Goal: Task Accomplishment & Management: Use online tool/utility

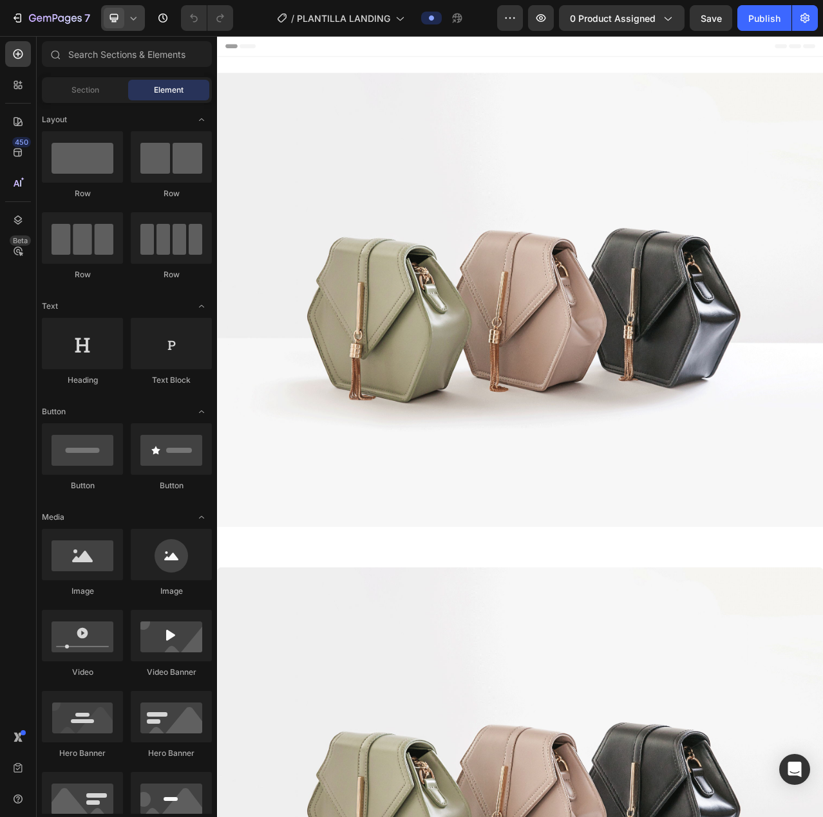
click at [124, 21] on span at bounding box center [114, 18] width 21 height 21
click at [152, 89] on span "Mobile" at bounding box center [139, 87] width 24 height 13
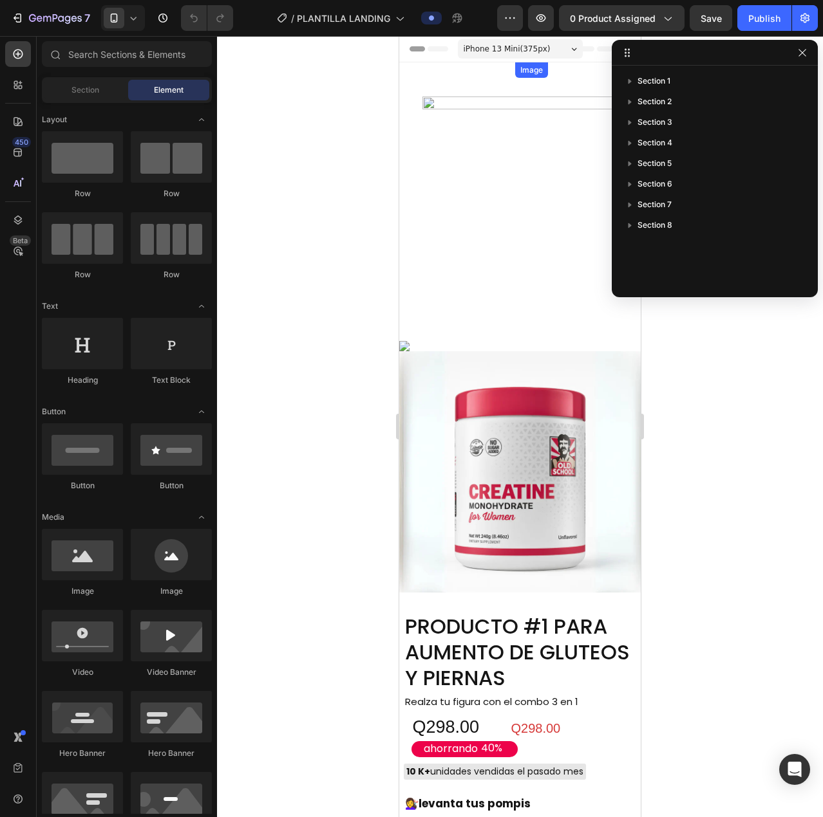
click at [515, 73] on img at bounding box center [520, 67] width 10 height 10
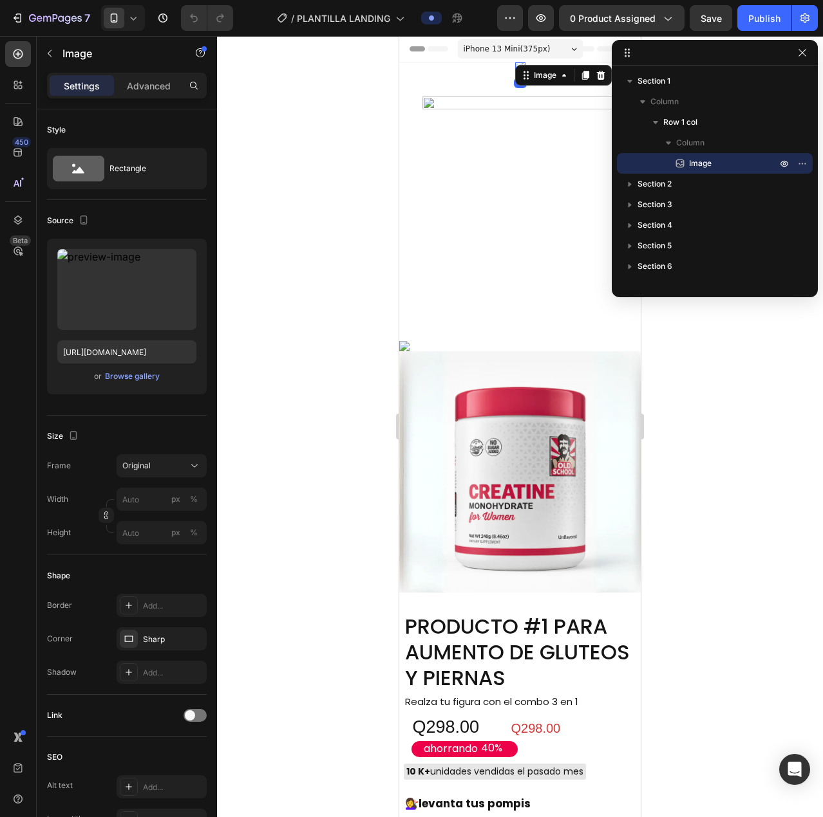
click at [515, 73] on img at bounding box center [520, 67] width 10 height 10
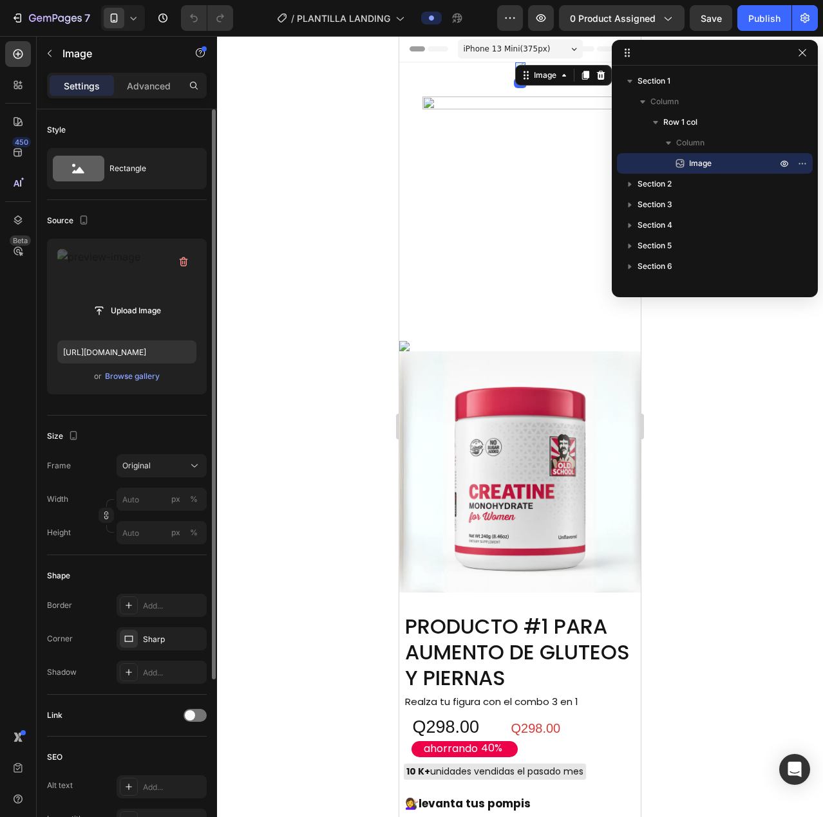
click at [103, 282] on label at bounding box center [126, 289] width 139 height 81
click at [103, 300] on input "file" at bounding box center [126, 311] width 89 height 22
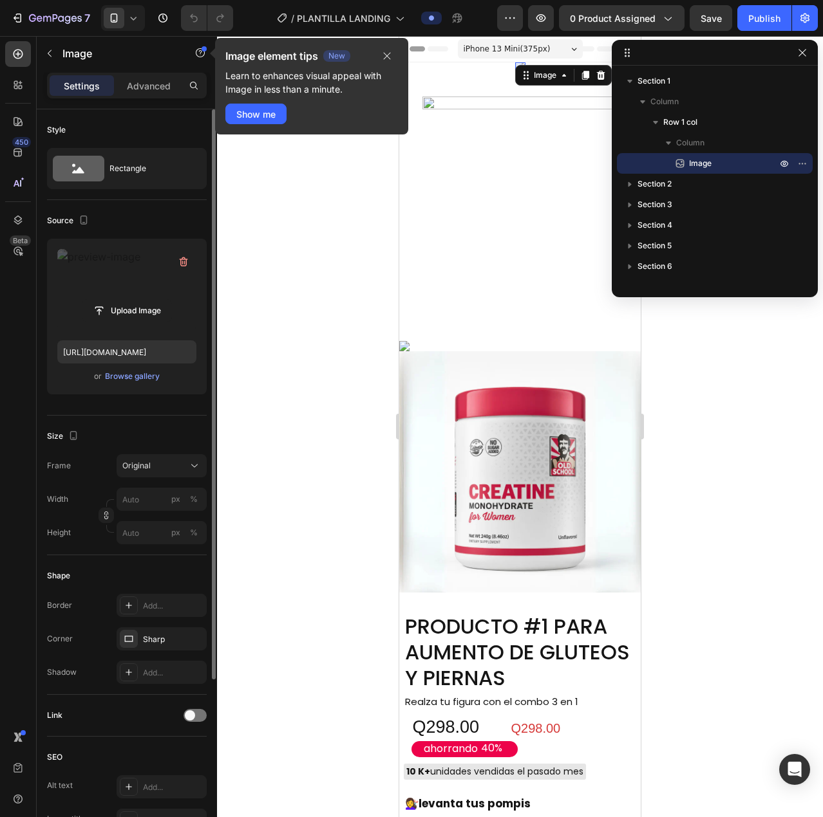
type input "C:\fakepath\LANDING_1_CREATINA_CARLOS_768x.avif"
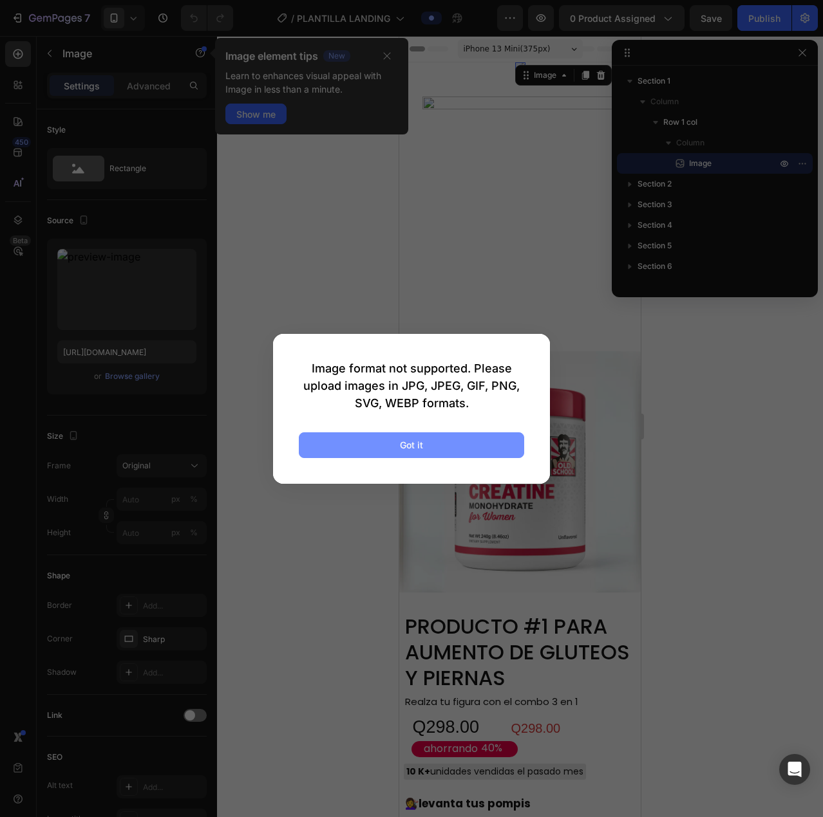
click at [401, 454] on button "Got it" at bounding box center [411, 446] width 225 height 26
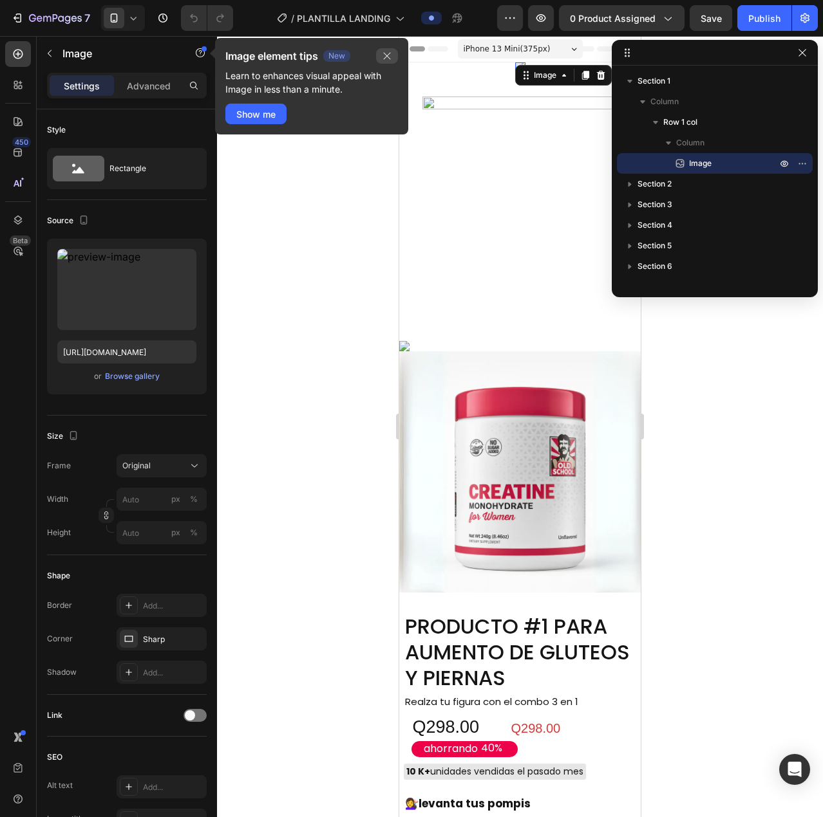
click at [379, 57] on button "button" at bounding box center [387, 55] width 22 height 15
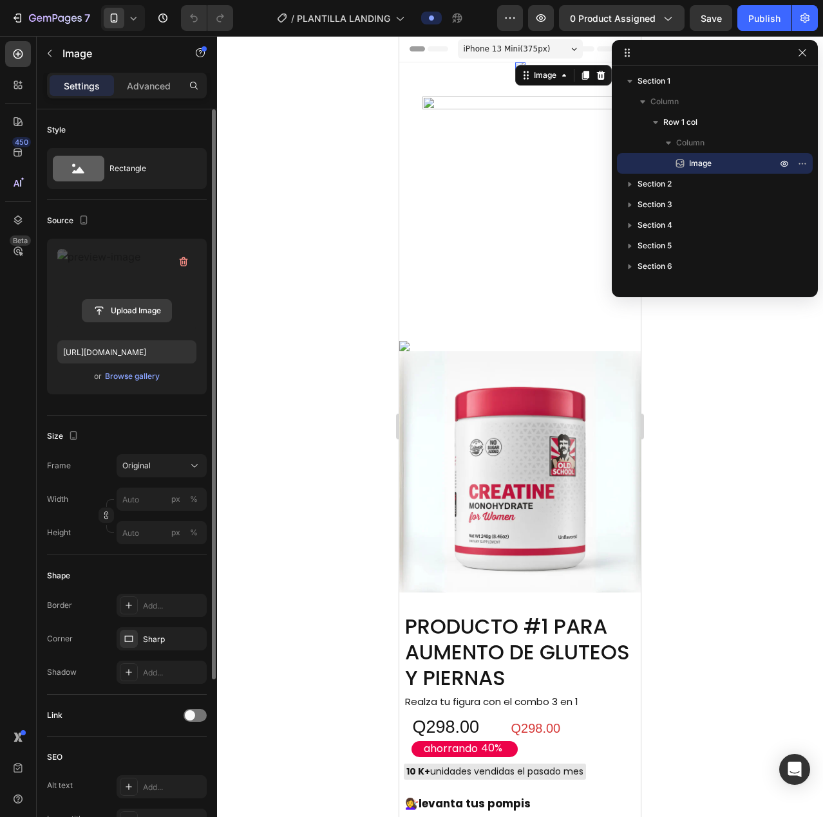
click at [128, 312] on input "file" at bounding box center [126, 311] width 89 height 22
click at [150, 370] on button "Browse gallery" at bounding box center [132, 376] width 56 height 13
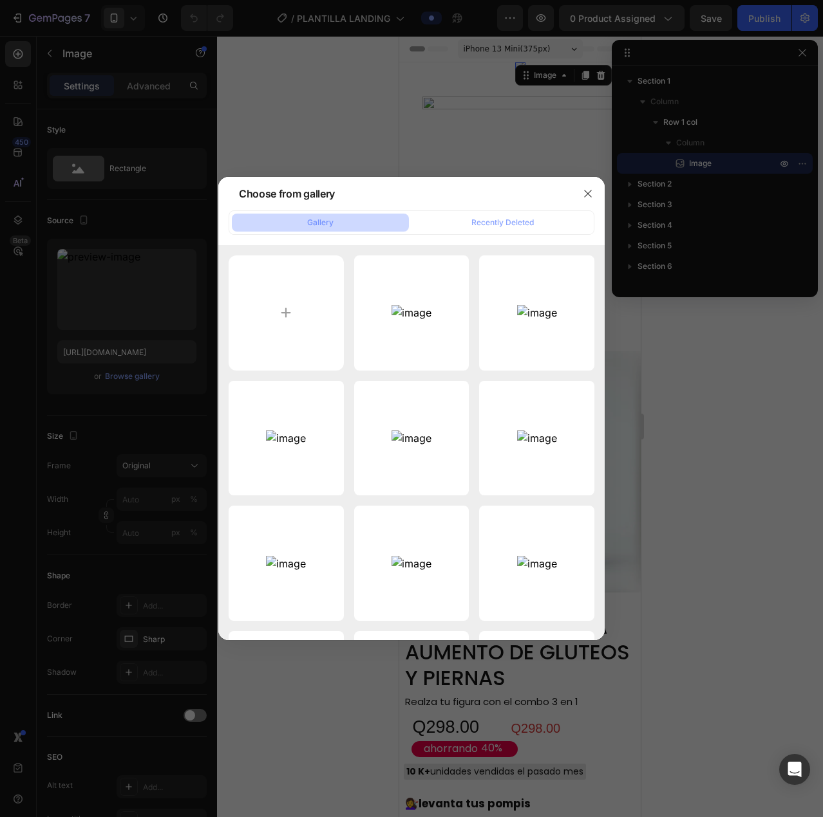
click at [600, 66] on div at bounding box center [411, 408] width 823 height 817
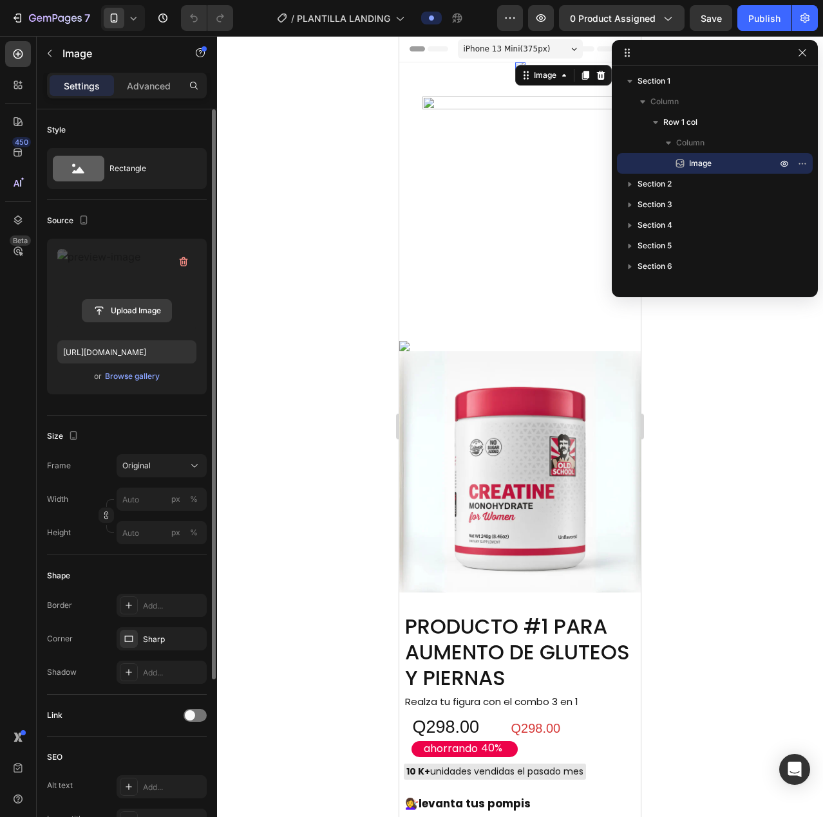
click at [102, 306] on input "file" at bounding box center [126, 311] width 89 height 22
click at [151, 270] on label at bounding box center [126, 289] width 139 height 81
click at [151, 300] on input "file" at bounding box center [126, 311] width 89 height 22
click at [131, 377] on div "Browse gallery" at bounding box center [132, 377] width 55 height 12
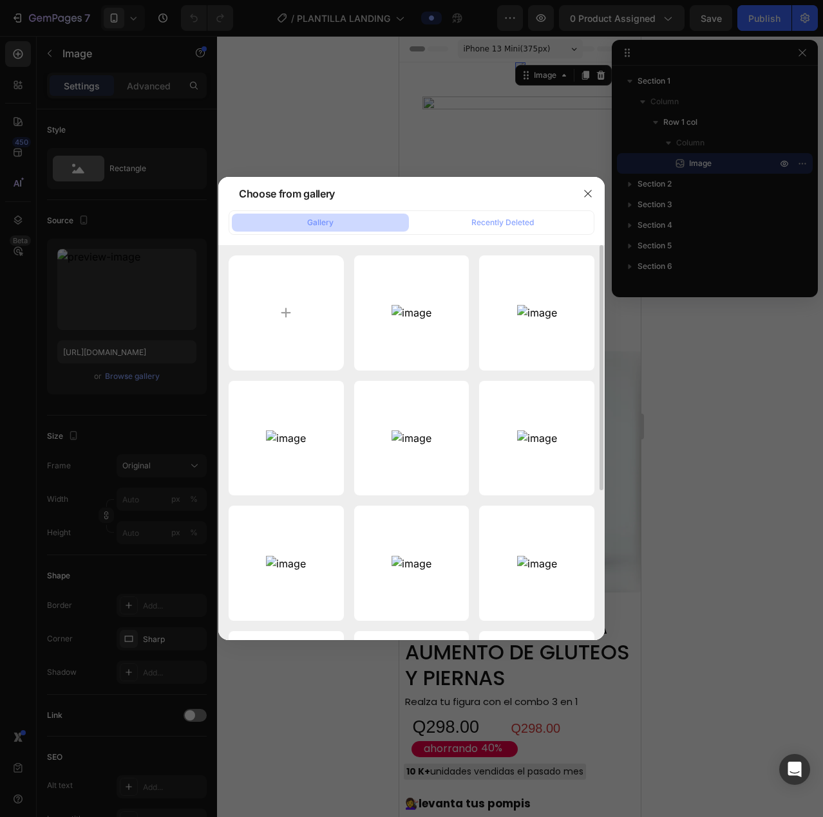
scroll to position [241, 0]
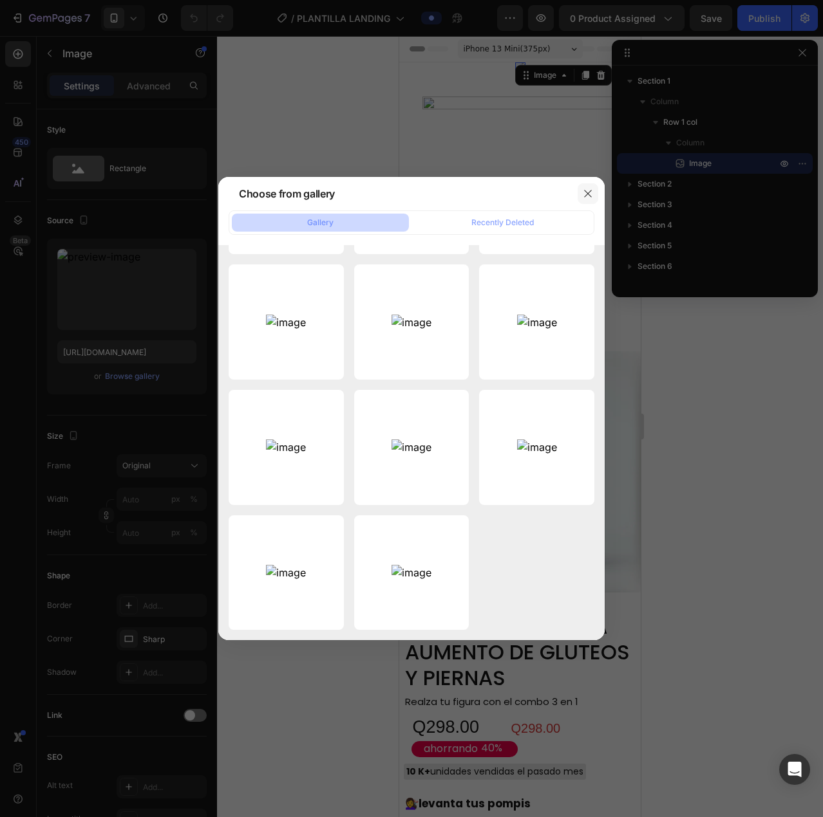
click at [589, 185] on button "button" at bounding box center [587, 193] width 21 height 21
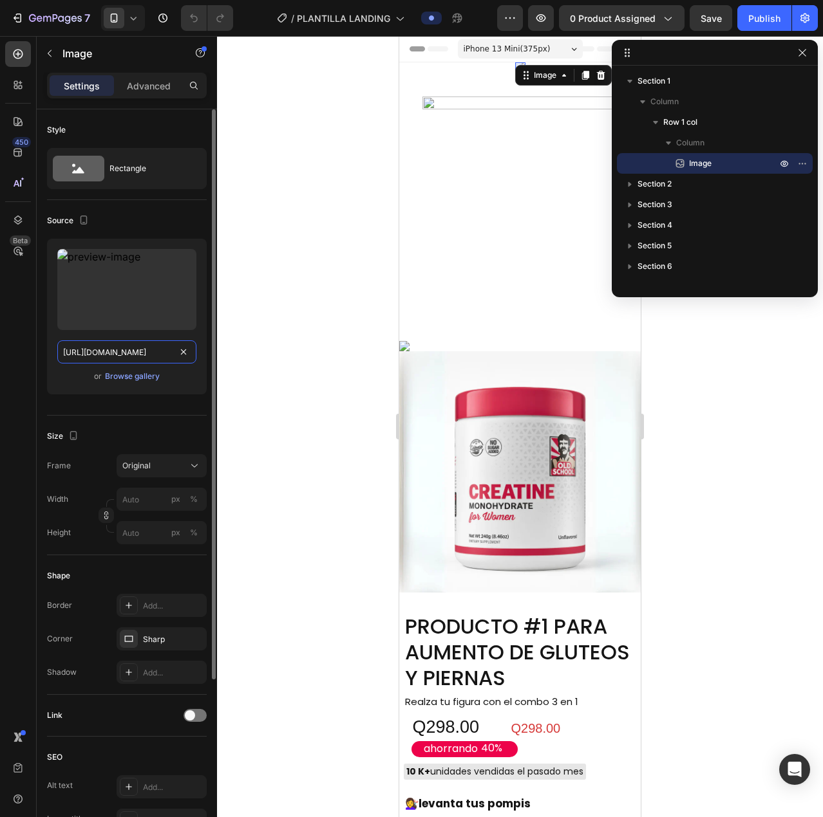
click at [142, 348] on input "[URL][DOMAIN_NAME]" at bounding box center [126, 351] width 139 height 23
paste input "LANDING_1_CREATINA_CARLOS_768x_7934812a-c225-4e3b-8728-f646768df883.avif?v=1758…"
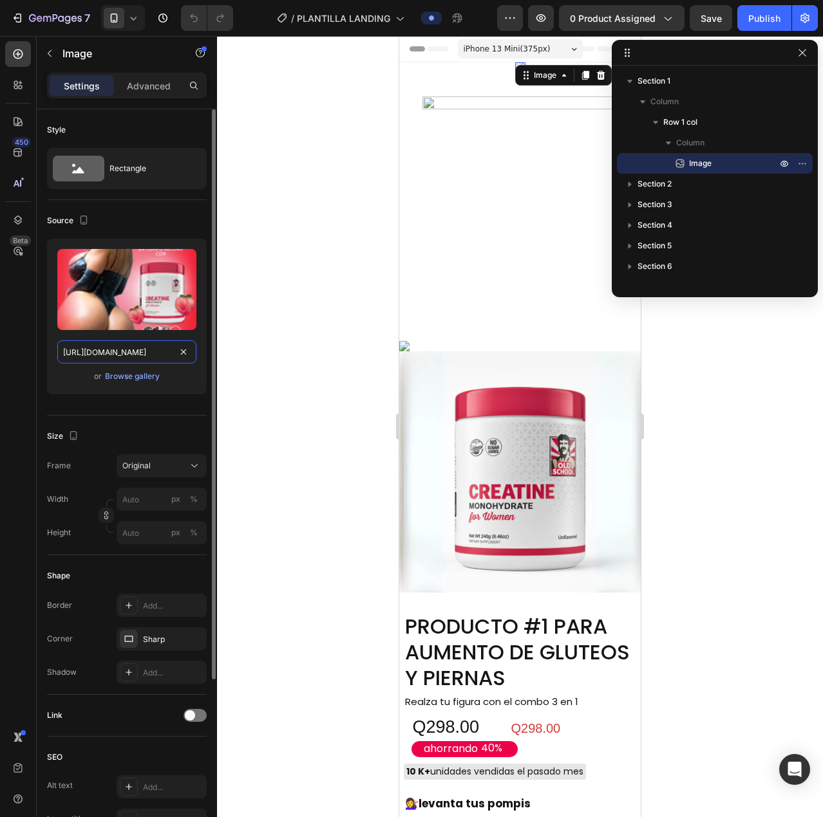
type input "[URL][DOMAIN_NAME]"
click at [196, 387] on div "Upload Image [URL][DOMAIN_NAME] or Browse gallery" at bounding box center [127, 317] width 160 height 156
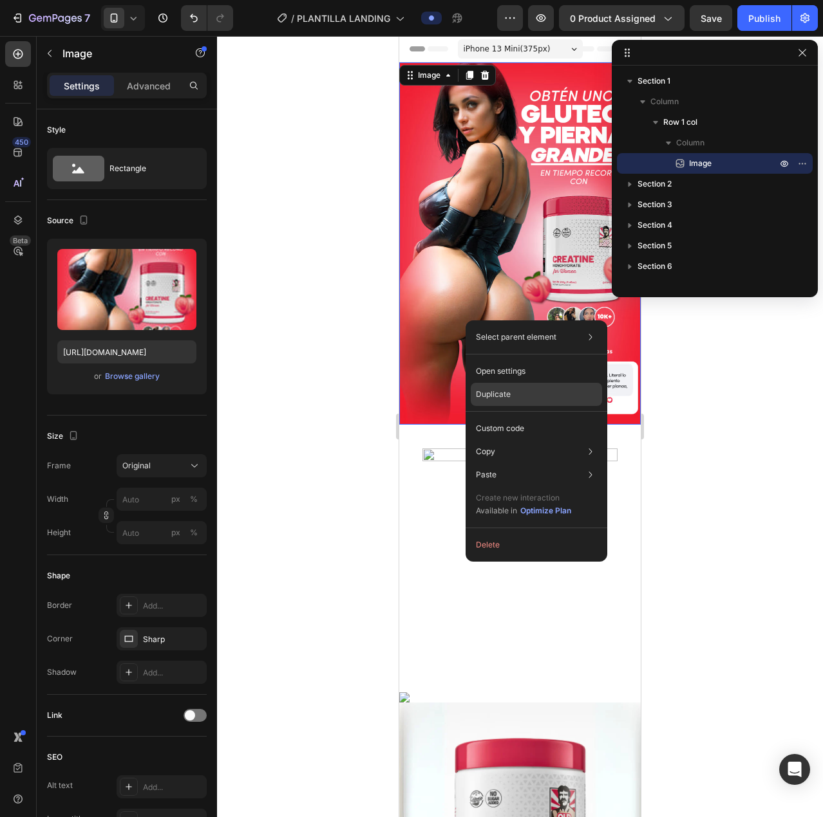
click at [546, 402] on div "Duplicate" at bounding box center [536, 394] width 131 height 23
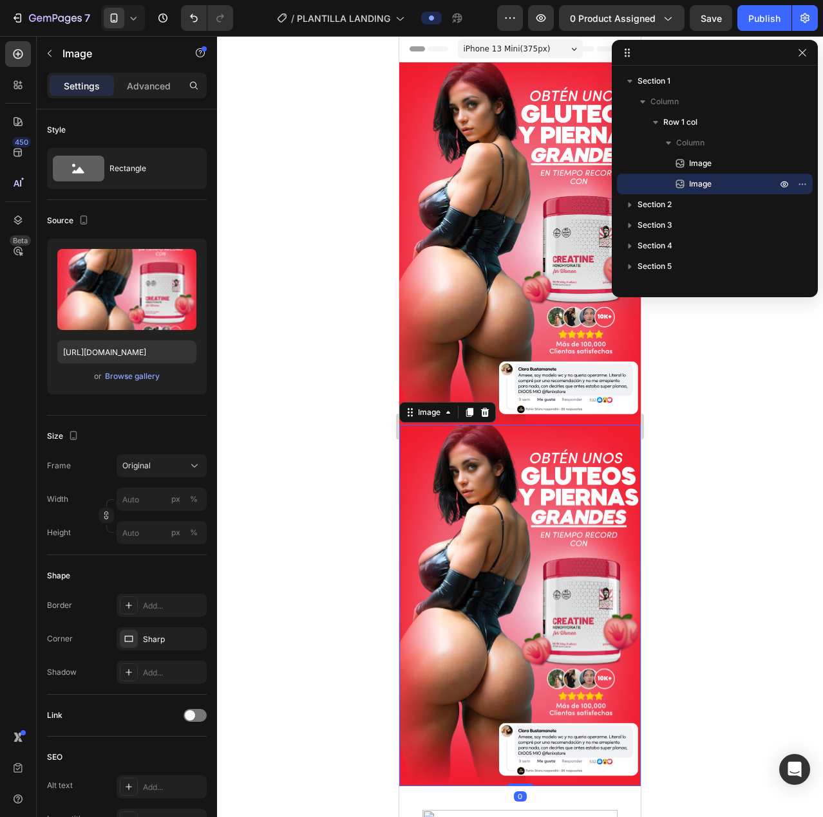
click at [514, 526] on img at bounding box center [519, 606] width 241 height 362
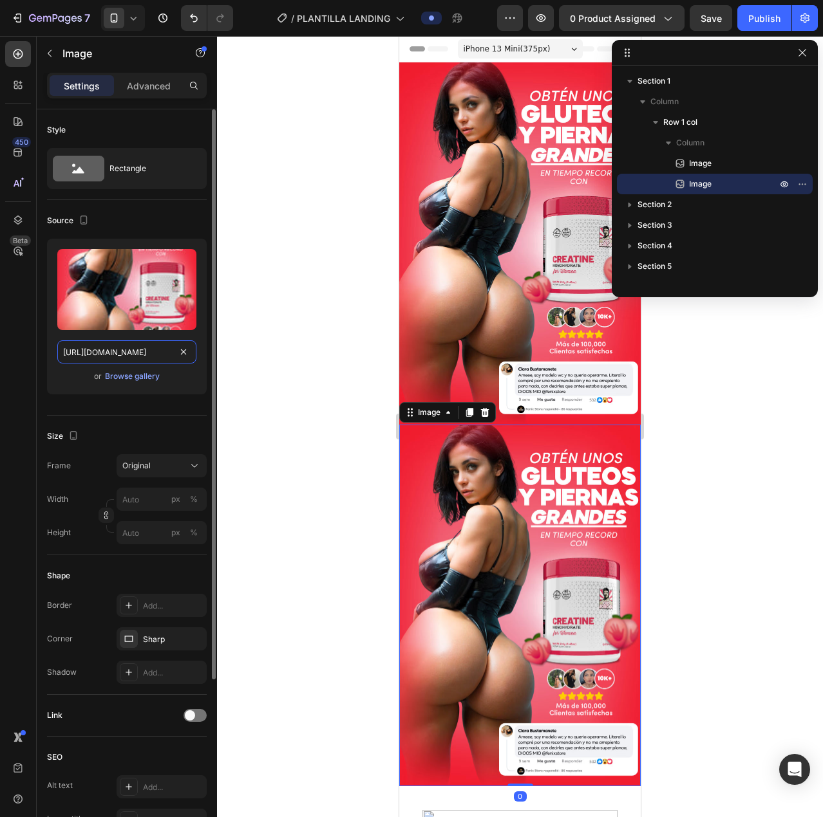
click at [131, 346] on input "[URL][DOMAIN_NAME]" at bounding box center [126, 351] width 139 height 23
paste input "2_CREATINA_CARLOS_768x_6c4bb5f4-85bf-46f2-92e3-3d66f461780b"
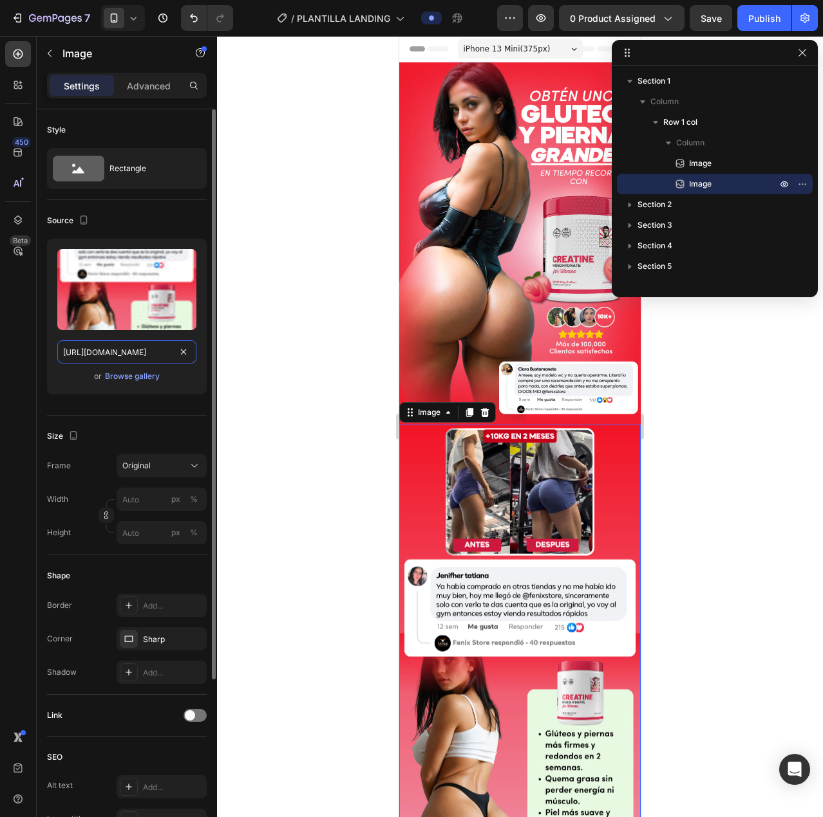
scroll to position [0, 465]
type input "[URL][DOMAIN_NAME]"
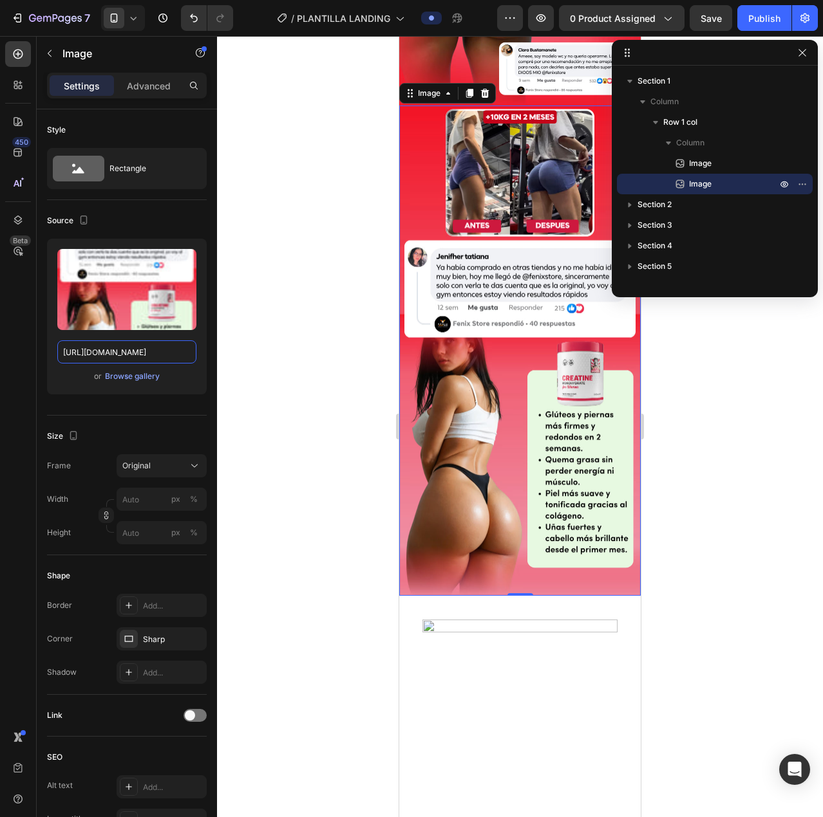
scroll to position [451, 0]
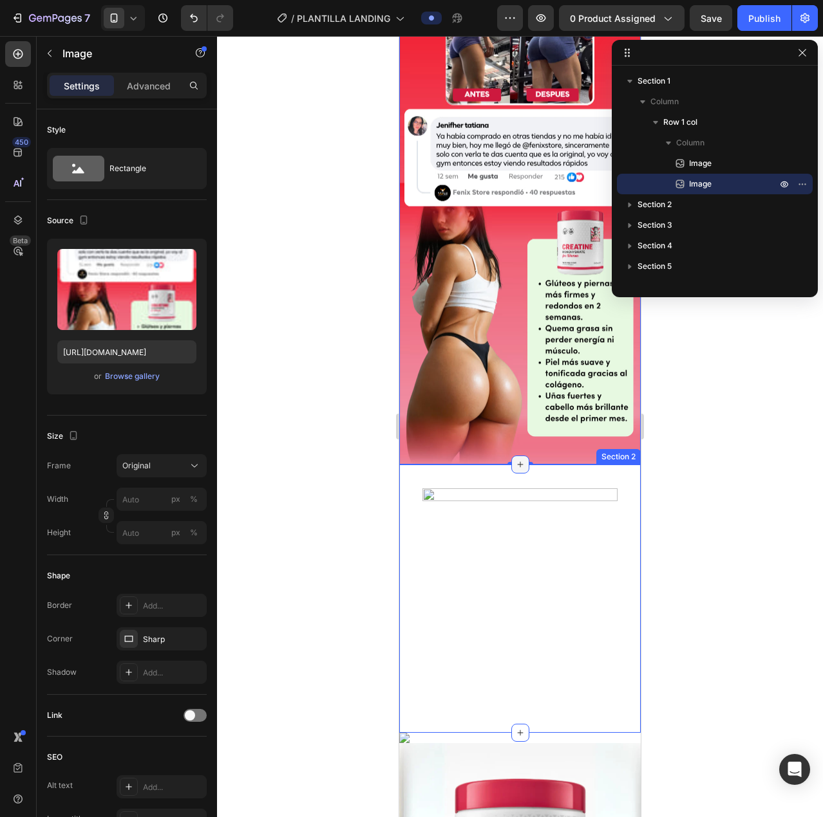
click at [517, 460] on icon at bounding box center [520, 465] width 10 height 10
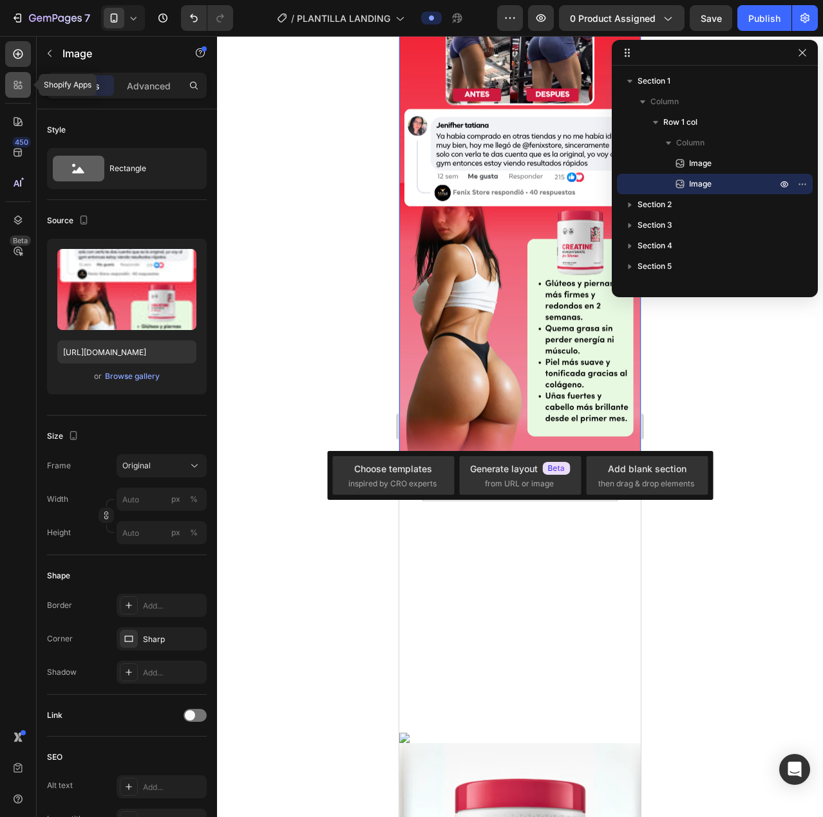
click at [24, 83] on icon at bounding box center [18, 85] width 13 height 13
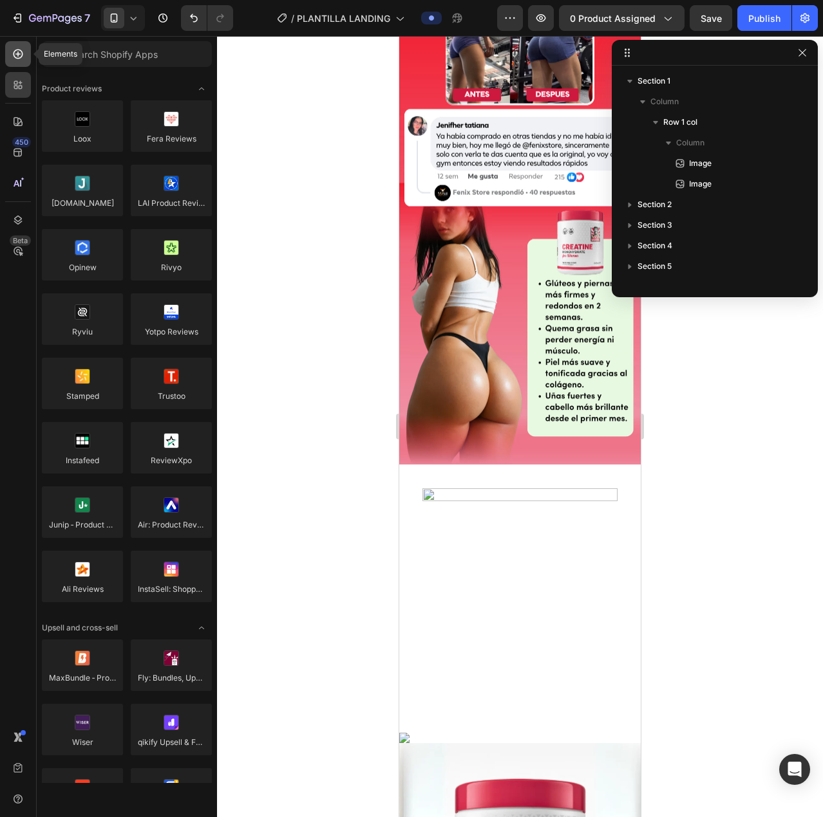
click at [12, 55] on icon at bounding box center [18, 54] width 13 height 13
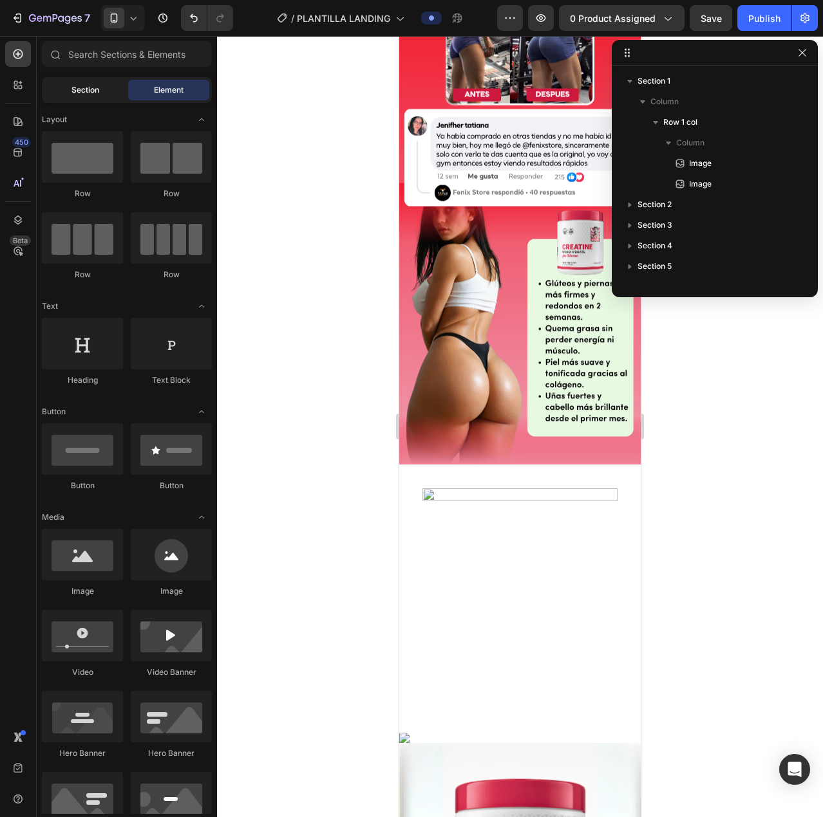
click at [79, 87] on span "Section" at bounding box center [85, 90] width 28 height 12
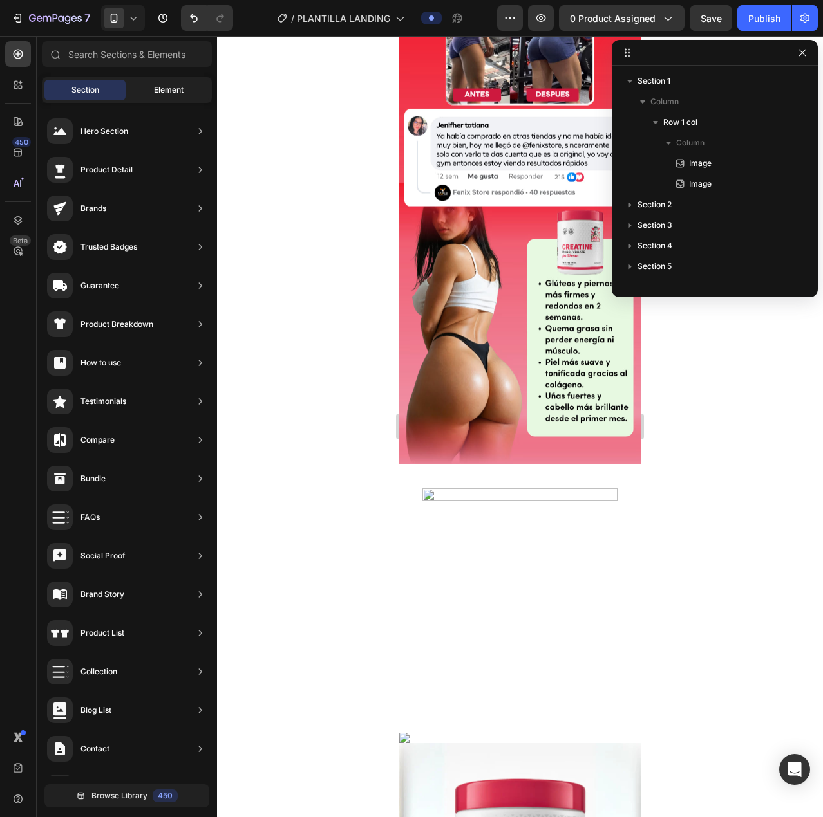
click at [139, 93] on div "Element" at bounding box center [168, 90] width 81 height 21
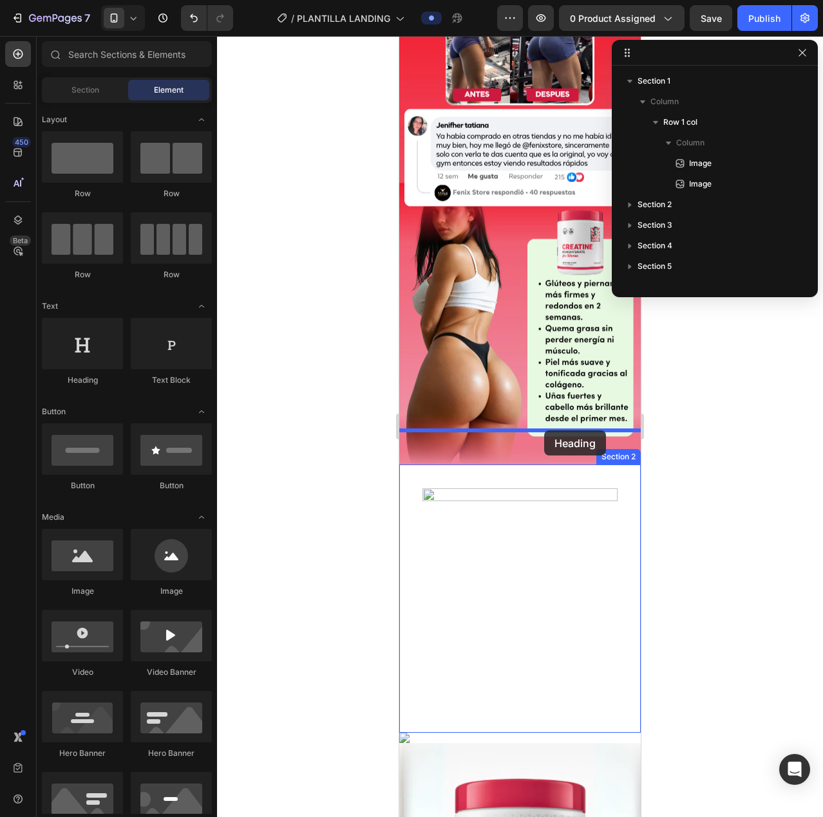
drag, startPoint x: 476, startPoint y: 389, endPoint x: 544, endPoint y: 431, distance: 80.0
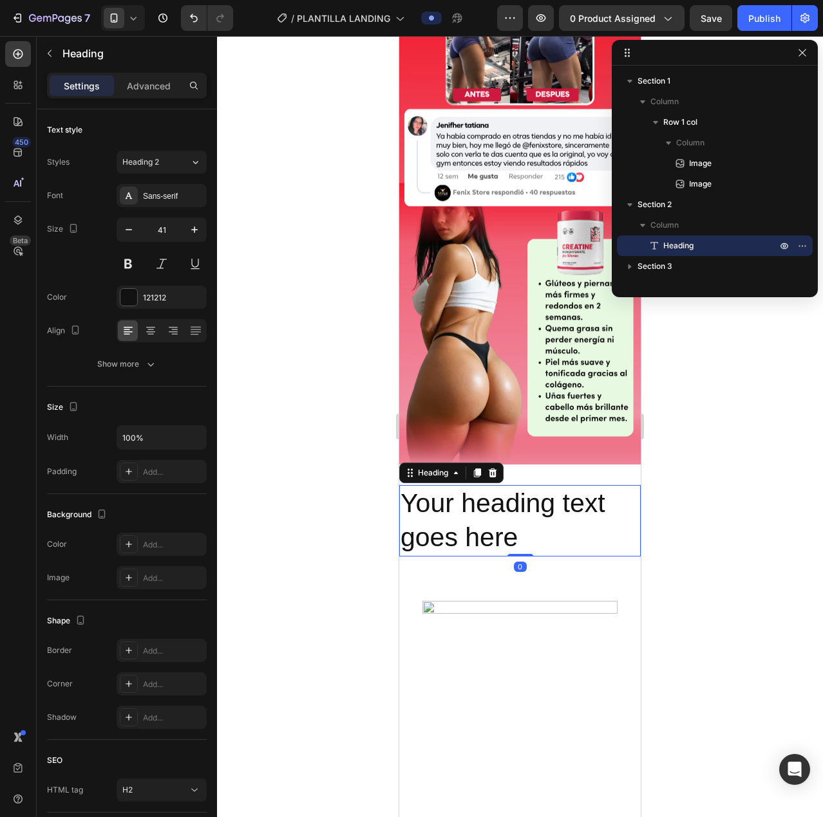
click at [505, 489] on h2 "Your heading text goes here" at bounding box center [519, 520] width 241 height 71
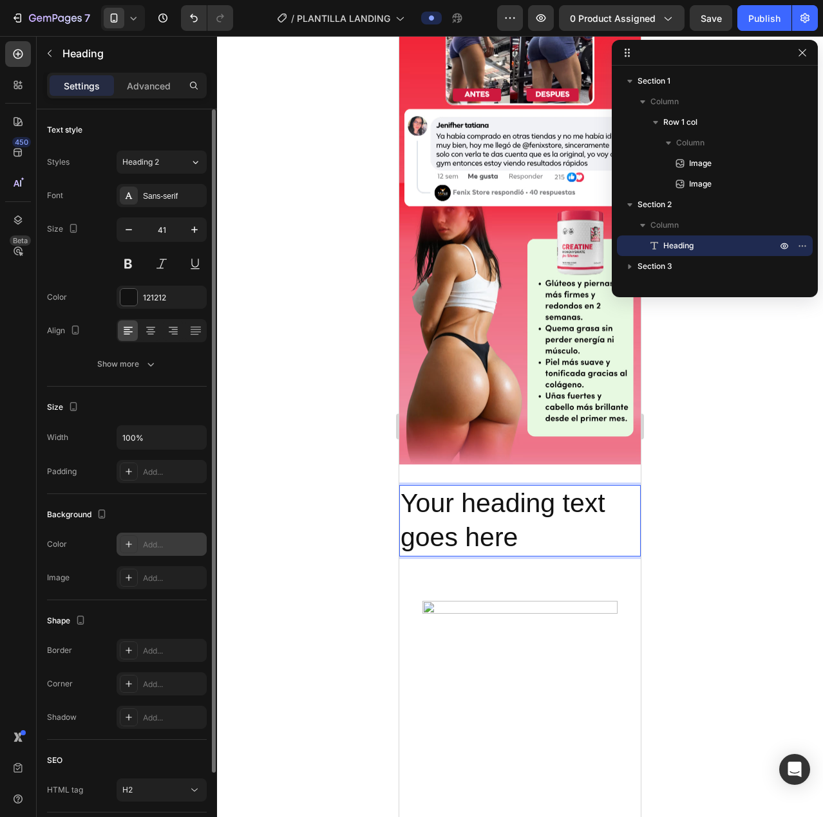
click at [123, 540] on div at bounding box center [129, 545] width 18 height 18
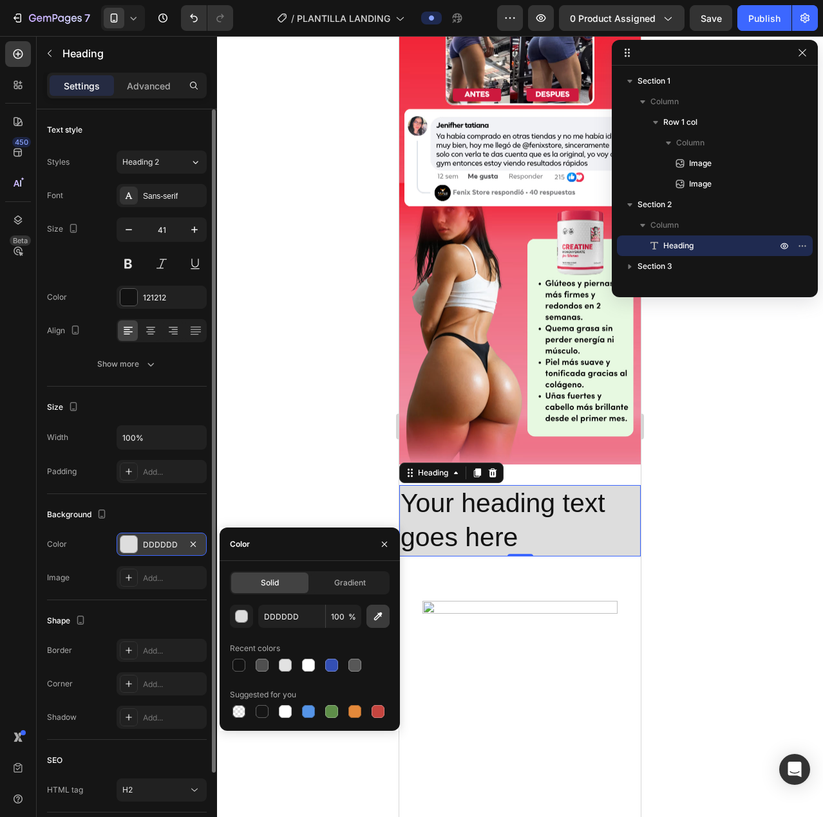
click at [378, 608] on button "button" at bounding box center [377, 616] width 23 height 23
type input "EC849A"
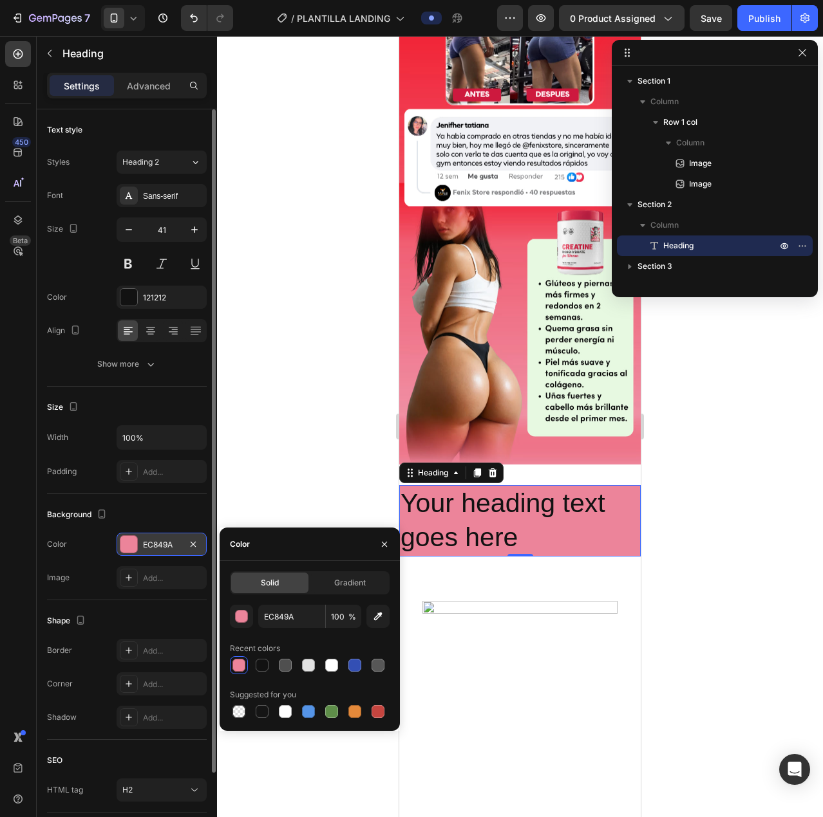
click at [602, 465] on div "Your heading text goes here Heading 0 Section 2" at bounding box center [519, 521] width 241 height 113
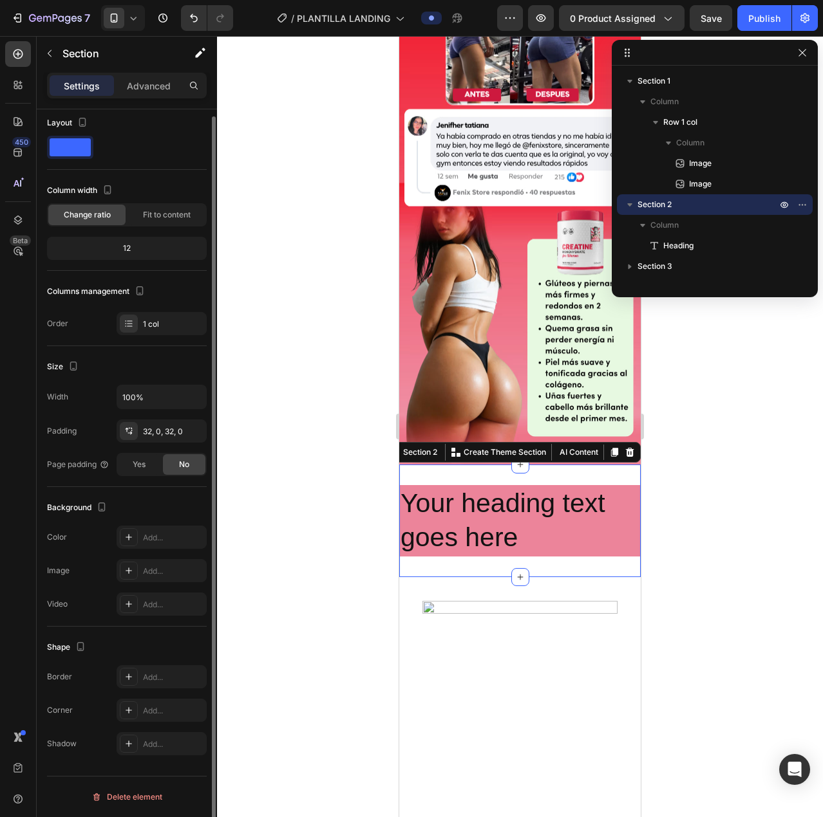
scroll to position [0, 0]
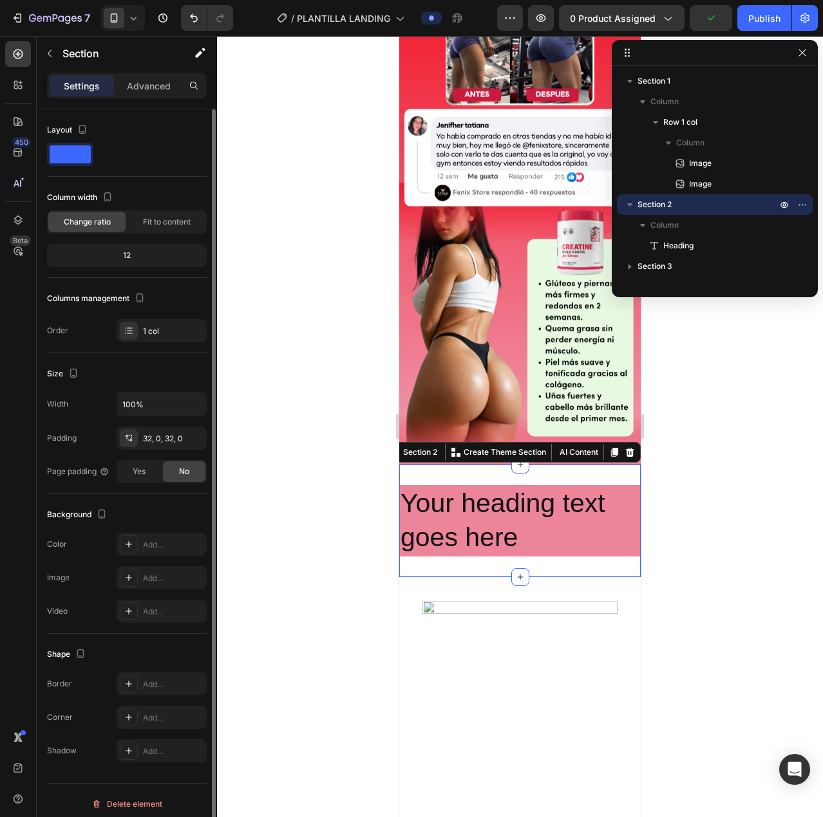
click at [137, 252] on div "12" at bounding box center [127, 256] width 154 height 18
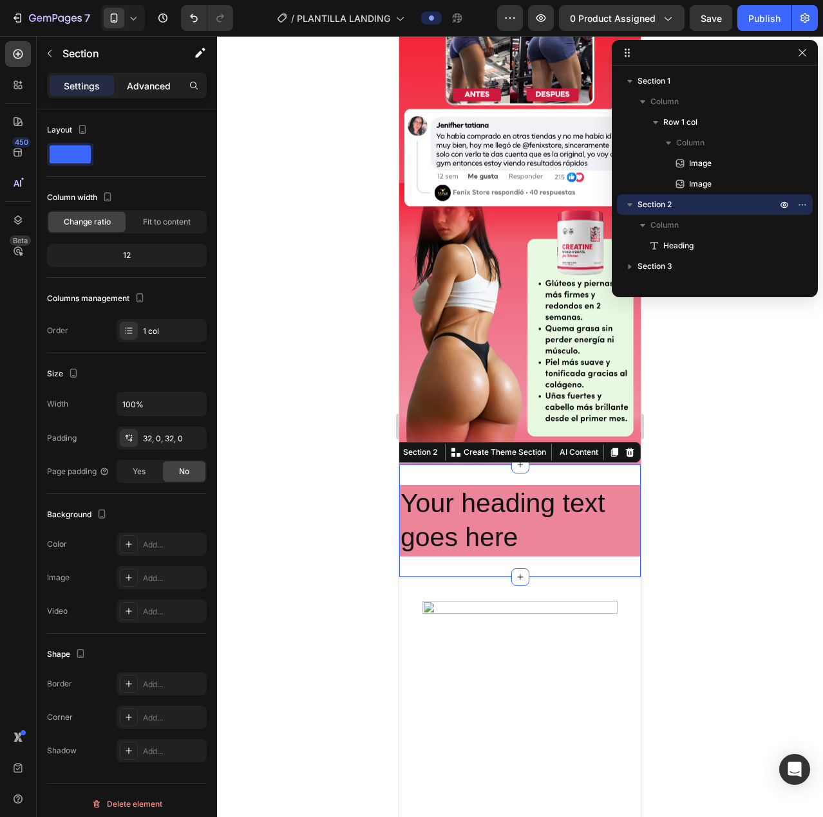
click at [131, 82] on p "Advanced" at bounding box center [149, 86] width 44 height 14
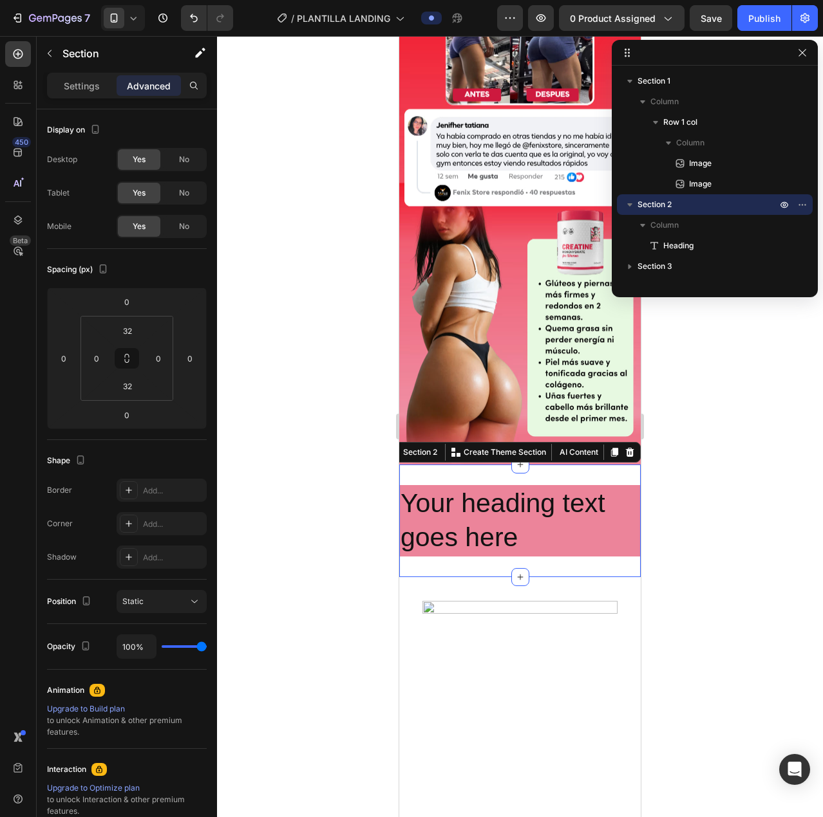
scroll to position [149, 0]
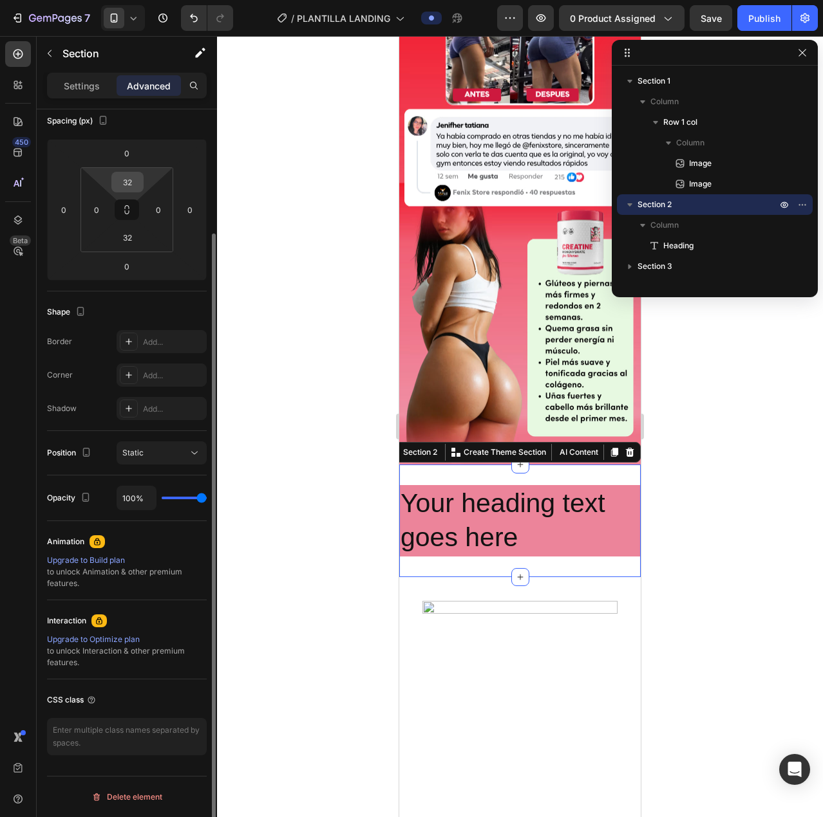
click at [127, 187] on input "32" at bounding box center [128, 181] width 26 height 19
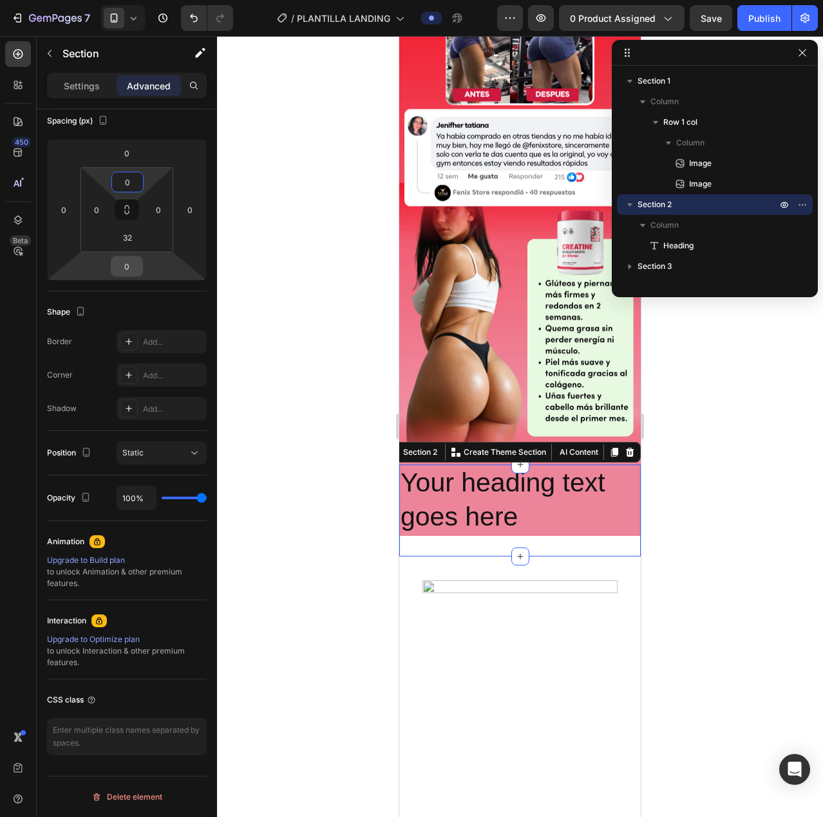
type input "0"
click at [132, 266] on input "0" at bounding box center [127, 266] width 26 height 19
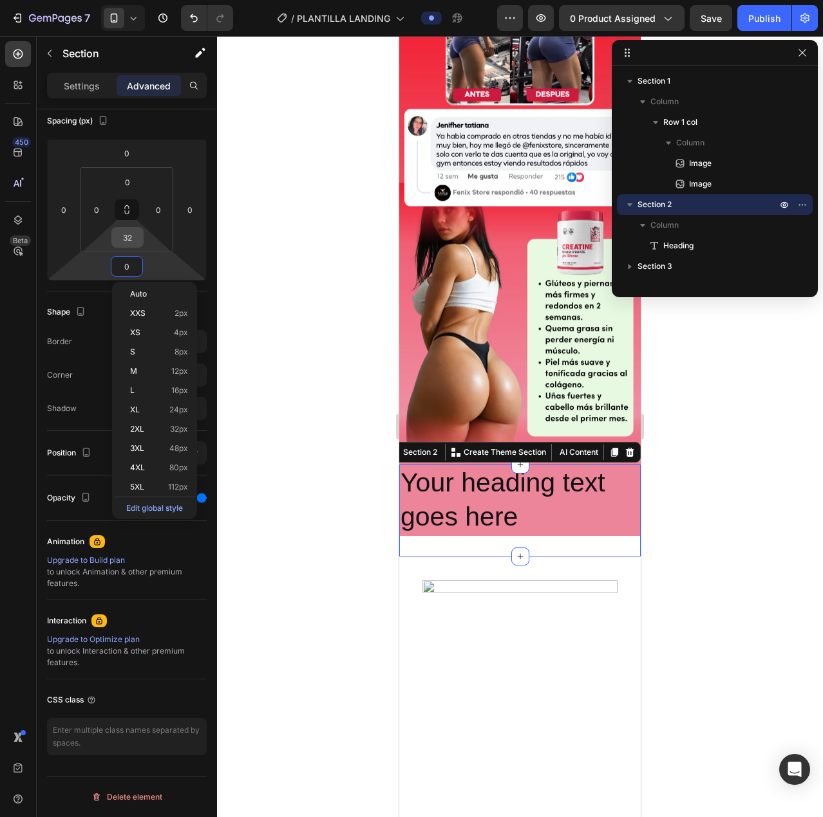
click at [131, 241] on input "32" at bounding box center [128, 237] width 26 height 19
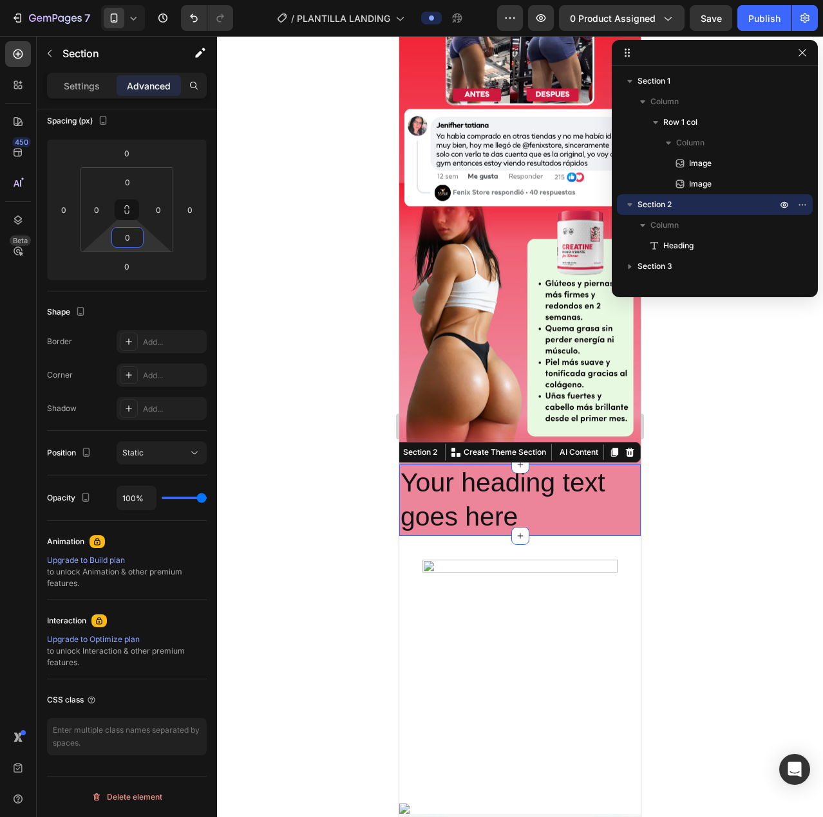
type input "0"
click at [467, 469] on p "Your heading text goes here" at bounding box center [519, 500] width 239 height 69
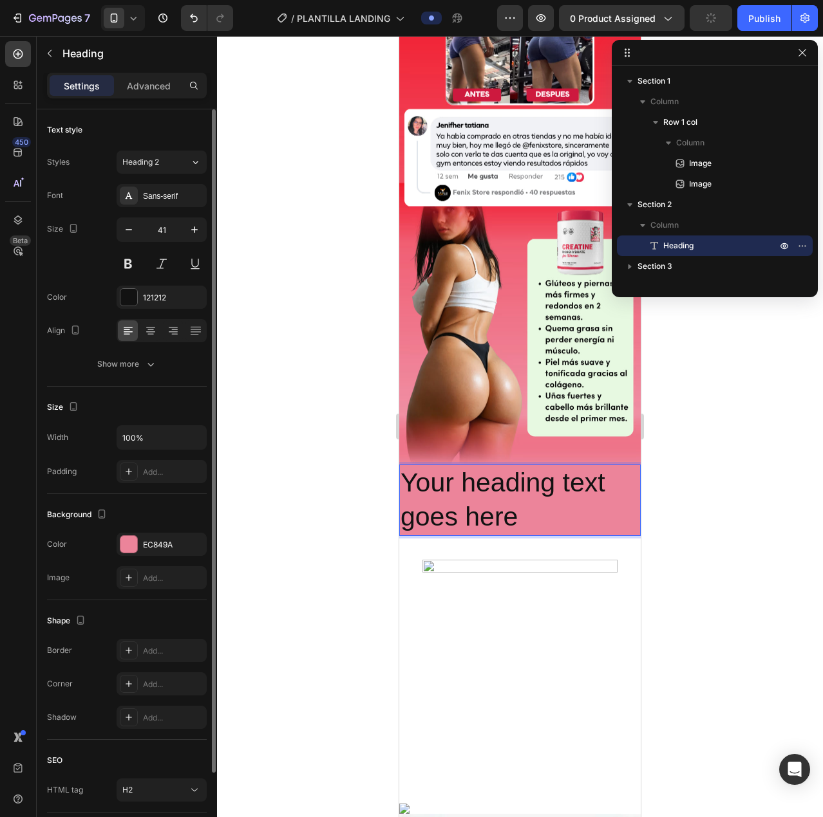
click at [462, 466] on p "Your heading text goes here" at bounding box center [519, 500] width 239 height 69
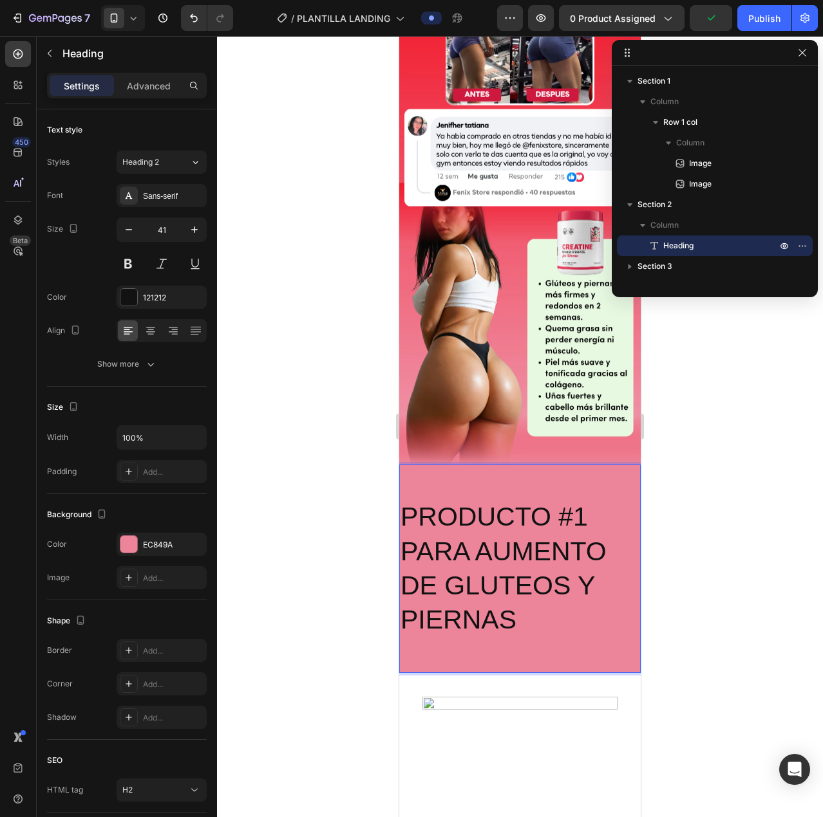
click at [456, 487] on p "PRODUCTO #1 PARA AUMENTO DE GLUTEOS Y PIERNAS" at bounding box center [519, 569] width 239 height 206
click at [470, 487] on p "PRODUCTO #1 PARA AUMENTO DE GLUTEOS Y PIERNAS" at bounding box center [519, 569] width 239 height 206
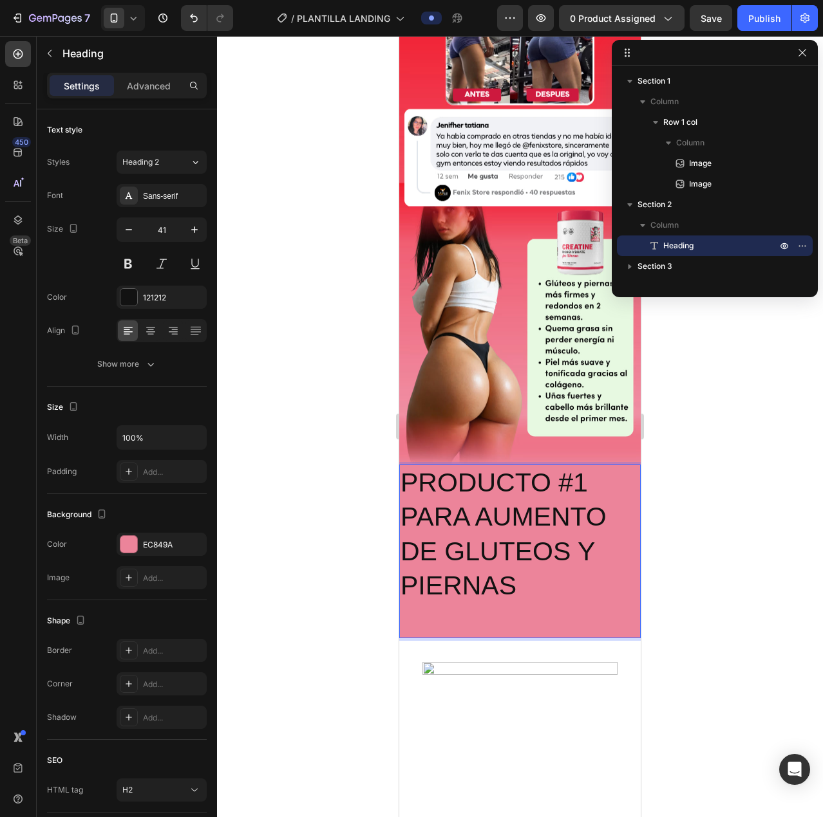
click at [527, 572] on p "PRODUCTO #1 PARA AUMENTO DE GLUTEOS Y PIERNAS" at bounding box center [519, 551] width 239 height 171
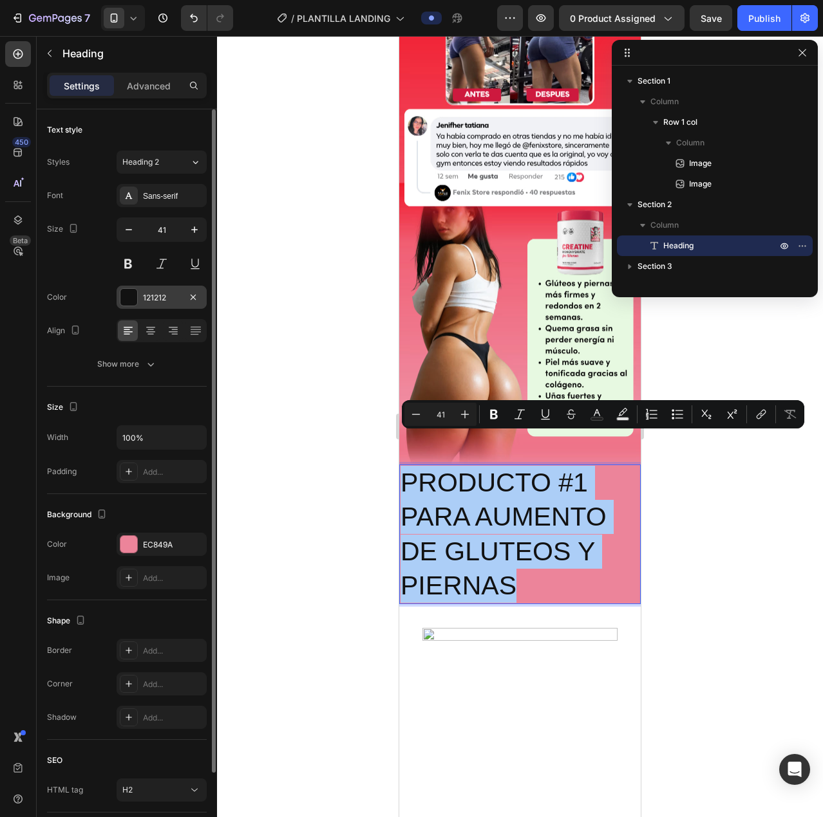
click at [129, 294] on div at bounding box center [128, 297] width 17 height 17
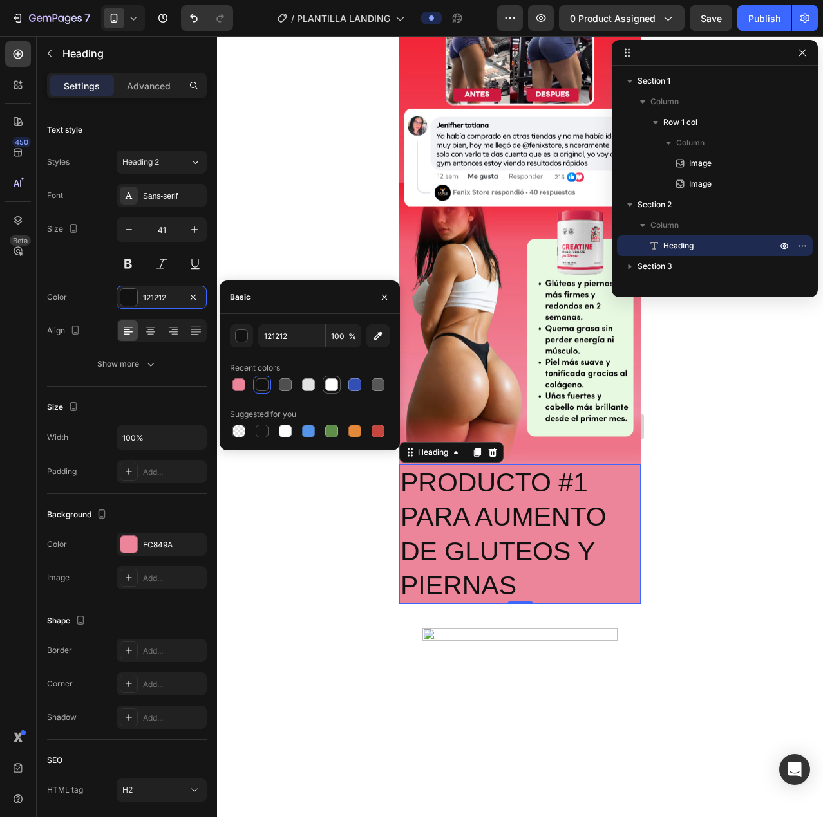
click at [339, 386] on div at bounding box center [331, 384] width 15 height 15
type input "FFFFFF"
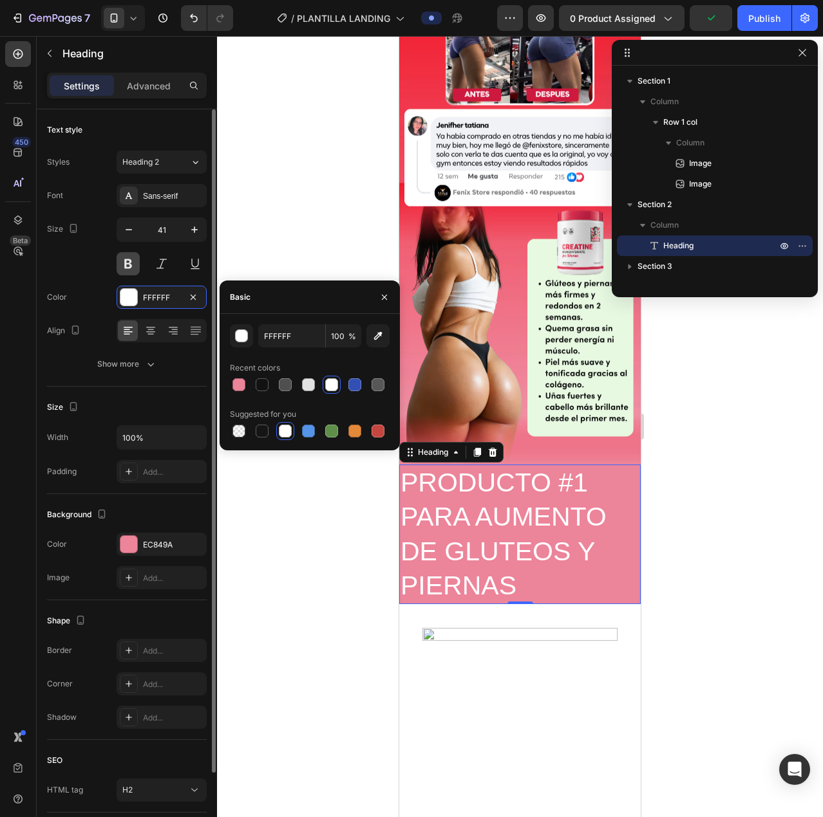
click at [127, 261] on button at bounding box center [128, 263] width 23 height 23
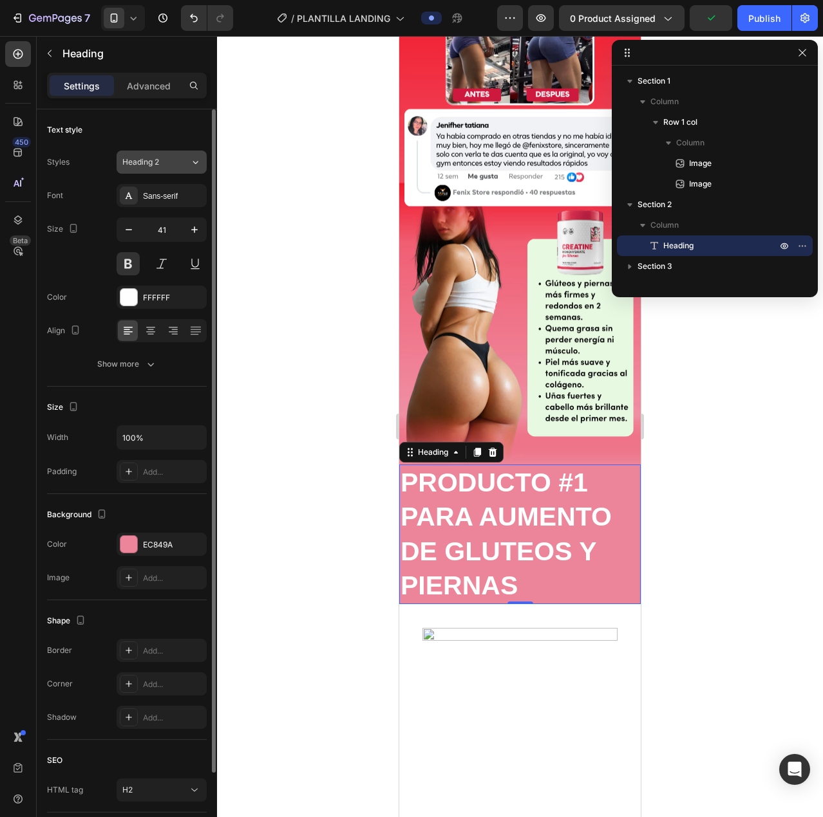
click at [151, 159] on span "Heading 2" at bounding box center [140, 162] width 37 height 12
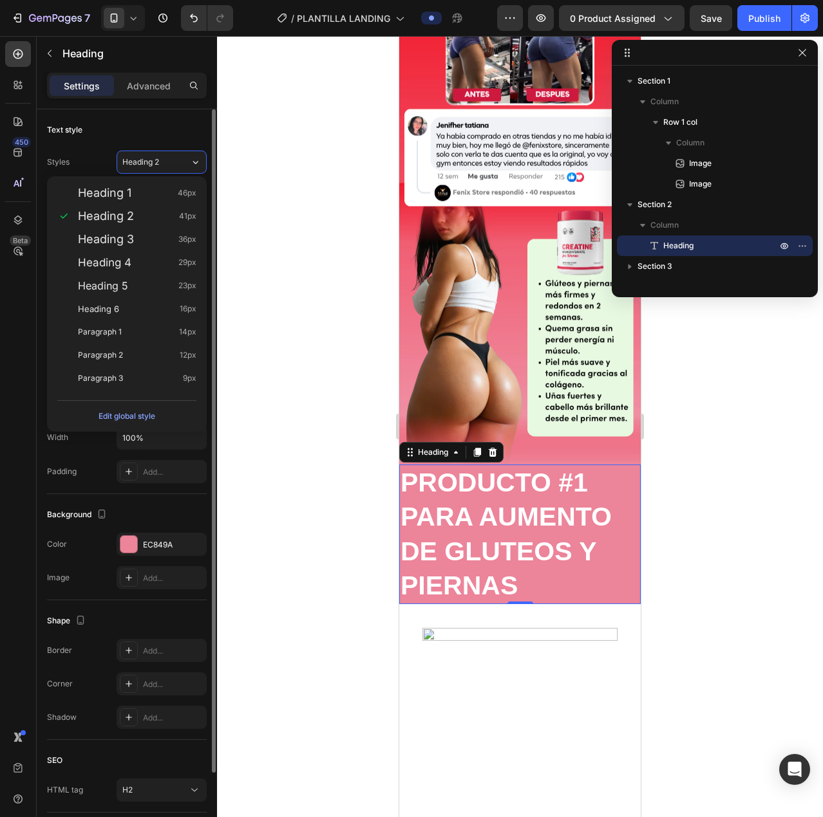
click at [131, 129] on div "Text style" at bounding box center [127, 130] width 160 height 21
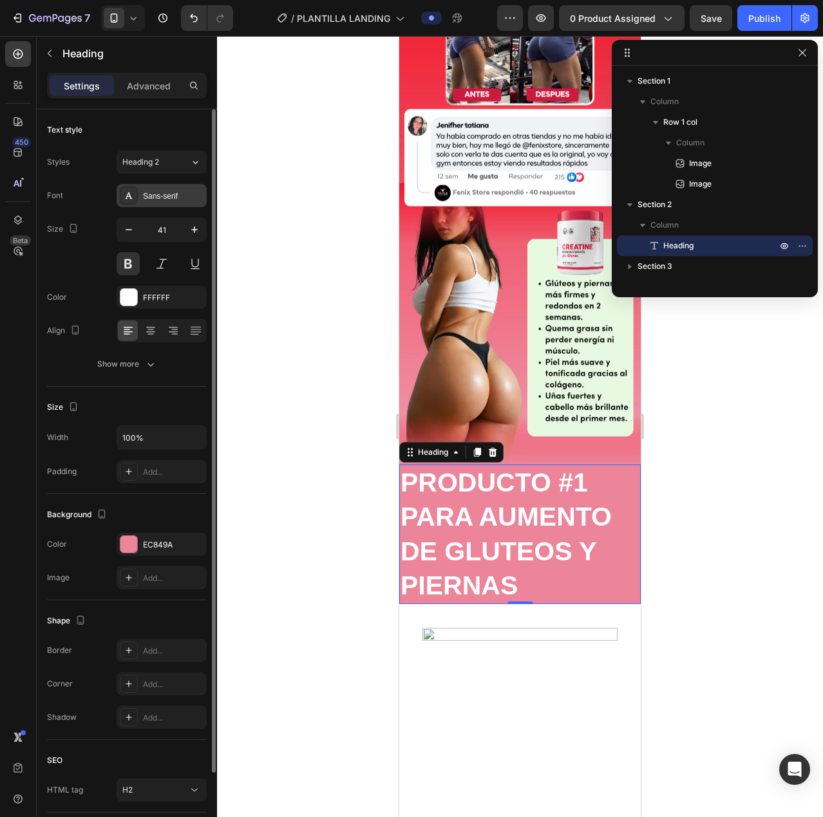
click at [165, 196] on div "Sans-serif" at bounding box center [173, 197] width 61 height 12
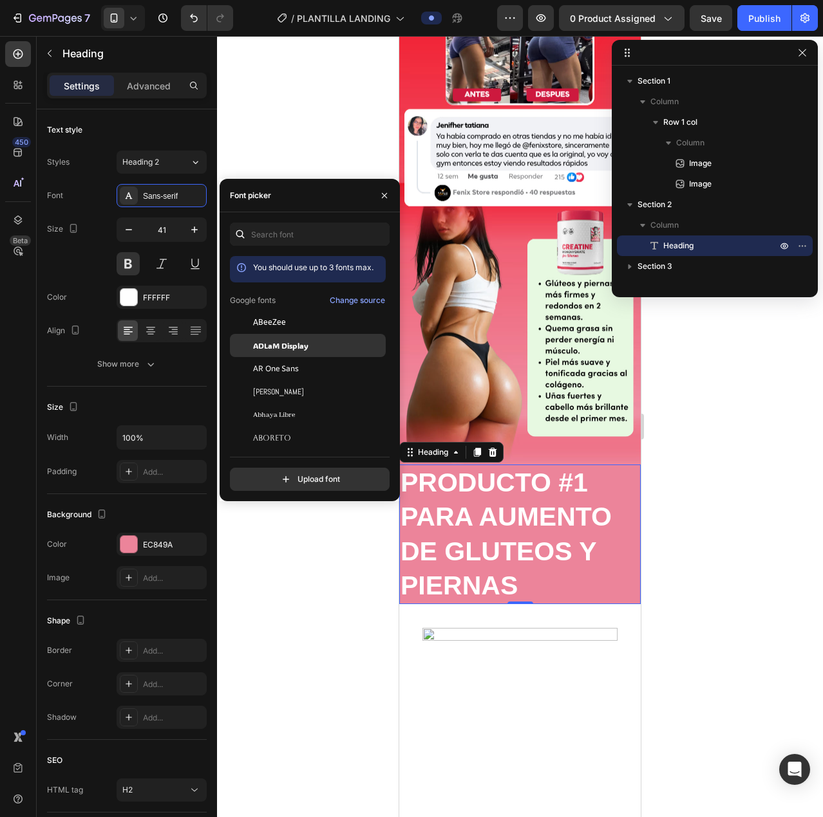
click at [301, 351] on div "ADLaM Display" at bounding box center [308, 345] width 156 height 23
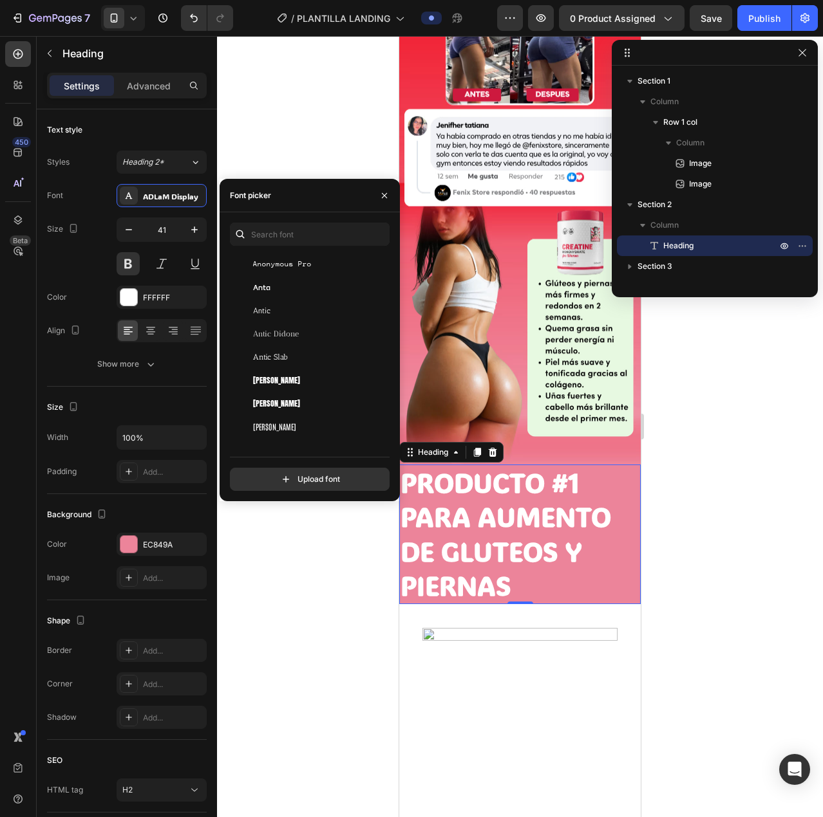
scroll to position [2188, 0]
click at [287, 266] on div "[PERSON_NAME]" at bounding box center [308, 260] width 156 height 23
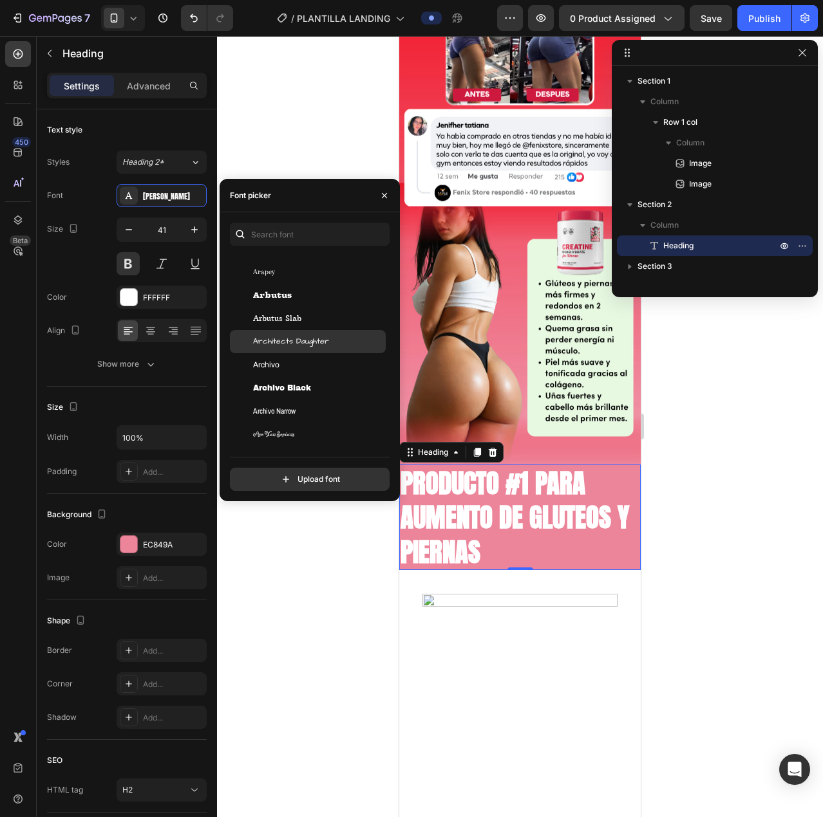
scroll to position [2317, 0]
click at [301, 380] on div "Archivo Black" at bounding box center [308, 386] width 156 height 23
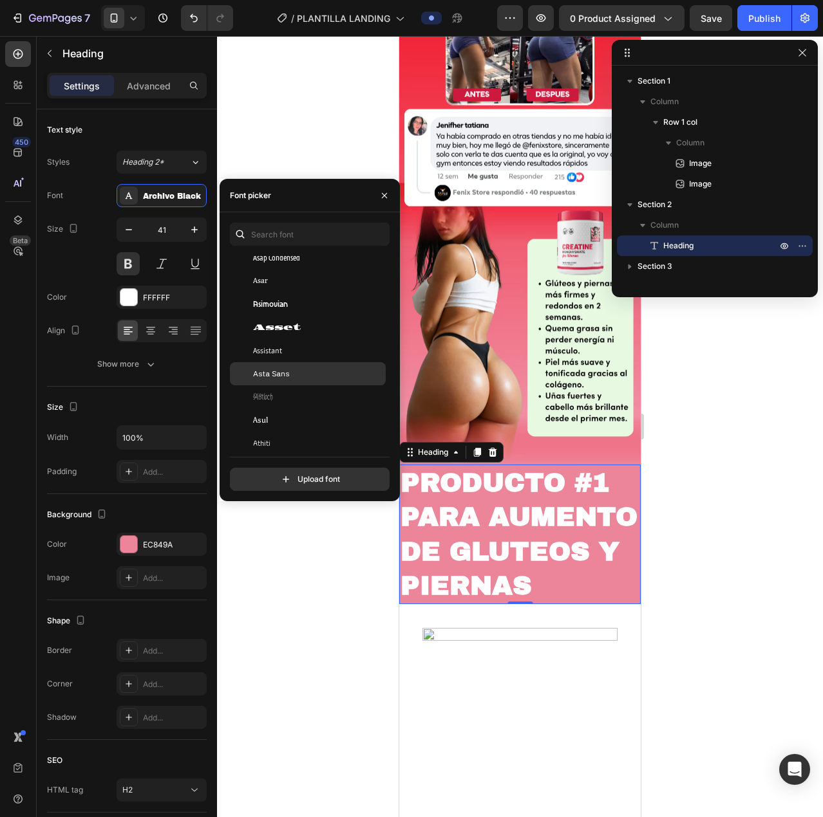
scroll to position [2961, 0]
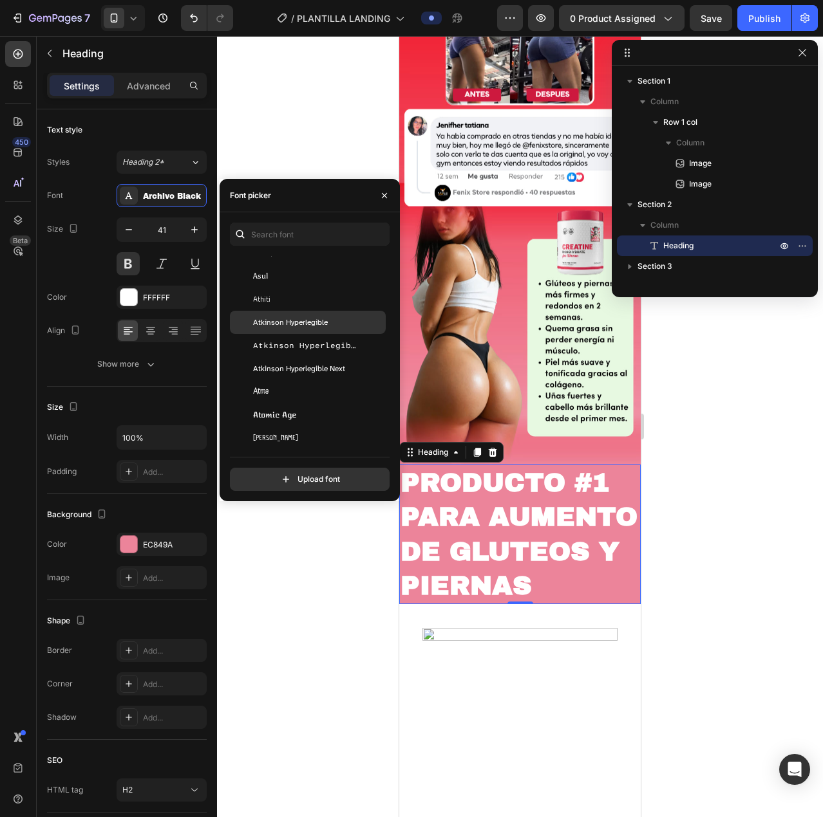
click at [308, 324] on span "Atkinson Hyperlegible" at bounding box center [290, 323] width 75 height 12
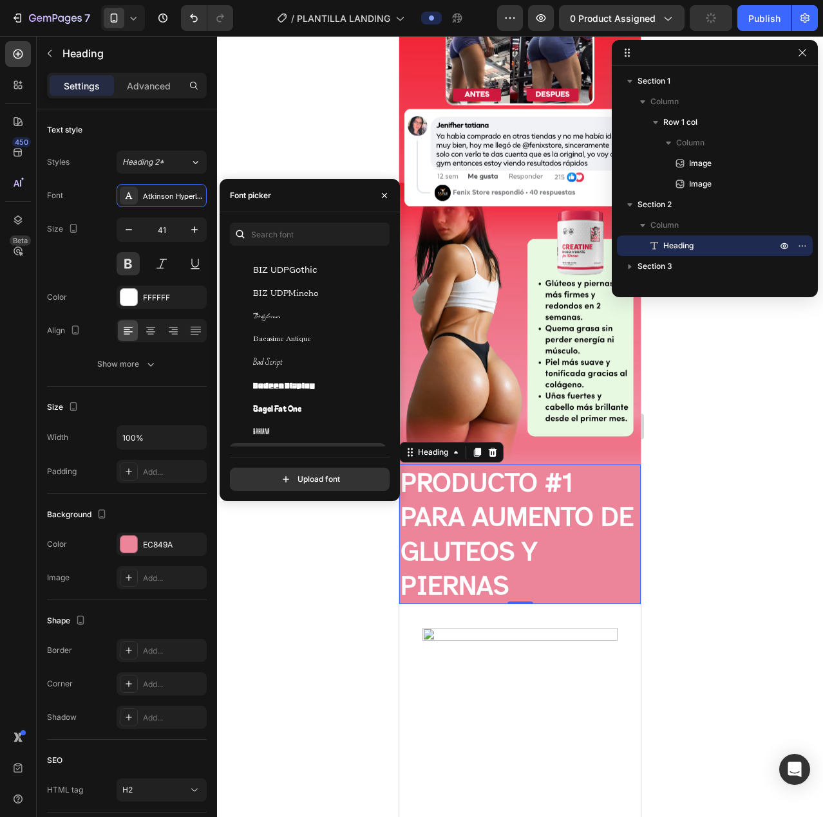
scroll to position [3604, 0]
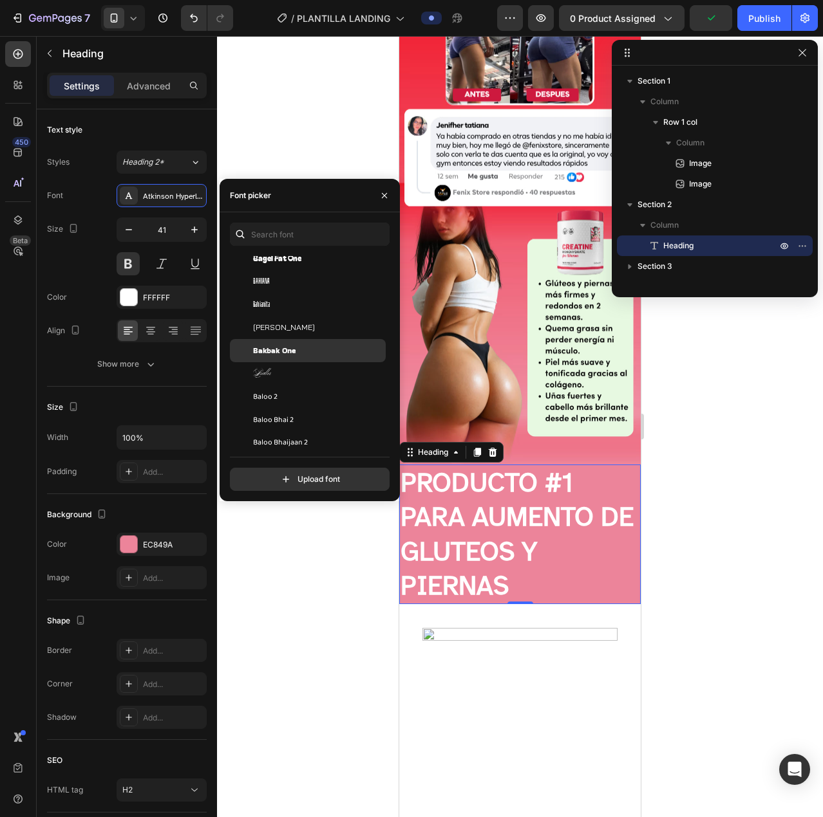
click at [288, 348] on span "Bakbak One" at bounding box center [274, 351] width 42 height 12
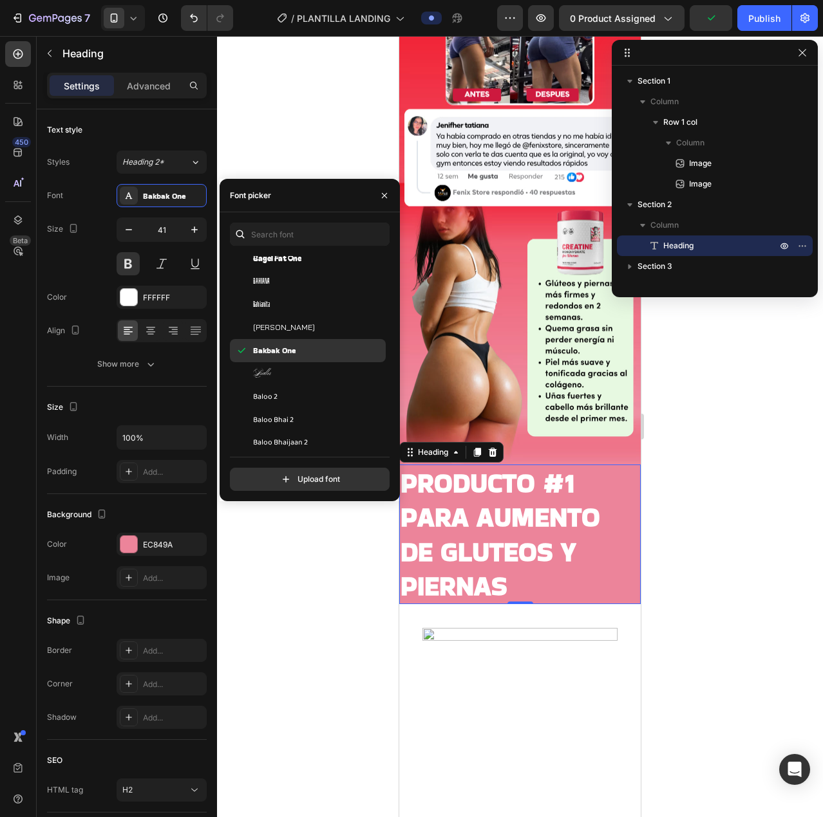
scroll to position [3540, 0]
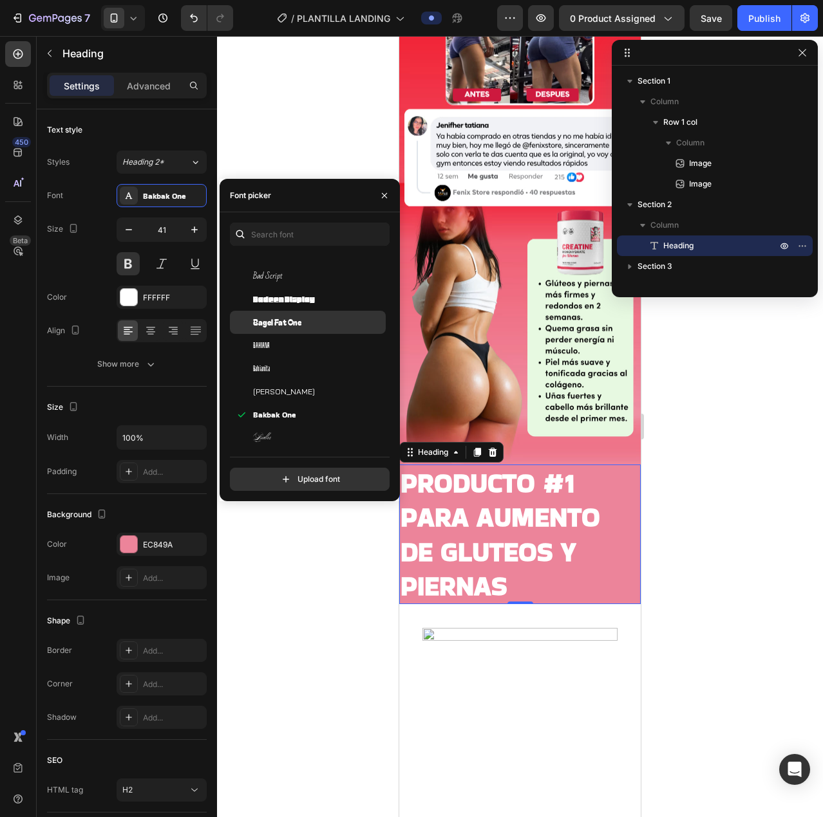
click at [303, 326] on div "Bagel Fat One" at bounding box center [318, 323] width 130 height 12
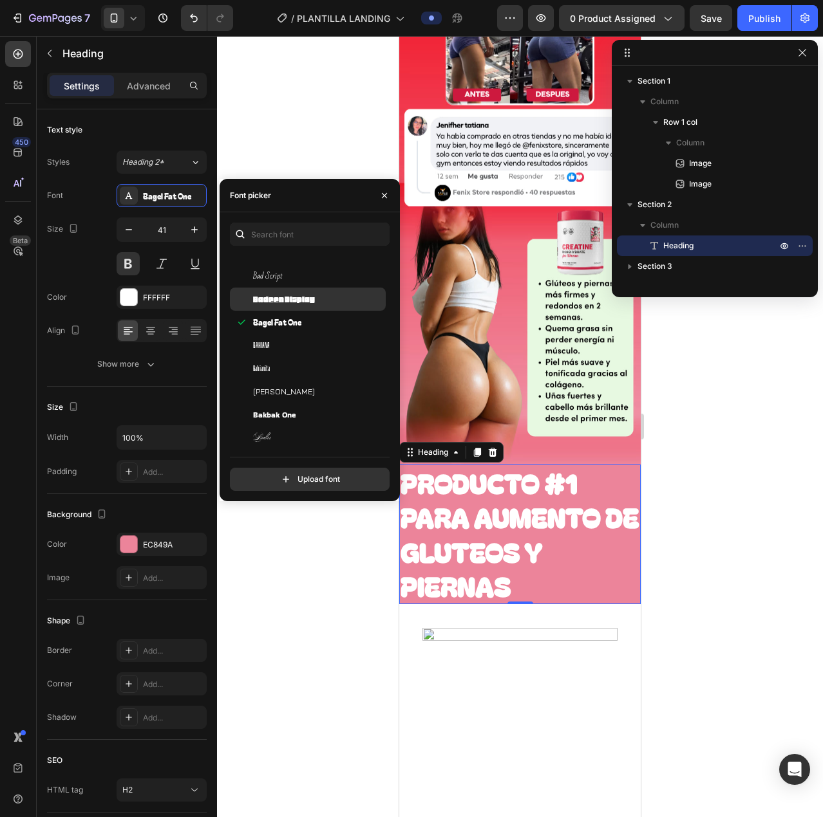
click at [292, 302] on span "Badeen Display" at bounding box center [284, 300] width 62 height 12
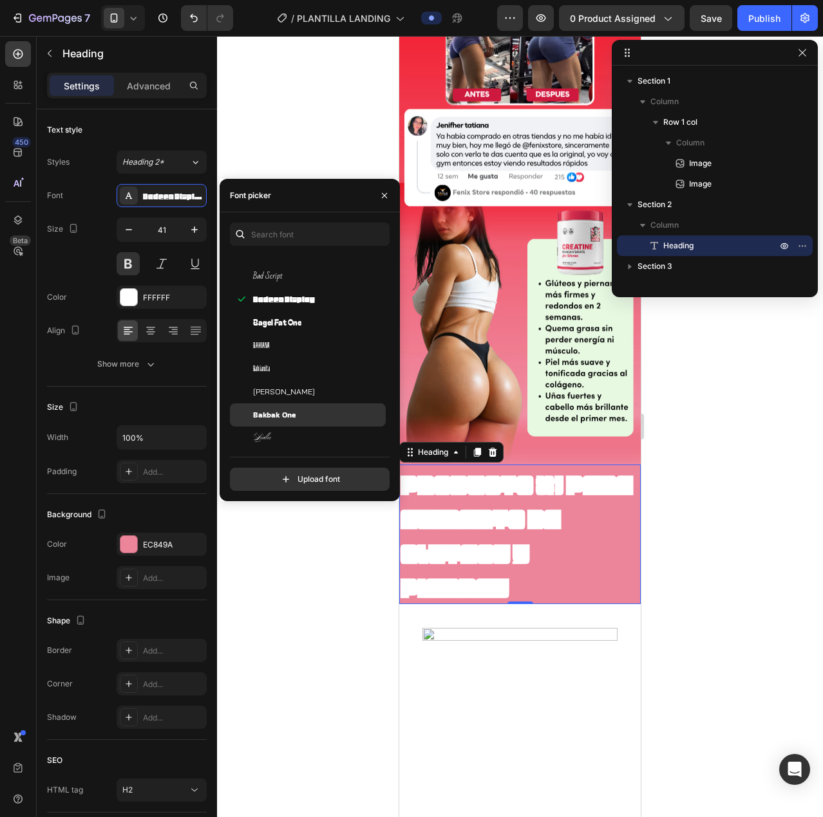
click at [280, 410] on span "Bakbak One" at bounding box center [274, 415] width 42 height 12
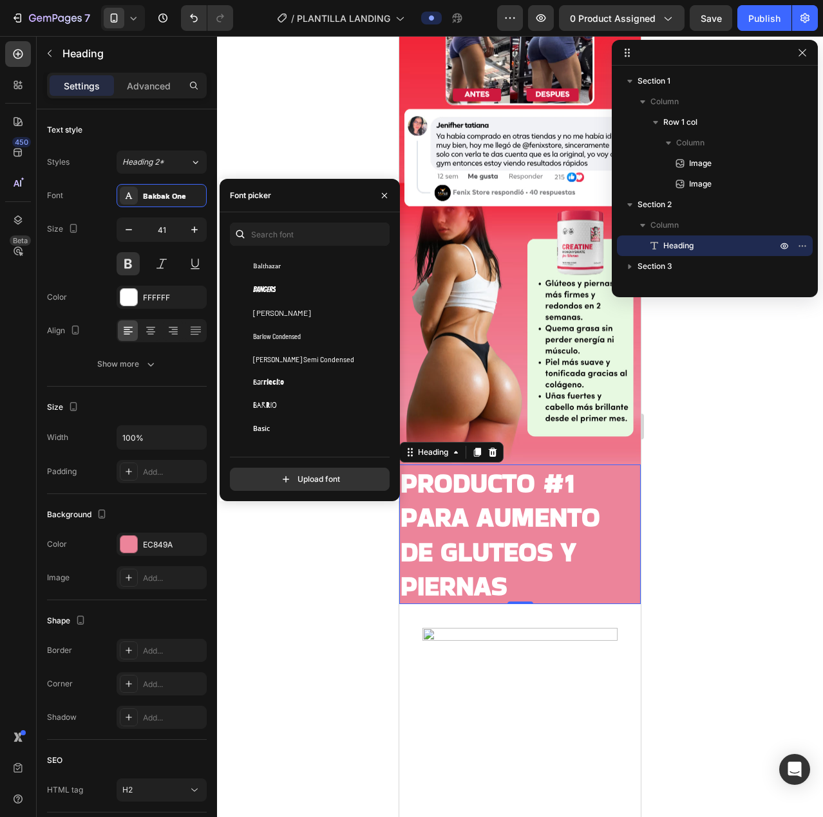
scroll to position [3991, 0]
click at [283, 380] on span "Barriecito" at bounding box center [268, 382] width 31 height 12
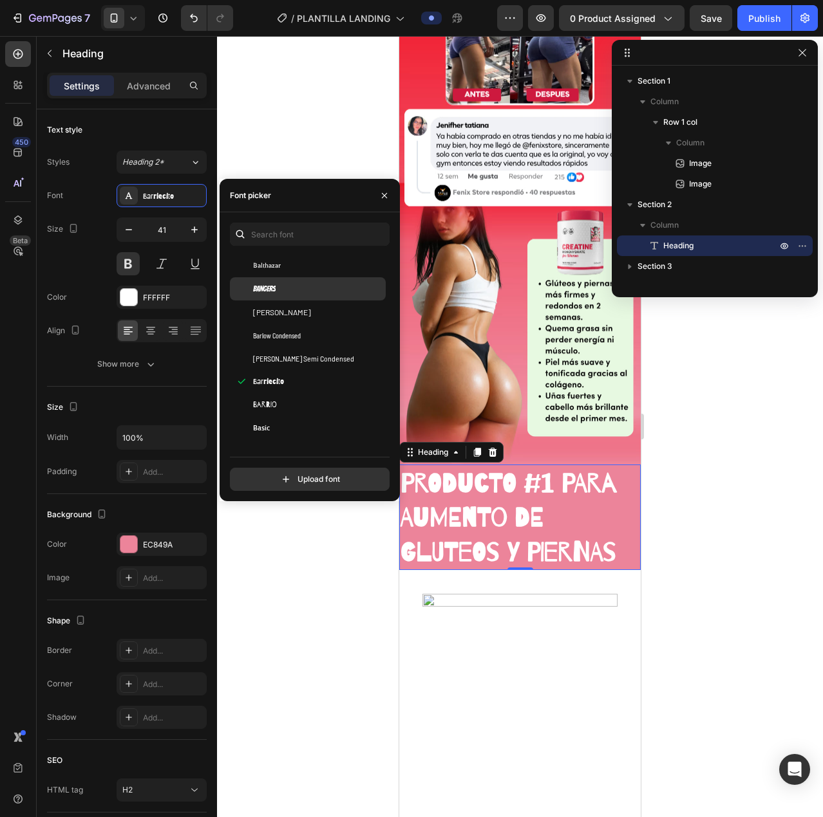
click at [278, 283] on div "Bangers" at bounding box center [308, 288] width 156 height 23
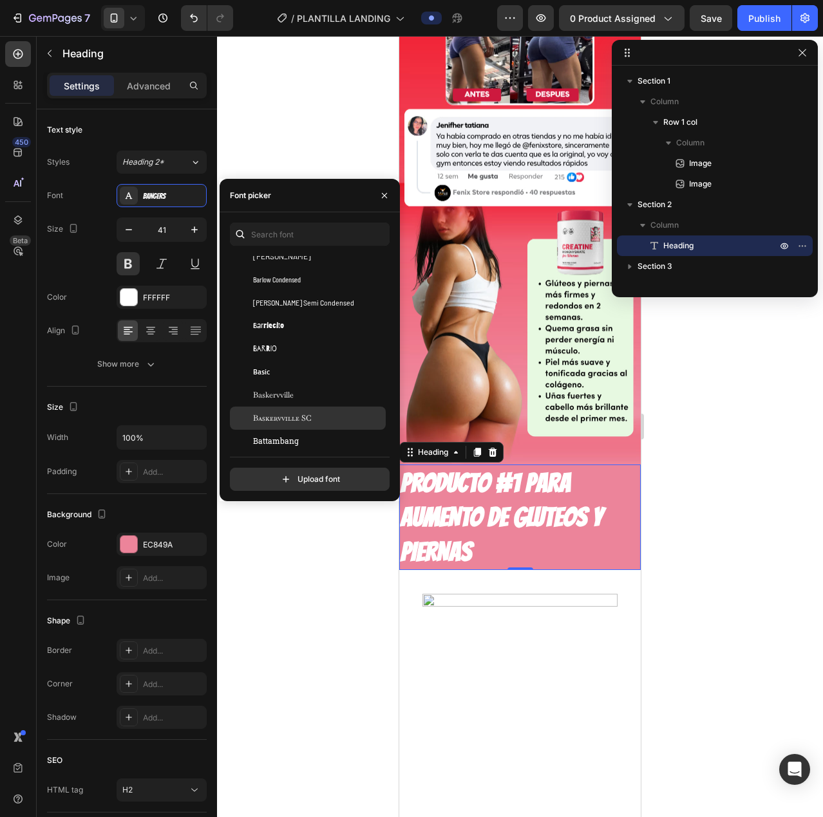
scroll to position [4119, 0]
click at [291, 407] on div "Bayon" at bounding box center [308, 415] width 156 height 23
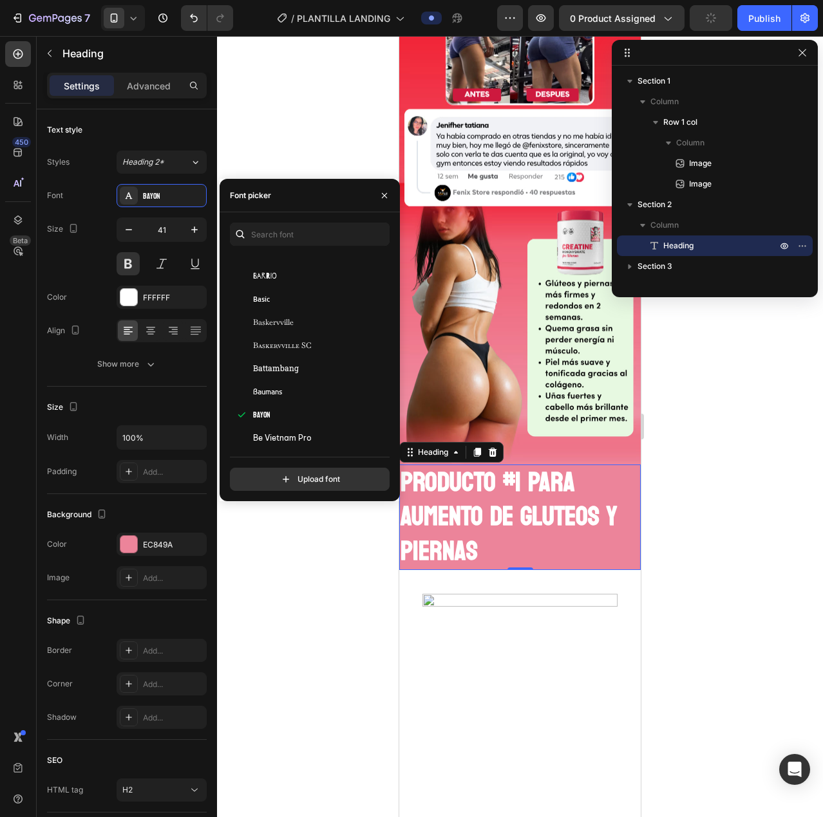
scroll to position [4184, 0]
click at [305, 413] on div "Bebas Neue" at bounding box center [308, 420] width 156 height 23
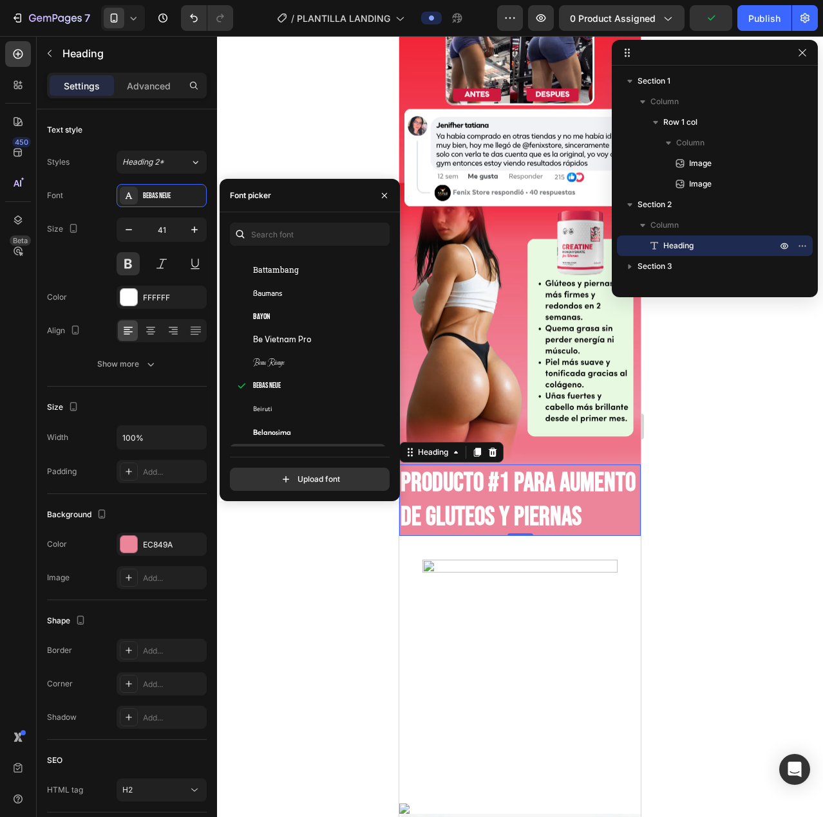
scroll to position [4312, 0]
click at [294, 349] on div "Belanosima" at bounding box center [308, 337] width 156 height 23
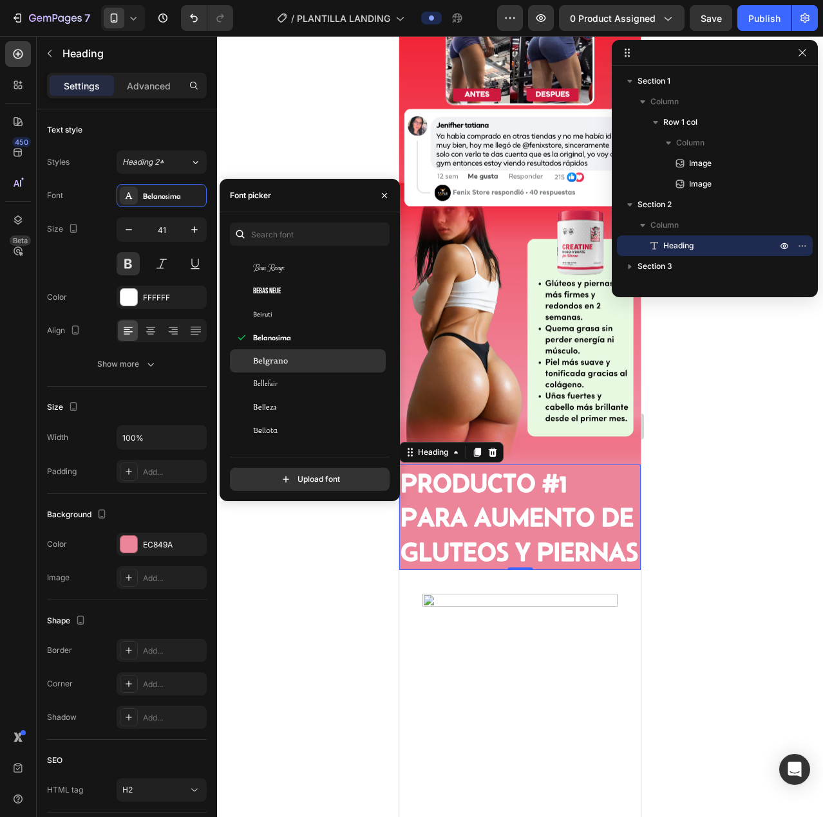
click at [296, 358] on div "Belgrano" at bounding box center [318, 361] width 130 height 12
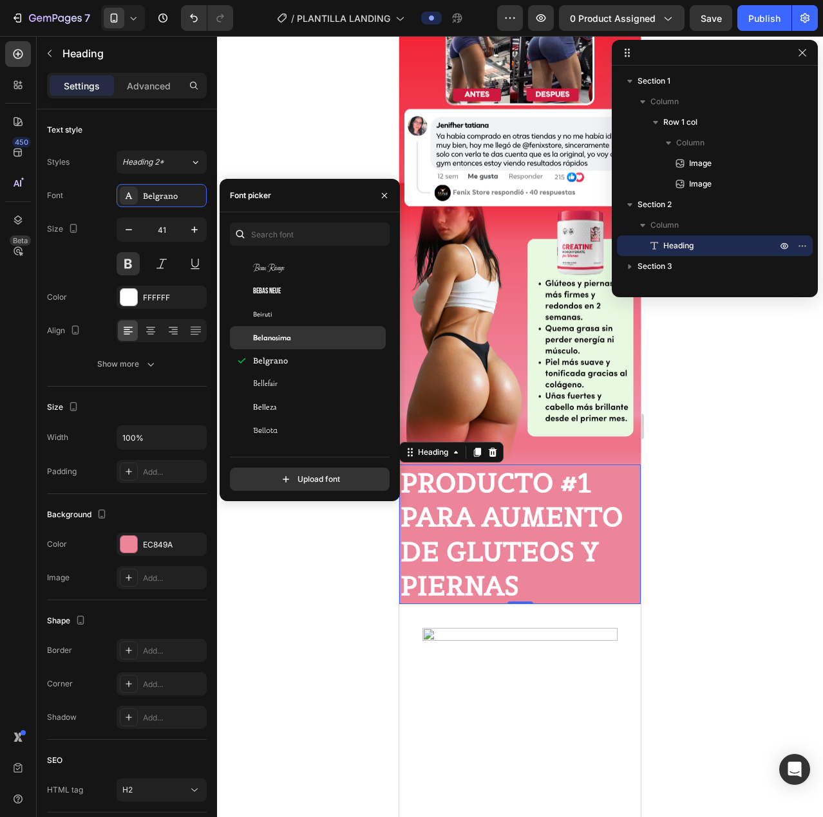
click at [300, 344] on div "Belanosima" at bounding box center [308, 337] width 156 height 23
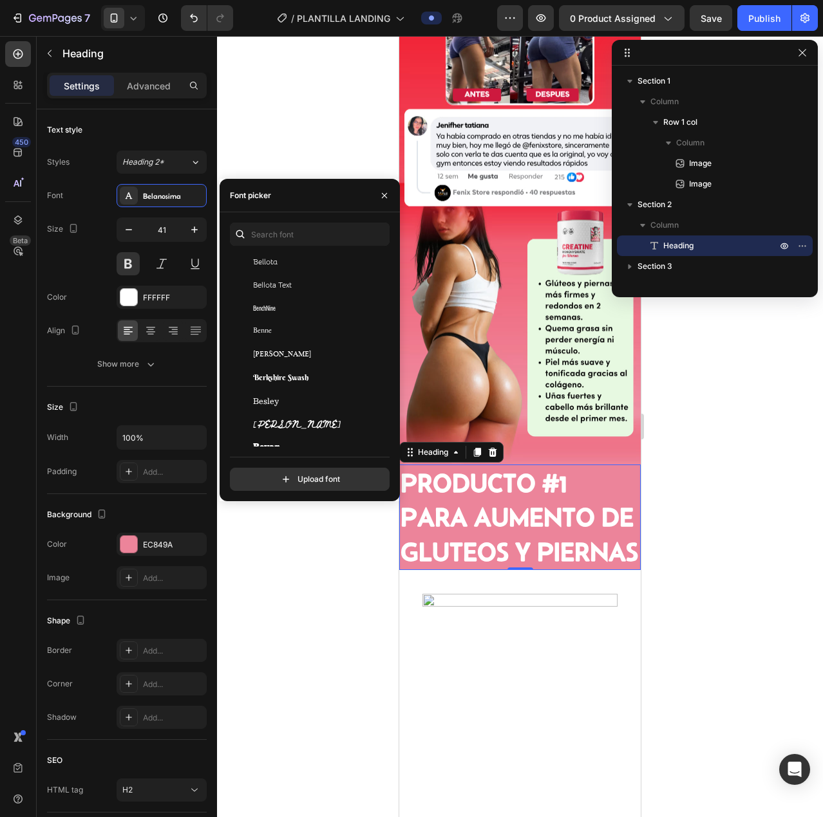
scroll to position [4570, 0]
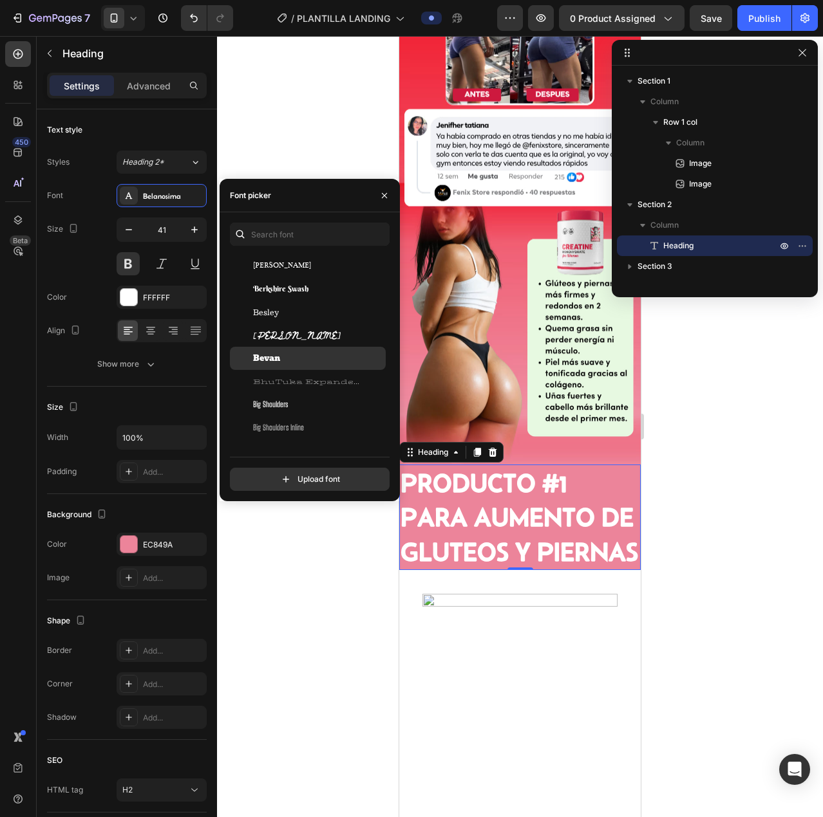
click at [299, 363] on div "Bevan" at bounding box center [318, 359] width 130 height 12
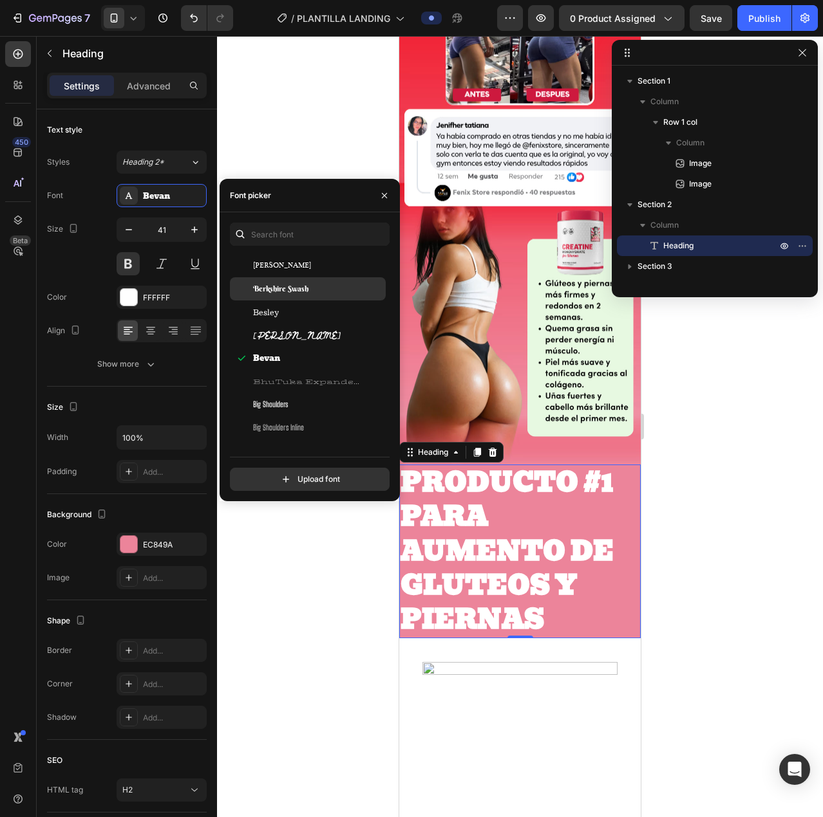
click at [297, 286] on span "Berkshire Swash" at bounding box center [280, 289] width 55 height 12
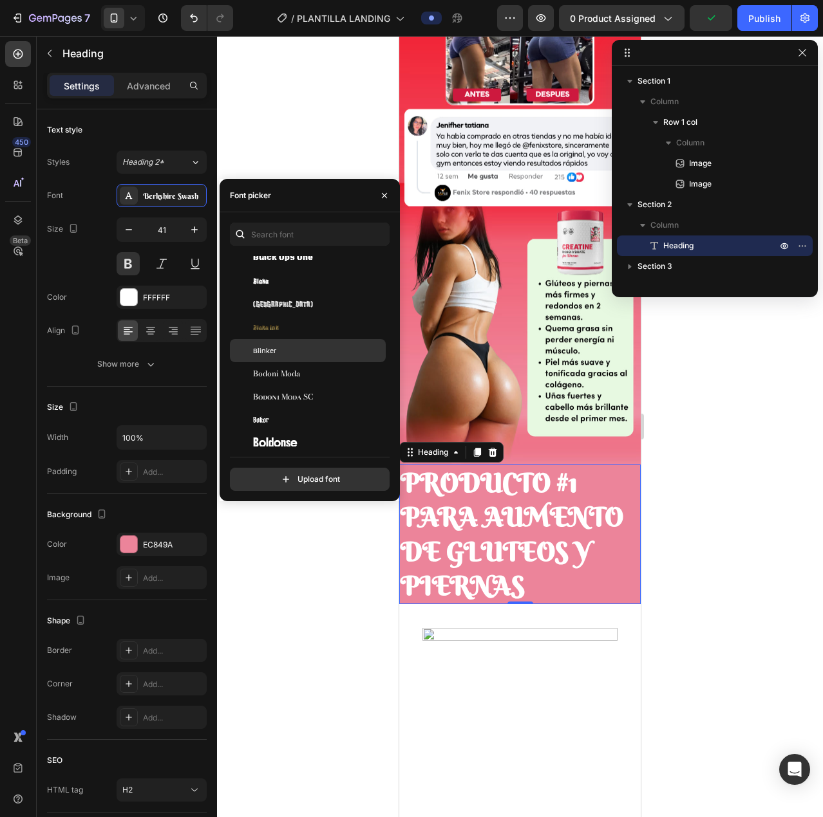
scroll to position [5278, 0]
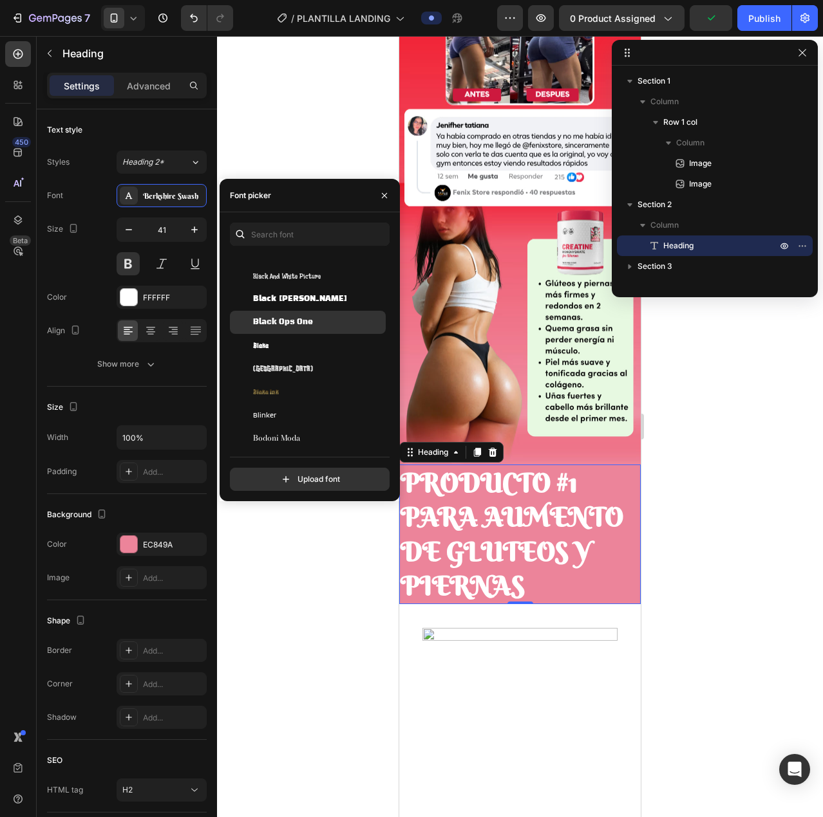
click at [300, 324] on span "Black Ops One" at bounding box center [283, 323] width 60 height 12
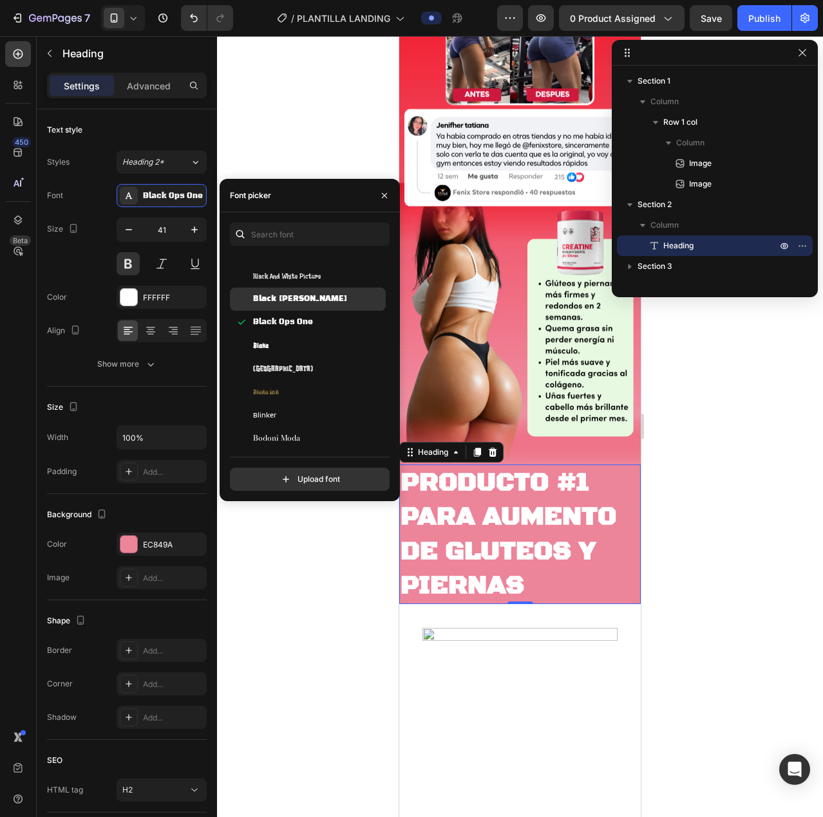
click at [308, 301] on span "Black [PERSON_NAME]" at bounding box center [300, 300] width 94 height 12
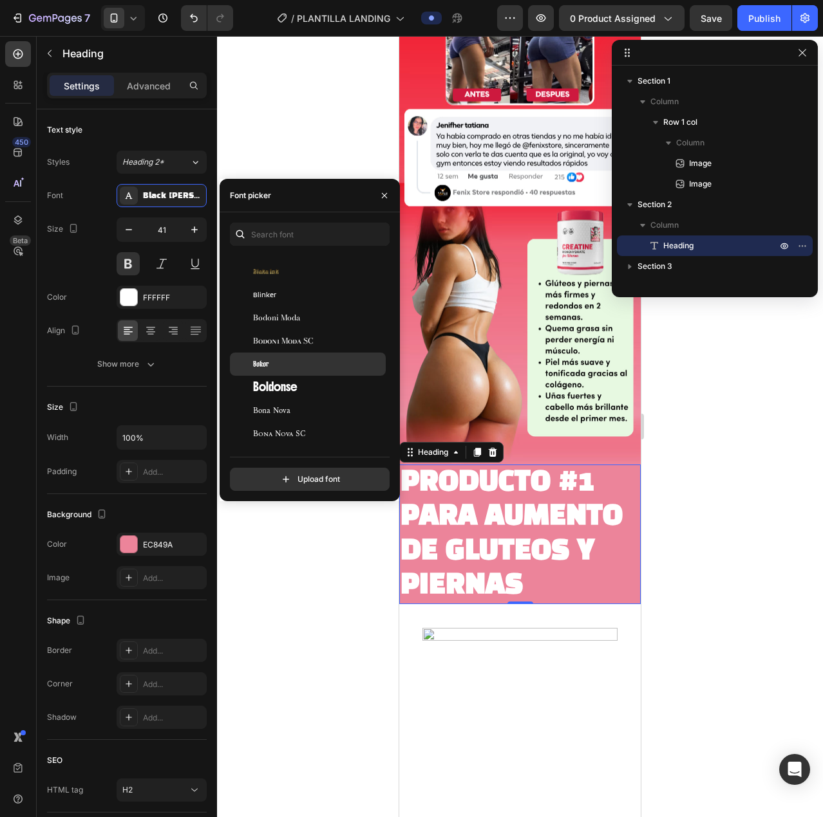
scroll to position [5407, 0]
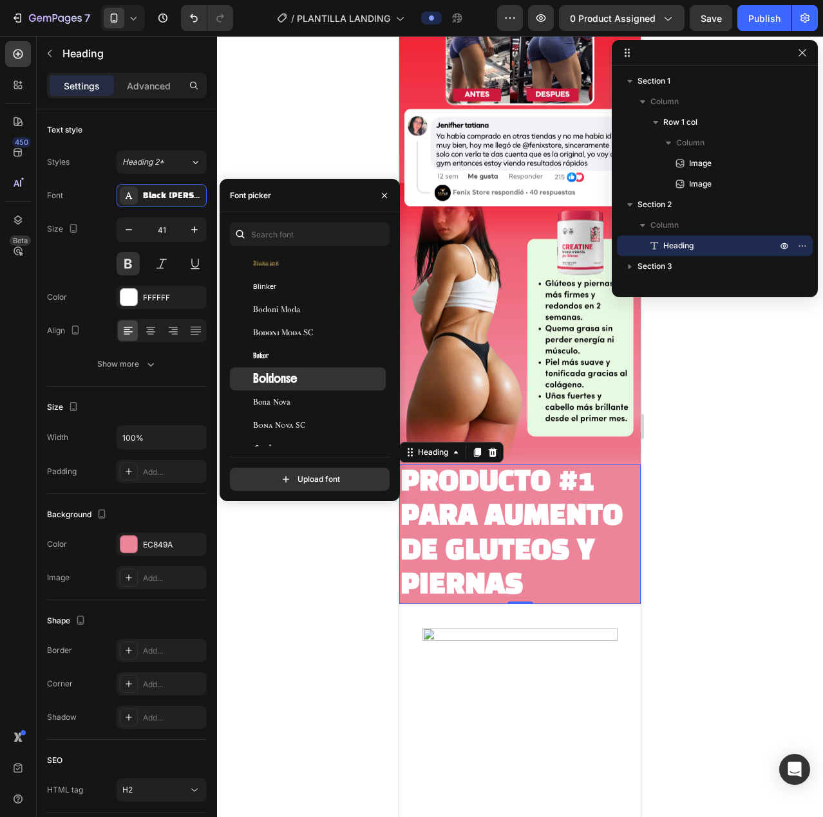
click at [281, 375] on span "Boldonse" at bounding box center [275, 379] width 44 height 12
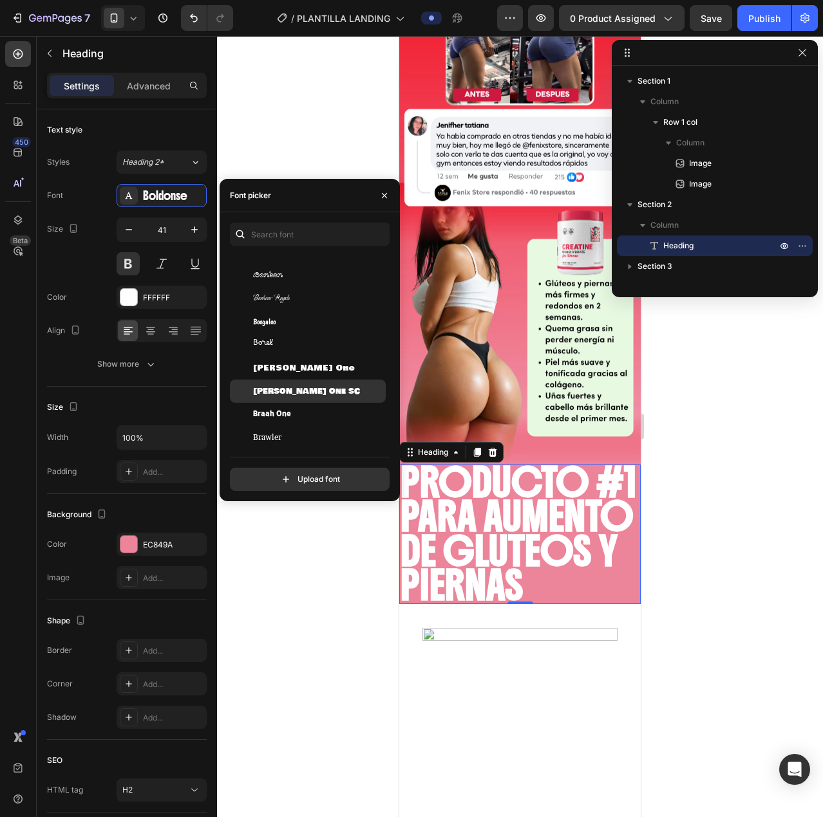
scroll to position [5600, 0]
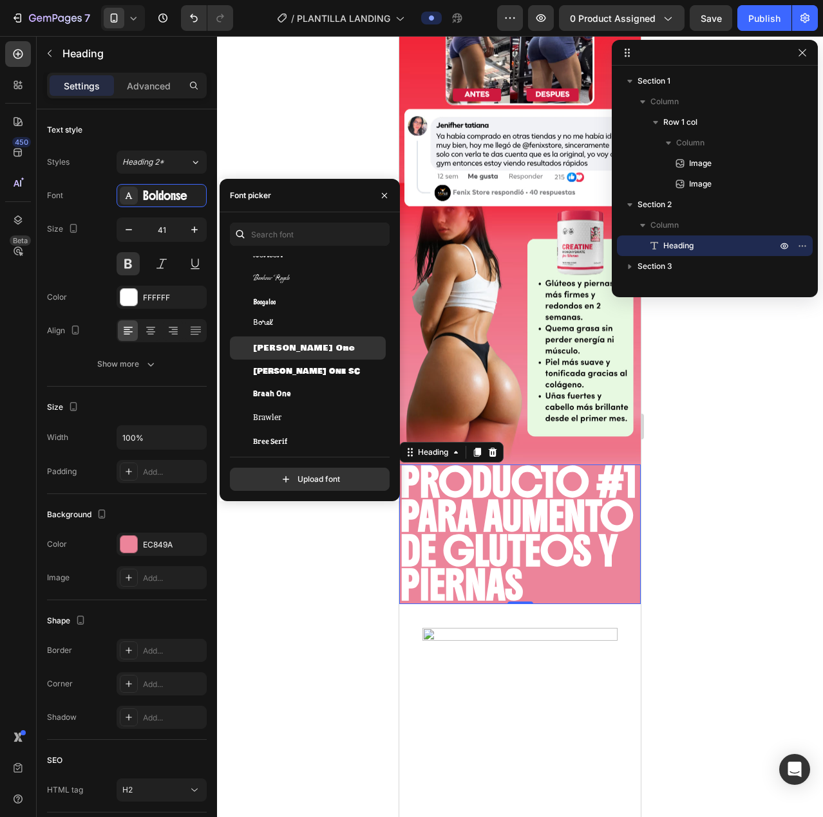
click at [312, 353] on div "[PERSON_NAME] One" at bounding box center [318, 348] width 130 height 12
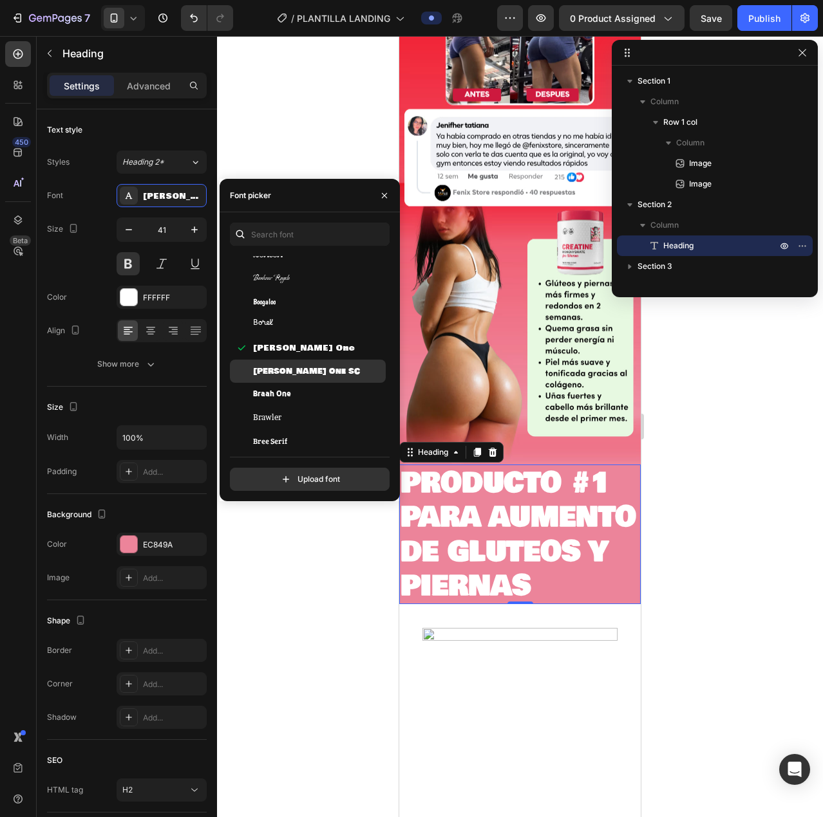
click at [308, 373] on span "[PERSON_NAME] One SC" at bounding box center [306, 372] width 107 height 12
click at [286, 396] on span "Braah One" at bounding box center [272, 395] width 38 height 12
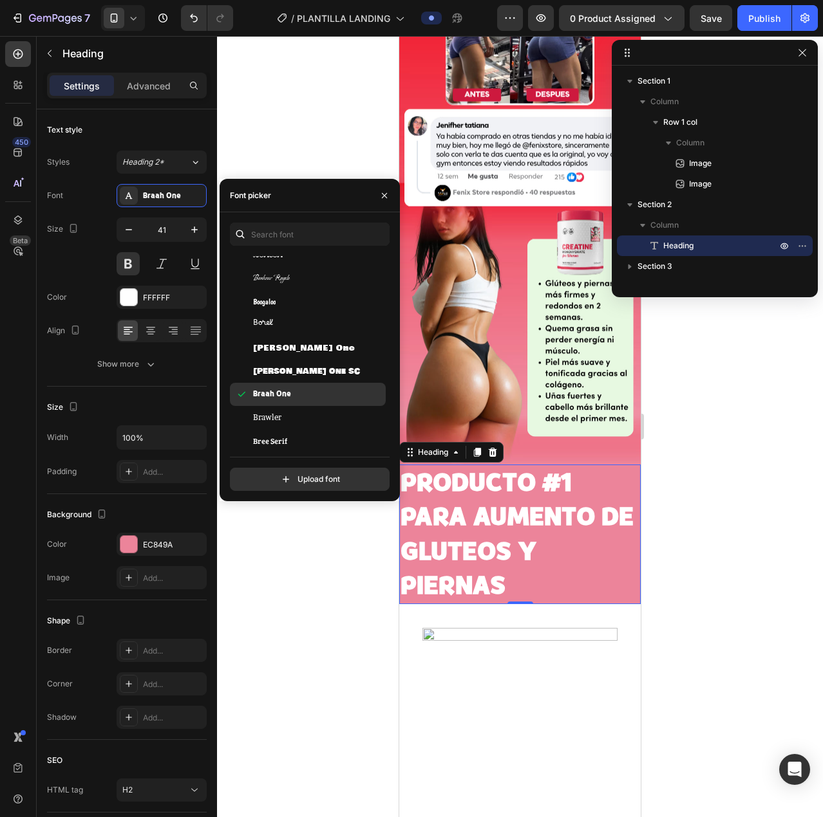
scroll to position [5664, 0]
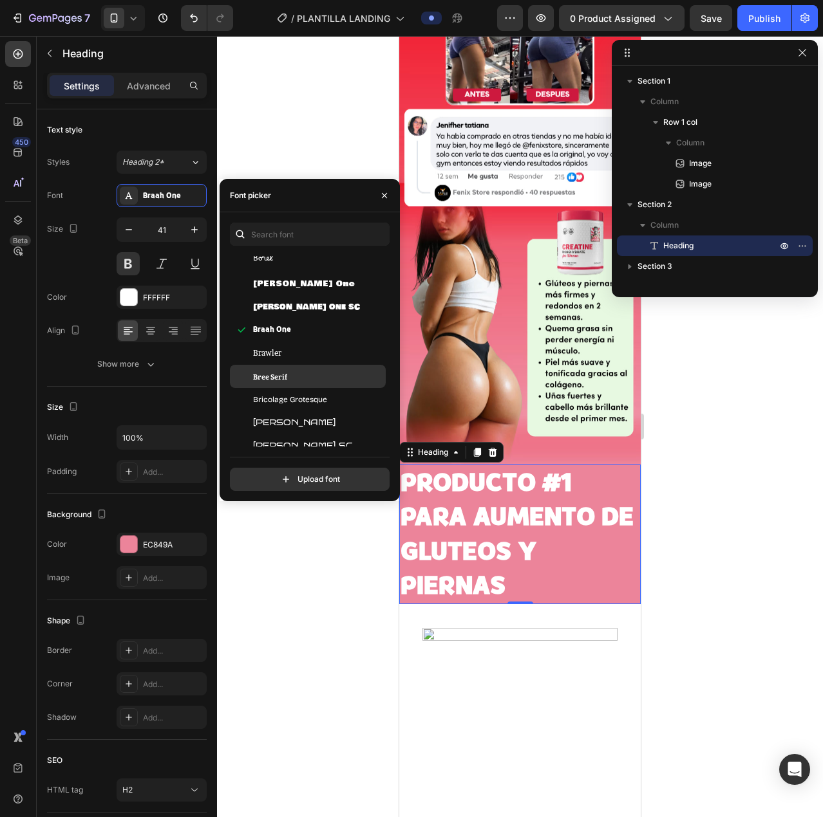
click at [295, 375] on div "Bree Serif" at bounding box center [318, 377] width 130 height 12
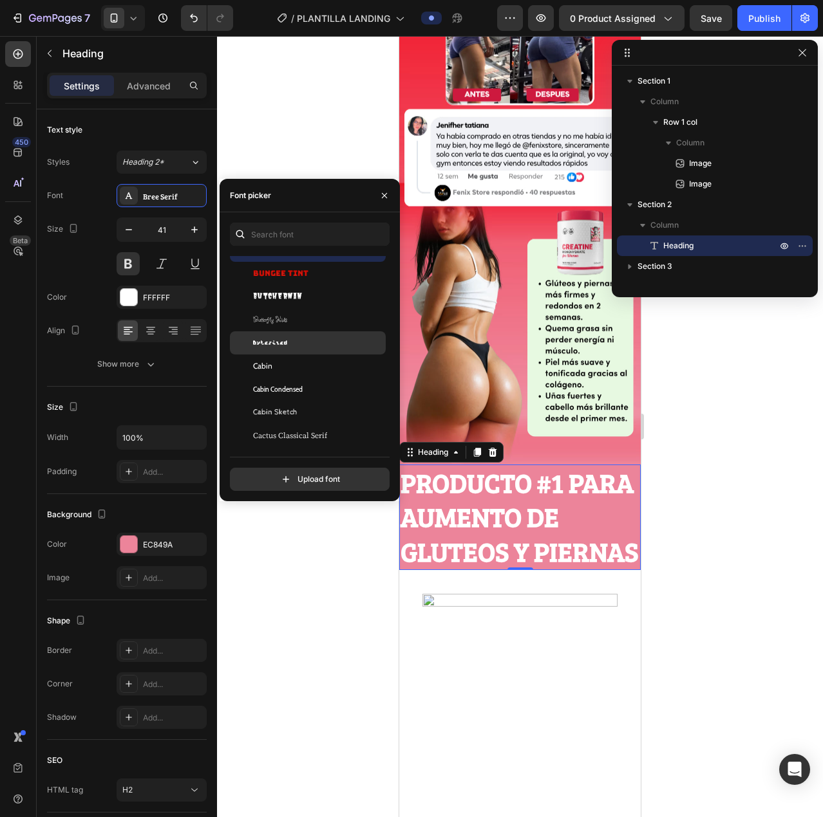
scroll to position [6437, 0]
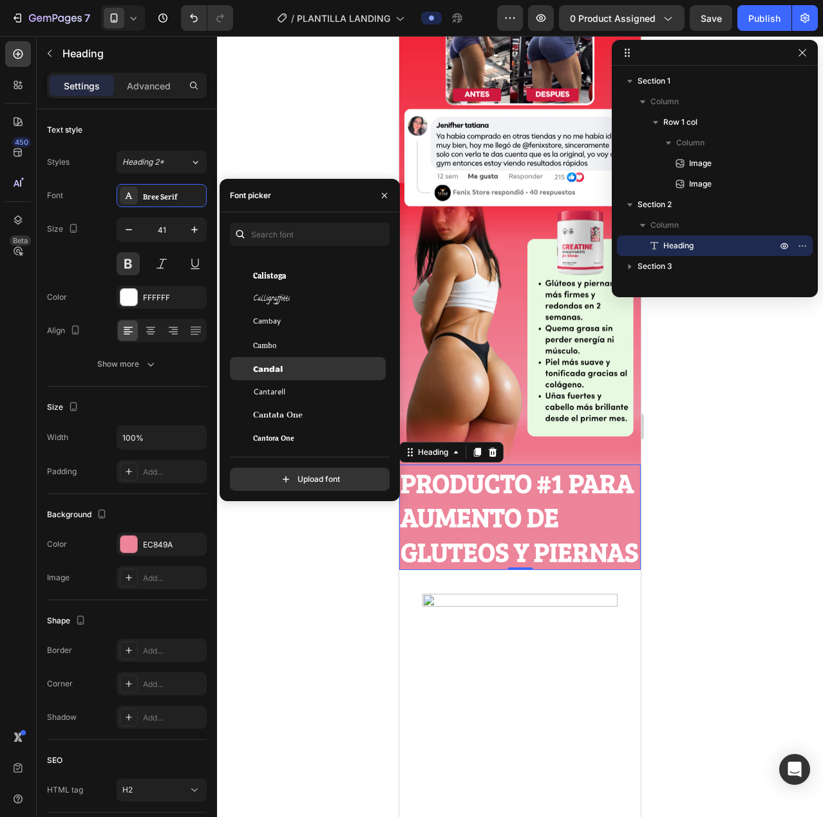
click at [277, 373] on span "Candal" at bounding box center [268, 369] width 30 height 12
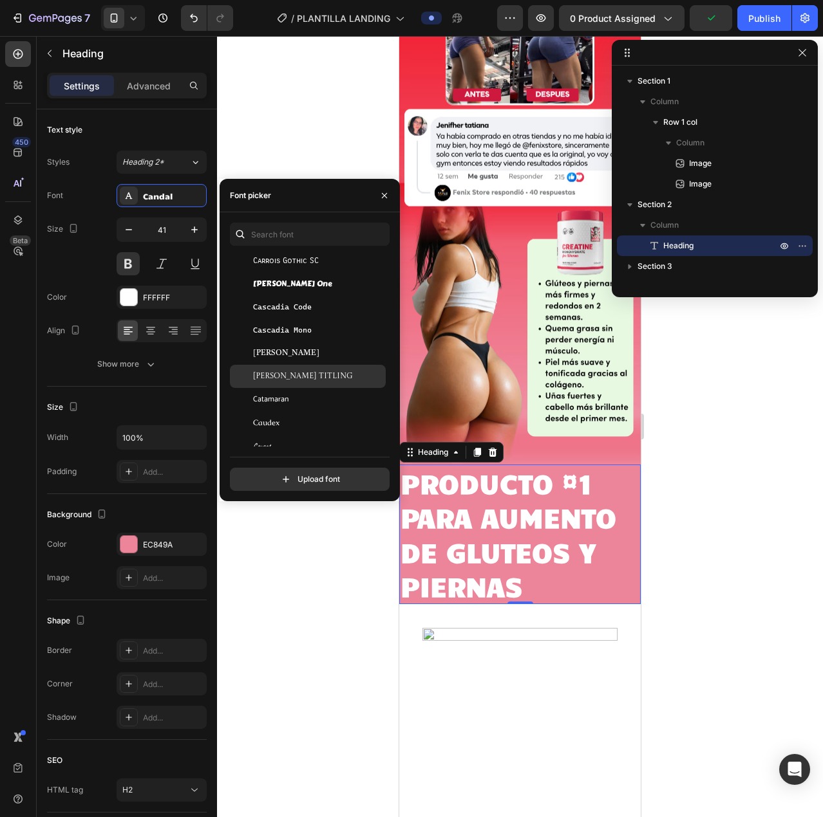
scroll to position [6758, 0]
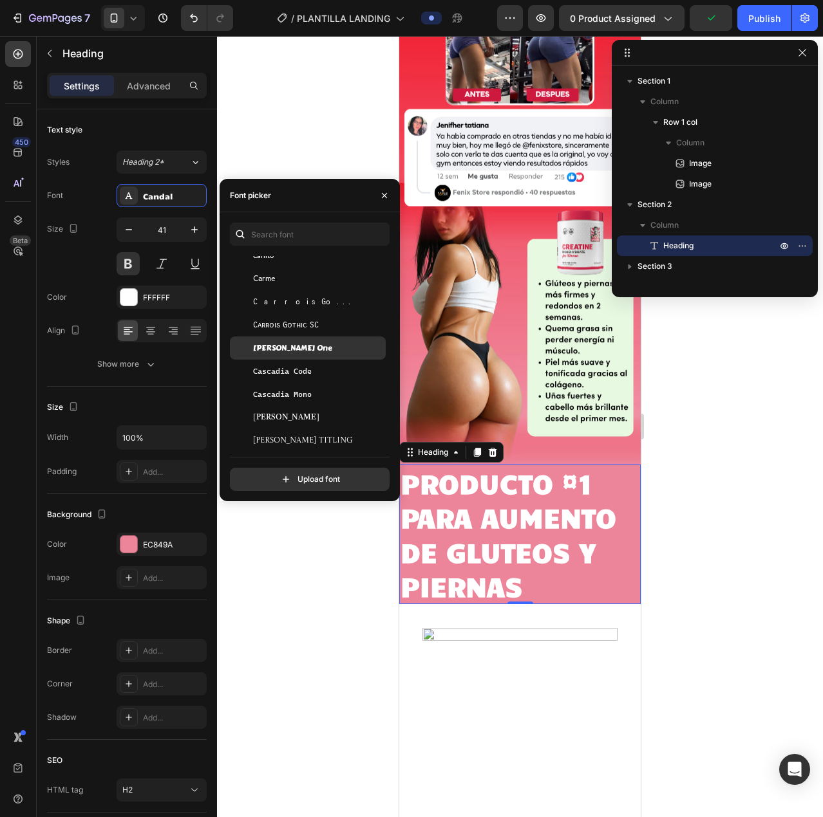
click at [292, 350] on span "[PERSON_NAME] One" at bounding box center [292, 348] width 79 height 12
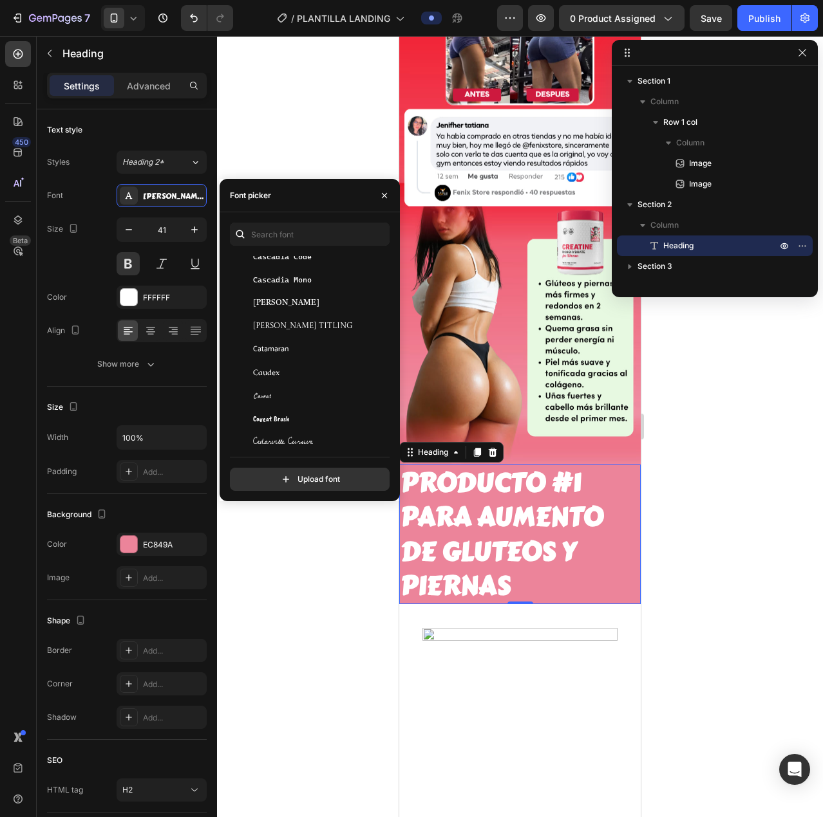
scroll to position [7016, 0]
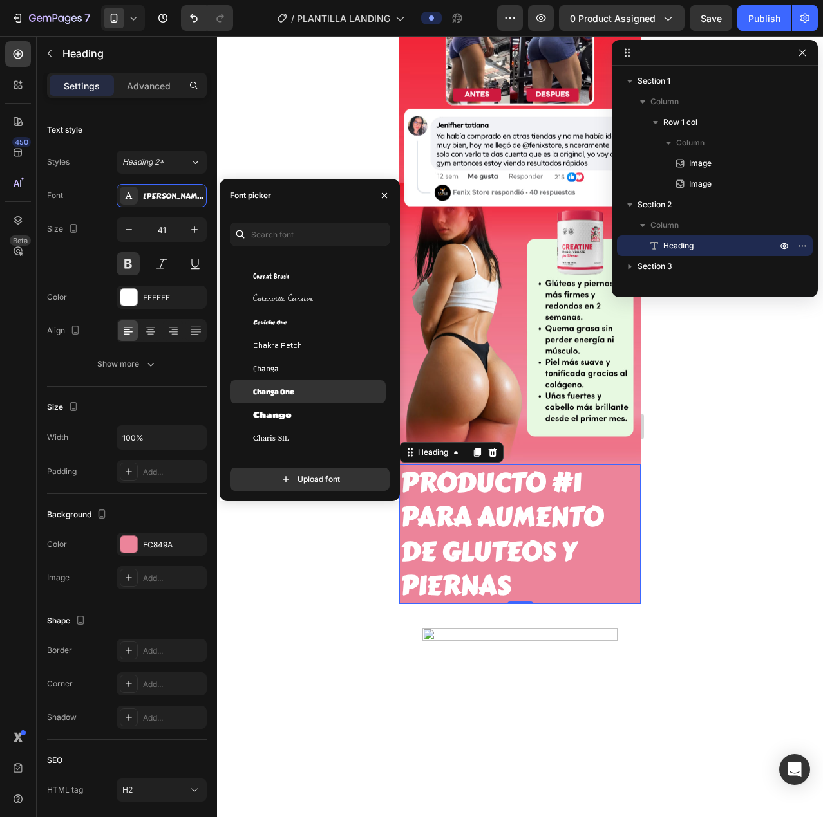
click at [284, 395] on span "Changa One" at bounding box center [273, 392] width 41 height 12
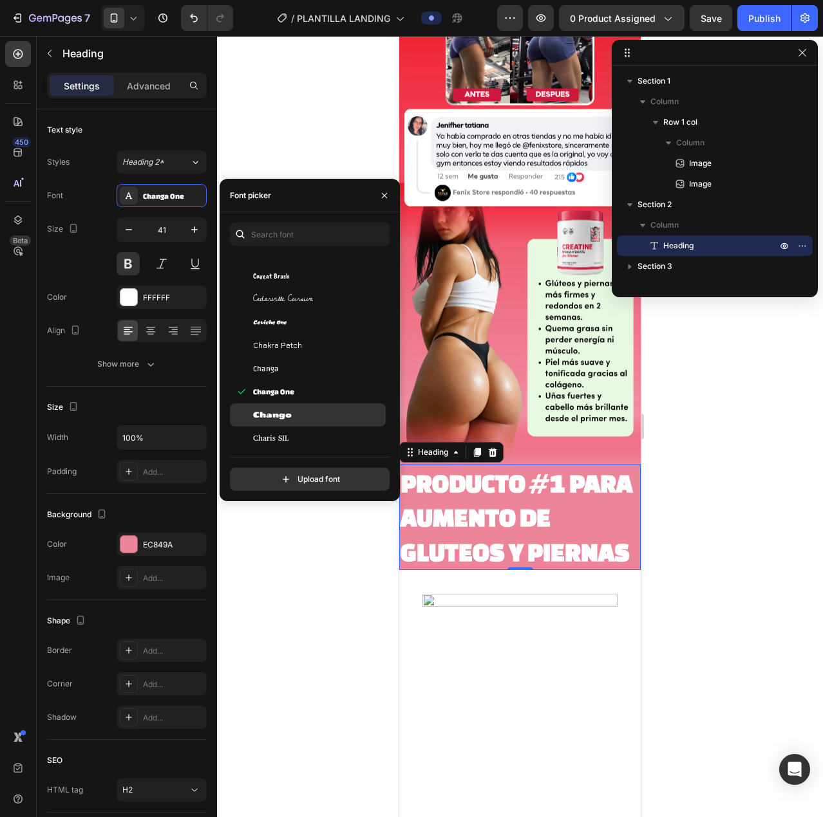
click at [281, 409] on span "Chango" at bounding box center [272, 415] width 39 height 12
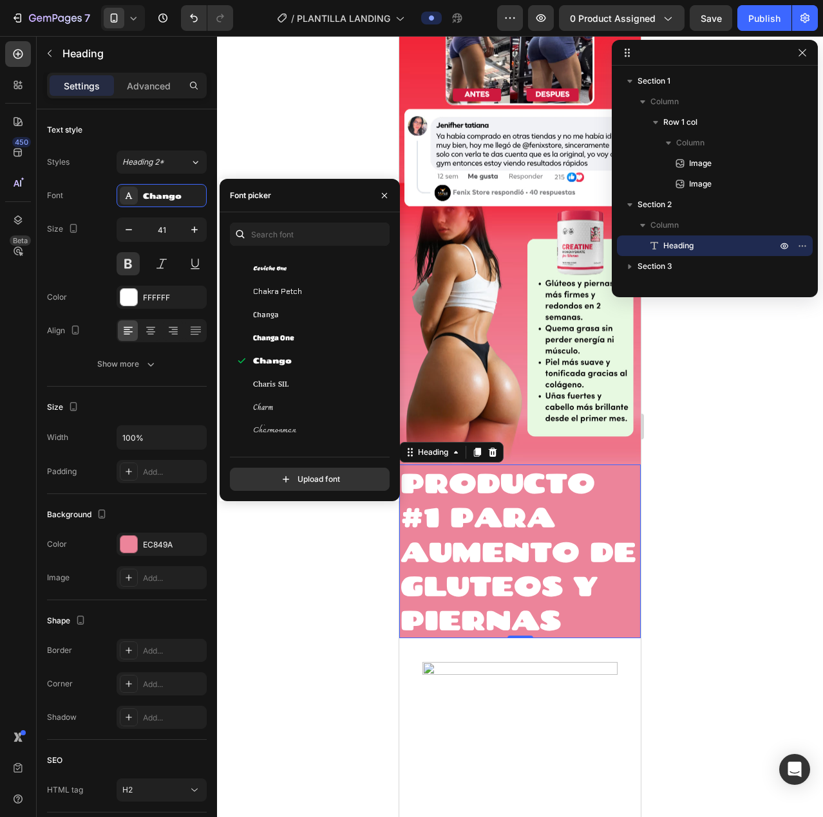
scroll to position [7145, 0]
click at [275, 431] on span "Chela One" at bounding box center [268, 426] width 30 height 12
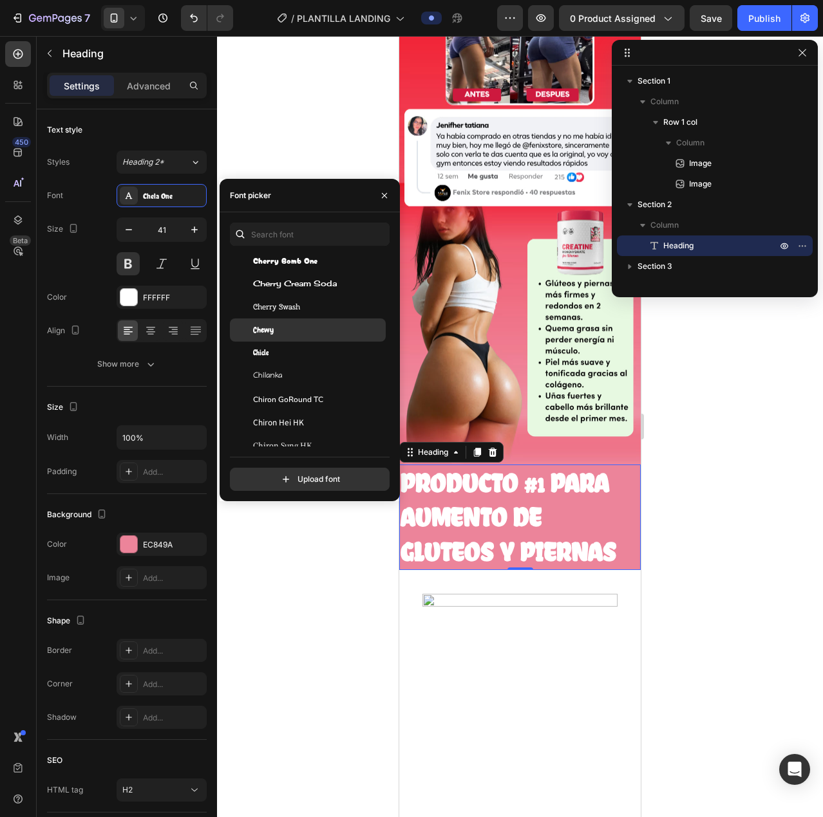
click at [283, 335] on div "Chewy" at bounding box center [318, 330] width 130 height 12
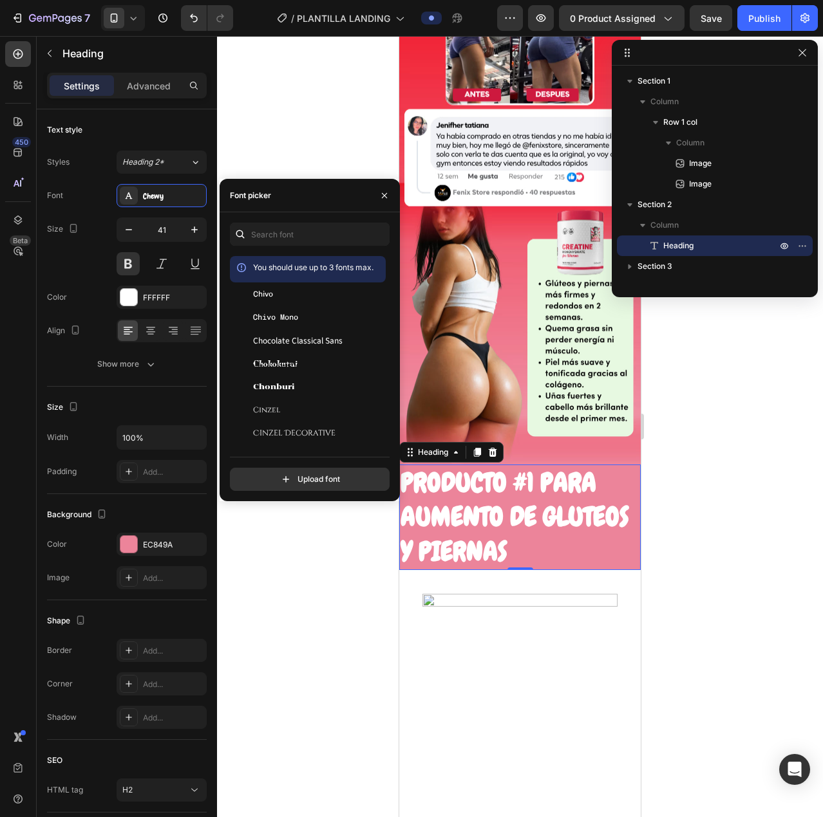
scroll to position [7788, 0]
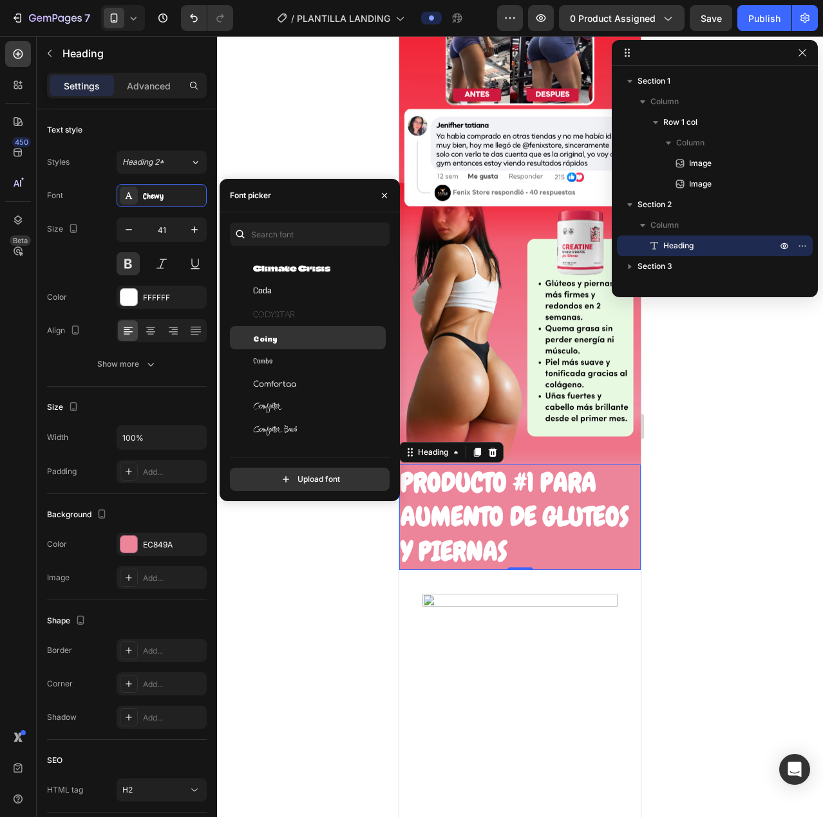
click at [283, 340] on div "Coiny" at bounding box center [318, 338] width 130 height 12
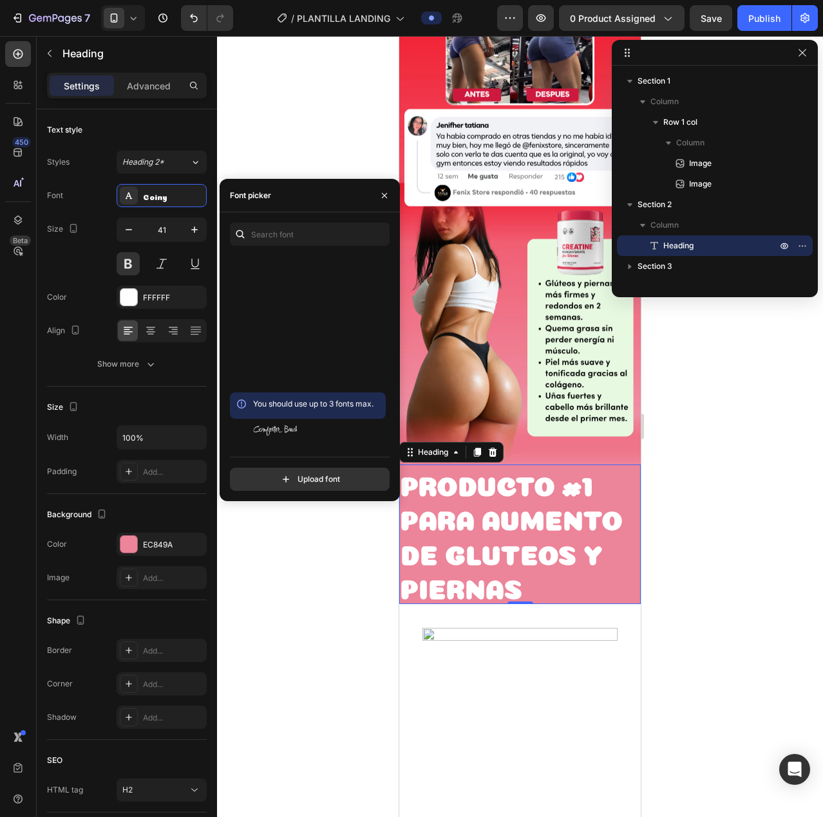
scroll to position [8174, 0]
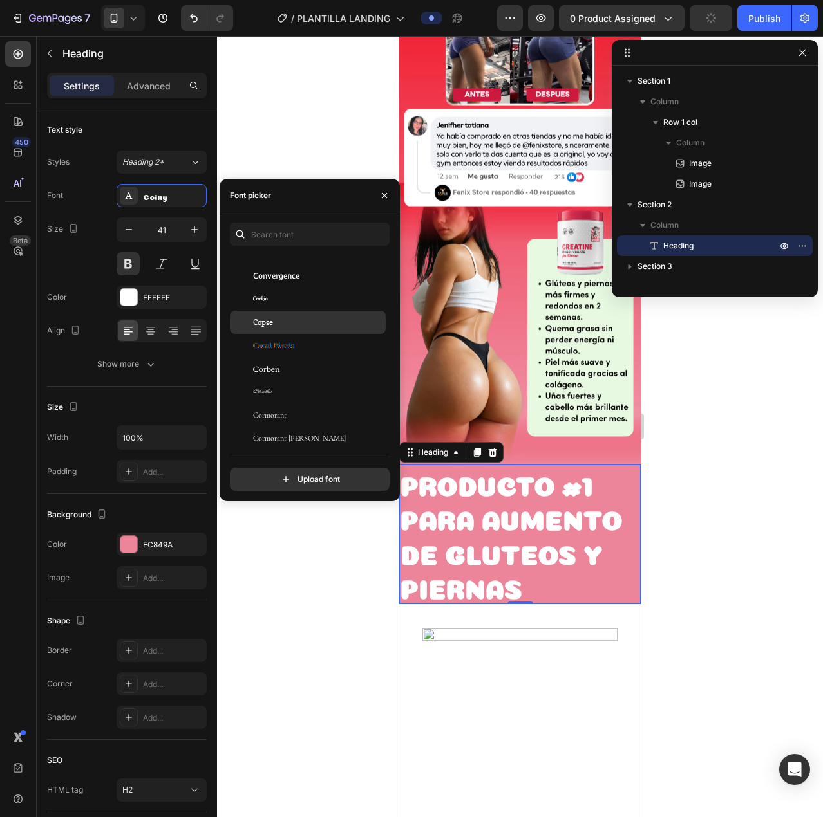
click at [300, 322] on div "Copse" at bounding box center [318, 323] width 130 height 12
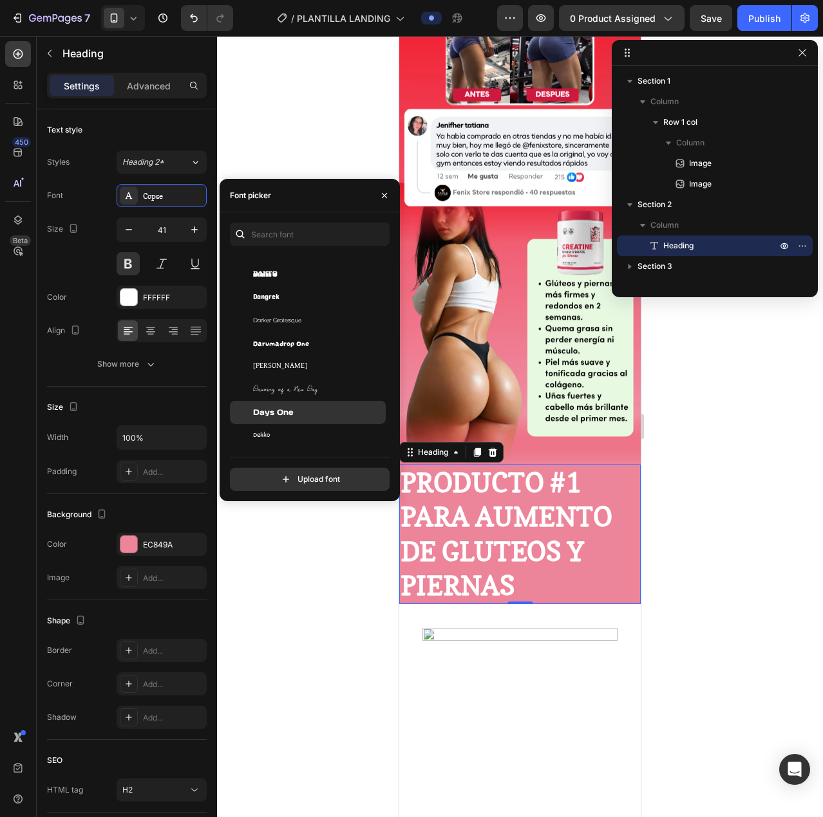
scroll to position [9076, 0]
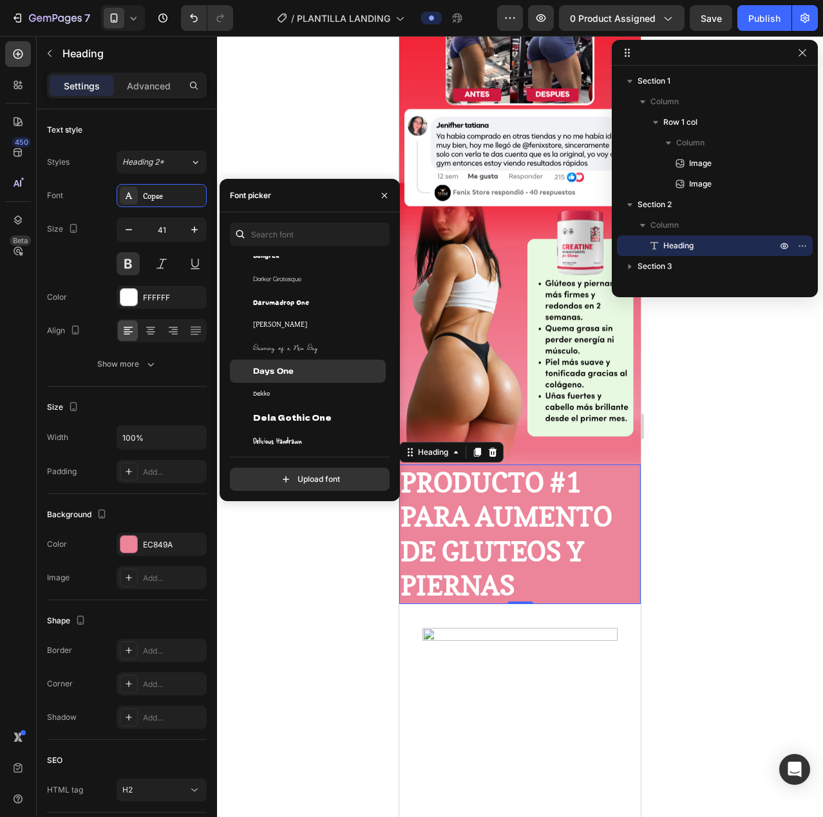
click at [289, 368] on span "Days One" at bounding box center [273, 372] width 41 height 12
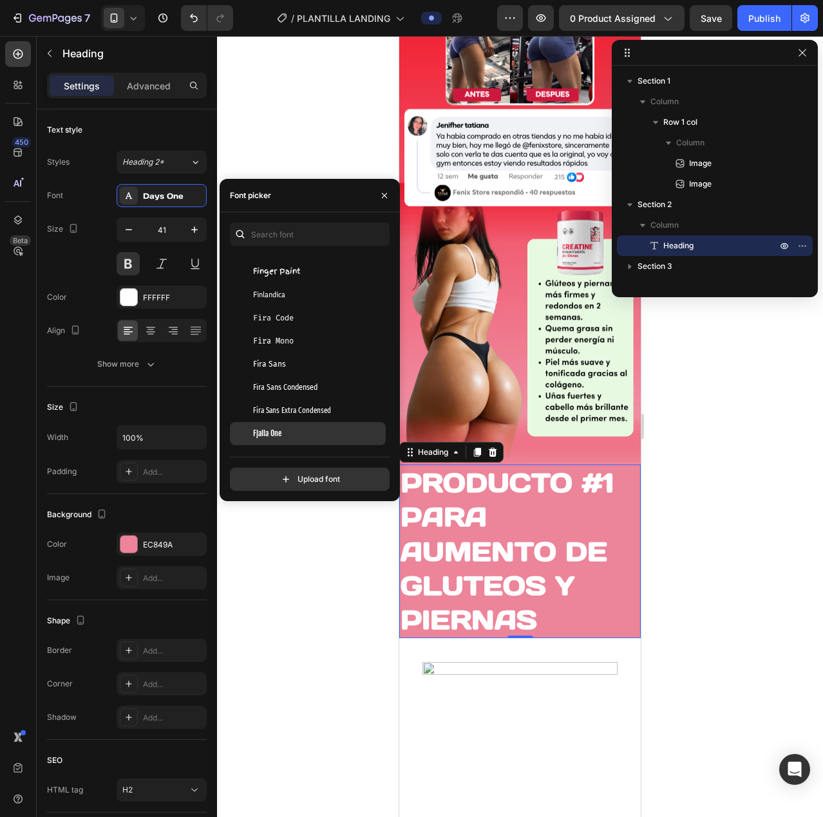
scroll to position [11521, 0]
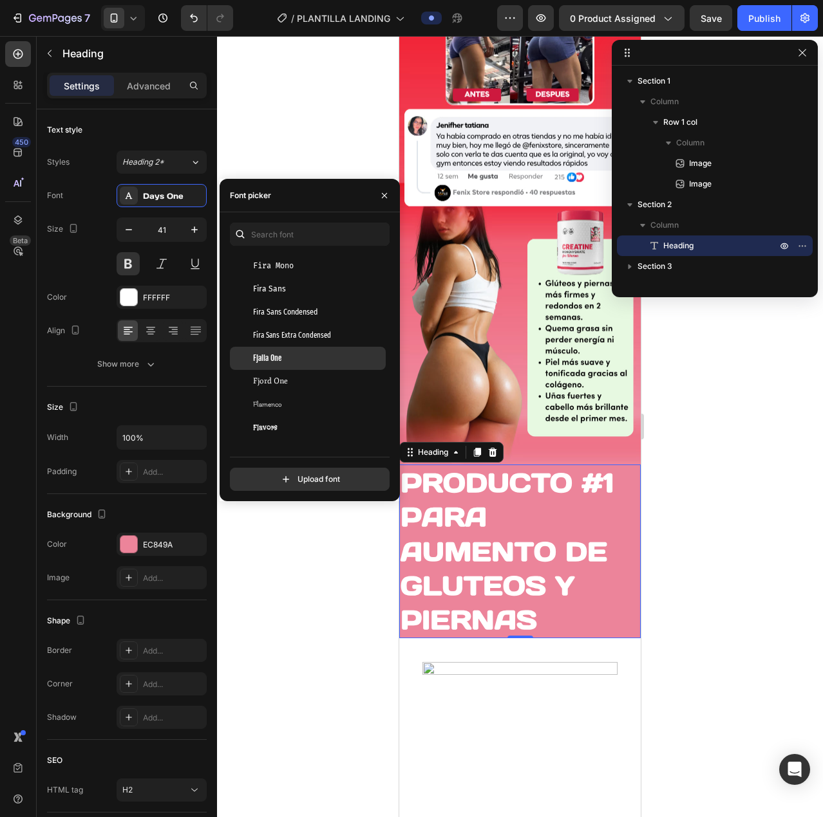
click at [344, 360] on div "Fjalla One" at bounding box center [318, 359] width 130 height 12
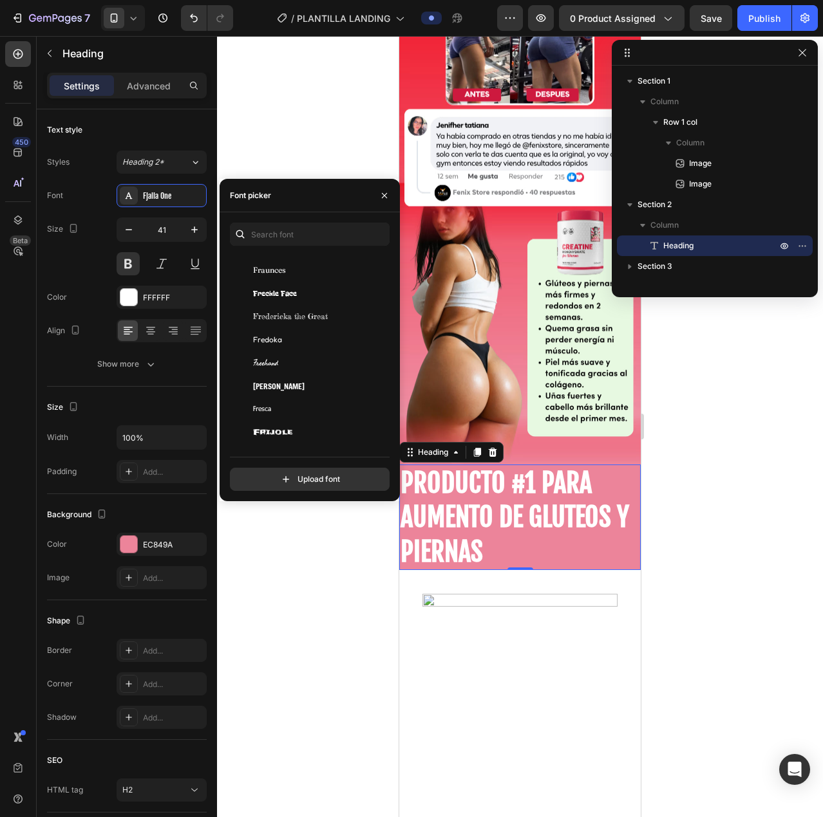
scroll to position [12101, 0]
click at [296, 283] on div "Frijole" at bounding box center [318, 289] width 130 height 12
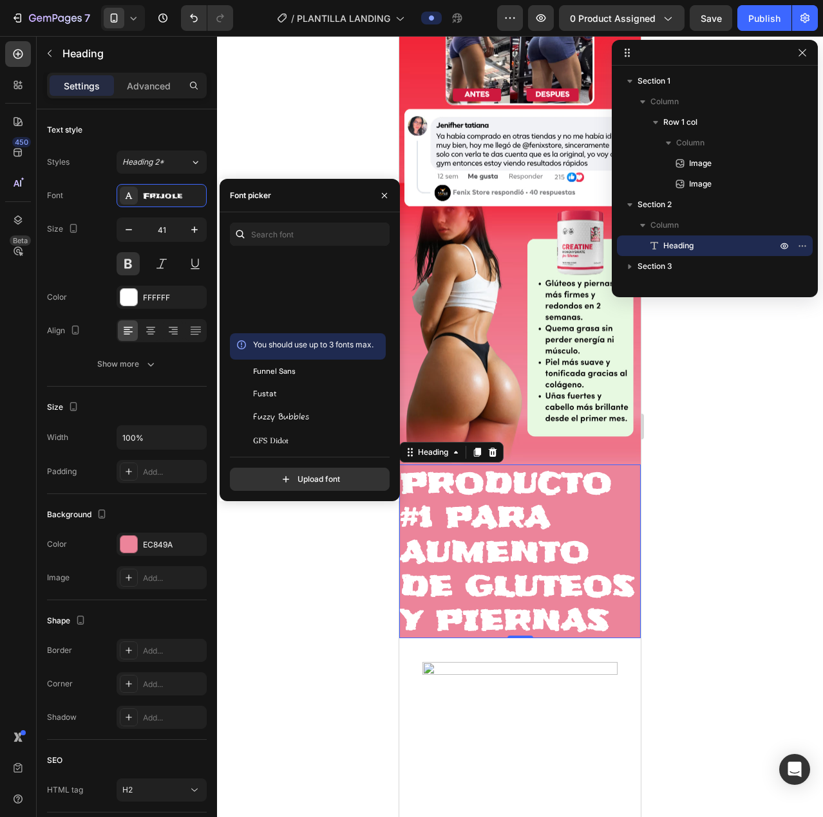
scroll to position [12423, 0]
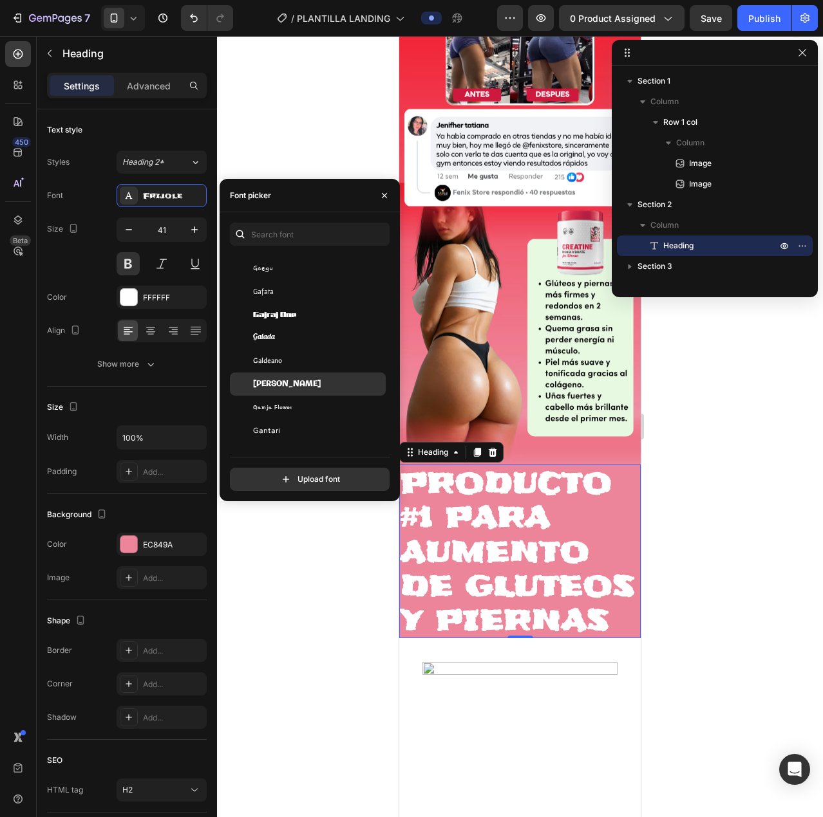
click at [297, 386] on div "[PERSON_NAME]" at bounding box center [318, 384] width 130 height 12
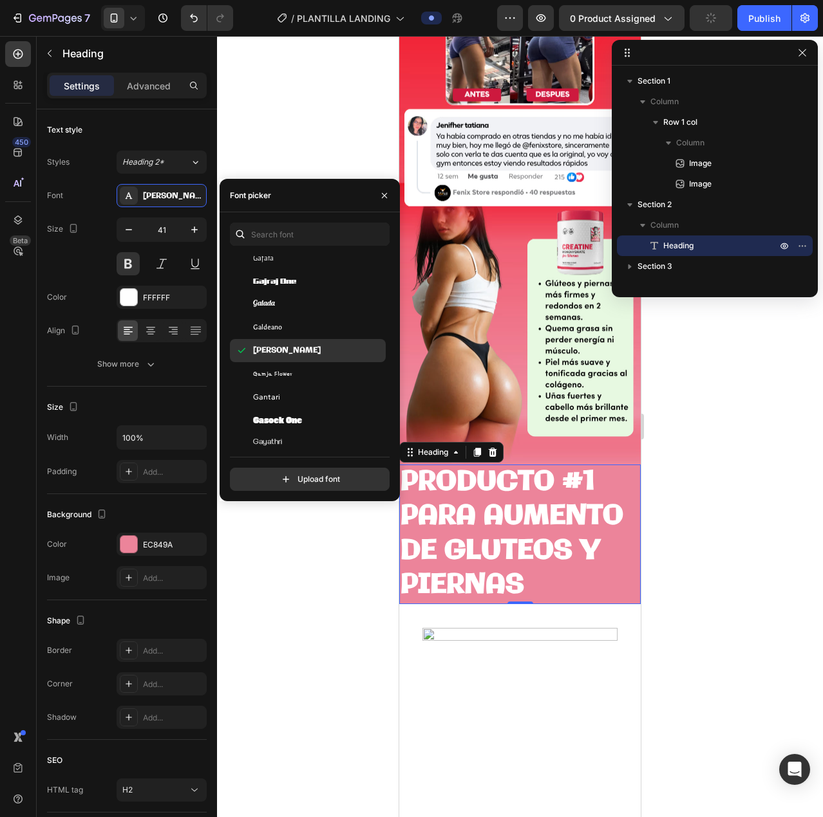
scroll to position [12551, 0]
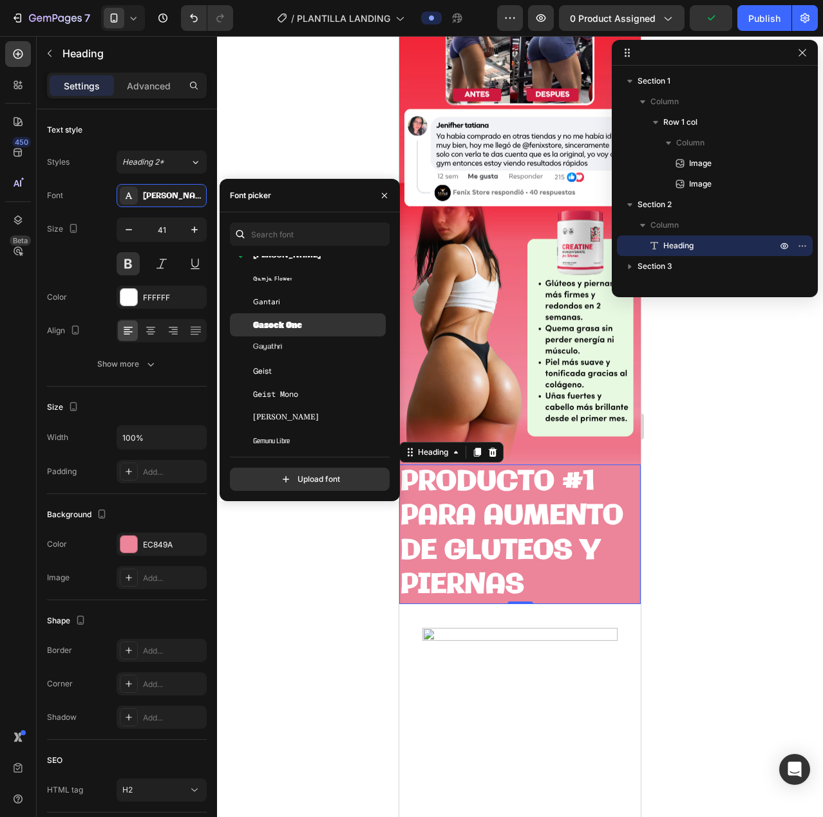
click at [306, 327] on div "Gasoek One" at bounding box center [318, 325] width 130 height 12
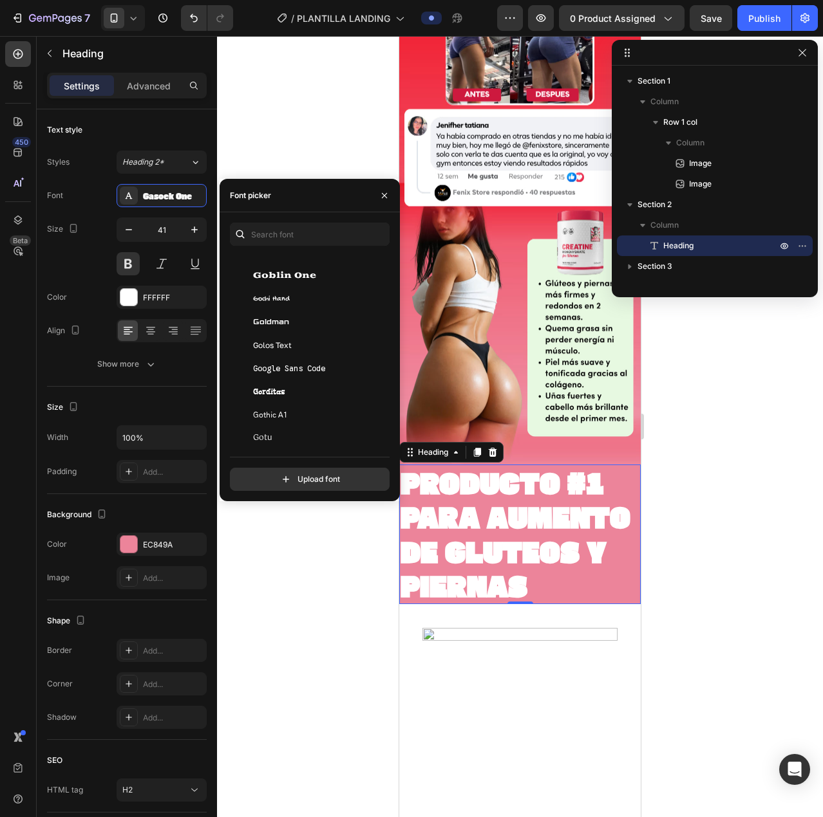
scroll to position [13195, 0]
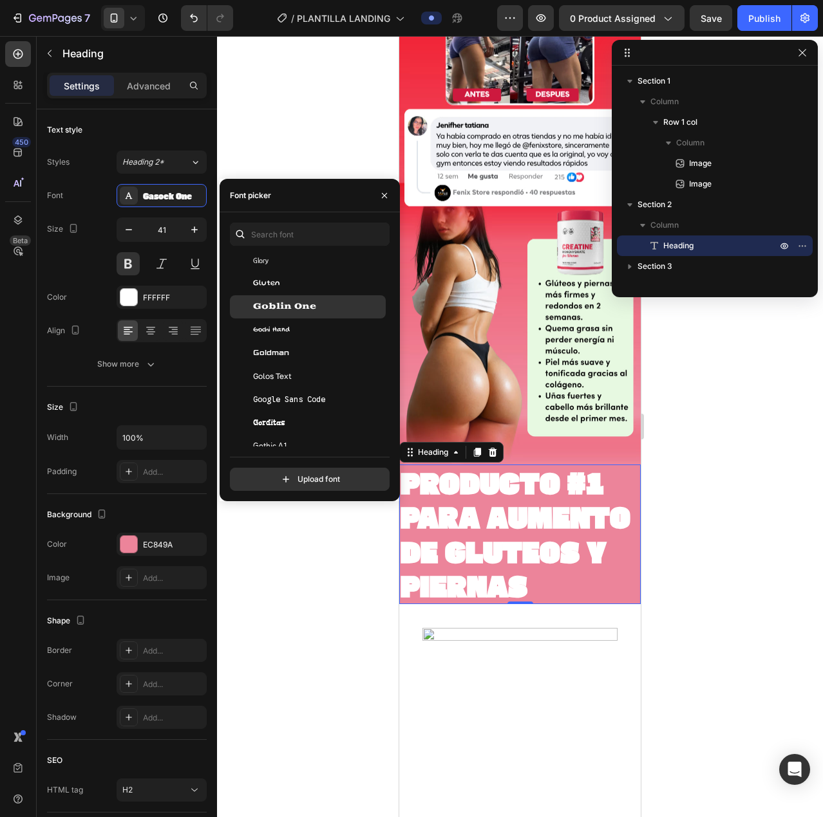
click at [311, 303] on span "Goblin One" at bounding box center [284, 307] width 63 height 12
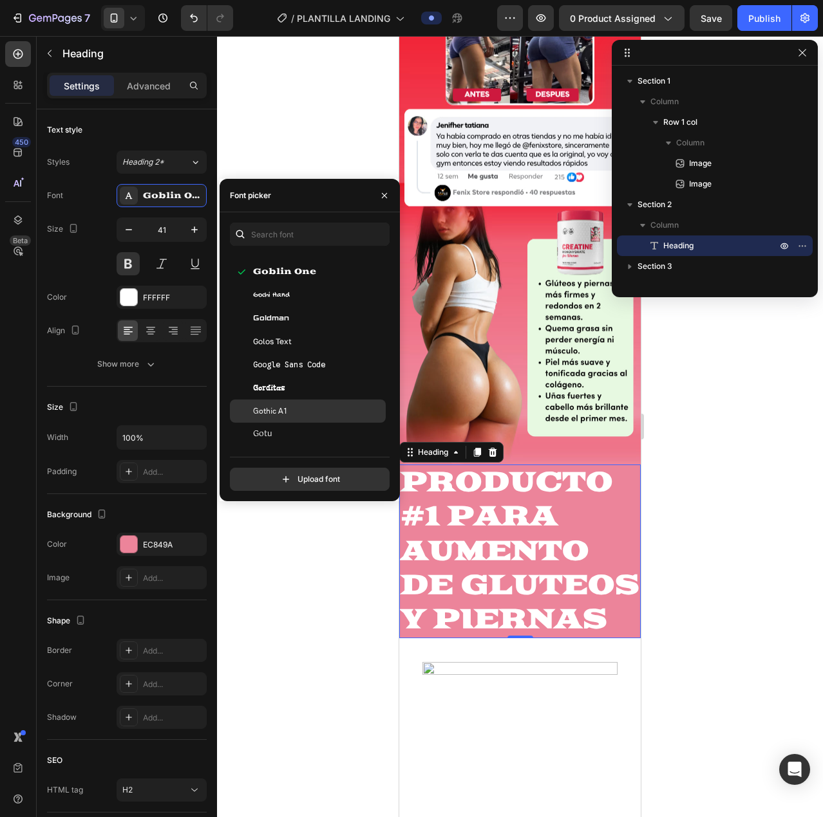
scroll to position [13259, 0]
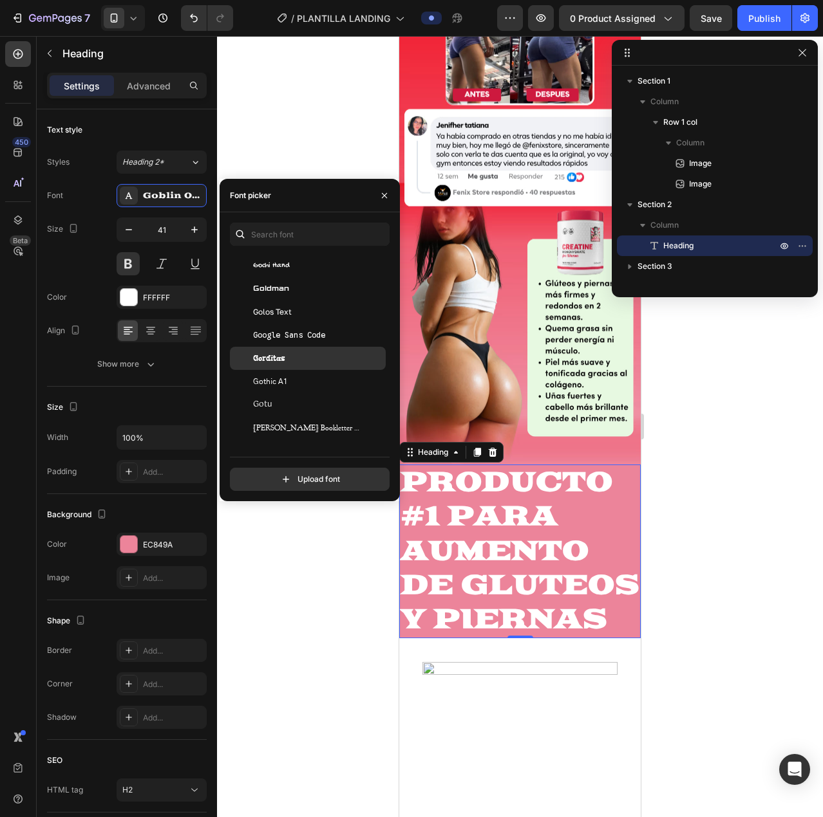
click at [292, 357] on div "Gorditas" at bounding box center [318, 359] width 130 height 12
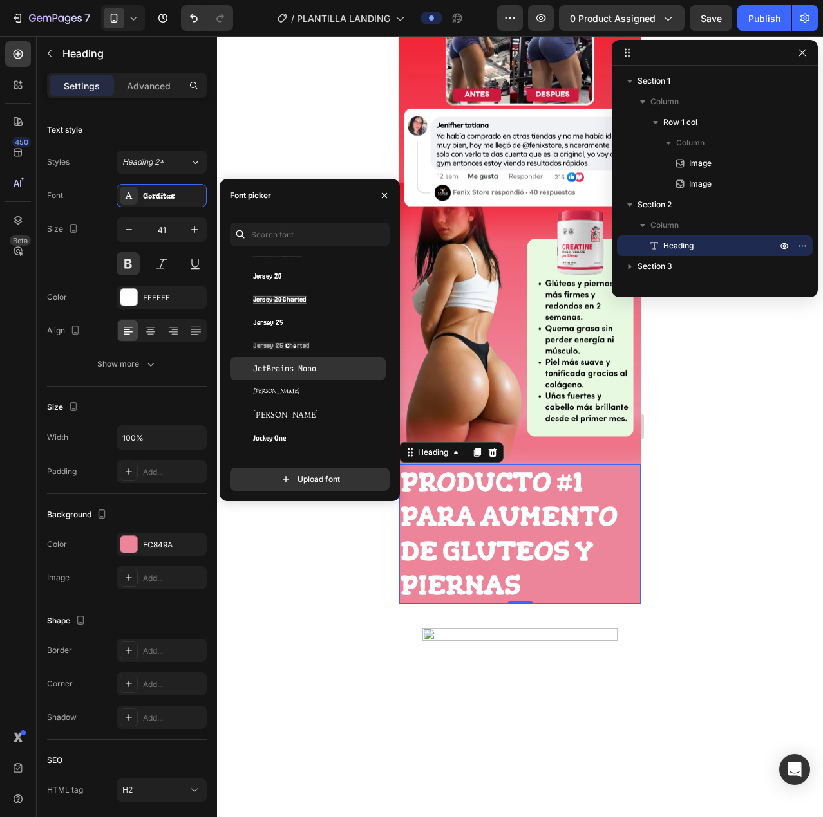
scroll to position [16156, 0]
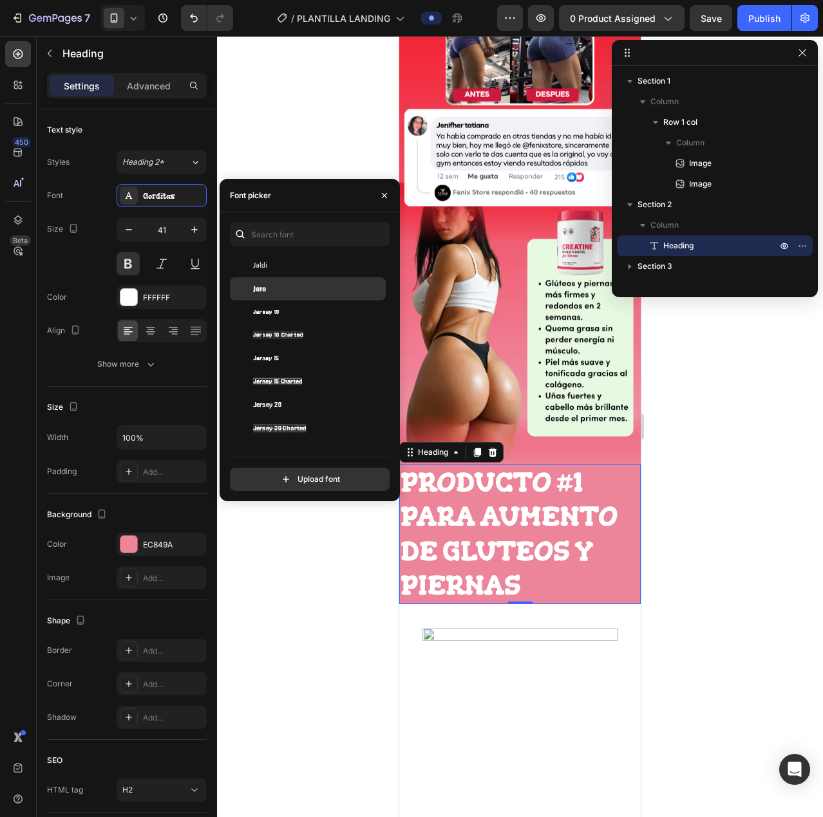
click at [290, 291] on div "Jaro" at bounding box center [318, 289] width 130 height 12
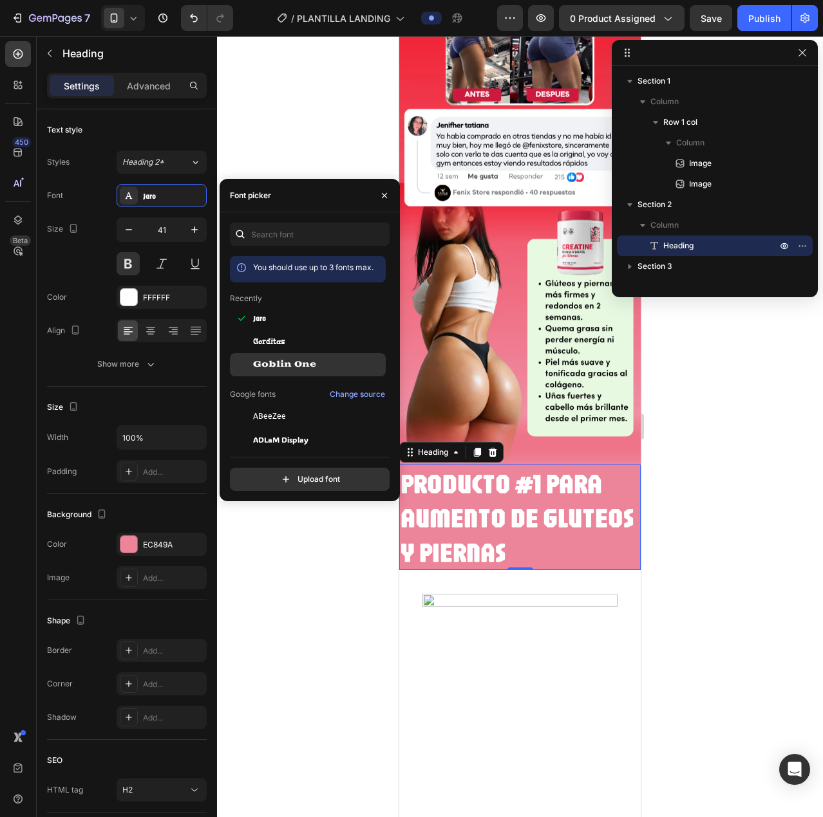
scroll to position [129, 0]
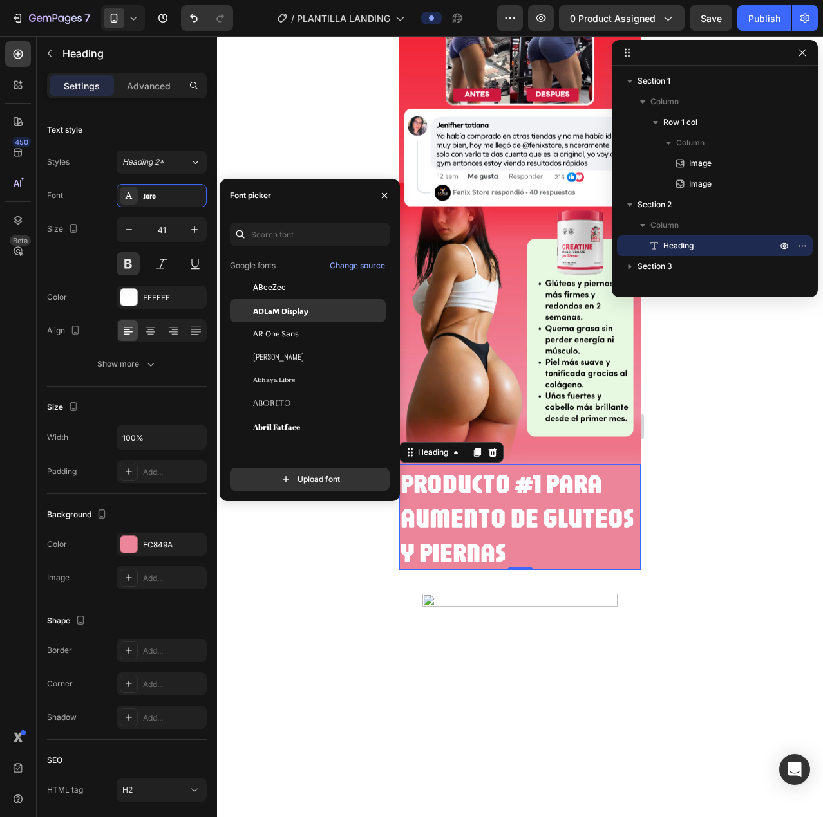
click at [281, 306] on span "ADLaM Display" at bounding box center [280, 311] width 55 height 12
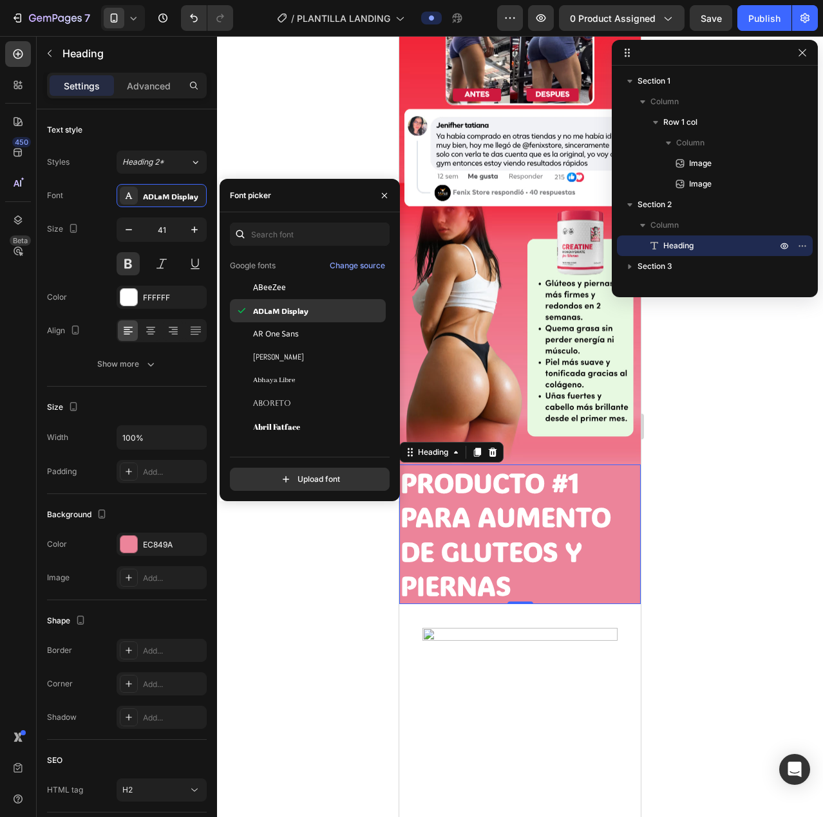
scroll to position [193, 0]
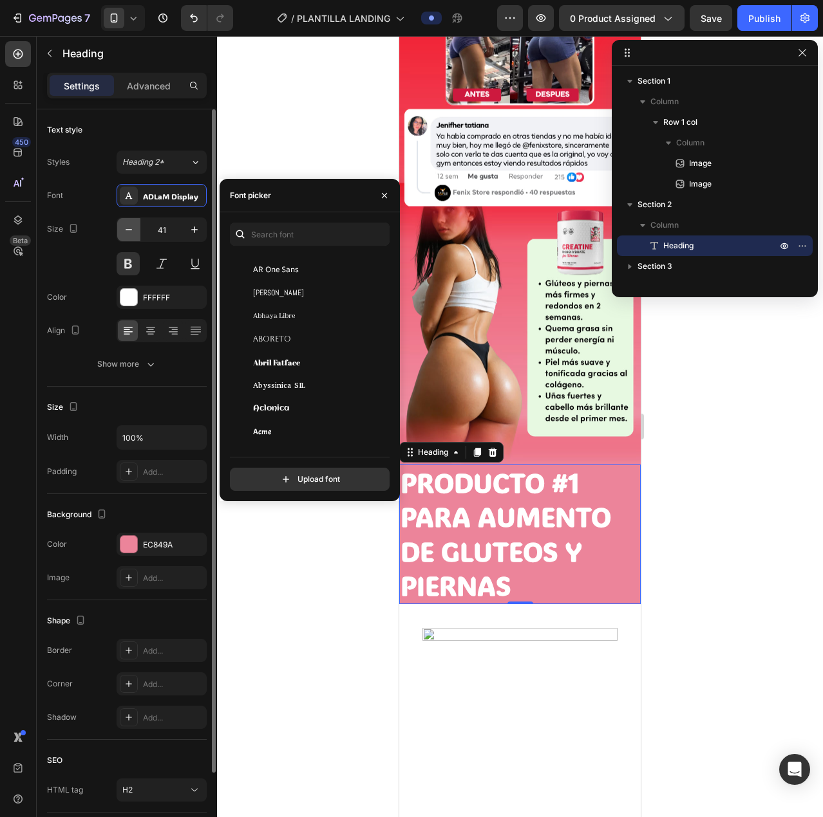
click at [130, 236] on icon "button" at bounding box center [128, 229] width 13 height 13
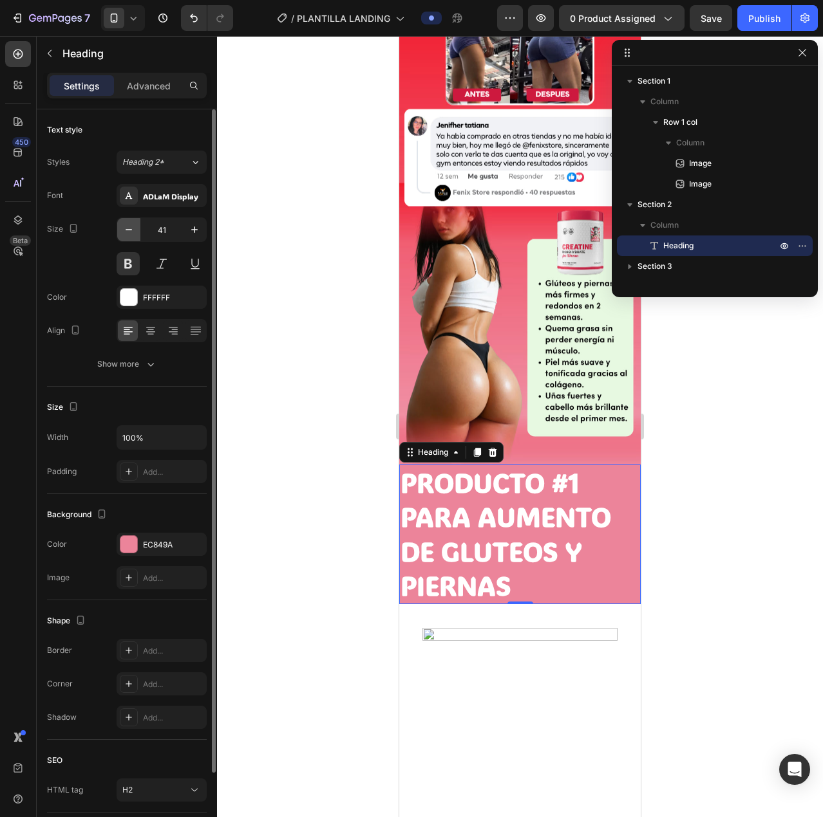
click at [130, 236] on icon "button" at bounding box center [128, 229] width 13 height 13
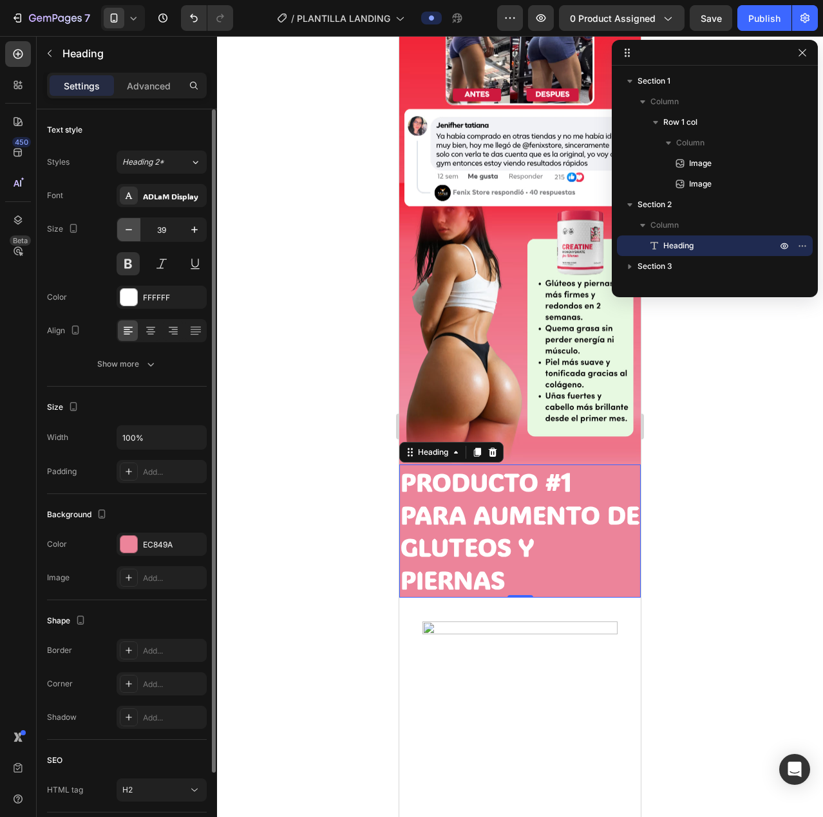
click at [130, 236] on icon "button" at bounding box center [128, 229] width 13 height 13
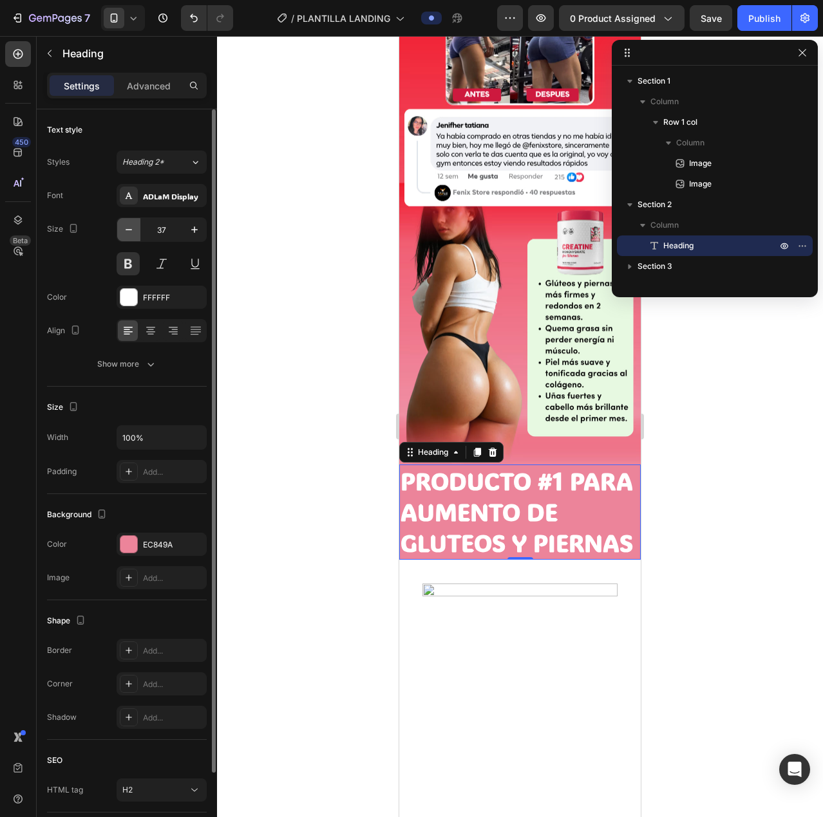
click at [130, 236] on icon "button" at bounding box center [128, 229] width 13 height 13
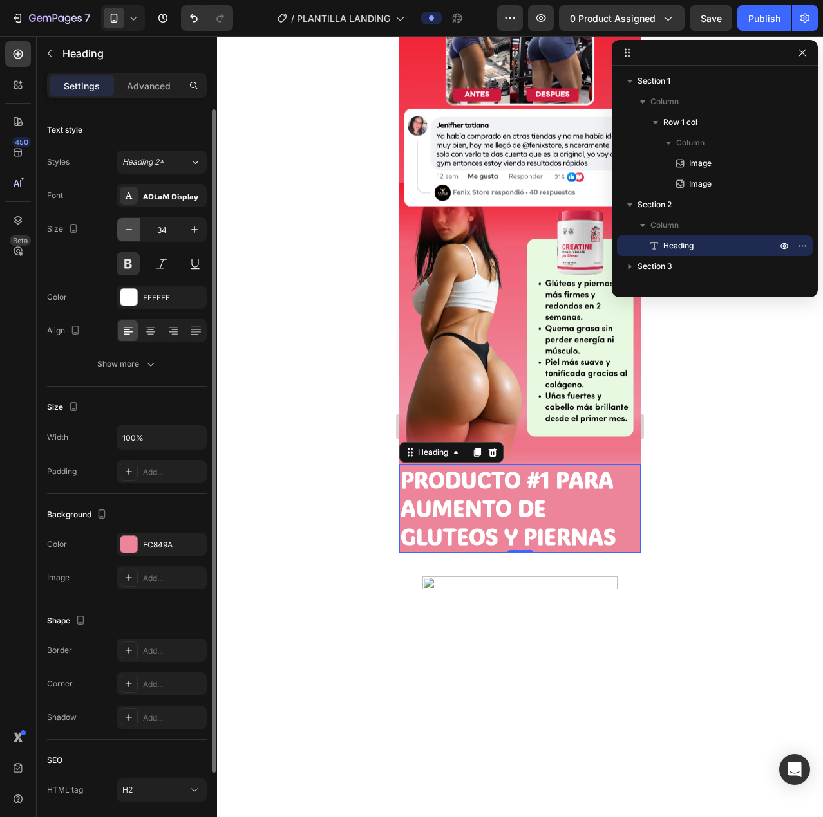
click at [130, 236] on icon "button" at bounding box center [128, 229] width 13 height 13
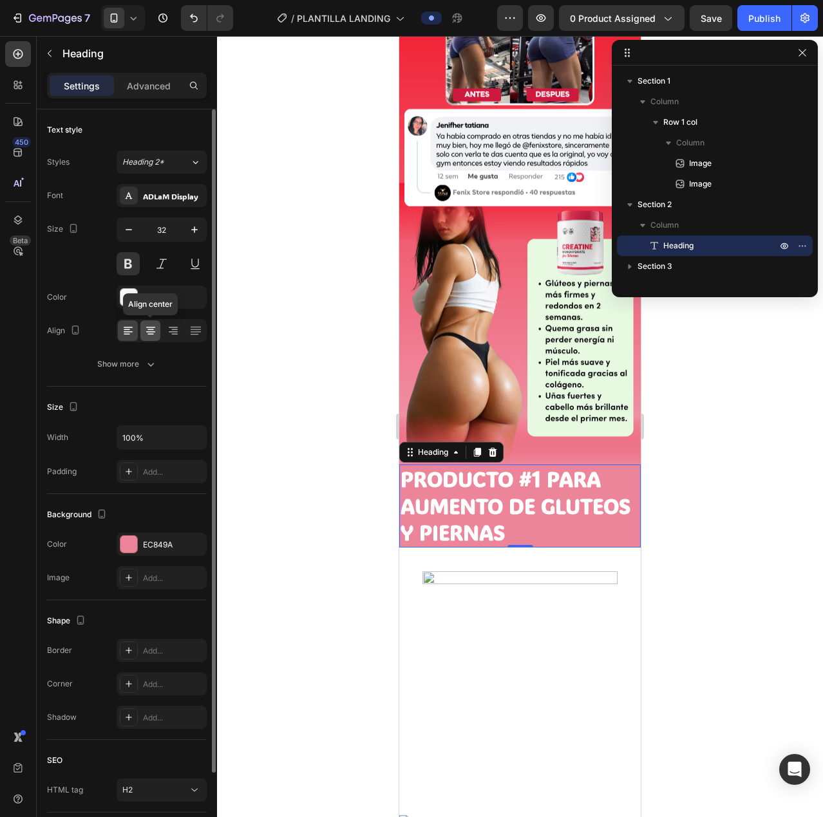
click at [152, 330] on icon at bounding box center [150, 330] width 6 height 1
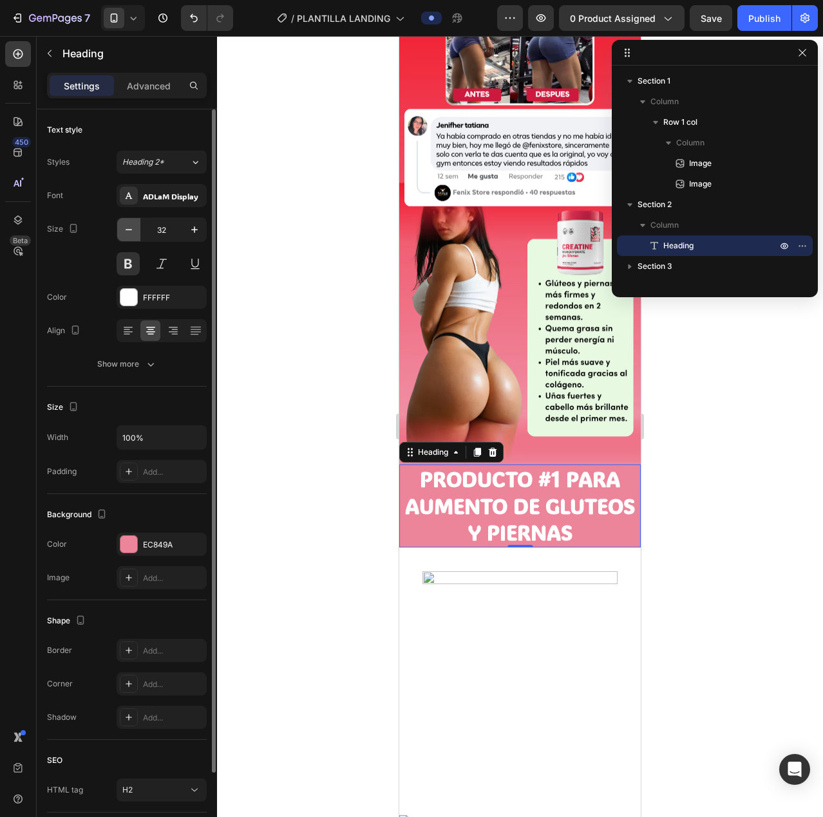
click at [128, 234] on icon "button" at bounding box center [128, 229] width 13 height 13
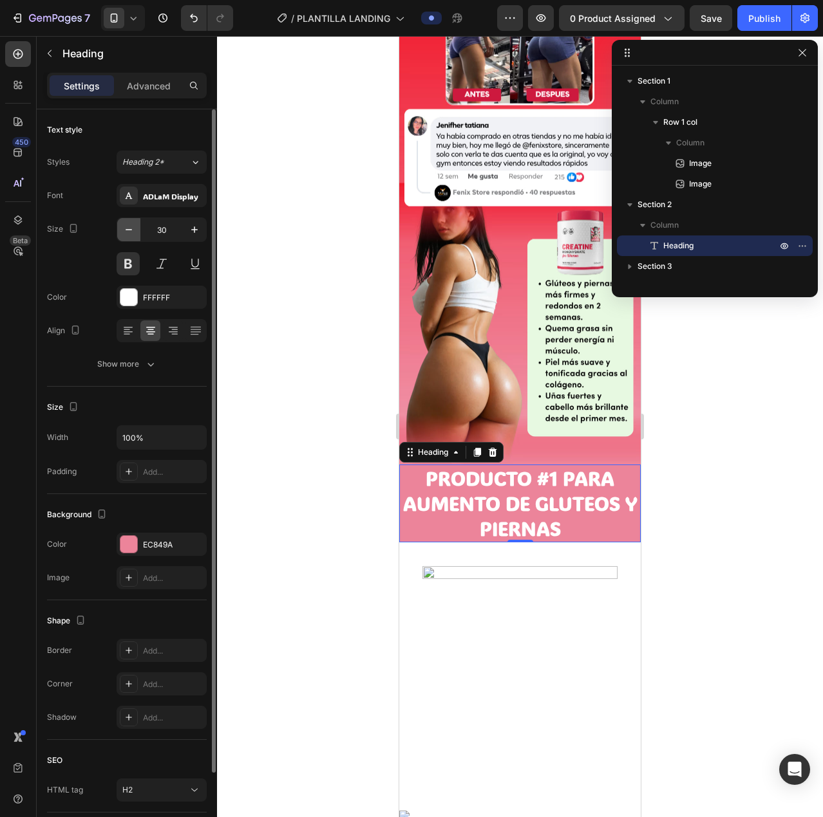
click at [127, 234] on icon "button" at bounding box center [128, 229] width 13 height 13
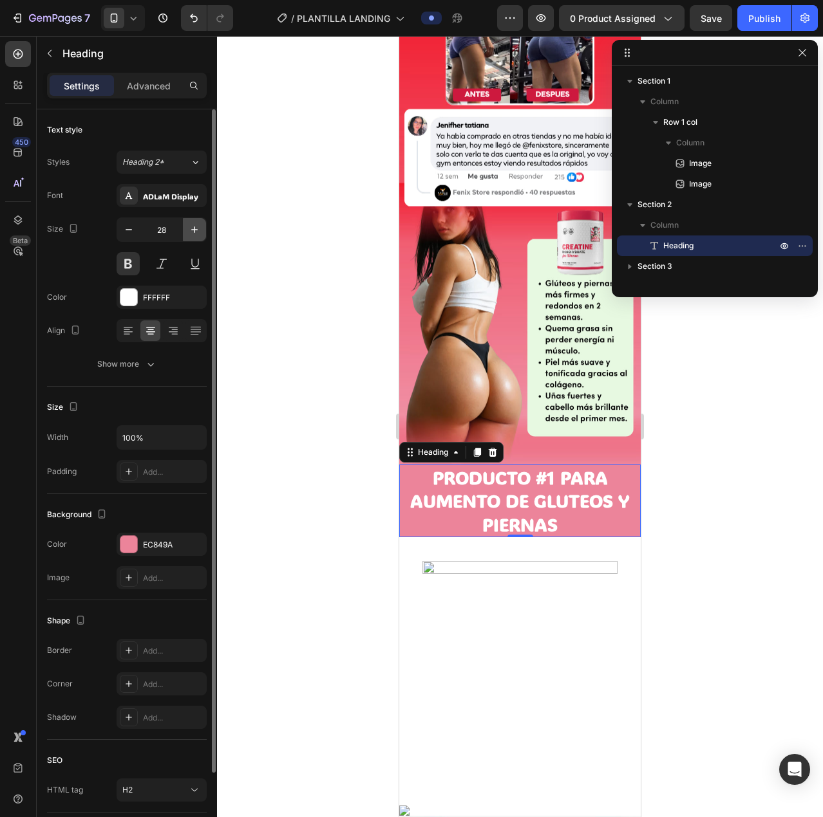
click at [196, 234] on icon "button" at bounding box center [194, 229] width 13 height 13
click at [126, 230] on icon "button" at bounding box center [129, 229] width 6 height 1
click at [196, 232] on icon "button" at bounding box center [194, 229] width 13 height 13
type input "30"
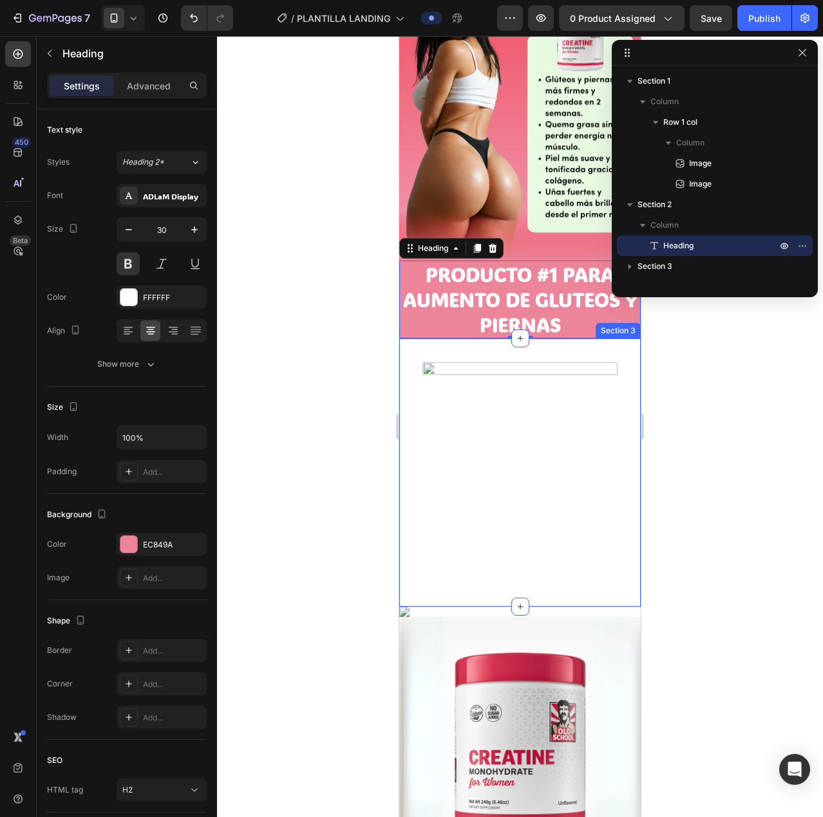
scroll to position [708, 0]
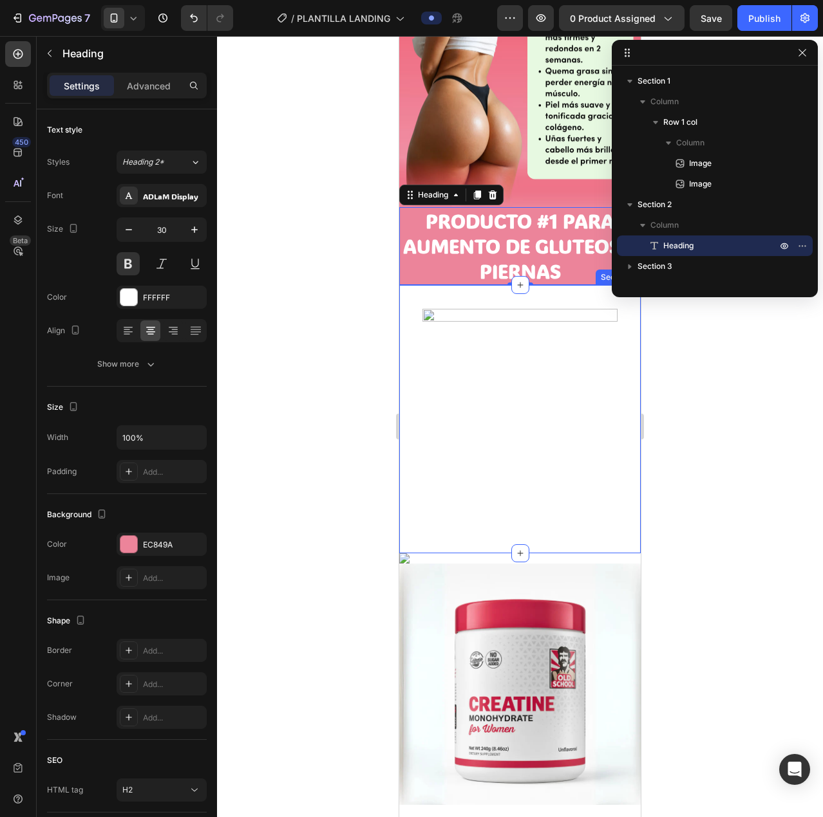
click at [429, 285] on div "Image Section 3" at bounding box center [519, 419] width 241 height 268
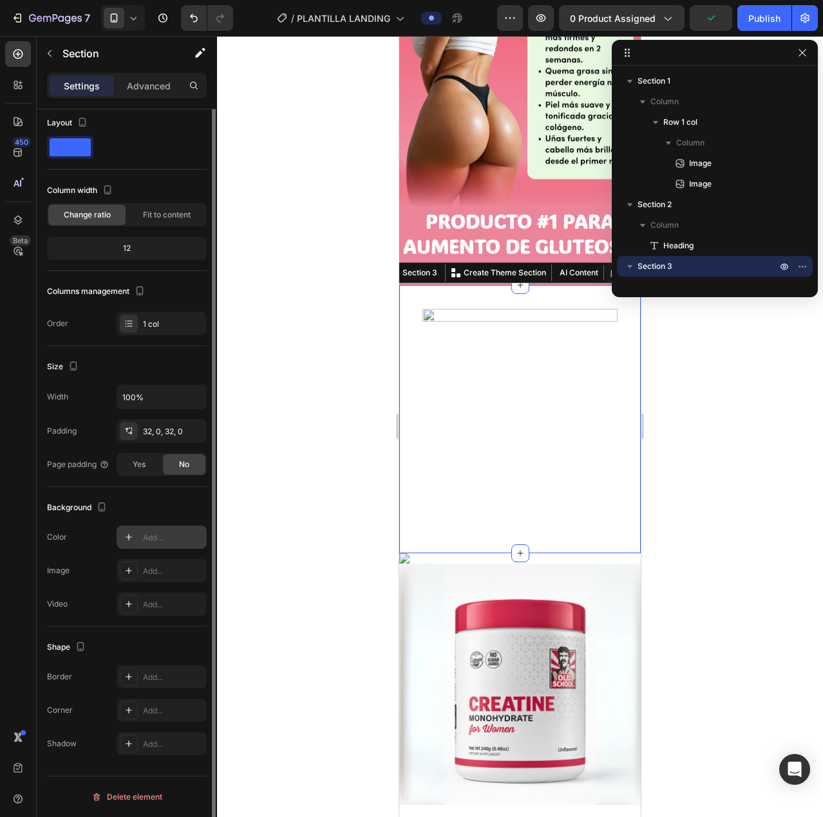
scroll to position [0, 0]
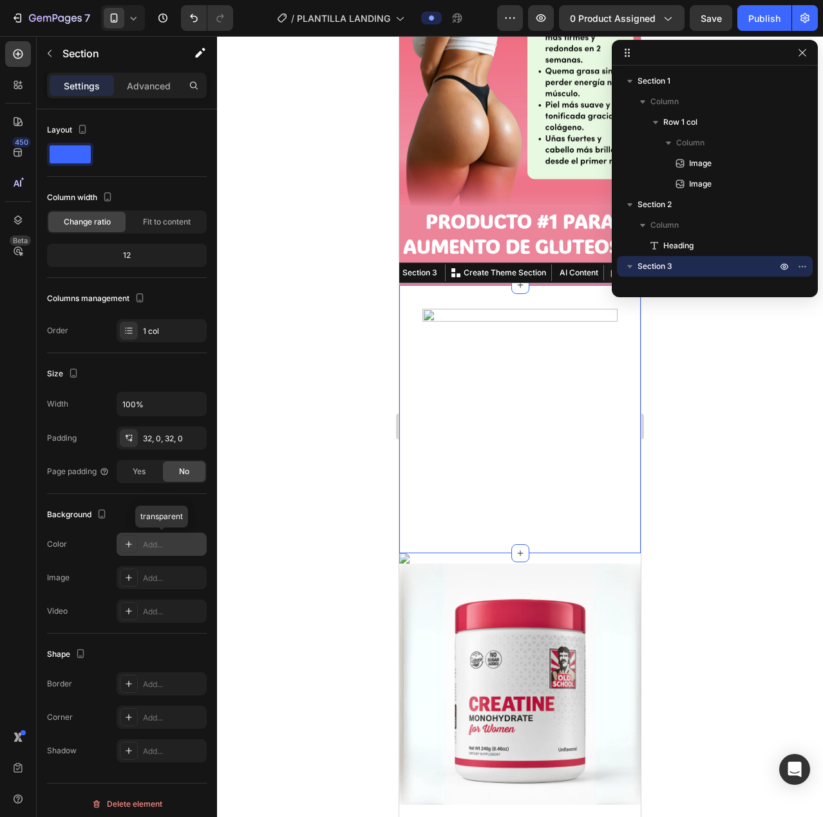
click at [127, 546] on icon at bounding box center [129, 544] width 10 height 10
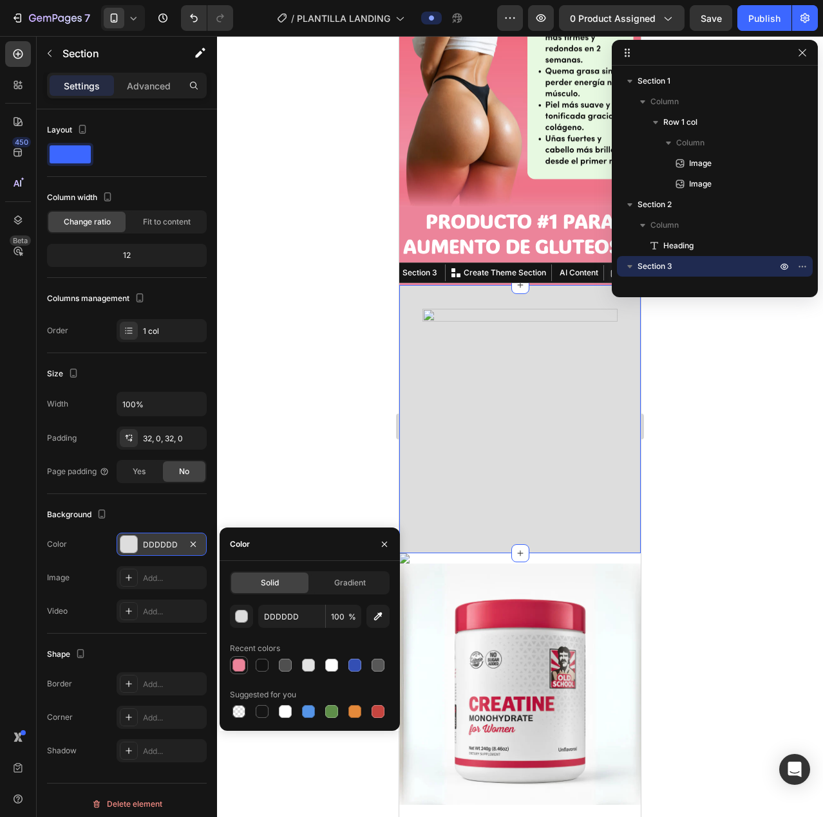
click at [239, 668] on div at bounding box center [238, 665] width 13 height 13
type input "EC849A"
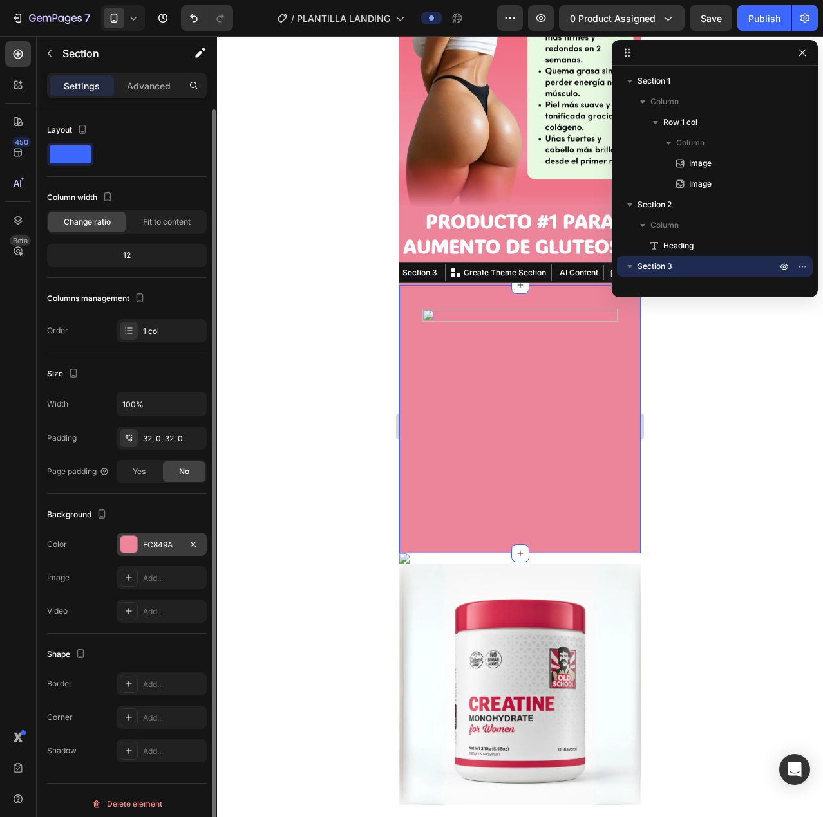
click at [142, 376] on div "Size" at bounding box center [127, 374] width 160 height 21
click at [129, 684] on icon at bounding box center [129, 684] width 6 height 6
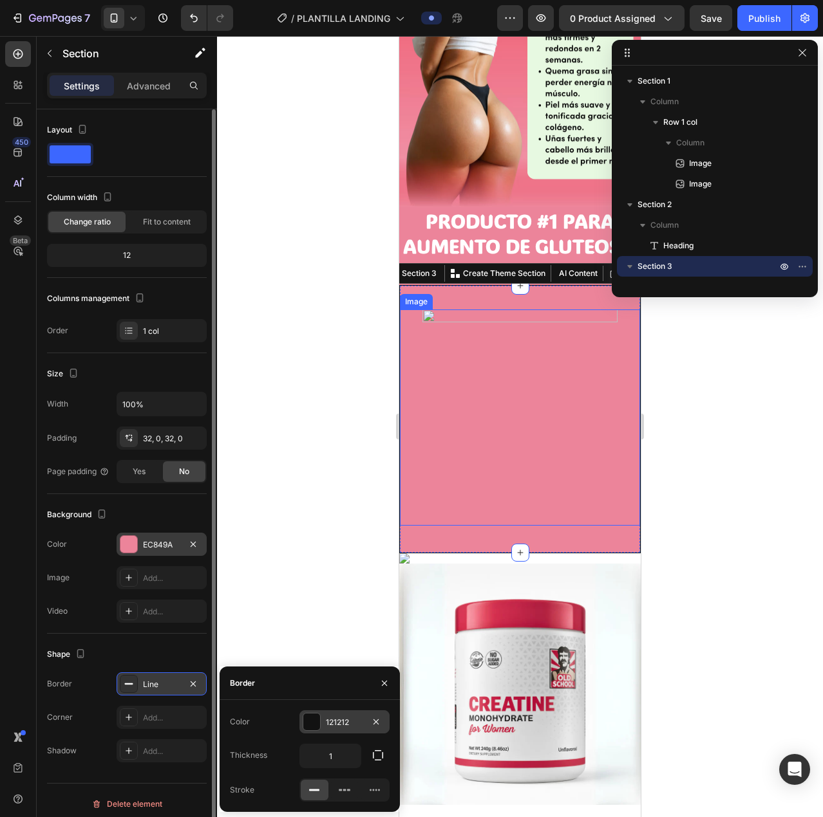
click at [315, 716] on div at bounding box center [311, 722] width 17 height 17
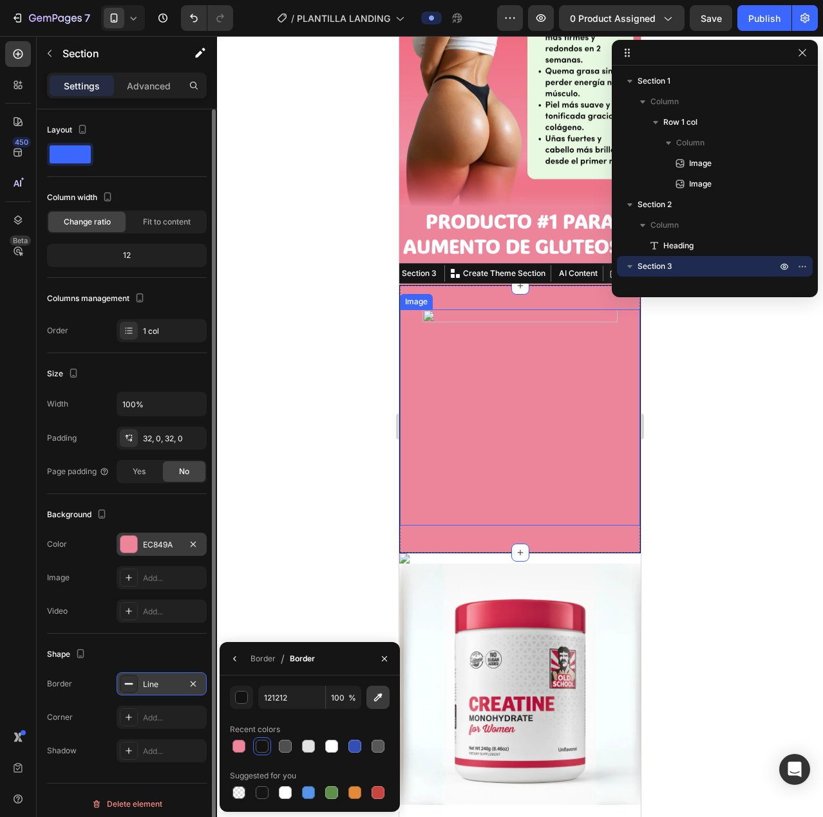
click at [383, 697] on icon "button" at bounding box center [377, 697] width 13 height 13
type input "F21427"
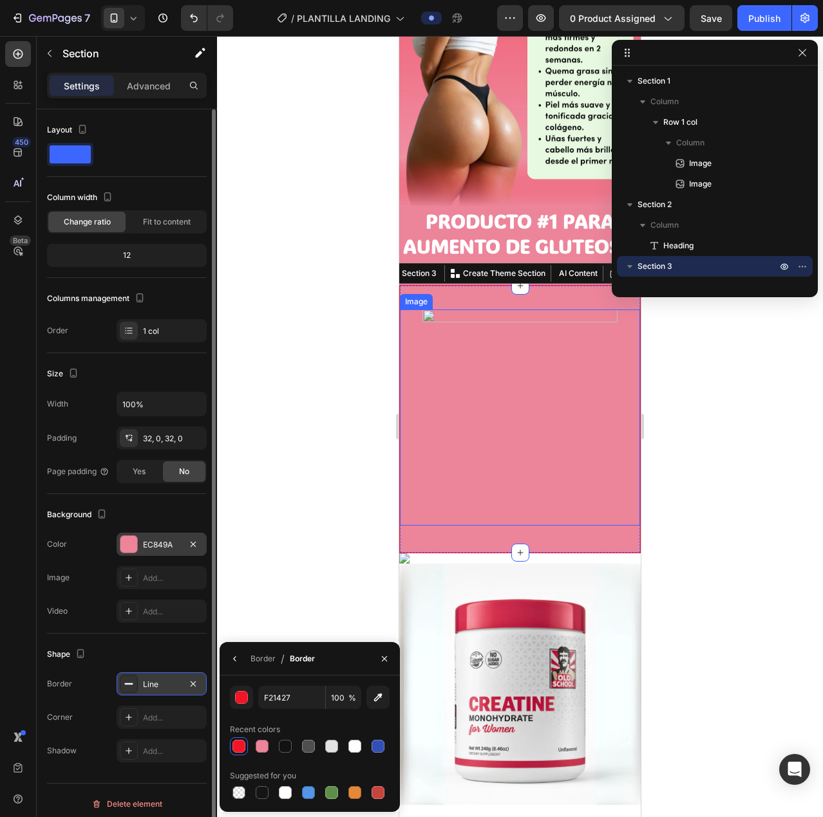
click at [158, 683] on div "Line" at bounding box center [161, 685] width 37 height 12
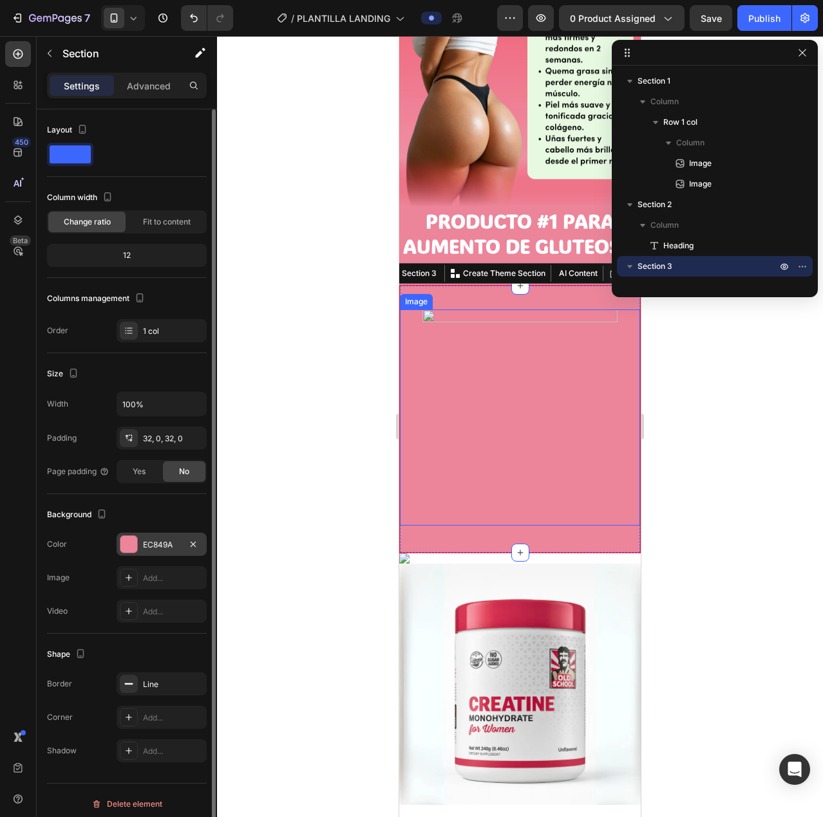
click at [164, 649] on div "Shape" at bounding box center [127, 654] width 160 height 21
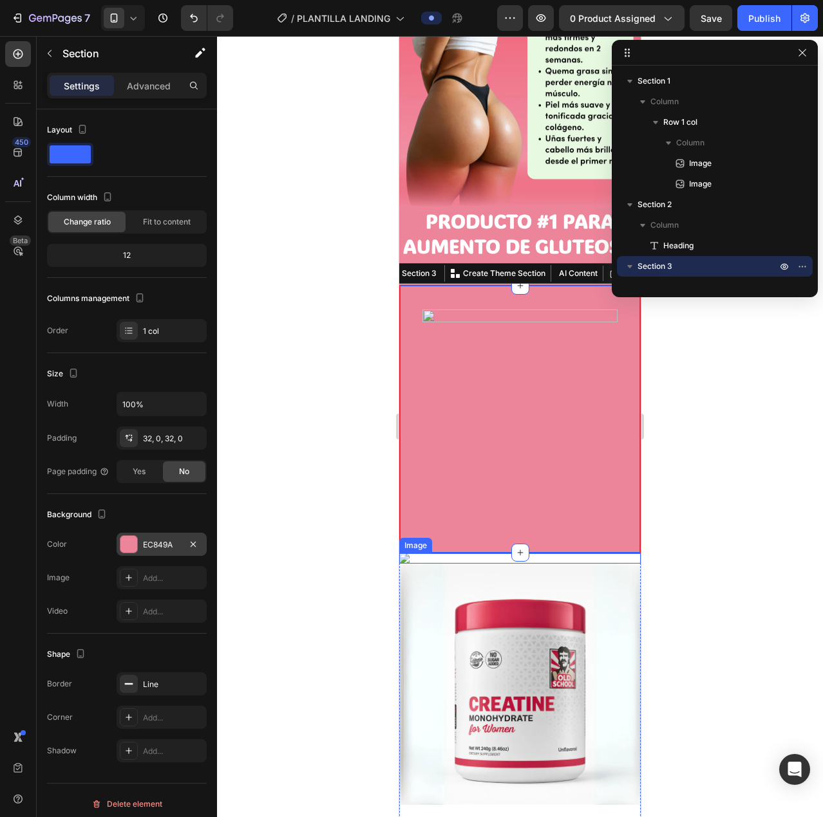
click at [531, 564] on img at bounding box center [519, 559] width 241 height 10
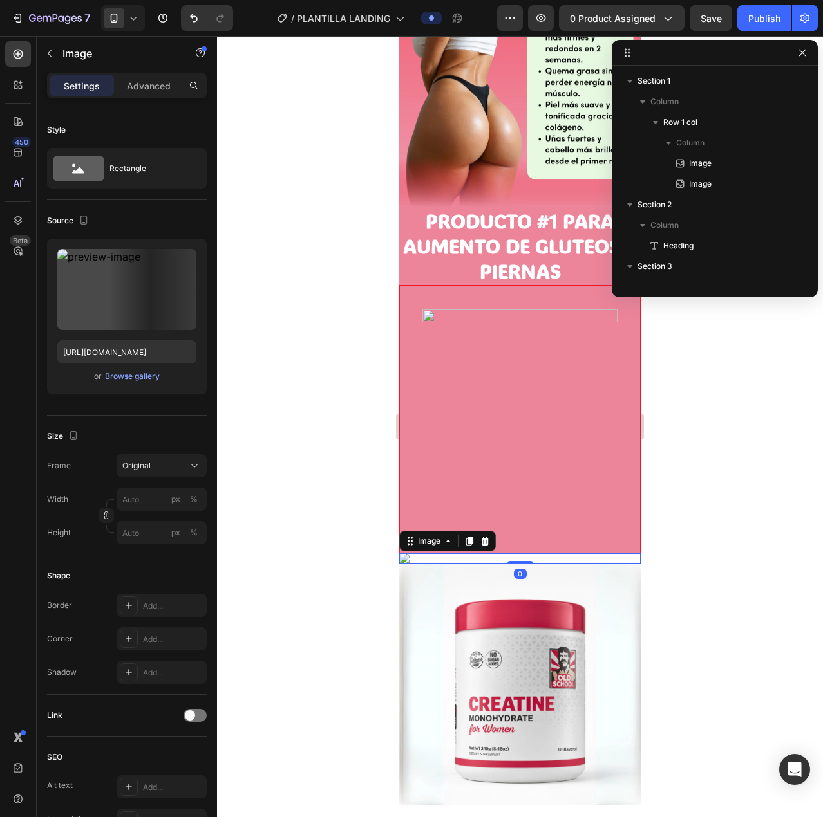
scroll to position [203, 0]
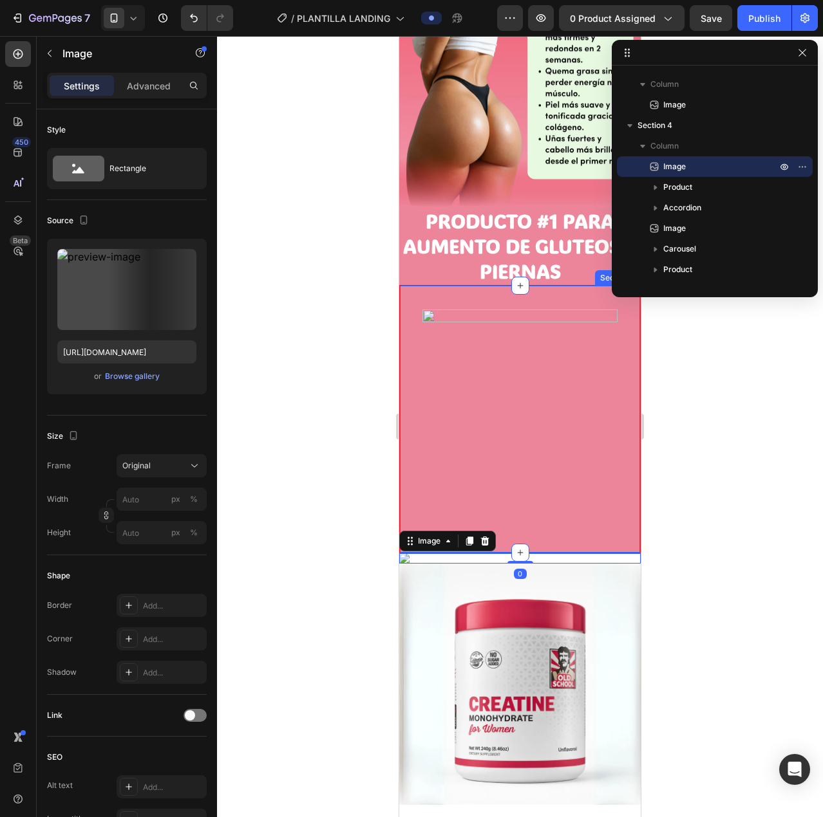
click at [456, 285] on div "Image Section 3" at bounding box center [519, 419] width 241 height 268
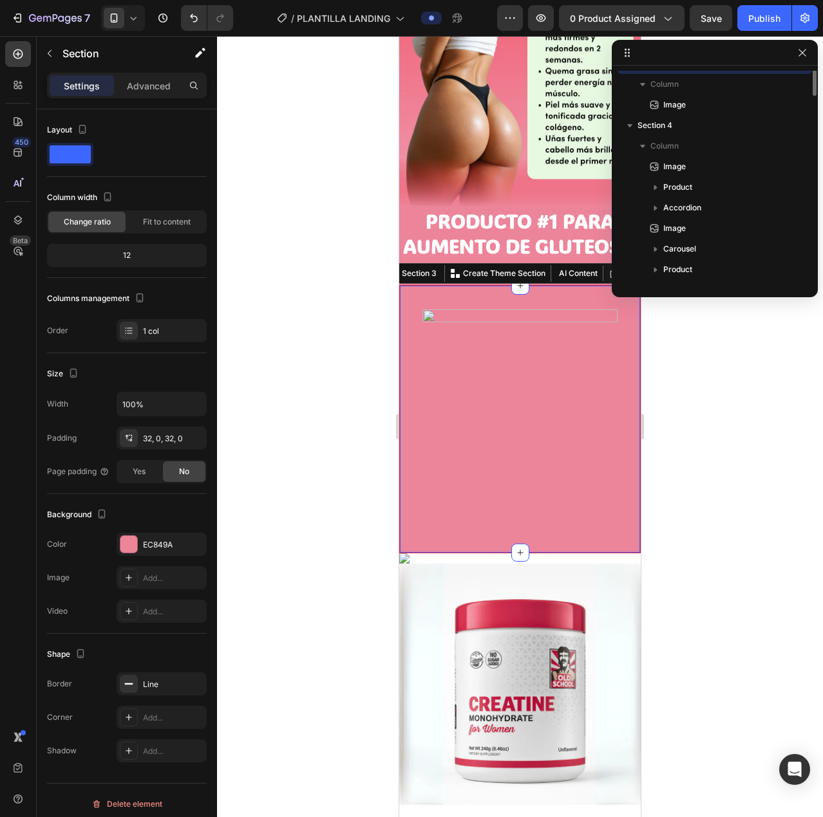
scroll to position [100, 0]
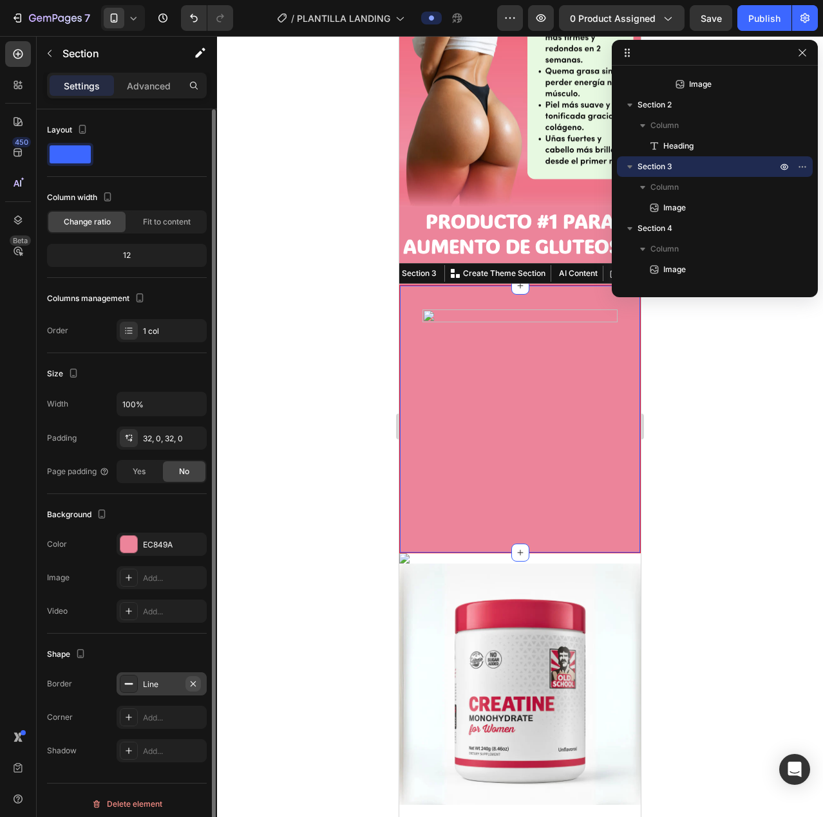
click at [195, 684] on icon "button" at bounding box center [193, 684] width 10 height 10
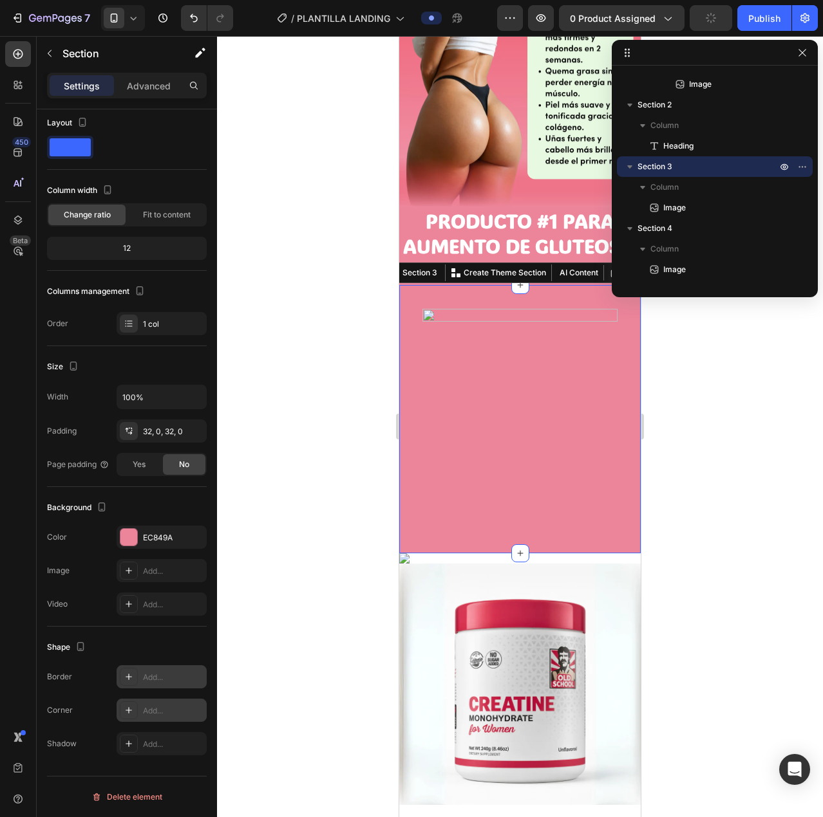
click at [126, 711] on icon at bounding box center [129, 710] width 6 height 6
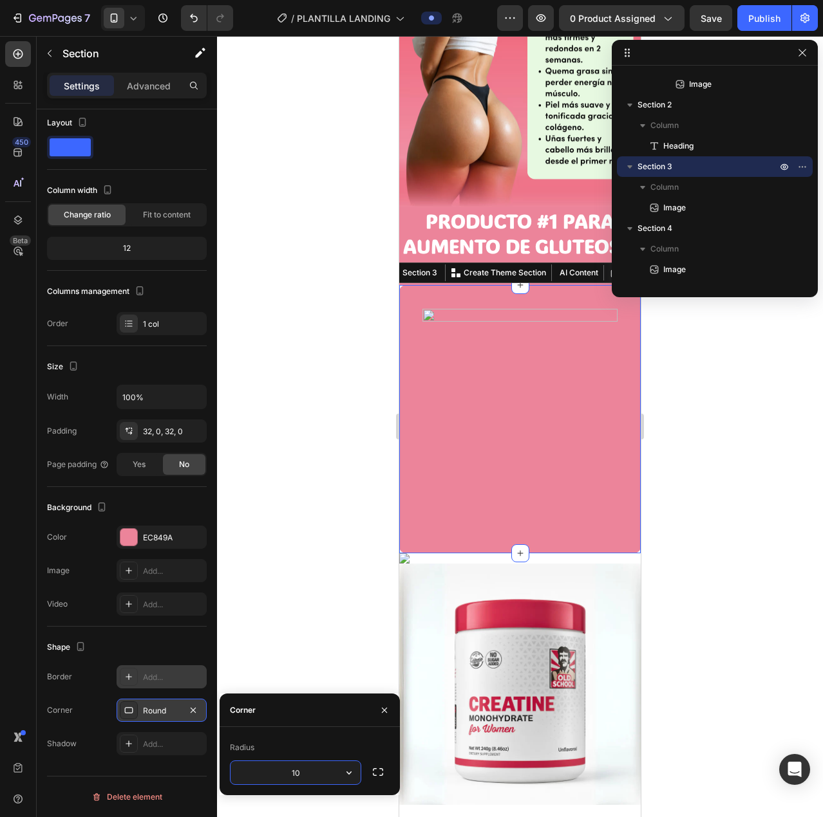
type input "1"
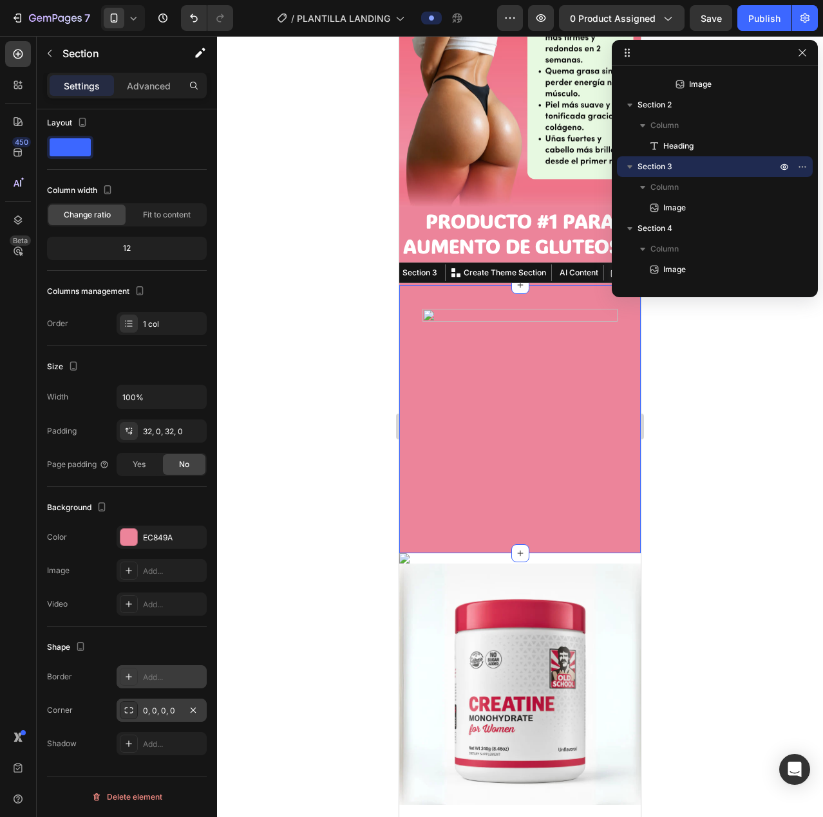
click at [150, 638] on div "Shape" at bounding box center [127, 647] width 160 height 21
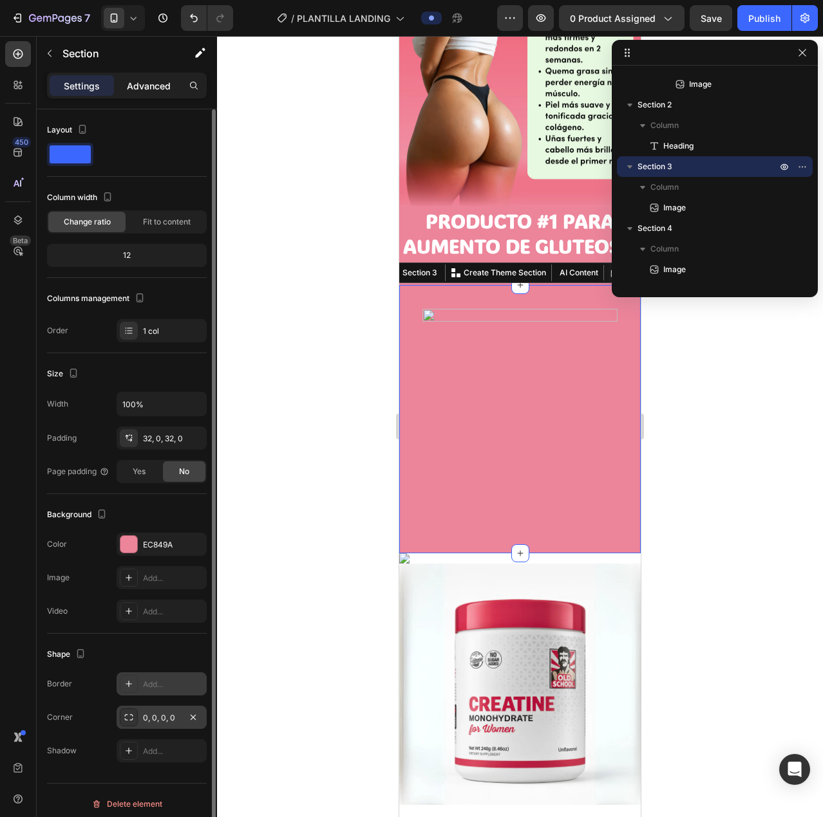
click at [167, 86] on p "Advanced" at bounding box center [149, 86] width 44 height 14
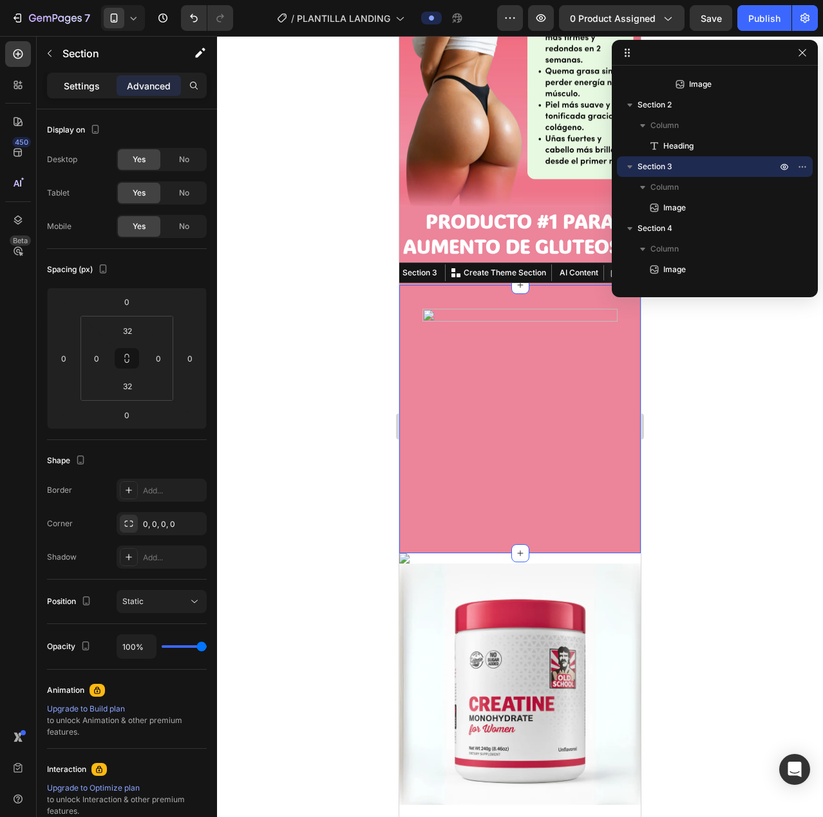
click at [80, 88] on p "Settings" at bounding box center [82, 86] width 36 height 14
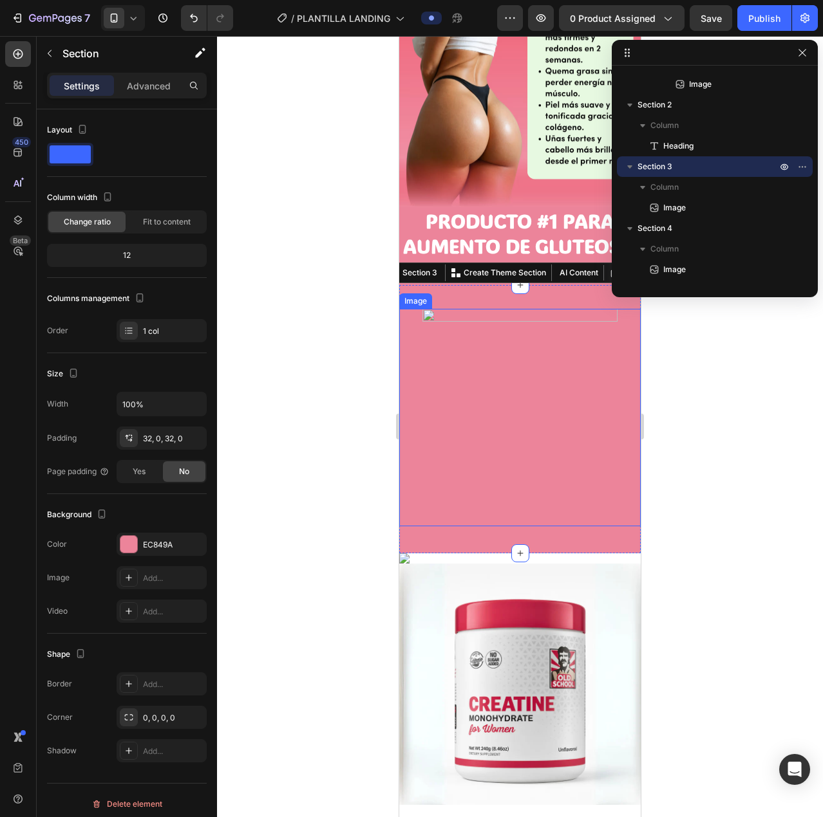
click at [499, 309] on img at bounding box center [520, 418] width 218 height 218
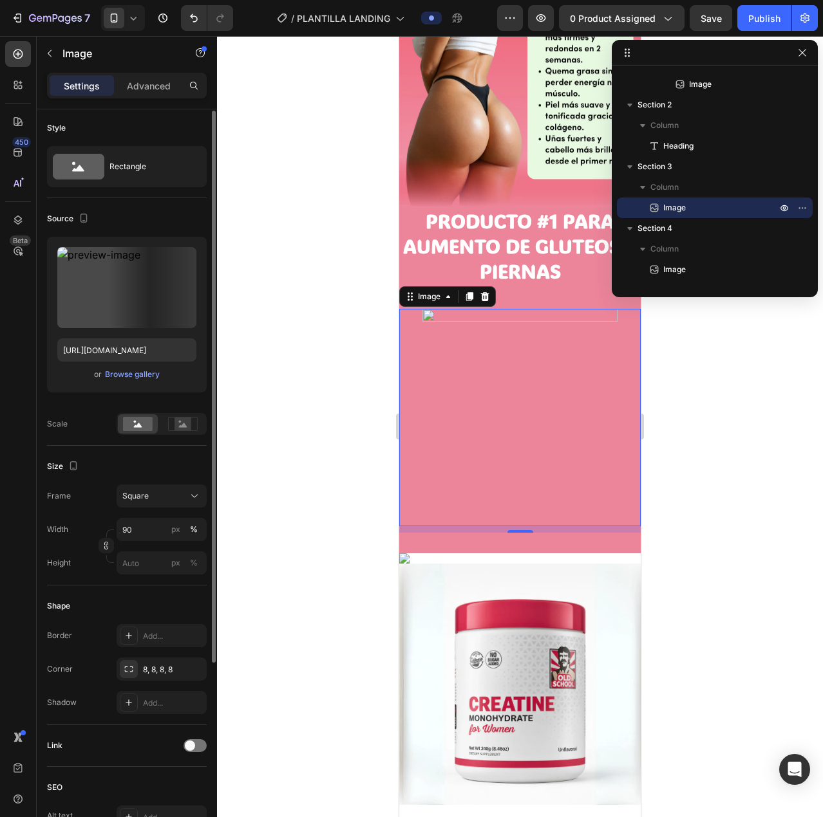
scroll to position [131, 0]
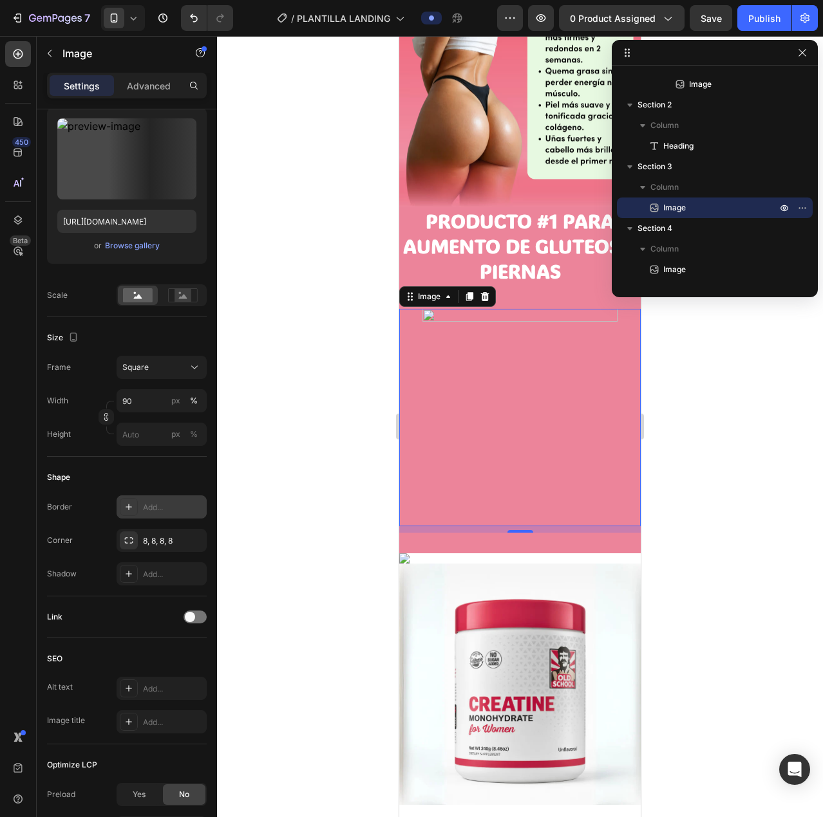
click at [129, 506] on icon at bounding box center [129, 507] width 10 height 10
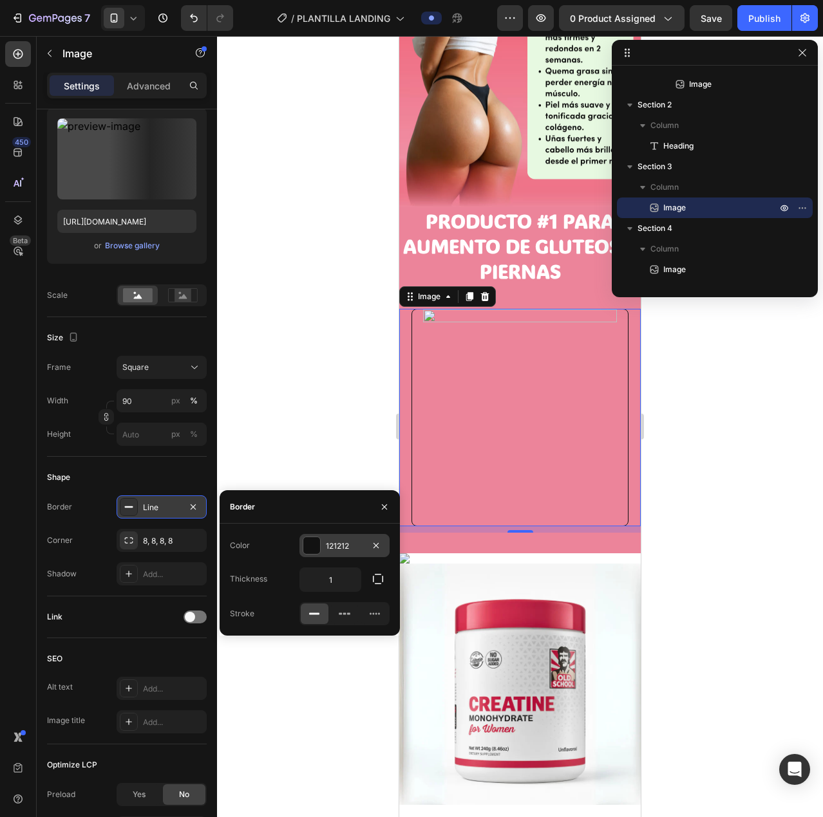
click at [310, 539] on div at bounding box center [311, 545] width 17 height 17
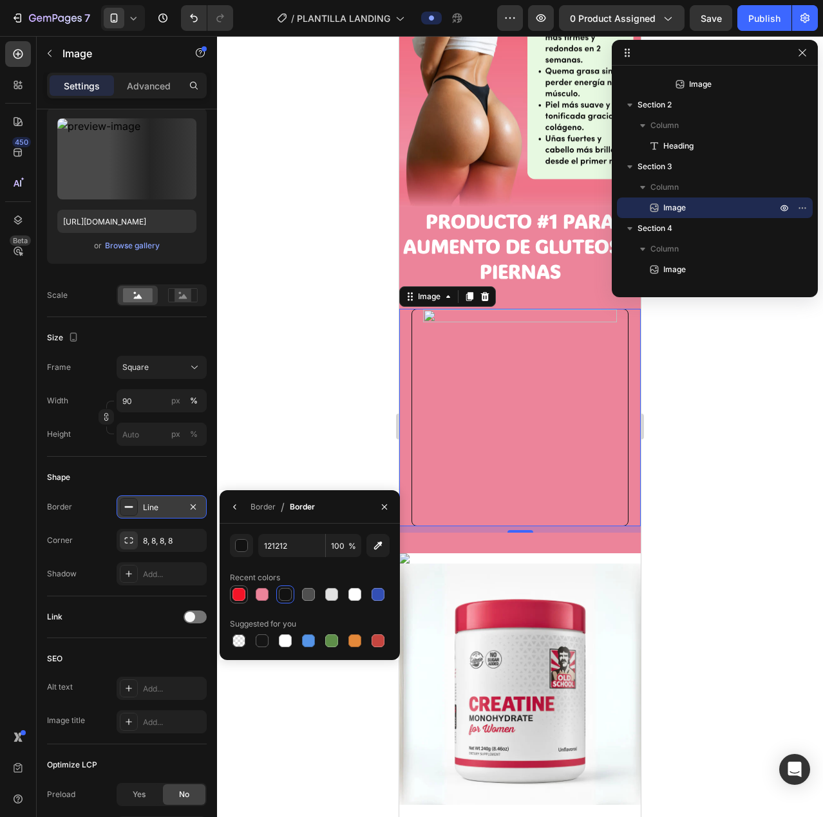
click at [240, 593] on div at bounding box center [238, 594] width 13 height 13
type input "F21427"
click at [152, 540] on div "8, 8, 8, 8" at bounding box center [161, 542] width 37 height 12
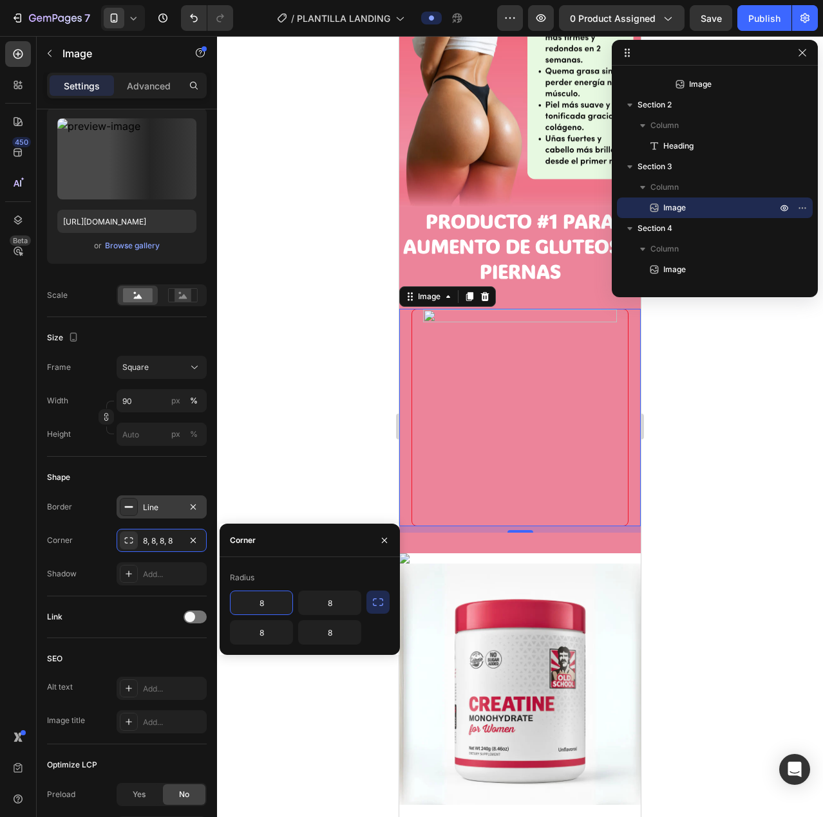
click at [263, 602] on input "8" at bounding box center [261, 603] width 62 height 23
click at [270, 601] on input "20" at bounding box center [261, 603] width 62 height 23
type input "50"
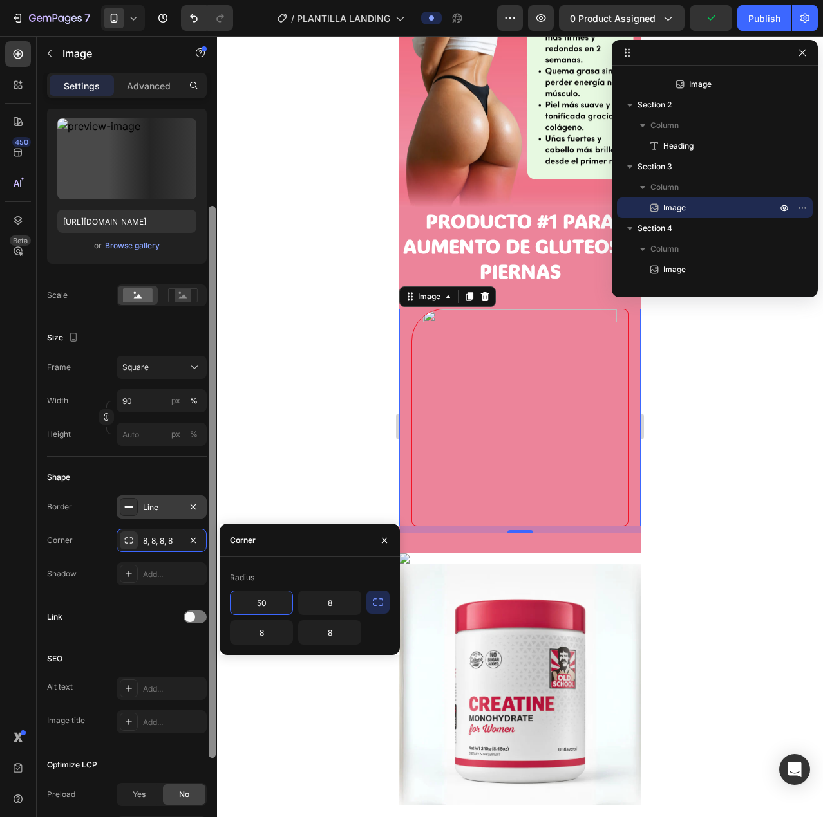
drag, startPoint x: 263, startPoint y: 602, endPoint x: 216, endPoint y: 606, distance: 47.2
click at [216, 606] on div "450 Beta Sections(18) Elements(84) Section Element Hero Section Product Detail …" at bounding box center [108, 426] width 217 height 781
drag, startPoint x: 269, startPoint y: 600, endPoint x: 227, endPoint y: 605, distance: 42.2
click at [227, 605] on div "Radius 50 8 8 8" at bounding box center [309, 606] width 180 height 77
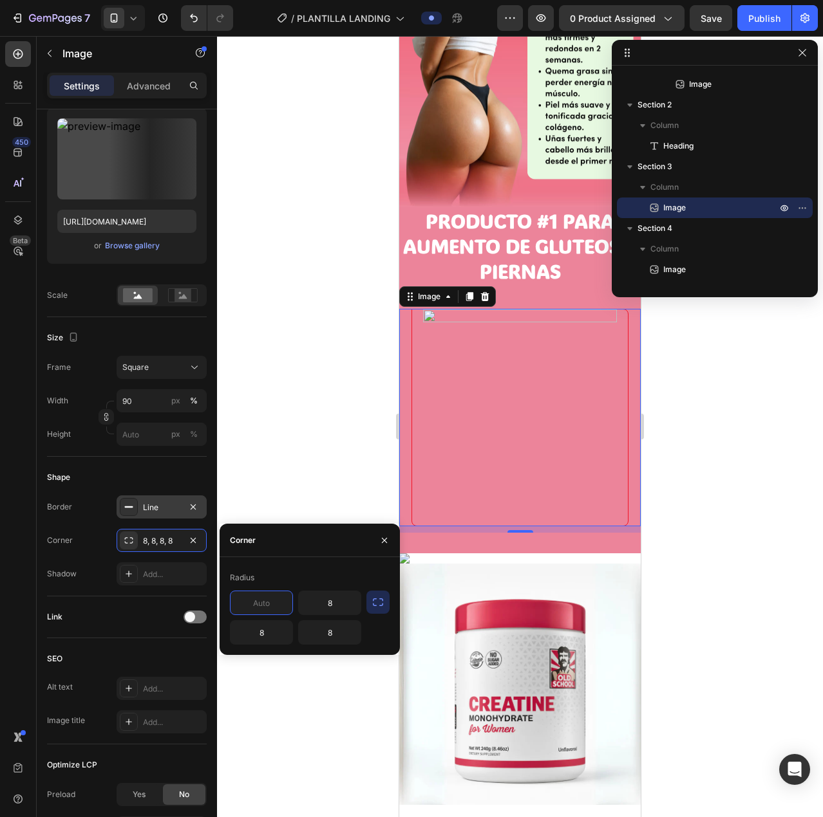
type input "8"
click at [97, 565] on div "Shadow Add..." at bounding box center [127, 574] width 160 height 23
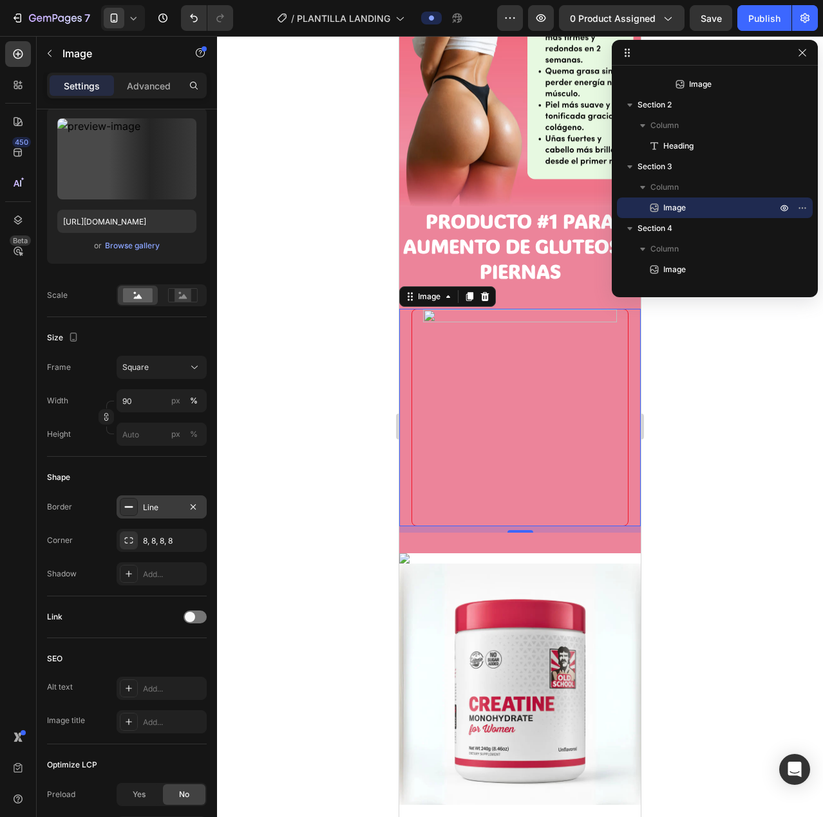
click at [171, 505] on div "Line" at bounding box center [161, 508] width 37 height 12
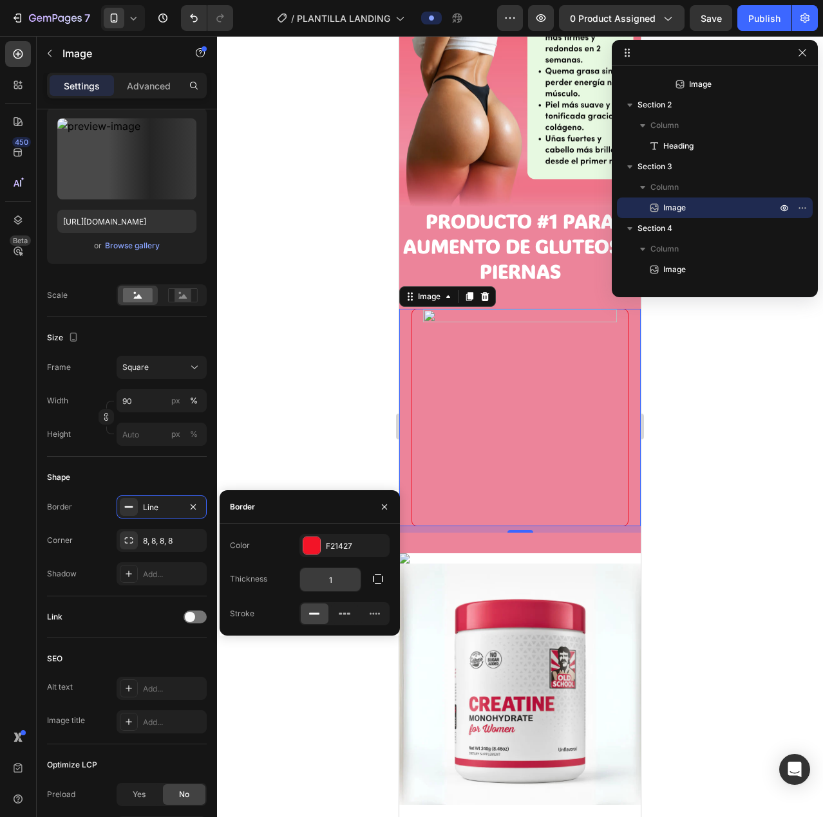
click at [338, 575] on input "1" at bounding box center [330, 579] width 61 height 23
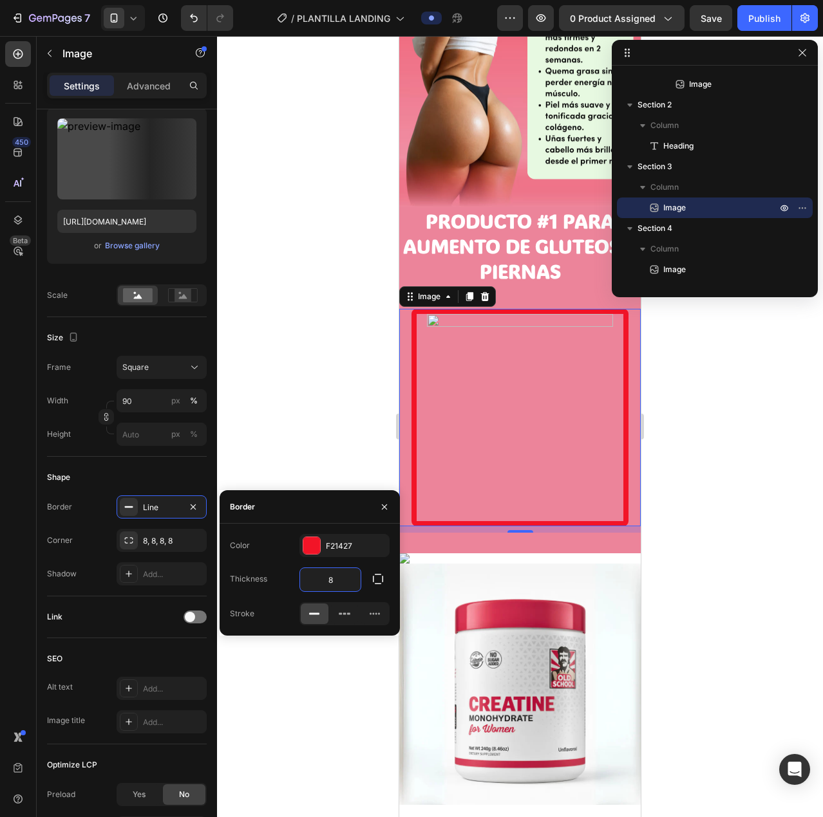
drag, startPoint x: 328, startPoint y: 581, endPoint x: 297, endPoint y: 581, distance: 30.9
click at [297, 581] on div "Thickness 8" at bounding box center [310, 580] width 160 height 24
drag, startPoint x: 329, startPoint y: 581, endPoint x: 310, endPoint y: 578, distance: 19.6
click at [310, 578] on input "8" at bounding box center [330, 579] width 61 height 23
click at [330, 579] on input "8" at bounding box center [330, 579] width 61 height 23
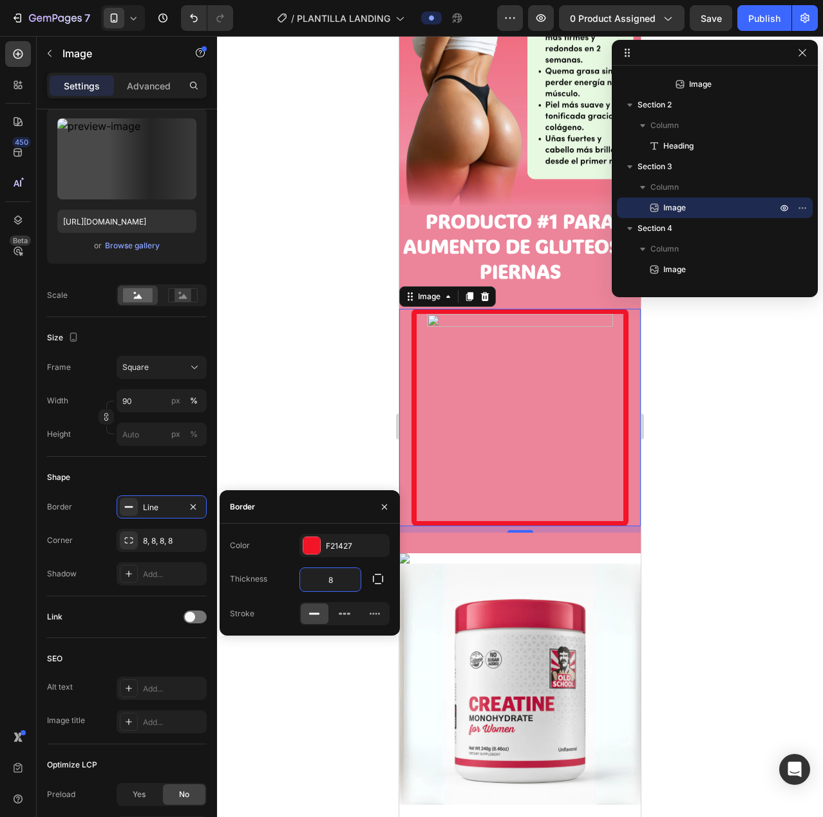
click at [330, 579] on input "8" at bounding box center [330, 579] width 61 height 23
type input "5"
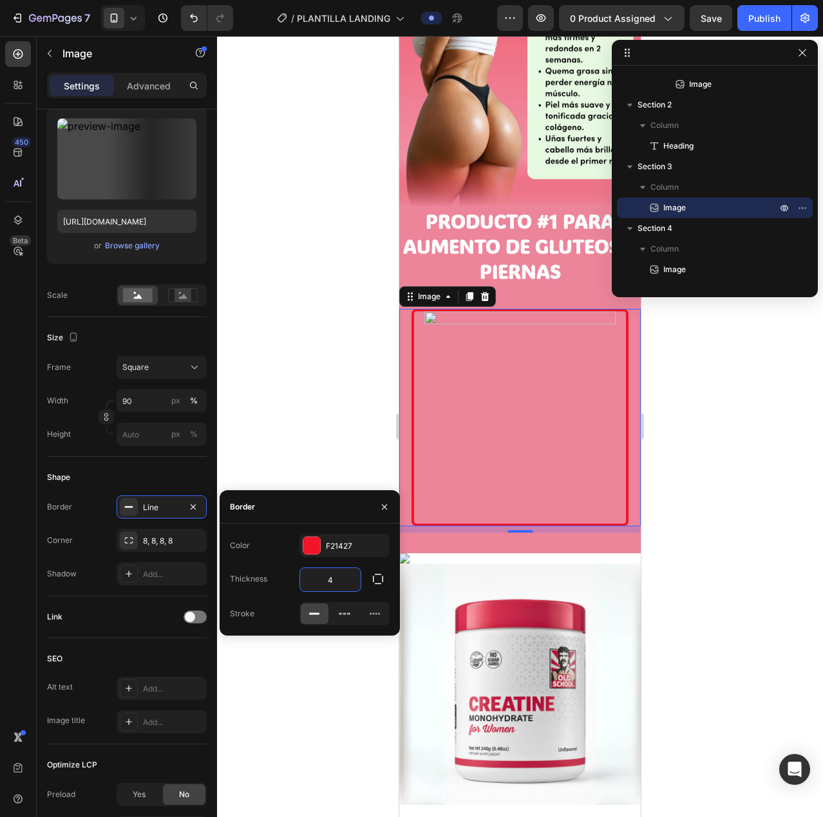
type input "4"
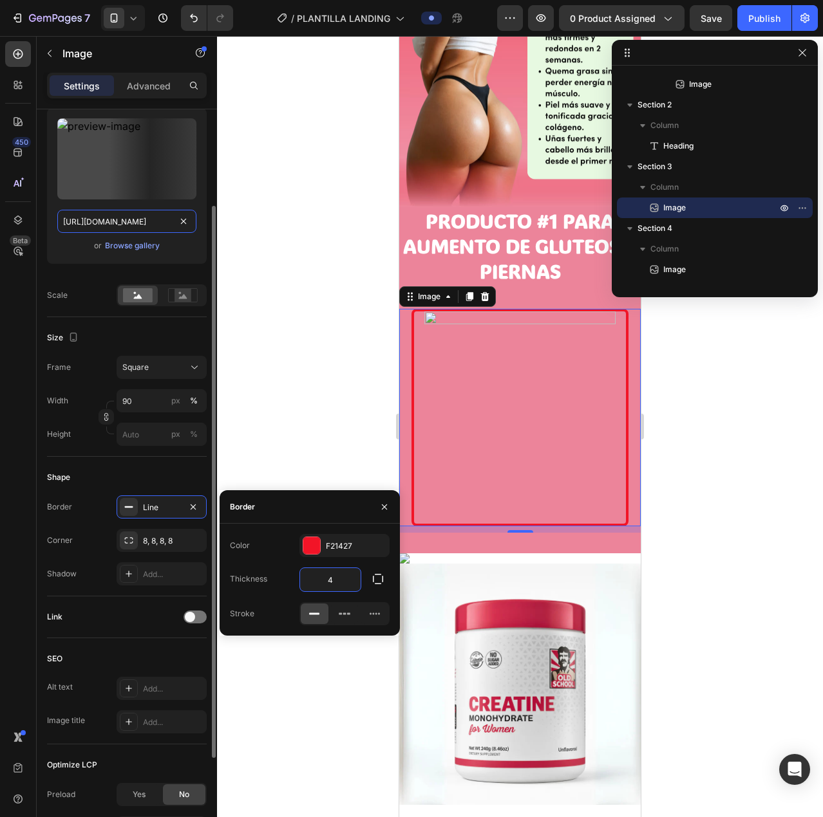
click at [117, 224] on input "[URL][DOMAIN_NAME]" at bounding box center [126, 221] width 139 height 23
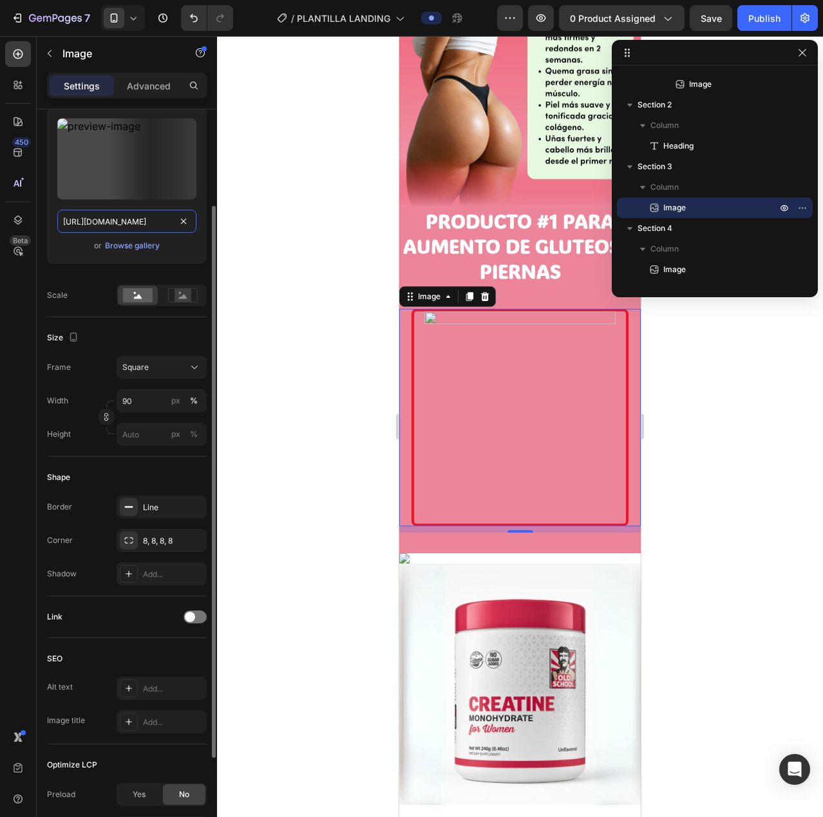
paste input "creatine_768x_7b9da74e-ca14-4902-8184-ddd0c49757d9.webp?v=1758817729"
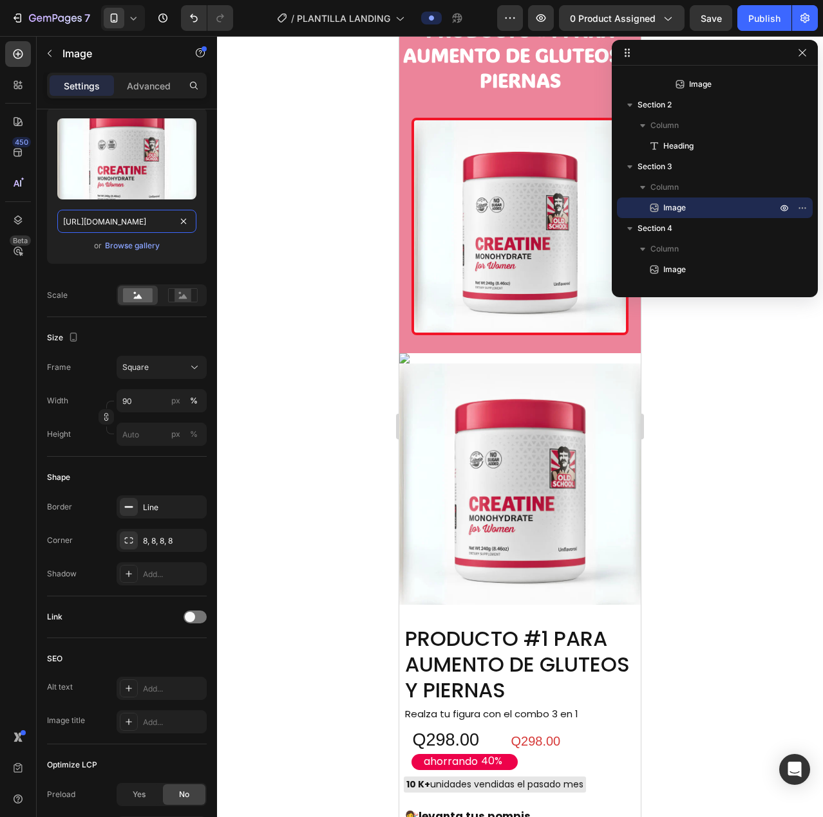
scroll to position [901, 0]
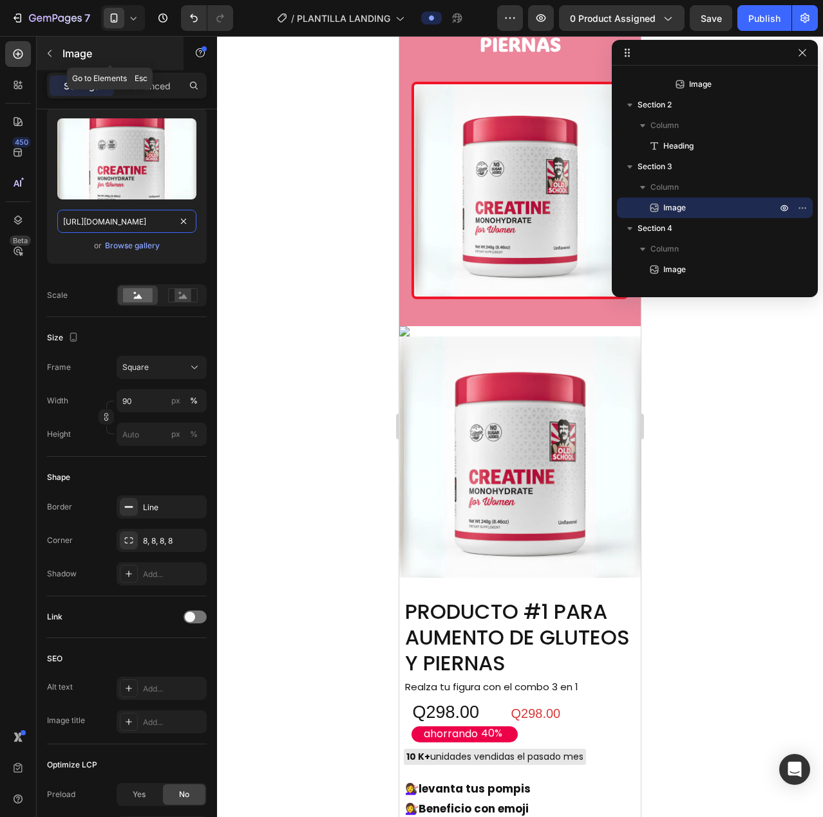
type input "[URL][DOMAIN_NAME]"
click at [44, 45] on button "button" at bounding box center [49, 53] width 21 height 21
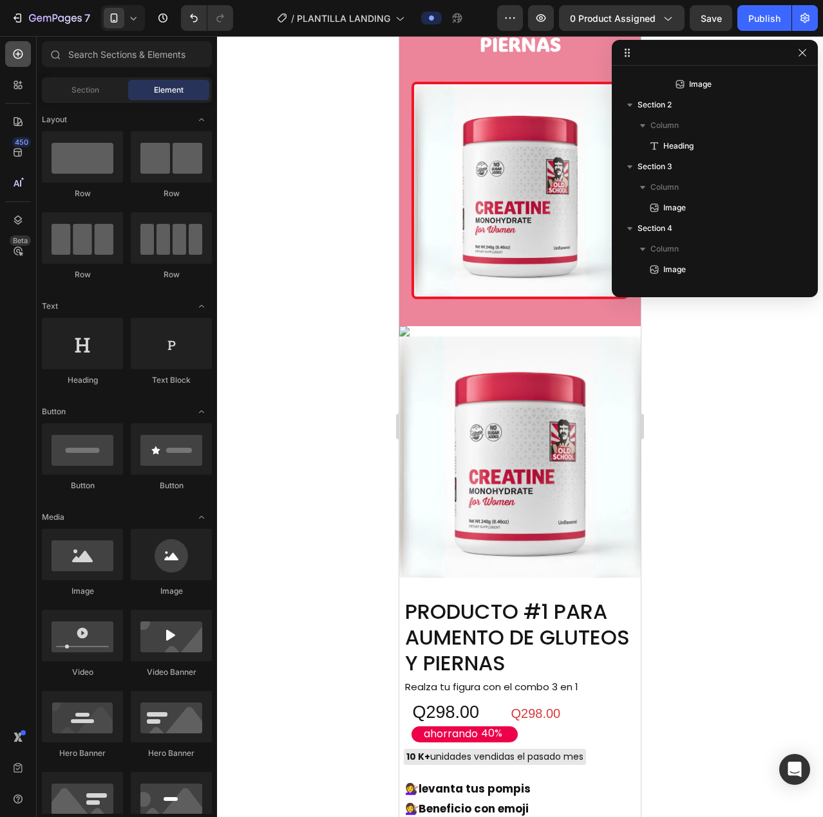
click at [21, 52] on icon at bounding box center [18, 54] width 13 height 13
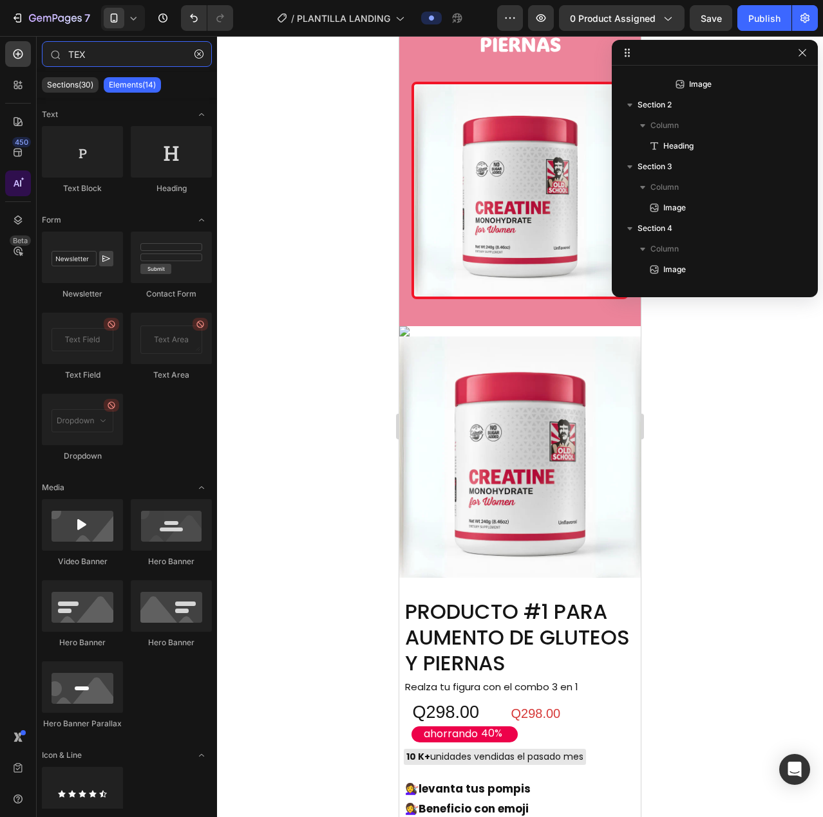
type input "TEX"
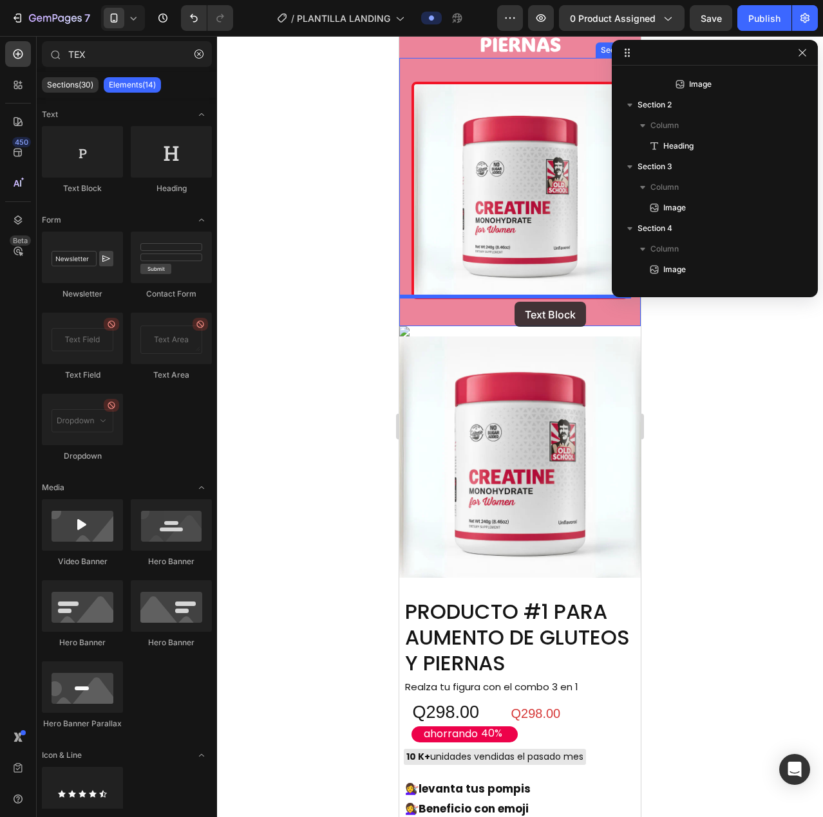
drag, startPoint x: 492, startPoint y: 187, endPoint x: 514, endPoint y: 302, distance: 116.6
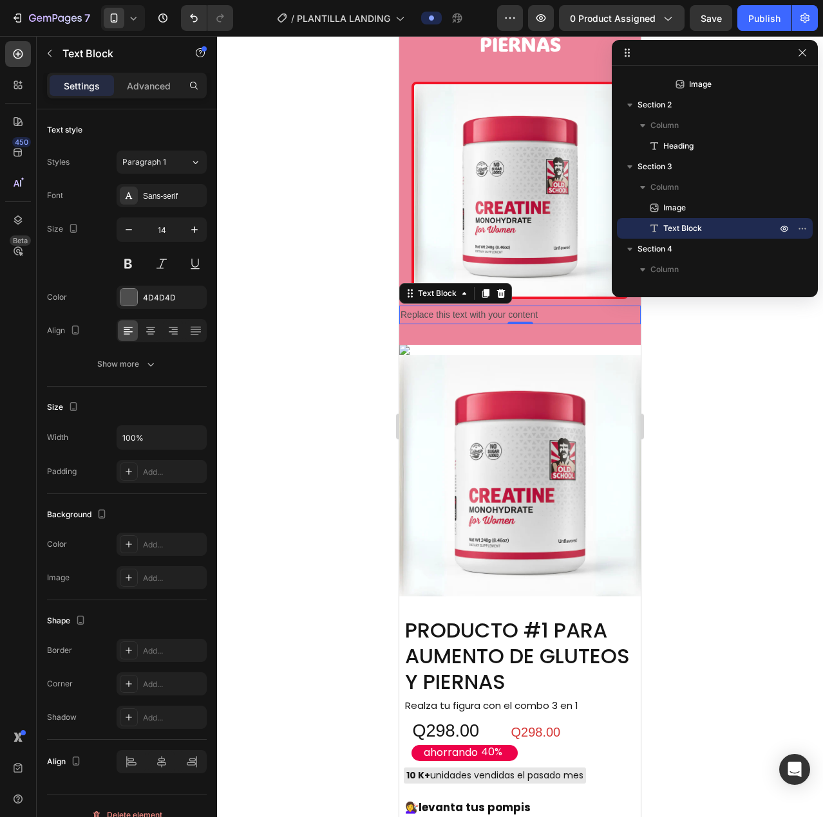
click at [463, 306] on div "Replace this text with your content" at bounding box center [519, 315] width 241 height 19
click at [462, 307] on p "Replace this text with your content" at bounding box center [519, 315] width 239 height 16
click at [464, 307] on p "4.8/5" at bounding box center [519, 315] width 239 height 16
click at [526, 307] on p "4.8/5 ⭐⭐⭐⭐⭐" at bounding box center [519, 315] width 239 height 16
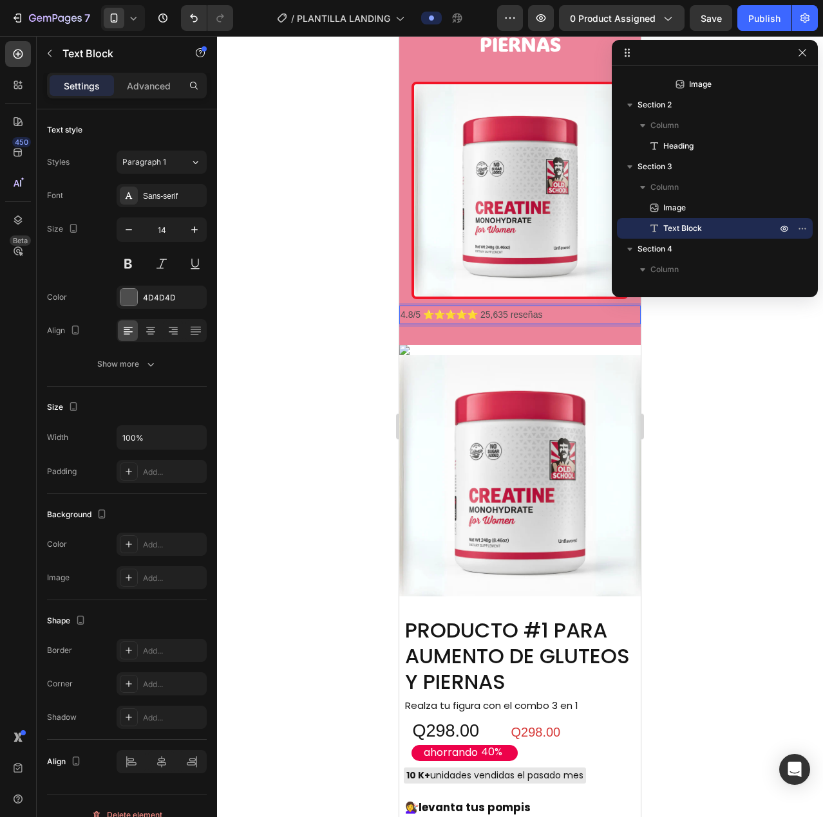
click at [488, 307] on p "4.8/5 ⭐⭐⭐⭐⭐ 25,635 reseñas" at bounding box center [519, 315] width 239 height 16
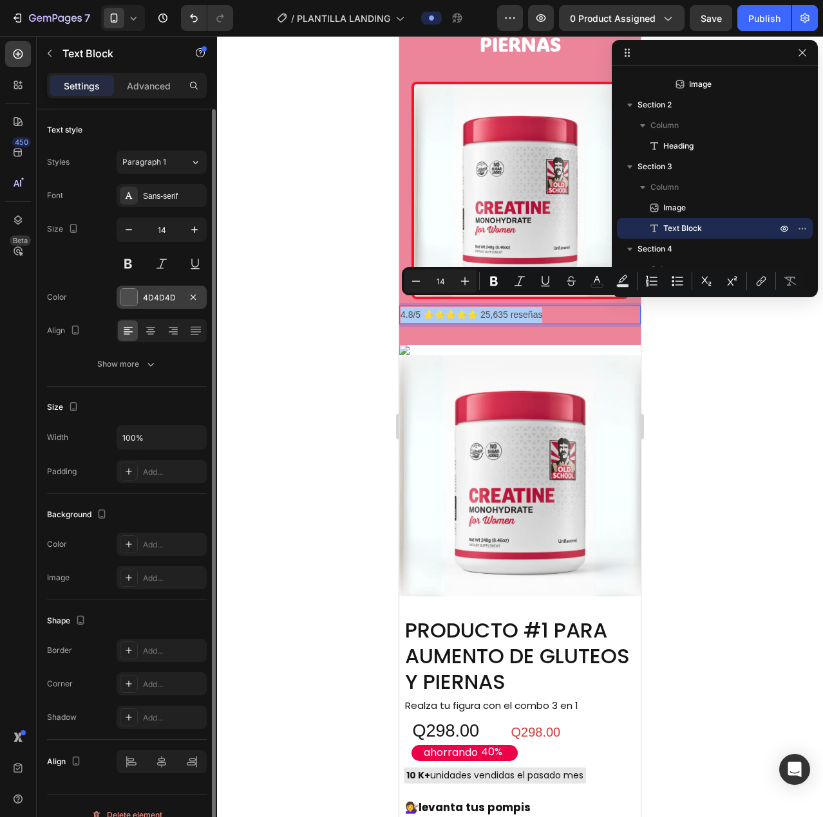
click at [126, 299] on div at bounding box center [128, 297] width 17 height 17
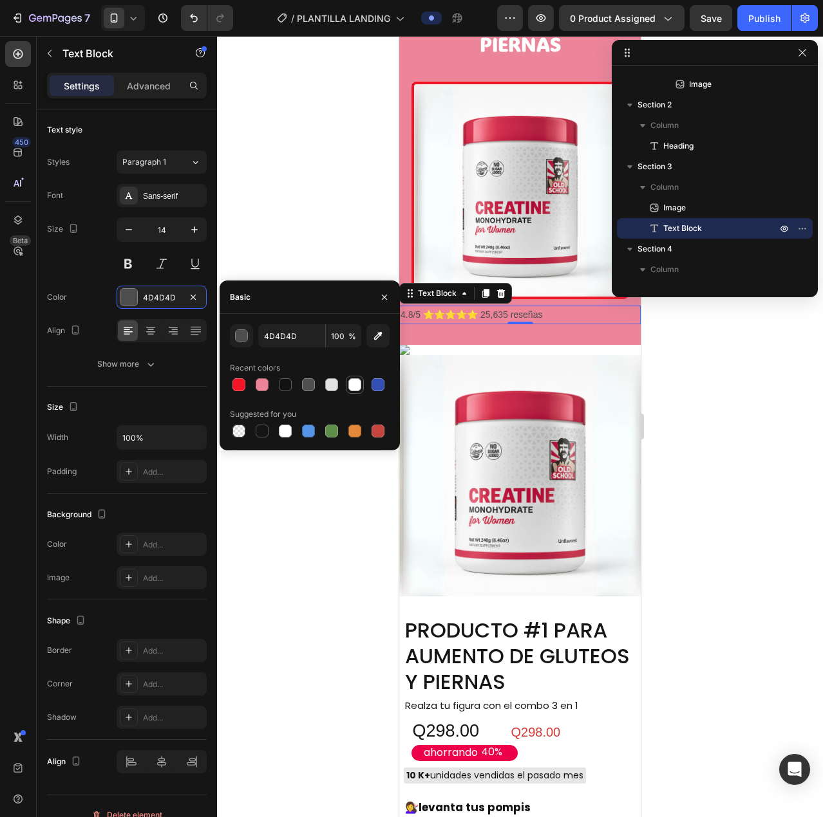
click at [351, 384] on div at bounding box center [354, 384] width 13 height 13
type input "FFFFFF"
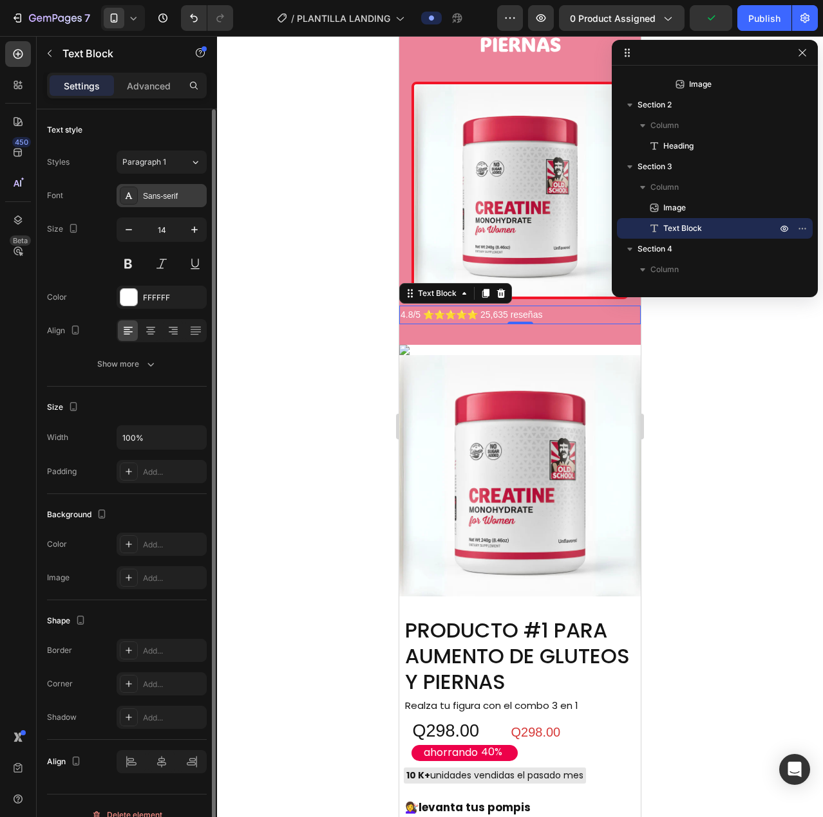
click at [147, 191] on div "Sans-serif" at bounding box center [173, 197] width 61 height 12
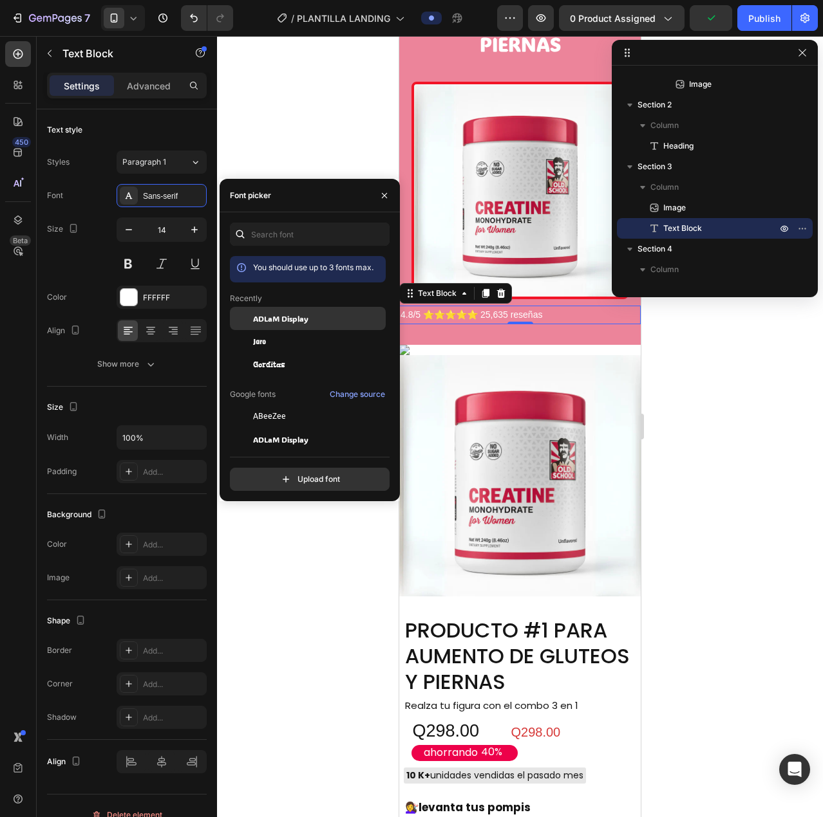
click at [306, 312] on div "ADLaM Display" at bounding box center [308, 318] width 156 height 23
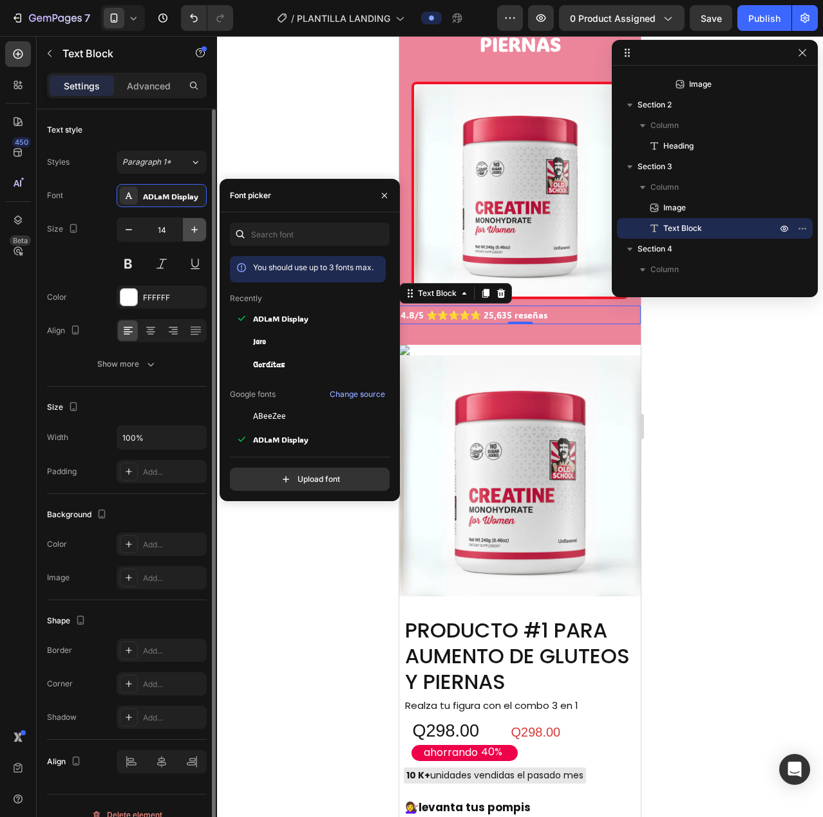
click at [194, 227] on icon "button" at bounding box center [194, 229] width 13 height 13
type input "15"
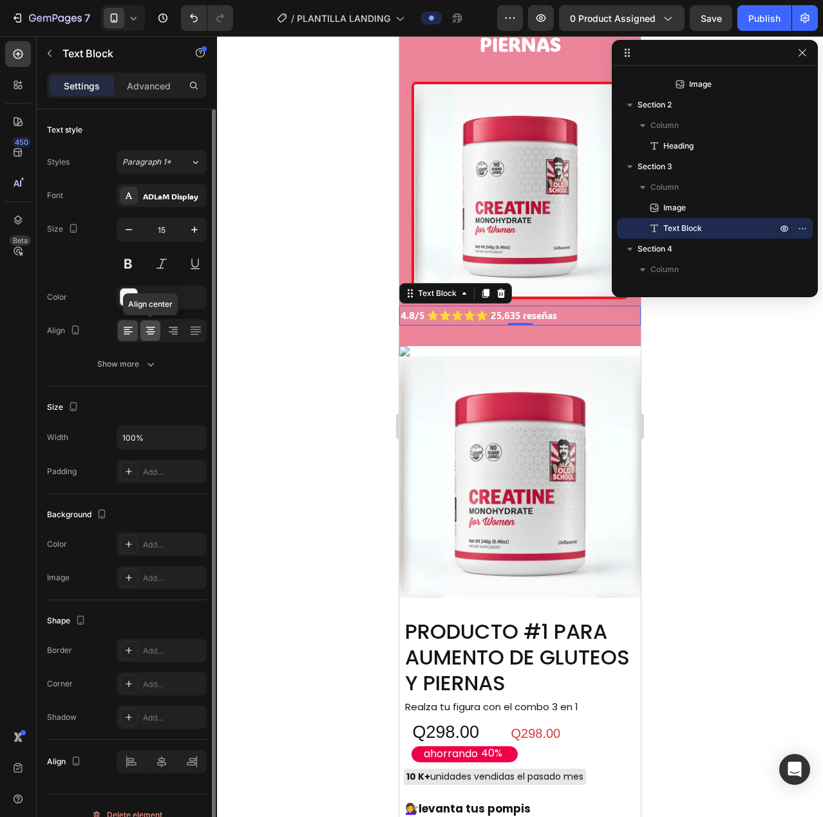
click at [151, 330] on icon at bounding box center [150, 330] width 6 height 1
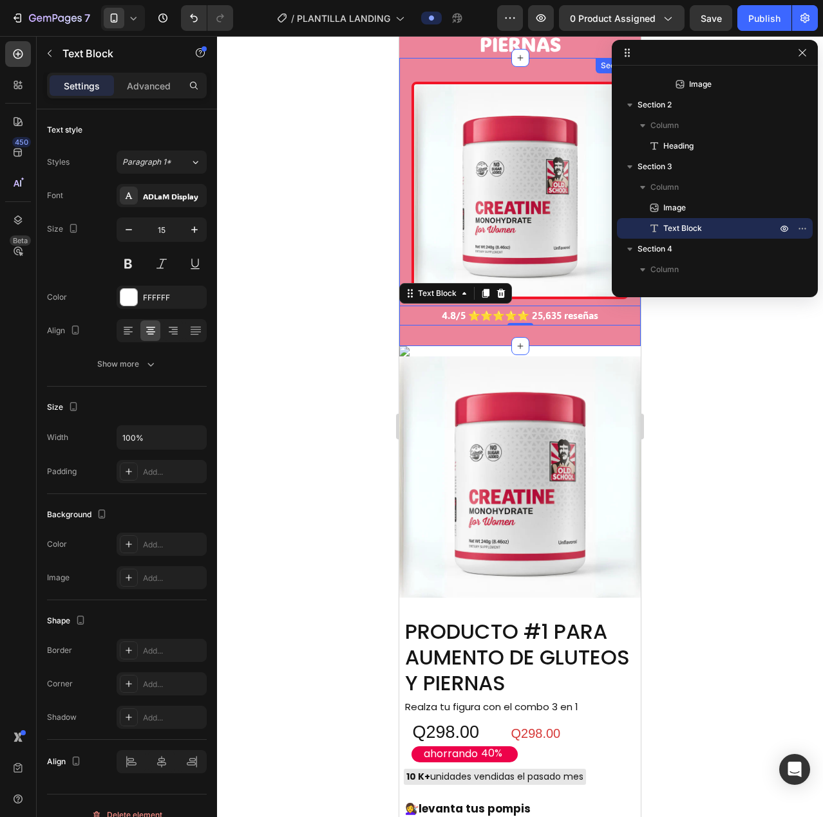
click at [552, 324] on div "Image 4.8/5 ⭐⭐⭐⭐⭐ 25,635 reseñas Text Block 0 Section 3" at bounding box center [519, 202] width 241 height 288
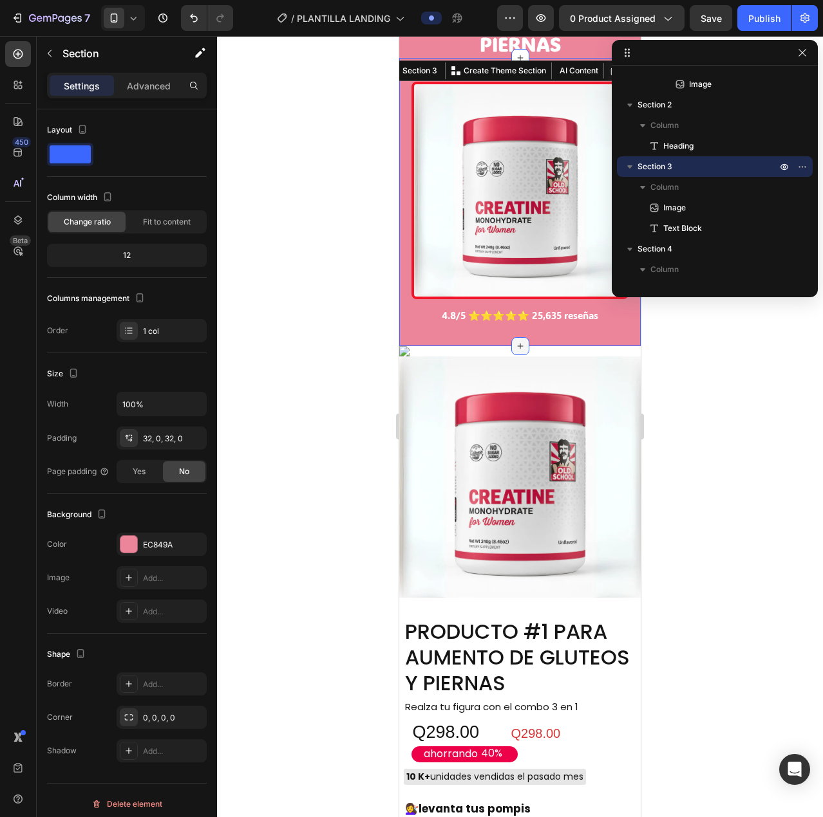
click at [515, 341] on icon at bounding box center [520, 346] width 10 height 10
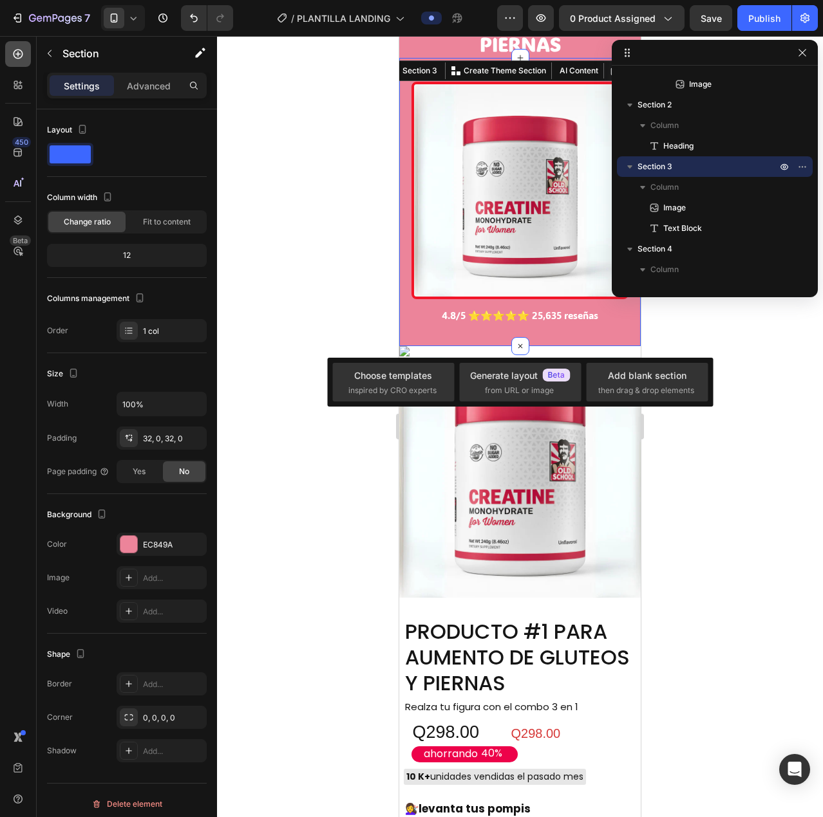
click at [16, 59] on icon at bounding box center [18, 54] width 13 height 13
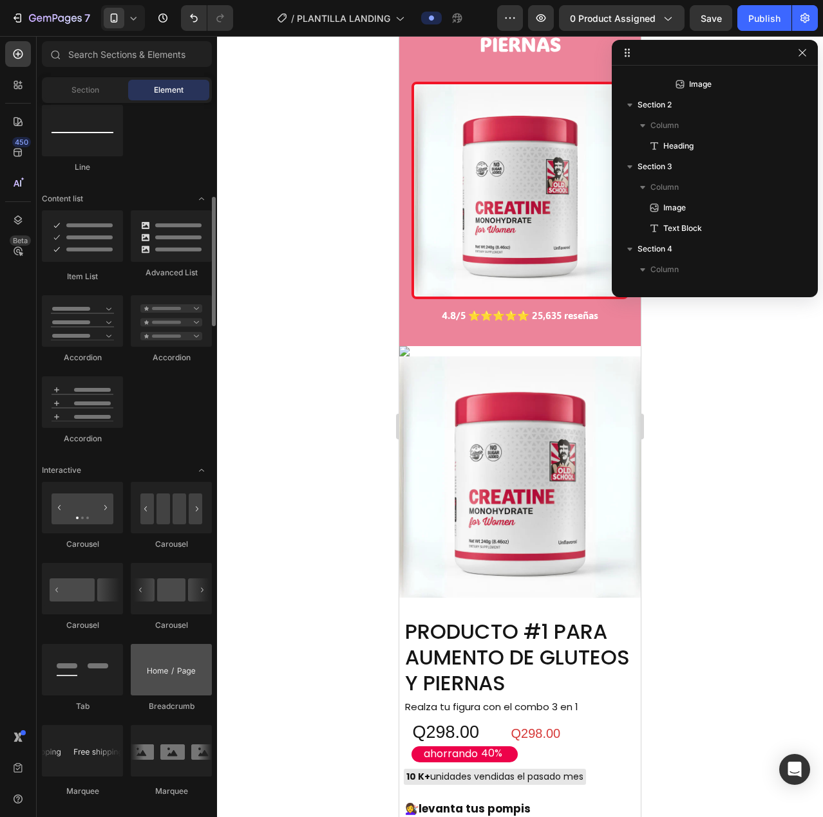
scroll to position [742, 0]
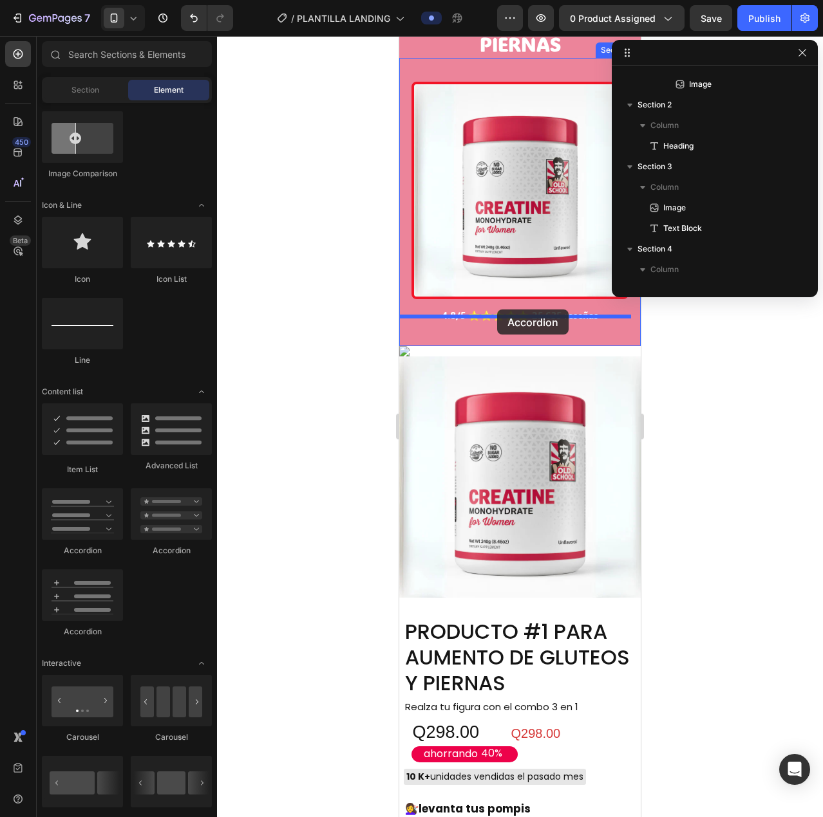
drag, startPoint x: 481, startPoint y: 547, endPoint x: 497, endPoint y: 310, distance: 238.0
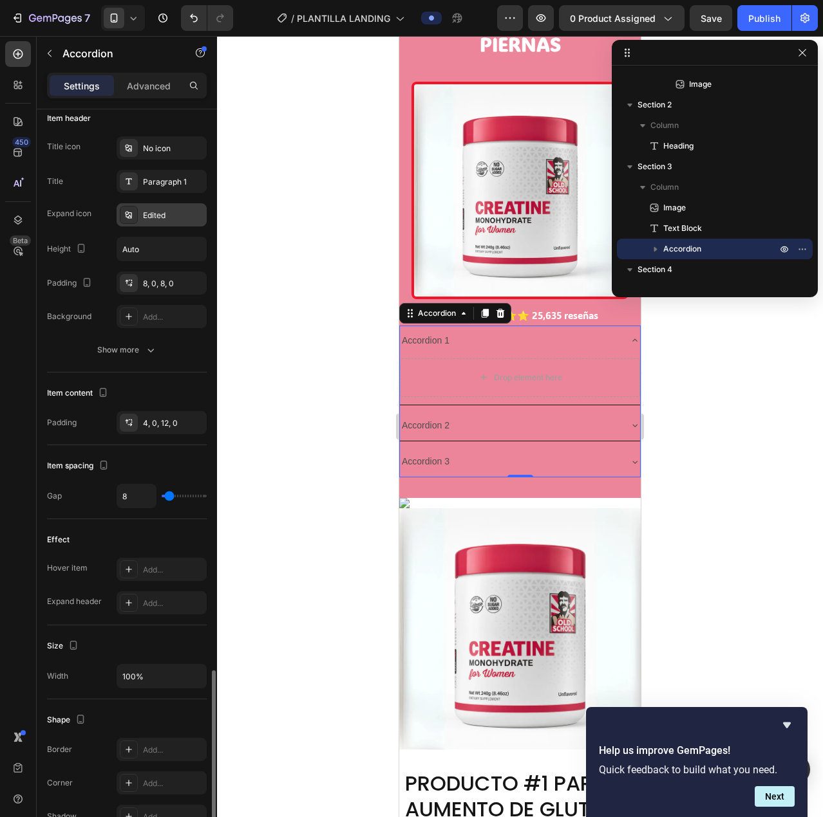
scroll to position [514, 0]
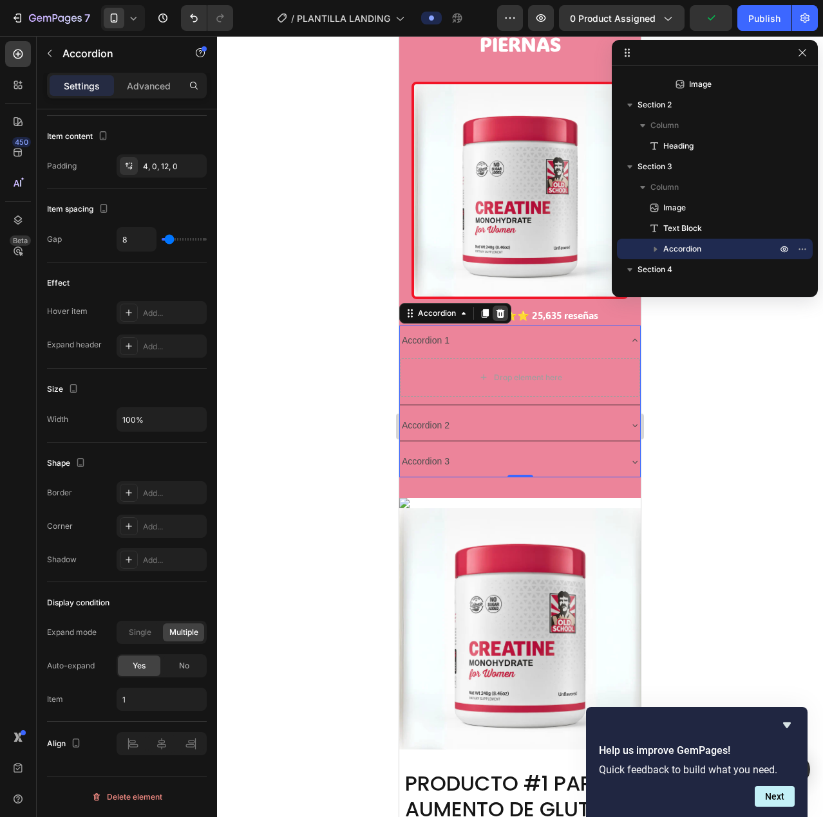
click at [496, 308] on icon at bounding box center [500, 313] width 10 height 10
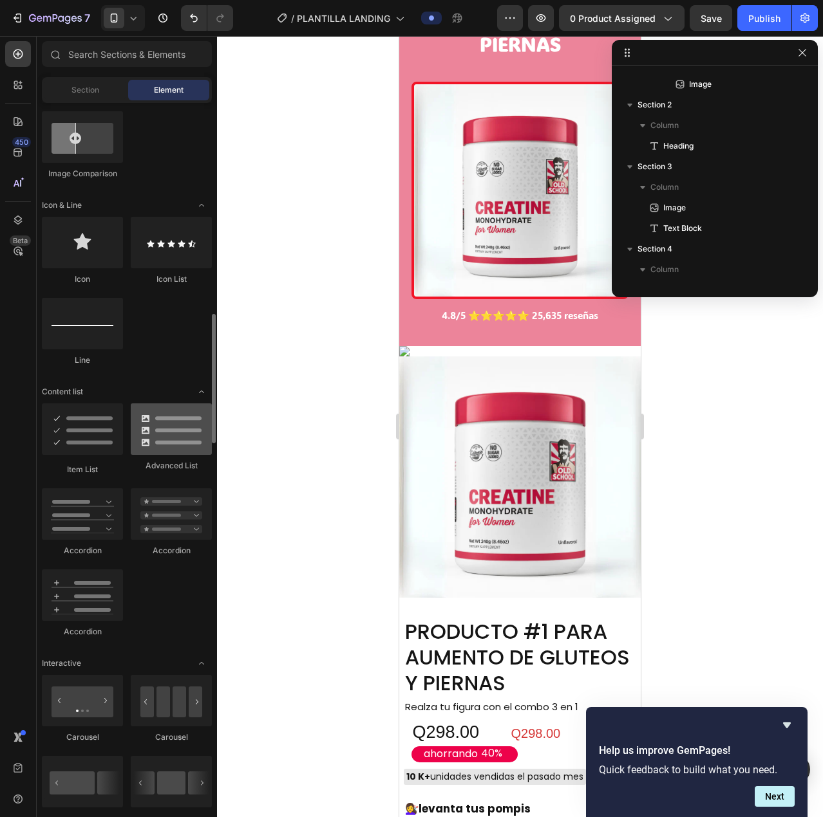
scroll to position [806, 0]
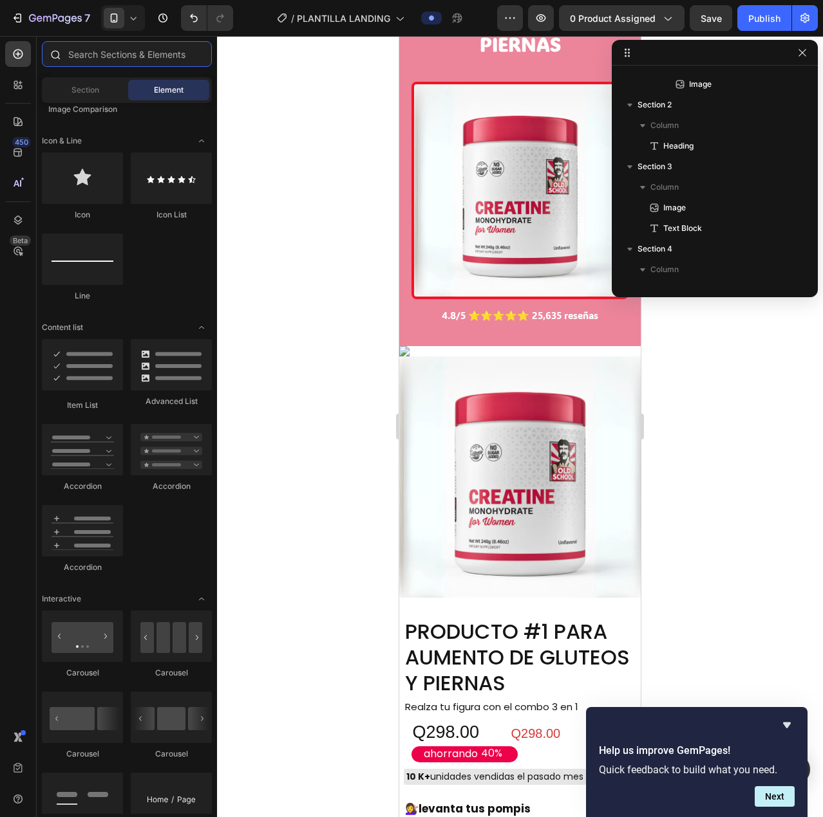
click at [79, 54] on input "text" at bounding box center [127, 54] width 170 height 26
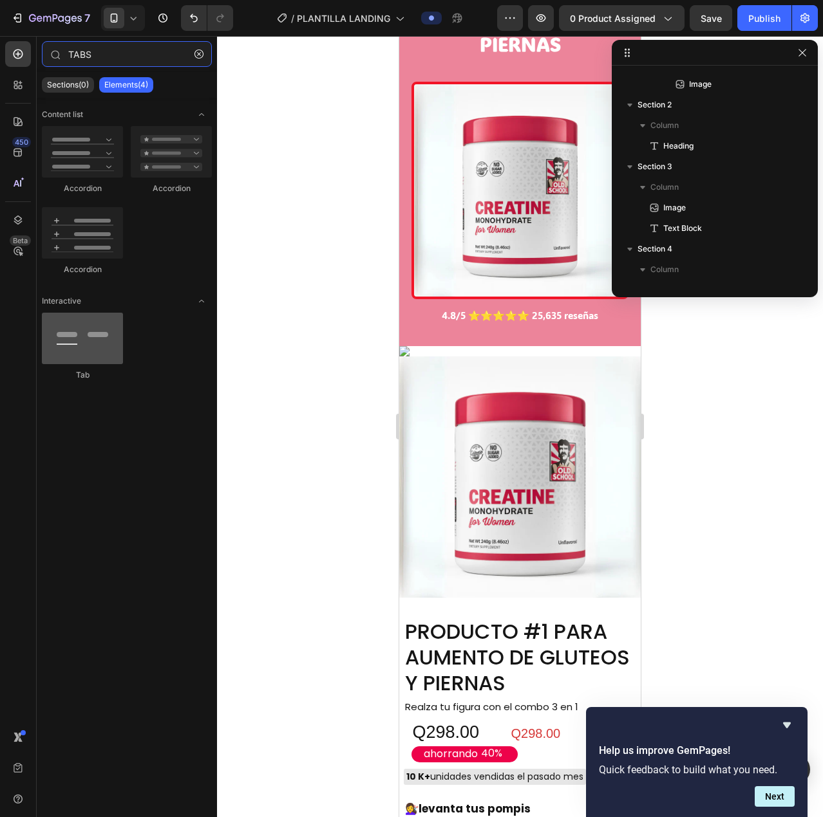
type input "TABS"
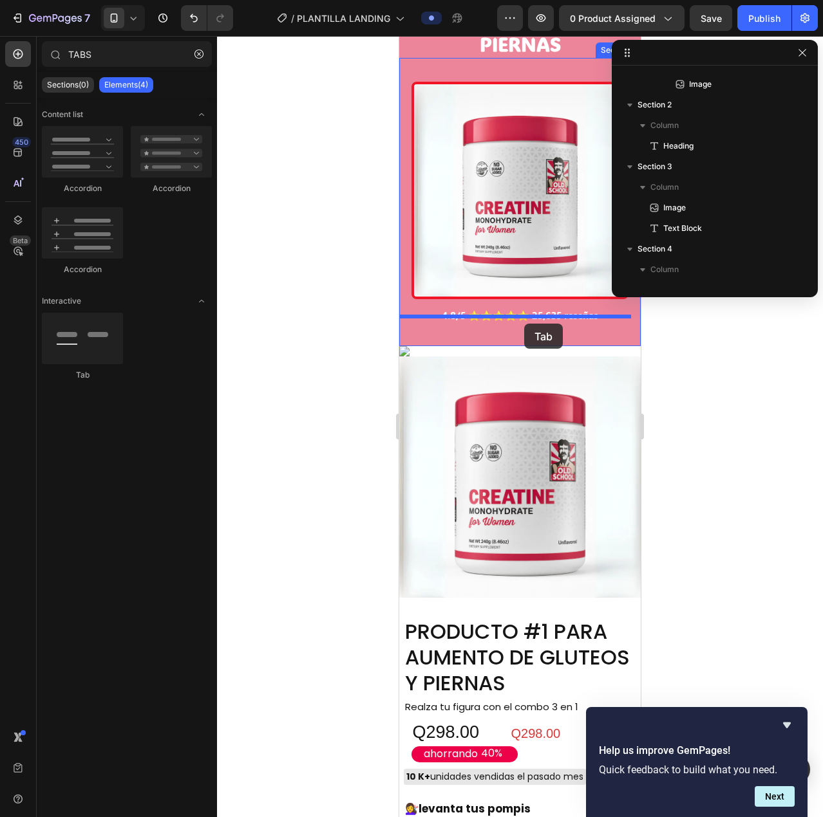
drag, startPoint x: 481, startPoint y: 389, endPoint x: 524, endPoint y: 324, distance: 78.5
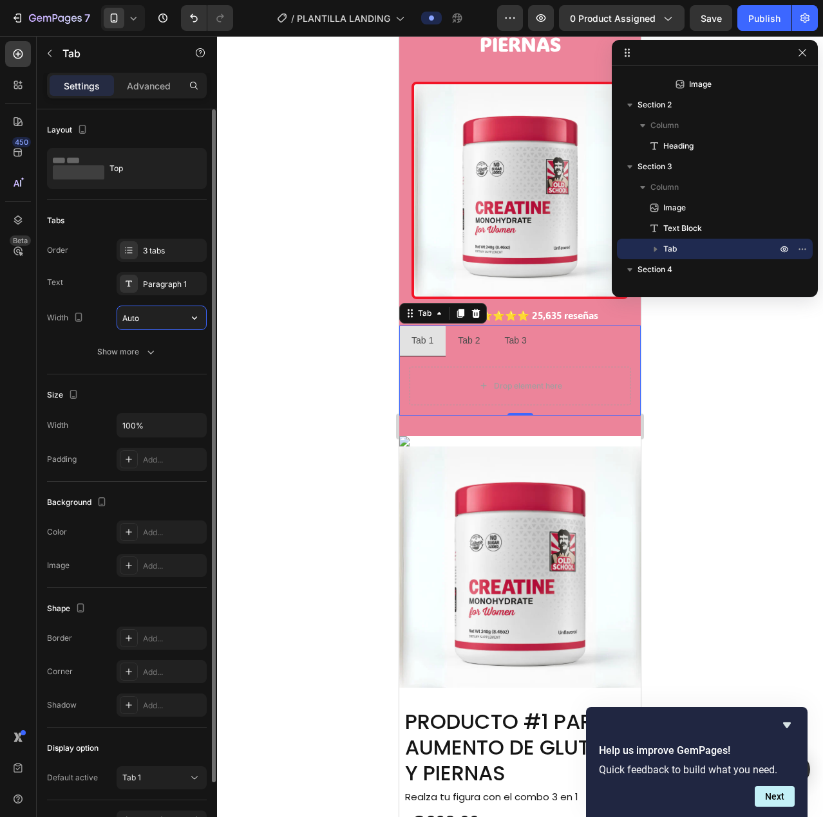
click at [158, 315] on input "Auto" at bounding box center [161, 317] width 89 height 23
click at [102, 155] on icon at bounding box center [78, 169] width 51 height 30
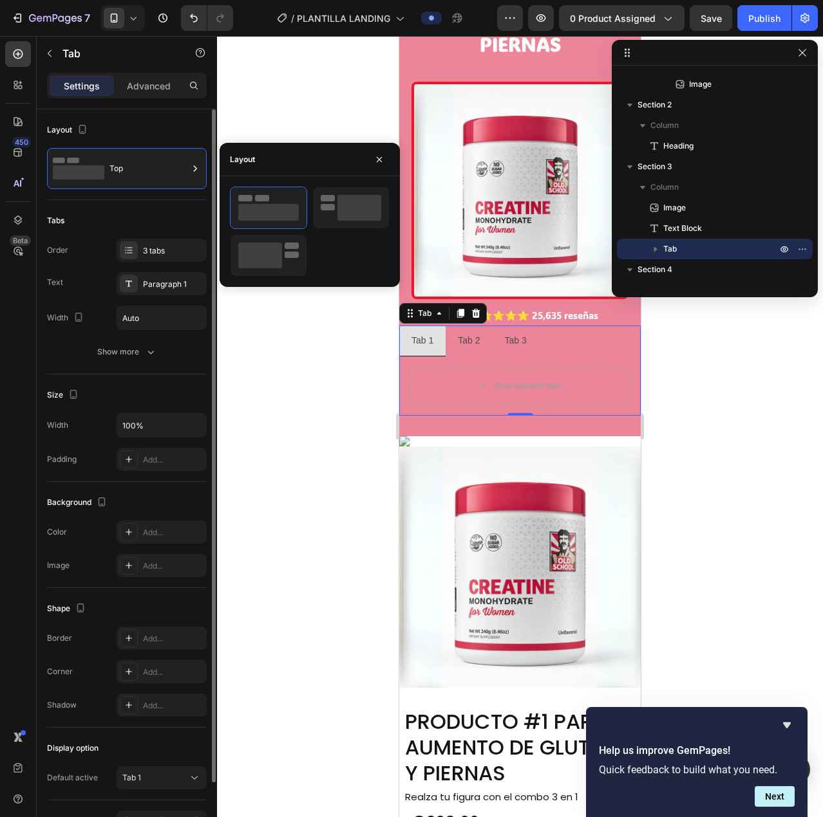
click at [77, 212] on div "Tabs" at bounding box center [127, 220] width 160 height 21
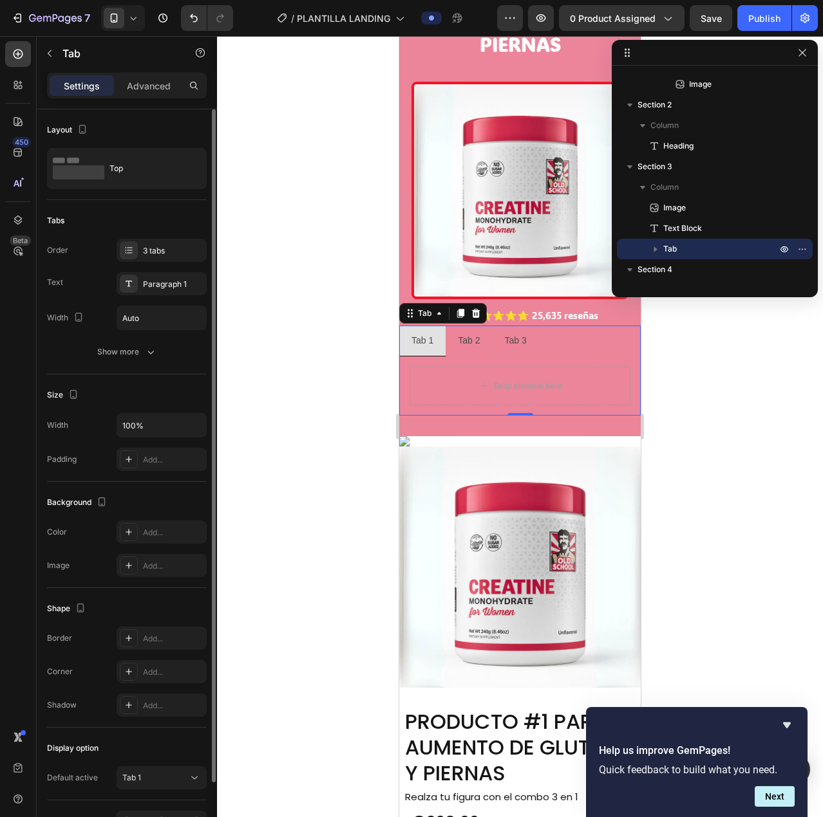
scroll to position [79, 0]
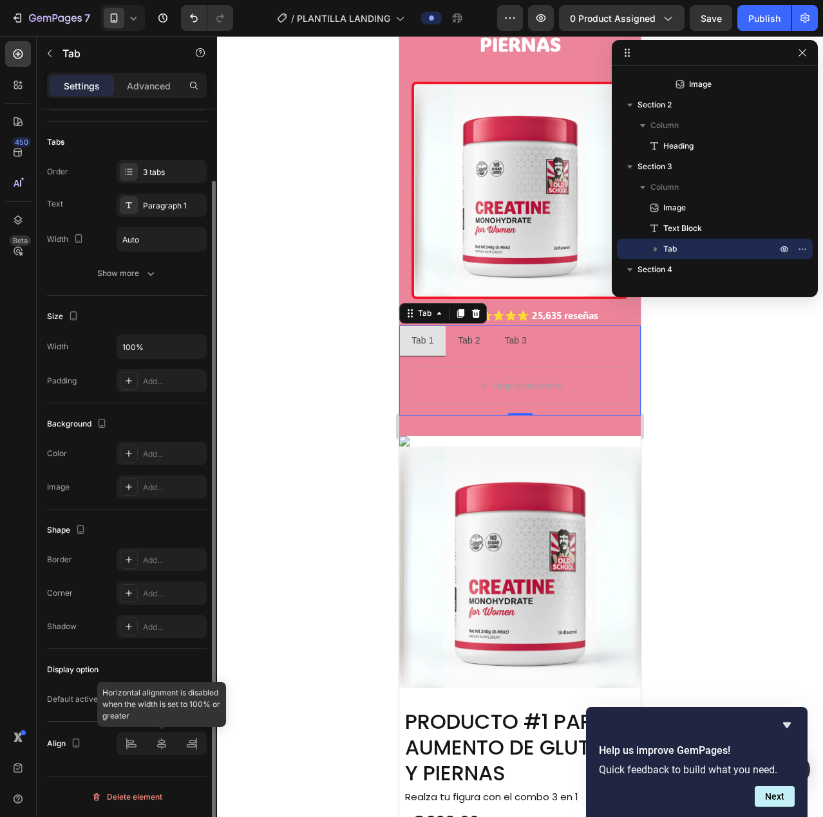
click at [162, 751] on div at bounding box center [162, 743] width 90 height 23
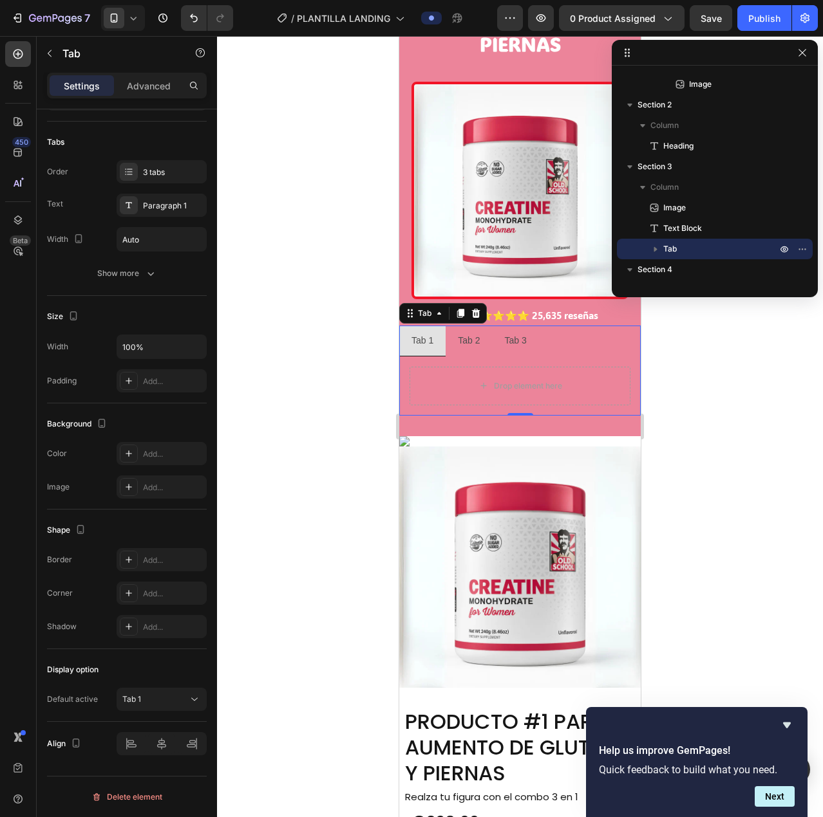
click at [135, 73] on div "Settings Advanced" at bounding box center [127, 86] width 160 height 26
click at [144, 94] on div "Advanced" at bounding box center [149, 85] width 64 height 21
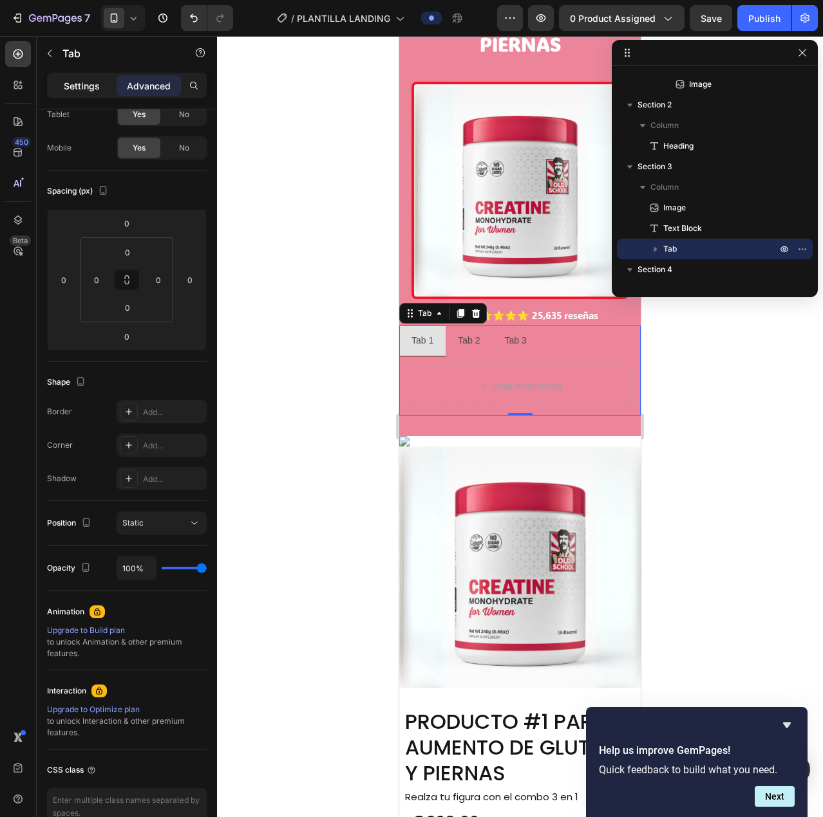
click at [71, 82] on p "Settings" at bounding box center [82, 86] width 36 height 14
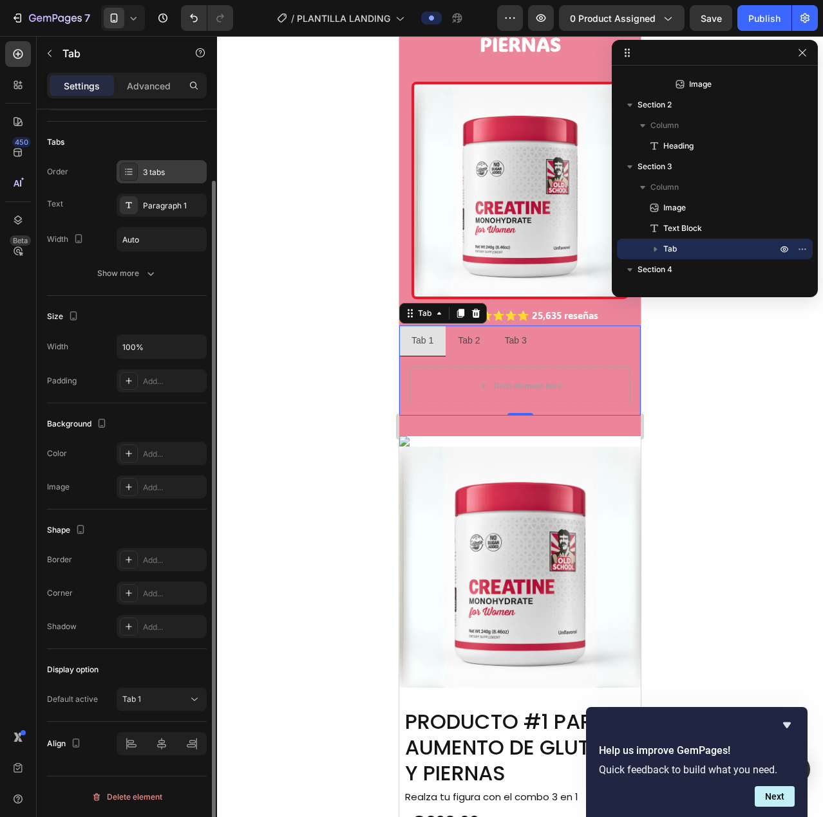
click at [161, 171] on div "3 tabs" at bounding box center [173, 173] width 61 height 12
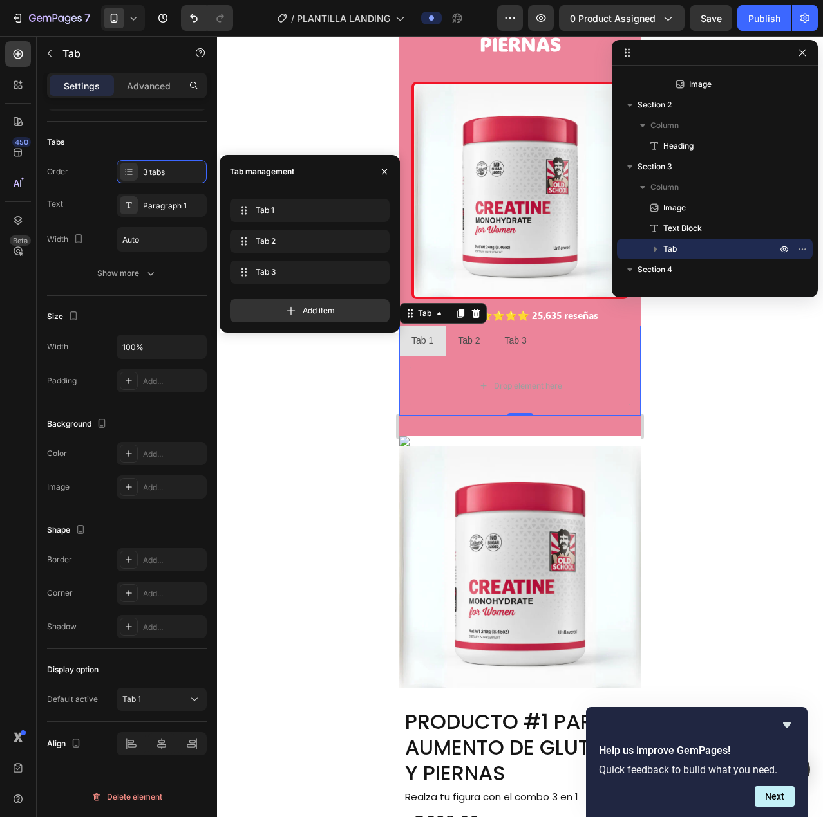
click at [418, 342] on li "Tab 1" at bounding box center [422, 341] width 46 height 31
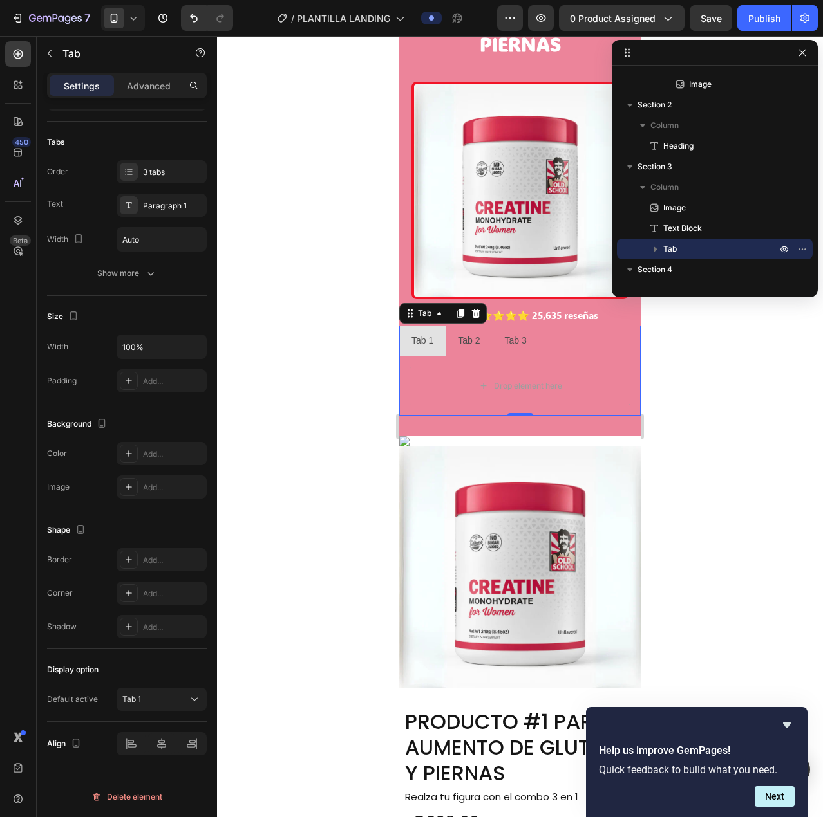
click at [421, 331] on div "Tab 1" at bounding box center [422, 341] width 26 height 20
click at [424, 333] on p "Tab 1" at bounding box center [422, 341] width 22 height 16
click at [506, 333] on p "Tab 2" at bounding box center [501, 341] width 22 height 16
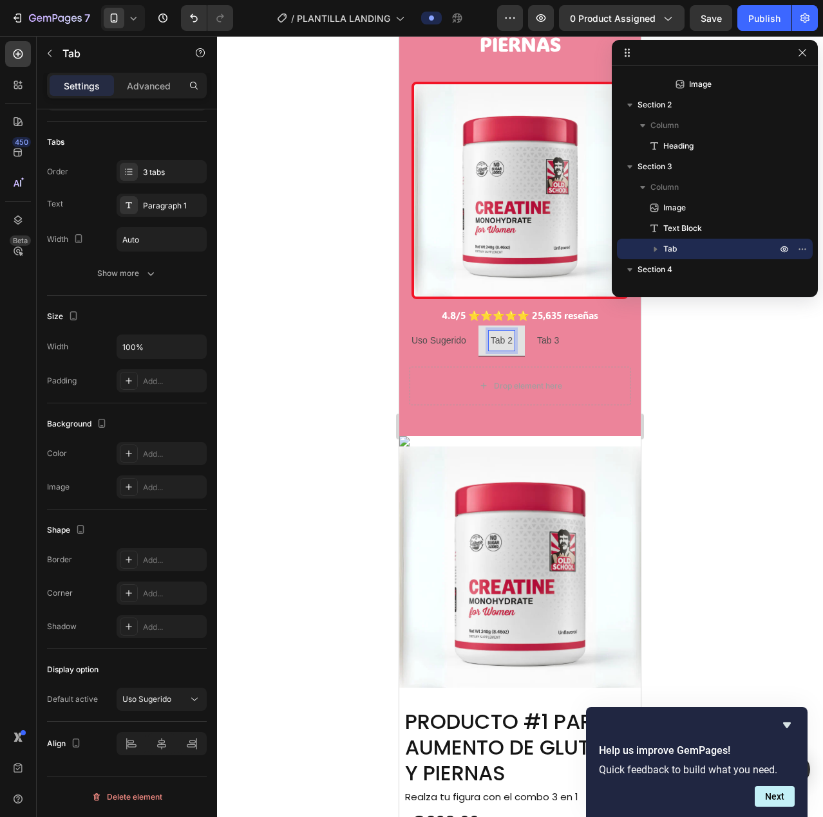
click at [503, 333] on p "Tab 2" at bounding box center [501, 341] width 22 height 16
click at [578, 333] on p "Tab 3" at bounding box center [567, 341] width 22 height 16
click at [575, 333] on p "Tab 3" at bounding box center [567, 341] width 22 height 16
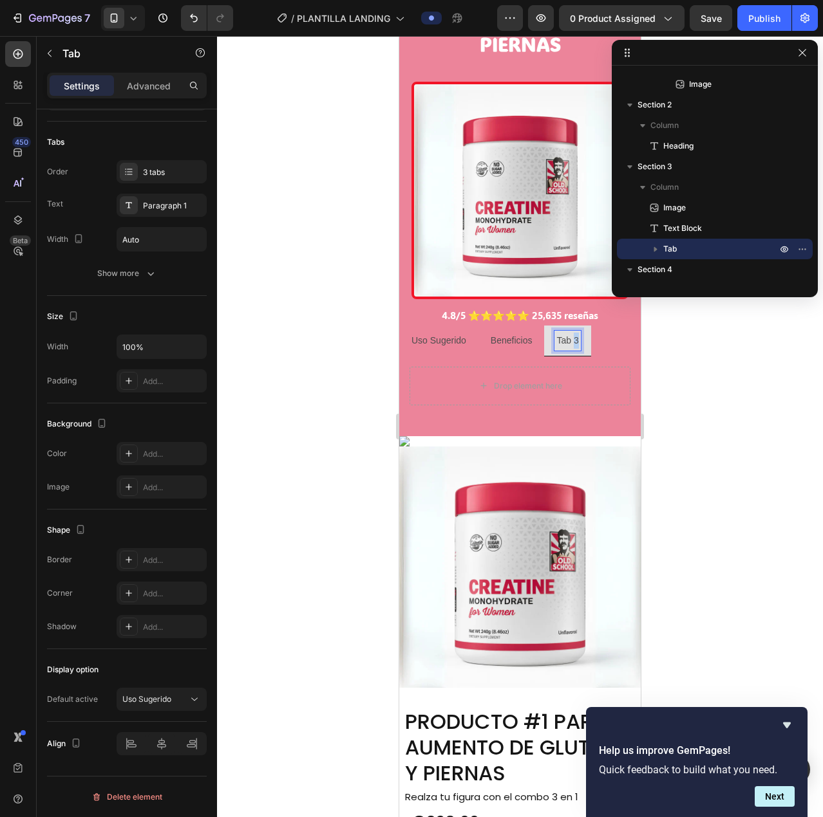
click at [575, 333] on p "Tab 3" at bounding box center [567, 341] width 22 height 16
click at [568, 333] on p "F[ormula" at bounding box center [573, 341] width 35 height 16
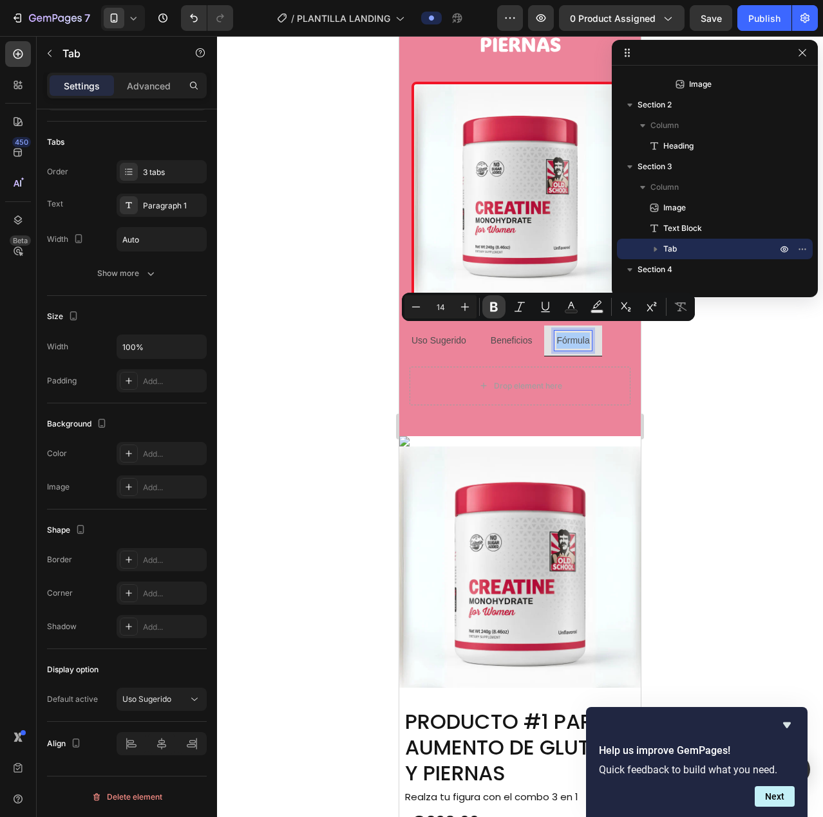
click at [493, 305] on icon "Editor contextual toolbar" at bounding box center [493, 307] width 13 height 13
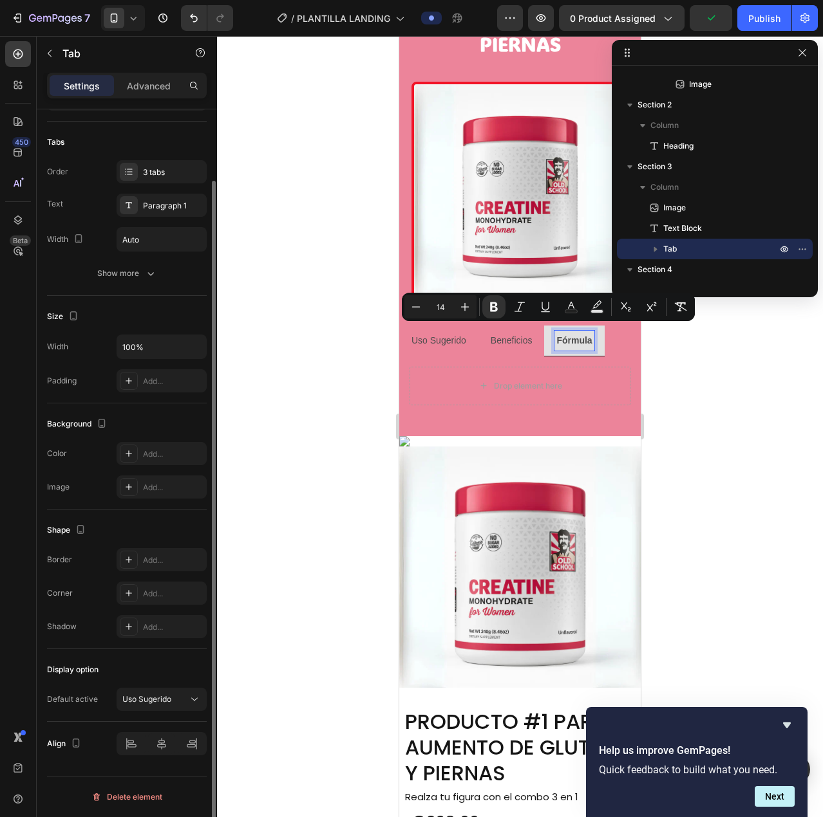
scroll to position [0, 0]
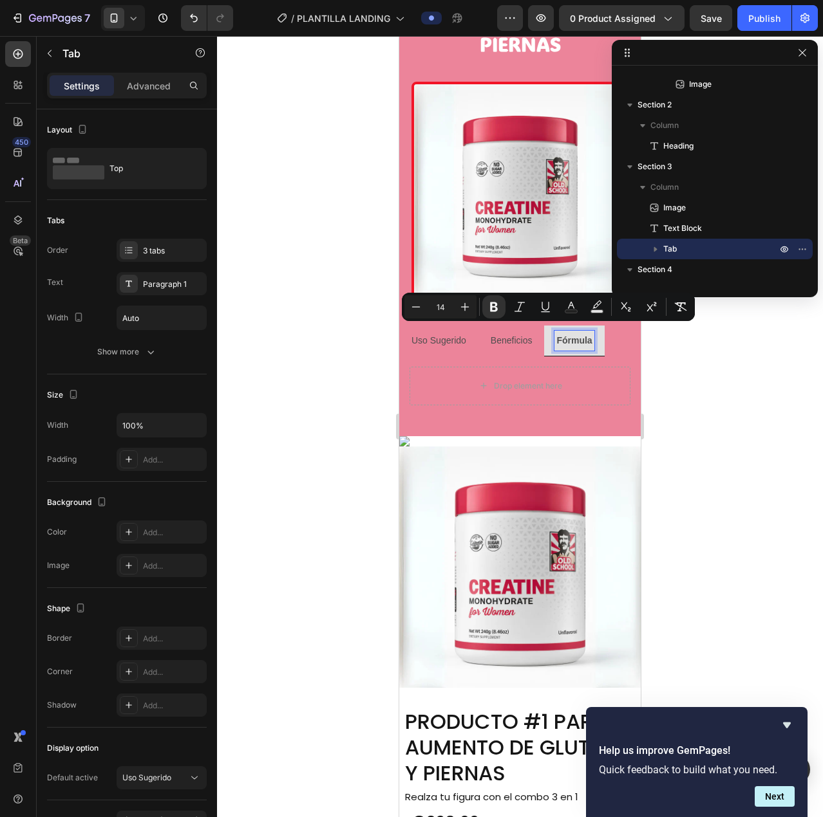
click at [519, 337] on p "Beneficios" at bounding box center [511, 341] width 42 height 16
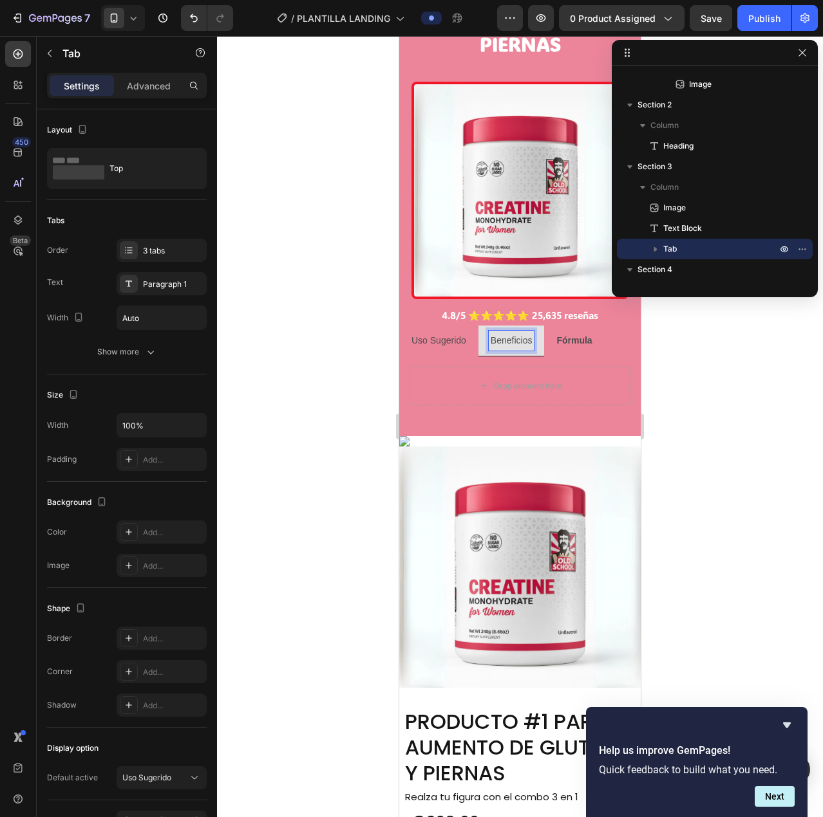
click at [516, 336] on p "Beneficios" at bounding box center [511, 341] width 42 height 16
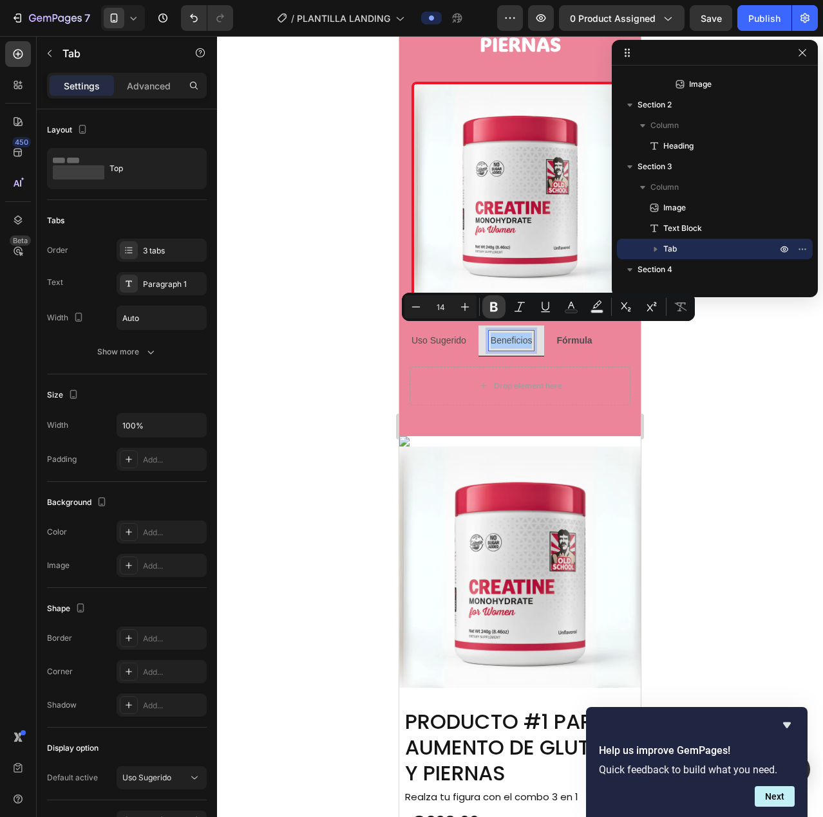
click at [496, 312] on icon "Editor contextual toolbar" at bounding box center [493, 307] width 13 height 13
click at [434, 333] on p "Uso Sugerido" at bounding box center [438, 341] width 55 height 16
click at [495, 305] on icon "Editor contextual toolbar" at bounding box center [494, 308] width 8 height 10
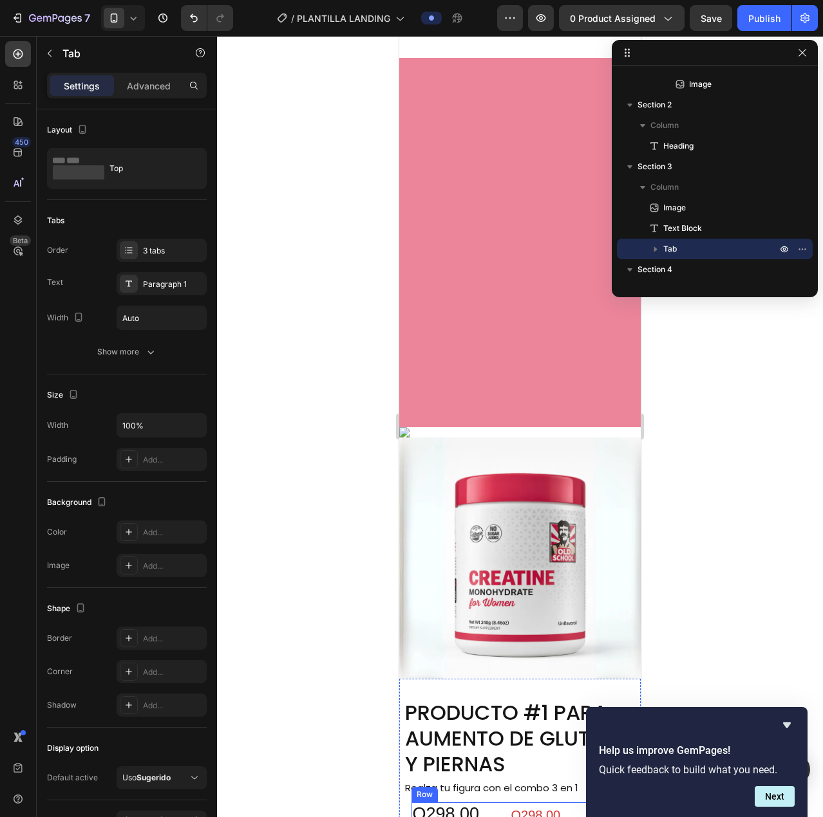
type input "16"
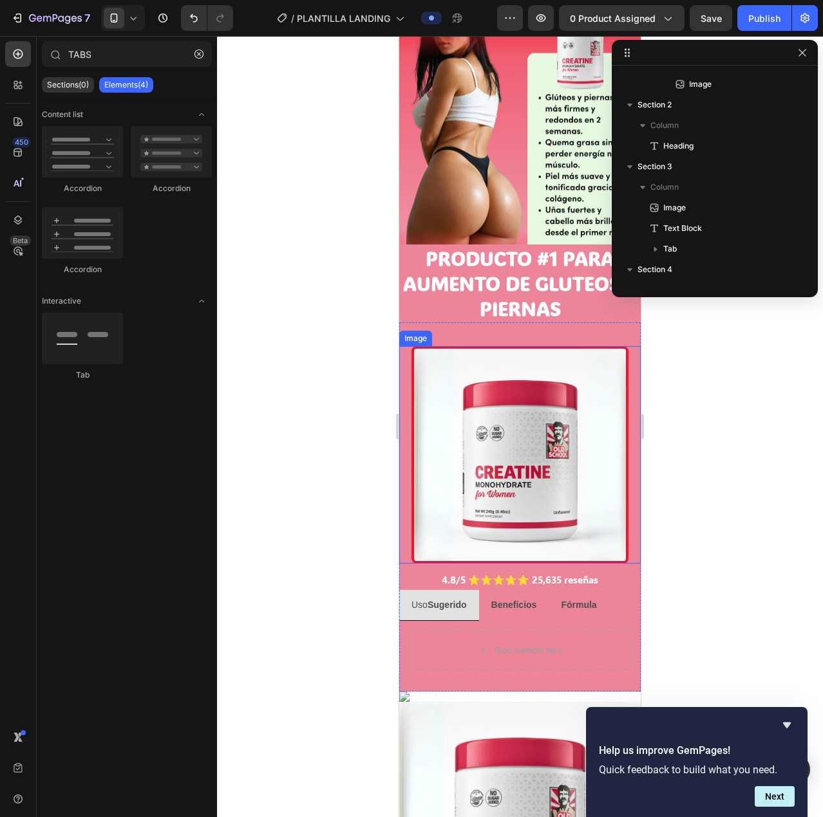
scroll to position [619, 0]
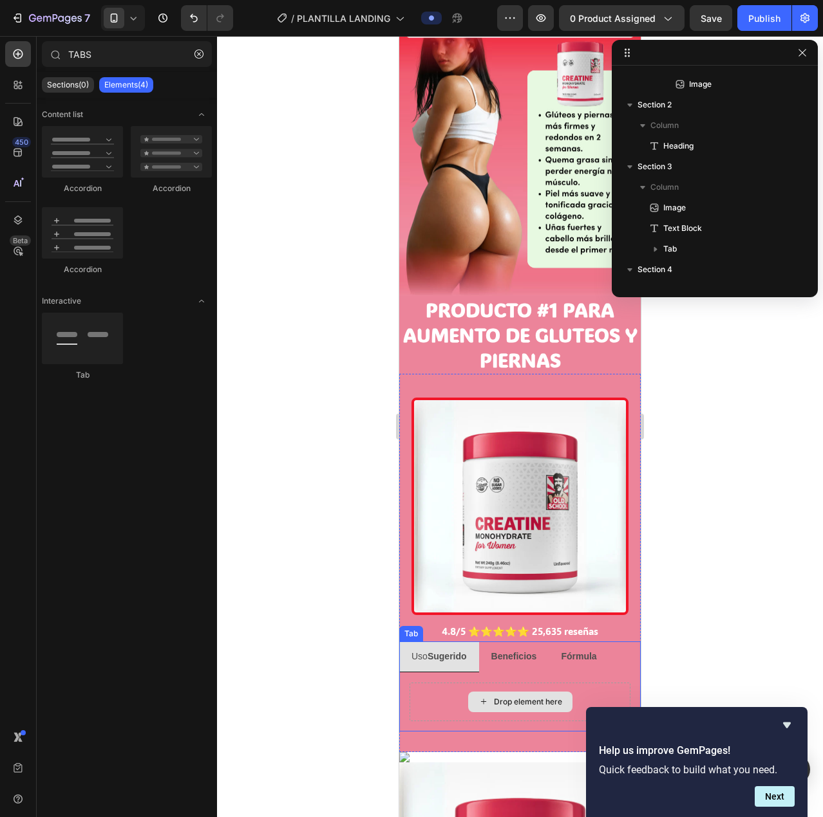
click at [525, 697] on div "Drop element here" at bounding box center [528, 702] width 68 height 10
click at [522, 692] on div "Drop element here" at bounding box center [520, 702] width 104 height 21
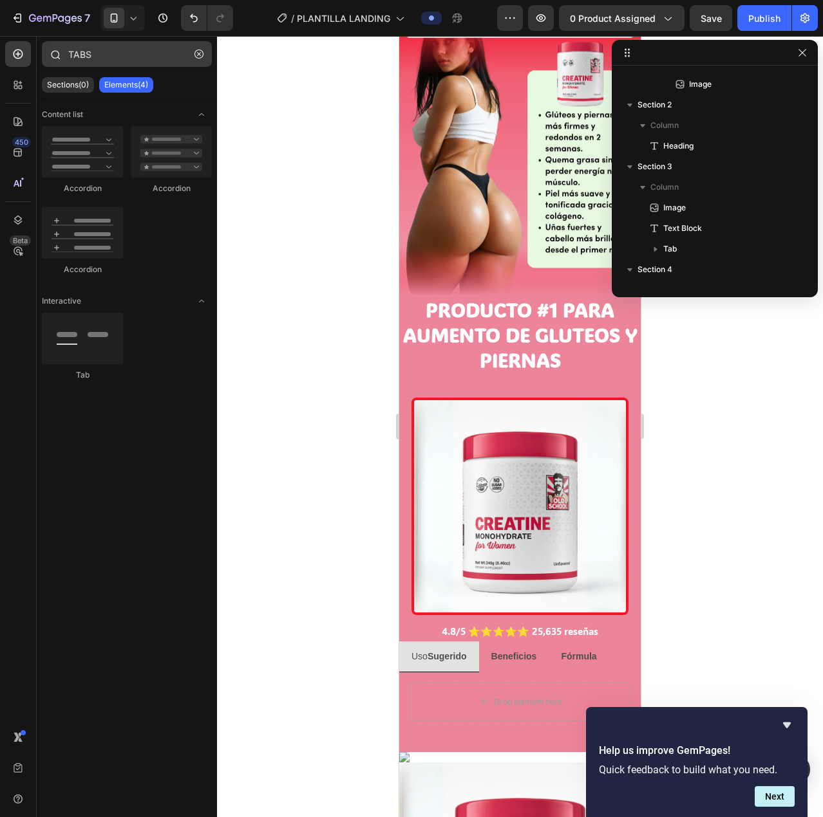
click at [205, 55] on button "button" at bounding box center [199, 54] width 21 height 21
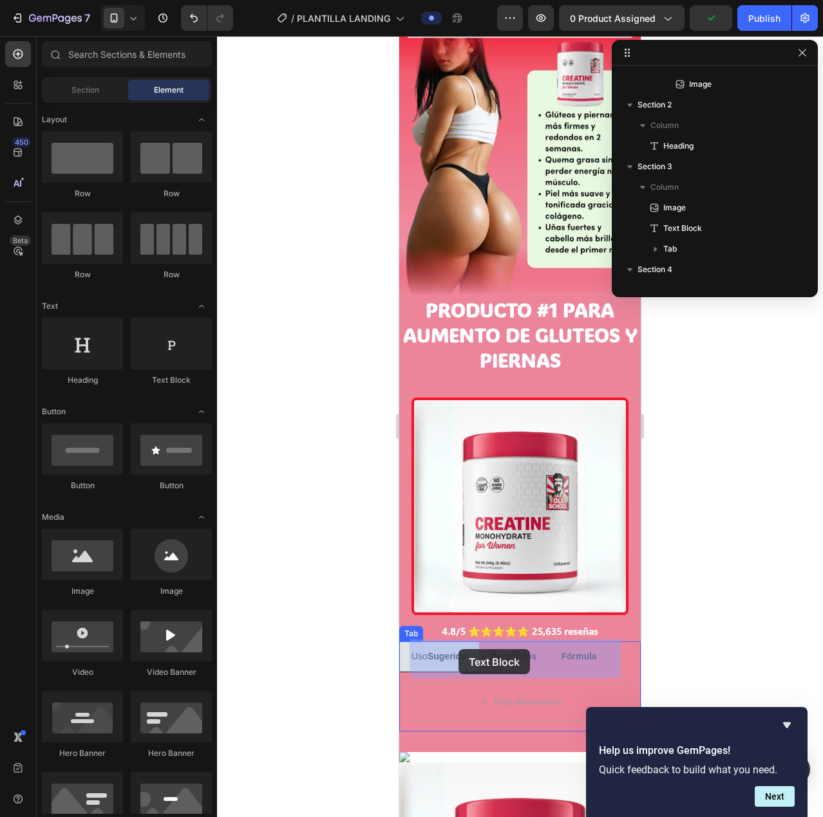
drag, startPoint x: 559, startPoint y: 387, endPoint x: 460, endPoint y: 651, distance: 282.5
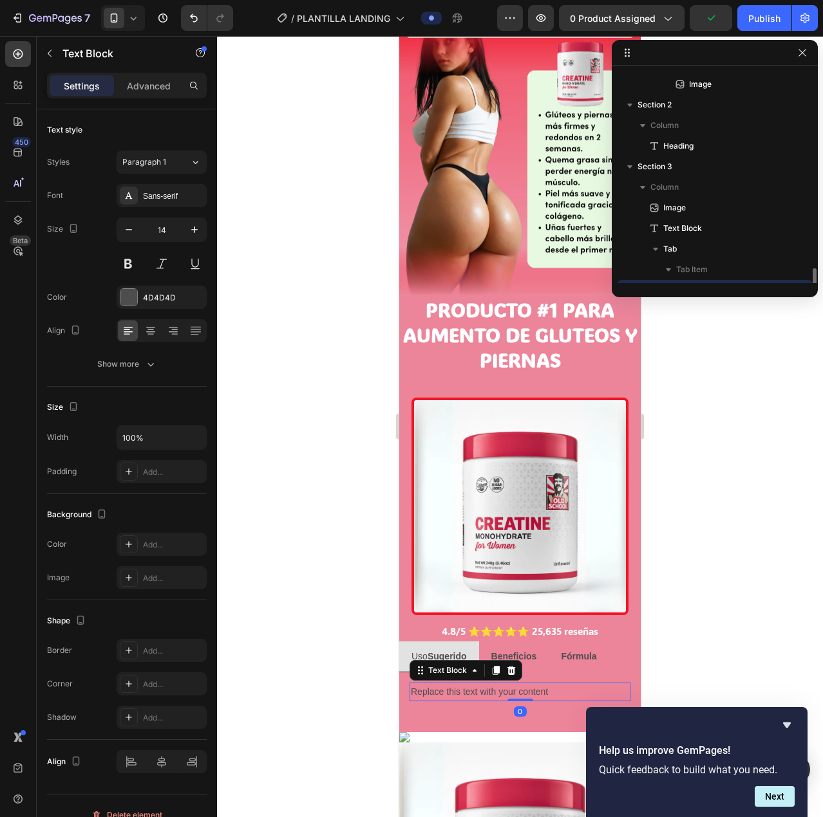
scroll to position [223, 0]
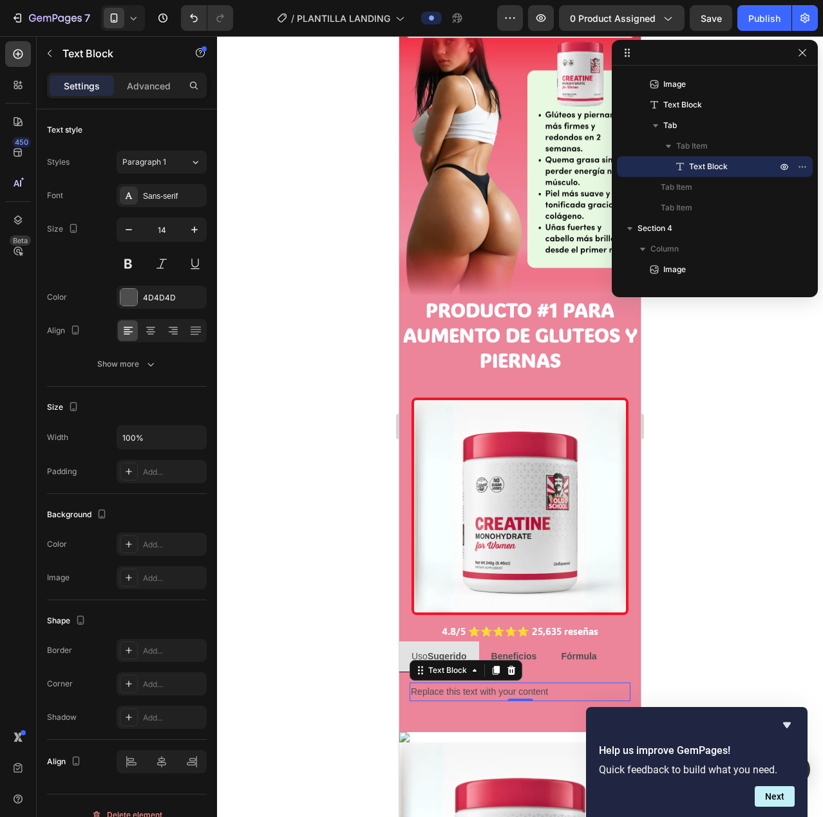
click at [456, 683] on div "Replace this text with your content" at bounding box center [519, 692] width 221 height 19
click at [454, 684] on p "Replace this text with your content" at bounding box center [520, 692] width 218 height 16
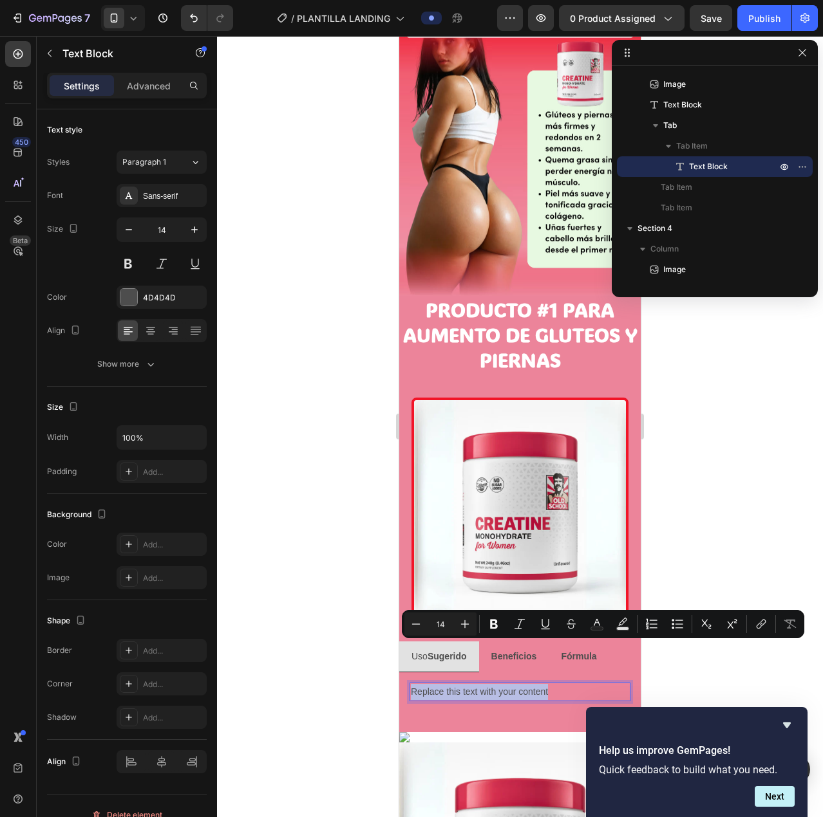
click at [454, 684] on p "Replace this text with your content" at bounding box center [520, 692] width 218 height 16
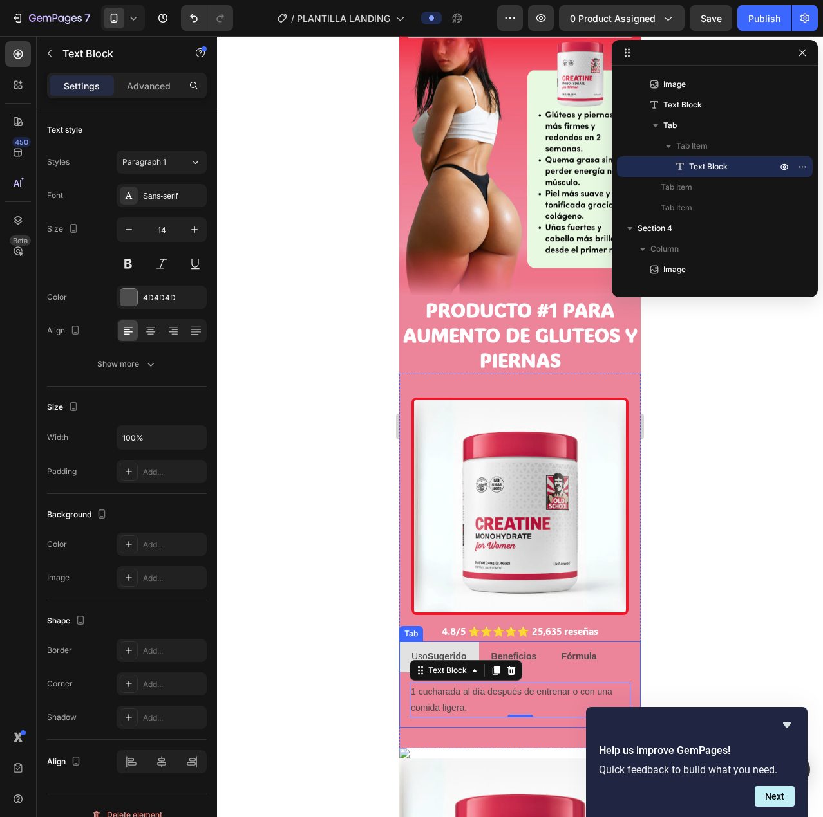
click at [528, 651] on strong "Beneficios" at bounding box center [514, 656] width 46 height 10
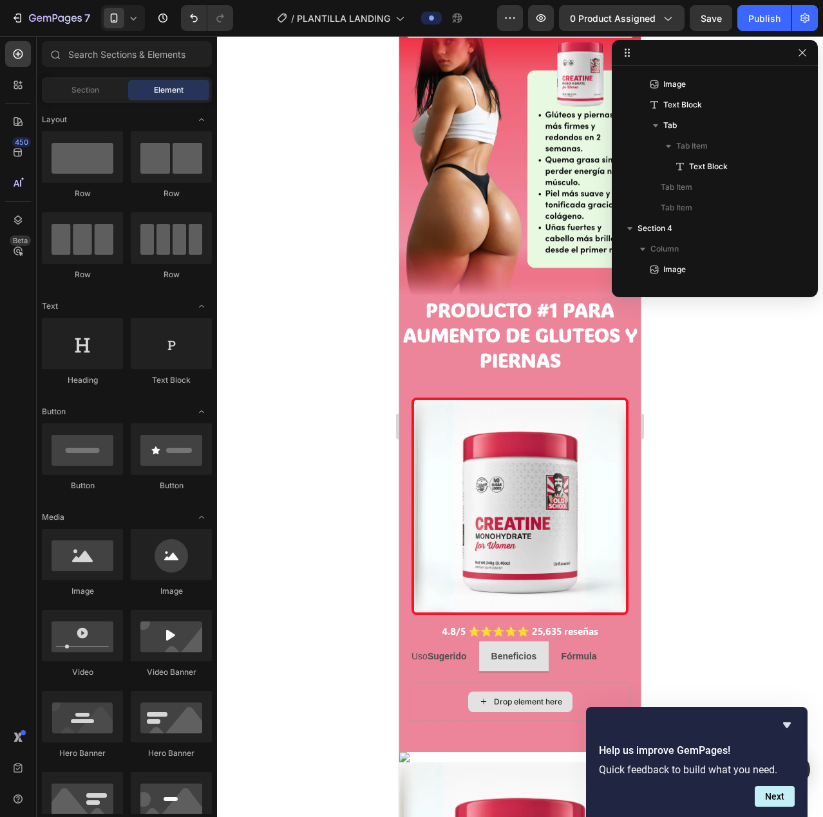
click at [509, 697] on div "Drop element here" at bounding box center [528, 702] width 68 height 10
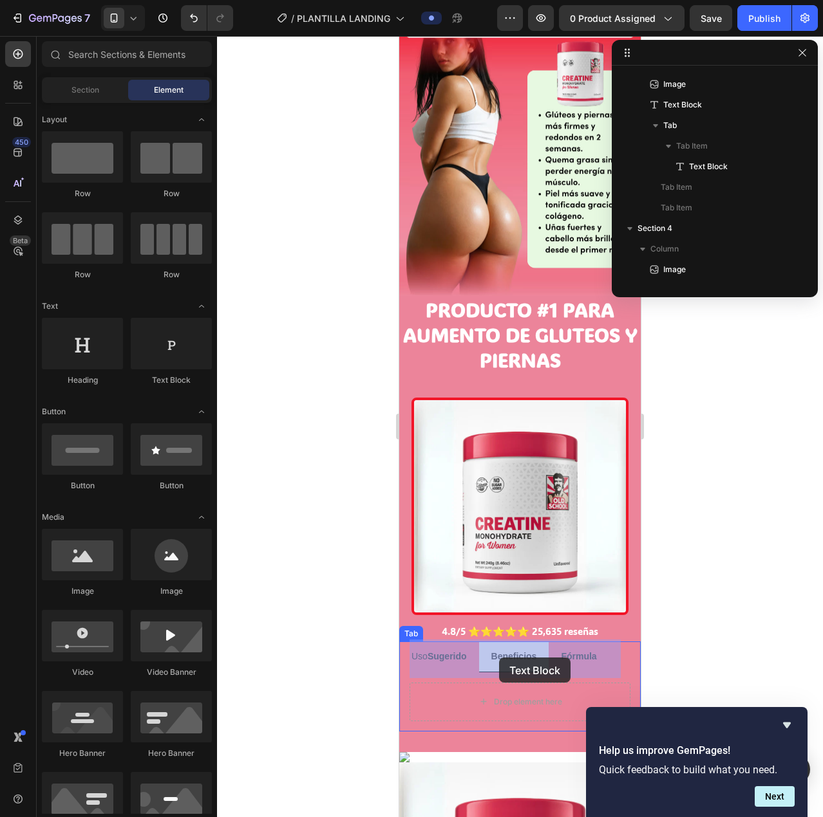
drag, startPoint x: 615, startPoint y: 458, endPoint x: 499, endPoint y: 658, distance: 230.7
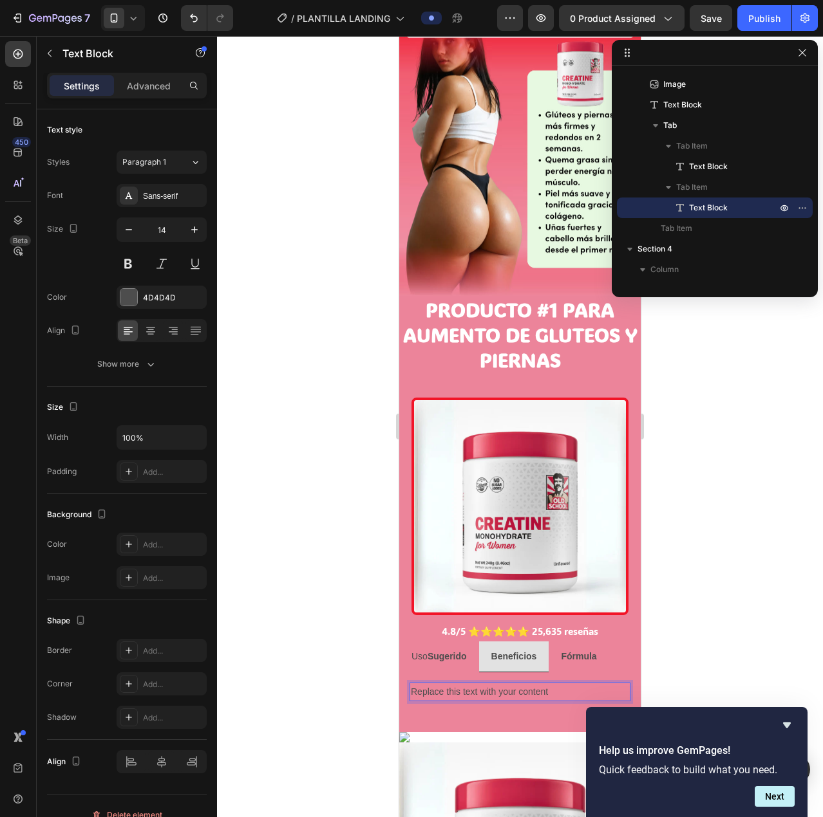
click at [519, 683] on div "Replace this text with your content" at bounding box center [519, 692] width 221 height 19
click at [519, 684] on p "Replace this text with your content" at bounding box center [520, 692] width 218 height 16
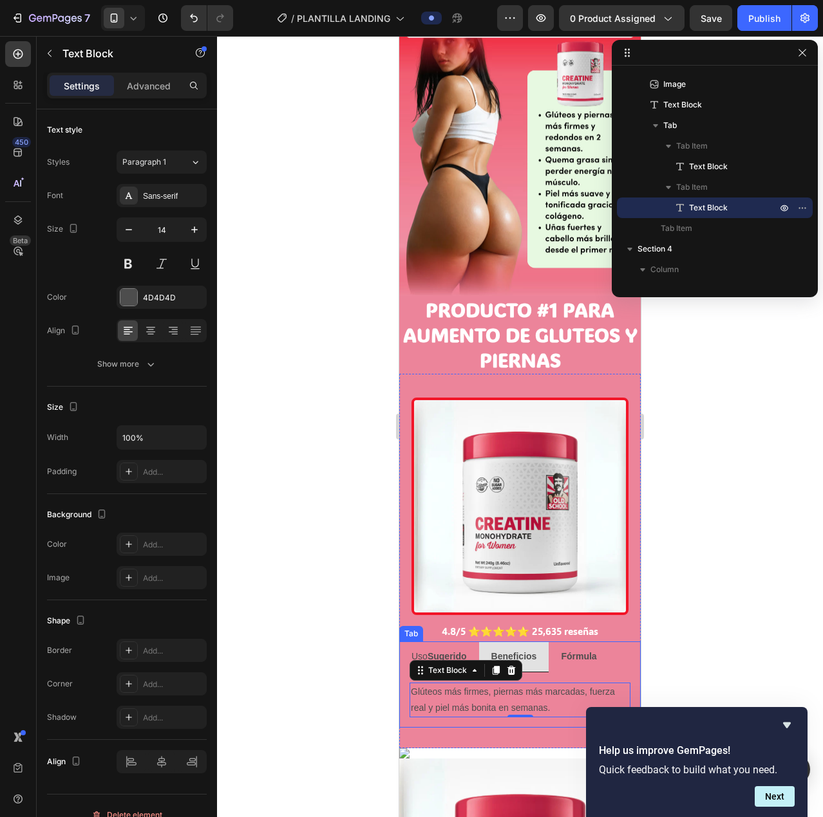
click at [587, 649] on p "Fórmula" at bounding box center [578, 657] width 35 height 16
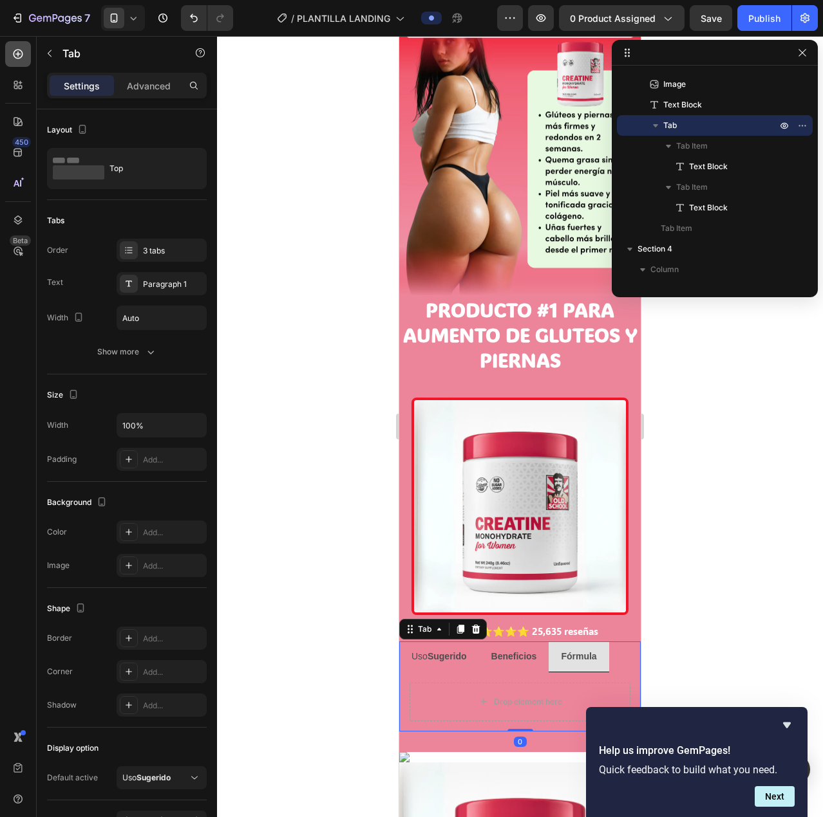
click at [20, 58] on icon at bounding box center [19, 55] width 10 height 10
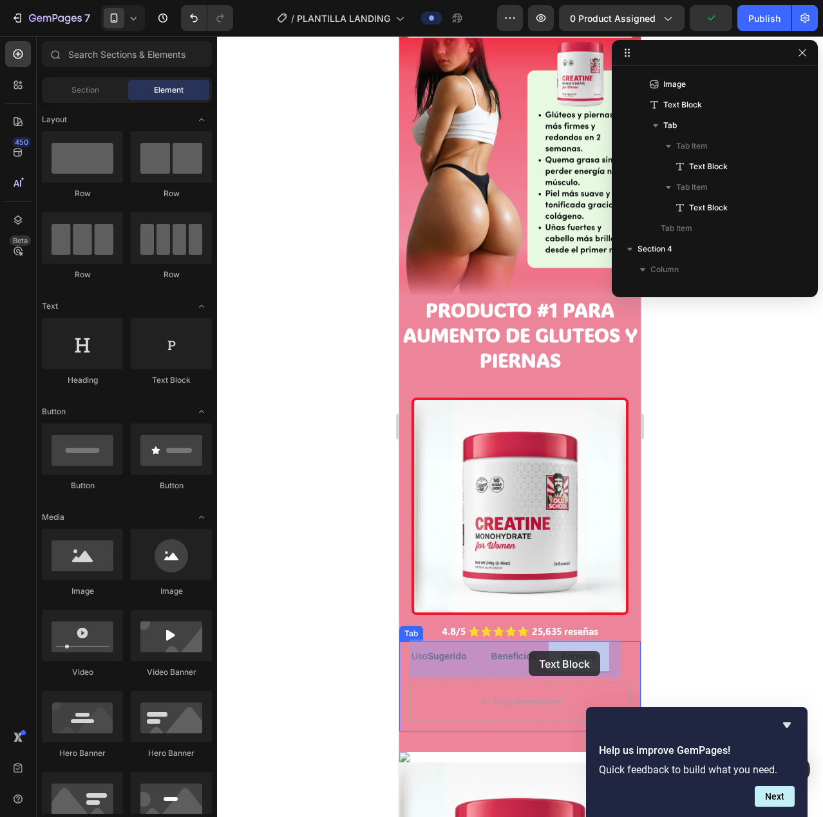
drag, startPoint x: 731, startPoint y: 476, endPoint x: 528, endPoint y: 651, distance: 268.3
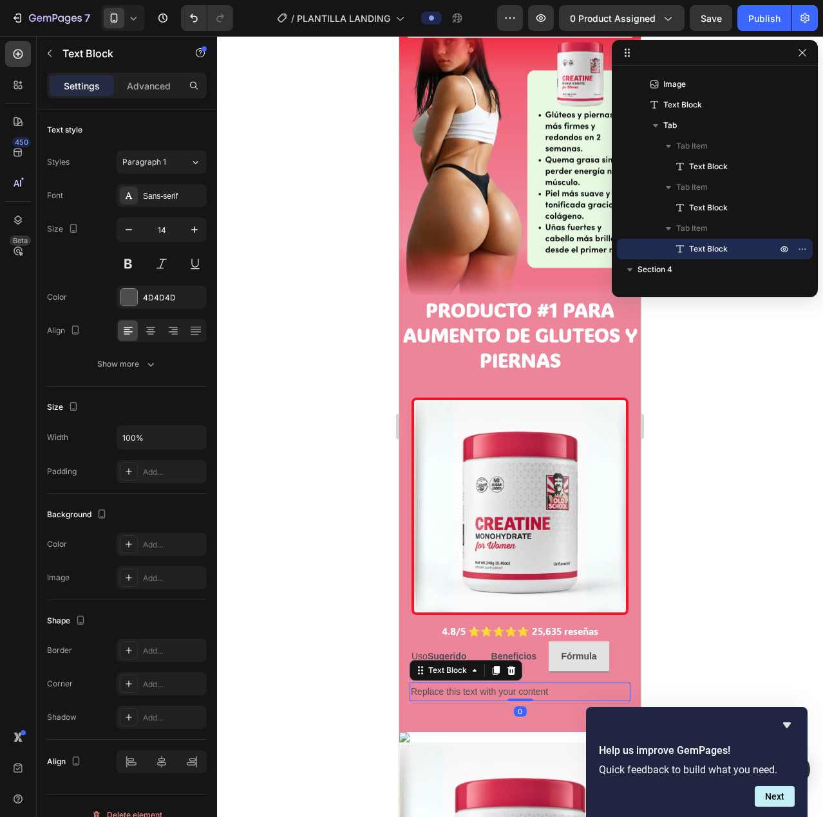
click at [510, 683] on div "Replace this text with your content" at bounding box center [519, 692] width 221 height 19
click at [510, 684] on p "Replace this text with your content" at bounding box center [520, 692] width 218 height 16
click at [509, 684] on p "Replace this text with your content" at bounding box center [520, 692] width 218 height 16
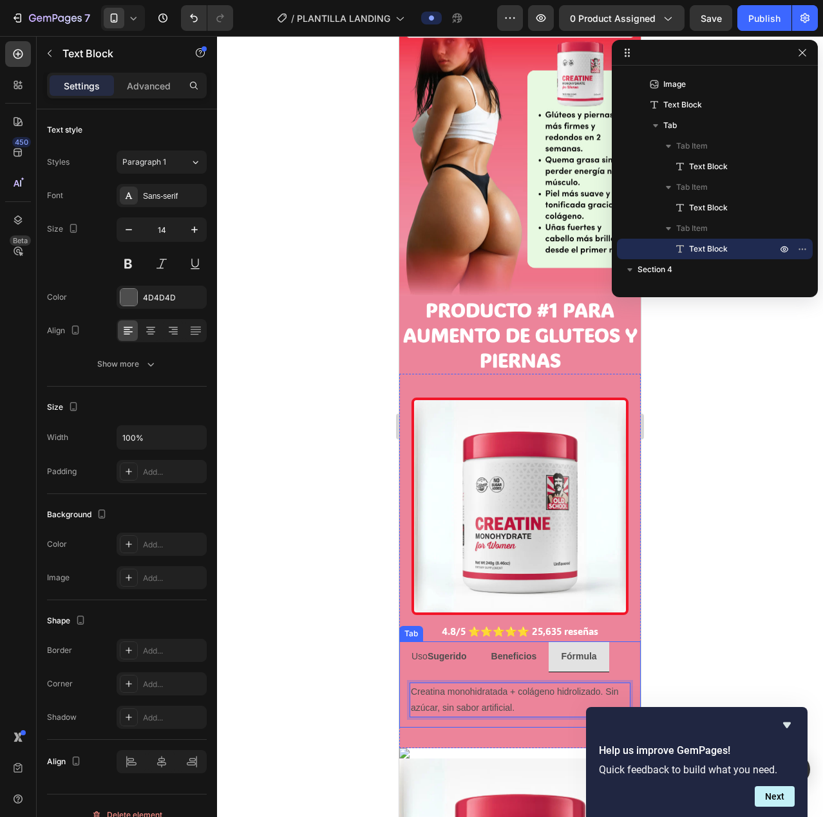
click at [443, 651] on strong "Sugerido" at bounding box center [446, 656] width 39 height 10
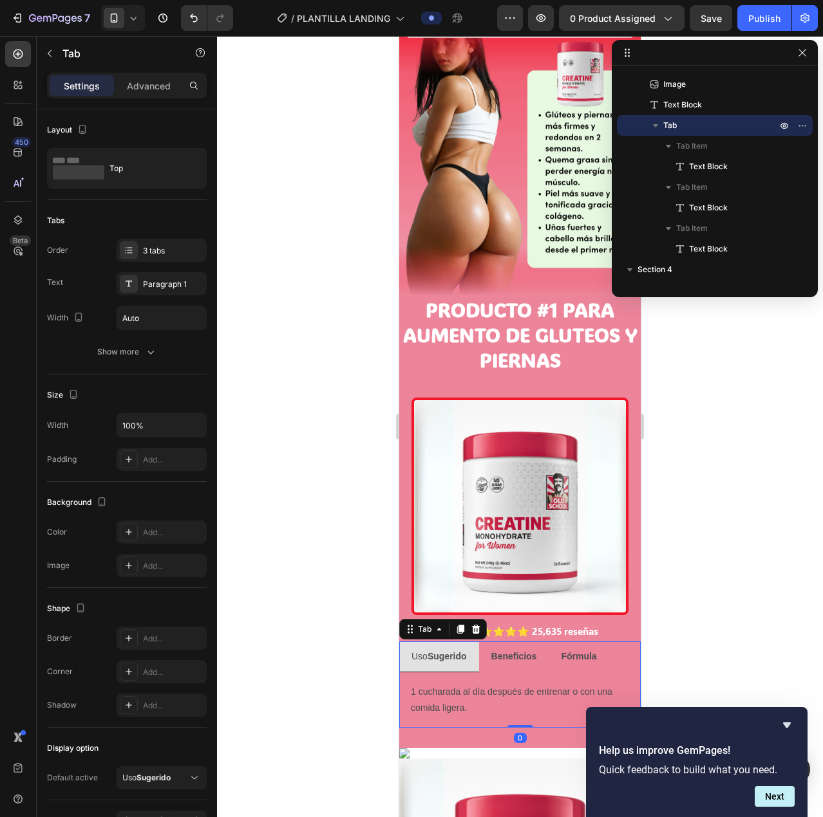
click at [436, 651] on strong "Sugerido" at bounding box center [446, 656] width 39 height 10
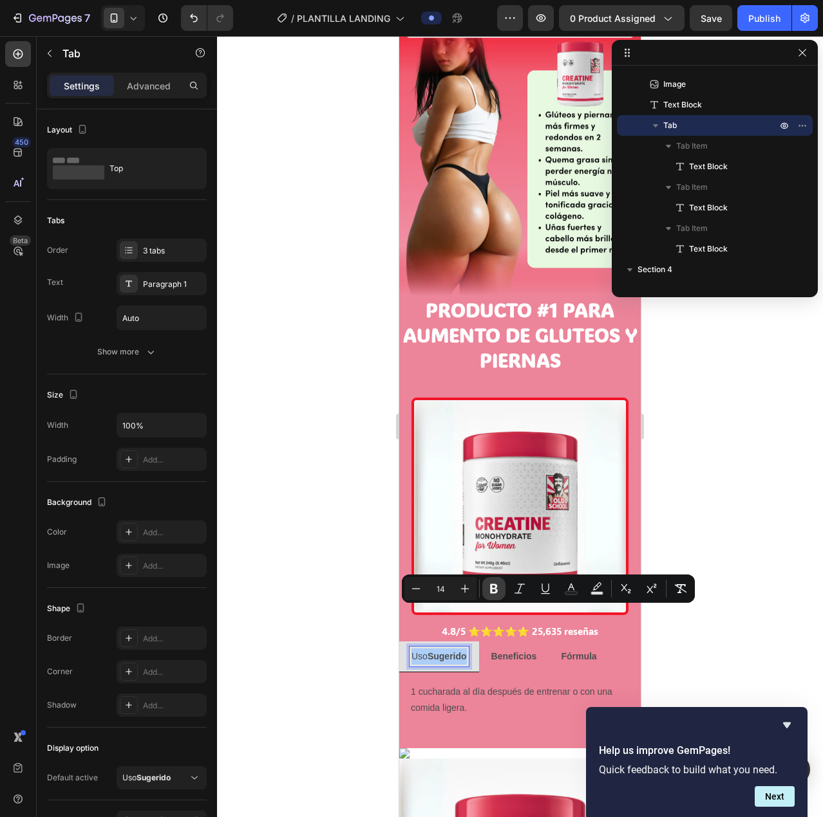
click at [494, 584] on icon "Editor contextual toolbar" at bounding box center [494, 589] width 8 height 10
click at [409, 673] on div "1 cucharada al día después de entrenar o con una comida ligera. Text Block Glút…" at bounding box center [519, 700] width 241 height 55
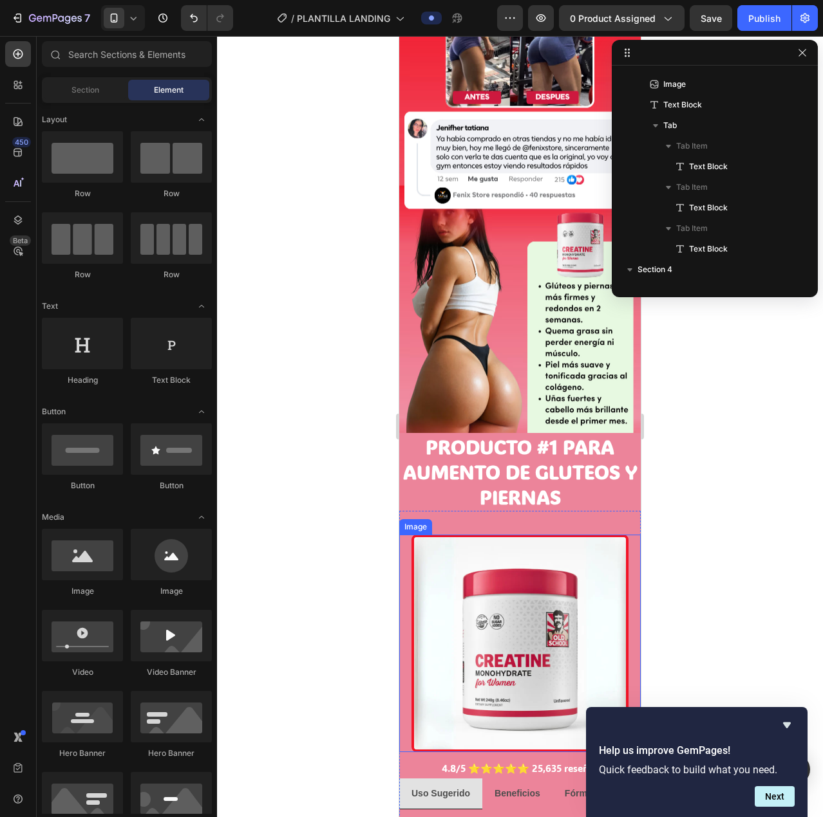
scroll to position [723, 0]
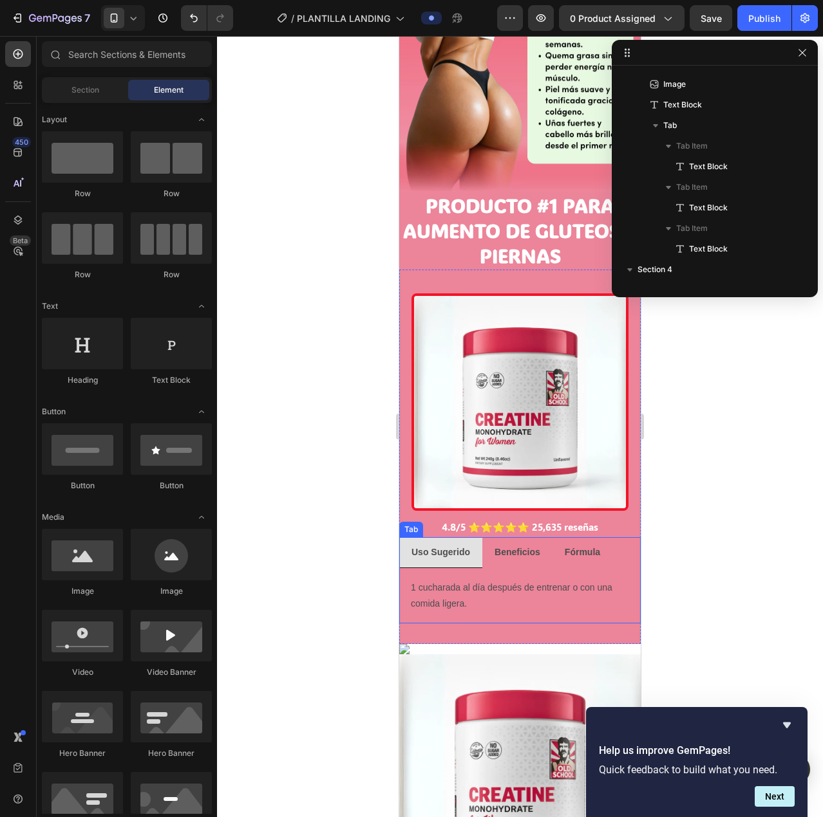
click at [624, 568] on div "1 cucharada al día después de entrenar o con una comida ligera. Text Block Glút…" at bounding box center [519, 595] width 241 height 55
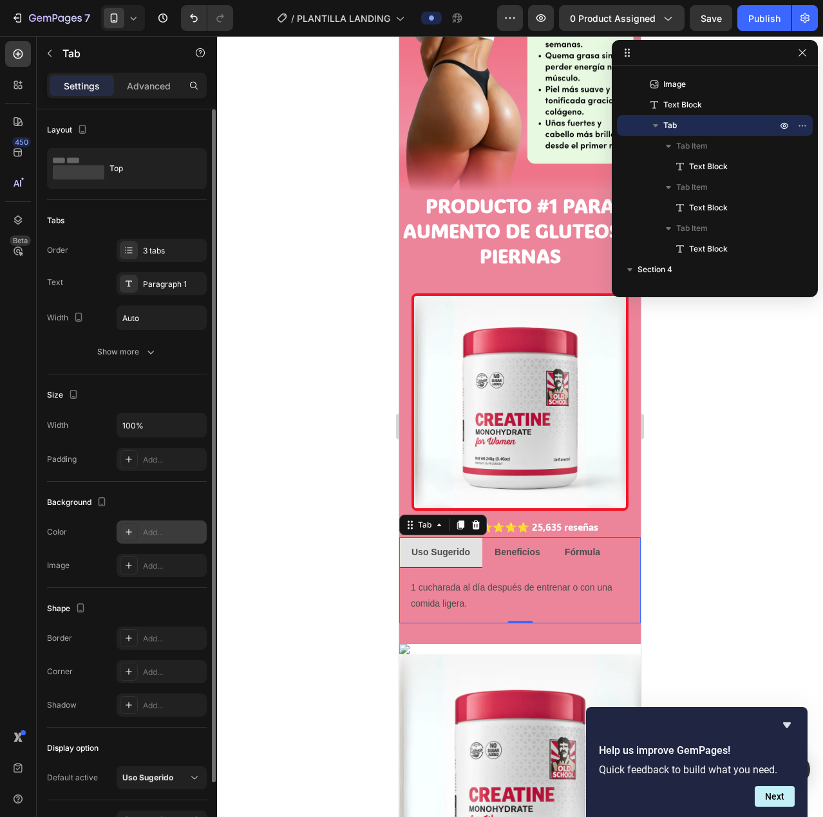
click at [129, 532] on icon at bounding box center [129, 532] width 6 height 6
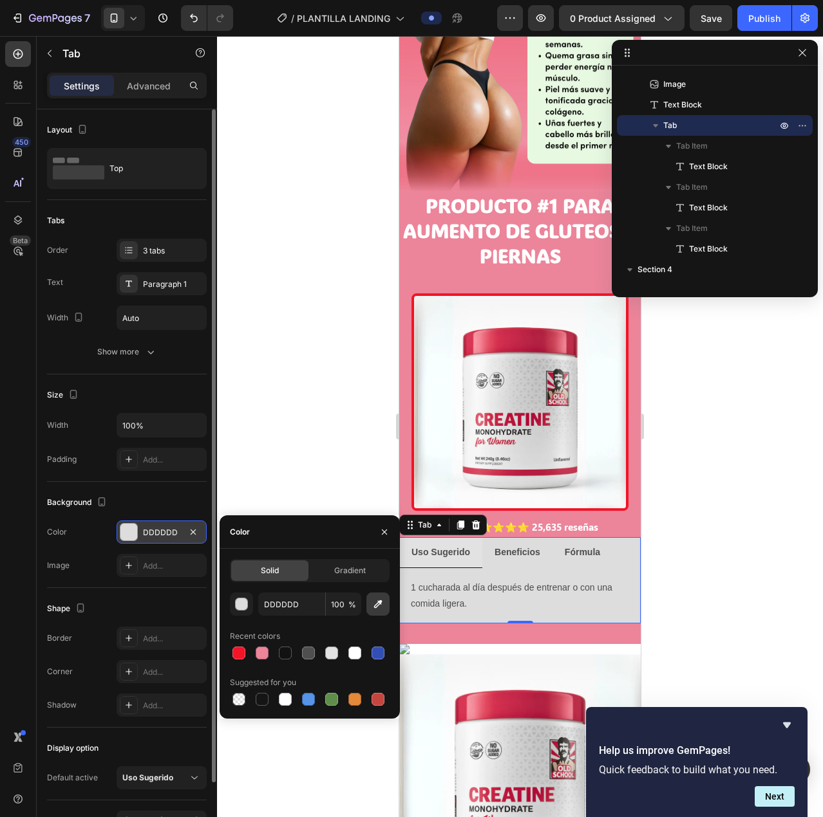
click at [378, 606] on icon "button" at bounding box center [378, 605] width 8 height 8
type input "FFFFFF"
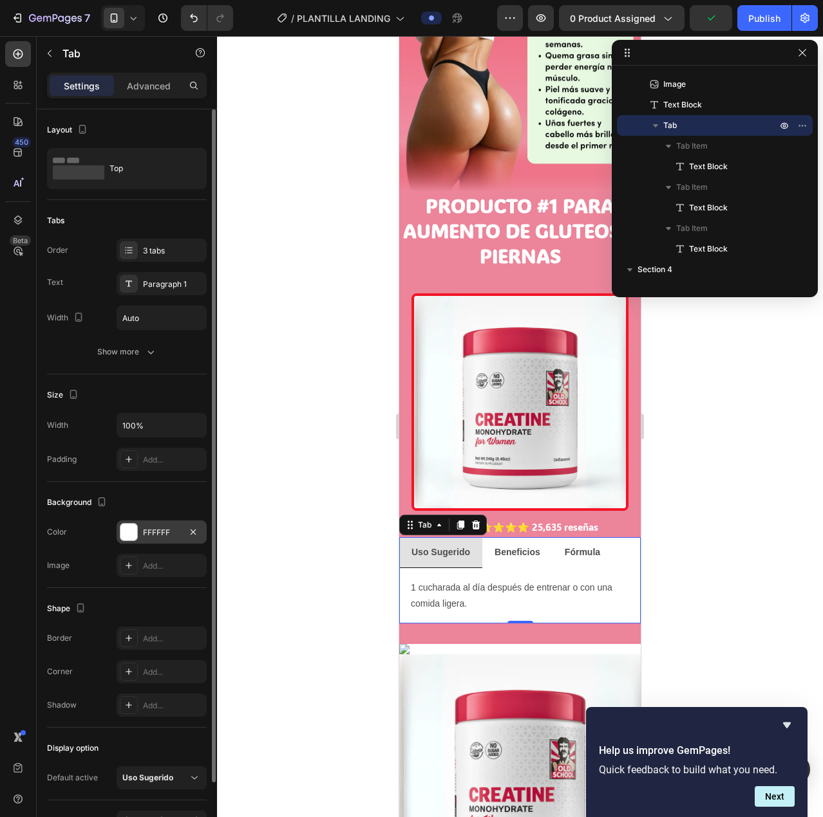
click at [75, 570] on div "Image Add..." at bounding box center [127, 565] width 160 height 23
click at [167, 630] on div "Add..." at bounding box center [162, 638] width 90 height 23
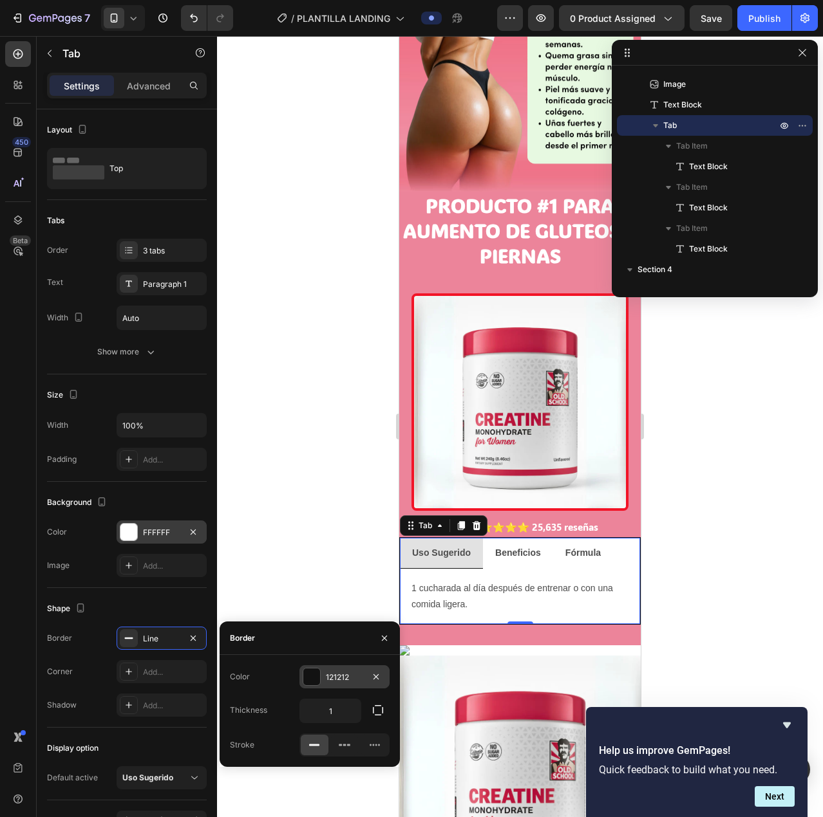
click at [311, 671] on div at bounding box center [311, 677] width 17 height 17
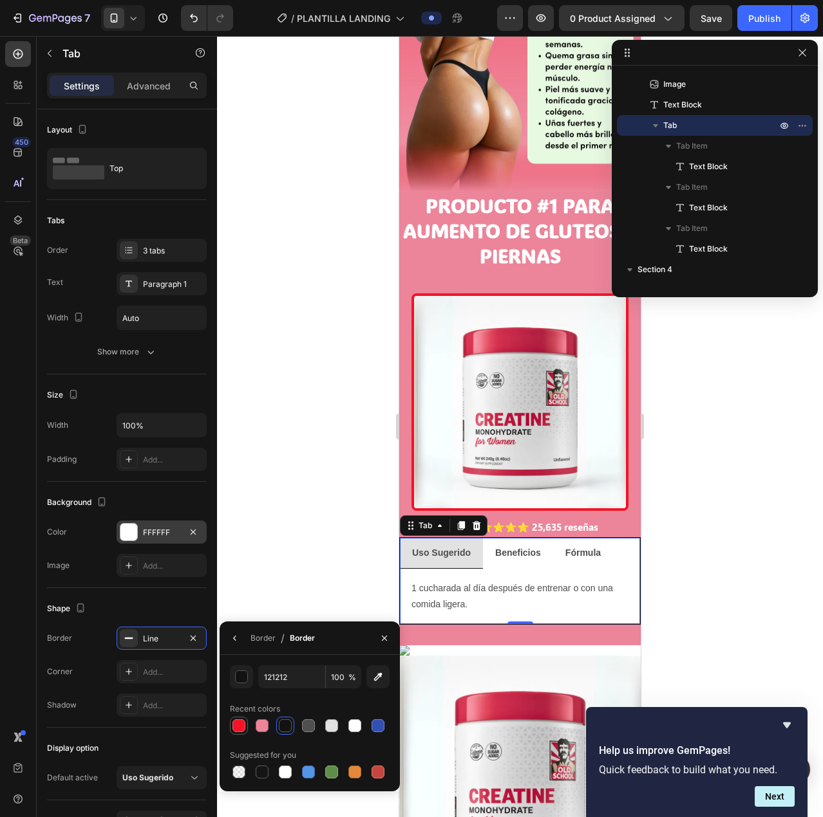
click at [239, 726] on div at bounding box center [238, 726] width 13 height 13
type input "F21427"
click at [227, 634] on button "button" at bounding box center [235, 638] width 21 height 21
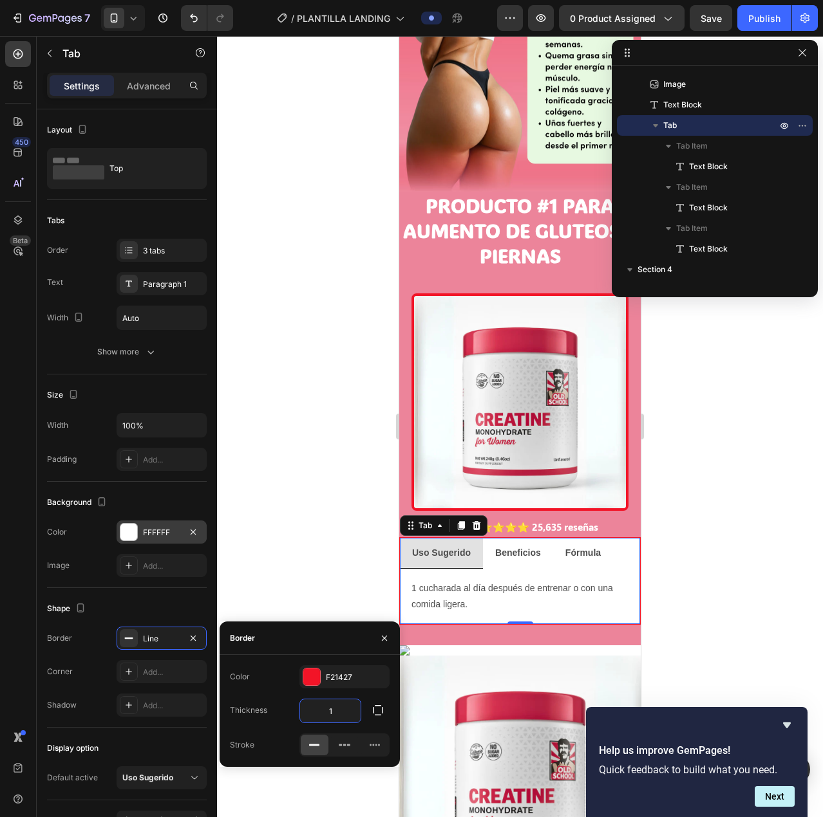
type input "2"
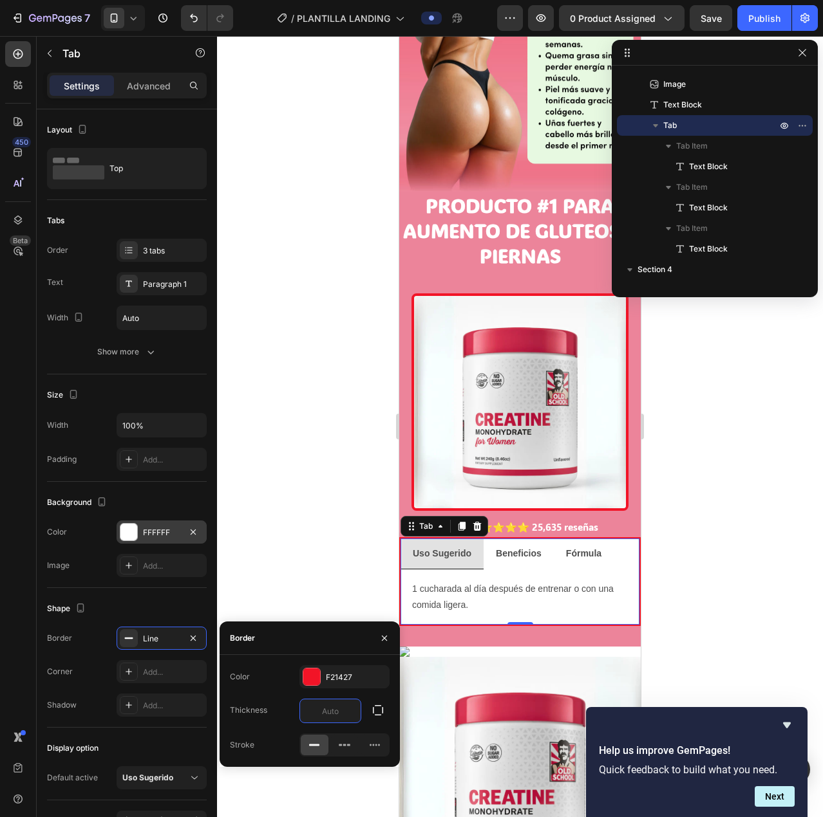
type input "5"
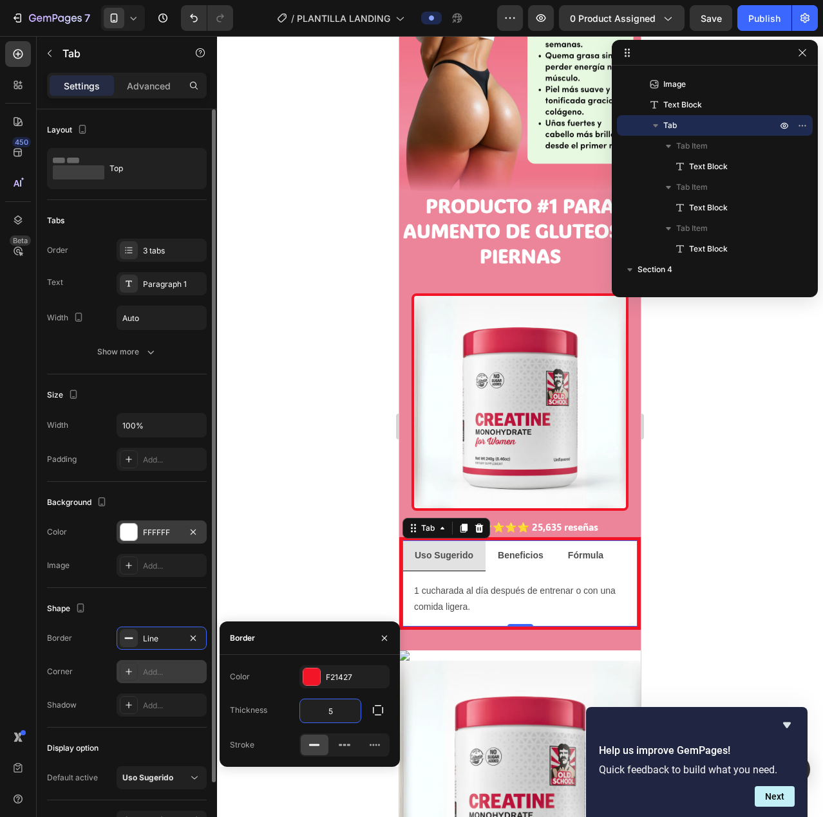
click at [123, 674] on div at bounding box center [129, 672] width 18 height 18
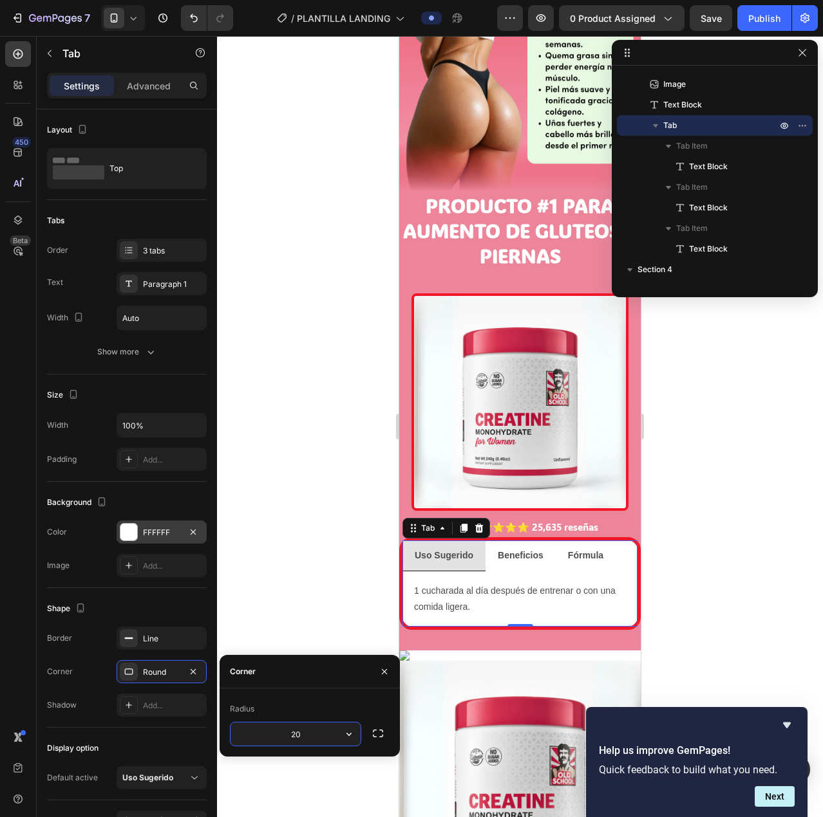
drag, startPoint x: 299, startPoint y: 732, endPoint x: 276, endPoint y: 732, distance: 22.5
click at [276, 732] on input "20" at bounding box center [295, 734] width 130 height 23
type input "15"
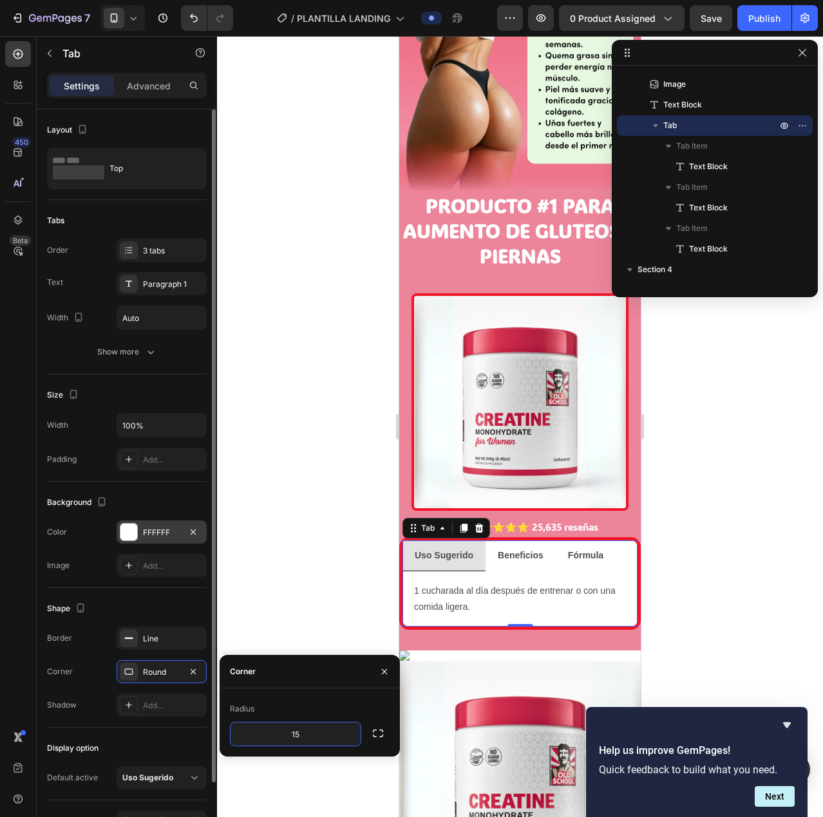
click at [142, 606] on div "Shape" at bounding box center [127, 609] width 160 height 21
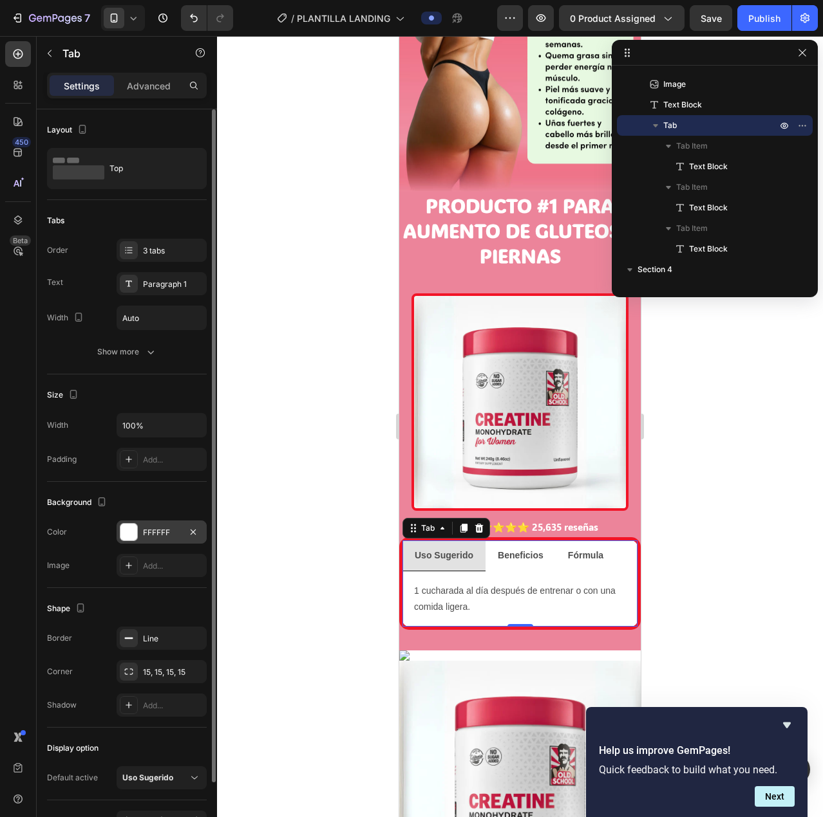
scroll to position [79, 0]
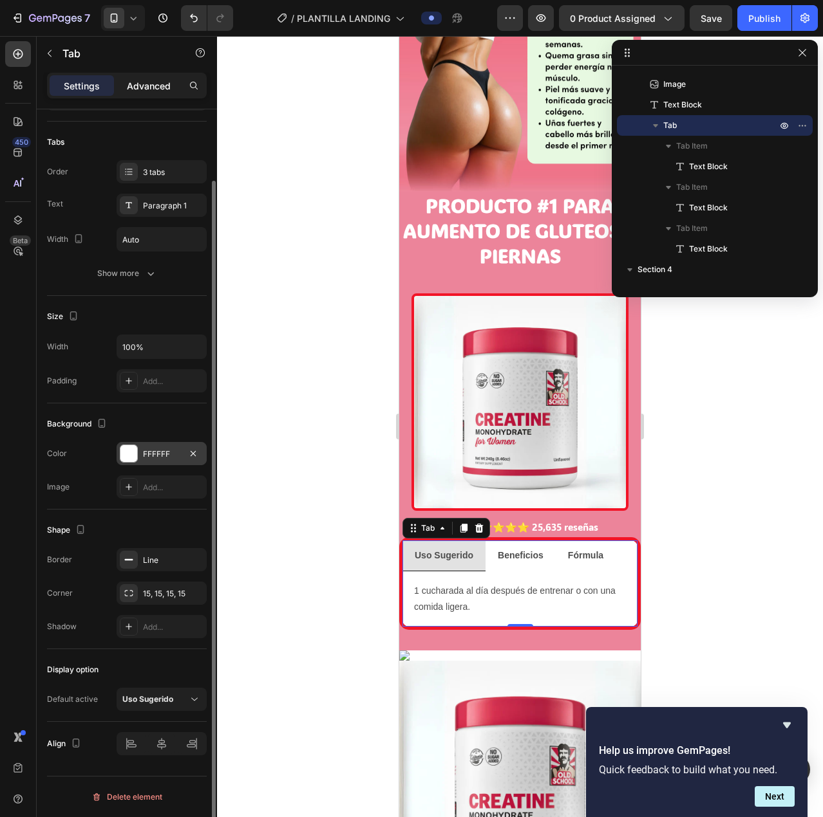
click at [149, 77] on div "Advanced" at bounding box center [149, 85] width 64 height 21
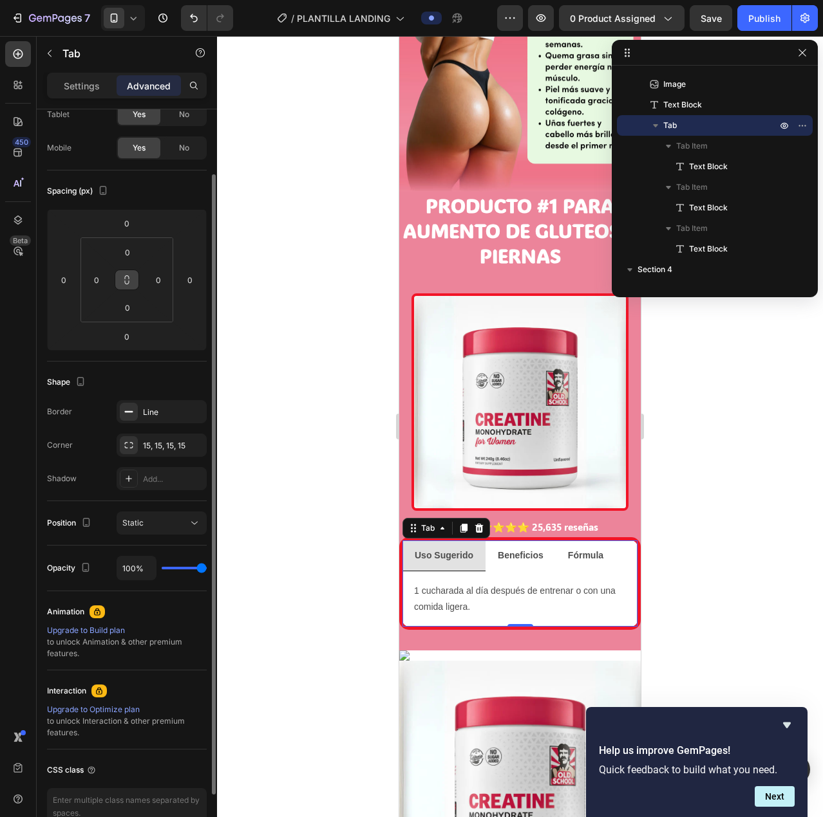
click at [124, 278] on icon at bounding box center [127, 280] width 10 height 10
click at [120, 281] on button at bounding box center [127, 280] width 24 height 21
click at [127, 256] on input "0" at bounding box center [128, 252] width 26 height 19
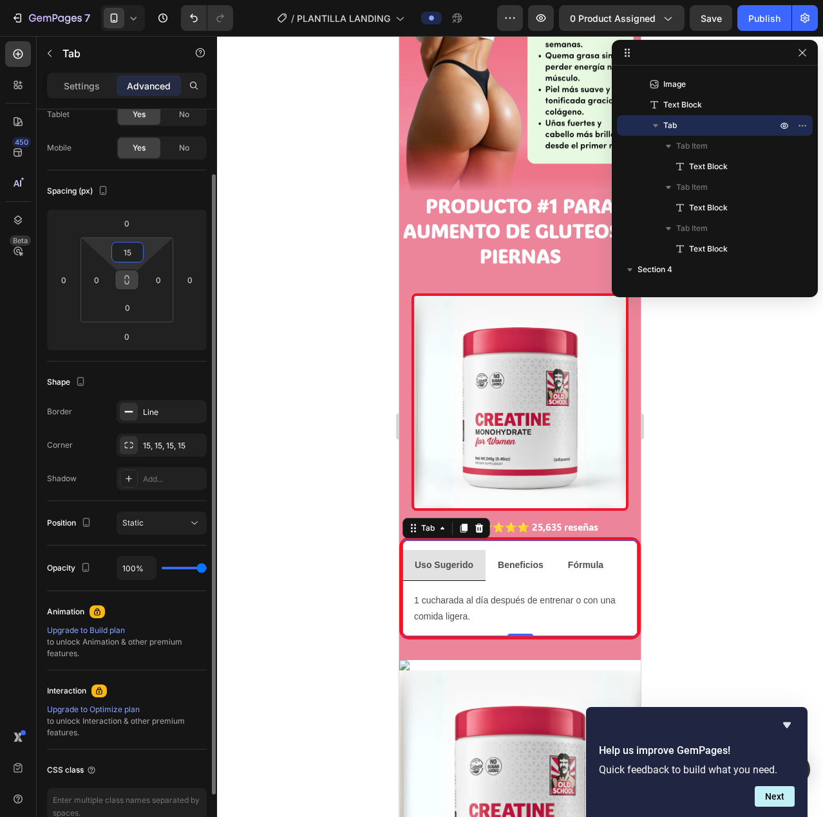
click at [126, 279] on icon at bounding box center [127, 280] width 10 height 10
click at [129, 255] on input "15" at bounding box center [128, 252] width 26 height 19
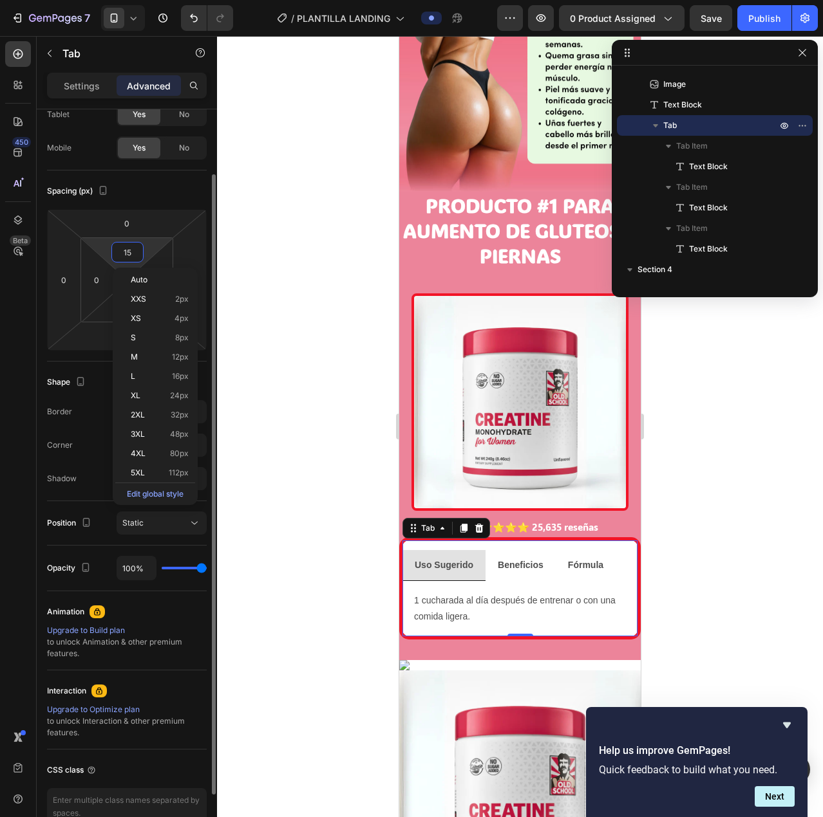
type input "155"
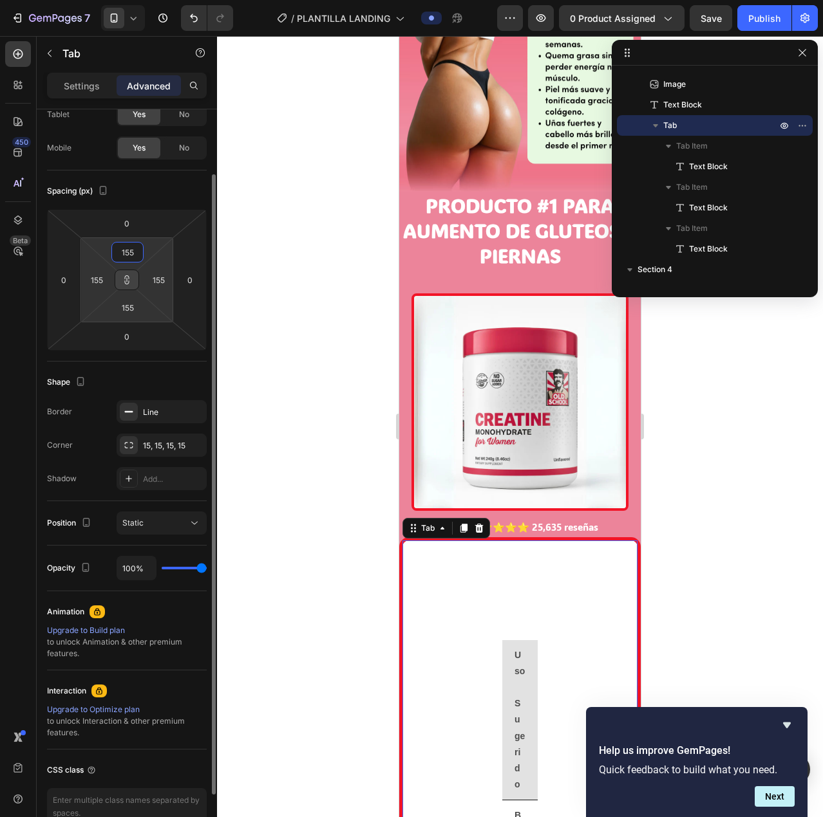
type input "15"
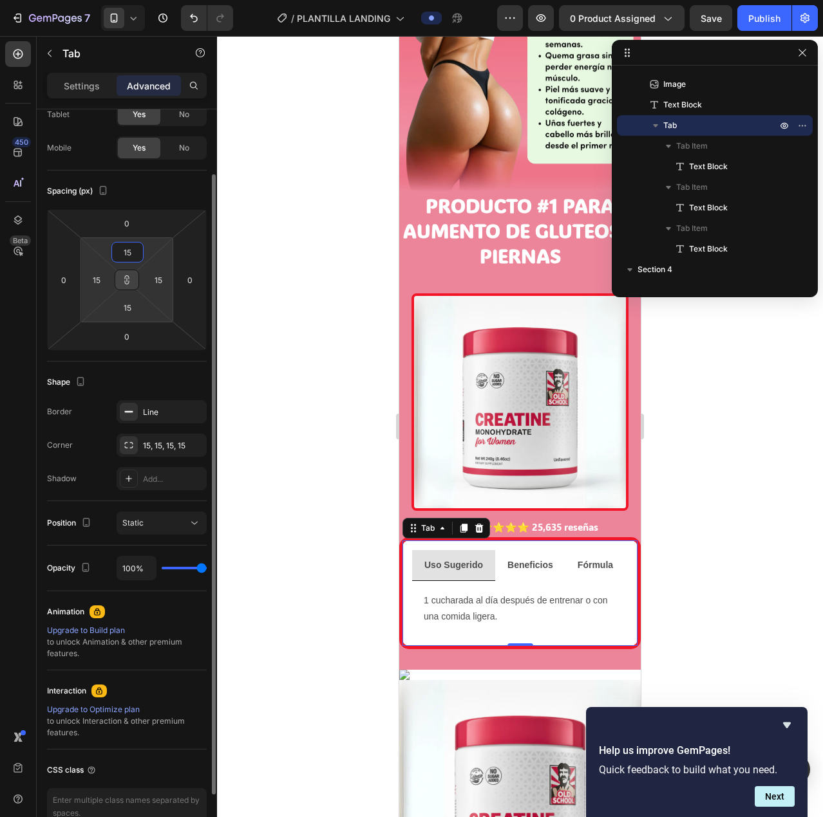
type input "1"
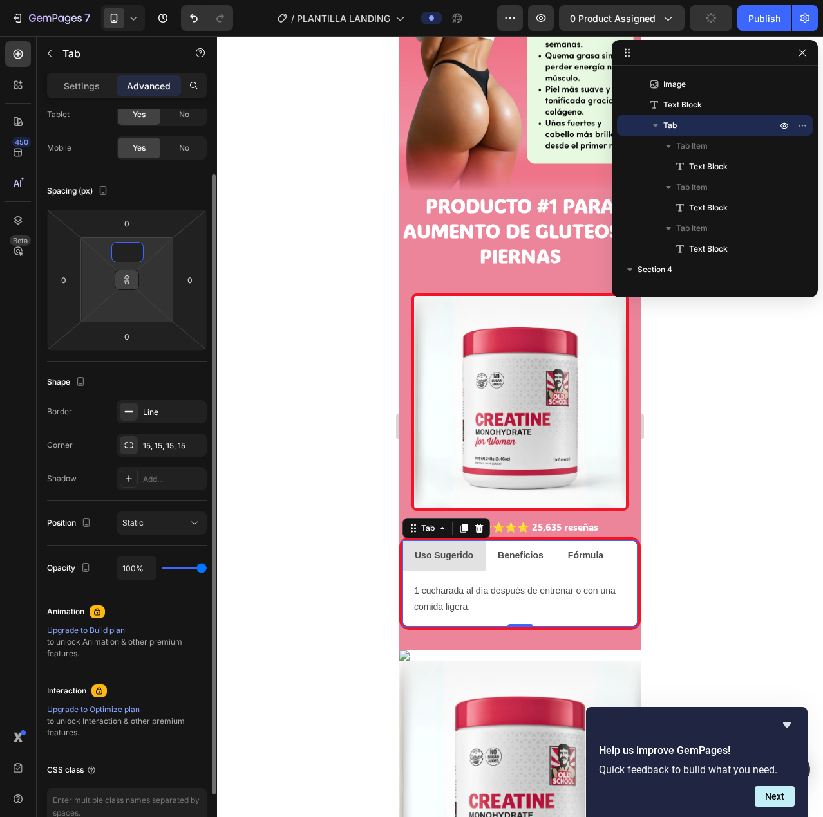
type input "0"
type input "5"
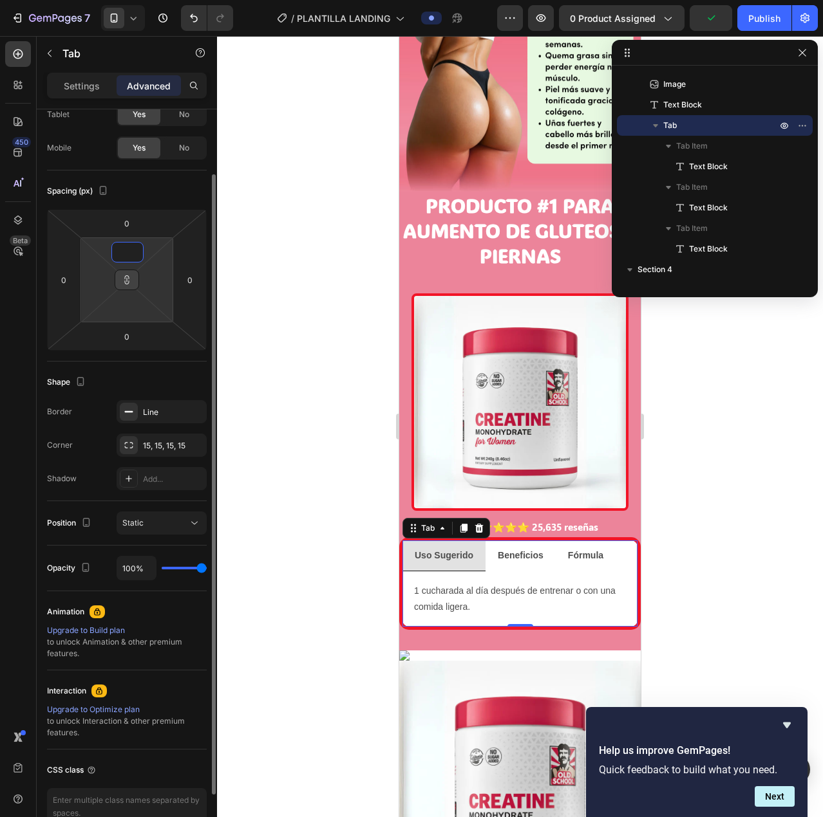
type input "5"
type input "1"
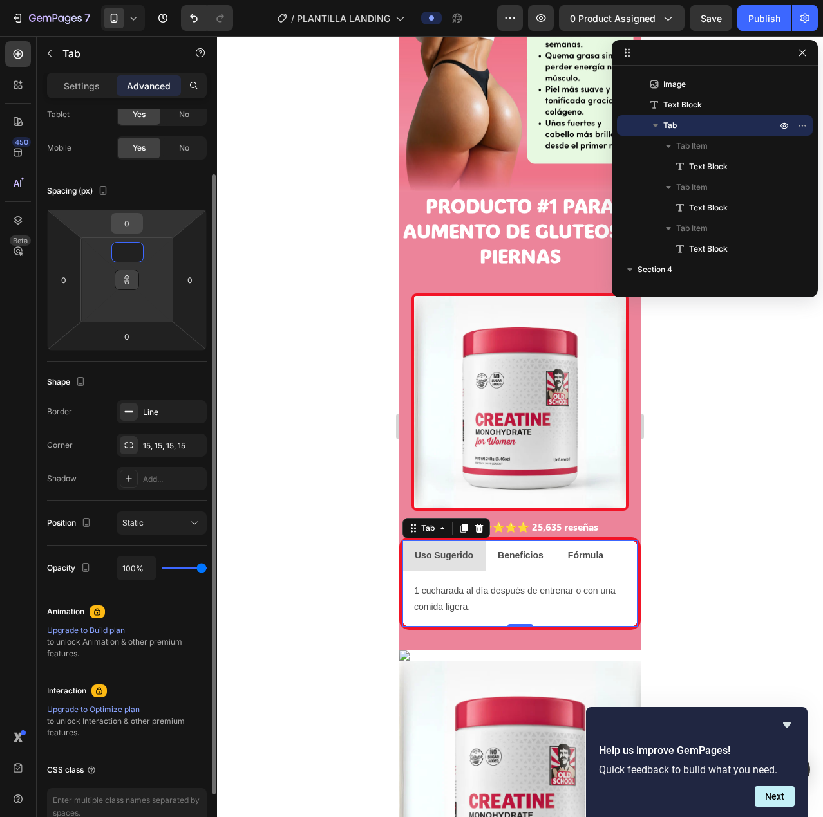
type input "1"
click at [127, 226] on input "0" at bounding box center [127, 223] width 26 height 19
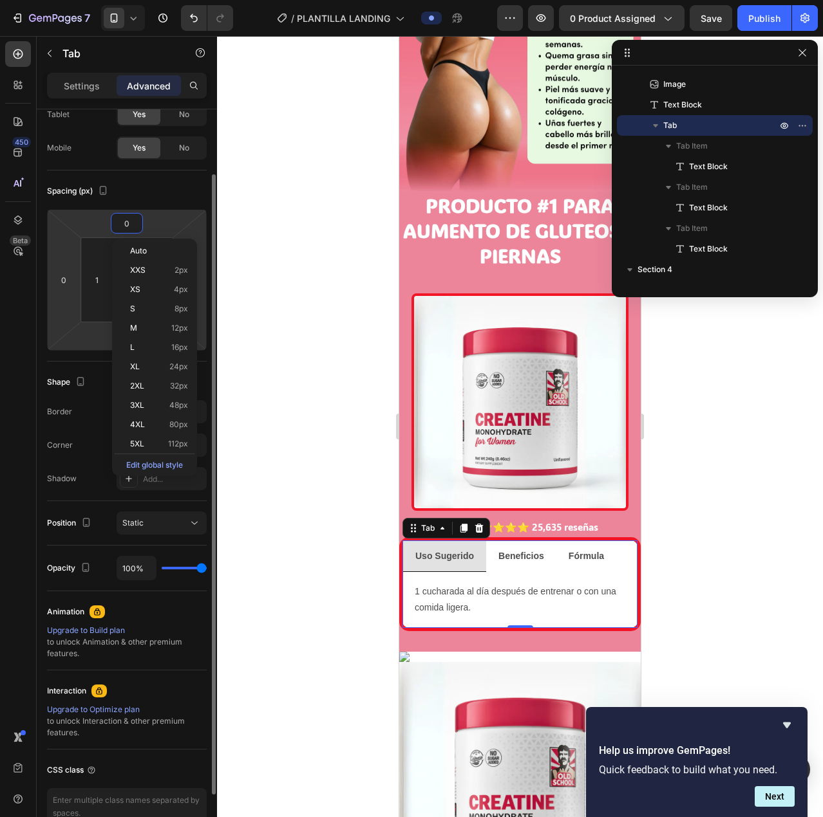
type input "5"
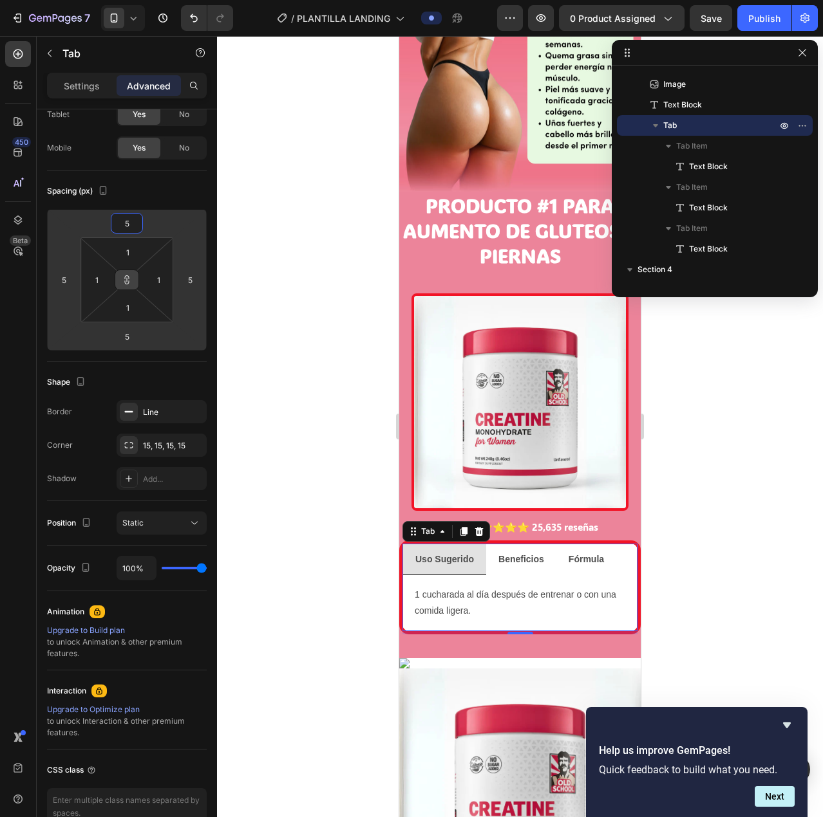
type input "5"
click at [122, 274] on button at bounding box center [127, 280] width 24 height 21
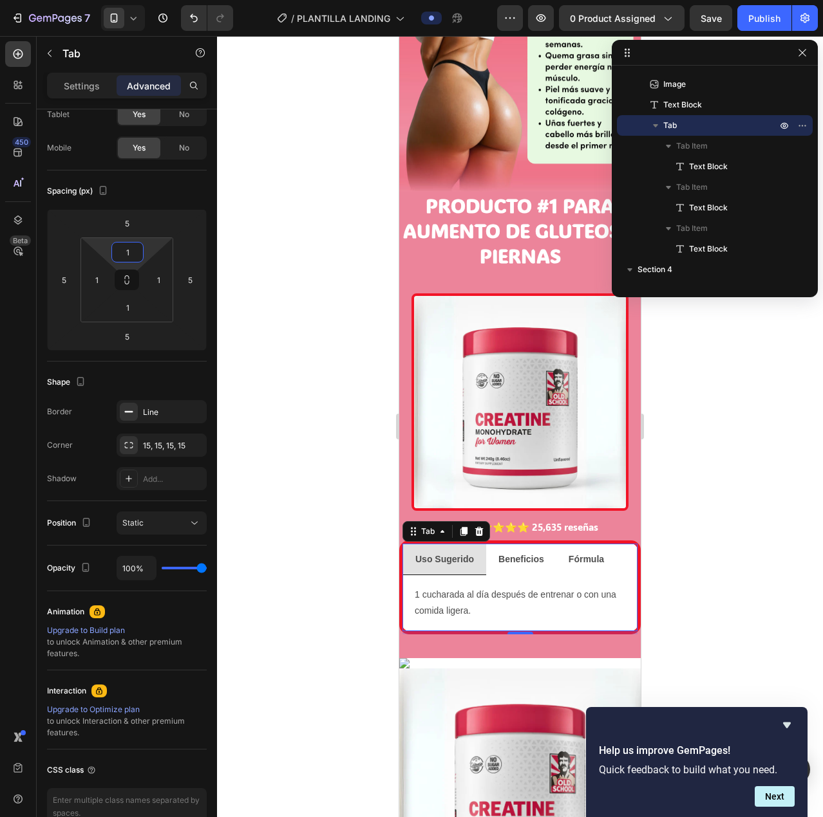
click at [133, 256] on input "1" at bounding box center [128, 252] width 26 height 19
type input "0"
click at [136, 218] on input "5" at bounding box center [127, 223] width 26 height 19
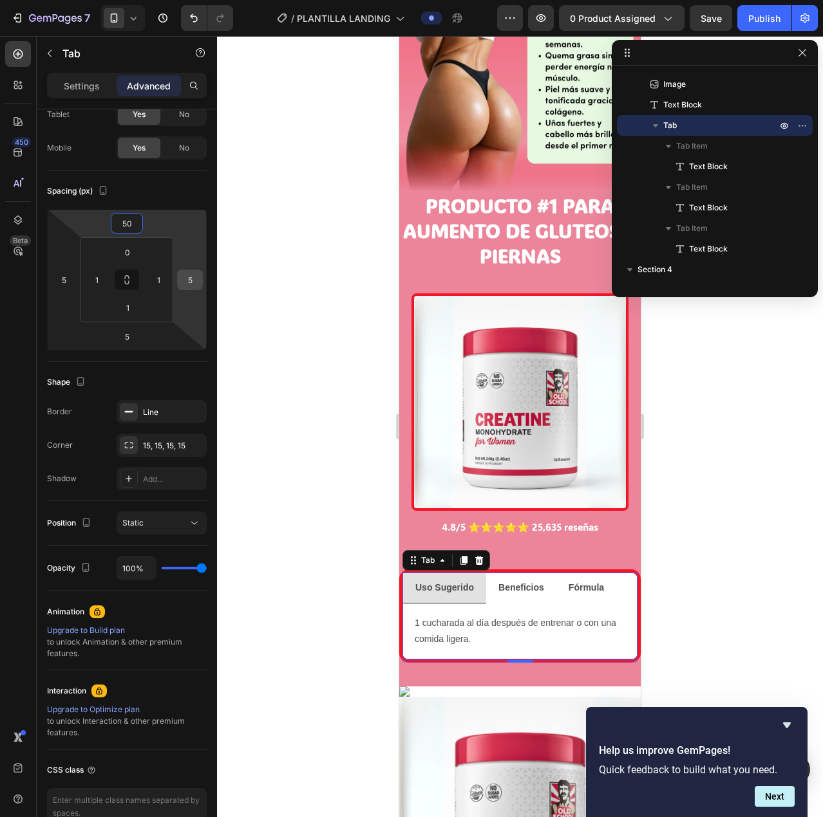
type input "50"
click at [192, 279] on input "5" at bounding box center [189, 279] width 19 height 19
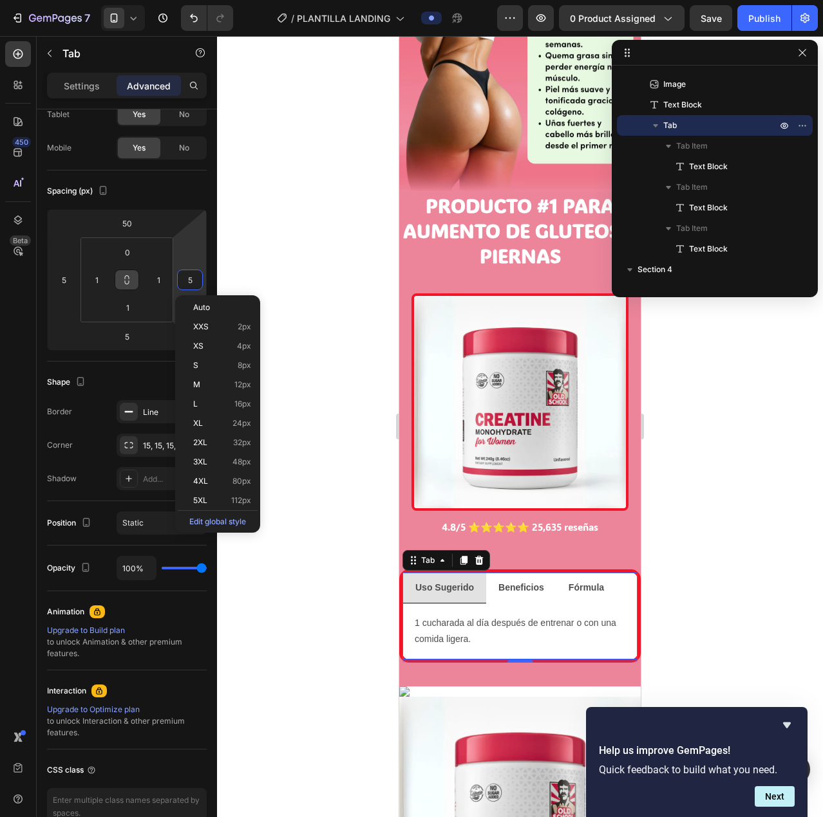
click at [126, 277] on icon at bounding box center [127, 280] width 10 height 10
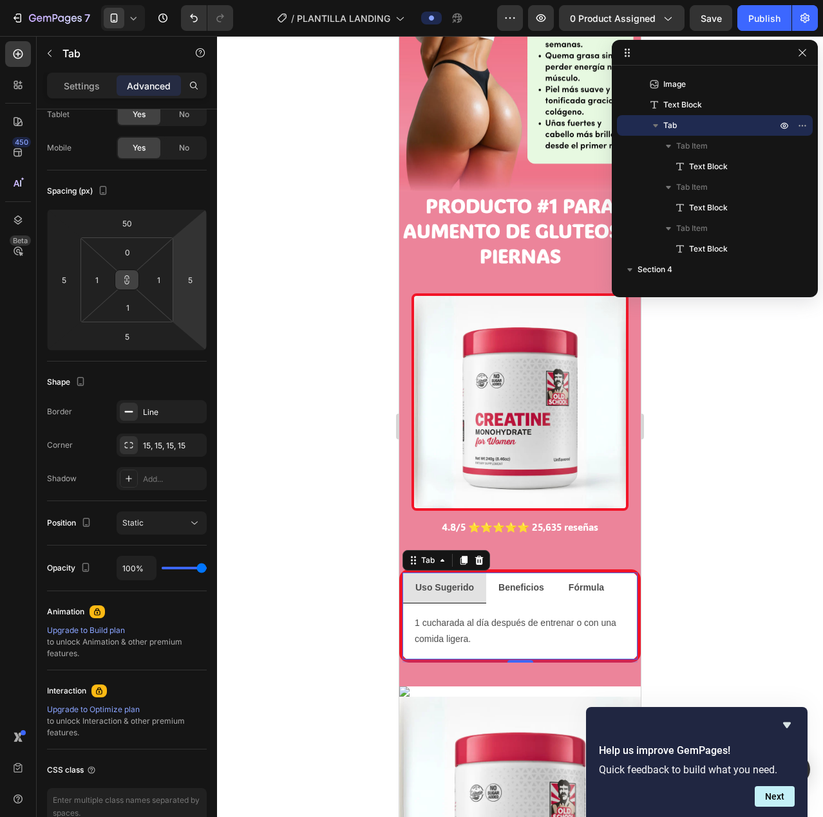
click at [126, 277] on icon at bounding box center [127, 280] width 10 height 10
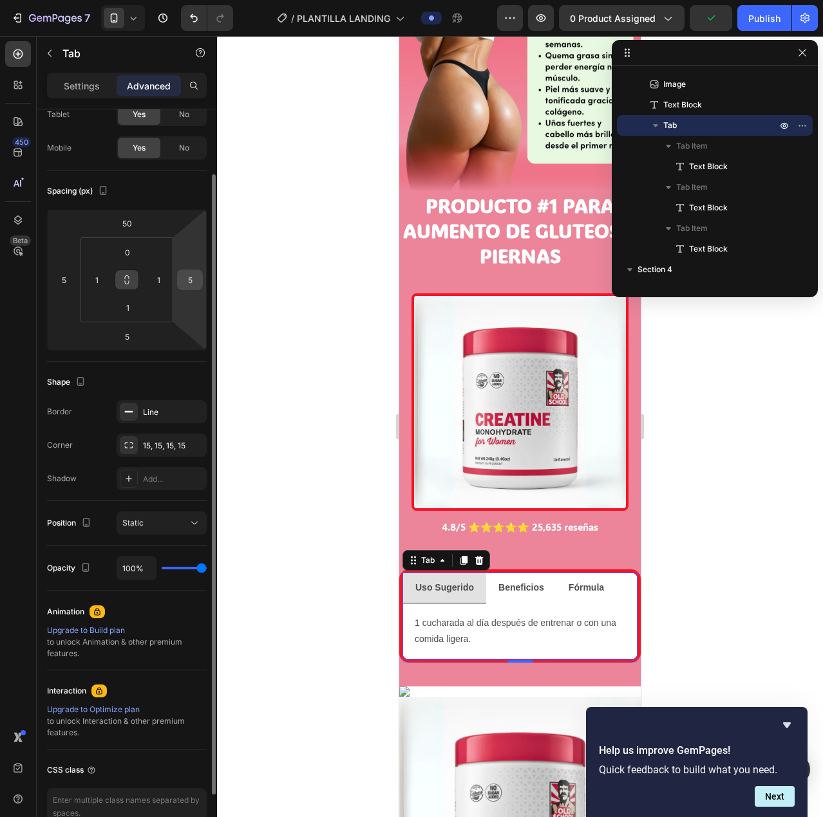
click at [200, 279] on div "5" at bounding box center [190, 280] width 26 height 21
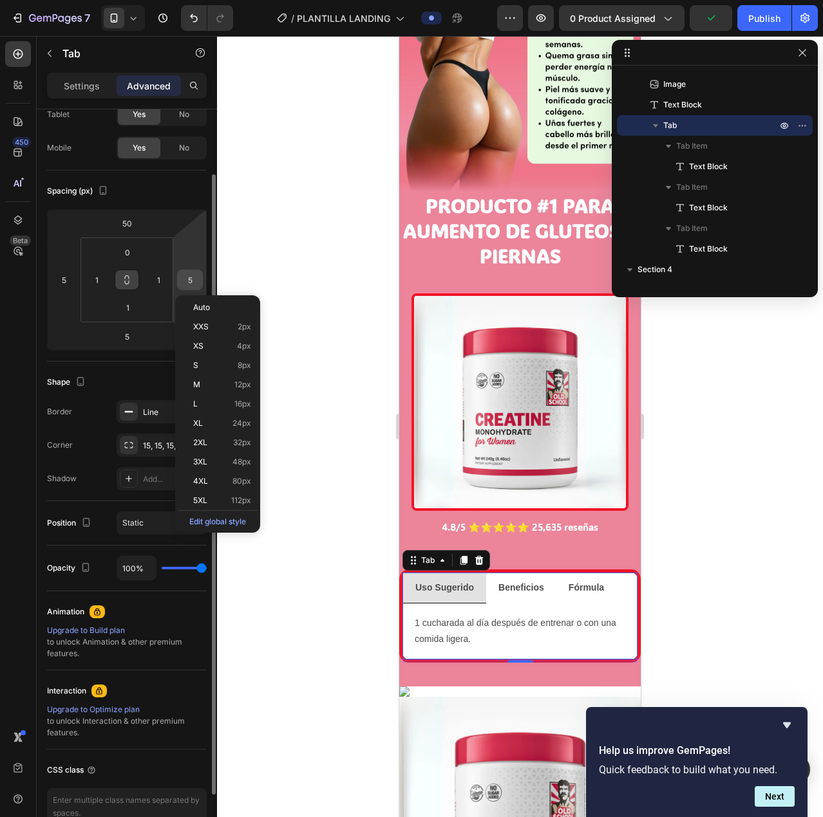
click at [194, 281] on input "5" at bounding box center [189, 279] width 19 height 19
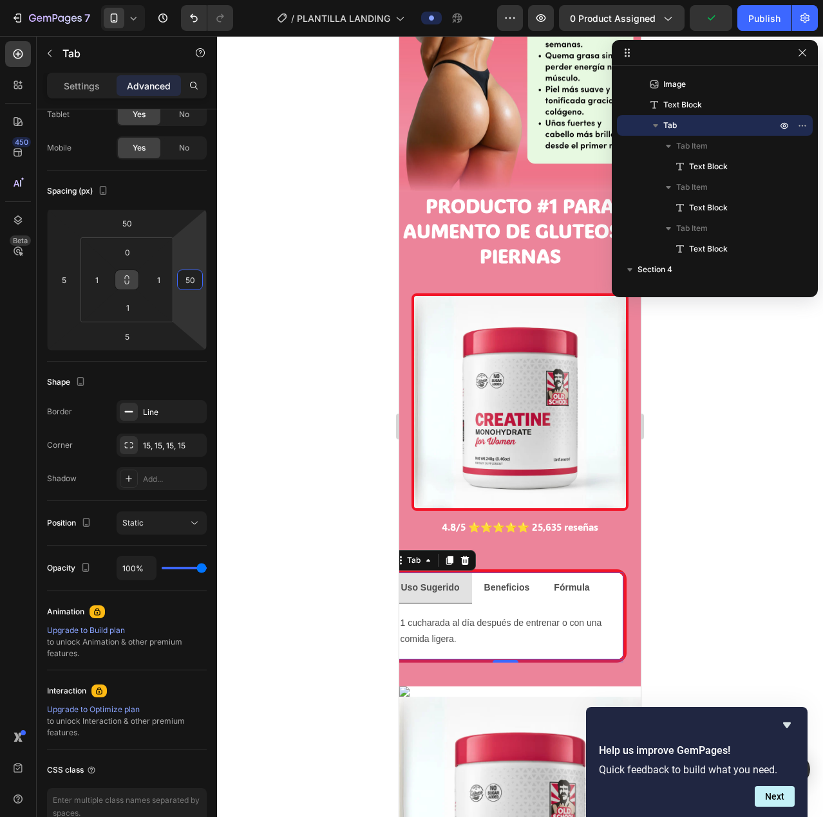
type input "50"
click at [125, 285] on button at bounding box center [127, 280] width 24 height 21
click at [128, 284] on icon at bounding box center [127, 280] width 10 height 10
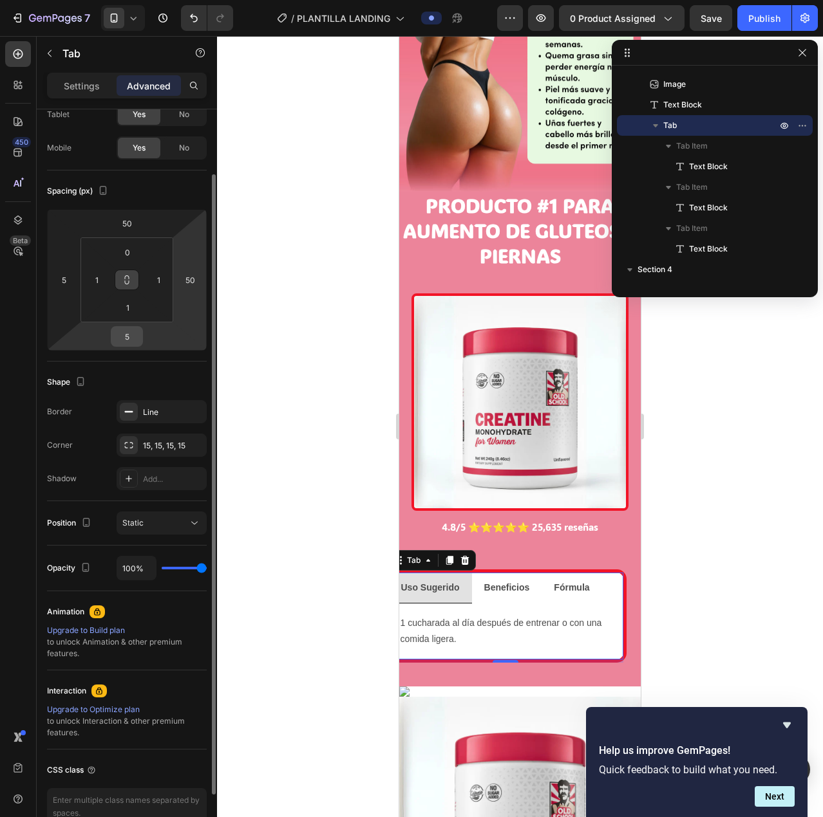
click at [132, 340] on input "5" at bounding box center [127, 336] width 26 height 19
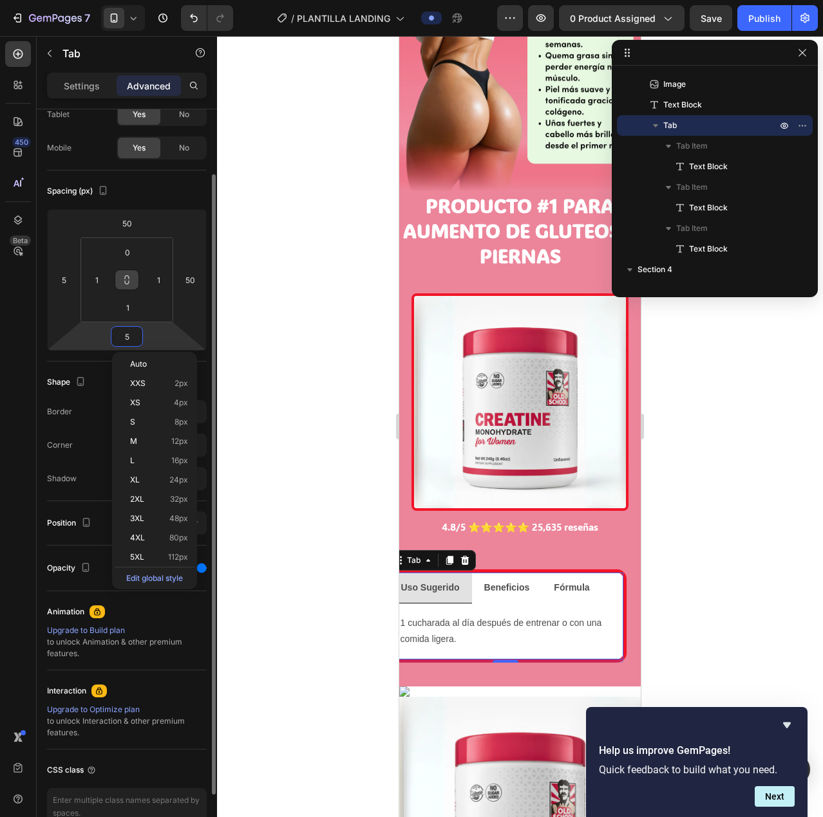
click at [130, 337] on input "5" at bounding box center [127, 336] width 26 height 19
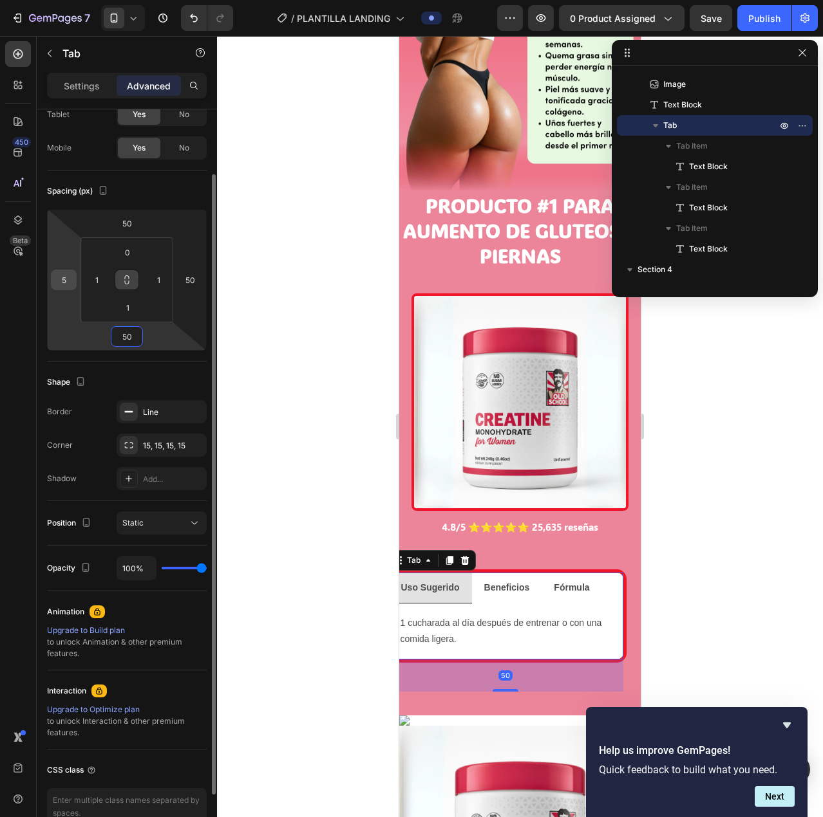
type input "50"
click at [60, 281] on input "5" at bounding box center [63, 279] width 19 height 19
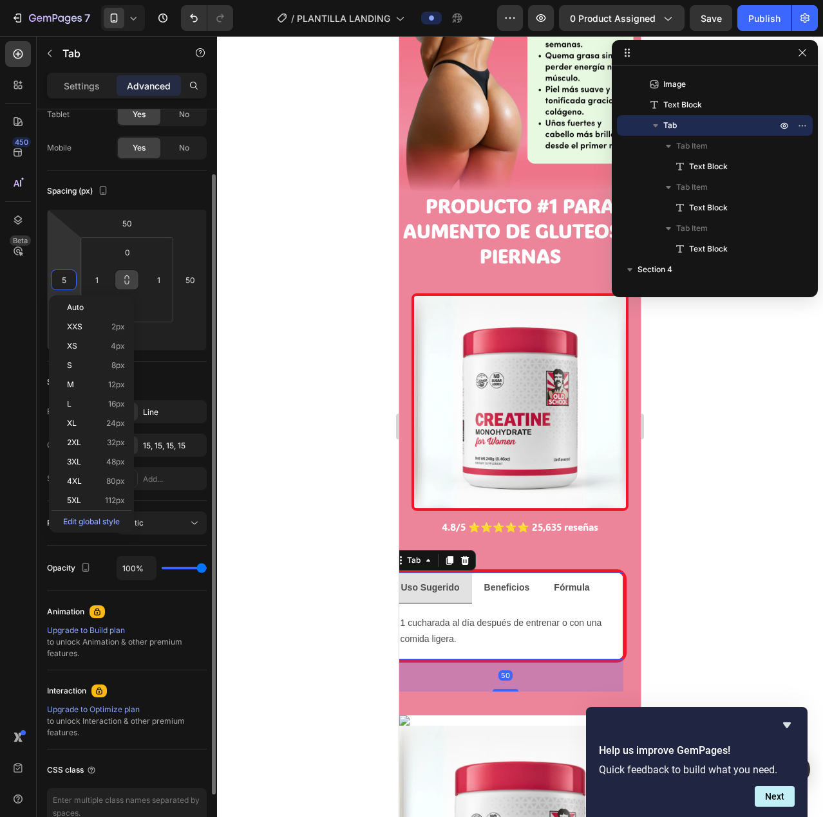
click at [70, 283] on input "5" at bounding box center [63, 279] width 19 height 19
click at [68, 280] on input "5" at bounding box center [63, 279] width 19 height 19
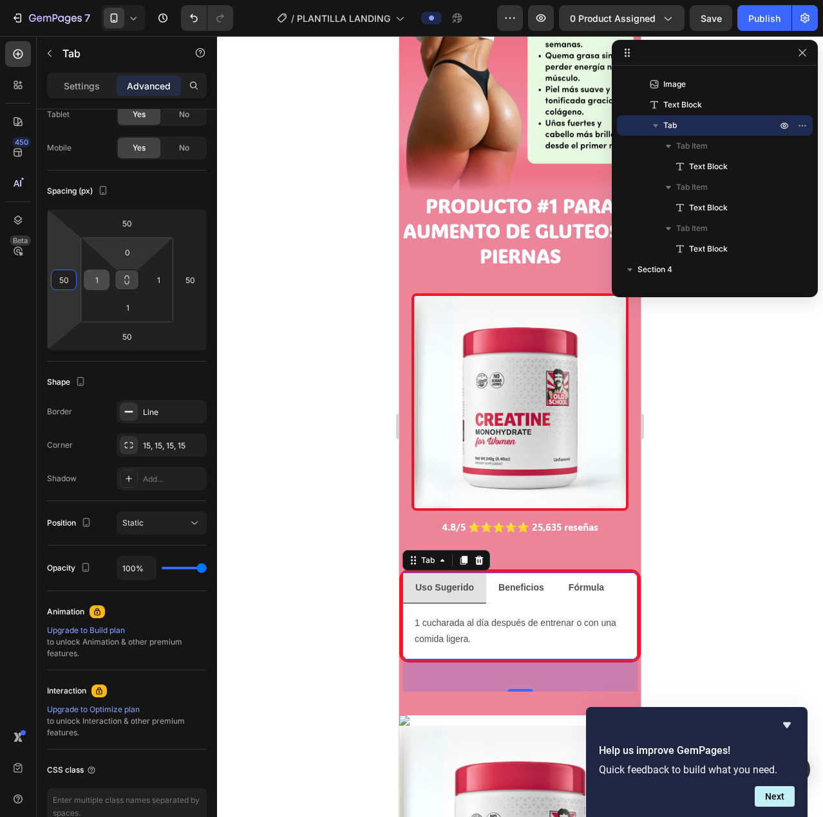
type input "50"
click at [102, 283] on input "1" at bounding box center [96, 279] width 19 height 19
type input "0"
click at [130, 309] on input "1" at bounding box center [128, 307] width 26 height 19
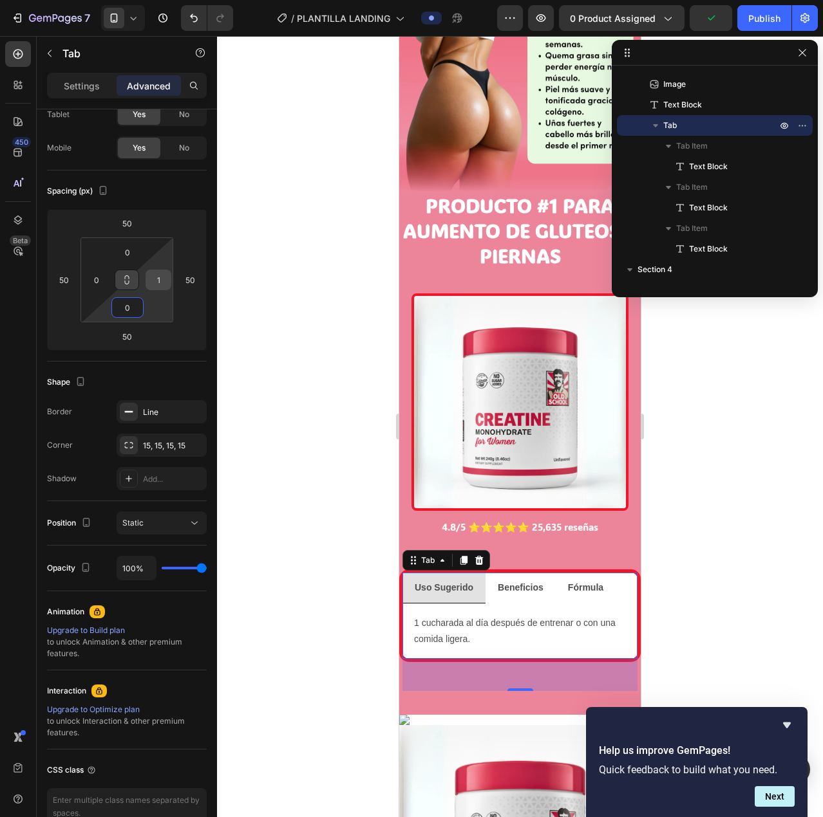
type input "0"
click at [160, 283] on input "1" at bounding box center [158, 279] width 19 height 19
type input "0"
click at [132, 217] on input "50" at bounding box center [127, 223] width 26 height 19
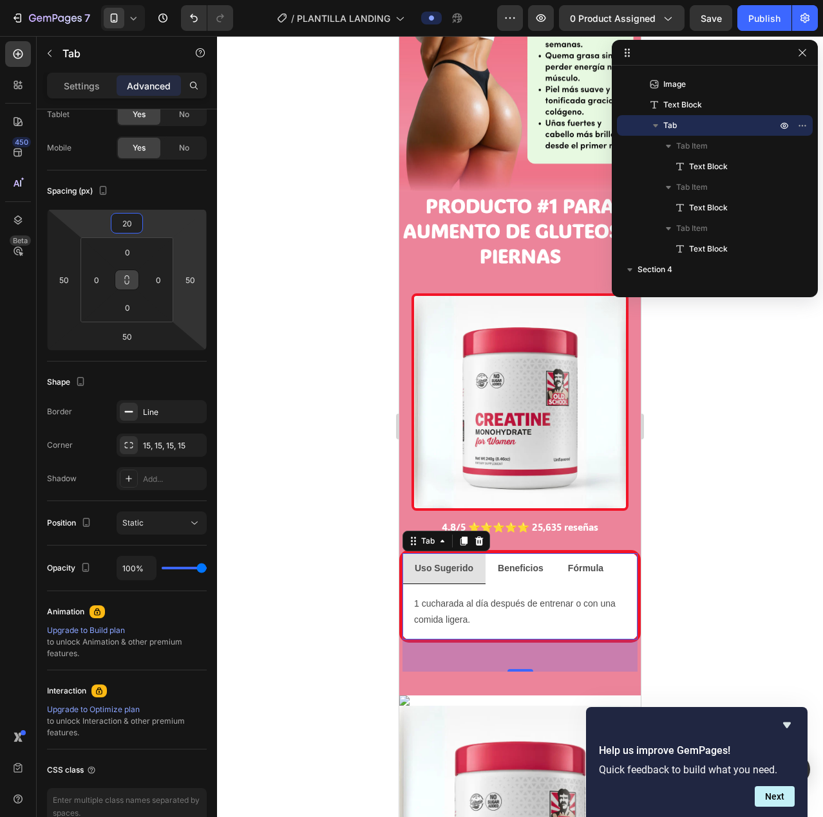
type input "2"
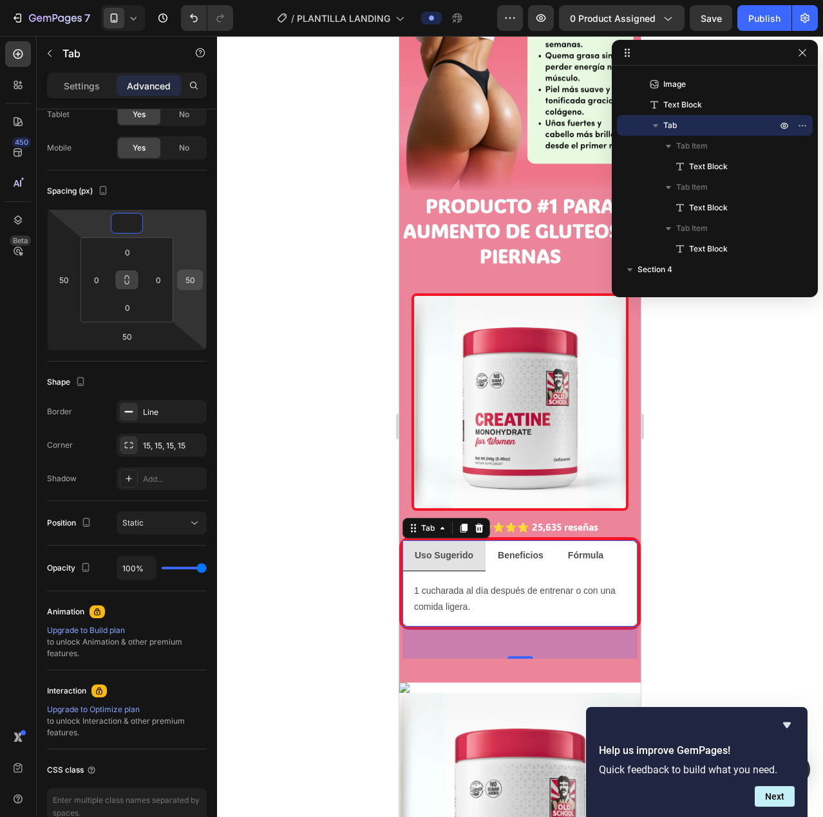
type input "0"
click at [192, 277] on input "50" at bounding box center [189, 279] width 19 height 19
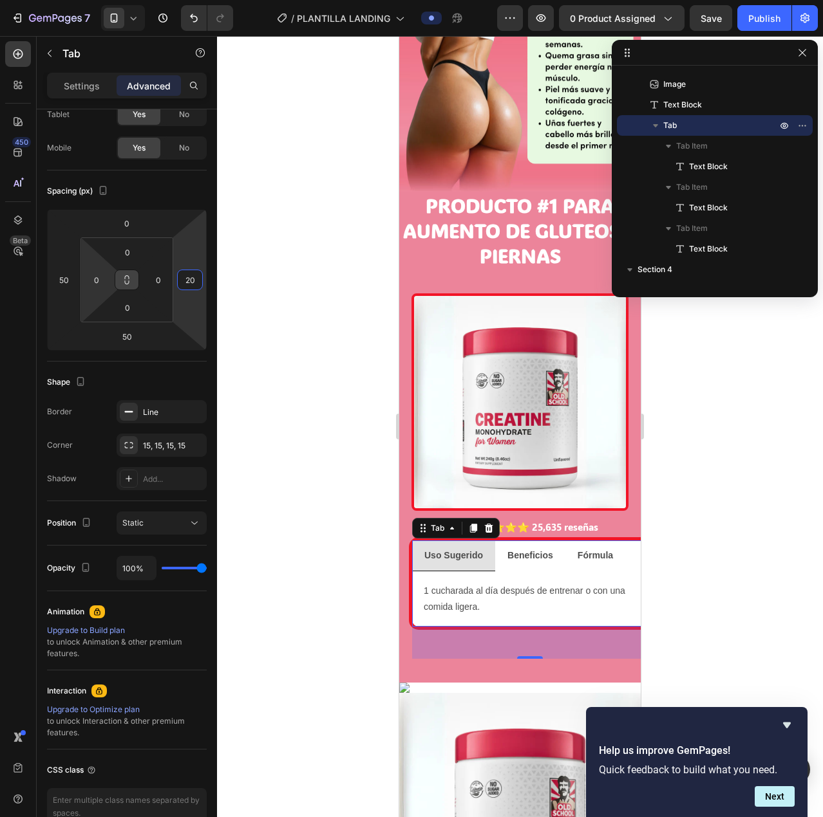
type input "2"
type input "15"
click at [66, 283] on input "50" at bounding box center [63, 279] width 19 height 19
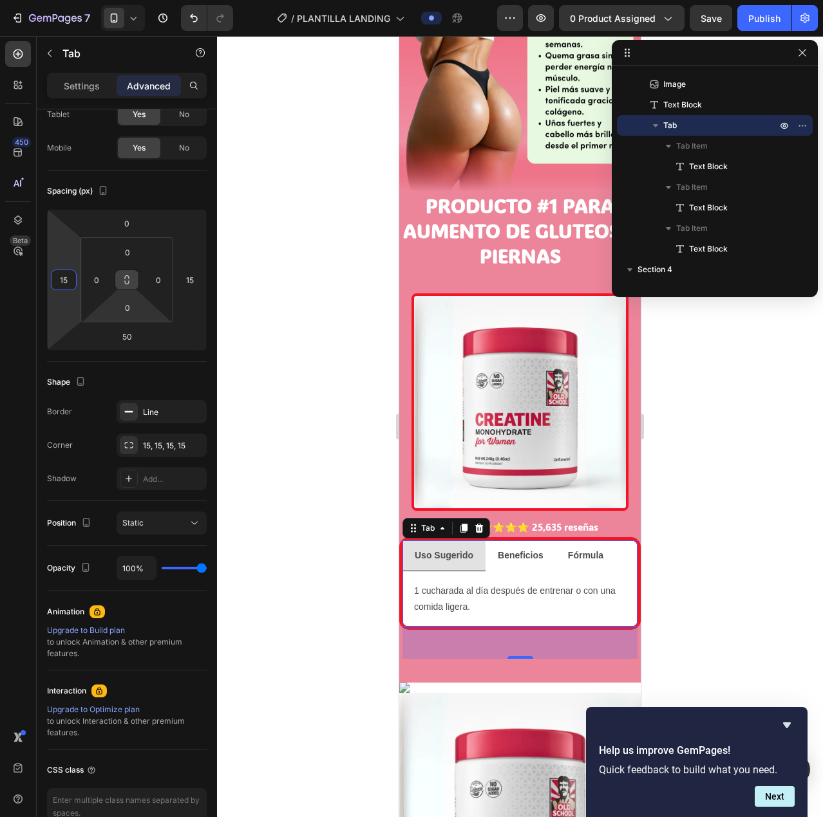
type input "1"
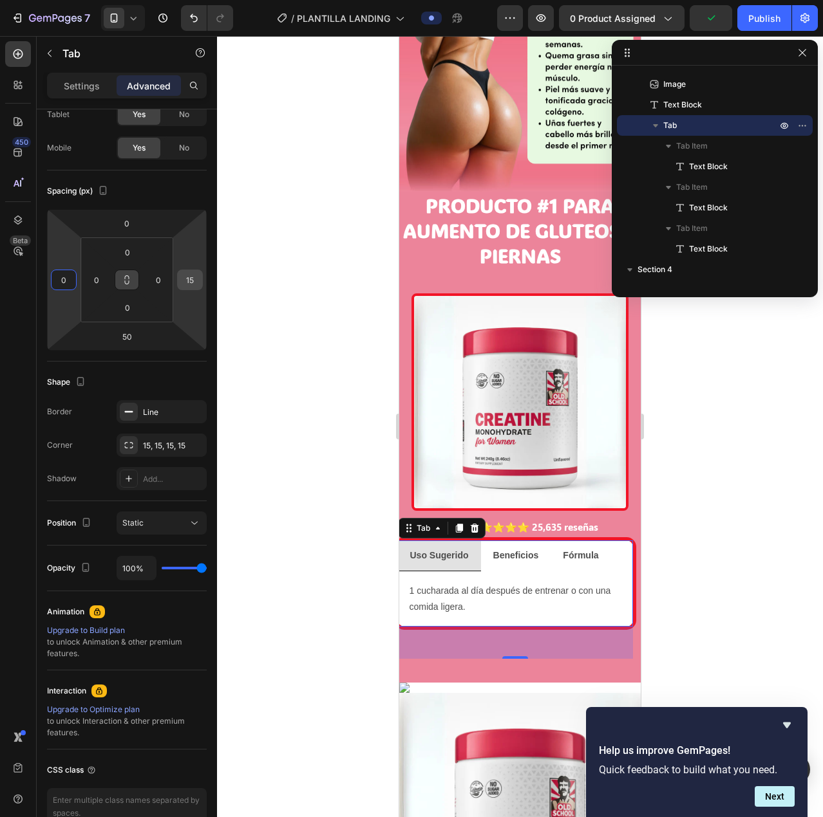
type input "0"
click at [191, 281] on input "15" at bounding box center [189, 279] width 19 height 19
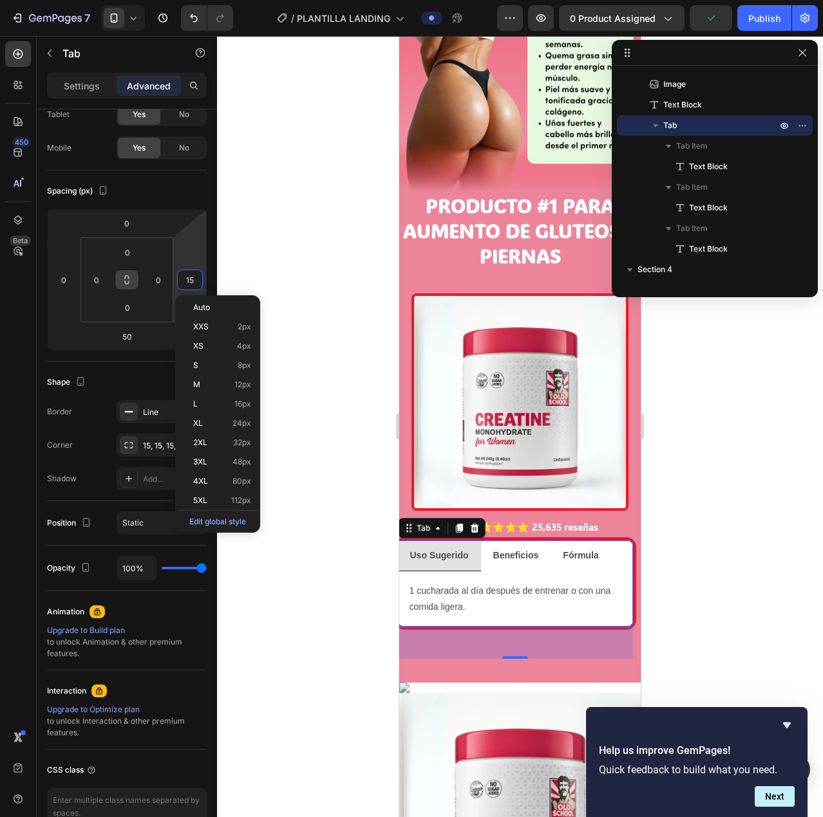
click at [191, 281] on input "15" at bounding box center [189, 279] width 19 height 19
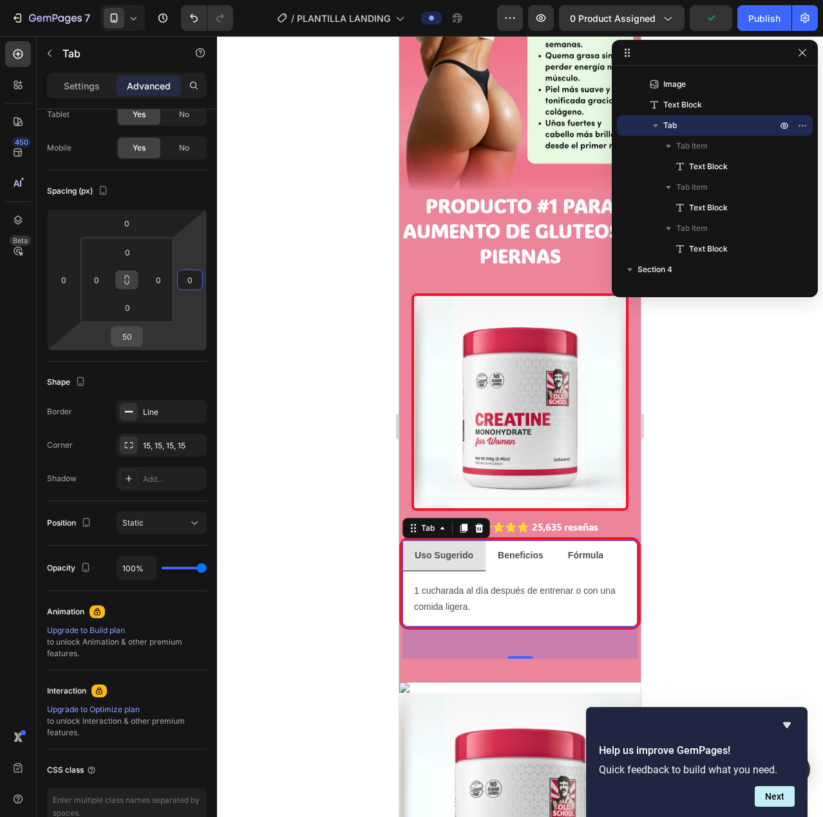
type input "0"
click at [120, 342] on input "50" at bounding box center [127, 336] width 26 height 19
click at [120, 341] on input "50" at bounding box center [127, 336] width 26 height 19
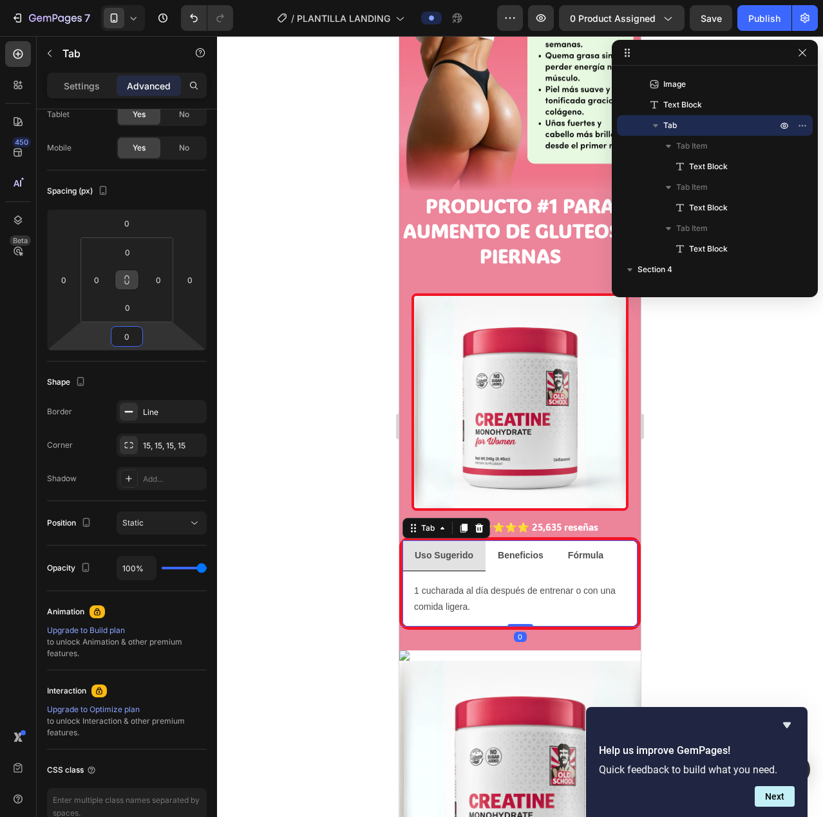
type input "0"
click at [156, 366] on div "Shape Border Line Corner 15, 15, 15, 15 Shadow Add..." at bounding box center [127, 432] width 160 height 140
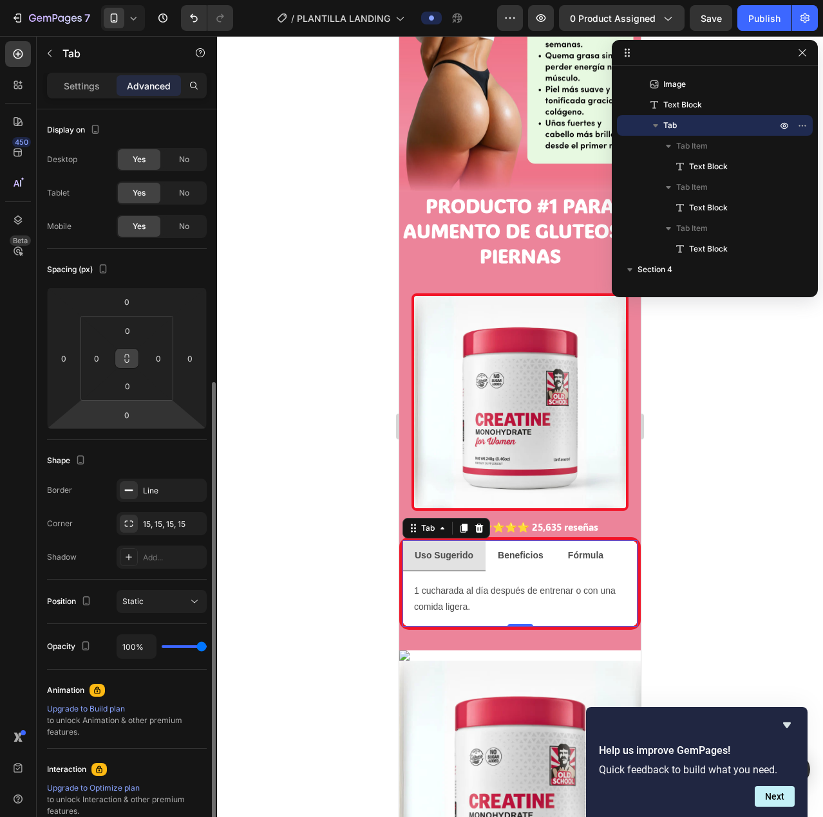
scroll to position [149, 0]
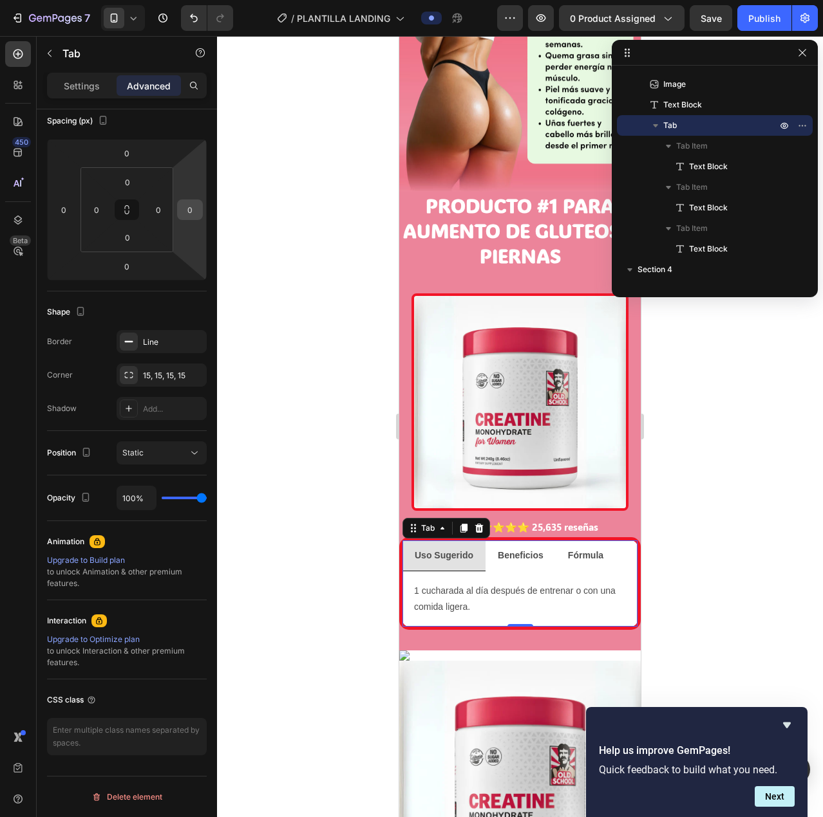
click at [191, 208] on input "0" at bounding box center [189, 209] width 19 height 19
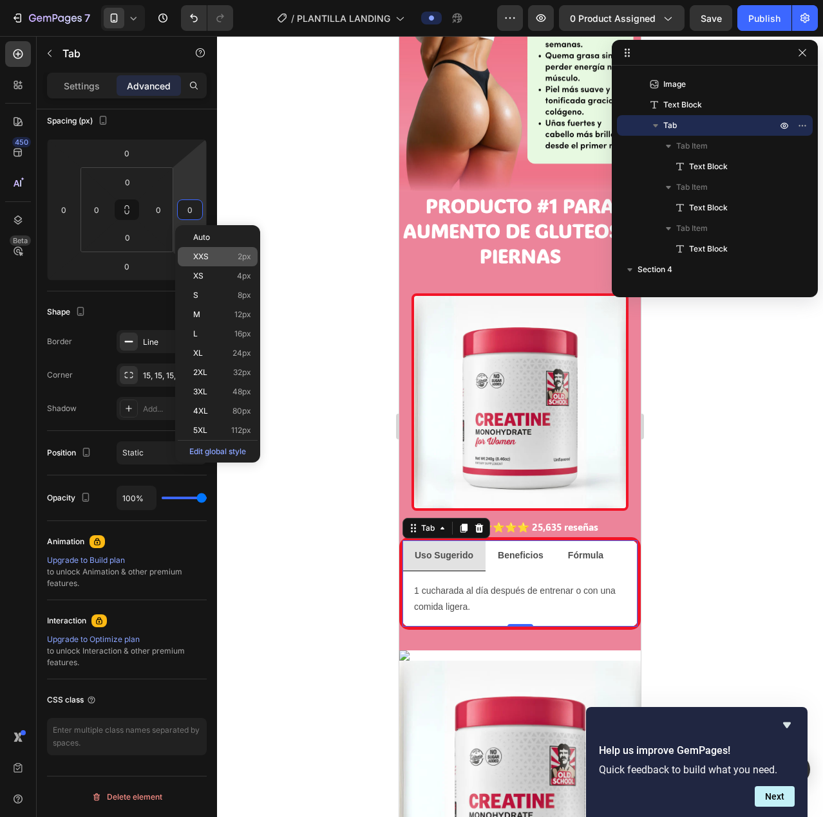
click at [200, 257] on span "XXS" at bounding box center [200, 256] width 15 height 9
type input "2"
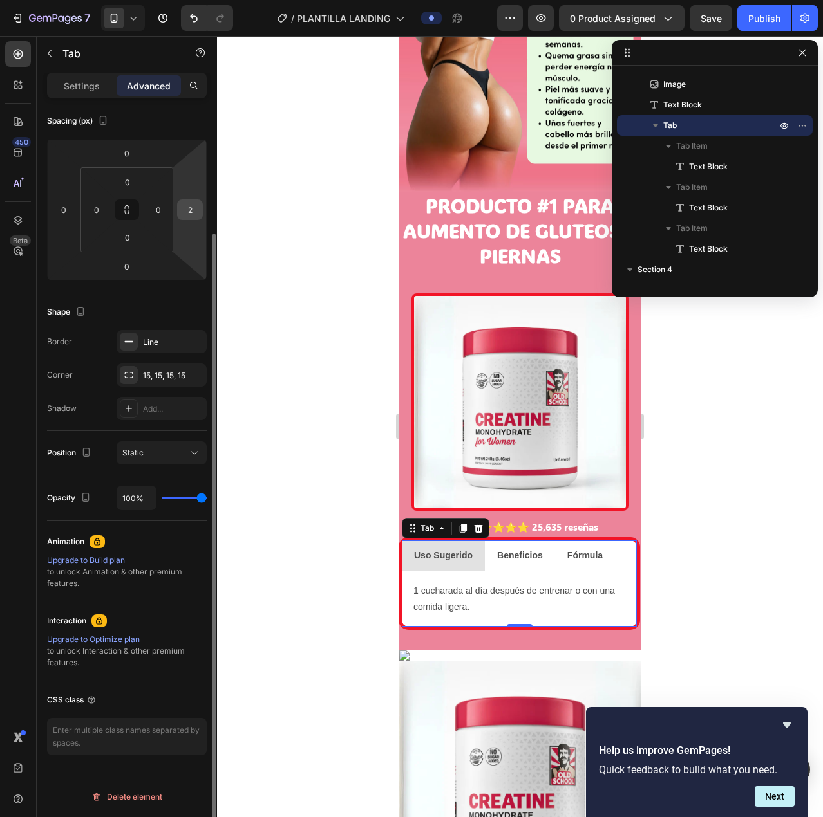
click at [200, 212] on div "2" at bounding box center [190, 210] width 26 height 21
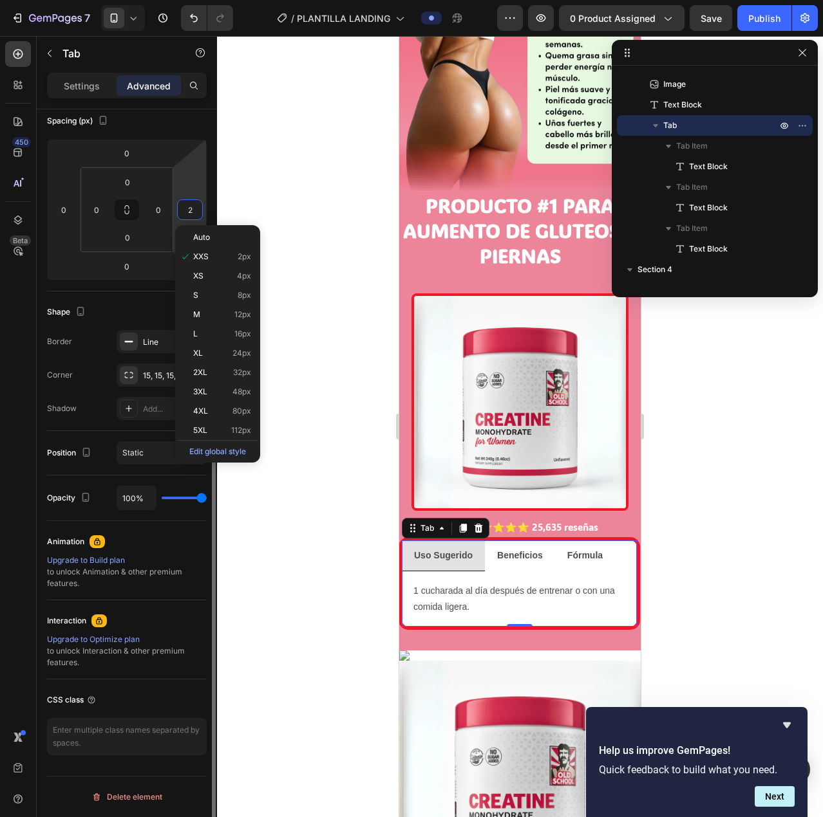
click at [199, 212] on input "2" at bounding box center [189, 209] width 19 height 19
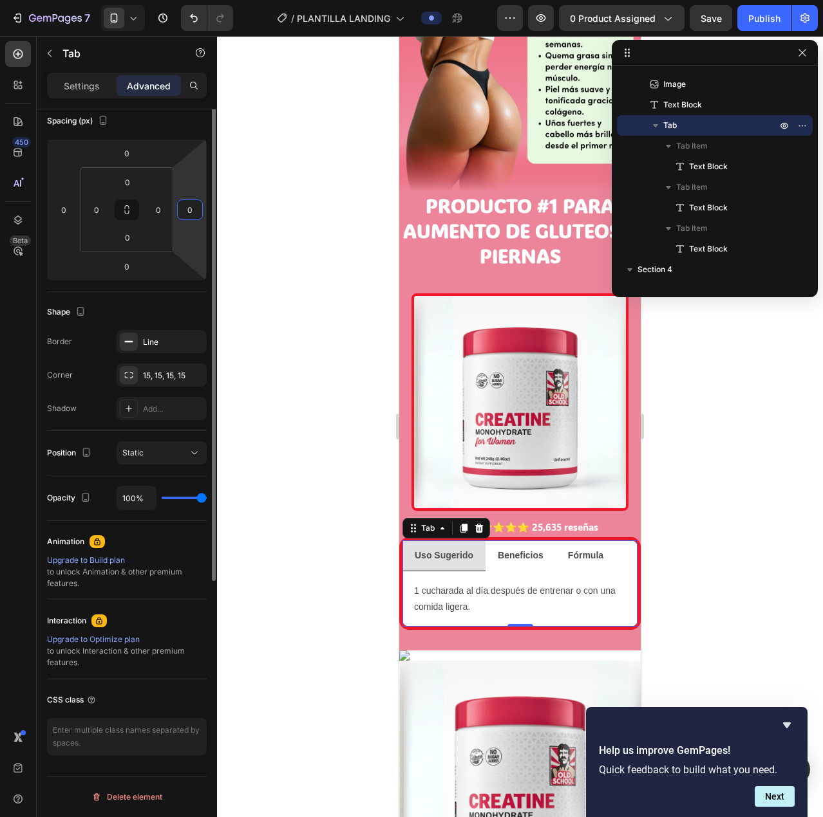
scroll to position [0, 0]
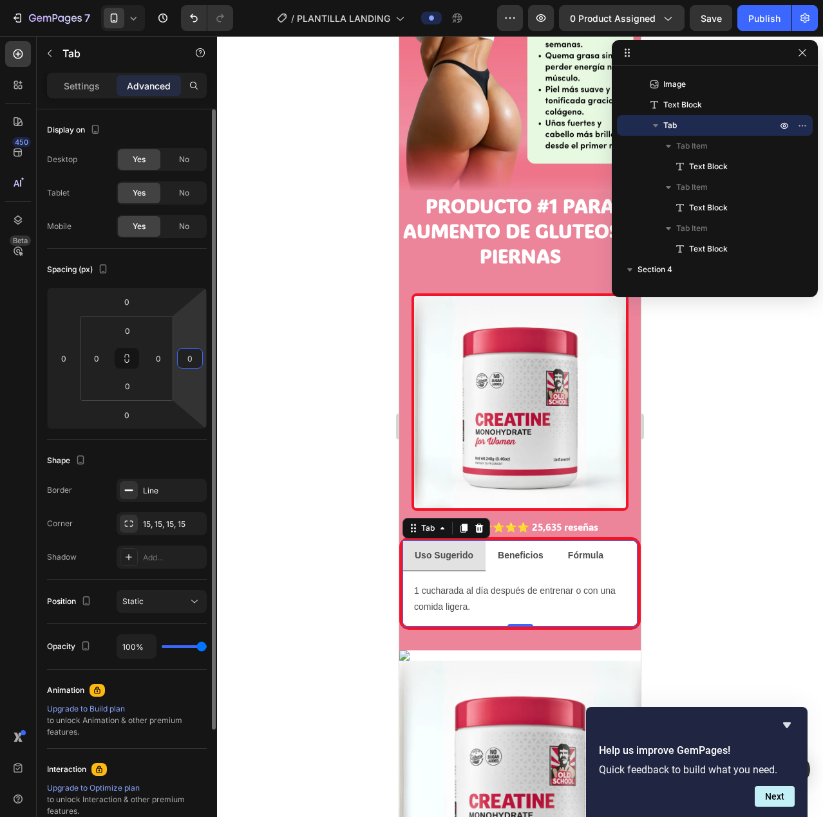
type input "0"
click at [175, 279] on div "Spacing (px)" at bounding box center [127, 269] width 160 height 21
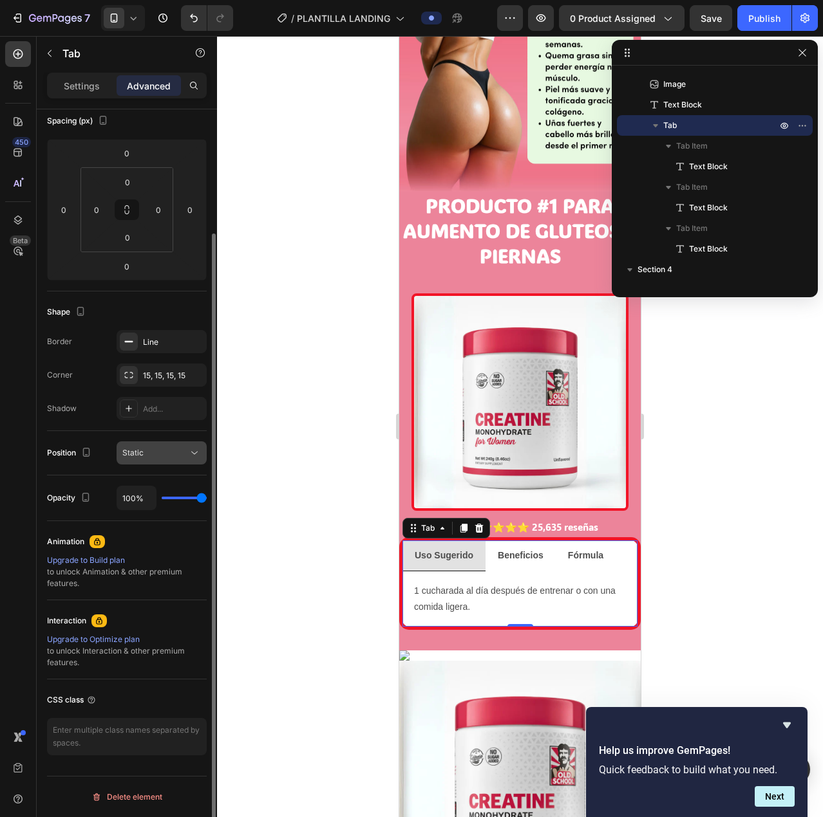
click at [144, 463] on button "Static" at bounding box center [162, 453] width 90 height 23
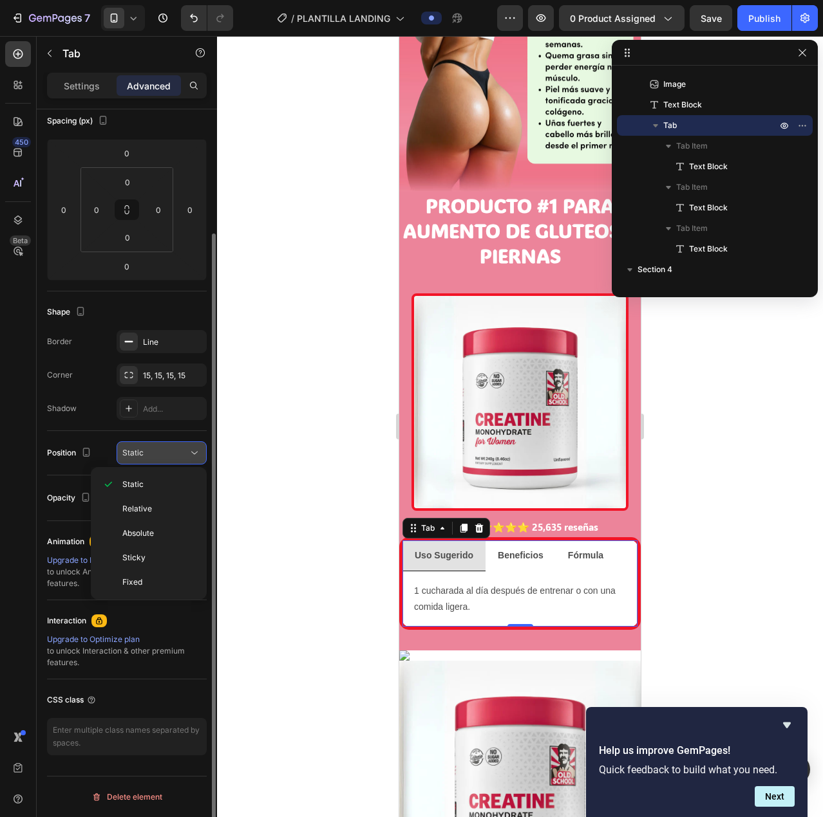
click at [144, 454] on div "Static" at bounding box center [155, 453] width 66 height 12
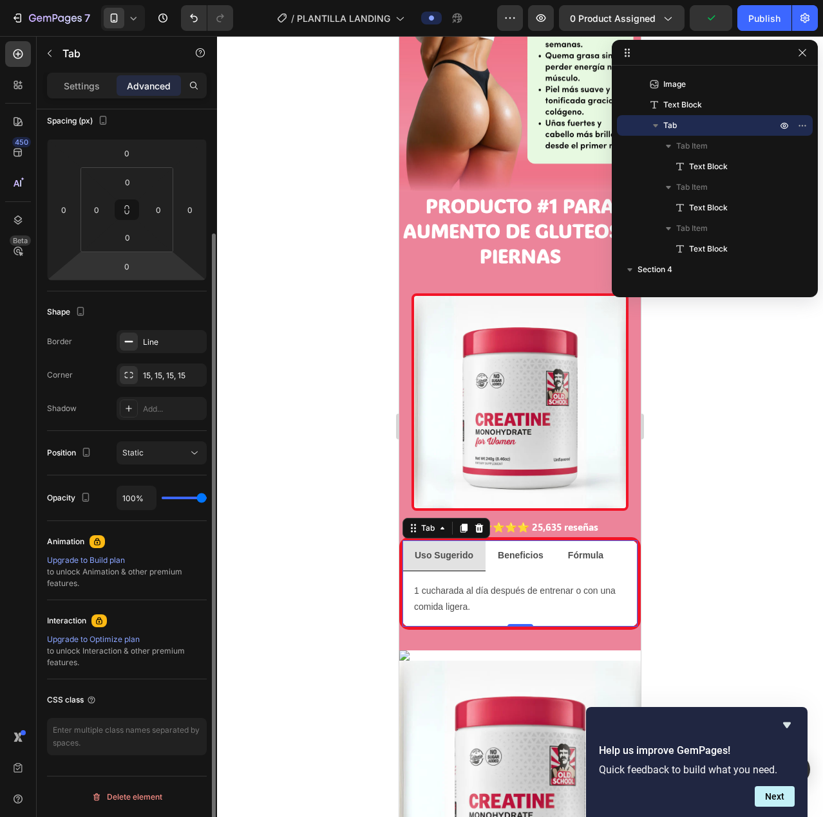
scroll to position [0, 0]
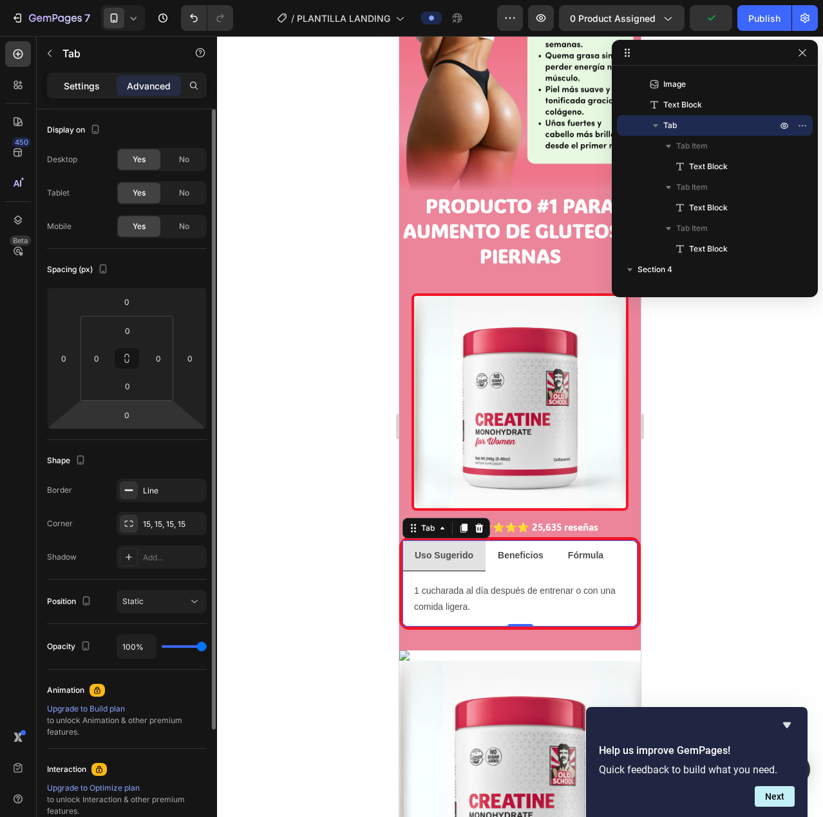
click at [92, 91] on p "Settings" at bounding box center [82, 86] width 36 height 14
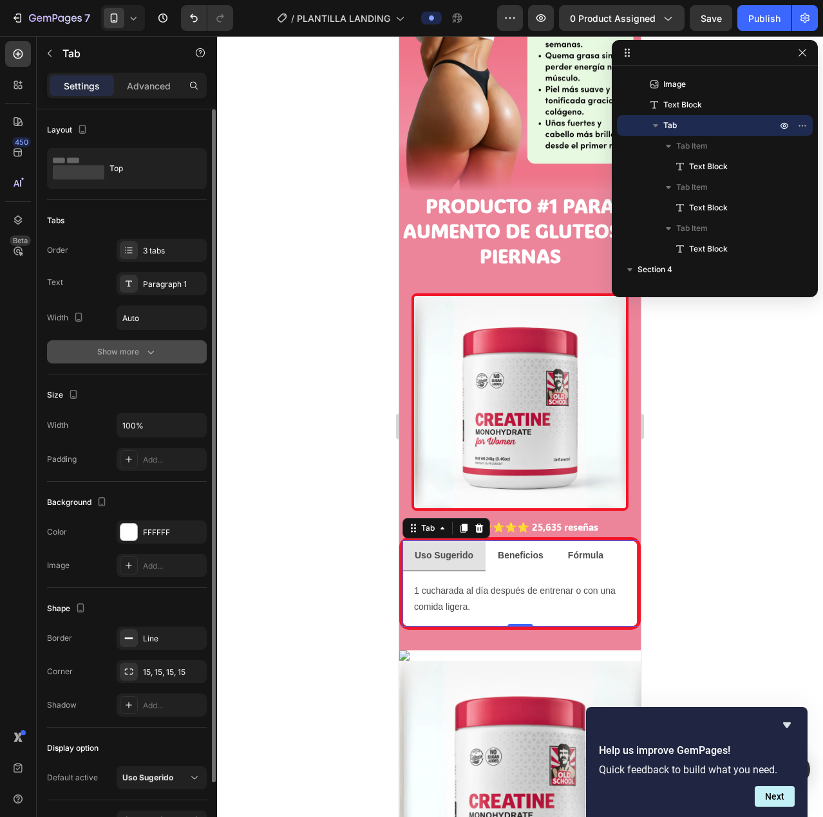
click at [117, 350] on div "Show more" at bounding box center [127, 352] width 60 height 13
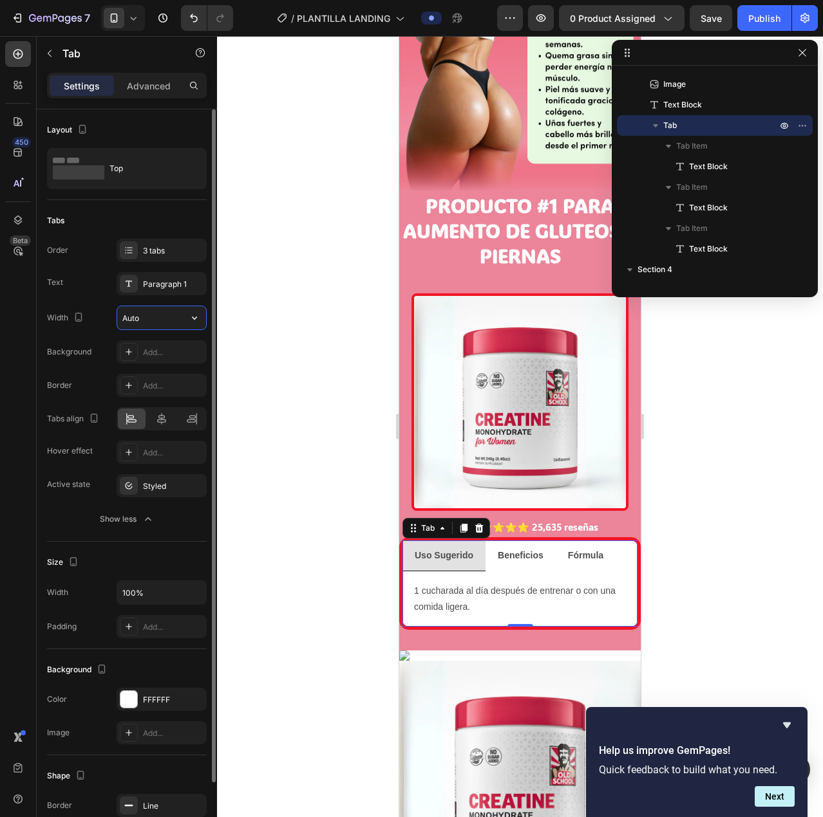
click at [148, 319] on input "Auto" at bounding box center [161, 317] width 89 height 23
click at [198, 317] on icon "button" at bounding box center [194, 318] width 13 height 13
click at [154, 317] on input "Auto" at bounding box center [161, 317] width 89 height 23
click at [158, 317] on input "Auto" at bounding box center [161, 317] width 89 height 23
click at [193, 316] on icon "button" at bounding box center [194, 318] width 13 height 13
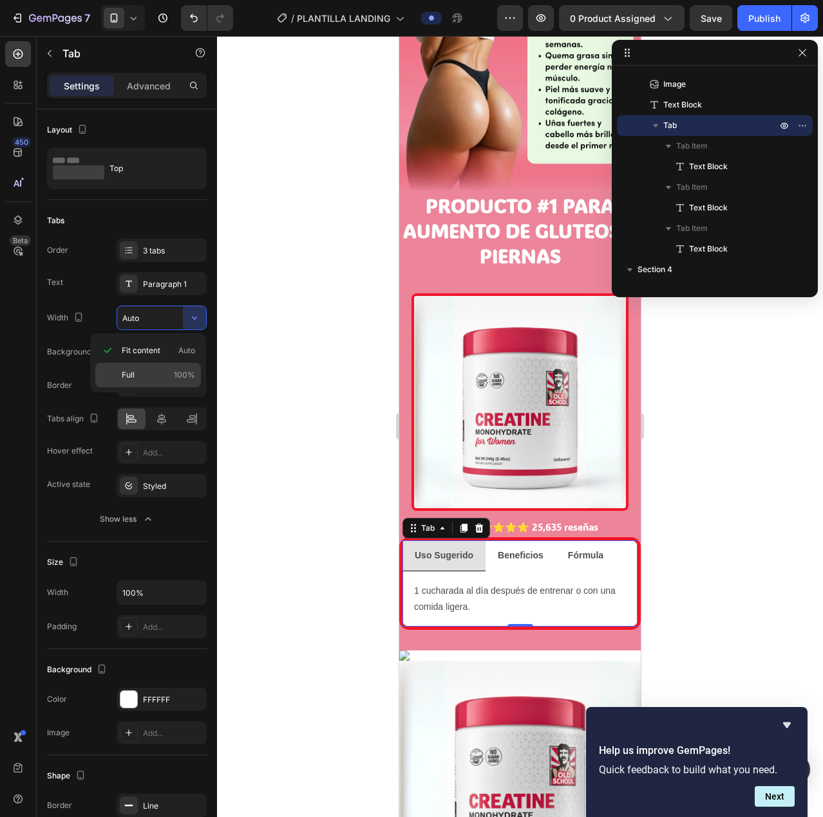
click at [160, 371] on p "Full 100%" at bounding box center [158, 375] width 73 height 12
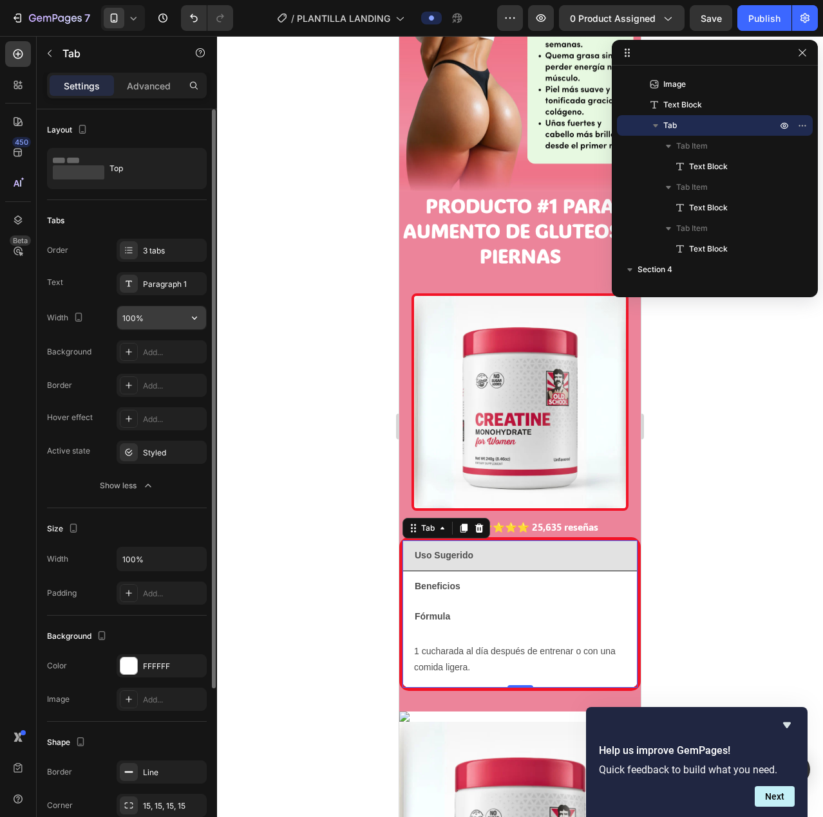
click at [145, 325] on input "100%" at bounding box center [161, 317] width 89 height 23
click at [193, 315] on icon "button" at bounding box center [194, 318] width 13 height 13
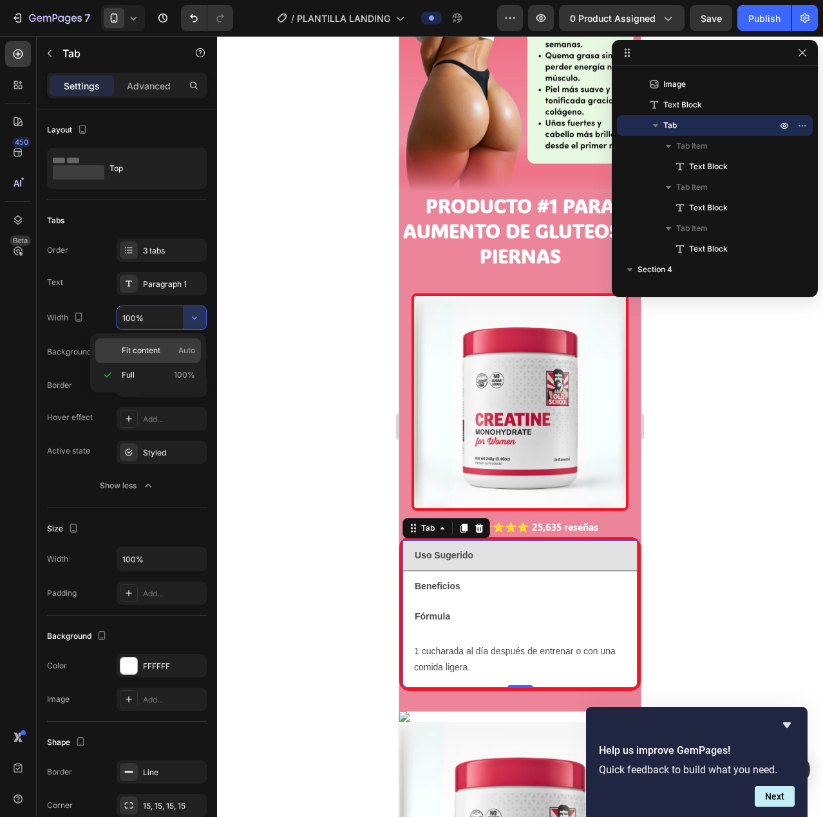
click at [162, 342] on div "Fit content Auto" at bounding box center [148, 351] width 106 height 24
type input "Auto"
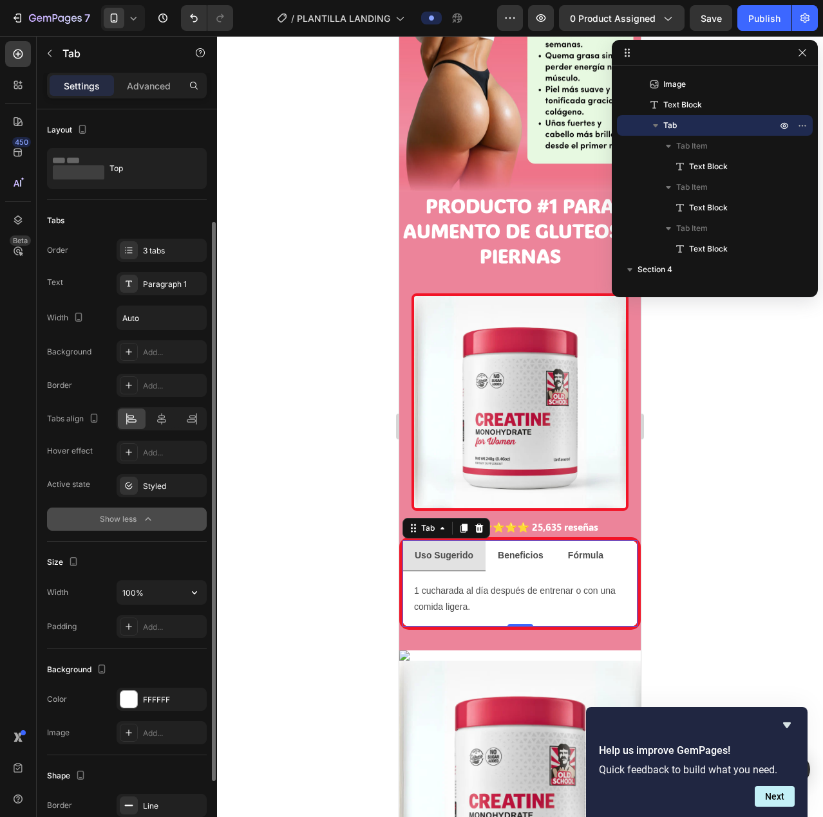
scroll to position [129, 0]
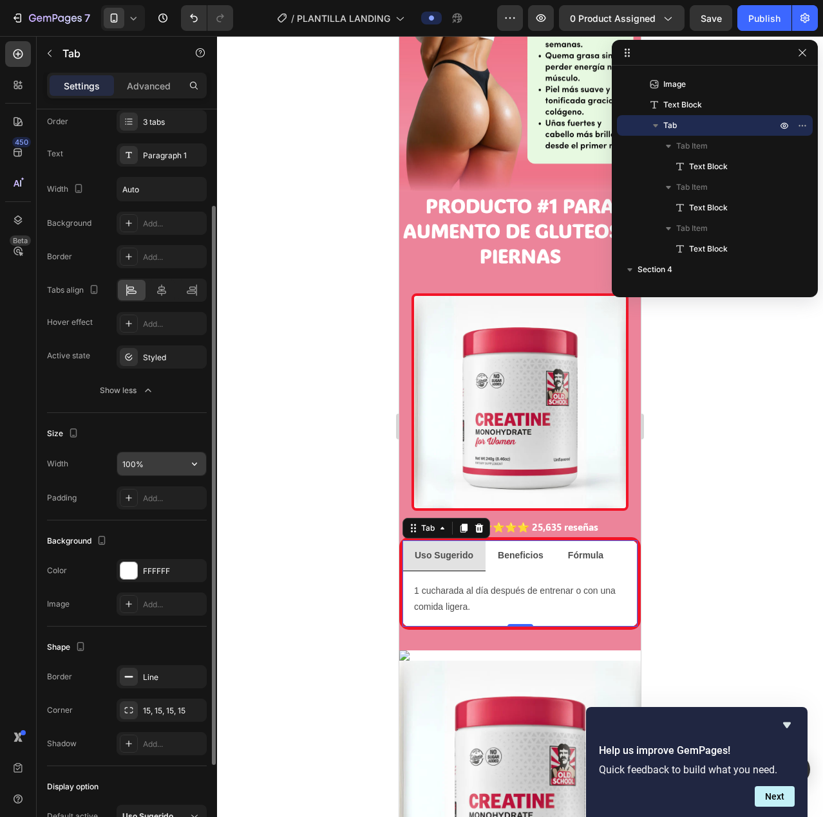
click at [143, 459] on input "100%" at bounding box center [161, 463] width 89 height 23
click at [191, 463] on icon "button" at bounding box center [194, 464] width 13 height 13
drag, startPoint x: 148, startPoint y: 460, endPoint x: 128, endPoint y: 462, distance: 20.1
click at [147, 460] on input "100%" at bounding box center [161, 463] width 89 height 23
click at [126, 463] on input "100%" at bounding box center [161, 463] width 89 height 23
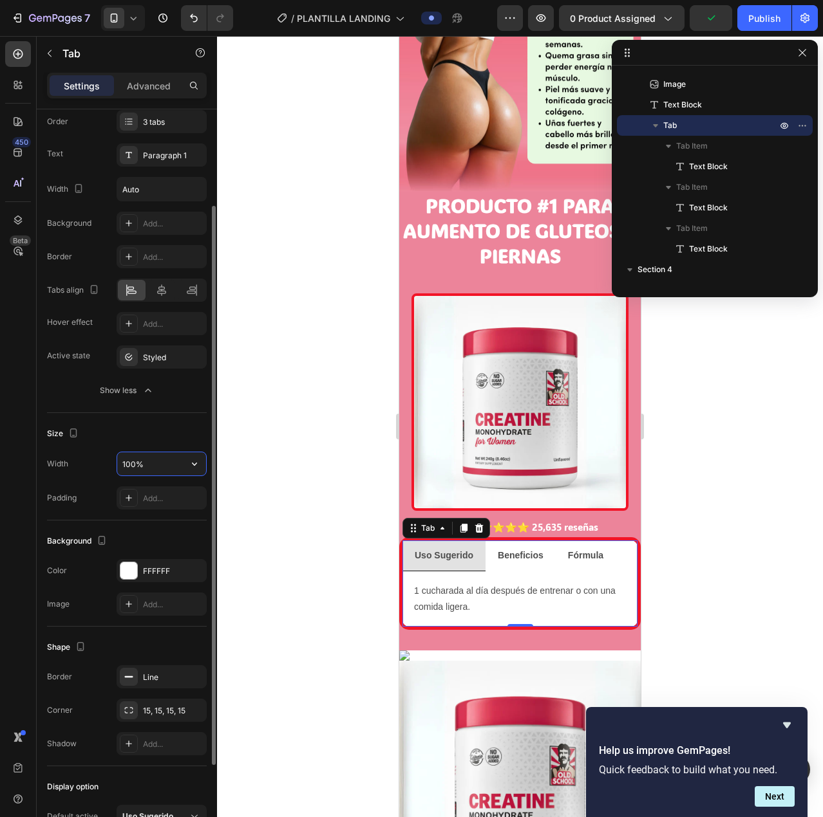
click at [129, 462] on input "100%" at bounding box center [161, 463] width 89 height 23
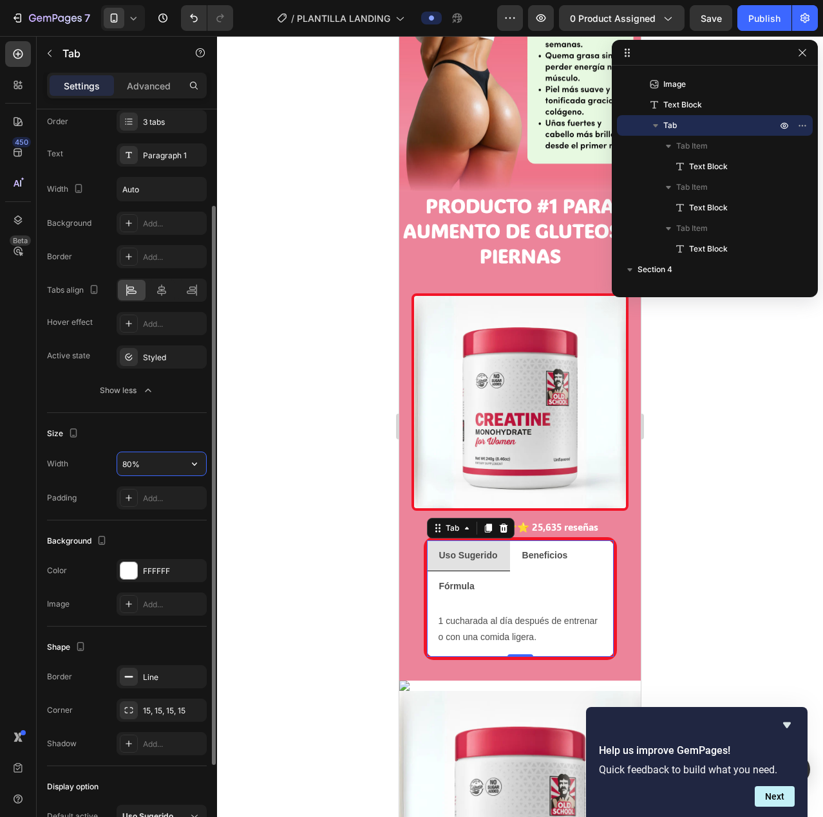
click at [133, 465] on input "80%" at bounding box center [161, 463] width 89 height 23
click at [128, 465] on input "80%" at bounding box center [161, 463] width 89 height 23
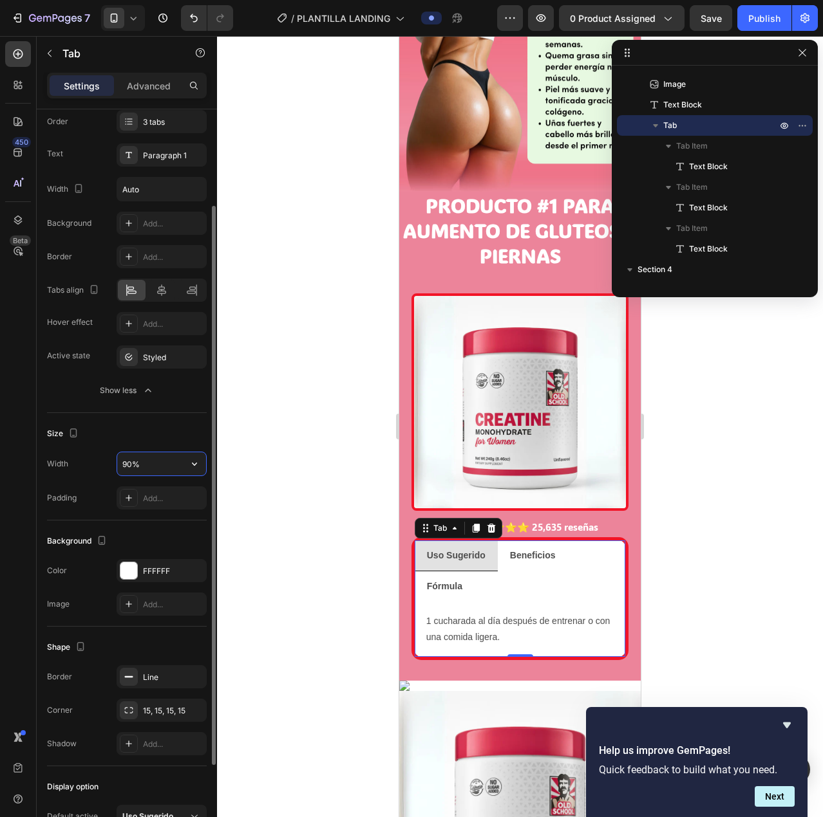
click at [128, 465] on input "90%" at bounding box center [161, 463] width 89 height 23
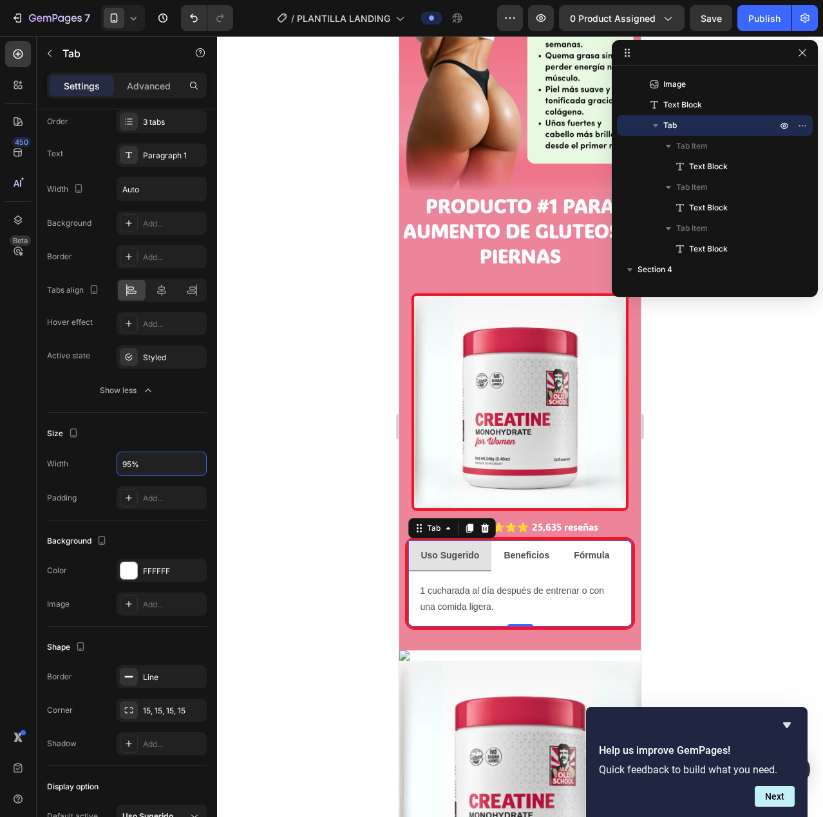
type input "95%"
click at [578, 550] on strong "Fórmula" at bounding box center [590, 555] width 35 height 10
click at [539, 541] on li "Beneficios" at bounding box center [526, 556] width 70 height 31
click at [446, 541] on li "Uso Sugerido" at bounding box center [449, 556] width 83 height 31
click at [47, 51] on icon "button" at bounding box center [49, 53] width 10 height 10
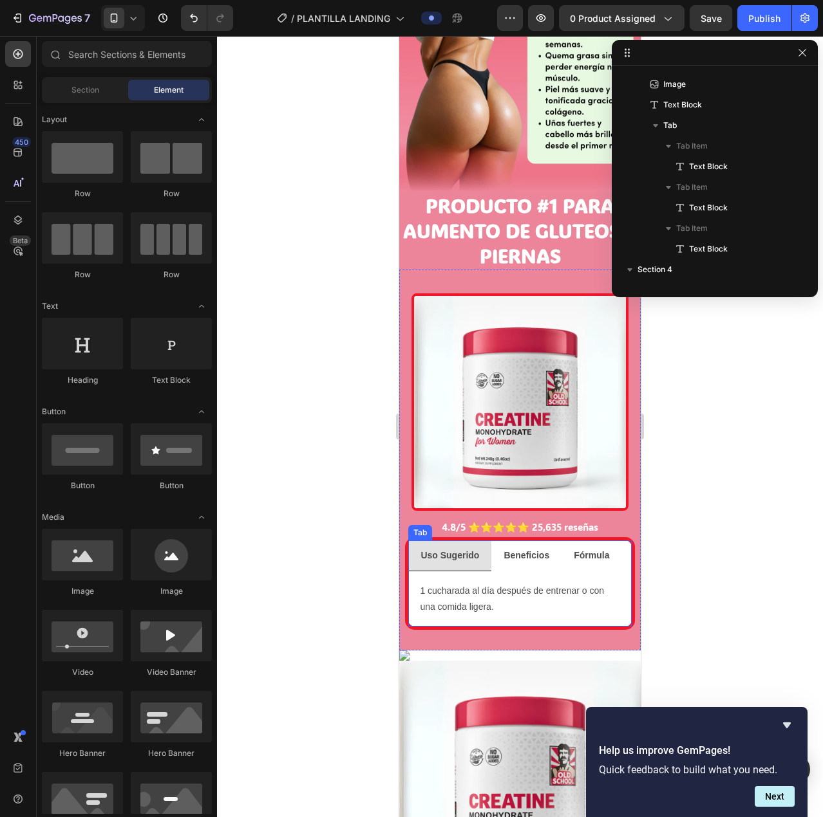
click at [535, 541] on li "Beneficios" at bounding box center [526, 556] width 70 height 31
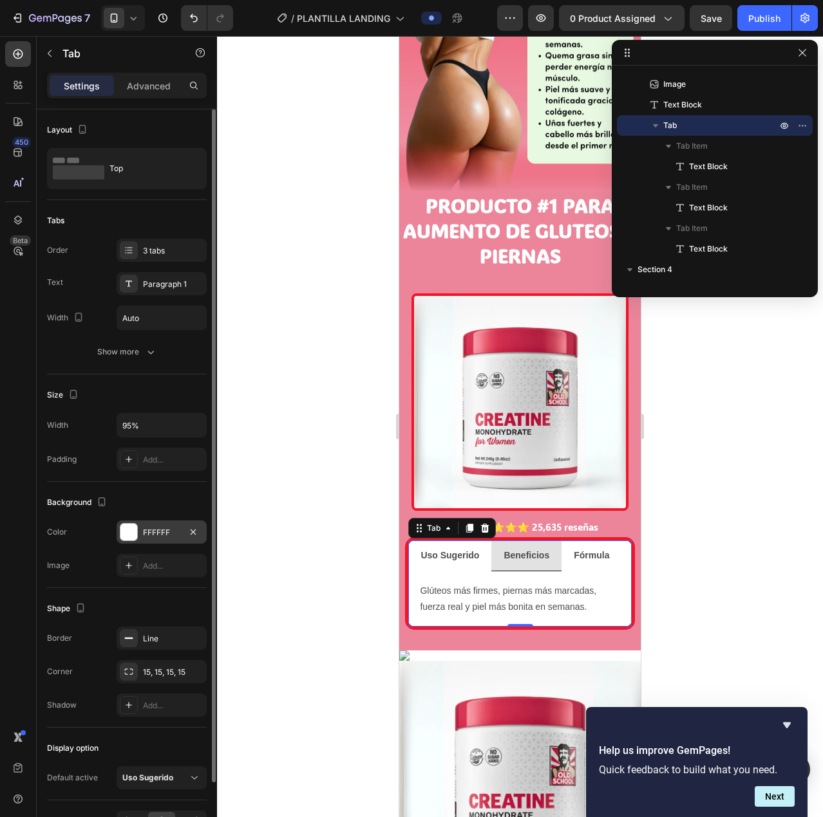
click at [133, 528] on div at bounding box center [128, 532] width 17 height 17
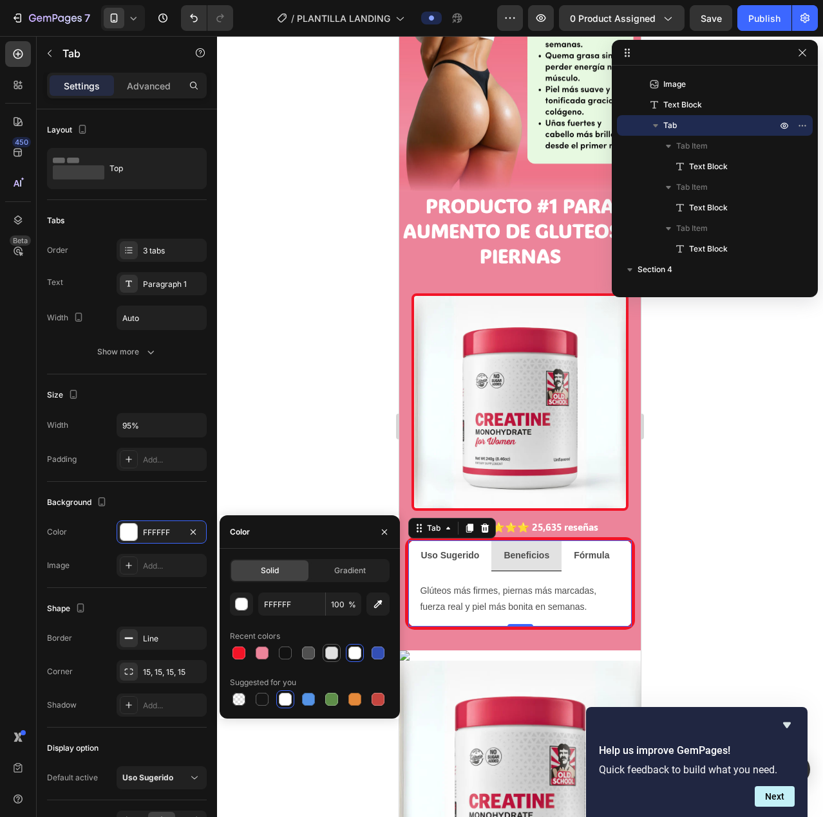
click at [335, 653] on div at bounding box center [331, 653] width 13 height 13
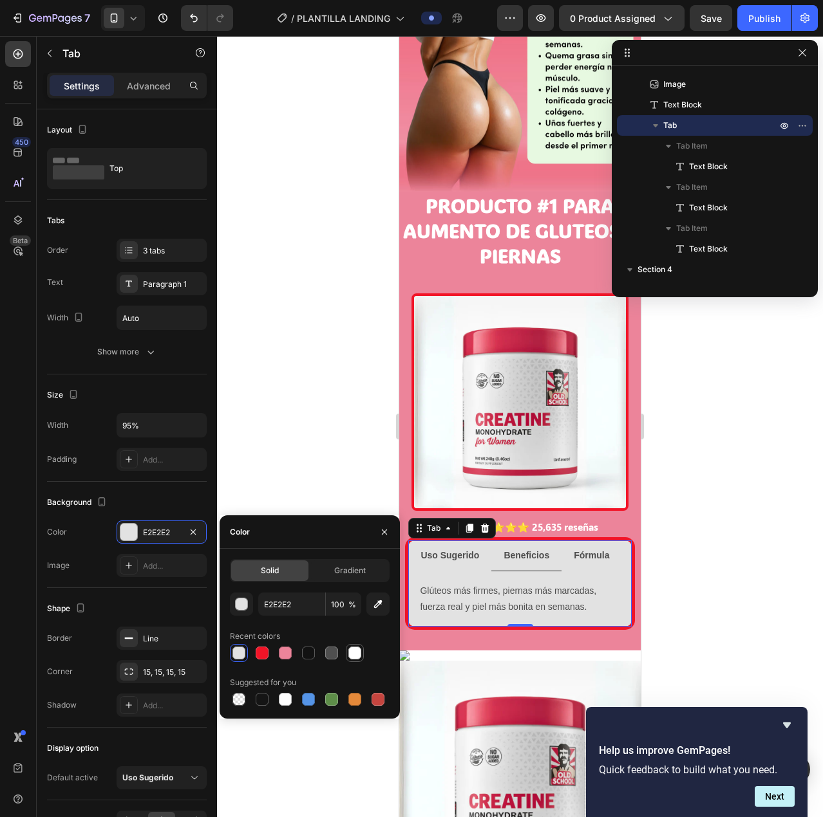
click at [352, 652] on div at bounding box center [354, 653] width 13 height 13
type input "FFFFFF"
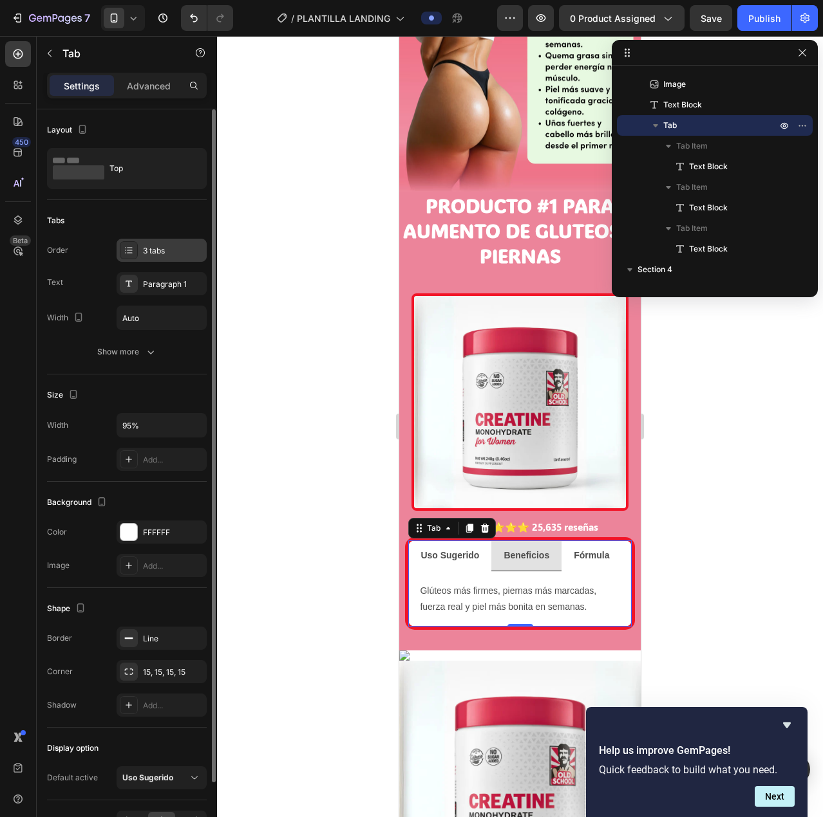
click at [169, 249] on div "3 tabs" at bounding box center [173, 251] width 61 height 12
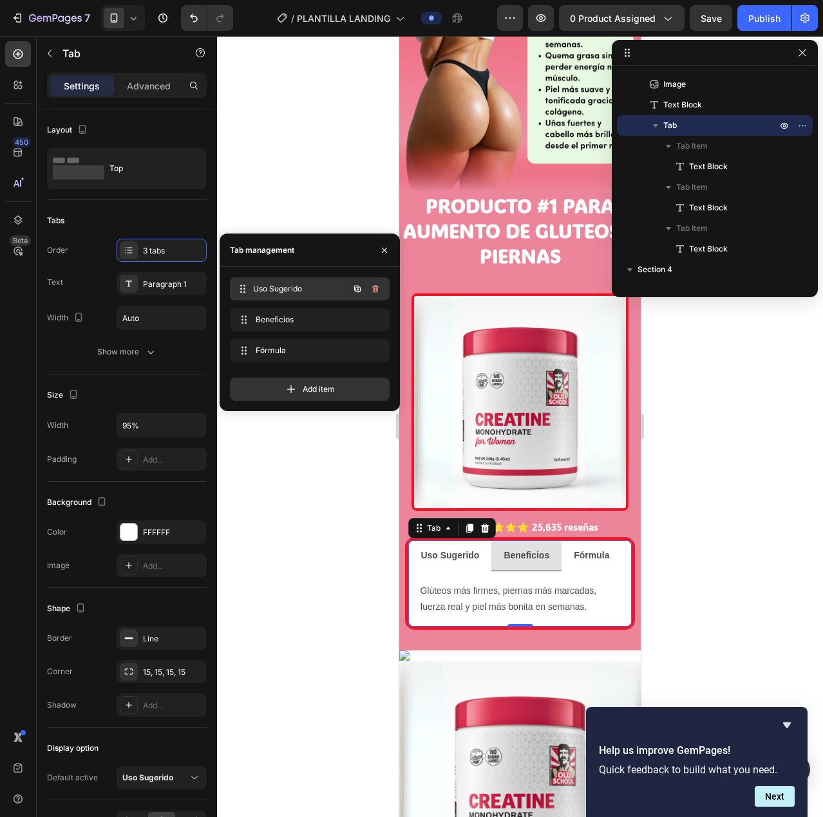
click at [284, 288] on span "Uso Sugerido" at bounding box center [300, 289] width 95 height 12
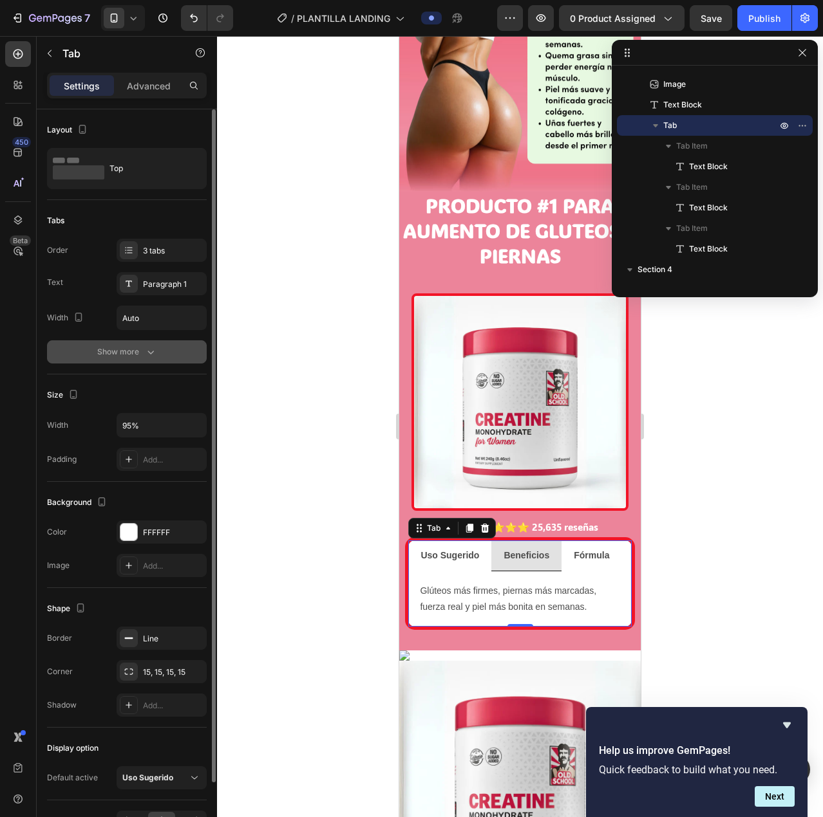
click at [120, 351] on div "Show more" at bounding box center [127, 352] width 60 height 13
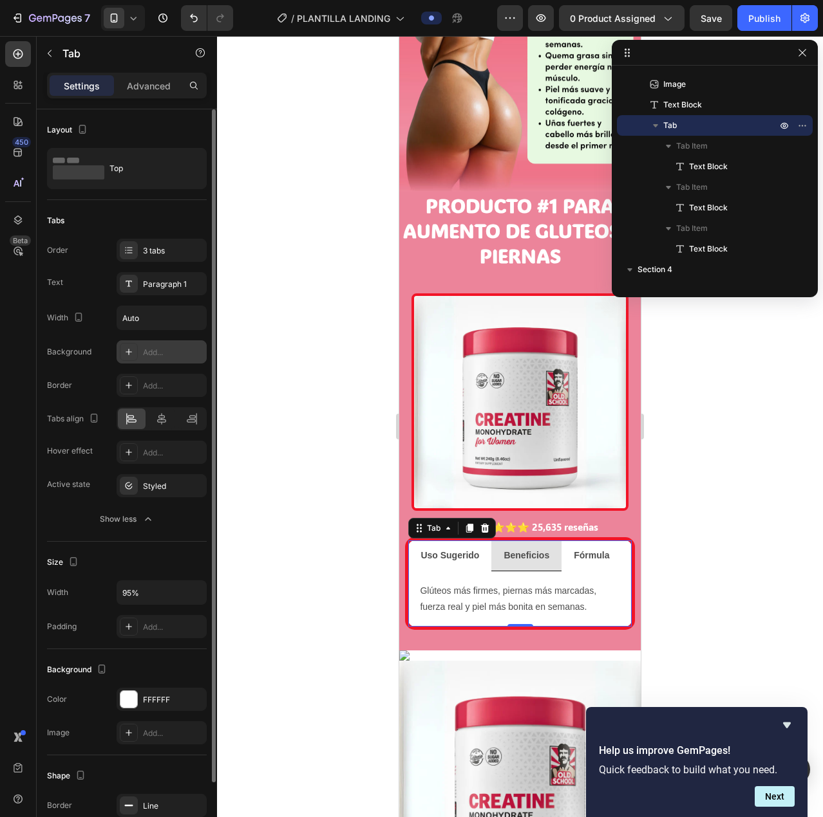
click at [153, 348] on div "Add..." at bounding box center [173, 353] width 61 height 12
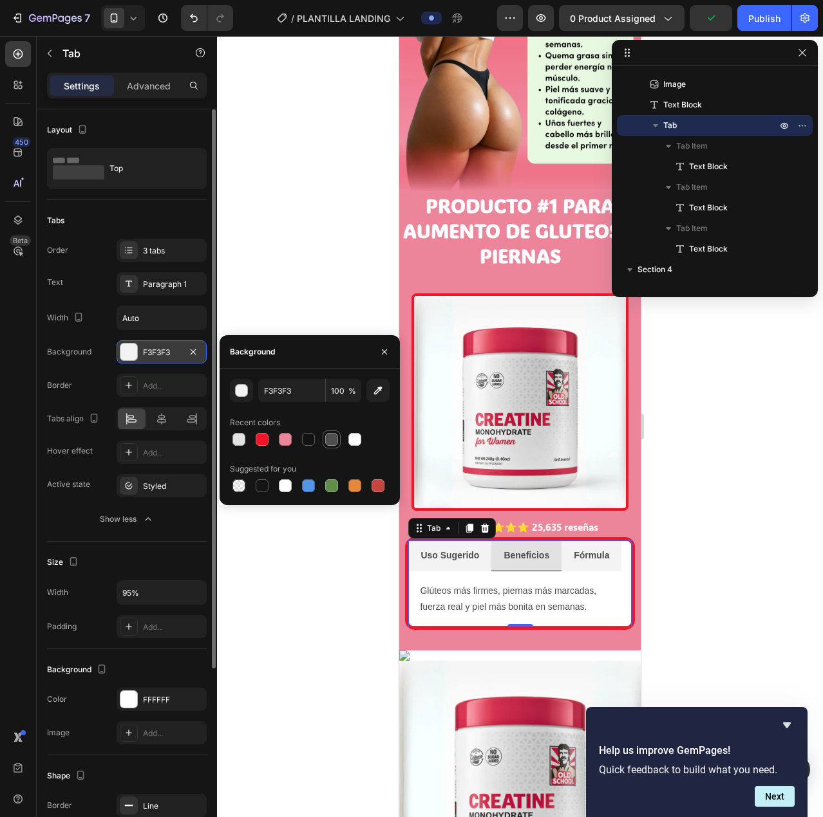
click at [335, 440] on div at bounding box center [331, 439] width 13 height 13
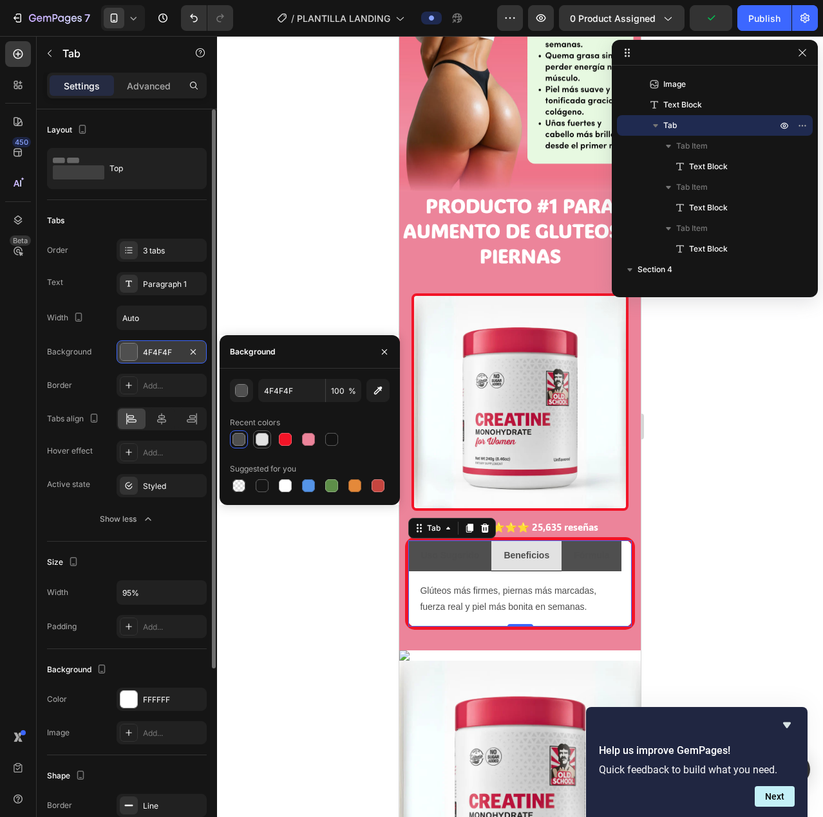
click at [264, 443] on div at bounding box center [262, 439] width 13 height 13
type input "E2E2E2"
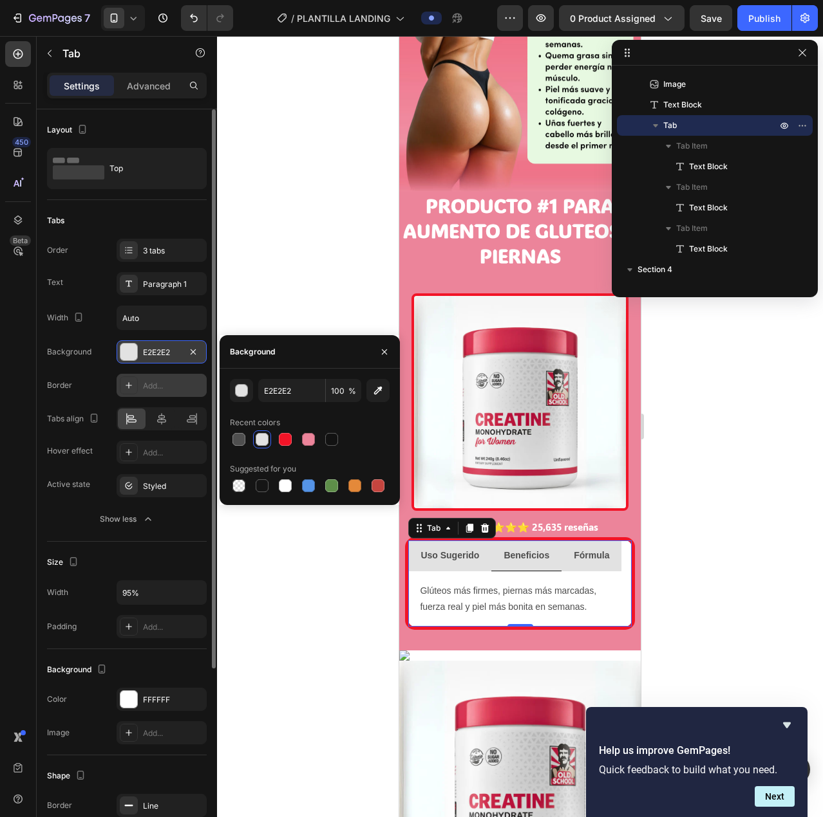
click at [129, 387] on icon at bounding box center [129, 385] width 6 height 6
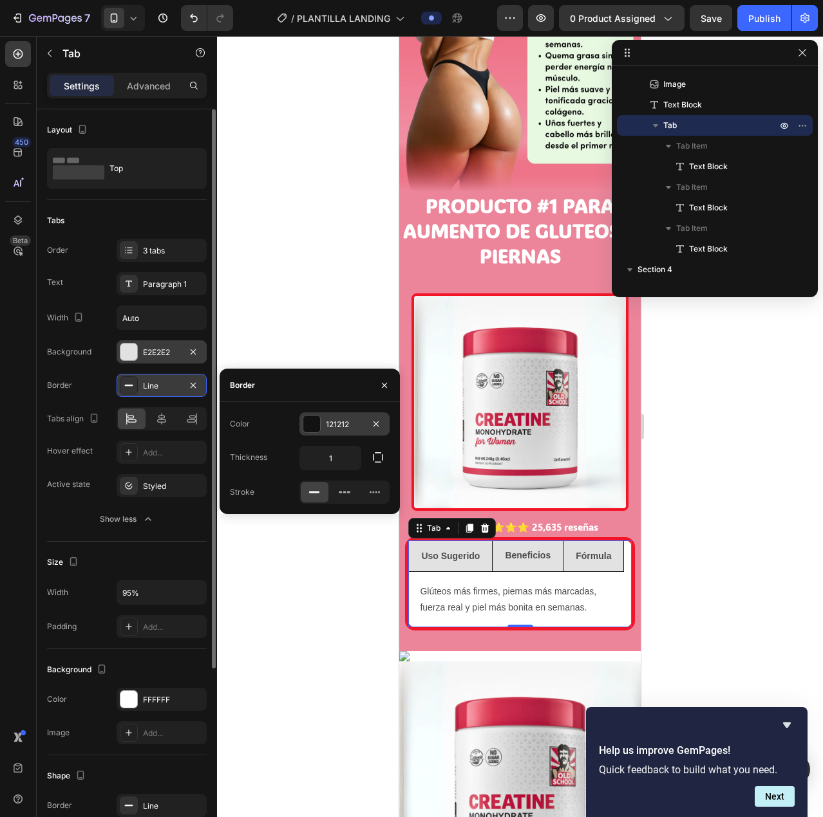
click at [315, 426] on div at bounding box center [311, 424] width 17 height 17
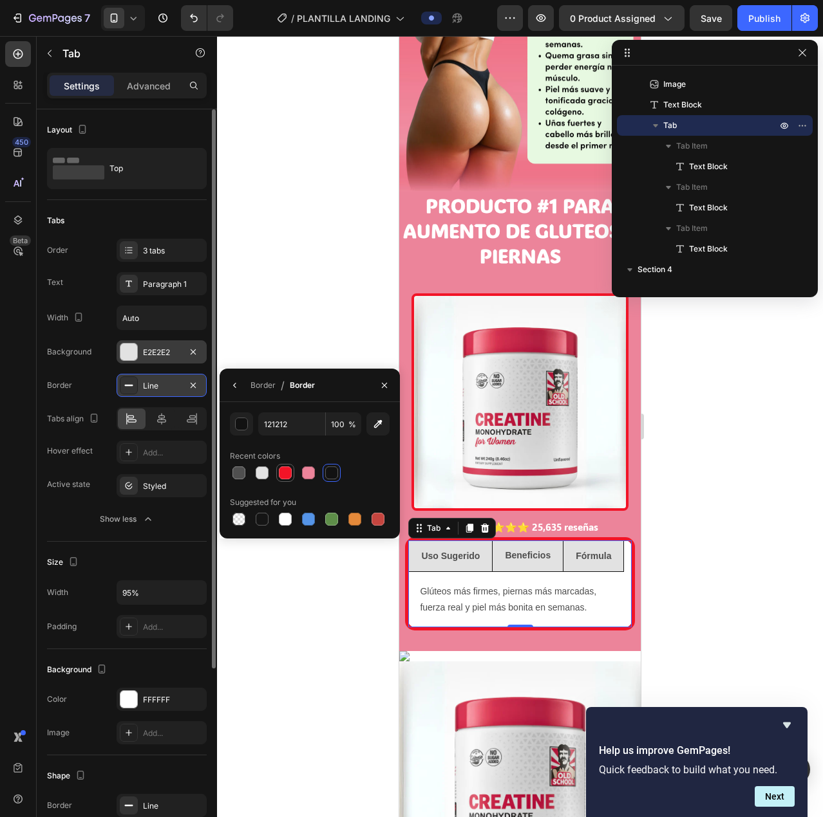
click at [284, 471] on div at bounding box center [285, 473] width 13 height 13
type input "F21427"
click at [97, 387] on div "Border Line" at bounding box center [127, 385] width 160 height 23
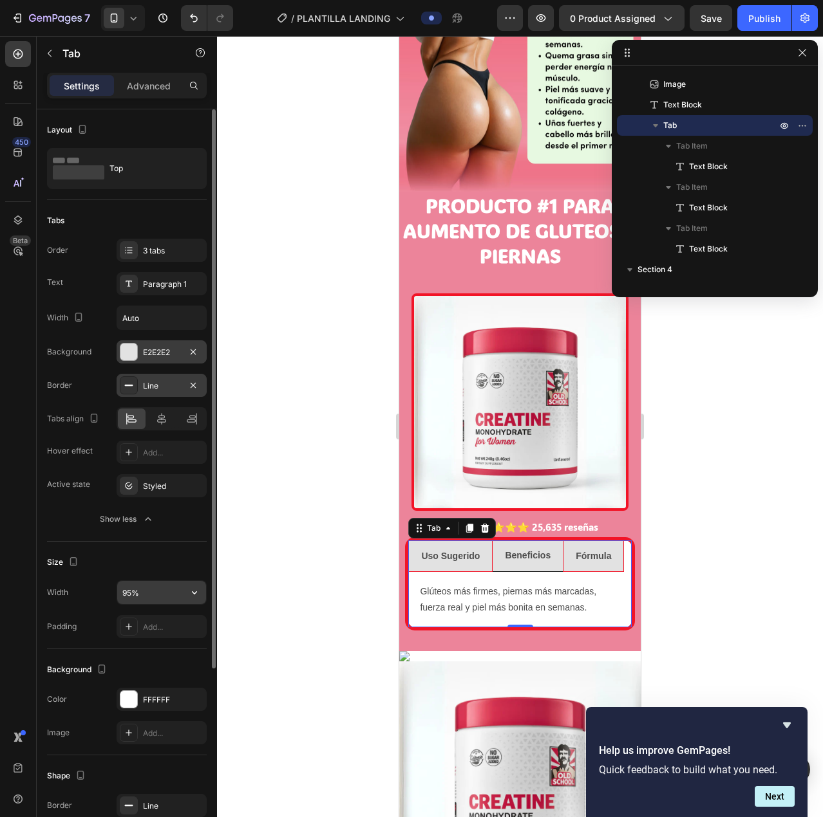
click at [135, 590] on input "95%" at bounding box center [161, 592] width 89 height 23
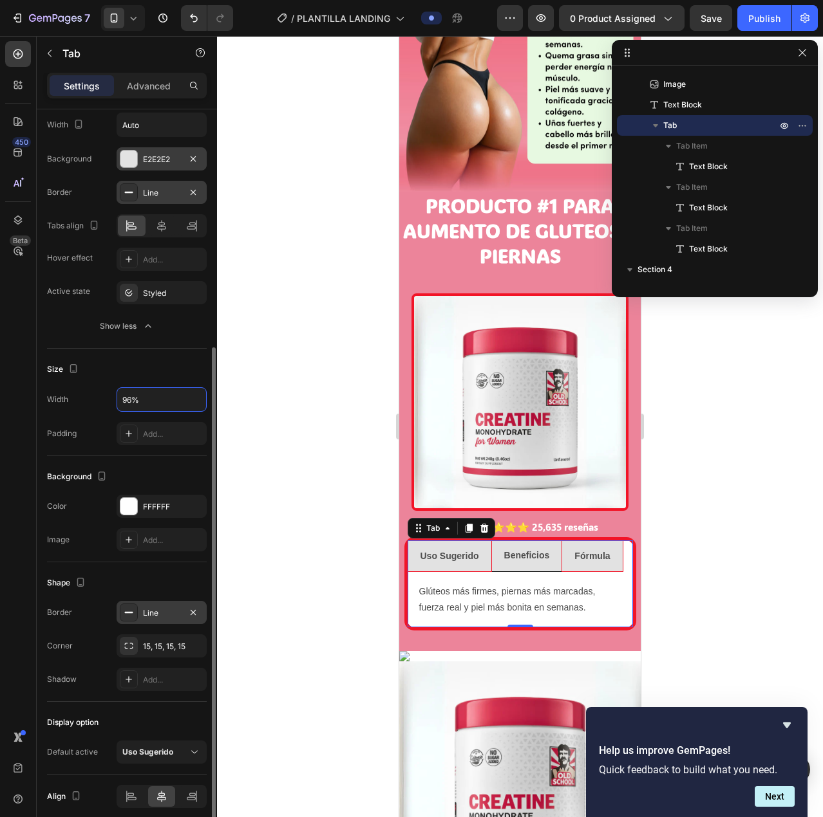
scroll to position [246, 0]
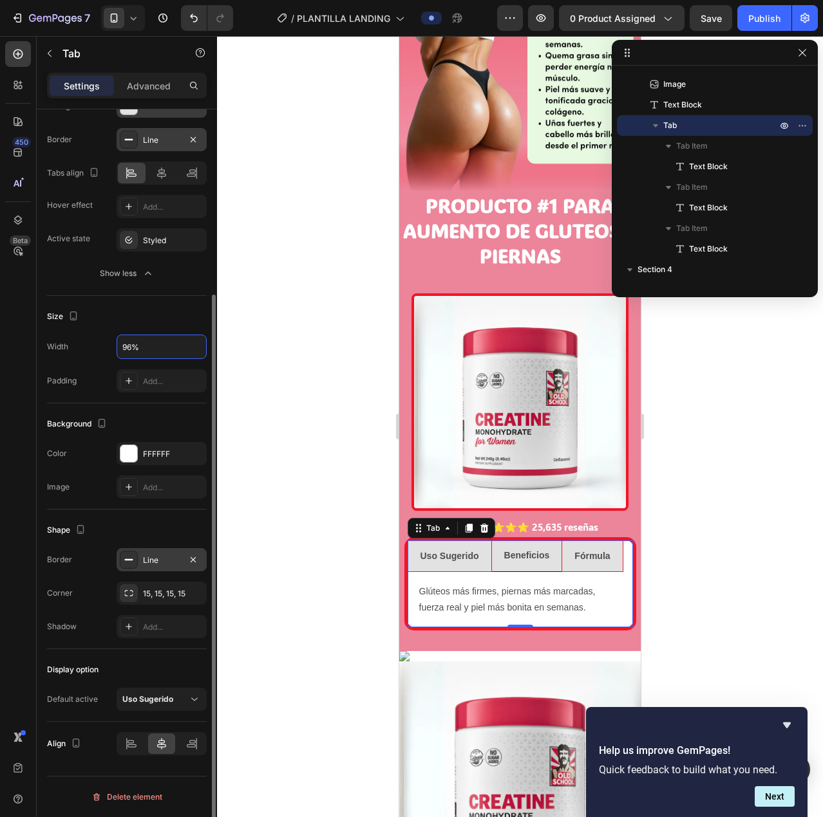
type input "96%"
click at [153, 555] on div "Line" at bounding box center [161, 561] width 37 height 12
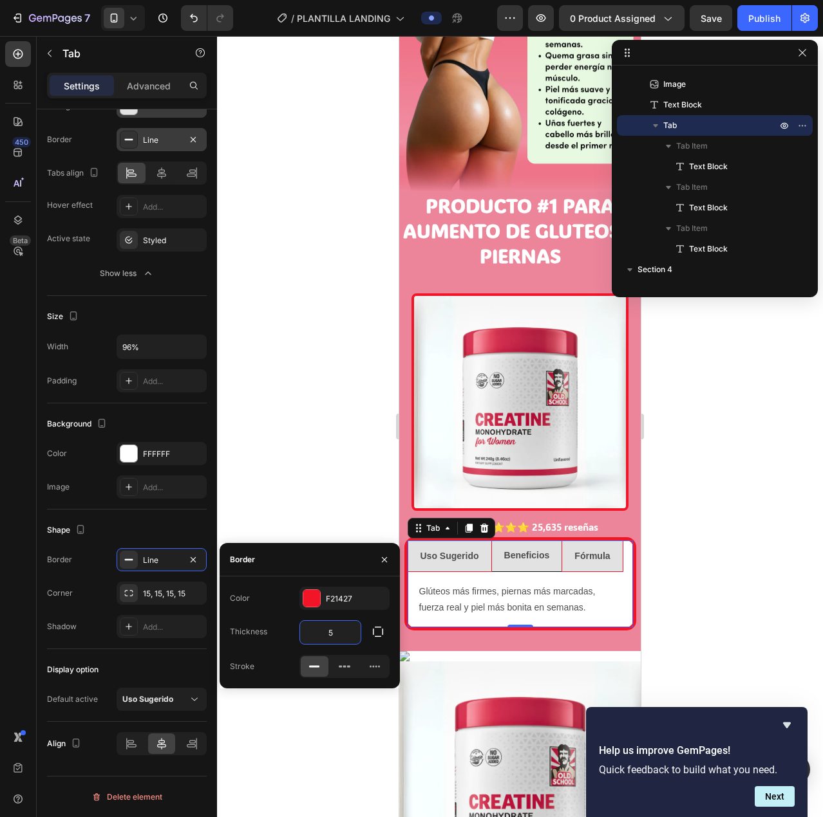
type input "3"
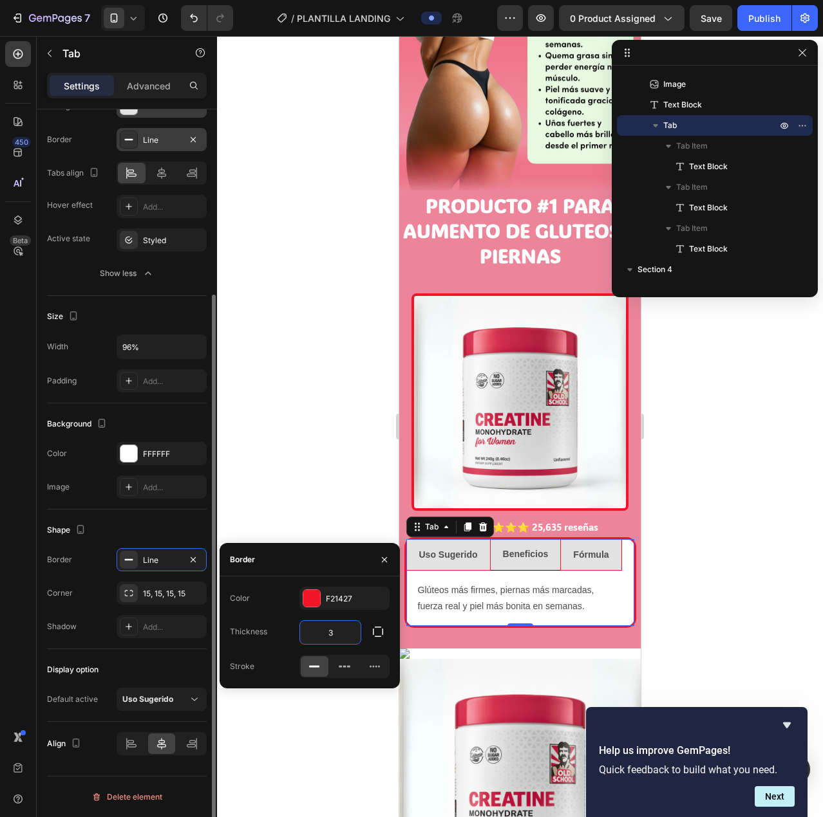
click at [178, 516] on div "Shape Border Line Corner 15, 15, 15, 15 Shadow Add..." at bounding box center [127, 580] width 160 height 140
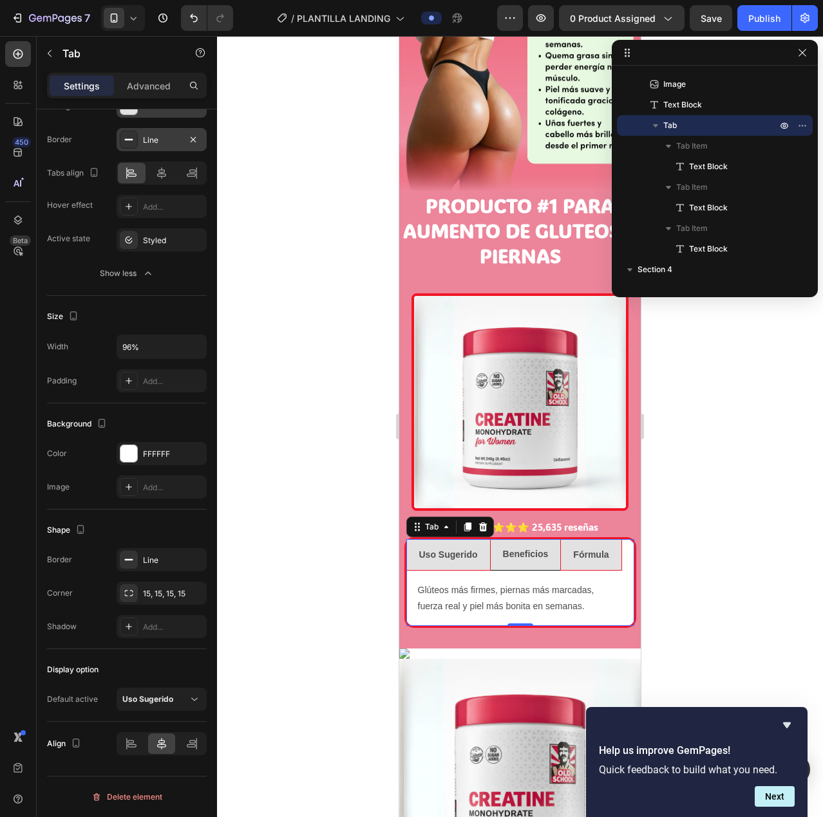
click at [584, 583] on p "Glúteos más firmes, piernas más marcadas, fuerza real y piel más bonita en sema…" at bounding box center [520, 599] width 205 height 32
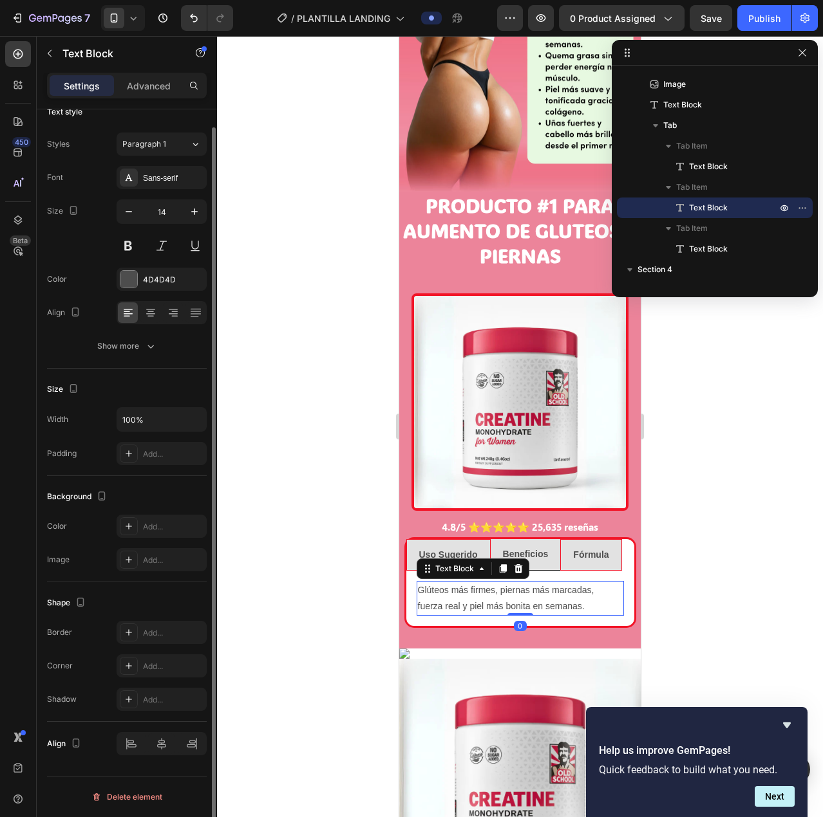
scroll to position [0, 0]
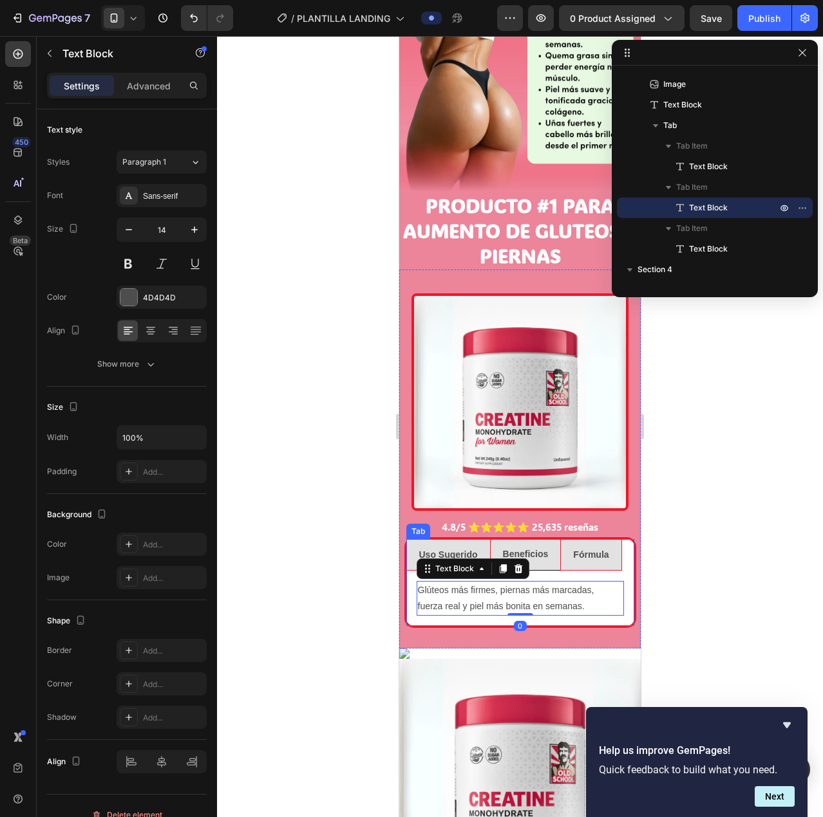
click at [622, 539] on ul "Uso Sugerido Beneficios Fórmula" at bounding box center [520, 555] width 228 height 32
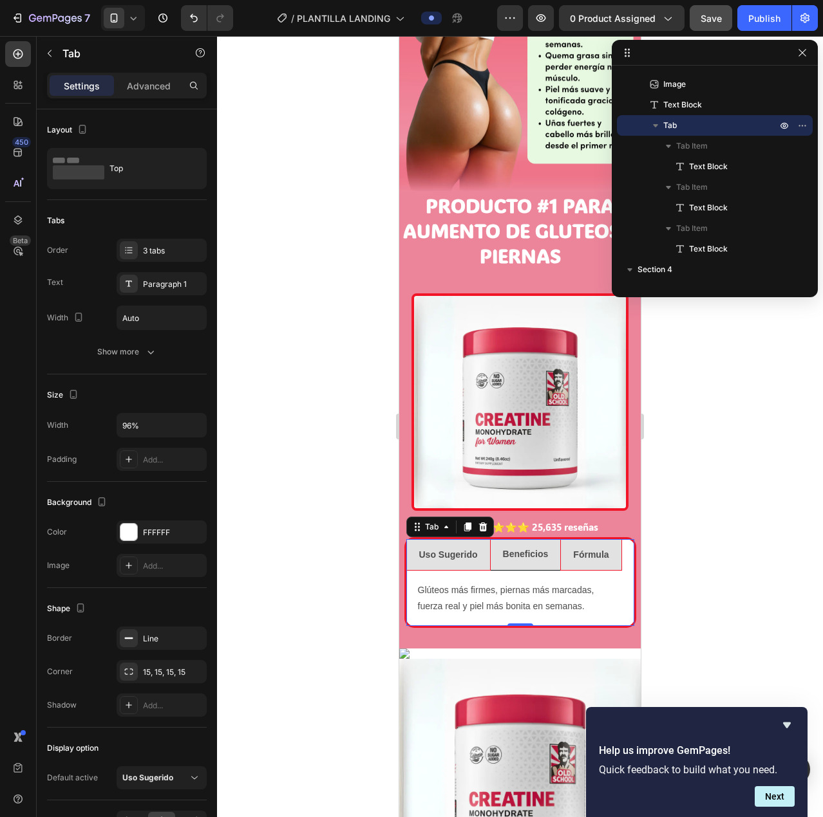
click at [694, 13] on button "Save" at bounding box center [710, 18] width 42 height 26
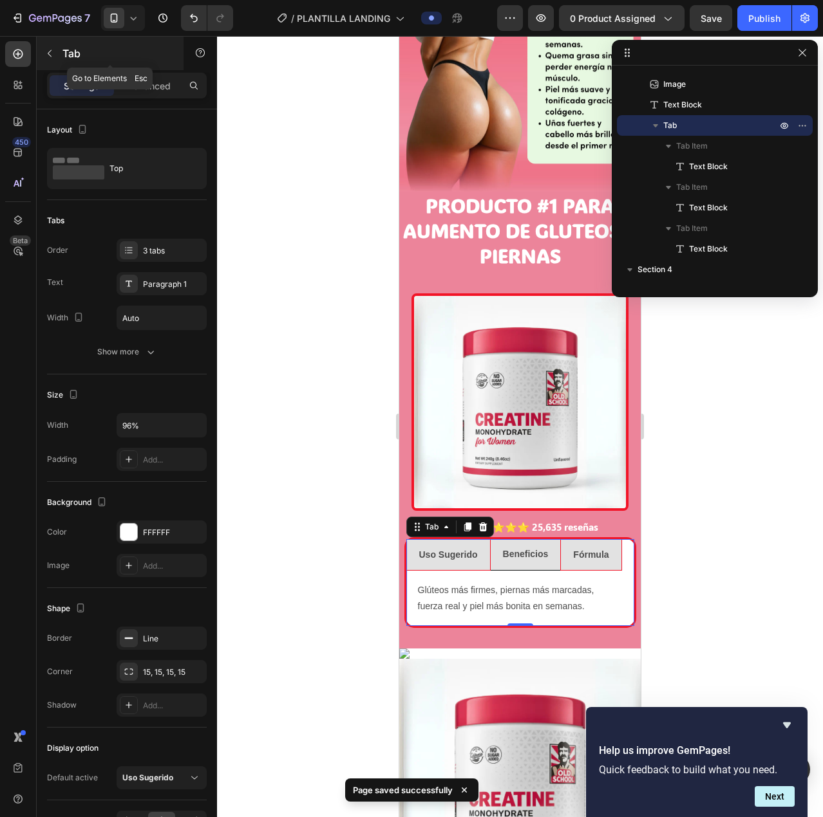
click at [50, 51] on icon "button" at bounding box center [49, 53] width 10 height 10
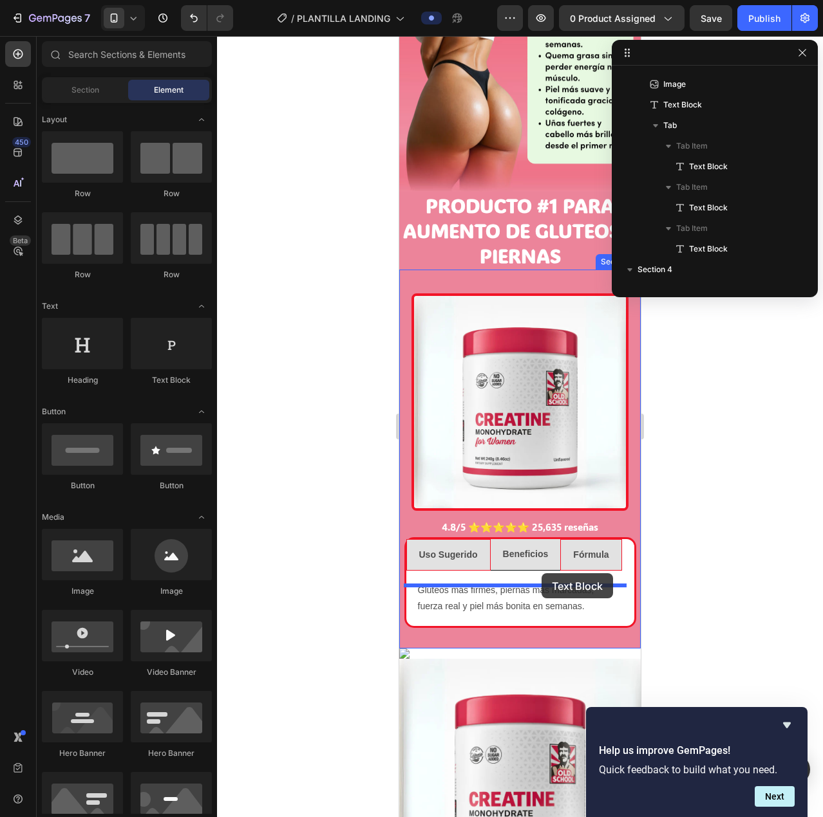
drag, startPoint x: 563, startPoint y: 395, endPoint x: 541, endPoint y: 573, distance: 179.6
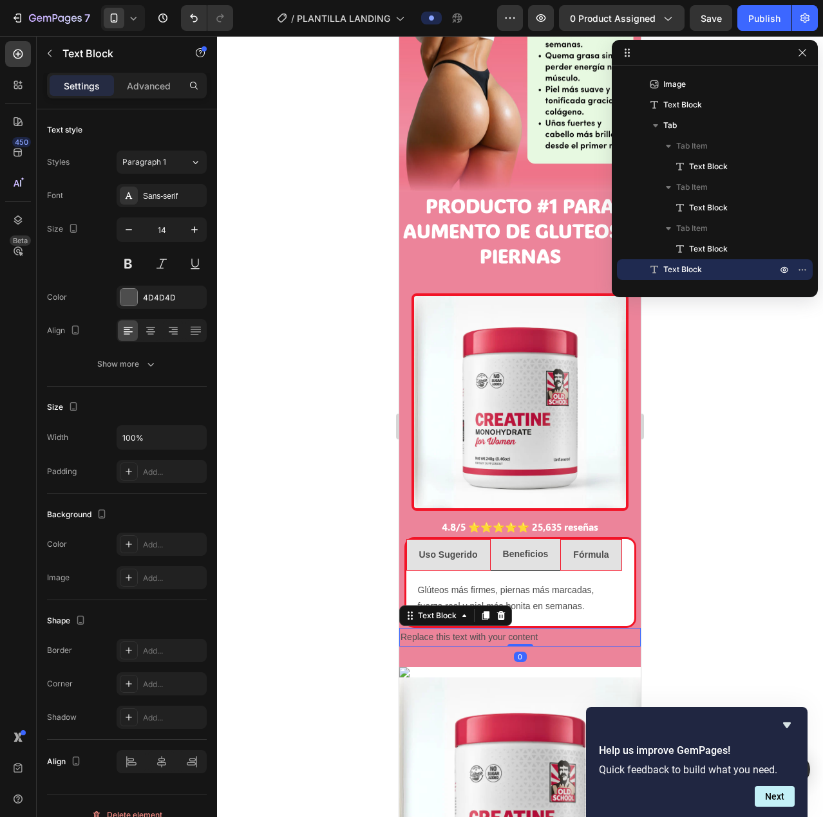
click at [510, 606] on div "Text Block" at bounding box center [455, 616] width 113 height 21
click at [499, 628] on div "Replace this text with your content" at bounding box center [519, 637] width 241 height 19
click at [499, 629] on p "Replace this text with your content" at bounding box center [519, 637] width 239 height 16
click at [404, 629] on p "!GRANDES DESCUENTOS!" at bounding box center [519, 637] width 239 height 16
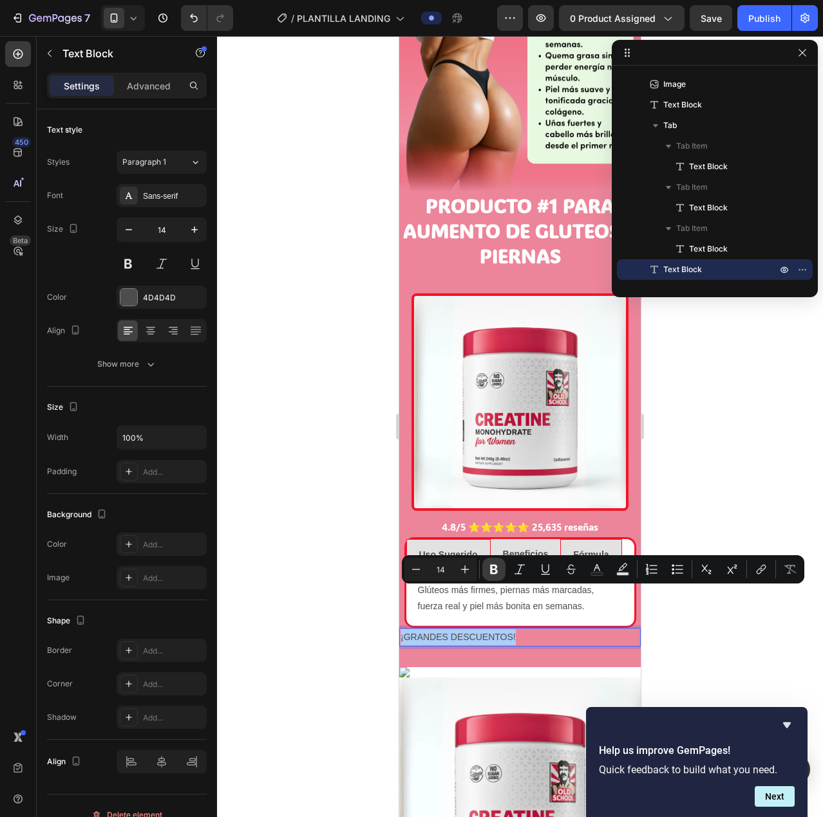
click at [492, 568] on icon "Editor contextual toolbar" at bounding box center [494, 570] width 8 height 10
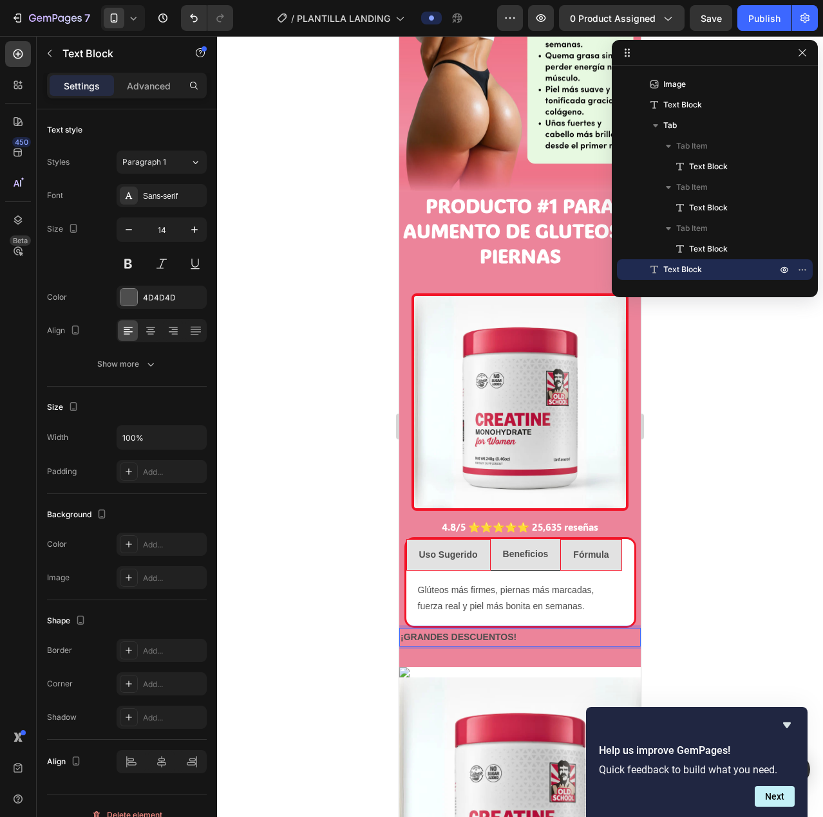
click at [466, 581] on div "Glúteos más firmes, piernas más marcadas, fuerza real y piel más bonita en sema…" at bounding box center [519, 598] width 207 height 35
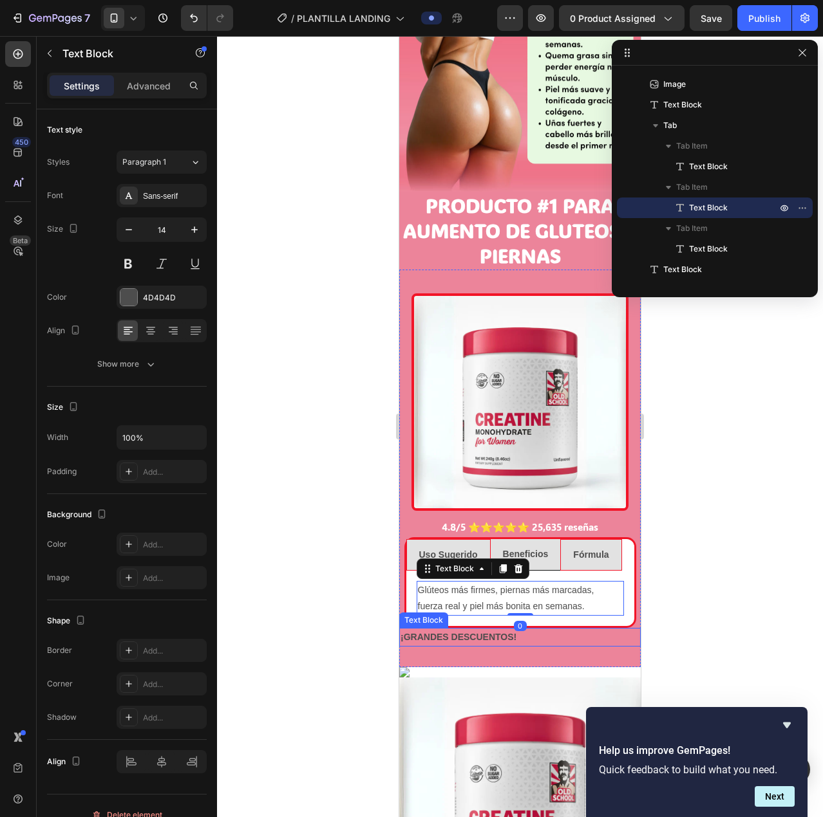
click at [463, 629] on p "¡GRANDES DESCUENTOS!" at bounding box center [519, 637] width 239 height 16
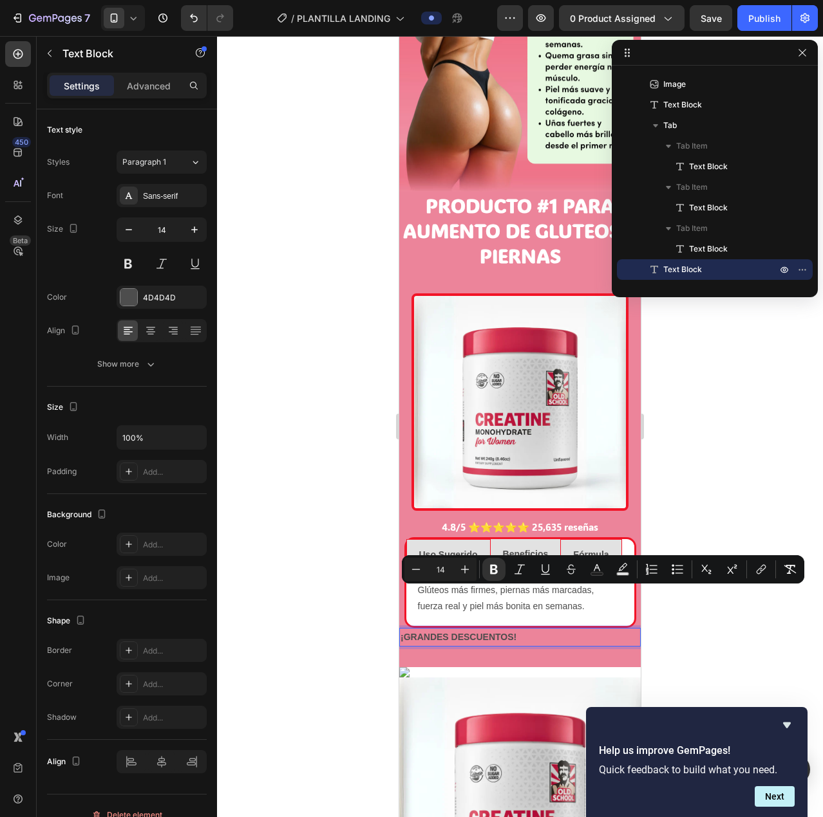
click at [463, 632] on strong "¡GRANDES DESCUENTOS!" at bounding box center [458, 637] width 116 height 10
click at [467, 569] on icon "Editor contextual toolbar" at bounding box center [464, 569] width 13 height 13
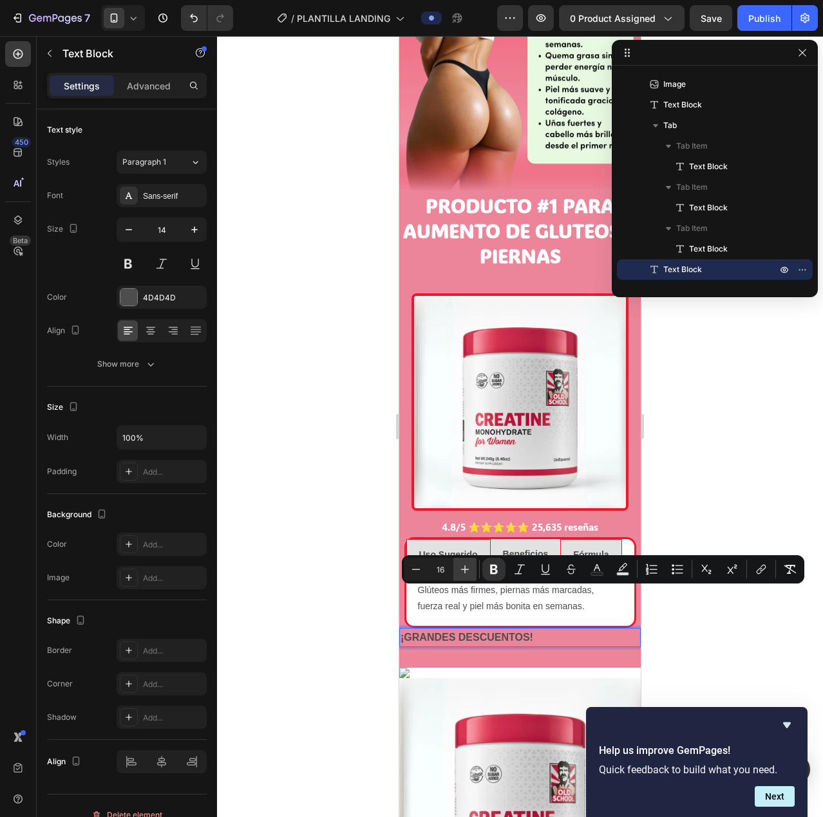
click at [467, 569] on icon "Editor contextual toolbar" at bounding box center [464, 569] width 13 height 13
type input "17"
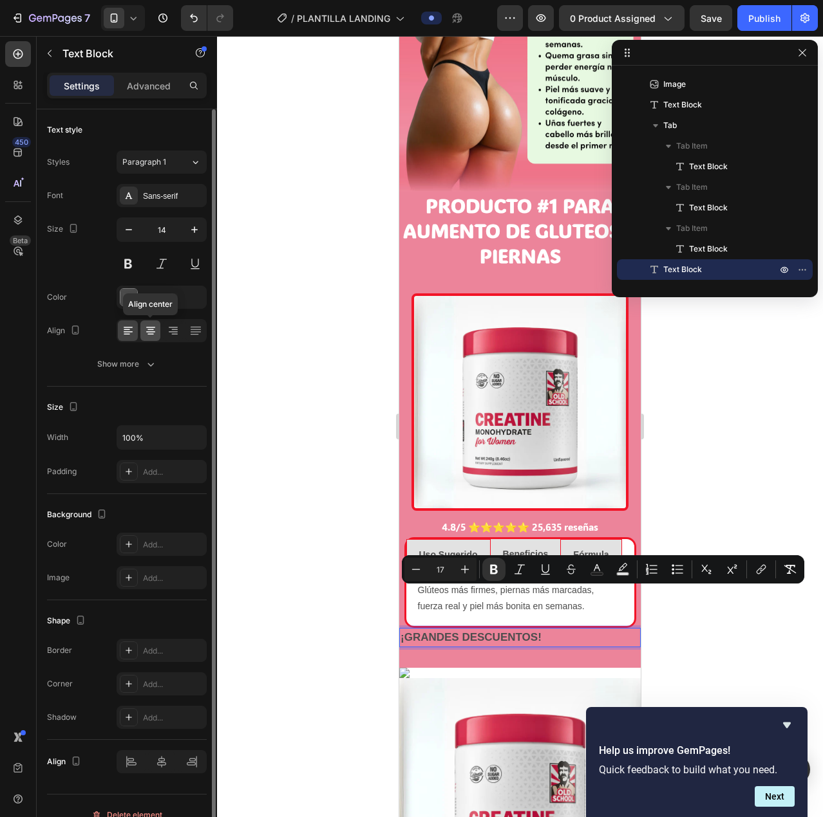
click at [154, 335] on icon at bounding box center [150, 330] width 13 height 13
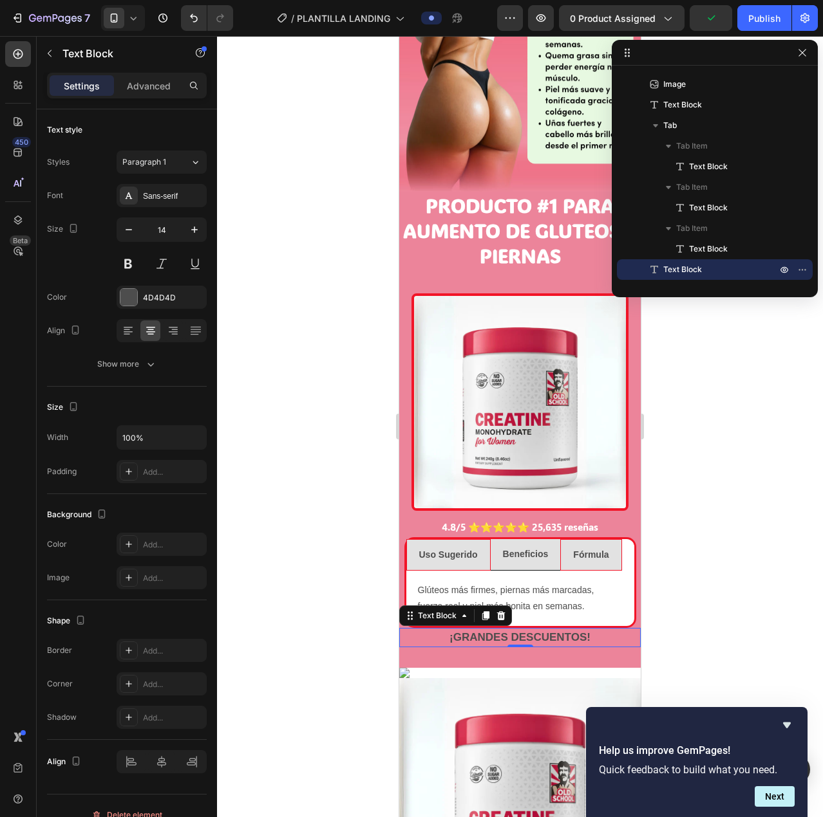
click at [549, 631] on strong "¡GRANDES DESCUENTOS!" at bounding box center [519, 637] width 141 height 12
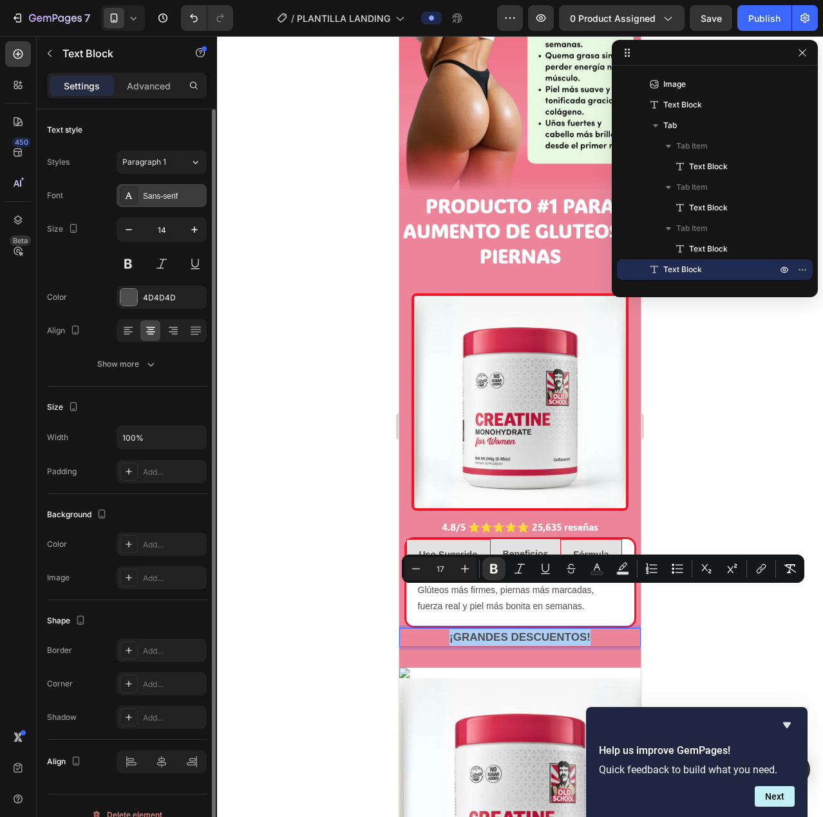
click at [170, 194] on div "Sans-serif" at bounding box center [173, 197] width 61 height 12
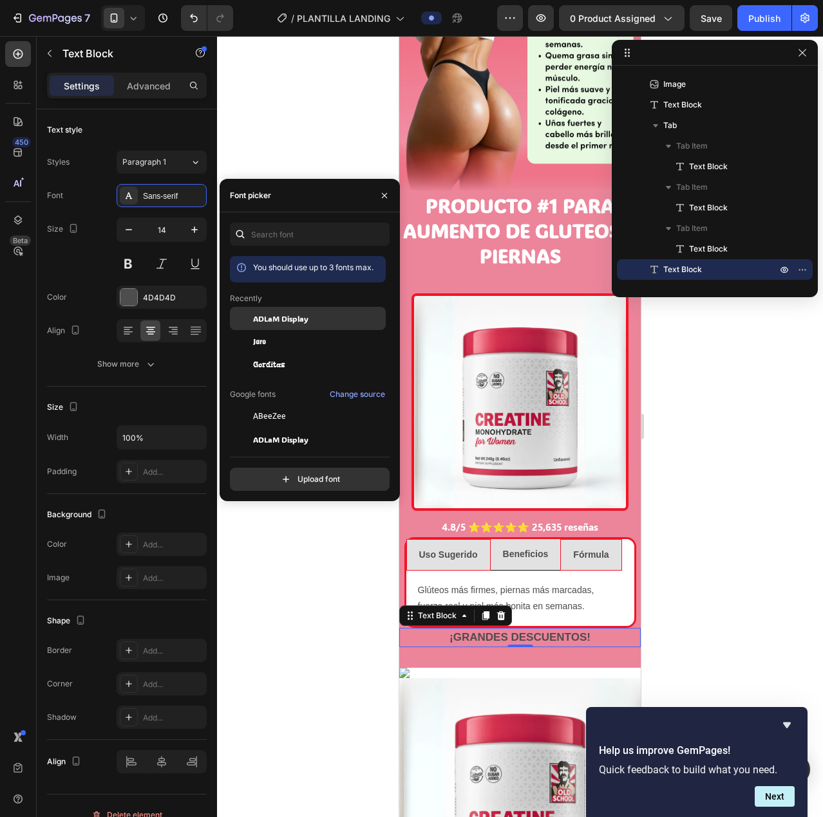
click at [303, 314] on span "ADLaM Display" at bounding box center [280, 319] width 55 height 12
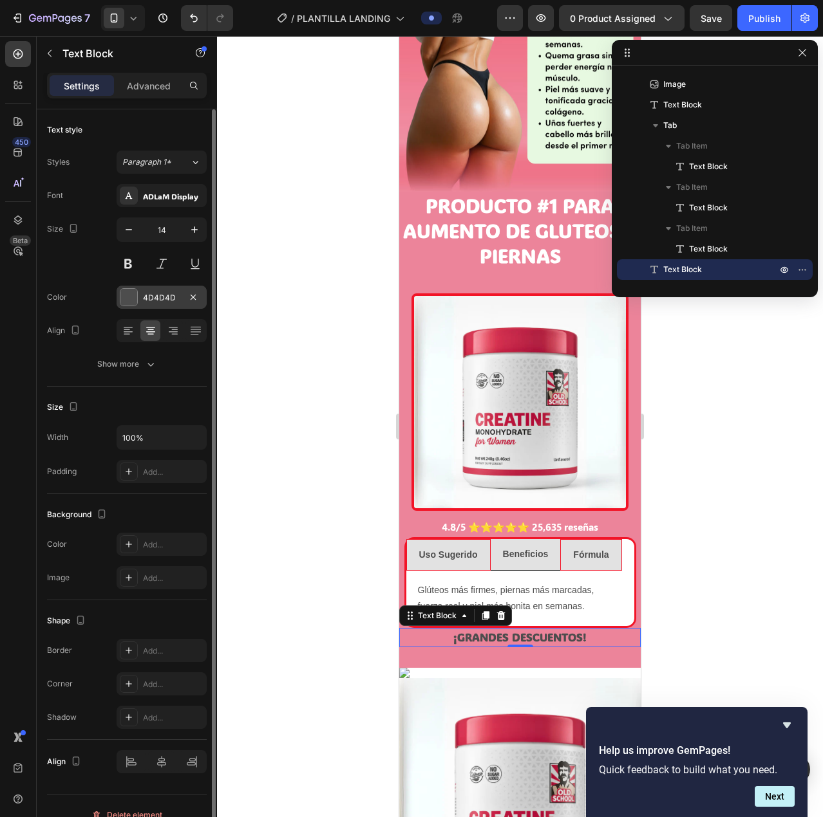
click at [131, 298] on div at bounding box center [128, 297] width 17 height 17
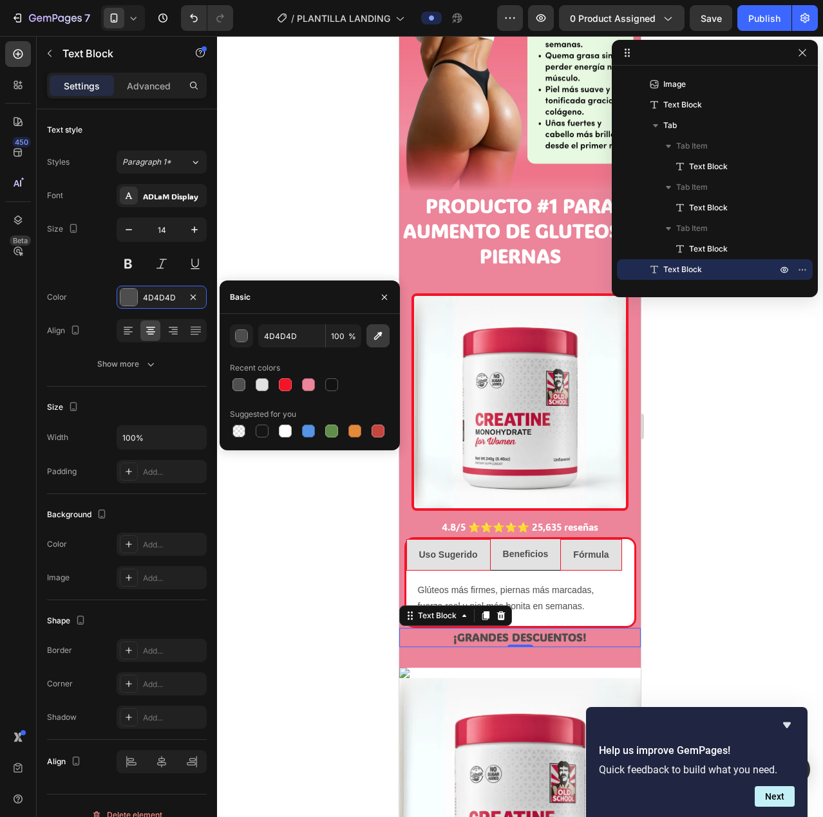
click at [380, 335] on icon "button" at bounding box center [378, 336] width 8 height 8
type input "FFFFFF"
click at [293, 546] on div at bounding box center [520, 426] width 606 height 781
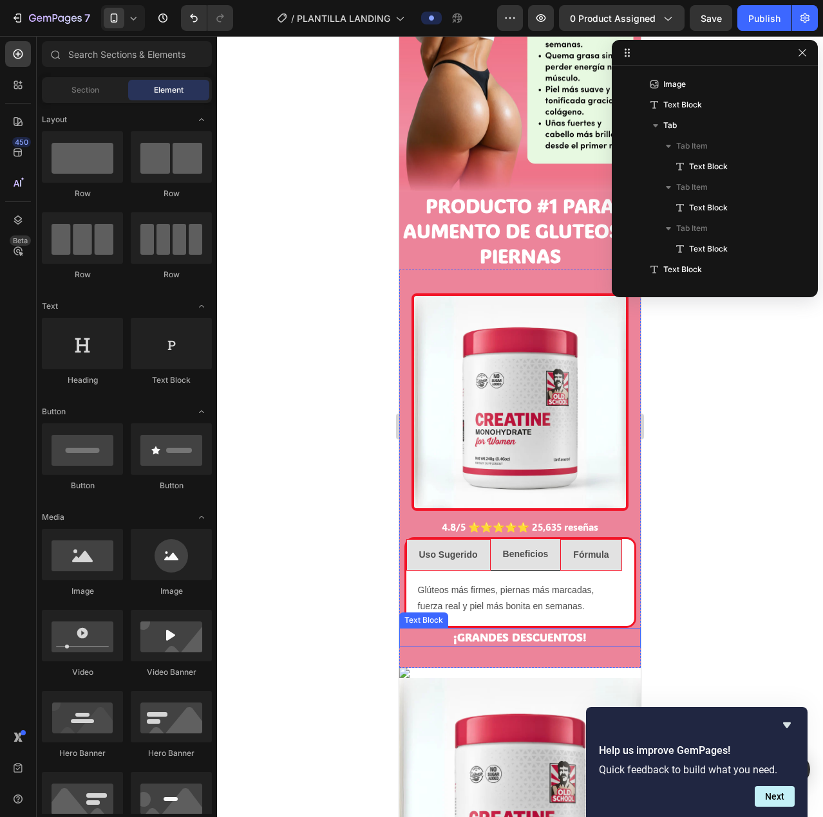
click at [514, 630] on strong "¡GRANDES DESCUENTOS!" at bounding box center [519, 637] width 133 height 14
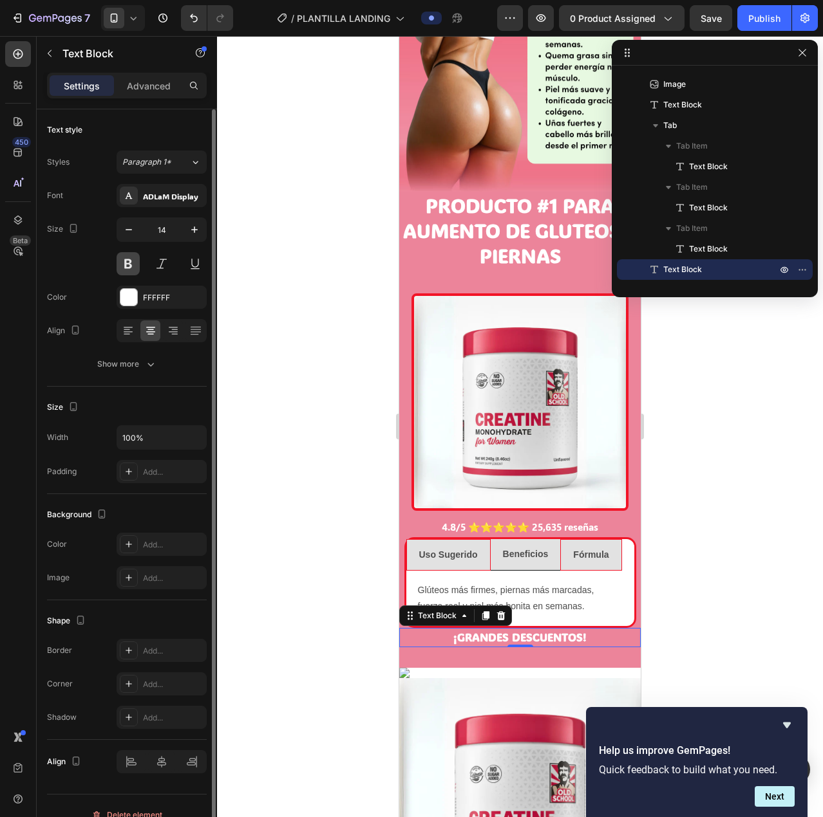
click at [131, 263] on button at bounding box center [128, 263] width 23 height 23
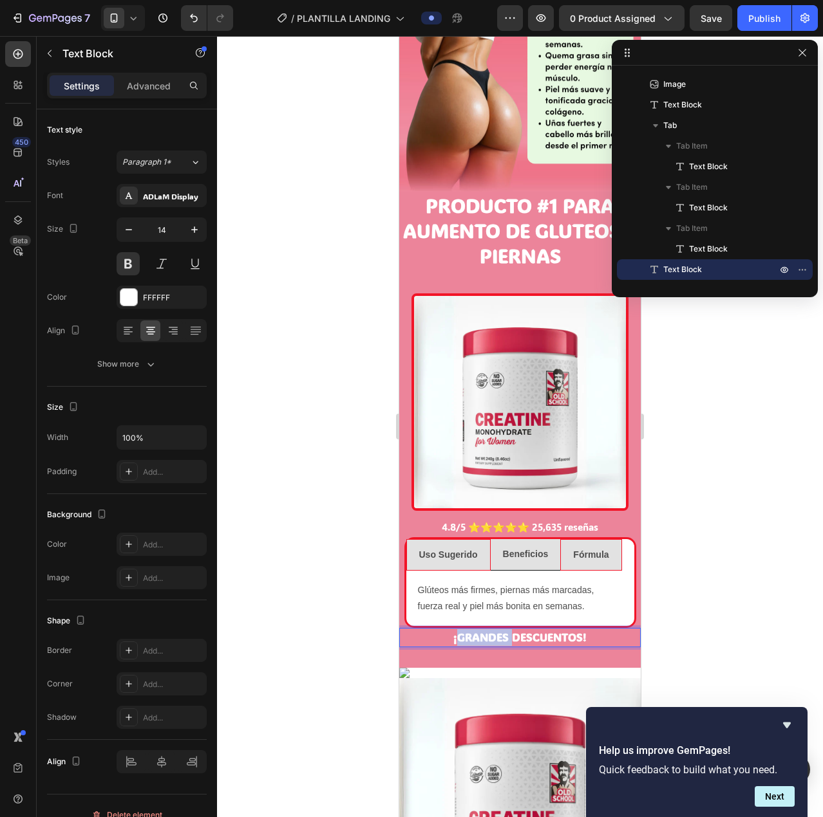
click at [476, 630] on strong "¡GRANDES DESCUENTOS!" at bounding box center [519, 637] width 133 height 14
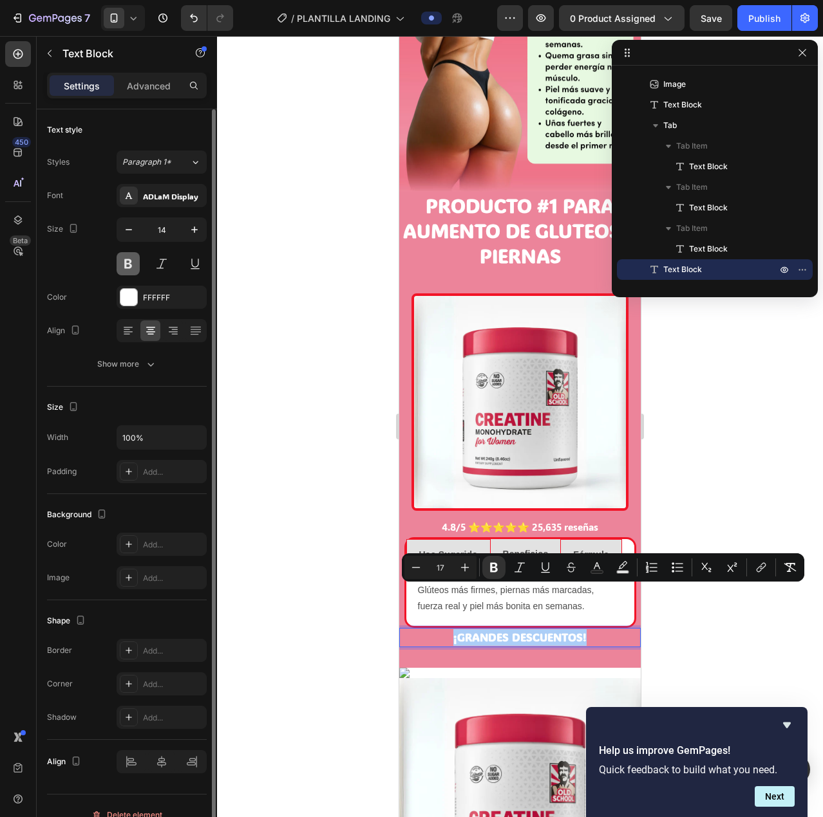
click at [129, 266] on button at bounding box center [128, 263] width 23 height 23
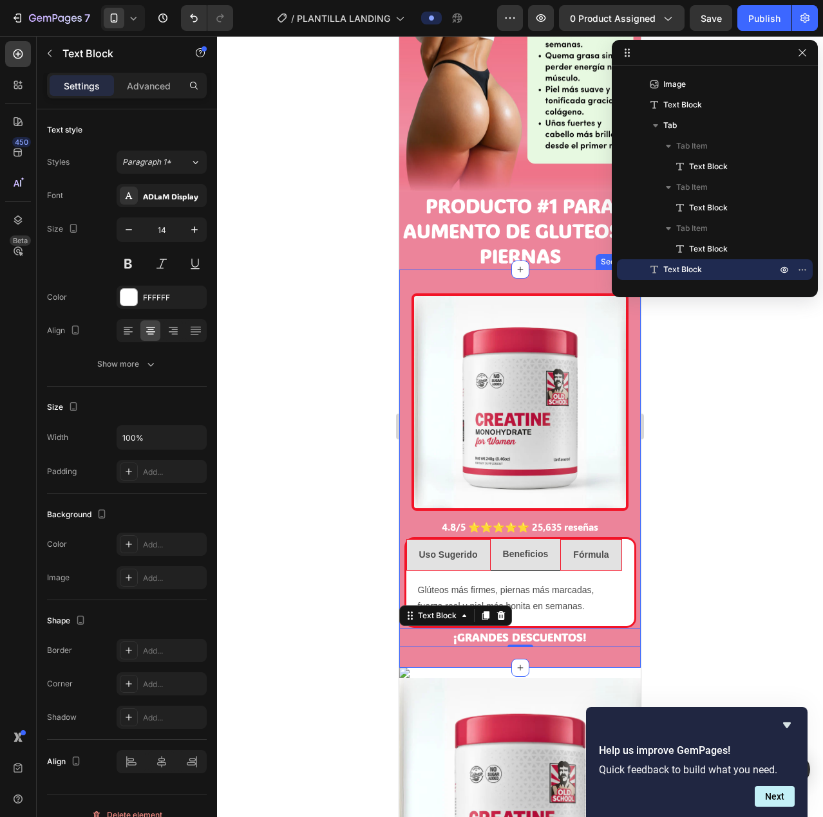
click at [693, 601] on div at bounding box center [520, 426] width 606 height 781
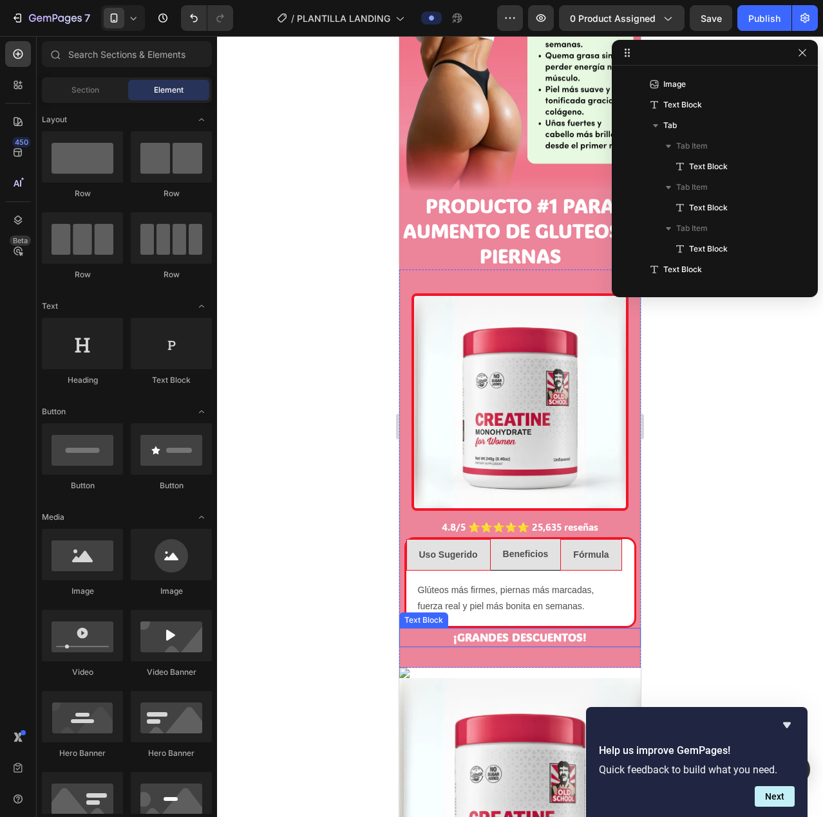
click at [539, 630] on strong "¡GRANDES DESCUENTOS!" at bounding box center [519, 637] width 133 height 14
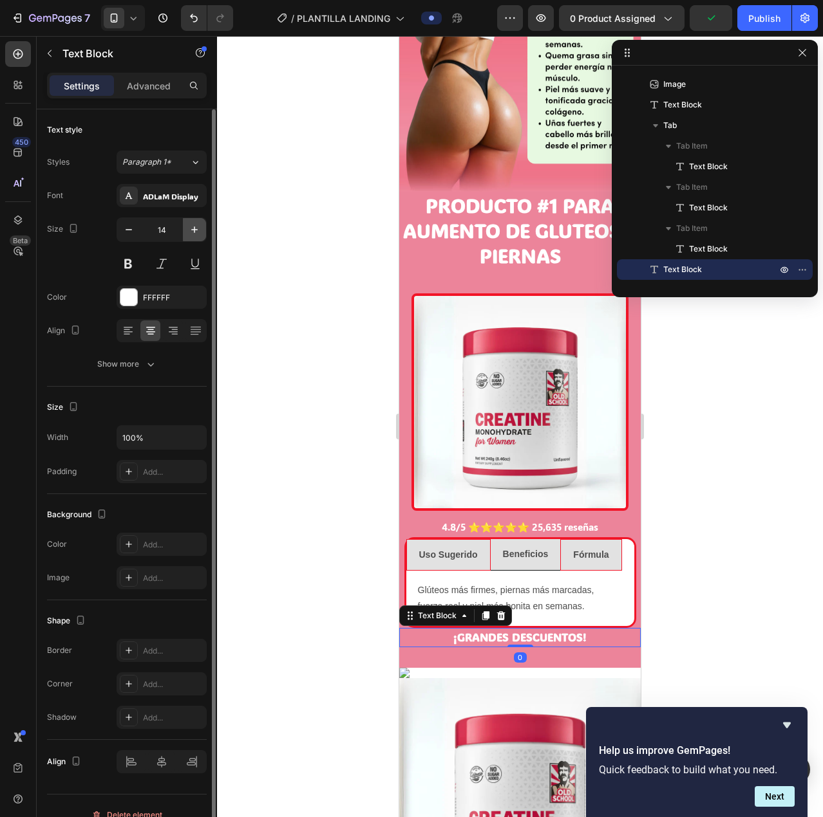
click at [192, 225] on icon "button" at bounding box center [194, 229] width 13 height 13
click at [190, 225] on icon "button" at bounding box center [194, 229] width 13 height 13
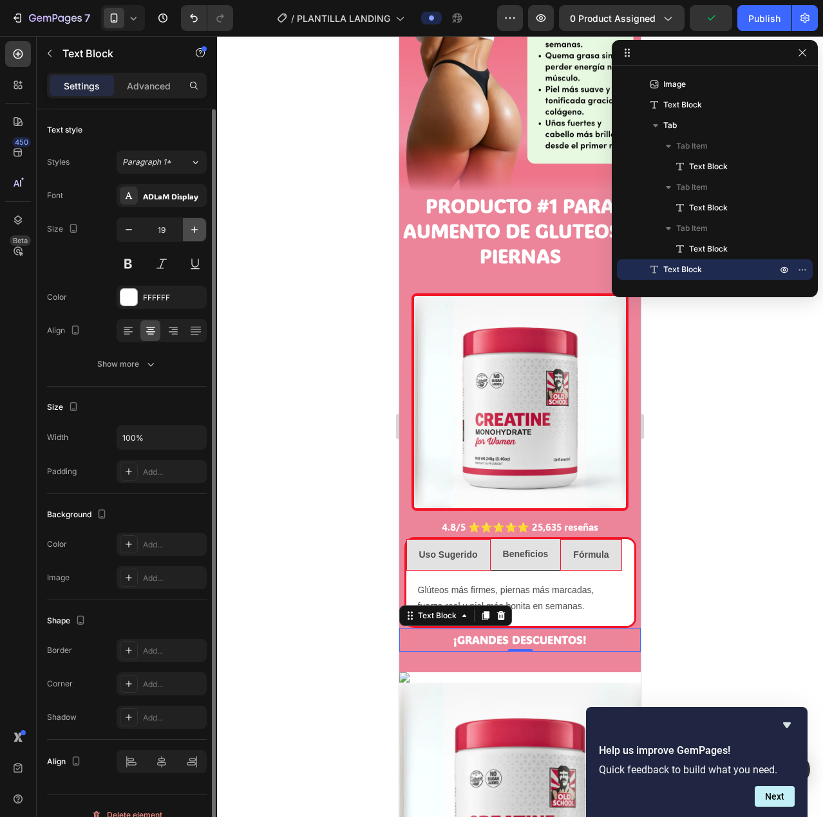
click at [190, 225] on icon "button" at bounding box center [194, 229] width 13 height 13
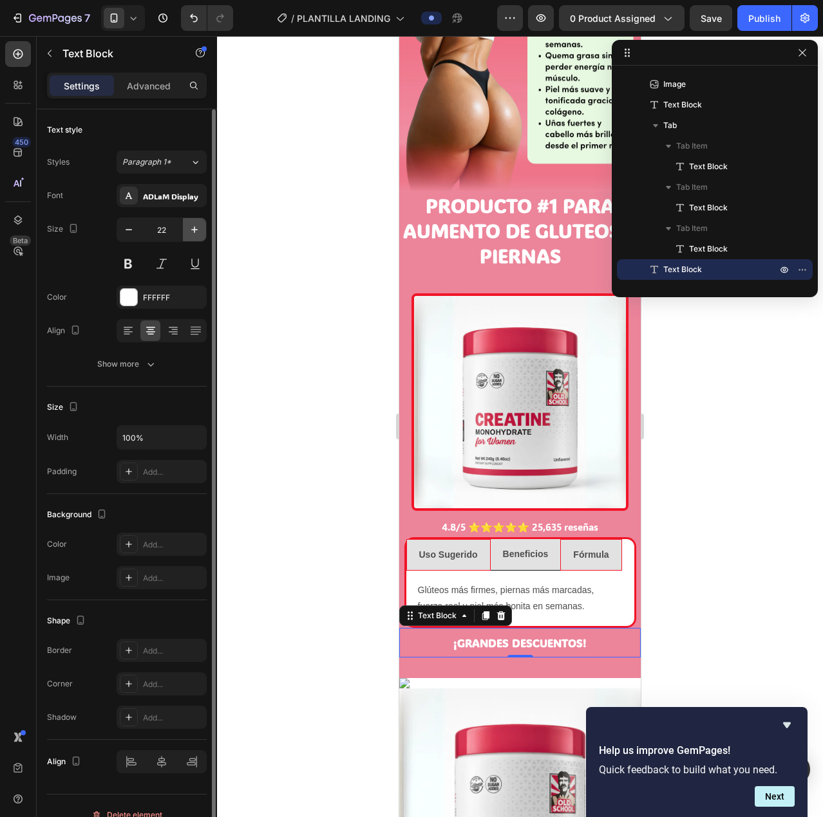
click at [190, 225] on icon "button" at bounding box center [194, 229] width 13 height 13
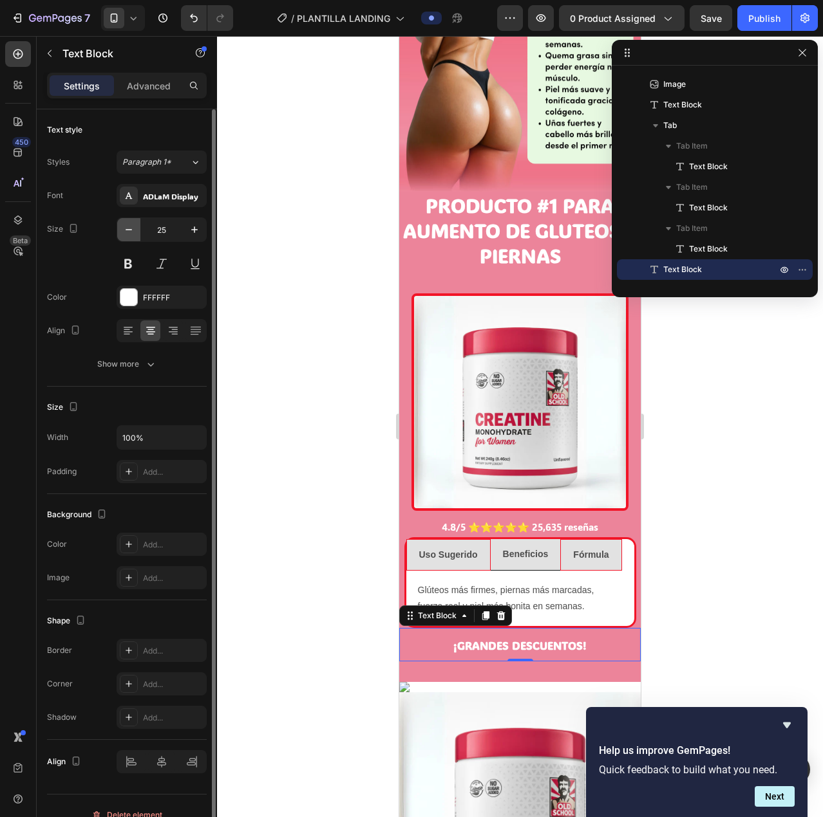
click at [129, 228] on icon "button" at bounding box center [128, 229] width 13 height 13
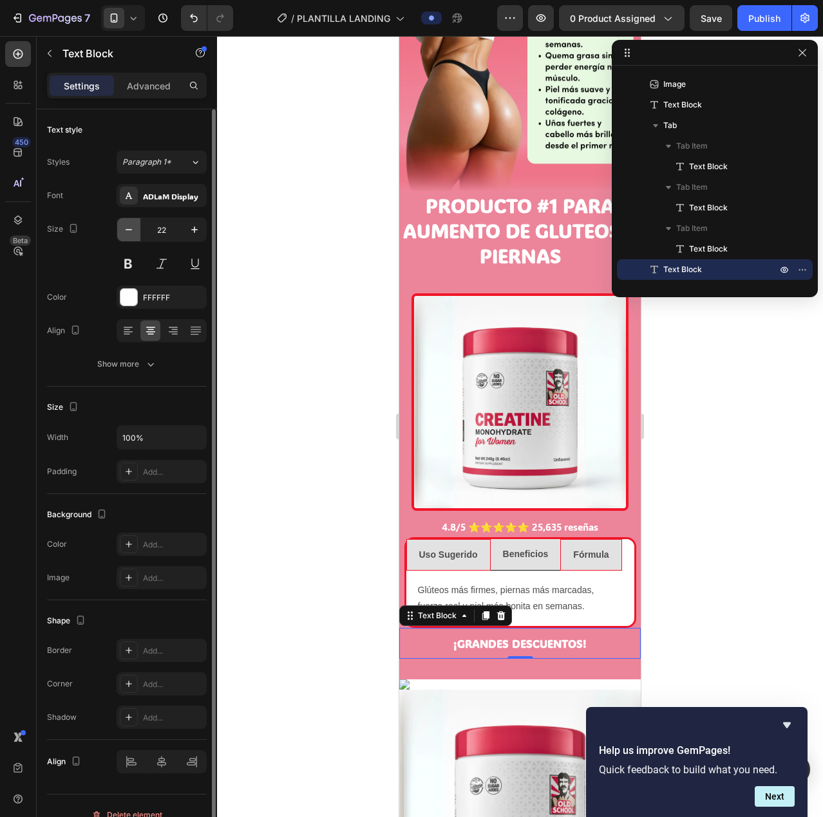
click at [129, 228] on icon "button" at bounding box center [128, 229] width 13 height 13
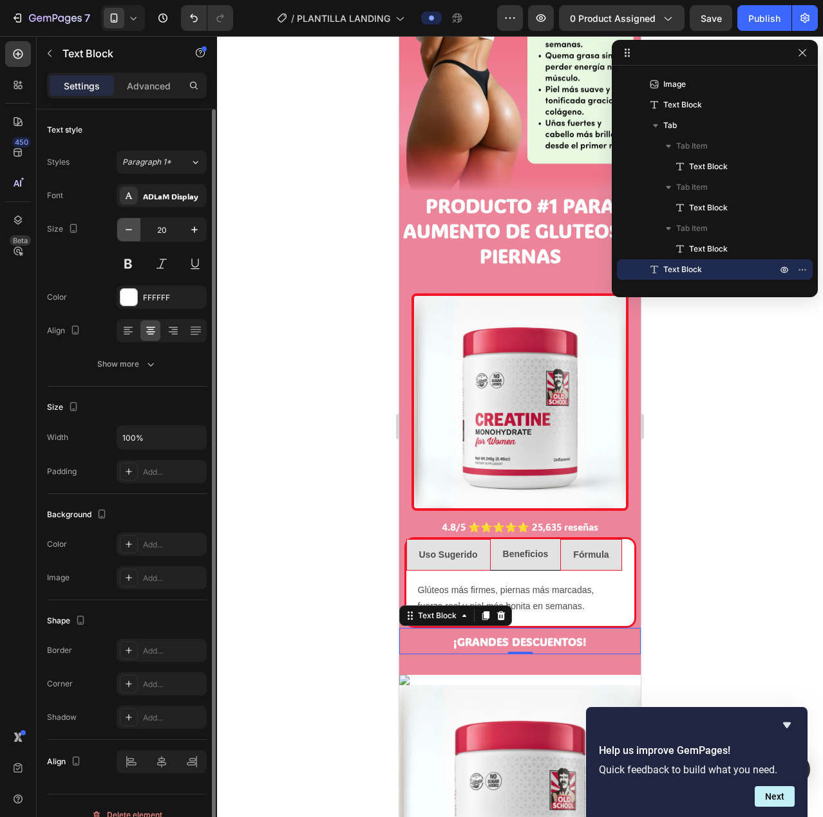
click at [129, 228] on icon "button" at bounding box center [128, 229] width 13 height 13
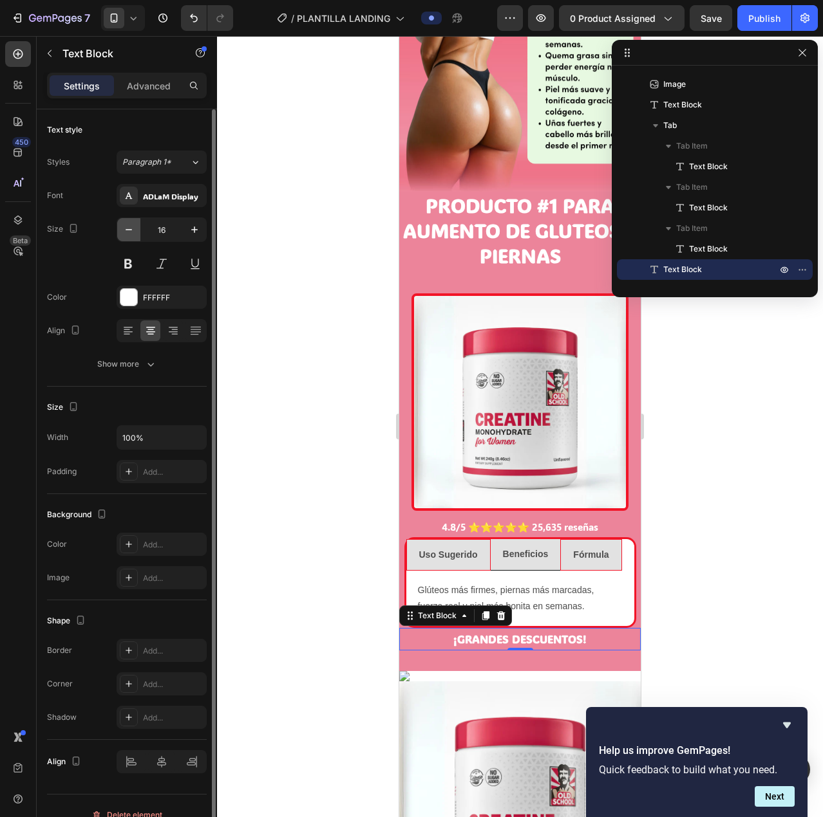
click at [129, 228] on icon "button" at bounding box center [128, 229] width 13 height 13
type input "15"
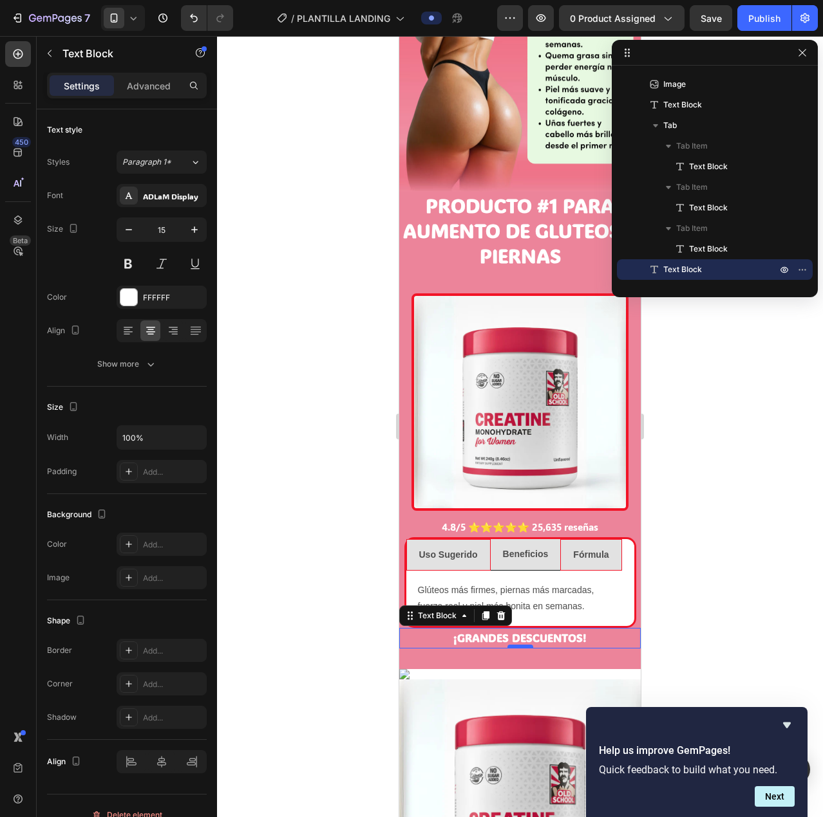
click at [519, 645] on div at bounding box center [520, 647] width 26 height 4
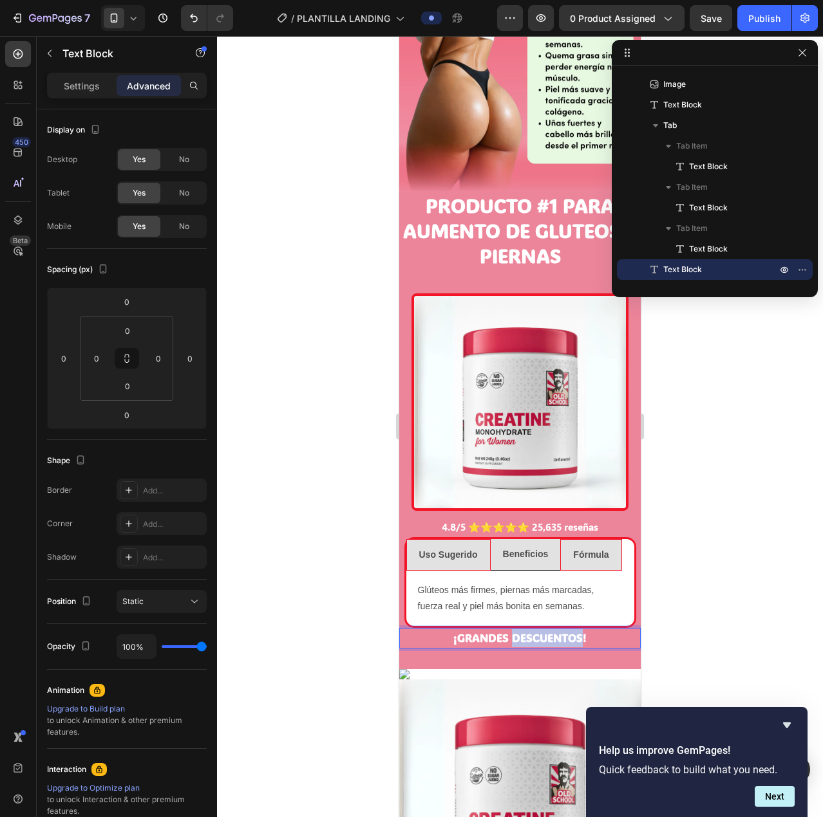
click at [526, 631] on strong "¡GRANDES DESCUENTOS!" at bounding box center [519, 638] width 133 height 14
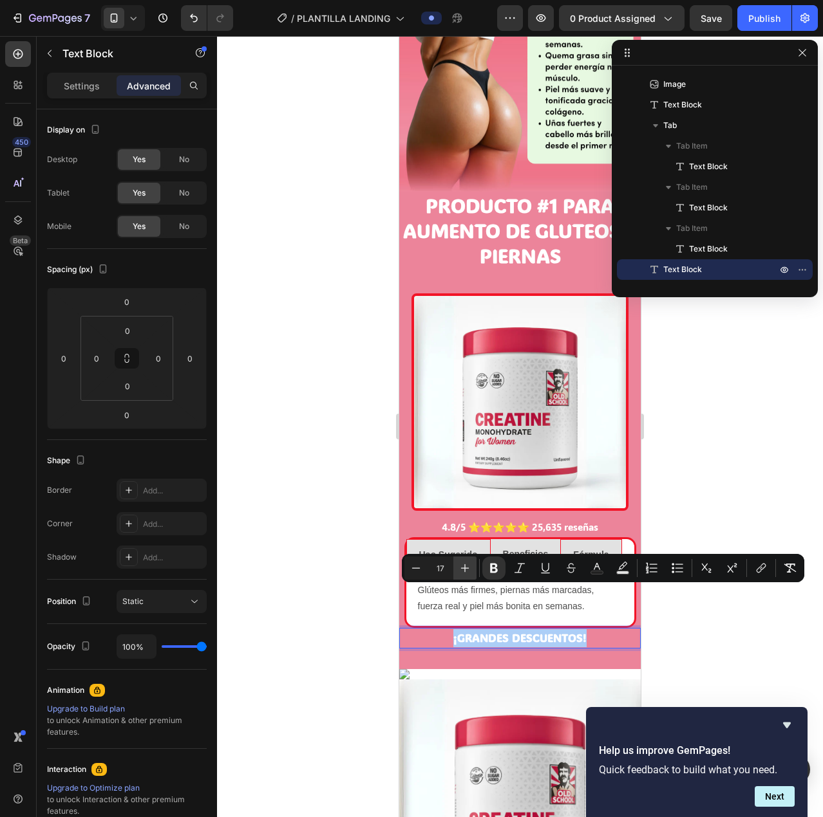
click at [460, 566] on icon "Editor contextual toolbar" at bounding box center [464, 568] width 13 height 13
type input "18"
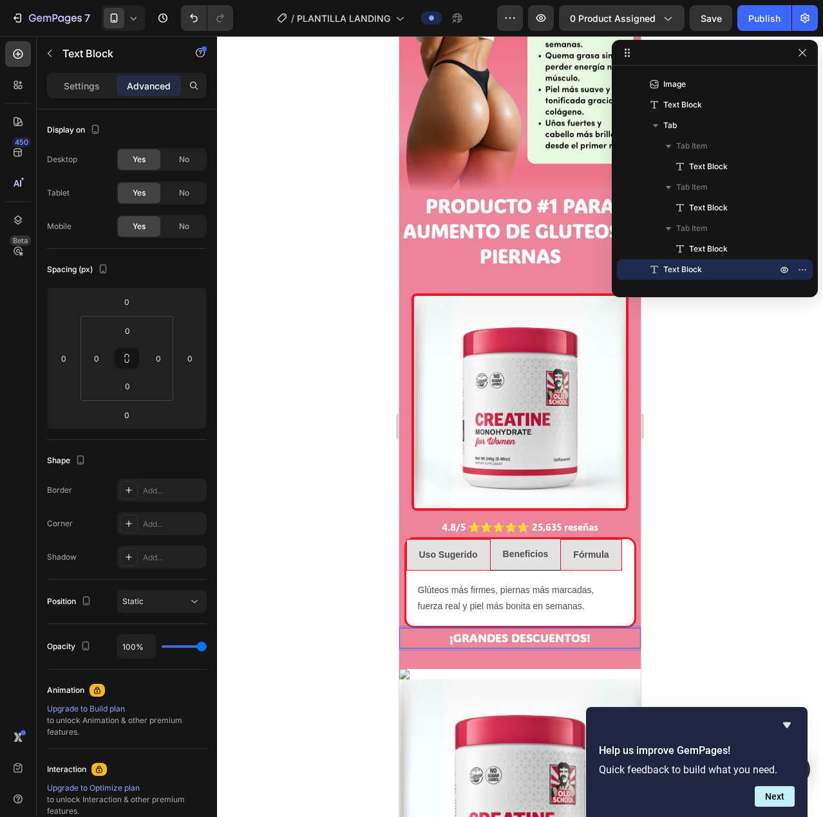
click at [461, 630] on strong "¡GRANDES DESCUENTOS!" at bounding box center [519, 637] width 141 height 15
click at [799, 532] on div at bounding box center [520, 426] width 606 height 781
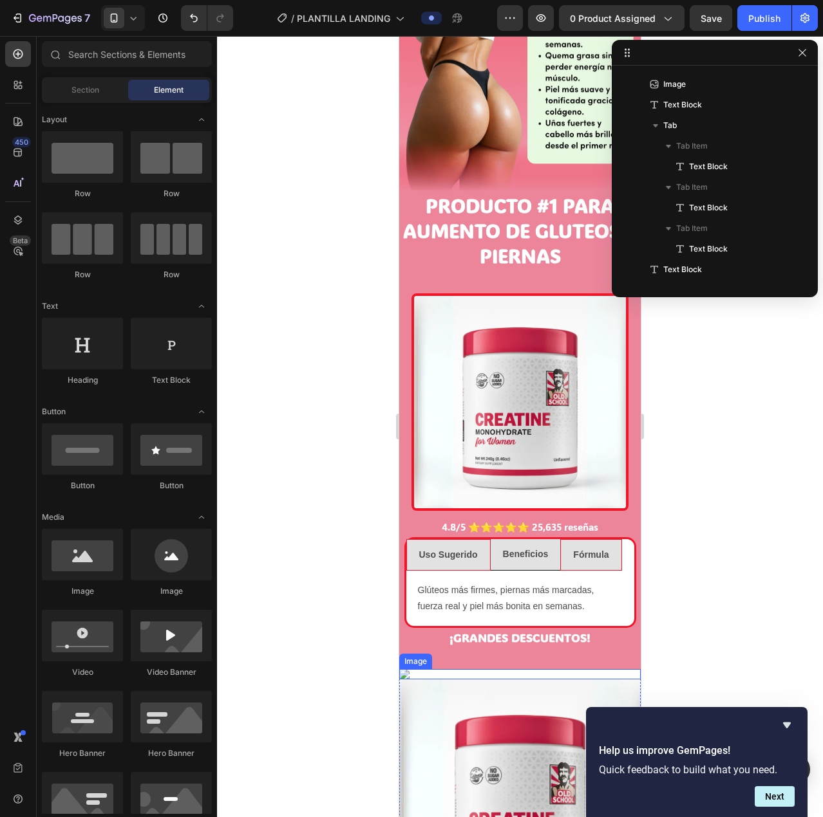
scroll to position [917, 0]
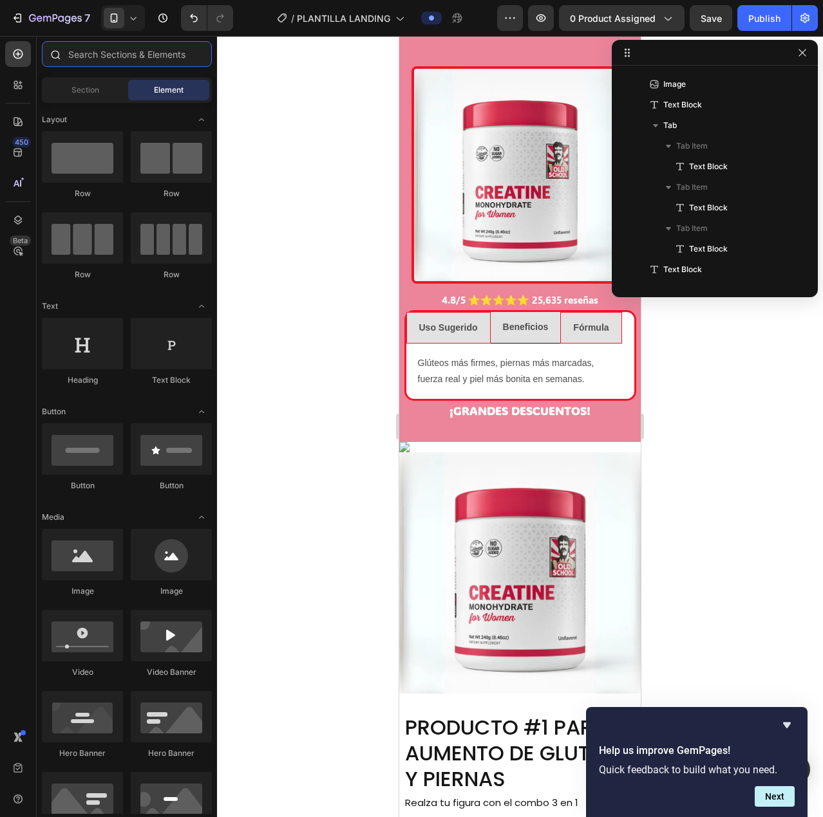
click at [101, 63] on input "text" at bounding box center [127, 54] width 170 height 26
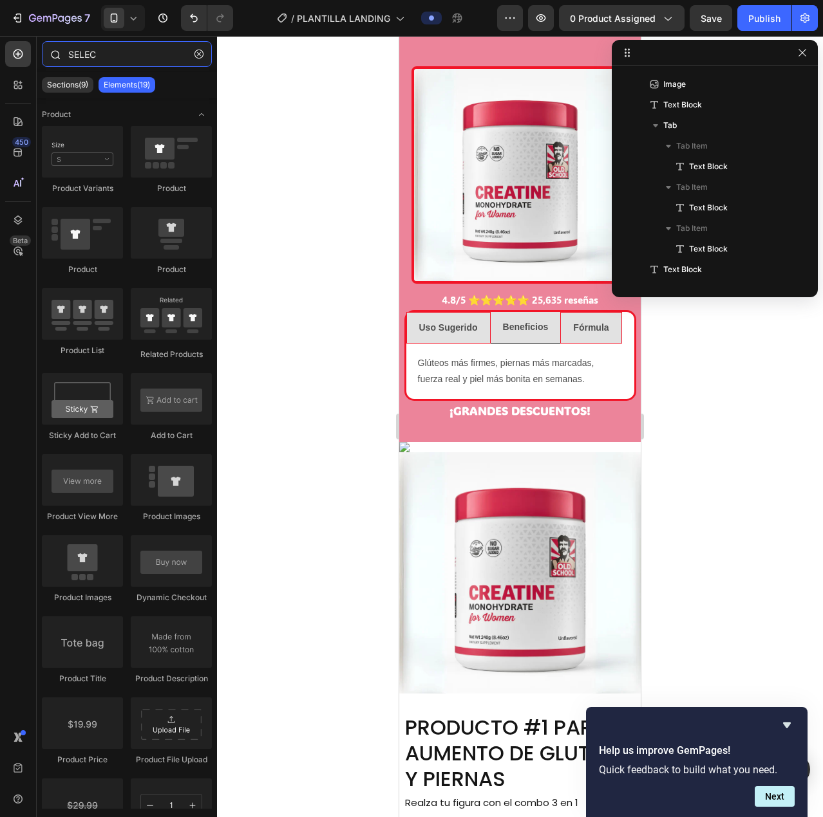
click at [98, 57] on input "SELEC" at bounding box center [127, 54] width 170 height 26
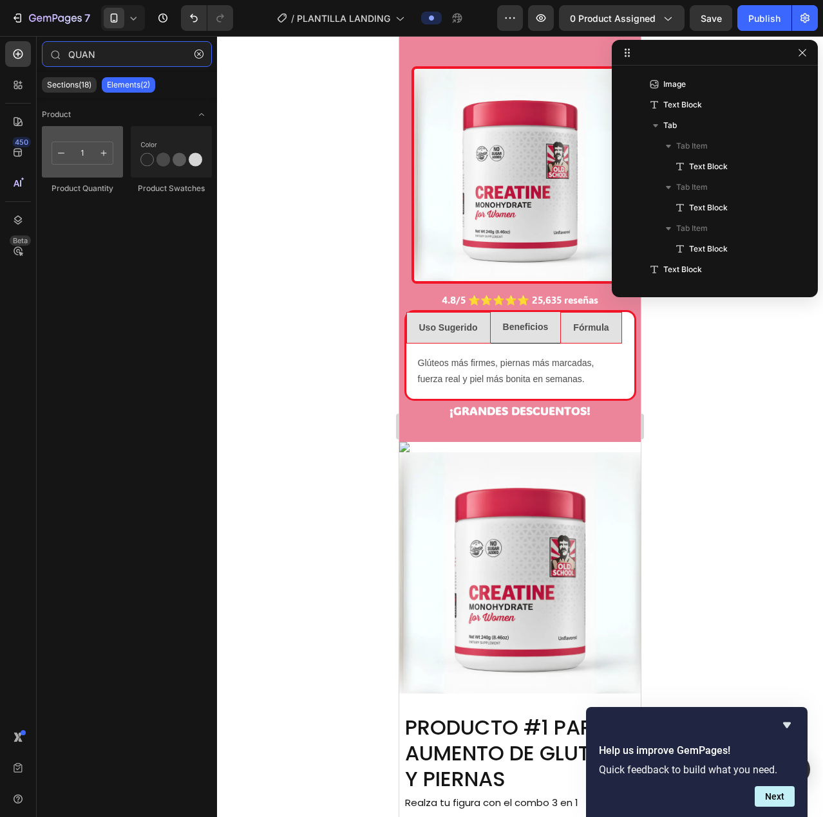
type input "QUAN"
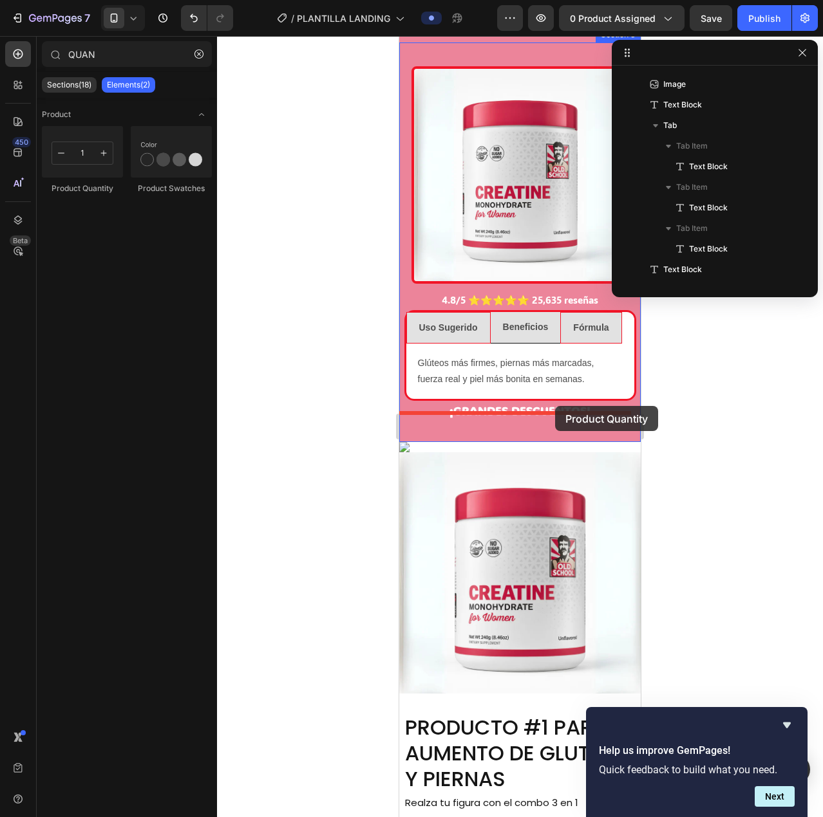
drag, startPoint x: 482, startPoint y: 201, endPoint x: 555, endPoint y: 406, distance: 217.8
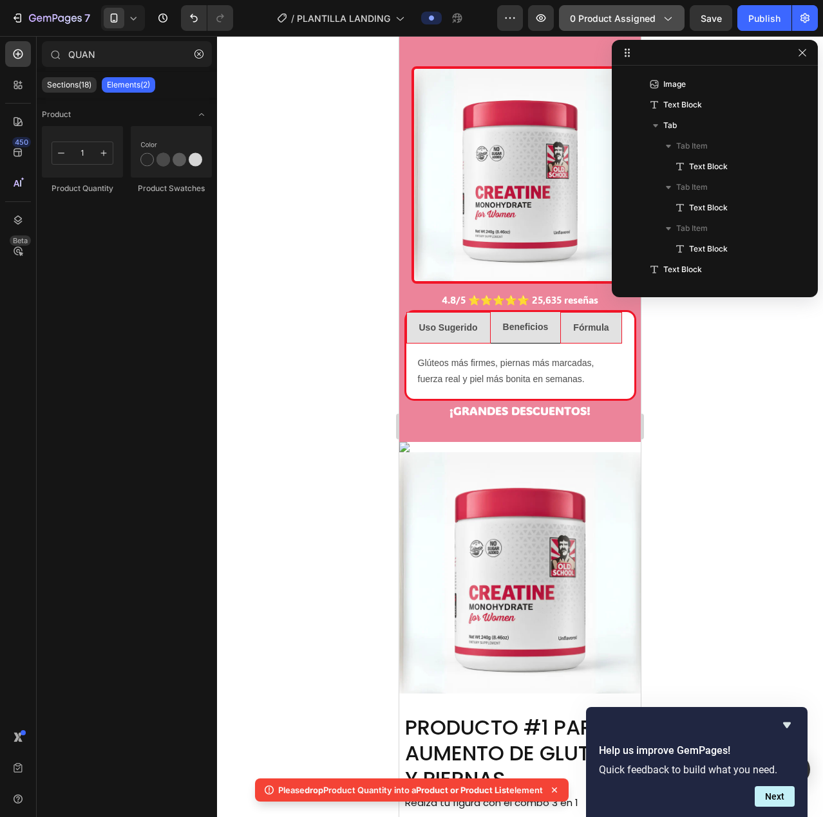
click at [631, 19] on span "0 product assigned" at bounding box center [613, 19] width 86 height 14
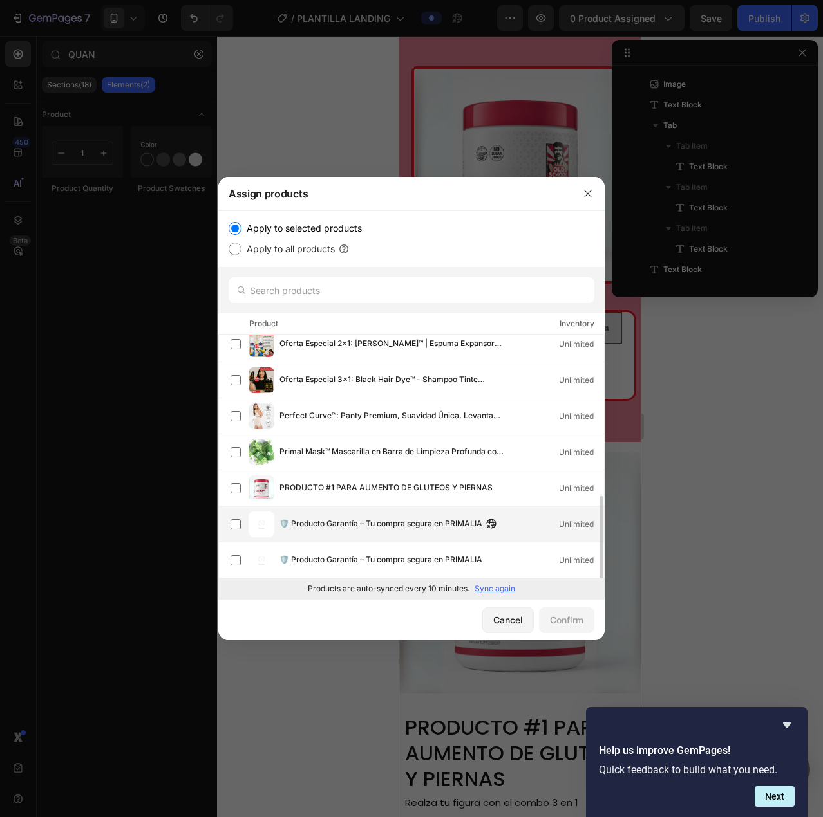
scroll to position [477, 0]
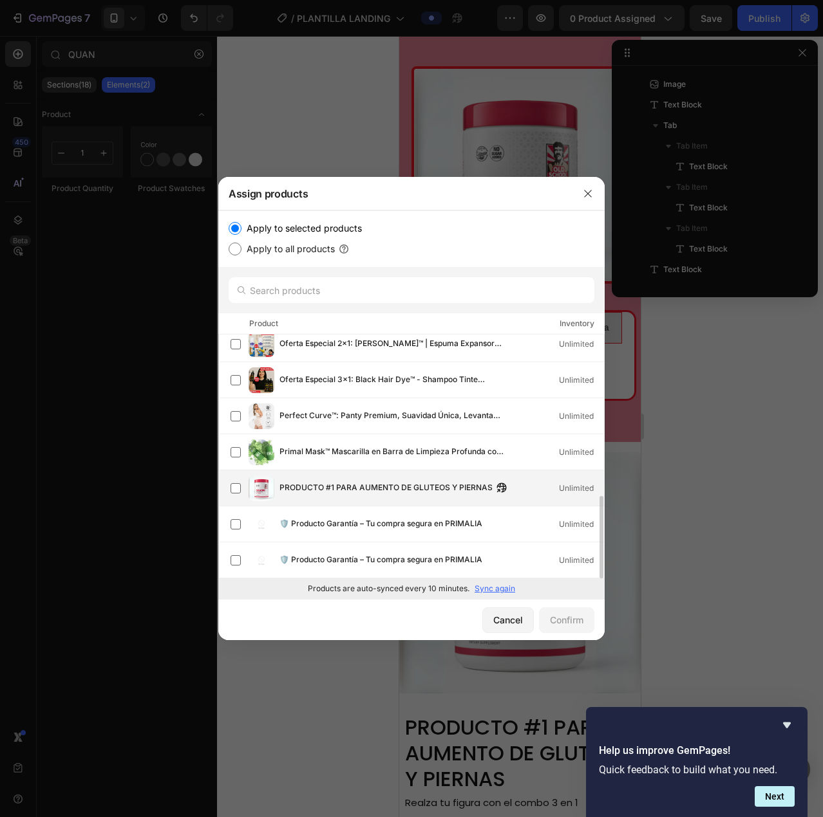
click at [350, 492] on span "PRODUCTO #1 PARA AUMENTO DE GLUTEOS Y PIERNAS" at bounding box center [385, 488] width 213 height 14
click at [558, 612] on button "Confirm" at bounding box center [566, 621] width 55 height 26
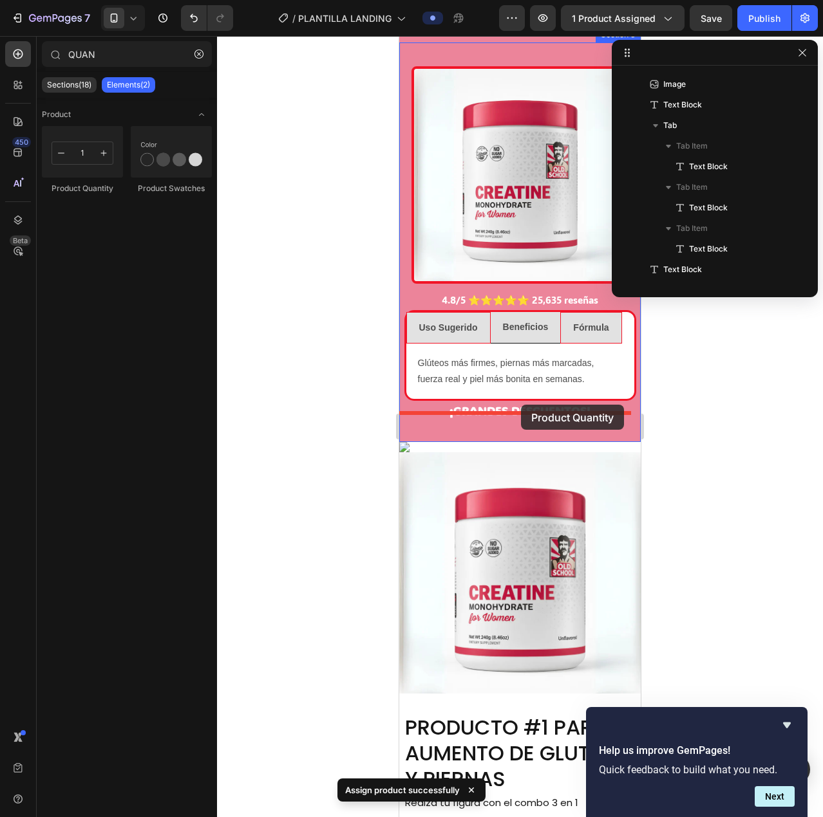
drag, startPoint x: 483, startPoint y: 199, endPoint x: 521, endPoint y: 405, distance: 209.3
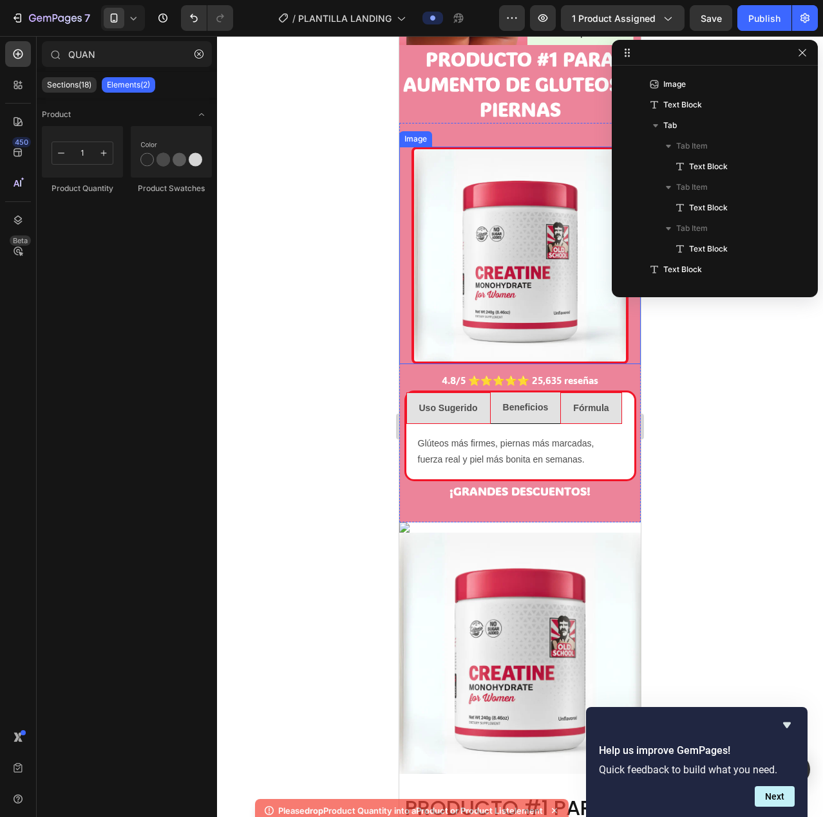
scroll to position [723, 0]
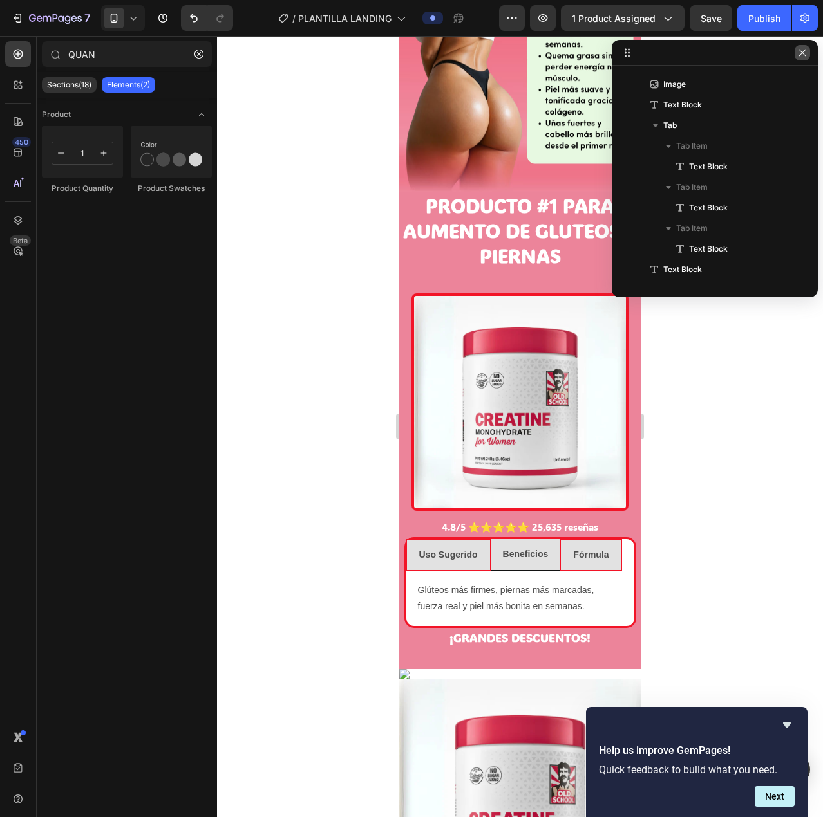
click at [798, 57] on icon "button" at bounding box center [802, 53] width 10 height 10
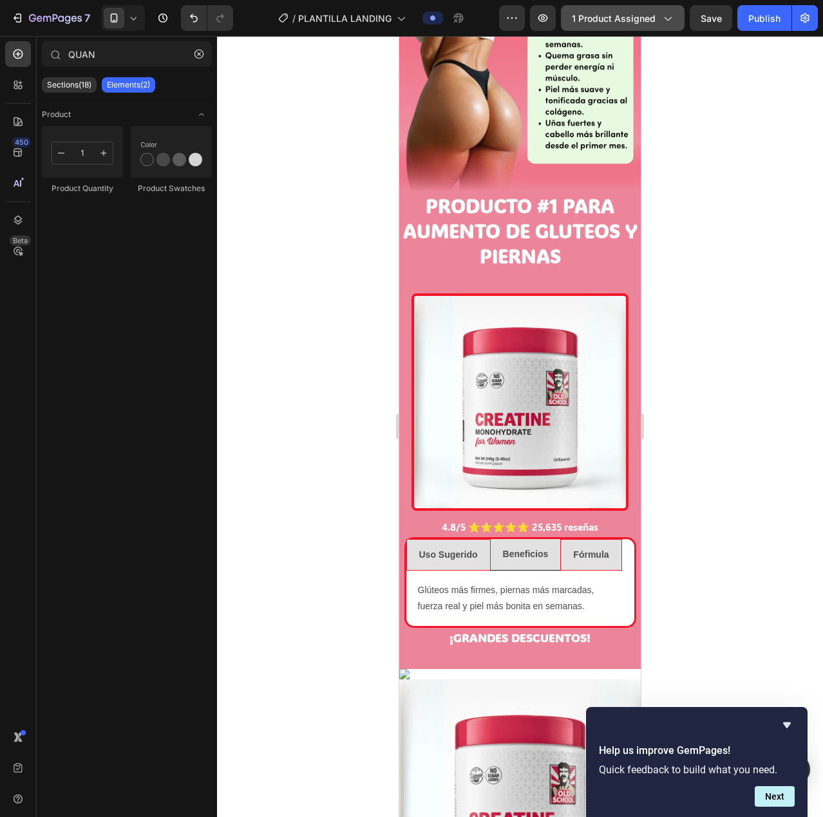
click at [624, 7] on button "1 product assigned" at bounding box center [623, 18] width 124 height 26
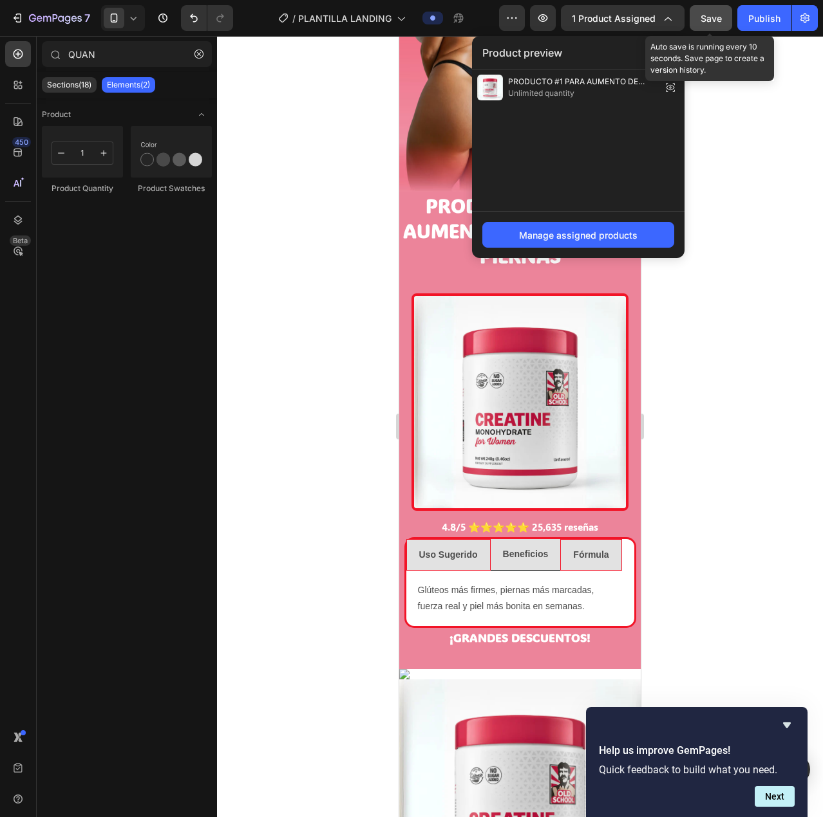
click at [705, 8] on button "Save" at bounding box center [710, 18] width 42 height 26
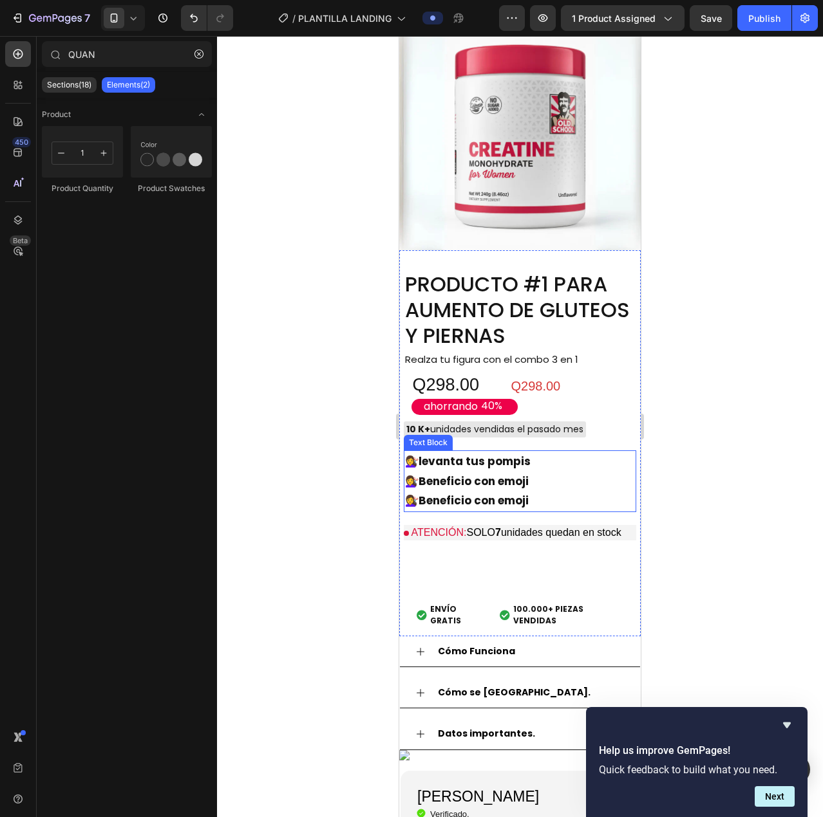
scroll to position [1560, 0]
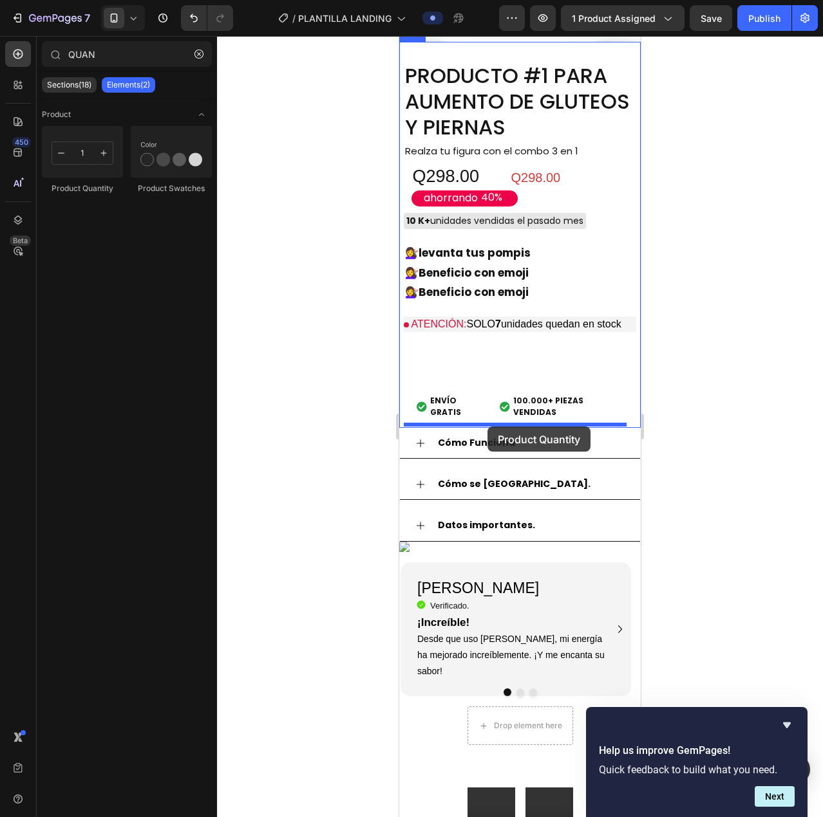
drag, startPoint x: 492, startPoint y: 205, endPoint x: 487, endPoint y: 427, distance: 221.5
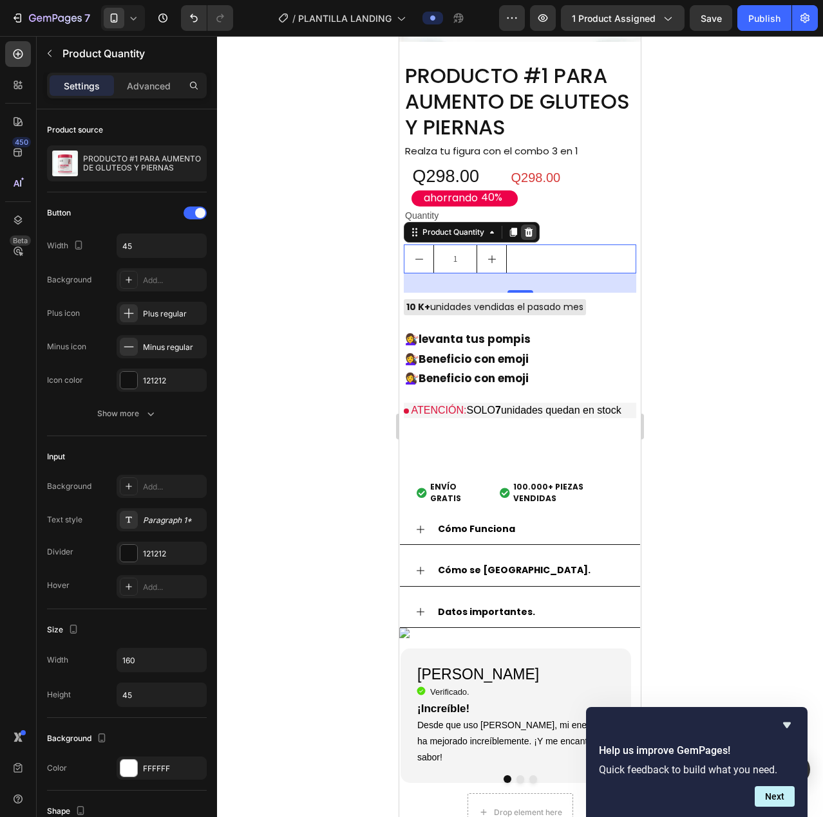
click at [532, 237] on icon at bounding box center [529, 232] width 8 height 9
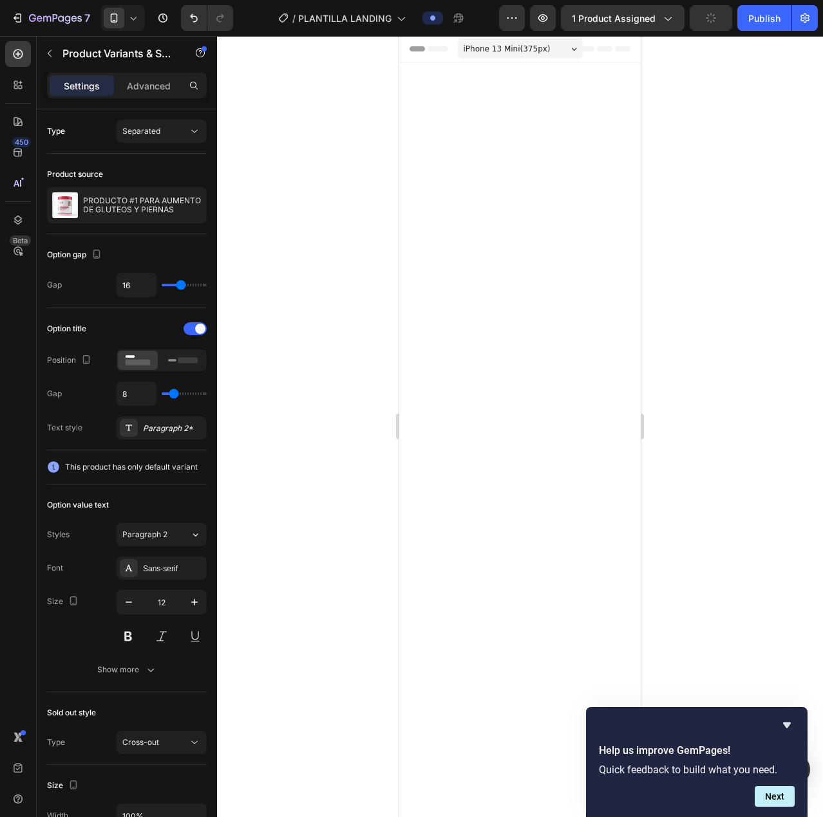
scroll to position [1560, 0]
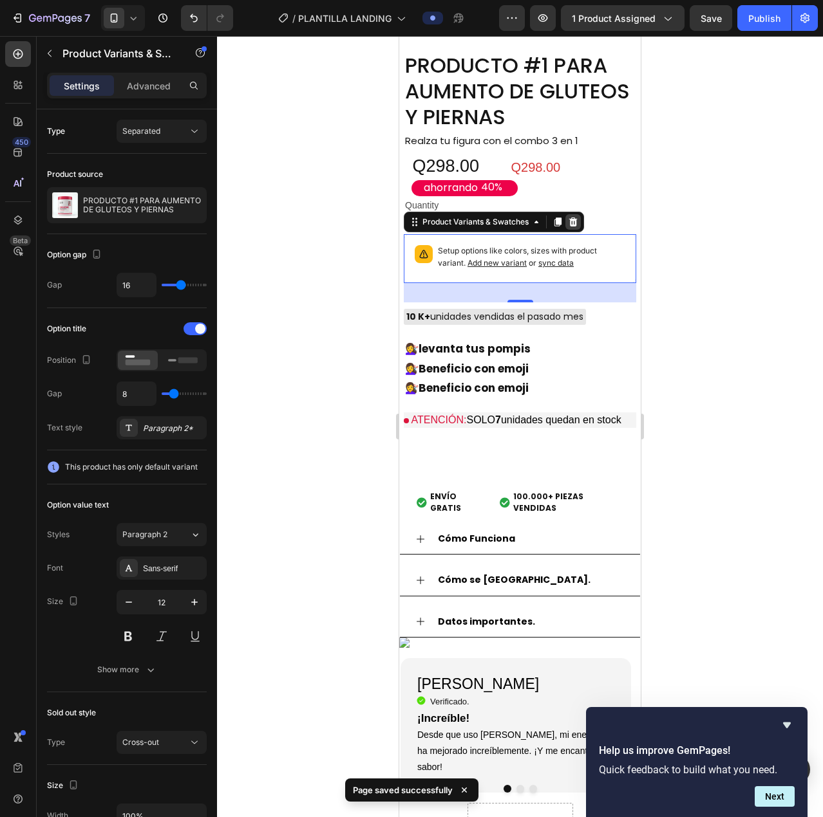
click at [575, 227] on icon at bounding box center [573, 222] width 8 height 9
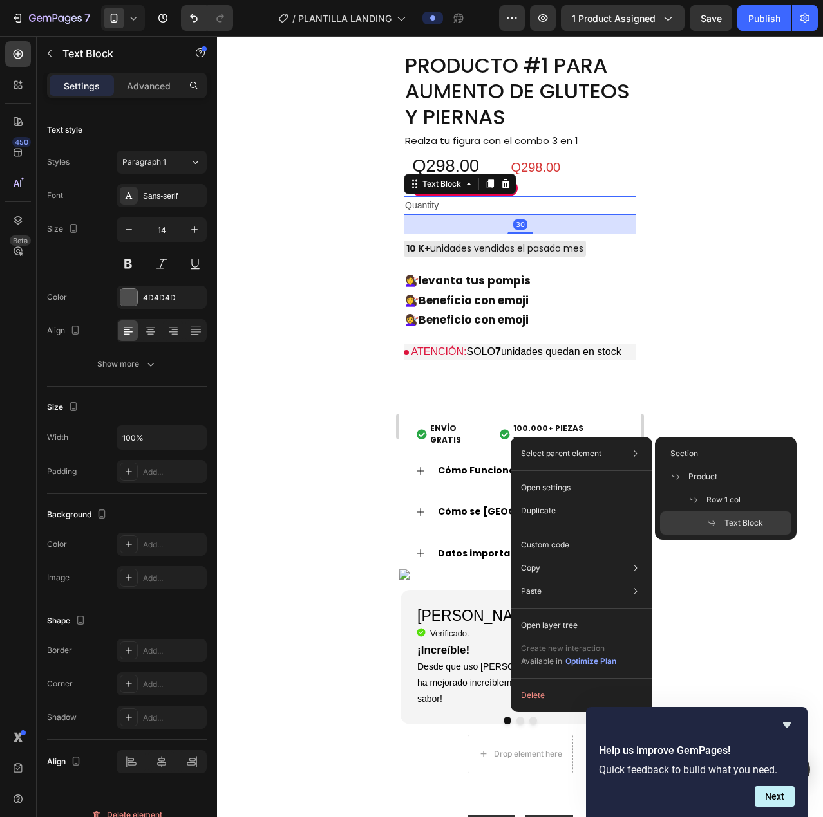
click at [497, 234] on div "30" at bounding box center [520, 224] width 232 height 19
click at [516, 446] on div "Select parent element Section Product Row 1 col Text Block" at bounding box center [581, 453] width 131 height 23
click at [501, 234] on div "30" at bounding box center [520, 224] width 232 height 19
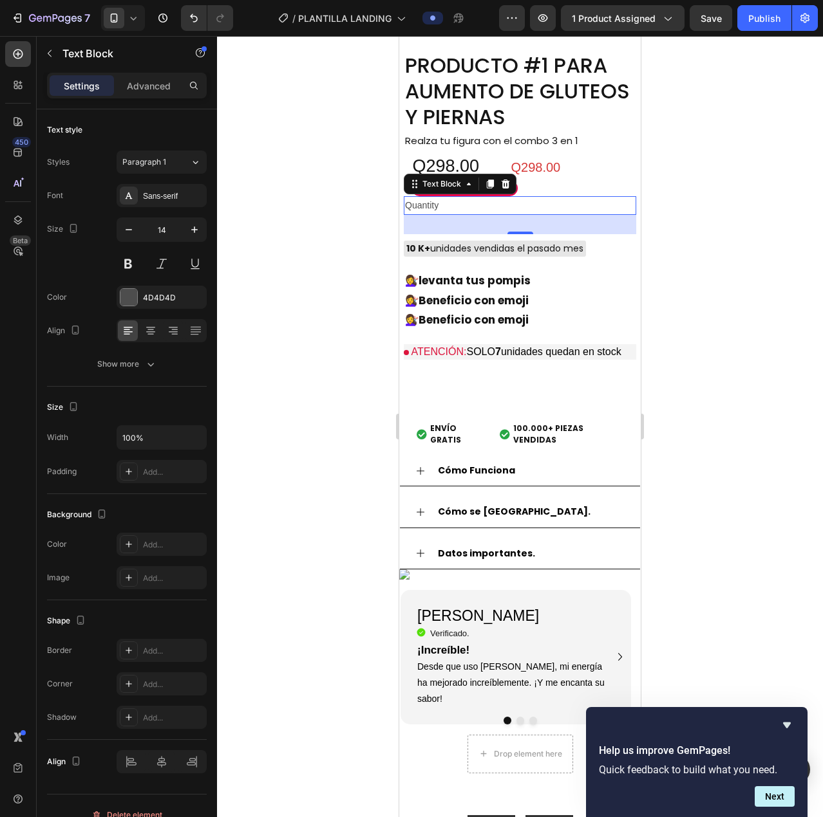
click at [512, 215] on div "Quantity" at bounding box center [520, 205] width 232 height 19
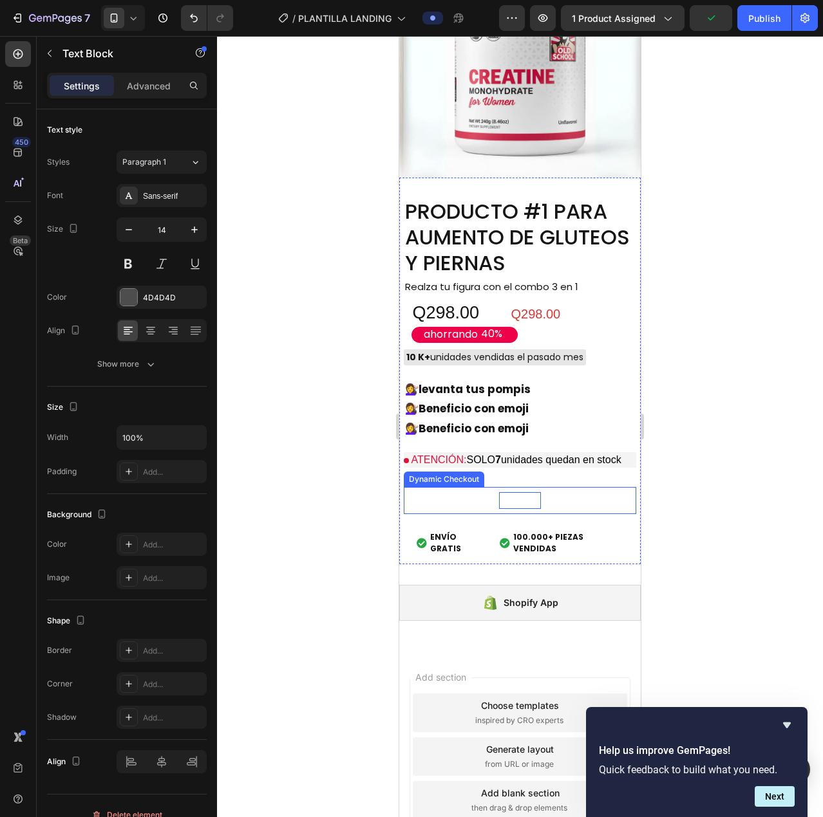
scroll to position [3705, 0]
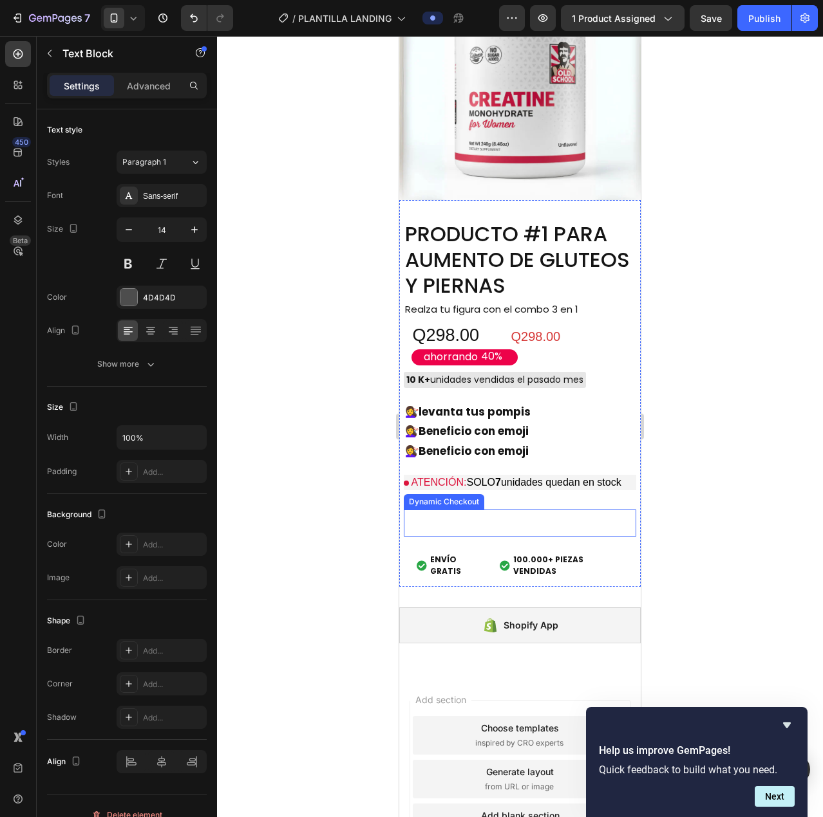
click at [568, 536] on button "Buy it now" at bounding box center [520, 523] width 232 height 26
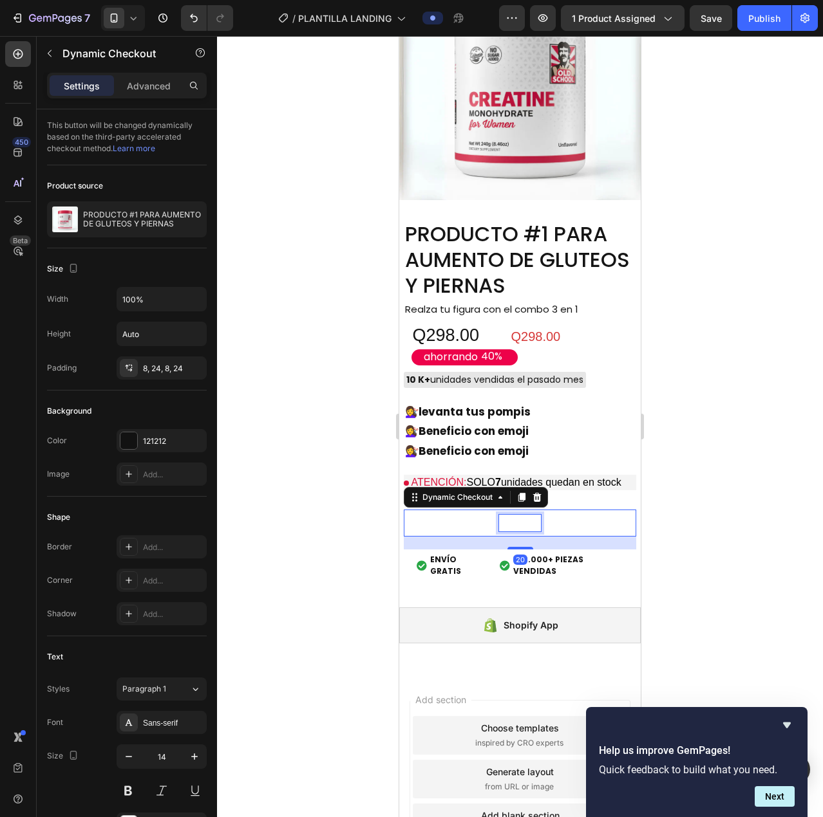
click at [520, 531] on div "Buy it now" at bounding box center [520, 523] width 42 height 16
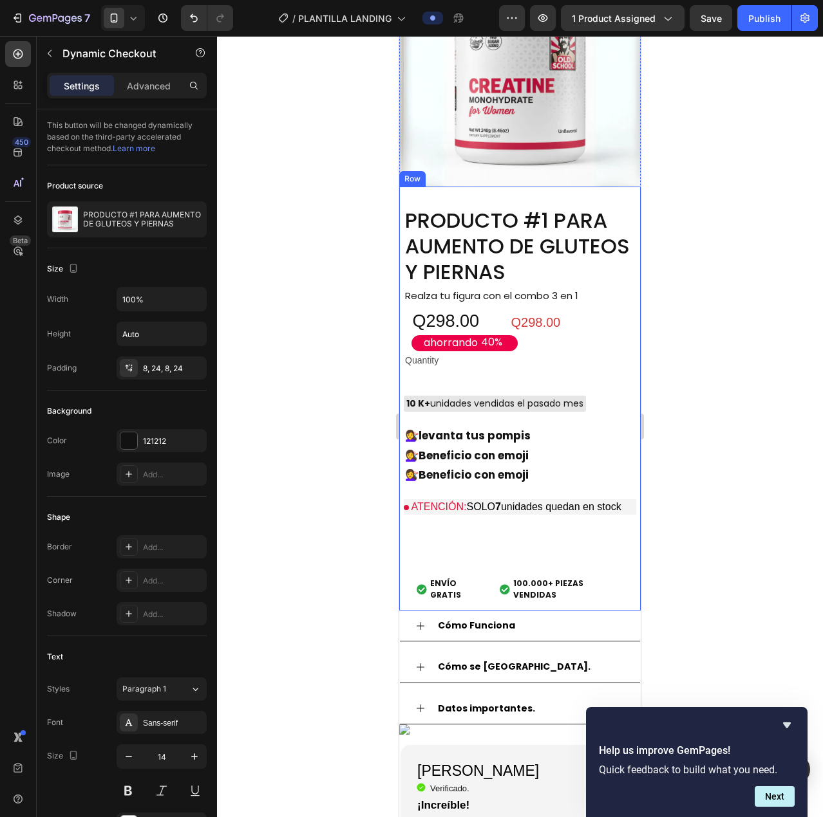
scroll to position [1516, 0]
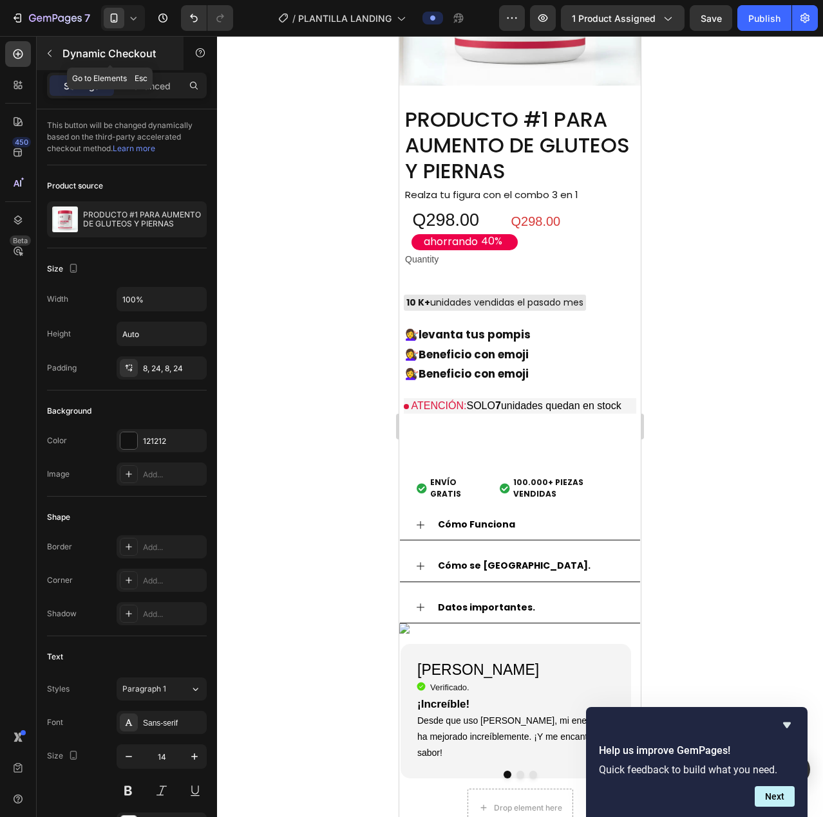
click at [51, 46] on button "button" at bounding box center [49, 53] width 21 height 21
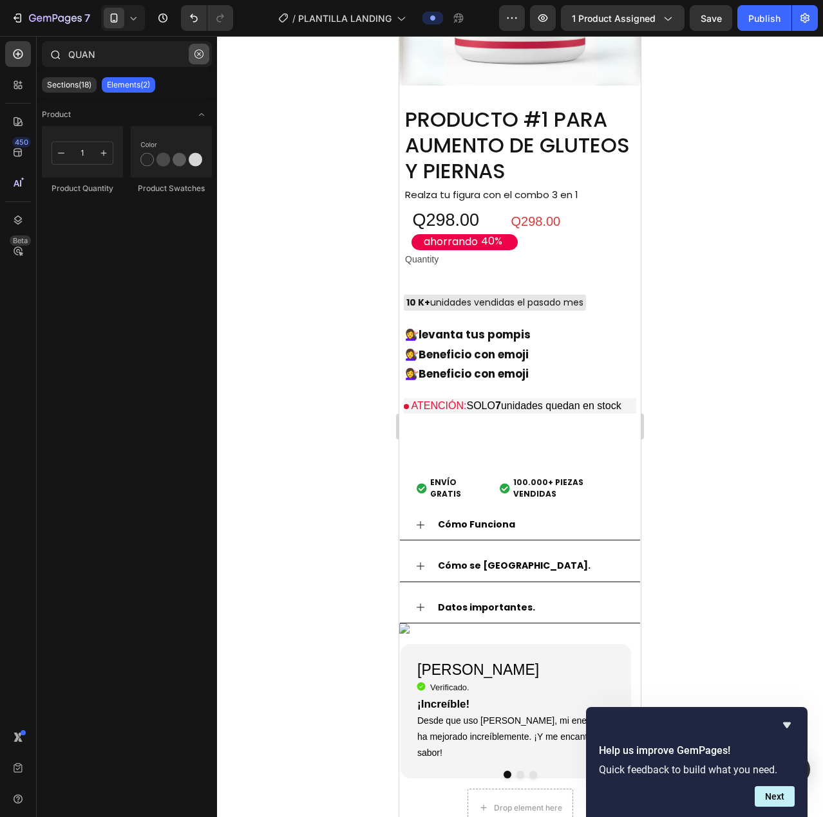
click at [192, 59] on button "button" at bounding box center [199, 54] width 21 height 21
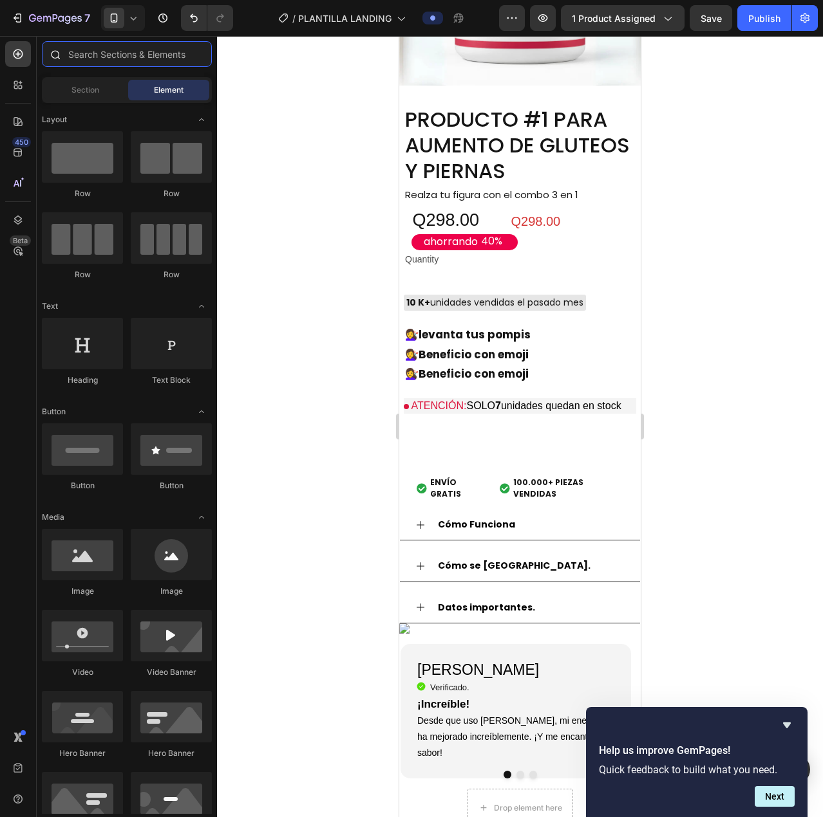
click at [122, 54] on input "text" at bounding box center [127, 54] width 170 height 26
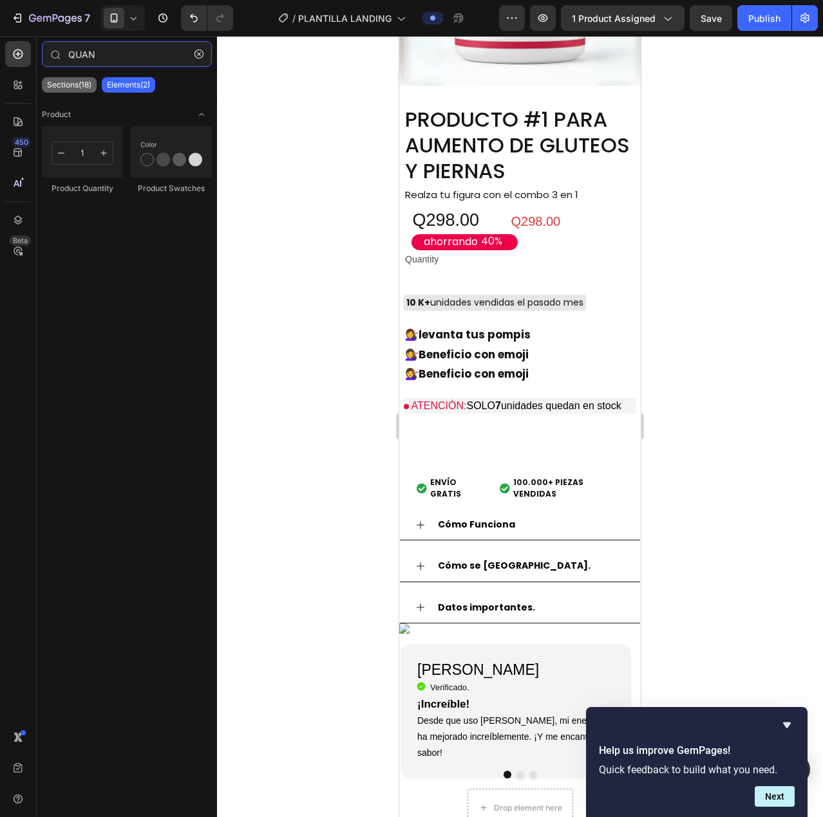
type input "QUAN"
click at [63, 83] on p "Sections(18)" at bounding box center [69, 85] width 44 height 10
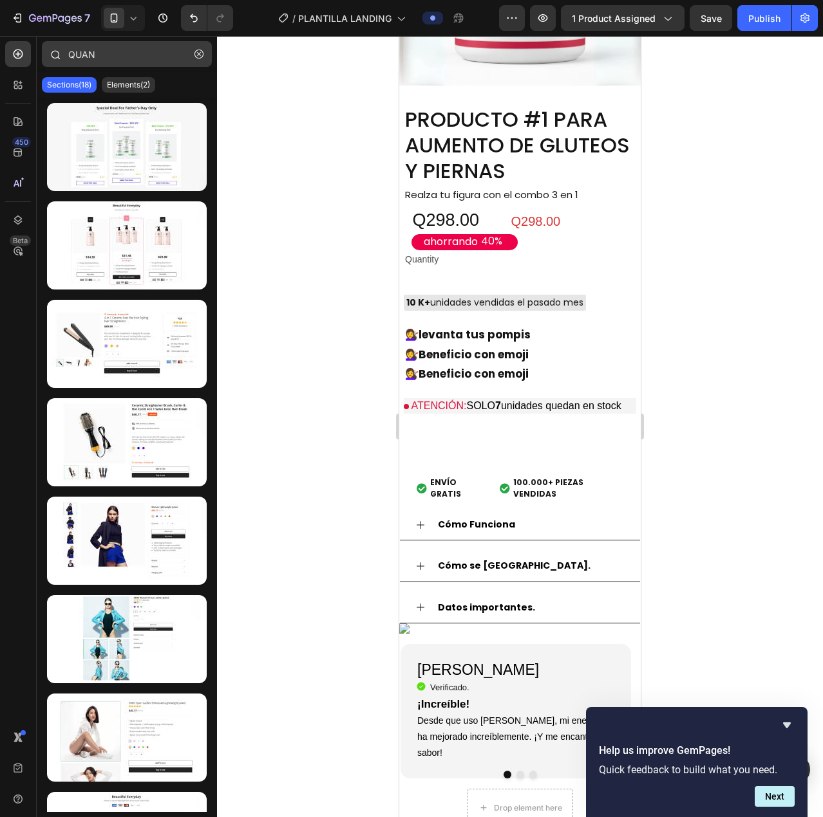
click at [206, 52] on button "button" at bounding box center [199, 54] width 21 height 21
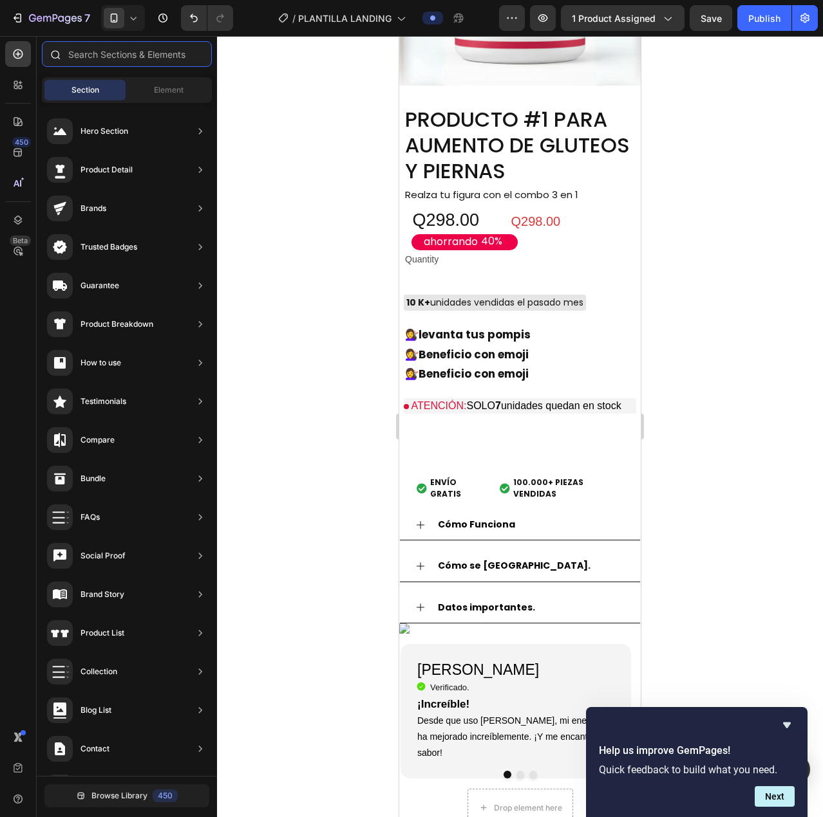
click at [201, 54] on input "text" at bounding box center [127, 54] width 170 height 26
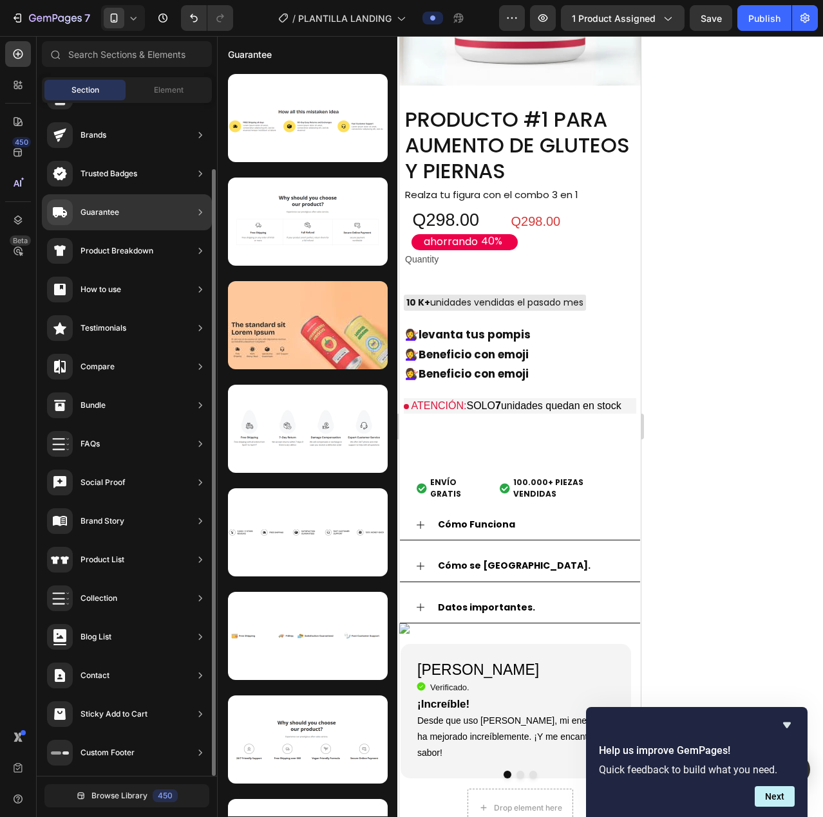
scroll to position [0, 0]
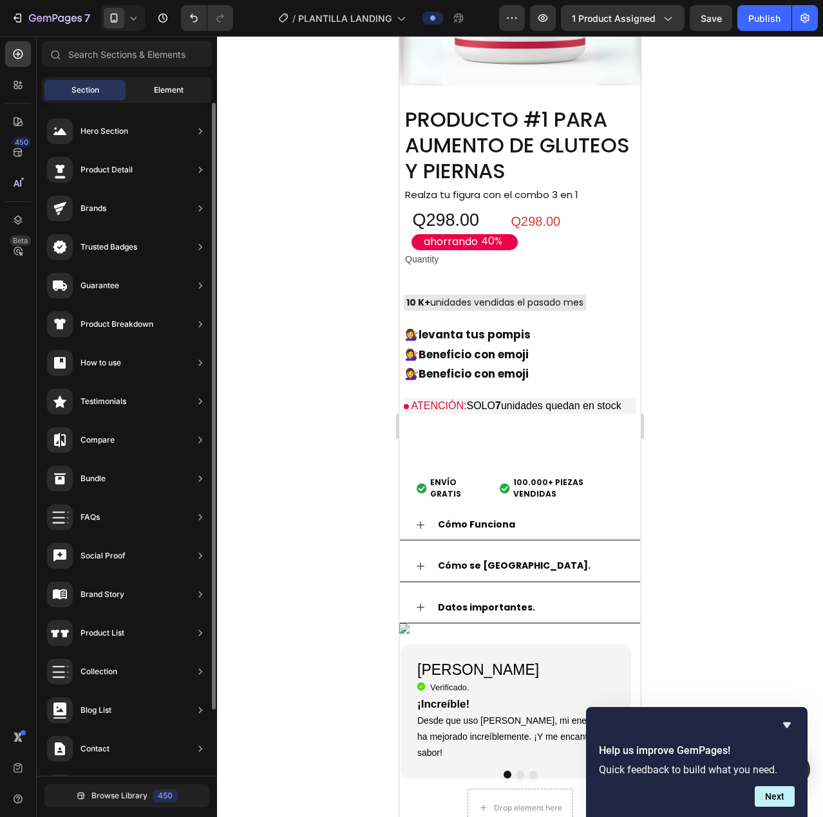
click at [139, 83] on div "Element" at bounding box center [168, 90] width 81 height 21
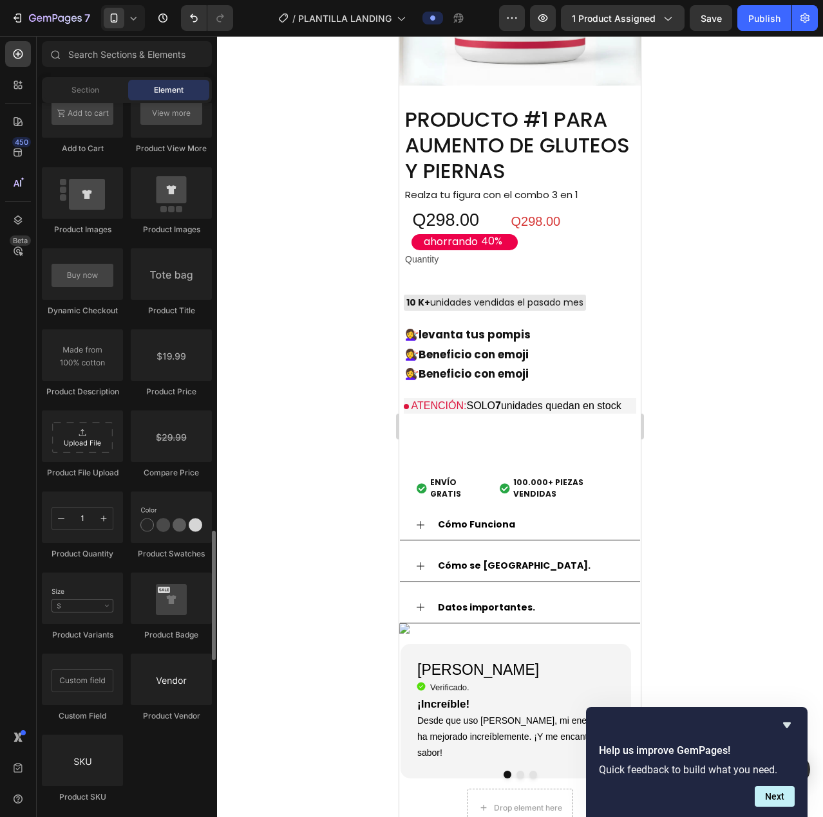
scroll to position [1995, 0]
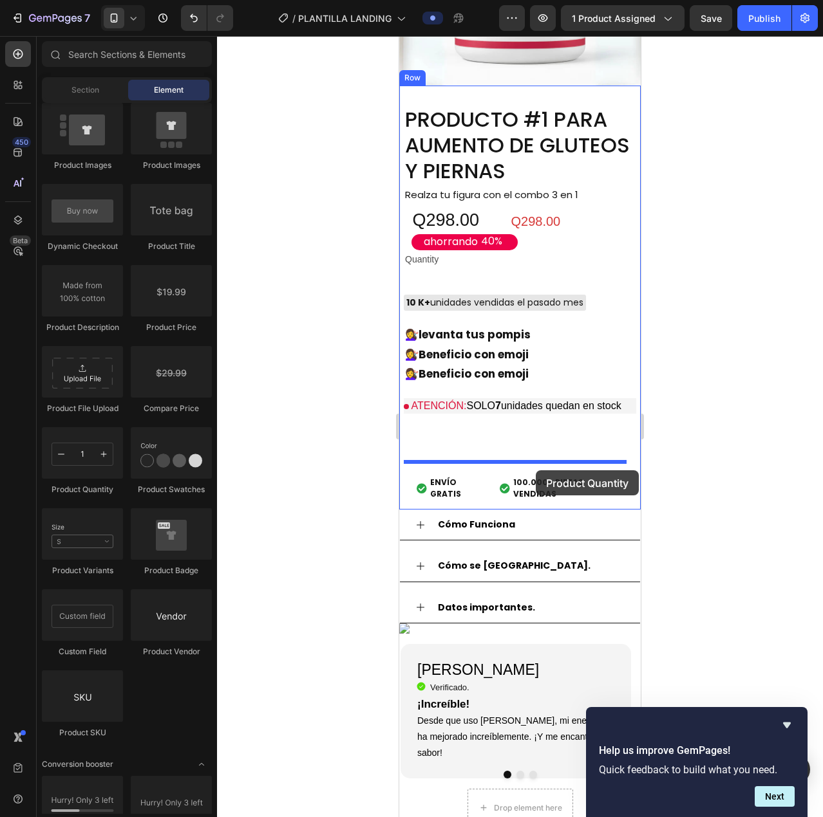
drag, startPoint x: 602, startPoint y: 492, endPoint x: 536, endPoint y: 471, distance: 69.6
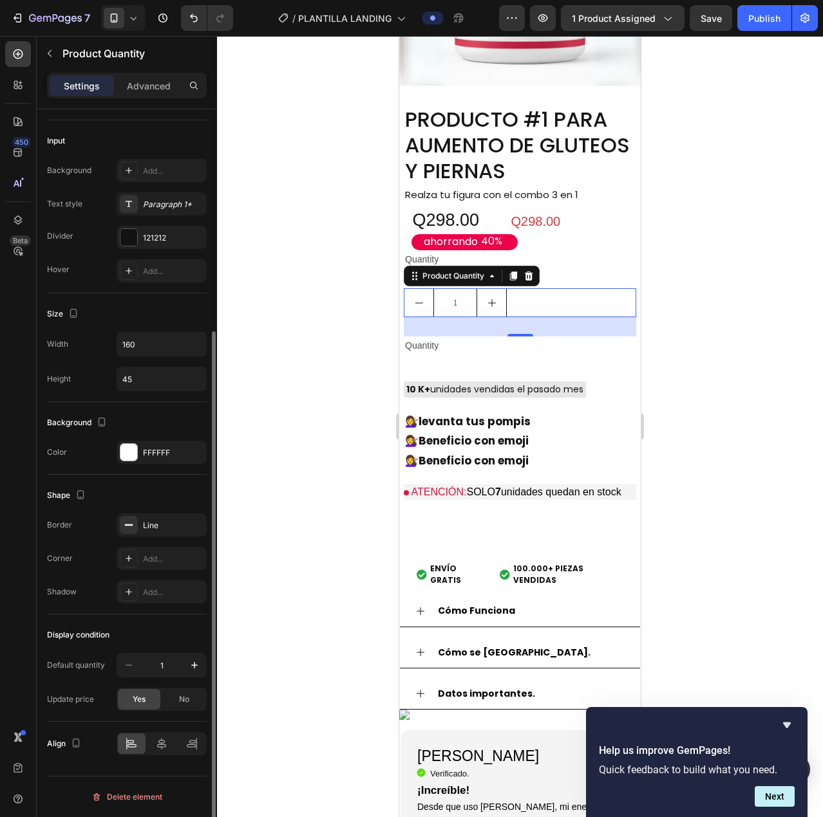
scroll to position [0, 0]
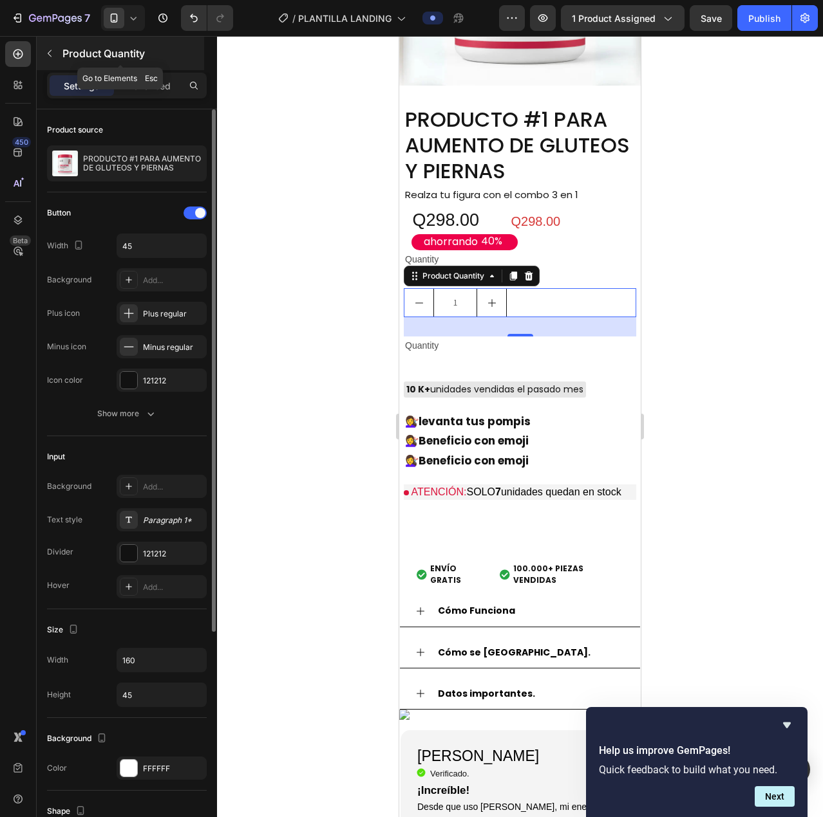
click at [50, 53] on icon "button" at bounding box center [49, 53] width 10 height 10
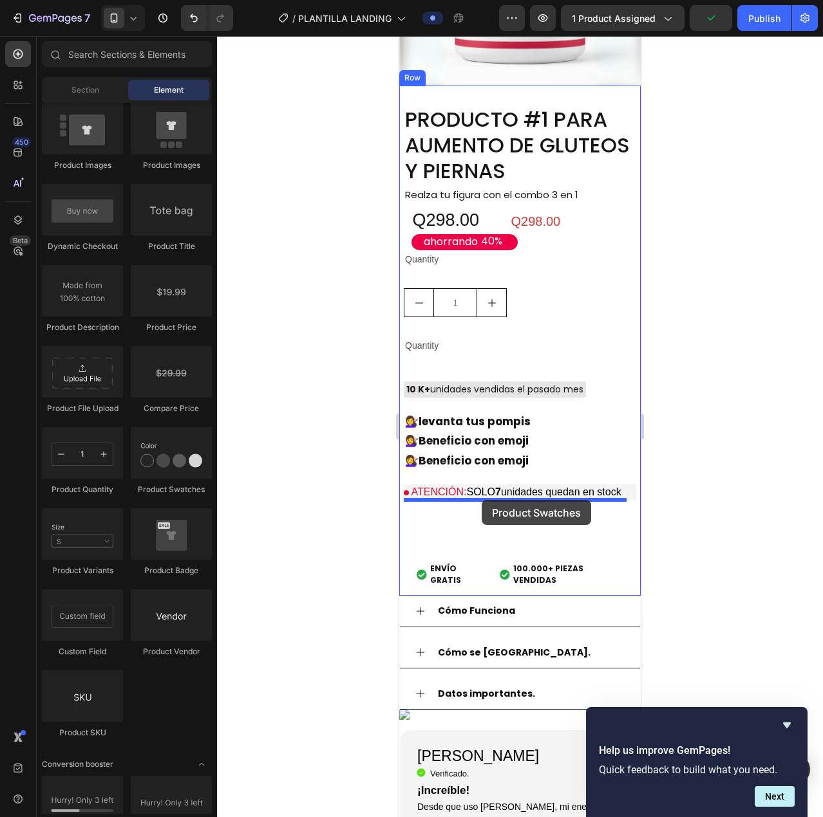
drag, startPoint x: 566, startPoint y: 505, endPoint x: 481, endPoint y: 500, distance: 85.1
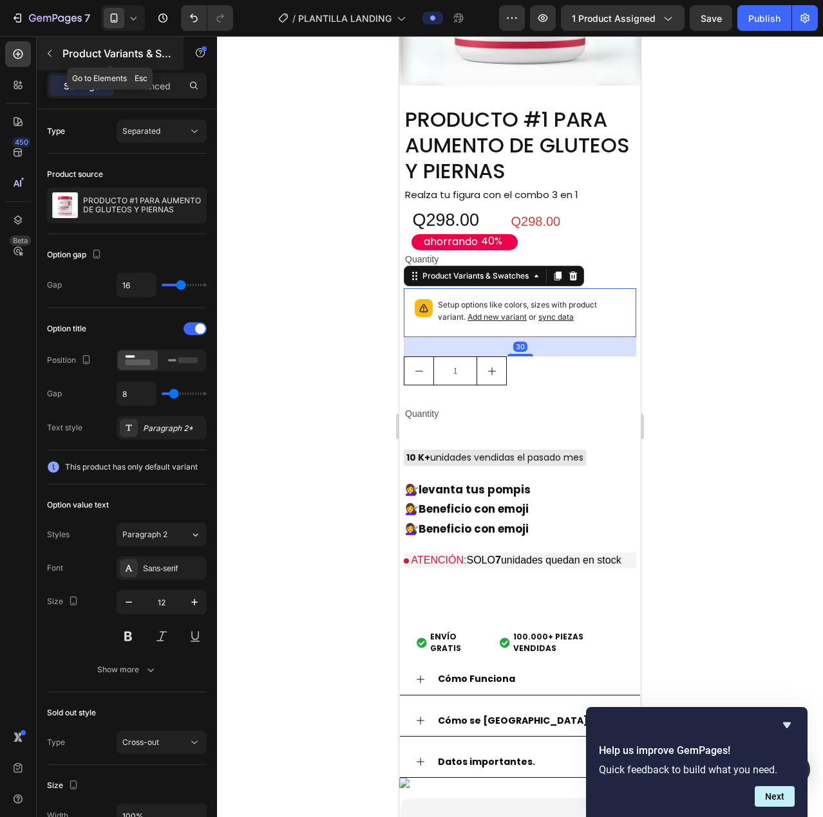
click at [57, 51] on button "button" at bounding box center [49, 53] width 21 height 21
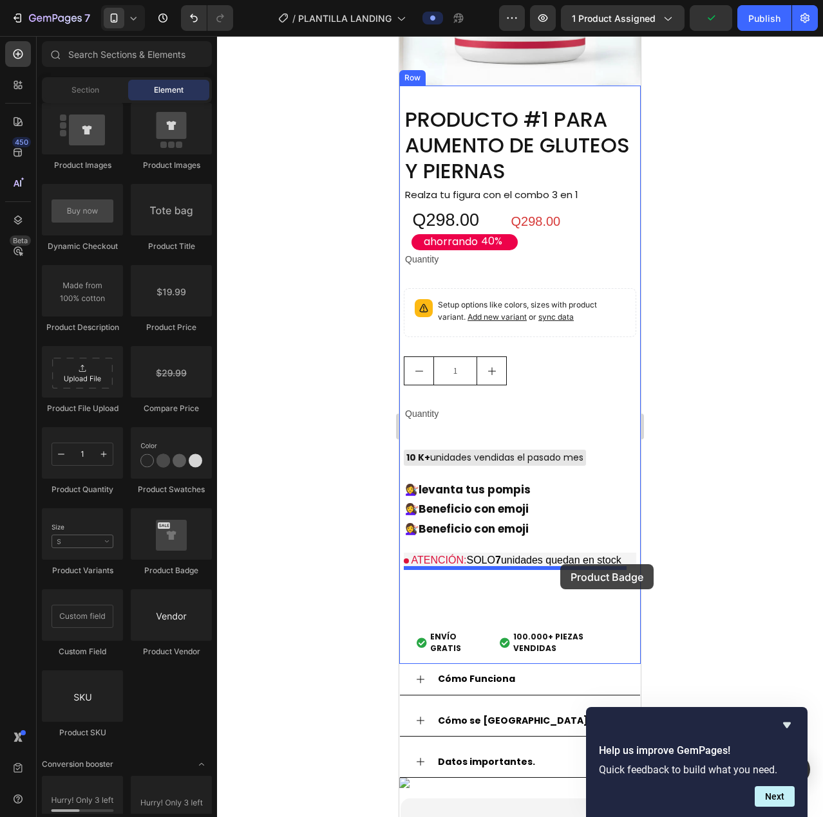
drag, startPoint x: 568, startPoint y: 576, endPoint x: 560, endPoint y: 564, distance: 14.3
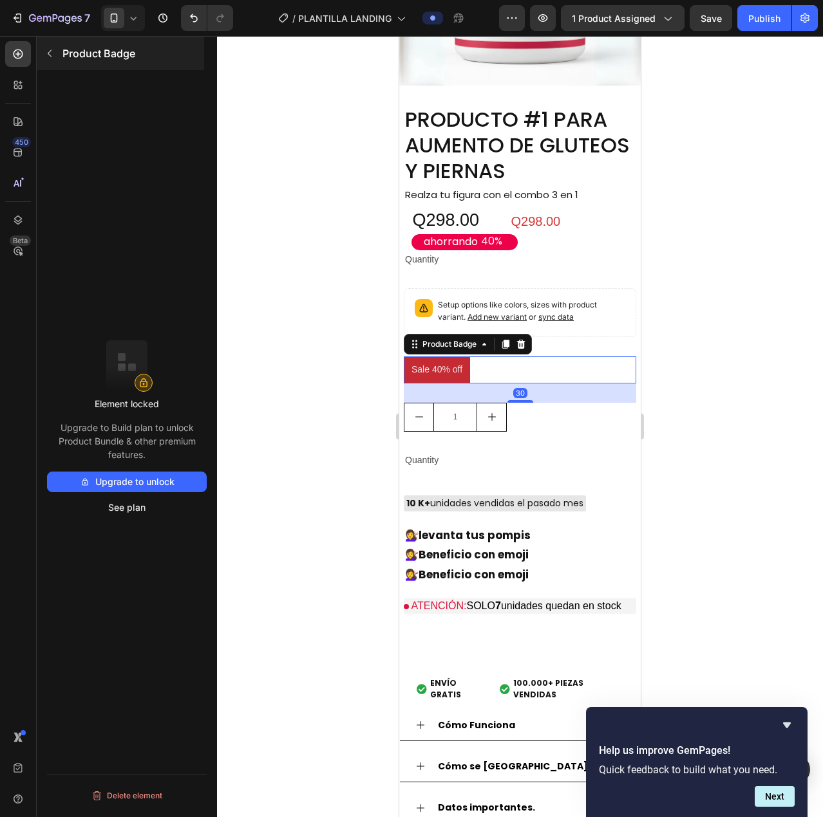
click at [46, 53] on icon "button" at bounding box center [49, 53] width 10 height 10
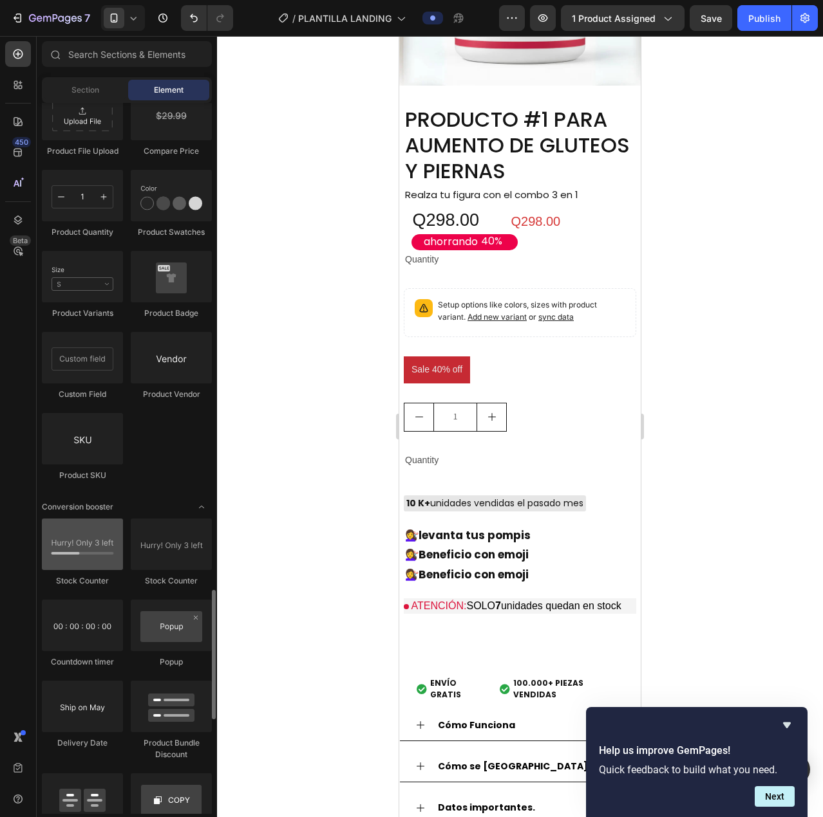
scroll to position [2317, 0]
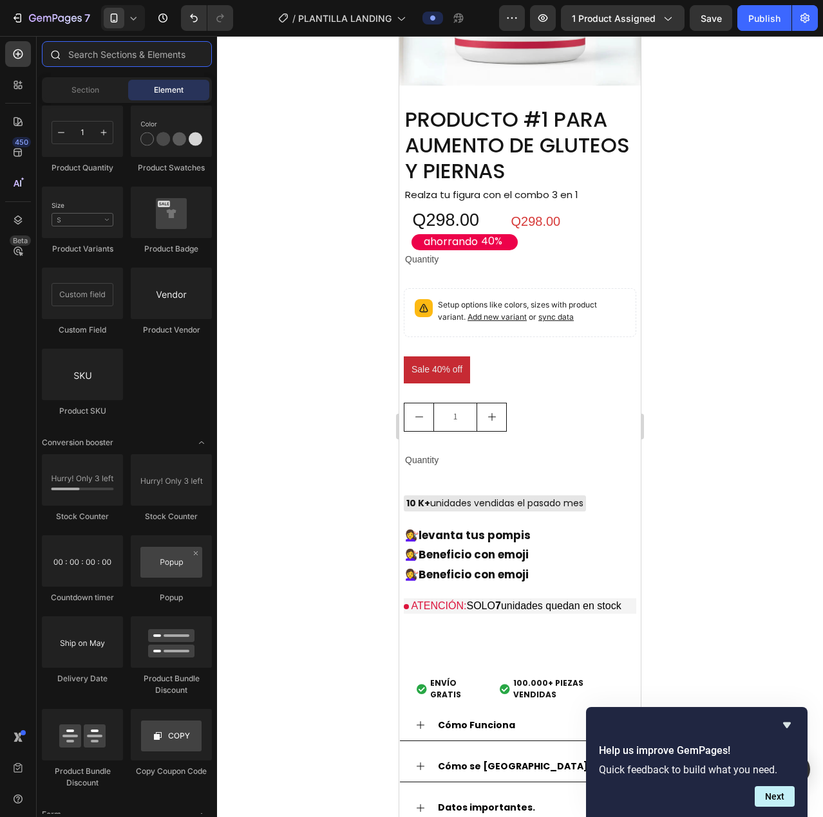
click at [116, 52] on input "text" at bounding box center [127, 54] width 170 height 26
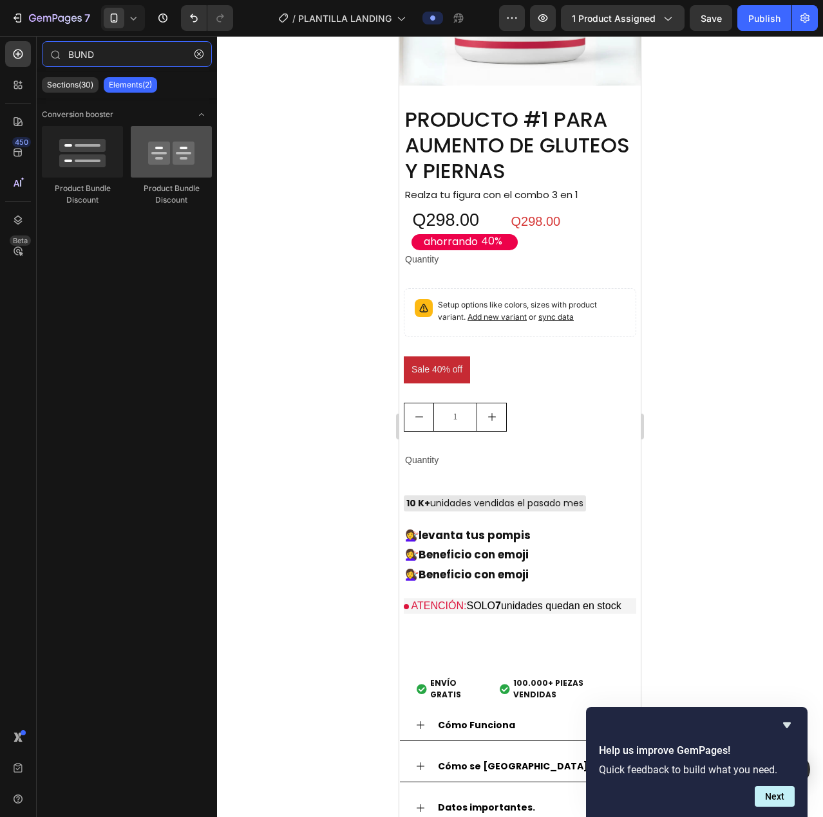
type input "BUND"
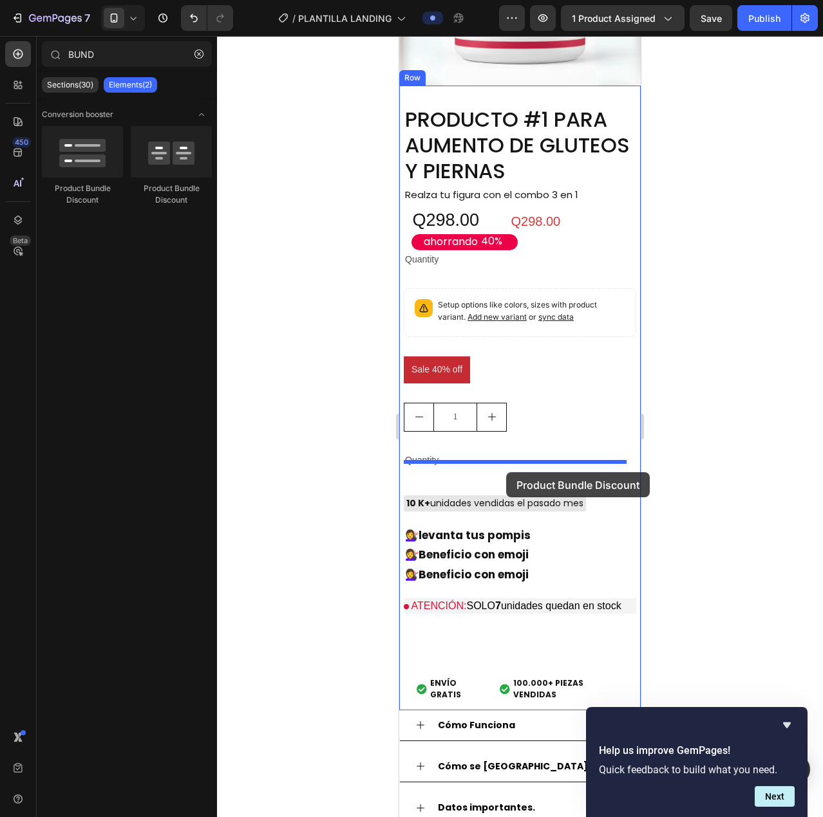
drag, startPoint x: 558, startPoint y: 202, endPoint x: 506, endPoint y: 472, distance: 275.3
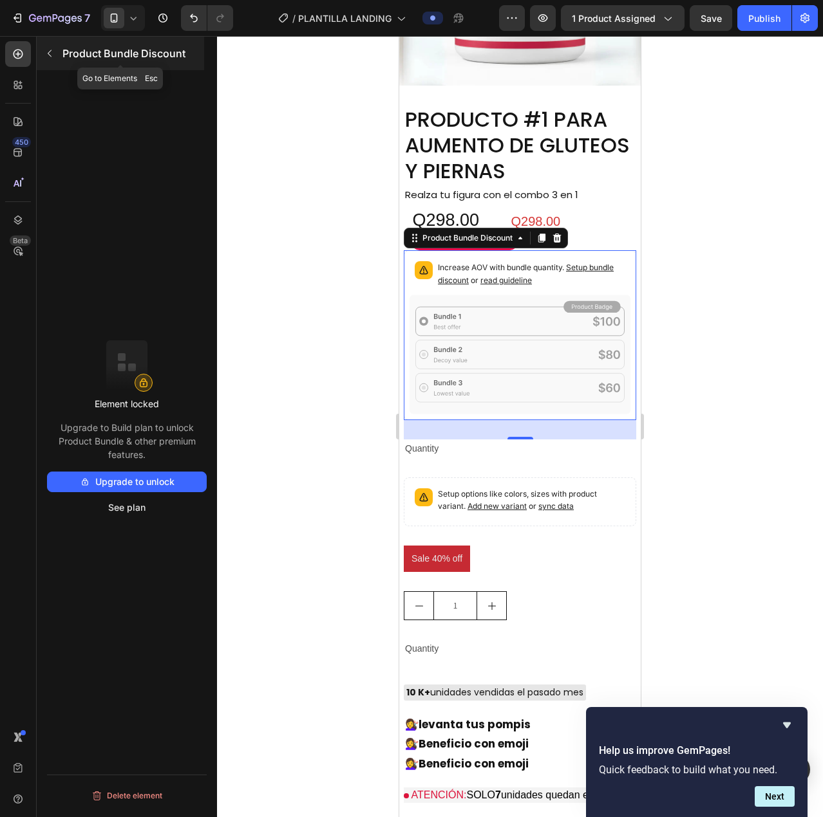
click at [50, 59] on button "button" at bounding box center [49, 53] width 21 height 21
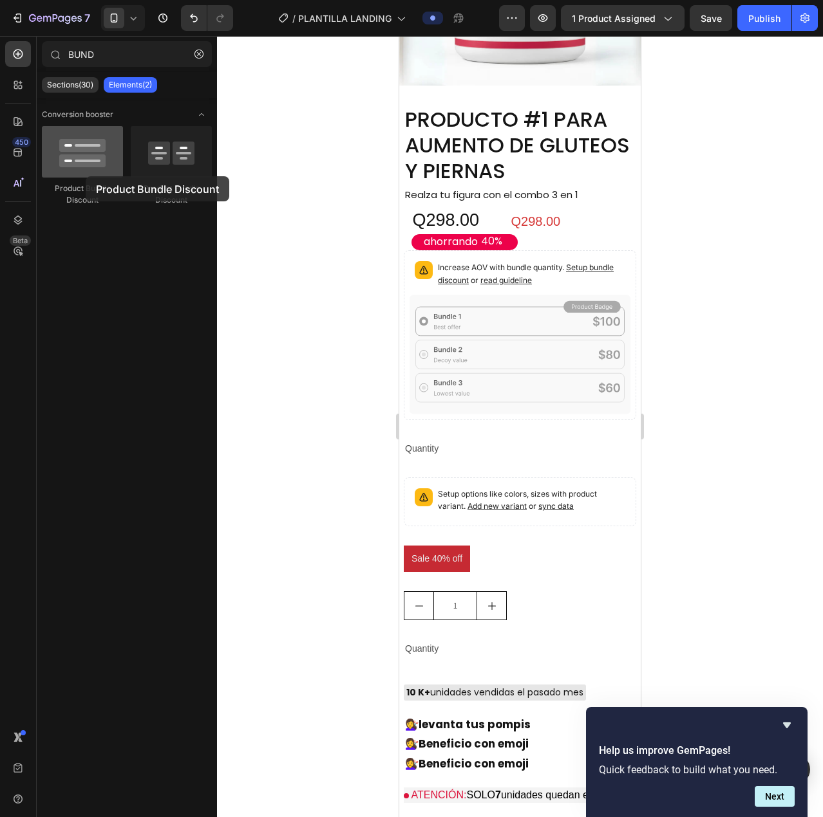
click at [86, 176] on div at bounding box center [82, 151] width 81 height 51
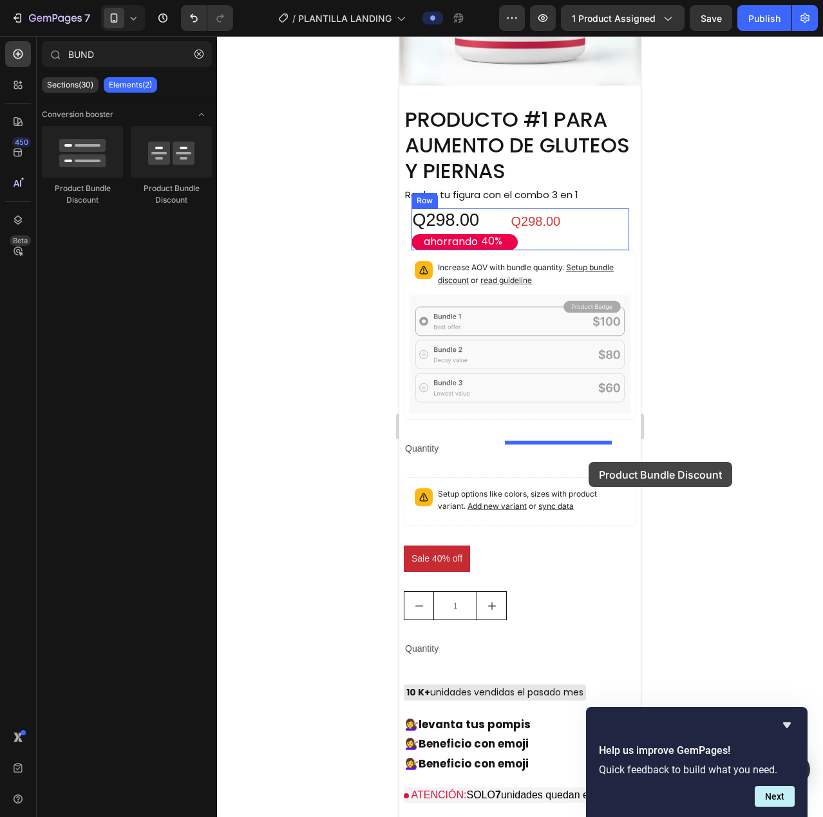
drag, startPoint x: 572, startPoint y: 193, endPoint x: 588, endPoint y: 462, distance: 269.5
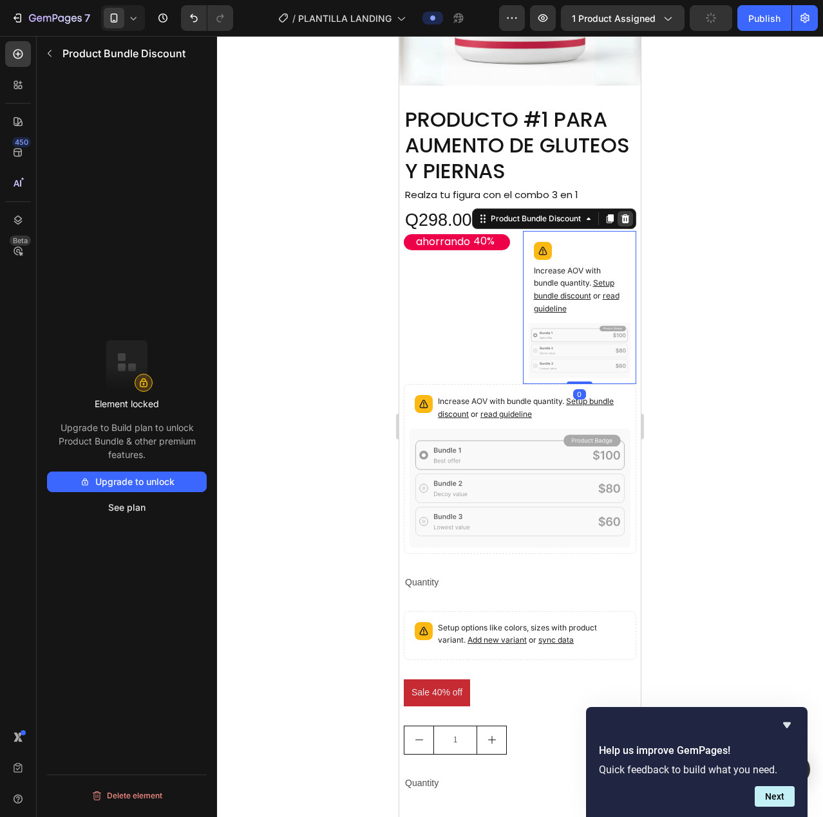
click at [621, 223] on icon at bounding box center [625, 218] width 8 height 9
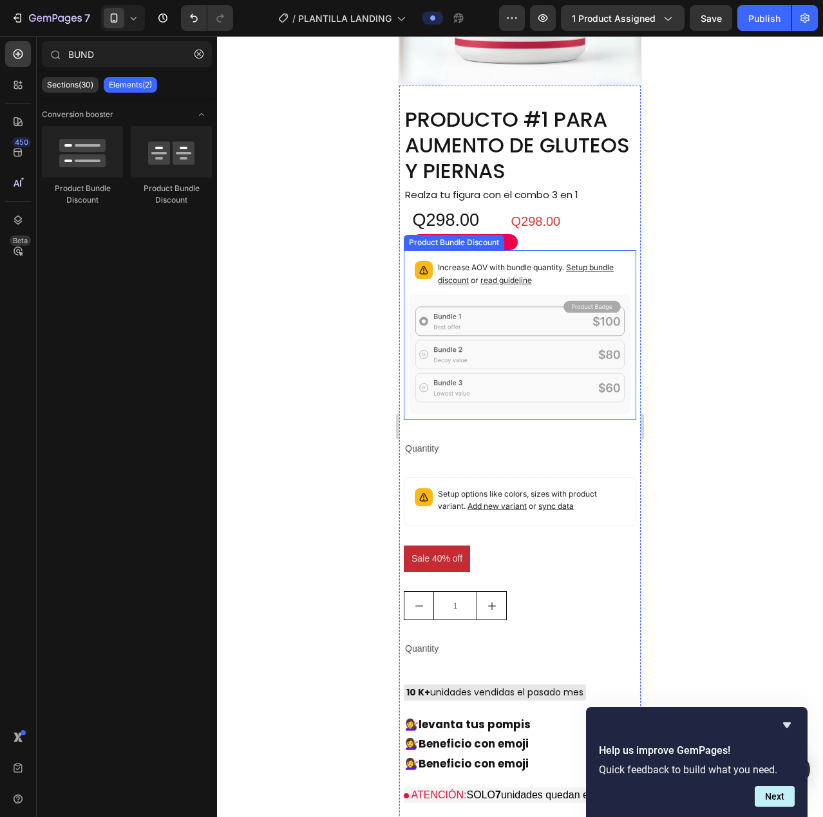
click at [524, 415] on icon at bounding box center [519, 354] width 221 height 119
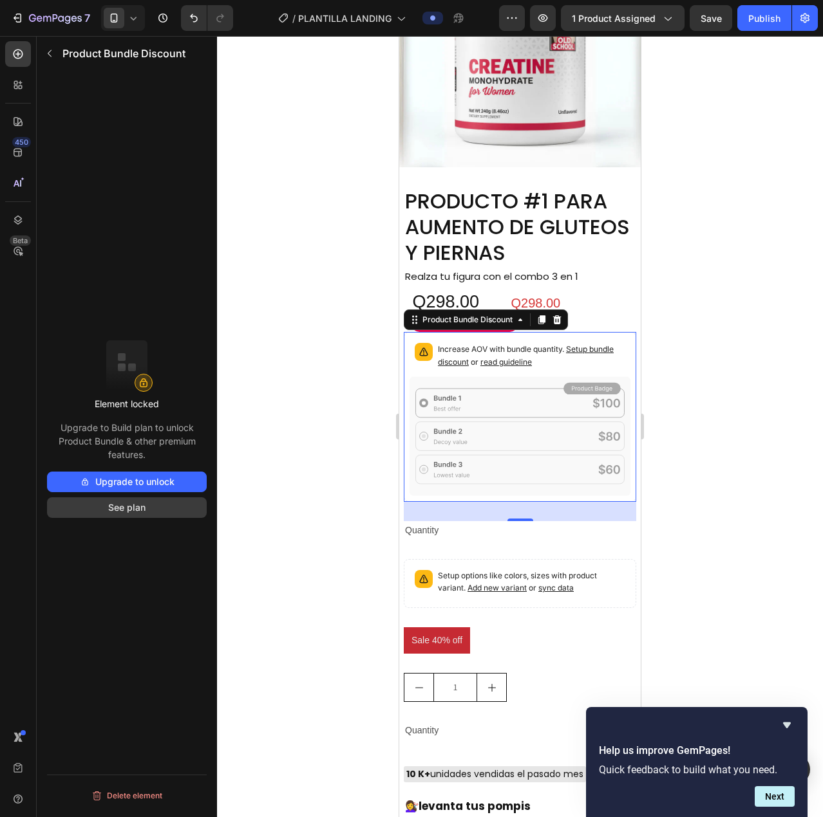
scroll to position [1452, 0]
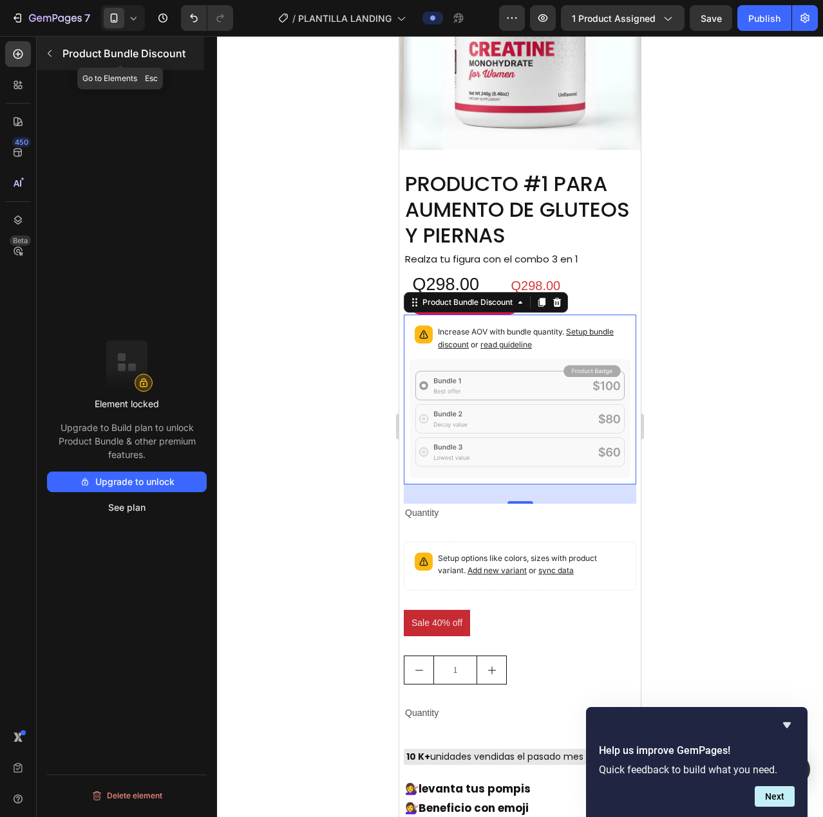
click at [46, 57] on icon "button" at bounding box center [49, 53] width 10 height 10
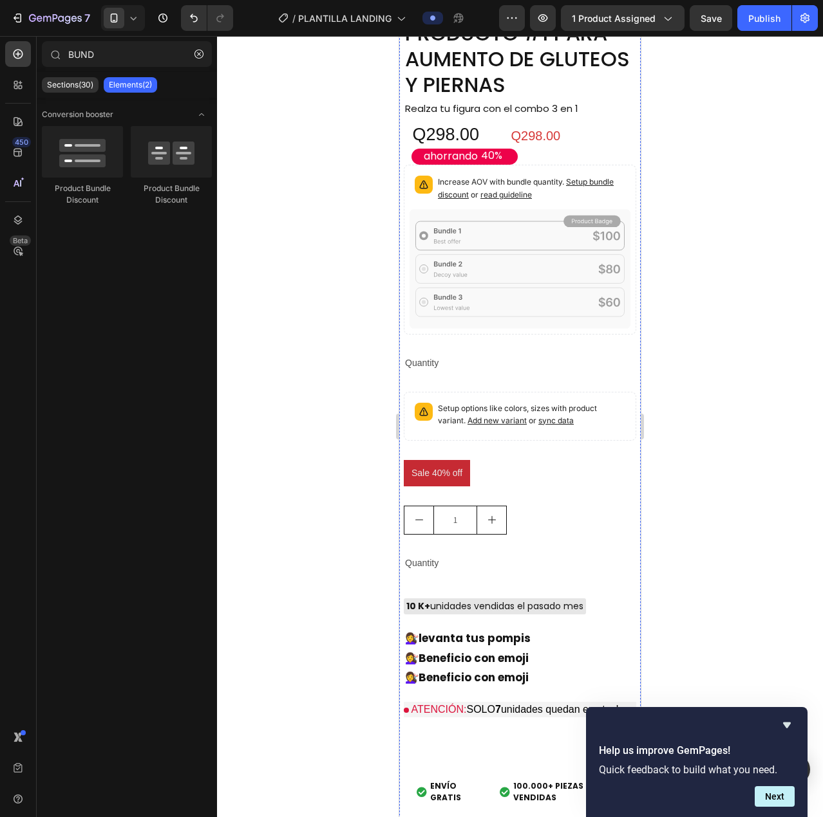
scroll to position [837, 0]
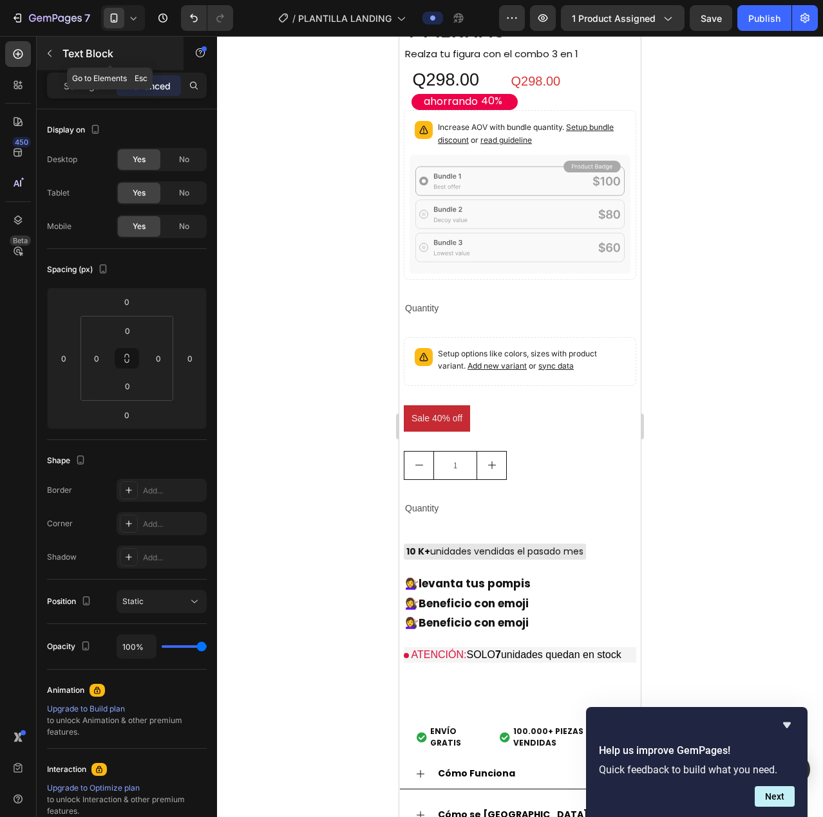
click at [42, 55] on button "button" at bounding box center [49, 53] width 21 height 21
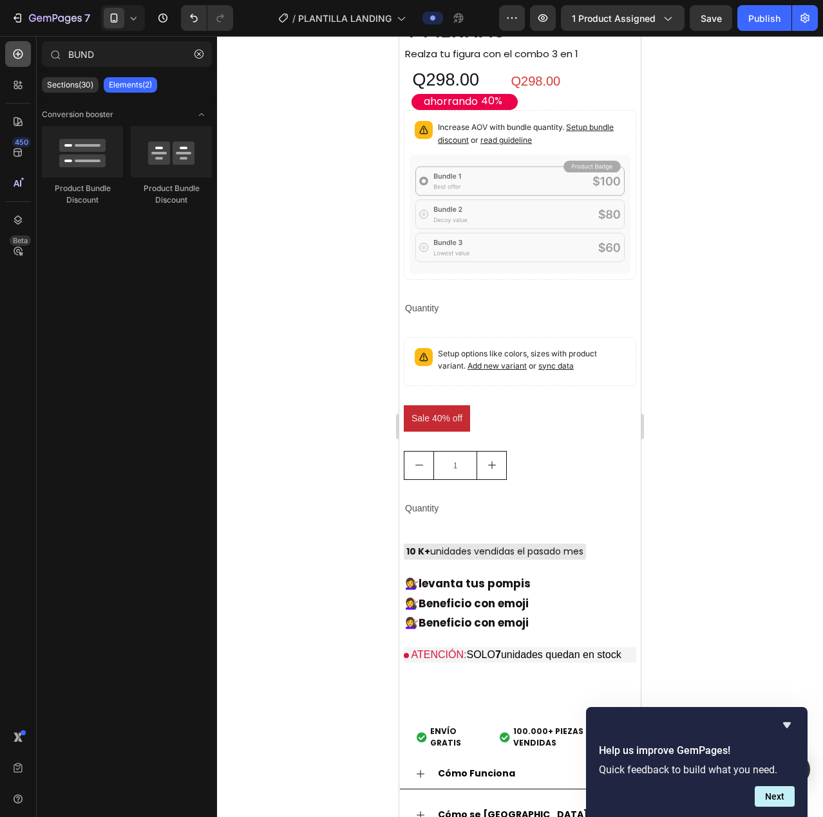
click at [29, 60] on div at bounding box center [18, 54] width 26 height 26
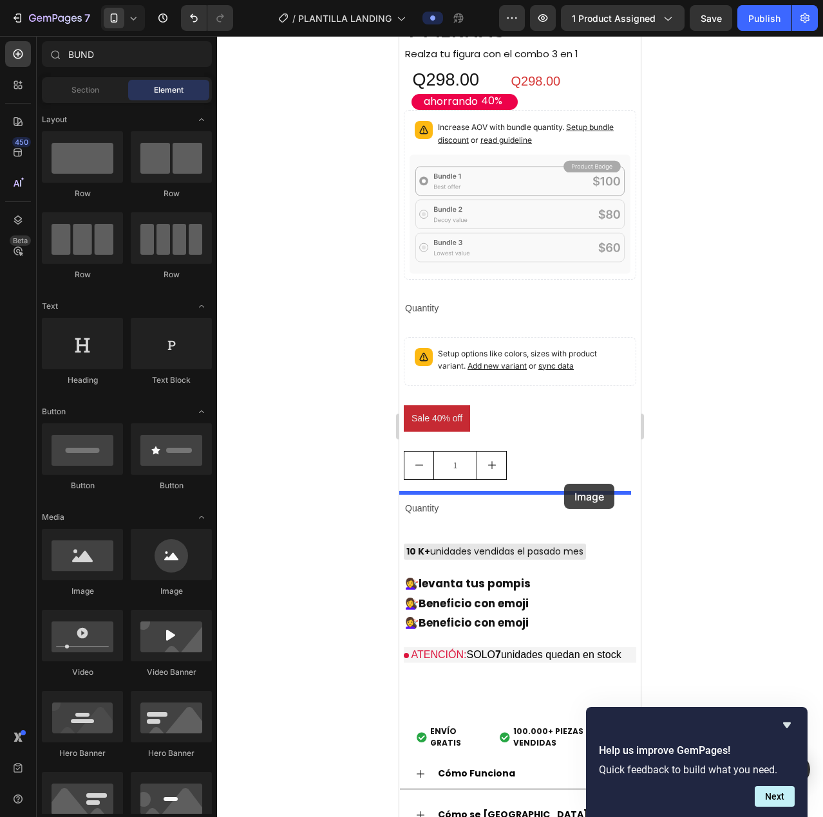
drag, startPoint x: 555, startPoint y: 588, endPoint x: 564, endPoint y: 484, distance: 104.0
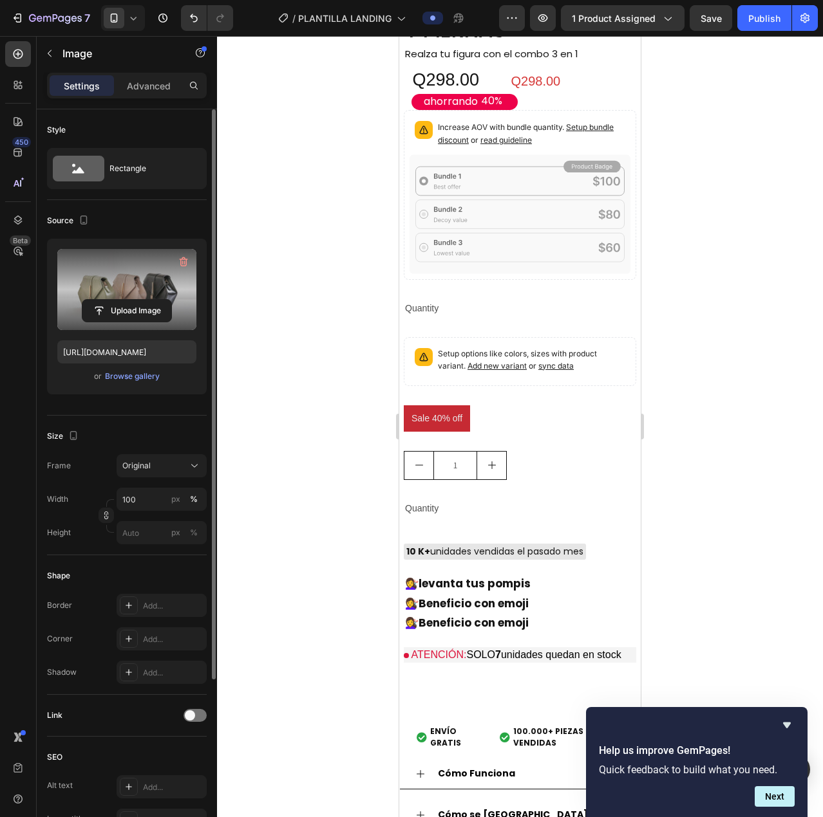
click at [106, 288] on label at bounding box center [126, 289] width 139 height 81
click at [106, 300] on input "file" at bounding box center [126, 311] width 89 height 22
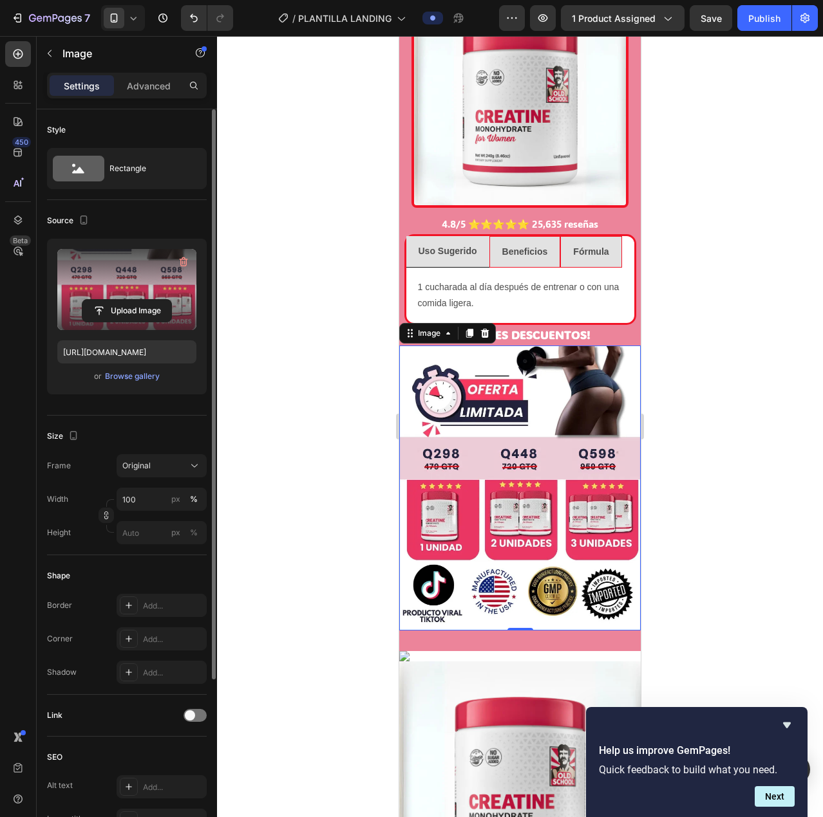
scroll to position [1030, 0]
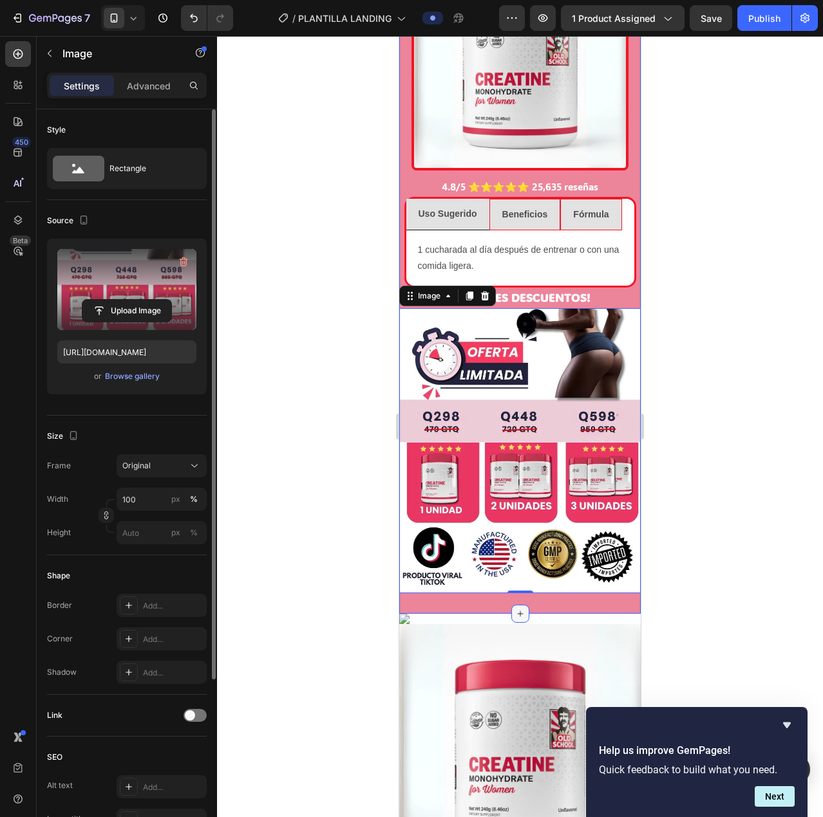
click at [516, 609] on icon at bounding box center [520, 614] width 10 height 10
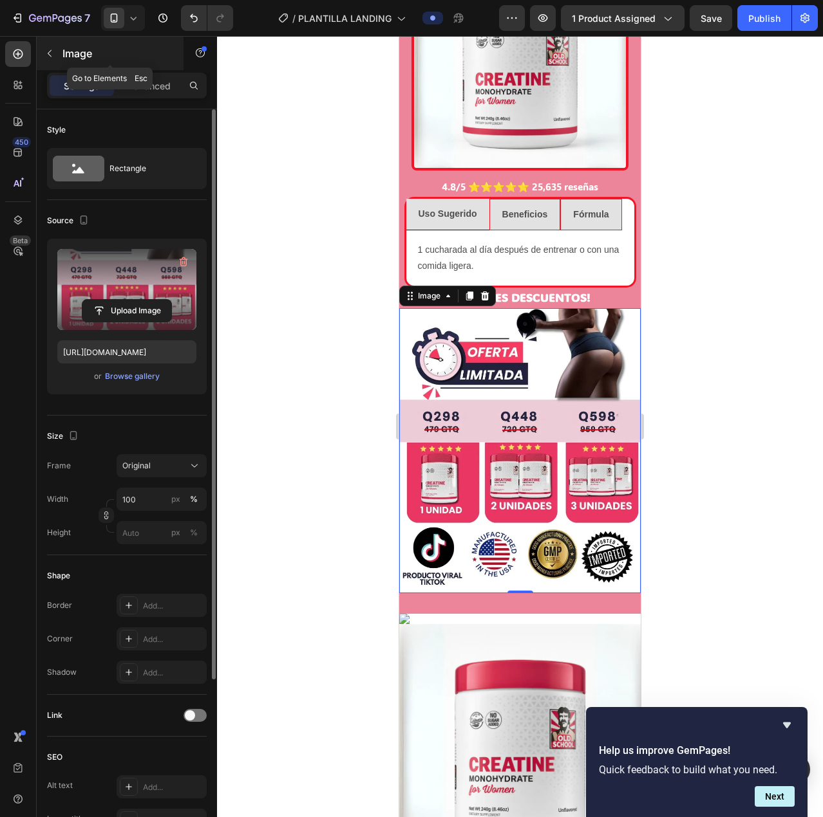
click at [48, 55] on icon "button" at bounding box center [49, 53] width 10 height 10
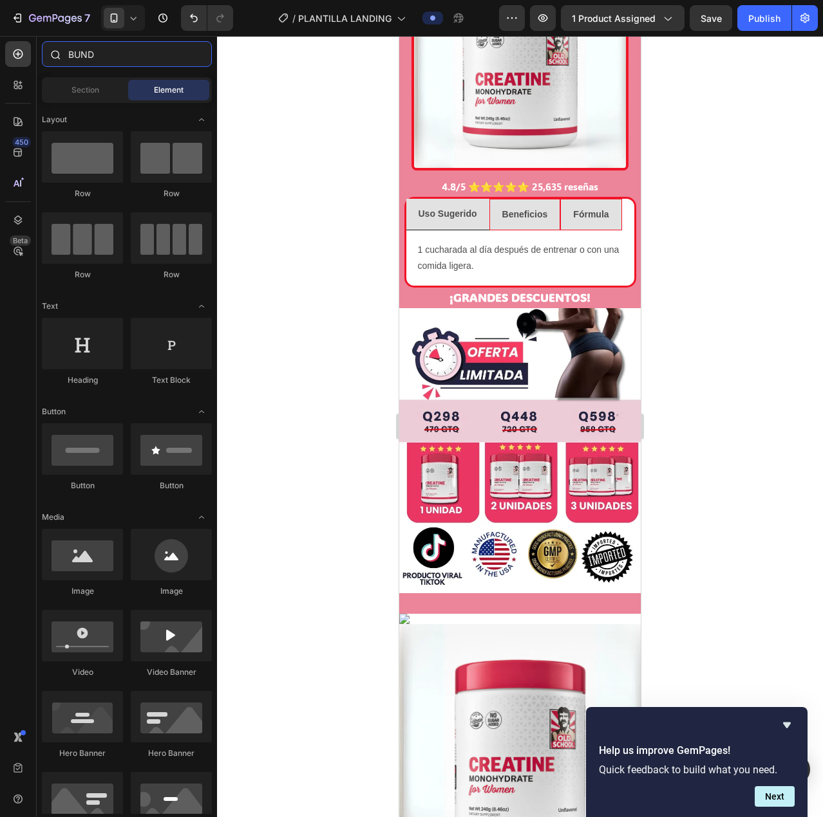
click at [111, 53] on input "BUND" at bounding box center [127, 54] width 170 height 26
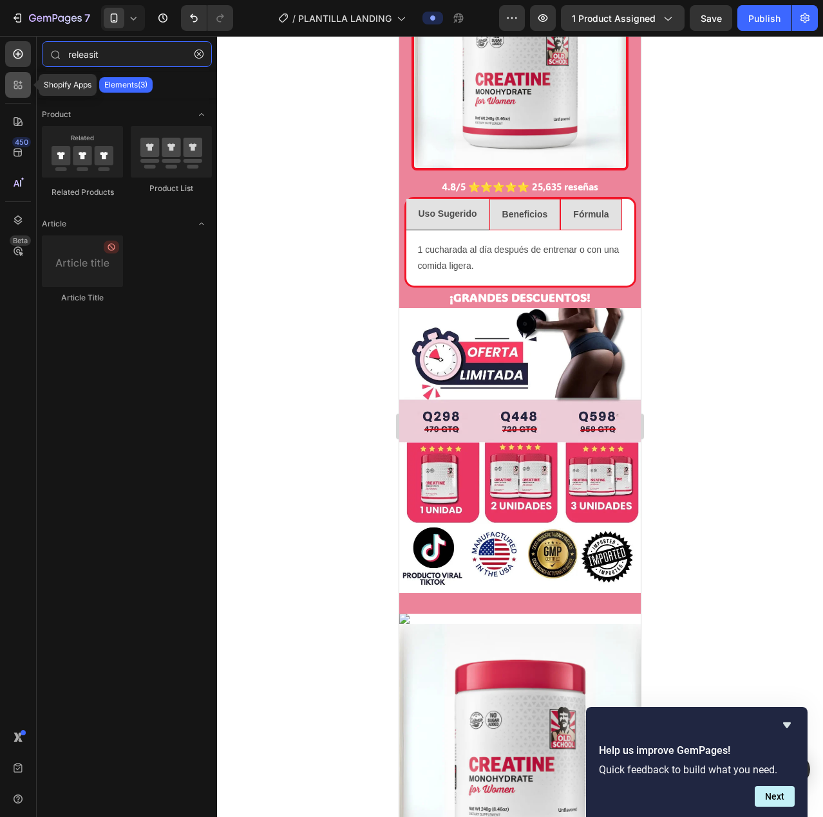
type input "releasit"
click at [21, 95] on div at bounding box center [18, 85] width 26 height 26
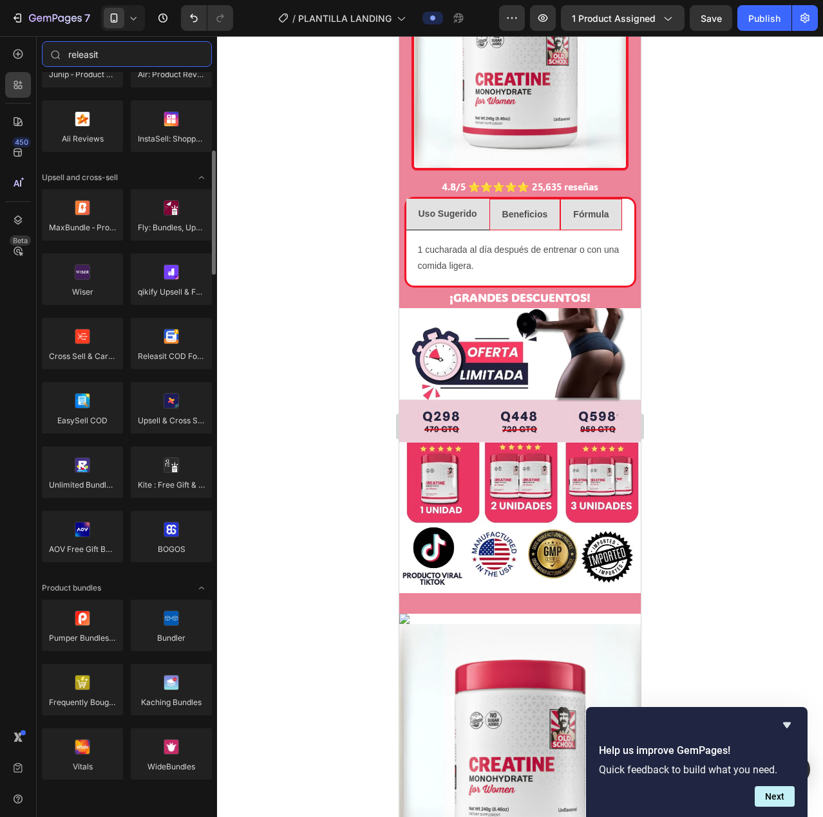
scroll to position [0, 0]
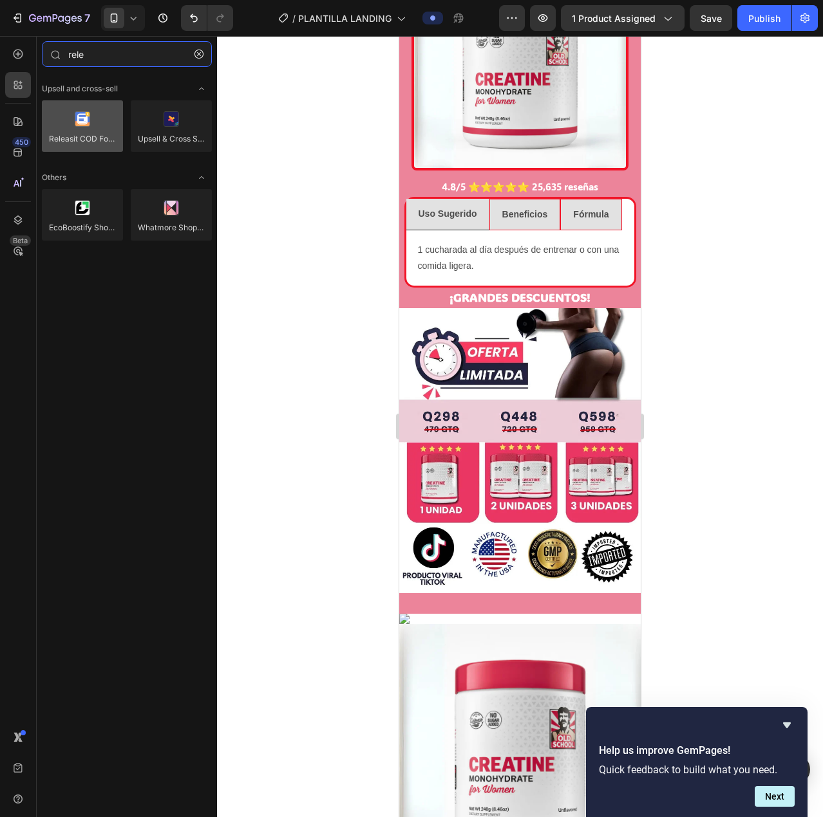
type input "rele"
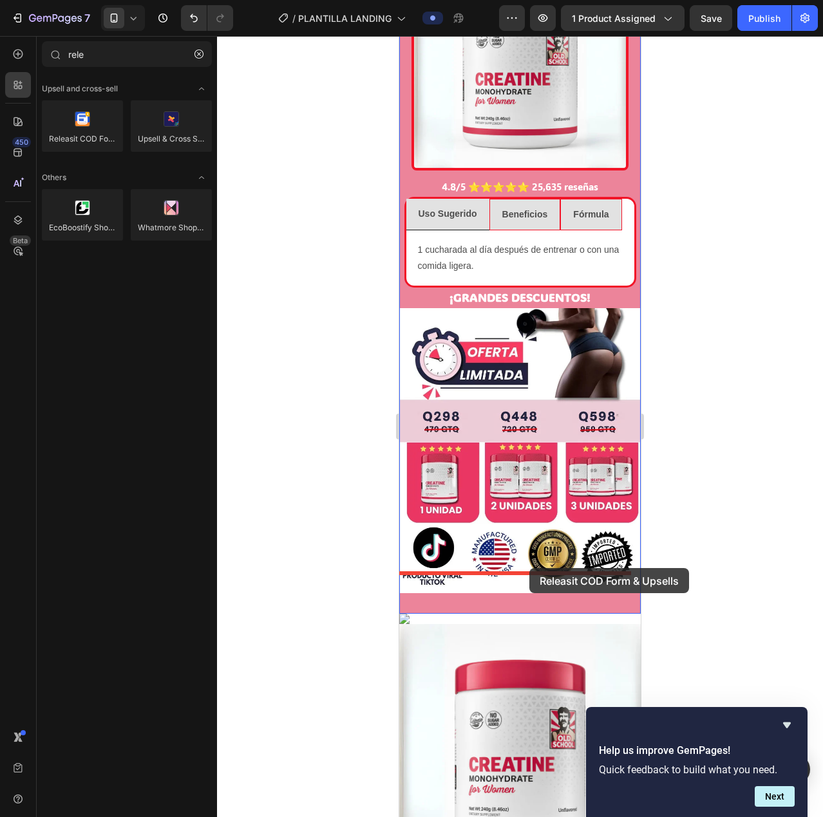
drag, startPoint x: 490, startPoint y: 154, endPoint x: 529, endPoint y: 568, distance: 415.7
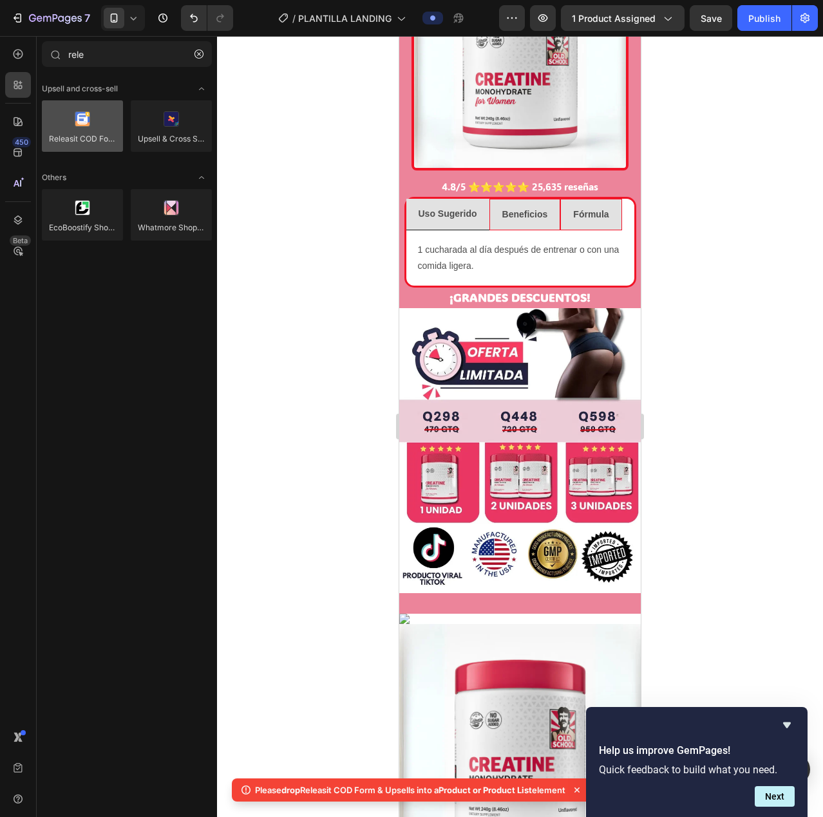
click at [60, 131] on div at bounding box center [82, 125] width 81 height 51
click at [77, 131] on div at bounding box center [82, 125] width 81 height 51
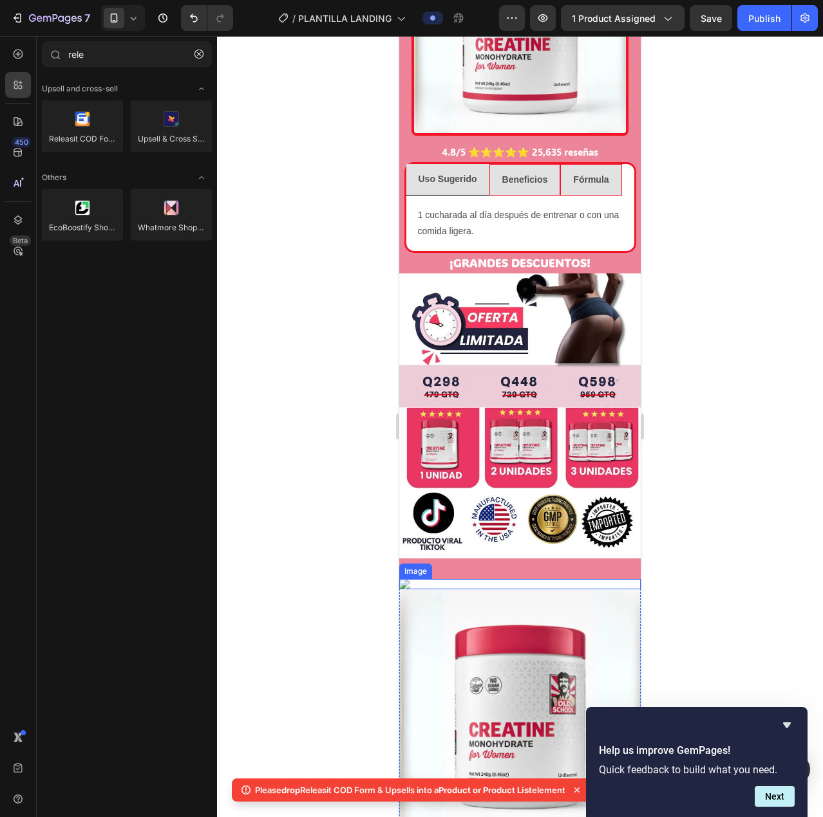
scroll to position [1094, 0]
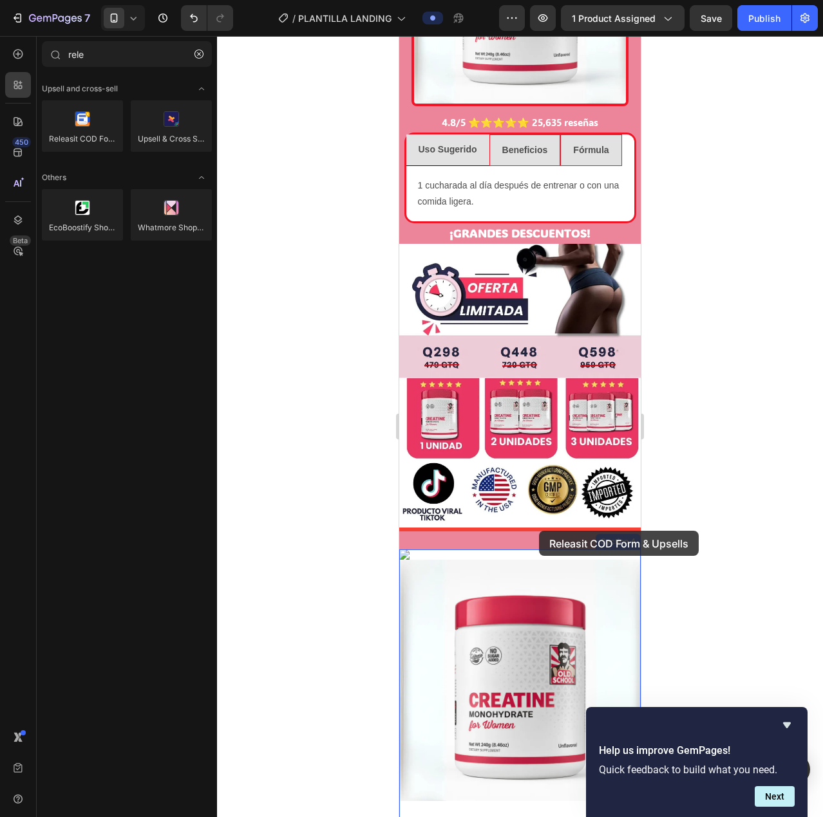
drag, startPoint x: 473, startPoint y: 165, endPoint x: 539, endPoint y: 531, distance: 371.4
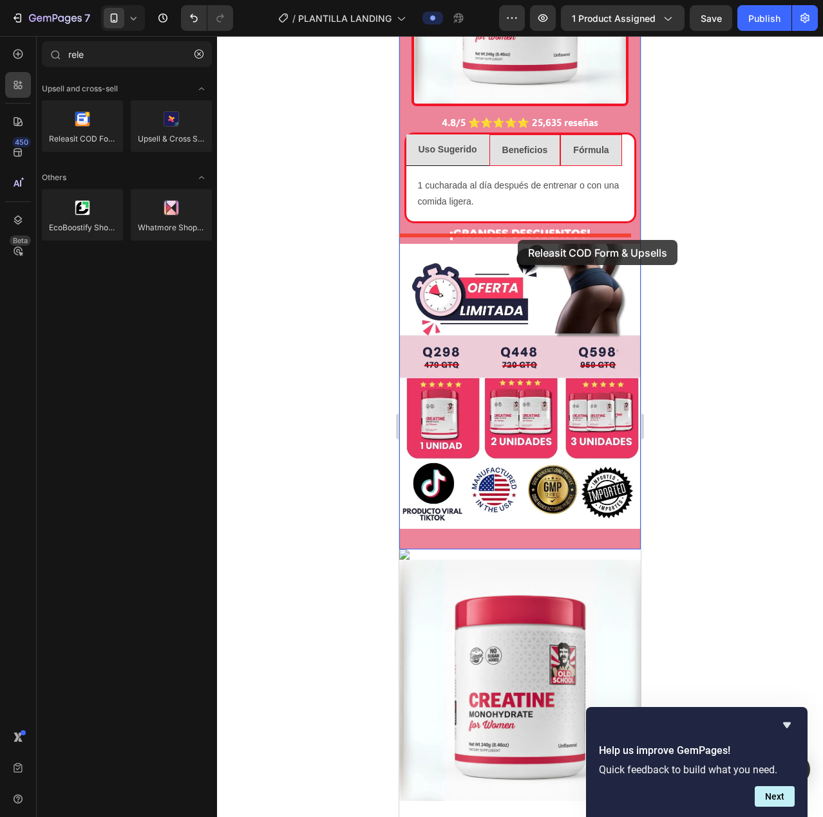
drag, startPoint x: 470, startPoint y: 180, endPoint x: 517, endPoint y: 240, distance: 77.0
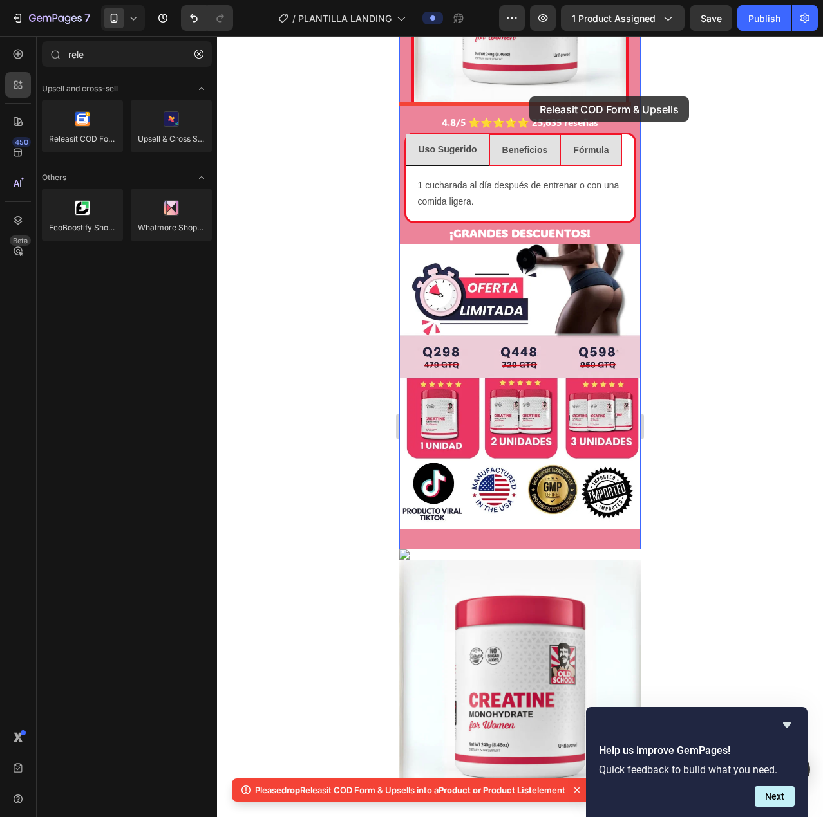
drag, startPoint x: 489, startPoint y: 163, endPoint x: 529, endPoint y: 97, distance: 78.3
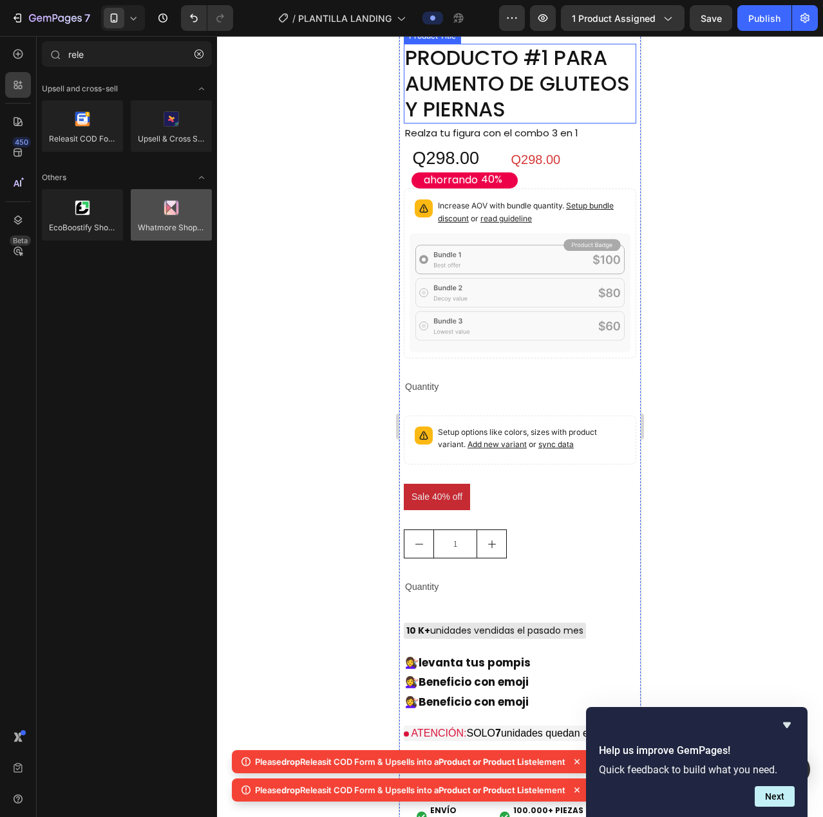
scroll to position [1802, 0]
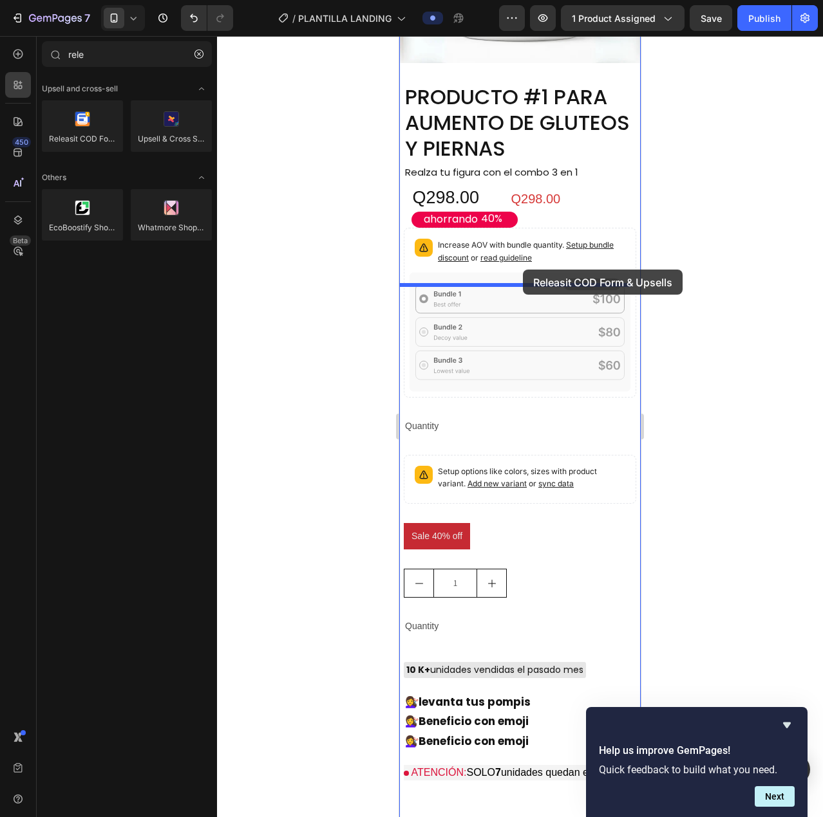
drag, startPoint x: 481, startPoint y: 158, endPoint x: 523, endPoint y: 270, distance: 119.3
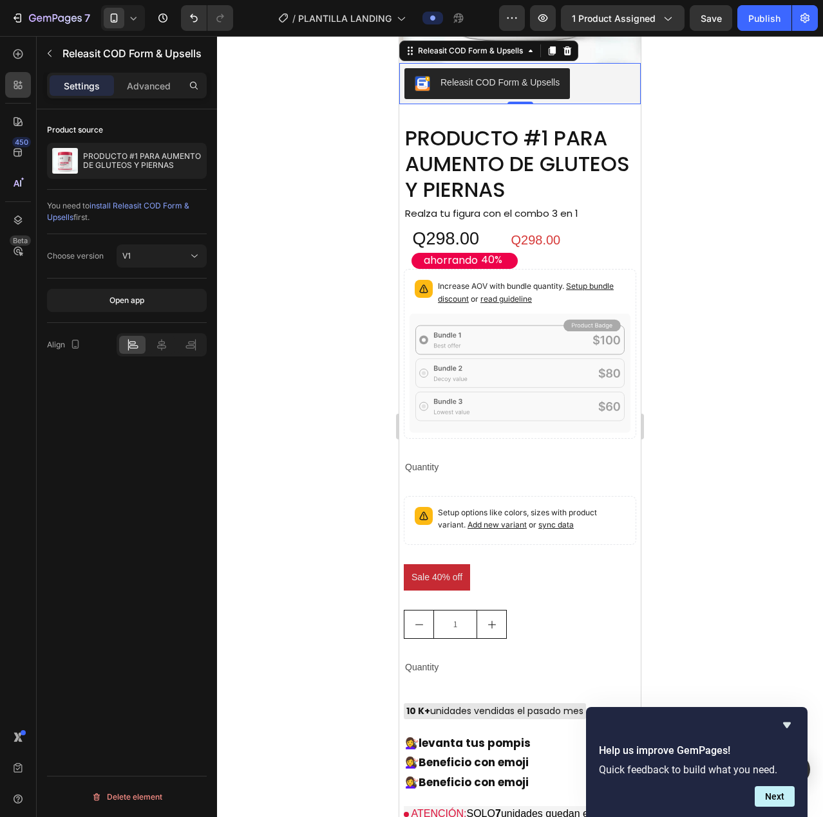
click at [602, 99] on div "Releasit COD Form & Upsells" at bounding box center [519, 83] width 231 height 31
click at [670, 368] on div at bounding box center [520, 426] width 606 height 781
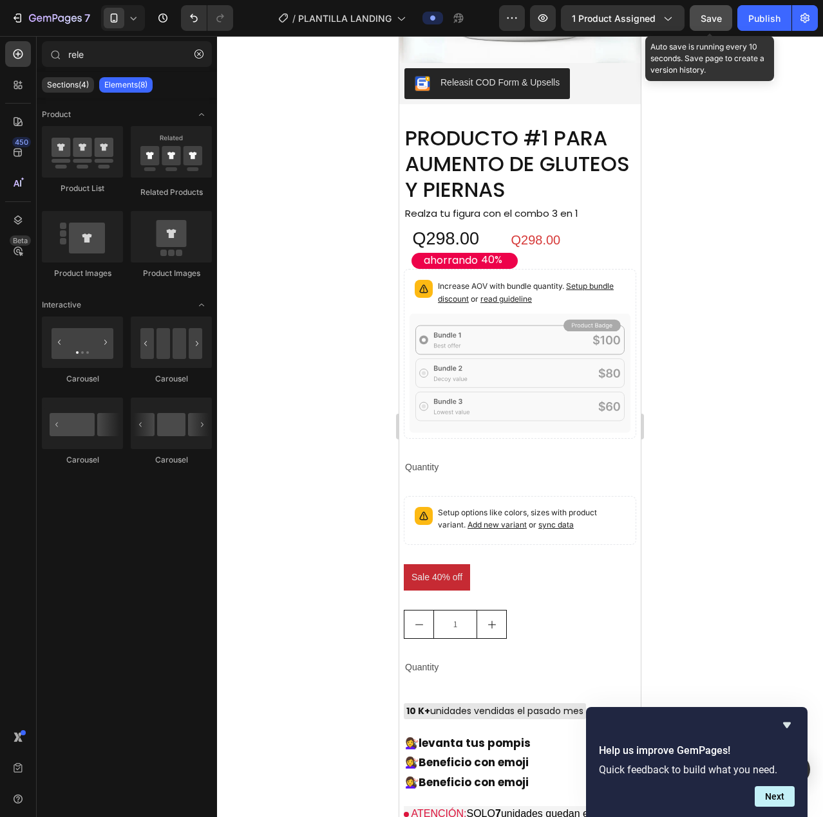
click at [725, 23] on button "Save" at bounding box center [710, 18] width 42 height 26
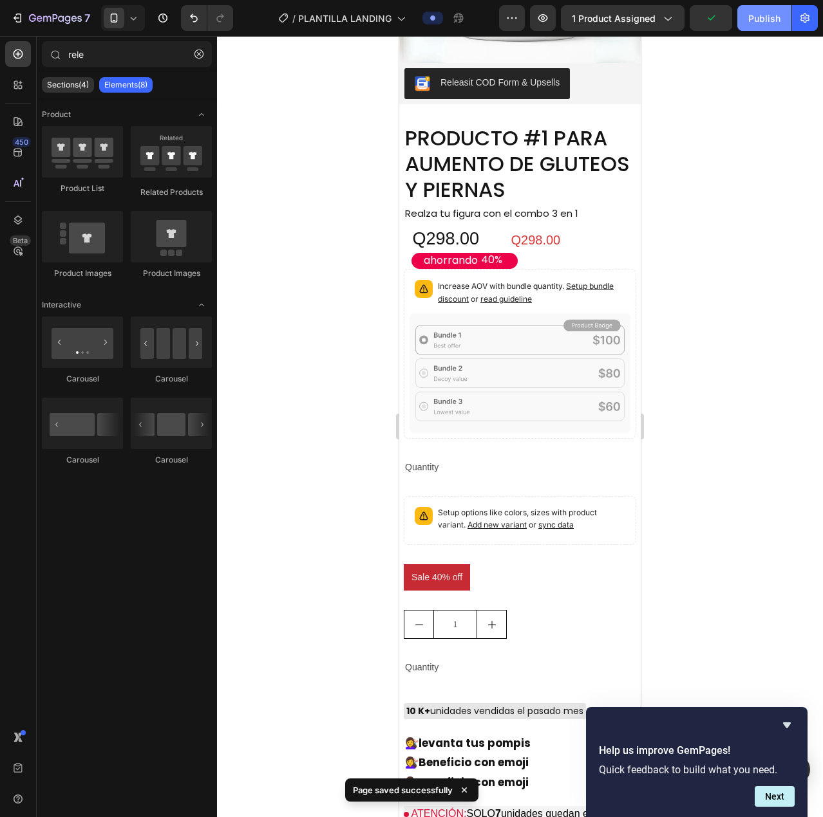
click at [770, 18] on div "Publish" at bounding box center [764, 19] width 32 height 14
click at [805, 16] on icon "button" at bounding box center [804, 18] width 13 height 13
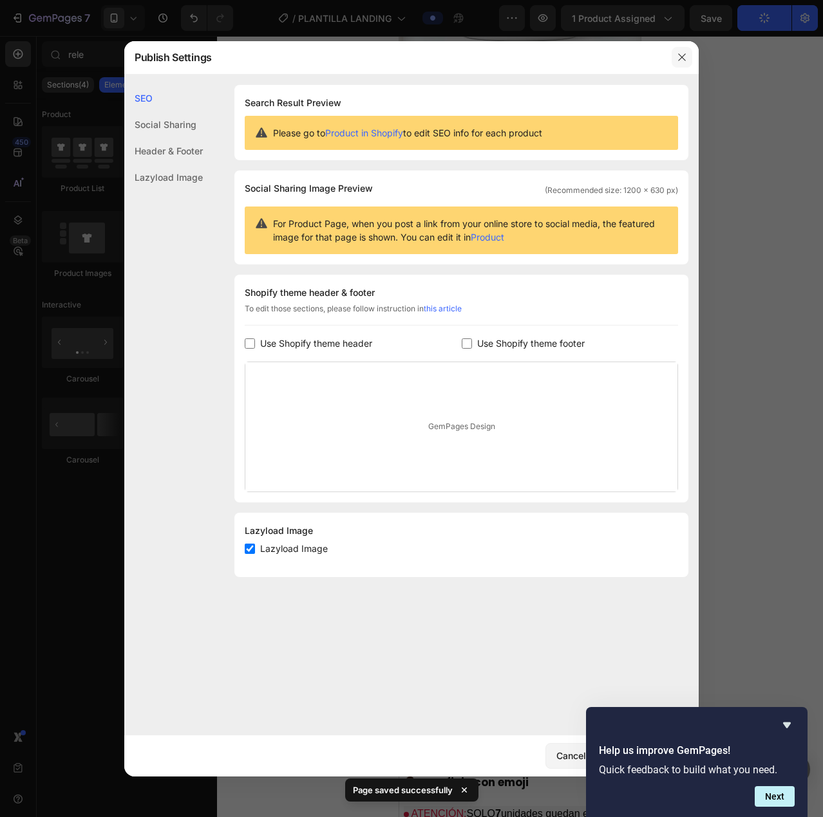
click at [678, 62] on icon "button" at bounding box center [681, 57] width 10 height 10
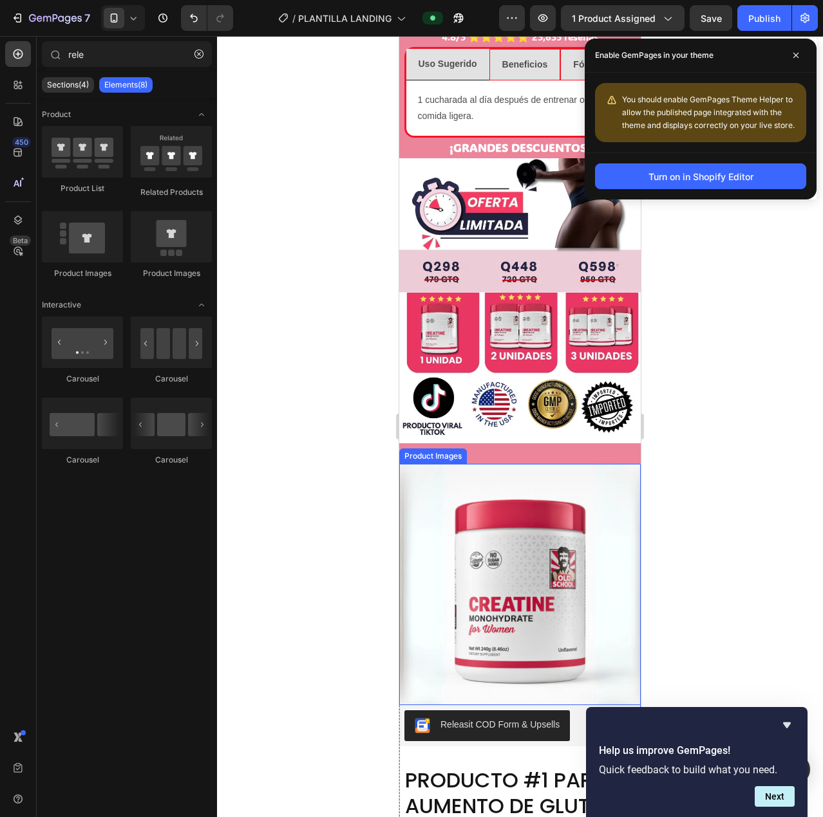
scroll to position [1159, 0]
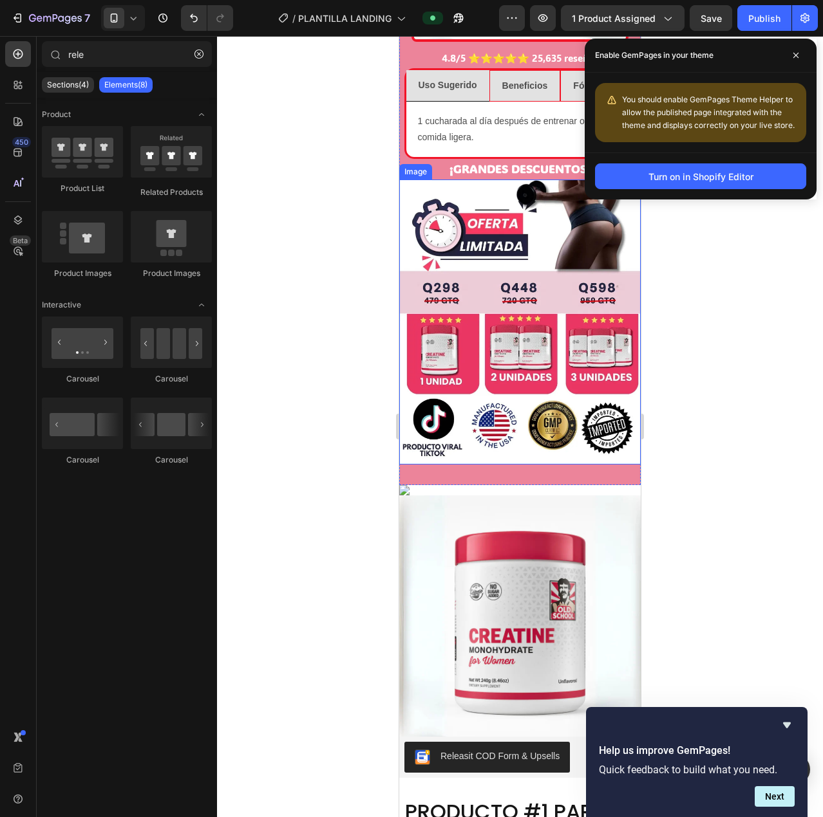
click at [702, 343] on div at bounding box center [520, 426] width 606 height 781
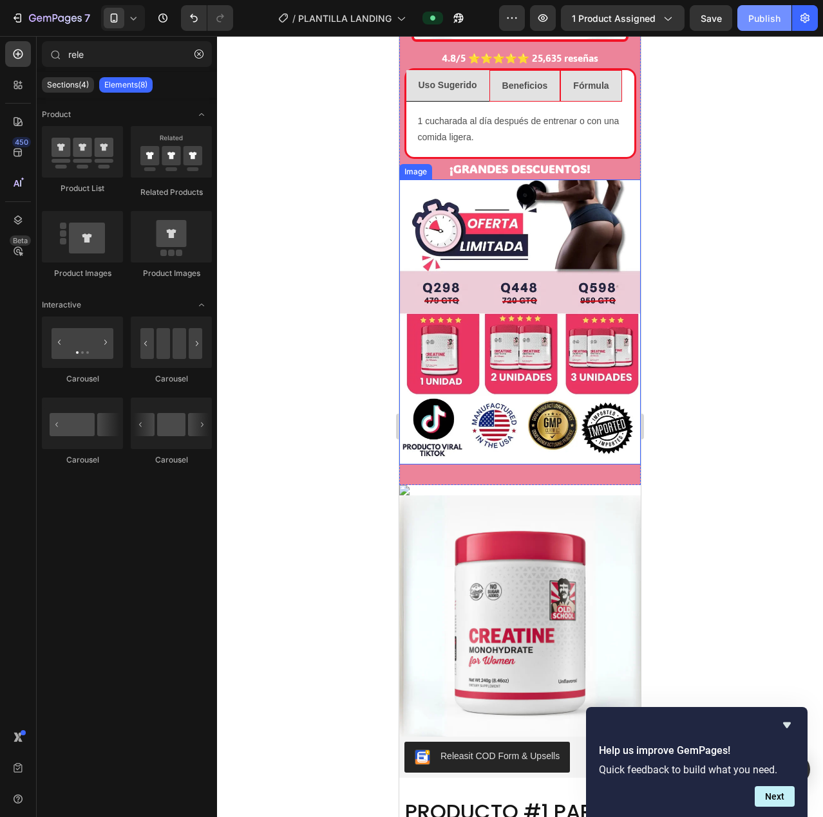
click at [759, 22] on div "Publish" at bounding box center [764, 19] width 32 height 14
click at [797, 19] on button "button" at bounding box center [805, 18] width 26 height 26
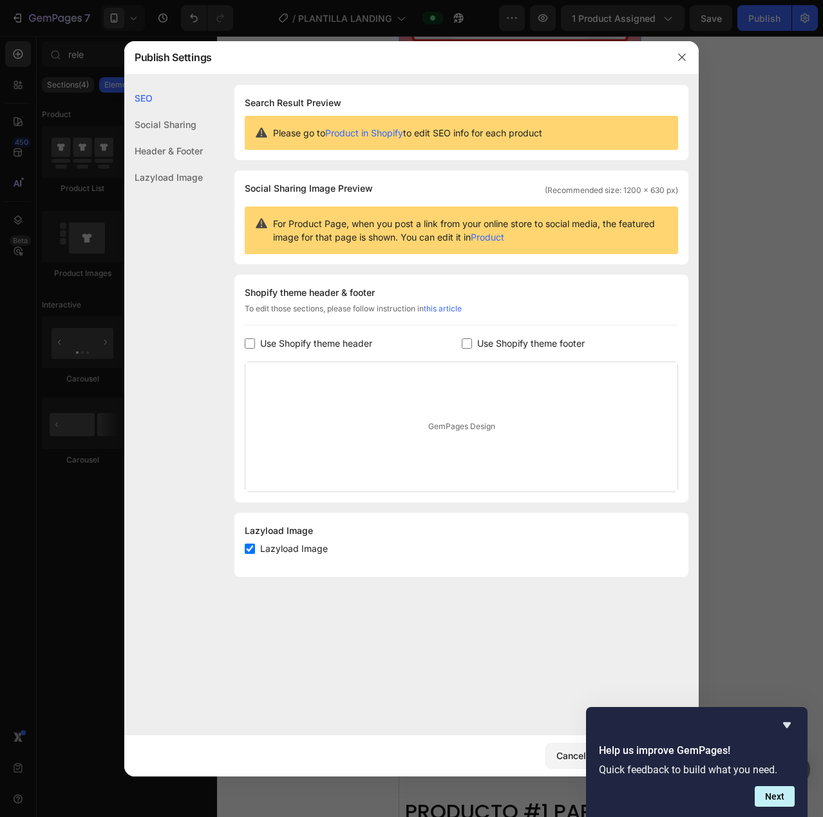
click at [754, 181] on button "Turn on in Shopify Editor" at bounding box center [700, 176] width 211 height 26
click at [678, 53] on icon "button" at bounding box center [681, 57] width 10 height 10
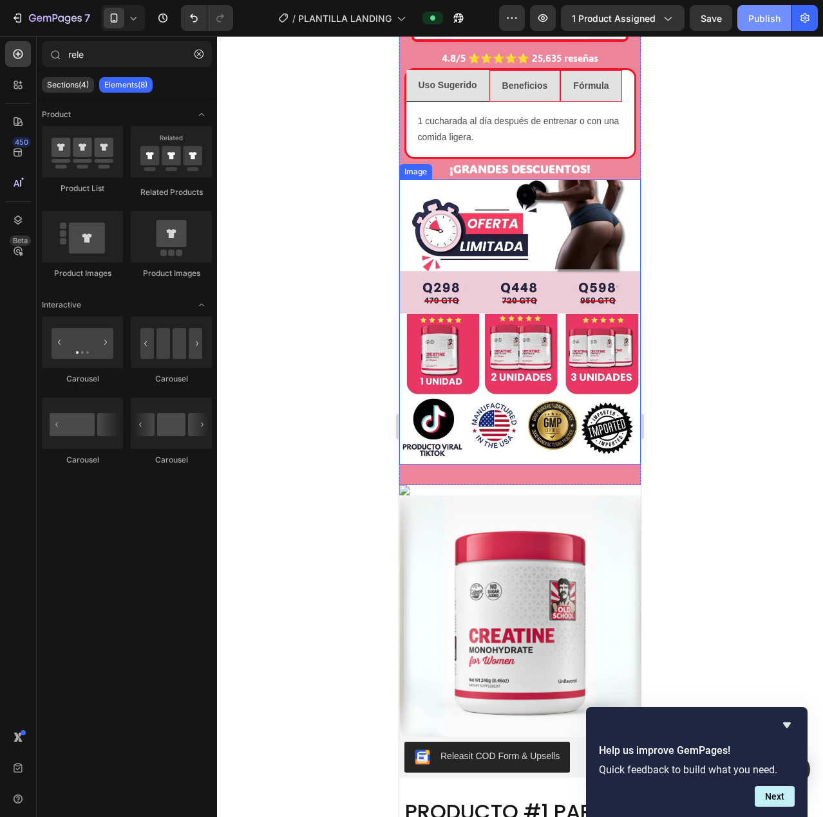
click at [767, 21] on div "Publish" at bounding box center [764, 19] width 32 height 14
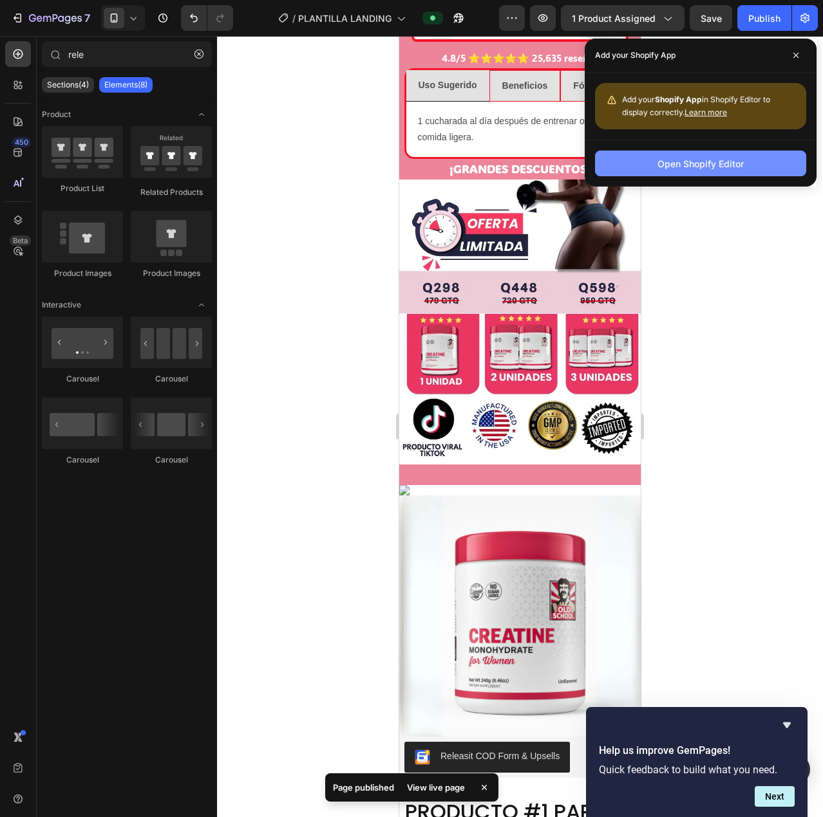
click at [729, 169] on div "Open Shopify Editor" at bounding box center [700, 164] width 86 height 14
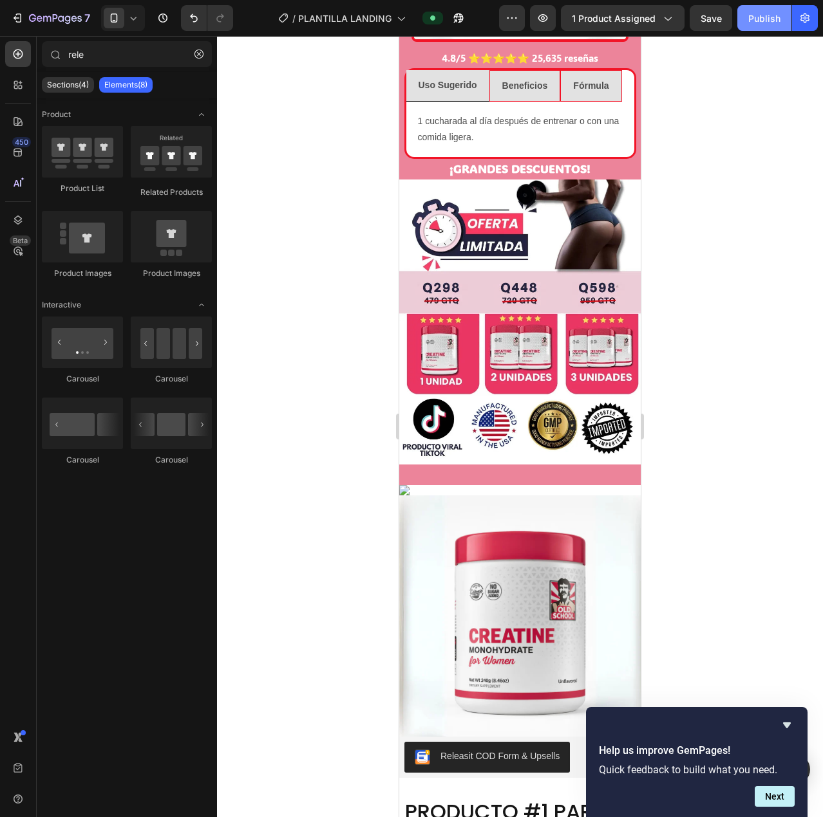
click at [760, 20] on div "Publish" at bounding box center [764, 19] width 32 height 14
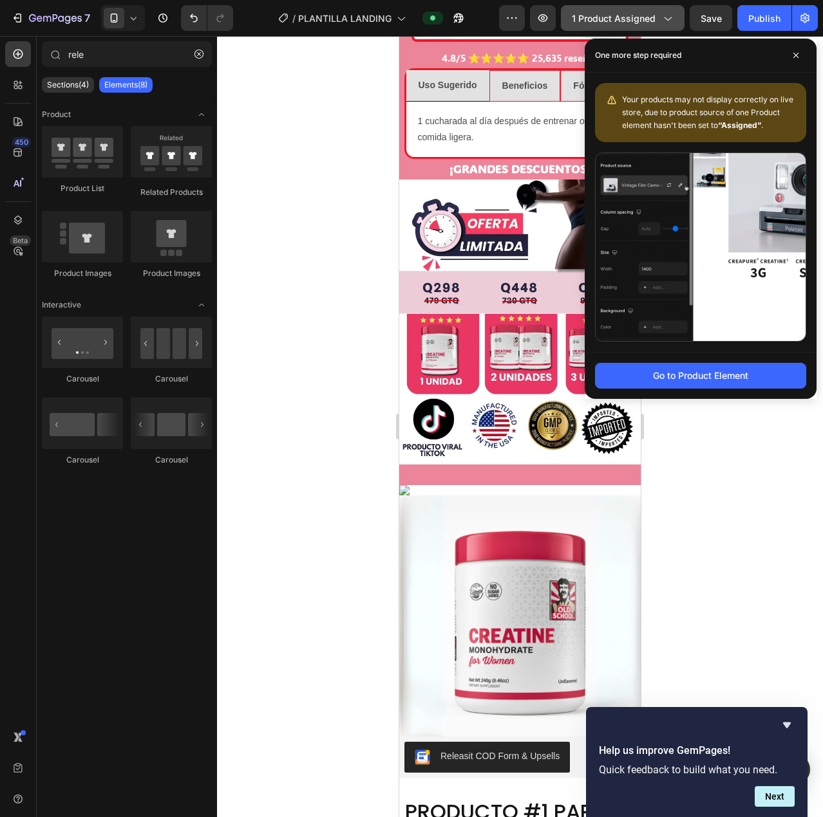
click at [593, 17] on span "1 product assigned" at bounding box center [614, 19] width 84 height 14
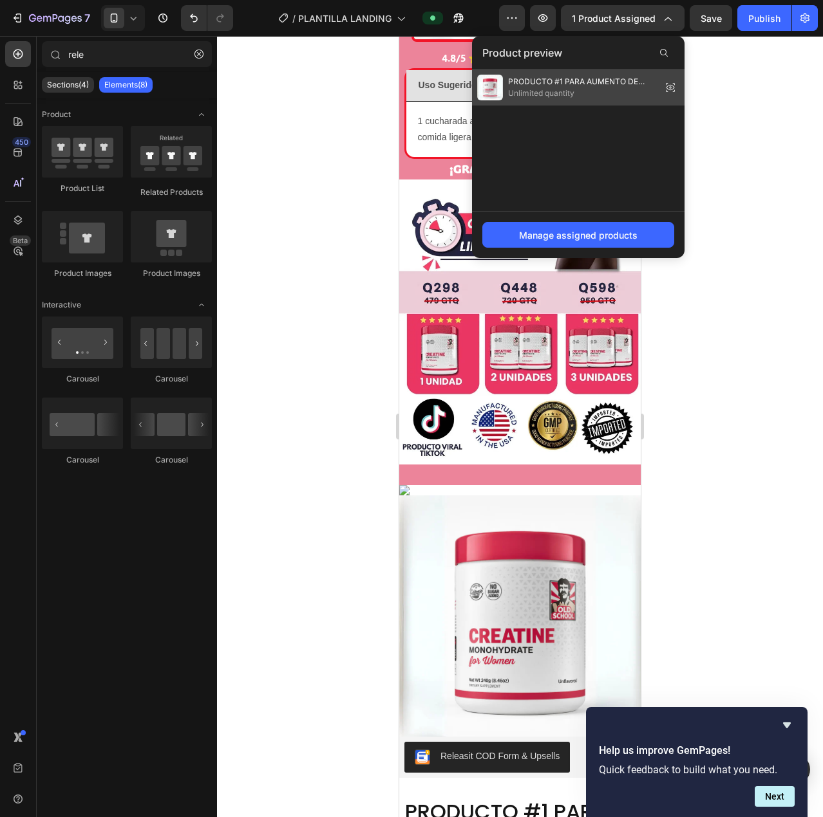
drag, startPoint x: 577, startPoint y: 80, endPoint x: 177, endPoint y: 44, distance: 402.0
click at [577, 80] on span "PRODUCTO #1 PARA AUMENTO DE GLUTEOS Y PIERNAS" at bounding box center [582, 82] width 148 height 12
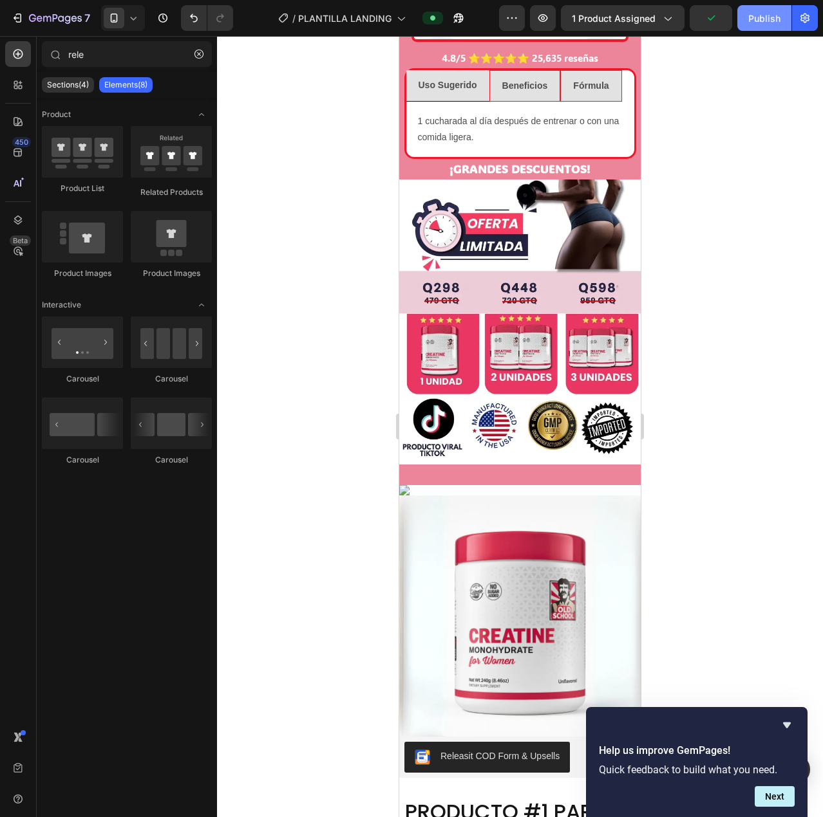
click at [759, 9] on button "Publish" at bounding box center [764, 18] width 54 height 26
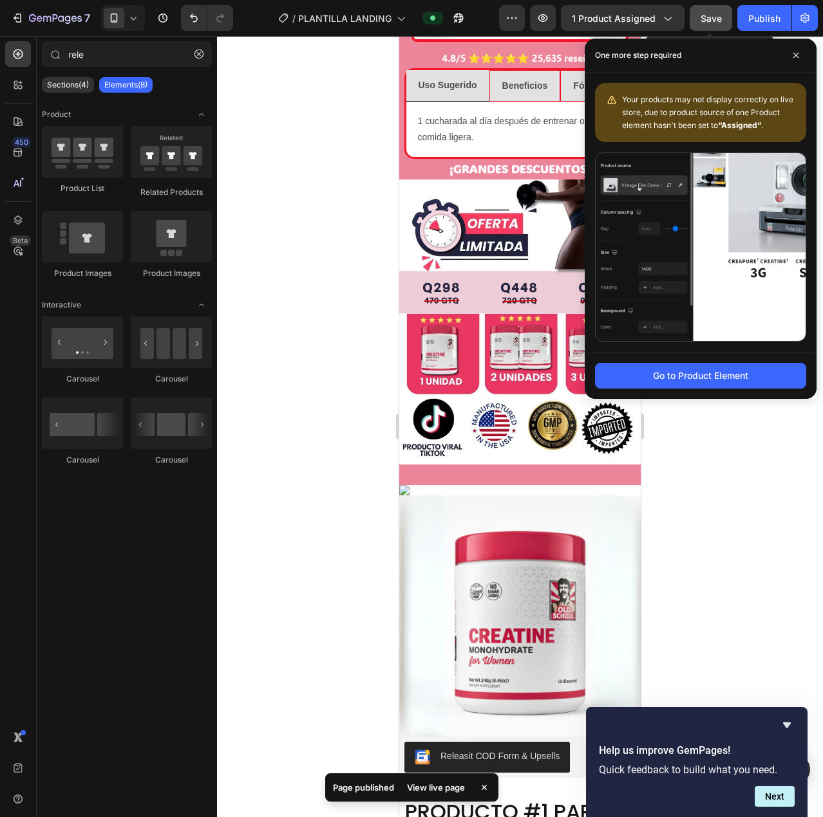
click at [713, 15] on span "Save" at bounding box center [710, 18] width 21 height 11
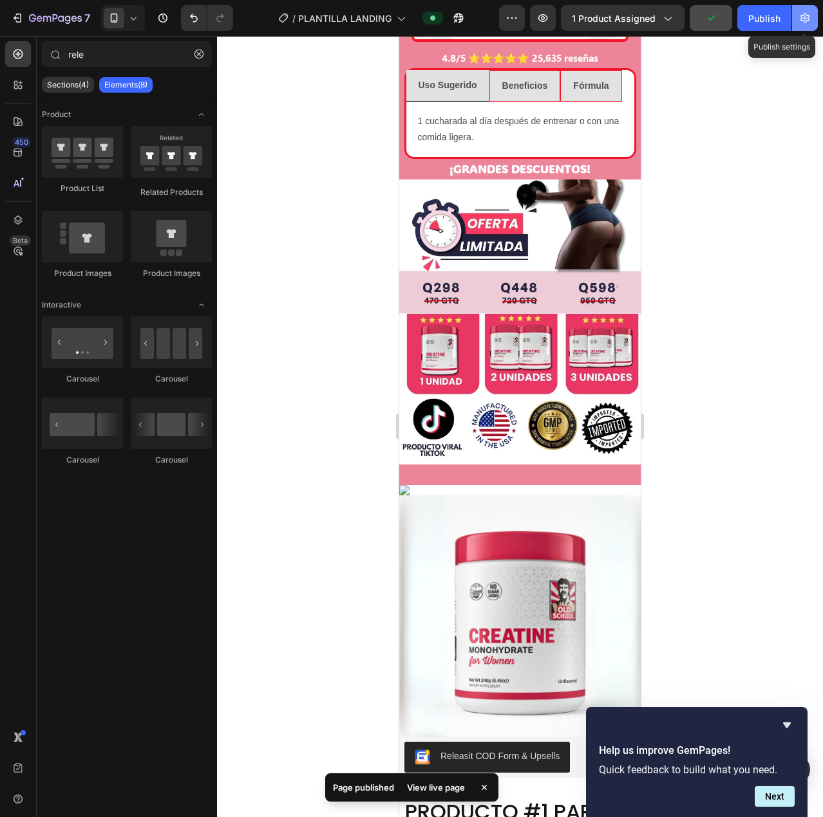
click at [811, 16] on button "button" at bounding box center [805, 18] width 26 height 26
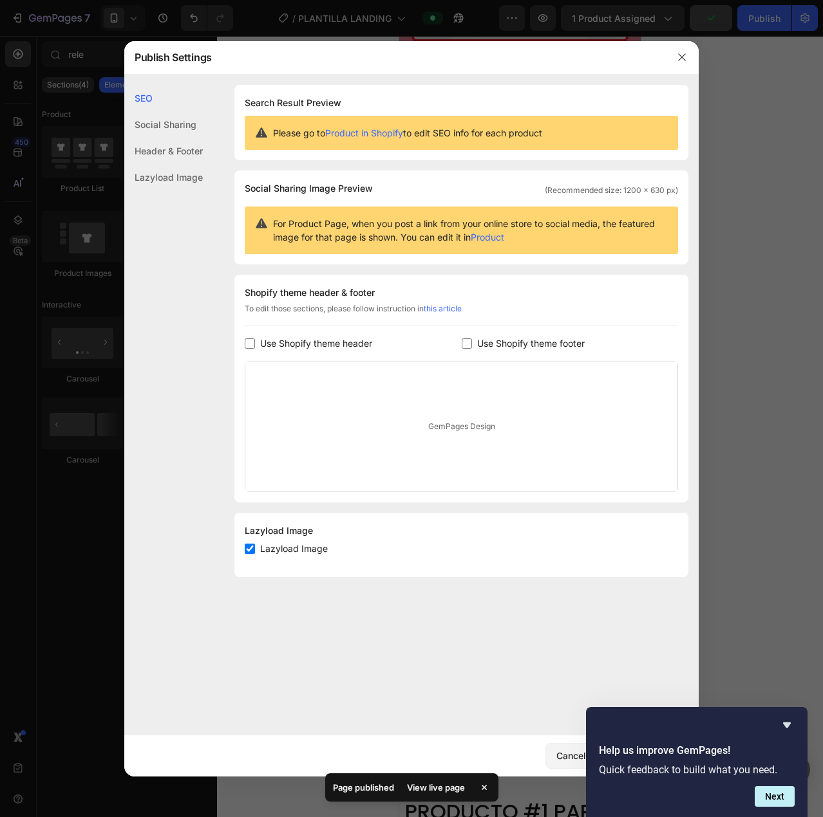
click at [745, 123] on div at bounding box center [411, 408] width 823 height 817
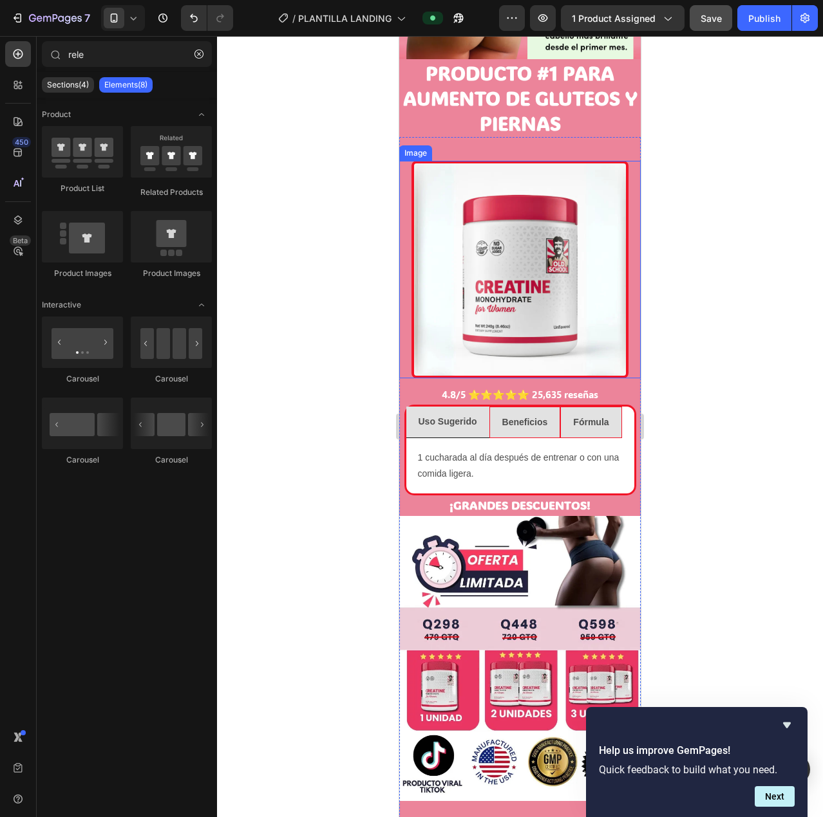
scroll to position [644, 0]
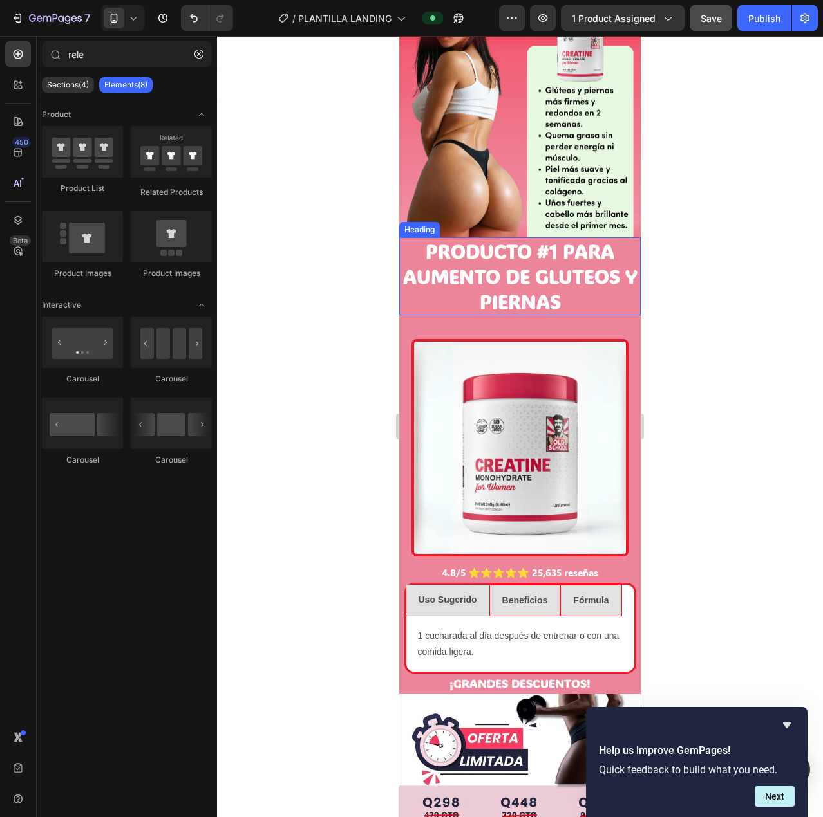
click at [512, 278] on h2 "PRODUCTO #1 PARA AUMENTO DE GLUTEOS Y PIERNAS" at bounding box center [519, 277] width 241 height 78
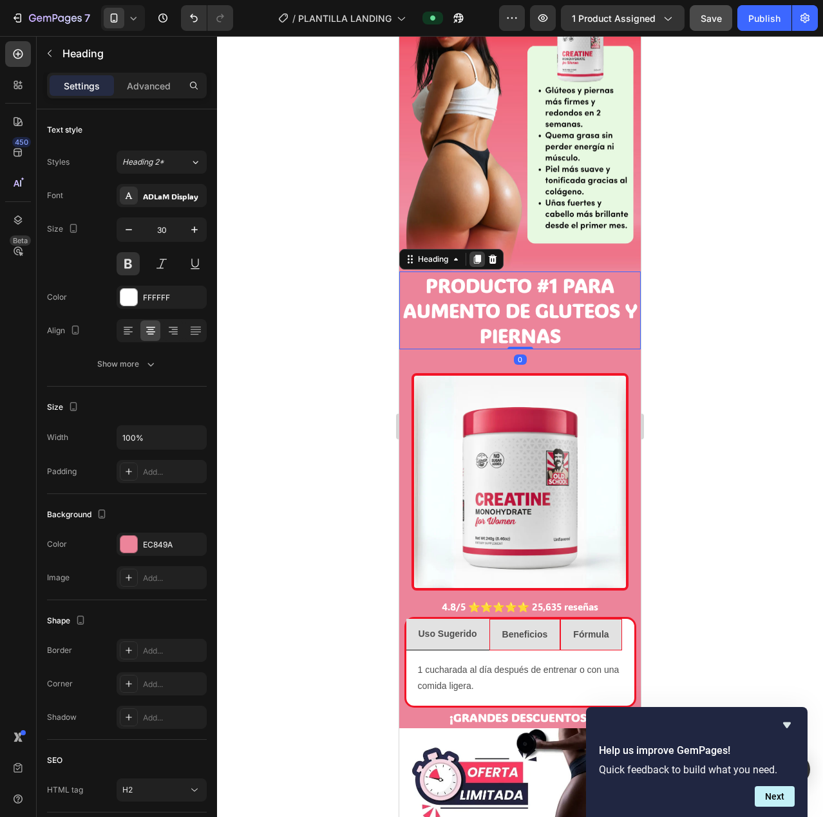
click at [482, 254] on icon at bounding box center [477, 259] width 10 height 10
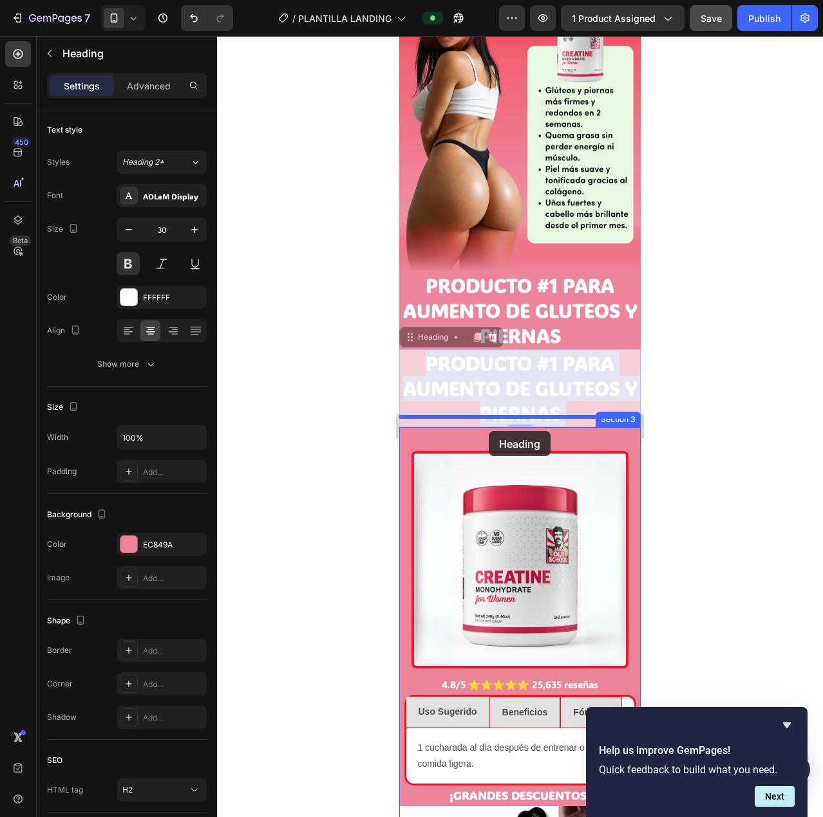
drag, startPoint x: 482, startPoint y: 337, endPoint x: 489, endPoint y: 449, distance: 111.5
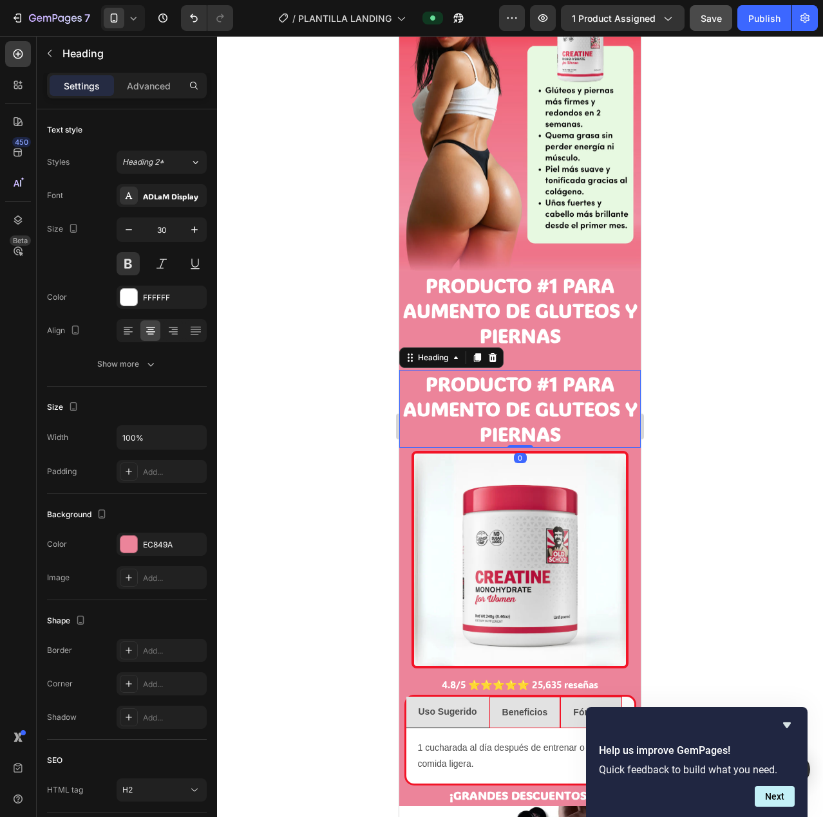
click at [724, 292] on div at bounding box center [520, 426] width 606 height 781
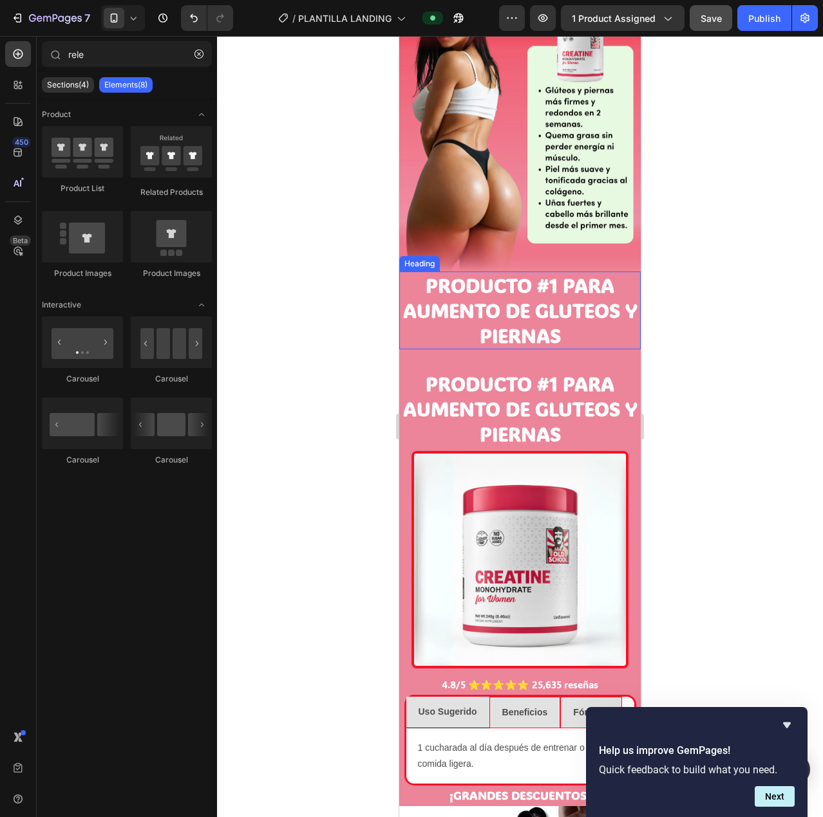
click at [516, 370] on h2 "PRODUCTO #1 PARA AUMENTO DE GLUTEOS Y PIERNAS" at bounding box center [519, 409] width 241 height 78
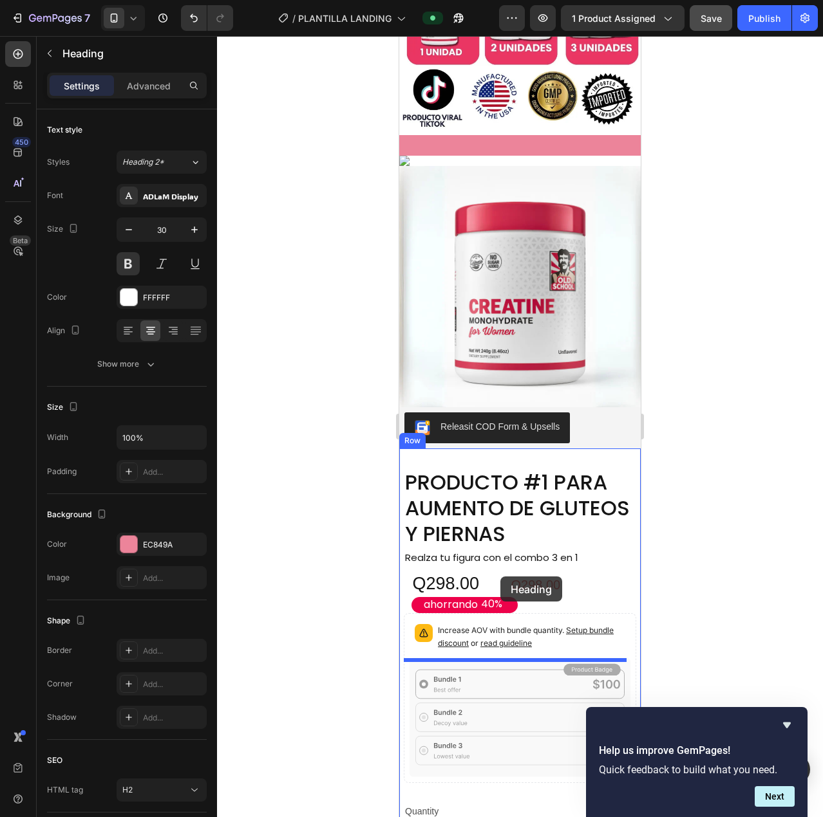
scroll to position [1674, 0]
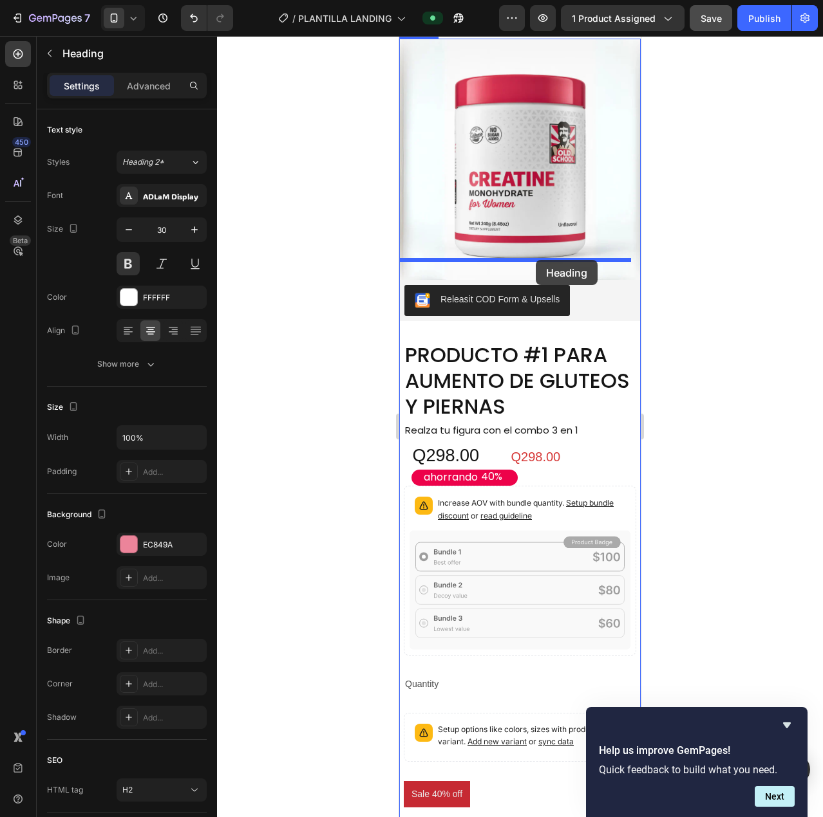
drag, startPoint x: 490, startPoint y: 352, endPoint x: 536, endPoint y: 260, distance: 102.5
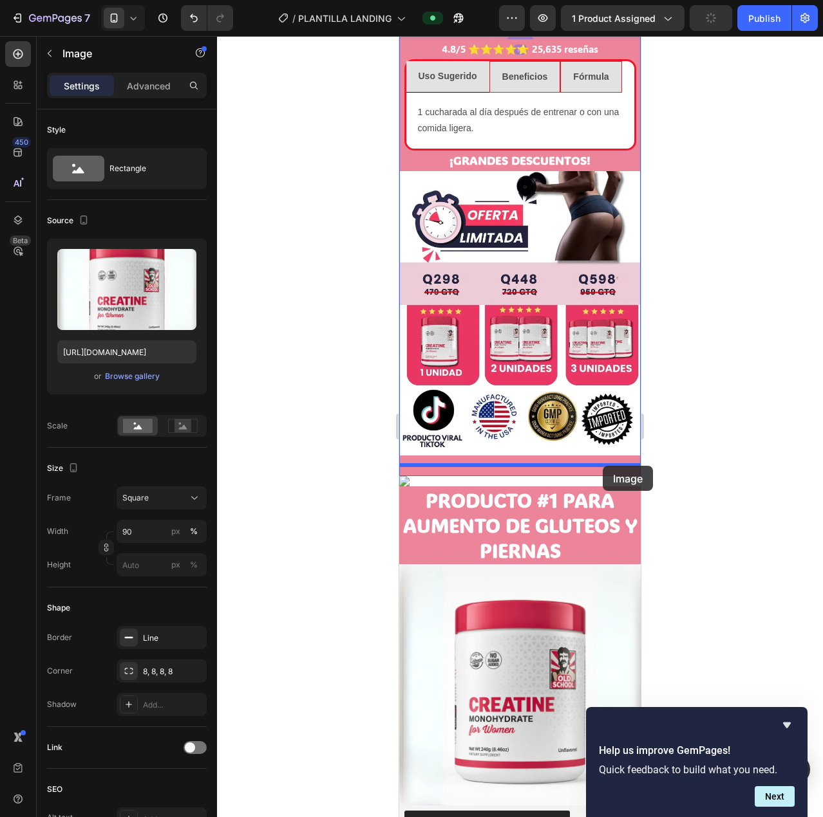
scroll to position [1545, 0]
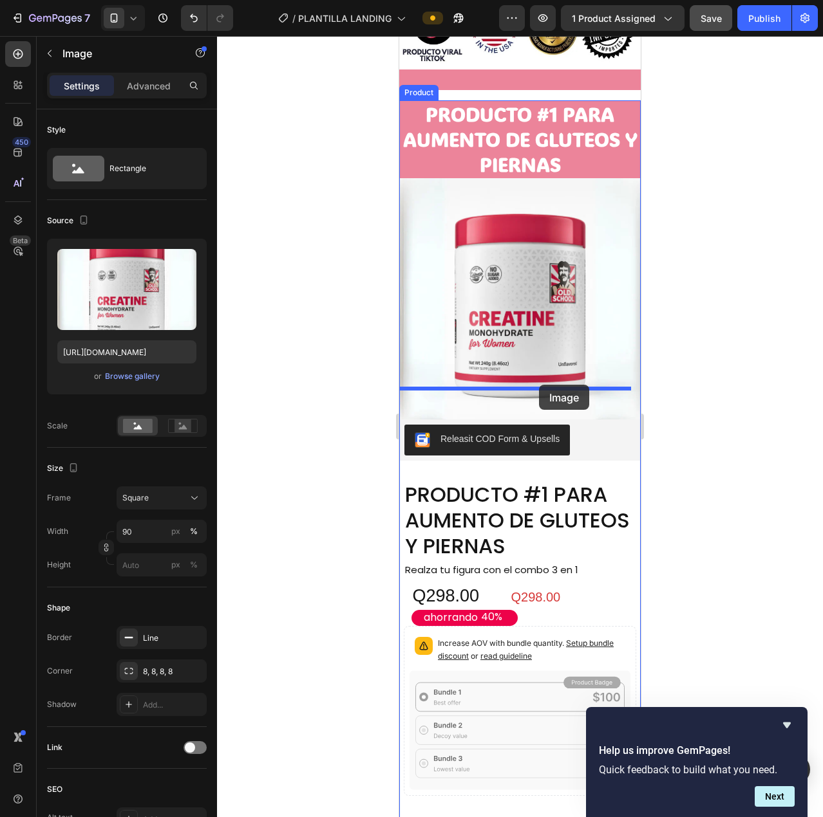
drag, startPoint x: 621, startPoint y: 249, endPoint x: 539, endPoint y: 385, distance: 158.8
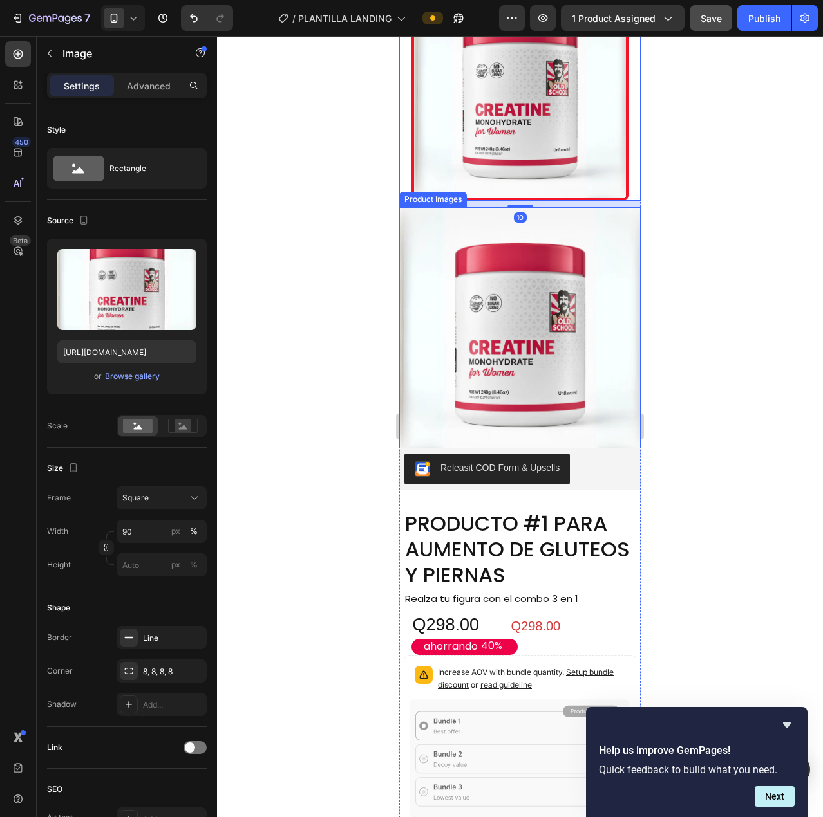
scroll to position [1520, 0]
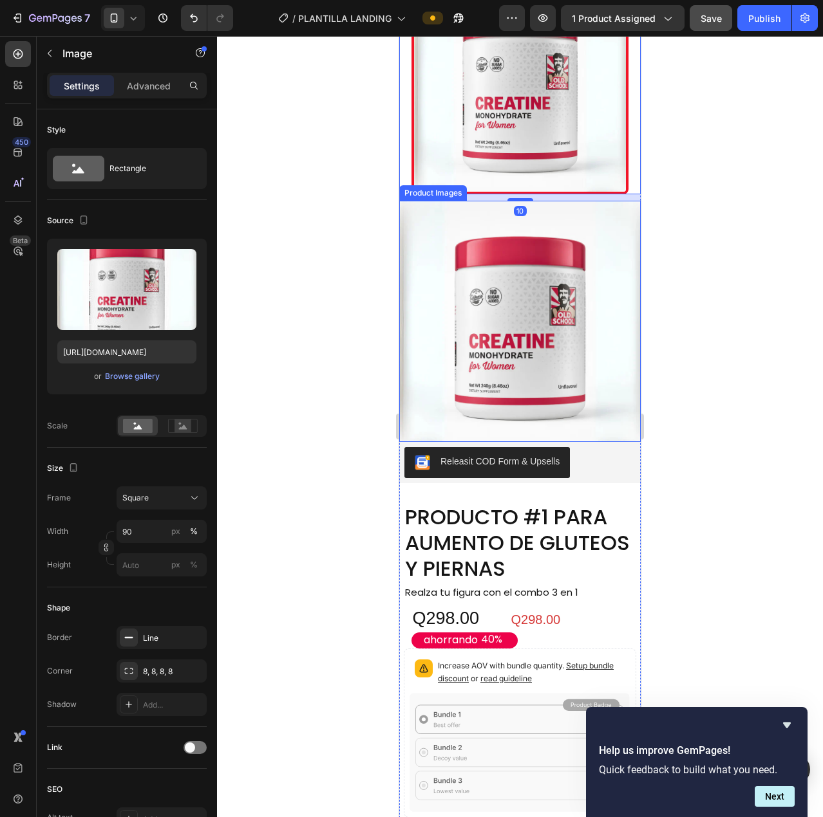
click at [610, 442] on img at bounding box center [519, 321] width 241 height 241
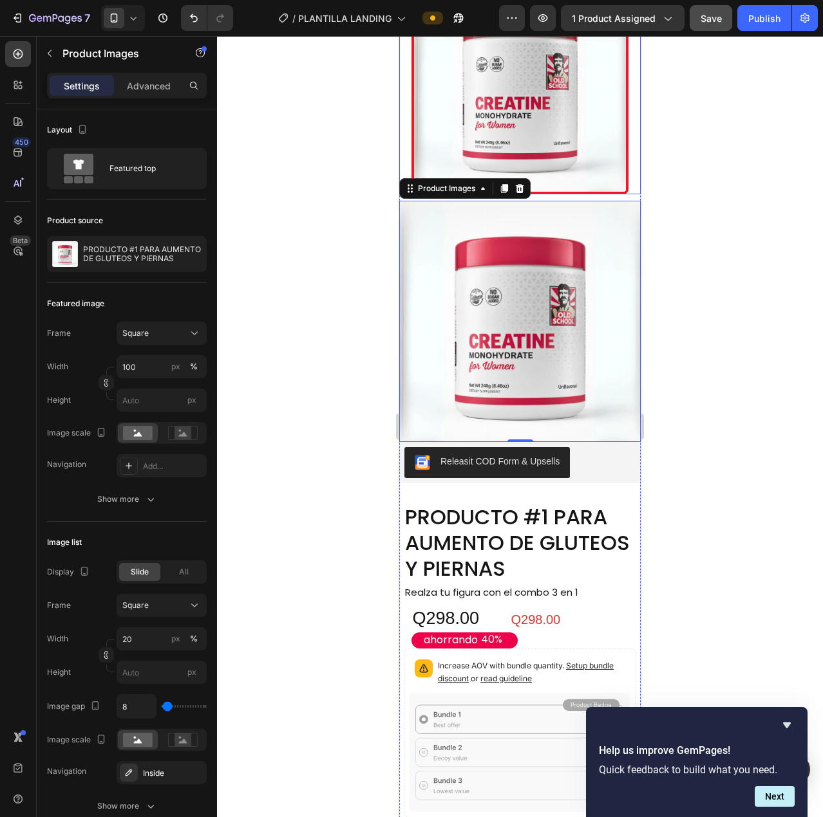
click at [584, 195] on img at bounding box center [520, 86] width 218 height 218
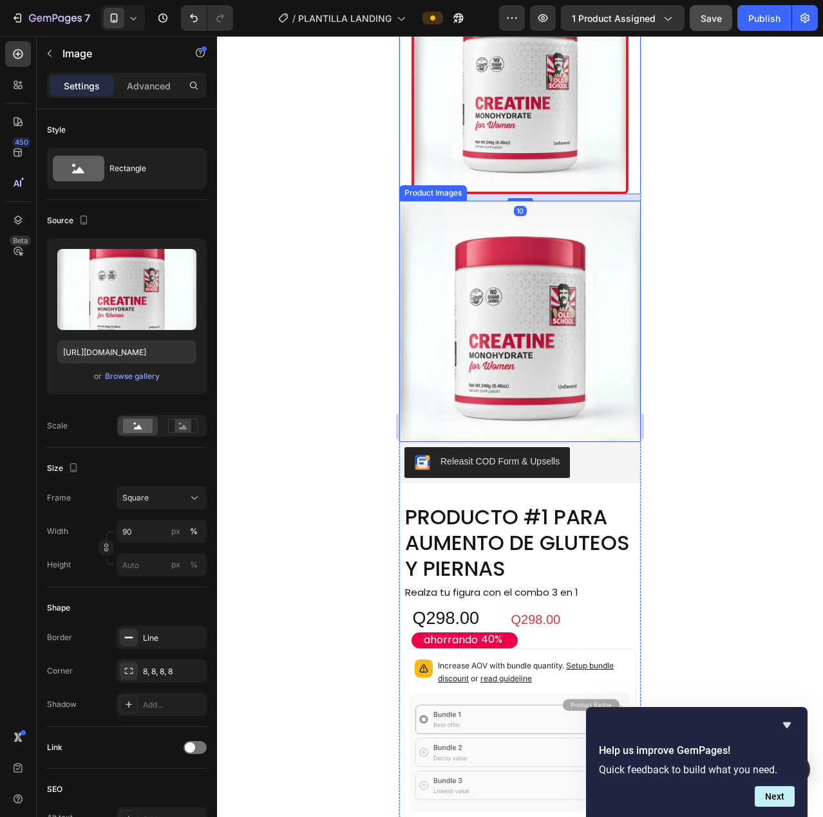
click at [538, 442] on img at bounding box center [519, 321] width 241 height 241
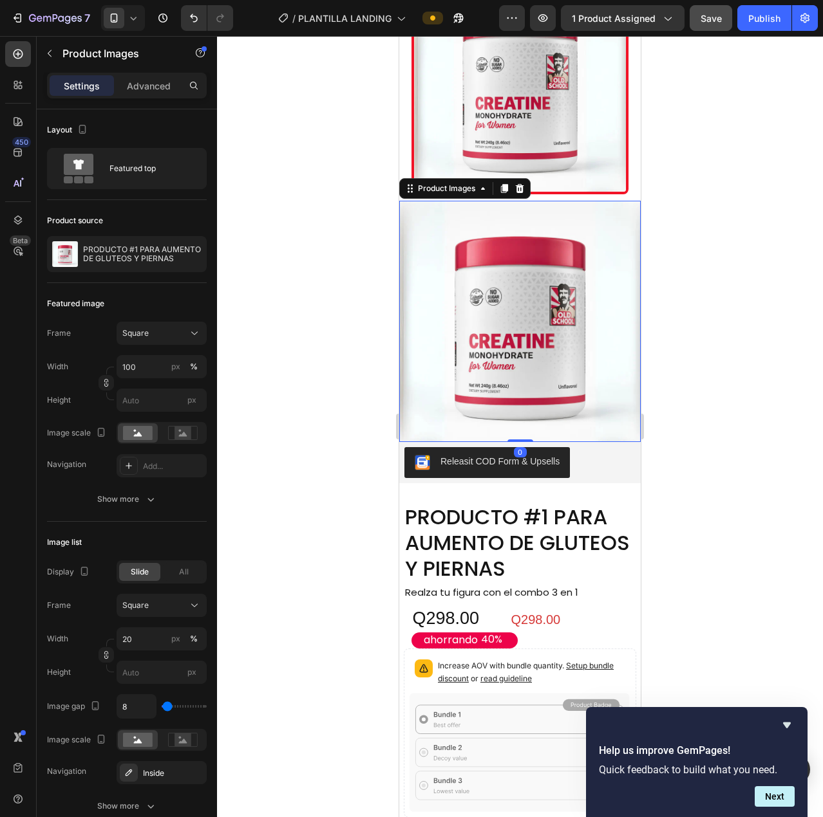
click at [525, 195] on img at bounding box center [520, 86] width 218 height 218
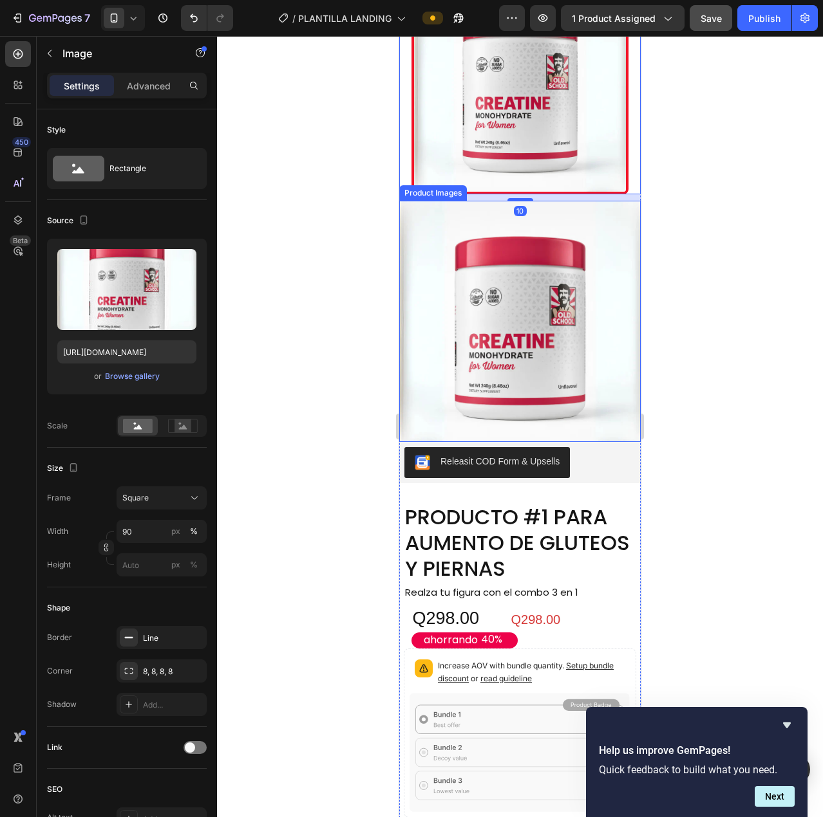
click at [537, 442] on img at bounding box center [519, 321] width 241 height 241
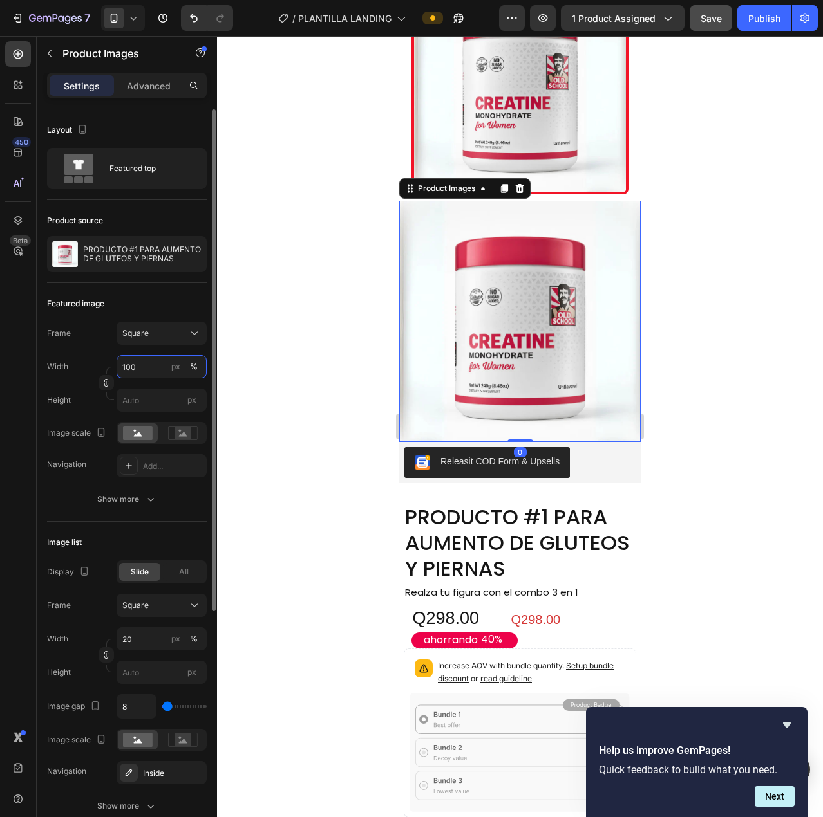
click at [138, 366] on input "100" at bounding box center [162, 366] width 90 height 23
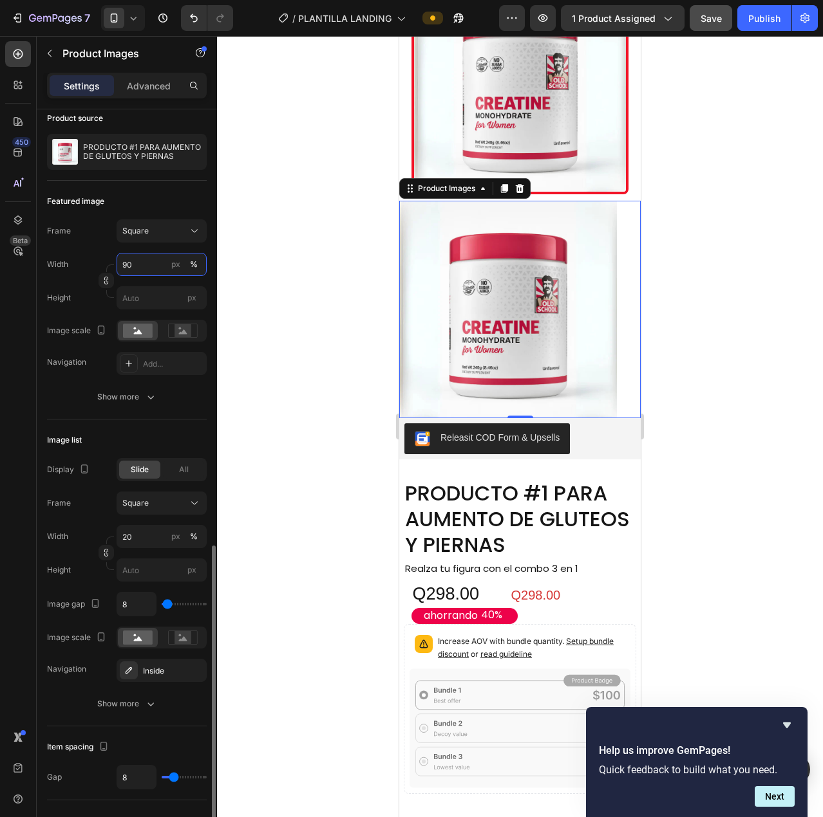
scroll to position [0, 0]
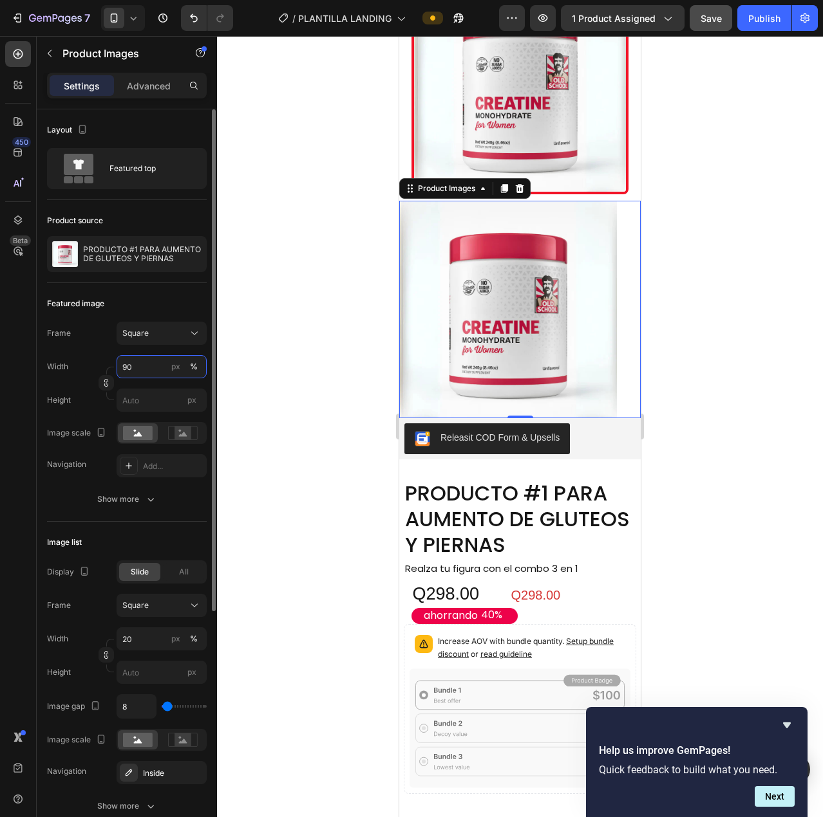
type input "90"
click at [625, 418] on div at bounding box center [519, 310] width 241 height 218
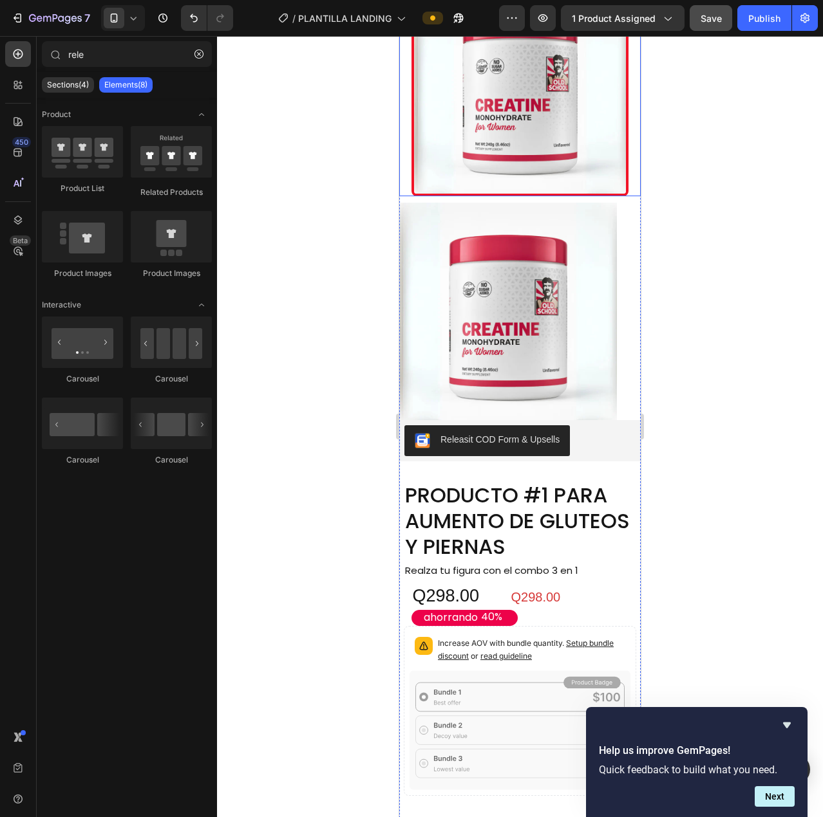
scroll to position [1495, 0]
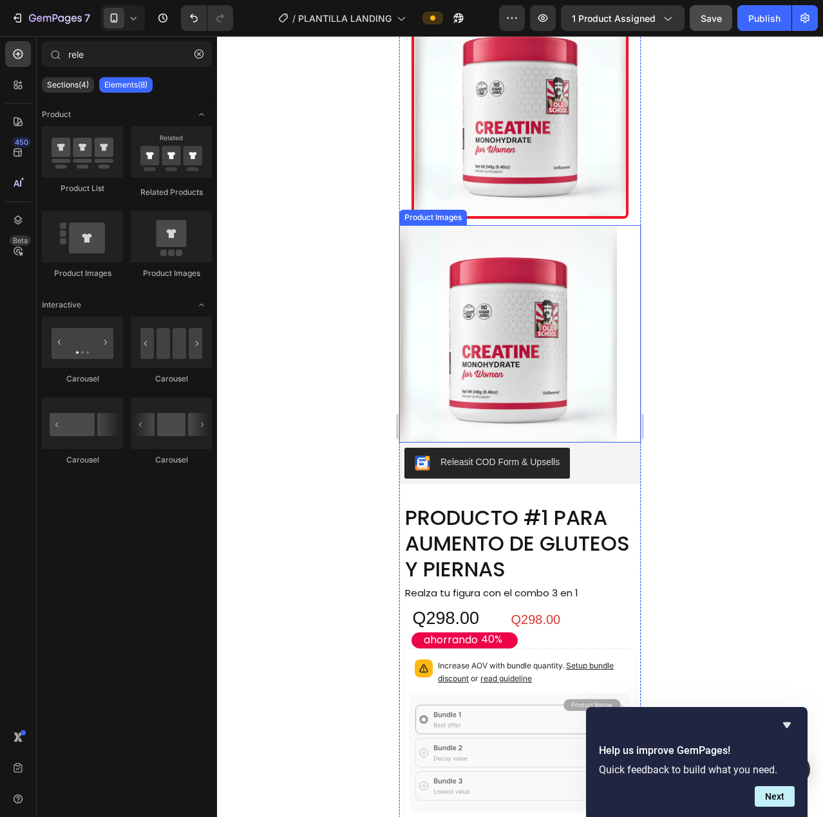
click at [627, 443] on div at bounding box center [519, 334] width 241 height 218
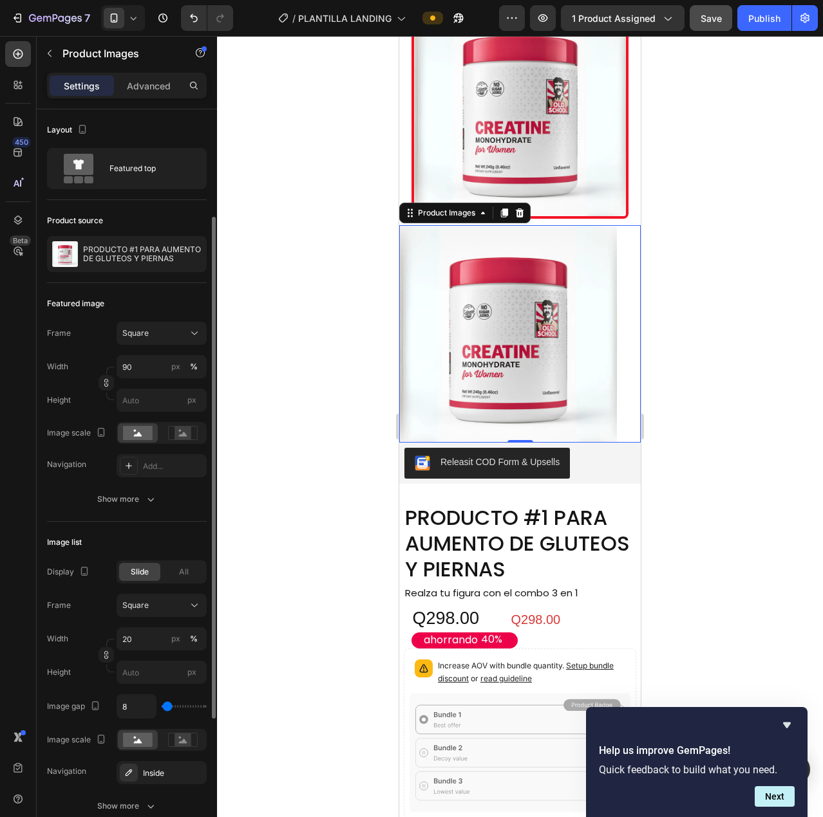
scroll to position [64, 0]
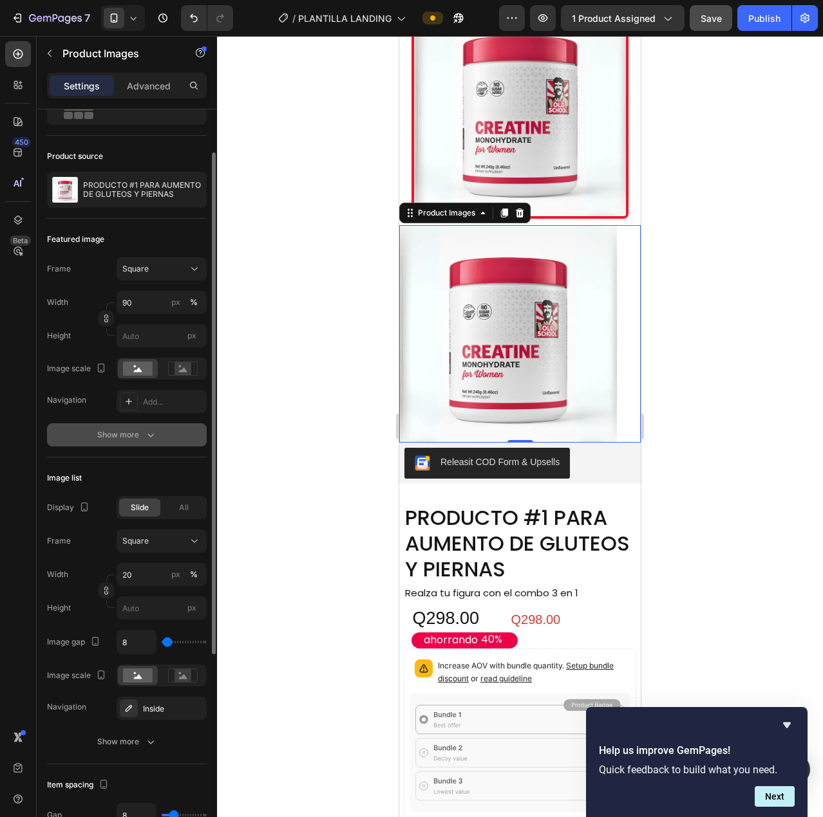
click at [126, 432] on div "Show more" at bounding box center [127, 435] width 60 height 13
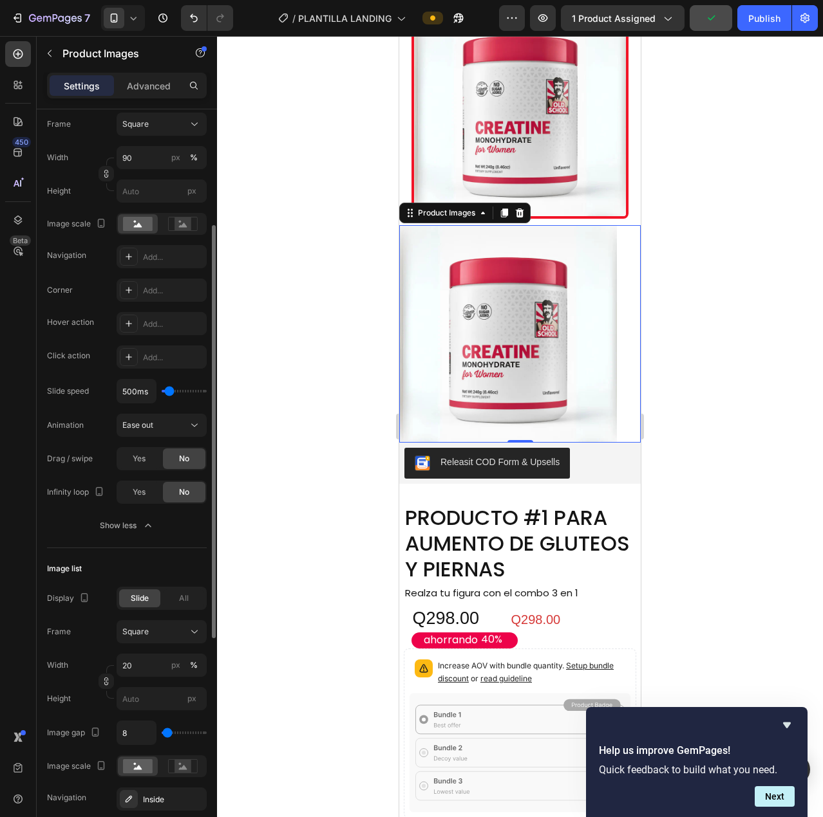
scroll to position [0, 0]
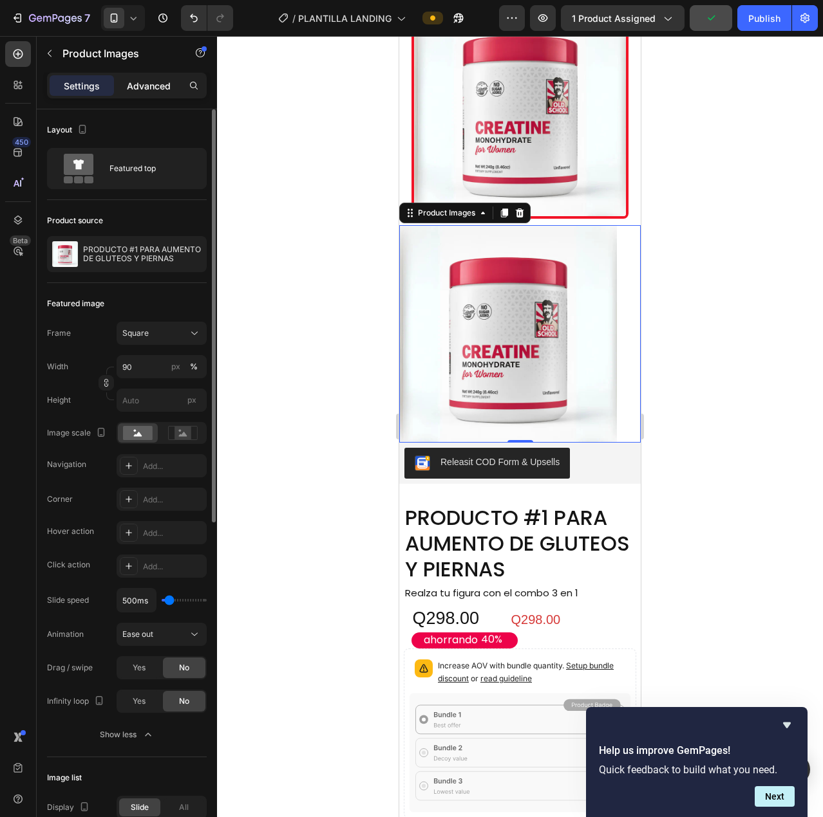
click at [147, 88] on p "Advanced" at bounding box center [149, 86] width 44 height 14
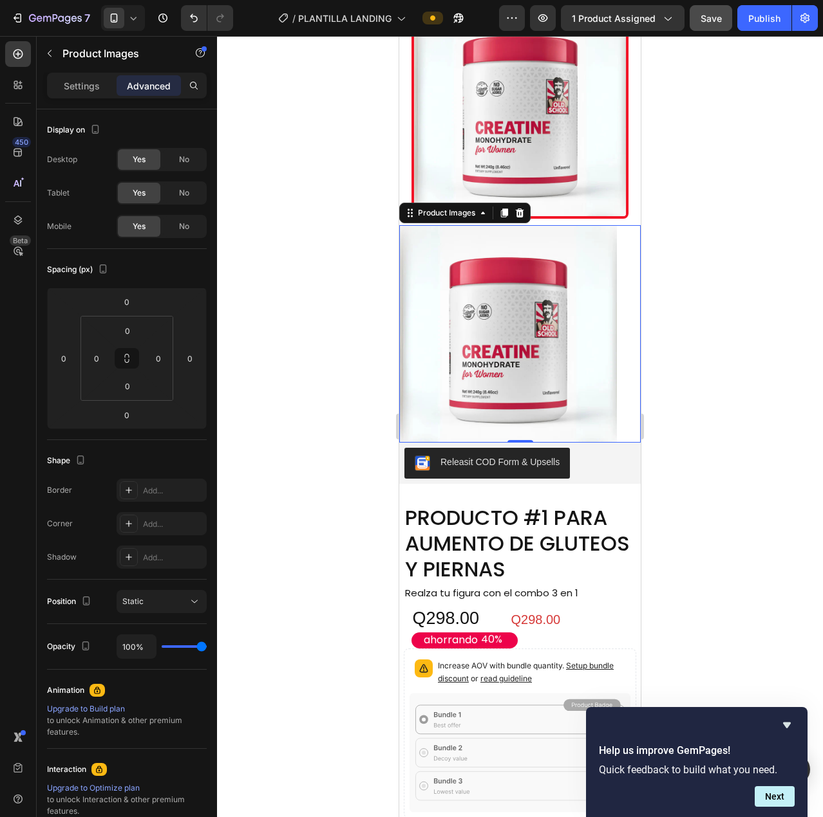
click at [83, 97] on div "Settings Advanced" at bounding box center [127, 86] width 160 height 26
click at [84, 83] on p "Settings" at bounding box center [82, 86] width 36 height 14
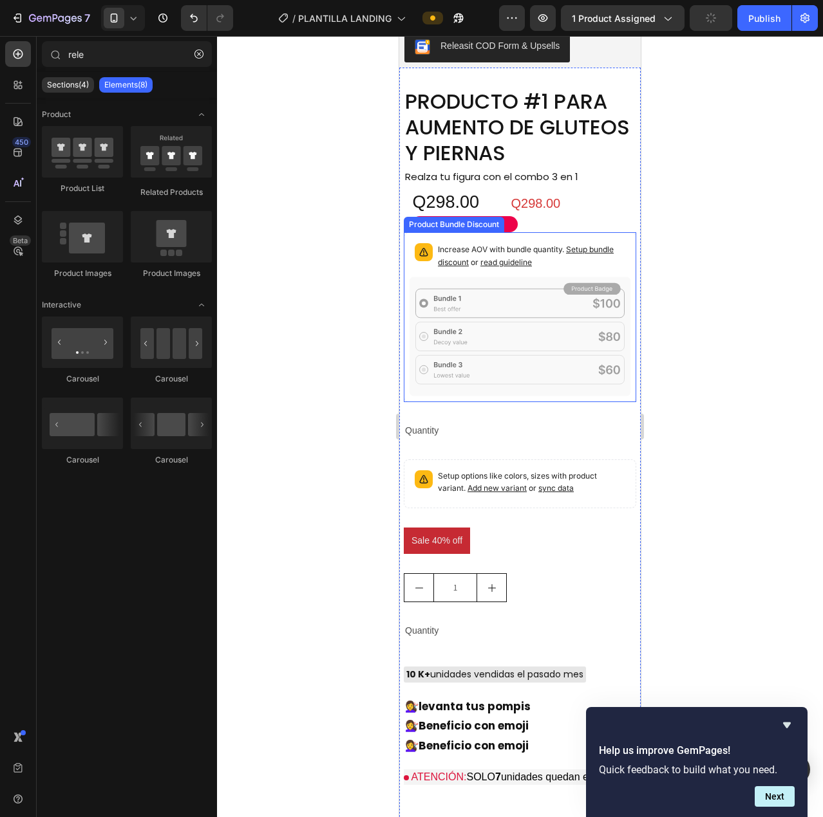
scroll to position [1664, 0]
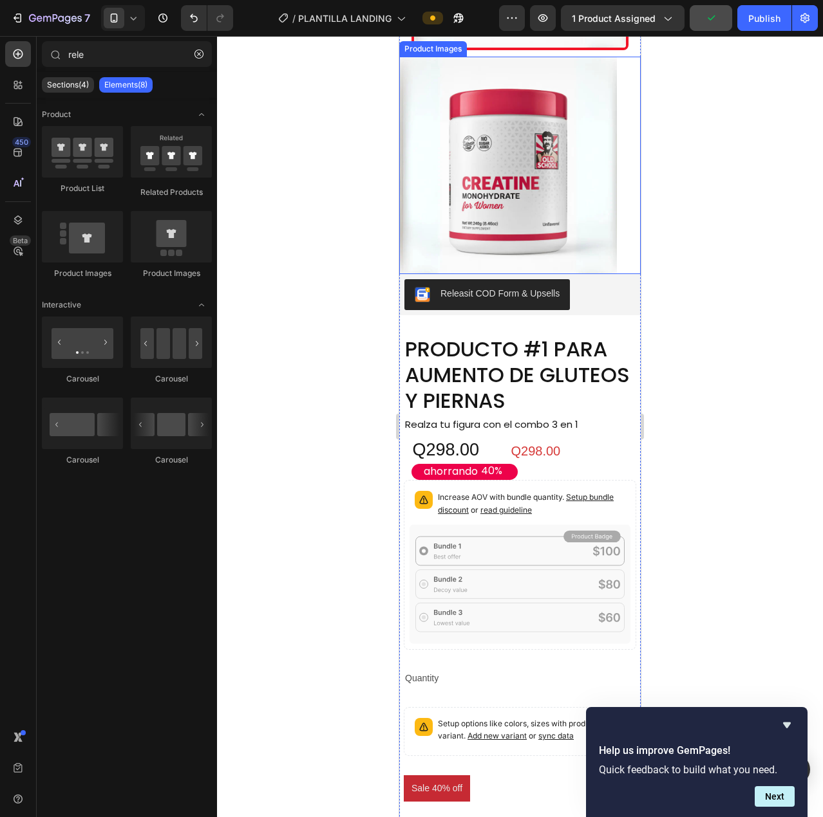
click at [588, 274] on img at bounding box center [508, 166] width 218 height 218
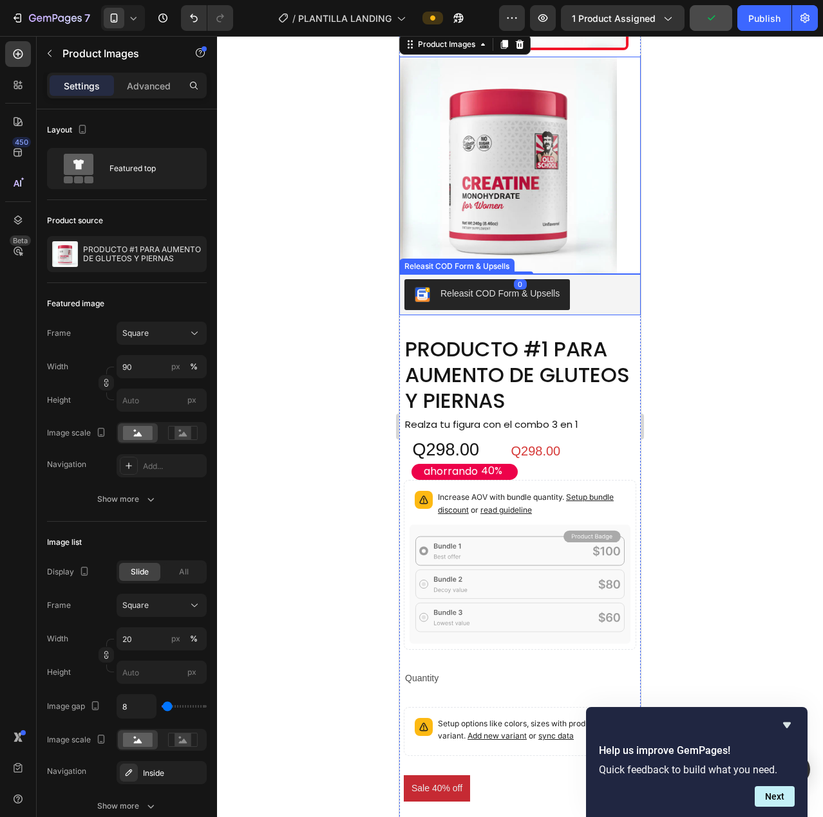
click at [593, 310] on div "Releasit COD Form & Upsells" at bounding box center [519, 294] width 231 height 31
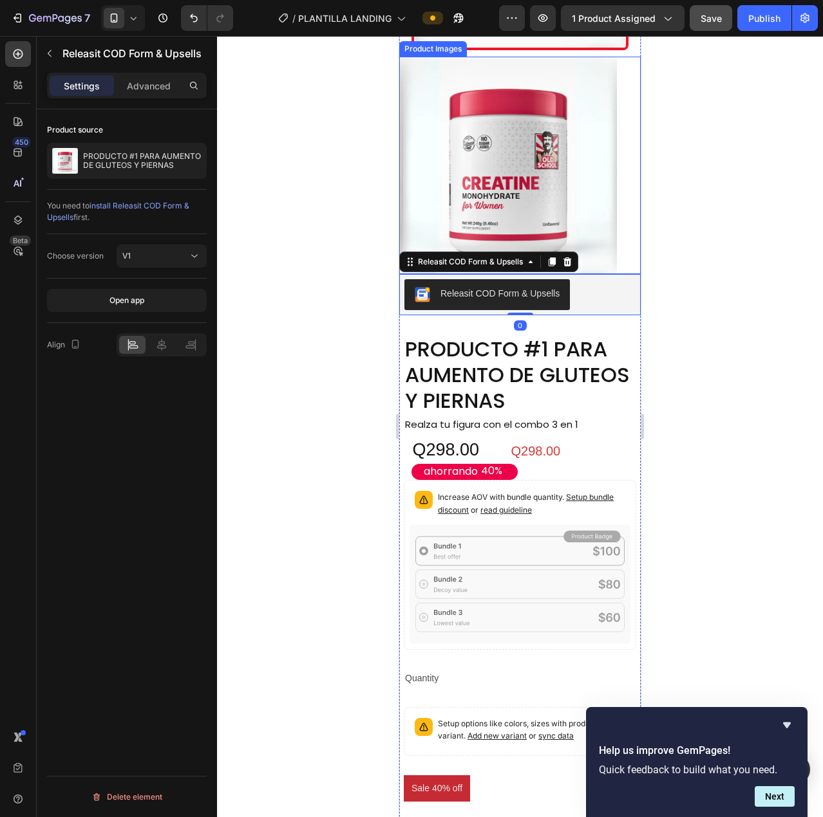
click at [579, 274] on img at bounding box center [508, 166] width 218 height 218
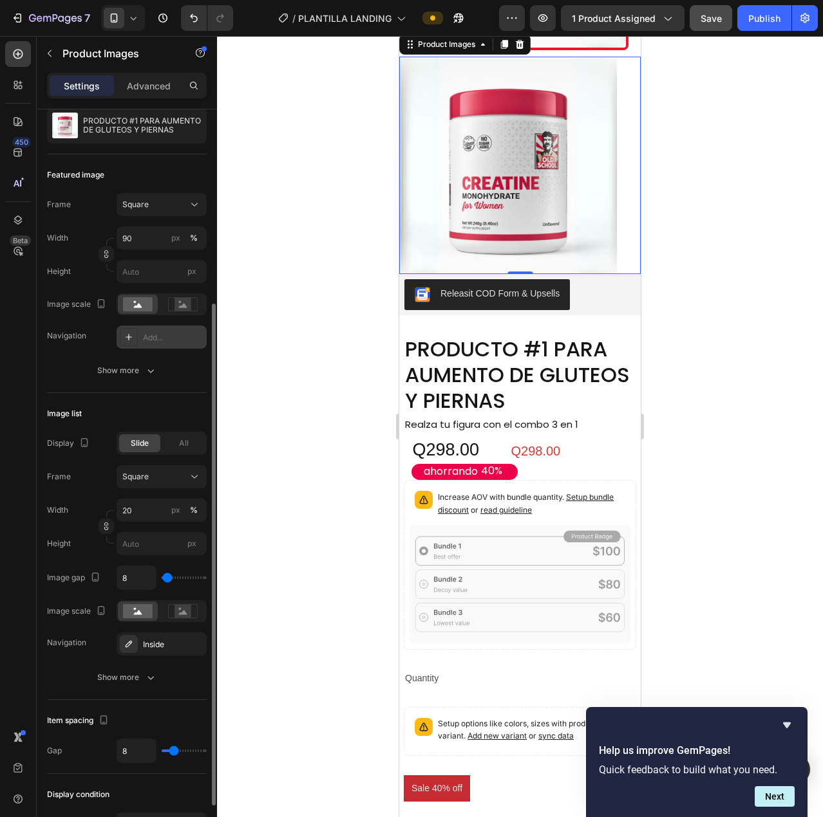
scroll to position [257, 0]
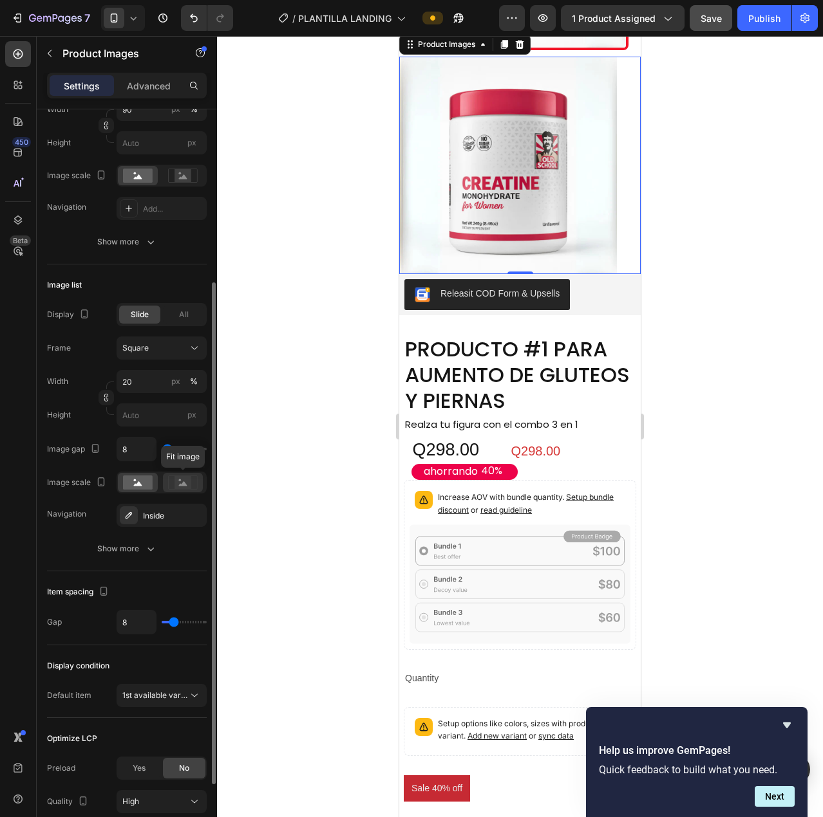
click at [174, 489] on icon at bounding box center [183, 483] width 30 height 14
click at [145, 484] on rect at bounding box center [138, 483] width 30 height 14
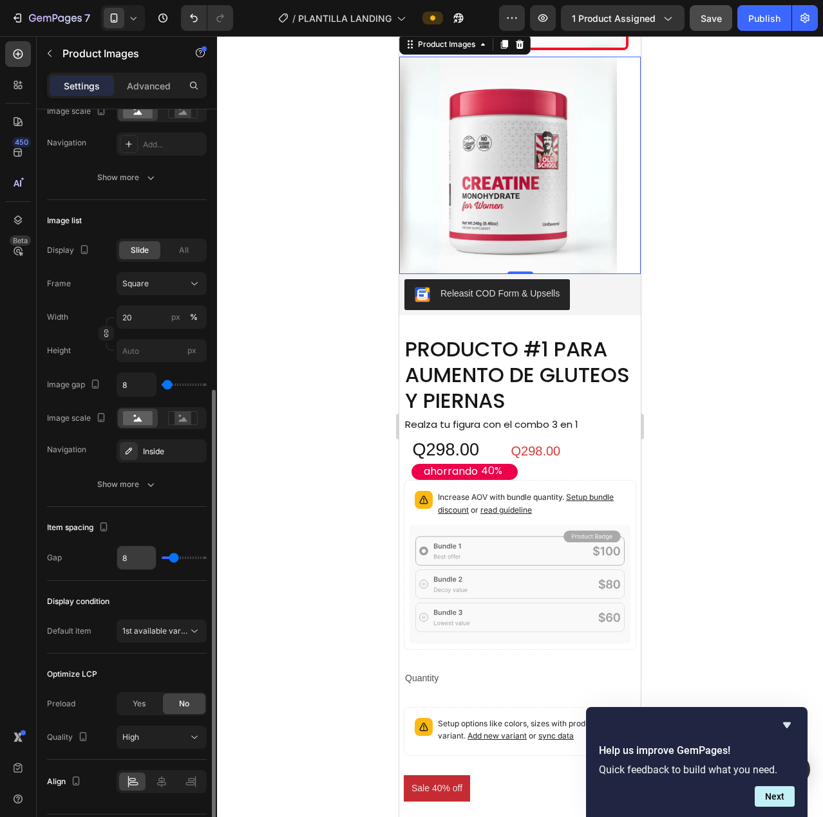
scroll to position [360, 0]
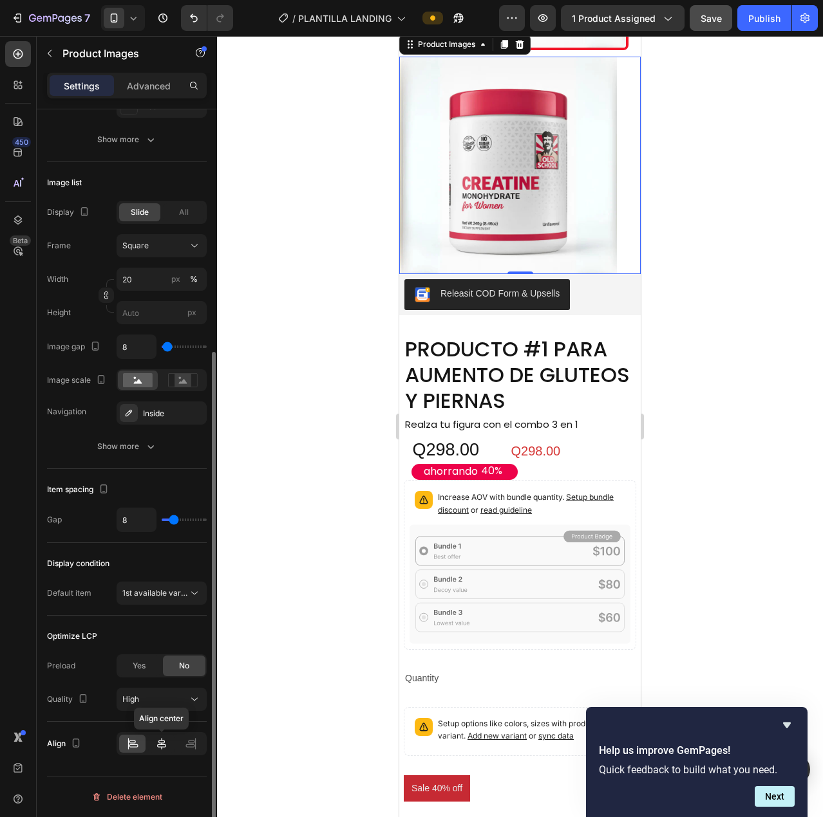
click at [166, 742] on icon at bounding box center [161, 744] width 13 height 13
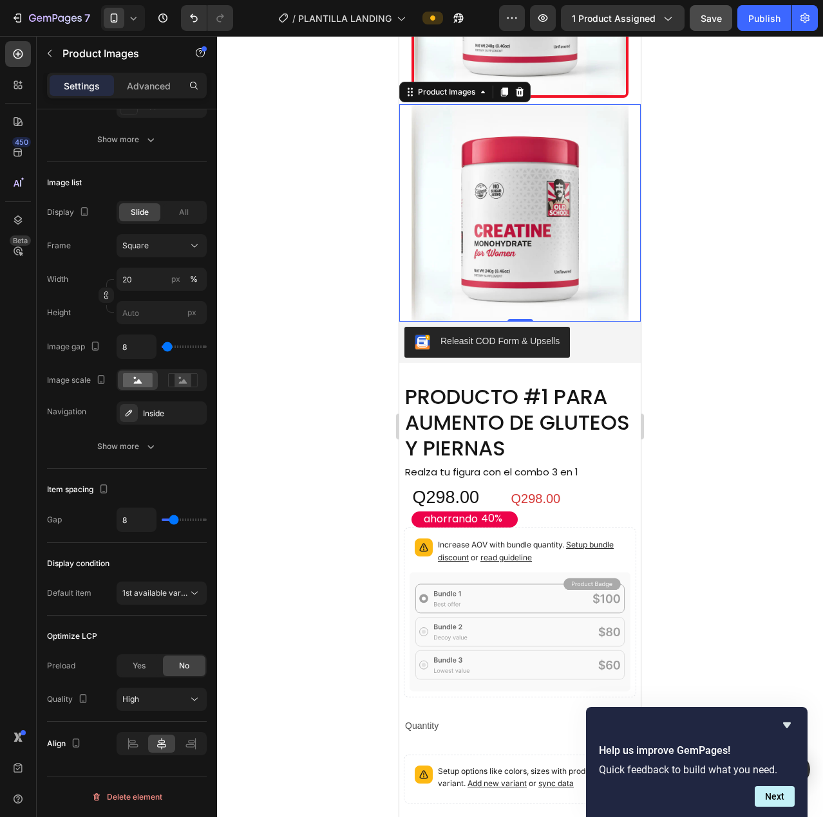
scroll to position [1535, 0]
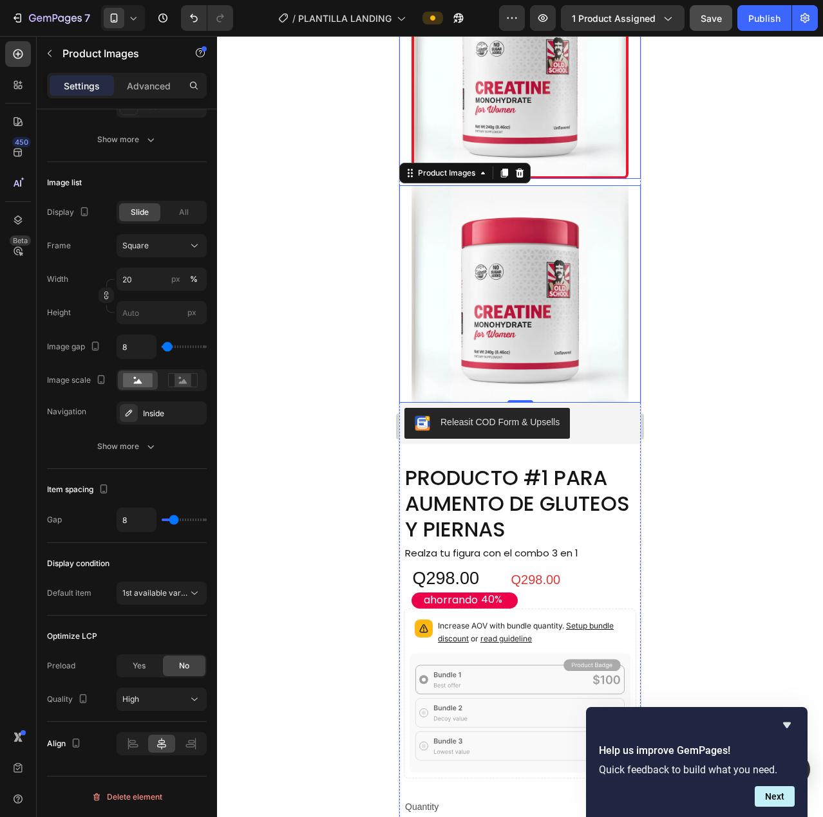
click at [516, 180] on img at bounding box center [520, 71] width 218 height 218
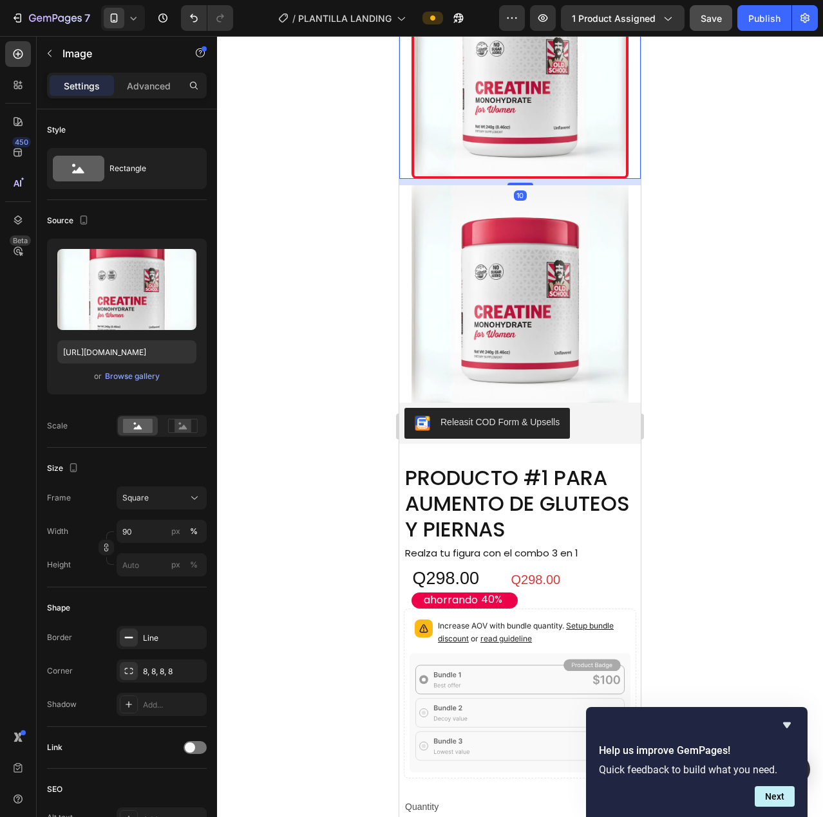
scroll to position [64, 0]
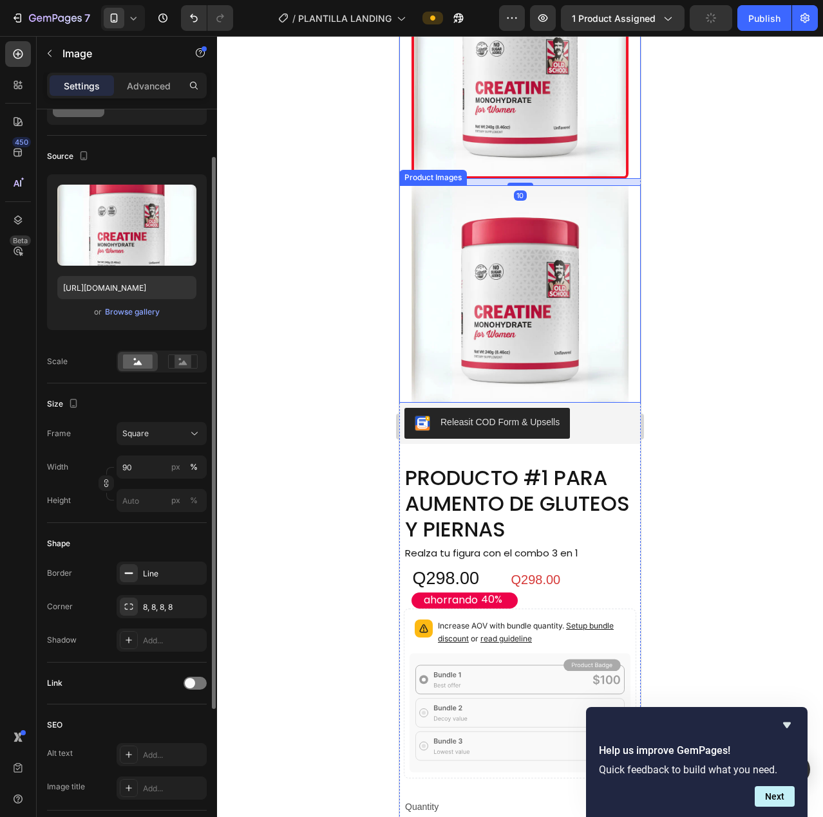
click at [522, 403] on img at bounding box center [520, 294] width 218 height 218
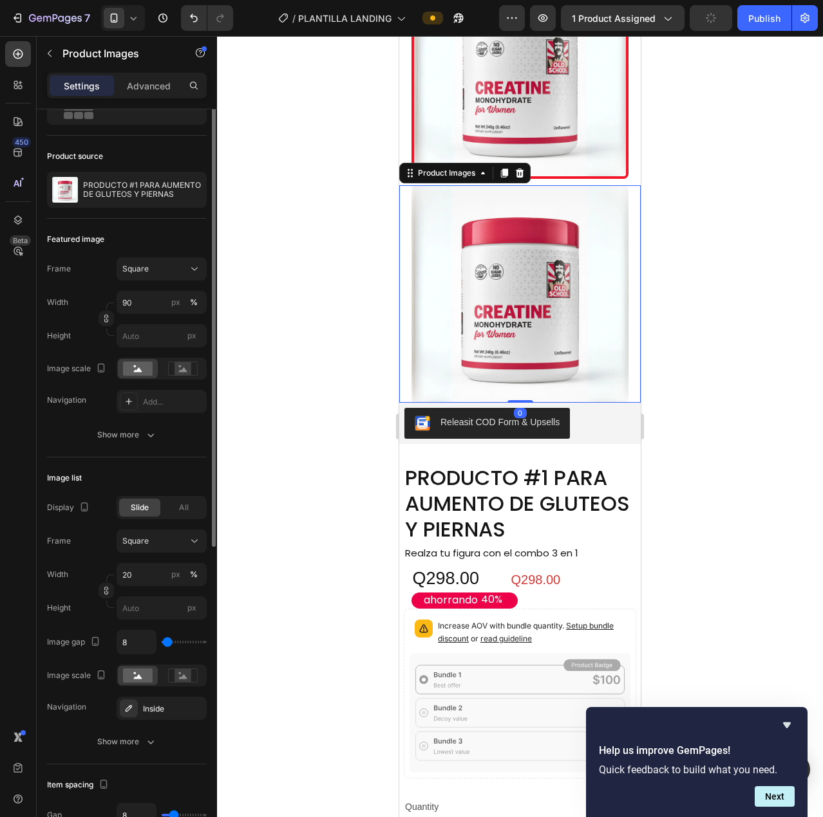
scroll to position [0, 0]
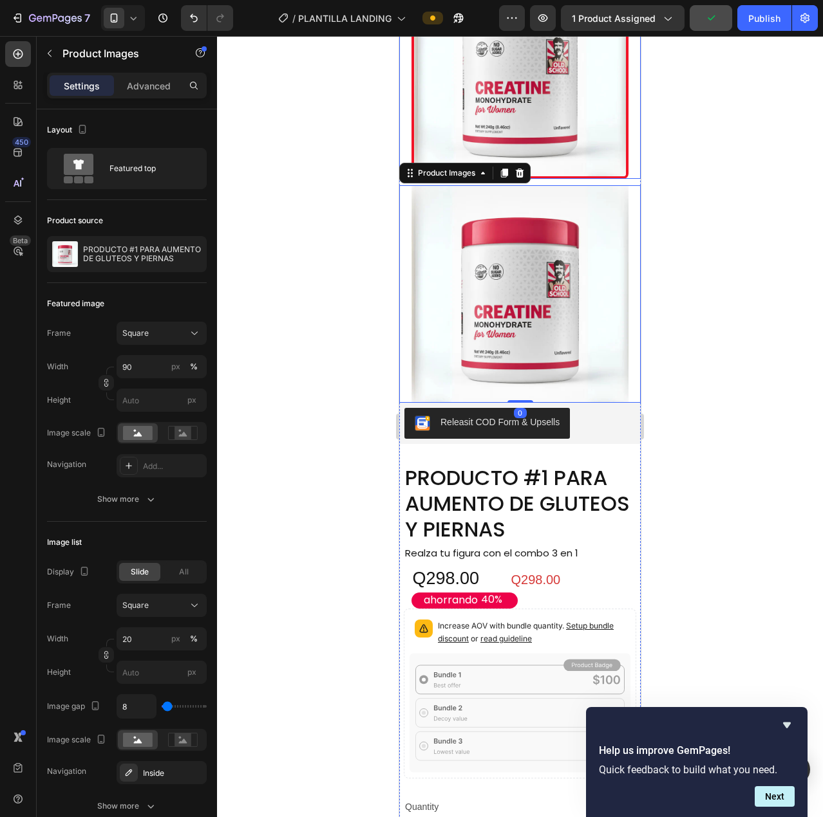
click at [535, 180] on img at bounding box center [520, 71] width 218 height 218
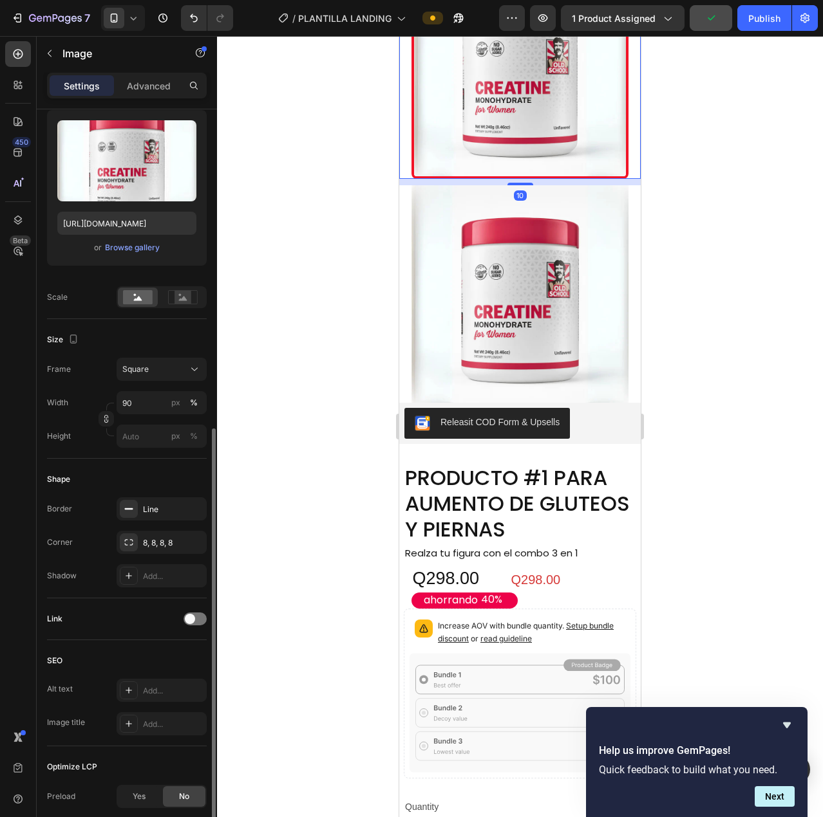
scroll to position [257, 0]
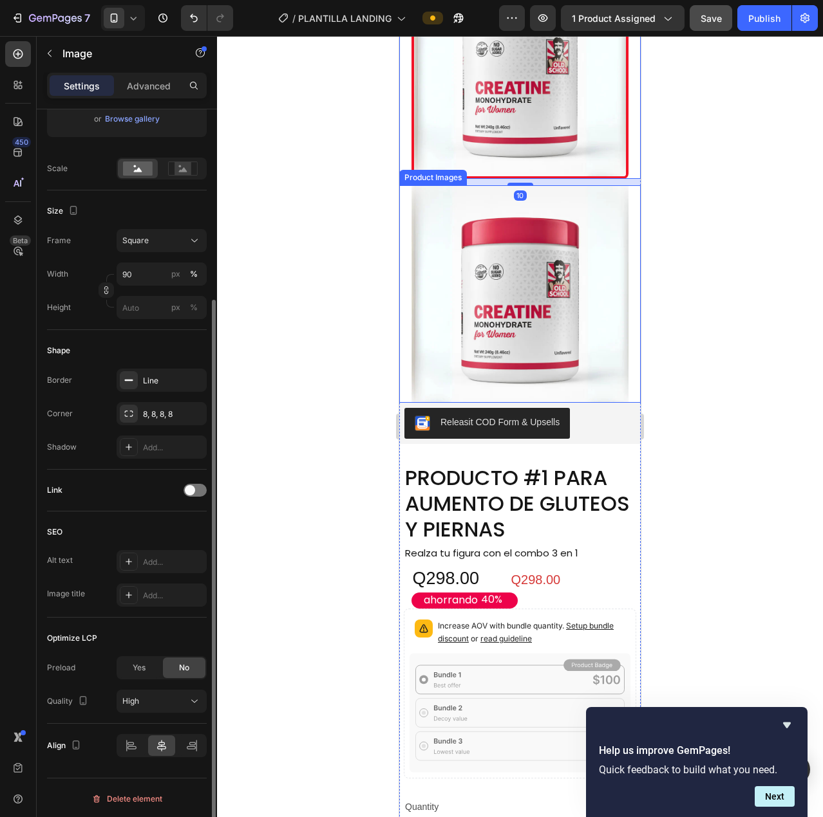
click at [519, 403] on img at bounding box center [520, 294] width 218 height 218
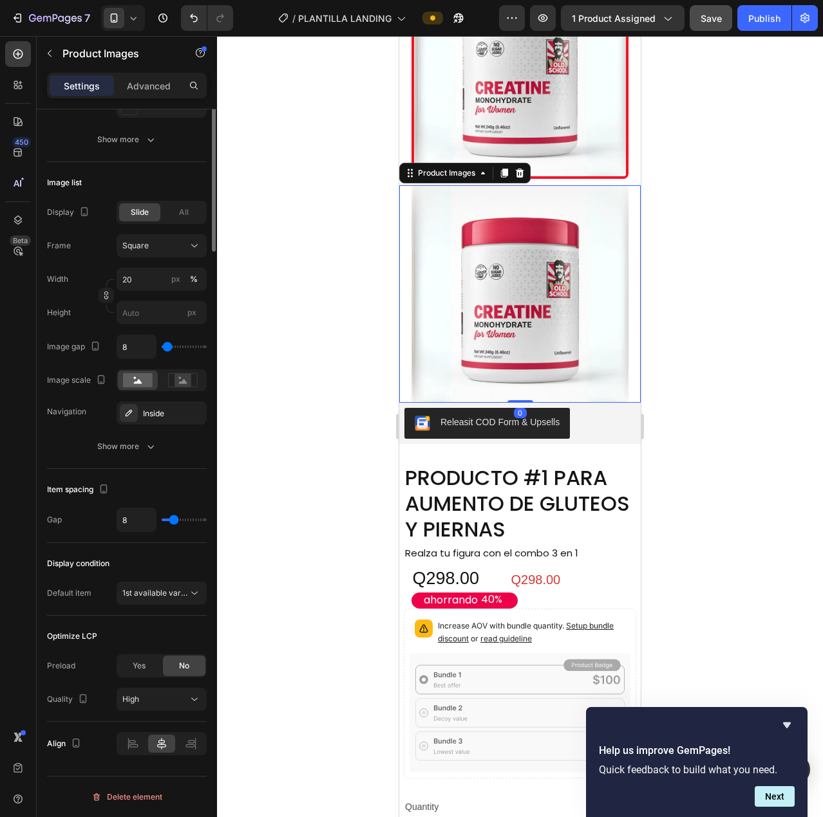
scroll to position [0, 0]
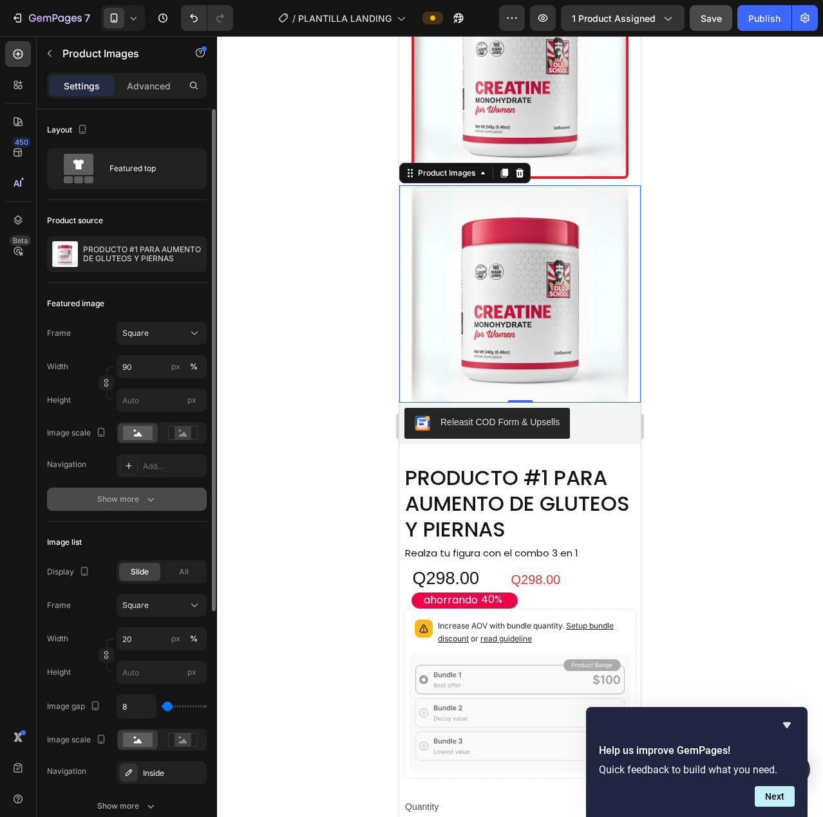
click at [117, 496] on div "Show more" at bounding box center [127, 499] width 60 height 13
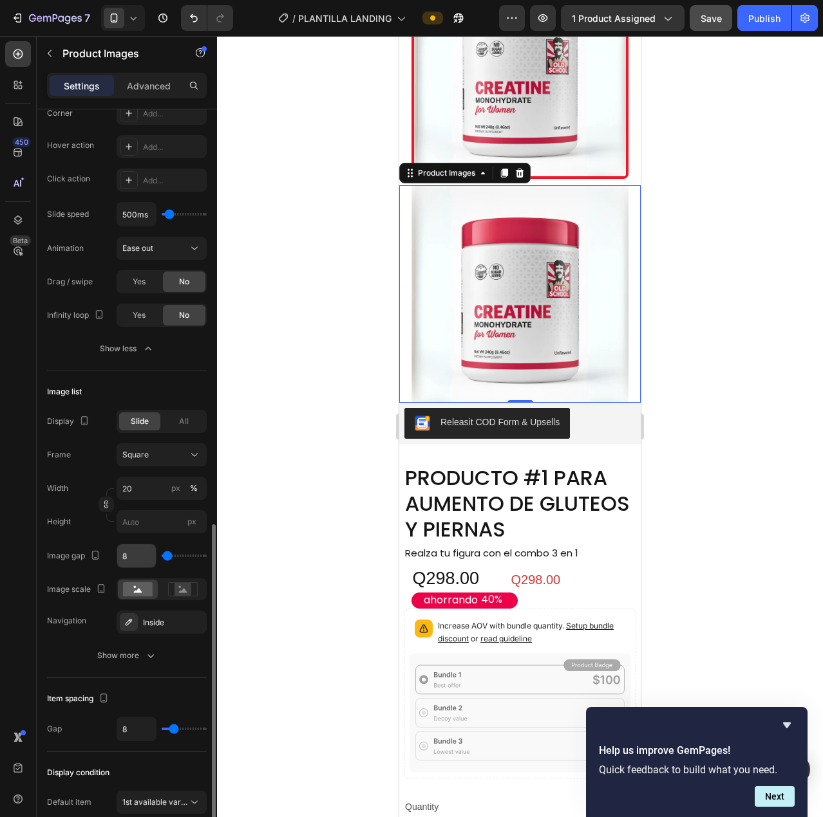
scroll to position [595, 0]
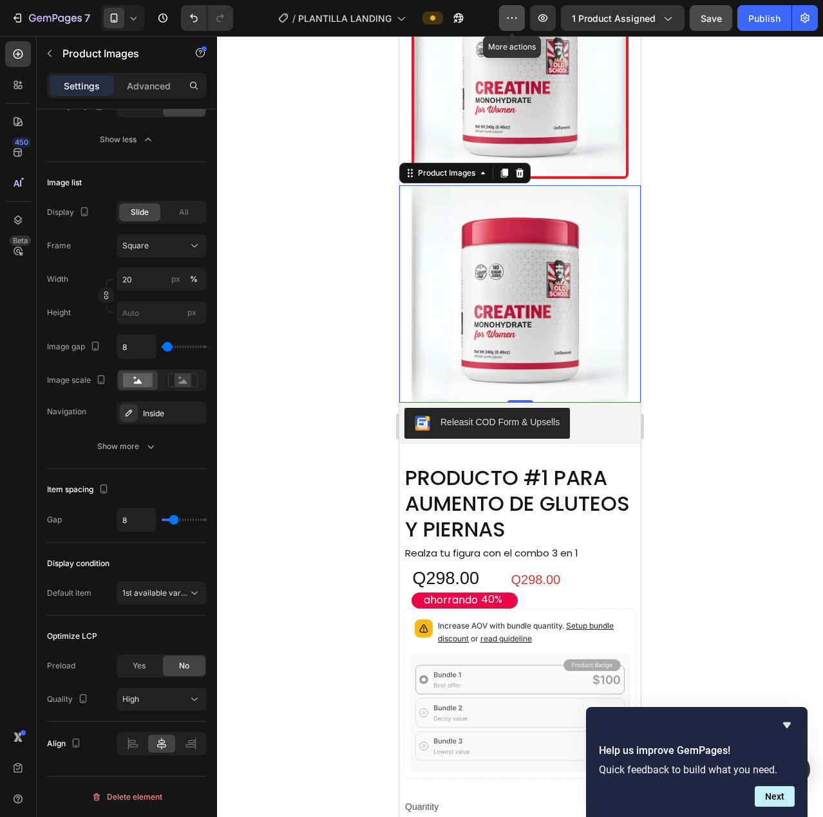
click at [504, 14] on button "button" at bounding box center [512, 18] width 26 height 26
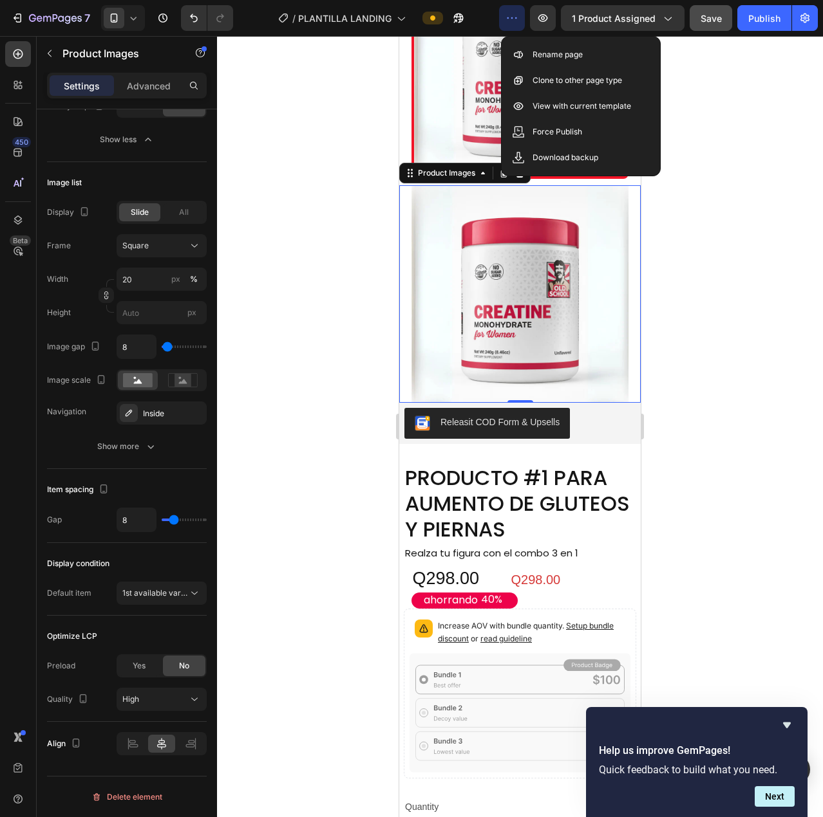
click at [321, 232] on div at bounding box center [520, 426] width 606 height 781
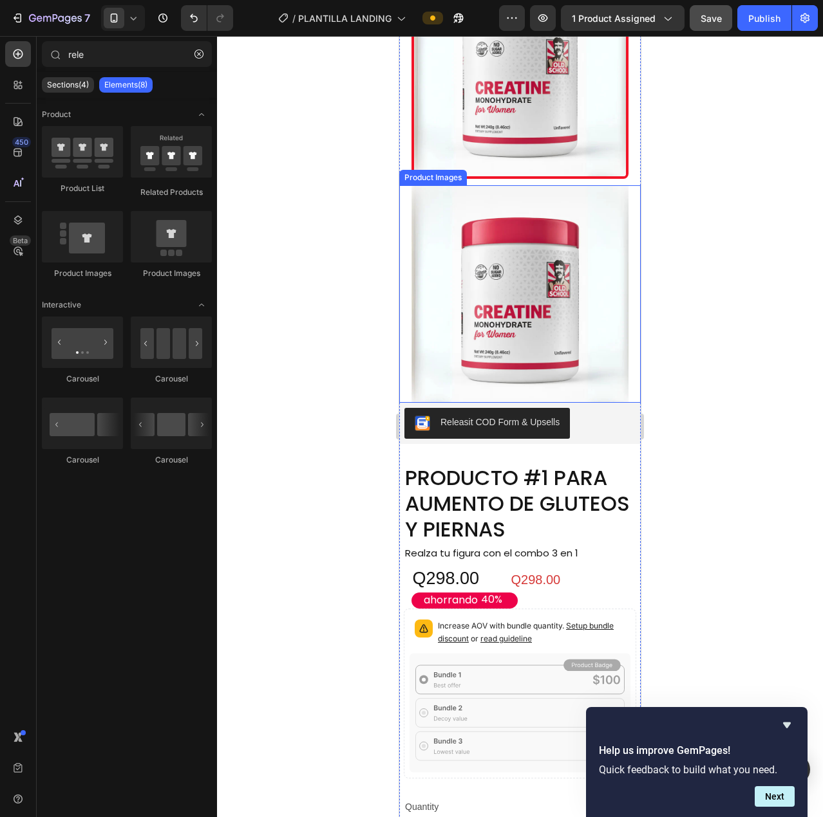
click at [622, 403] on div at bounding box center [519, 294] width 241 height 218
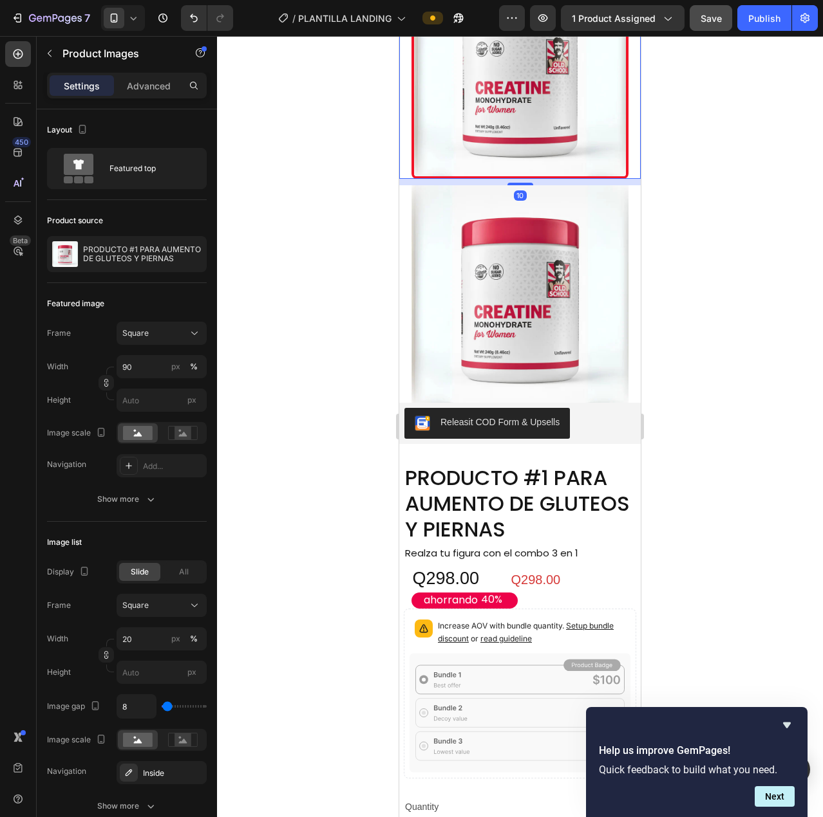
click at [474, 180] on img at bounding box center [520, 71] width 218 height 218
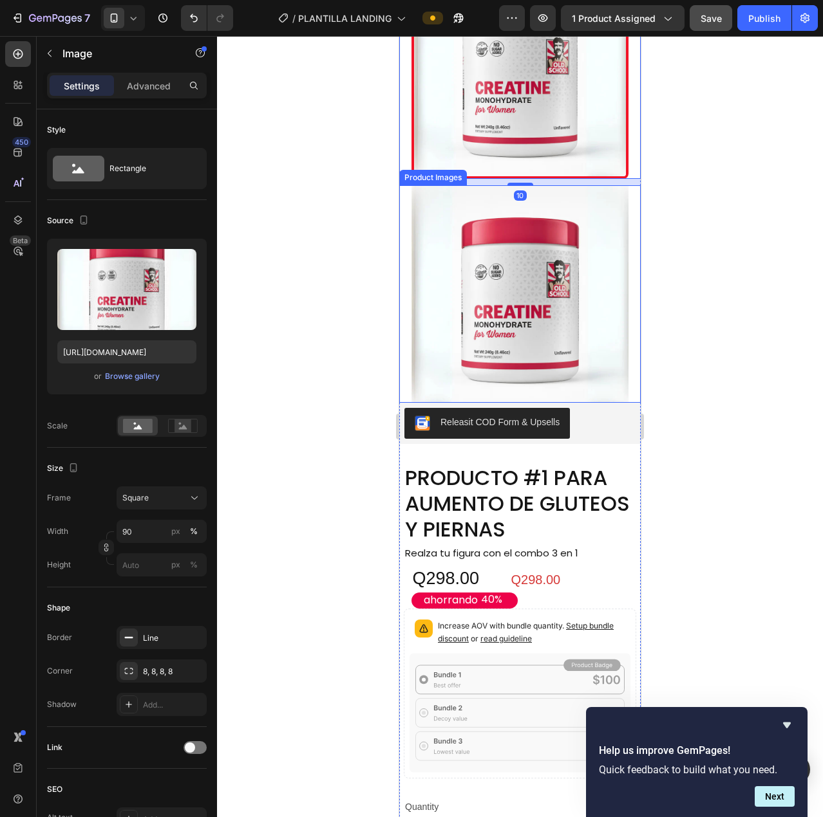
click at [528, 403] on img at bounding box center [520, 294] width 218 height 218
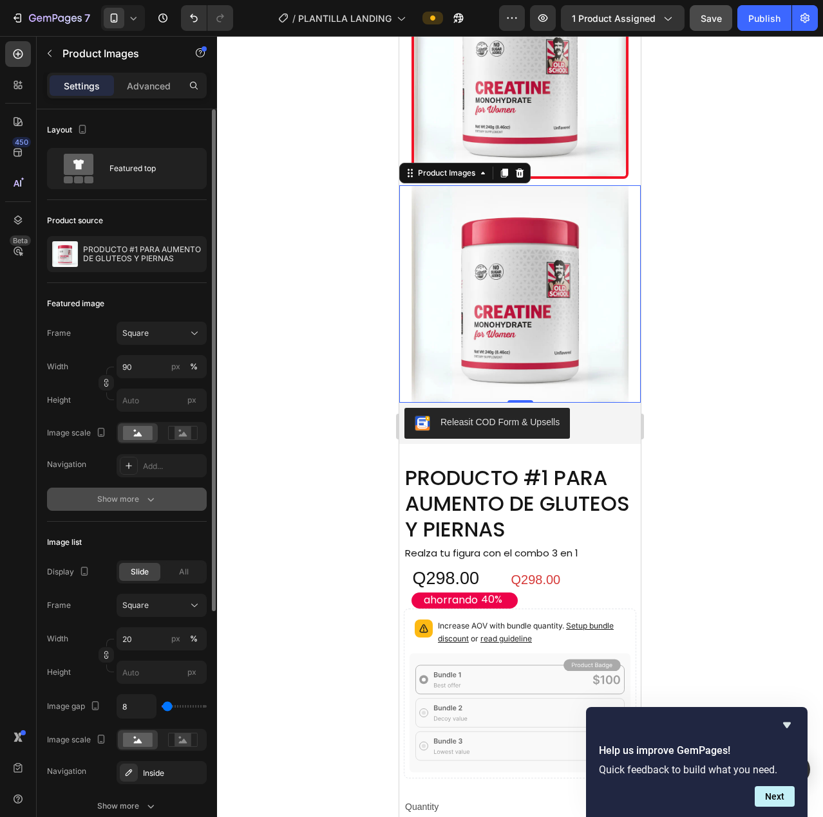
click at [113, 502] on div "Show more" at bounding box center [127, 499] width 60 height 13
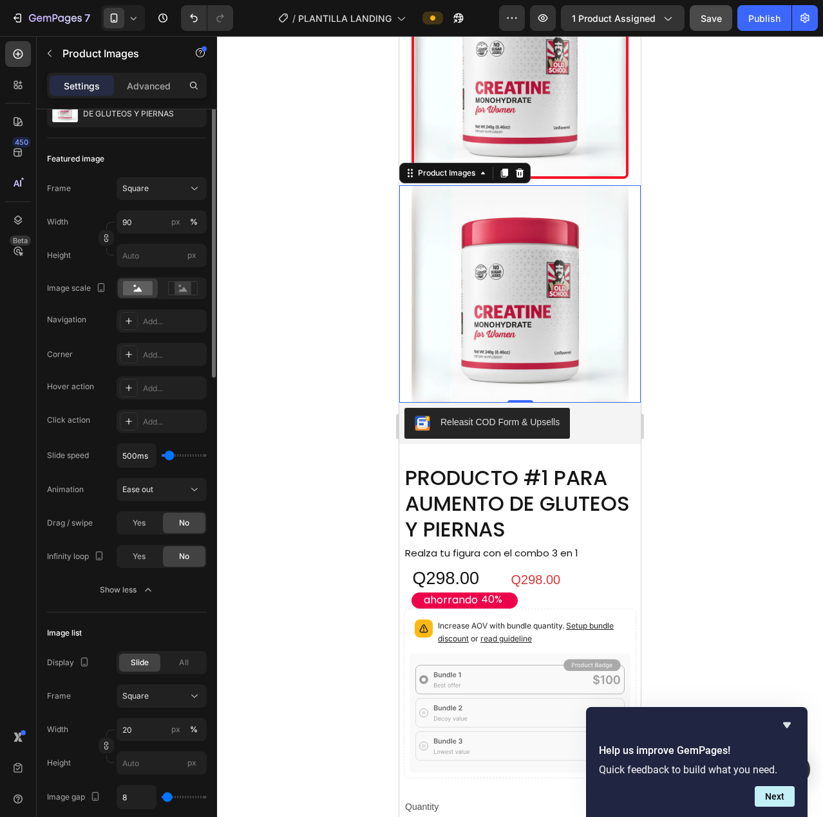
scroll to position [0, 0]
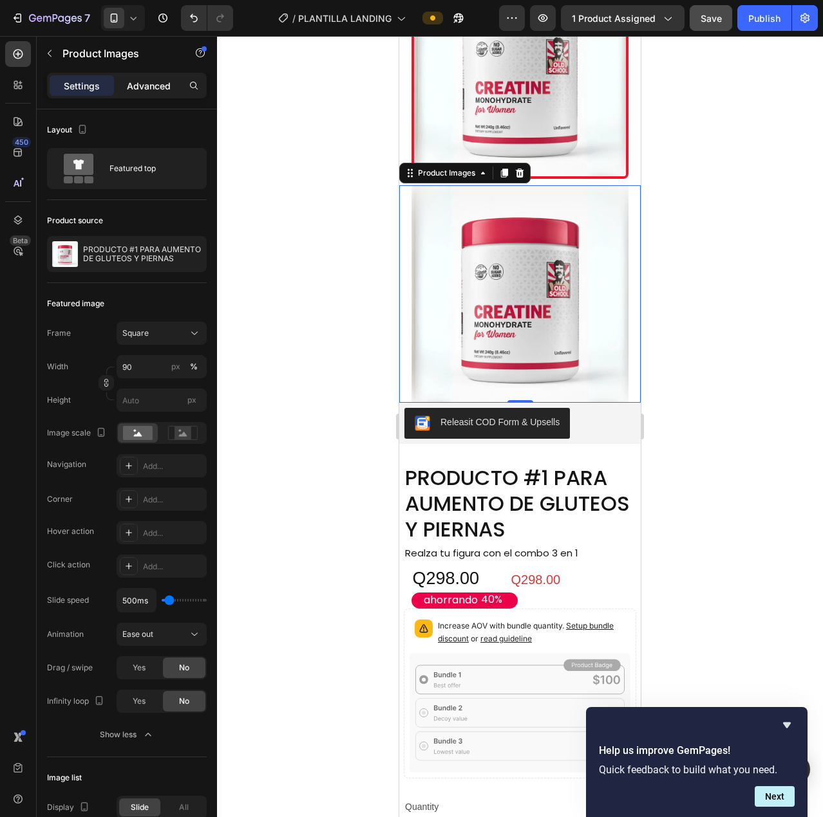
click at [134, 77] on div "Advanced" at bounding box center [149, 85] width 64 height 21
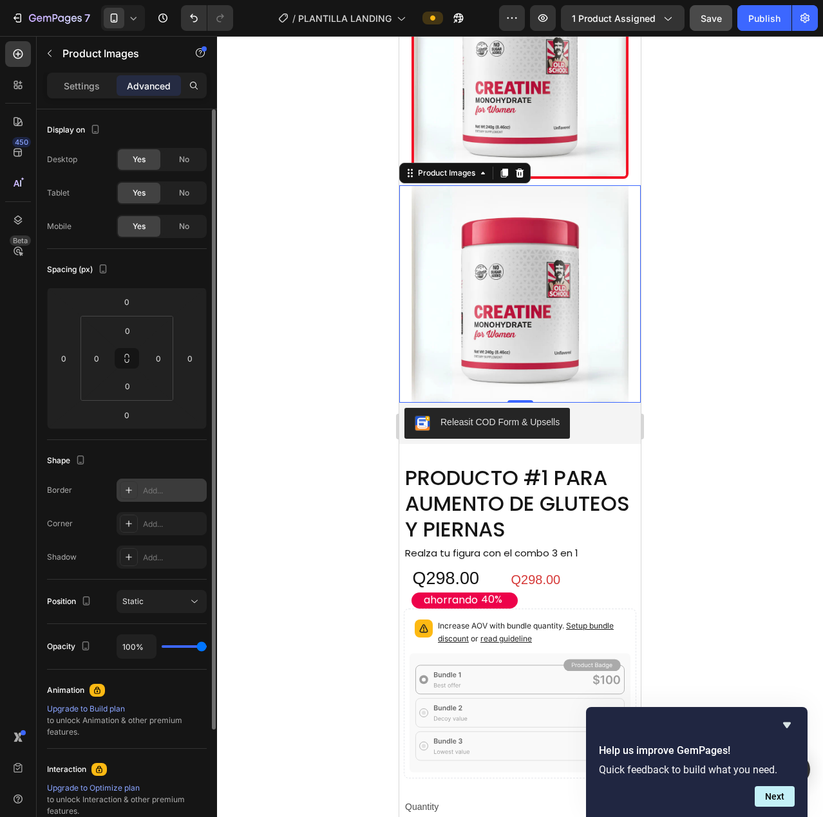
click at [162, 494] on div "Add..." at bounding box center [173, 491] width 61 height 12
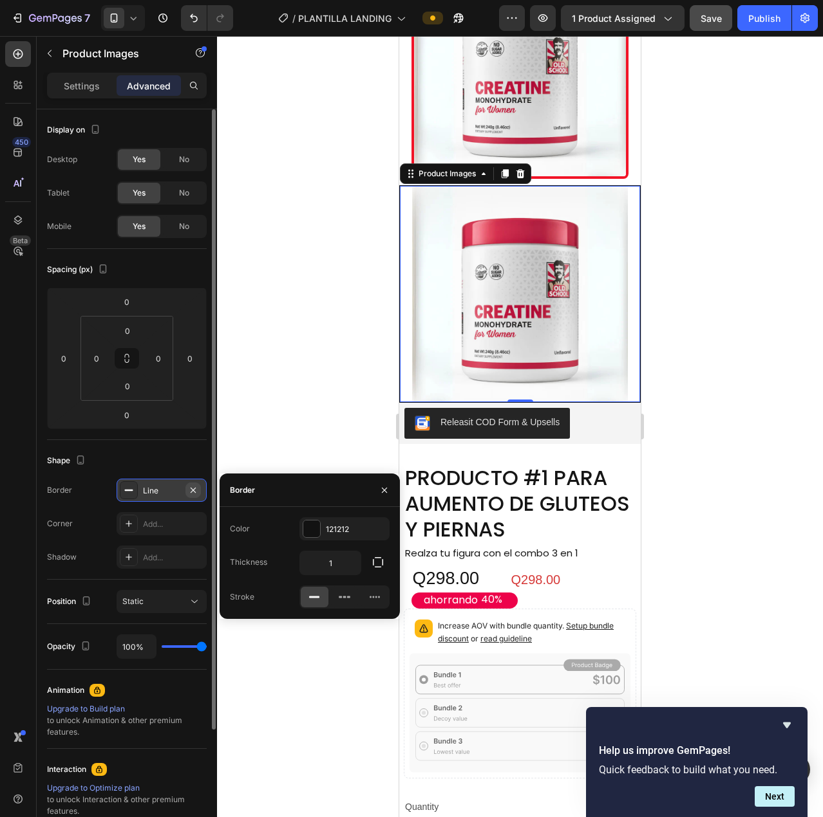
click at [195, 492] on icon "button" at bounding box center [193, 489] width 5 height 5
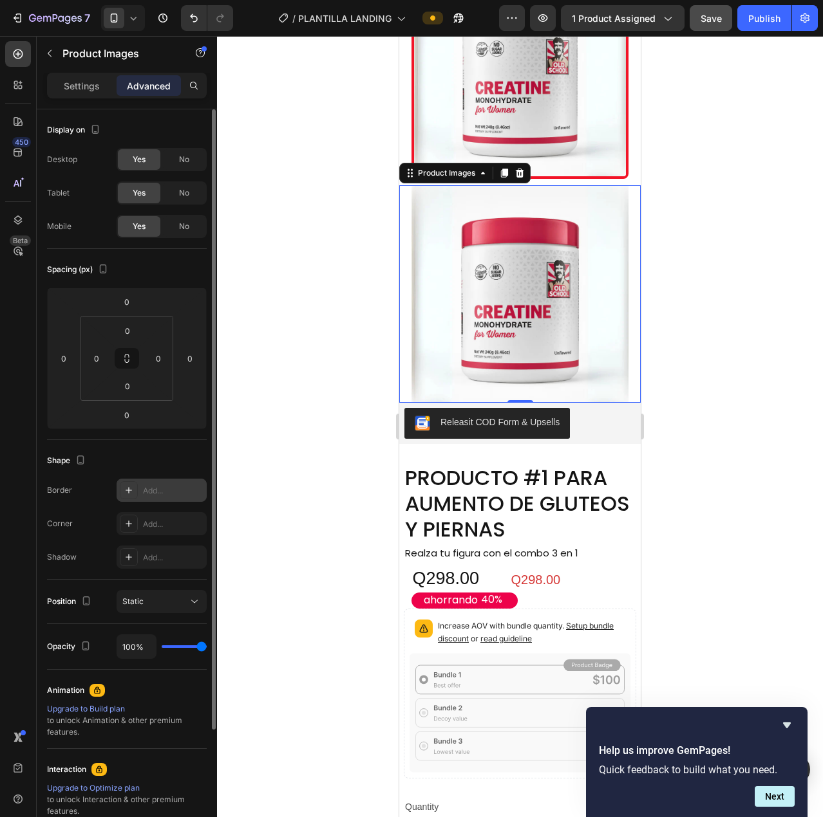
click at [617, 403] on img at bounding box center [520, 294] width 218 height 218
click at [91, 84] on p "Settings" at bounding box center [82, 86] width 36 height 14
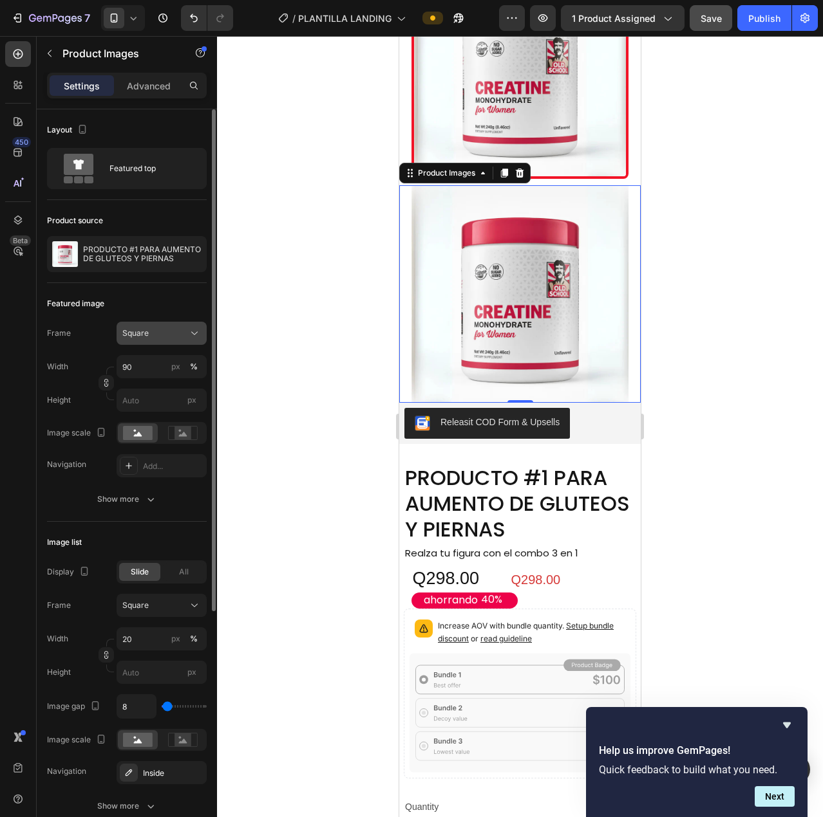
click at [157, 328] on div "Square" at bounding box center [153, 334] width 63 height 12
click at [78, 498] on button "Show more" at bounding box center [127, 499] width 160 height 23
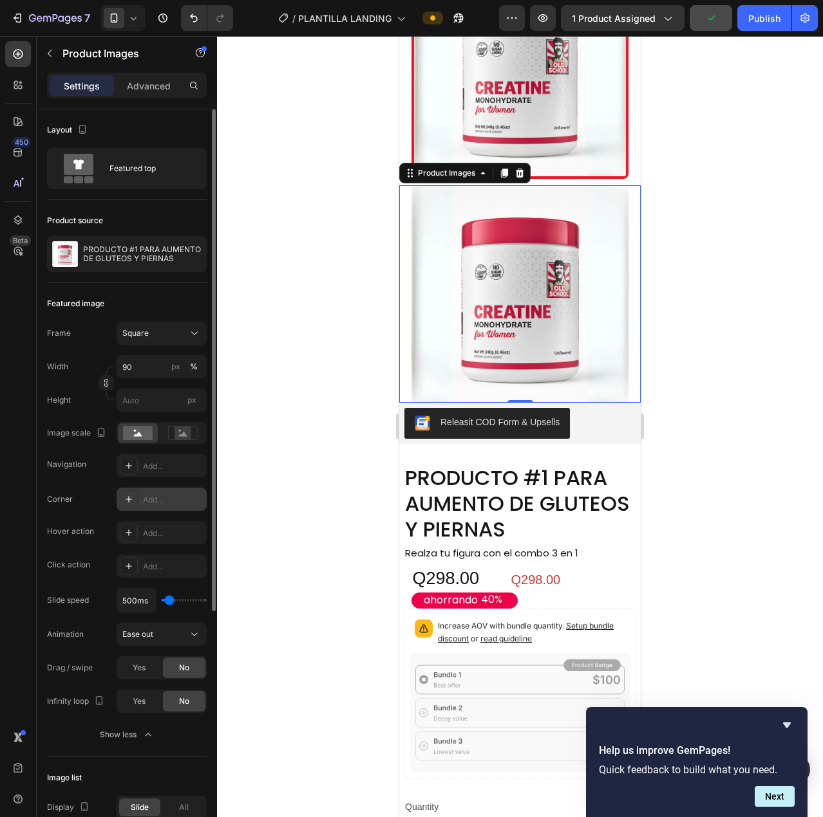
click at [131, 499] on icon at bounding box center [129, 499] width 6 height 6
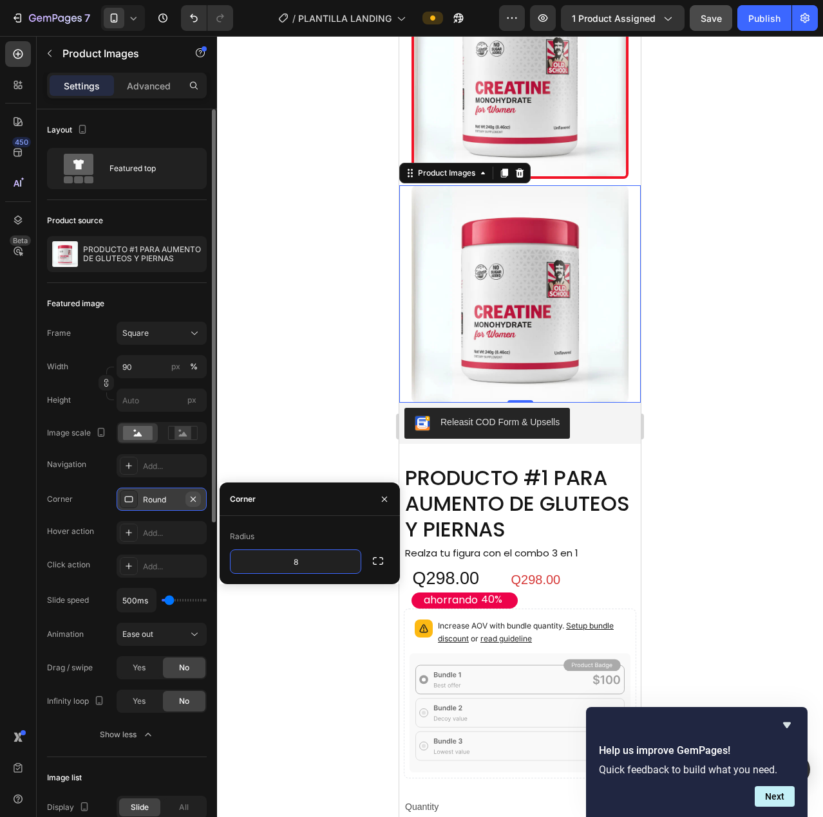
click at [194, 498] on icon "button" at bounding box center [193, 498] width 5 height 5
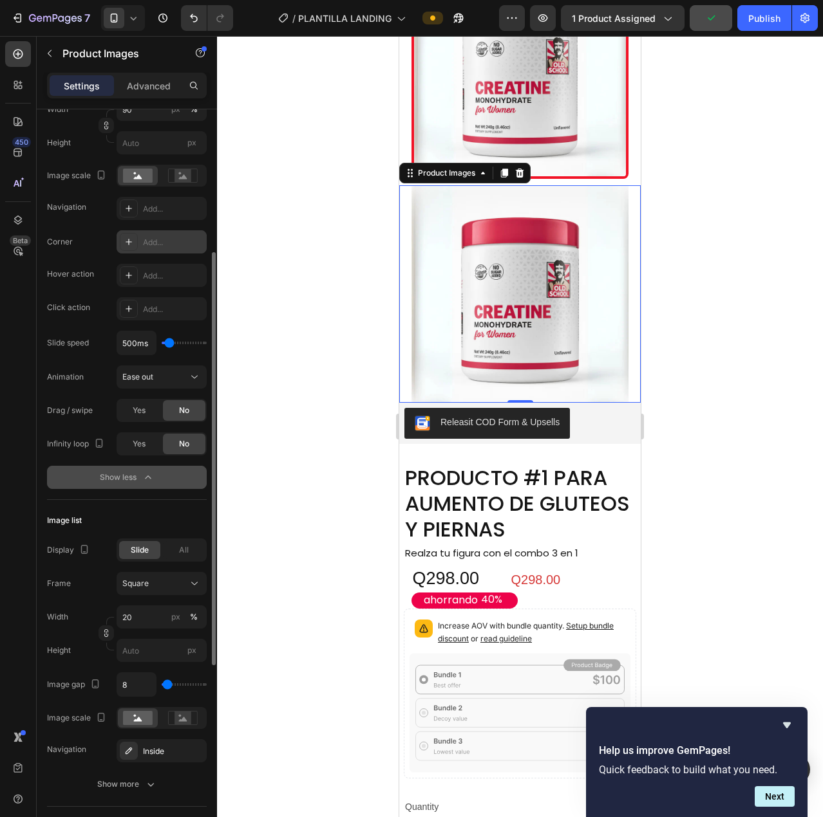
scroll to position [386, 0]
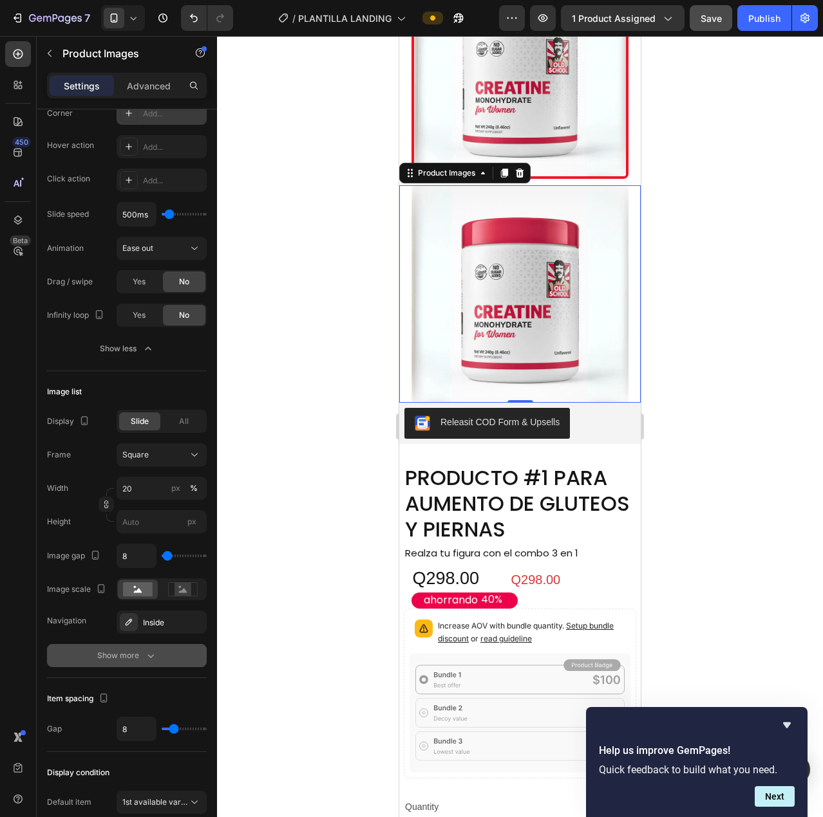
click at [132, 649] on div "Show more" at bounding box center [127, 655] width 60 height 13
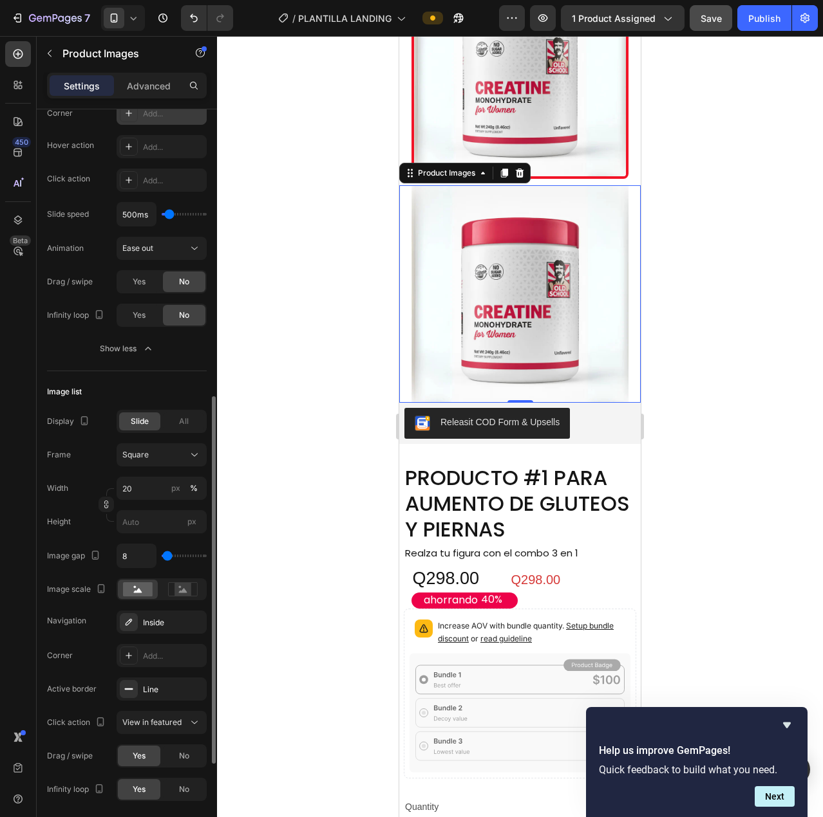
scroll to position [515, 0]
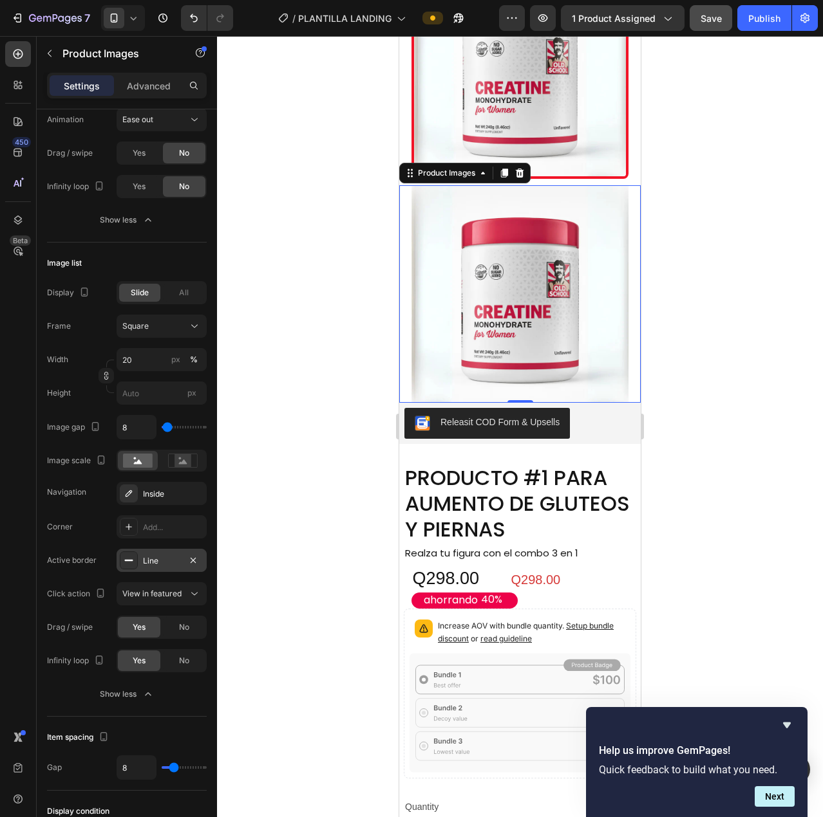
click at [138, 561] on div "Line" at bounding box center [162, 560] width 90 height 23
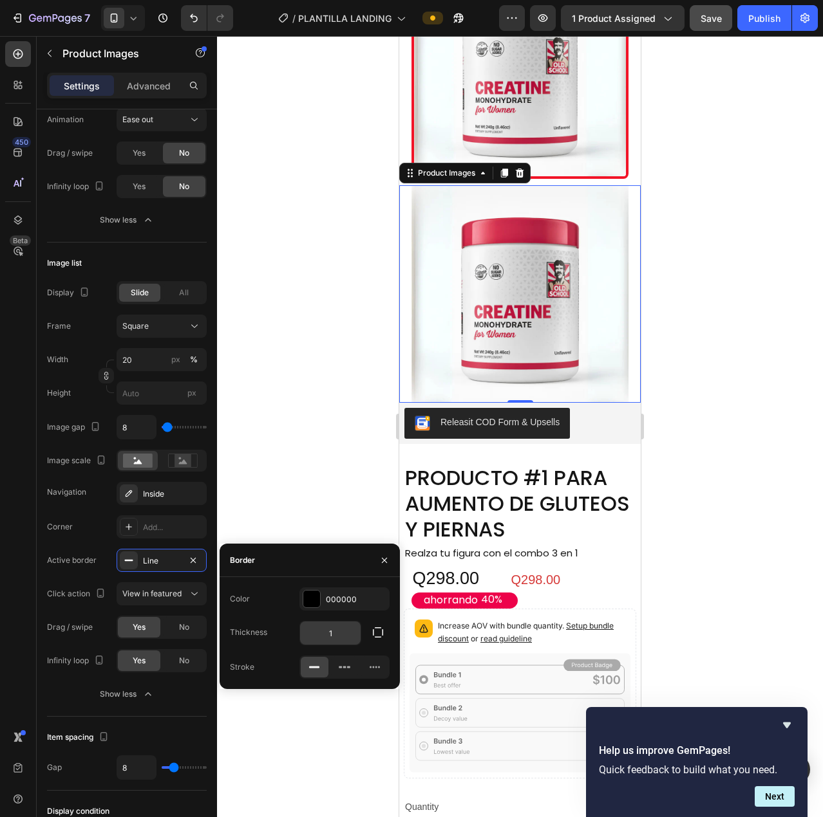
click at [337, 630] on input "1" at bounding box center [330, 633] width 61 height 23
type input "50"
click at [98, 567] on div "Active border Line" at bounding box center [127, 560] width 160 height 23
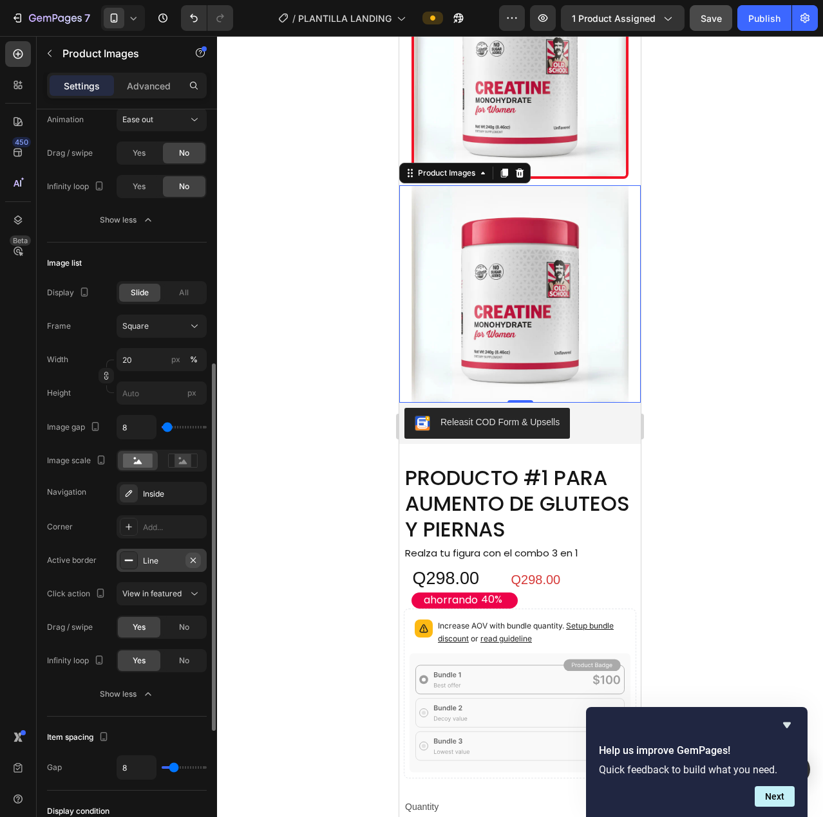
click at [193, 562] on icon "button" at bounding box center [193, 560] width 10 height 10
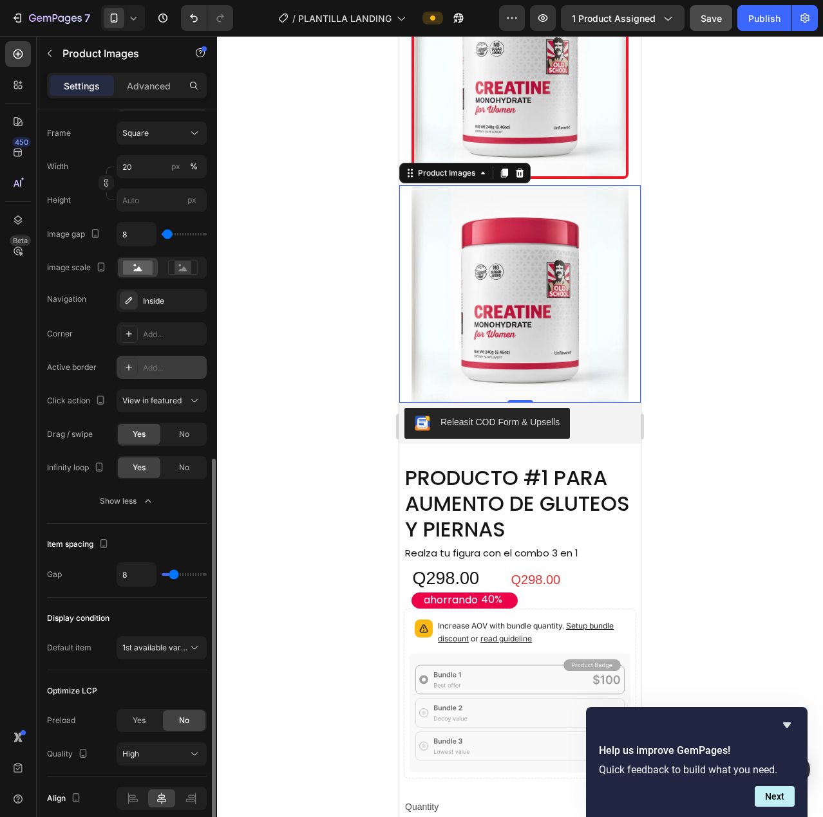
scroll to position [763, 0]
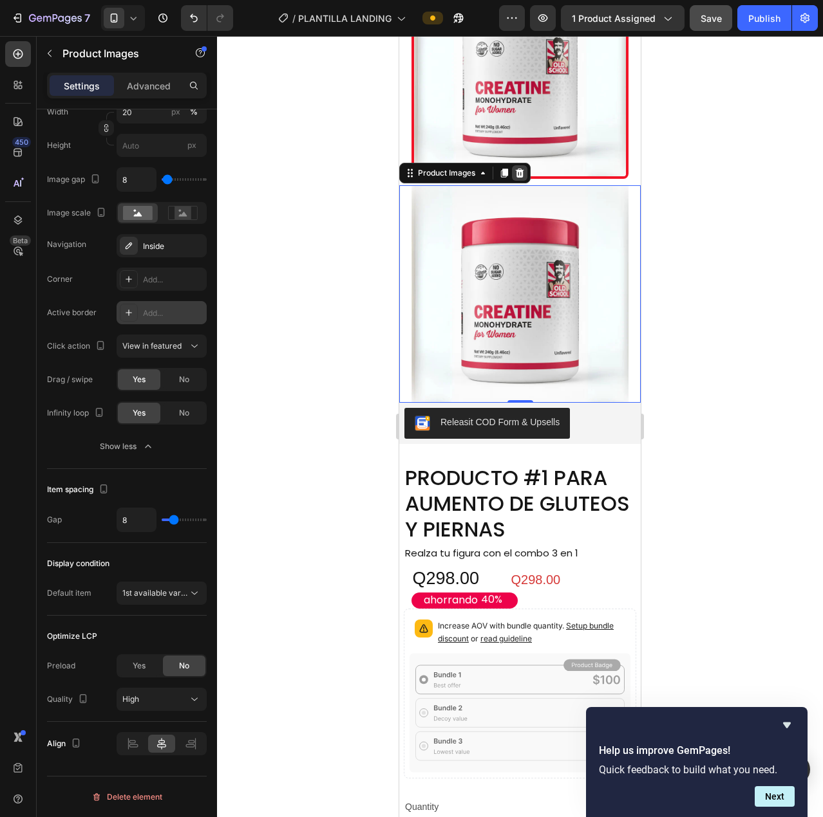
click at [524, 178] on icon at bounding box center [519, 173] width 10 height 10
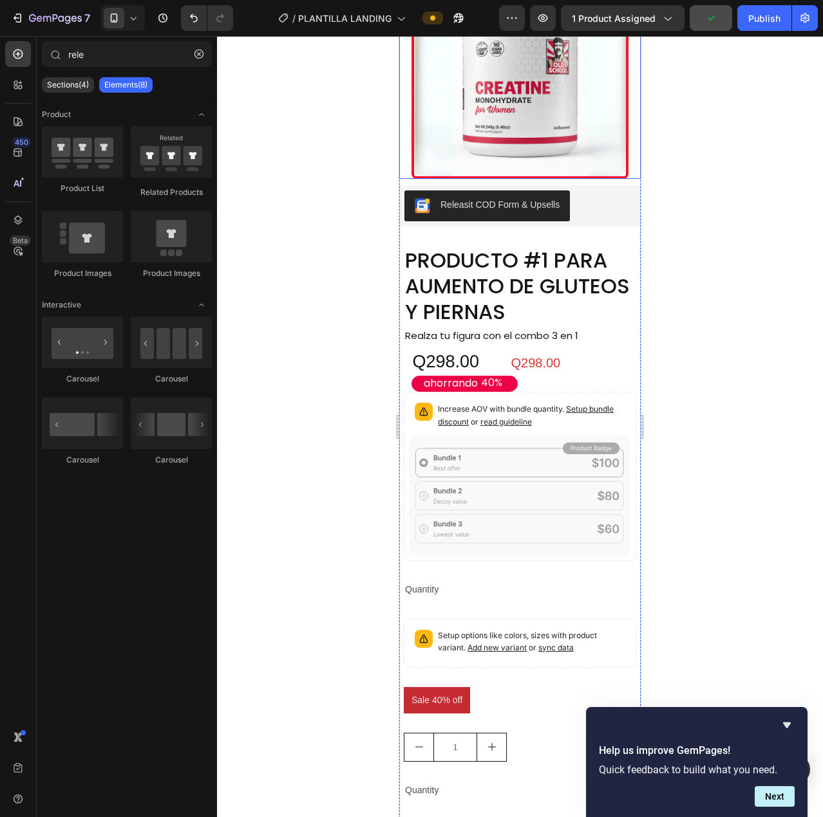
click at [625, 180] on div at bounding box center [519, 71] width 241 height 218
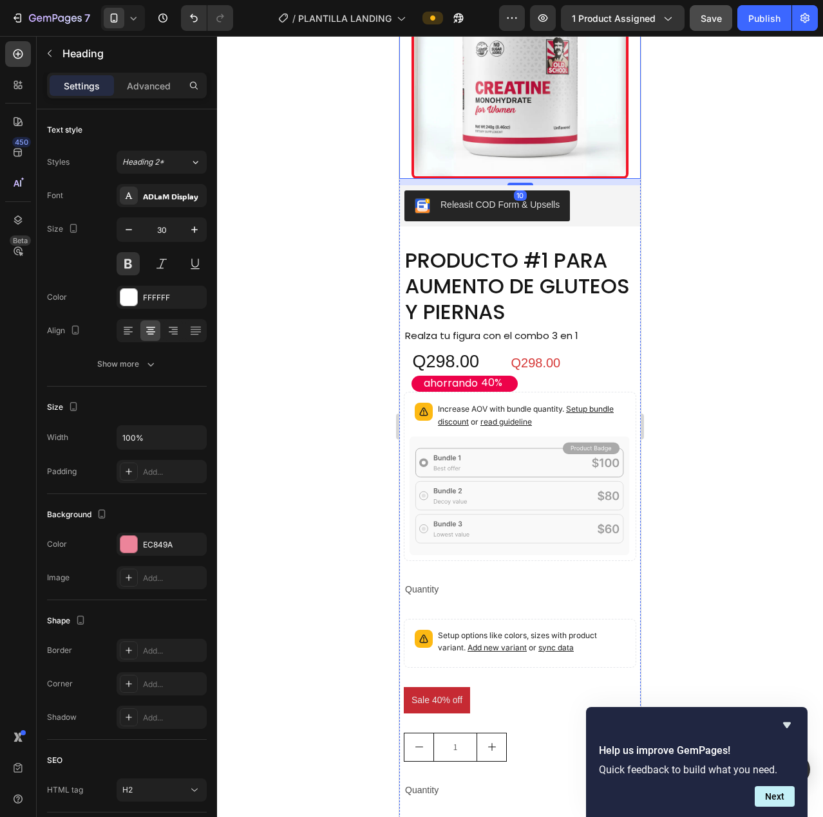
click at [625, 180] on div at bounding box center [519, 71] width 241 height 218
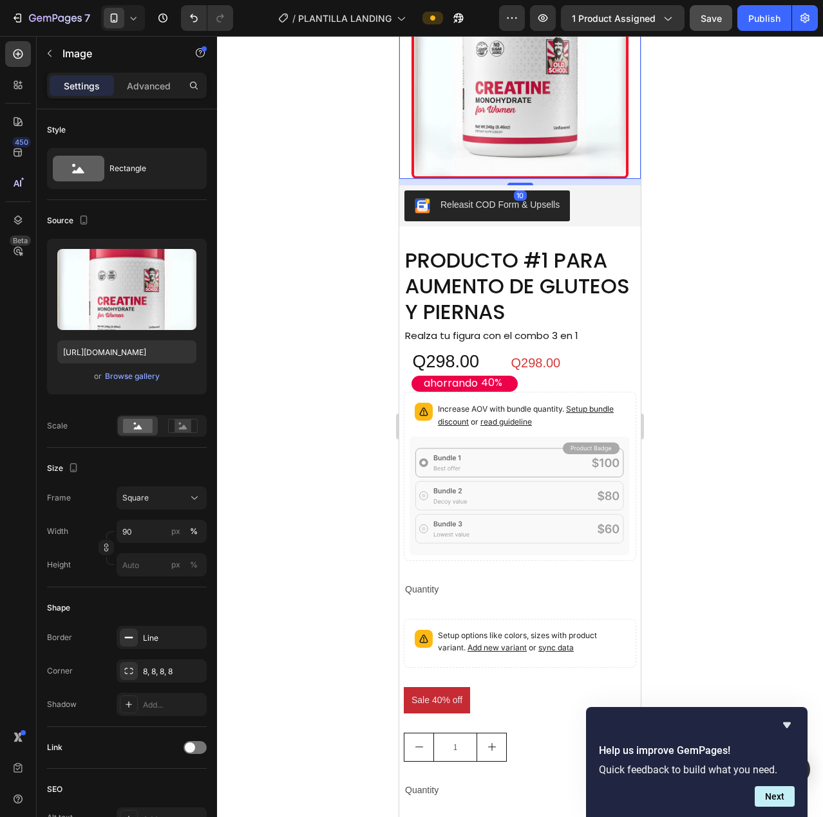
click at [622, 180] on div at bounding box center [519, 71] width 241 height 218
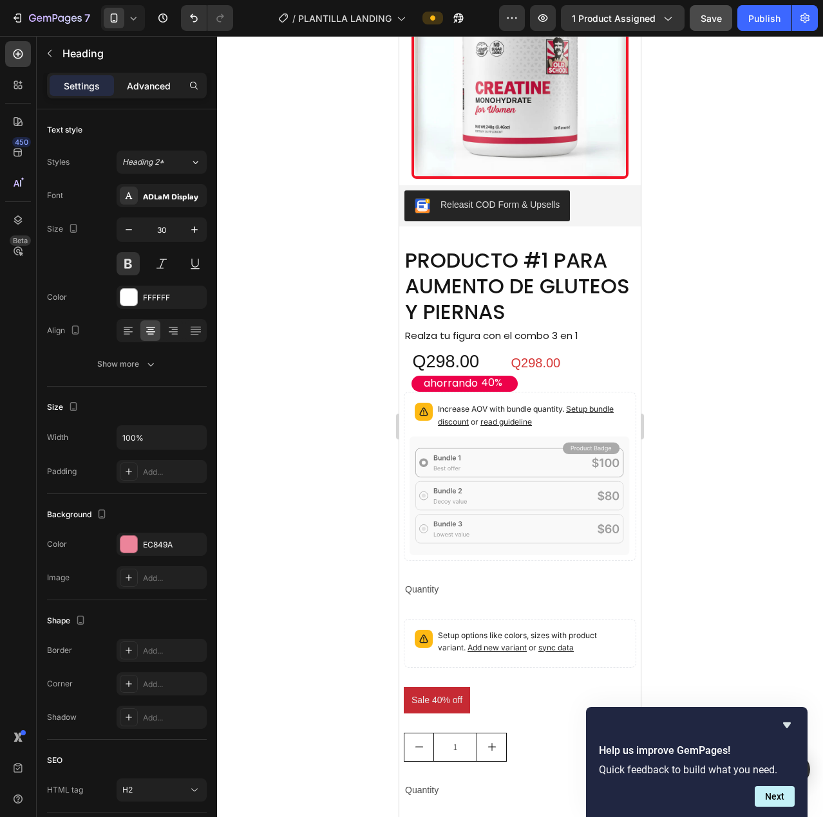
click at [145, 81] on p "Advanced" at bounding box center [149, 86] width 44 height 14
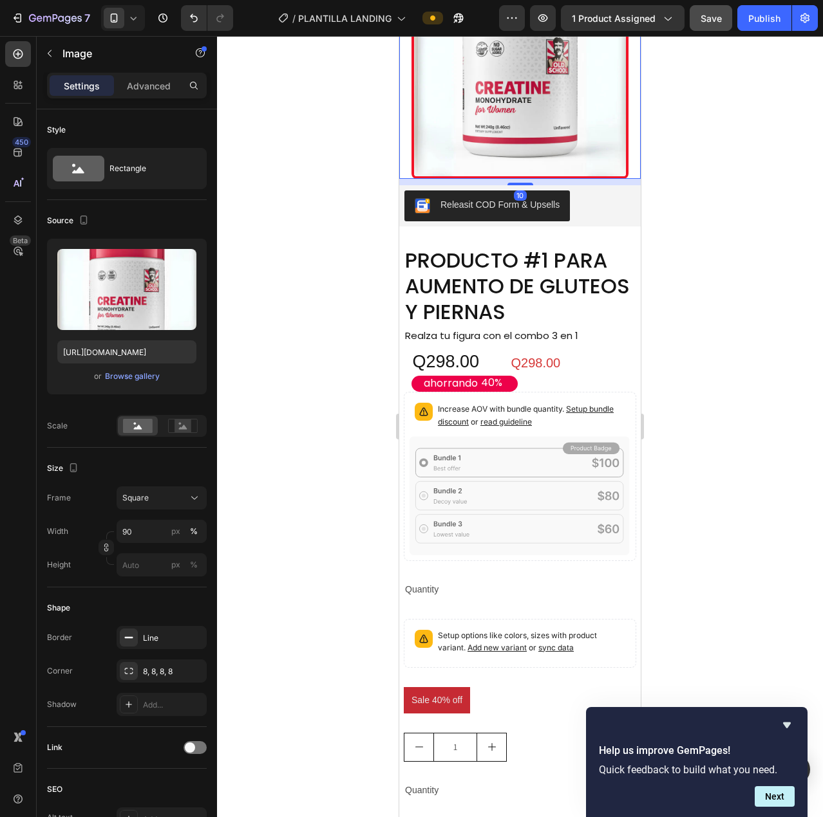
click at [623, 180] on div at bounding box center [519, 71] width 241 height 218
click at [158, 85] on p "Advanced" at bounding box center [149, 86] width 44 height 14
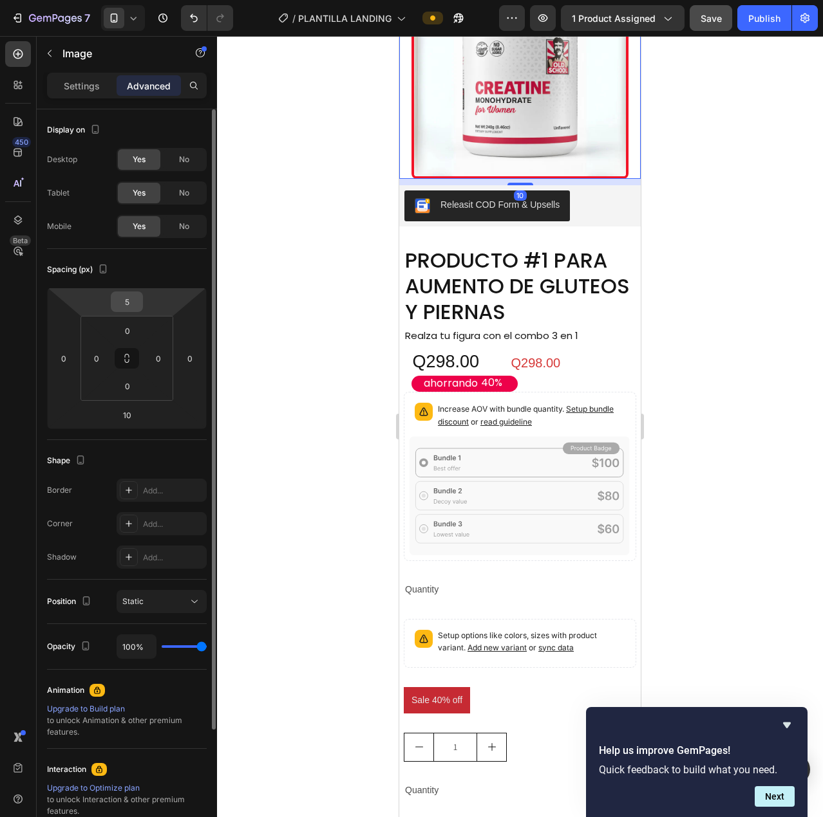
click at [126, 300] on input "5" at bounding box center [127, 301] width 26 height 19
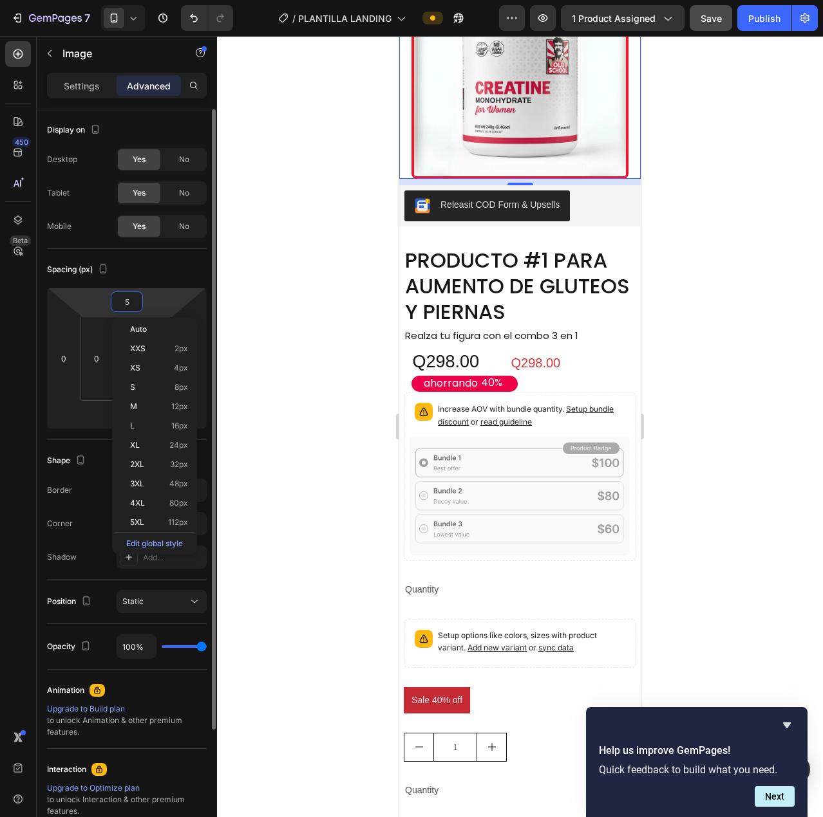
click at [126, 300] on input "5" at bounding box center [127, 301] width 26 height 19
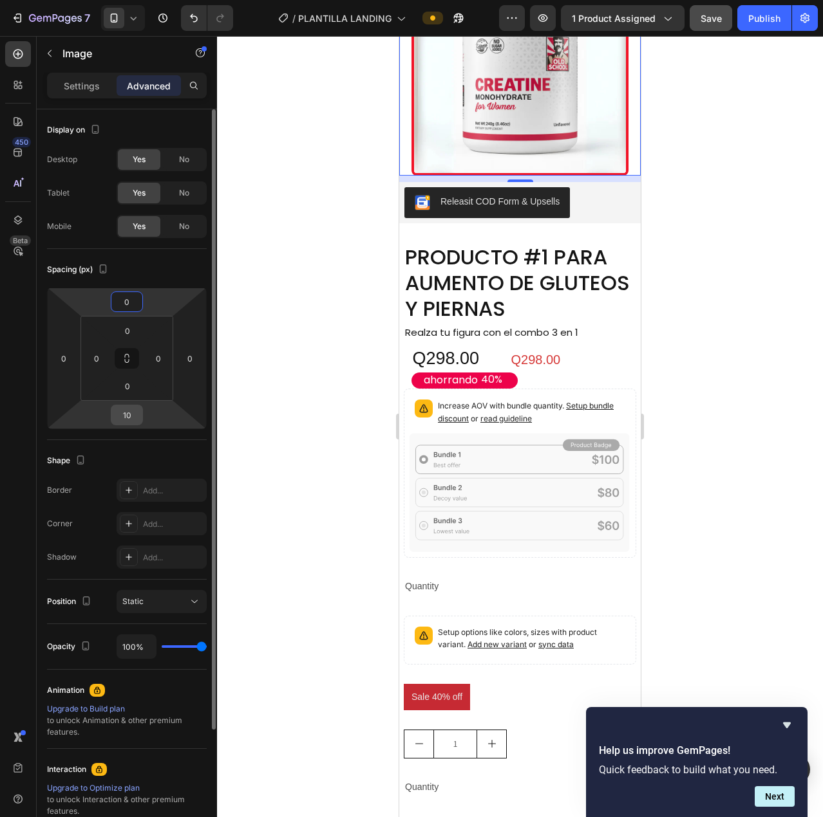
type input "0"
click at [127, 421] on input "10" at bounding box center [127, 415] width 26 height 19
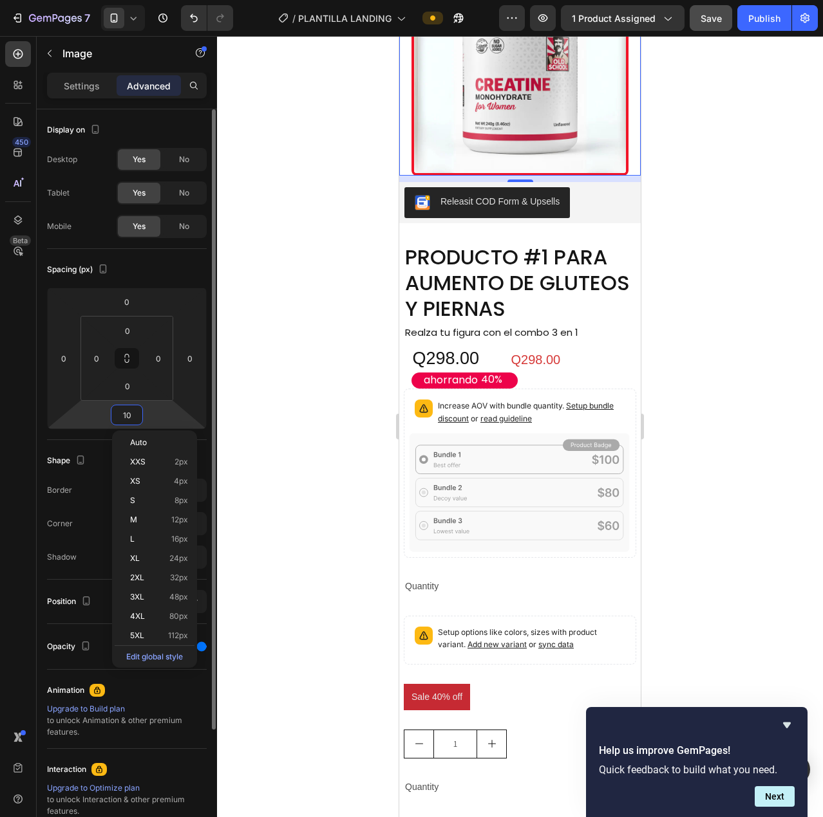
type input "0"
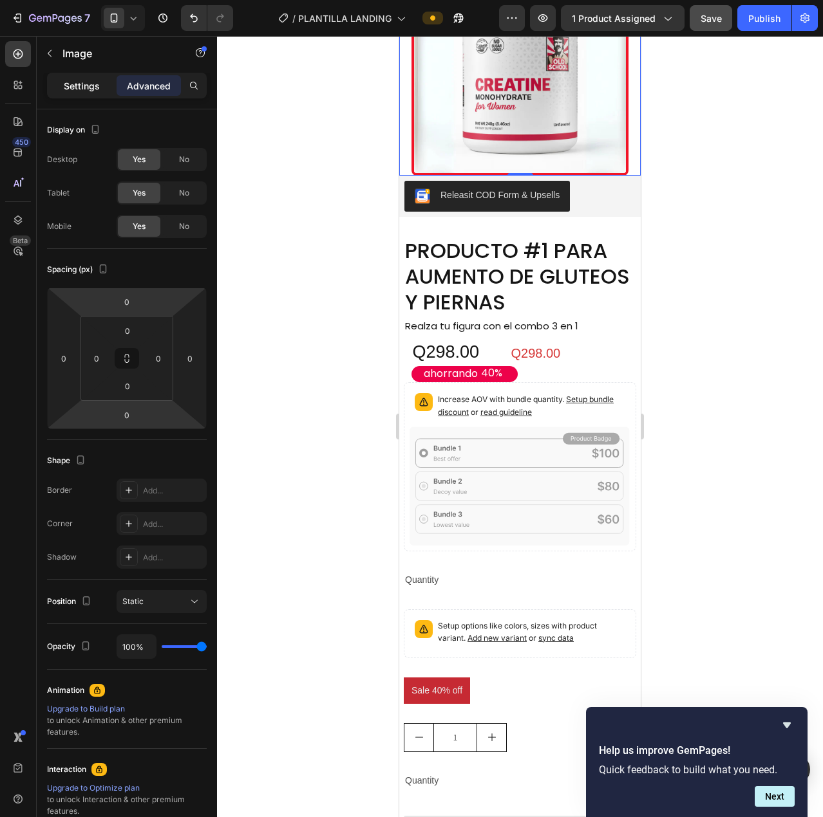
click at [81, 82] on p "Settings" at bounding box center [82, 86] width 36 height 14
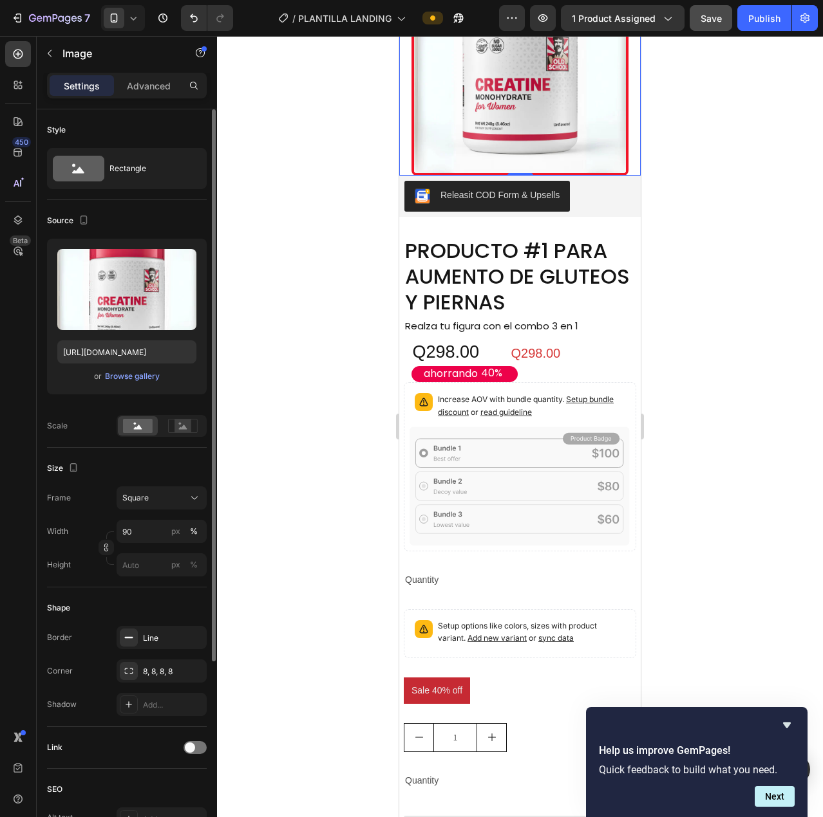
scroll to position [259, 0]
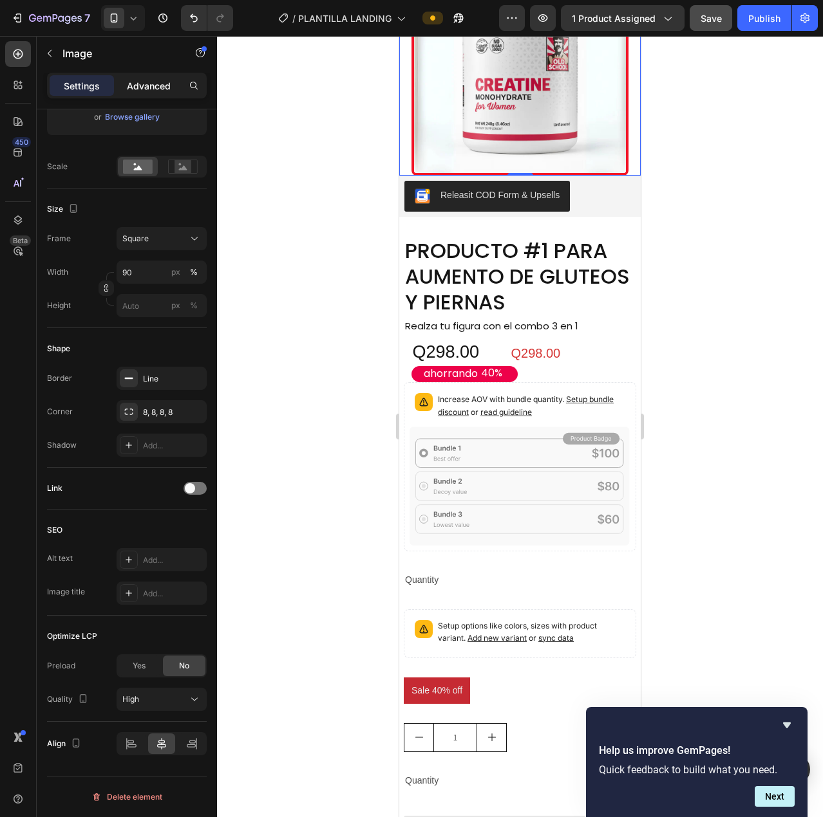
click at [145, 92] on p "Advanced" at bounding box center [149, 86] width 44 height 14
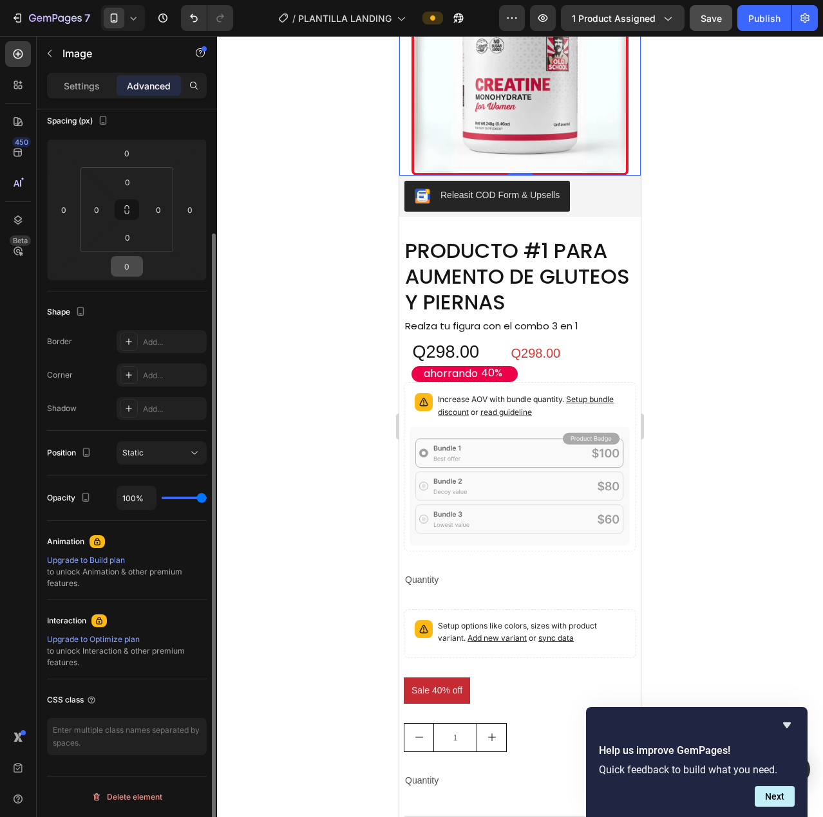
scroll to position [149, 0]
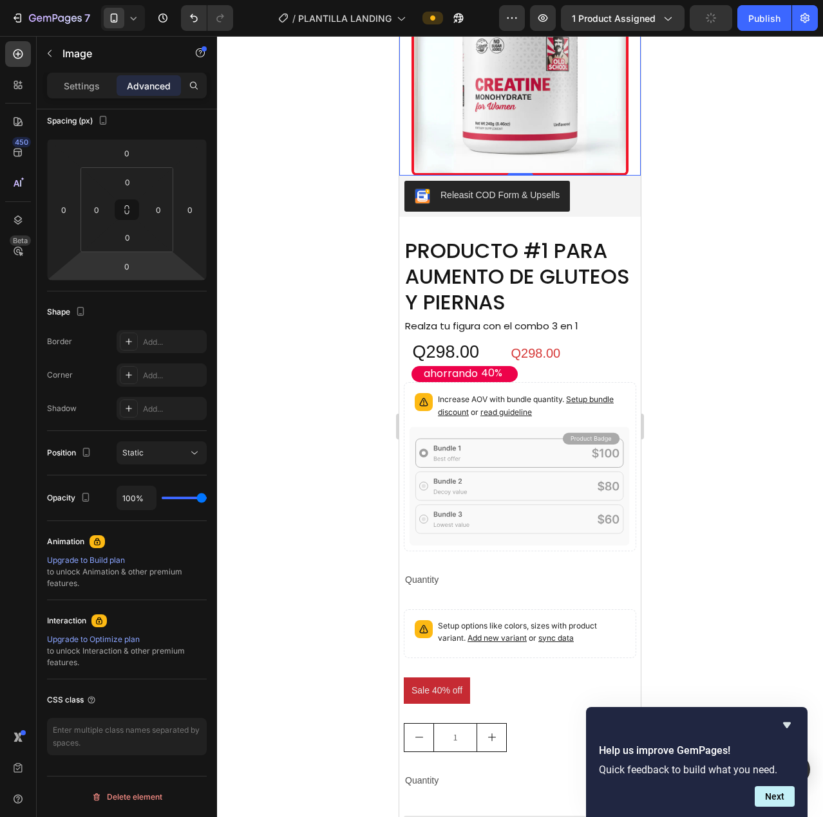
click at [401, 176] on div at bounding box center [519, 68] width 241 height 218
click at [135, 16] on icon at bounding box center [133, 18] width 13 height 13
click at [789, 33] on div "7 / PLANTILLA LANDING Preview 1 product assigned Save Publish" at bounding box center [411, 18] width 823 height 37
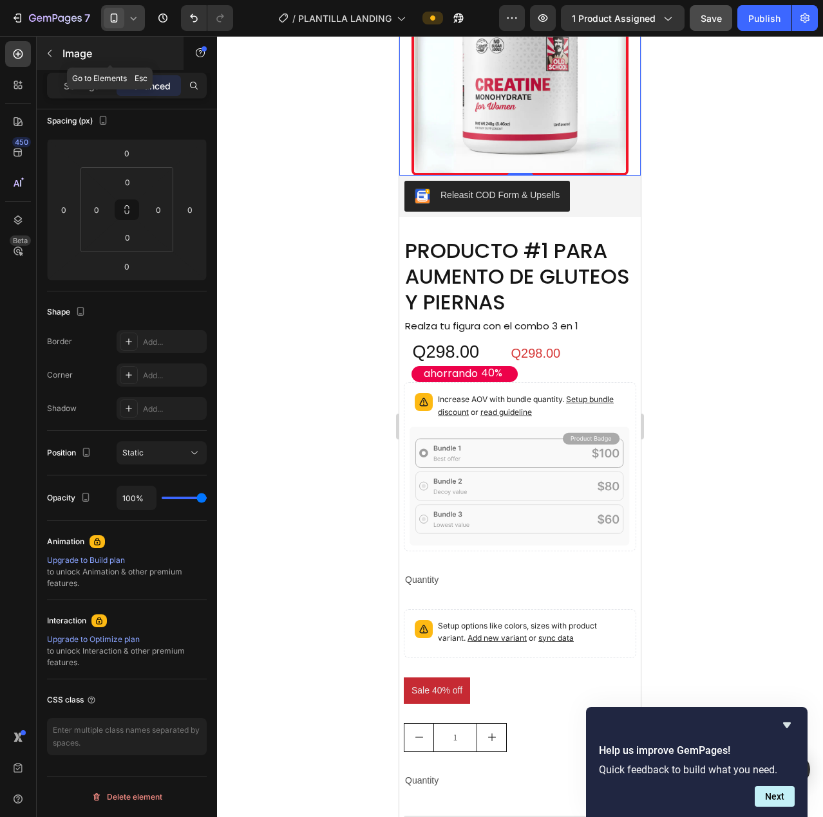
click at [48, 53] on icon "button" at bounding box center [50, 53] width 4 height 7
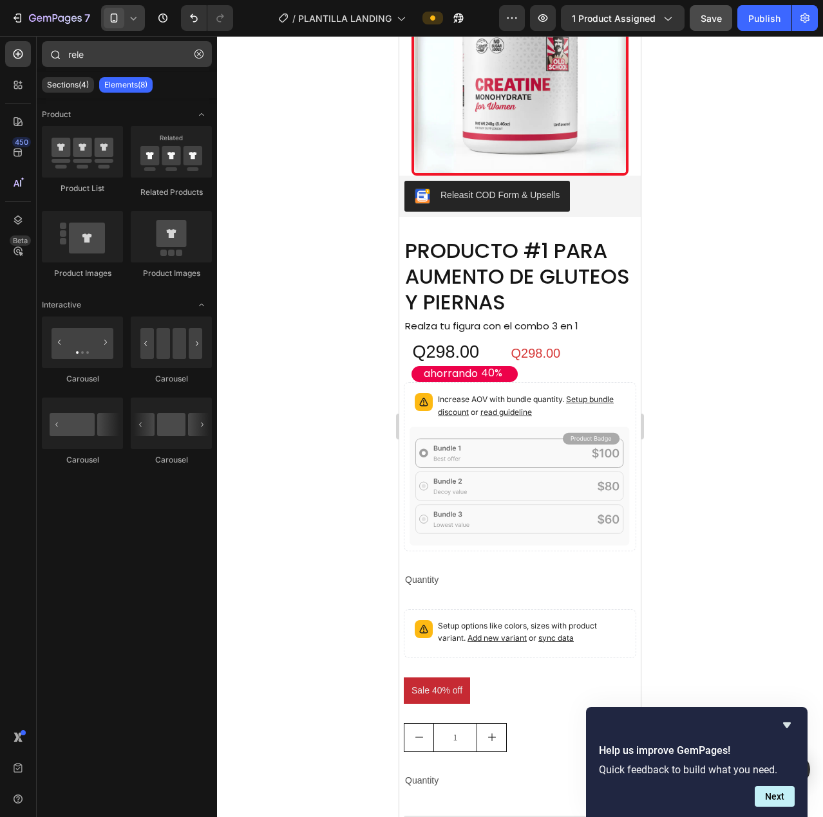
click at [194, 53] on icon "button" at bounding box center [198, 54] width 9 height 9
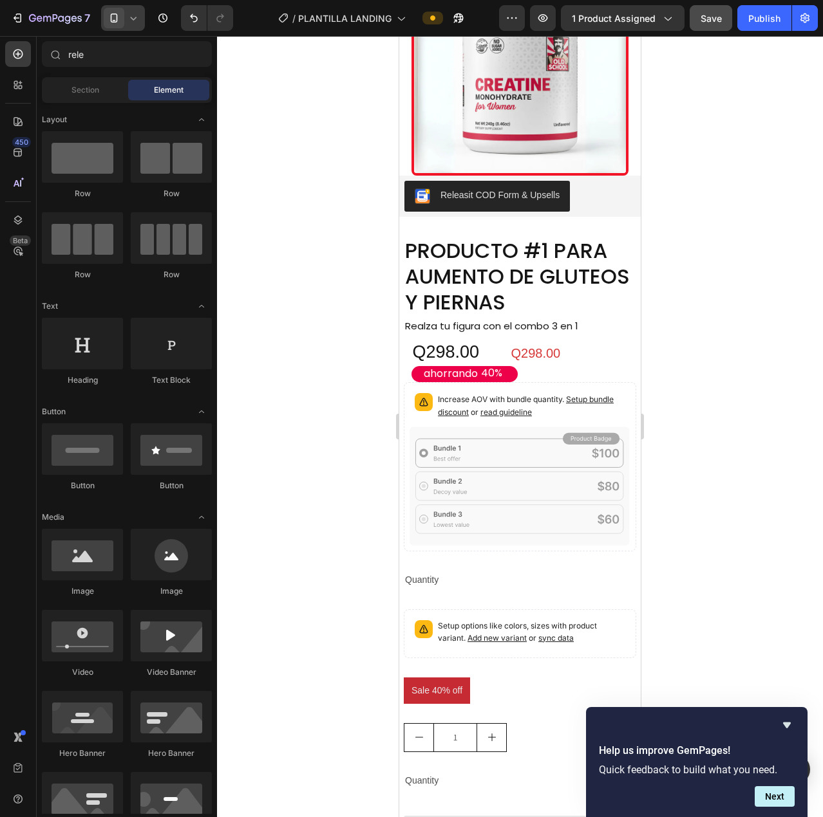
click at [268, 115] on div at bounding box center [520, 426] width 606 height 781
click at [525, 176] on img at bounding box center [520, 68] width 218 height 218
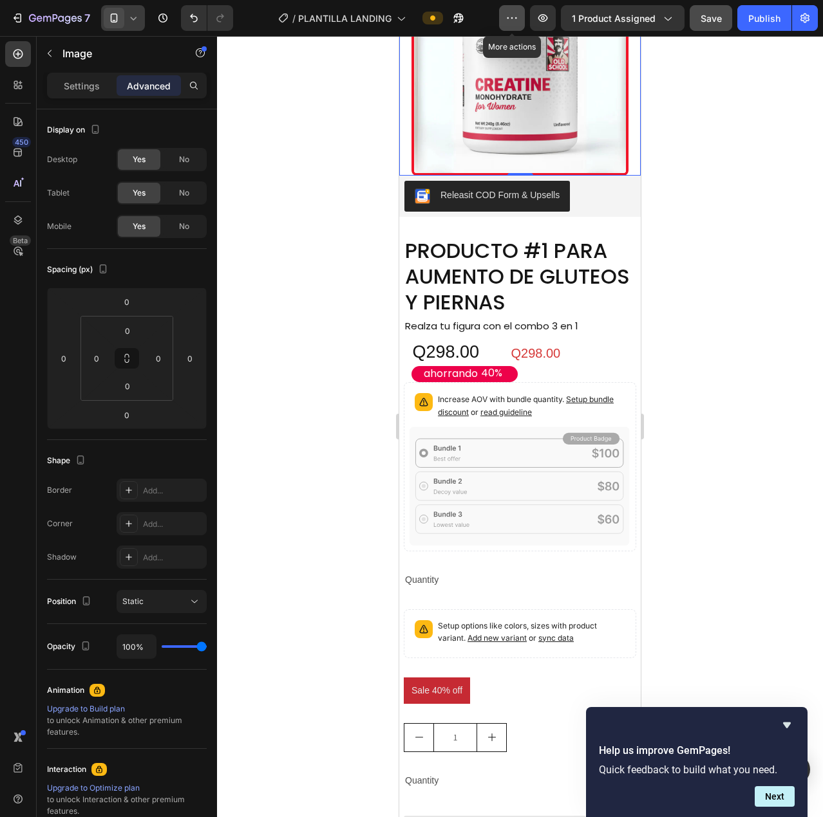
click at [517, 15] on icon "button" at bounding box center [511, 18] width 13 height 13
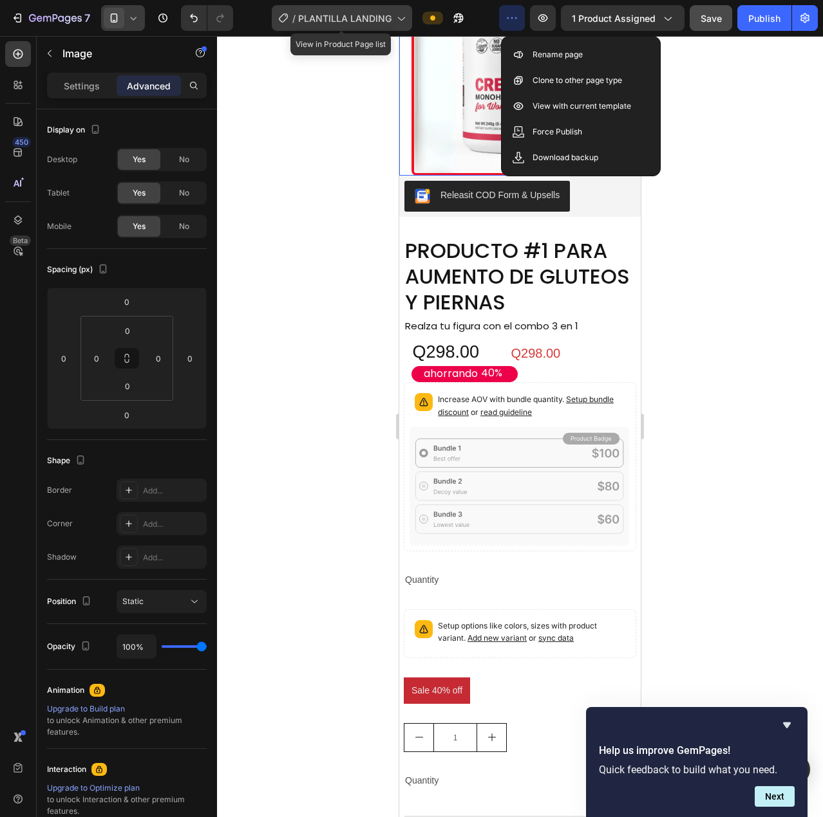
click at [318, 17] on span "PLANTILLA LANDING" at bounding box center [344, 19] width 93 height 14
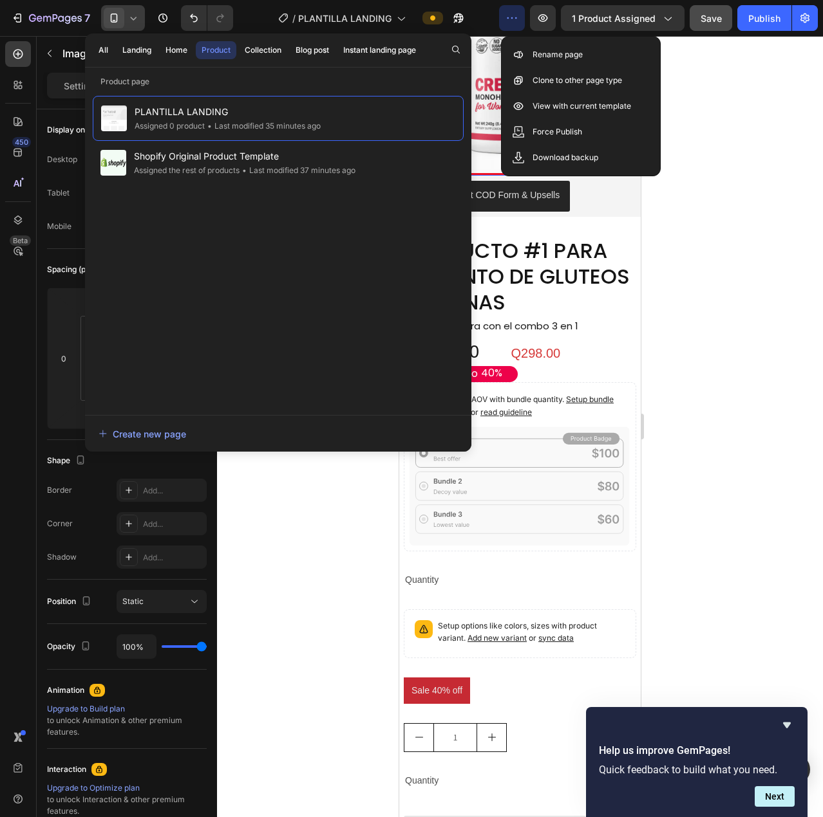
click at [282, 524] on div at bounding box center [520, 426] width 606 height 781
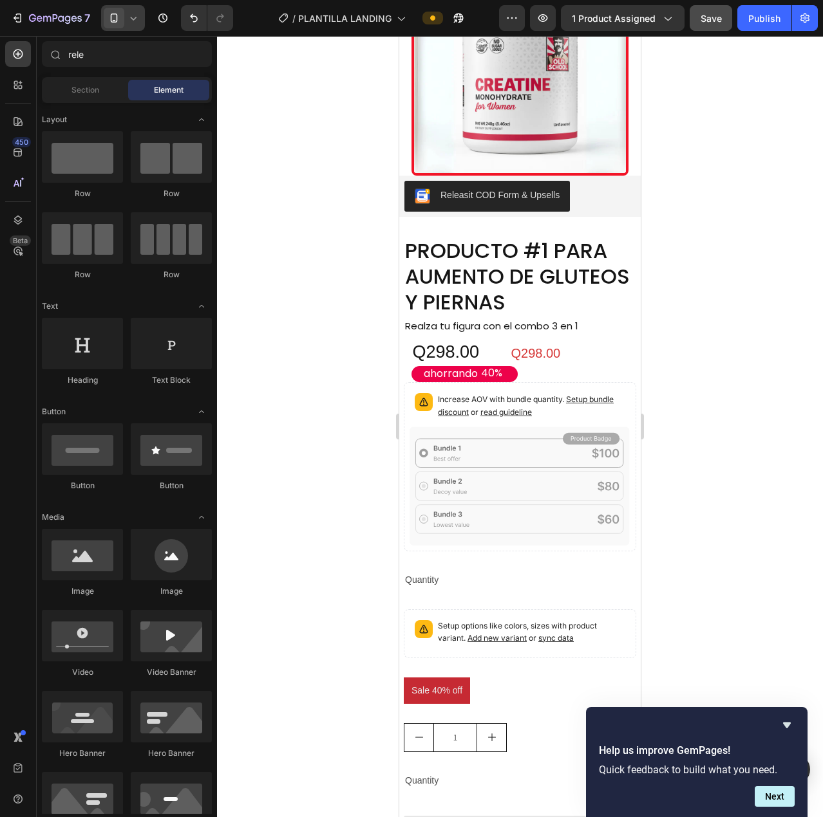
click at [133, 19] on icon at bounding box center [133, 18] width 13 height 13
click at [276, 88] on div at bounding box center [520, 426] width 606 height 781
click at [591, 212] on div "Releasit COD Form & Upsells" at bounding box center [519, 196] width 231 height 31
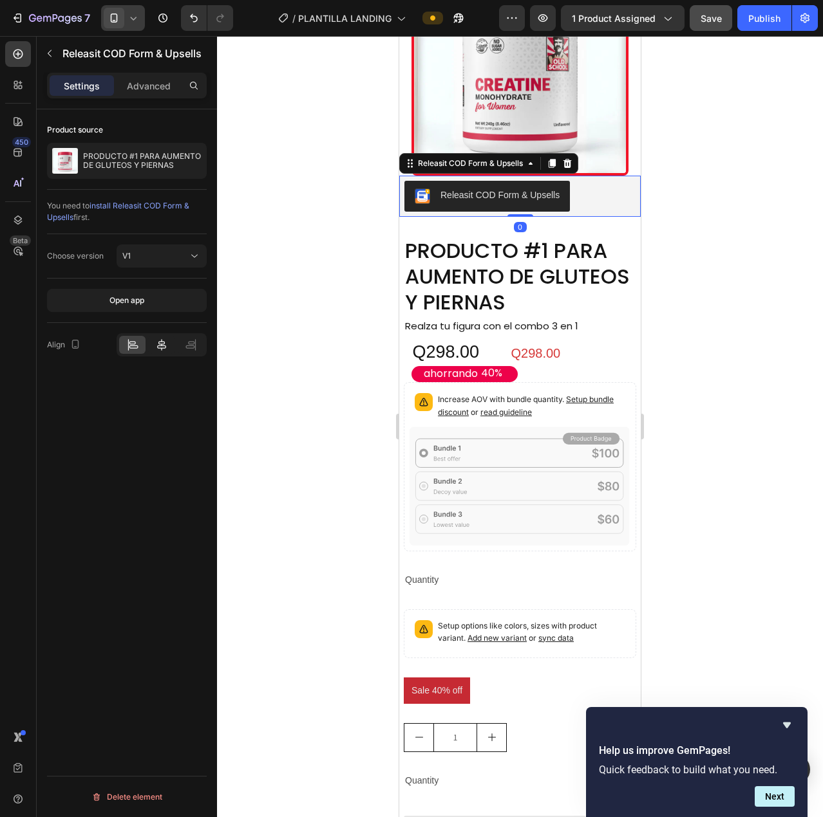
click at [156, 336] on div at bounding box center [161, 345] width 26 height 18
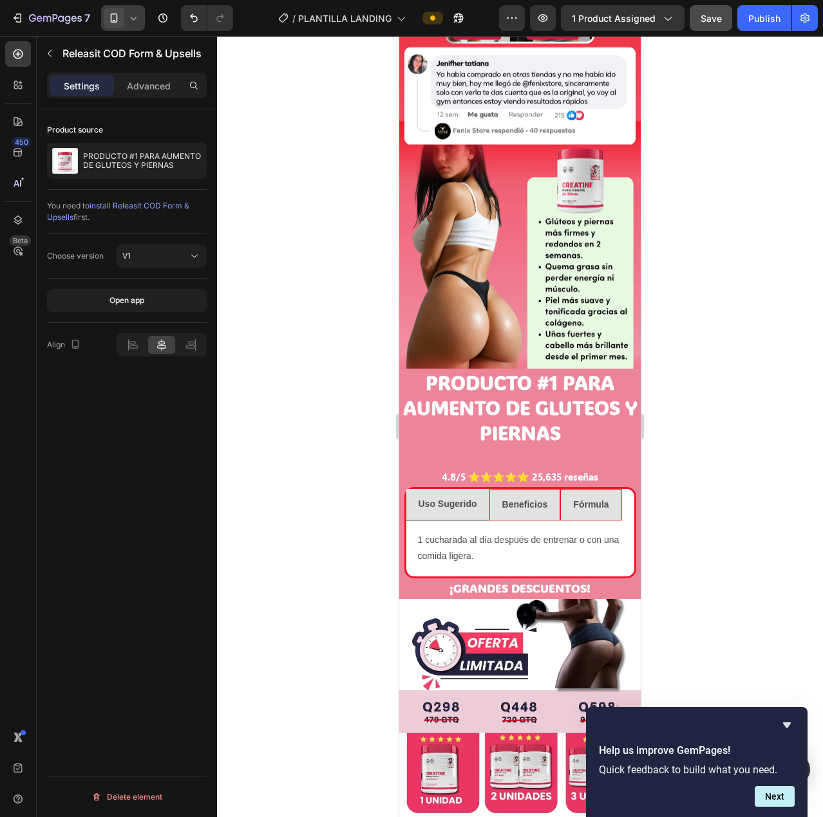
scroll to position [505, 0]
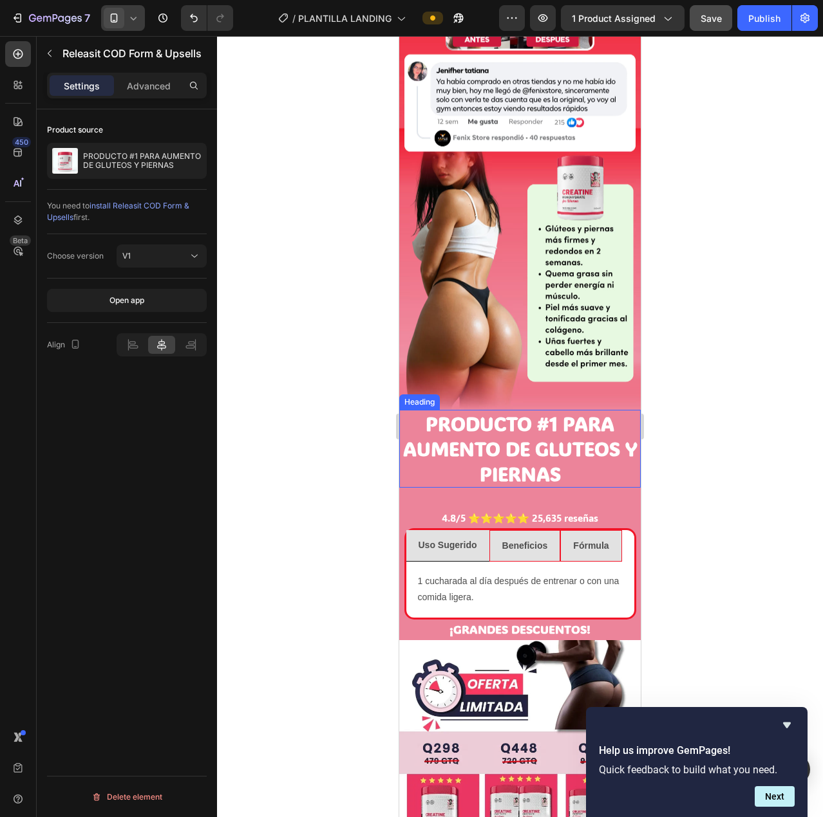
click at [422, 410] on h2 "PRODUCTO #1 PARA AUMENTO DE GLUTEOS Y PIERNAS" at bounding box center [519, 449] width 241 height 78
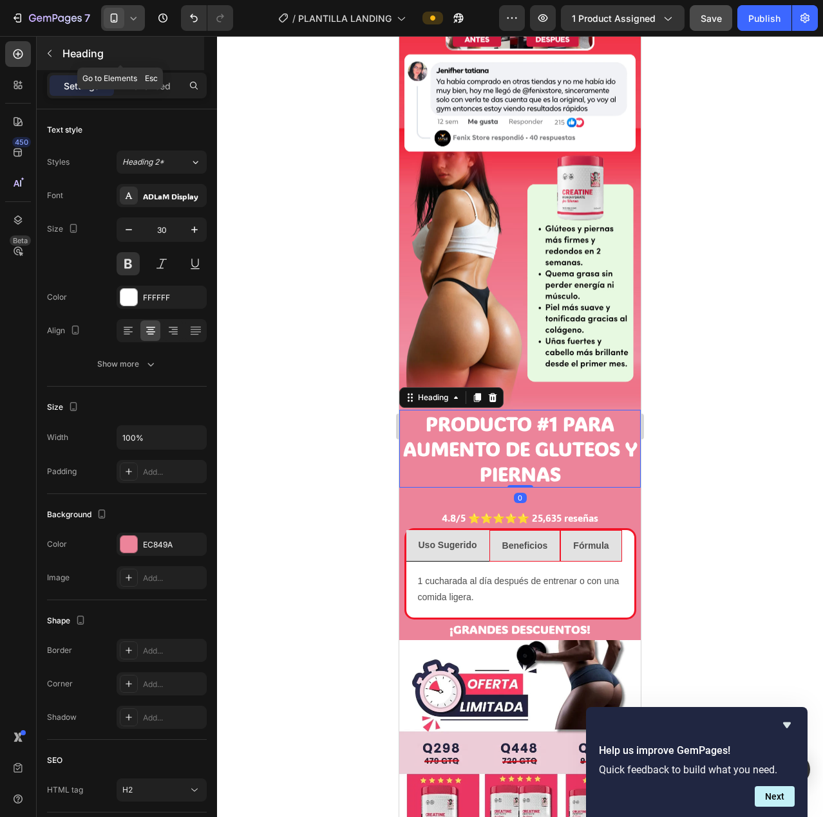
click at [48, 55] on icon "button" at bounding box center [49, 53] width 10 height 10
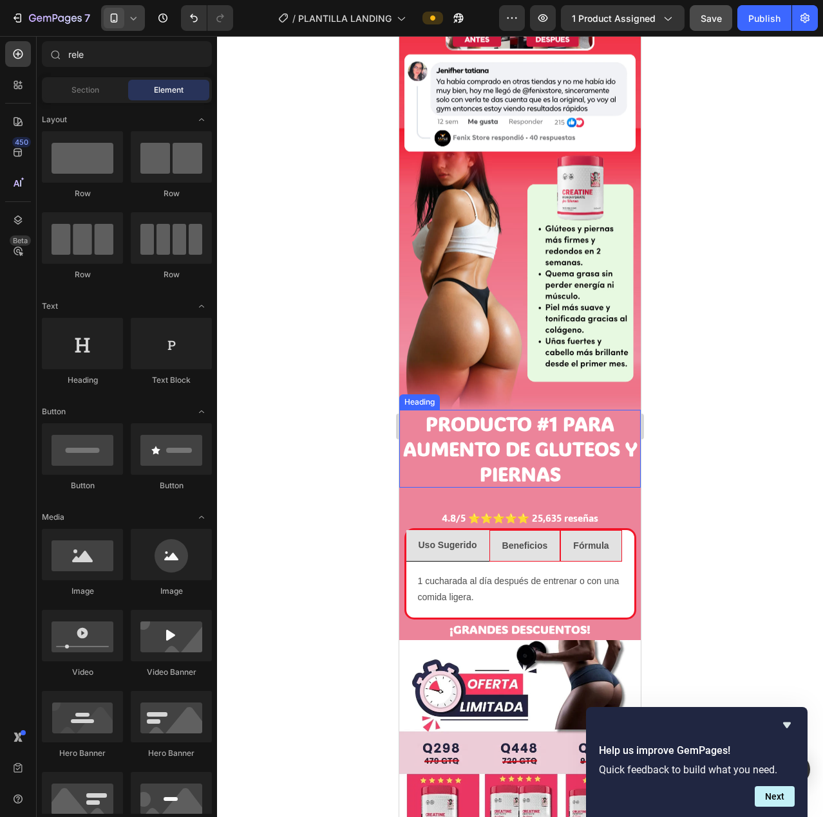
click at [539, 426] on h2 "PRODUCTO #1 PARA AUMENTO DE GLUTEOS Y PIERNAS" at bounding box center [519, 449] width 241 height 78
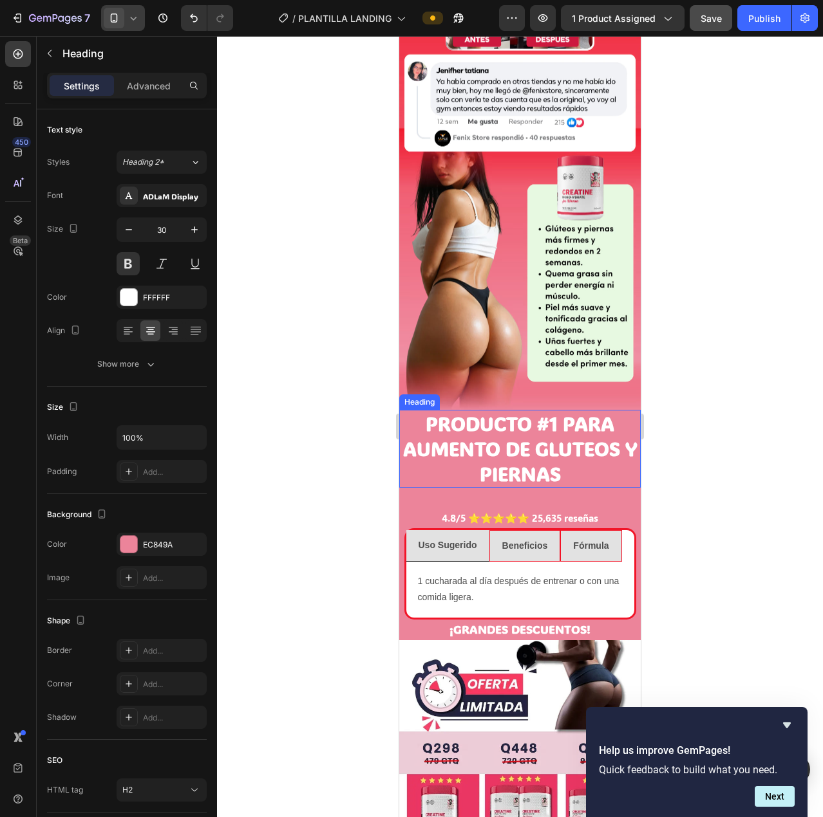
click at [539, 426] on h2 "PRODUCTO #1 PARA AUMENTO DE GLUTEOS Y PIERNAS" at bounding box center [519, 449] width 241 height 78
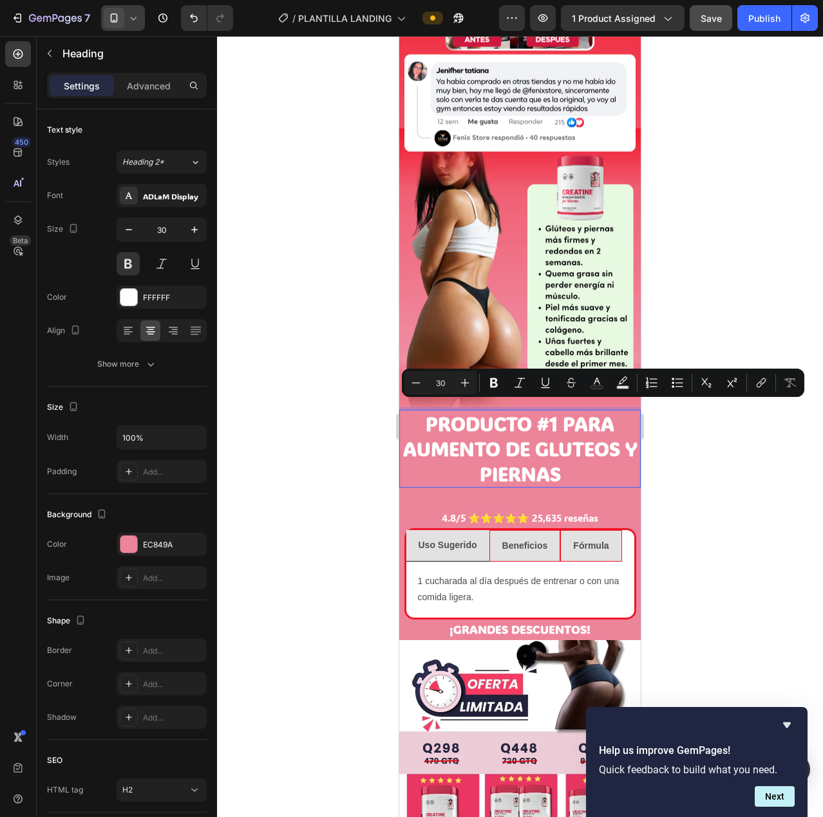
click at [469, 433] on p "PRODUCTO #1 PARA AUMENTO DE GLUTEOS Y PIERNAS" at bounding box center [519, 448] width 239 height 75
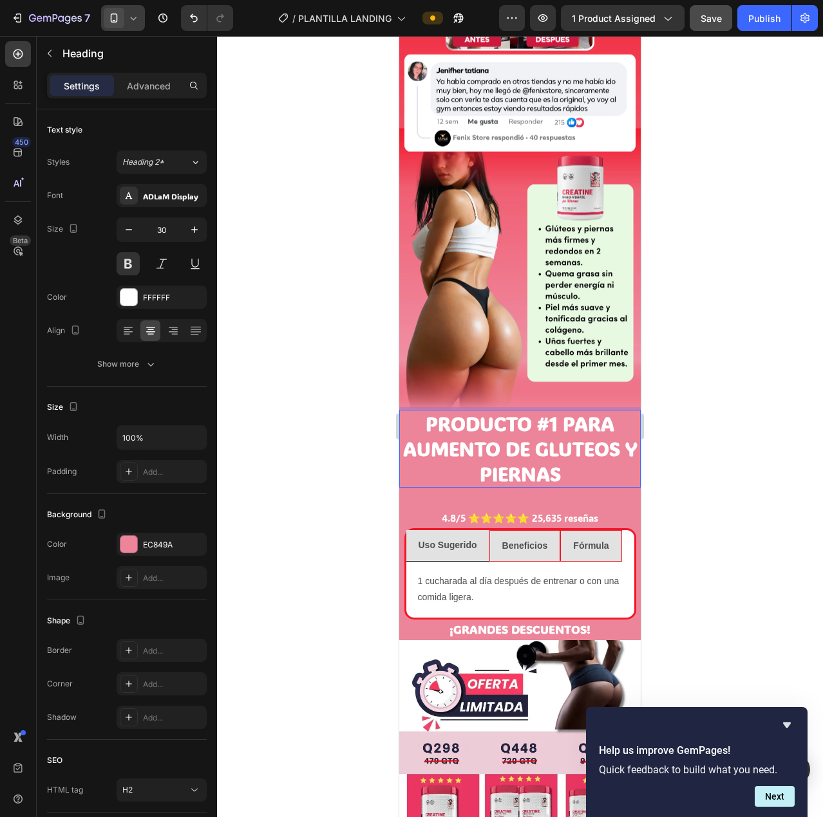
drag, startPoint x: 531, startPoint y: 416, endPoint x: 411, endPoint y: 386, distance: 124.0
click at [411, 411] on p "PRODUCTO #1 PARA AUMENTO DE GLUTEOS Y PIERNAS" at bounding box center [519, 448] width 239 height 75
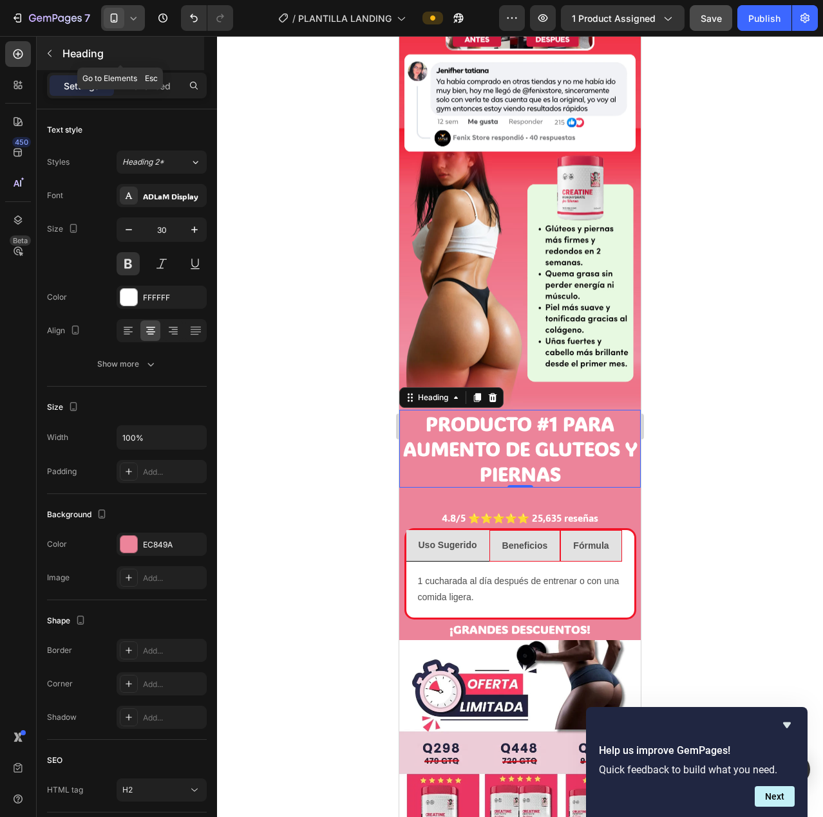
click at [42, 48] on button "button" at bounding box center [49, 53] width 21 height 21
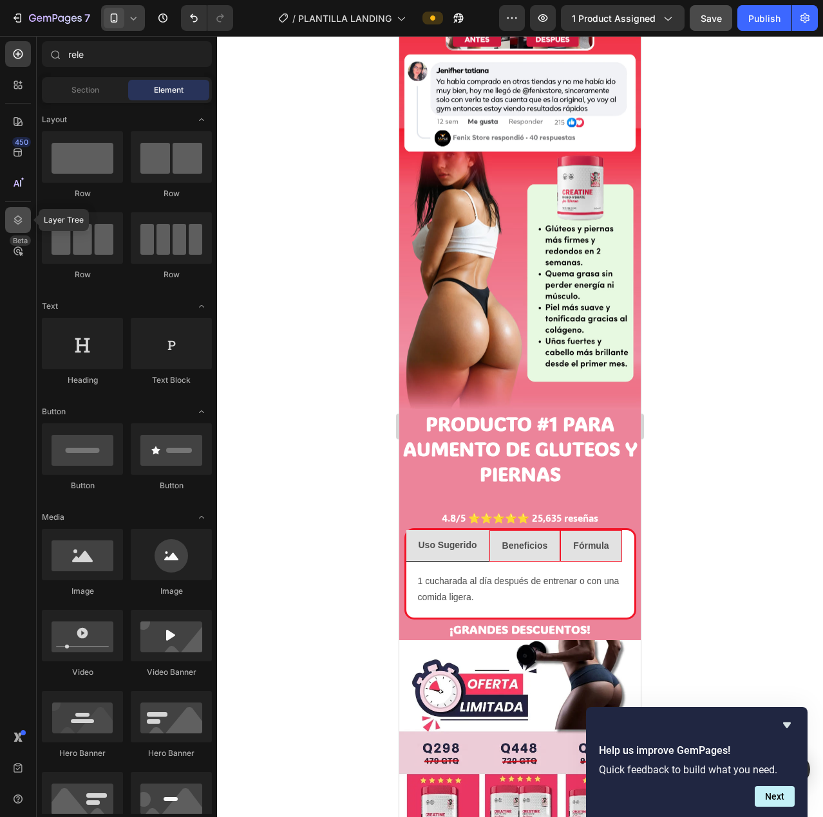
click at [13, 207] on div at bounding box center [18, 220] width 26 height 26
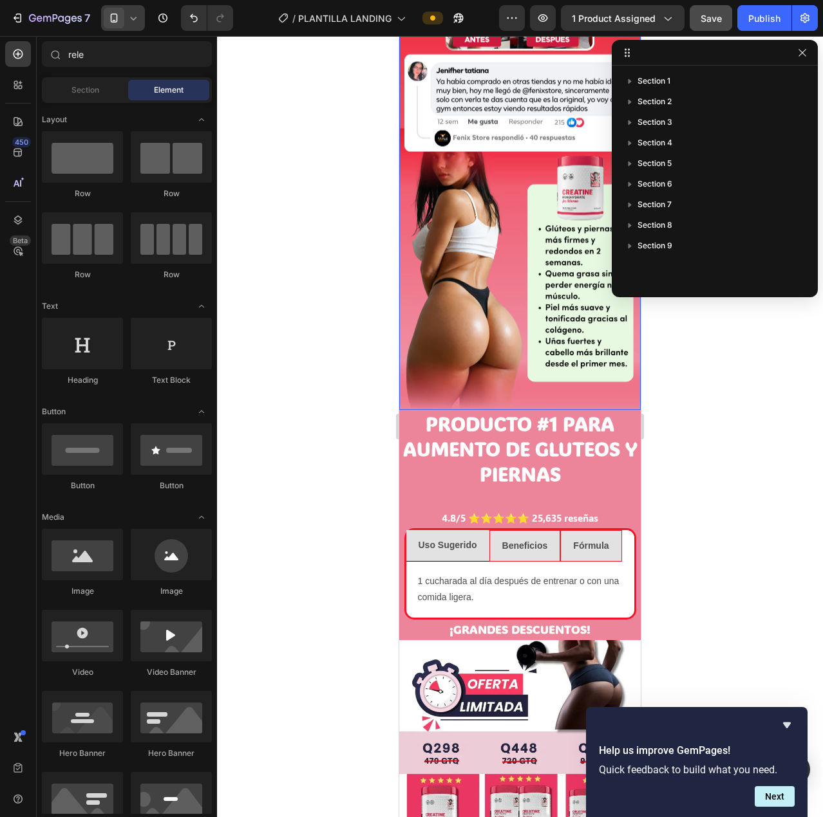
click at [514, 419] on p "PRODUCTO #1 PARA AUMENTO DE GLUTEOS Y PIERNAS" at bounding box center [519, 448] width 239 height 75
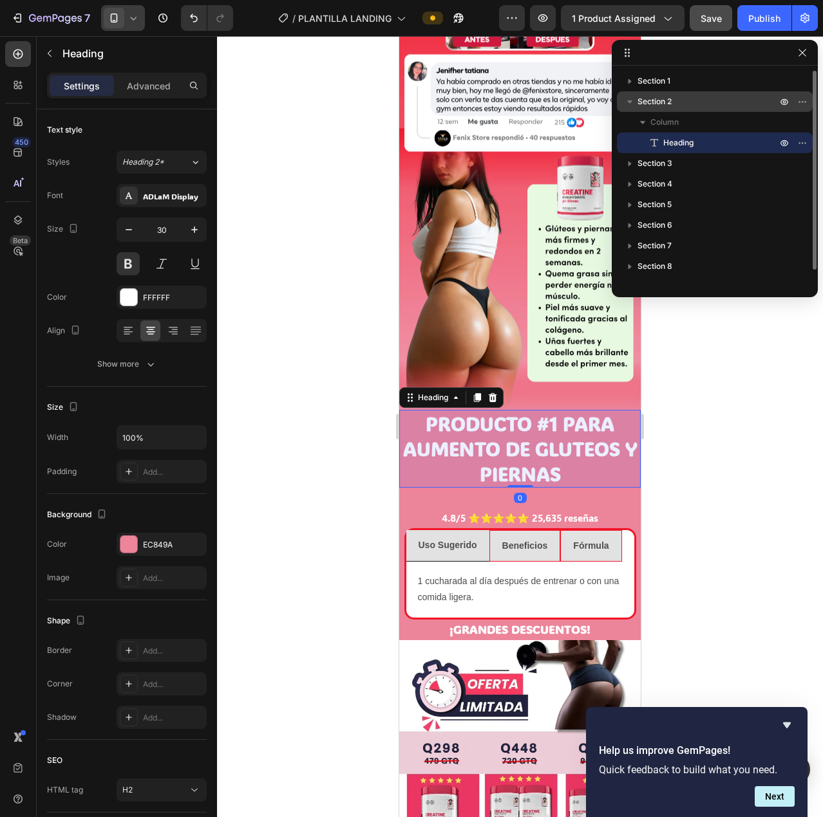
click at [631, 105] on icon "button" at bounding box center [629, 101] width 13 height 13
click at [653, 101] on span "Section 2" at bounding box center [654, 101] width 34 height 13
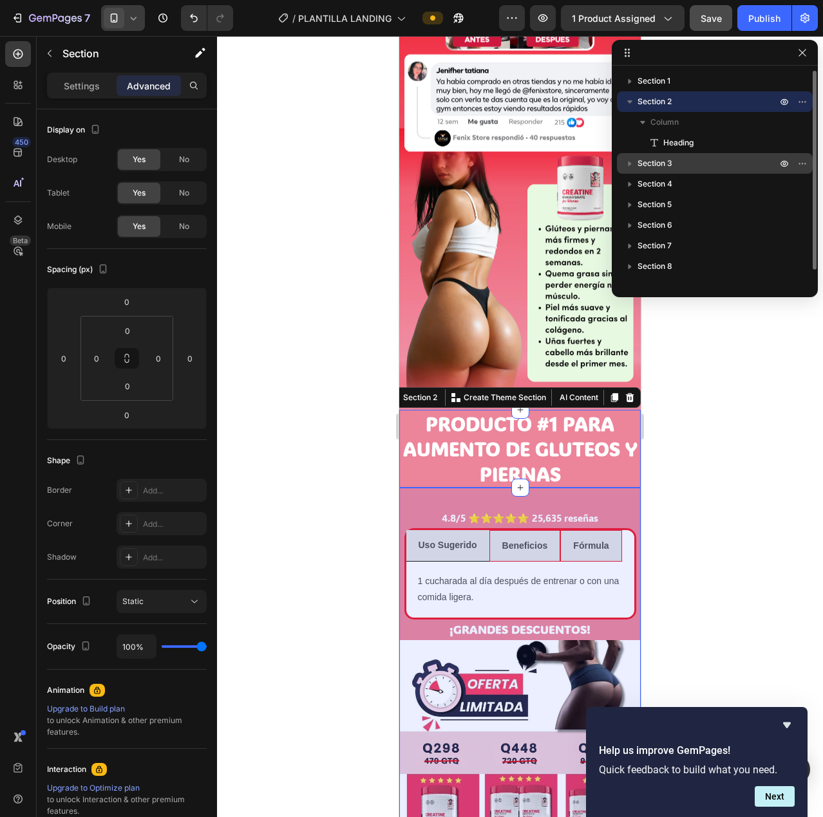
click at [675, 162] on p "Section 3" at bounding box center [708, 163] width 142 height 13
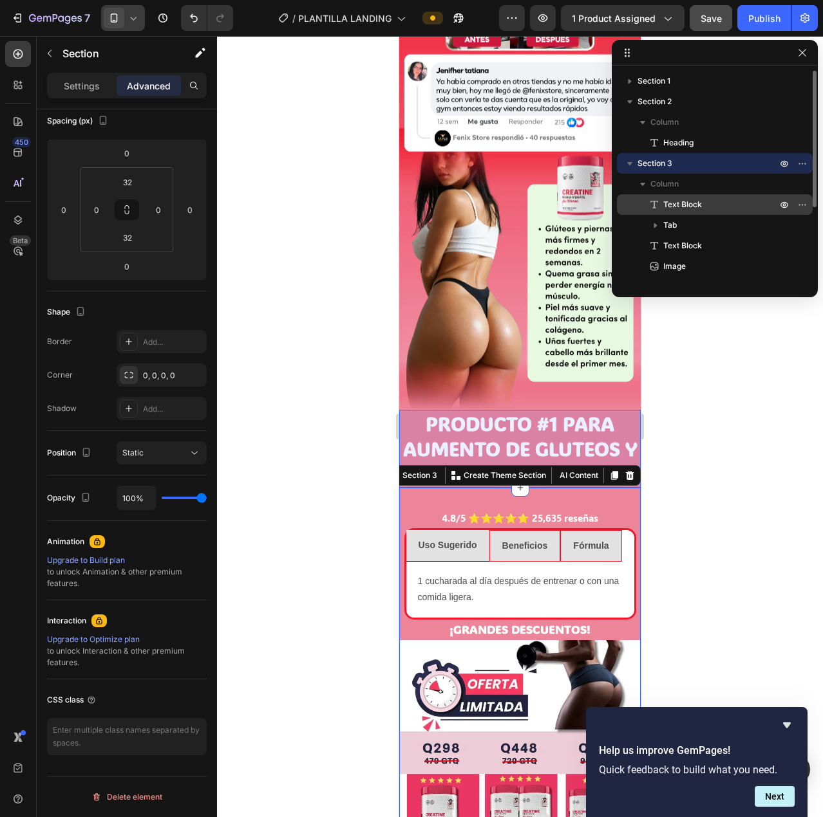
drag, startPoint x: 669, startPoint y: 203, endPoint x: 684, endPoint y: 205, distance: 14.2
click at [686, 206] on span "Text Block" at bounding box center [682, 204] width 39 height 13
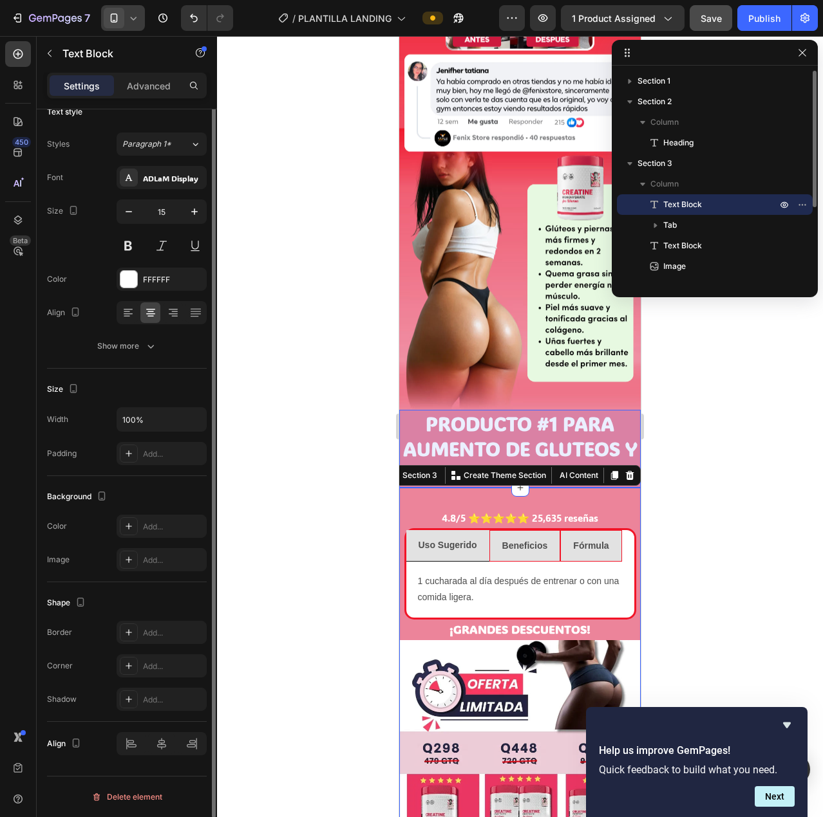
scroll to position [0, 0]
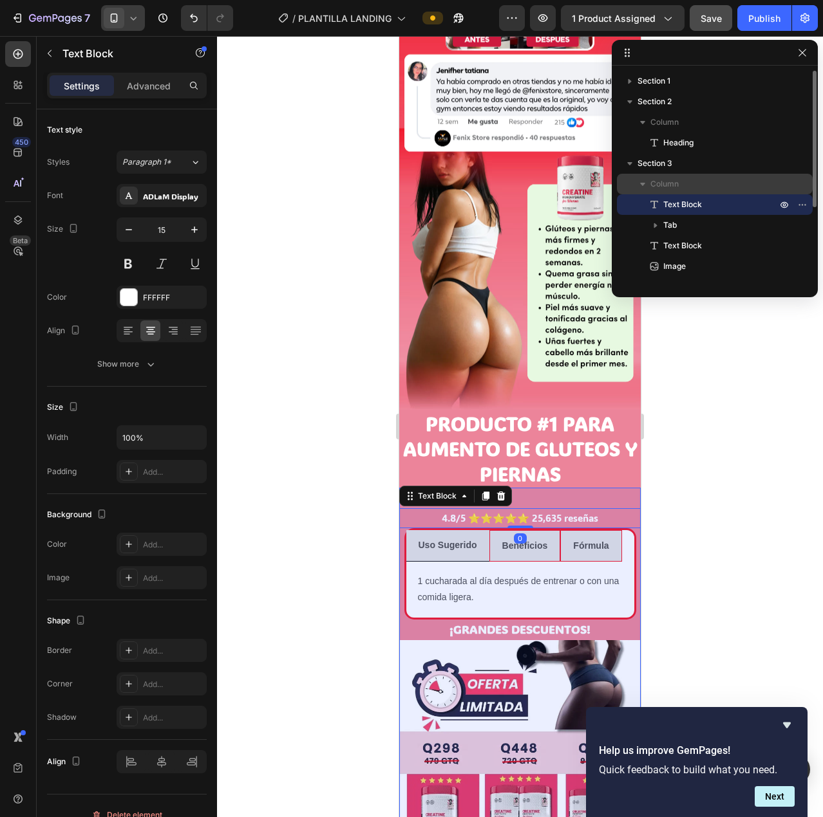
drag, startPoint x: 676, startPoint y: 205, endPoint x: 743, endPoint y: 180, distance: 70.7
click at [716, 162] on div "Section 3 Column Text Block Tab Text Block Image" at bounding box center [715, 215] width 196 height 124
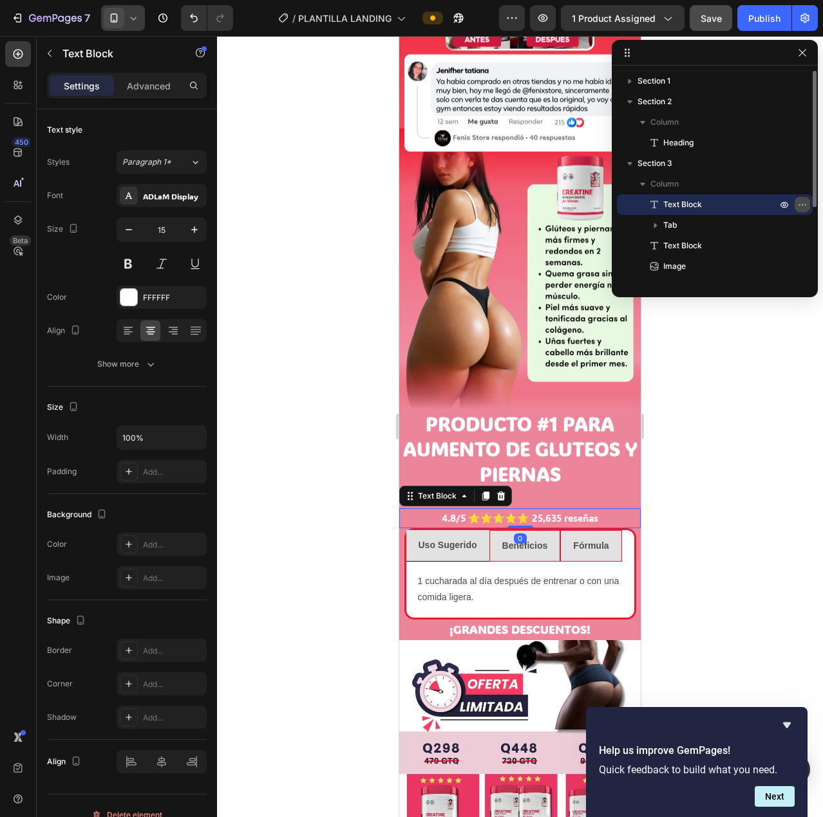
click at [801, 203] on icon "button" at bounding box center [802, 205] width 10 height 10
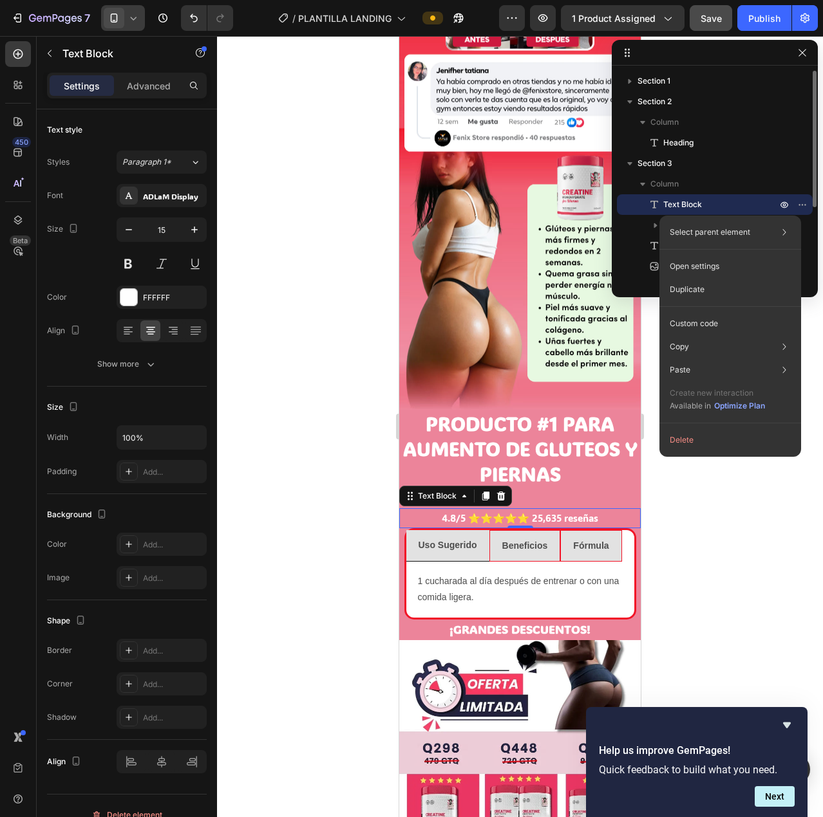
click at [671, 203] on span "Text Block" at bounding box center [682, 204] width 39 height 13
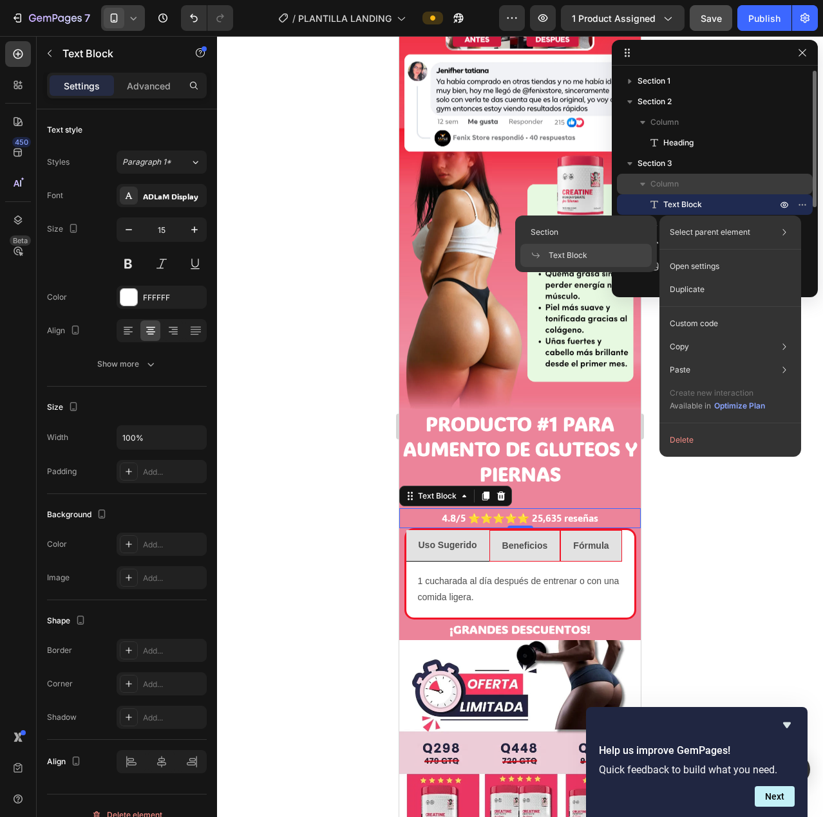
drag, startPoint x: 671, startPoint y: 203, endPoint x: 644, endPoint y: 185, distance: 32.0
click at [644, 185] on div "Column Text Block Tab Text Block Image" at bounding box center [715, 225] width 196 height 103
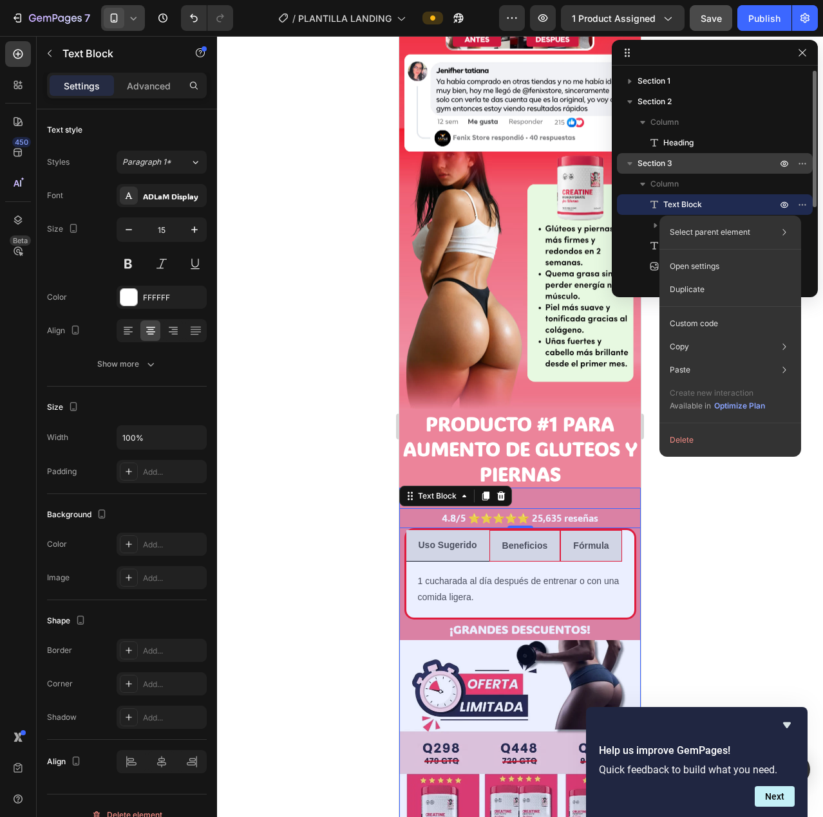
click at [756, 153] on div "Section 3" at bounding box center [714, 163] width 185 height 21
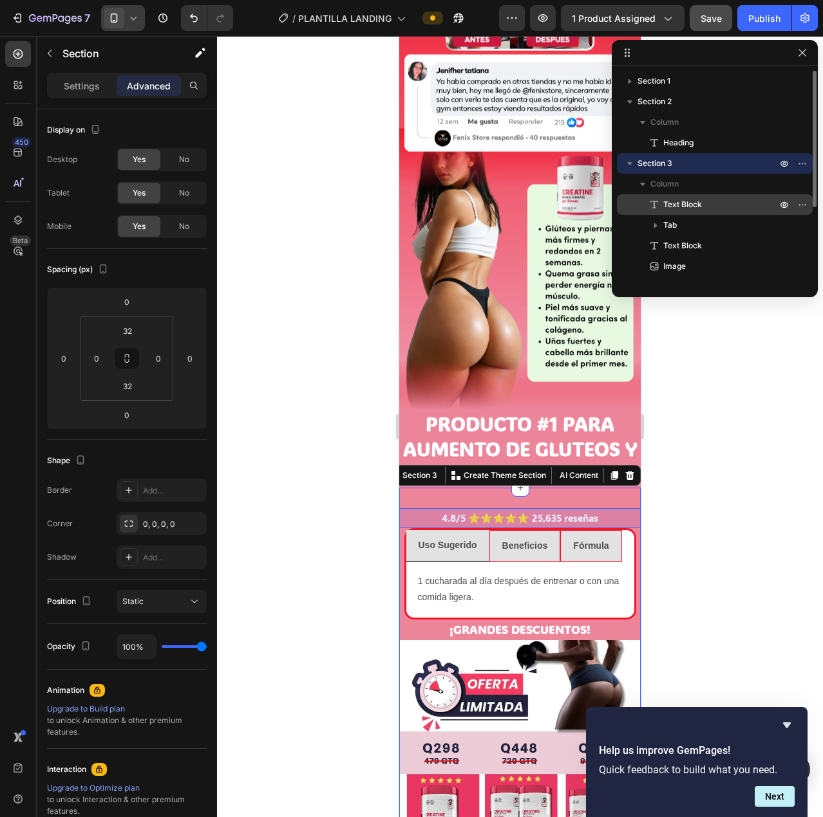
click at [711, 201] on p "Text Block" at bounding box center [706, 204] width 116 height 13
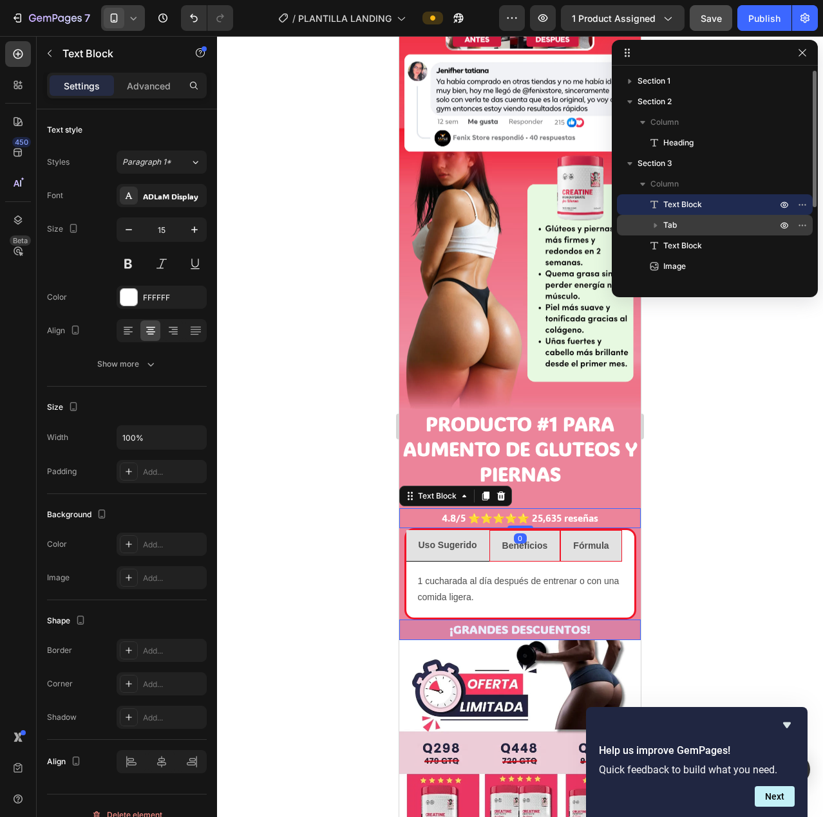
drag, startPoint x: 682, startPoint y: 202, endPoint x: 665, endPoint y: 234, distance: 36.0
click at [664, 241] on div "Text Block Tab Text Block Image" at bounding box center [715, 235] width 196 height 82
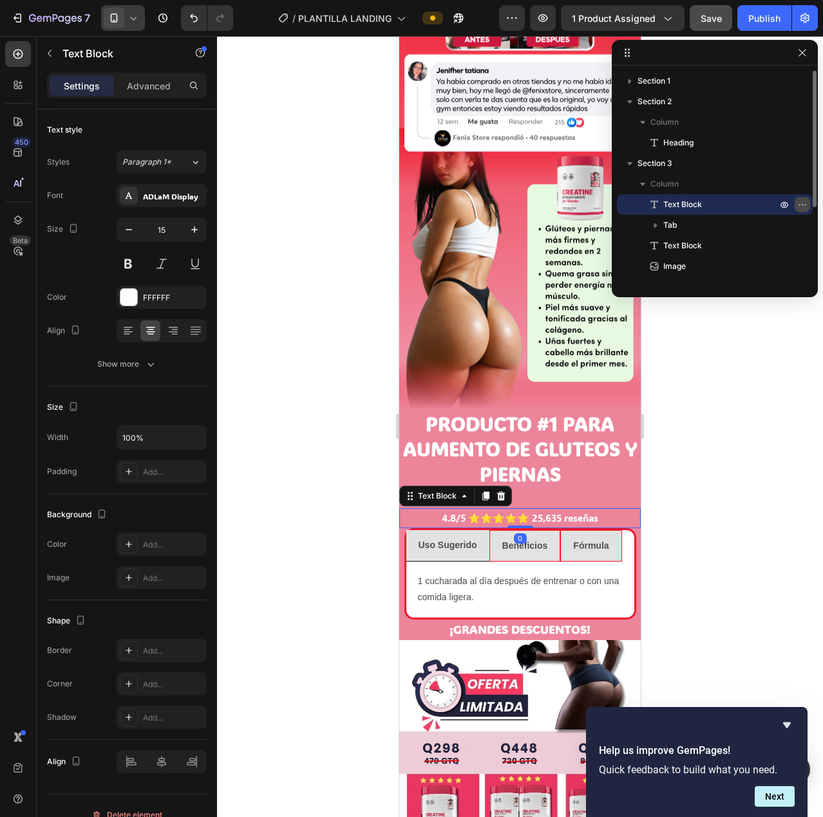
click at [803, 203] on icon "button" at bounding box center [802, 205] width 10 height 10
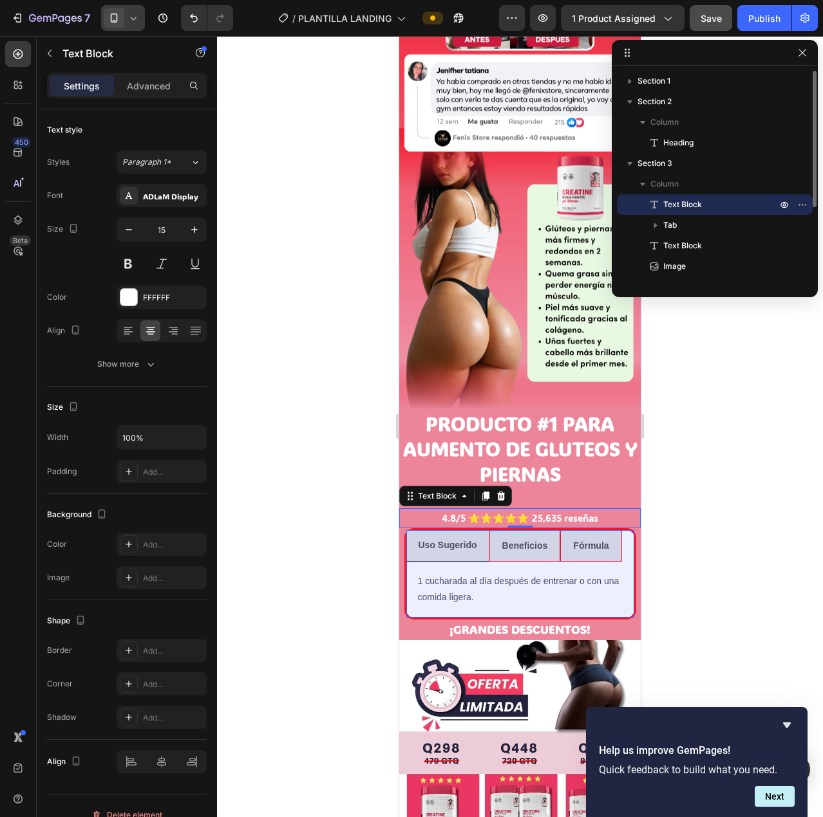
drag, startPoint x: 680, startPoint y: 142, endPoint x: 682, endPoint y: 205, distance: 62.5
click at [682, 205] on div "Section 1 Section 2 Column Heading Section 3 Column Text Block Tab Text Block I…" at bounding box center [714, 177] width 206 height 212
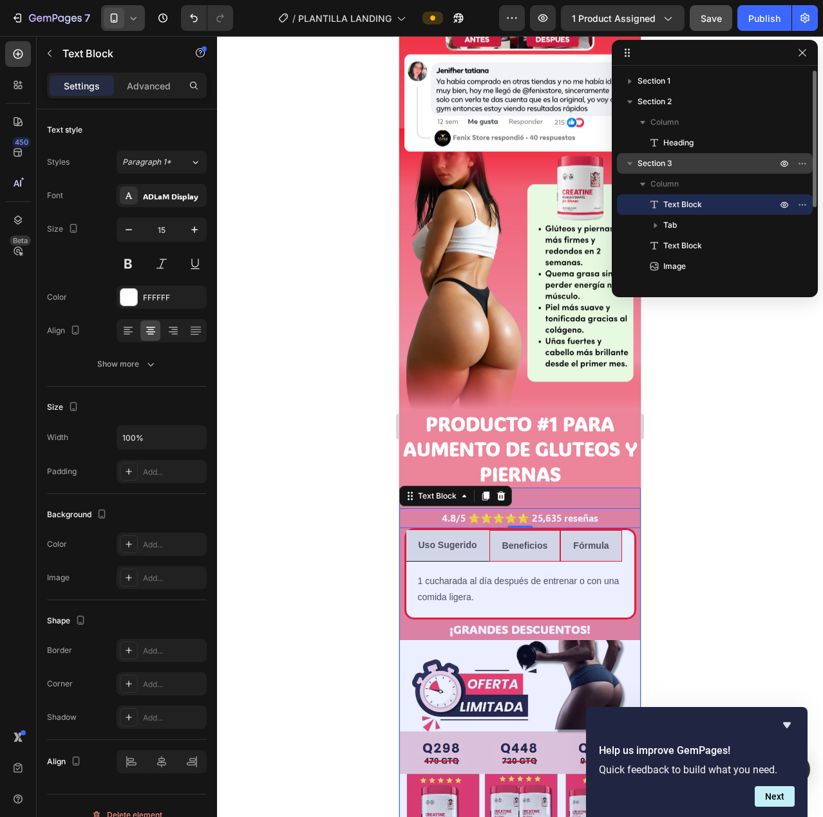
click at [626, 167] on icon "button" at bounding box center [629, 163] width 13 height 13
click at [630, 158] on icon "button" at bounding box center [629, 163] width 13 height 13
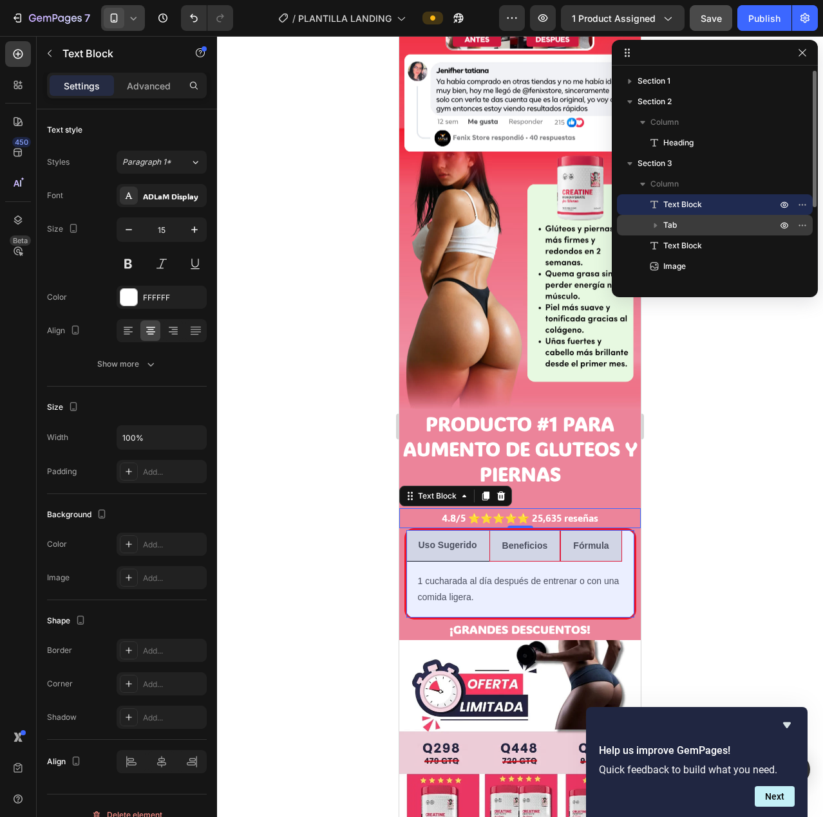
click at [700, 232] on div "Tab" at bounding box center [714, 225] width 185 height 21
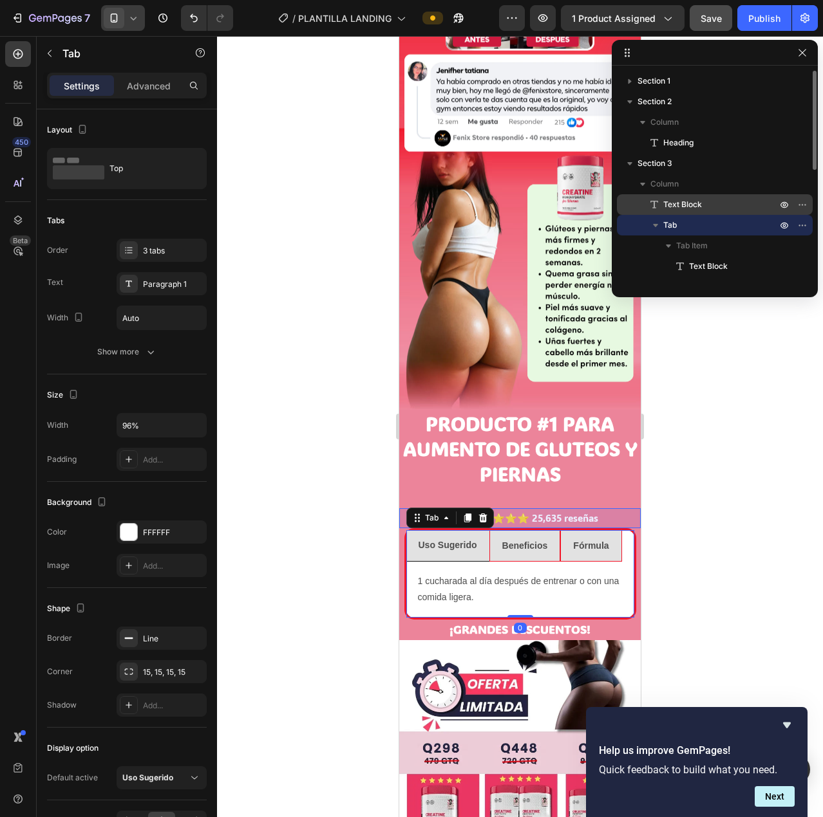
click at [698, 212] on div "Text Block" at bounding box center [714, 204] width 185 height 21
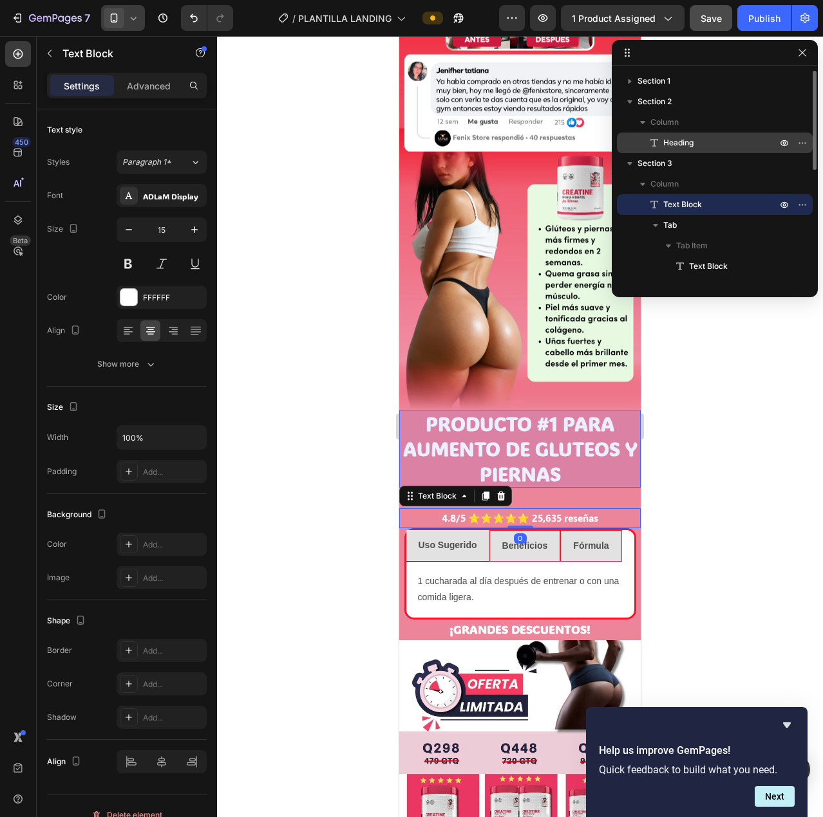
click at [673, 136] on span "Heading" at bounding box center [678, 142] width 30 height 13
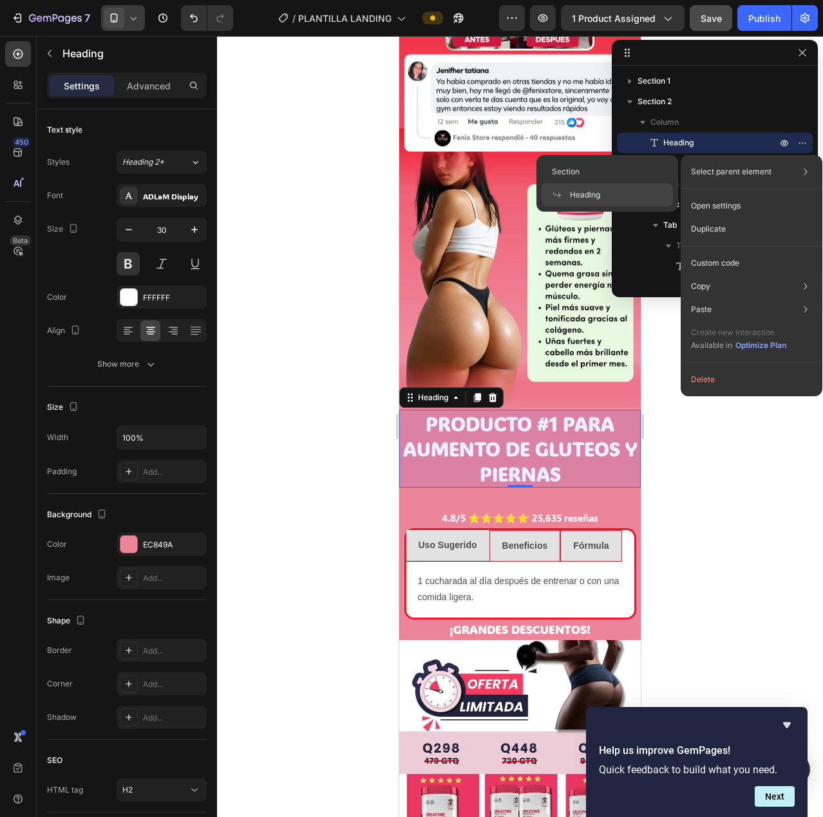
click at [628, 192] on div "Heading" at bounding box center [606, 194] width 131 height 23
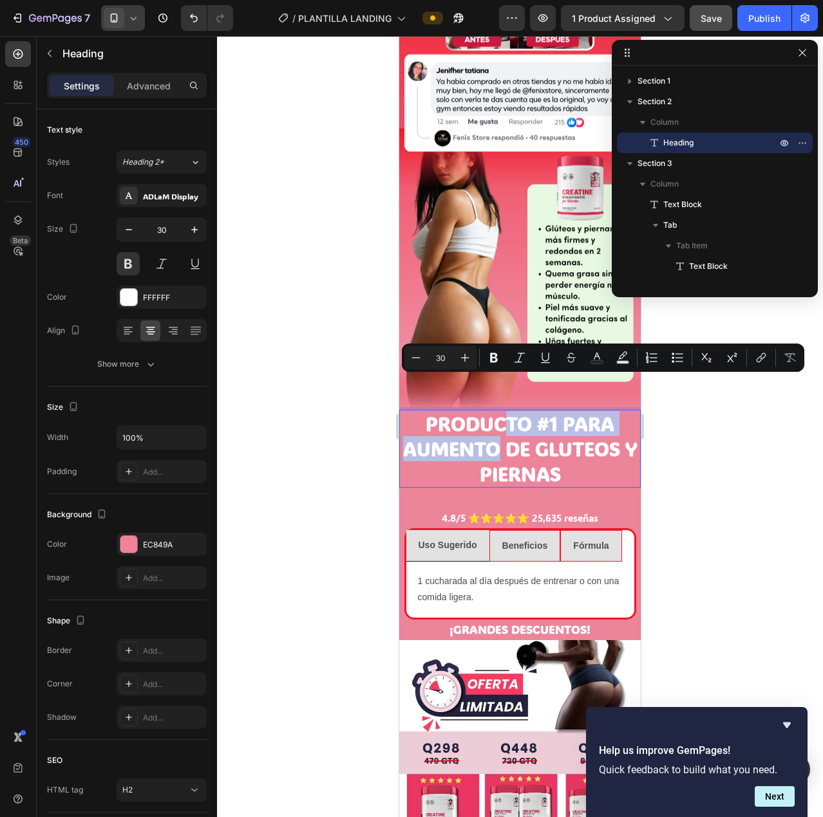
drag, startPoint x: 505, startPoint y: 385, endPoint x: 501, endPoint y: 416, distance: 31.8
click at [248, 402] on div at bounding box center [520, 426] width 606 height 781
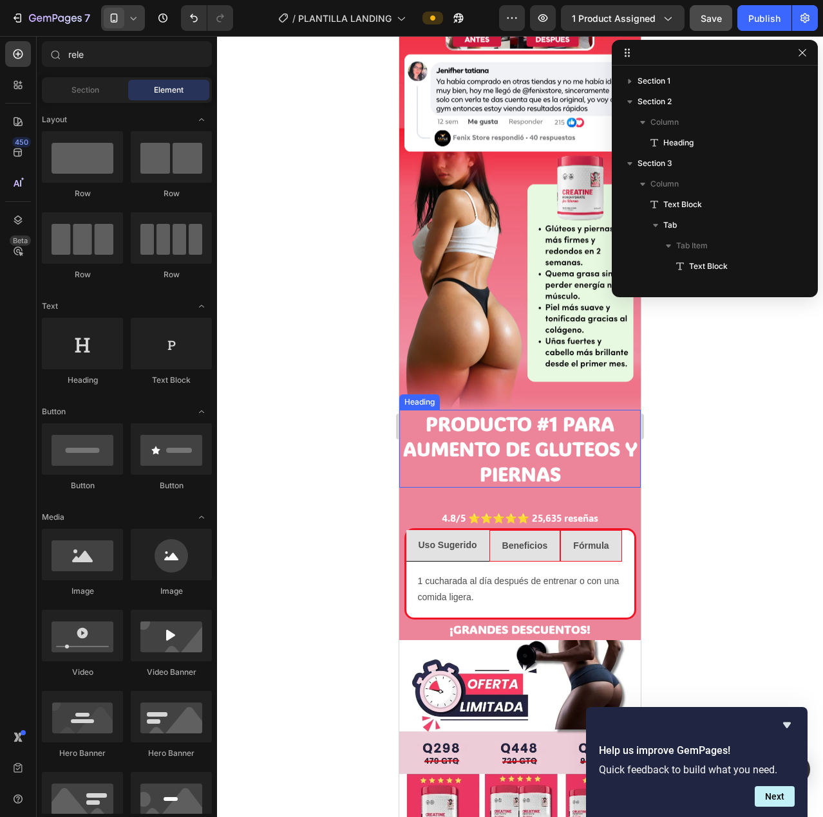
click at [454, 411] on p "PRODUCTO #1 PARA AUMENTO DE GLUTEOS Y PIERNAS" at bounding box center [519, 448] width 239 height 75
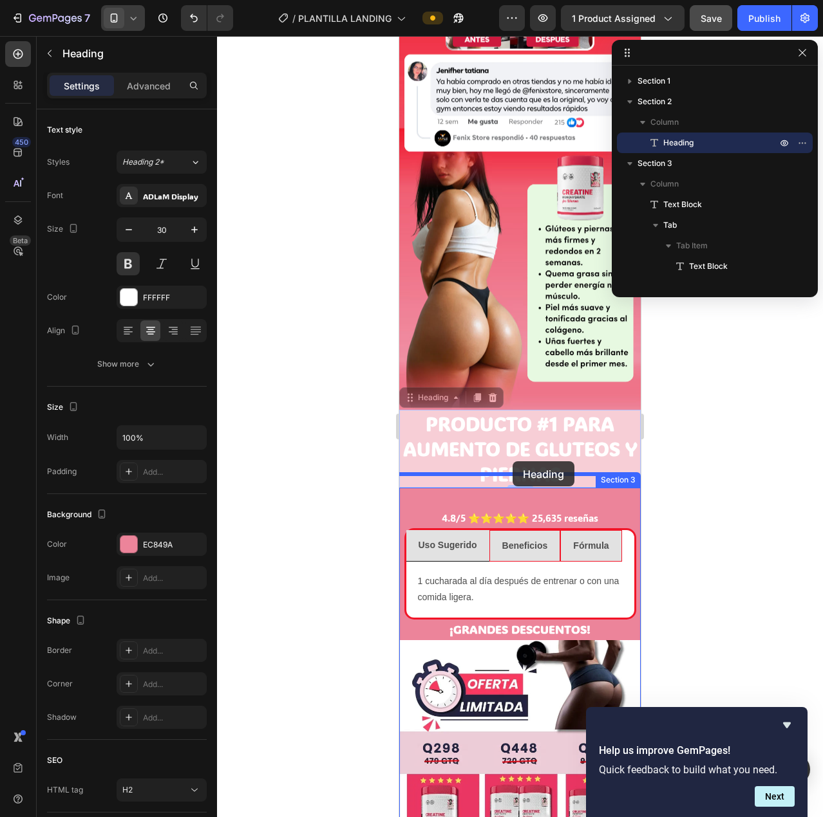
drag, startPoint x: 410, startPoint y: 370, endPoint x: 512, endPoint y: 461, distance: 137.2
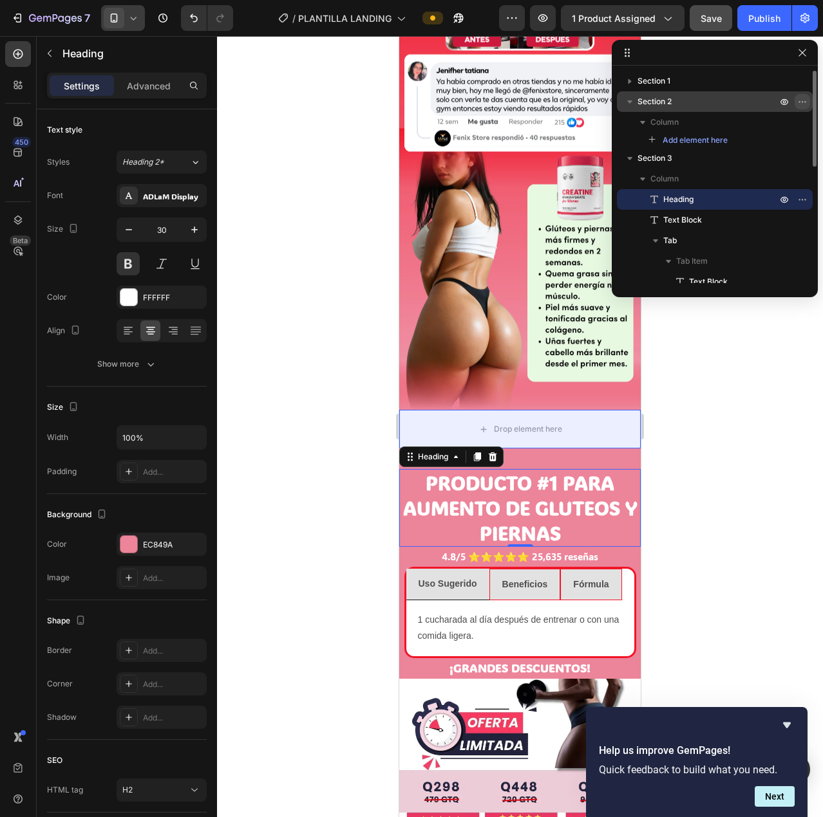
click at [801, 103] on icon "button" at bounding box center [802, 102] width 10 height 10
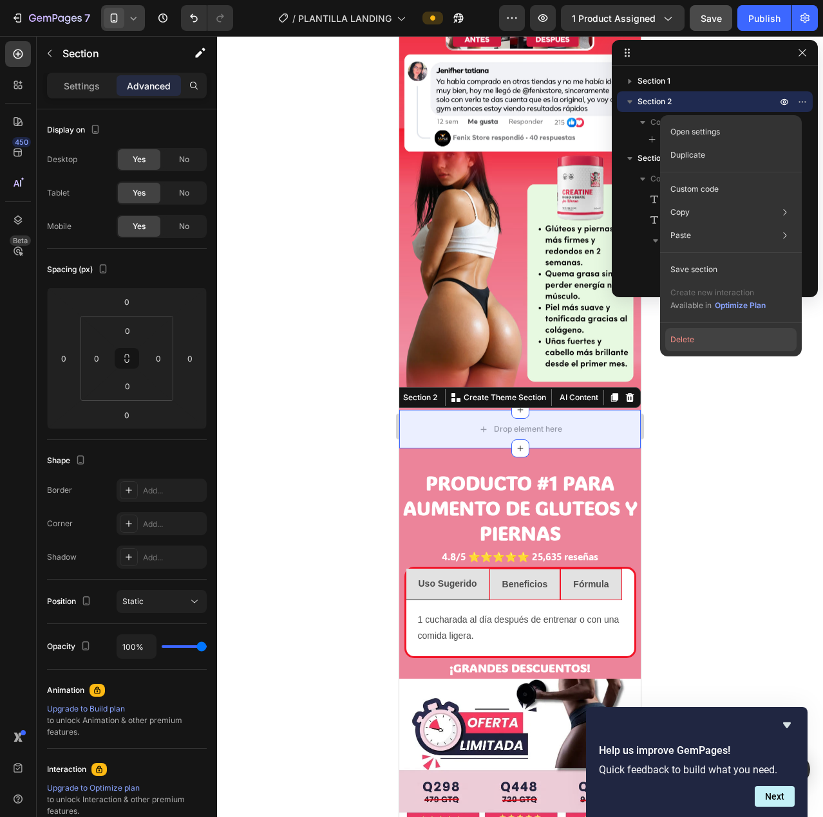
click at [698, 340] on button "Delete" at bounding box center [730, 339] width 131 height 23
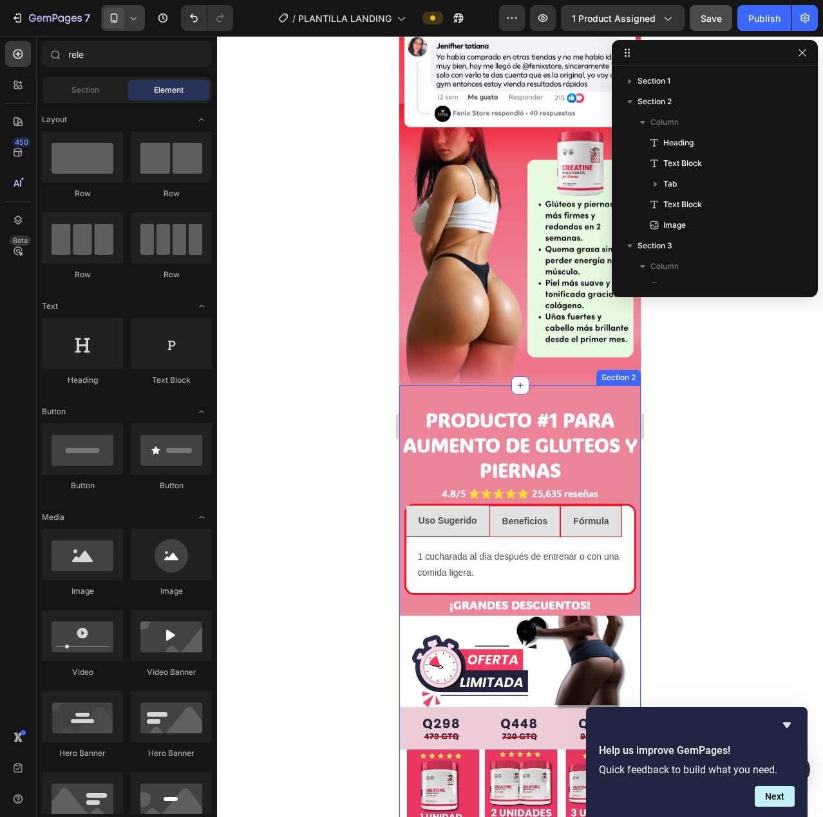
scroll to position [570, 0]
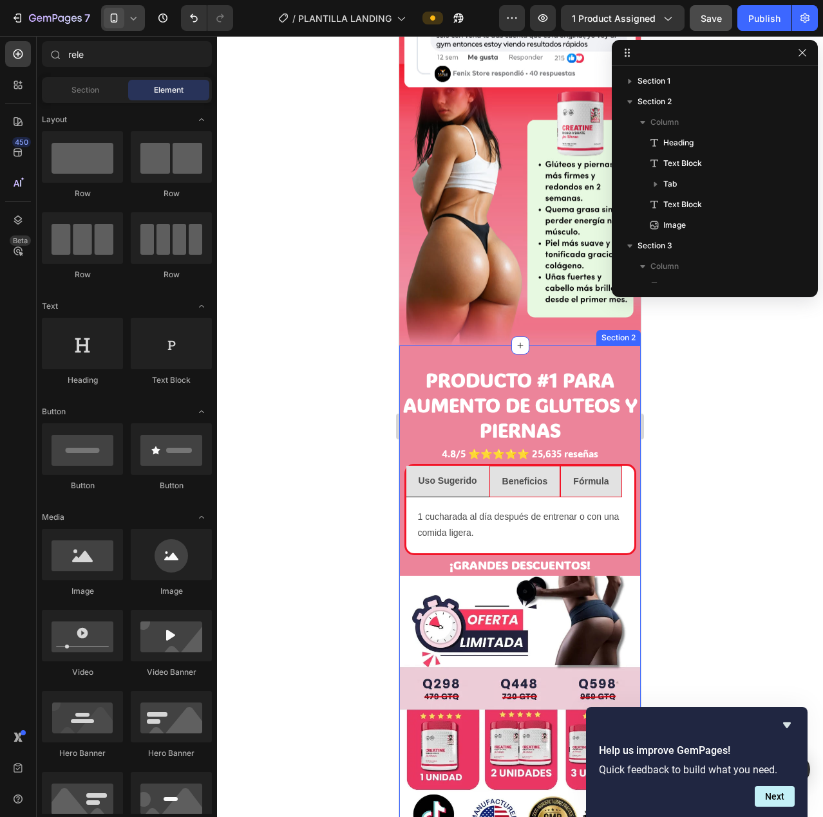
click at [604, 346] on div "PRODUCTO #1 PARA AUMENTO DE GLUTEOS Y PIERNAS Heading 4.8/5 ⭐⭐⭐⭐⭐ 25,635 reseña…" at bounding box center [519, 614] width 241 height 536
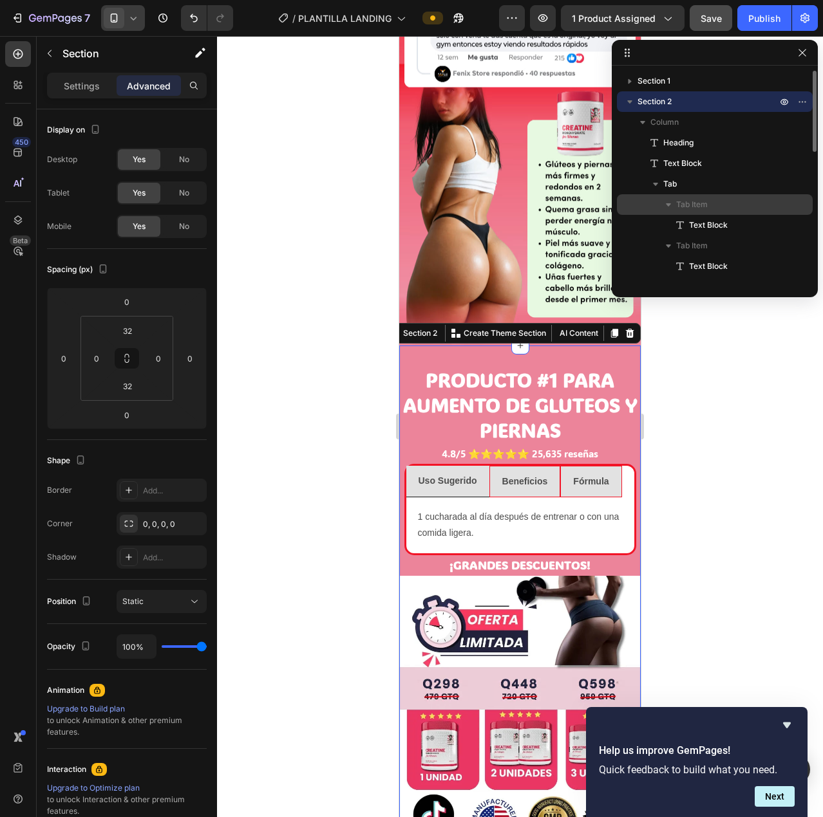
click at [668, 203] on icon "button" at bounding box center [668, 204] width 5 height 3
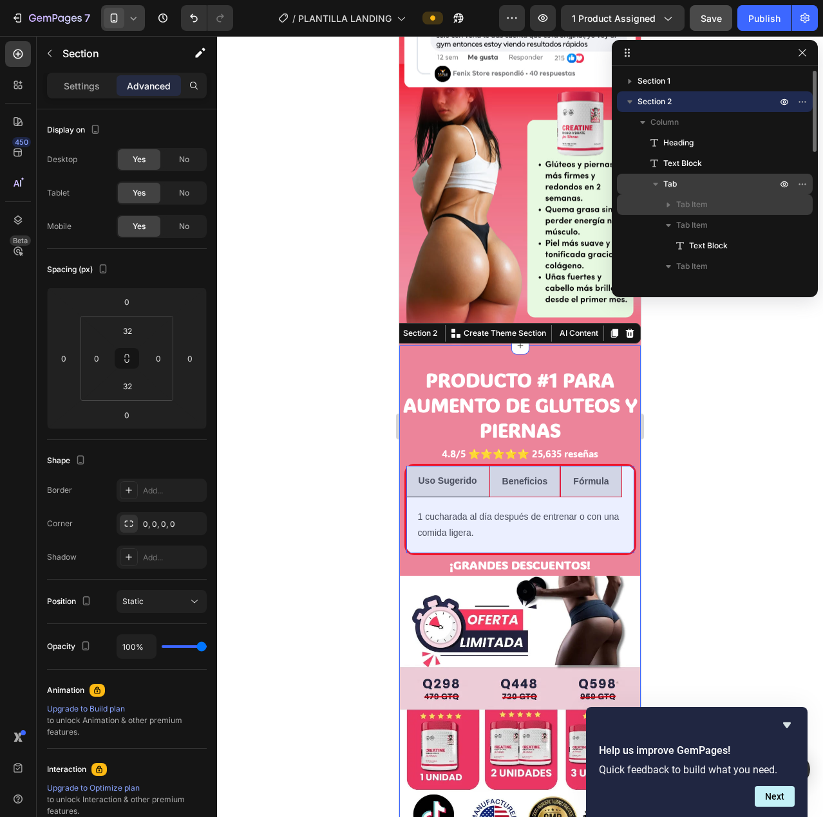
click at [653, 186] on icon "button" at bounding box center [655, 184] width 13 height 13
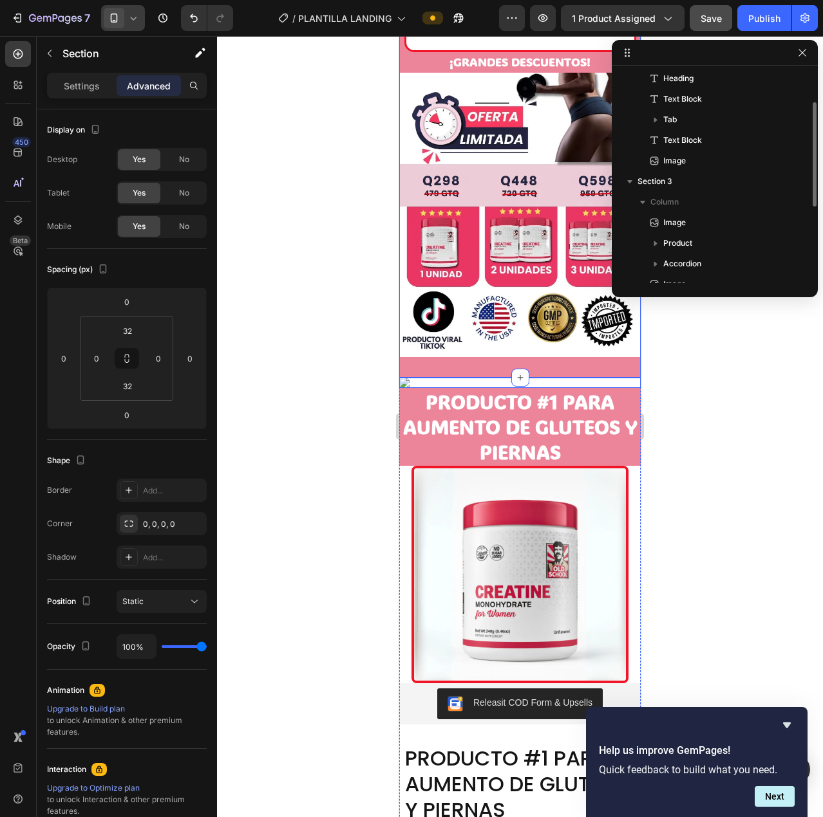
scroll to position [1085, 0]
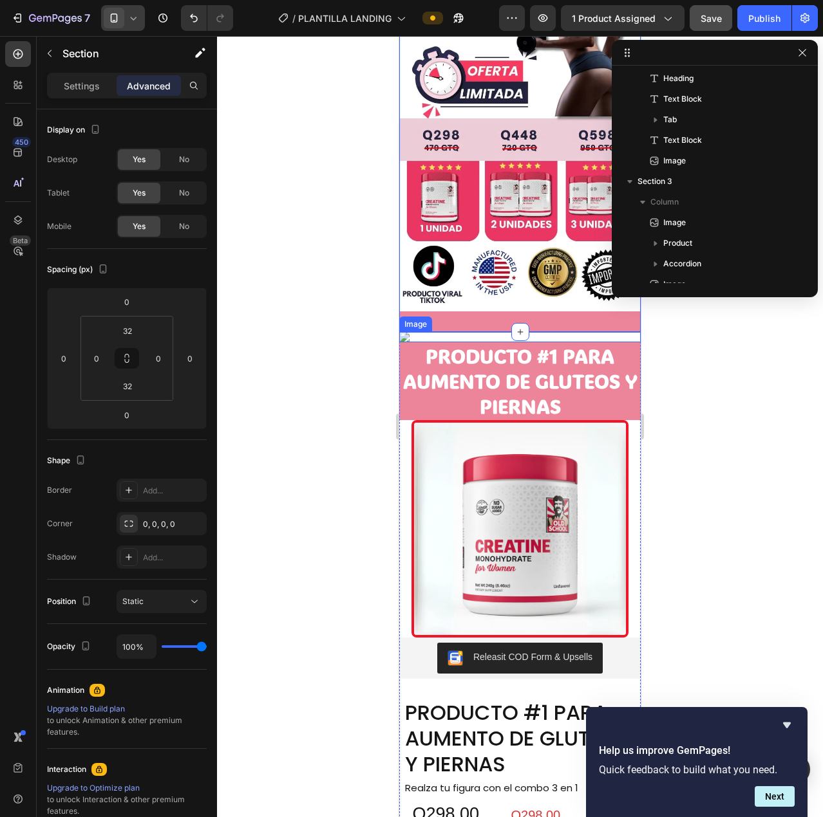
click at [534, 342] on img at bounding box center [519, 337] width 241 height 10
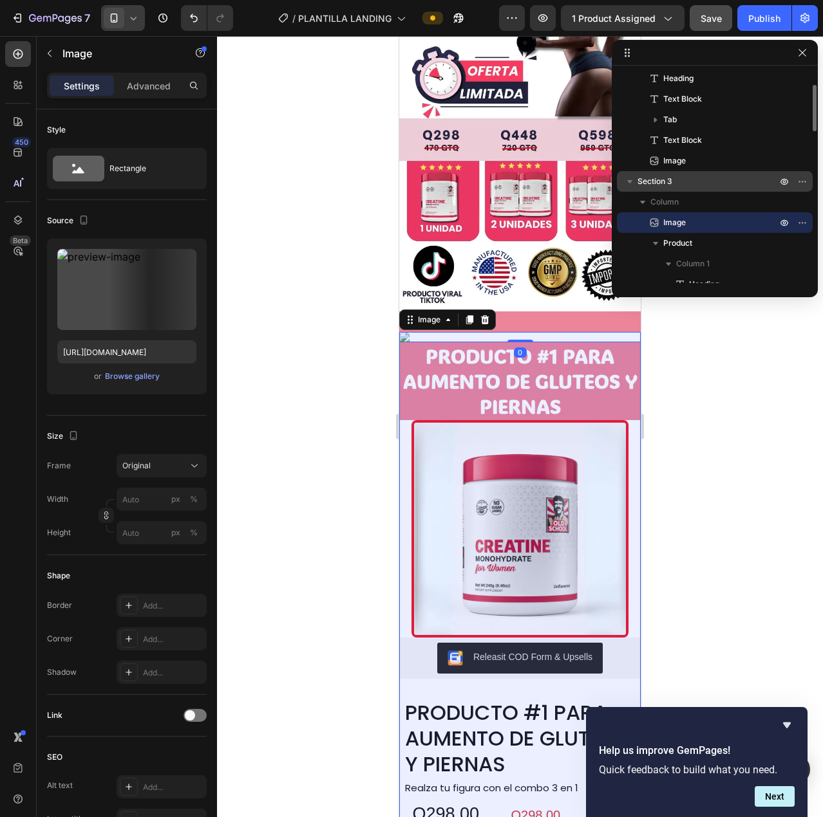
click at [751, 183] on p "Section 3" at bounding box center [708, 181] width 142 height 13
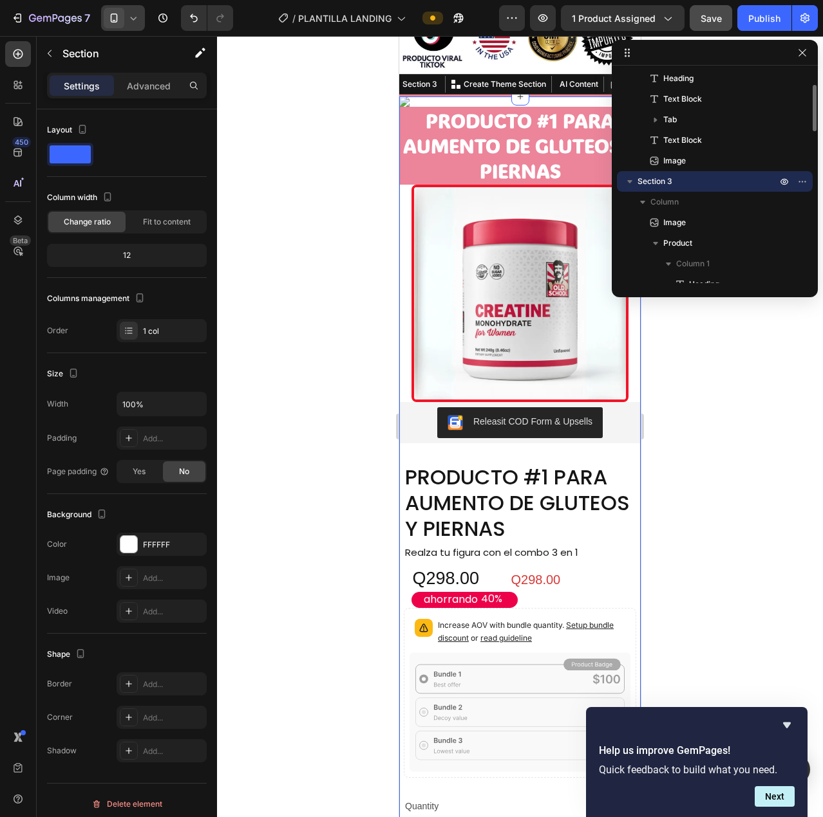
scroll to position [1325, 0]
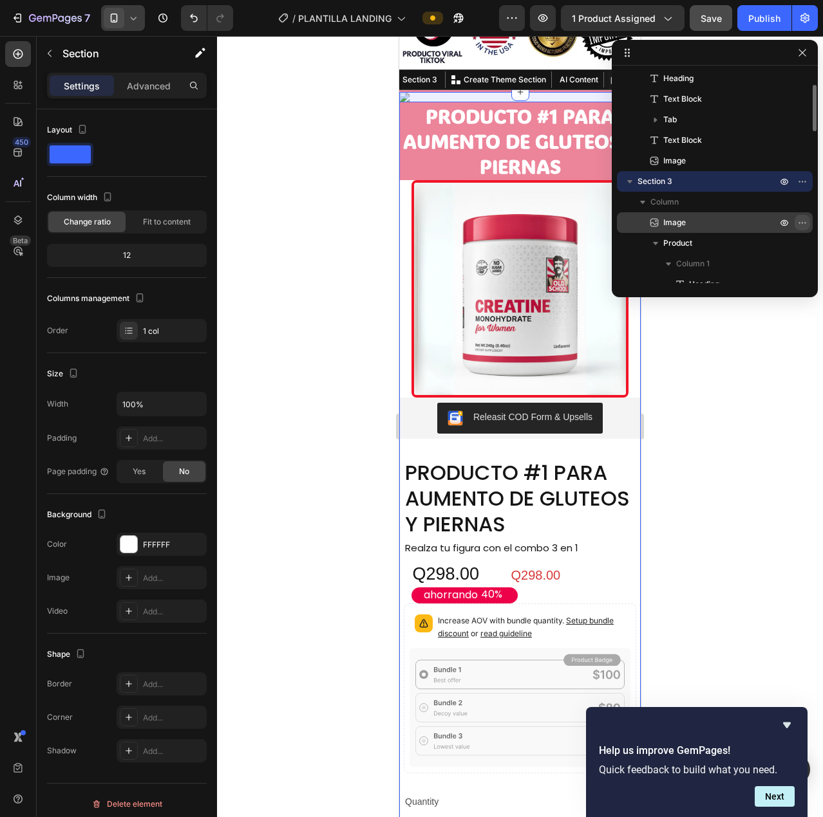
click at [798, 220] on icon "button" at bounding box center [802, 223] width 10 height 10
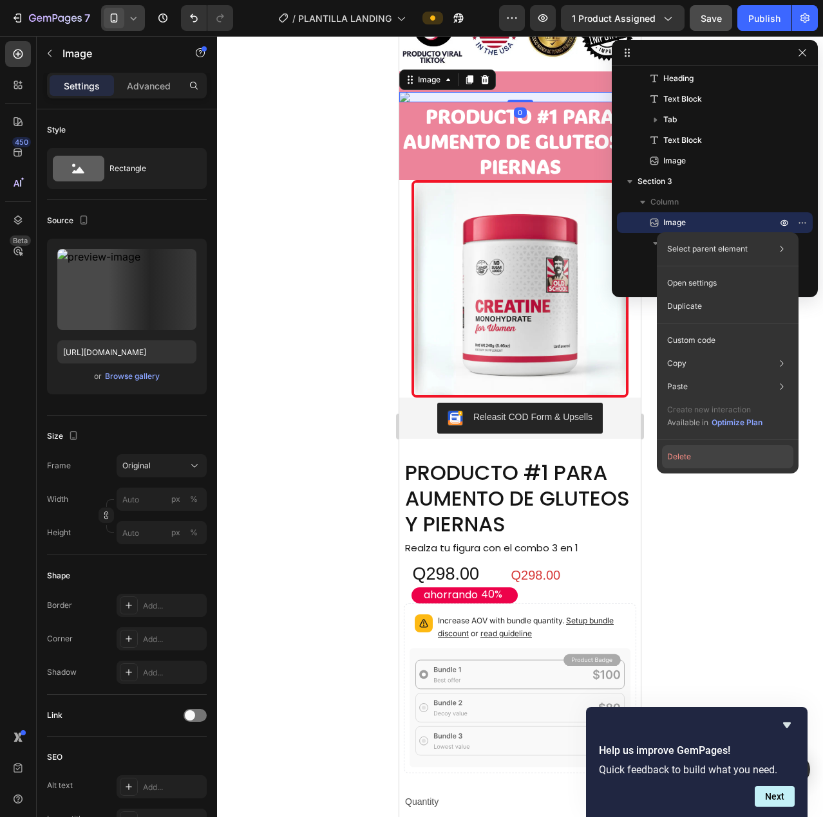
click at [712, 458] on button "Delete" at bounding box center [727, 456] width 131 height 23
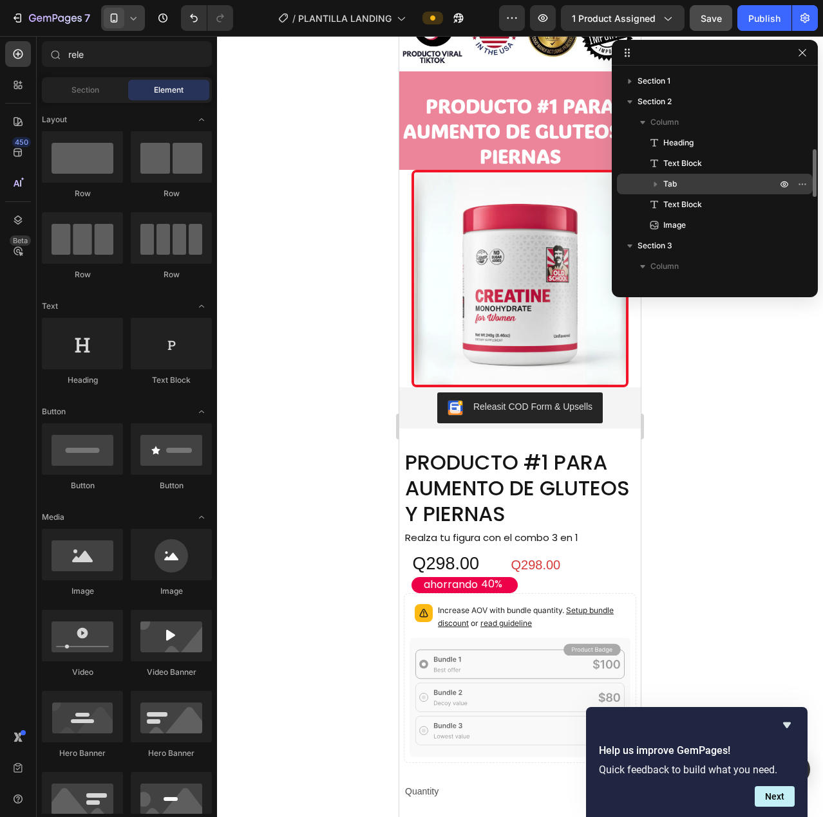
scroll to position [64, 0]
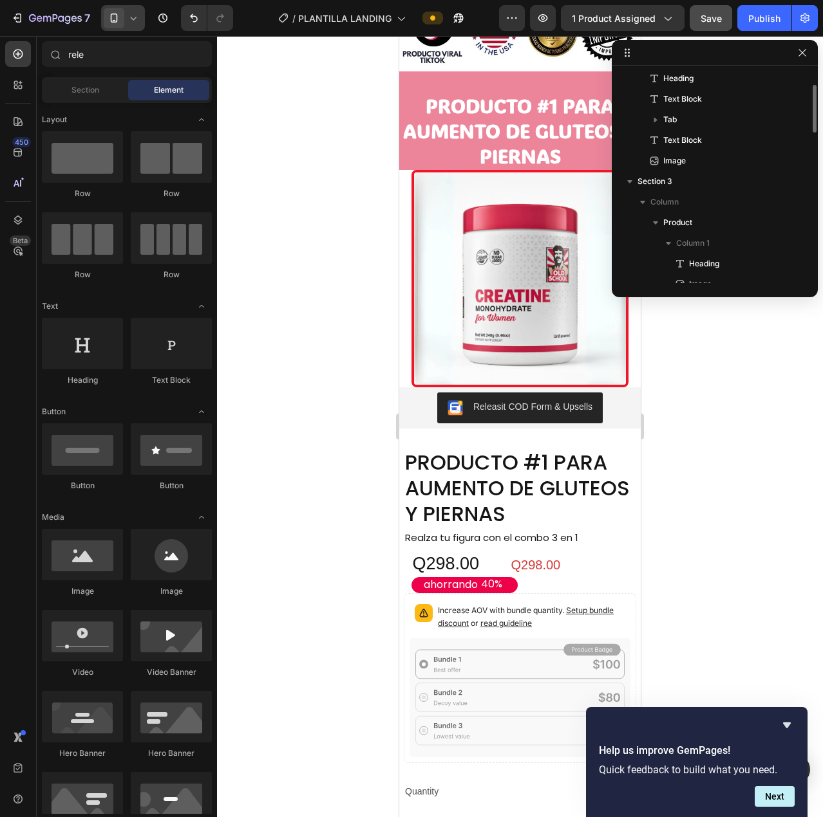
drag, startPoint x: 693, startPoint y: 80, endPoint x: 712, endPoint y: 81, distance: 18.7
click at [712, 81] on p "Heading" at bounding box center [706, 78] width 116 height 13
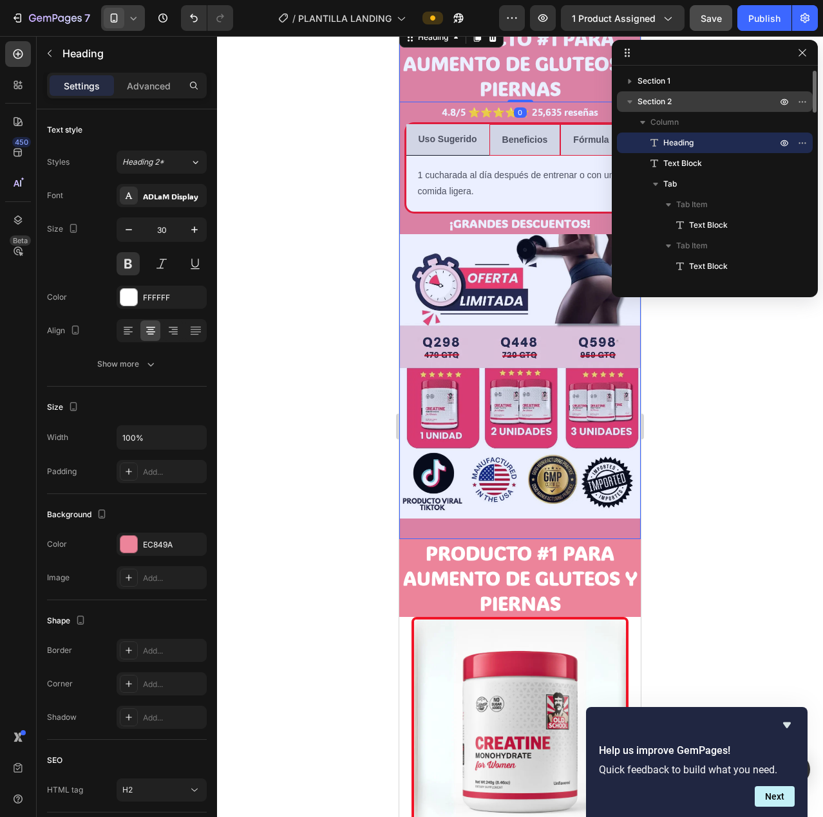
scroll to position [821, 0]
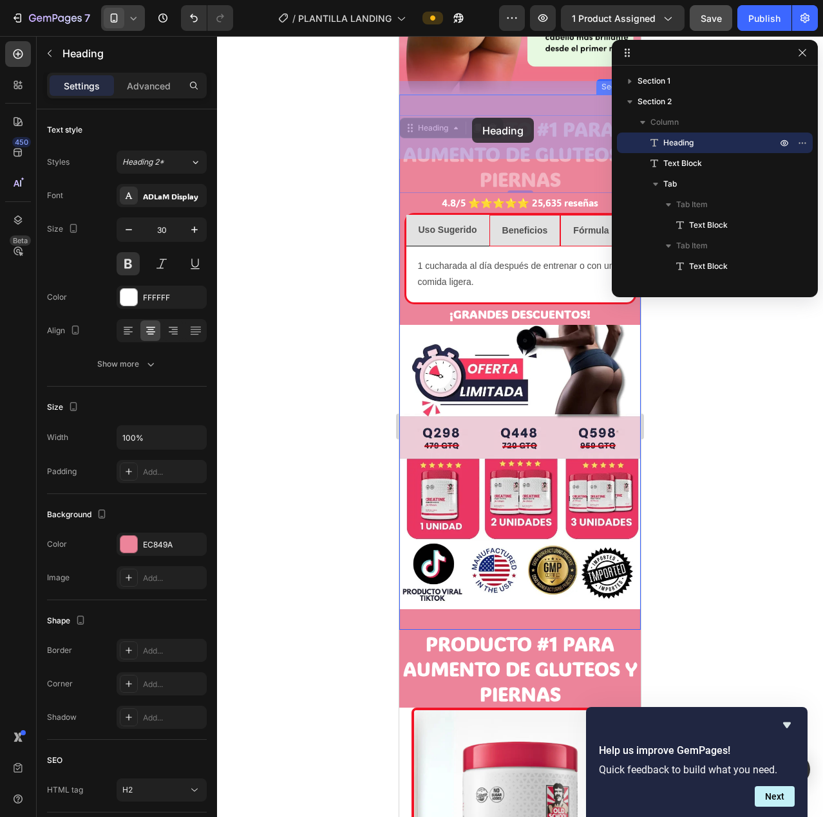
drag, startPoint x: 411, startPoint y: 93, endPoint x: 472, endPoint y: 118, distance: 65.9
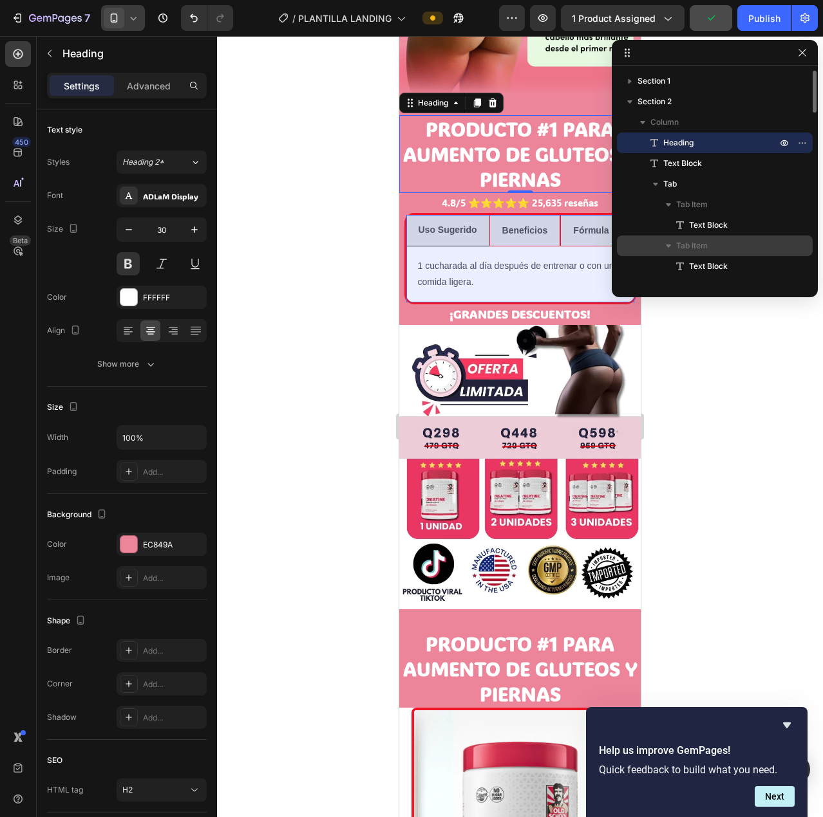
scroll to position [193, 0]
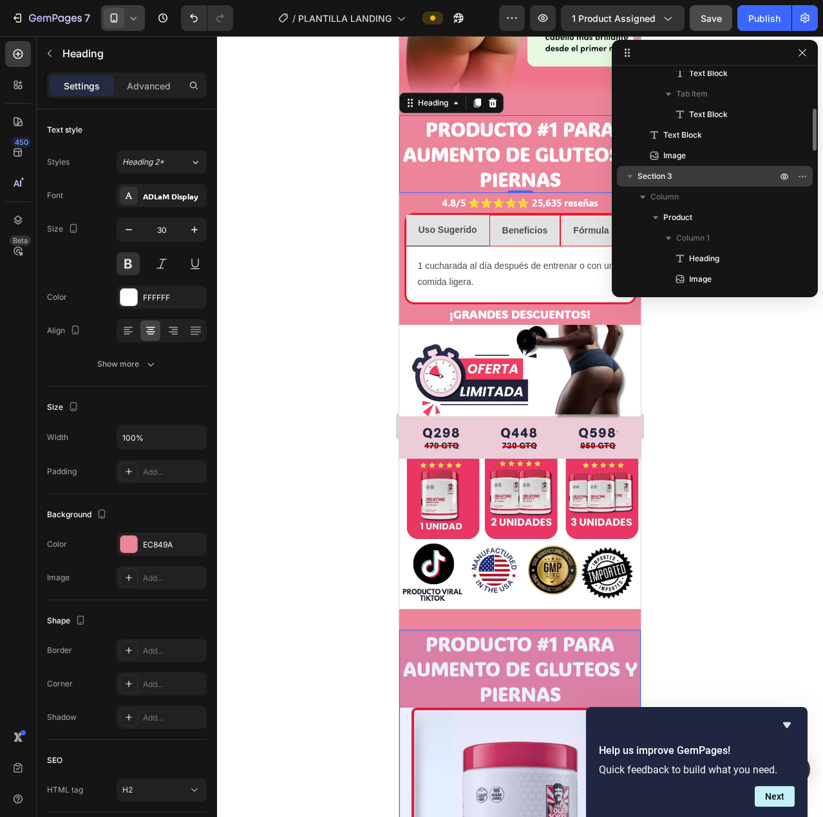
click at [667, 178] on span "Section 3" at bounding box center [654, 176] width 35 height 13
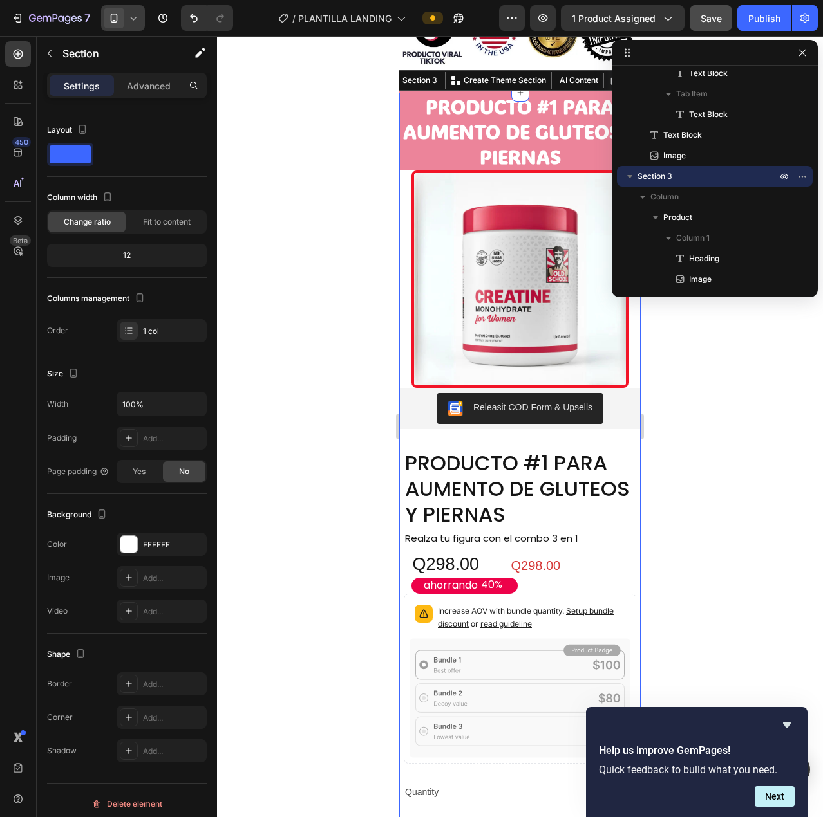
scroll to position [1325, 0]
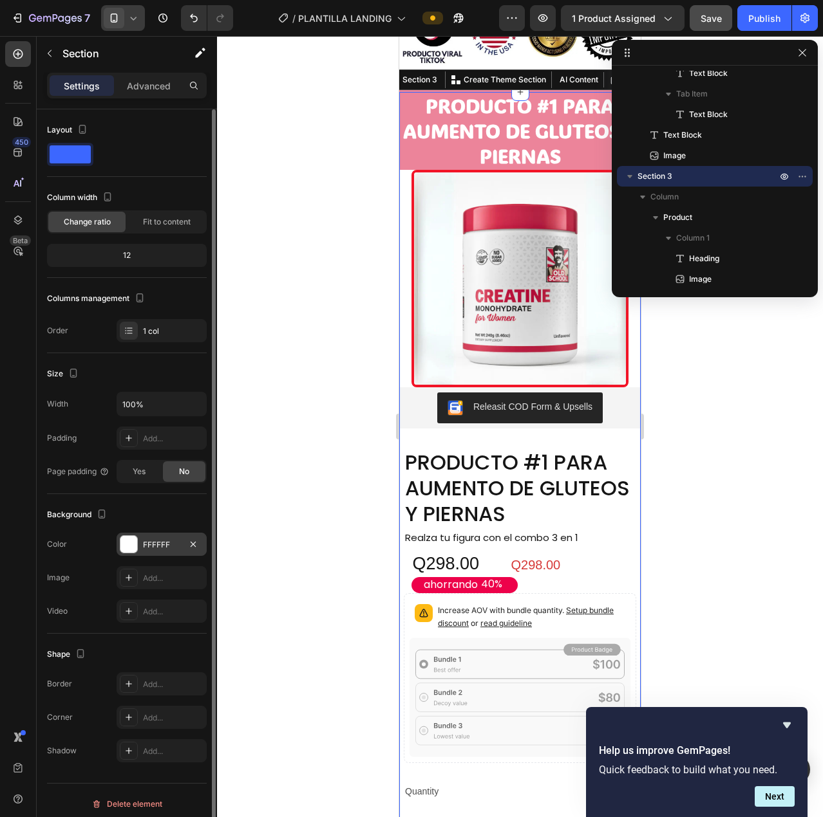
click at [126, 548] on div at bounding box center [128, 544] width 17 height 17
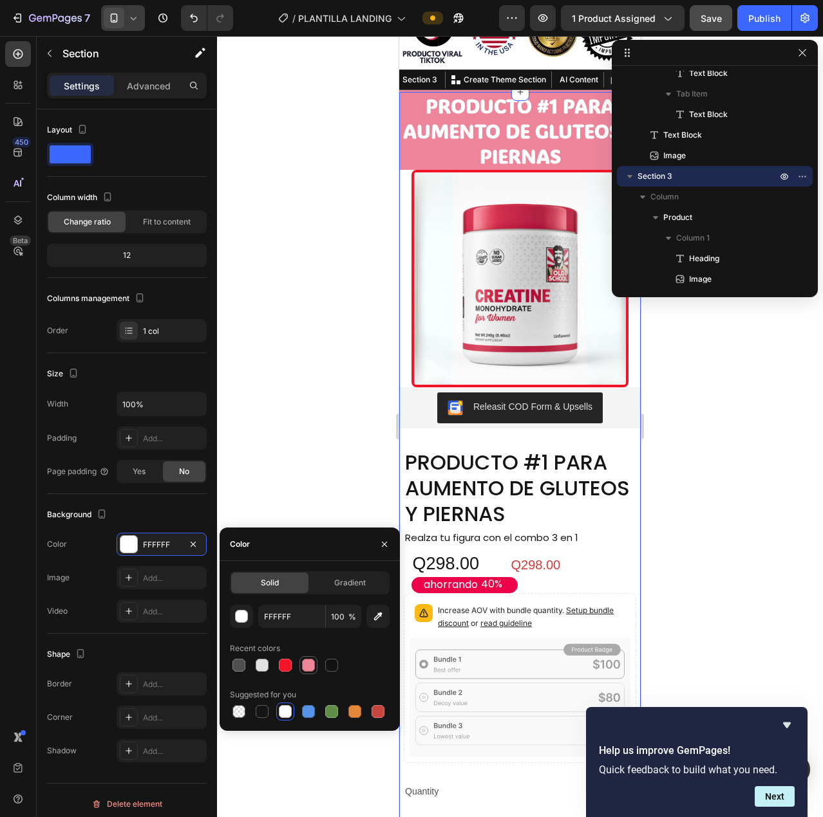
click at [308, 664] on div at bounding box center [308, 665] width 13 height 13
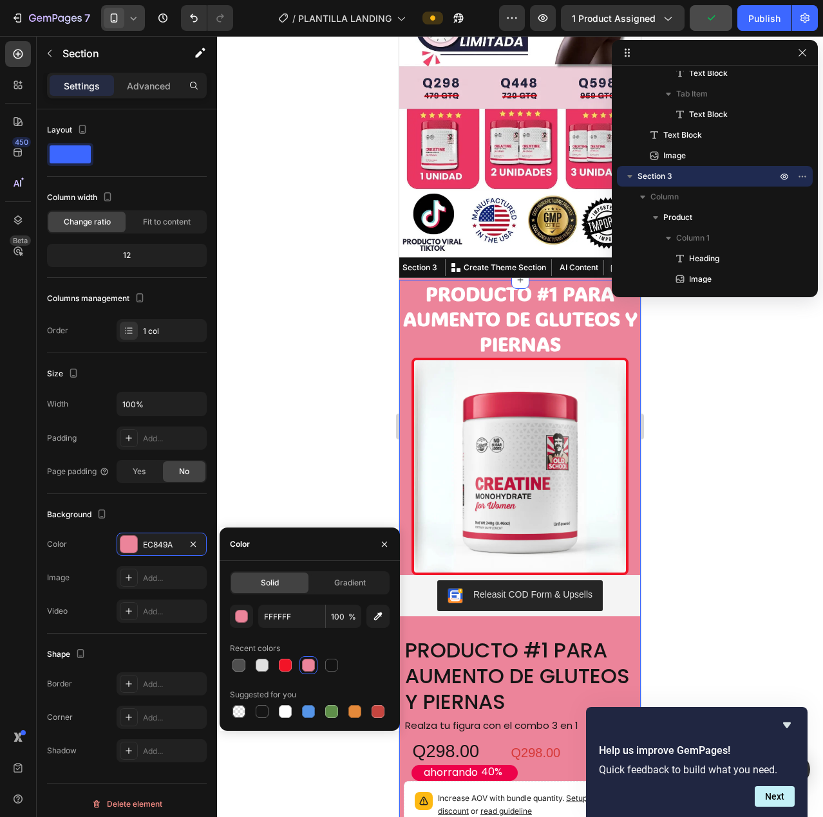
scroll to position [938, 0]
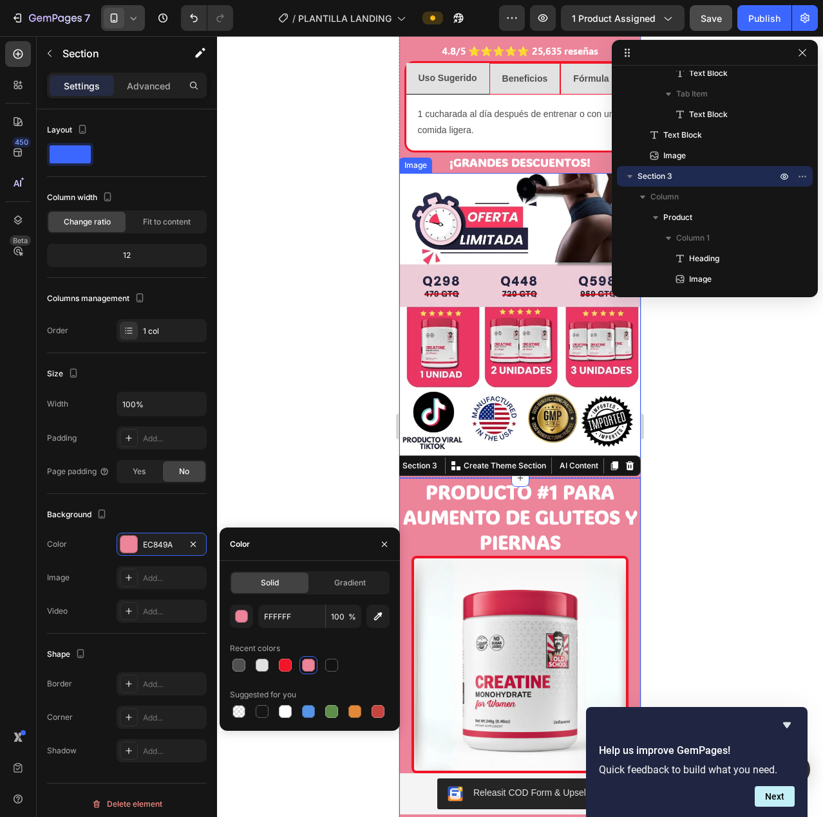
click at [391, 297] on div at bounding box center [520, 426] width 606 height 781
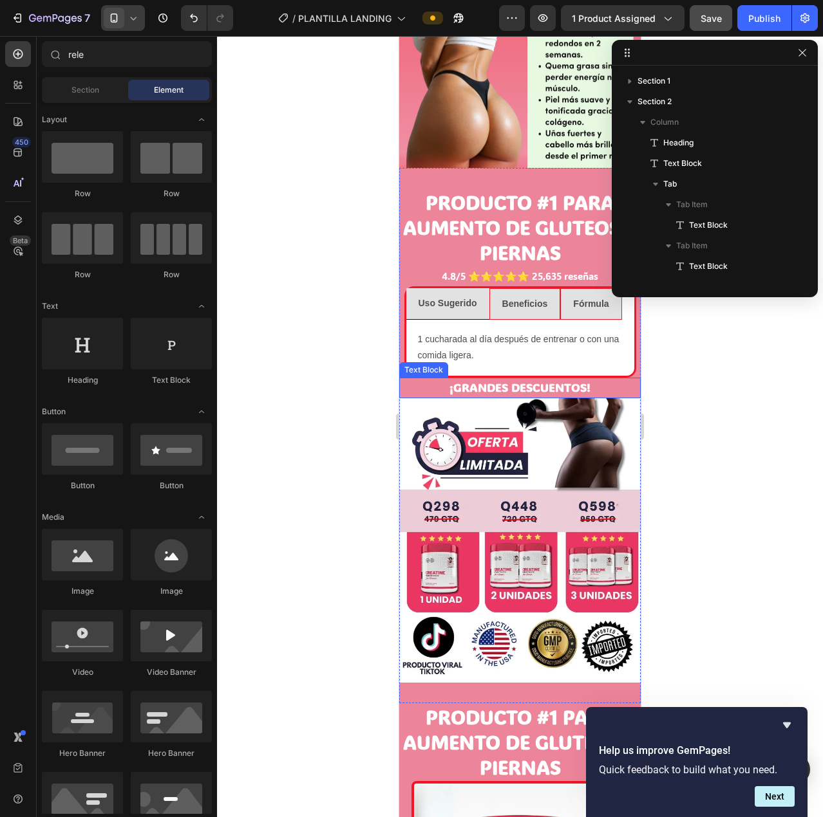
scroll to position [745, 0]
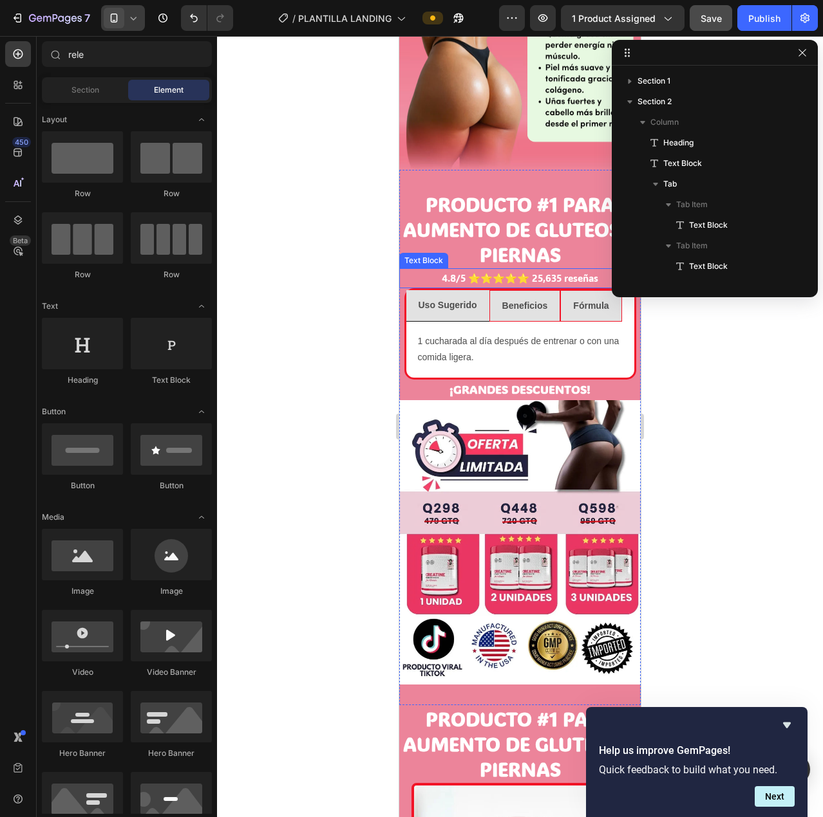
click at [468, 270] on p "4.8/5 ⭐⭐⭐⭐⭐ 25,635 reseñas" at bounding box center [519, 278] width 239 height 17
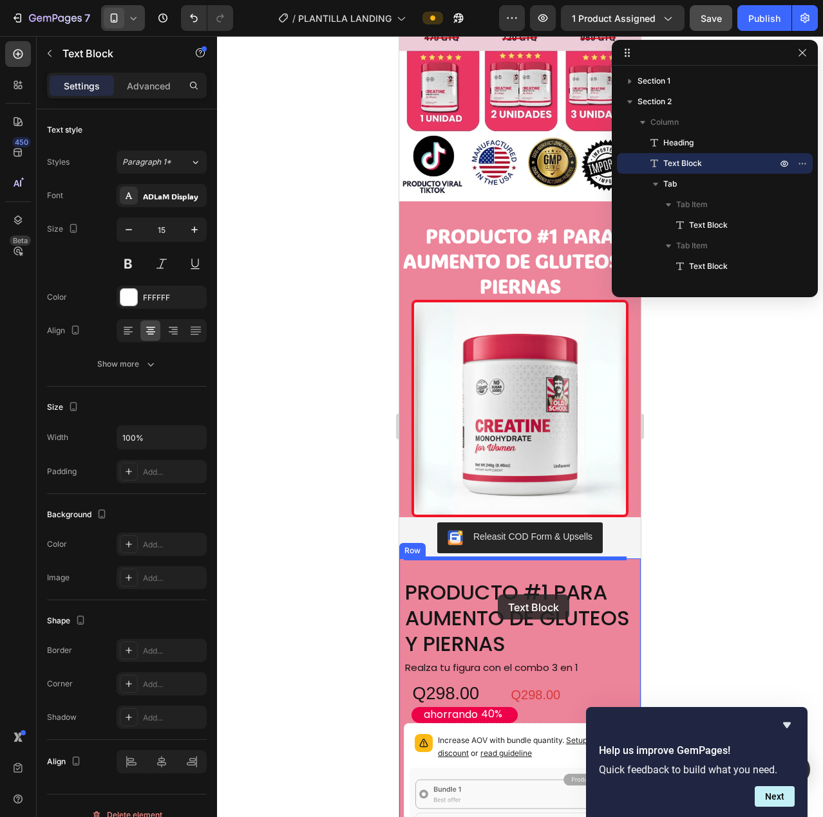
scroll to position [1196, 0]
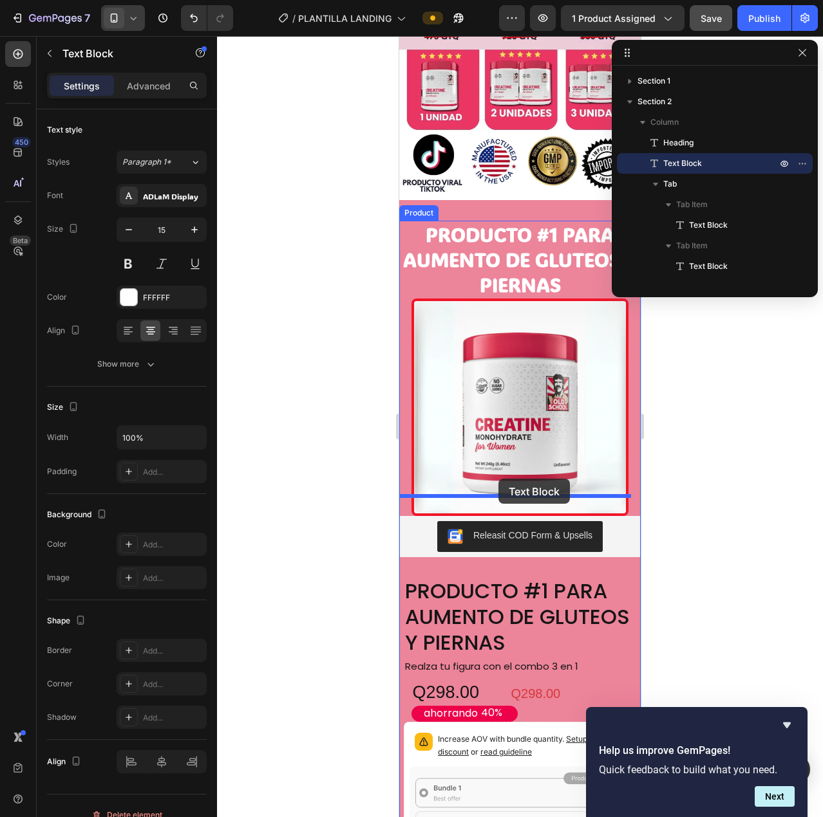
drag, startPoint x: 411, startPoint y: 224, endPoint x: 417, endPoint y: 514, distance: 289.7
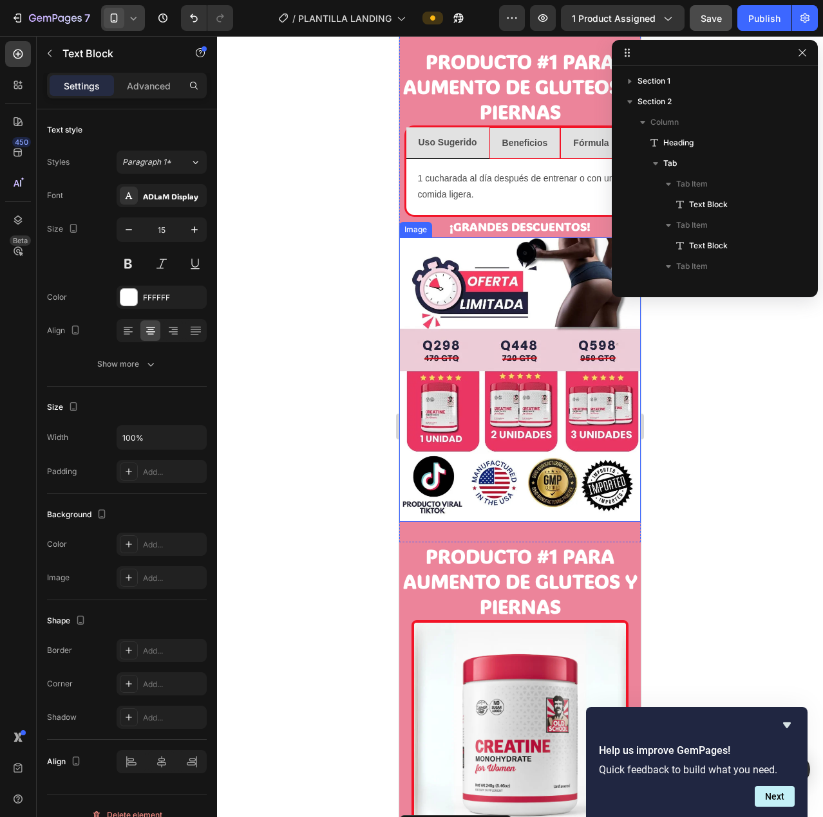
scroll to position [597, 0]
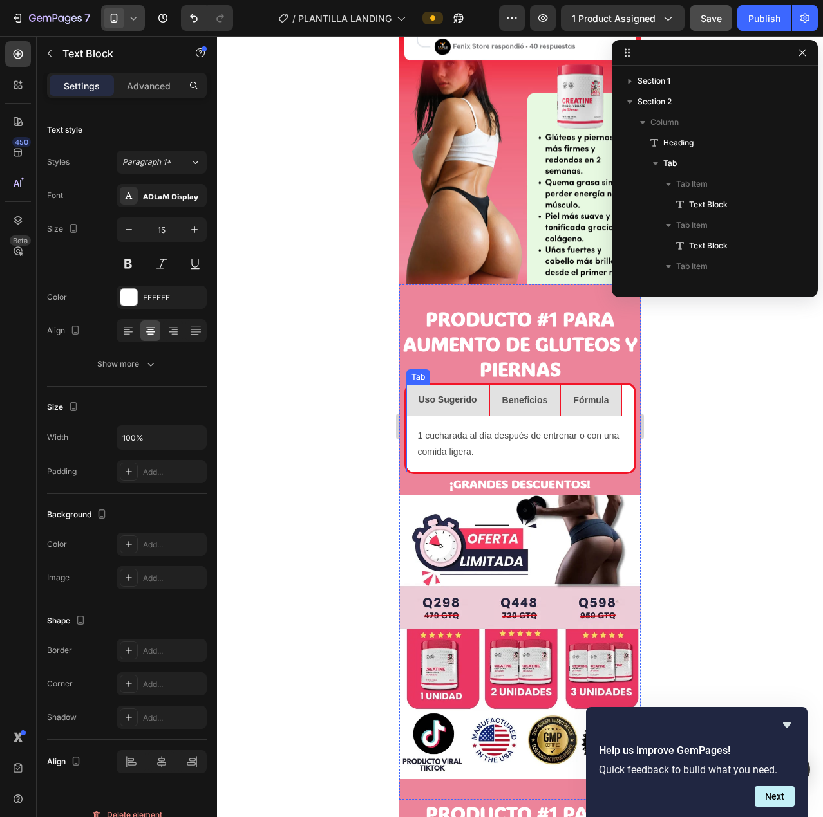
click at [406, 415] on li "Uso Sugerido" at bounding box center [447, 401] width 83 height 32
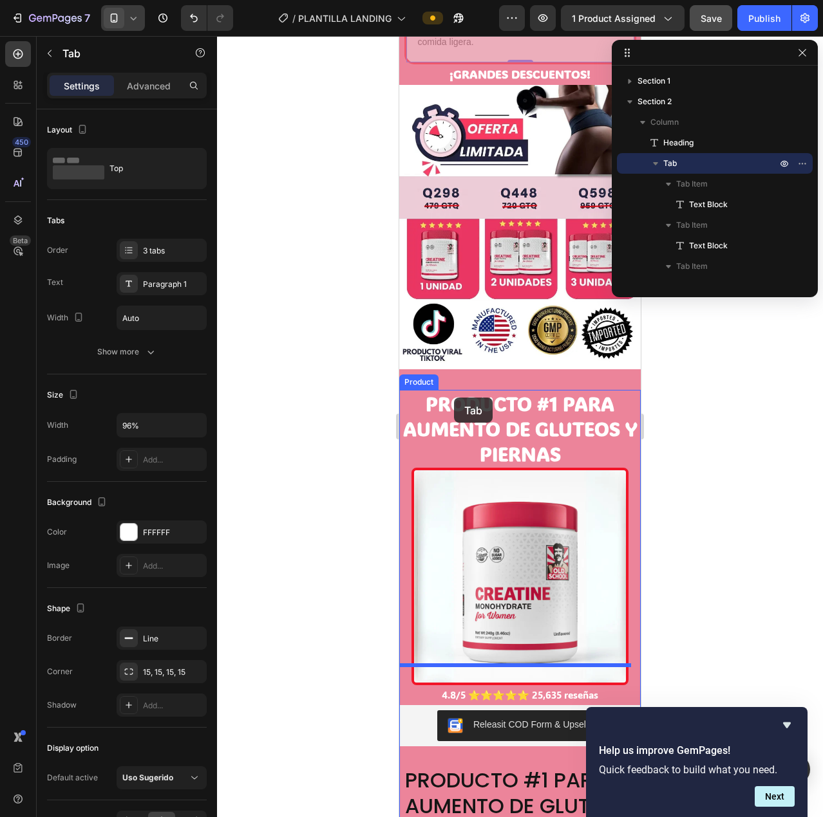
scroll to position [1240, 0]
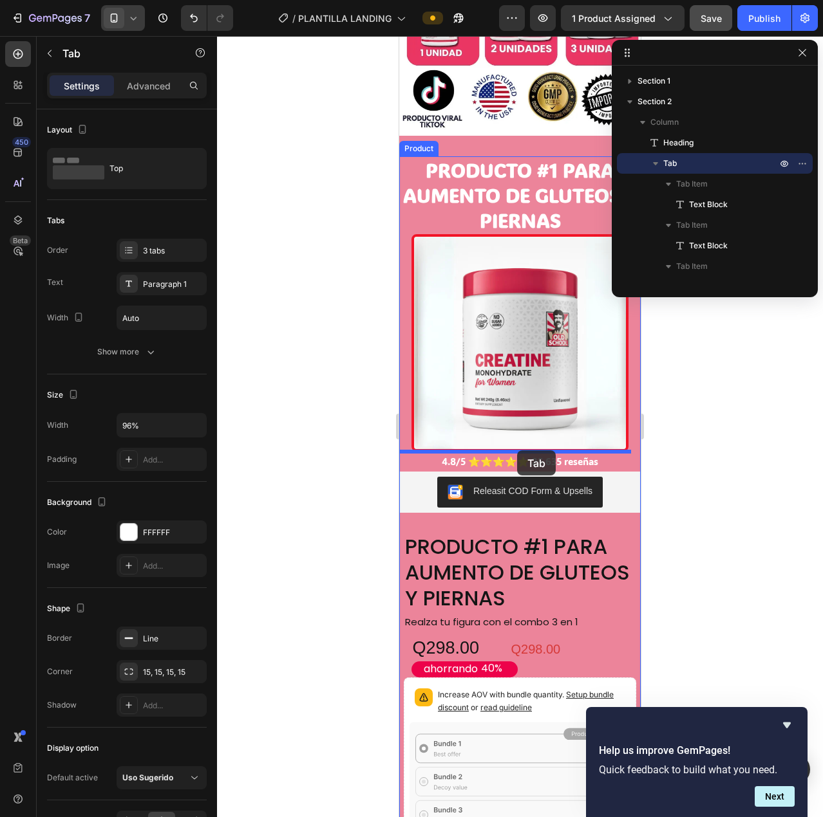
drag, startPoint x: 411, startPoint y: 371, endPoint x: 517, endPoint y: 451, distance: 132.9
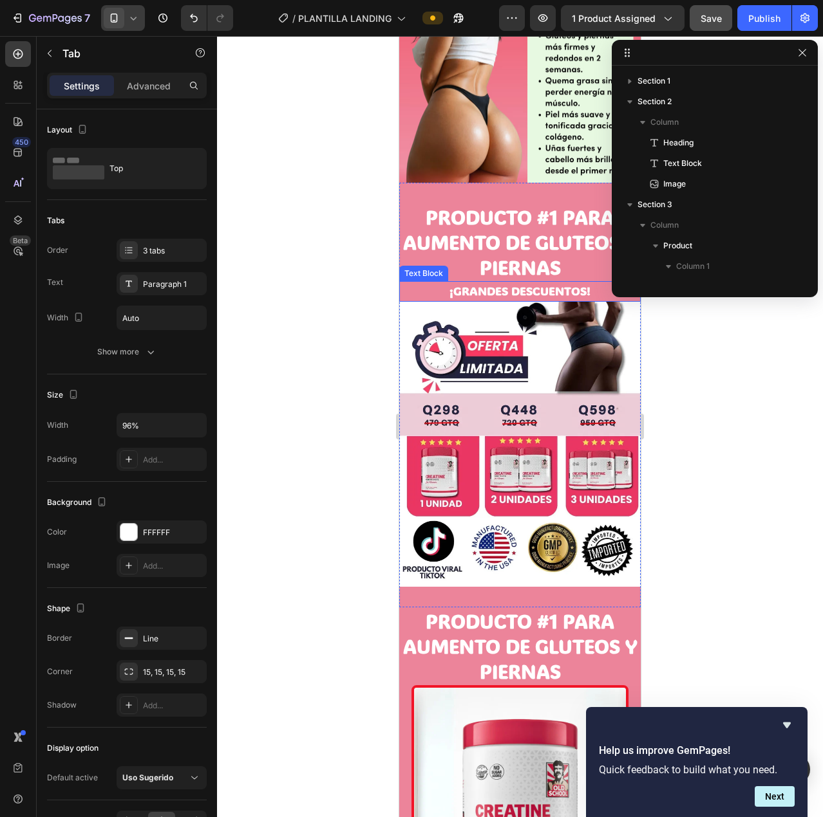
scroll to position [634, 0]
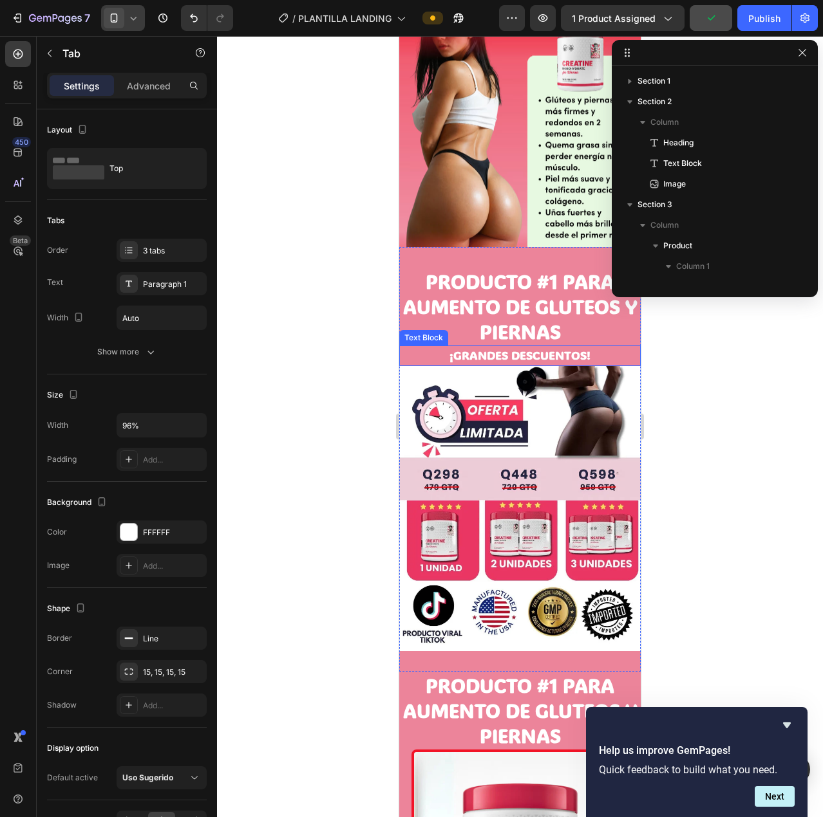
click at [501, 357] on strong "¡GRANDES DESCUENTOS!" at bounding box center [519, 355] width 141 height 15
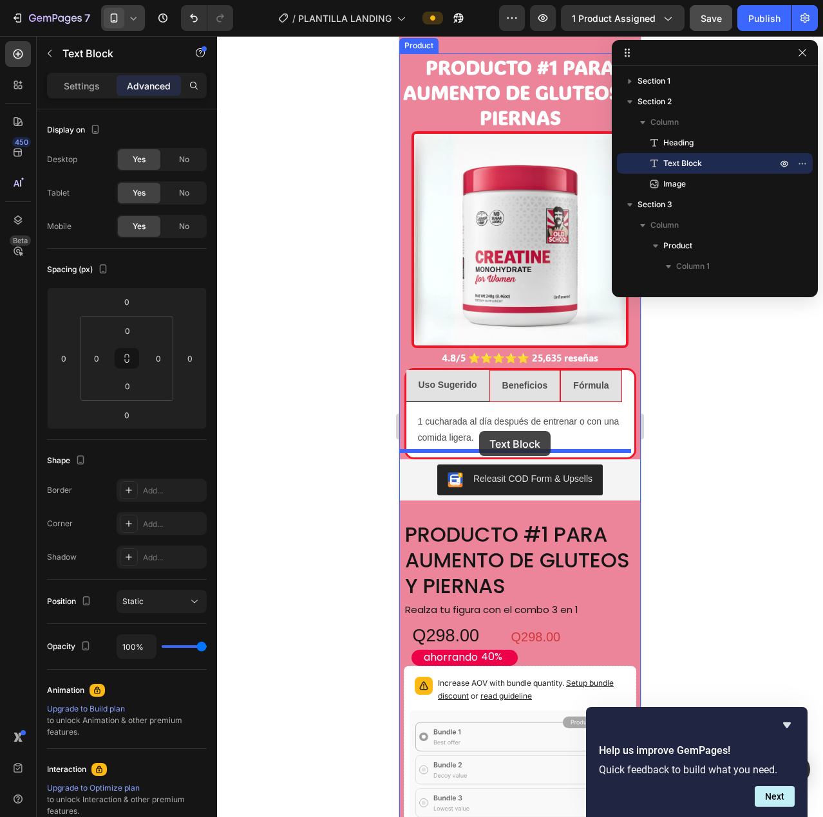
scroll to position [1278, 0]
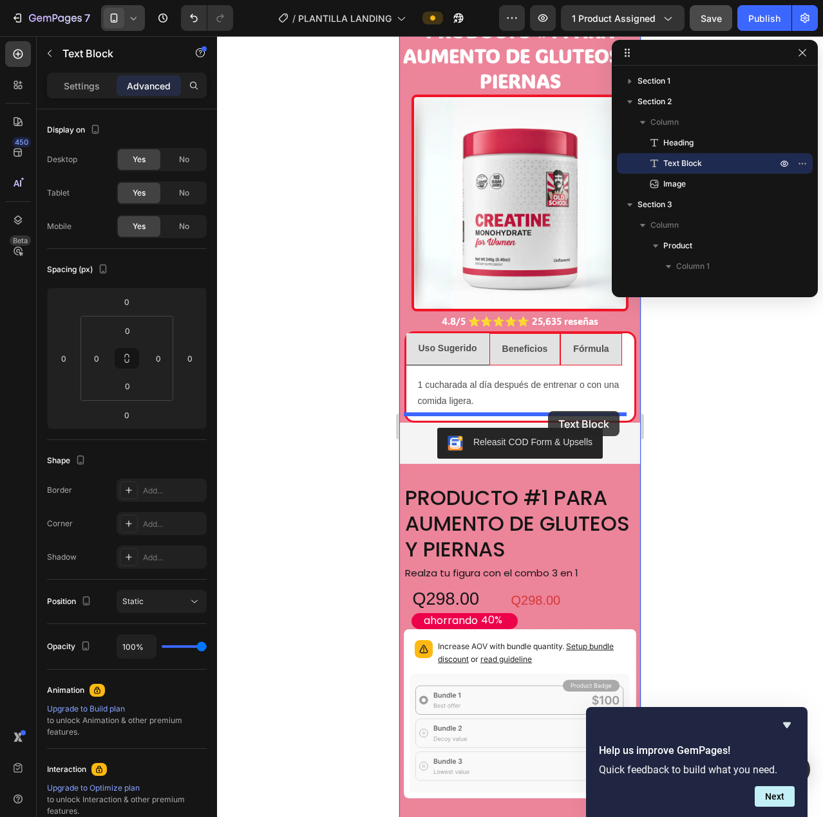
drag, startPoint x: 414, startPoint y: 335, endPoint x: 548, endPoint y: 411, distance: 154.2
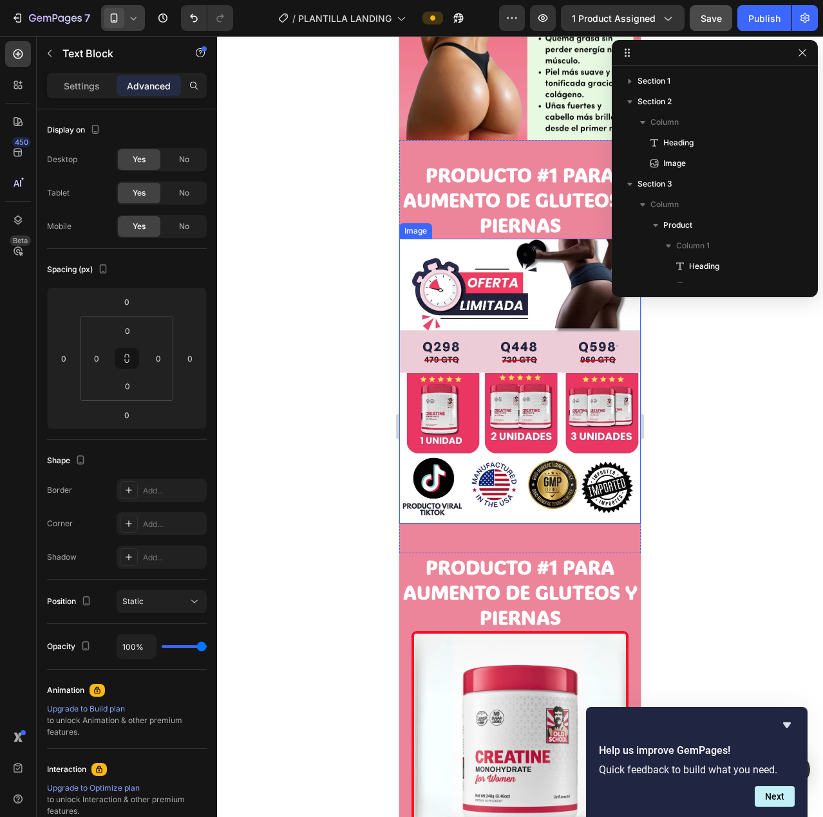
scroll to position [698, 0]
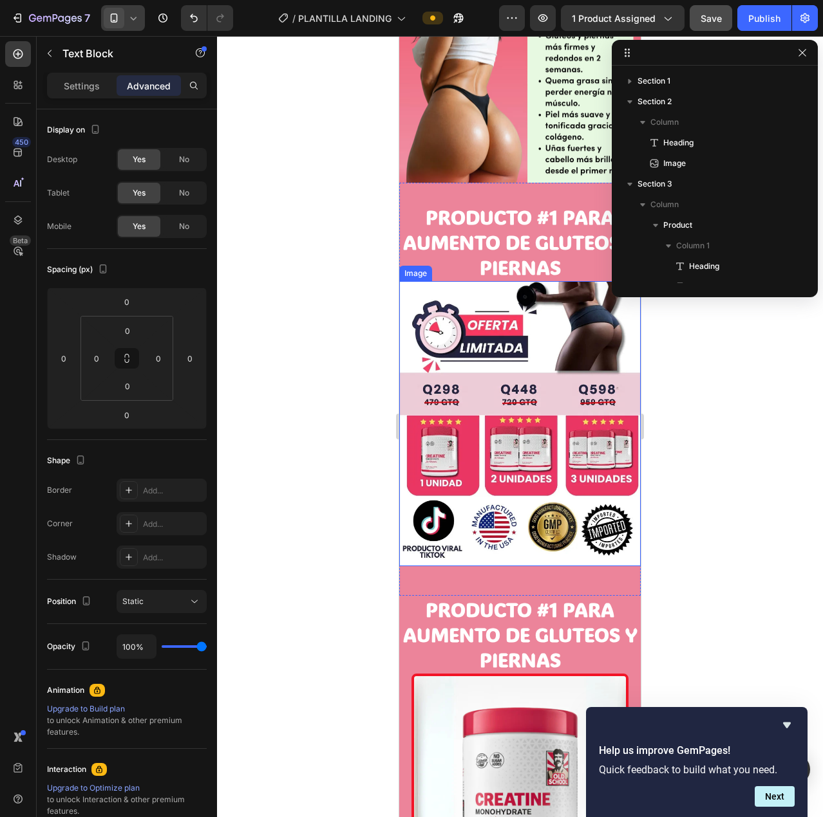
click at [478, 380] on img at bounding box center [519, 423] width 241 height 285
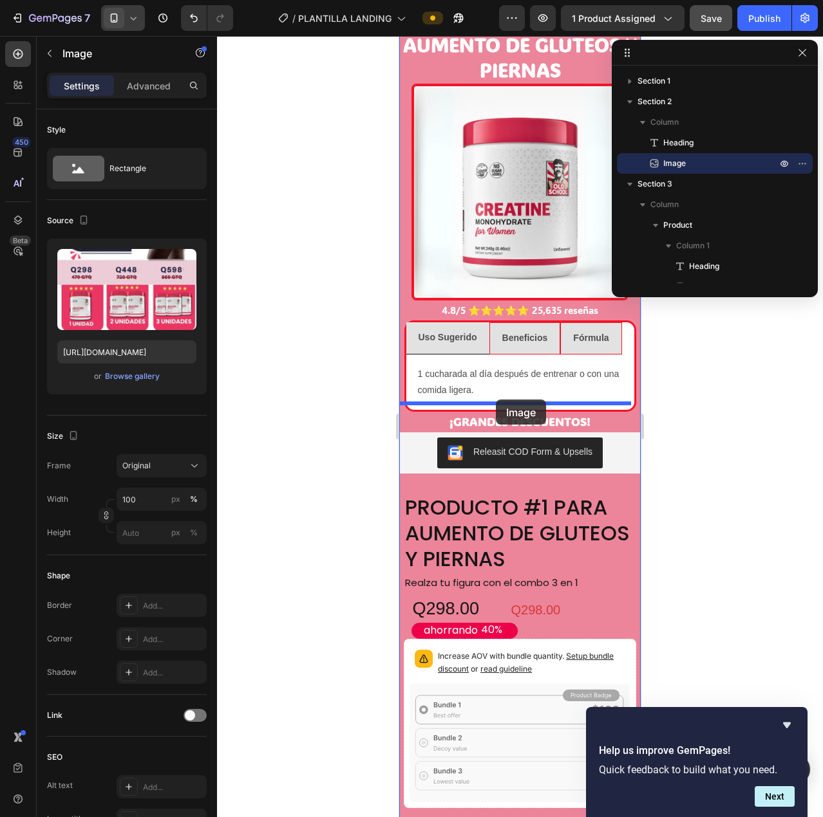
scroll to position [1278, 0]
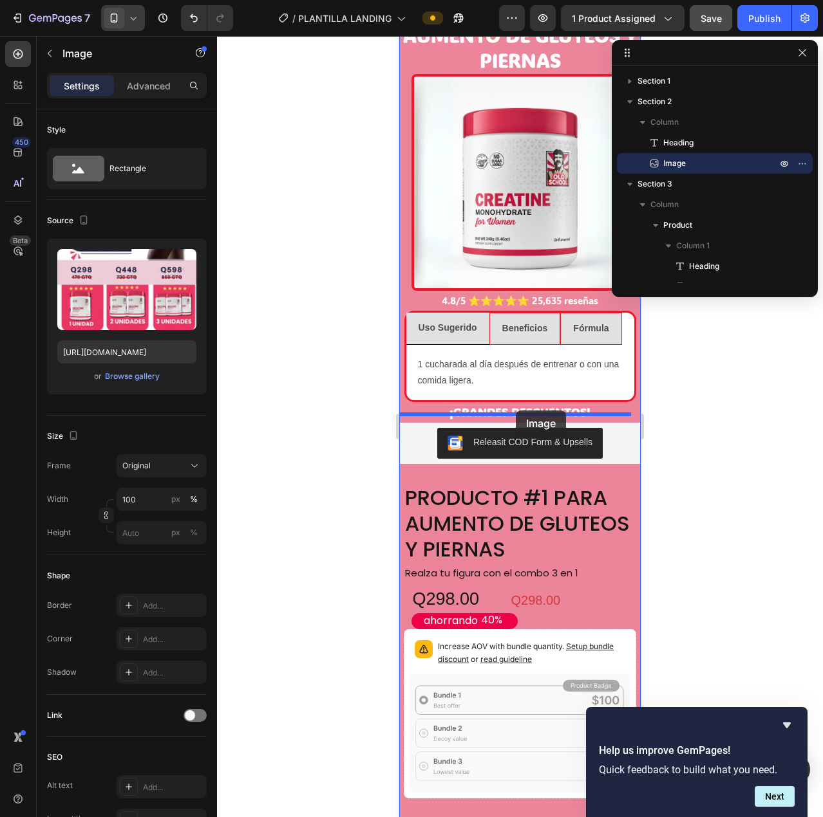
drag, startPoint x: 409, startPoint y: 270, endPoint x: 516, endPoint y: 411, distance: 176.5
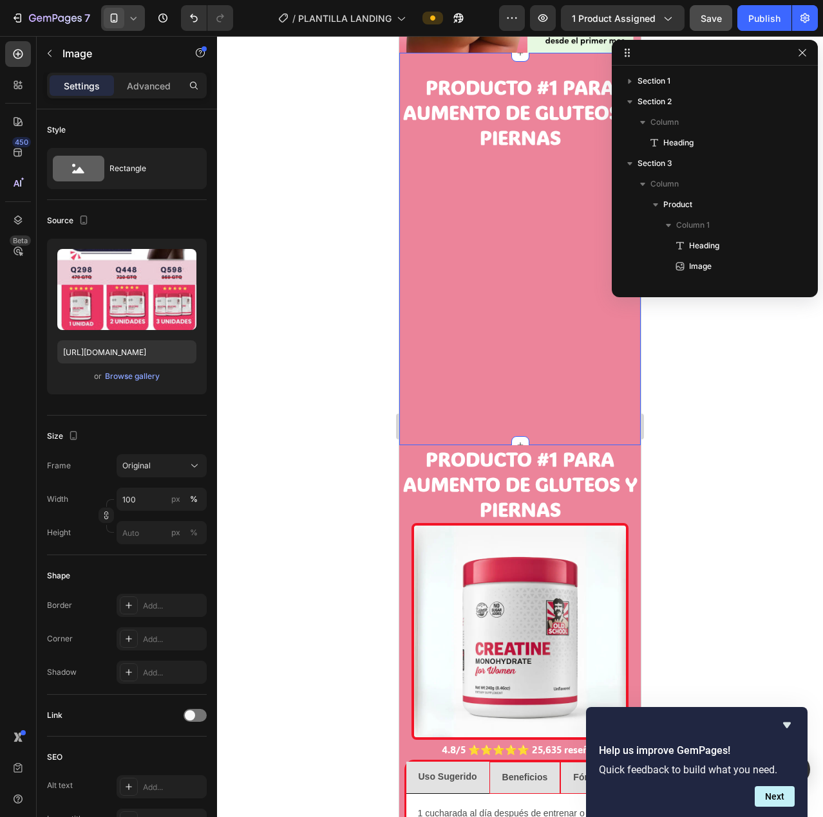
scroll to position [763, 0]
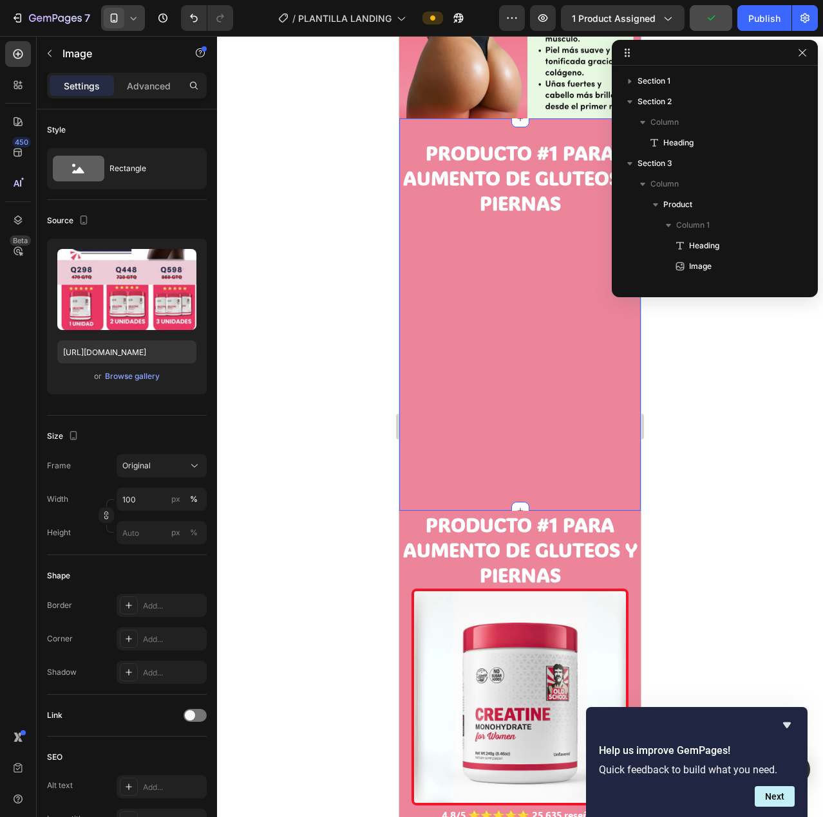
click at [559, 273] on div "PRODUCTO #1 PARA AUMENTO DE GLUTEOS Y PIERNAS Heading" at bounding box center [519, 314] width 241 height 351
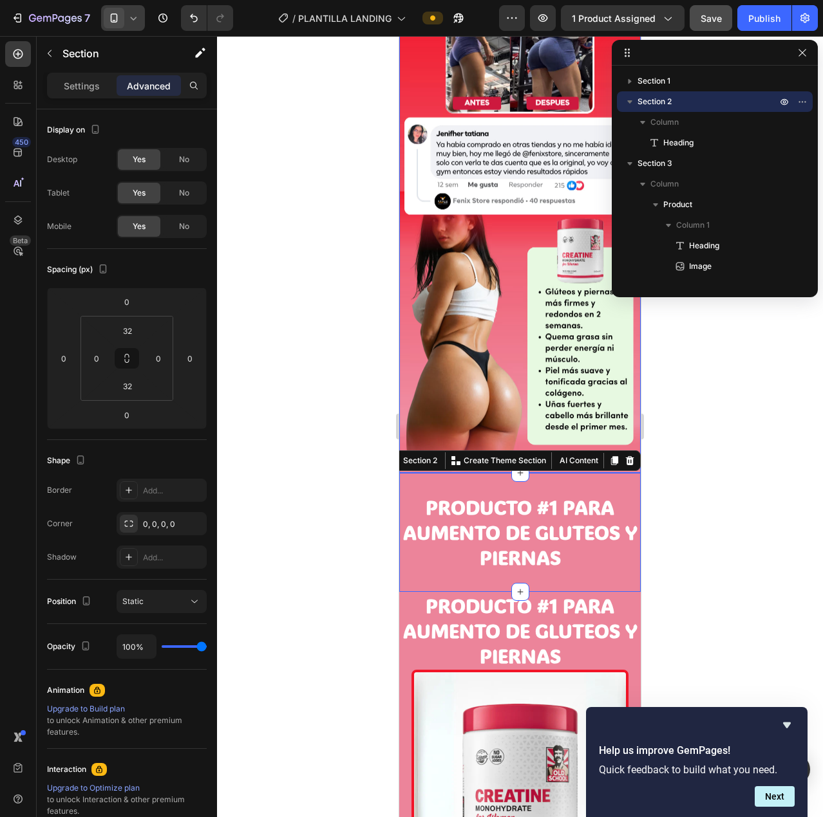
scroll to position [441, 0]
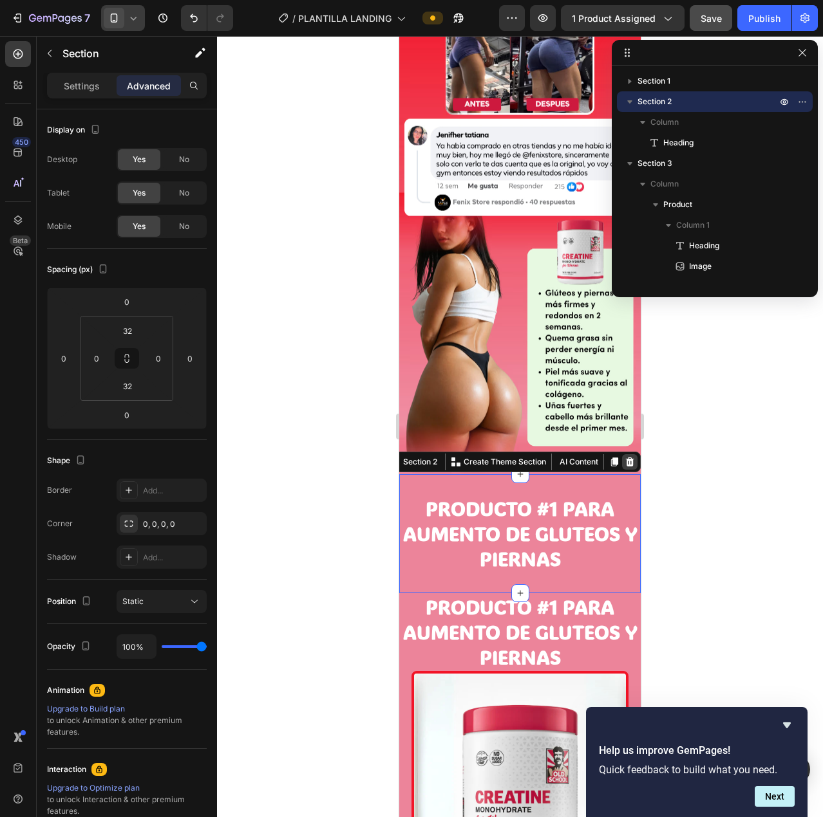
click at [622, 454] on div at bounding box center [629, 461] width 15 height 15
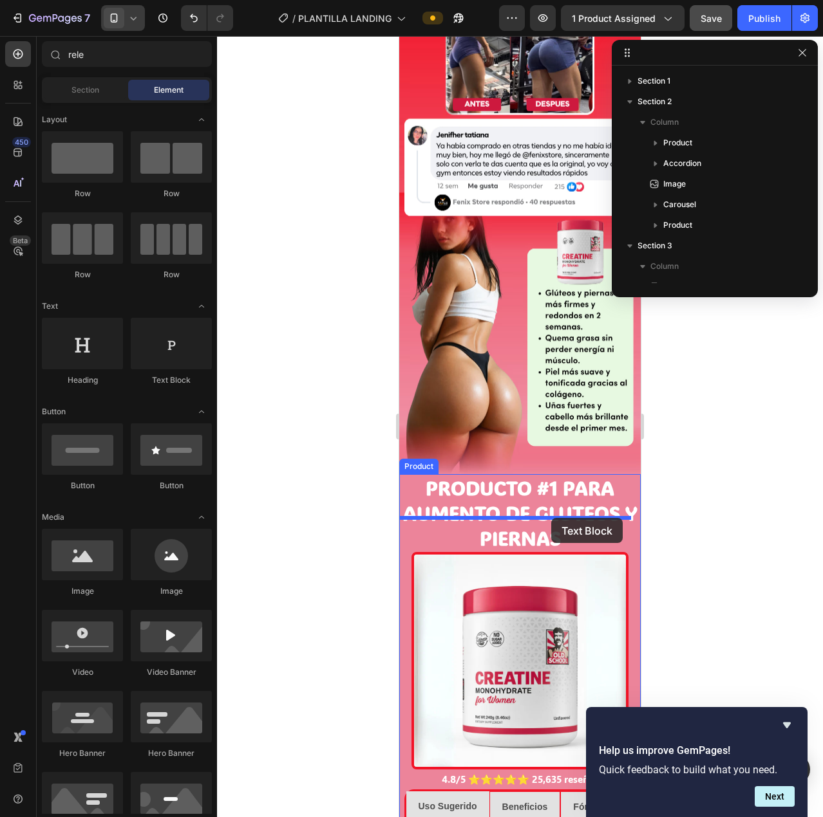
drag, startPoint x: 591, startPoint y: 382, endPoint x: 545, endPoint y: 514, distance: 139.6
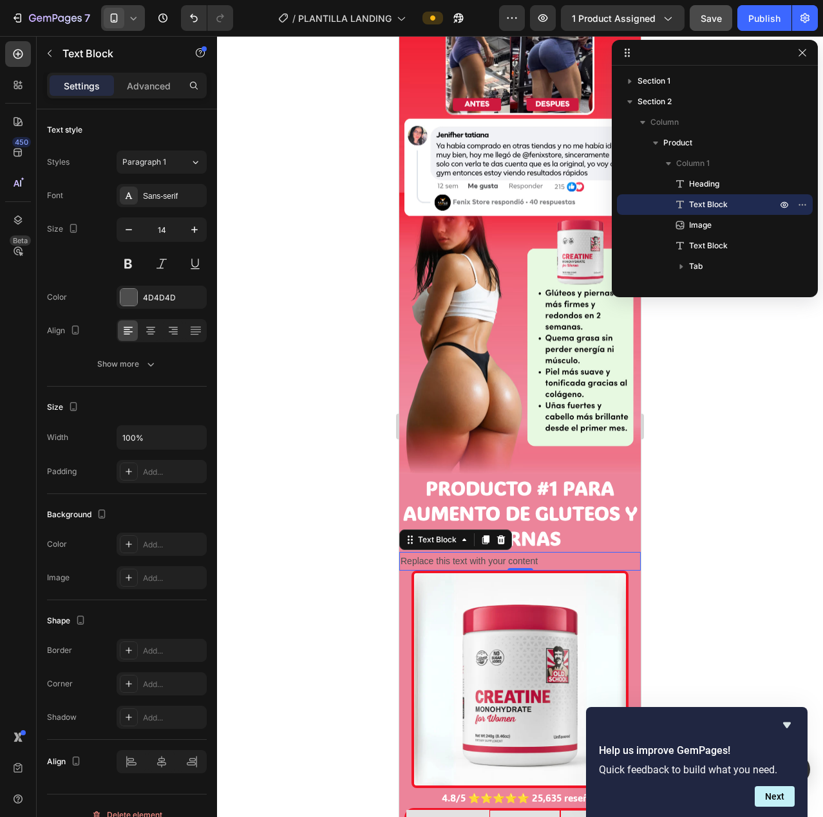
click at [525, 552] on div "Replace this text with your content" at bounding box center [519, 561] width 241 height 19
click at [525, 554] on p "Replace this text with your content" at bounding box center [519, 562] width 239 height 16
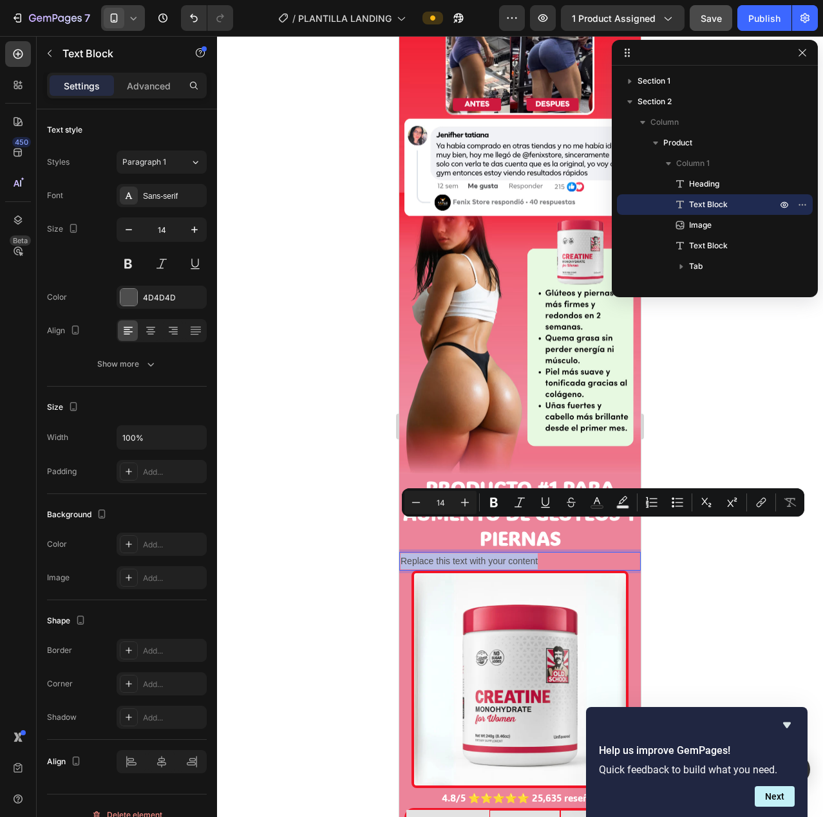
click at [525, 554] on p "Replace this text with your content" at bounding box center [519, 562] width 239 height 16
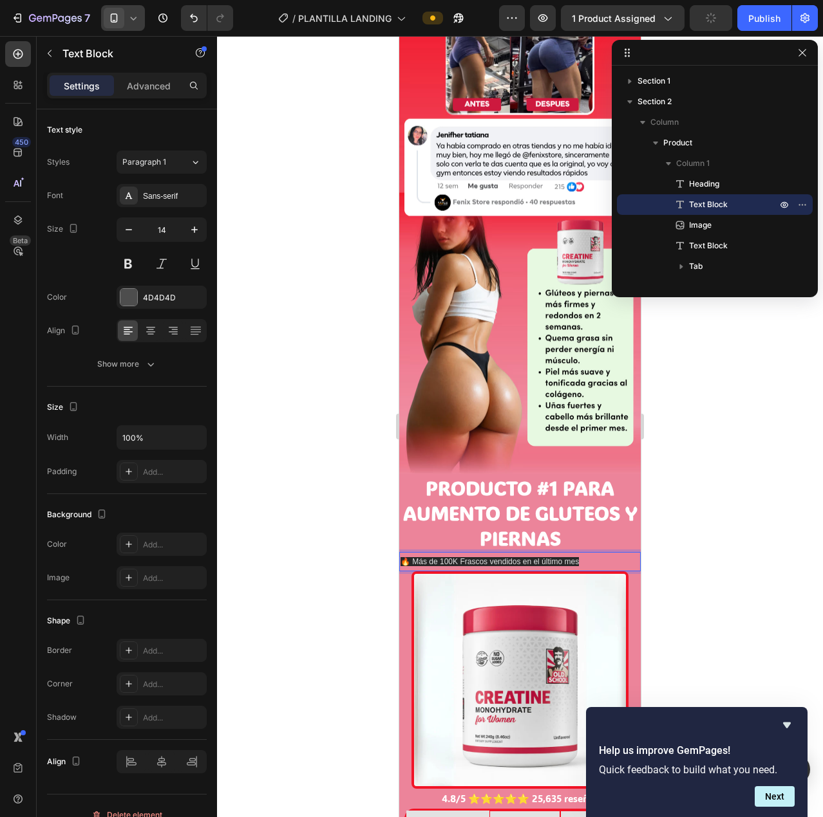
click at [536, 557] on span "🔥 Más de 100K Frascos vendidos en el último mes" at bounding box center [489, 561] width 178 height 9
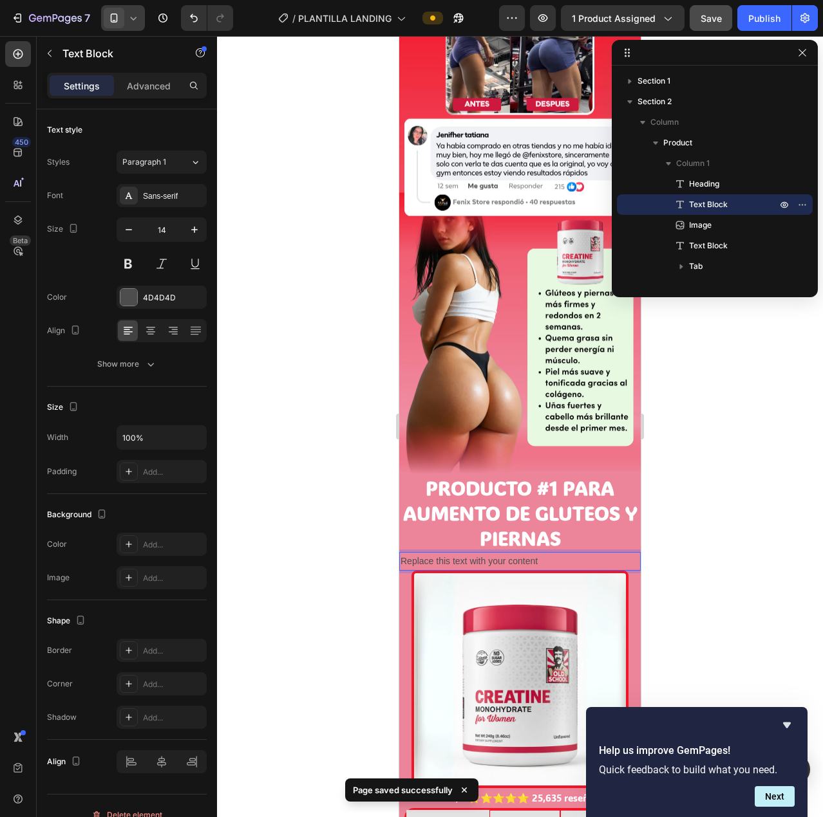
click at [530, 554] on p "Replace this text with your content" at bounding box center [519, 562] width 239 height 16
click at [530, 554] on p "🔥 Más de 100K Frascos vendidos en el último mes" at bounding box center [519, 562] width 239 height 16
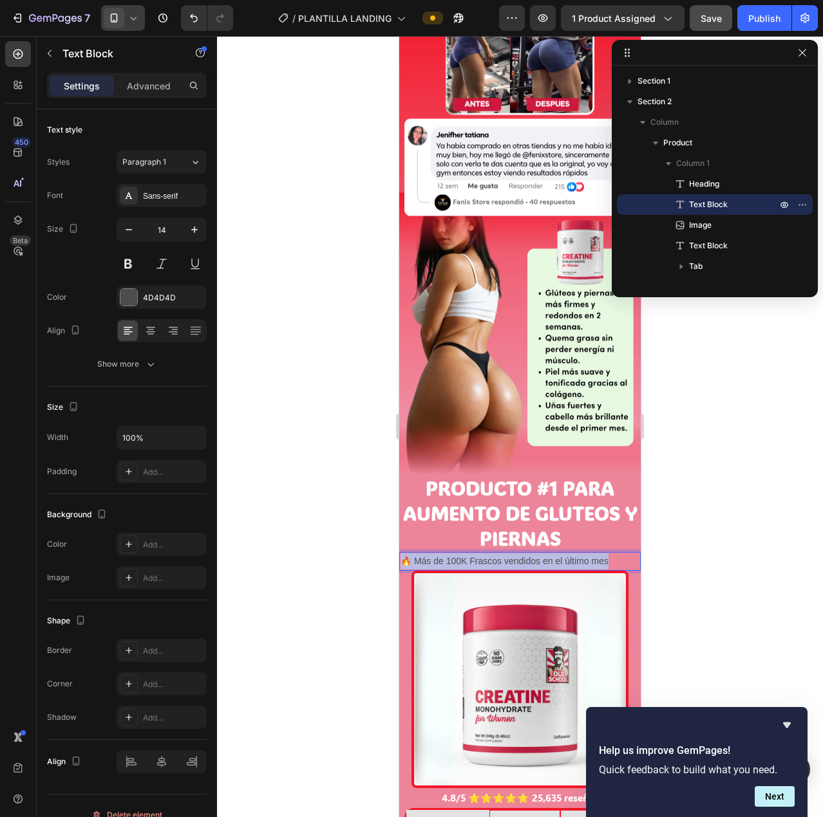
click at [530, 554] on p "🔥 Más de 100K Frascos vendidos en el último mes" at bounding box center [519, 562] width 239 height 16
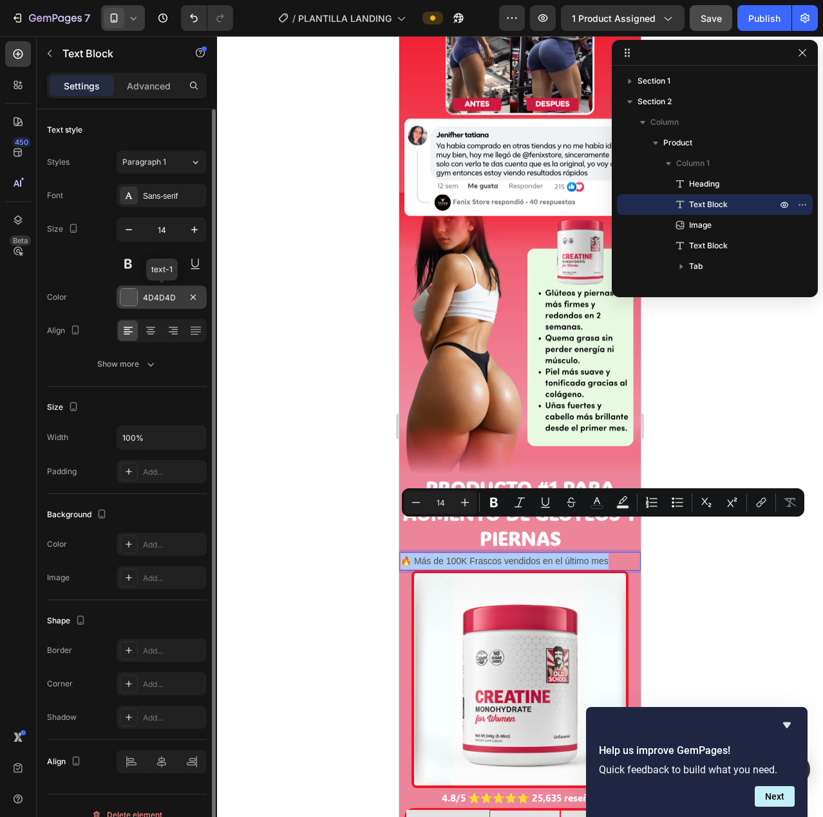
click at [129, 293] on div at bounding box center [128, 297] width 17 height 17
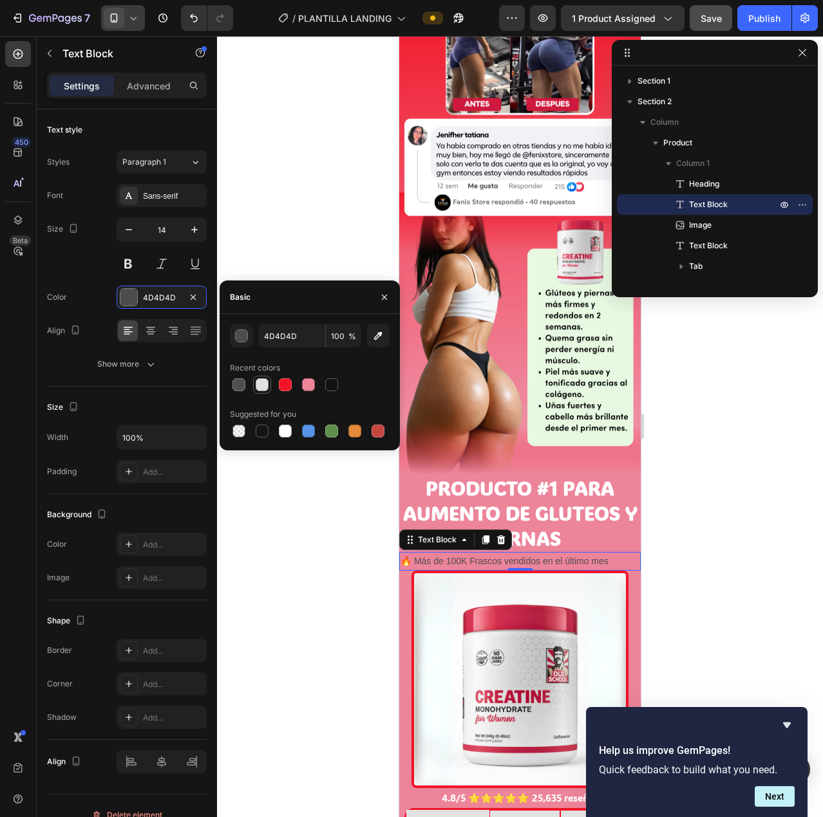
click at [263, 384] on div at bounding box center [262, 384] width 13 height 13
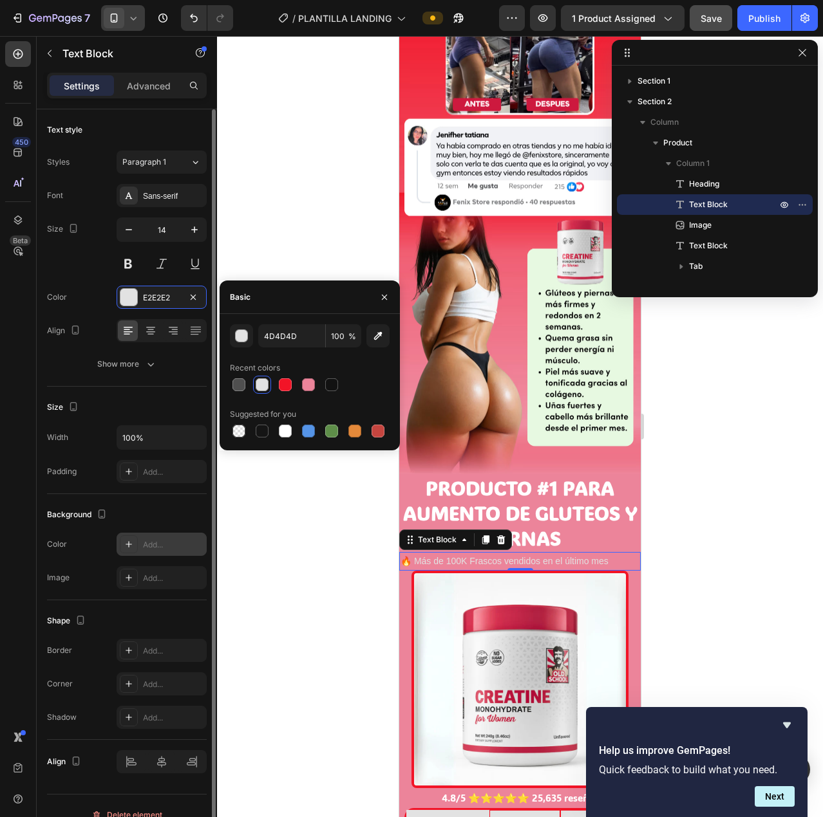
click at [145, 545] on div "Add..." at bounding box center [173, 545] width 61 height 12
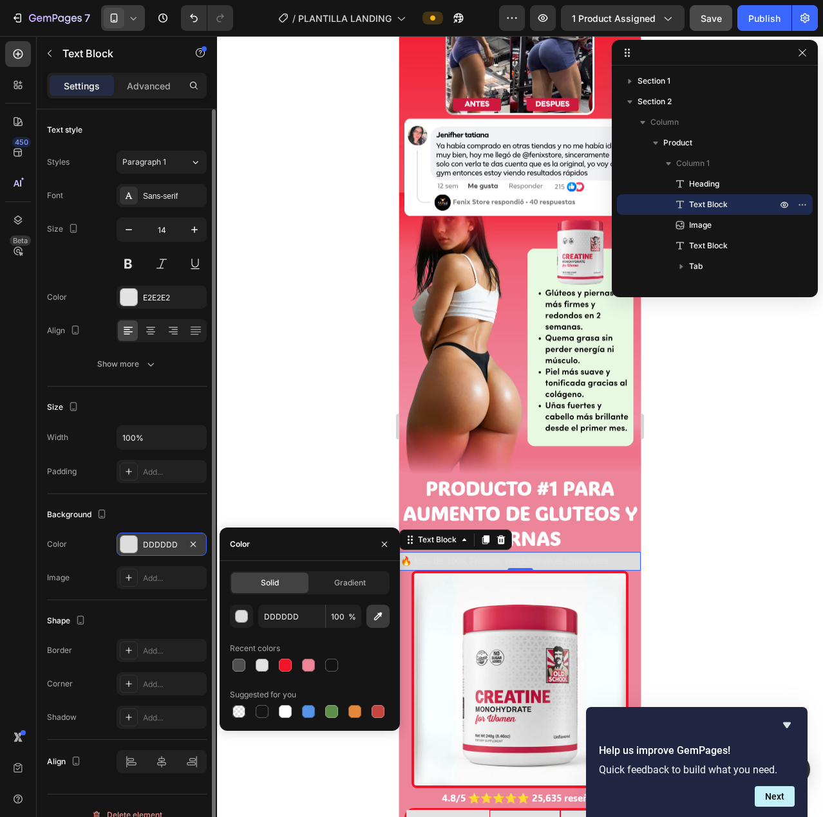
click at [375, 622] on icon "button" at bounding box center [377, 616] width 13 height 13
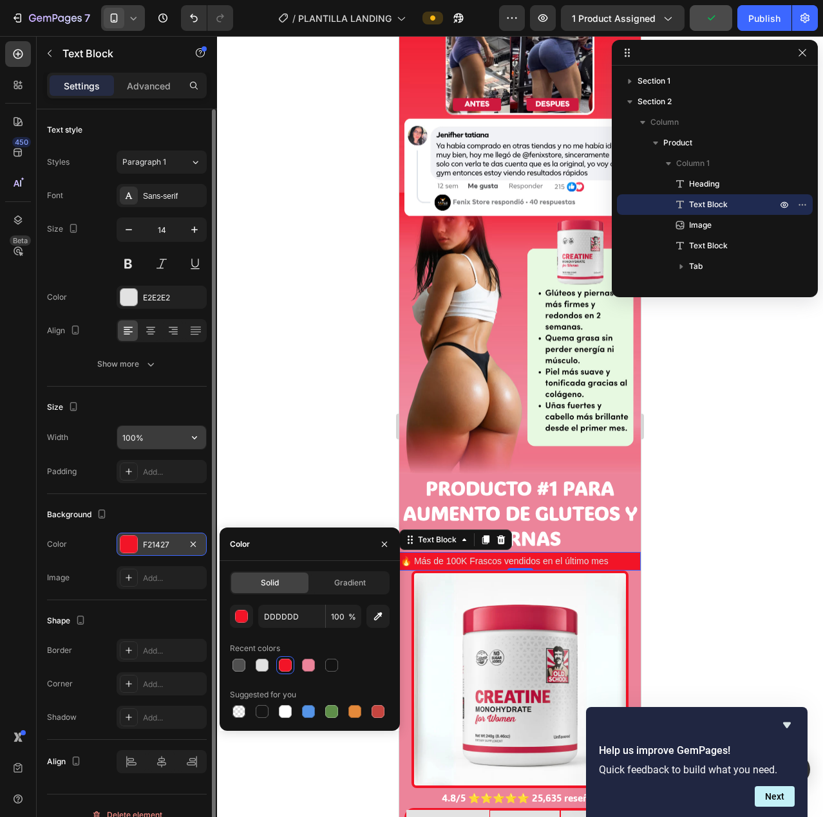
click at [175, 437] on input "100%" at bounding box center [161, 437] width 89 height 23
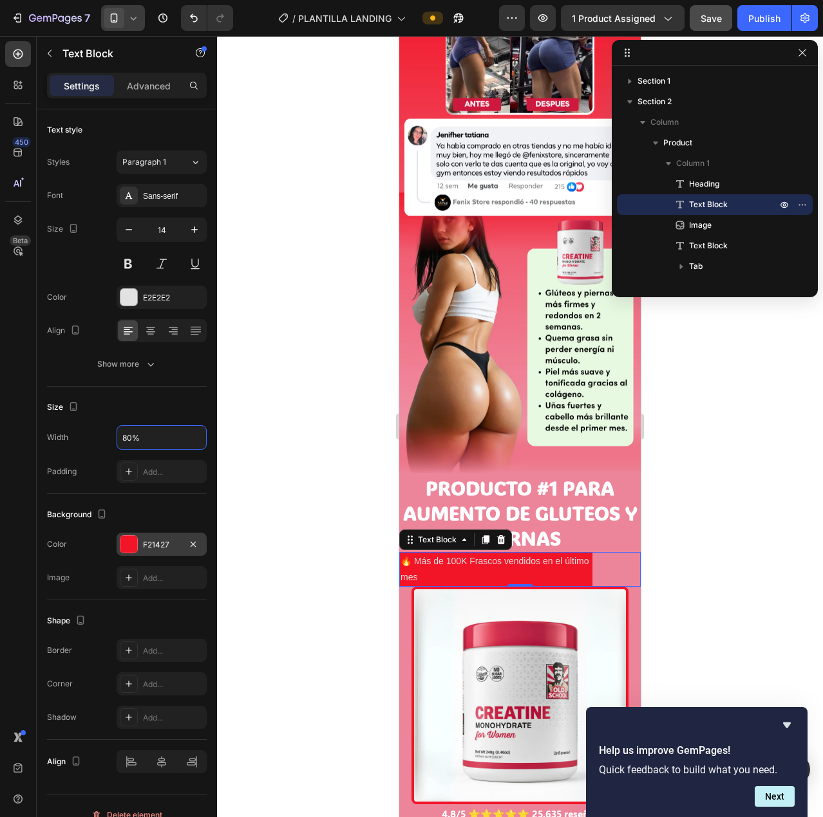
scroll to position [18, 0]
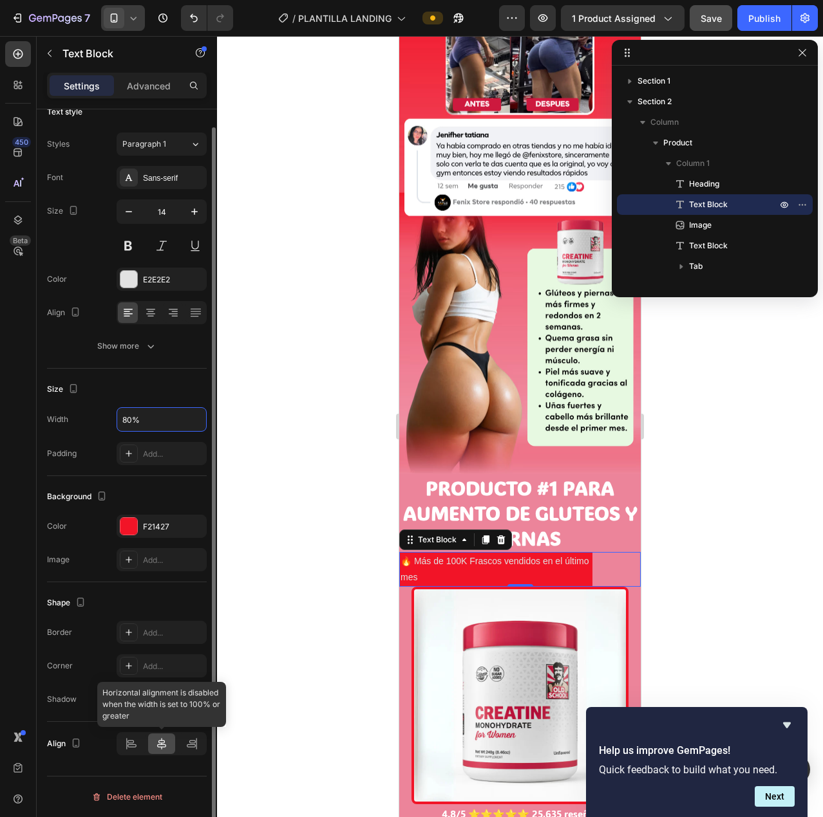
type input "80%"
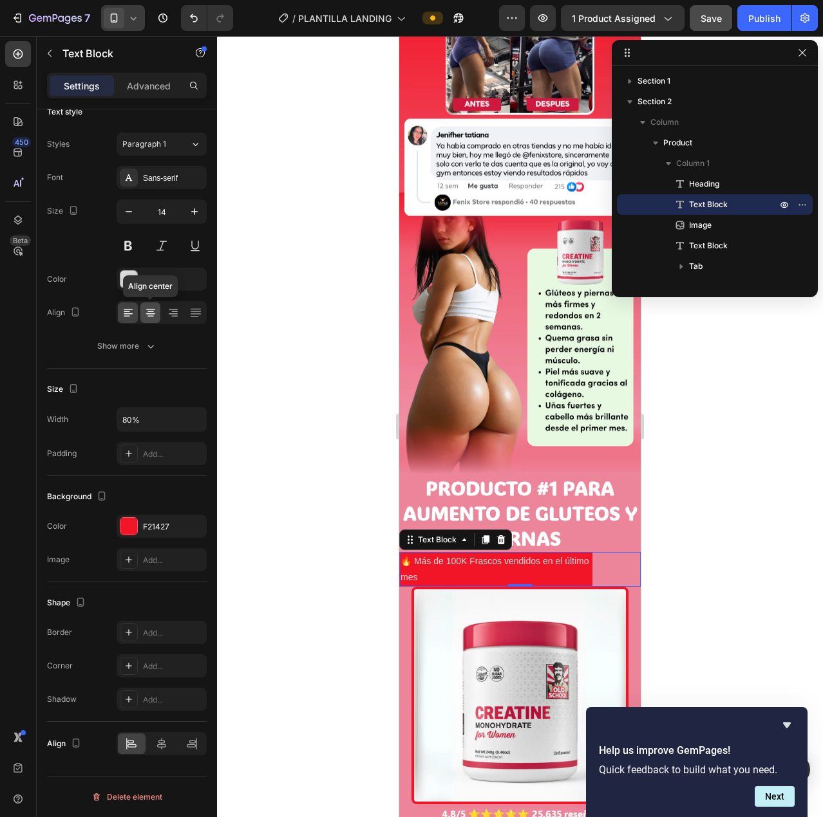
click at [147, 312] on icon at bounding box center [150, 312] width 13 height 13
click at [165, 745] on icon at bounding box center [161, 744] width 9 height 12
click at [131, 631] on icon at bounding box center [129, 633] width 10 height 10
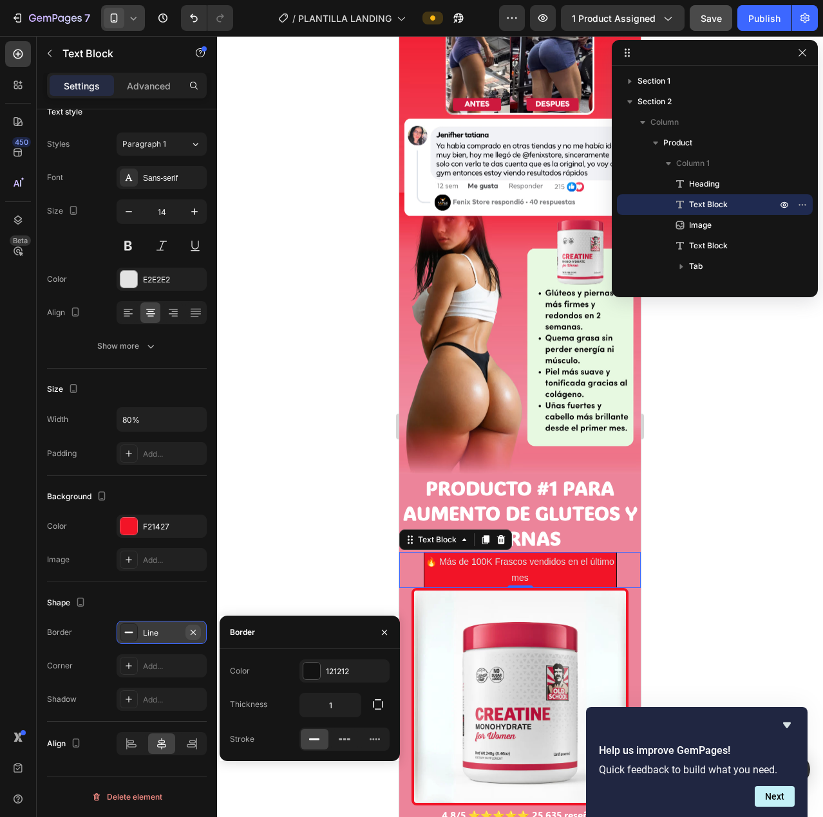
click at [197, 631] on icon "button" at bounding box center [193, 633] width 10 height 10
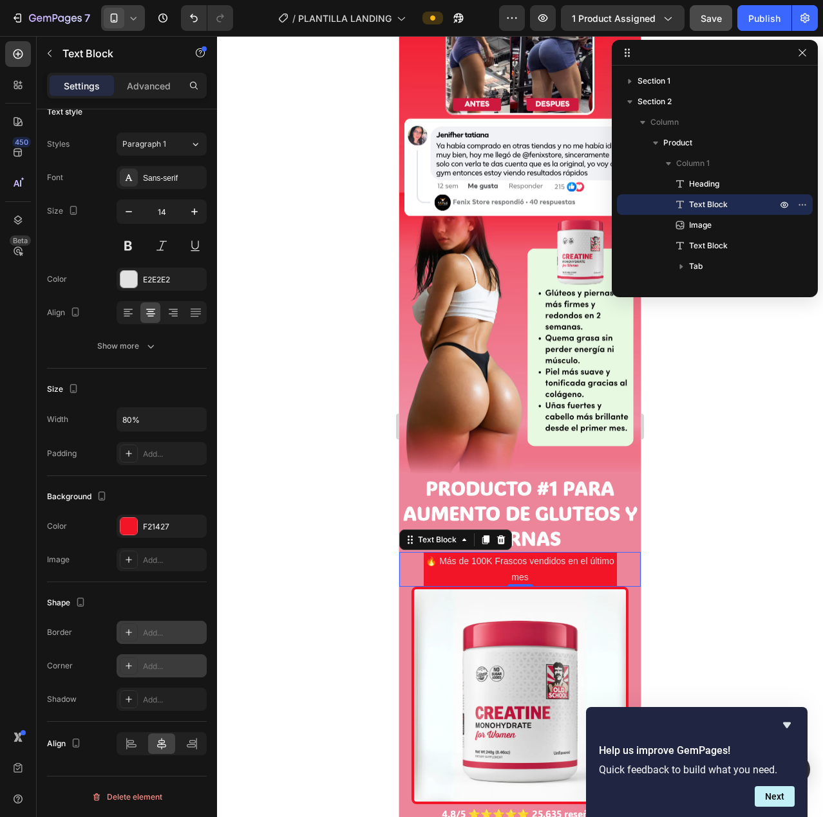
click at [124, 666] on icon at bounding box center [129, 666] width 10 height 10
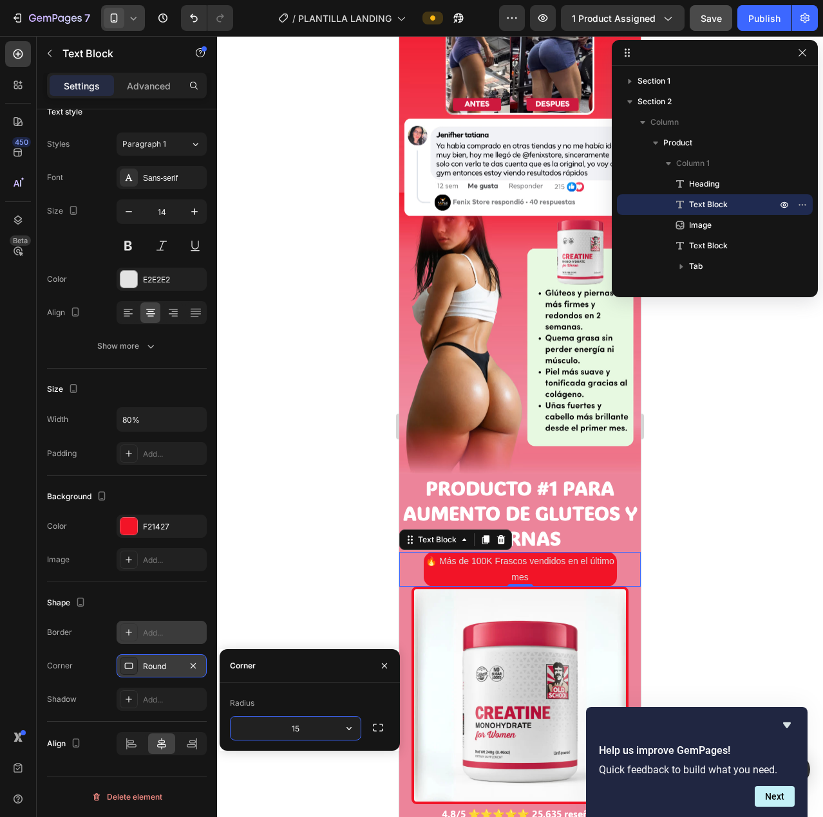
click at [299, 729] on input "15" at bounding box center [295, 728] width 130 height 23
type input "20"
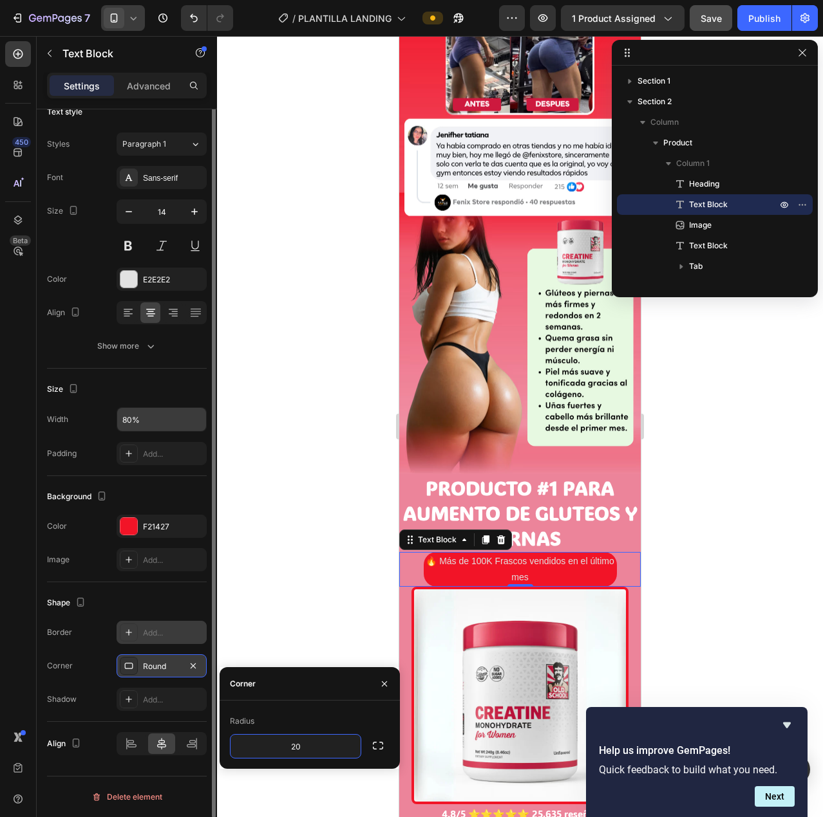
scroll to position [0, 0]
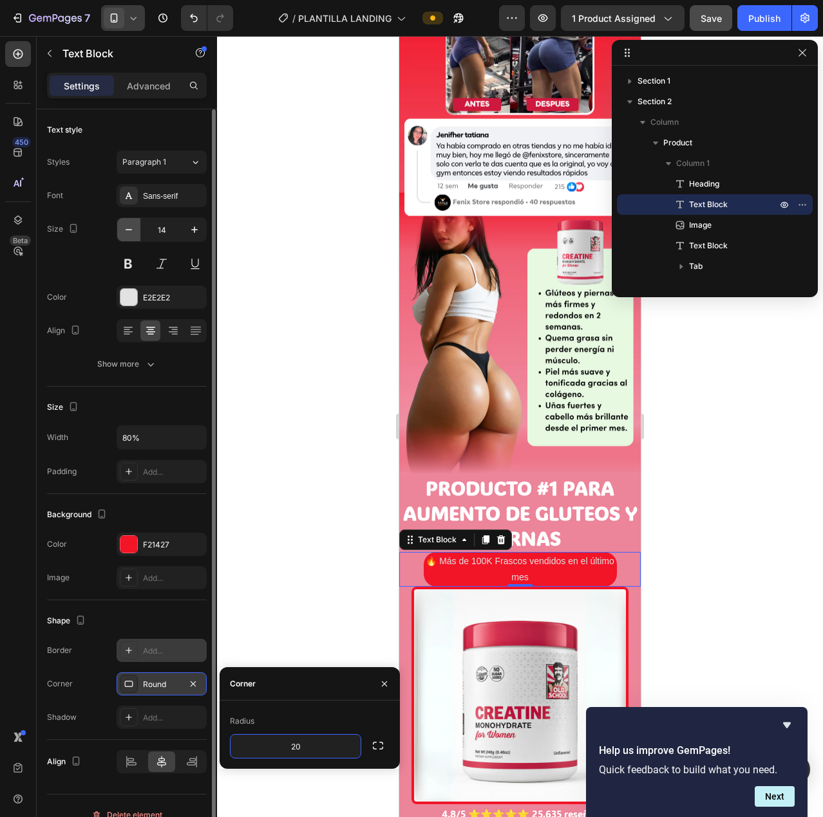
click at [133, 232] on icon "button" at bounding box center [128, 229] width 13 height 13
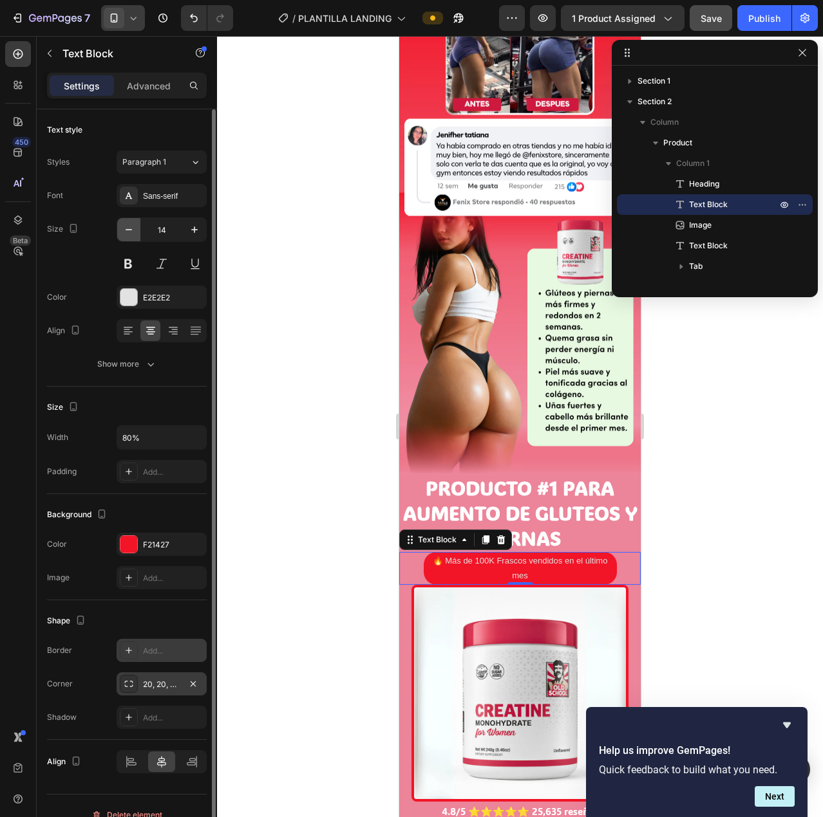
click at [133, 232] on icon "button" at bounding box center [128, 229] width 13 height 13
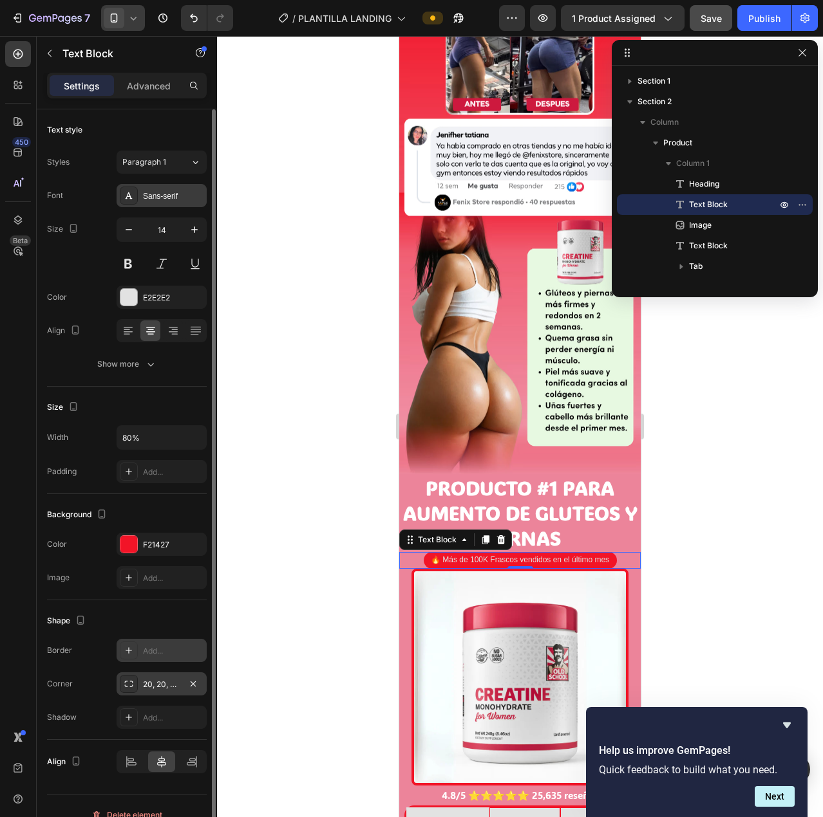
click at [160, 189] on div "Sans-serif" at bounding box center [162, 195] width 90 height 23
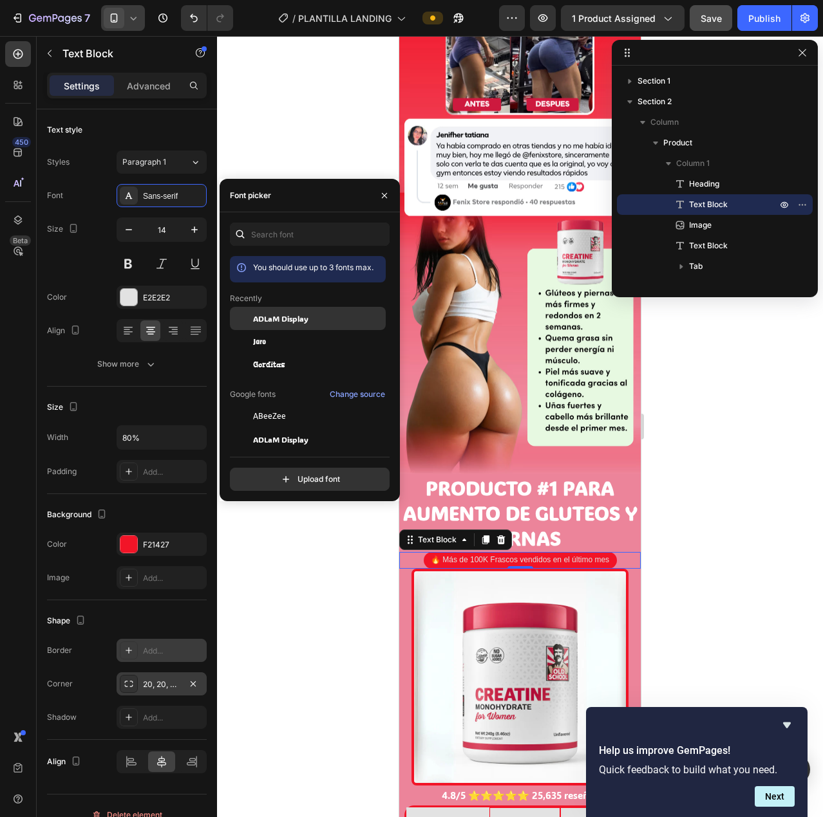
click at [290, 319] on span "ADLaM Display" at bounding box center [280, 319] width 55 height 12
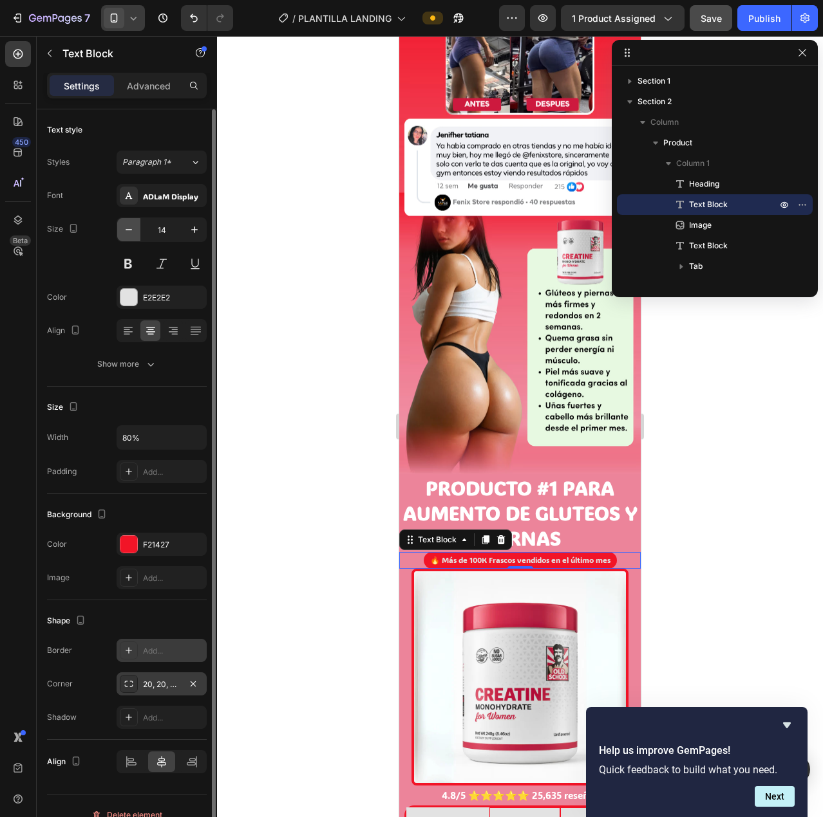
click at [127, 230] on icon "button" at bounding box center [128, 229] width 13 height 13
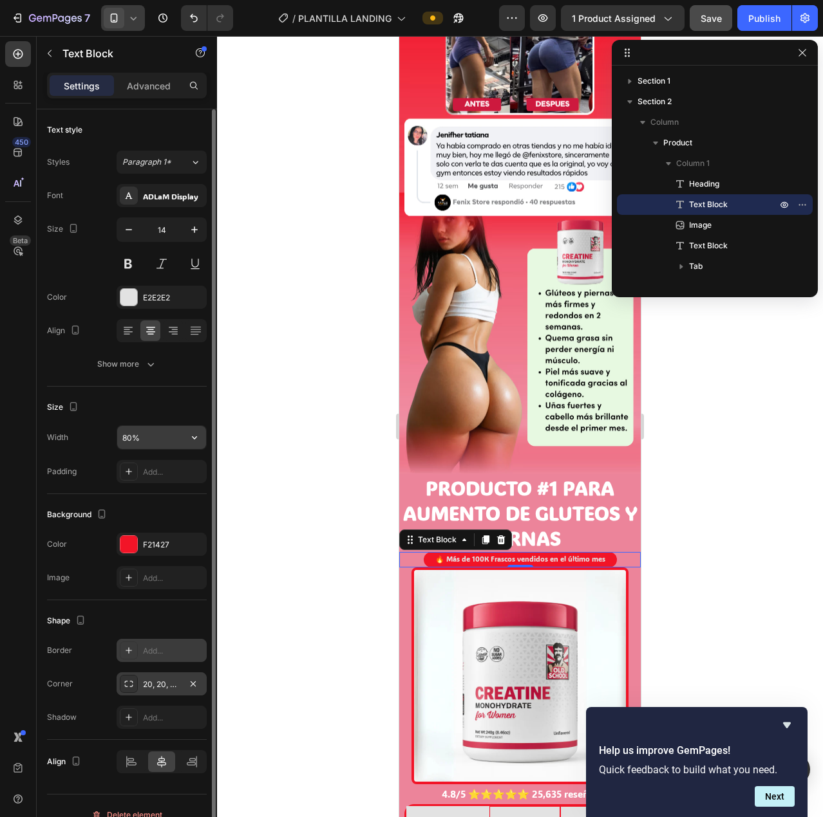
click at [126, 437] on input "80%" at bounding box center [161, 437] width 89 height 23
click at [140, 433] on input "90%" at bounding box center [161, 437] width 89 height 23
click at [120, 438] on input "90%" at bounding box center [161, 437] width 89 height 23
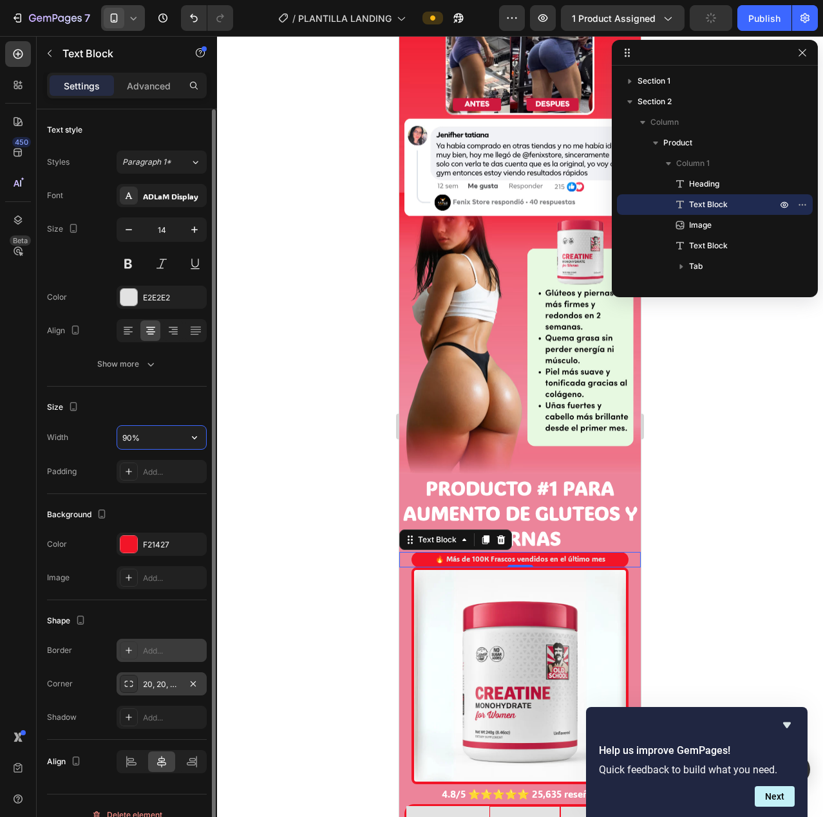
click at [120, 438] on input "90%" at bounding box center [161, 437] width 89 height 23
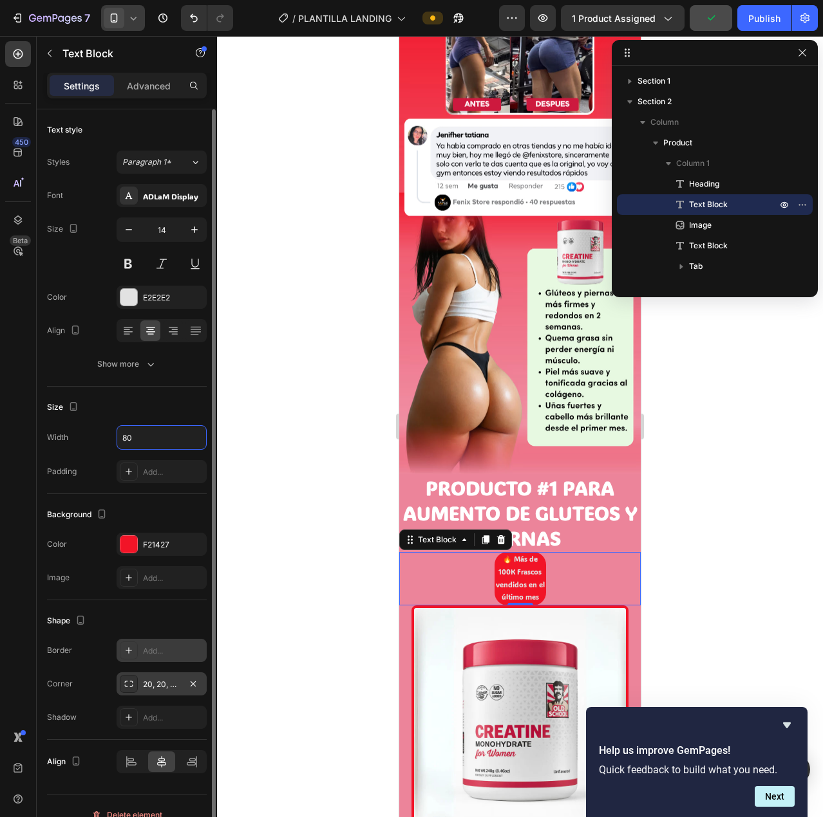
click at [169, 410] on div "Size" at bounding box center [127, 407] width 160 height 21
click at [162, 444] on input "80" at bounding box center [161, 437] width 89 height 23
click at [190, 436] on icon "button" at bounding box center [194, 437] width 13 height 13
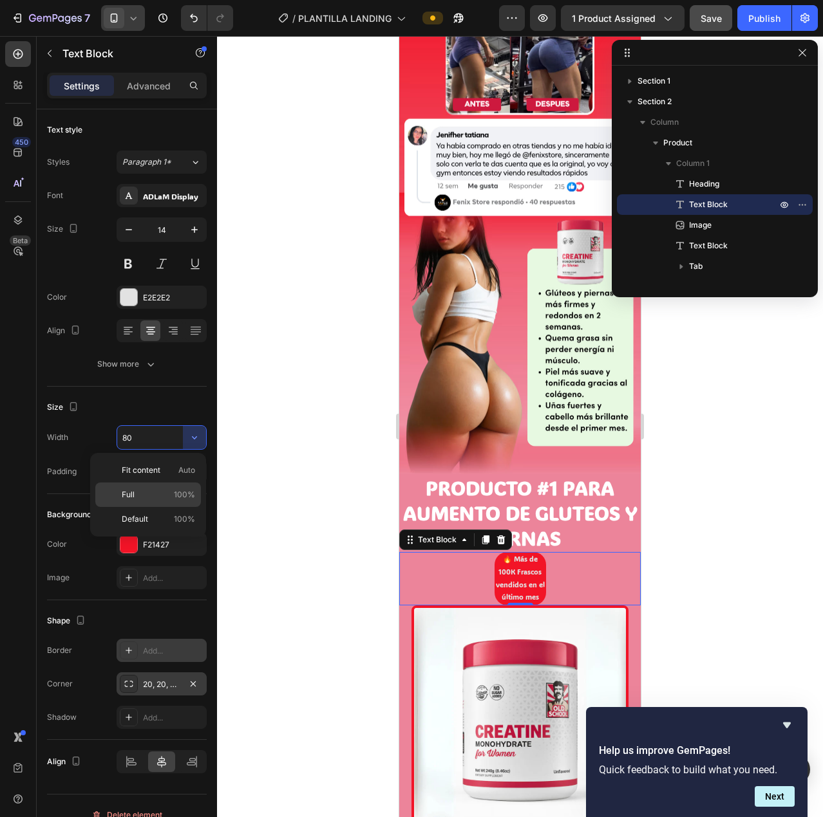
click at [163, 494] on p "Full 100%" at bounding box center [158, 495] width 73 height 12
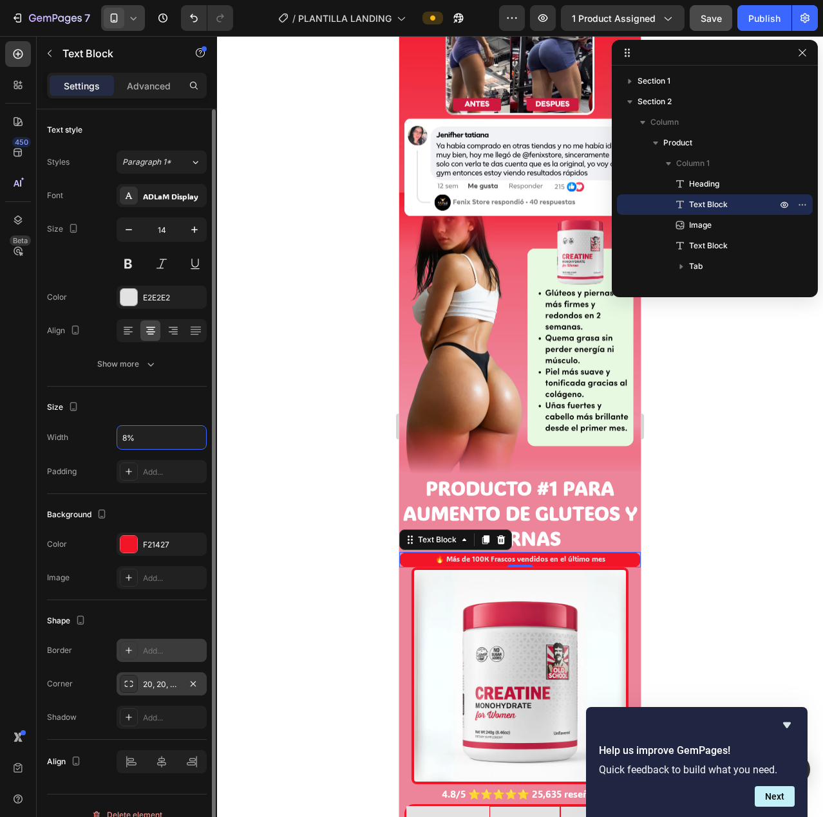
type input "80%"
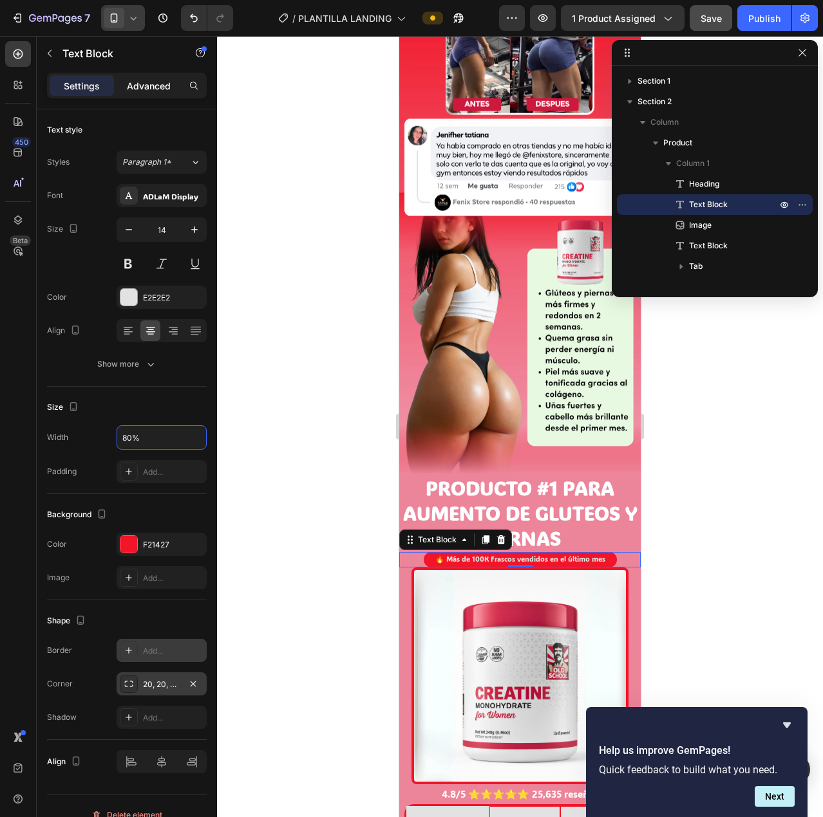
click at [138, 84] on p "Advanced" at bounding box center [149, 86] width 44 height 14
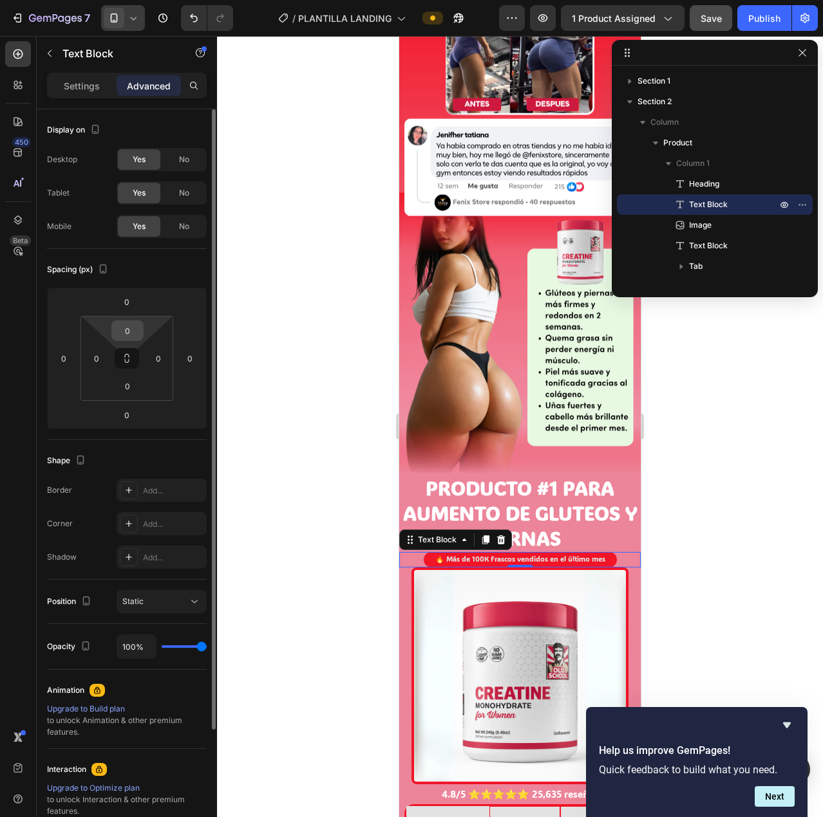
click at [133, 333] on input "0" at bounding box center [128, 330] width 26 height 19
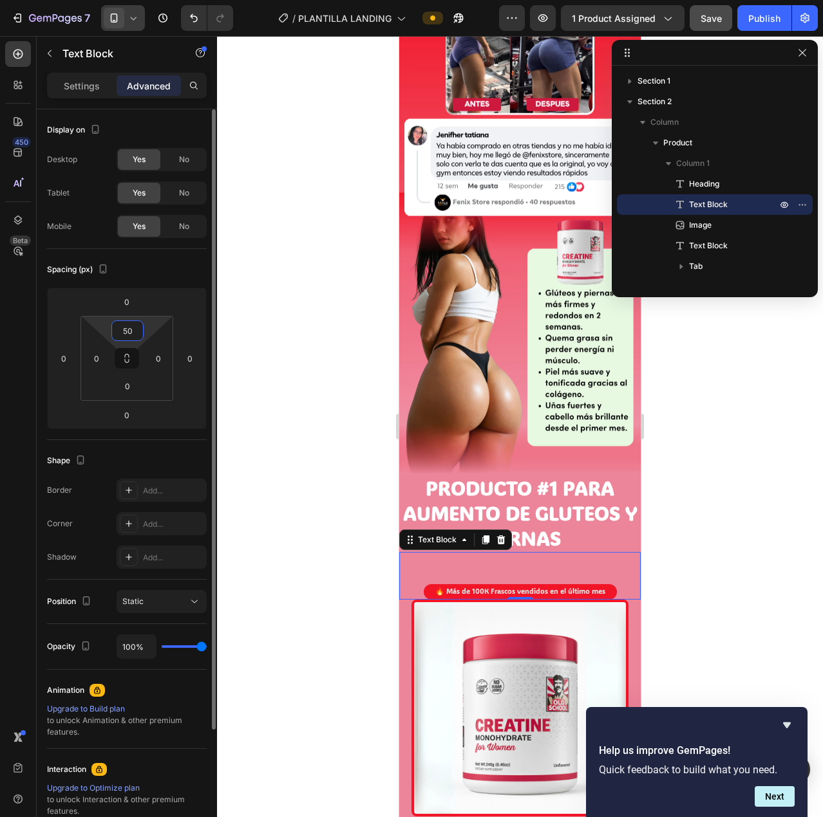
type input "5"
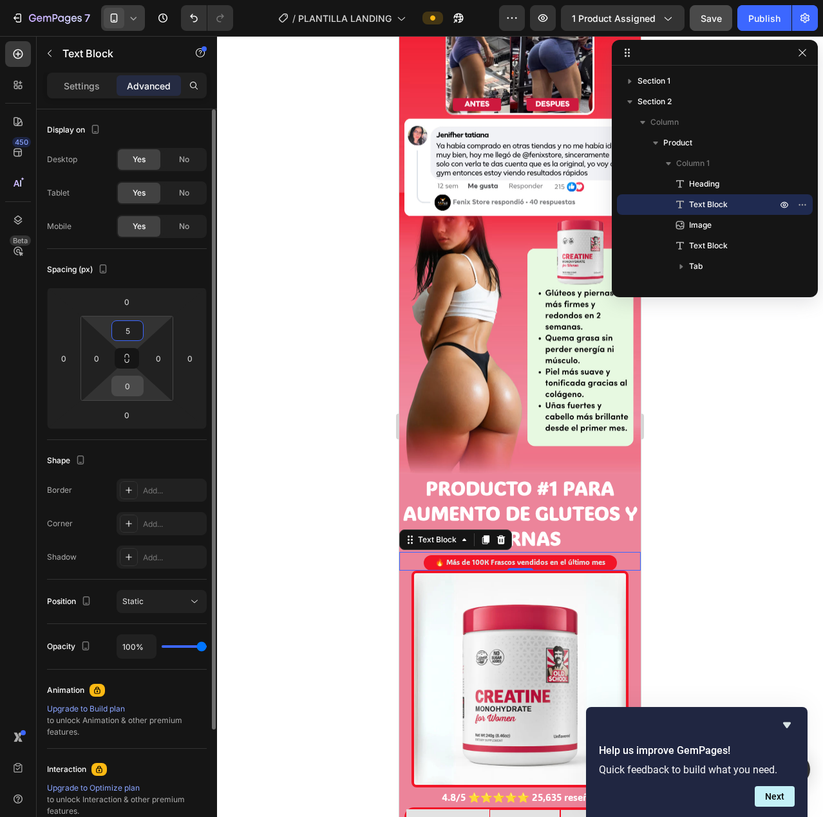
type input "5"
click at [129, 385] on input "0" at bounding box center [128, 386] width 26 height 19
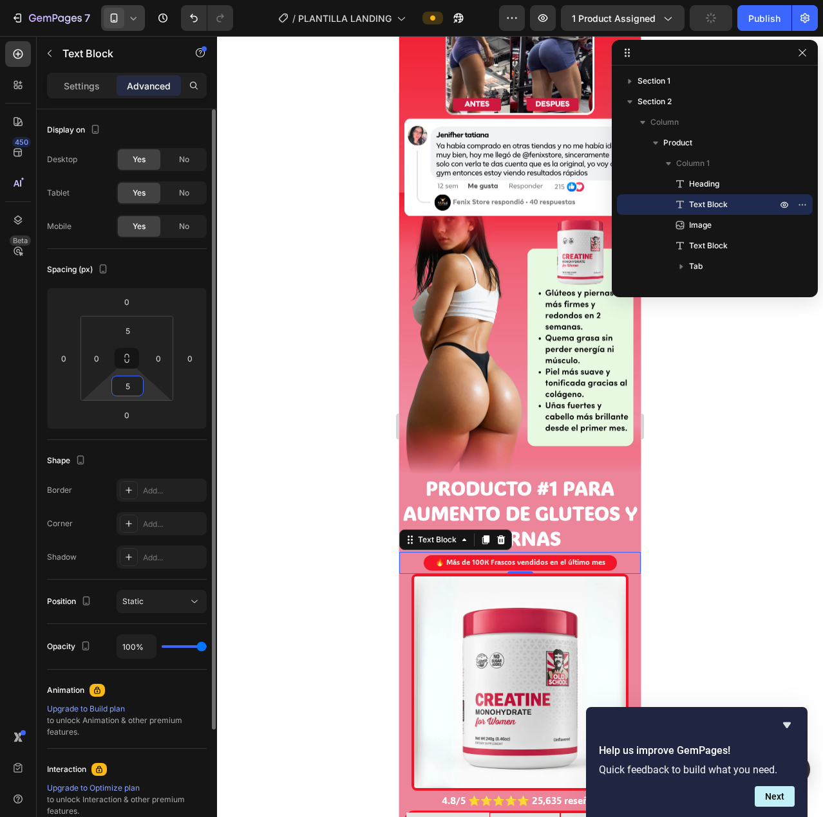
click at [129, 384] on input "5" at bounding box center [128, 386] width 26 height 19
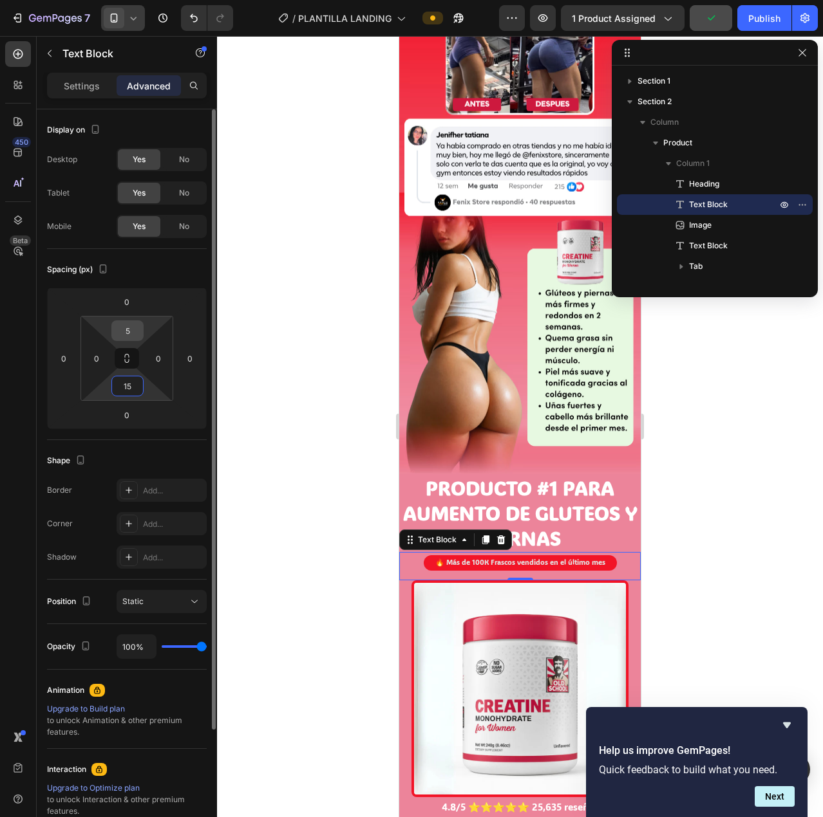
type input "15"
click at [127, 331] on input "5" at bounding box center [128, 330] width 26 height 19
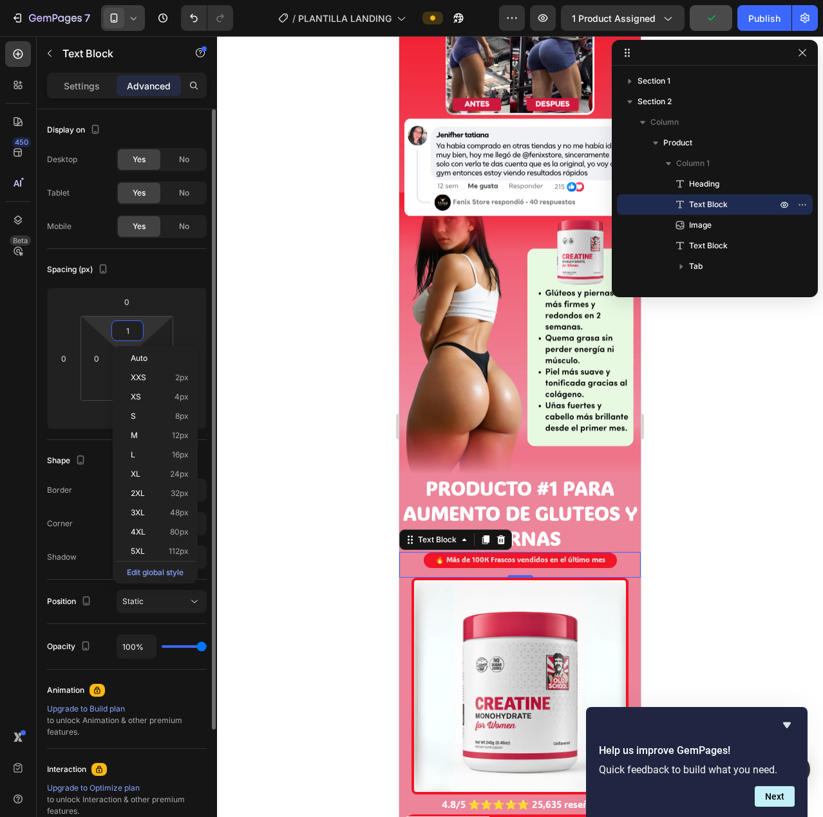
type input "15"
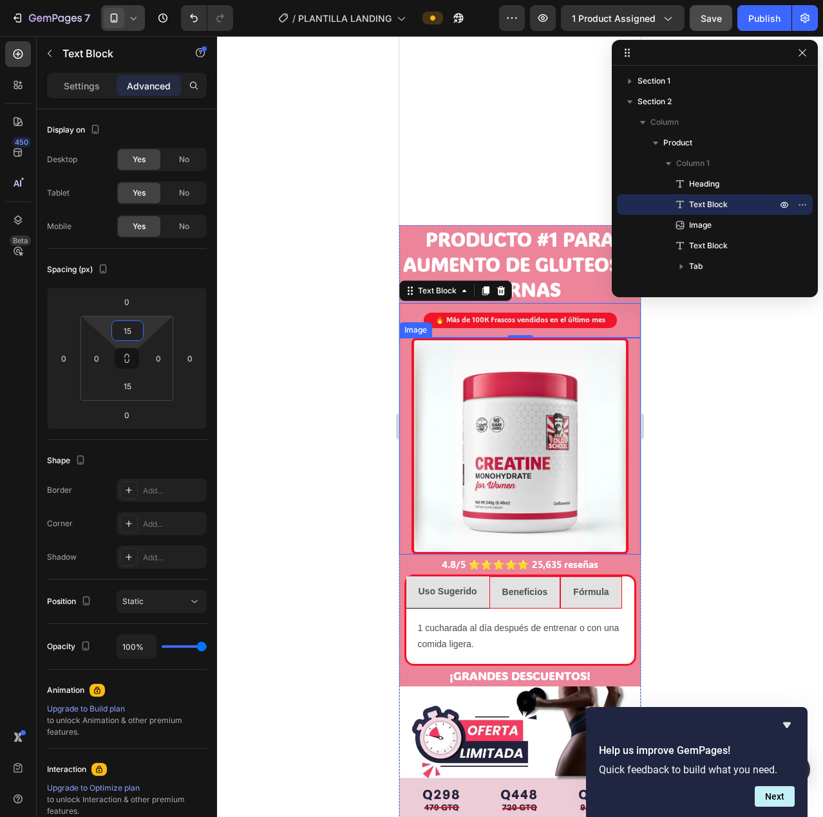
scroll to position [891, 0]
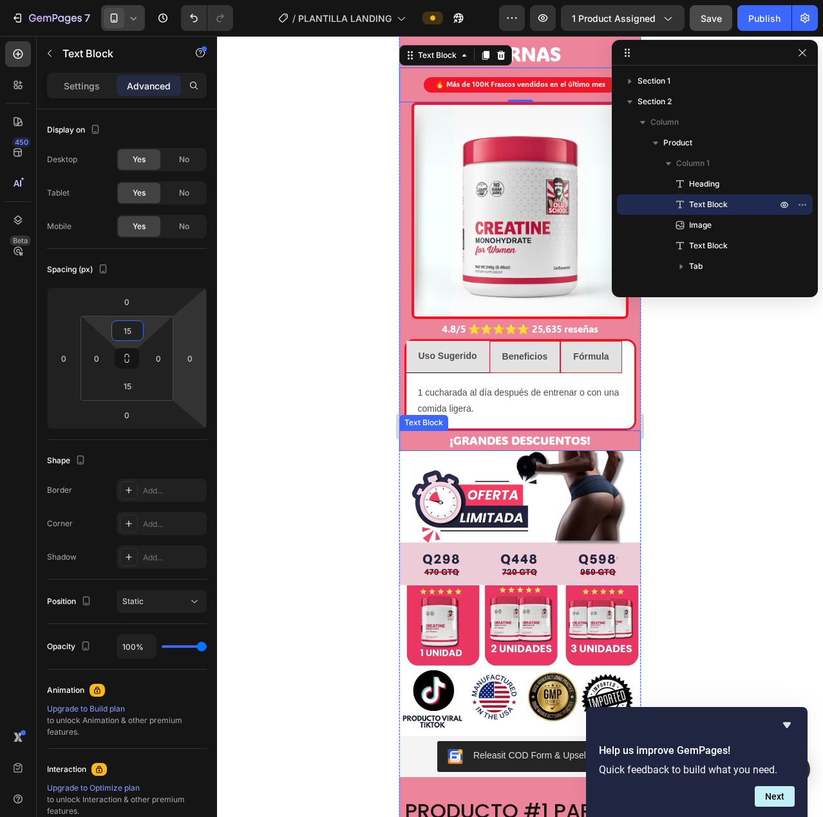
click at [545, 433] on strong "¡GRANDES DESCUENTOS!" at bounding box center [519, 440] width 141 height 15
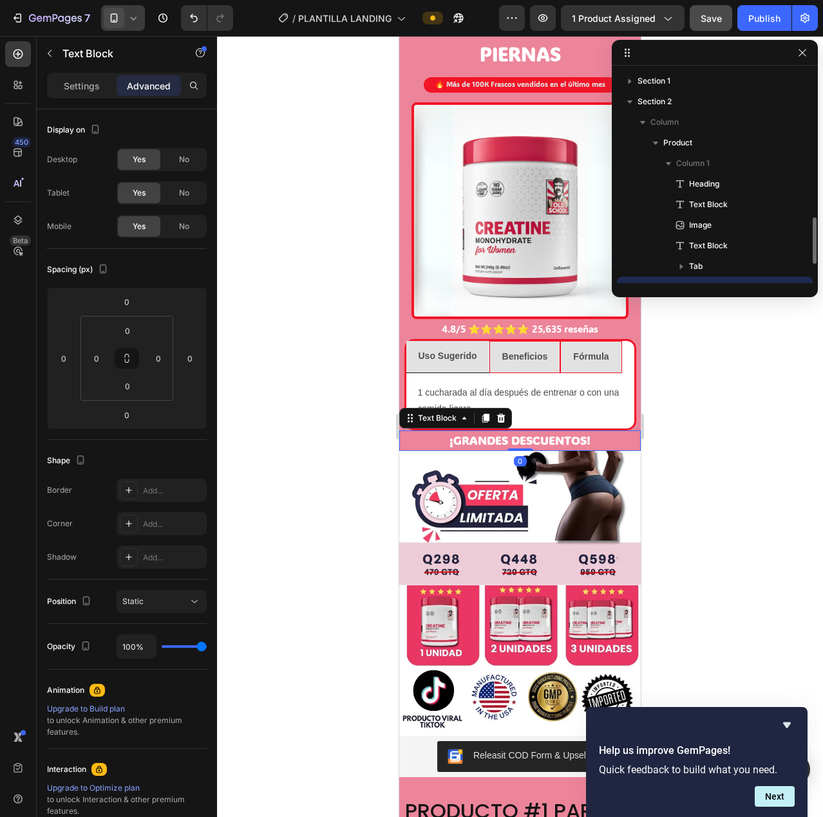
scroll to position [120, 0]
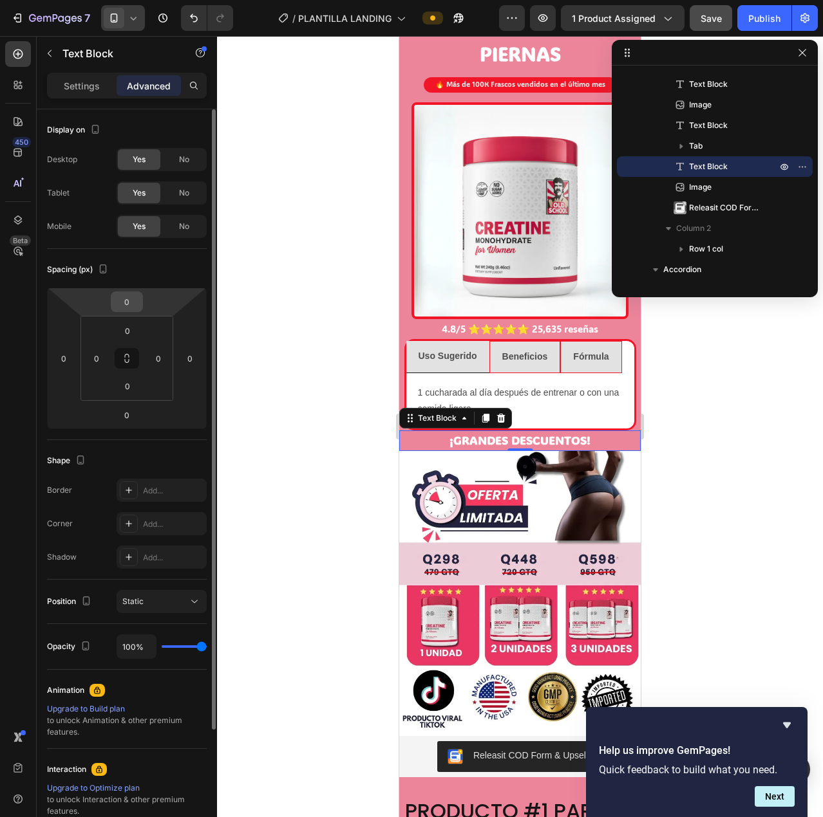
click at [134, 308] on input "0" at bounding box center [127, 301] width 26 height 19
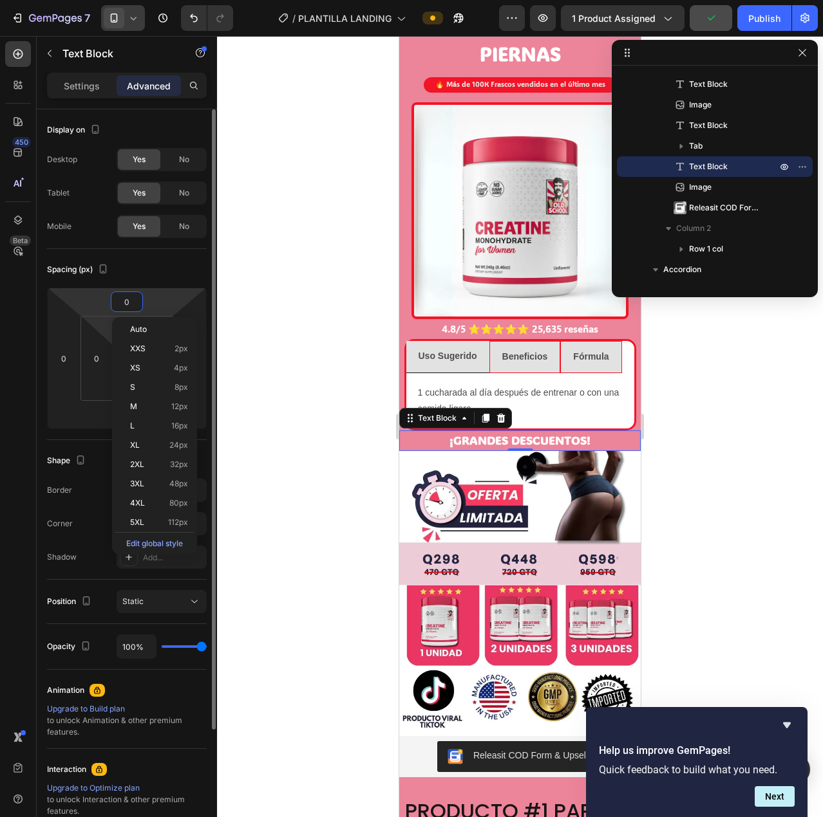
click at [108, 0] on html "7 / PLANTILLA LANDING Preview 1 product assigned Publish 450 Beta rele Sections…" at bounding box center [411, 0] width 823 height 0
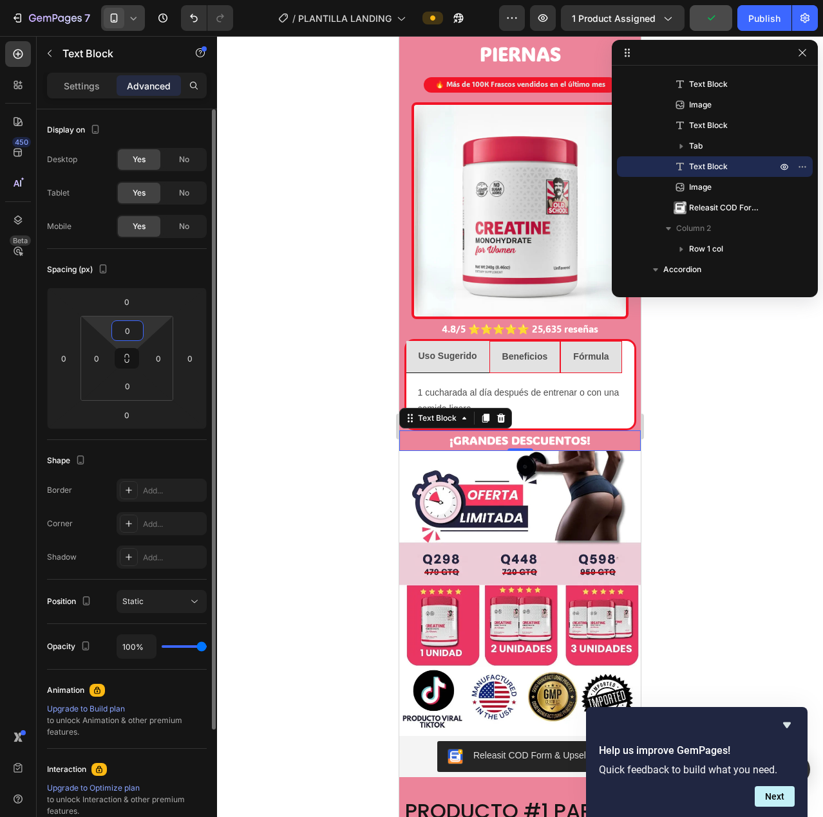
click at [122, 329] on input "0" at bounding box center [128, 330] width 26 height 19
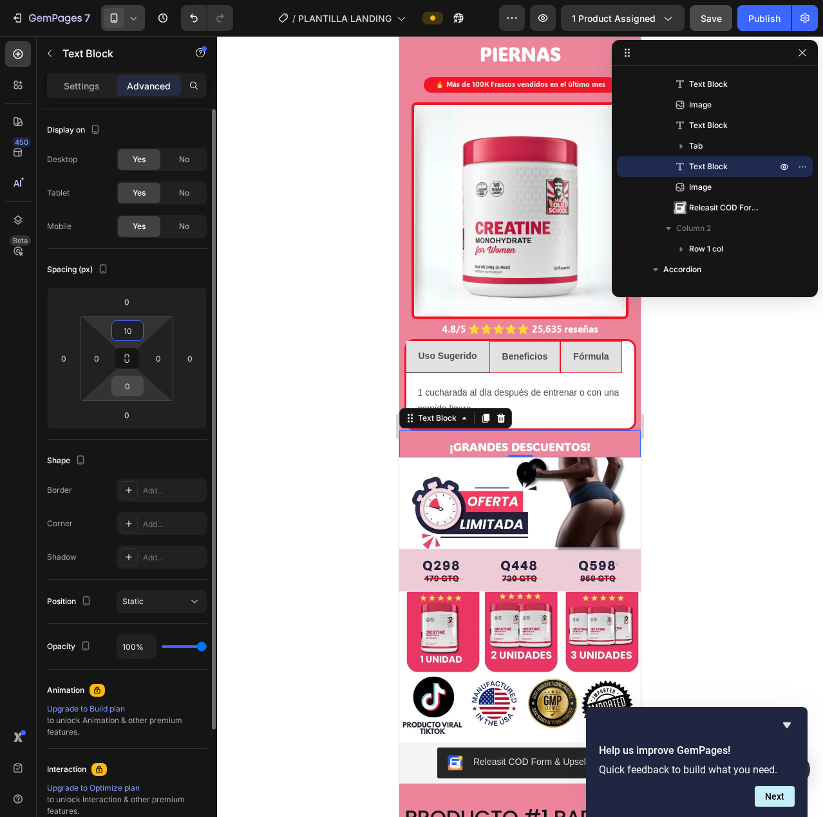
type input "10"
click at [124, 389] on input "0" at bounding box center [128, 386] width 26 height 19
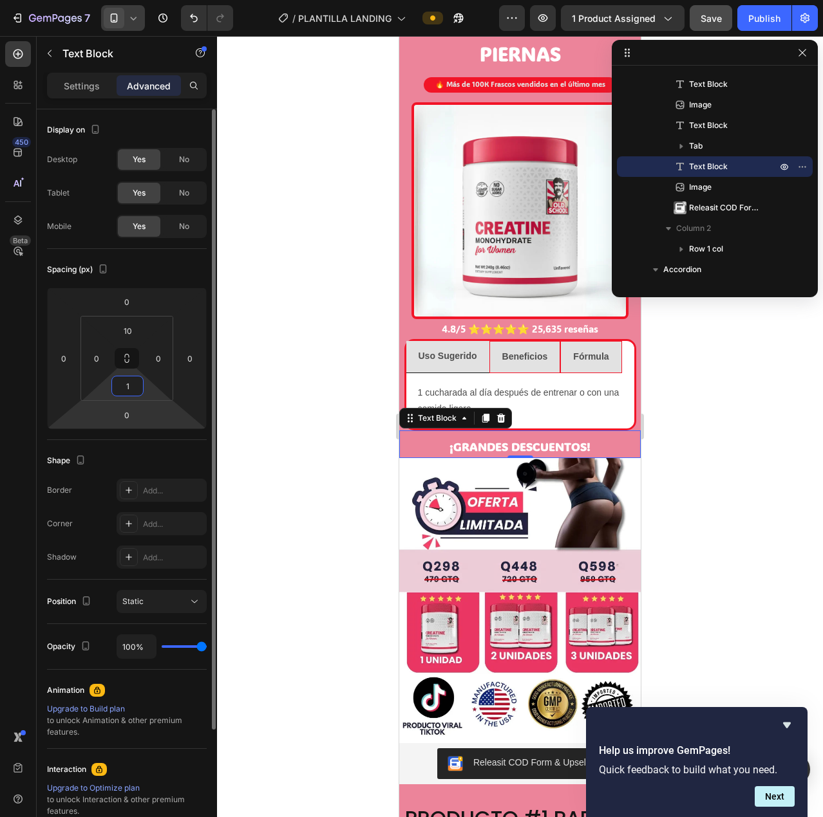
type input "10"
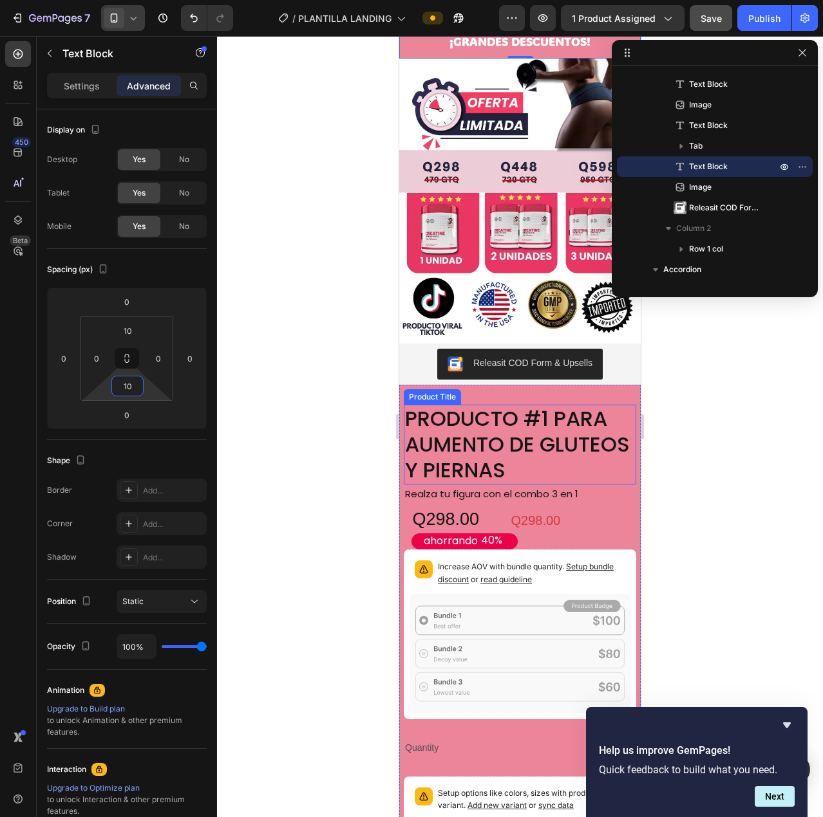
scroll to position [1278, 0]
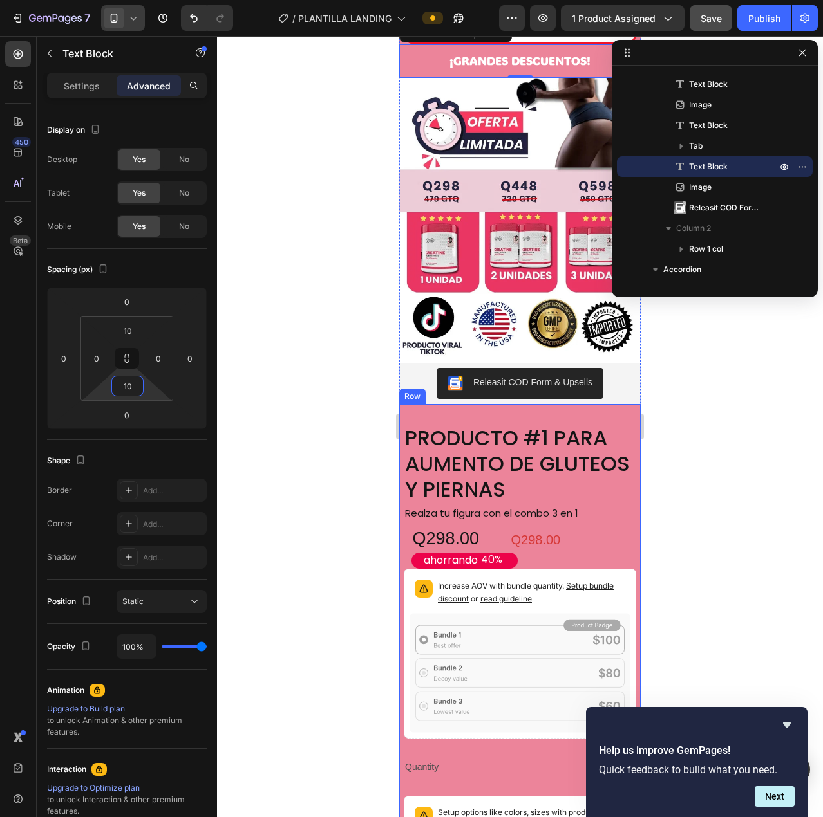
click at [559, 404] on div "PRODUCTO #1 PARA AUMENTO DE GLUTEOS Y PIERNAS Product Title Realza tu figura co…" at bounding box center [519, 811] width 241 height 814
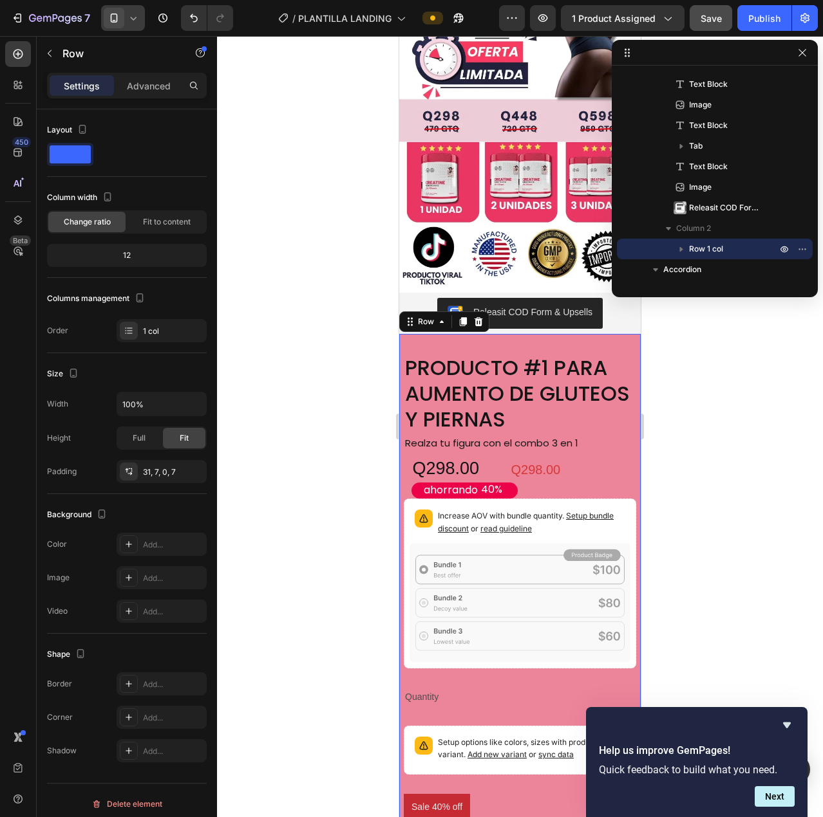
scroll to position [1342, 0]
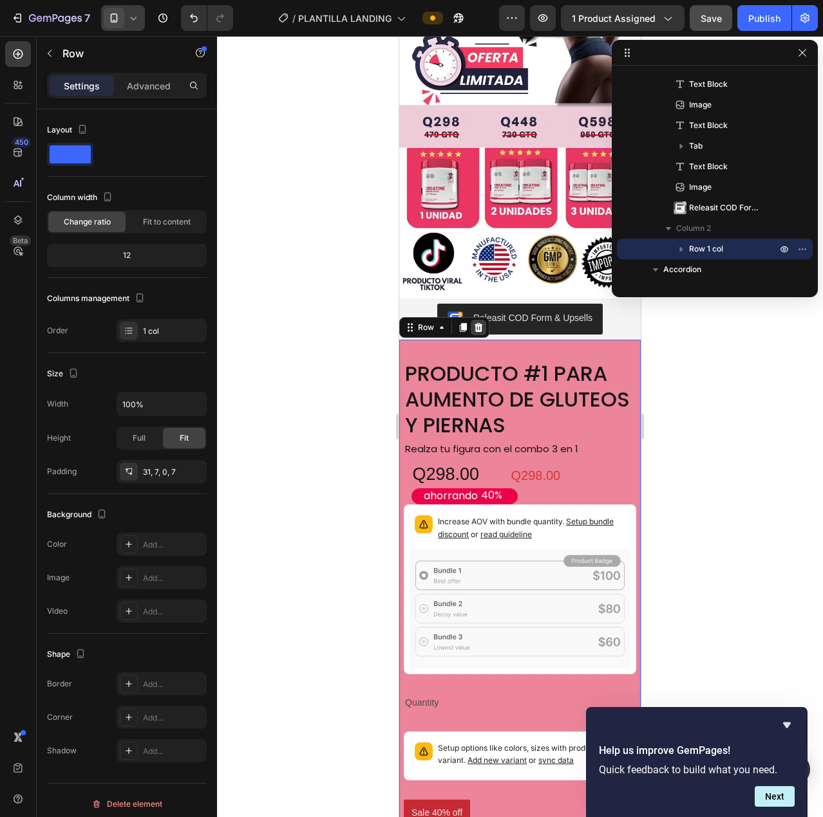
click at [478, 322] on icon at bounding box center [478, 326] width 8 height 9
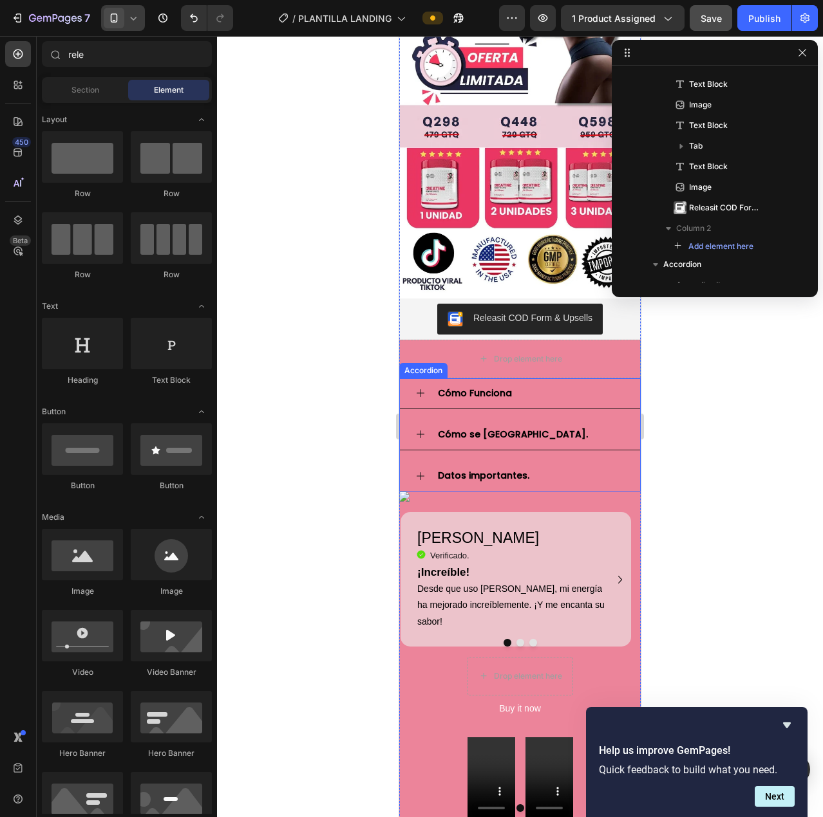
click at [416, 388] on icon at bounding box center [420, 393] width 10 height 10
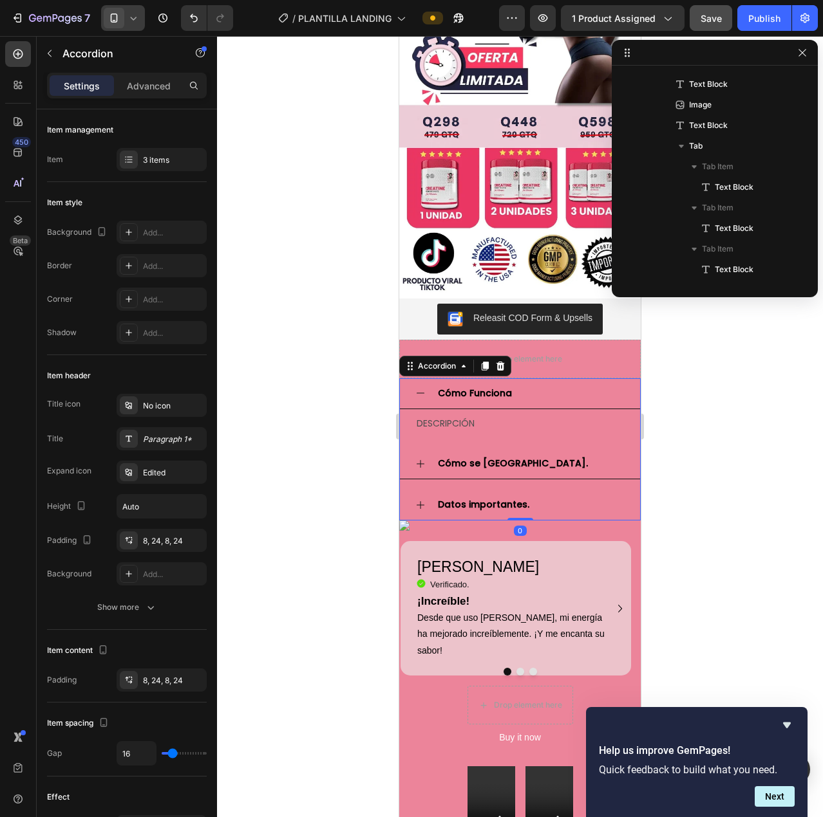
scroll to position [342, 0]
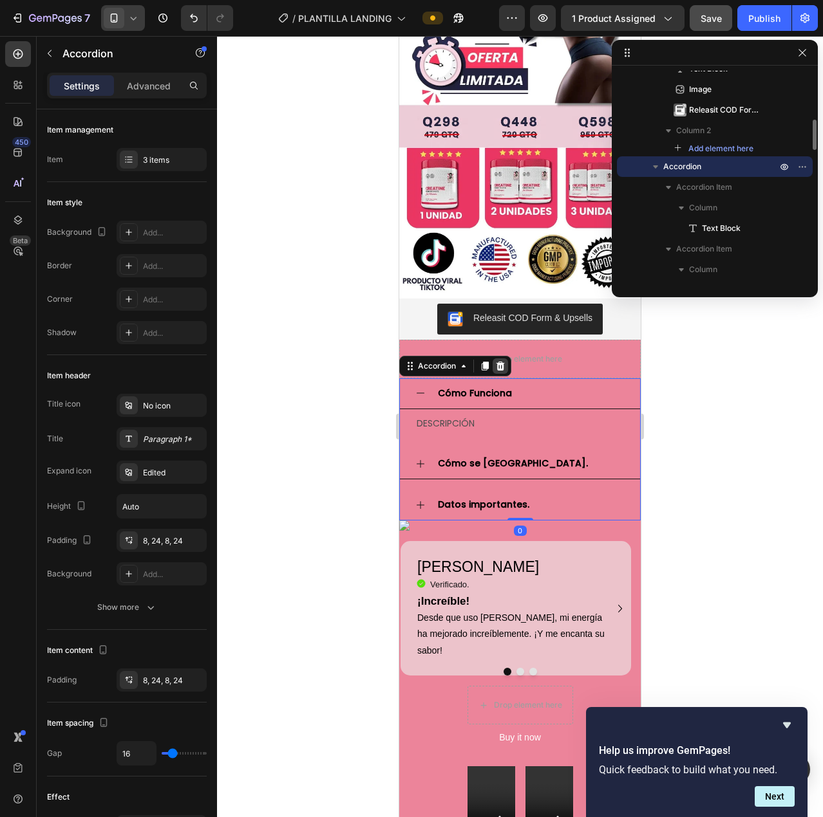
click at [496, 361] on icon at bounding box center [500, 366] width 10 height 10
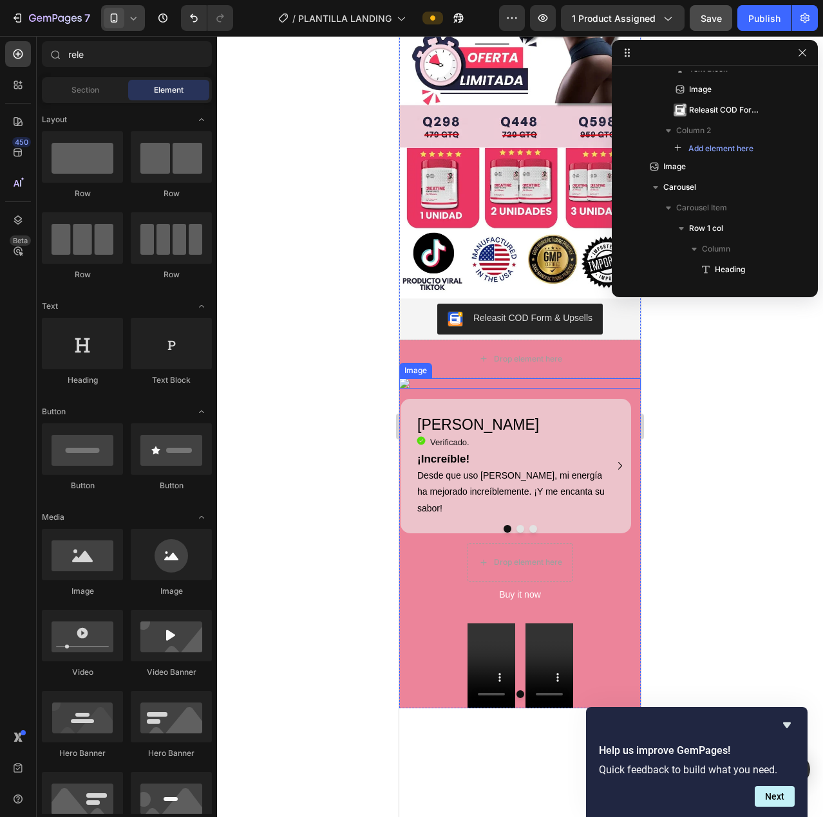
click at [427, 378] on img at bounding box center [519, 383] width 241 height 10
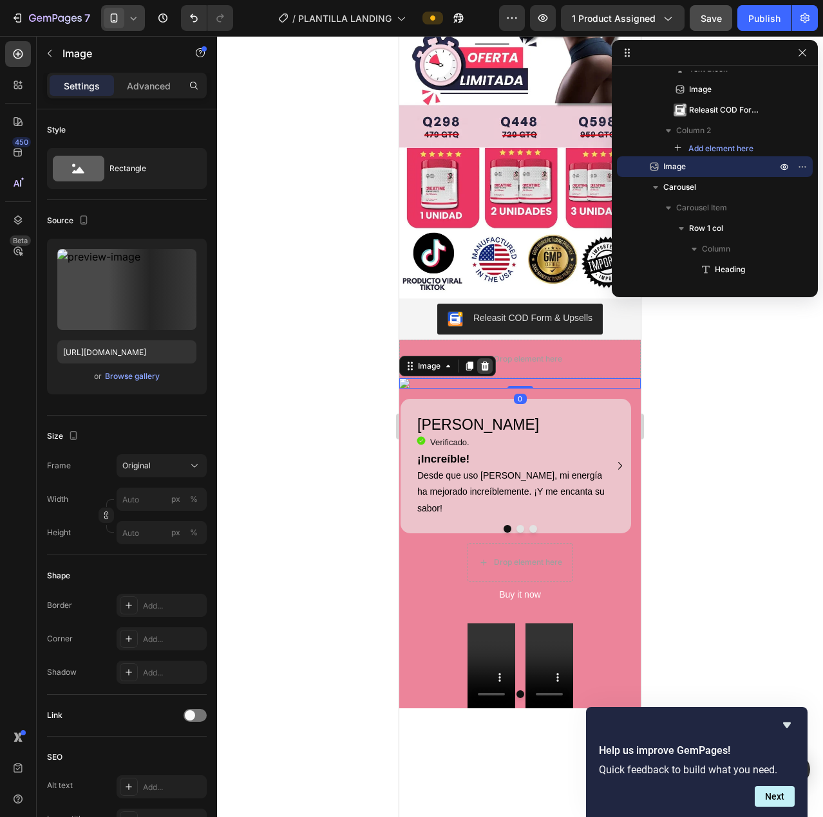
click at [485, 361] on icon at bounding box center [485, 366] width 10 height 10
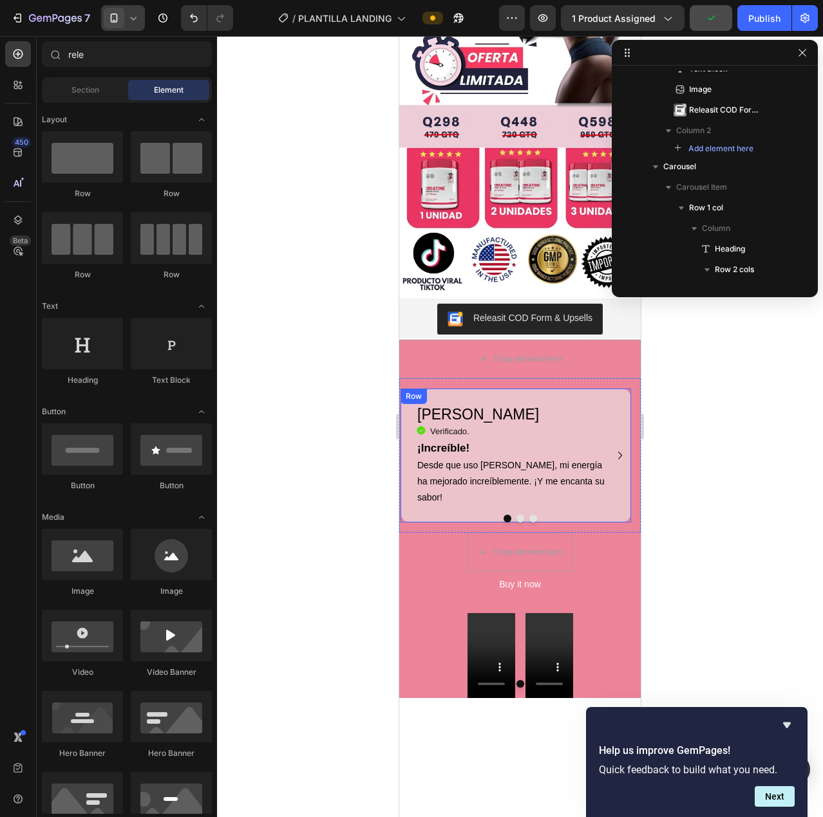
click at [418, 389] on div "Row" at bounding box center [413, 396] width 26 height 15
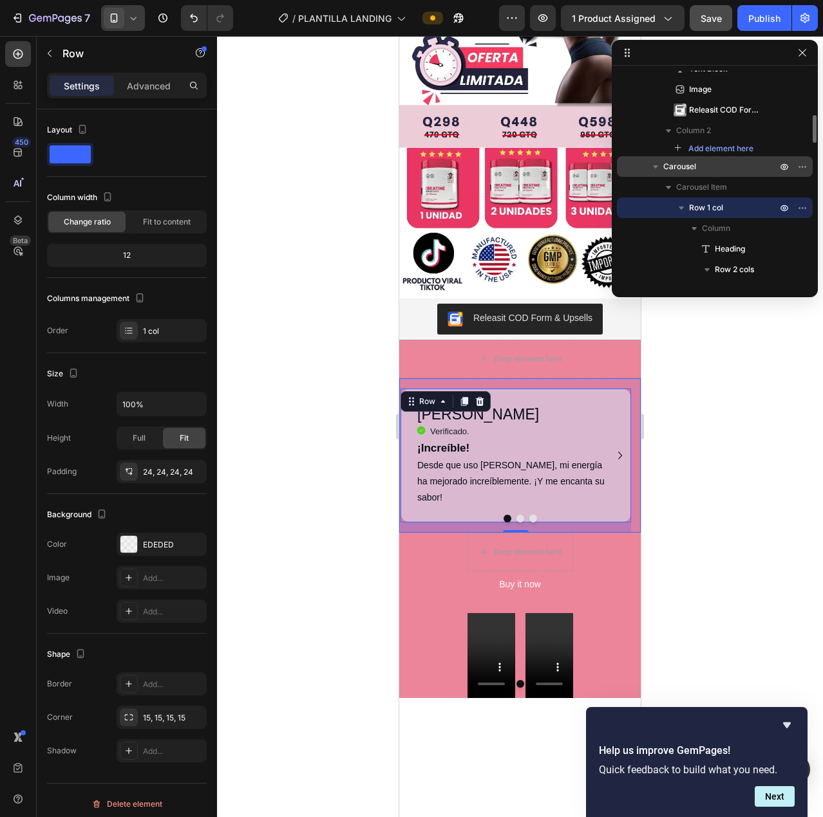
click at [714, 163] on p "Carousel" at bounding box center [721, 166] width 116 height 13
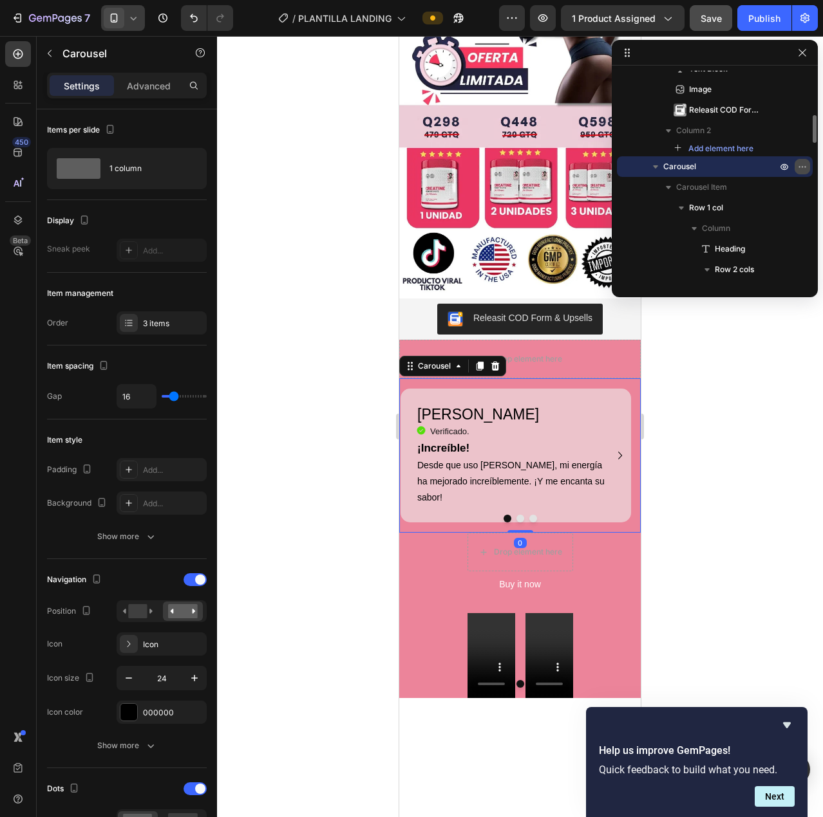
click at [799, 168] on icon "button" at bounding box center [802, 167] width 10 height 10
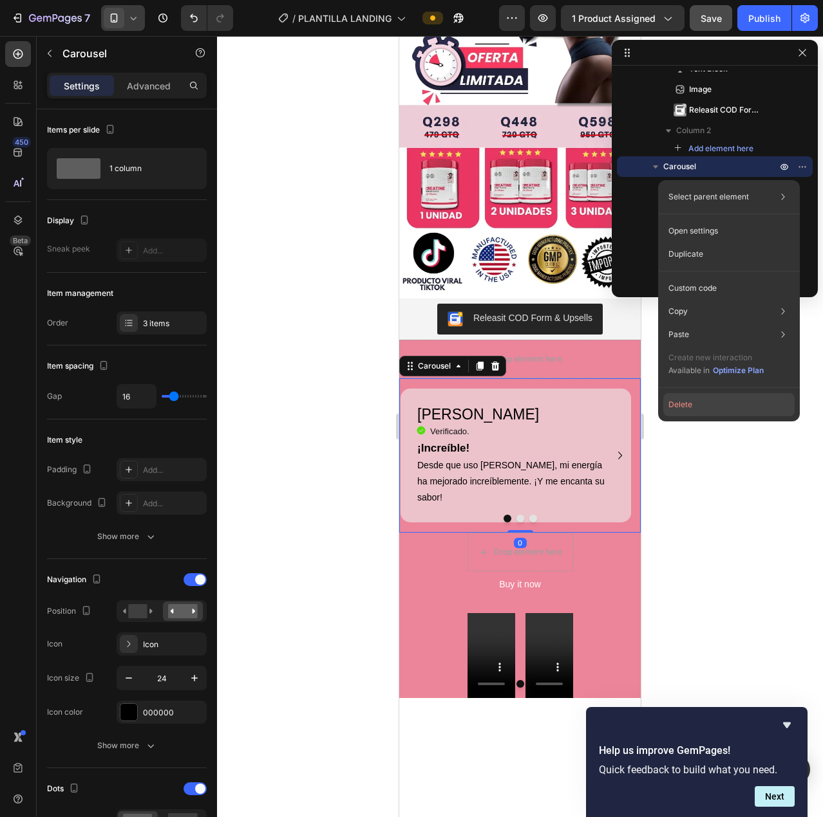
click at [711, 404] on button "Delete" at bounding box center [728, 404] width 131 height 23
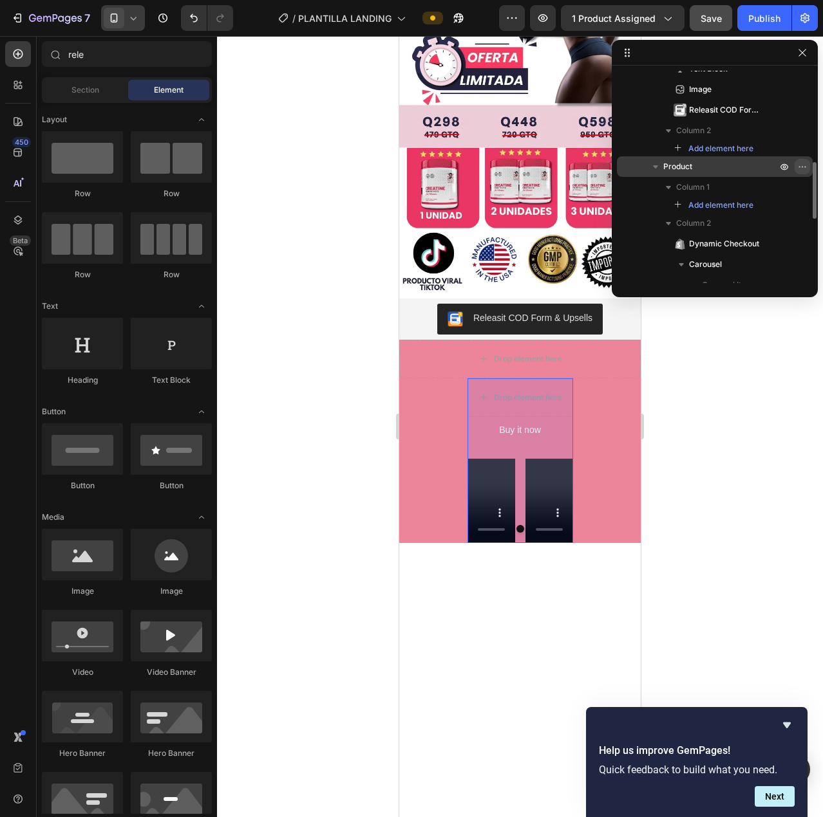
click at [800, 165] on icon "button" at bounding box center [802, 167] width 10 height 10
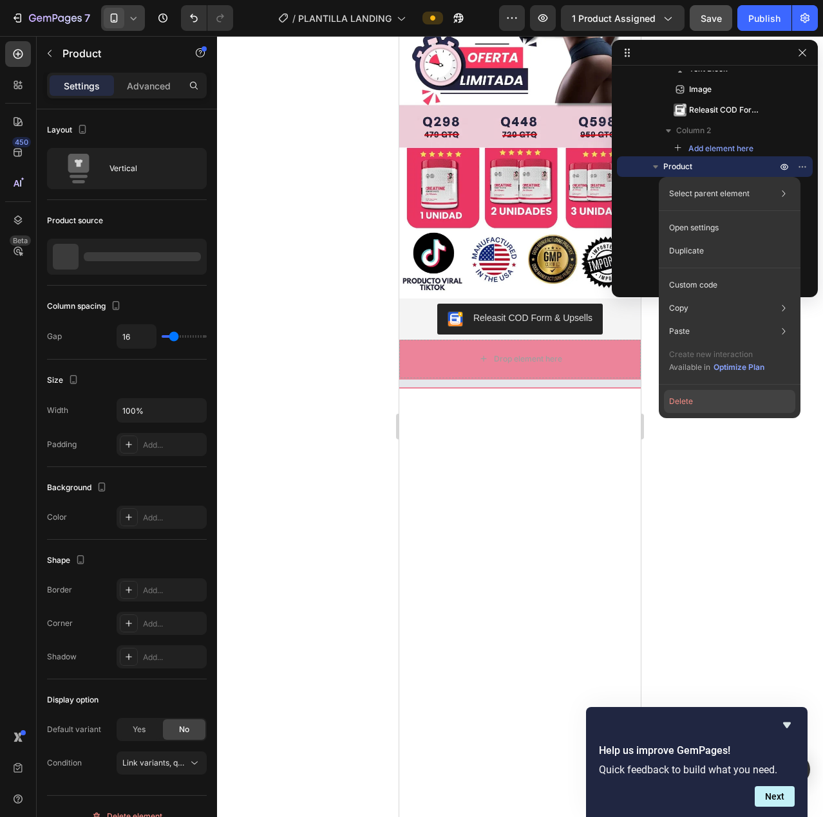
click at [749, 401] on button "Delete" at bounding box center [729, 401] width 131 height 23
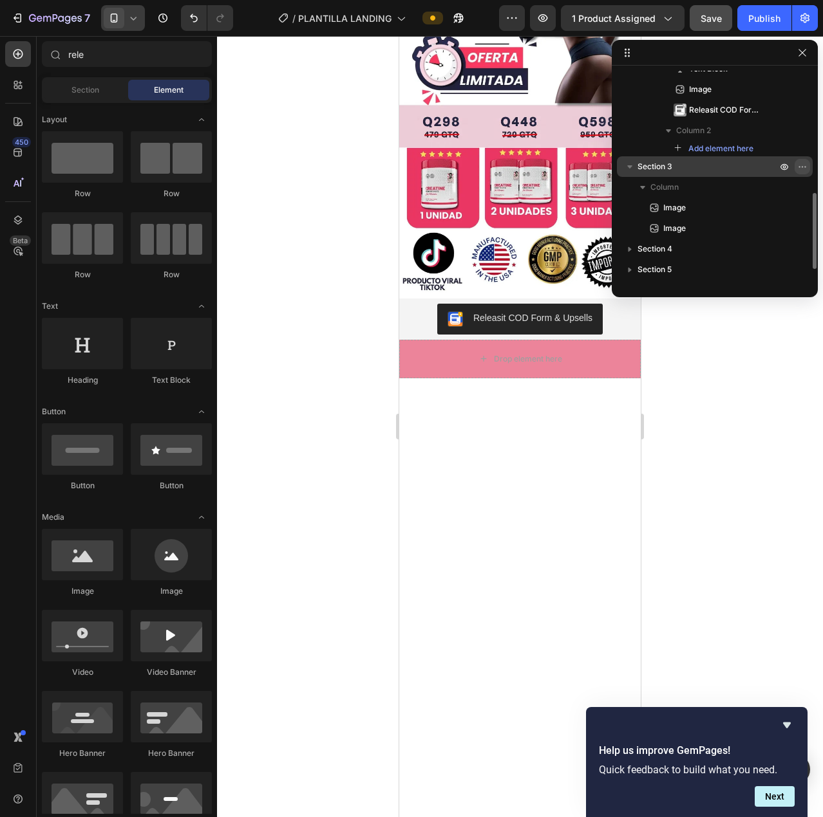
click at [797, 166] on icon "button" at bounding box center [802, 167] width 10 height 10
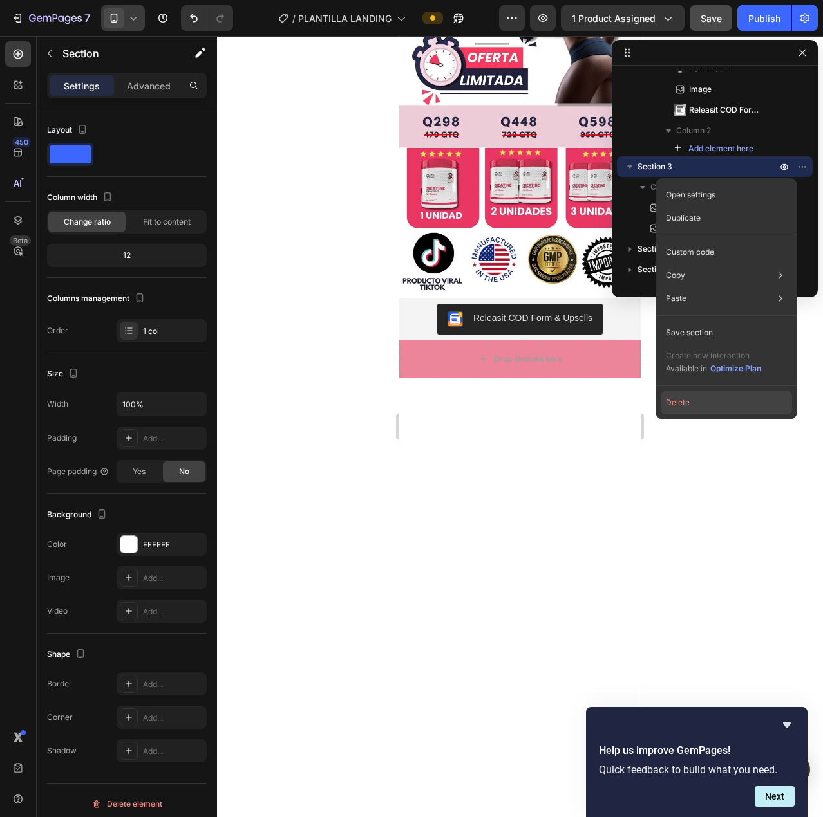
click at [723, 396] on button "Delete" at bounding box center [725, 402] width 131 height 23
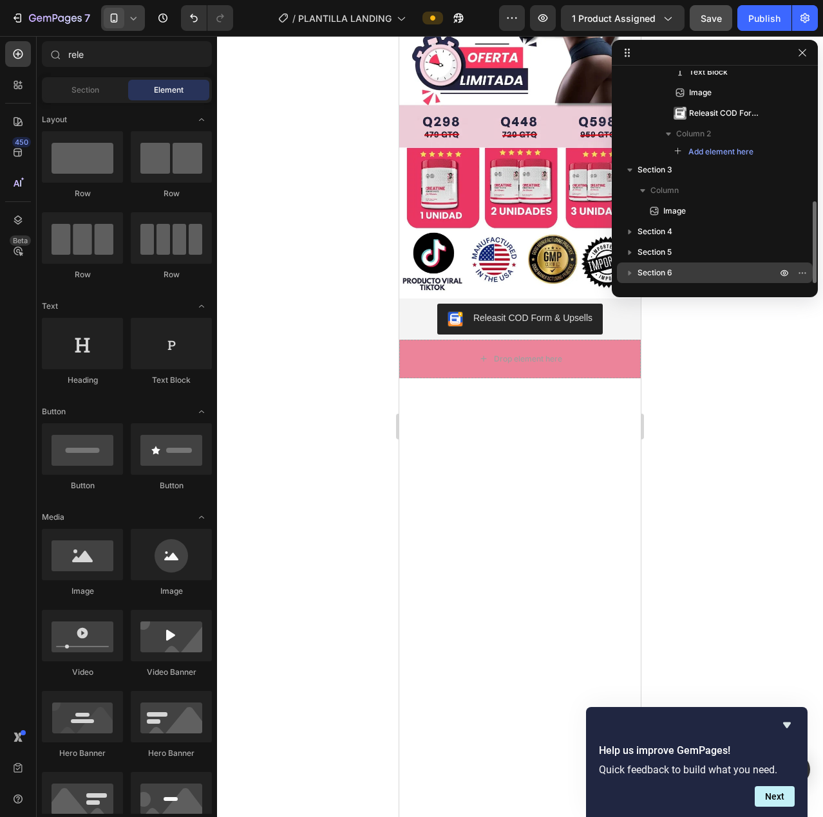
click at [769, 269] on p "Section 6" at bounding box center [708, 272] width 142 height 13
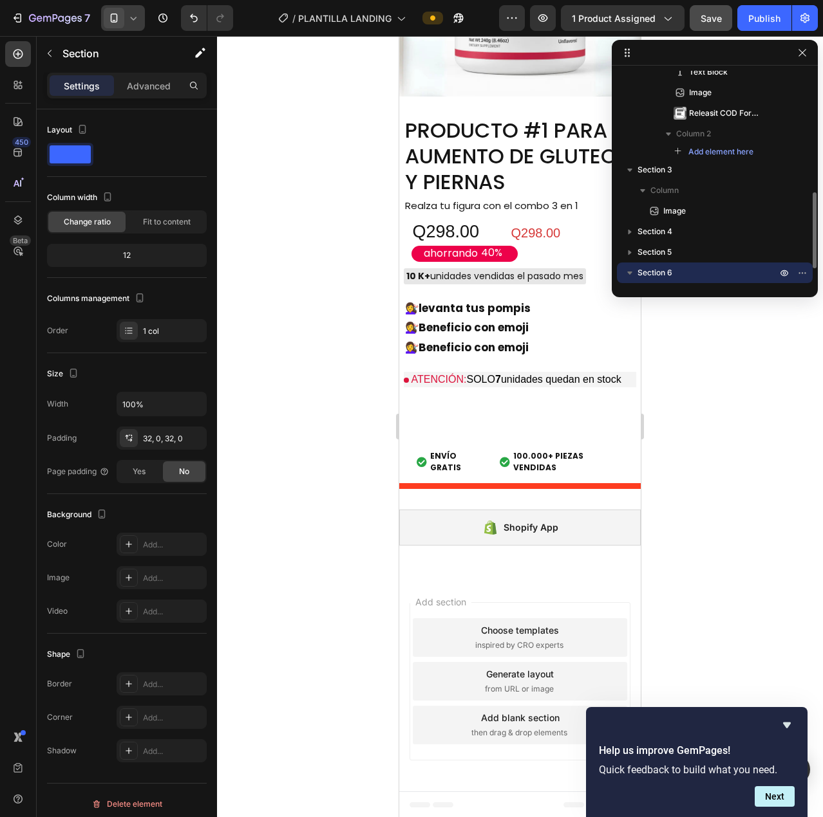
scroll to position [2569, 0]
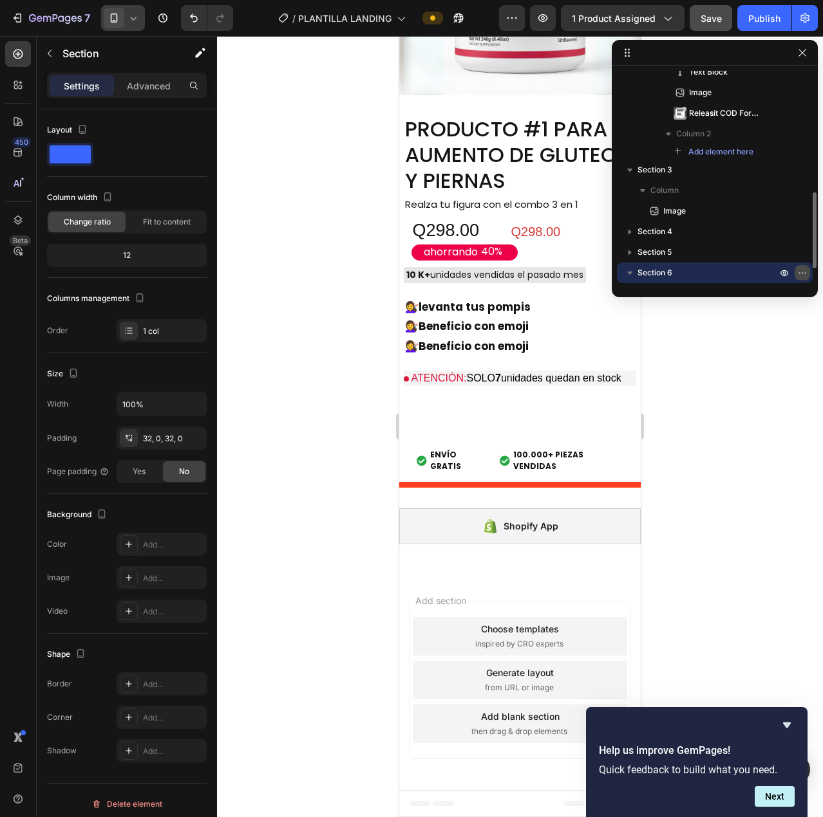
click at [796, 273] on button "button" at bounding box center [801, 272] width 15 height 15
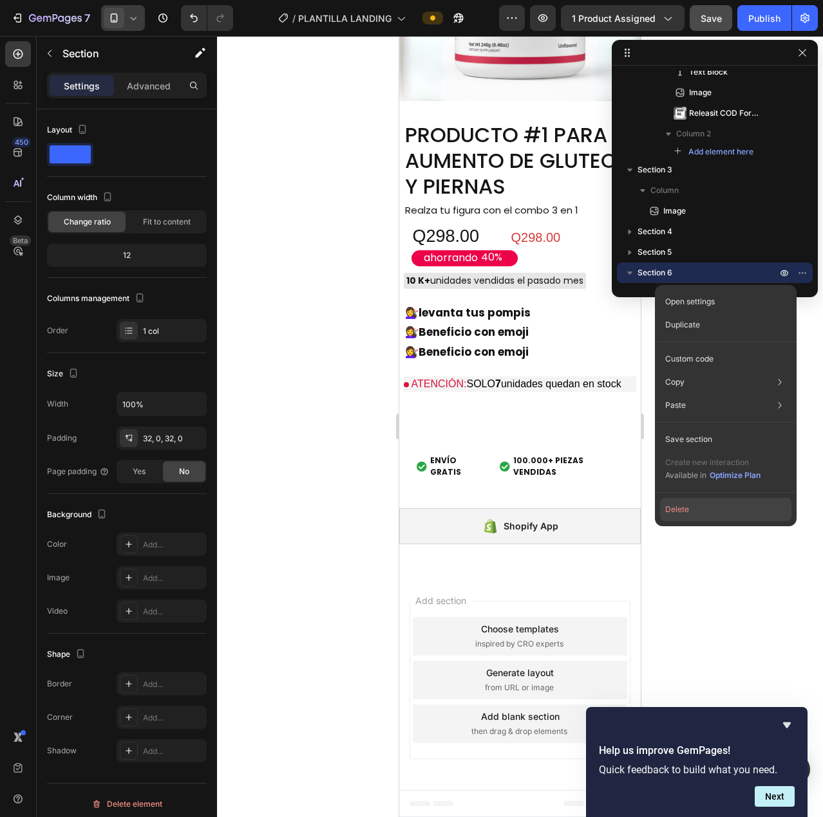
click at [713, 507] on button "Delete" at bounding box center [725, 509] width 131 height 23
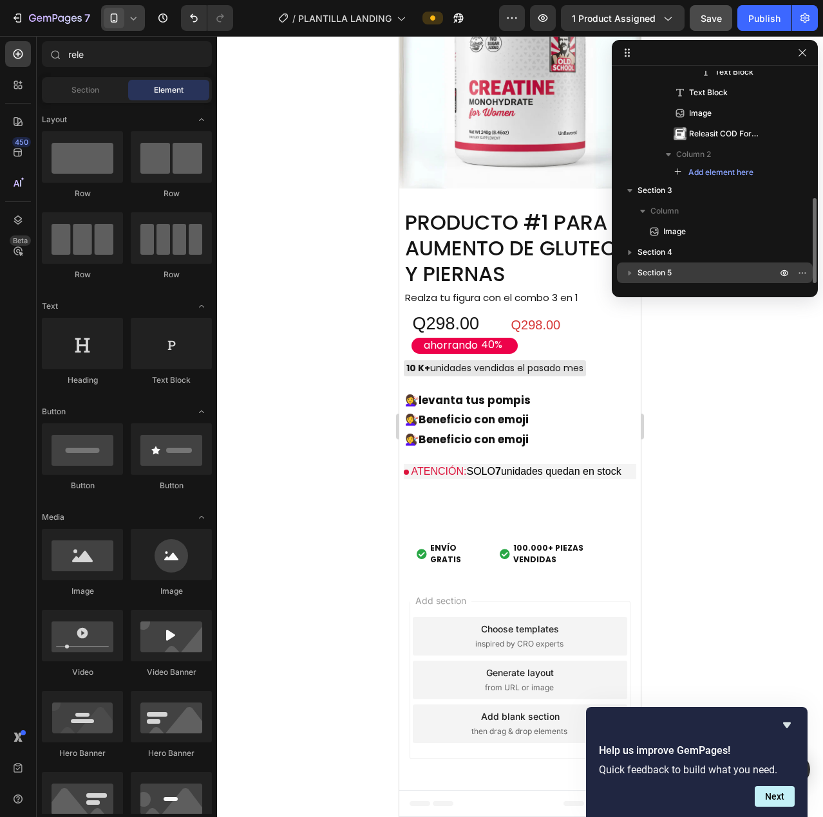
scroll to position [2482, 0]
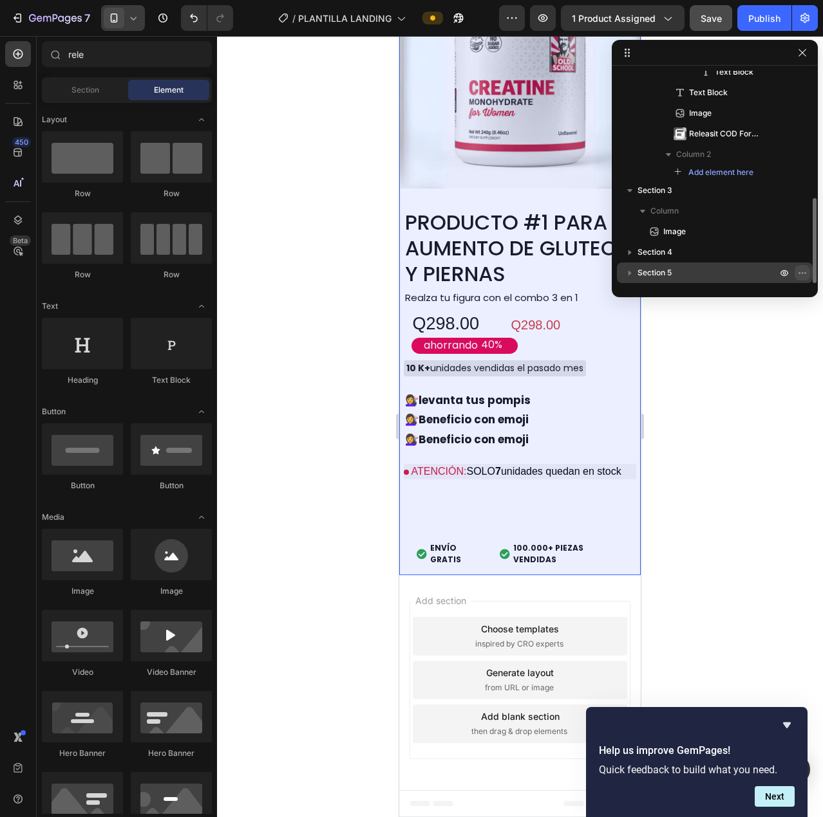
click at [800, 270] on icon "button" at bounding box center [802, 273] width 10 height 10
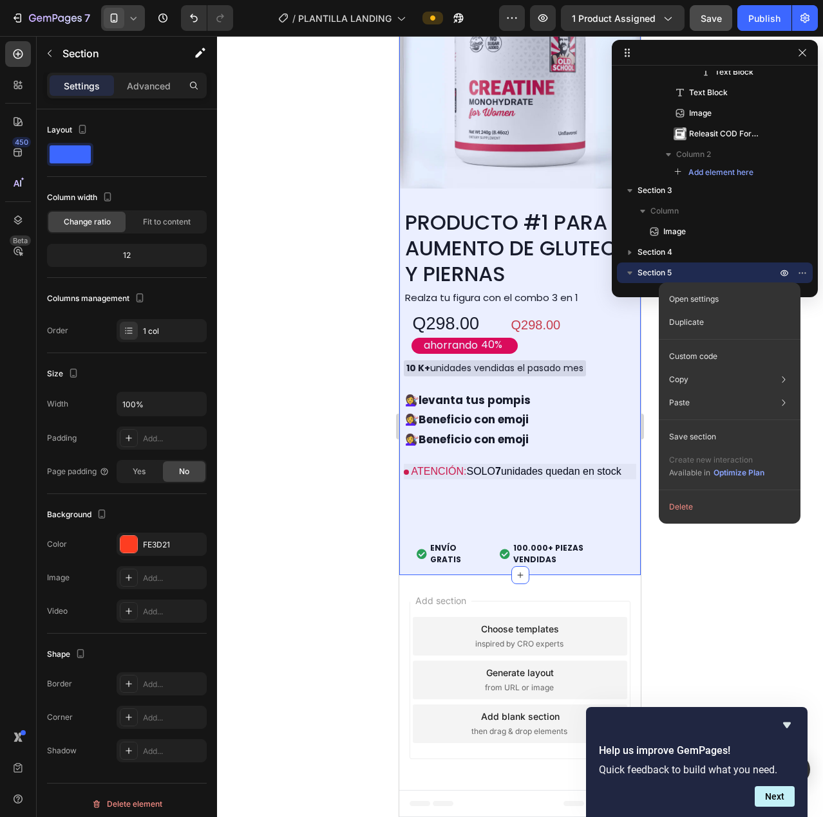
click at [696, 512] on button "Delete" at bounding box center [729, 507] width 131 height 23
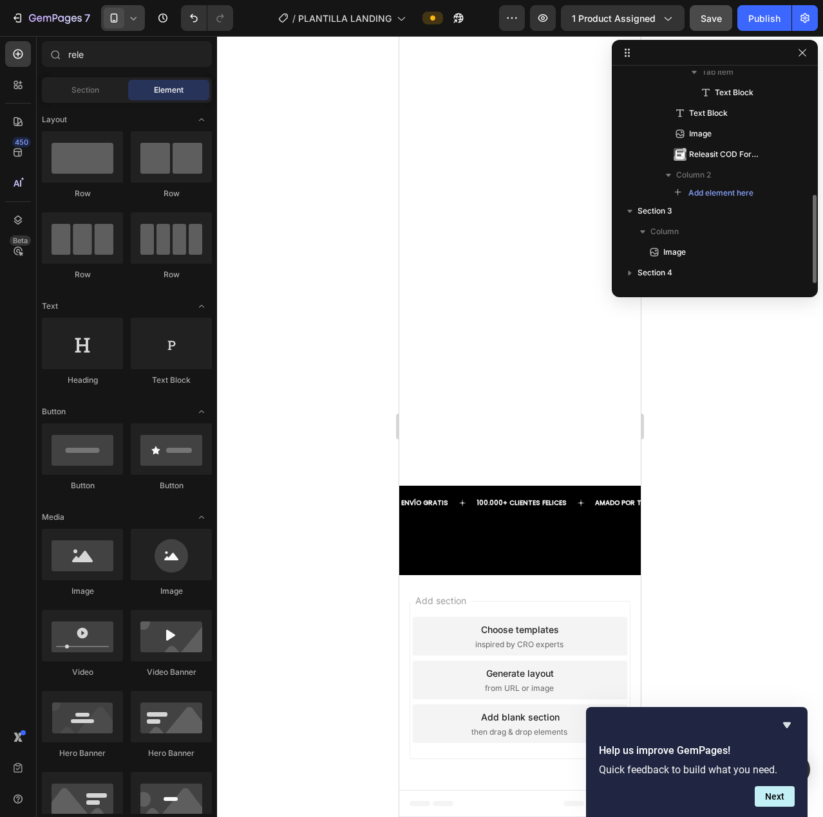
scroll to position [297, 0]
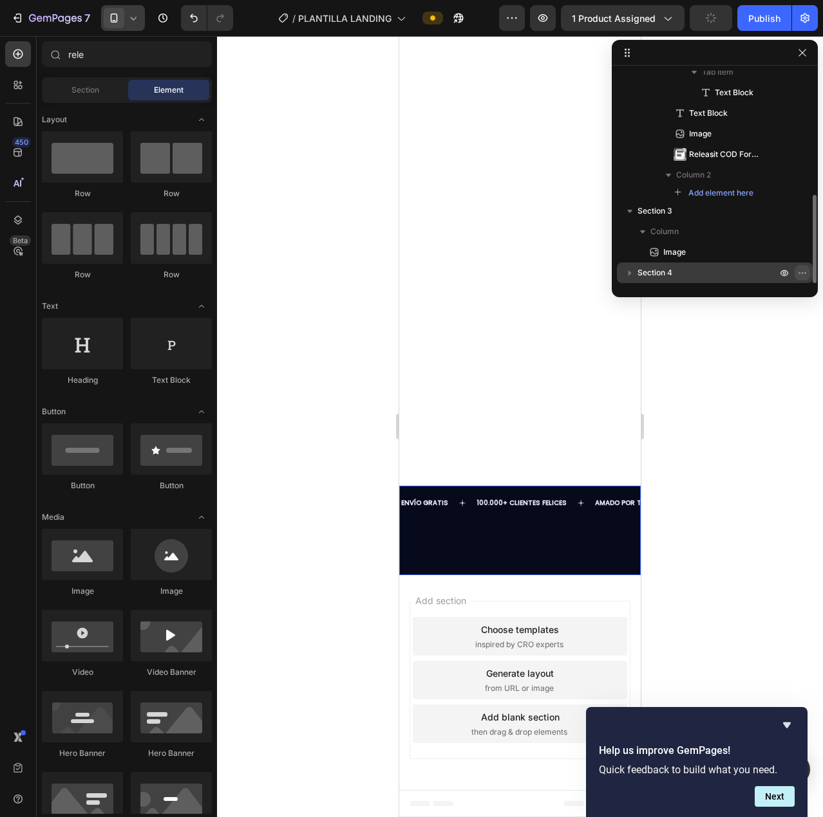
click at [803, 272] on icon "button" at bounding box center [802, 273] width 10 height 10
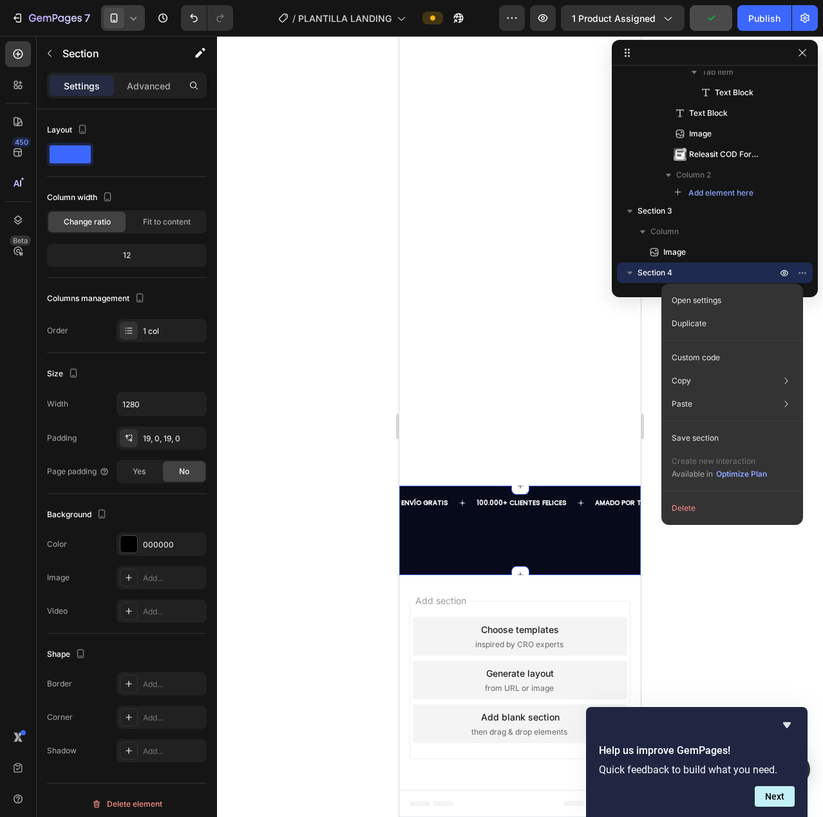
scroll to position [1418, 0]
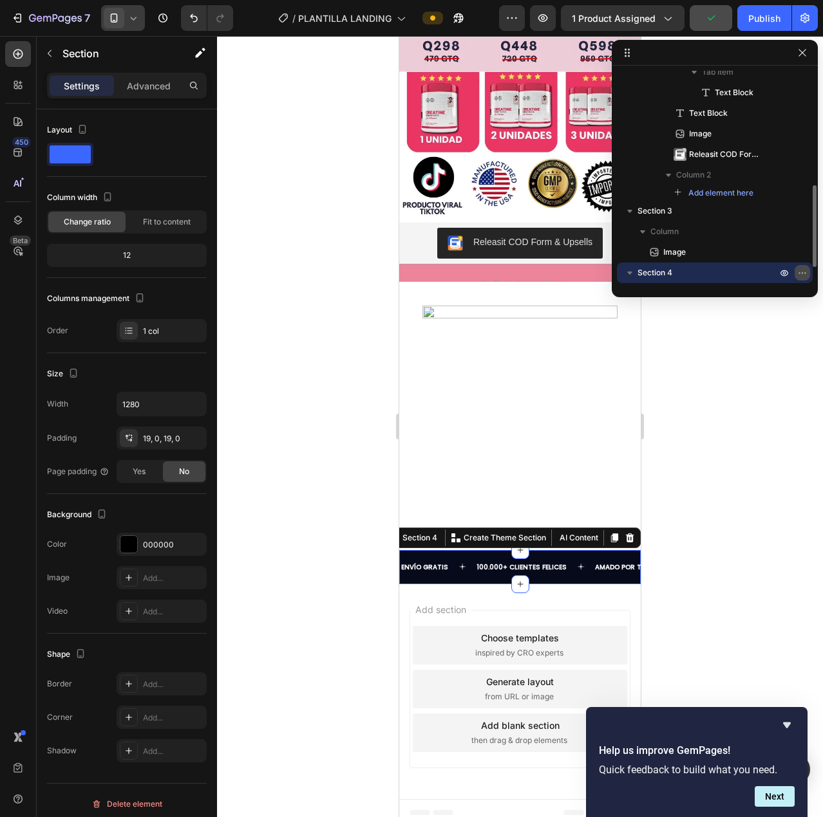
click at [801, 274] on icon "button" at bounding box center [801, 272] width 1 height 1
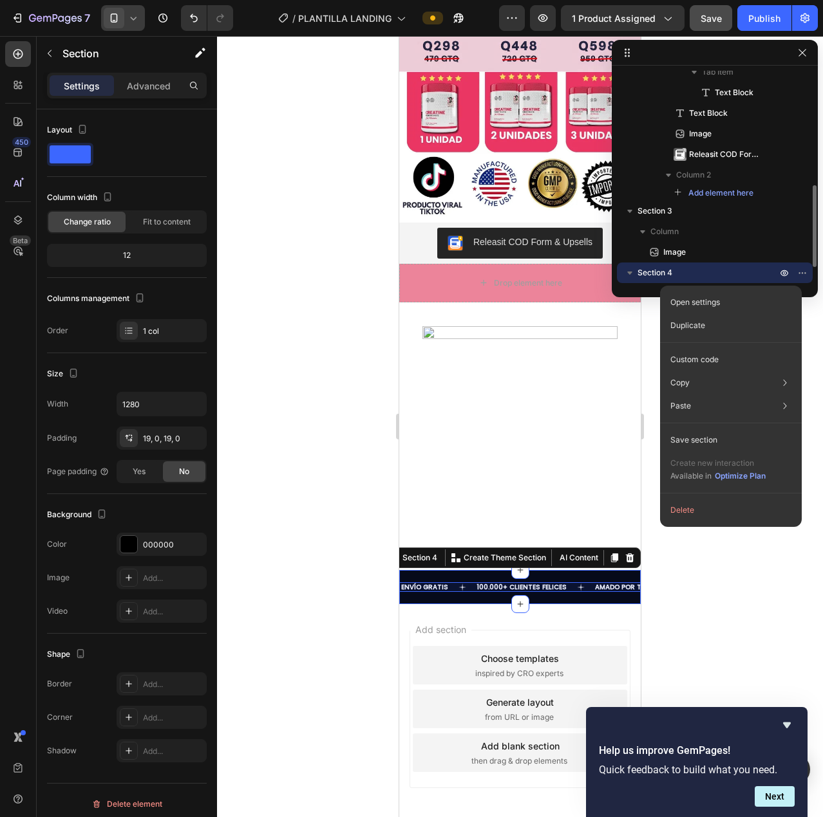
scroll to position [339, 0]
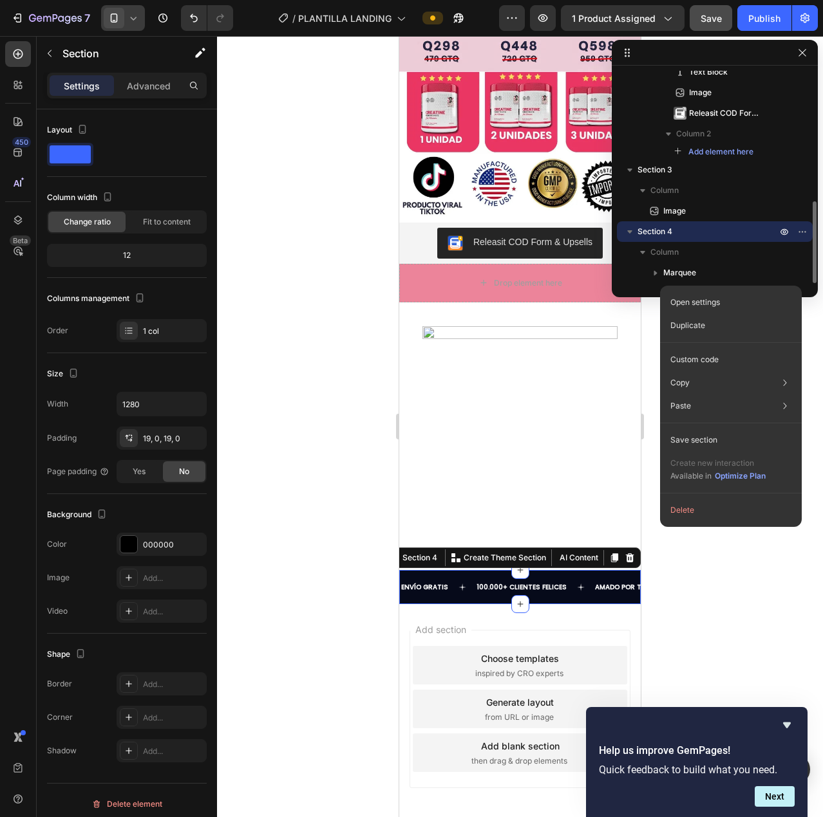
click at [624, 230] on icon "button" at bounding box center [629, 231] width 13 height 13
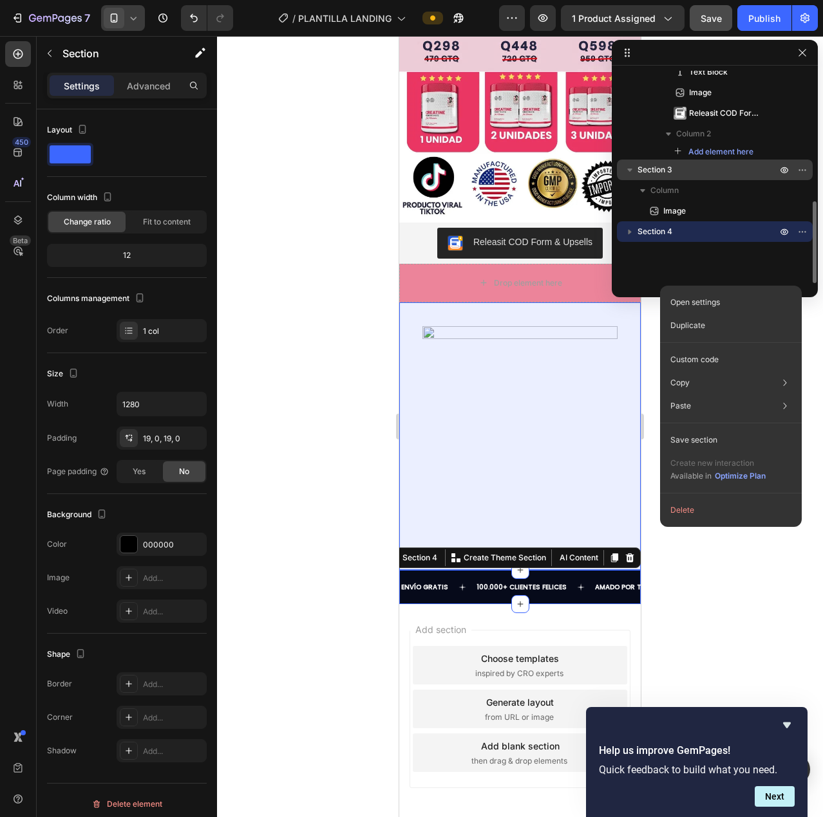
click at [657, 172] on span "Section 3" at bounding box center [654, 169] width 35 height 13
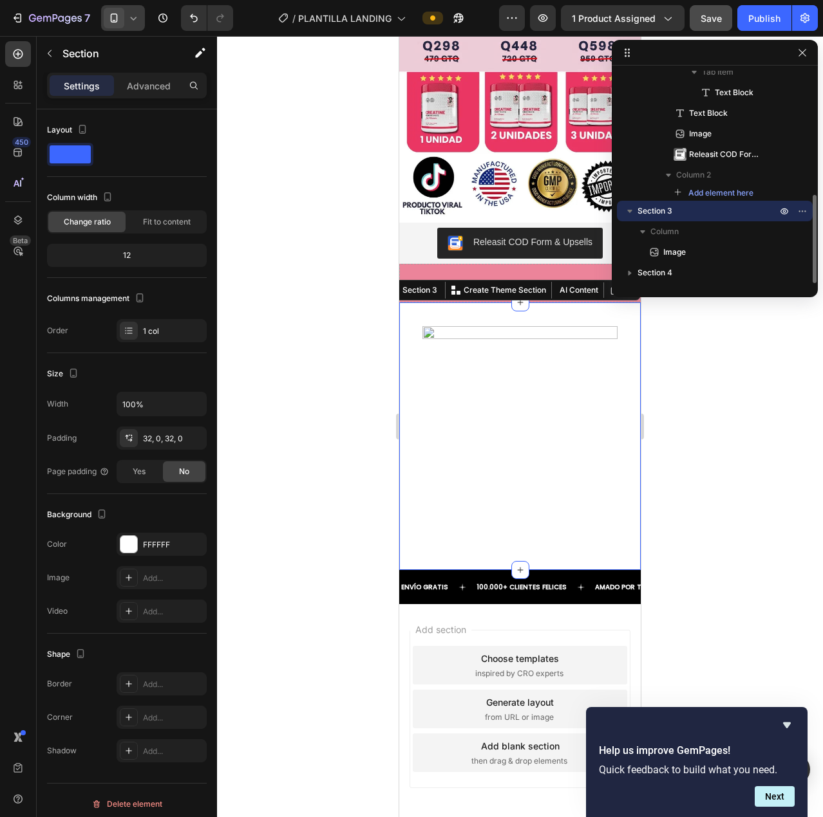
scroll to position [297, 0]
click at [798, 209] on icon "button" at bounding box center [802, 211] width 10 height 10
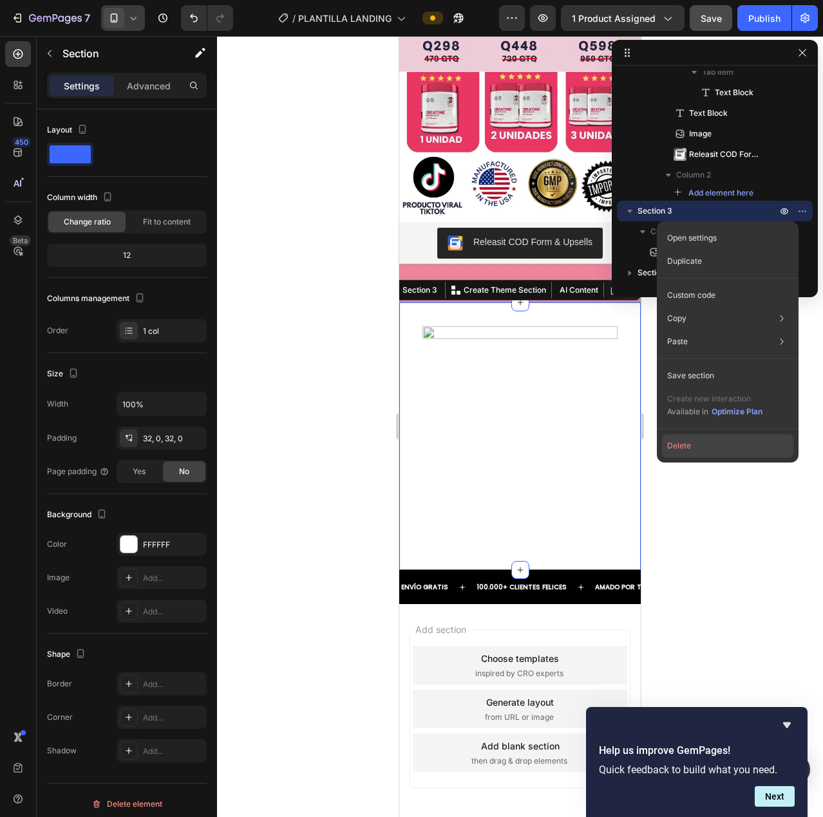
click at [737, 443] on button "Delete" at bounding box center [727, 445] width 131 height 23
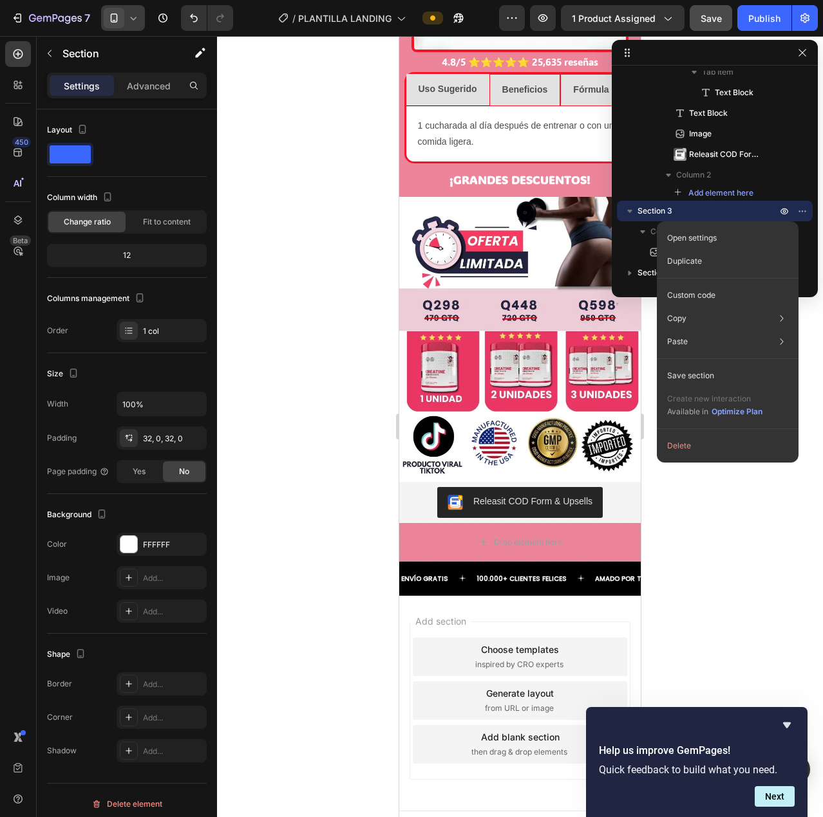
scroll to position [277, 0]
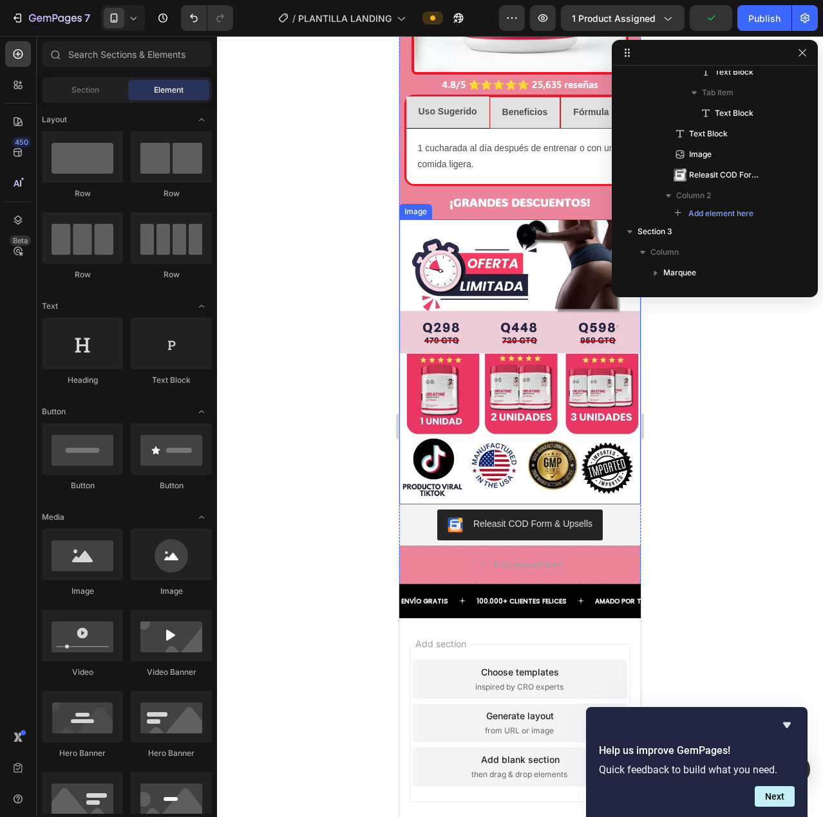
scroll to position [1159, 0]
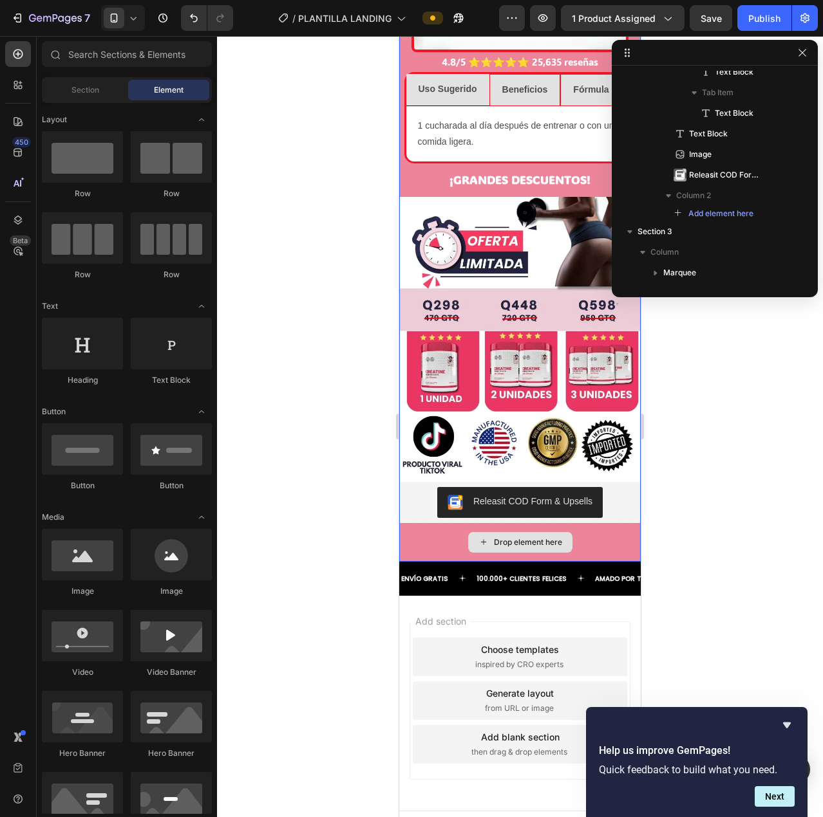
click at [617, 523] on div "Drop element here" at bounding box center [519, 542] width 241 height 39
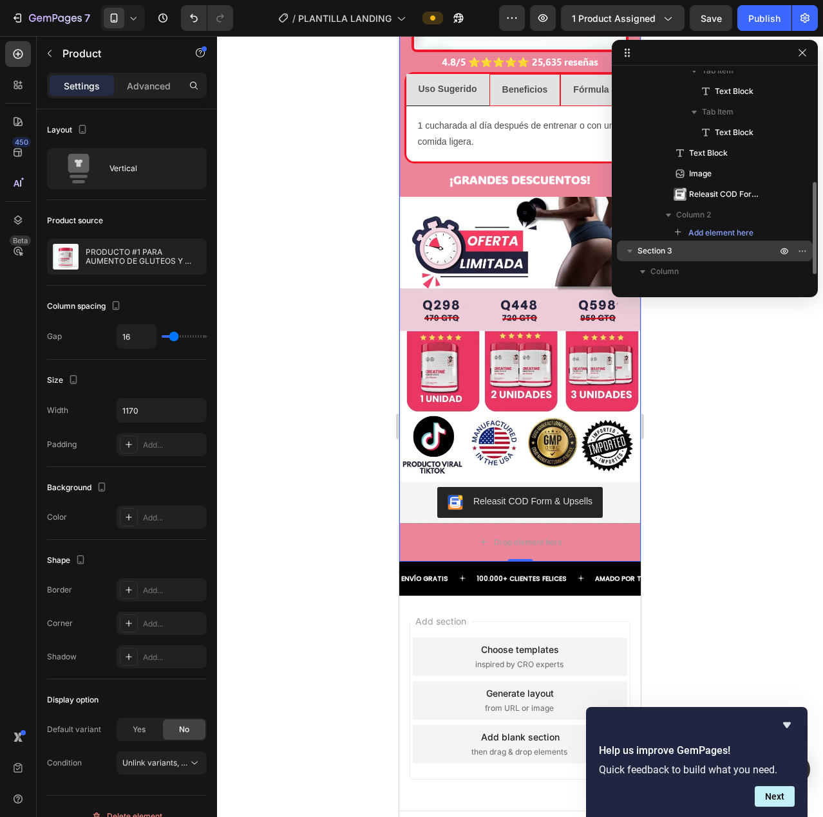
scroll to position [277, 0]
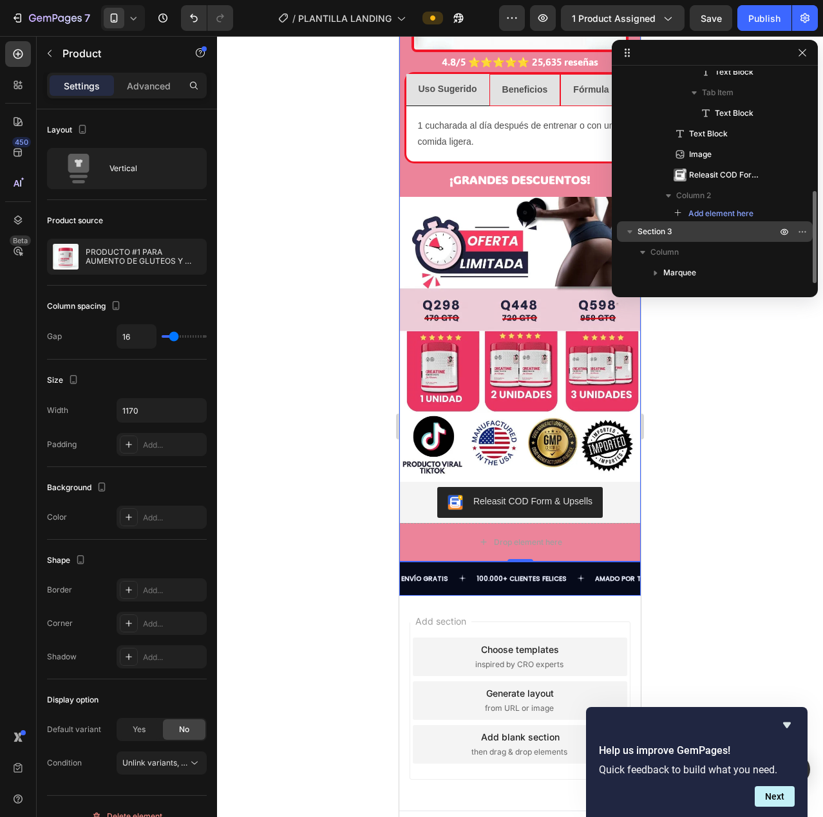
click at [702, 225] on p "Section 3" at bounding box center [708, 231] width 142 height 13
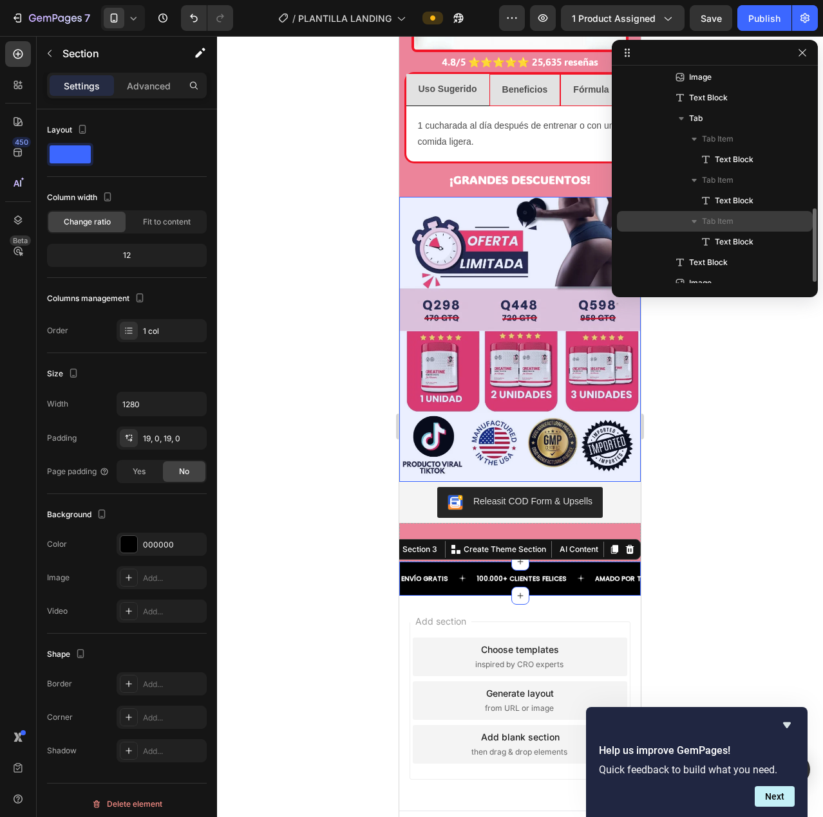
scroll to position [212, 0]
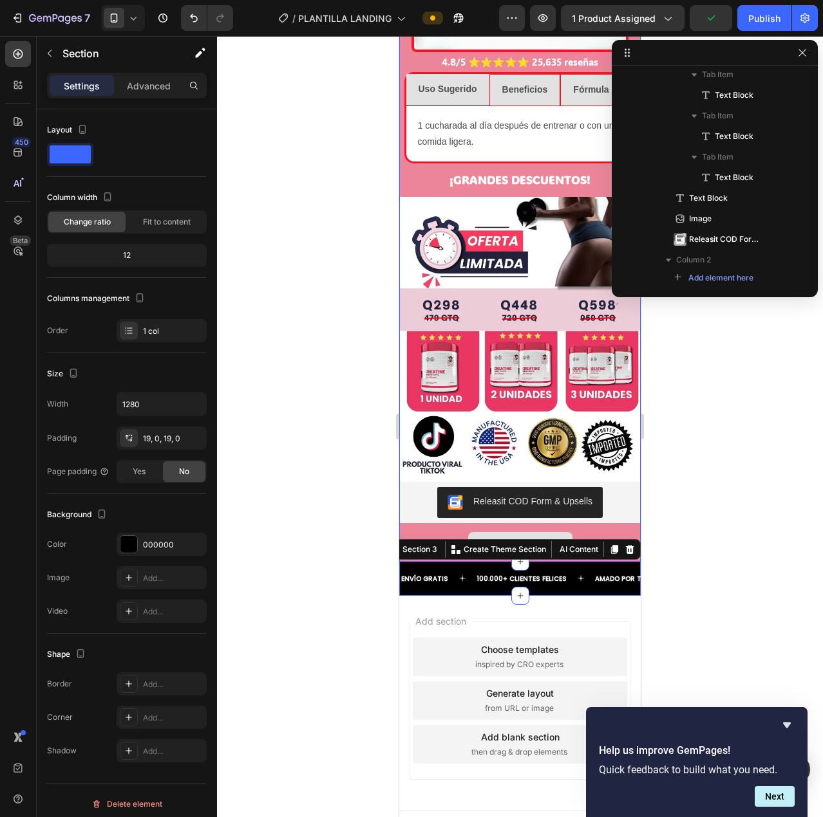
click at [610, 523] on div "Drop element here" at bounding box center [519, 542] width 241 height 39
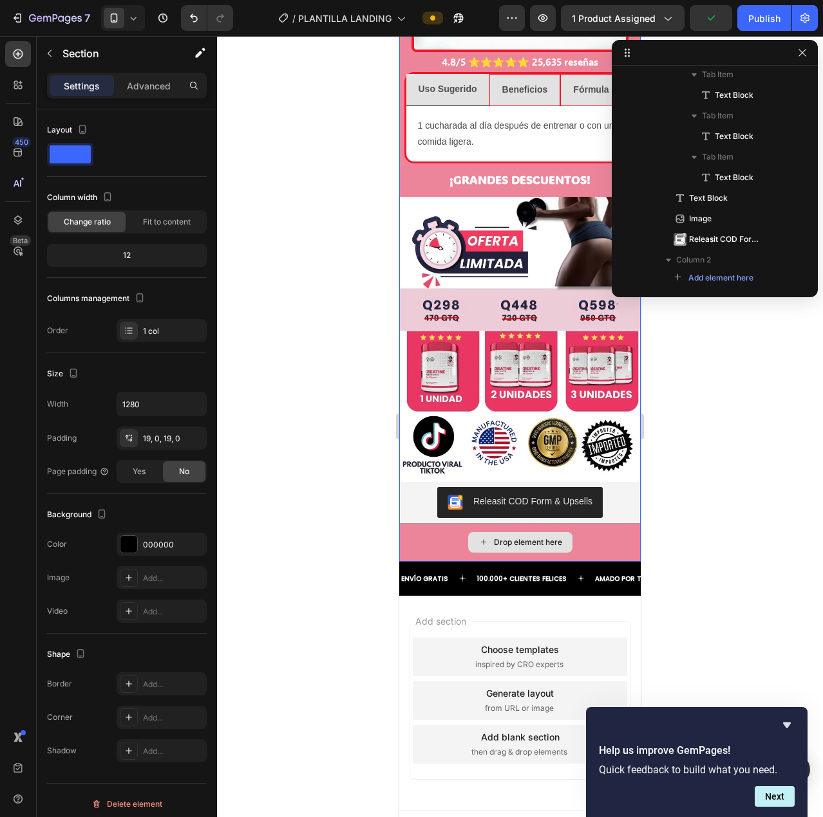
scroll to position [0, 0]
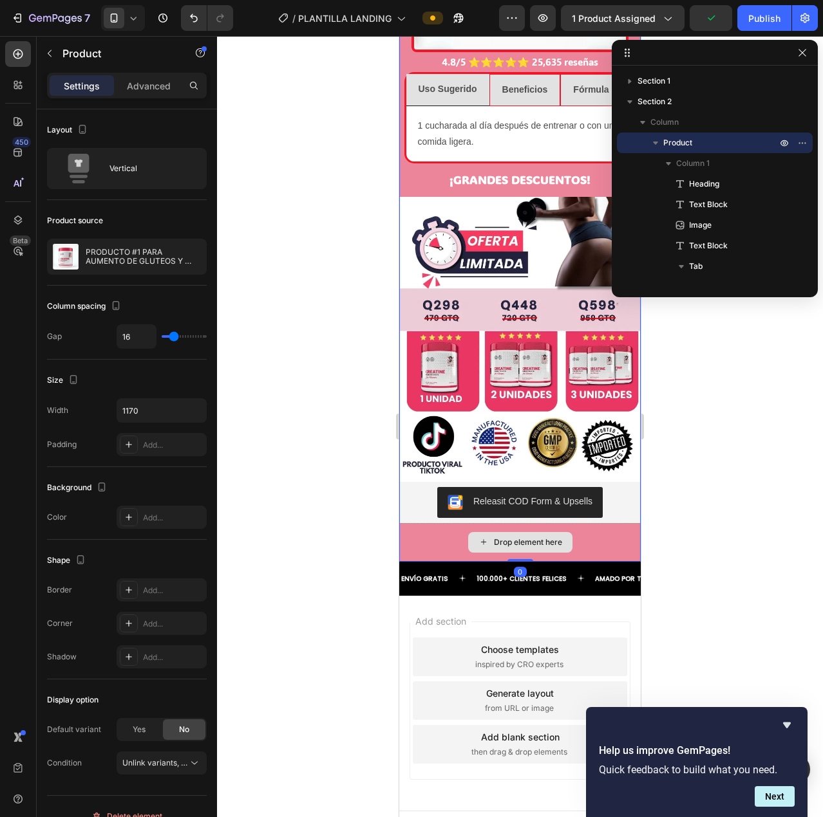
click at [425, 523] on div "Drop element here" at bounding box center [519, 542] width 241 height 39
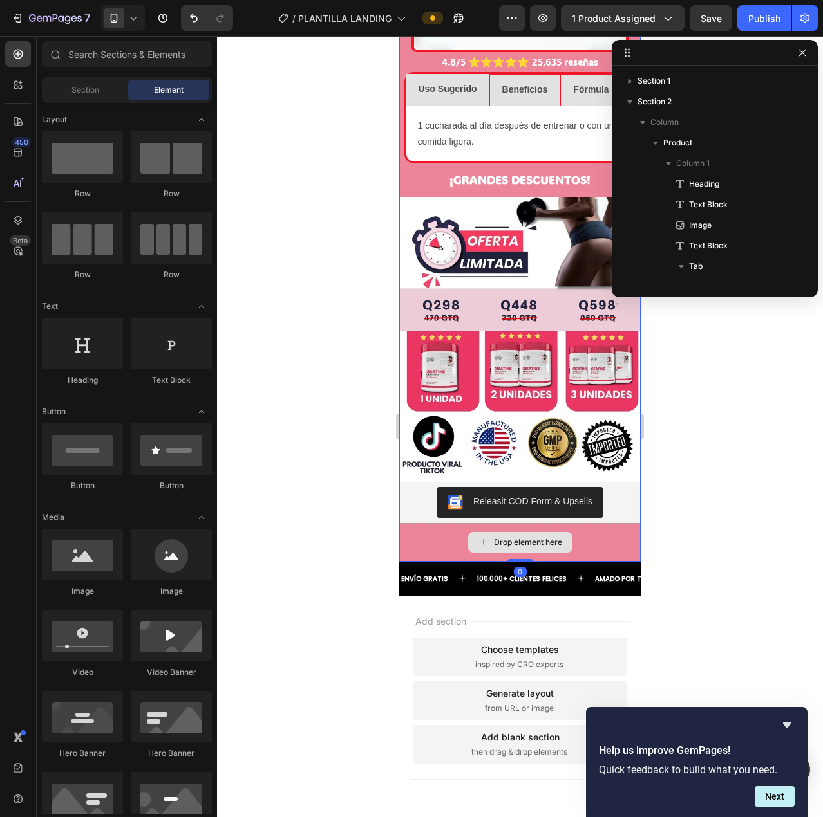
click at [512, 537] on div "Drop element here" at bounding box center [528, 542] width 68 height 10
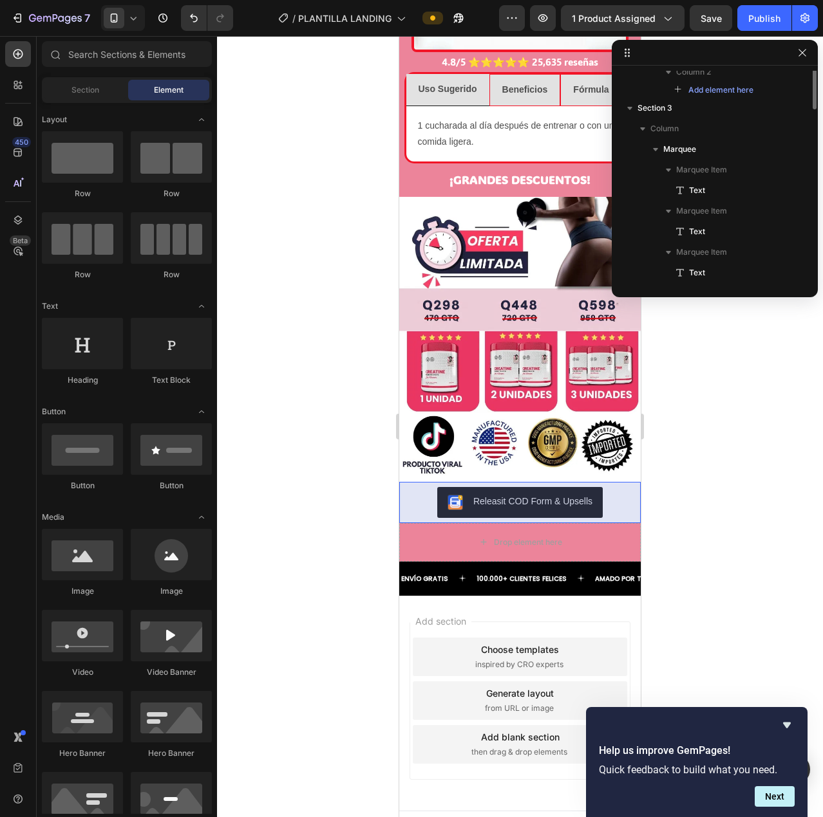
scroll to position [272, 0]
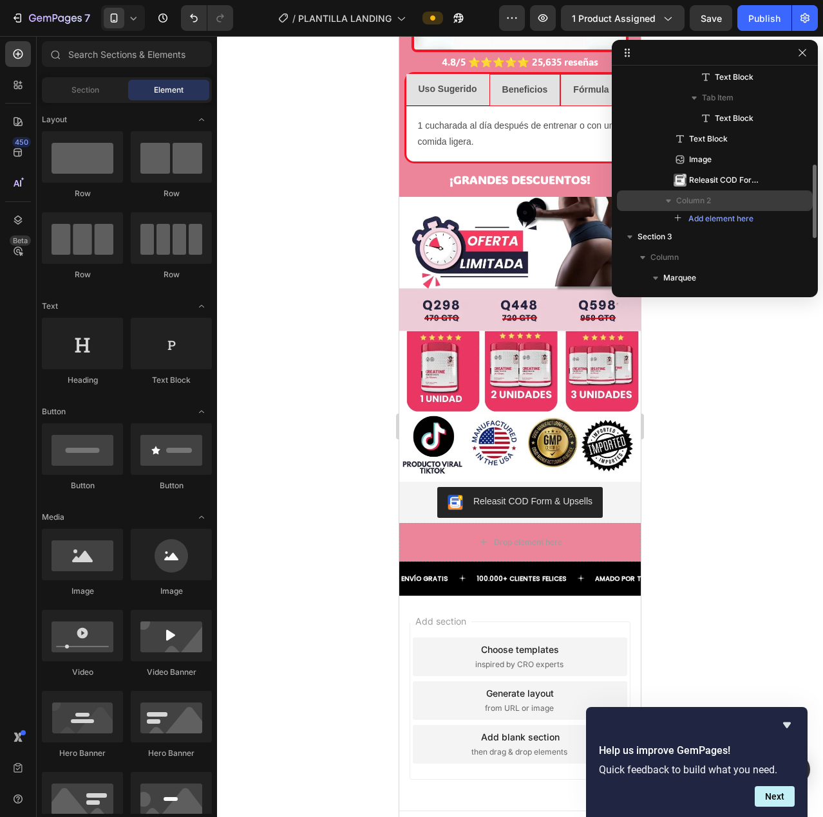
click at [708, 206] on span "Column 2" at bounding box center [693, 200] width 35 height 13
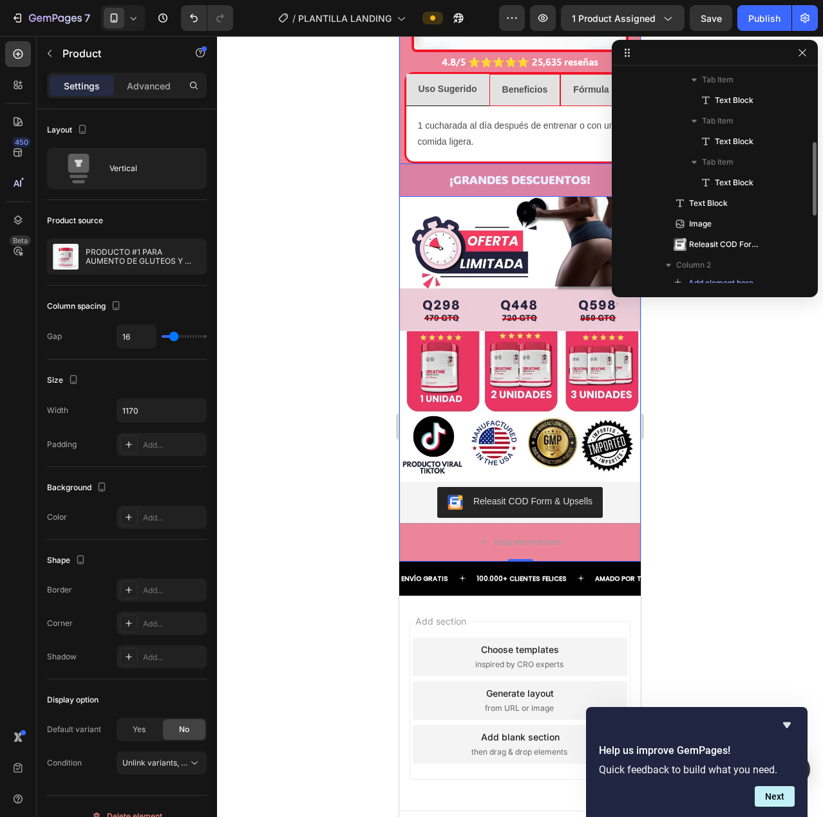
scroll to position [400, 0]
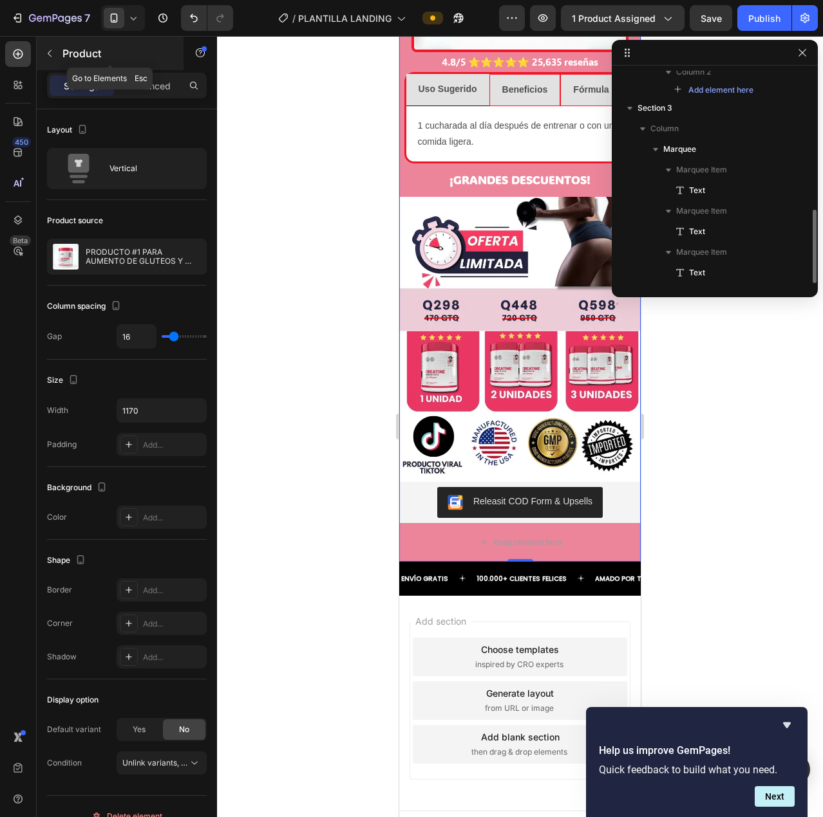
click at [52, 57] on icon "button" at bounding box center [49, 53] width 10 height 10
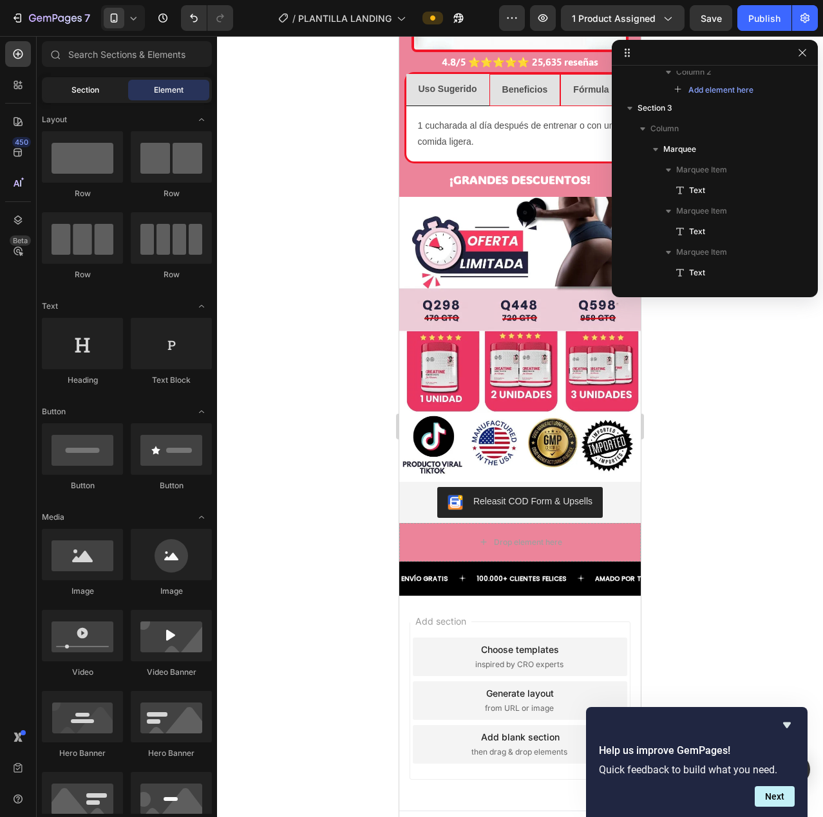
click at [91, 95] on span "Section" at bounding box center [85, 90] width 28 height 12
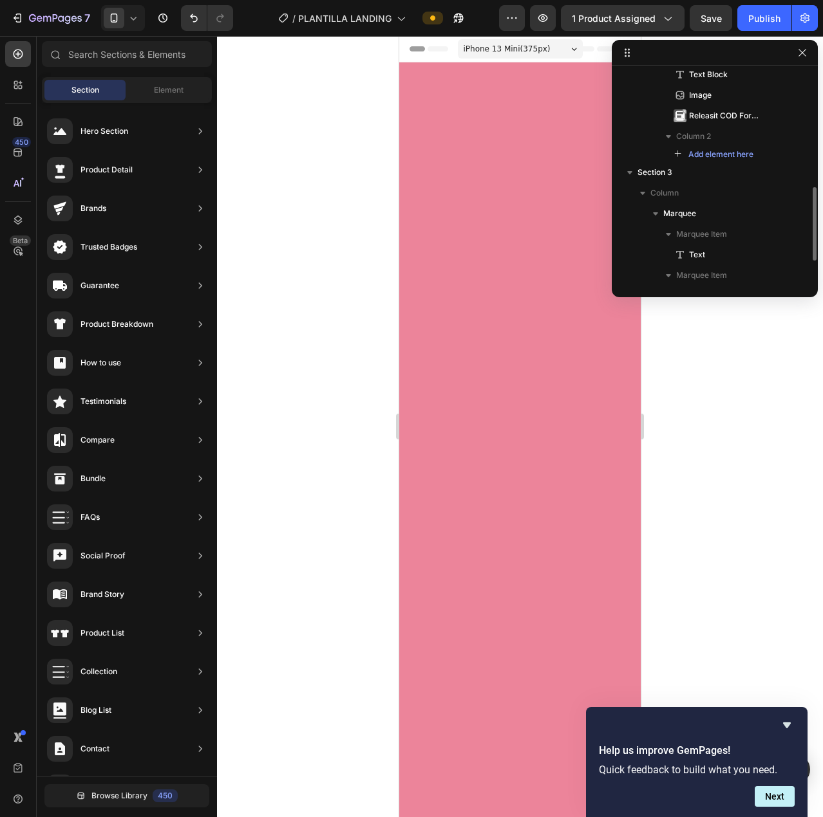
scroll to position [0, 0]
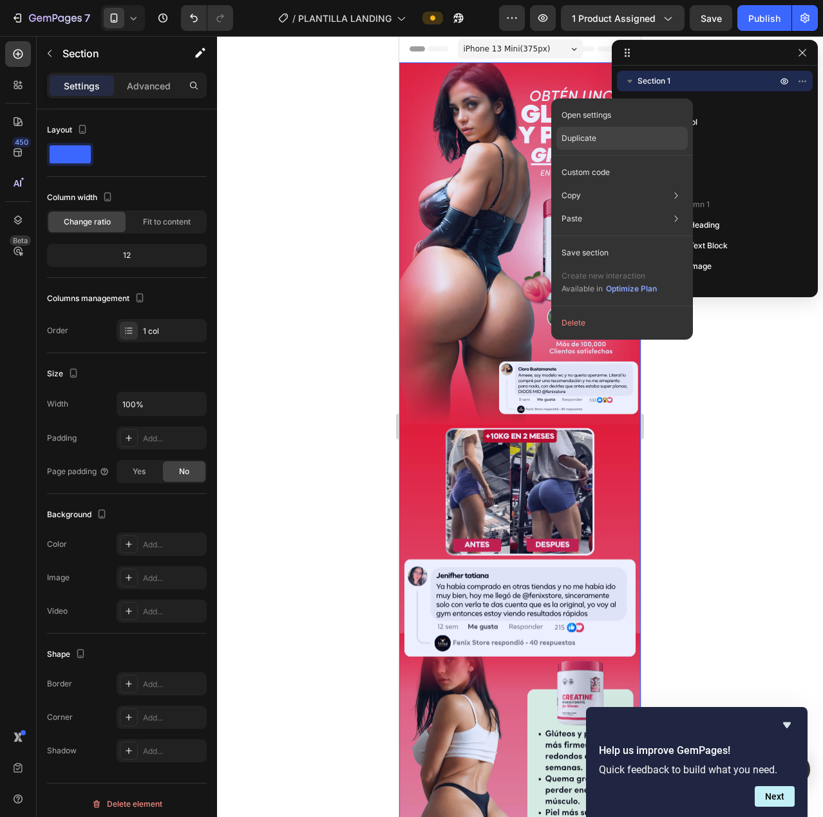
click at [622, 140] on div "Duplicate" at bounding box center [621, 138] width 131 height 23
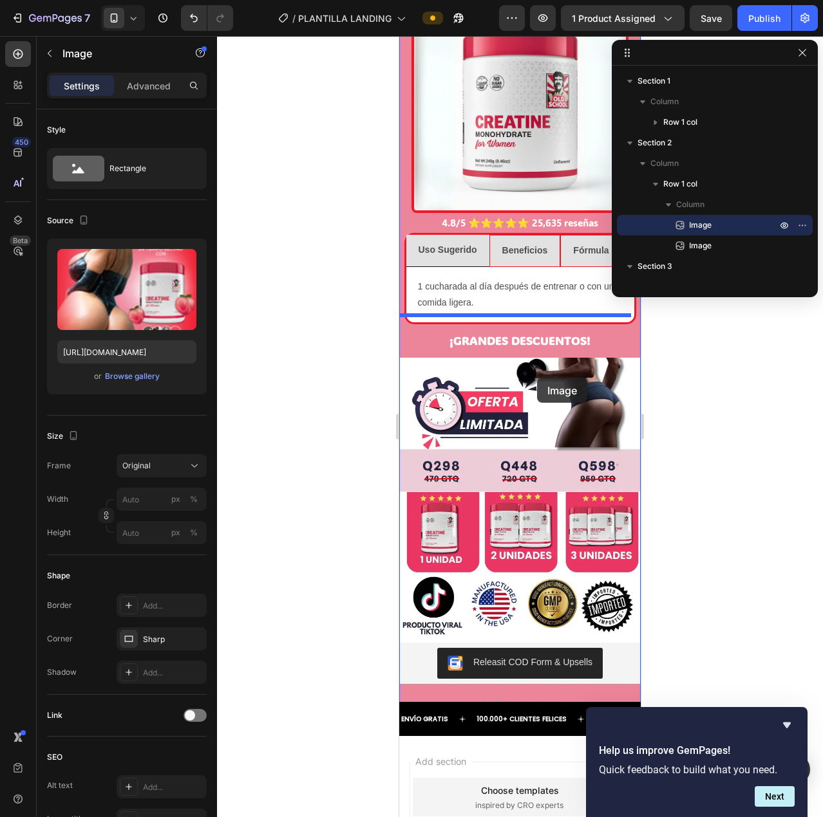
scroll to position [1977, 0]
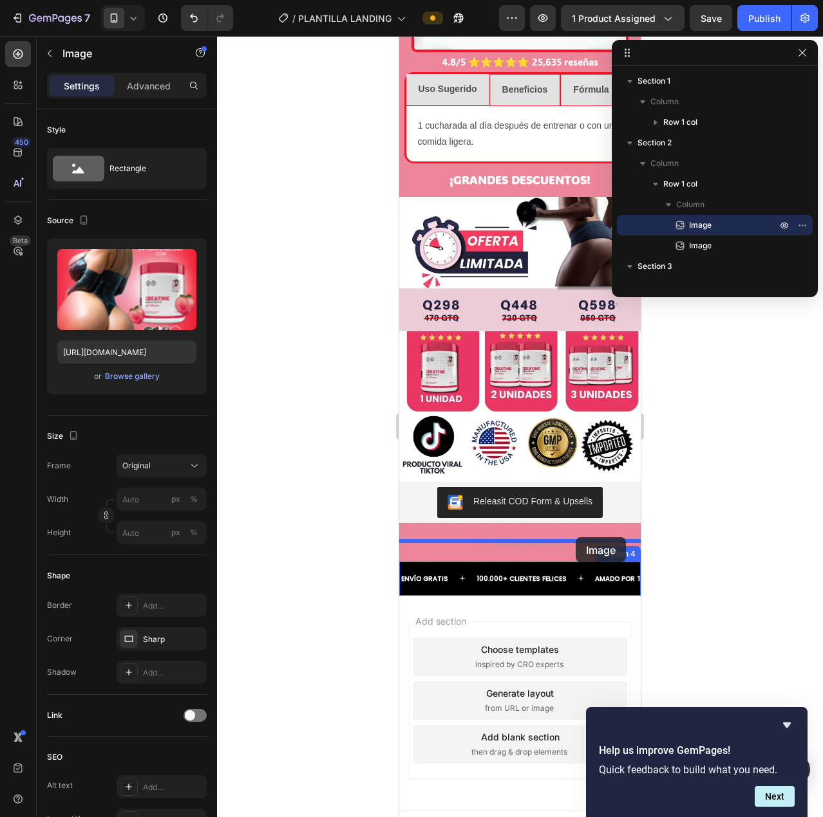
drag, startPoint x: 489, startPoint y: 144, endPoint x: 575, endPoint y: 537, distance: 402.6
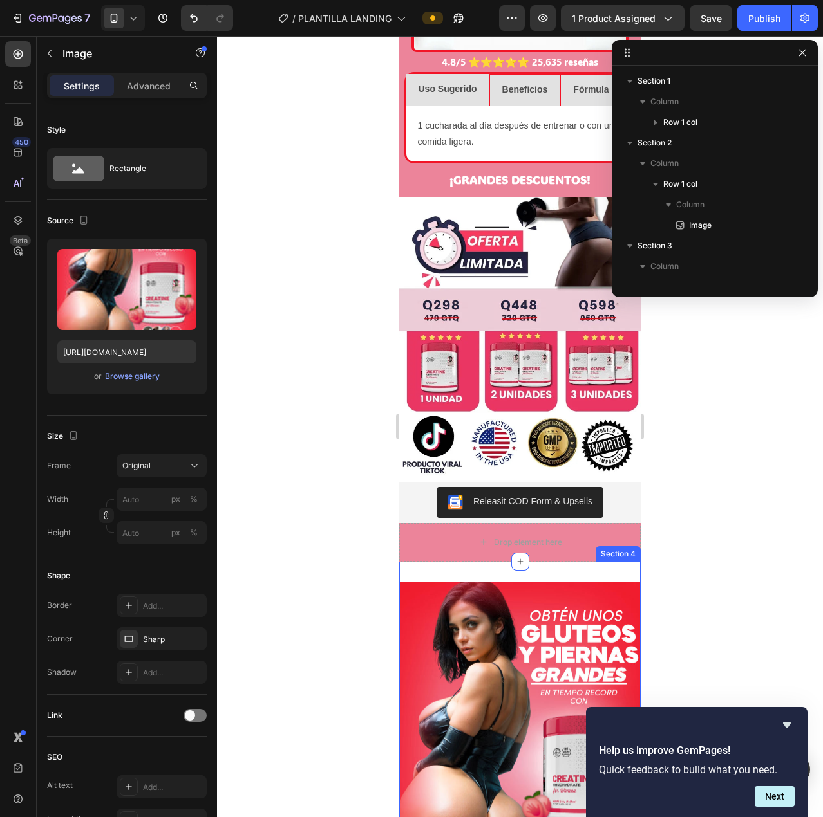
click at [601, 562] on div "Image 0 Section 4" at bounding box center [519, 764] width 241 height 404
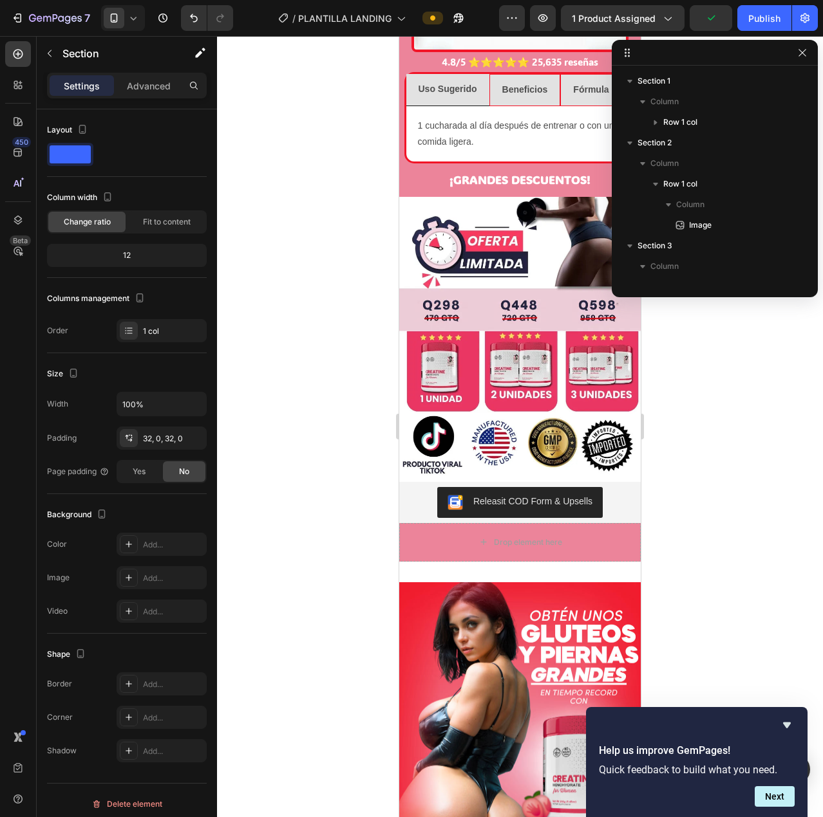
click at [530, 562] on div "Image Section 4" at bounding box center [519, 756] width 241 height 389
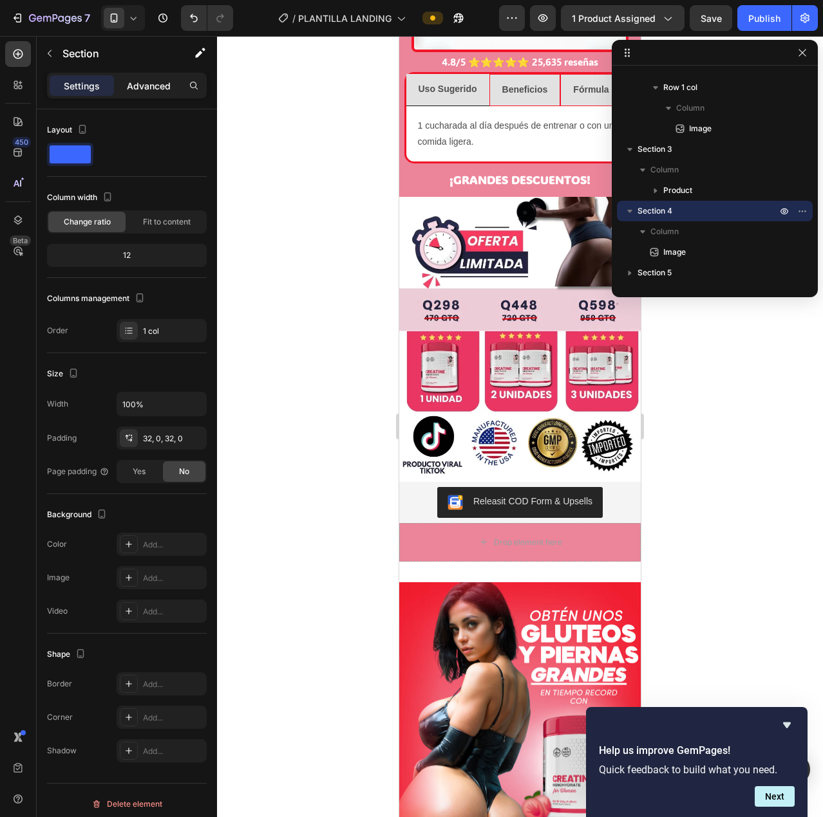
click at [169, 85] on p "Advanced" at bounding box center [149, 86] width 44 height 14
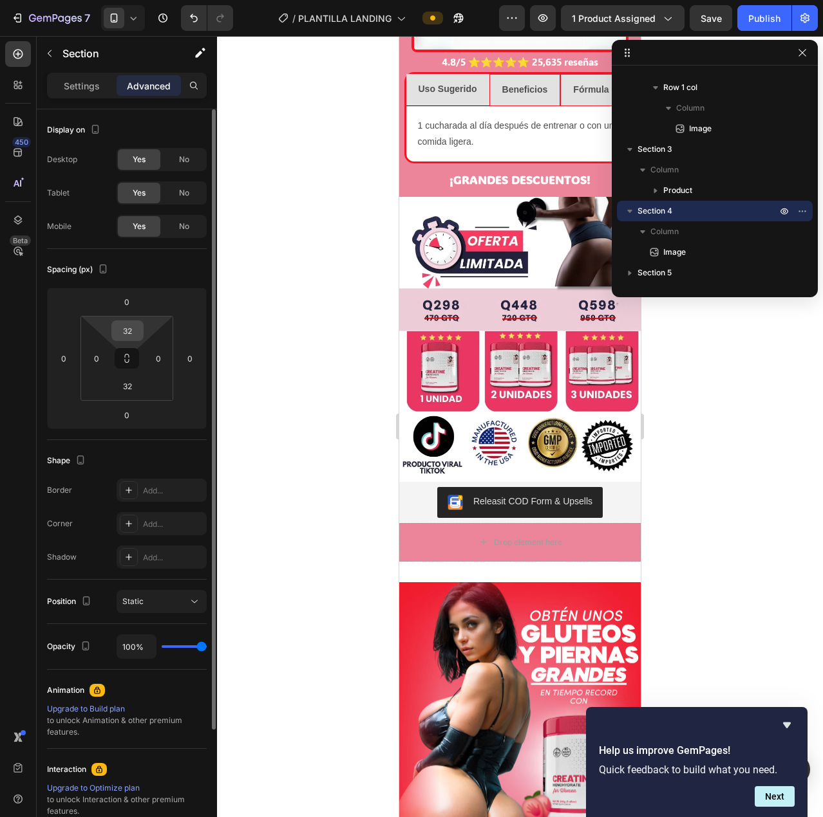
click at [129, 330] on input "32" at bounding box center [128, 330] width 26 height 19
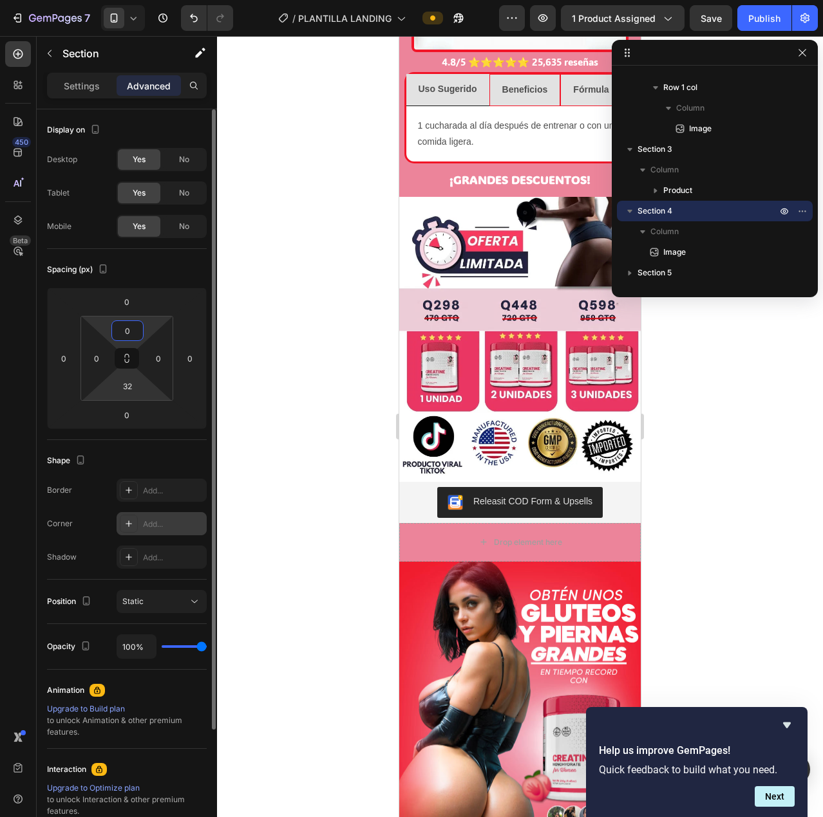
scroll to position [149, 0]
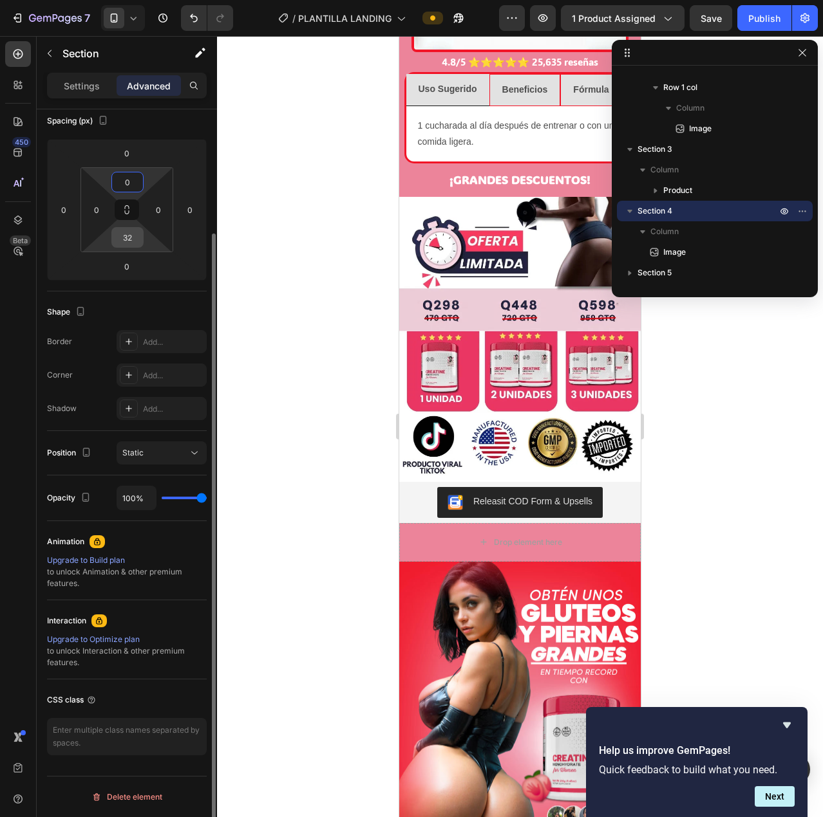
type input "0"
click at [122, 246] on input "32" at bounding box center [128, 237] width 26 height 19
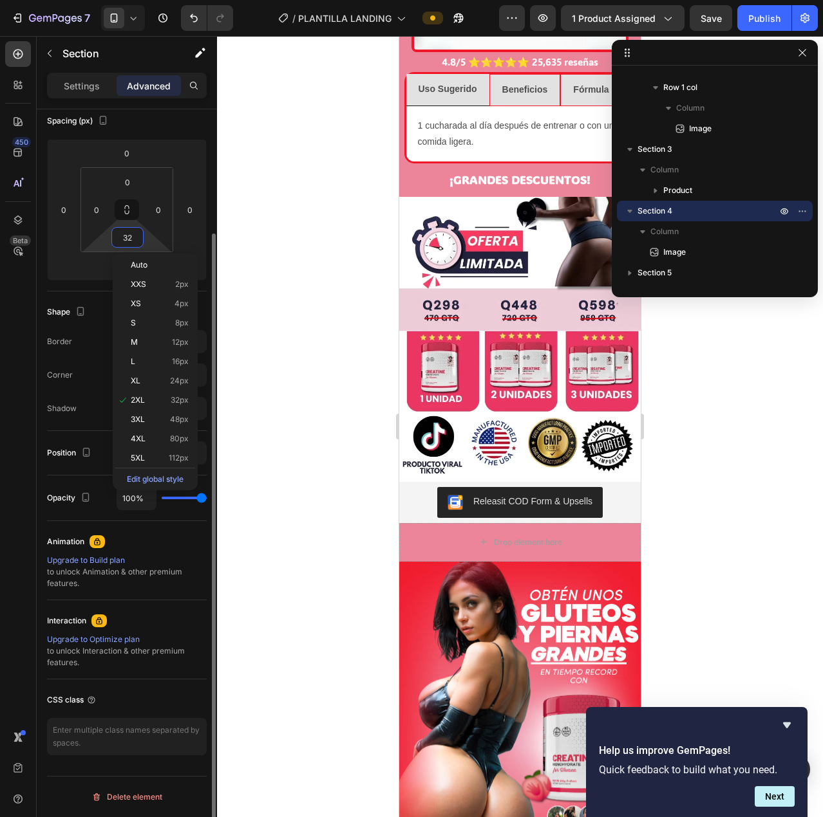
click at [122, 246] on input "32" at bounding box center [128, 237] width 26 height 19
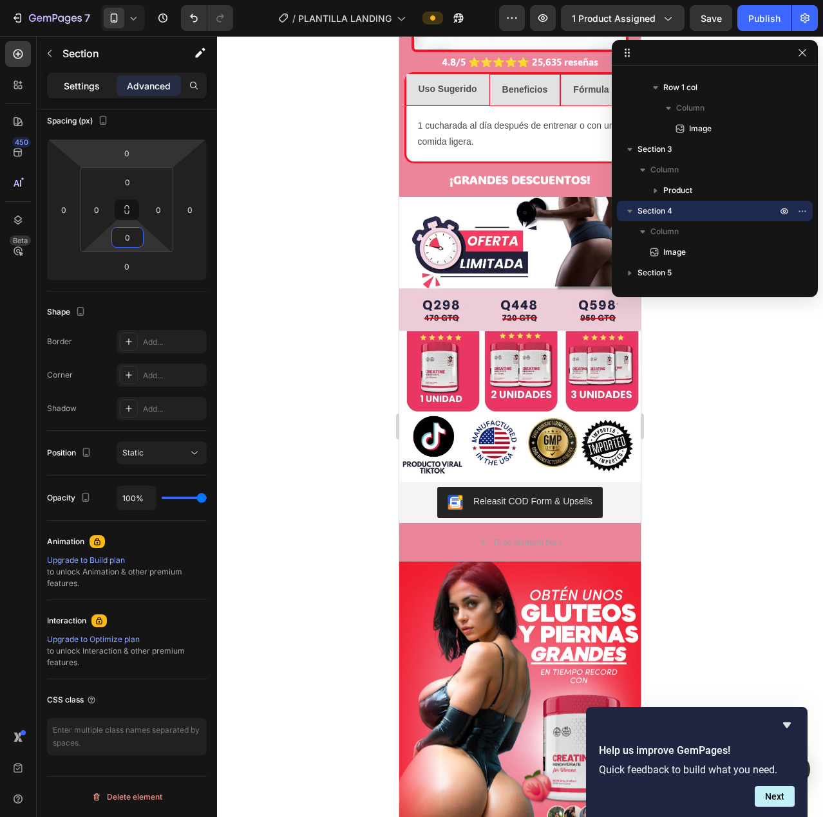
type input "0"
click at [63, 84] on div "Settings" at bounding box center [82, 85] width 64 height 21
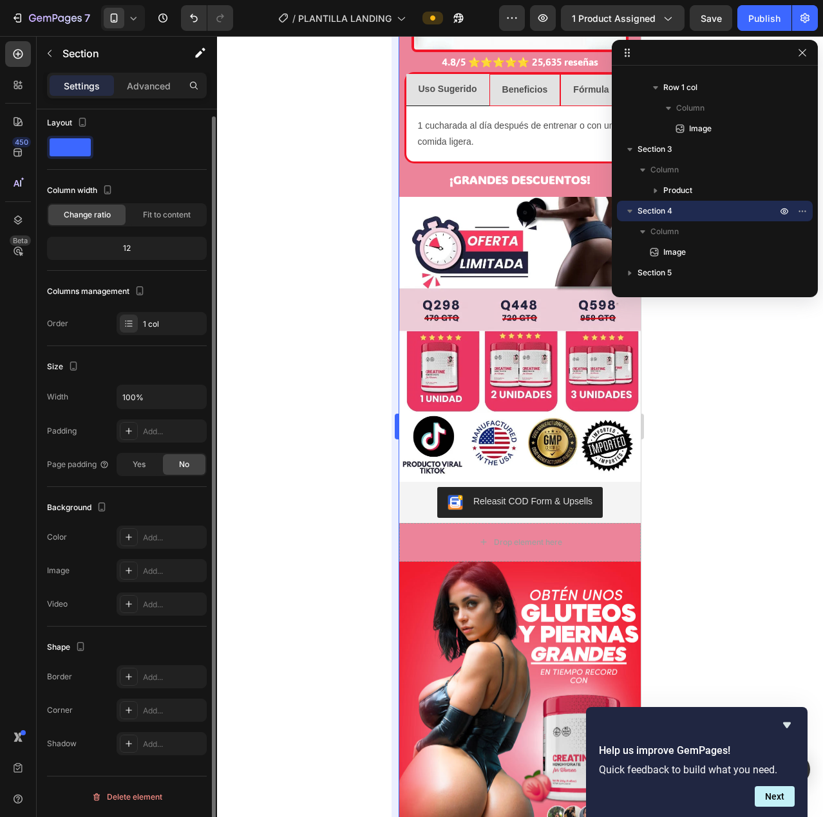
scroll to position [7, 0]
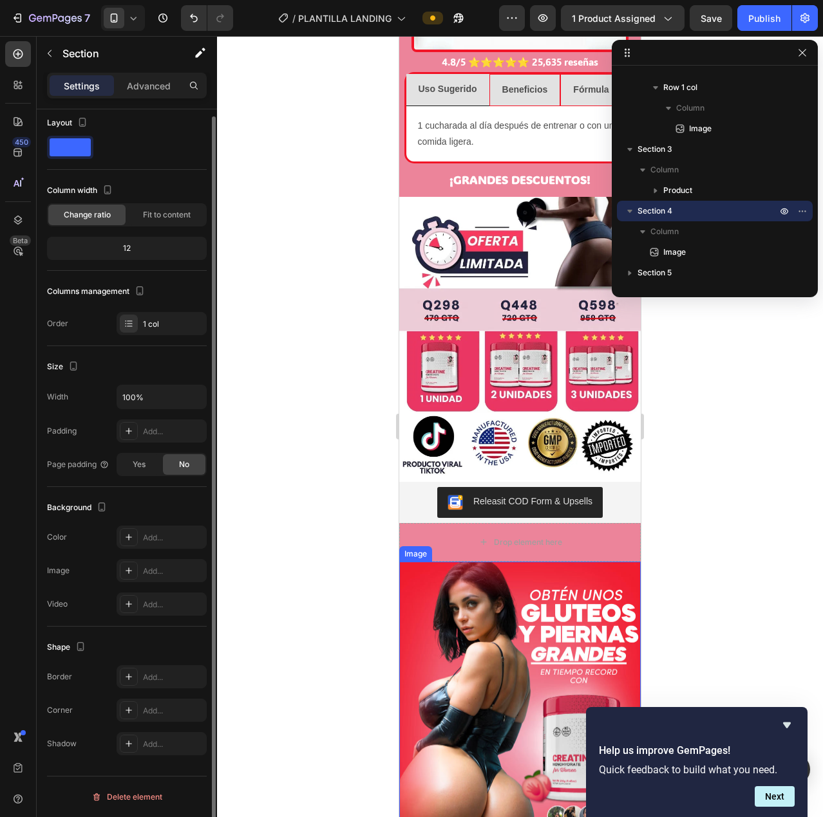
click at [520, 648] on img at bounding box center [519, 743] width 241 height 362
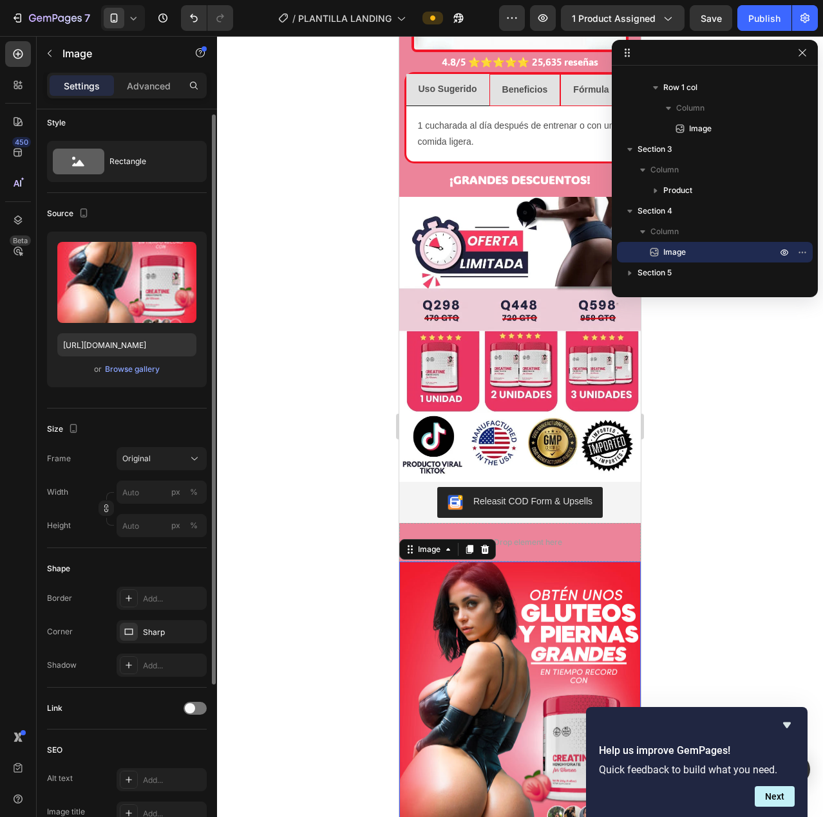
scroll to position [0, 0]
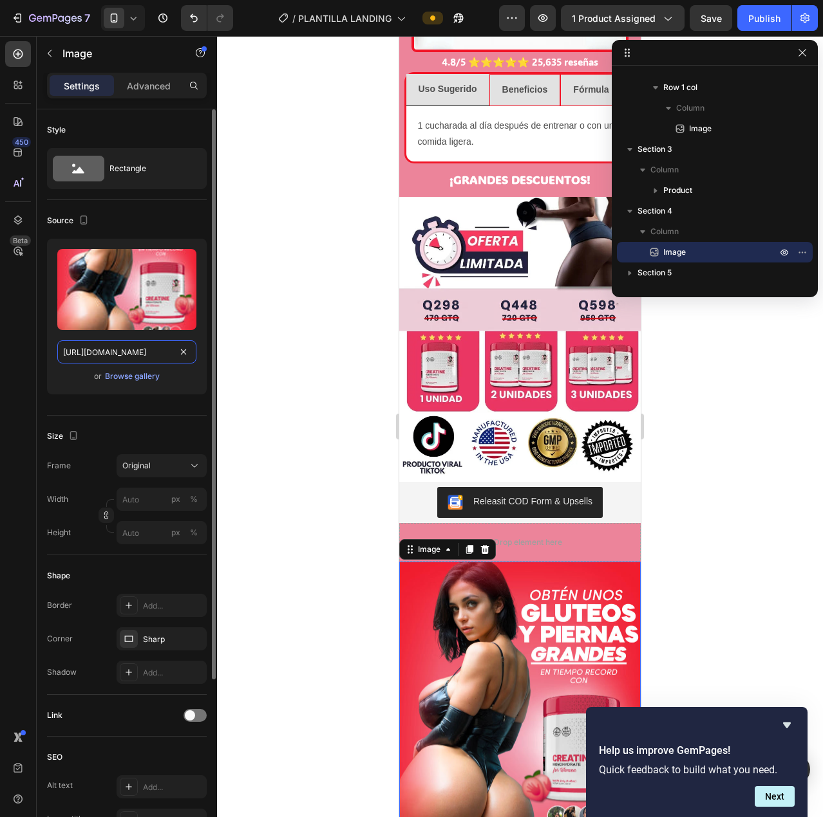
click at [135, 340] on input "[URL][DOMAIN_NAME]" at bounding box center [126, 351] width 139 height 23
paste input "Msde10000Clientassatisfechasconfirmannuestrosresultados10-ezgif.com-crop_768x_f…"
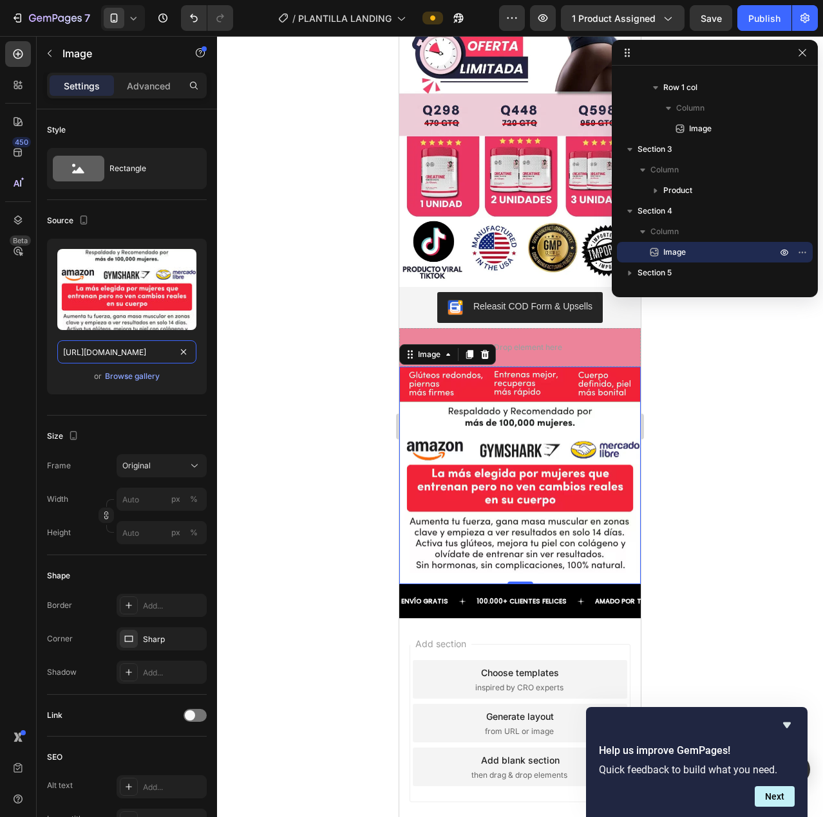
scroll to position [2186, 0]
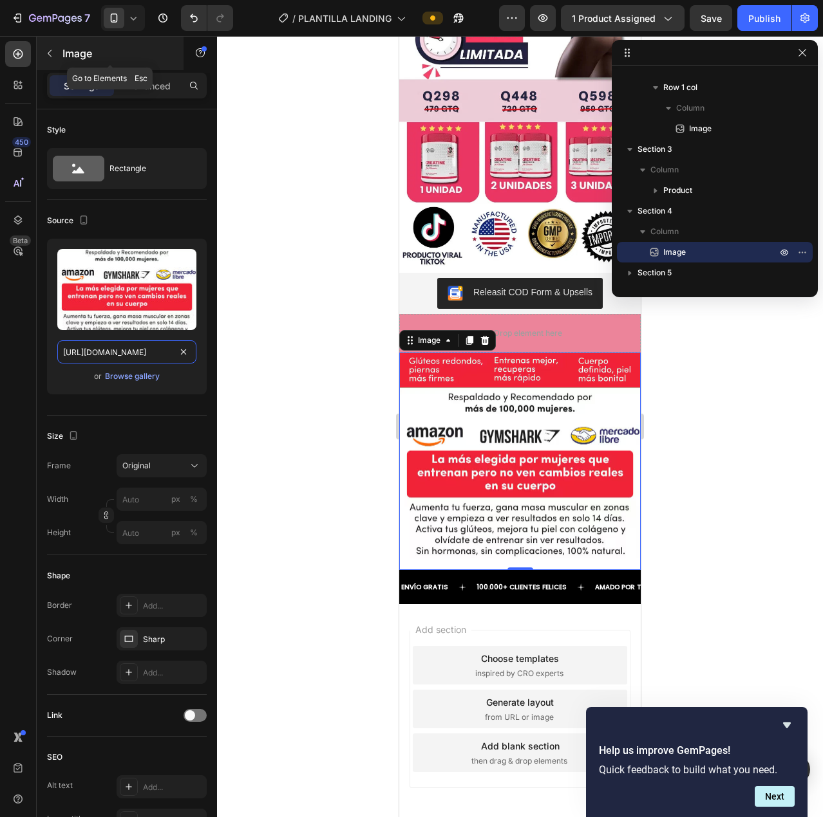
type input "https://cdn.shopify.com/s/files/1/0725/9786/4588/files/Msde10000Clientassatisfe…"
click at [50, 57] on icon "button" at bounding box center [49, 53] width 10 height 10
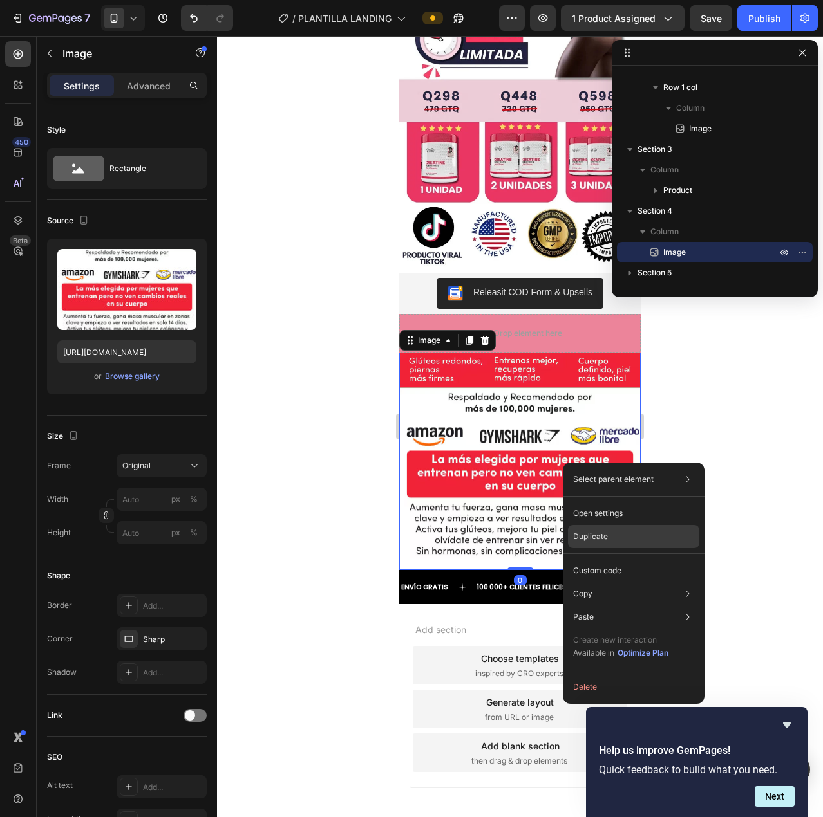
click at [615, 530] on div "Duplicate" at bounding box center [633, 536] width 131 height 23
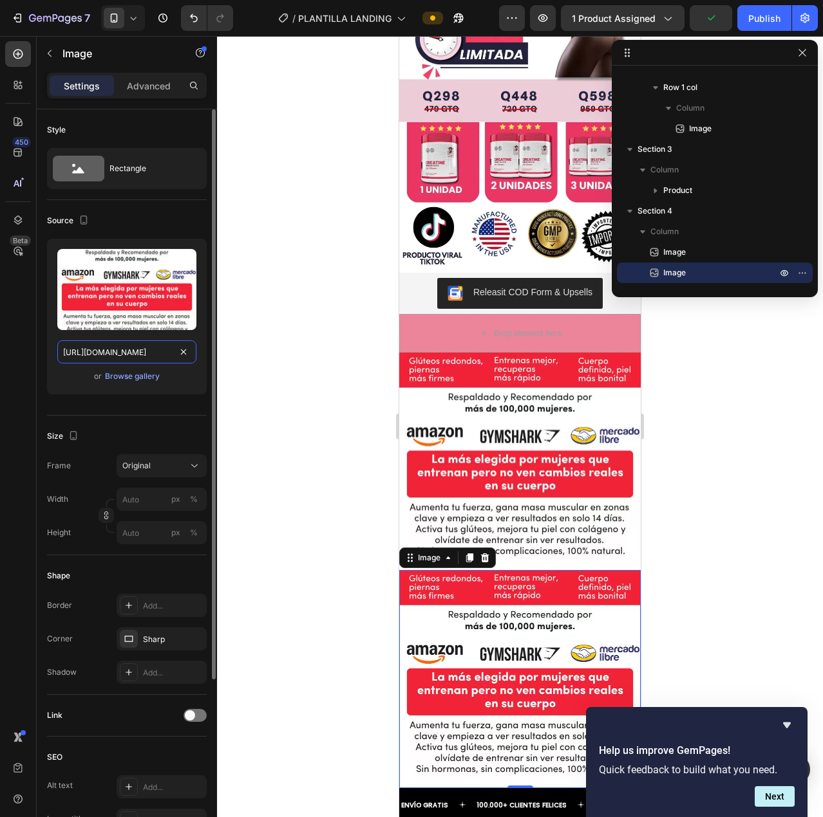
click at [117, 356] on input "https://cdn.shopify.com/s/files/1/0725/9786/4588/files/Msde10000Clientassatisfe…" at bounding box center [126, 351] width 139 height 23
paste input "as_de_10_000_Clientas_satisfechas_confirman_nuestros_resultados_12_768x_8a8249a…"
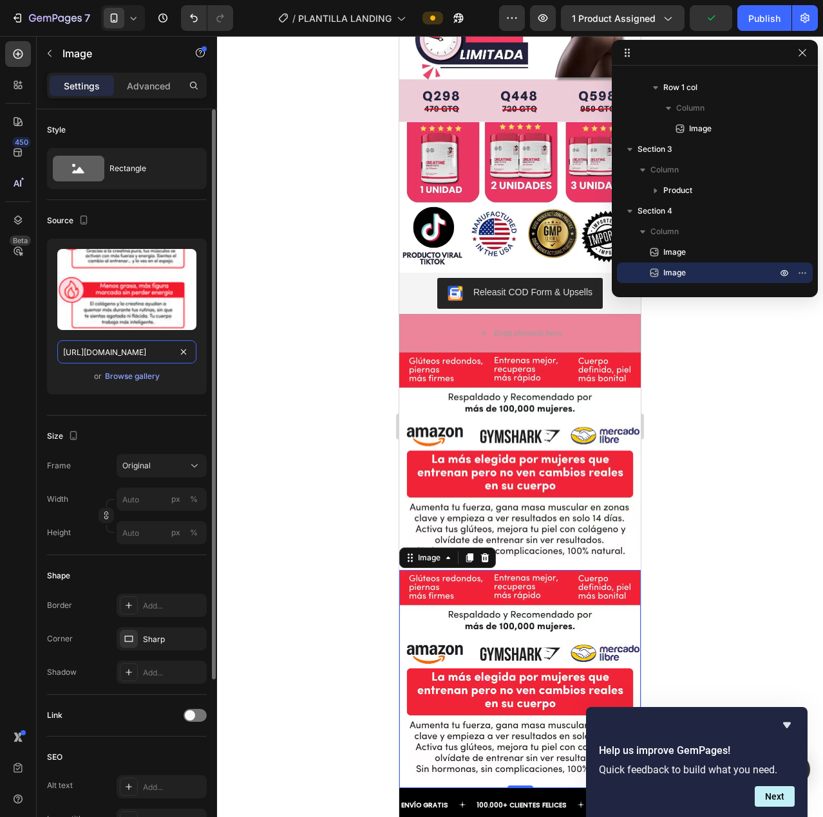
scroll to position [0, 614]
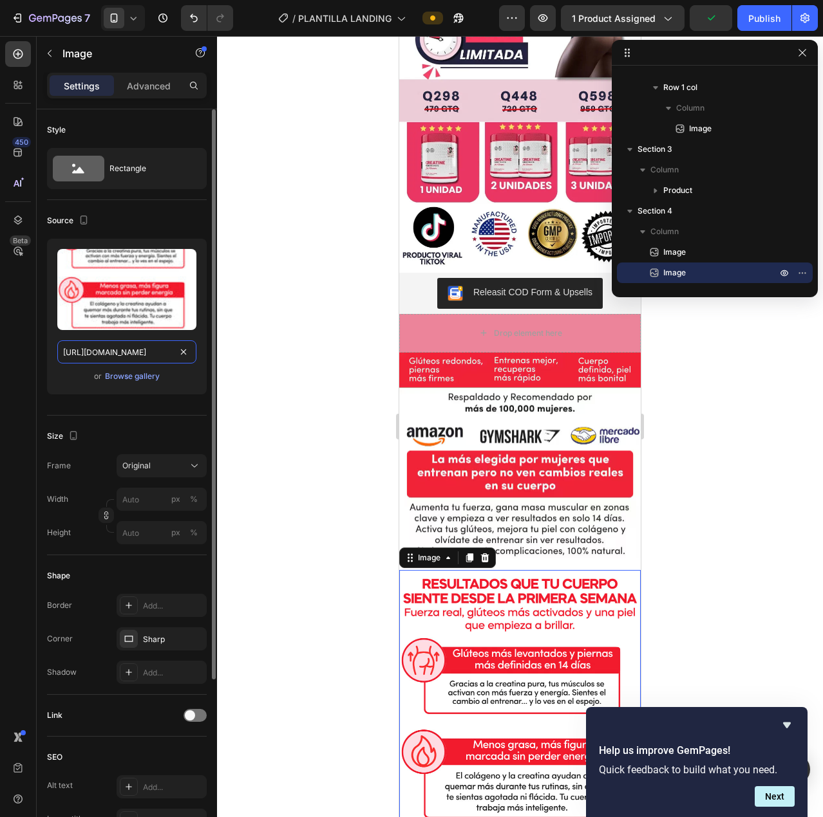
type input "https://cdn.shopify.com/s/files/1/0725/9786/4588/files/Mas_de_10_000_Clientas_s…"
click at [182, 407] on div "Source Upload Image https://cdn.shopify.com/s/files/1/0725/9786/4588/files/Mas_…" at bounding box center [127, 308] width 160 height 216
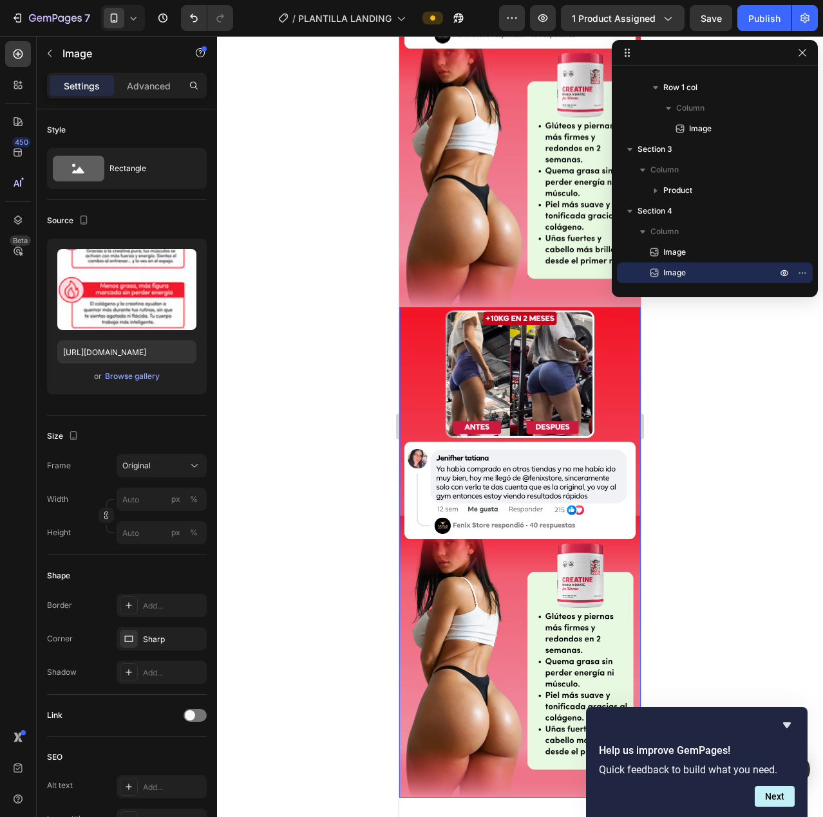
scroll to position [899, 0]
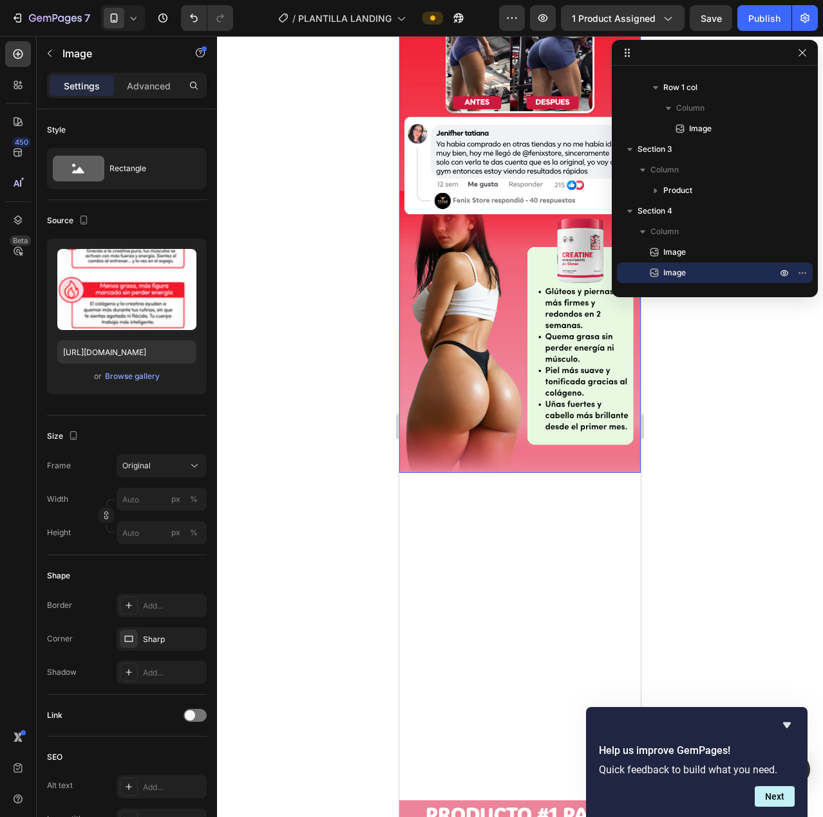
click at [514, 313] on img at bounding box center [519, 227] width 241 height 491
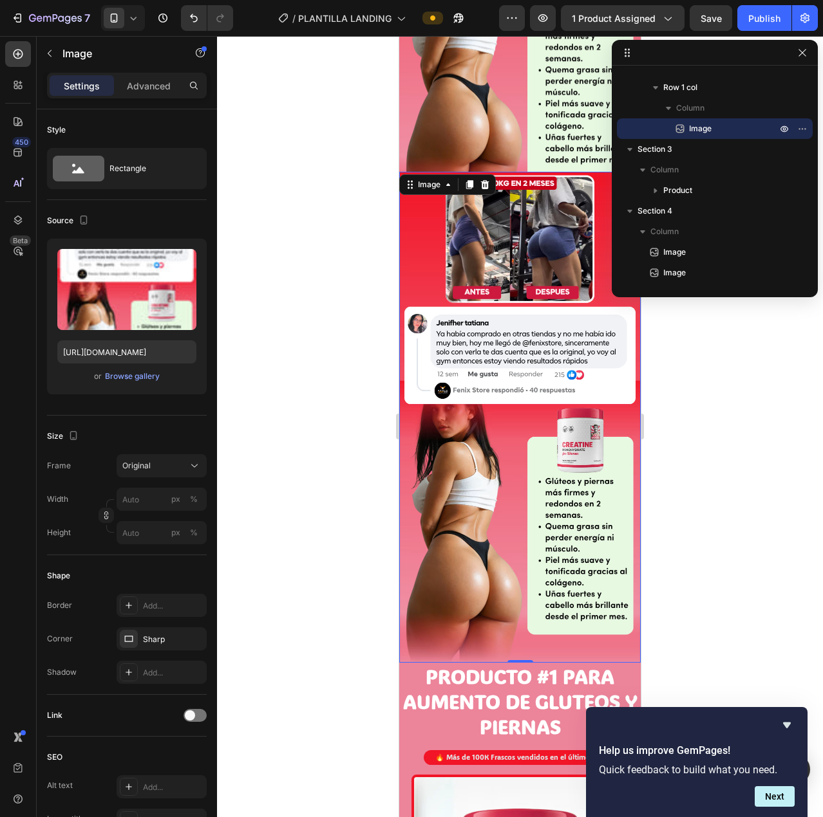
scroll to position [642, 0]
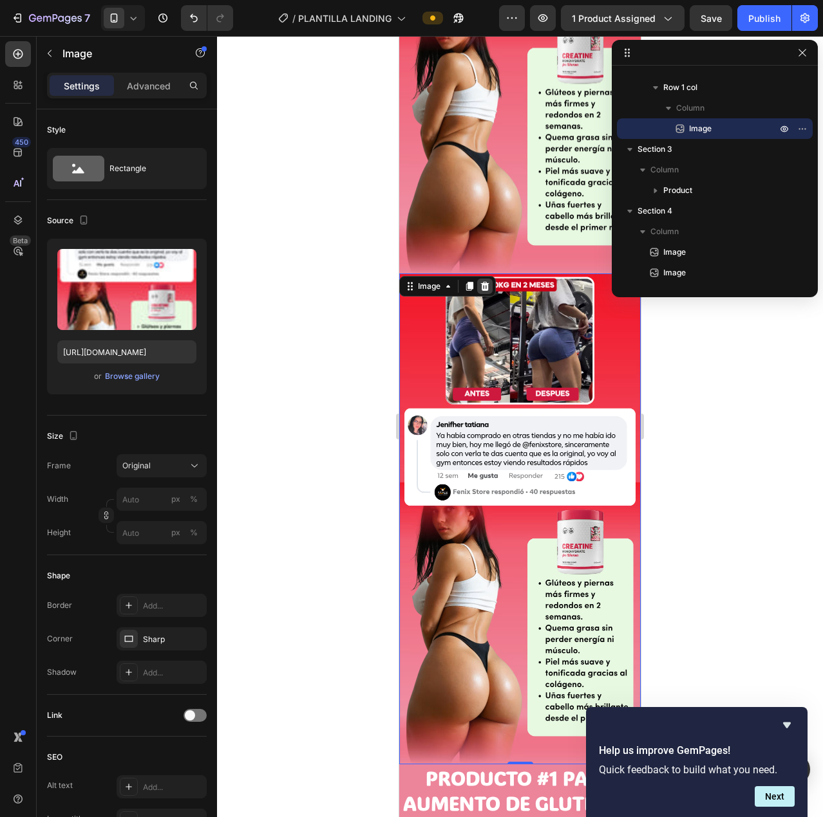
click at [481, 281] on icon at bounding box center [485, 286] width 10 height 10
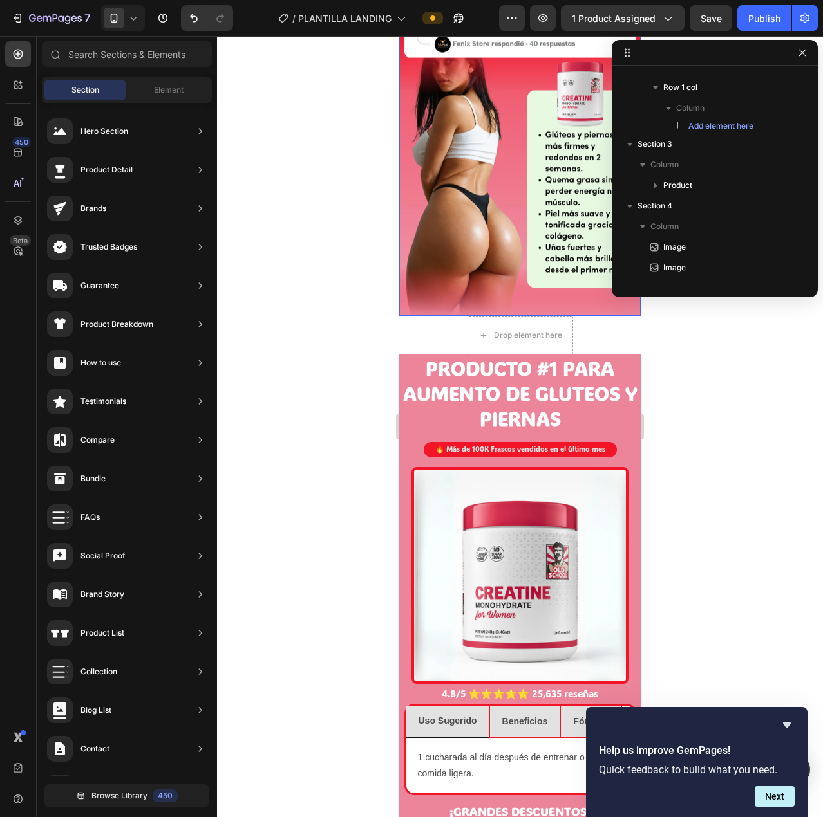
scroll to position [513, 0]
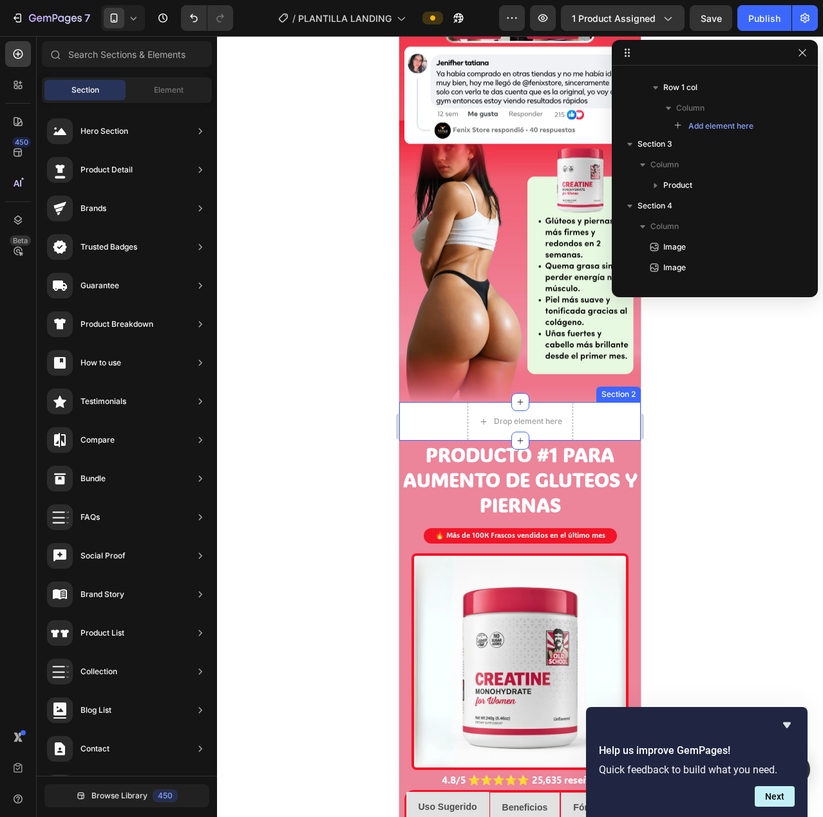
click at [603, 402] on div "Drop element here Row" at bounding box center [519, 421] width 241 height 39
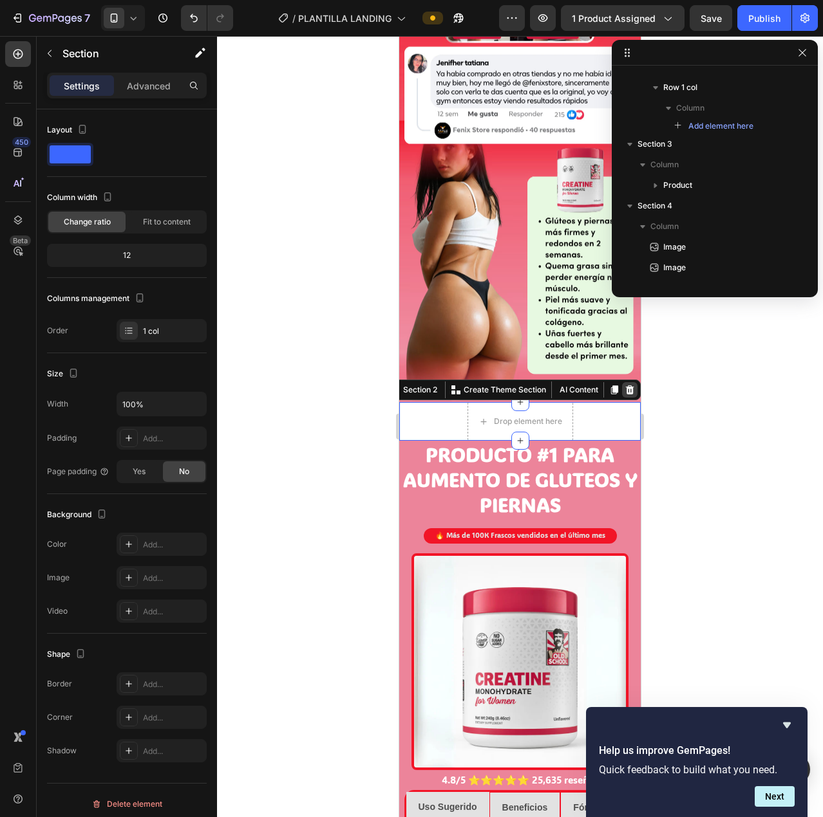
click at [624, 385] on icon at bounding box center [629, 390] width 10 height 10
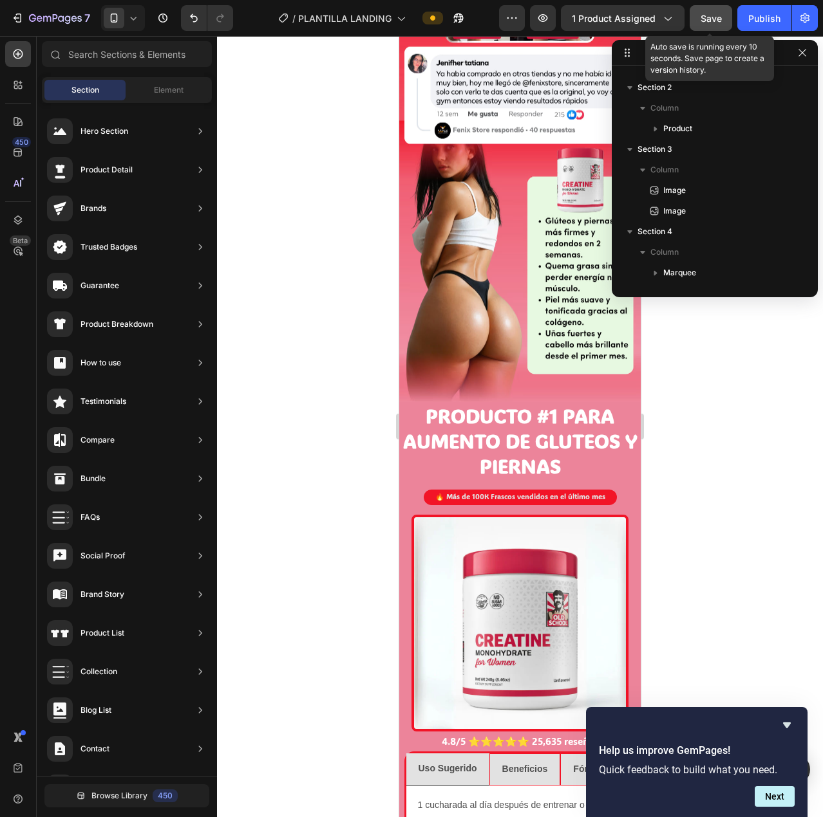
click at [697, 17] on button "Save" at bounding box center [710, 18] width 42 height 26
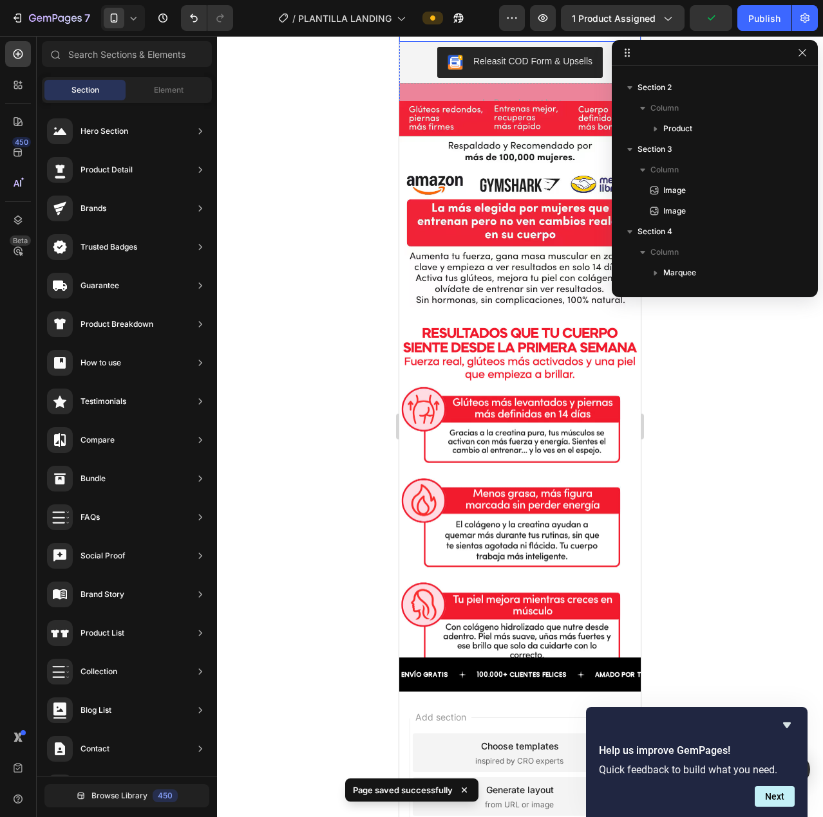
scroll to position [1609, 0]
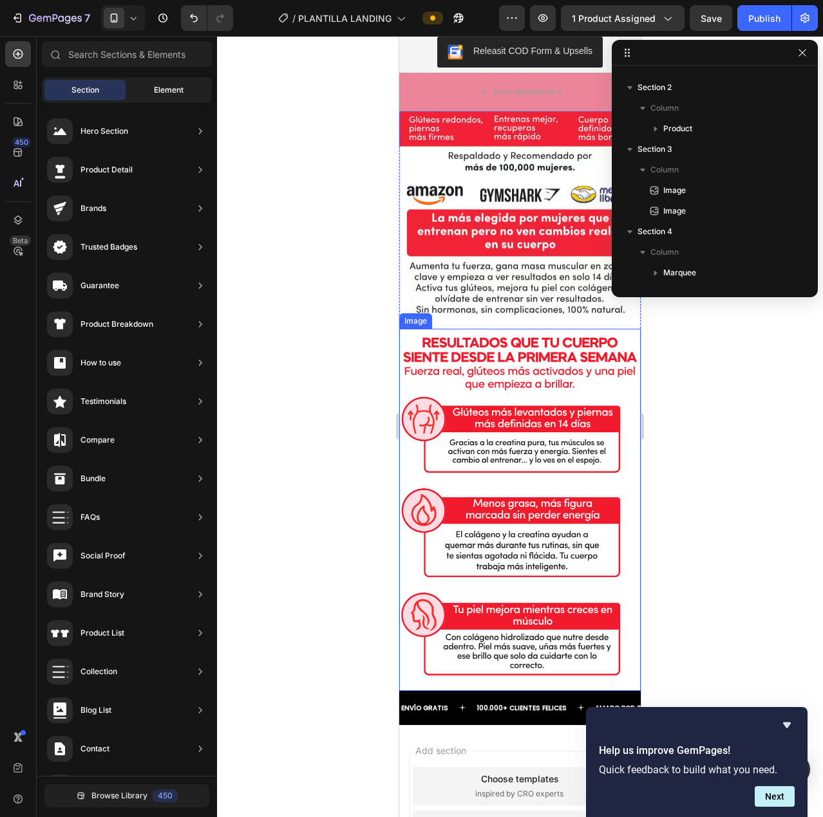
click at [171, 91] on span "Element" at bounding box center [169, 90] width 30 height 12
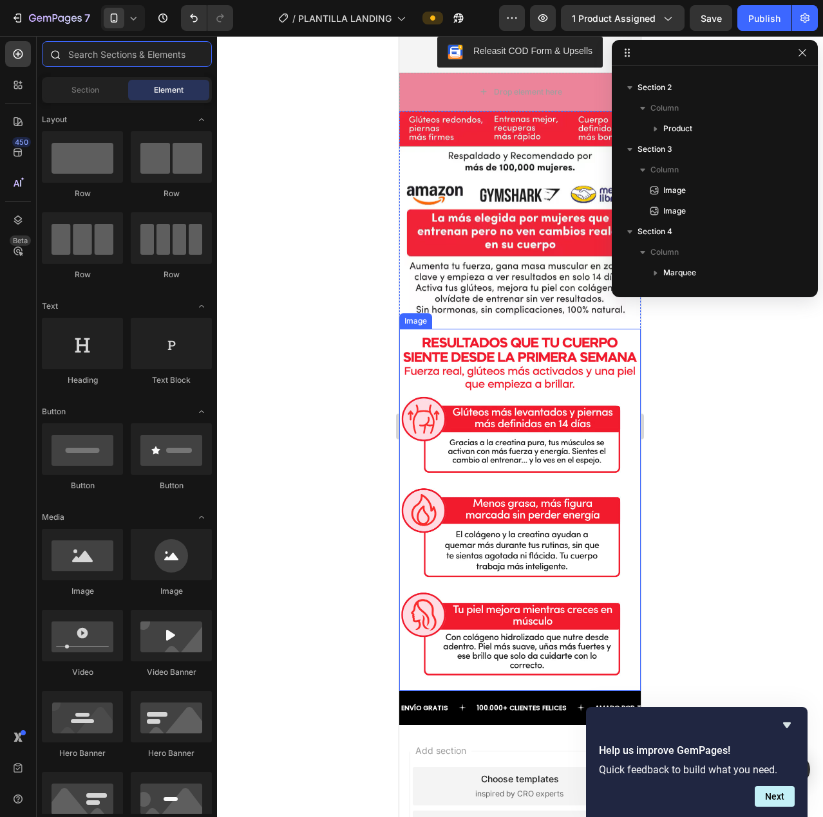
click at [157, 53] on input "text" at bounding box center [127, 54] width 170 height 26
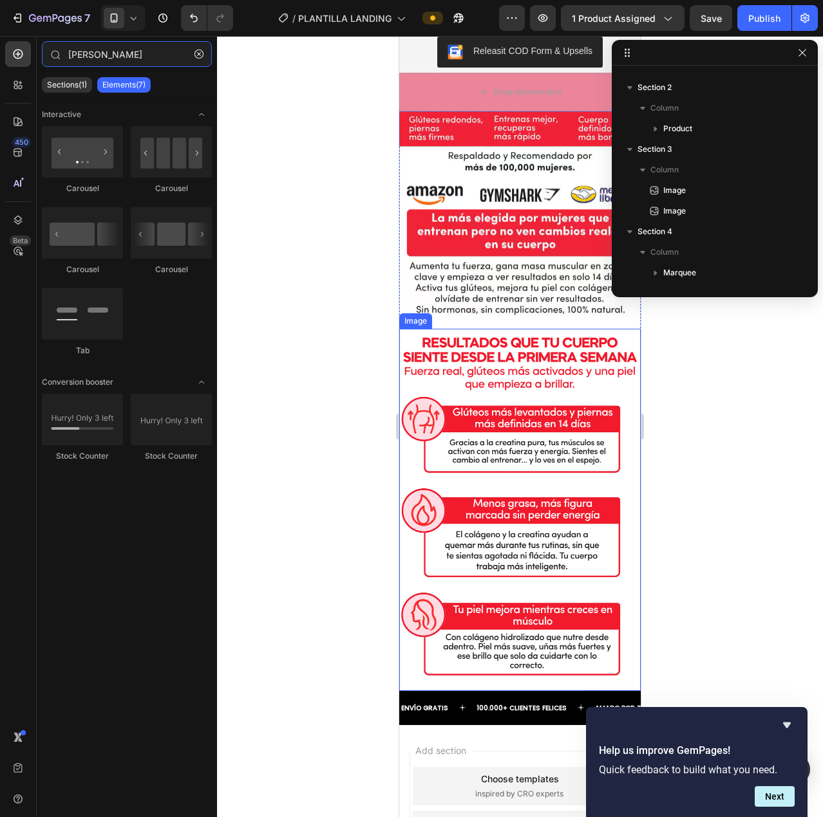
type input "carr"
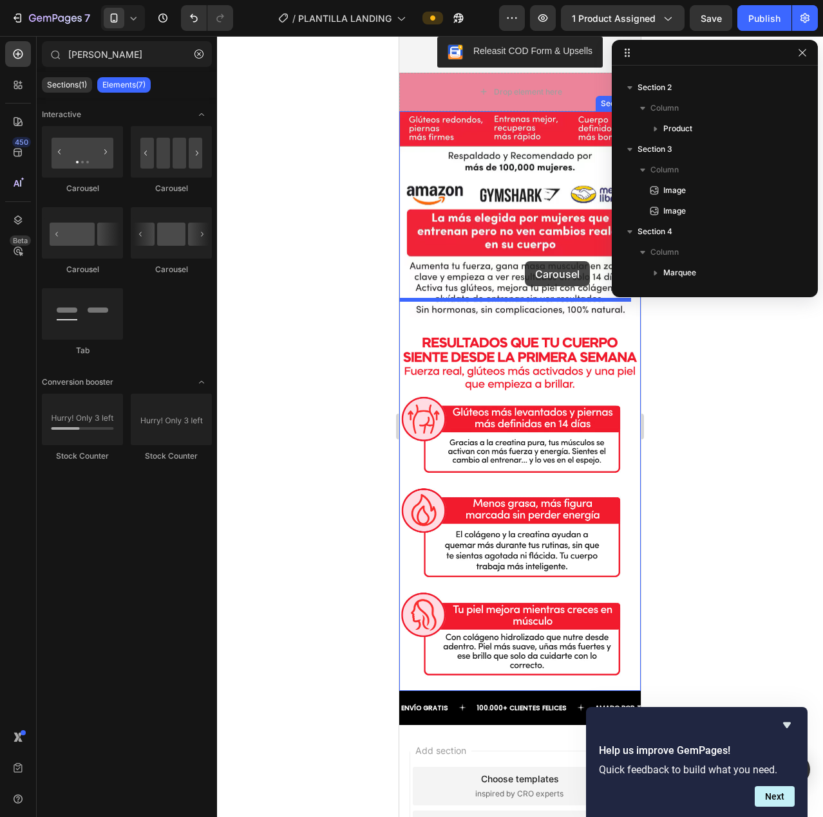
drag, startPoint x: 481, startPoint y: 216, endPoint x: 525, endPoint y: 261, distance: 63.3
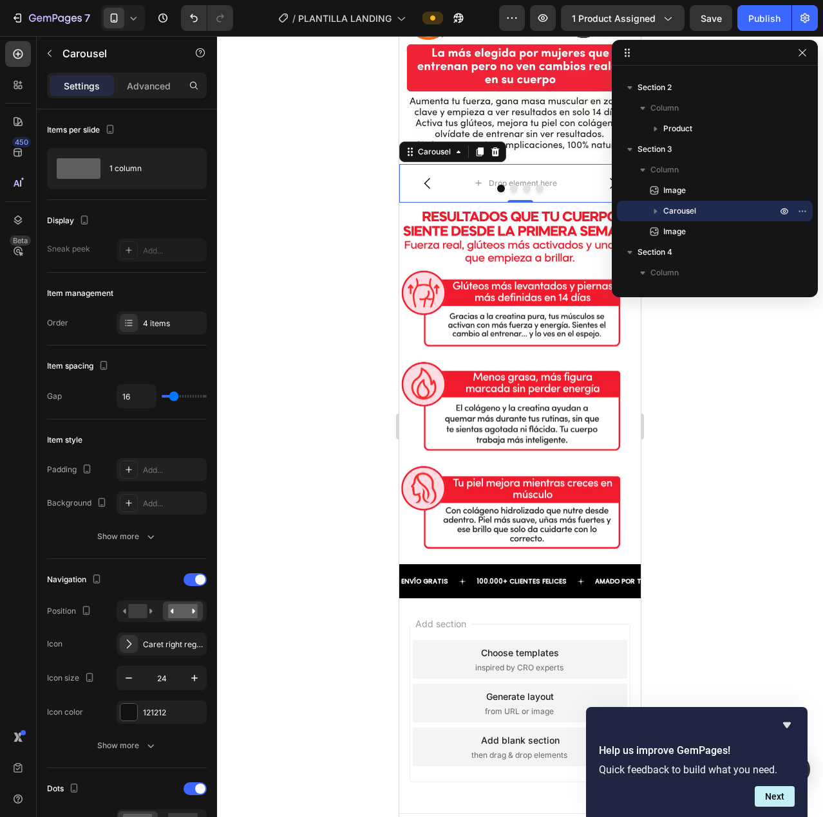
scroll to position [64, 0]
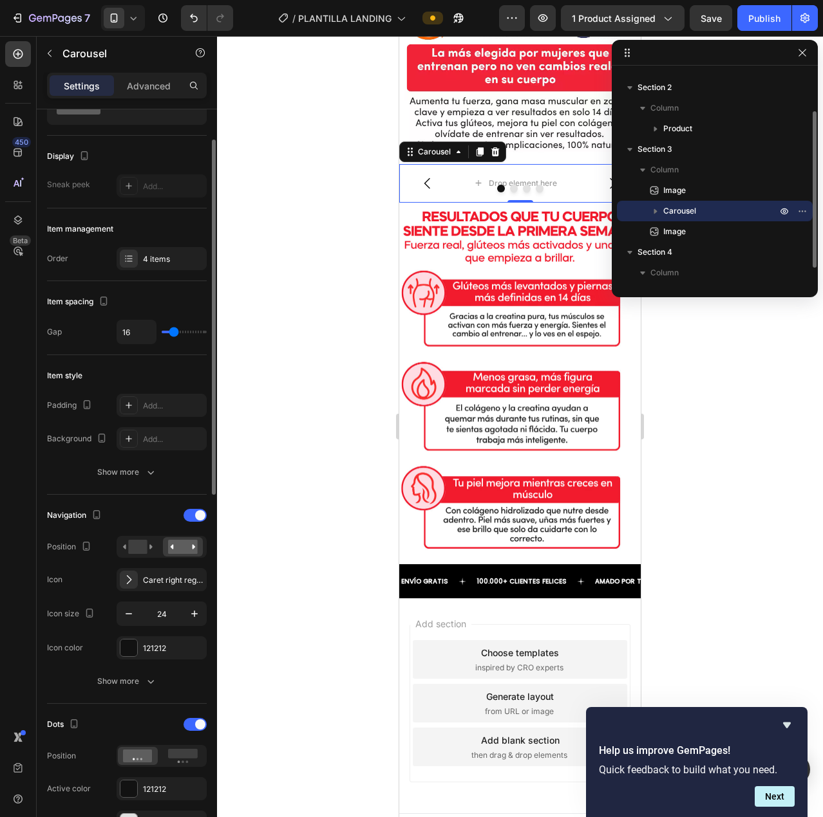
click at [658, 212] on icon "button" at bounding box center [655, 211] width 13 height 13
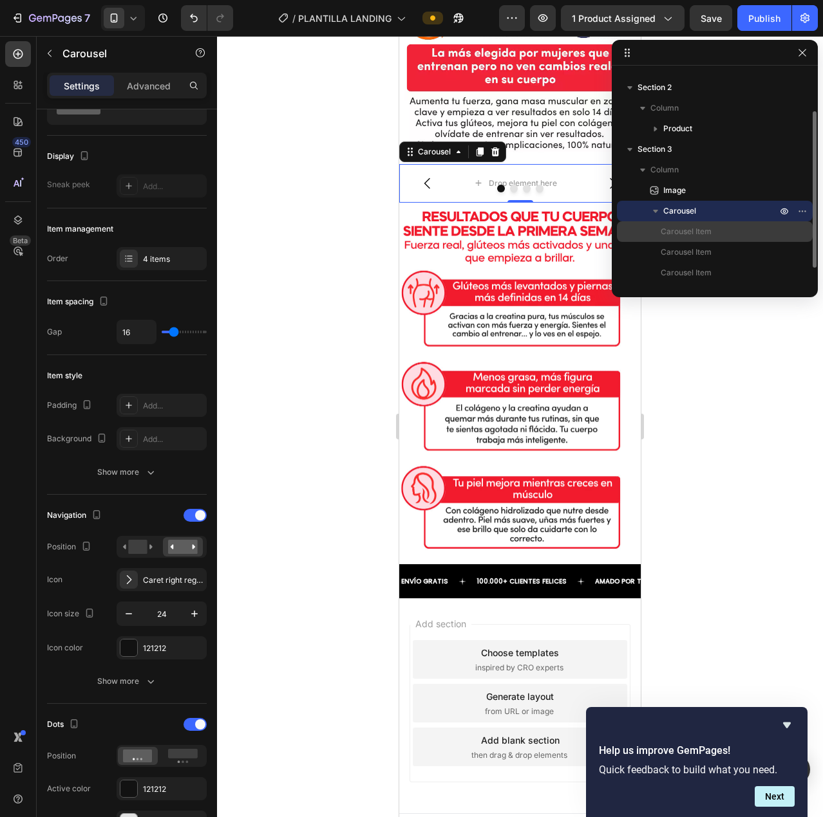
click at [671, 232] on span "Carousel Item" at bounding box center [685, 231] width 51 height 13
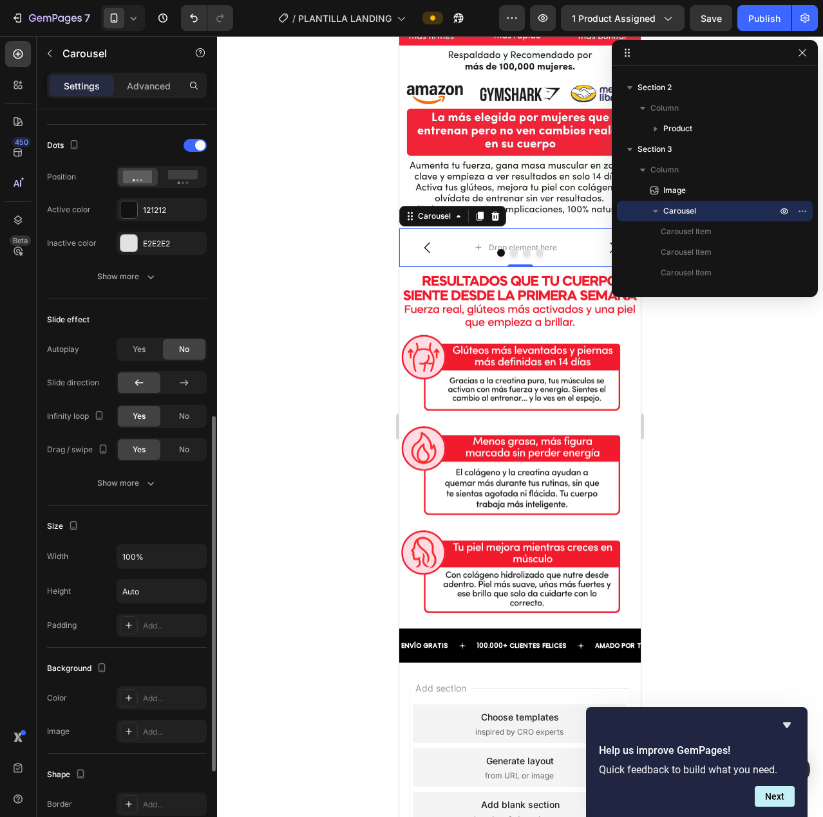
scroll to position [816, 0]
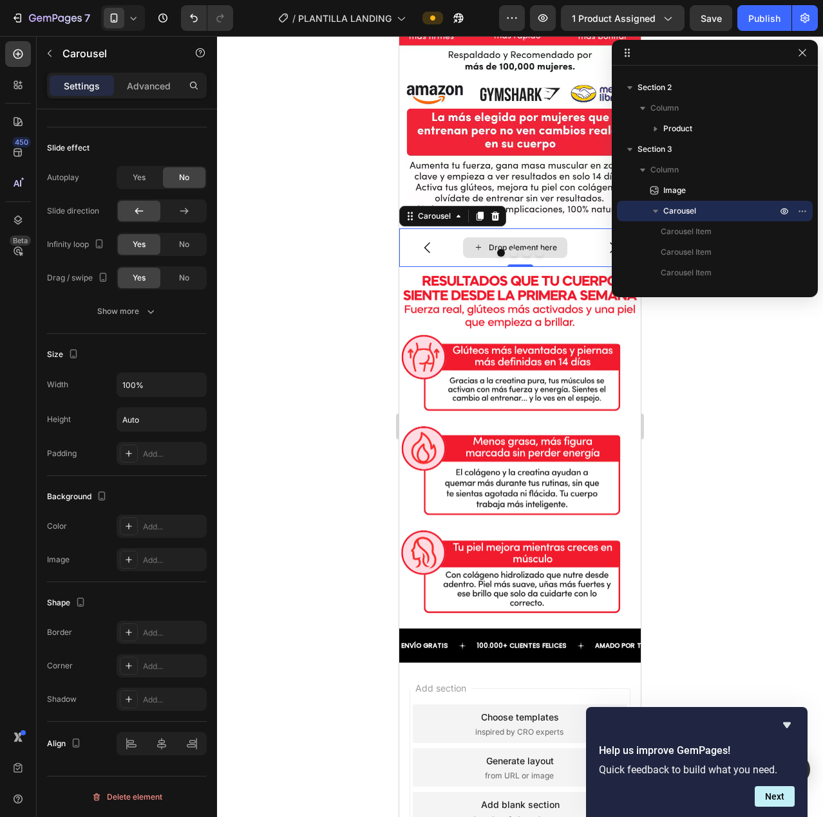
click at [523, 238] on div "Drop element here" at bounding box center [515, 248] width 104 height 21
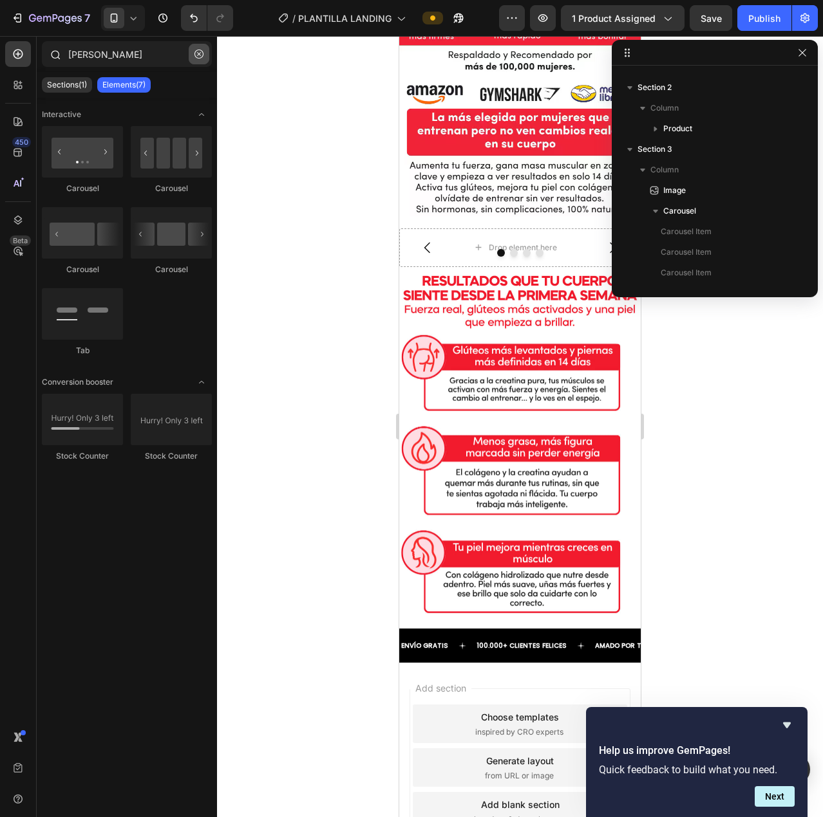
click at [196, 50] on icon "button" at bounding box center [198, 54] width 9 height 9
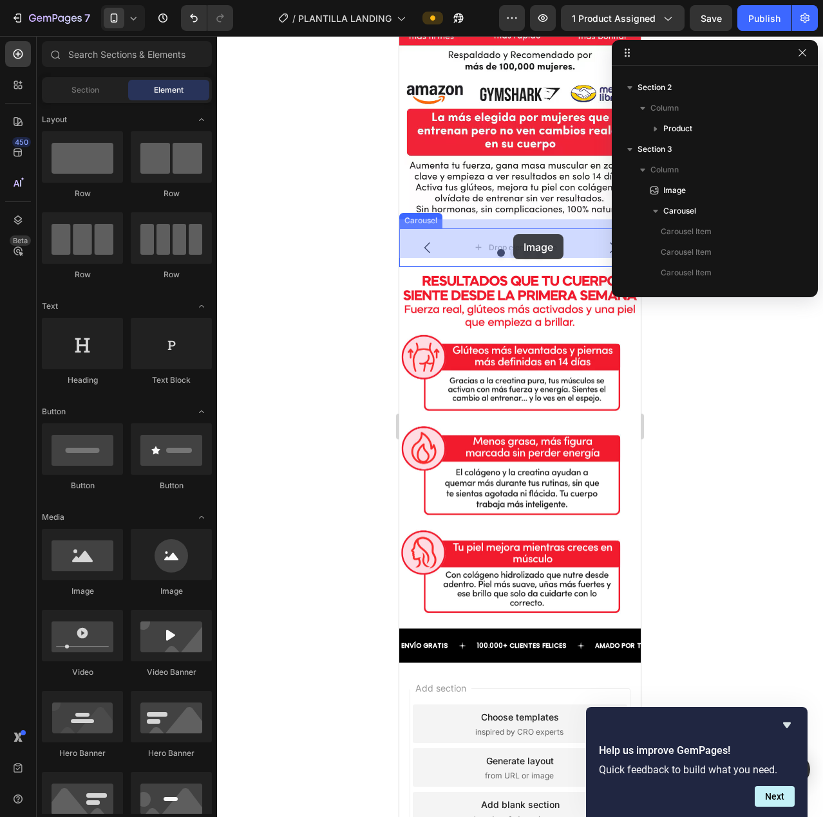
drag, startPoint x: 486, startPoint y: 586, endPoint x: 513, endPoint y: 234, distance: 352.5
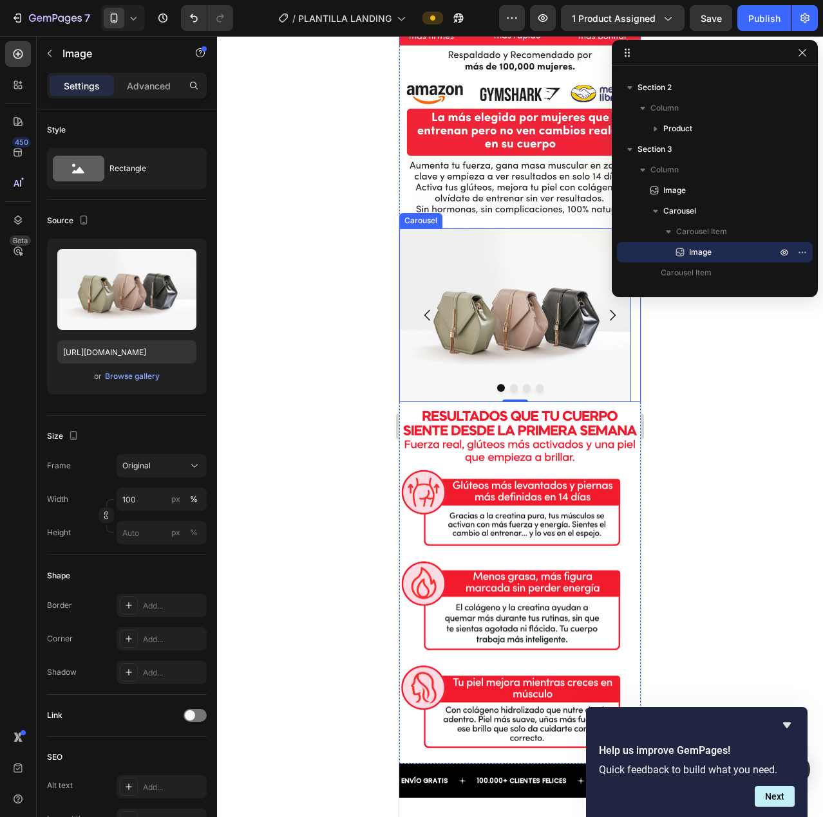
click at [604, 308] on icon "Carousel Next Arrow" at bounding box center [611, 315] width 15 height 15
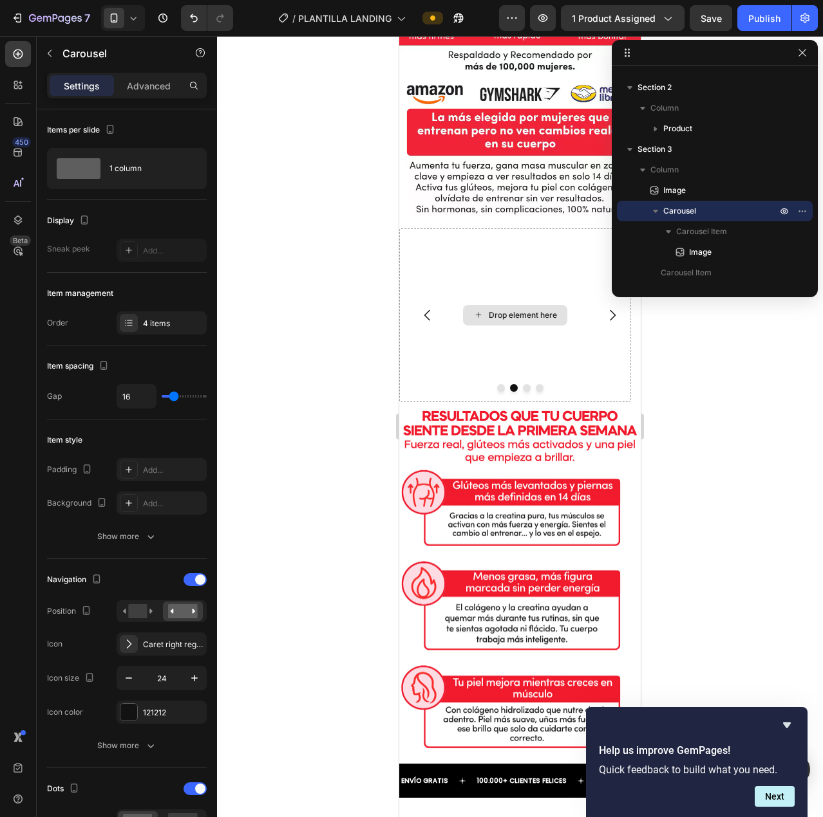
click at [491, 310] on div "Drop element here" at bounding box center [523, 315] width 68 height 10
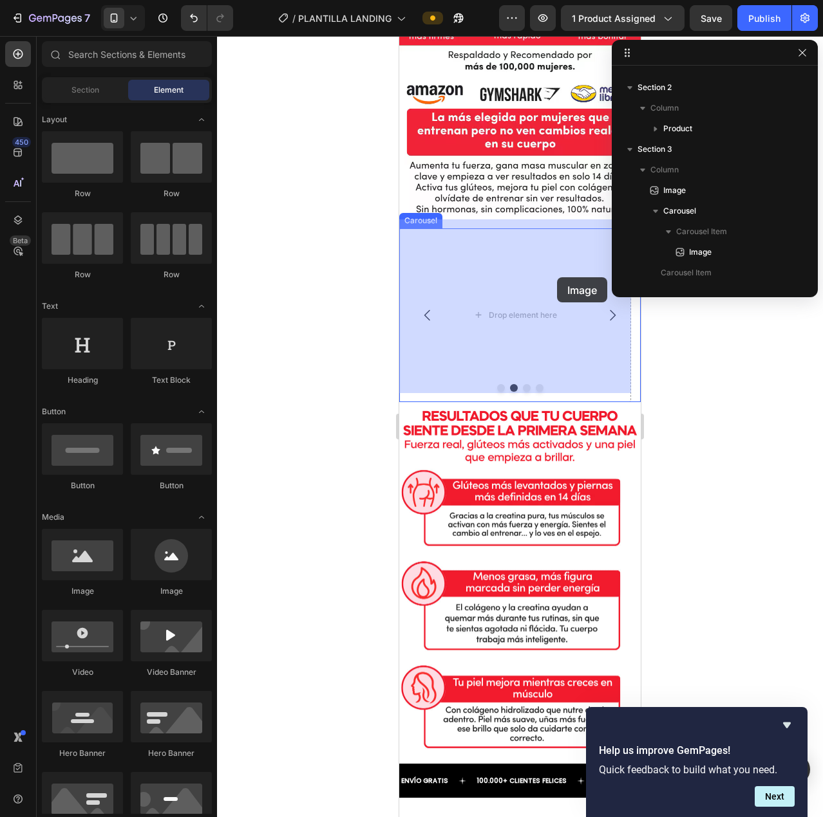
drag, startPoint x: 489, startPoint y: 602, endPoint x: 557, endPoint y: 277, distance: 331.5
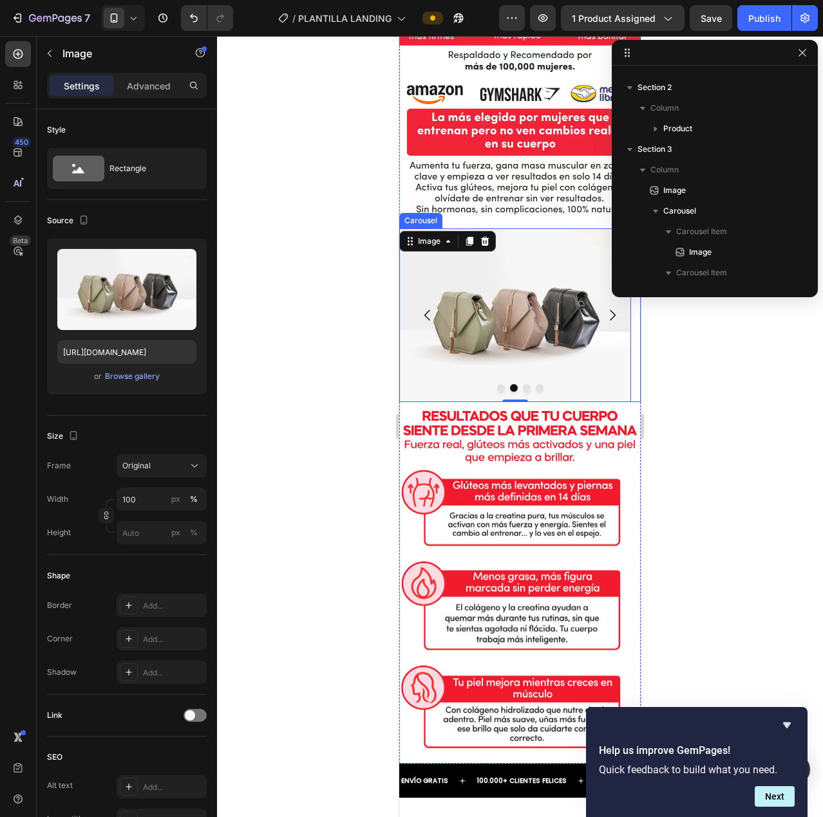
click at [425, 308] on icon "Carousel Back Arrow" at bounding box center [427, 315] width 15 height 15
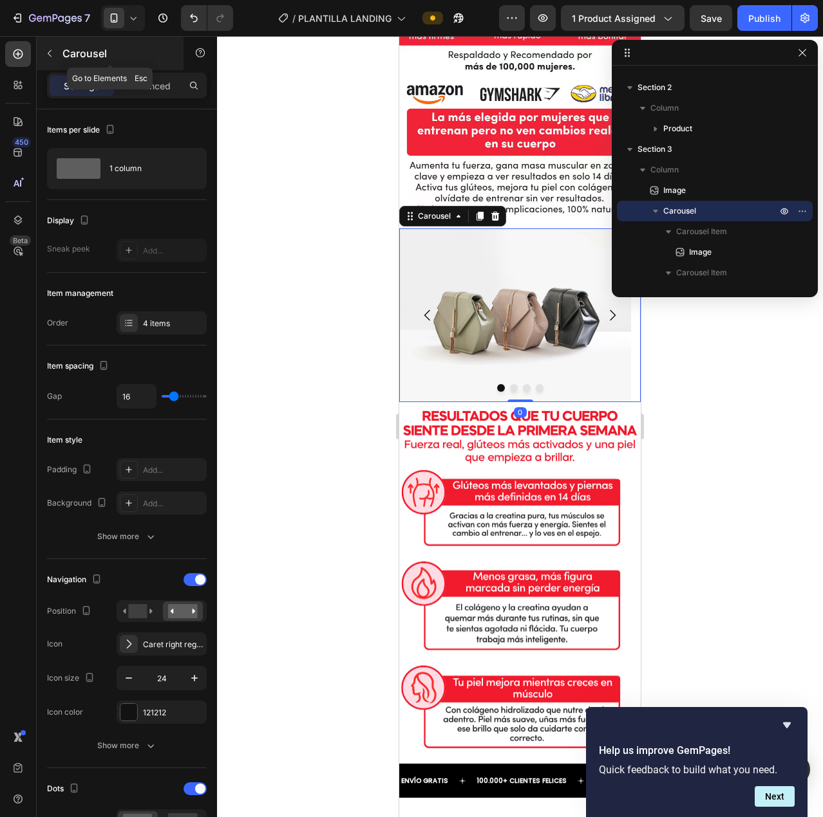
click at [51, 55] on icon "button" at bounding box center [49, 53] width 10 height 10
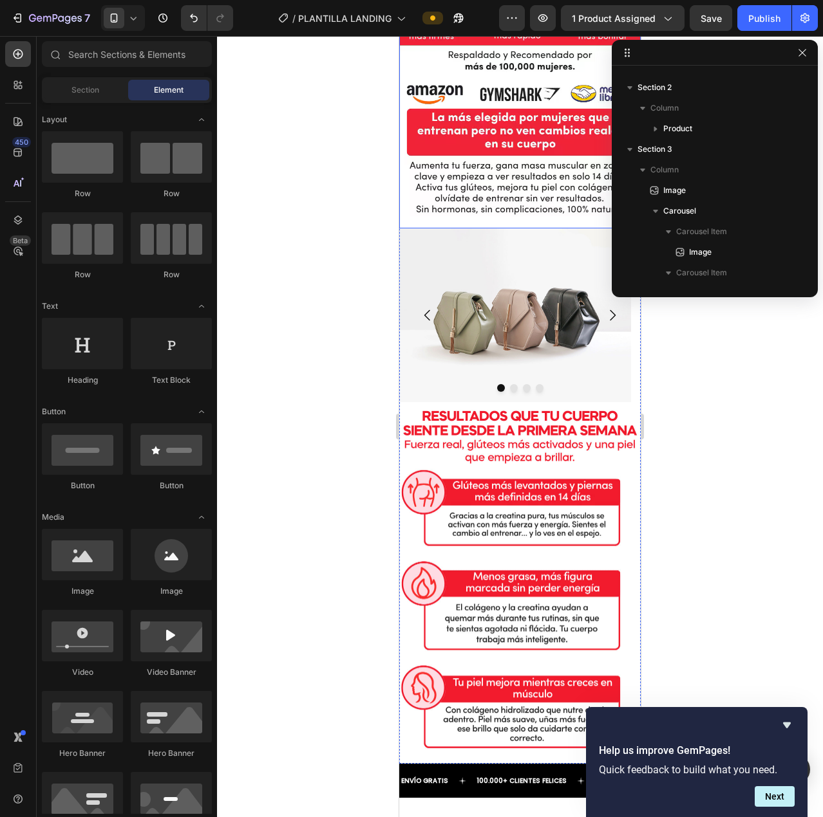
click at [459, 230] on div "Image" at bounding box center [515, 315] width 232 height 174
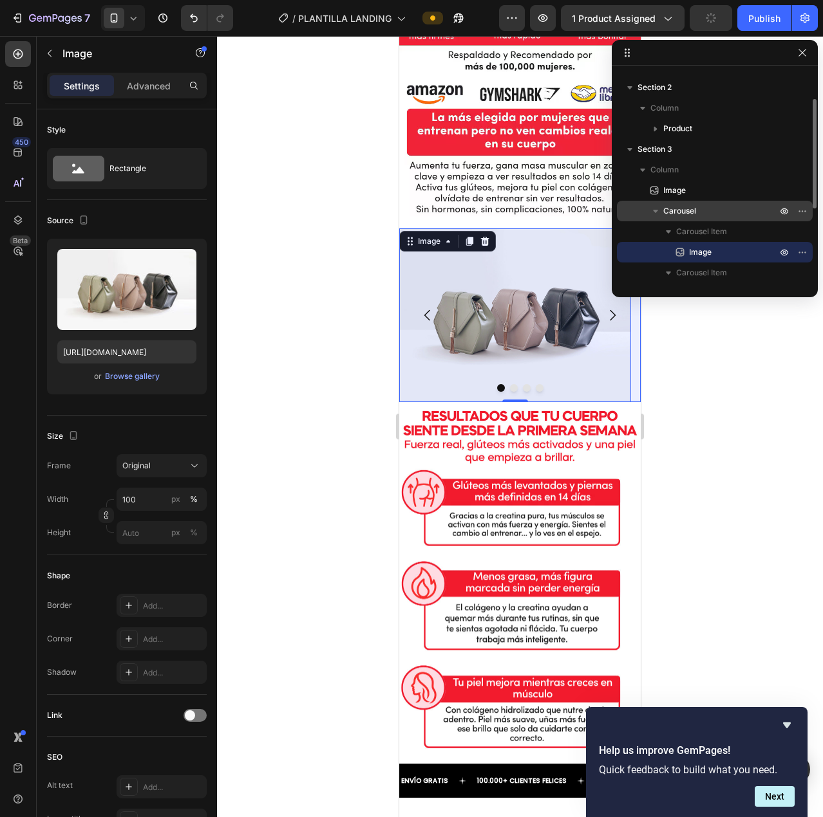
click at [698, 212] on p "Carousel" at bounding box center [721, 211] width 116 height 13
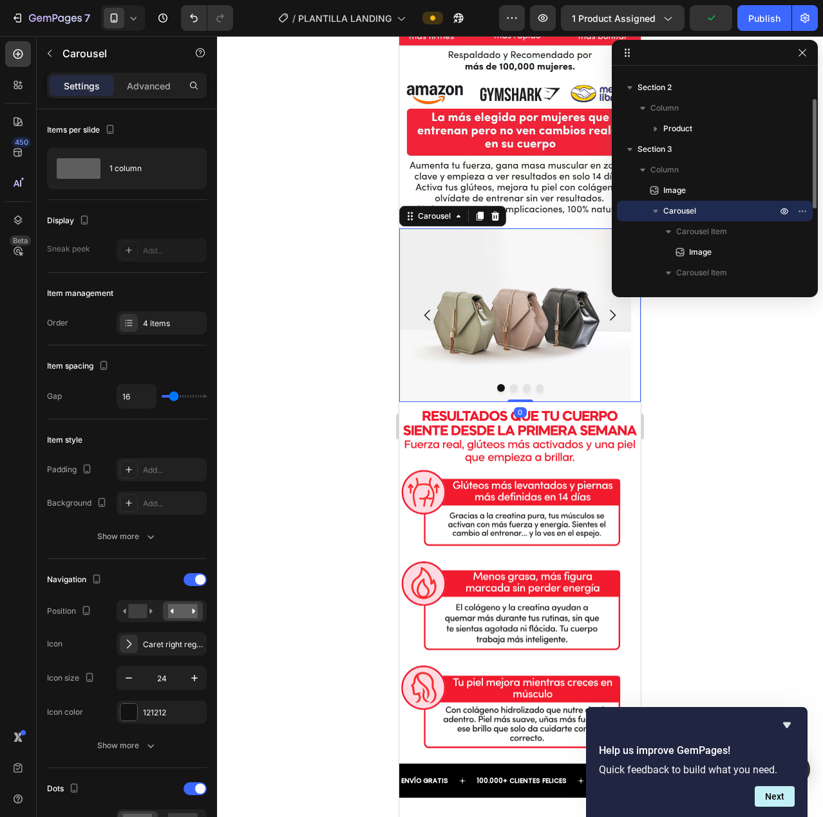
click at [657, 209] on icon "button" at bounding box center [655, 211] width 13 height 13
click at [655, 211] on icon "button" at bounding box center [655, 211] width 3 height 5
click at [655, 210] on icon "button" at bounding box center [655, 211] width 5 height 3
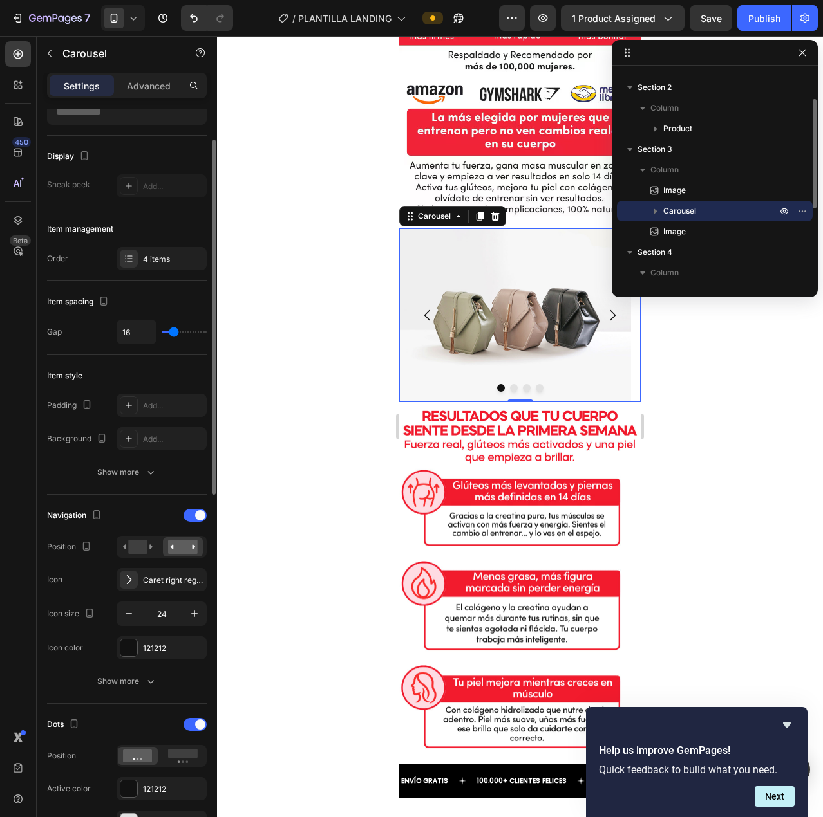
scroll to position [193, 0]
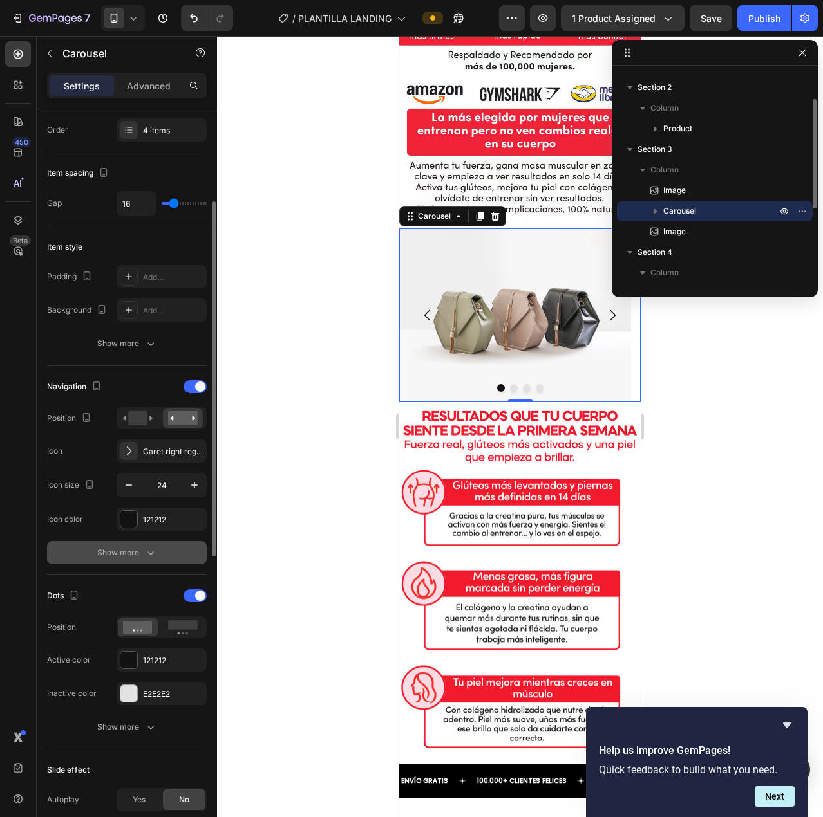
click at [154, 552] on icon "button" at bounding box center [150, 552] width 13 height 13
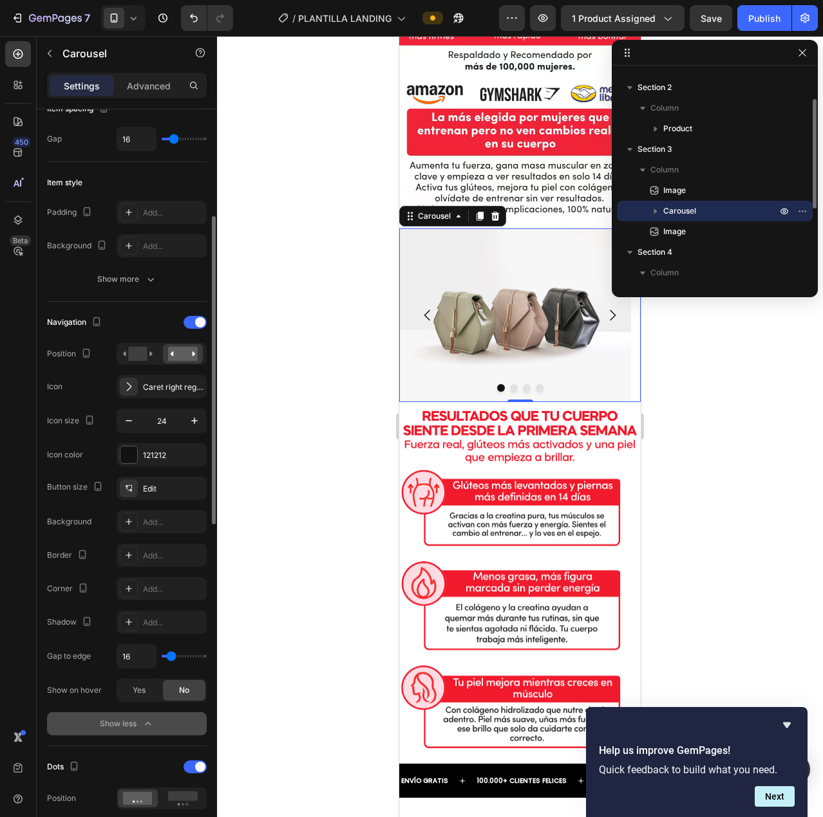
scroll to position [386, 0]
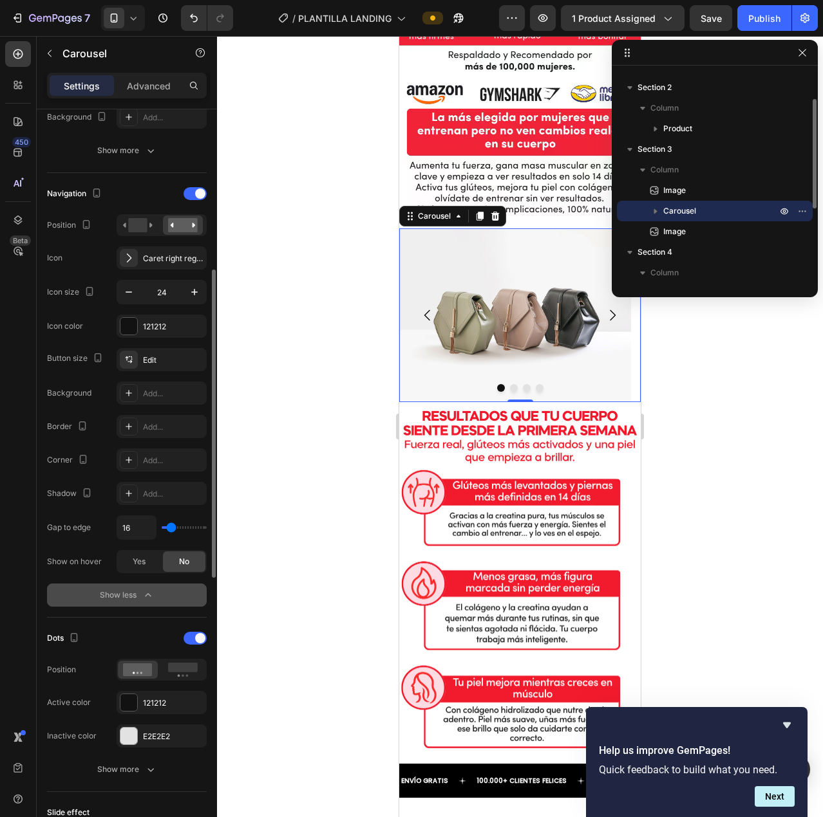
click at [138, 592] on div "Show less" at bounding box center [127, 595] width 55 height 13
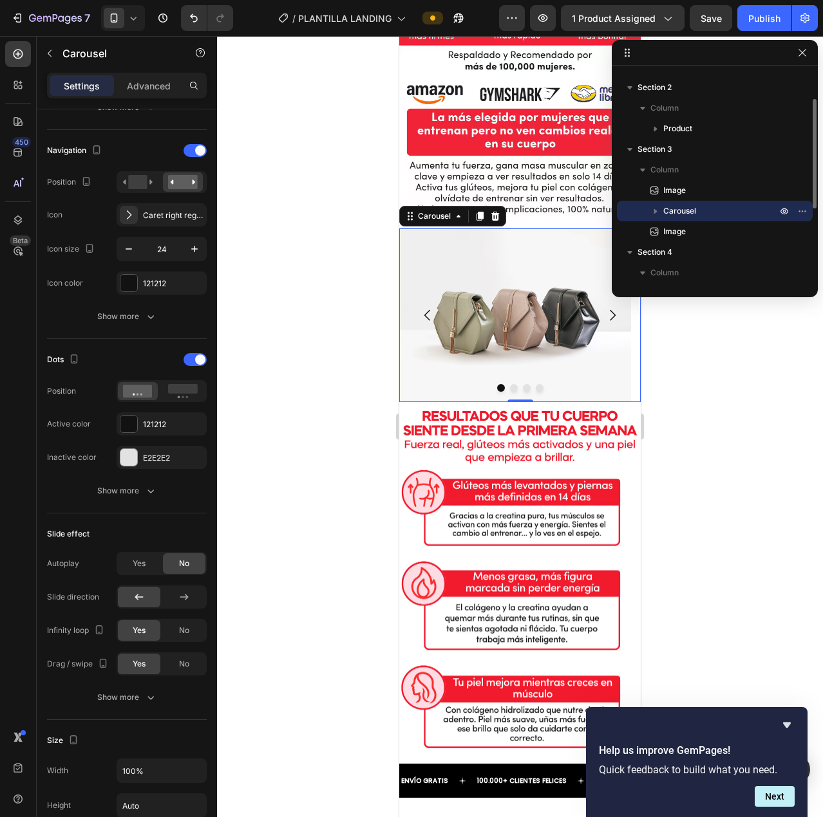
scroll to position [0, 0]
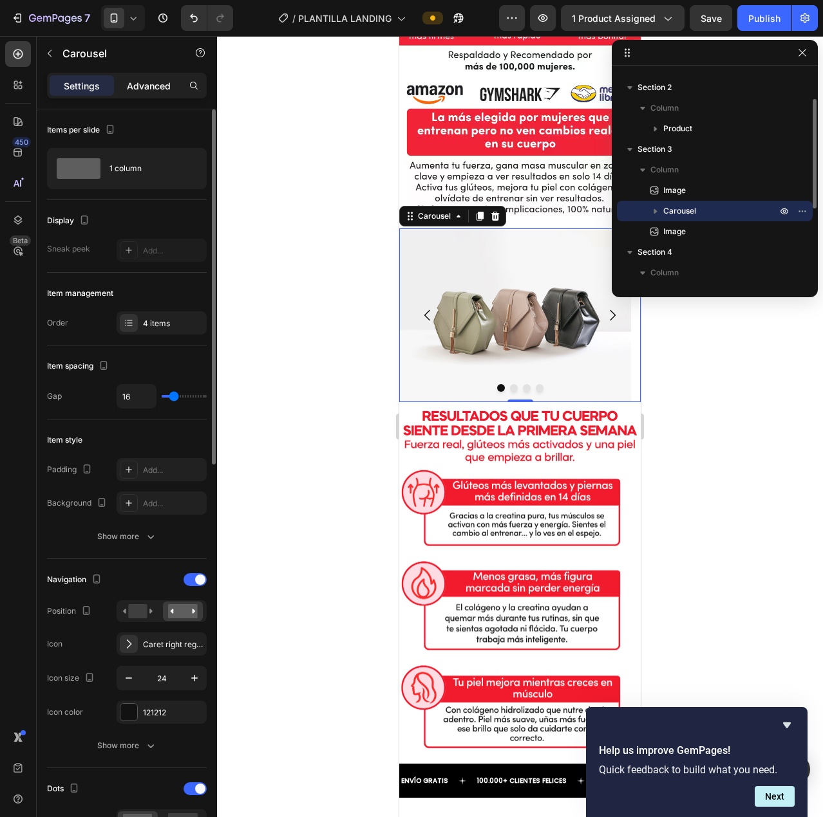
click at [155, 89] on p "Advanced" at bounding box center [149, 86] width 44 height 14
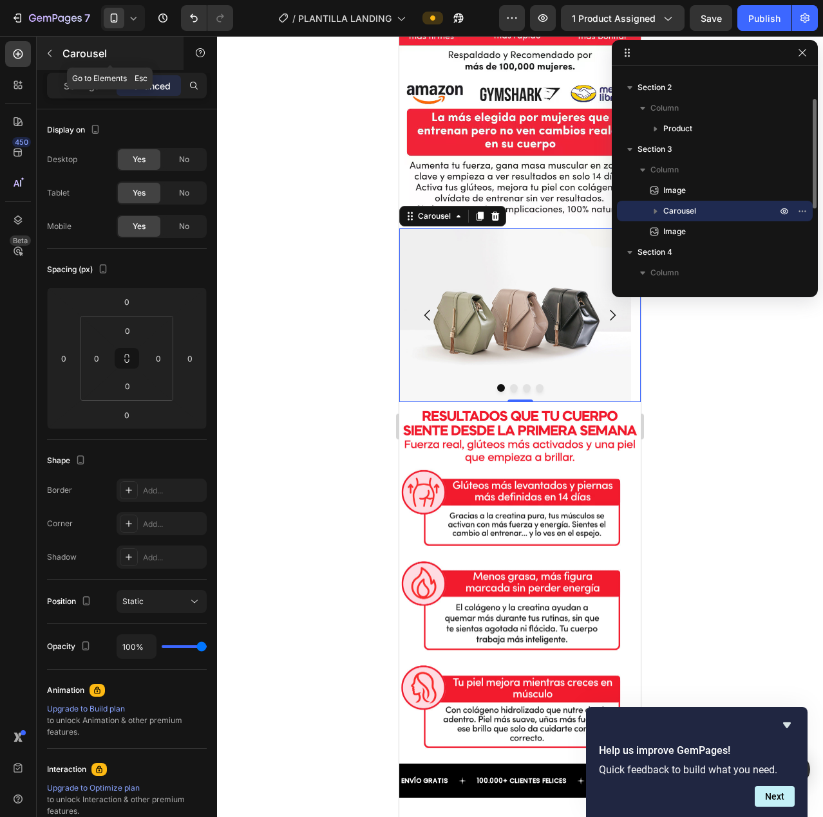
click at [51, 47] on button "button" at bounding box center [49, 53] width 21 height 21
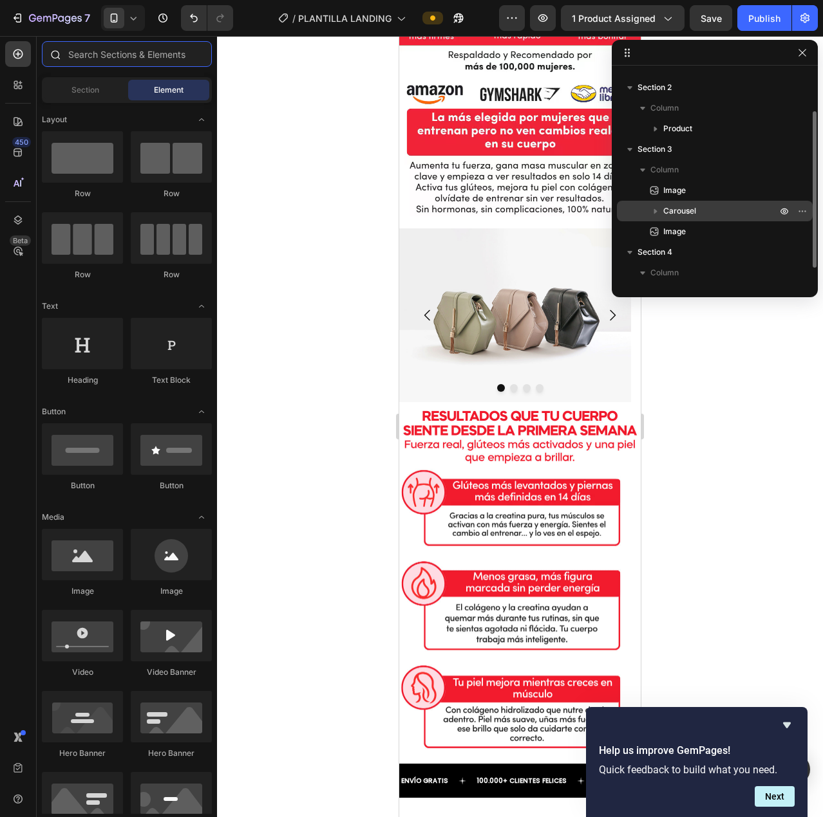
click at [113, 57] on input "text" at bounding box center [127, 54] width 170 height 26
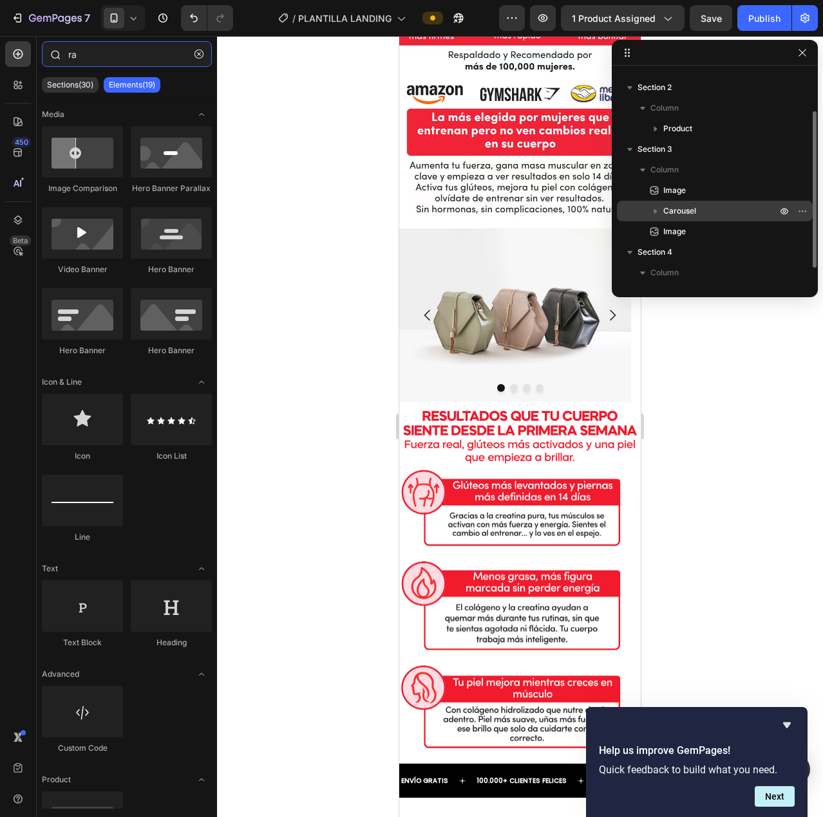
type input "r"
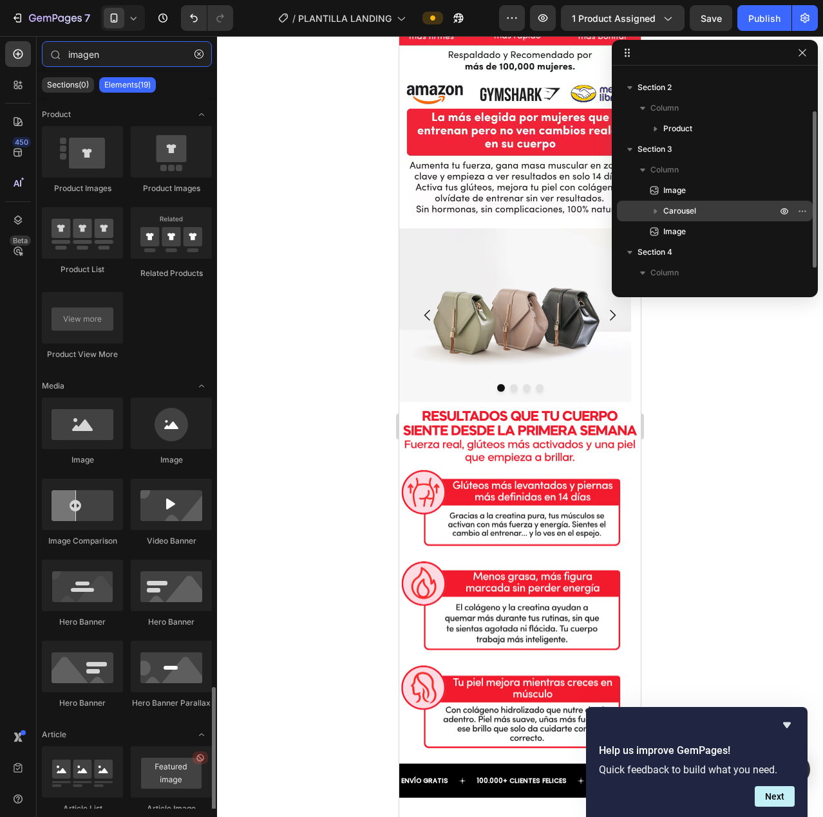
scroll to position [353, 0]
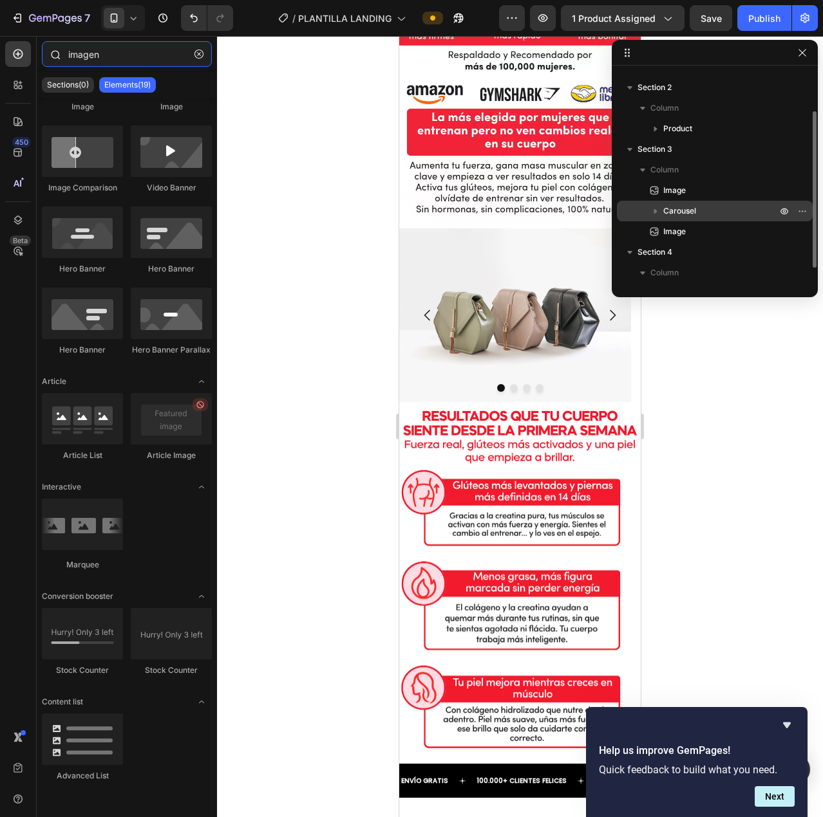
click at [136, 62] on input "imagen" at bounding box center [127, 54] width 170 height 26
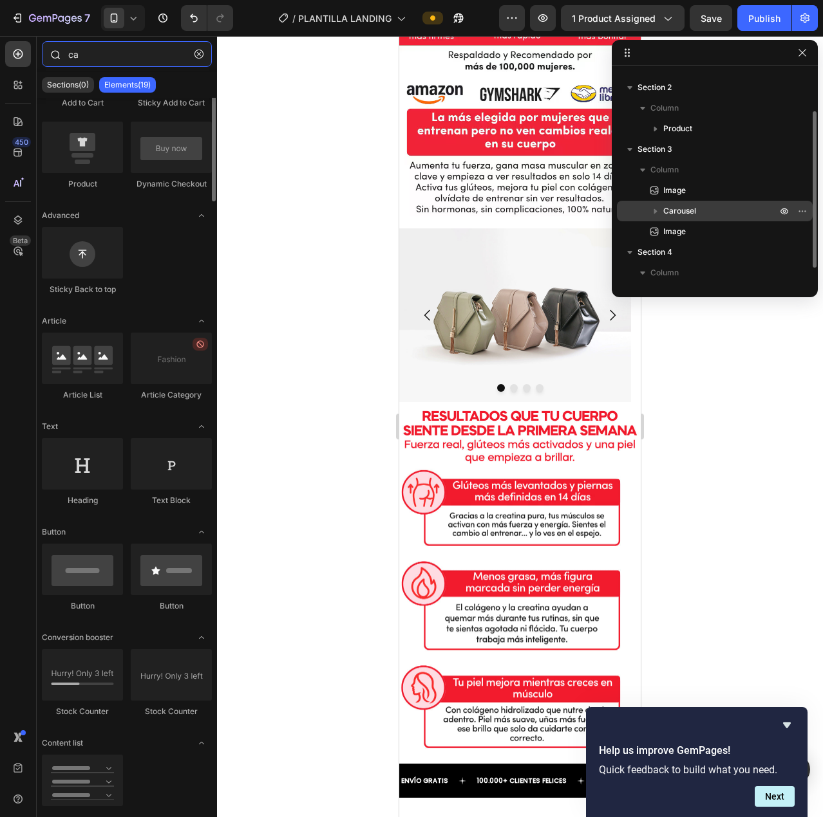
scroll to position [0, 0]
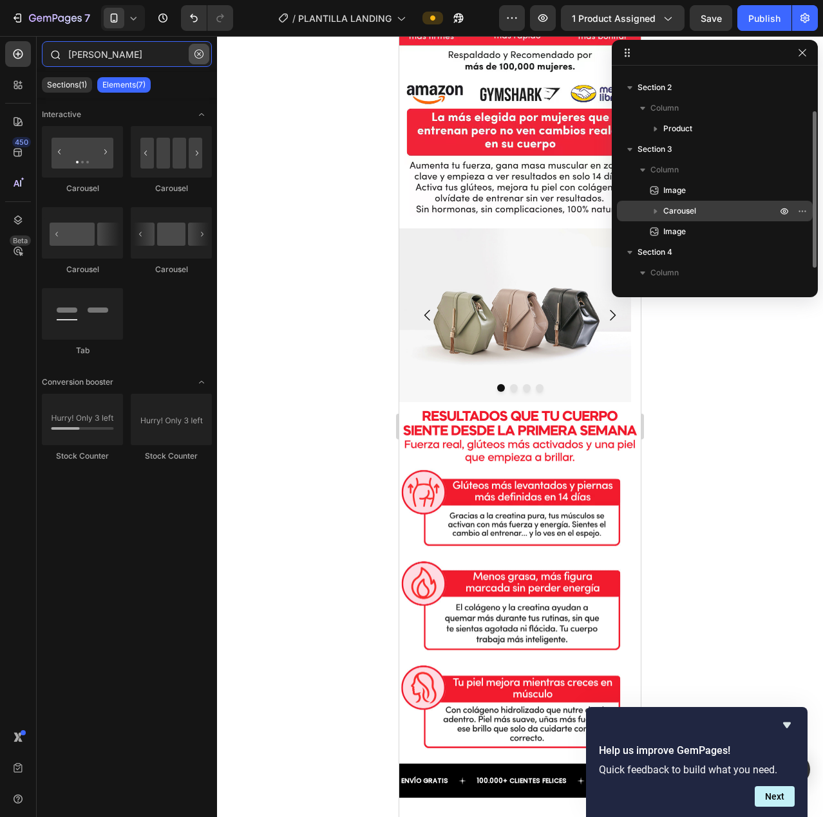
type input "carr"
click at [205, 55] on button "button" at bounding box center [199, 54] width 21 height 21
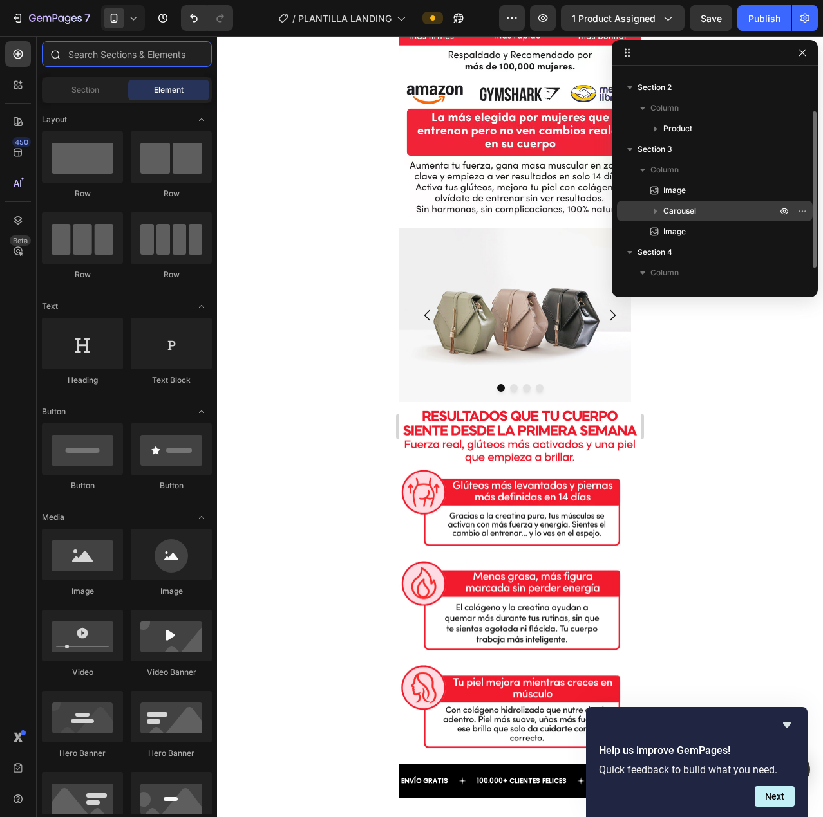
click at [94, 55] on input "text" at bounding box center [127, 54] width 170 height 26
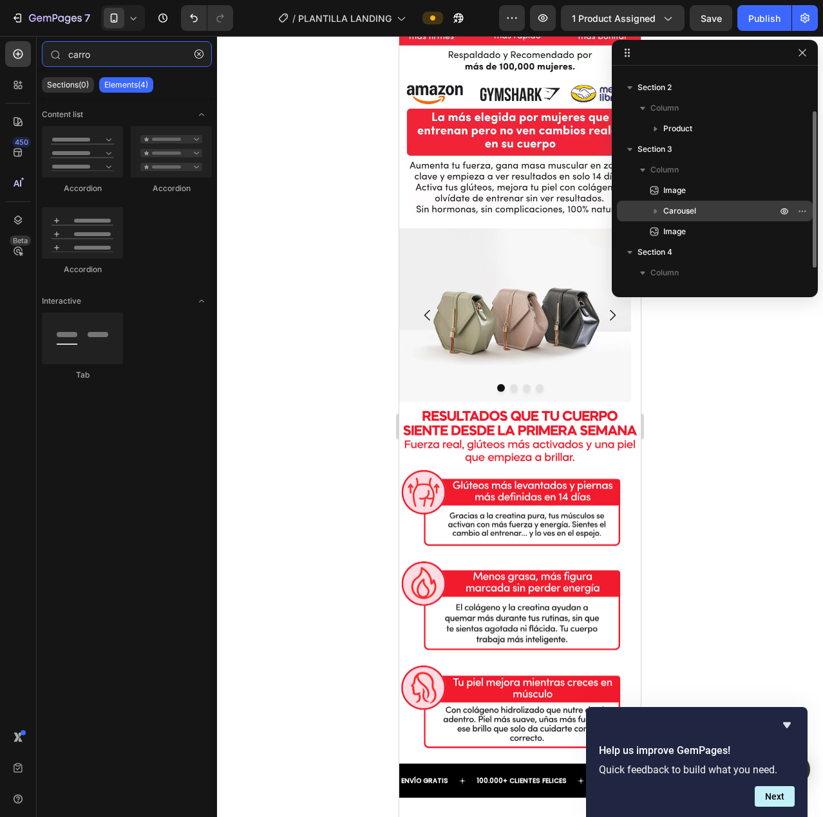
type input "carr"
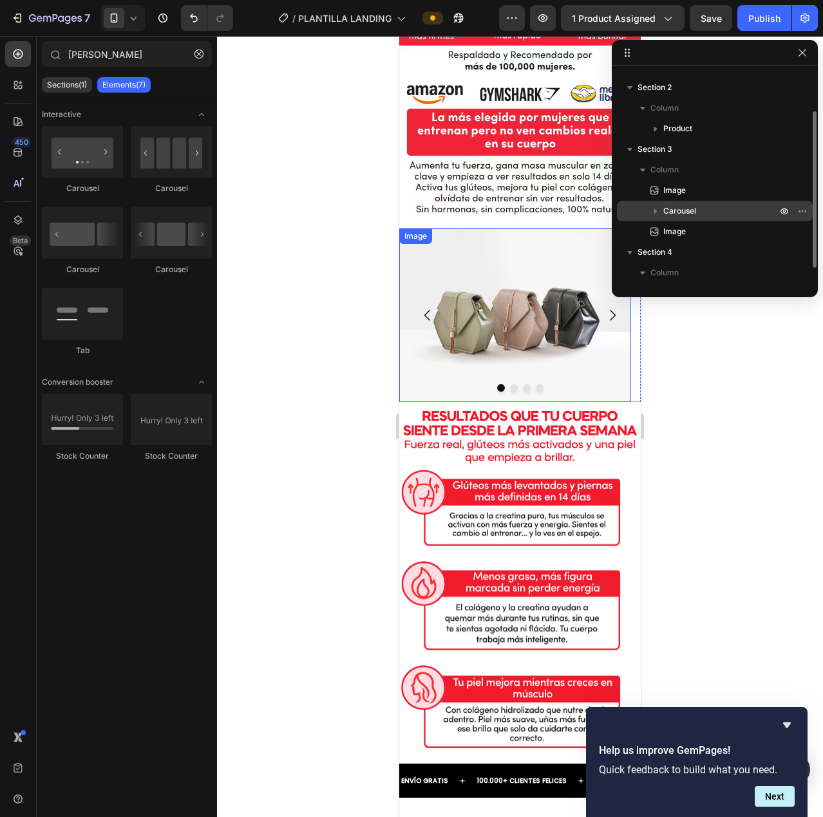
click at [577, 349] on img at bounding box center [515, 315] width 232 height 174
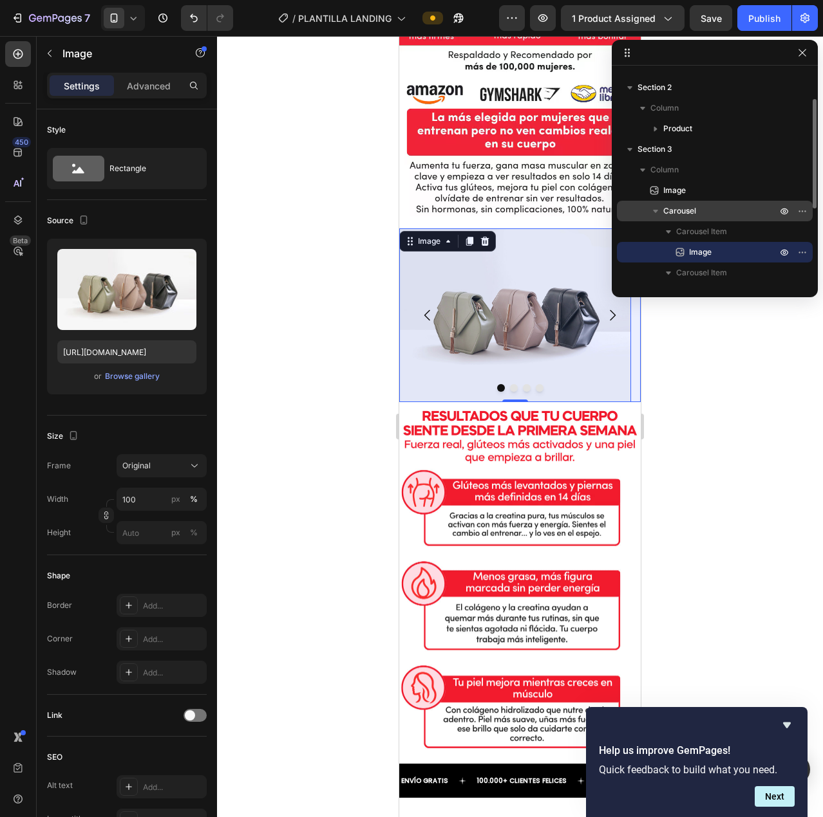
click at [733, 207] on p "Carousel" at bounding box center [721, 211] width 116 height 13
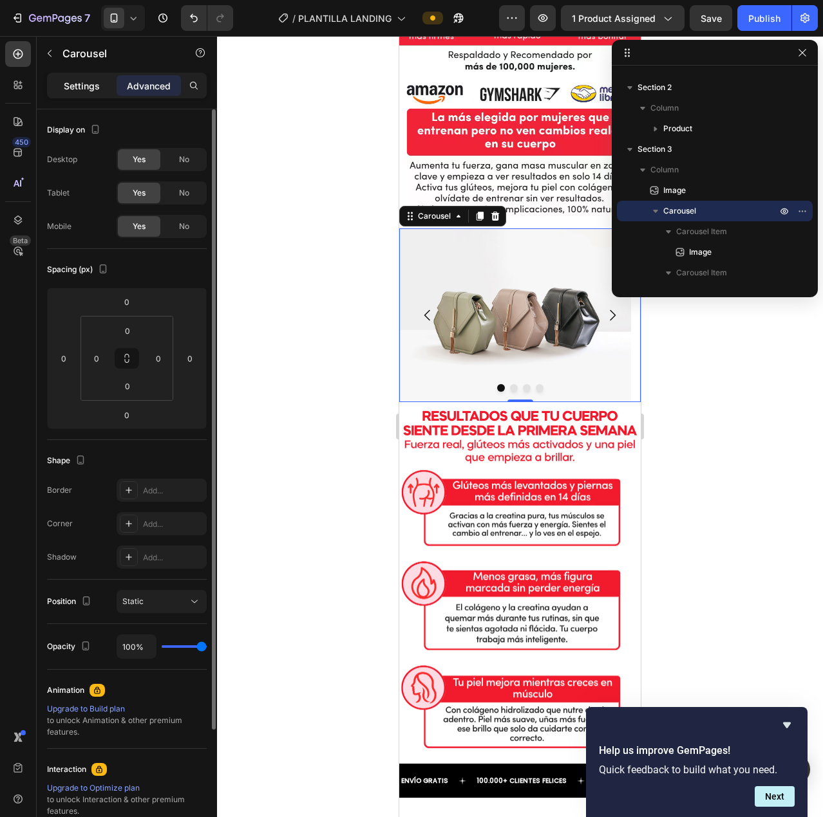
click at [78, 88] on p "Settings" at bounding box center [82, 86] width 36 height 14
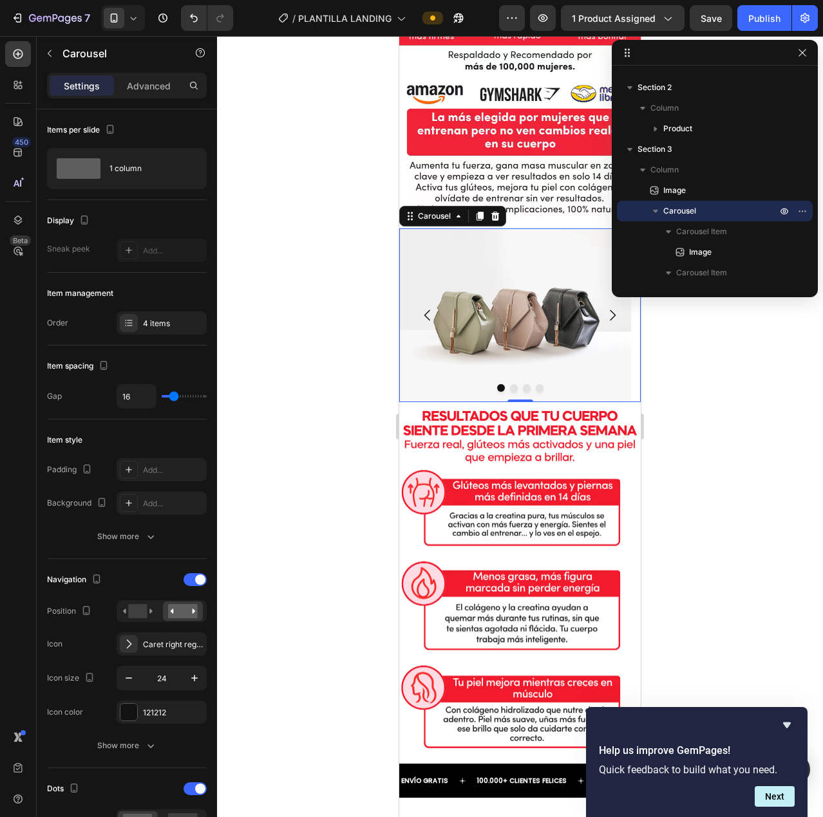
click at [152, 96] on div "Settings Advanced" at bounding box center [127, 86] width 160 height 26
click at [154, 87] on p "Advanced" at bounding box center [149, 86] width 44 height 14
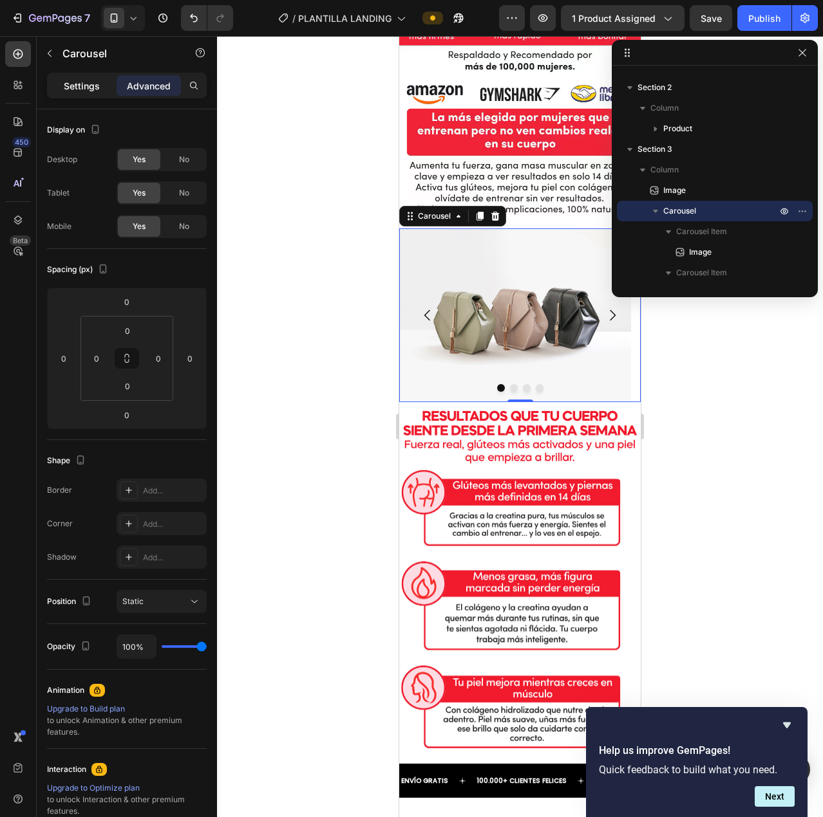
click at [89, 88] on p "Settings" at bounding box center [82, 86] width 36 height 14
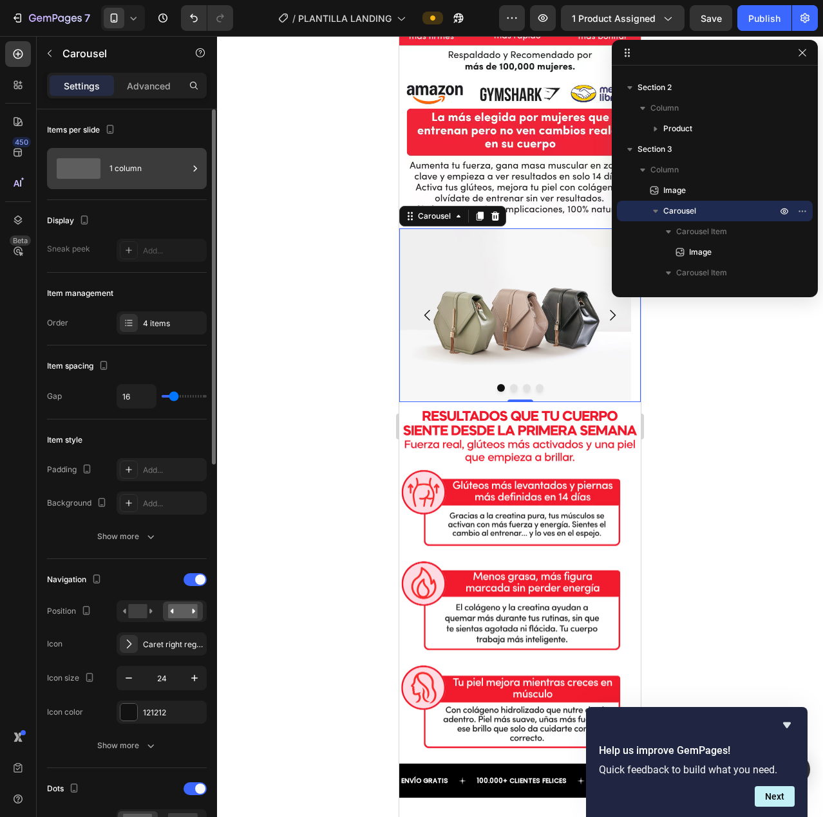
click at [137, 176] on div "1 column" at bounding box center [148, 169] width 79 height 30
click at [130, 217] on div "Display" at bounding box center [127, 220] width 160 height 21
click at [134, 319] on div at bounding box center [129, 323] width 18 height 18
click at [100, 301] on div "Item management" at bounding box center [127, 293] width 160 height 21
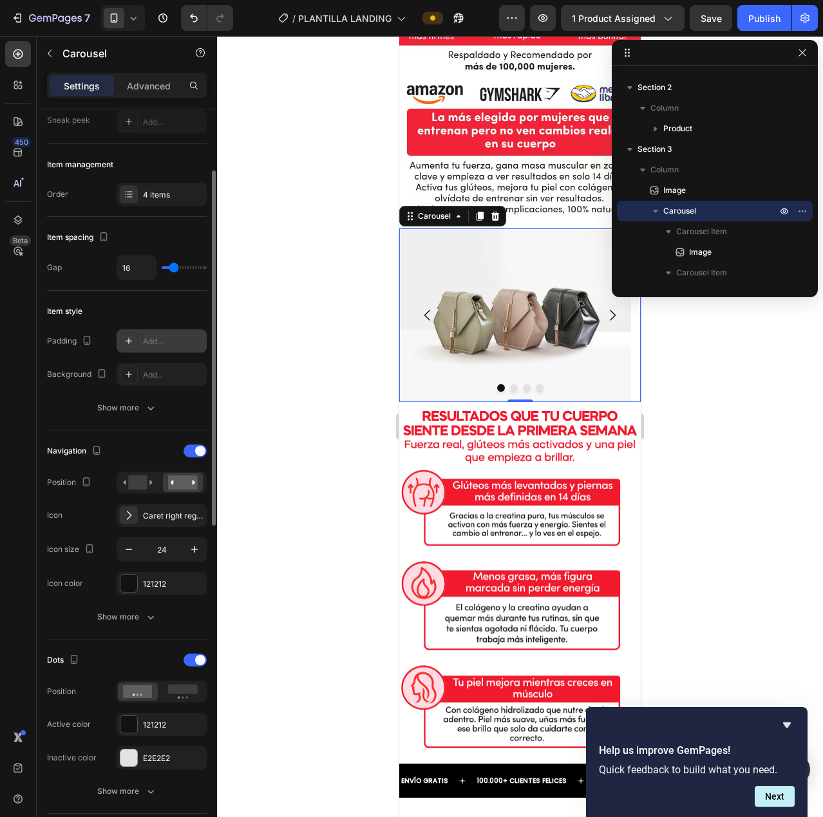
scroll to position [257, 0]
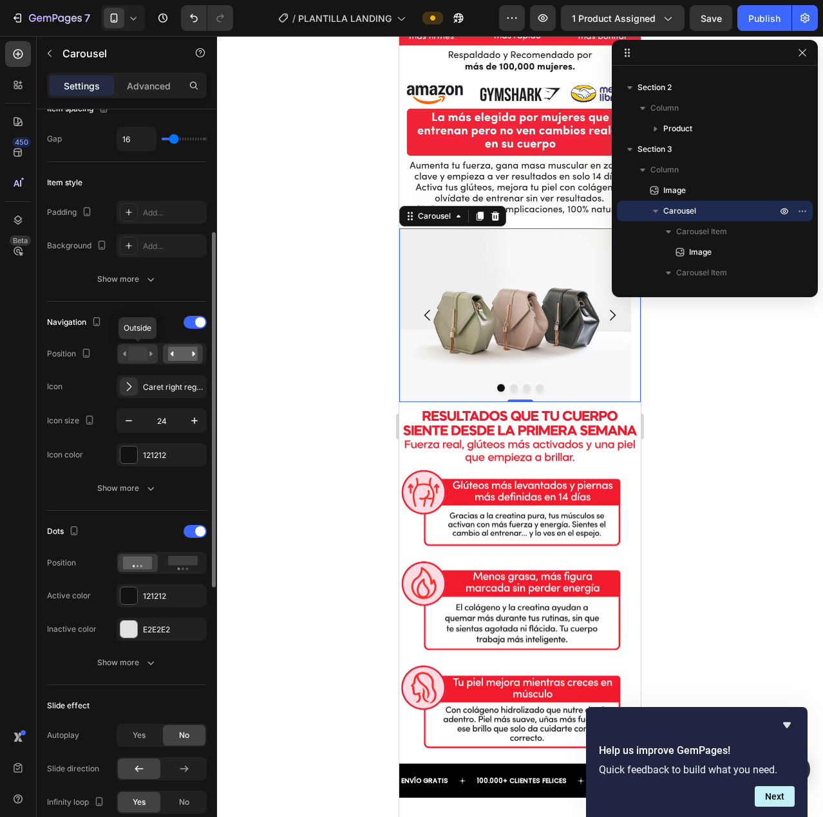
click at [142, 357] on rect at bounding box center [137, 354] width 19 height 14
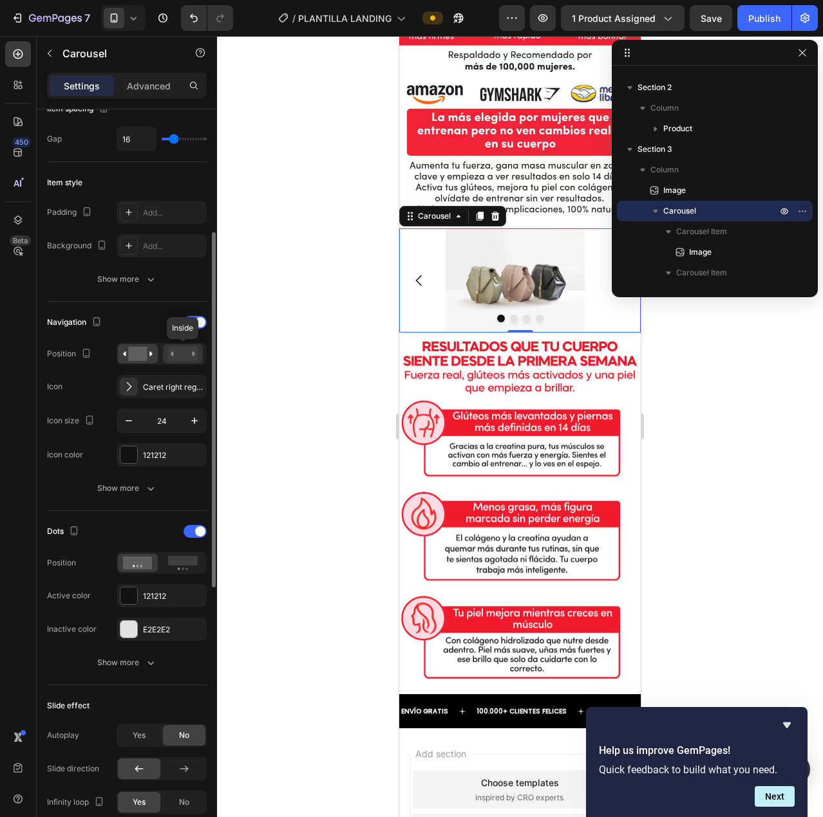
click at [180, 349] on rect at bounding box center [183, 354] width 30 height 14
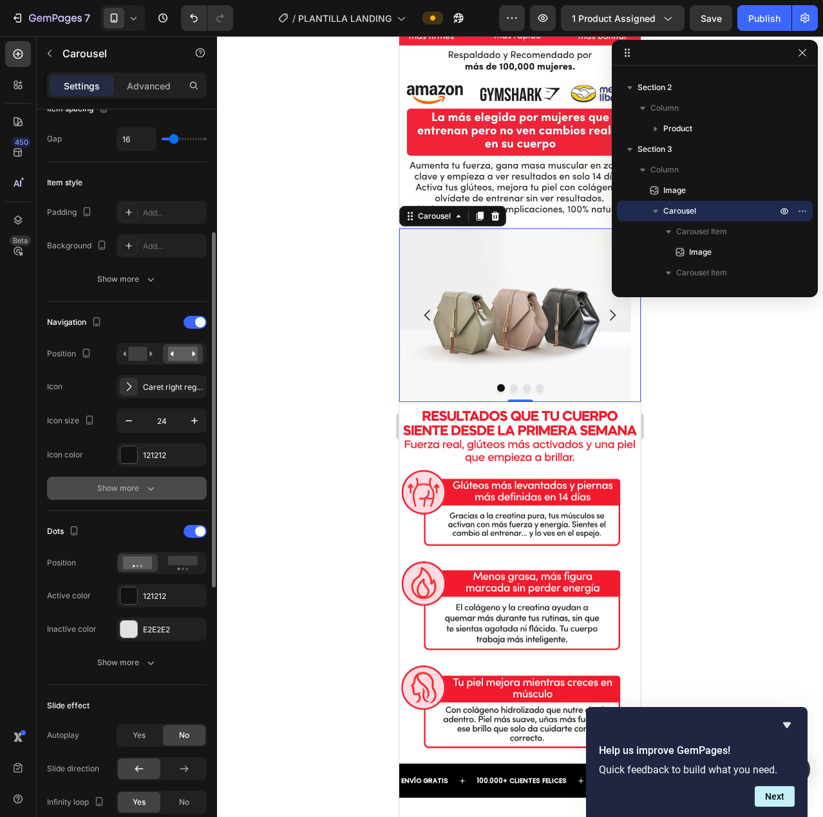
click at [137, 489] on div "Show more" at bounding box center [127, 488] width 60 height 13
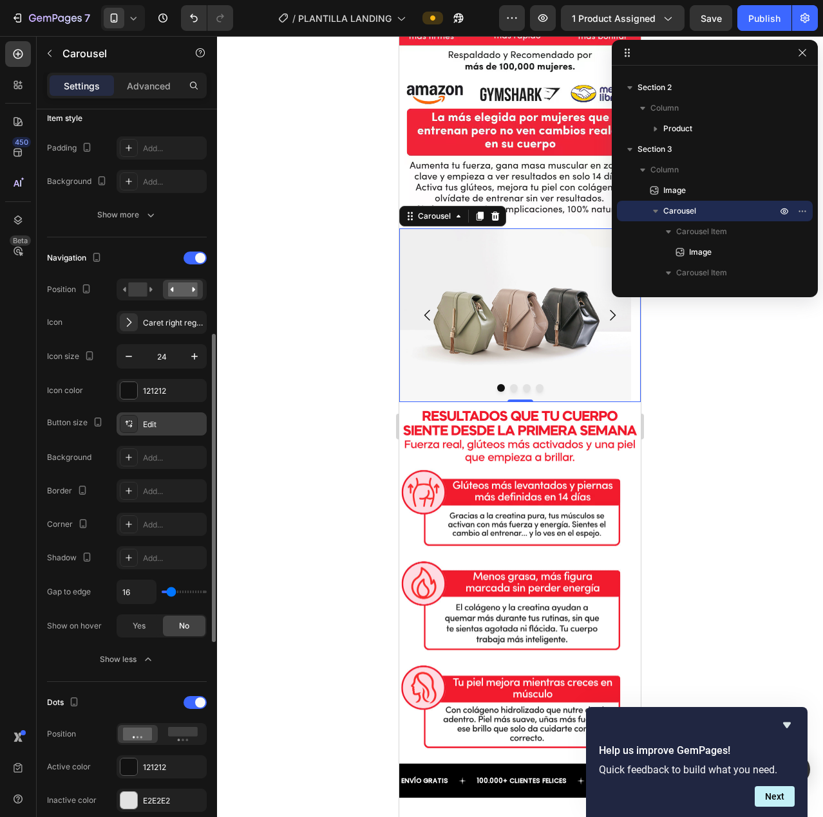
scroll to position [451, 0]
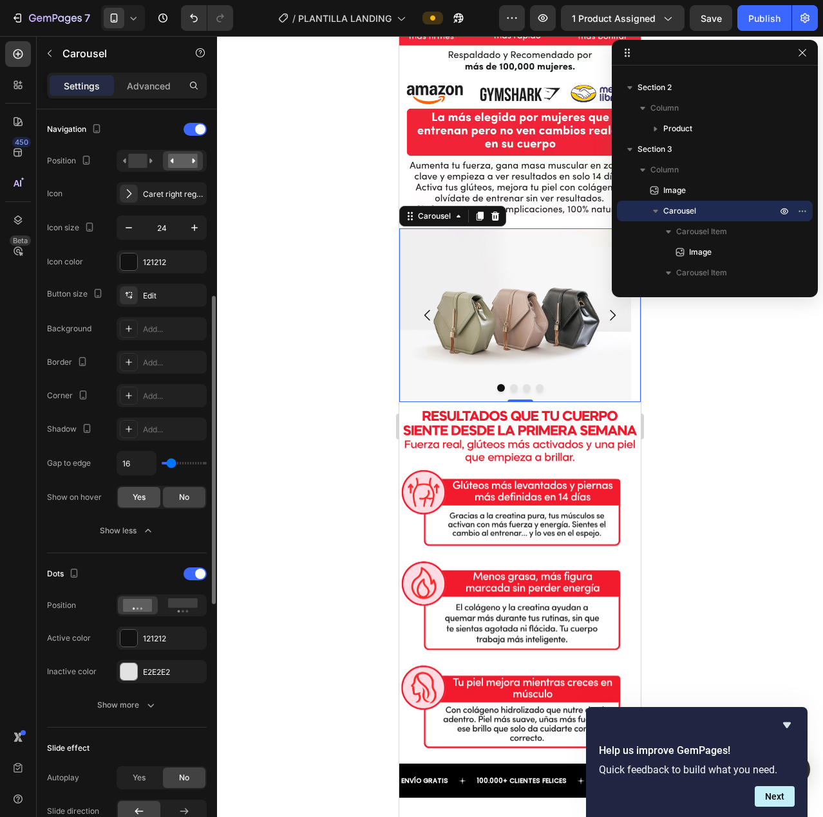
click at [124, 496] on div "Yes" at bounding box center [139, 497] width 42 height 21
click at [172, 499] on div "No" at bounding box center [184, 497] width 42 height 21
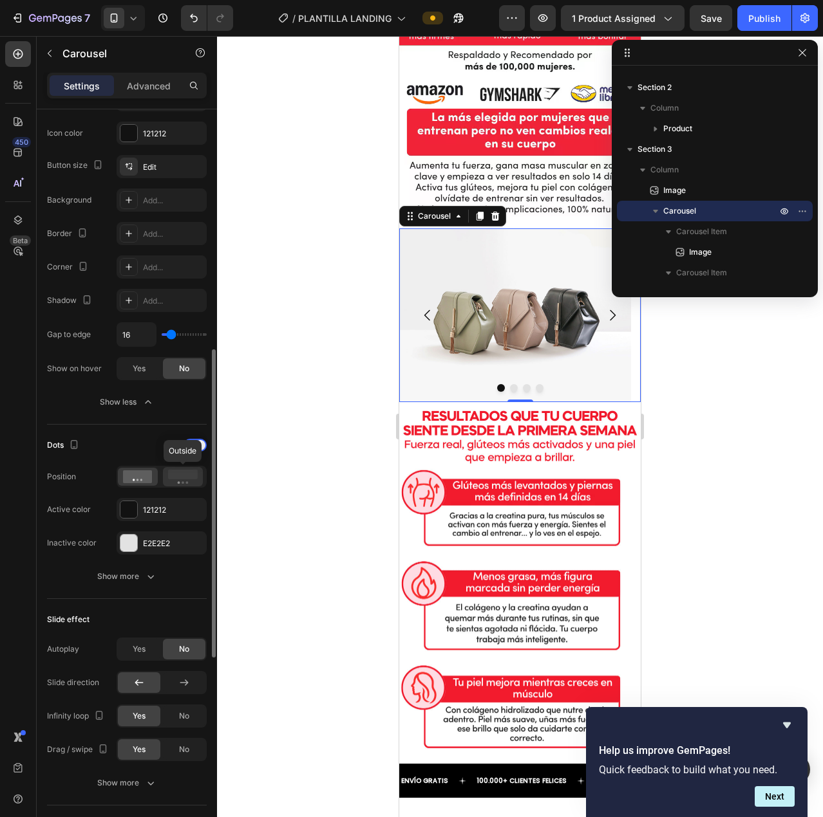
click at [180, 480] on icon at bounding box center [183, 477] width 30 height 14
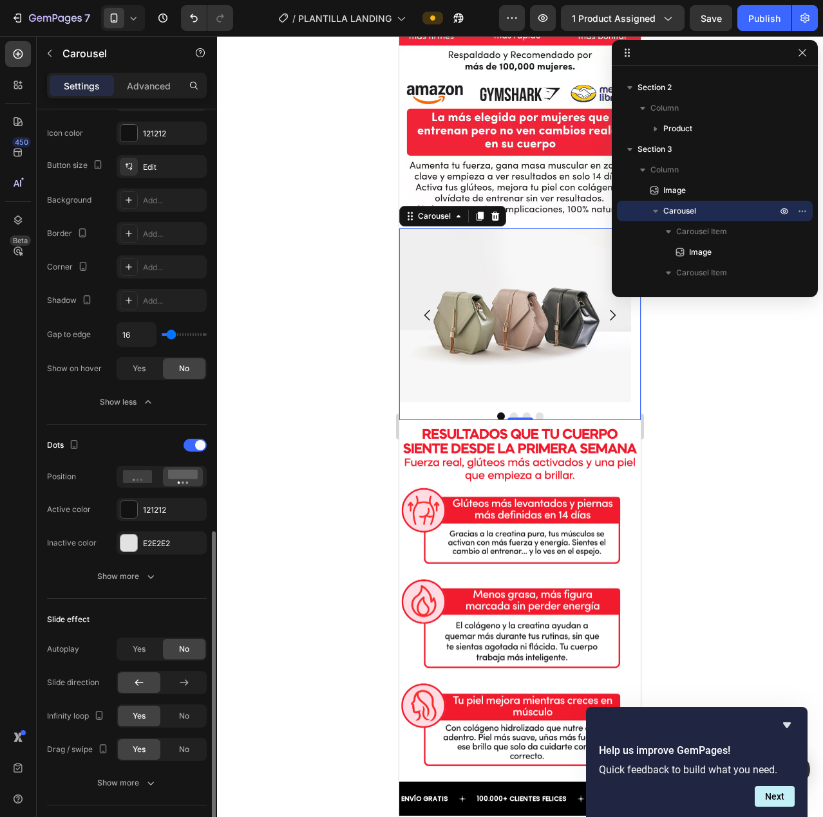
scroll to position [772, 0]
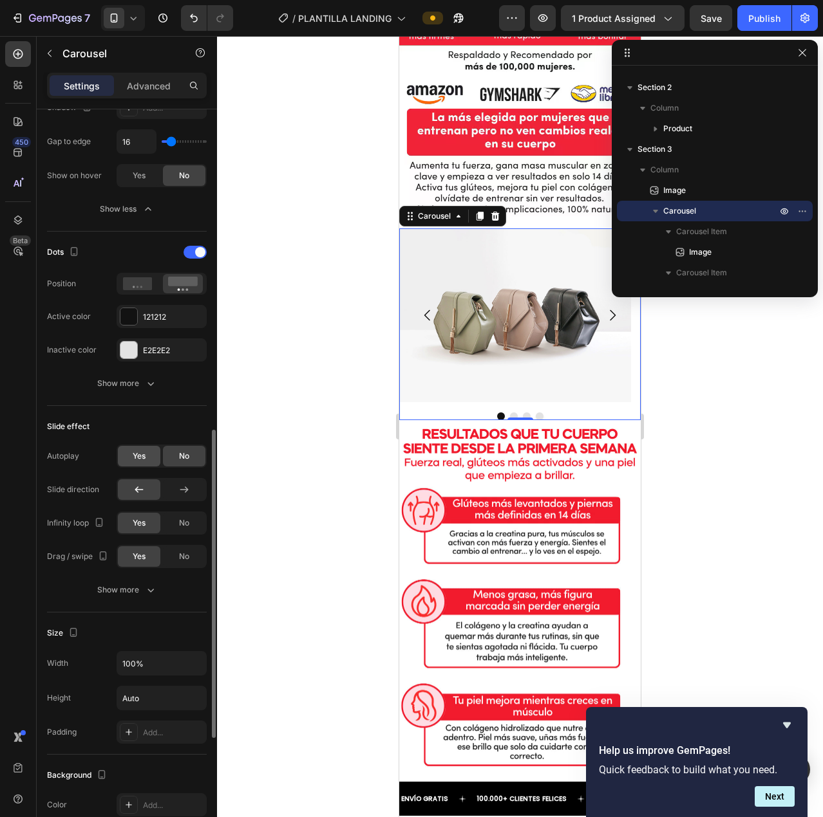
click at [149, 454] on div "Yes" at bounding box center [139, 456] width 42 height 21
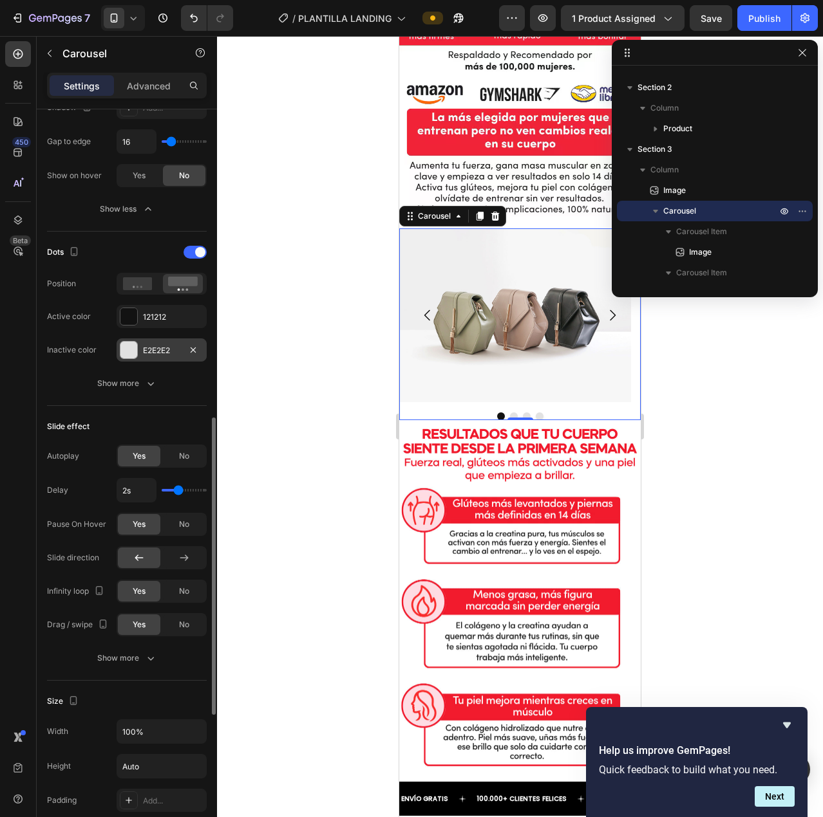
click at [150, 343] on div "E2E2E2" at bounding box center [162, 350] width 90 height 23
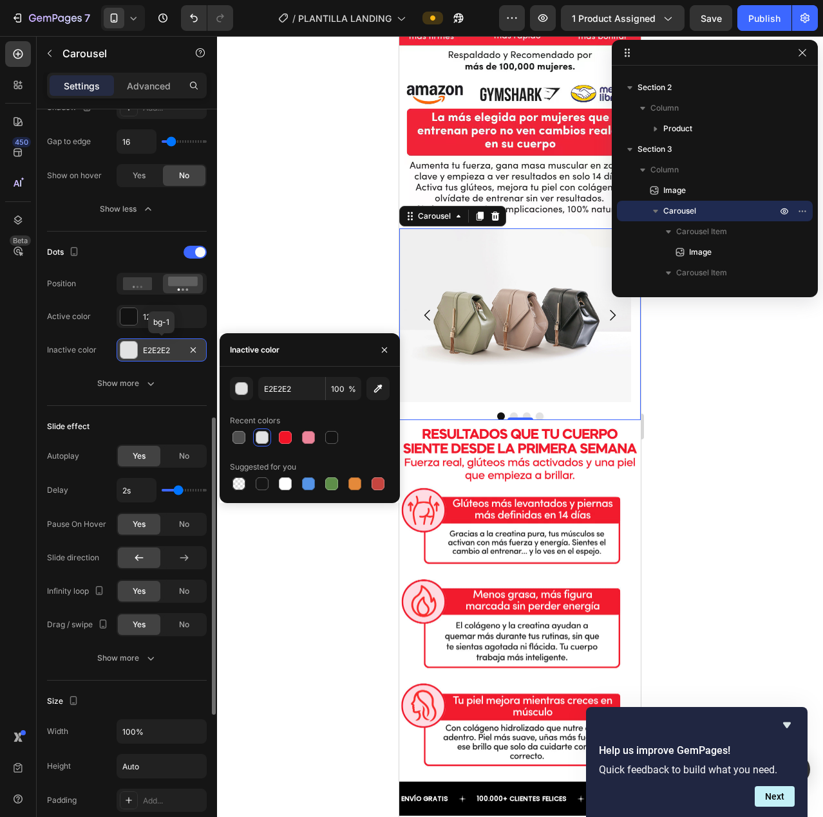
click at [152, 346] on div "E2E2E2" at bounding box center [161, 351] width 37 height 12
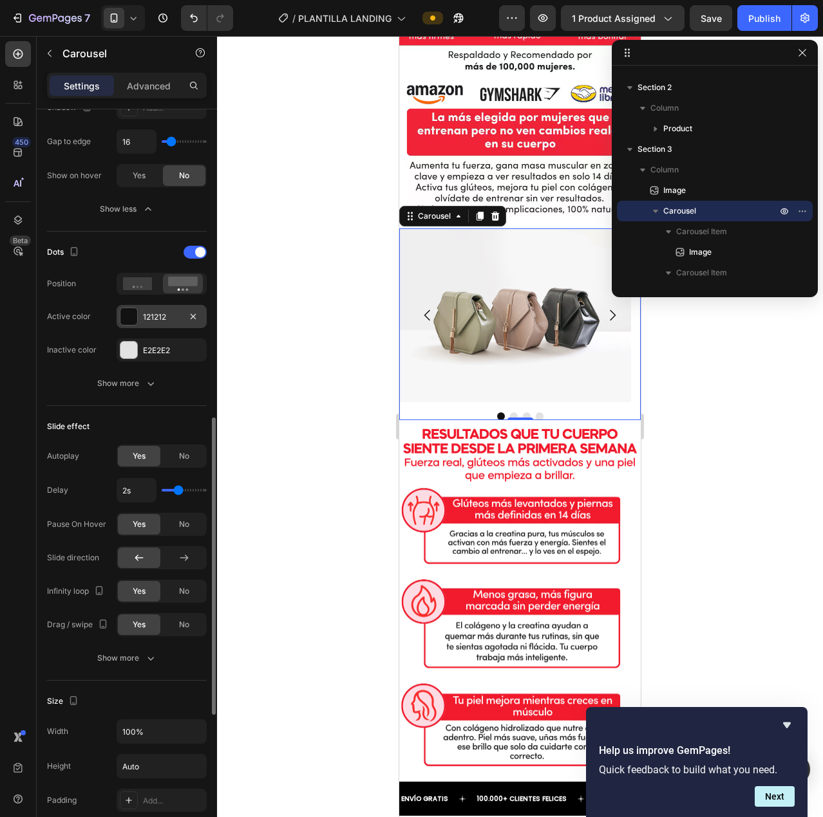
click at [158, 319] on div "121212" at bounding box center [161, 318] width 37 height 12
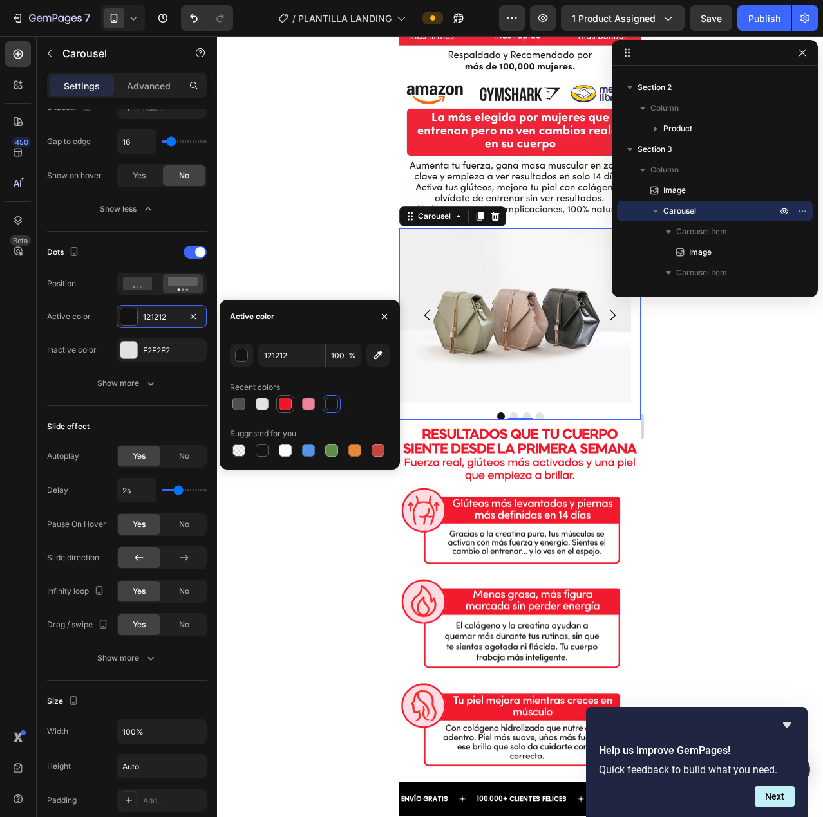
click at [287, 403] on div at bounding box center [285, 404] width 13 height 13
type input "F21427"
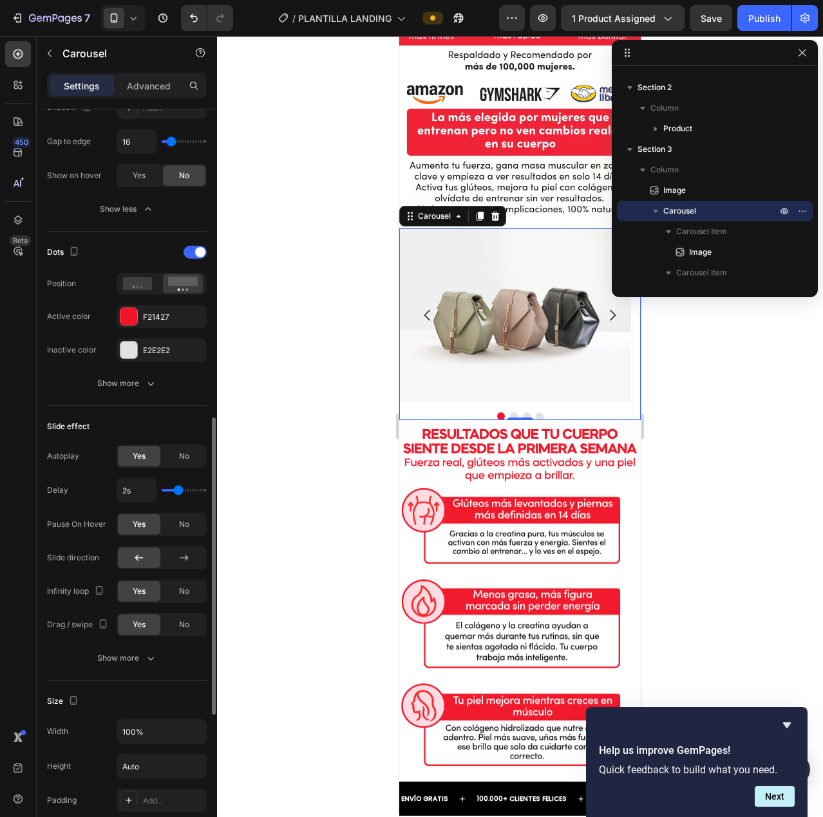
click at [113, 414] on div "Slide effect Autoplay Yes No Delay 2s Pause On Hover Yes No Slide direction Inf…" at bounding box center [127, 543] width 160 height 275
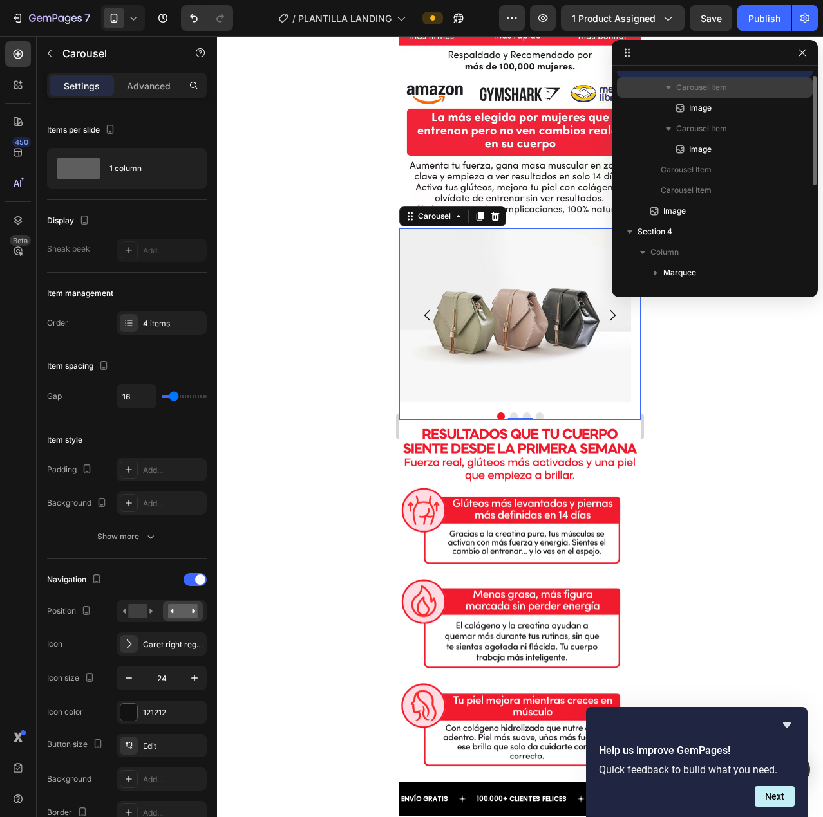
scroll to position [135, 0]
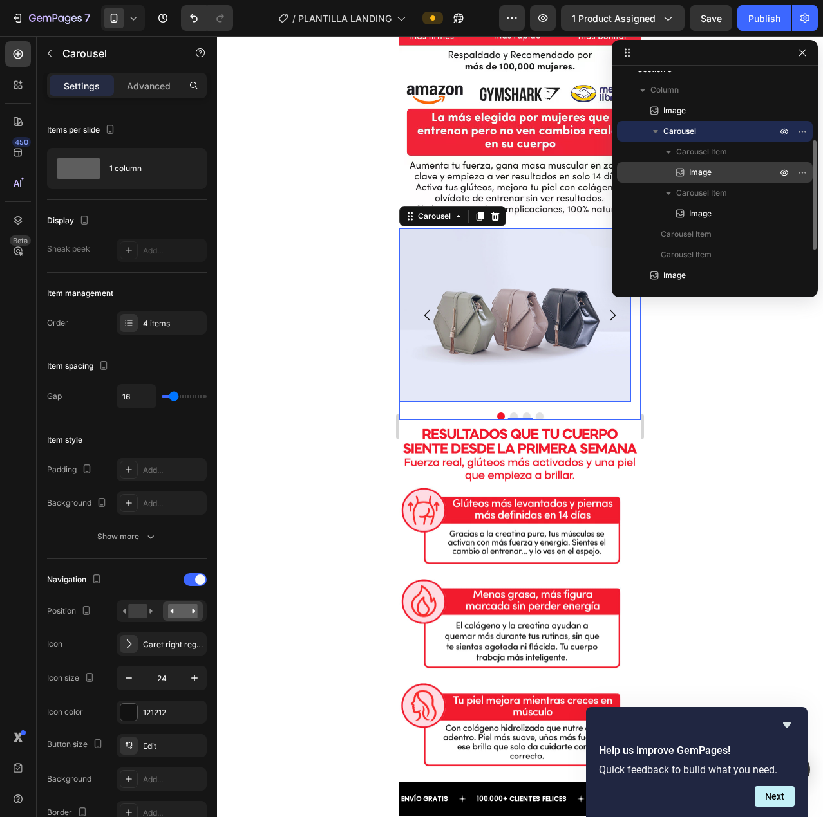
click at [706, 176] on span "Image" at bounding box center [700, 172] width 23 height 13
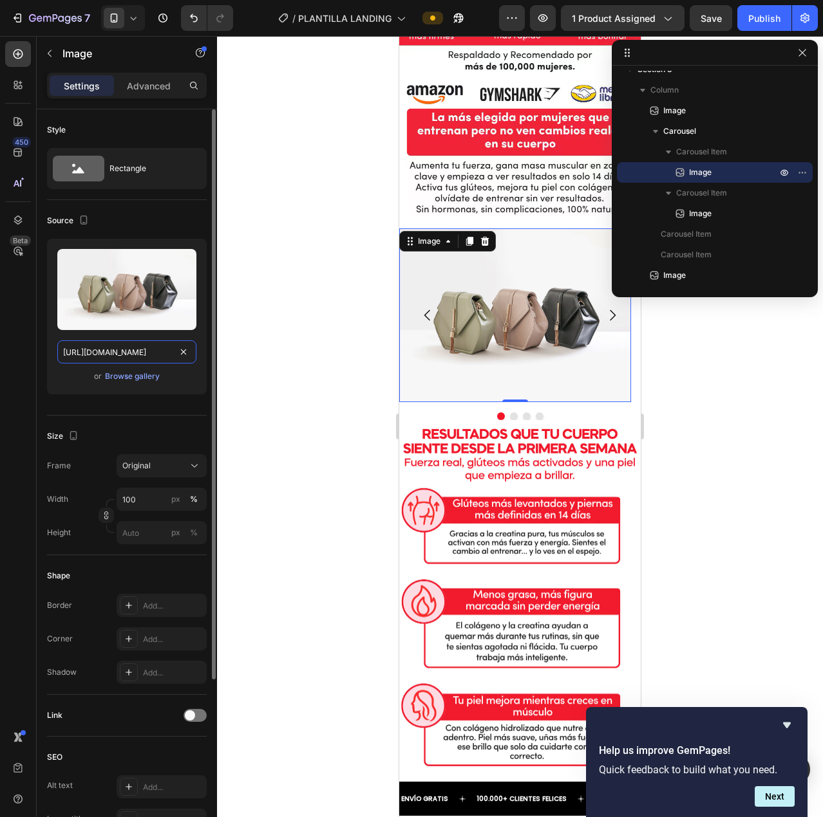
click at [113, 358] on input "https://cdn.shopify.com/s/files/1/2005/9307/files/image_demo.jpg" at bounding box center [126, 351] width 139 height 23
paste input "0725/9786/4588/files/1_1_768x_e3ca96ff-a159-4ca3-8f62-62b9e8b5c385.webp?v=17590…"
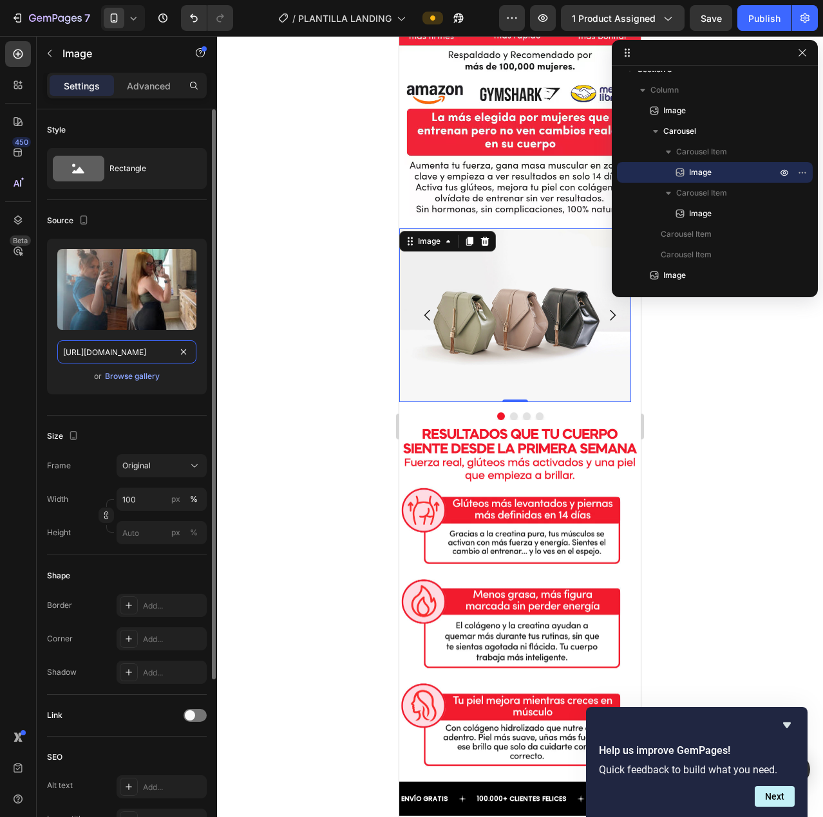
scroll to position [0, 364]
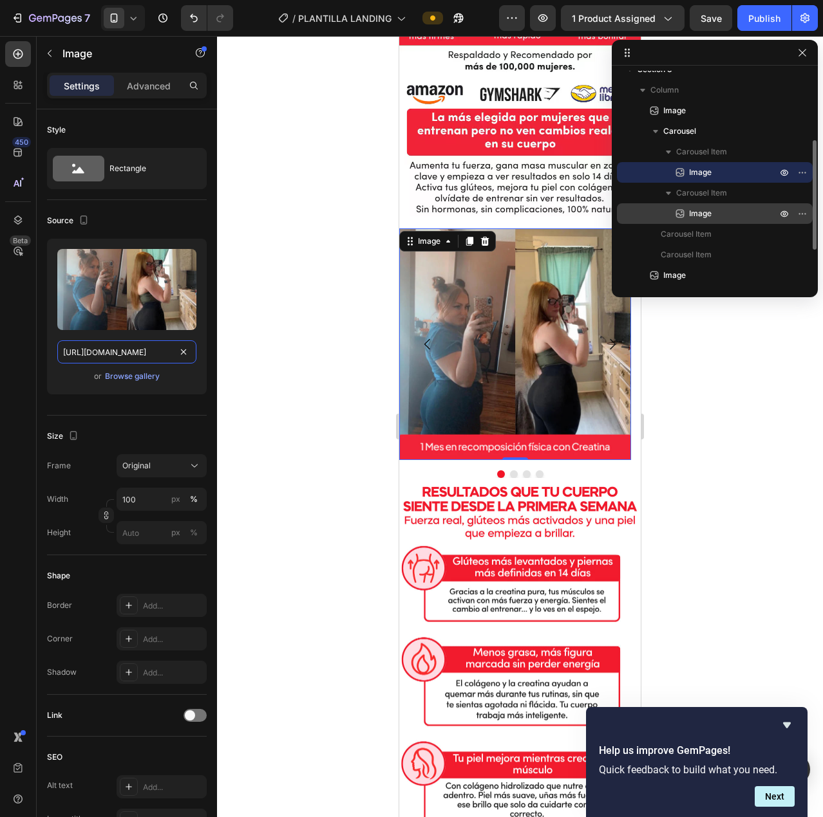
type input "https://cdn.shopify.com/s/files/1/0725/9786/4588/files/1_1_768x_e3ca96ff-a159-4…"
click at [714, 218] on p "Image" at bounding box center [718, 213] width 90 height 13
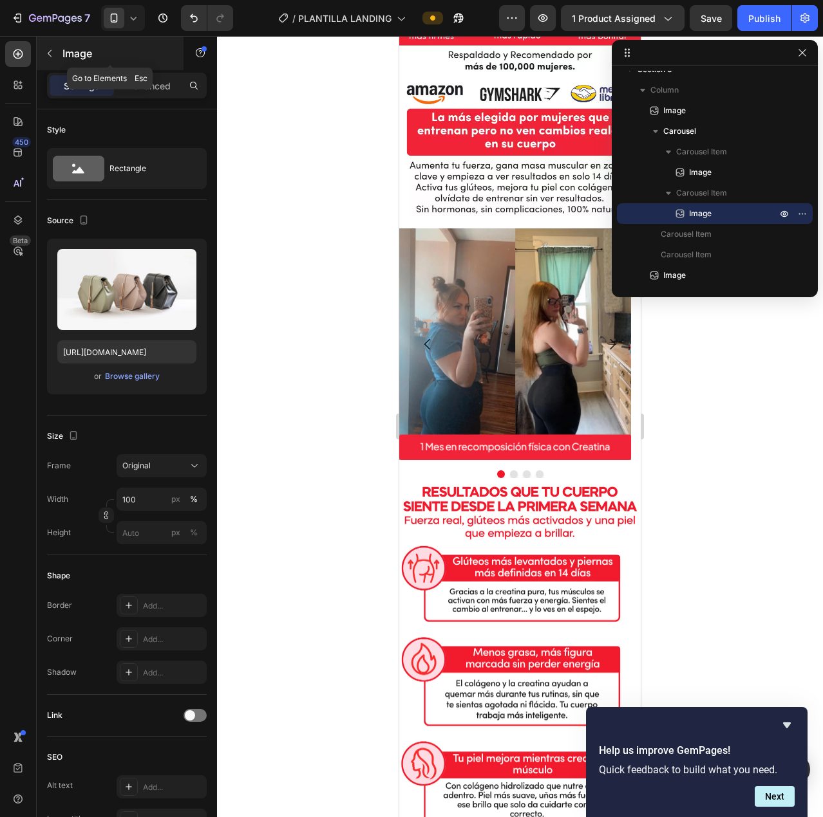
click at [48, 58] on icon "button" at bounding box center [49, 53] width 10 height 10
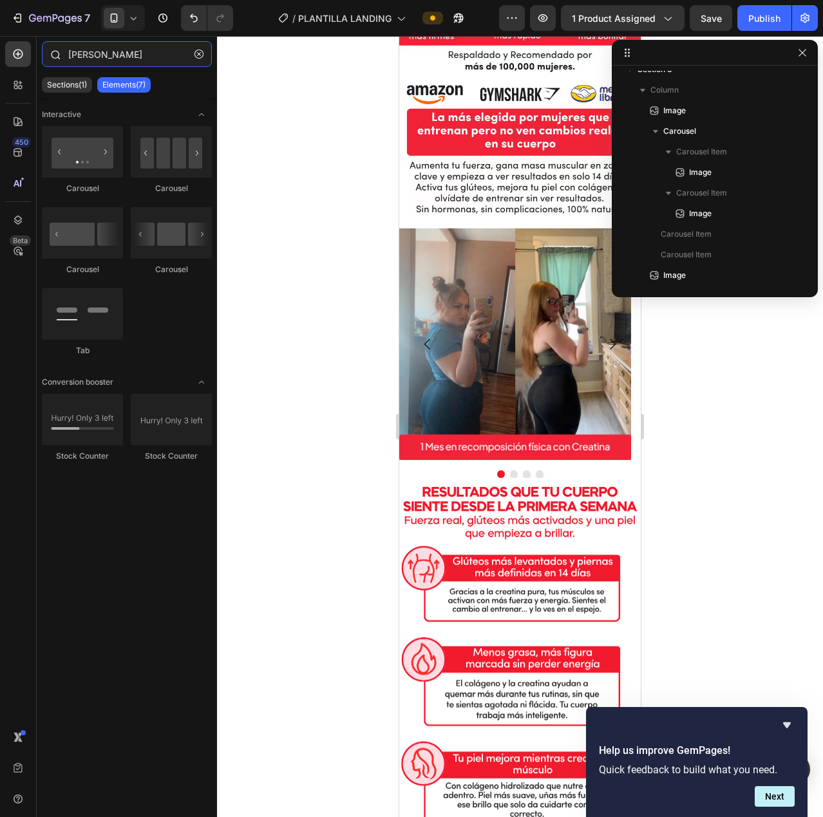
click at [173, 61] on input "carr" at bounding box center [127, 54] width 170 height 26
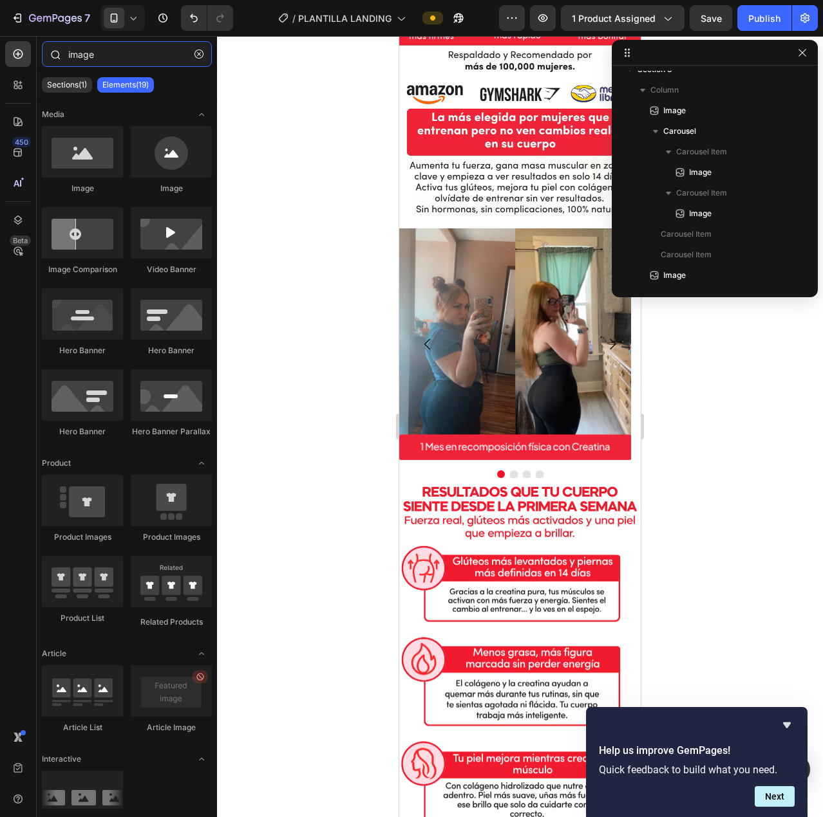
type input "imagen"
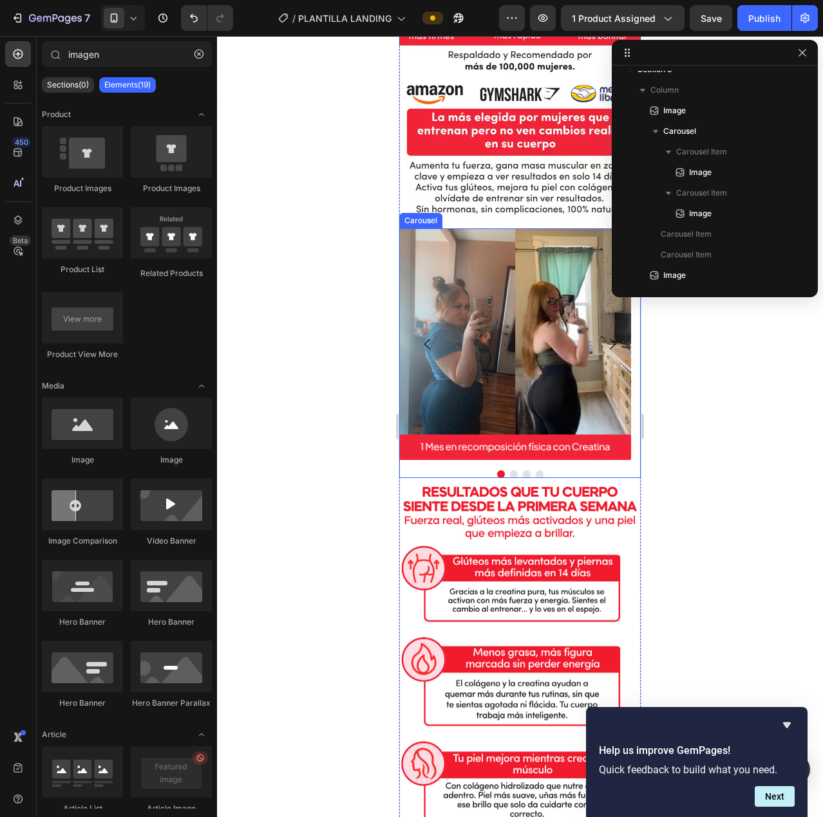
click at [604, 337] on icon "Carousel Next Arrow" at bounding box center [611, 344] width 15 height 15
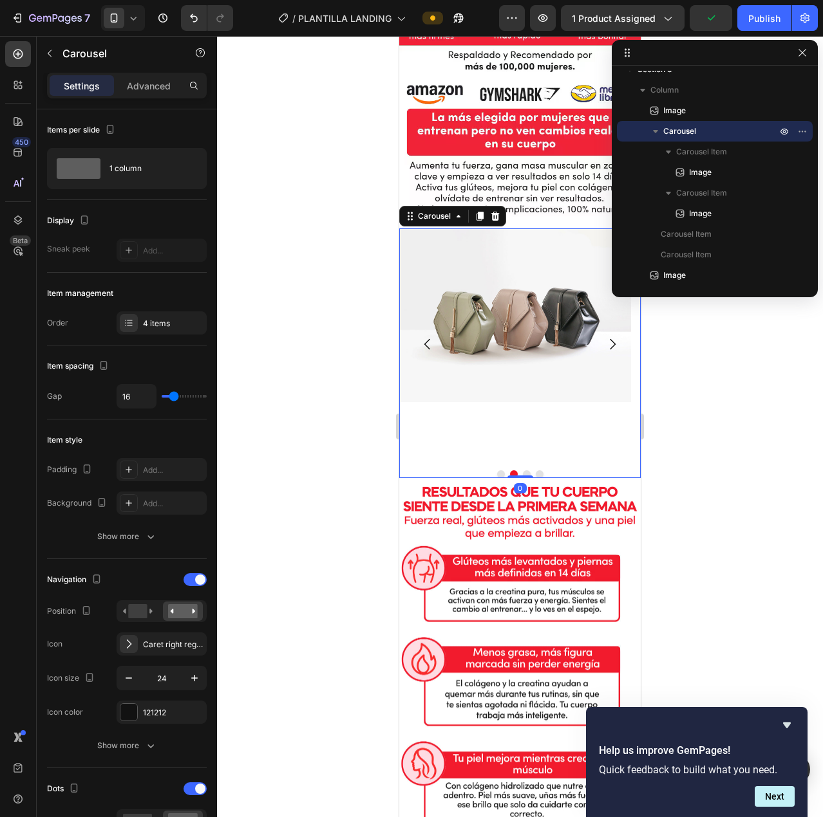
click at [604, 337] on icon "Carousel Next Arrow" at bounding box center [611, 344] width 15 height 15
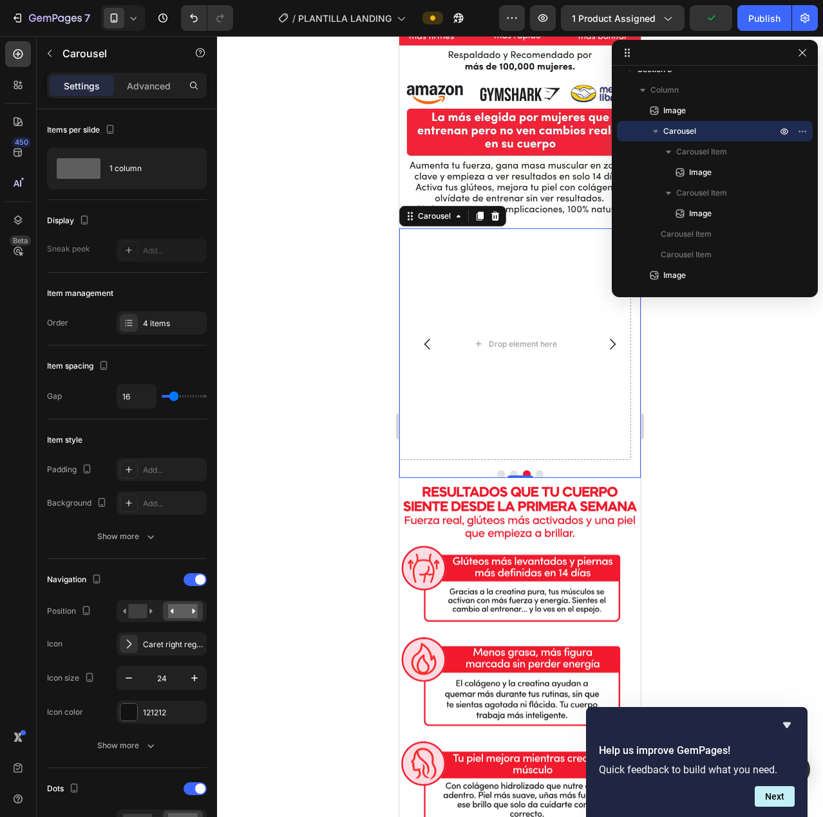
click at [604, 338] on icon "Carousel Next Arrow" at bounding box center [611, 344] width 15 height 15
click at [430, 337] on icon "Carousel Back Arrow" at bounding box center [427, 344] width 15 height 15
click at [47, 50] on icon "button" at bounding box center [49, 53] width 10 height 10
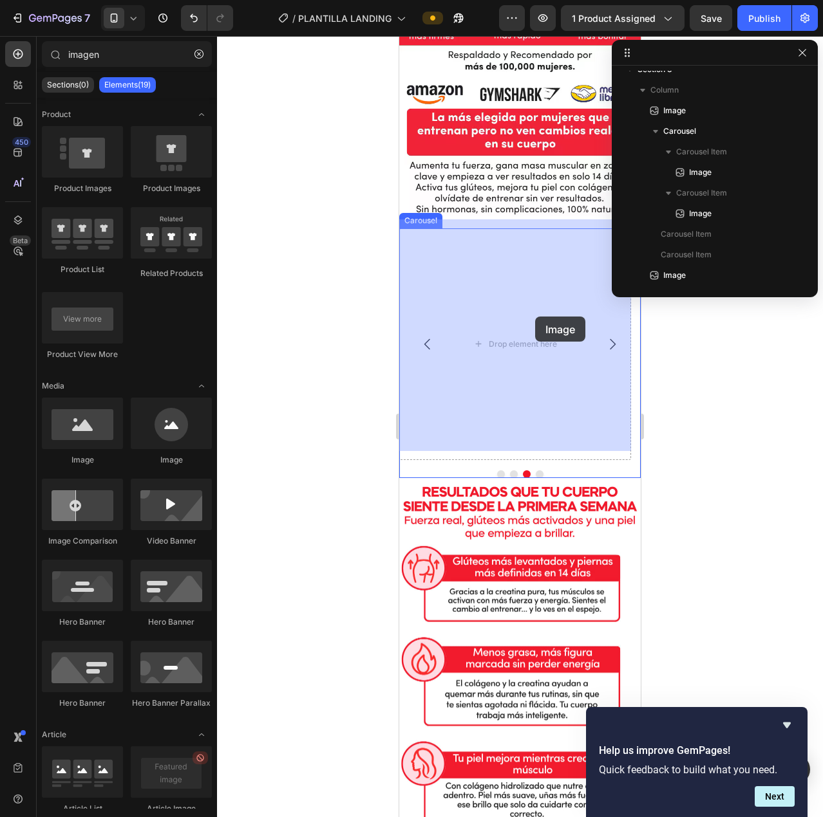
drag, startPoint x: 487, startPoint y: 465, endPoint x: 535, endPoint y: 317, distance: 155.5
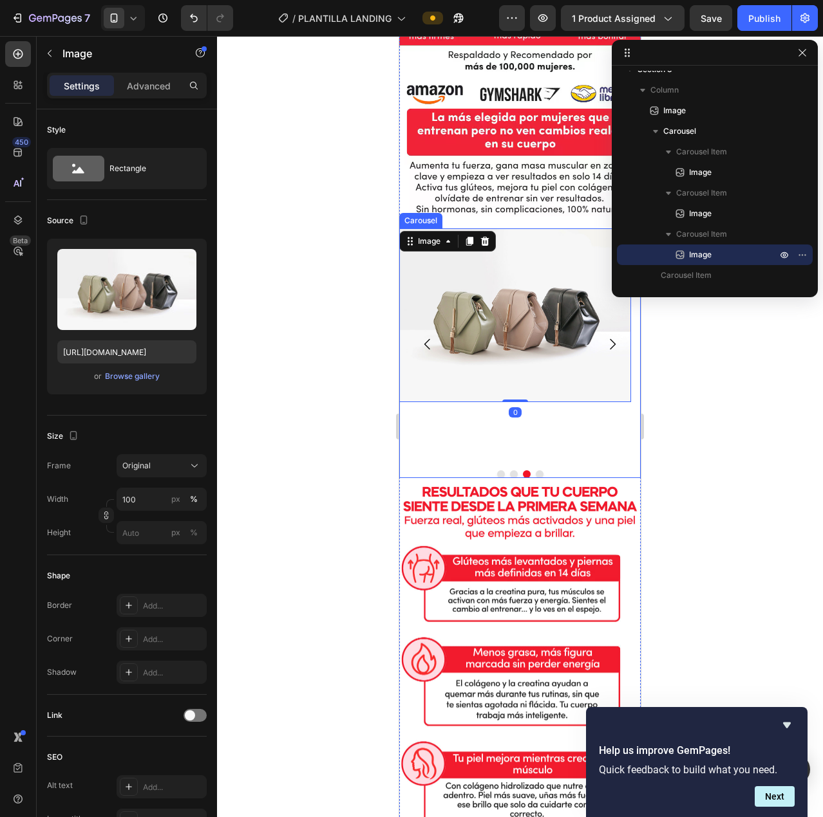
click at [606, 337] on icon "Carousel Next Arrow" at bounding box center [611, 344] width 15 height 15
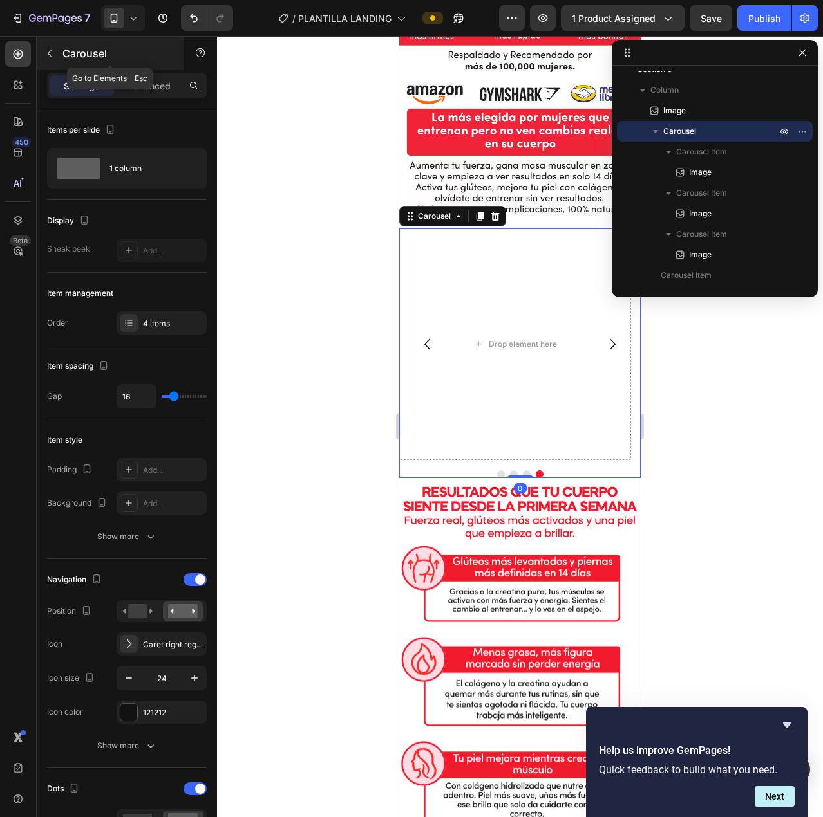
click at [54, 53] on icon "button" at bounding box center [49, 53] width 10 height 10
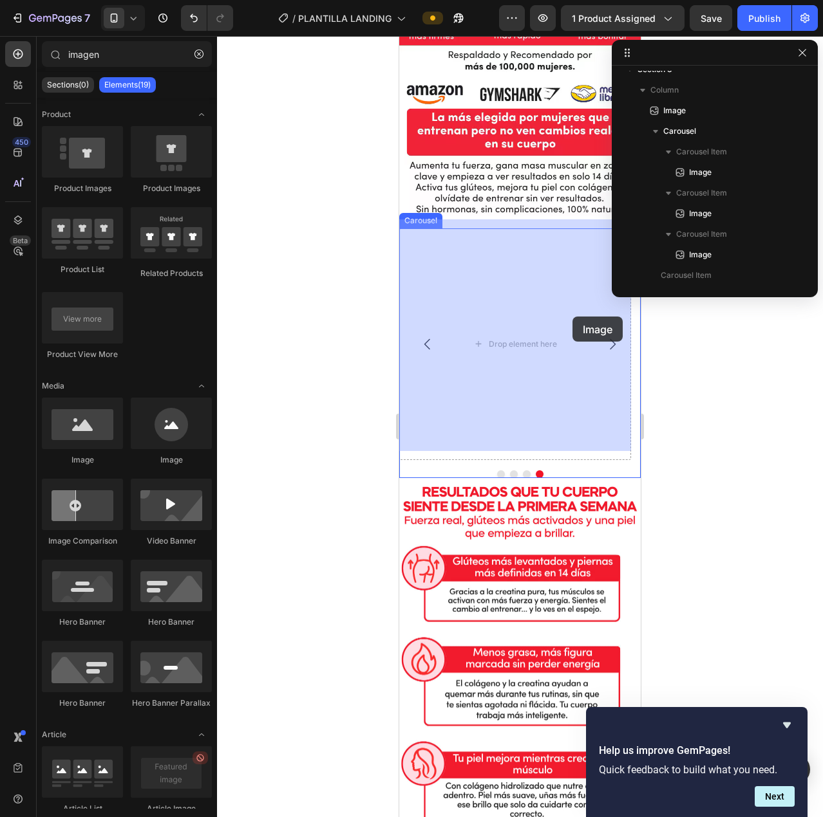
drag, startPoint x: 492, startPoint y: 465, endPoint x: 543, endPoint y: 313, distance: 160.4
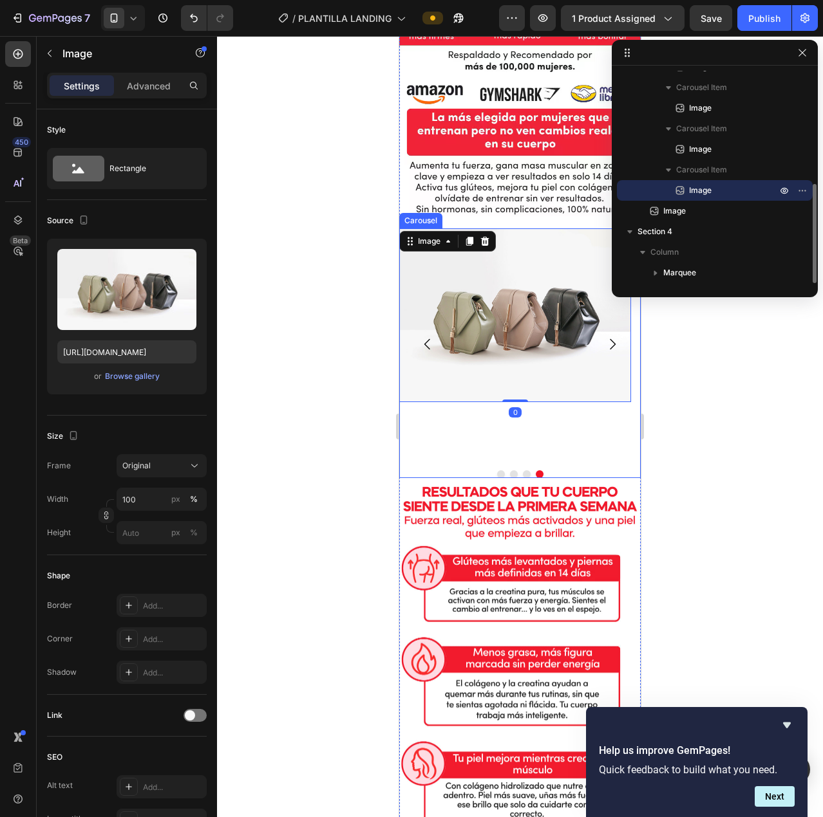
click at [431, 337] on icon "Carousel Back Arrow" at bounding box center [427, 344] width 15 height 15
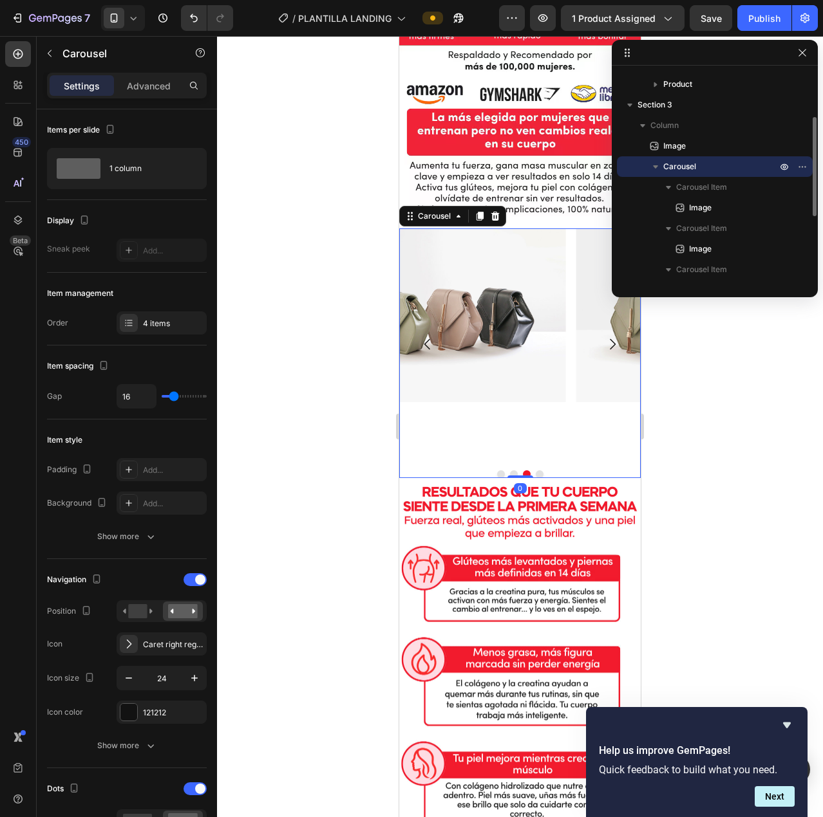
click at [431, 337] on icon "Carousel Back Arrow" at bounding box center [427, 344] width 15 height 15
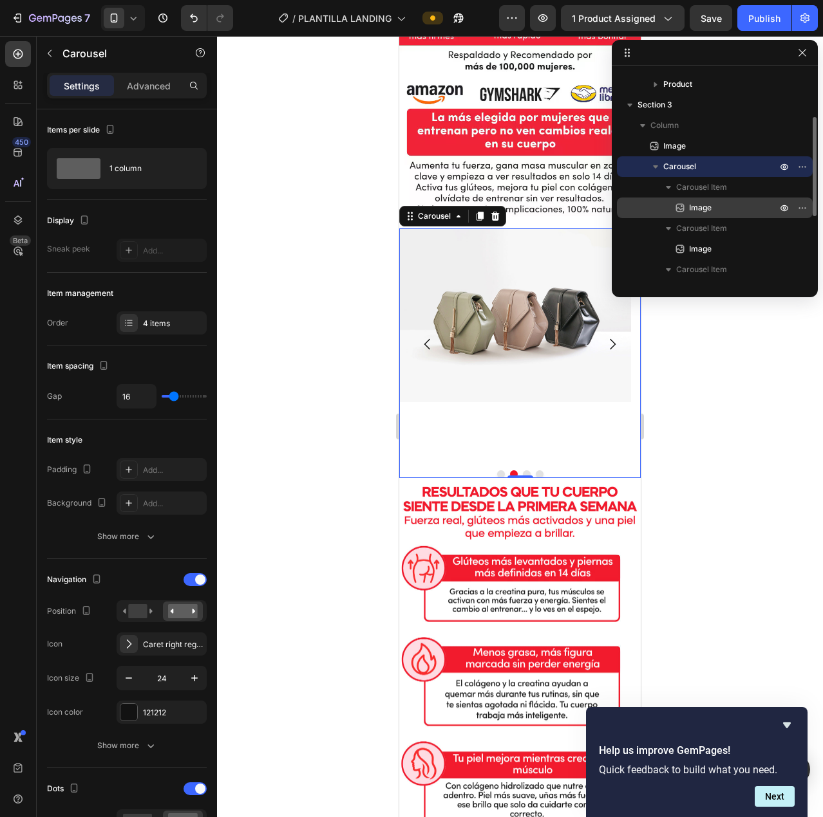
scroll to position [241, 0]
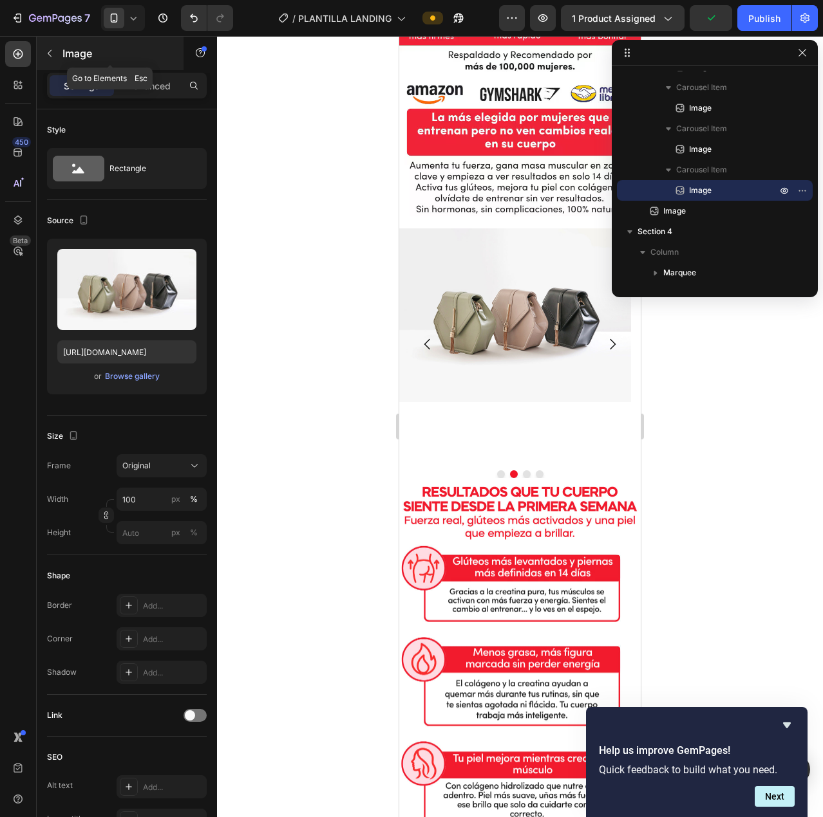
click at [57, 61] on button "button" at bounding box center [49, 53] width 21 height 21
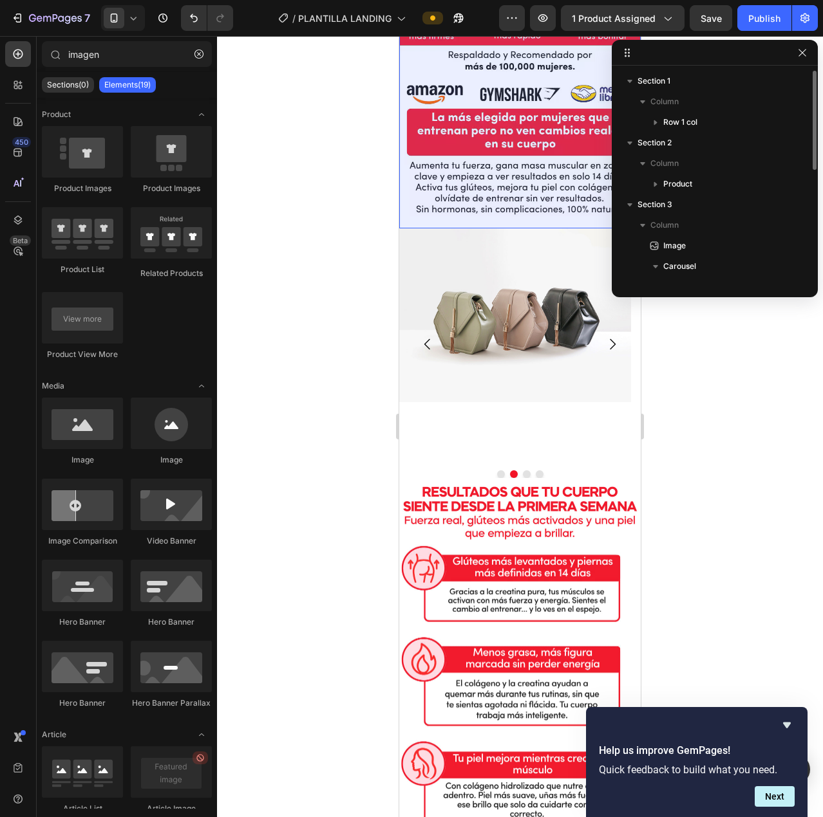
scroll to position [64, 0]
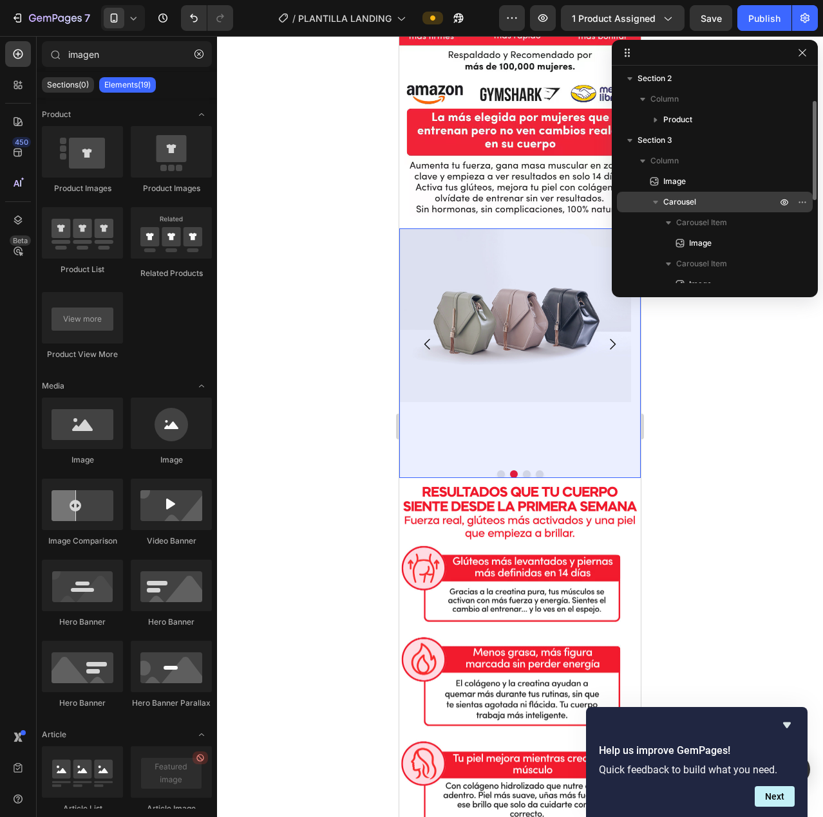
click at [702, 200] on p "Carousel" at bounding box center [721, 202] width 116 height 13
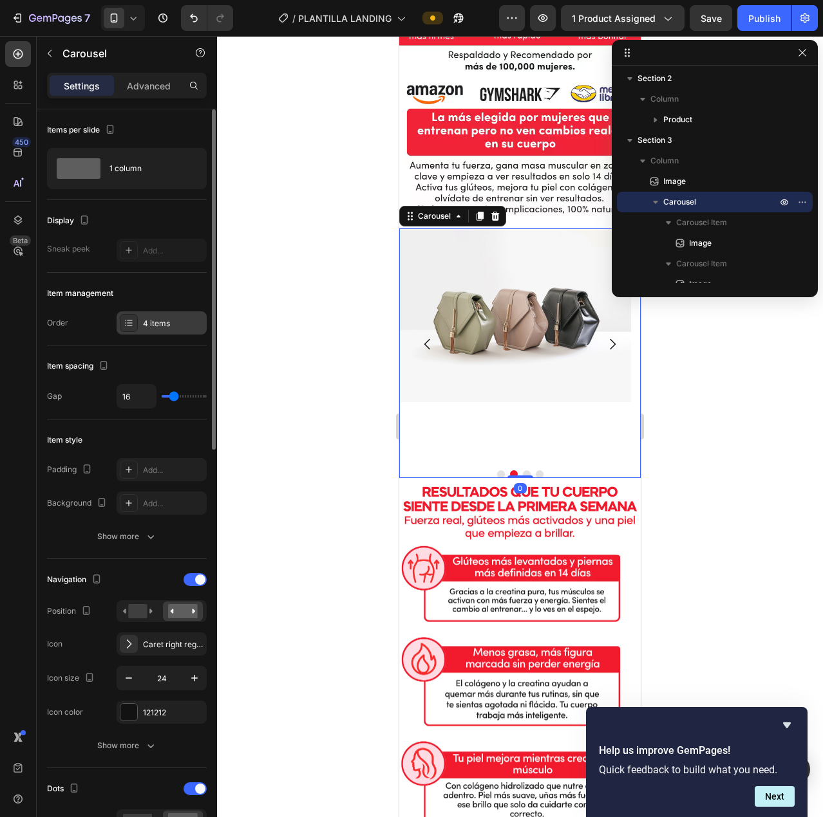
click at [158, 329] on div "4 items" at bounding box center [173, 324] width 61 height 12
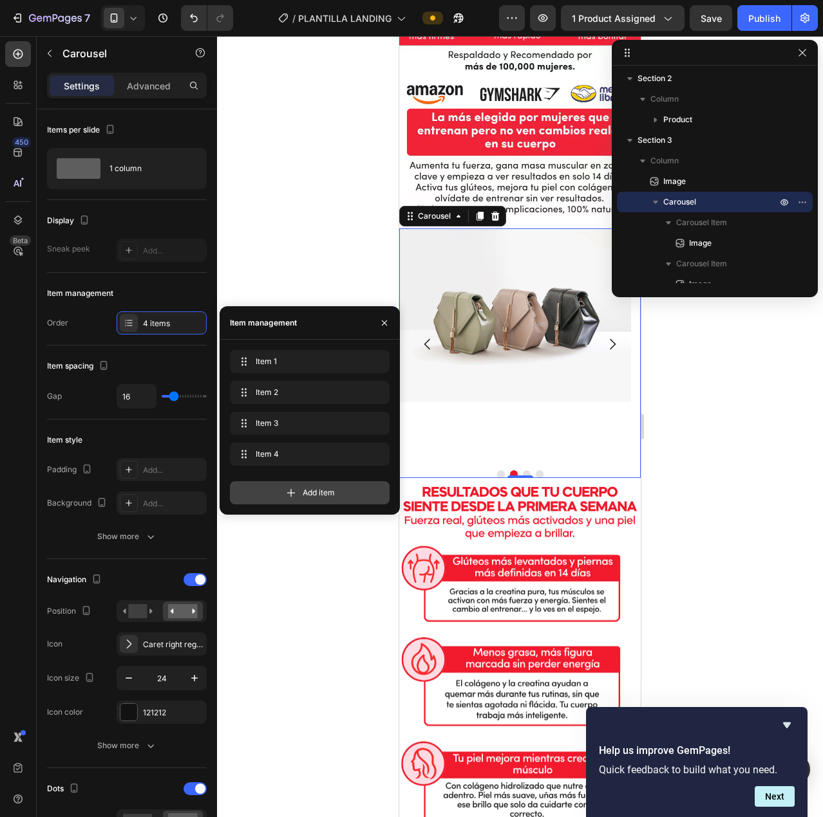
click at [335, 499] on div "Add item" at bounding box center [310, 492] width 160 height 23
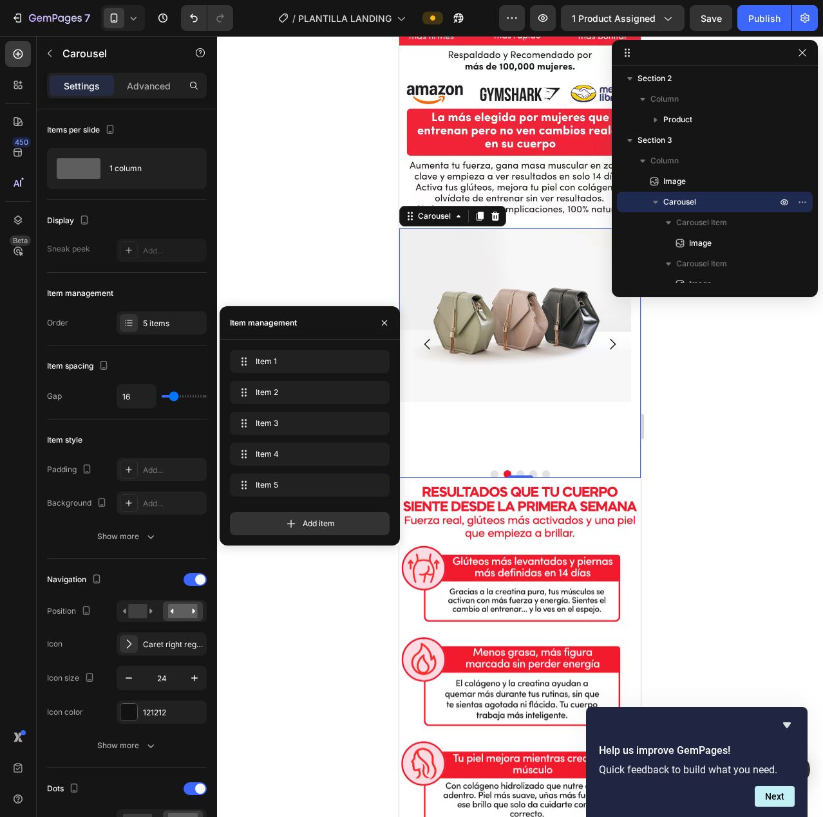
click at [604, 337] on icon "Carousel Next Arrow" at bounding box center [611, 344] width 15 height 15
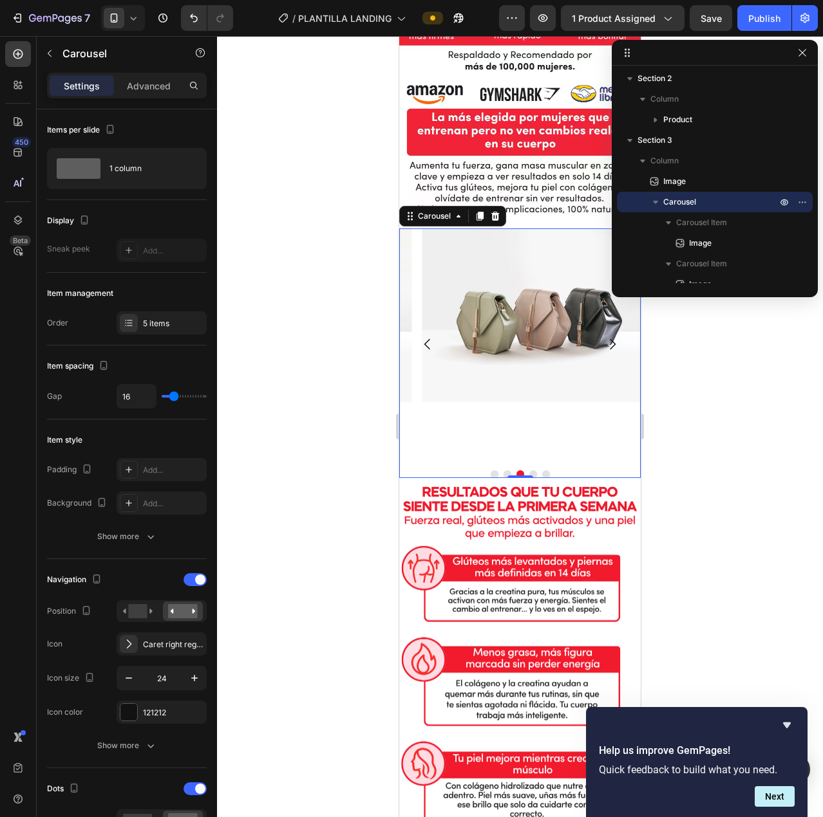
click at [610, 339] on icon "Carousel Next Arrow" at bounding box center [613, 344] width 6 height 11
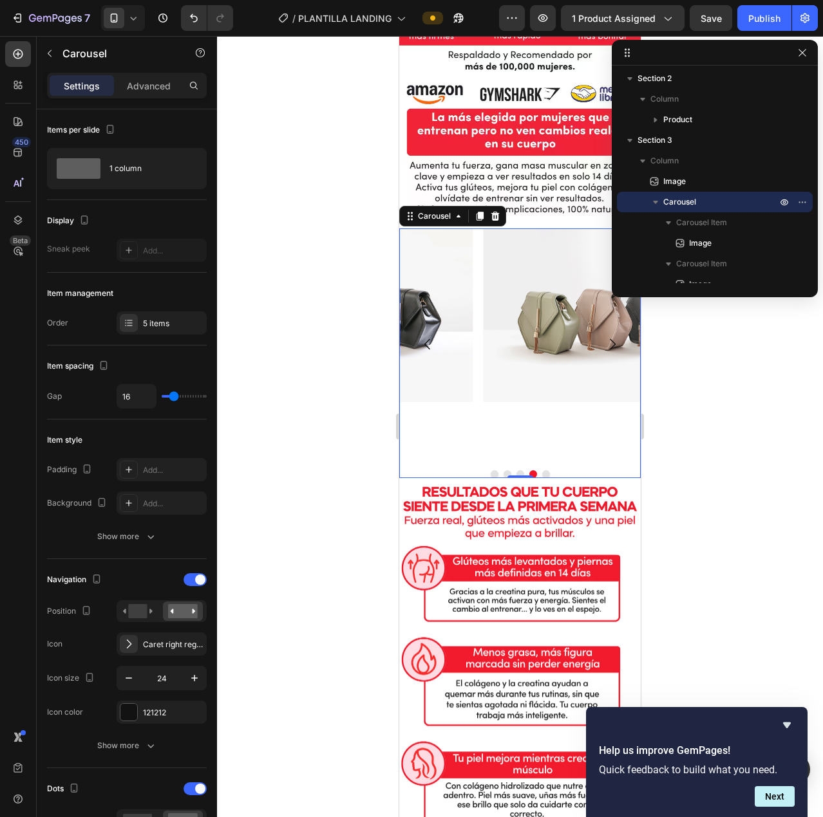
click at [606, 338] on icon "Carousel Next Arrow" at bounding box center [611, 344] width 15 height 15
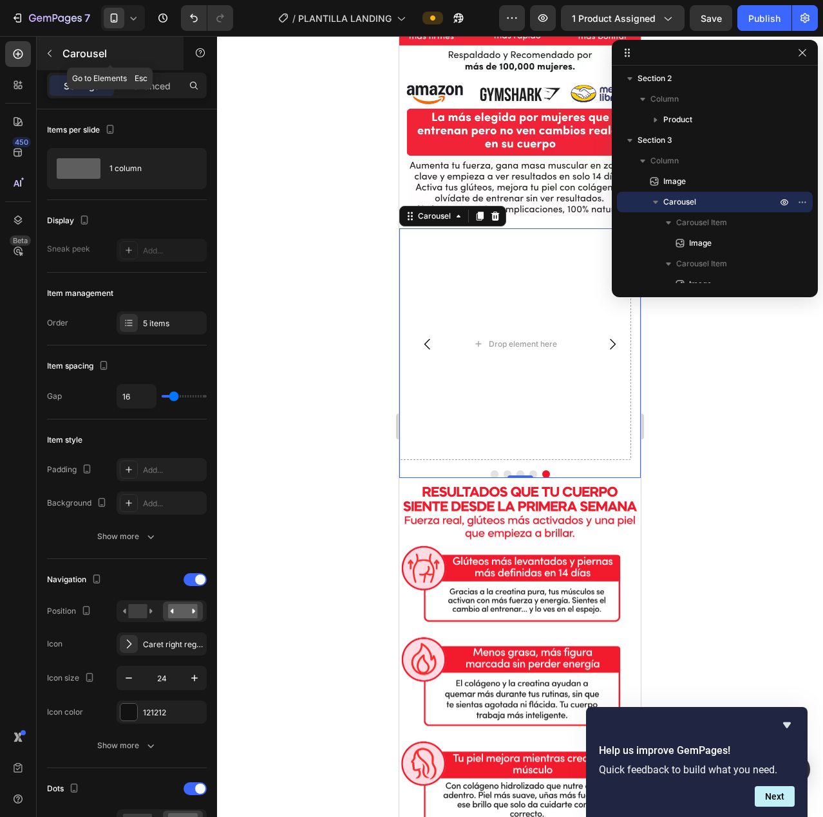
click at [51, 55] on icon "button" at bounding box center [49, 53] width 10 height 10
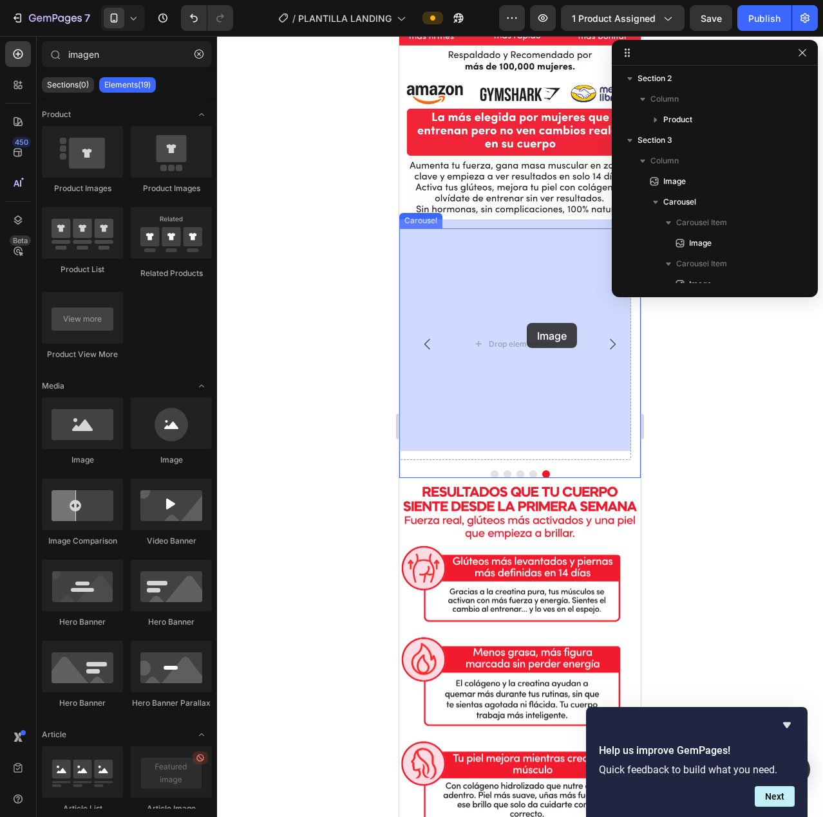
drag, startPoint x: 492, startPoint y: 470, endPoint x: 527, endPoint y: 323, distance: 150.7
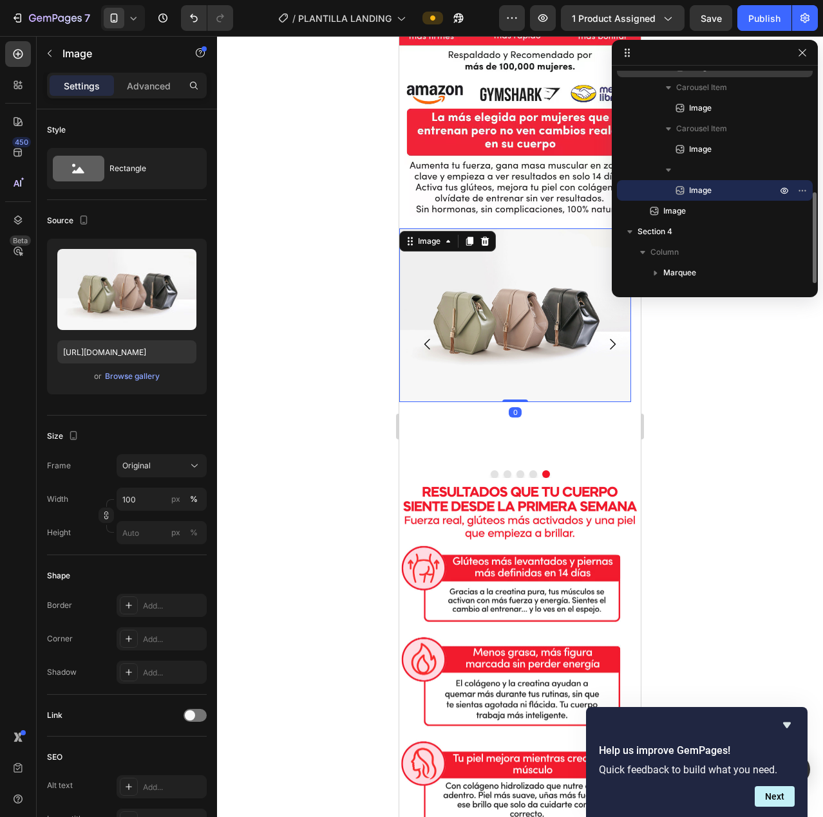
scroll to position [153, 0]
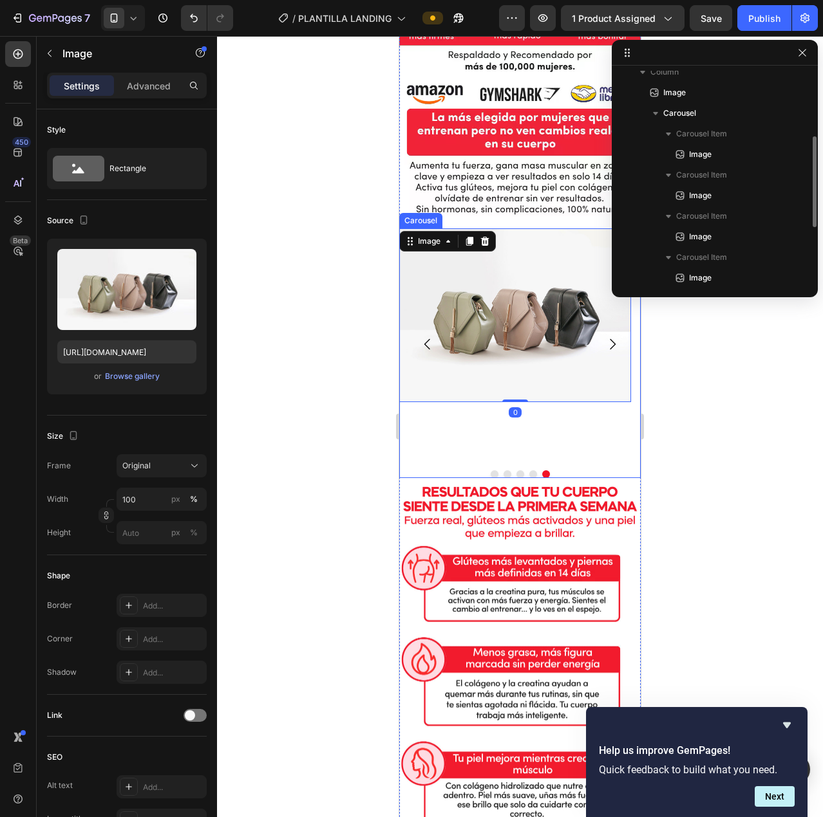
click at [425, 339] on icon "Carousel Back Arrow" at bounding box center [427, 344] width 15 height 15
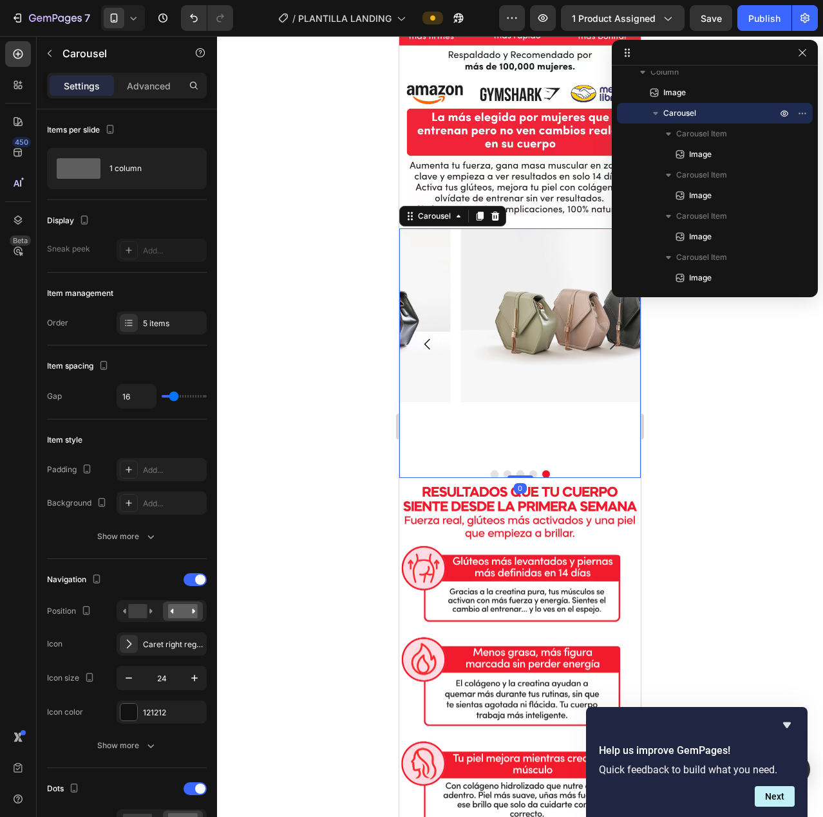
click at [429, 337] on icon "Carousel Back Arrow" at bounding box center [427, 344] width 15 height 15
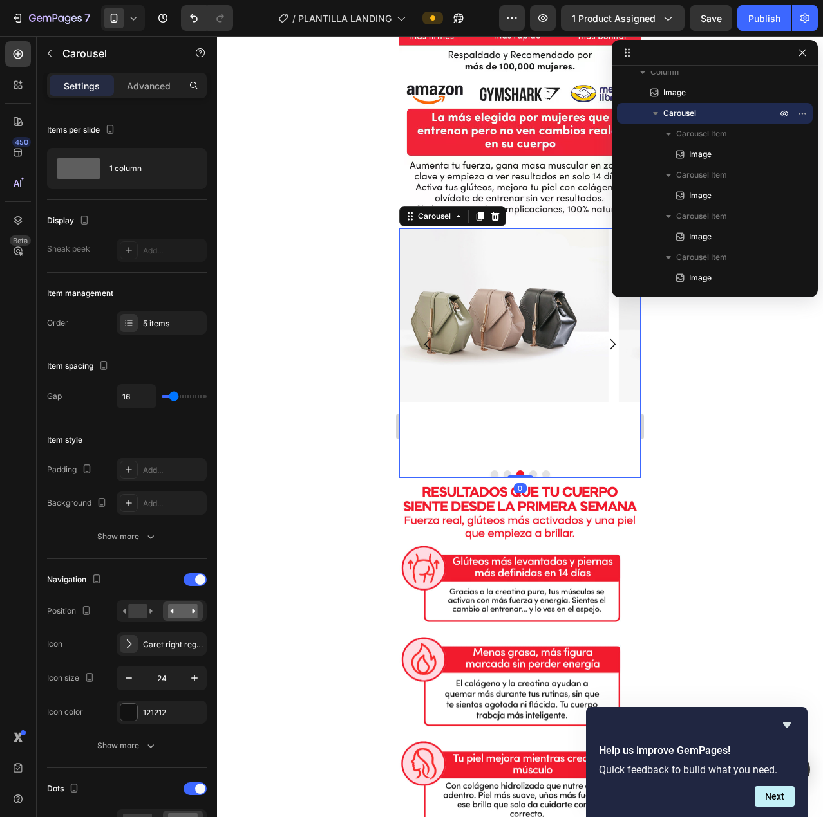
click at [429, 337] on icon "Carousel Back Arrow" at bounding box center [427, 344] width 15 height 15
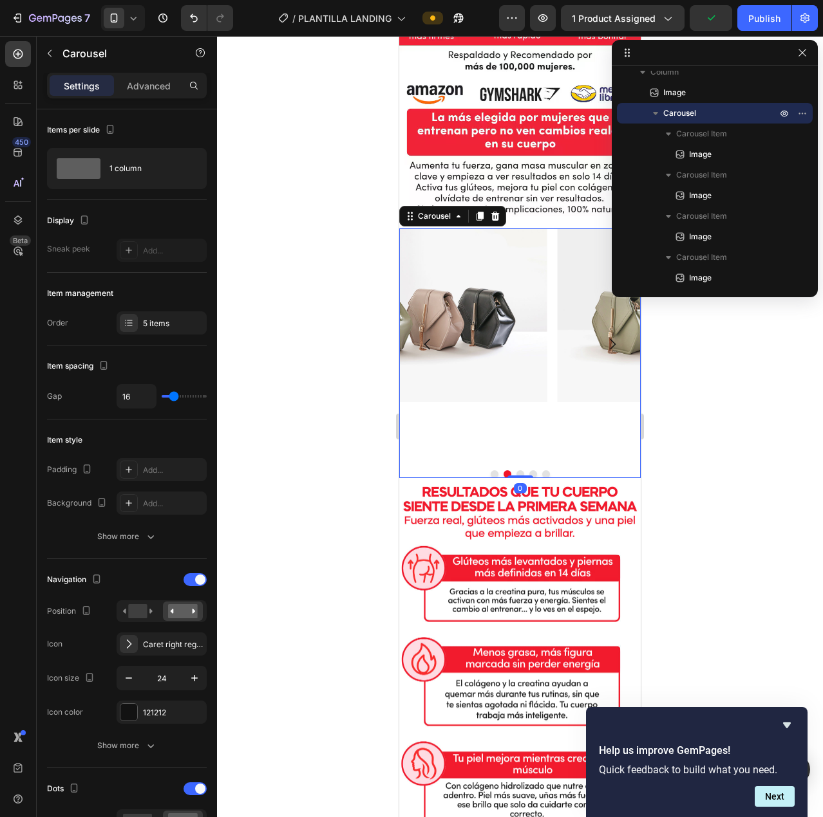
click at [429, 337] on icon "Carousel Back Arrow" at bounding box center [427, 344] width 15 height 15
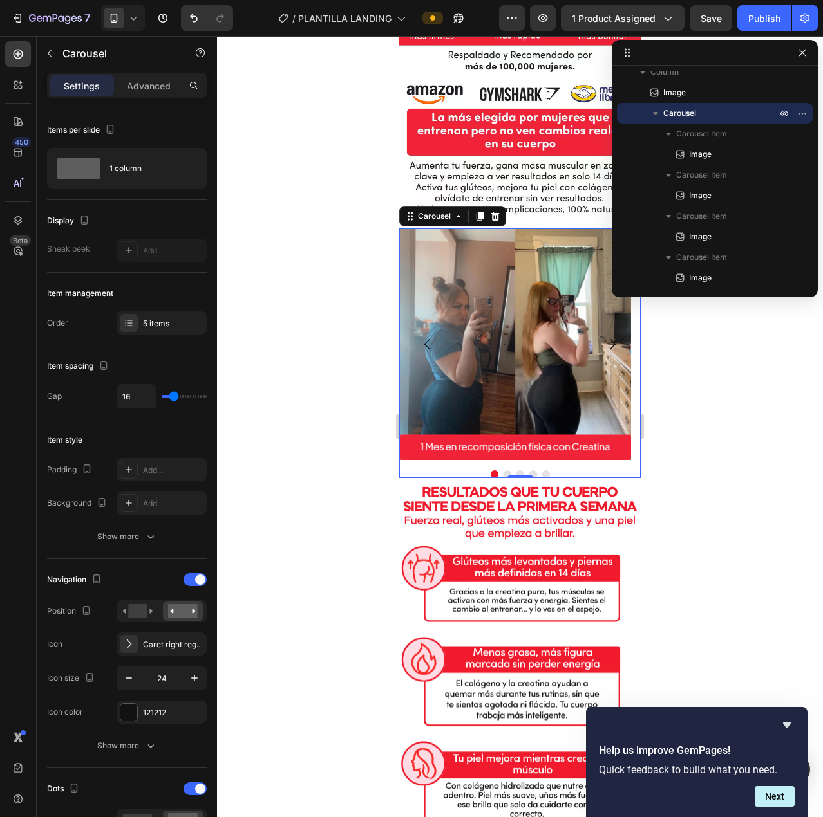
click at [608, 337] on icon "Carousel Next Arrow" at bounding box center [611, 344] width 15 height 15
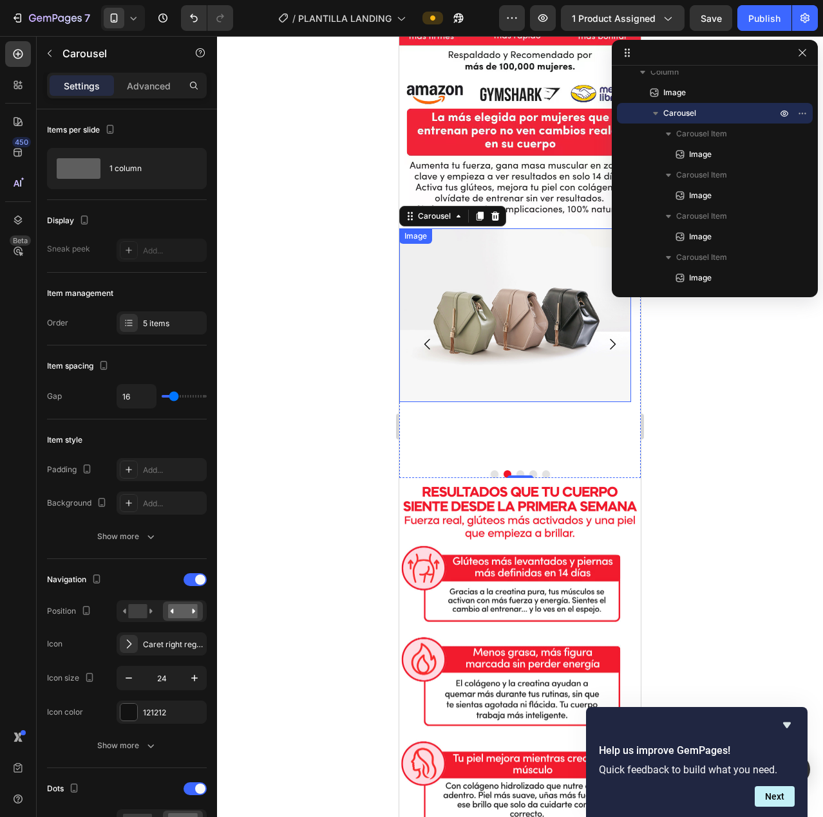
click at [490, 346] on img at bounding box center [515, 315] width 232 height 174
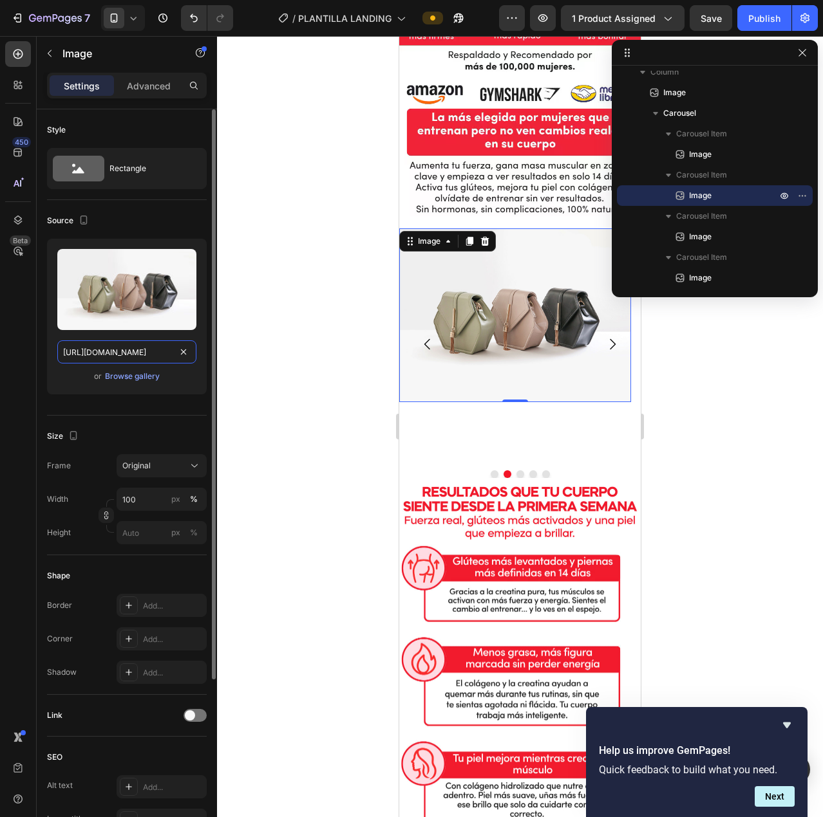
click at [128, 356] on input "https://cdn.shopify.com/s/files/1/2005/9307/files/image_demo.jpg" at bounding box center [126, 351] width 139 height 23
paste input "0725/9786/4588/files/2_3_768x_d6751194-07c2-4744-b84a-e99f30d76e8c.webp?v=17590…"
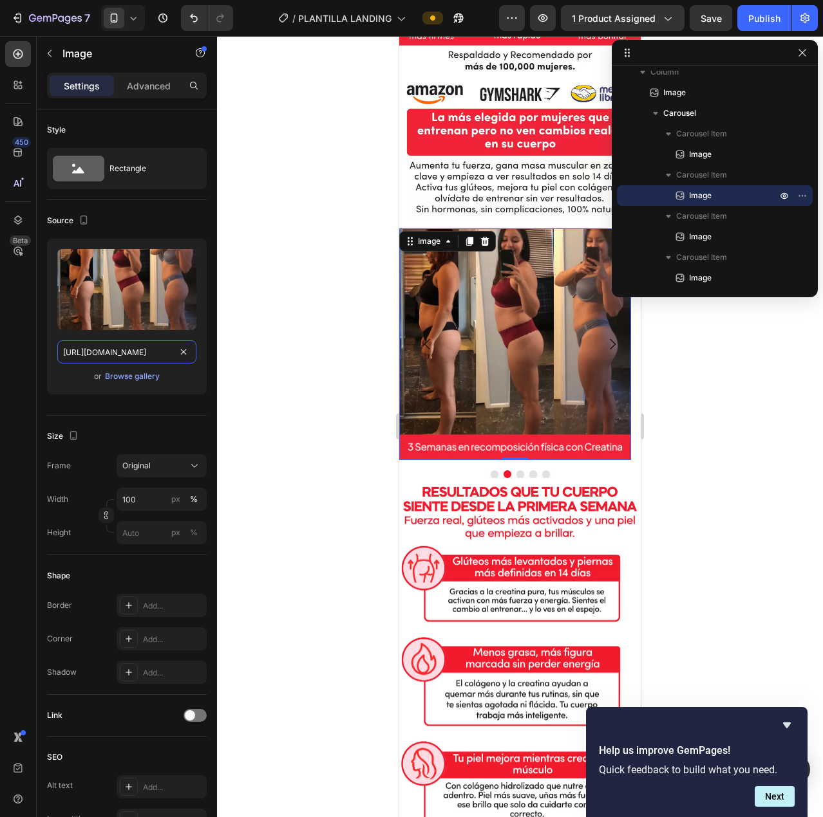
type input "https://cdn.shopify.com/s/files/1/0725/9786/4588/files/2_3_768x_d6751194-07c2-4…"
click at [606, 337] on icon "Carousel Next Arrow" at bounding box center [611, 344] width 15 height 15
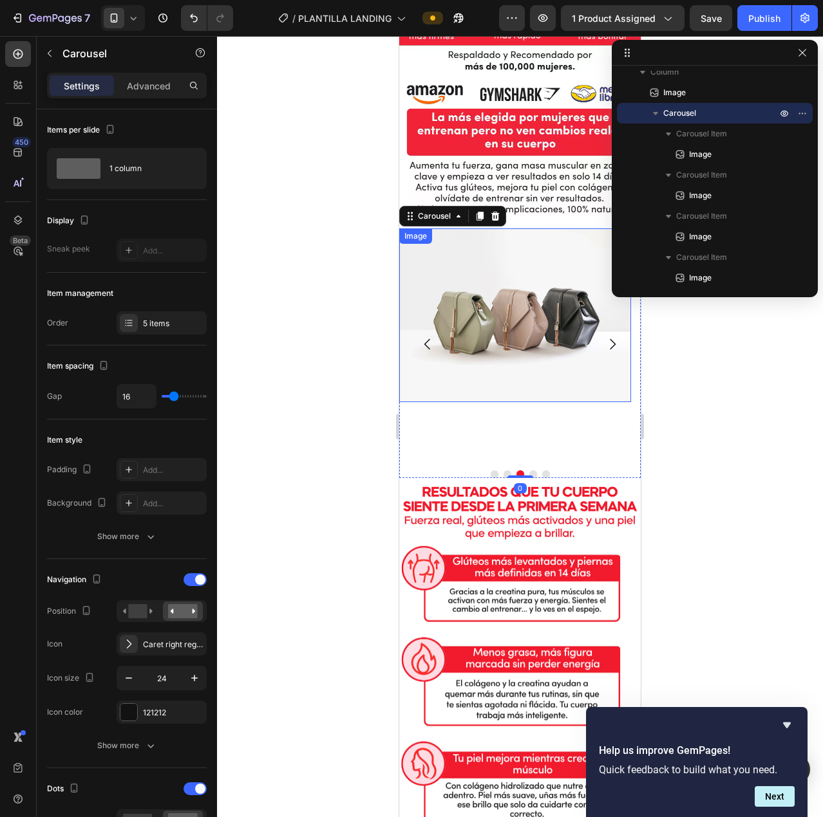
click at [498, 328] on img at bounding box center [515, 315] width 232 height 174
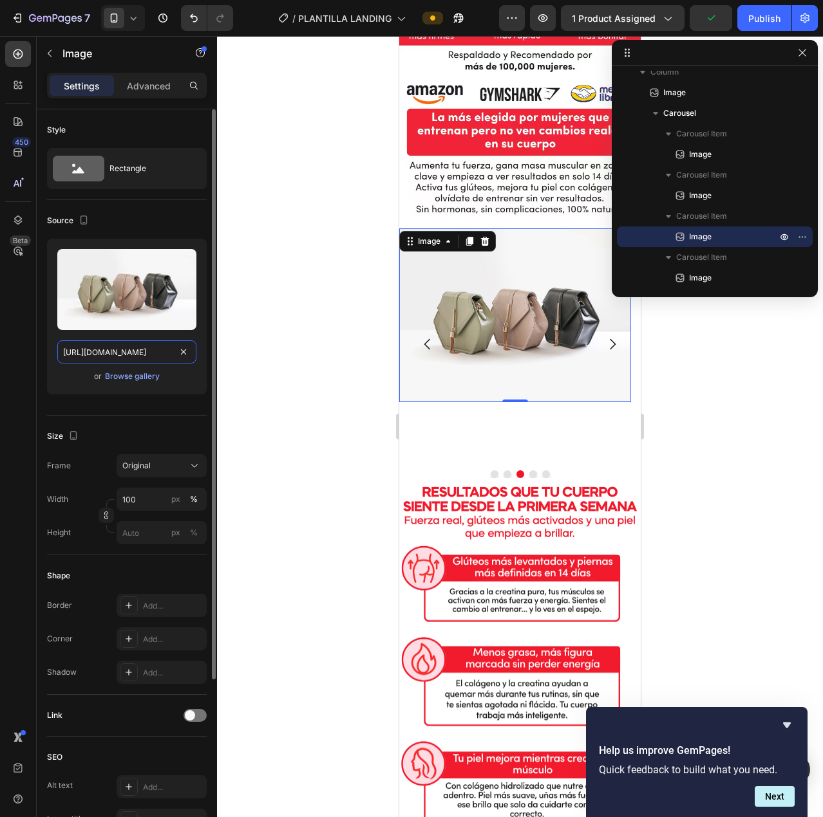
click at [143, 353] on input "https://cdn.shopify.com/s/files/1/2005/9307/files/image_demo.jpg" at bounding box center [126, 351] width 139 height 23
paste input "0725/9786/4588/files/3_5_768x_34877bcf-4517-45c7-b788-ac0b94382bcc.webp?v=17590…"
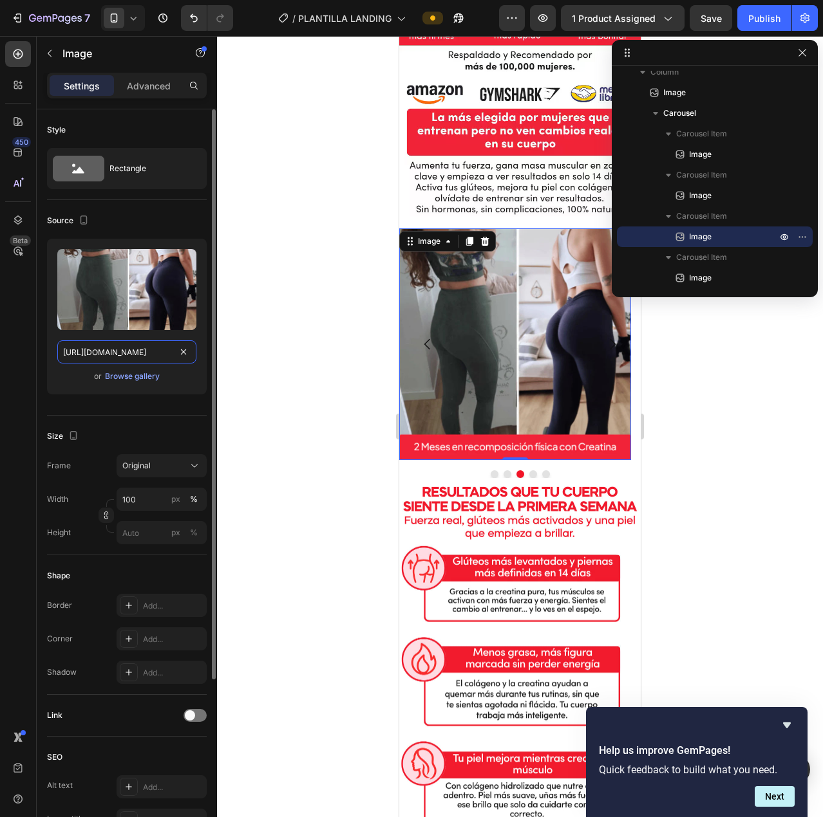
type input "https://cdn.shopify.com/s/files/1/0725/9786/4588/files/3_5_768x_34877bcf-4517-4…"
click at [187, 228] on div "Source" at bounding box center [127, 220] width 160 height 21
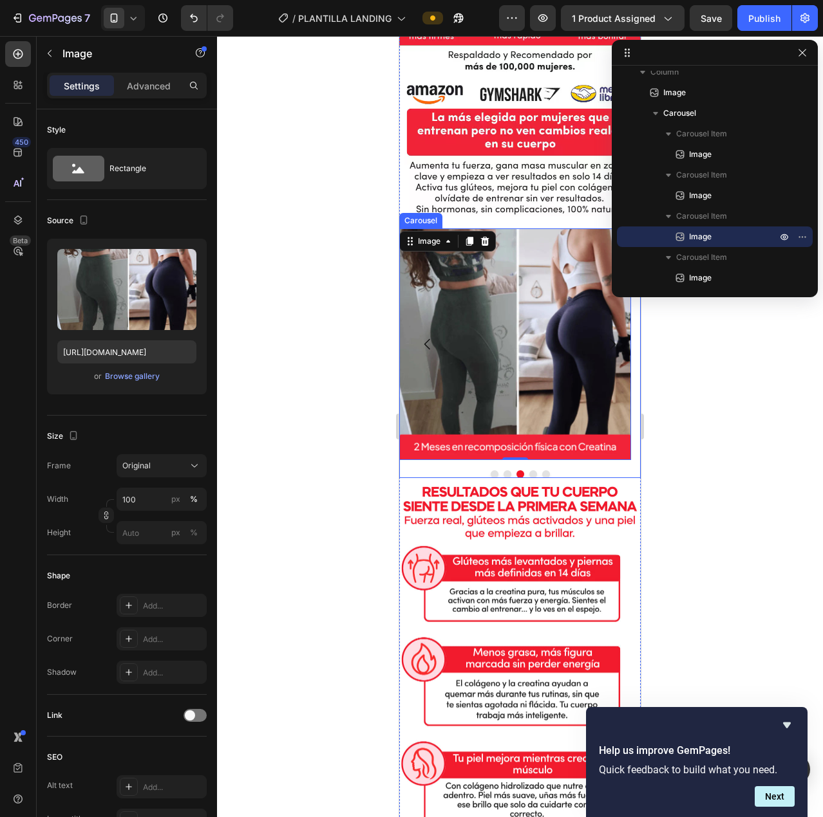
click at [617, 326] on button "Carousel Next Arrow" at bounding box center [612, 344] width 36 height 36
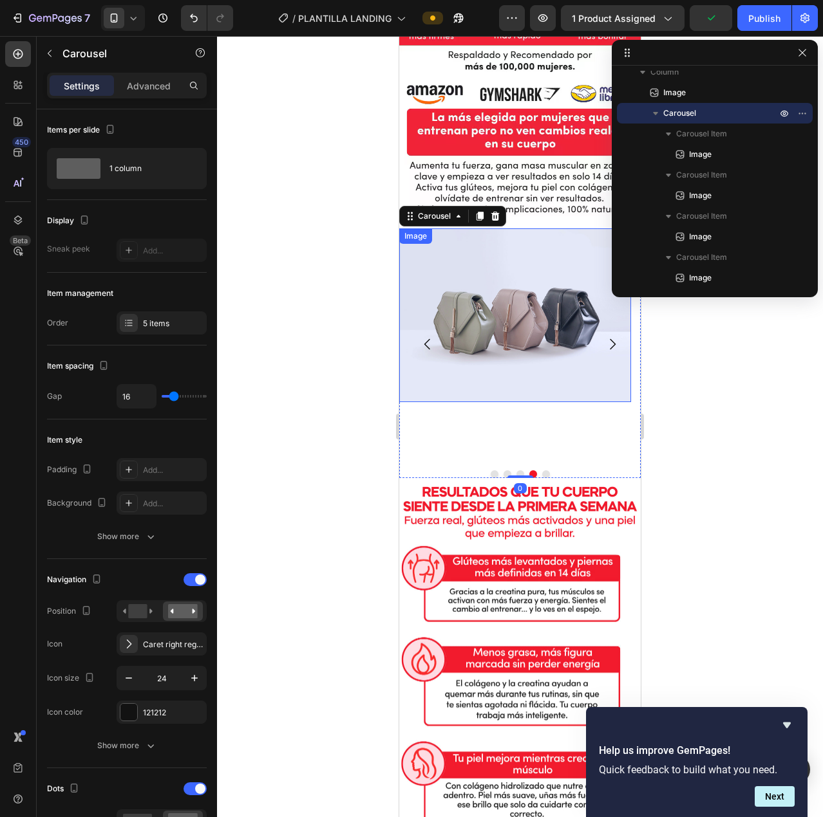
click at [471, 353] on img at bounding box center [515, 315] width 232 height 174
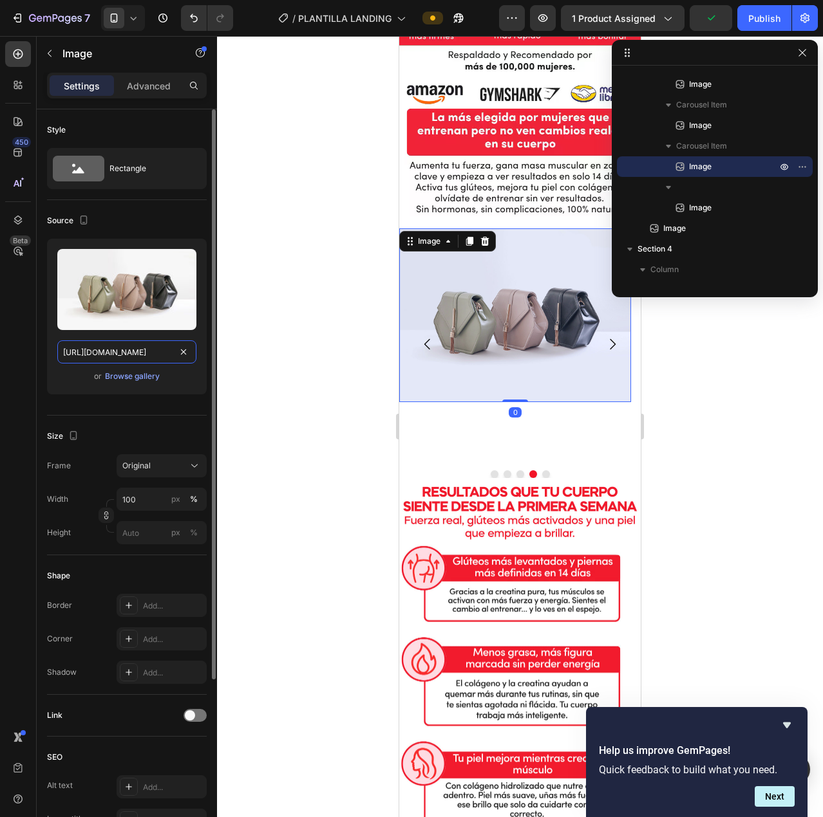
click at [118, 350] on input "https://cdn.shopify.com/s/files/1/2005/9307/files/image_demo.jpg" at bounding box center [126, 351] width 139 height 23
paste input "0725/9786/4588/files/4_7_768x_ad3a4577-8aed-4040-bfad-de5a246f4eff.webp?v=17590…"
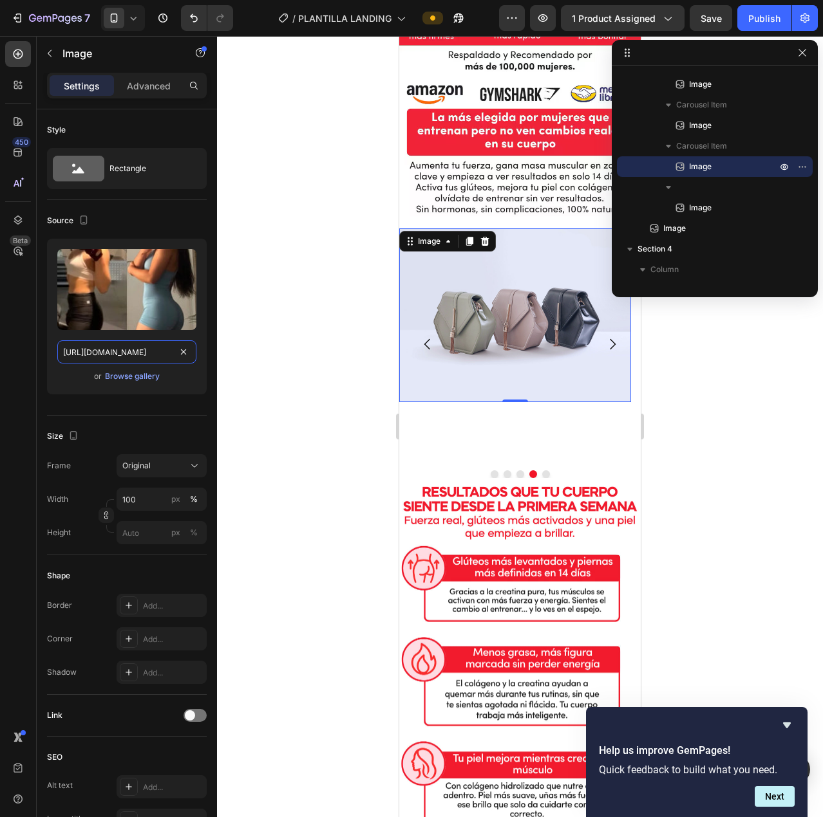
scroll to position [0, 366]
type input "https://cdn.shopify.com/s/files/1/0725/9786/4588/files/4_7_768x_ad3a4577-8aed-4…"
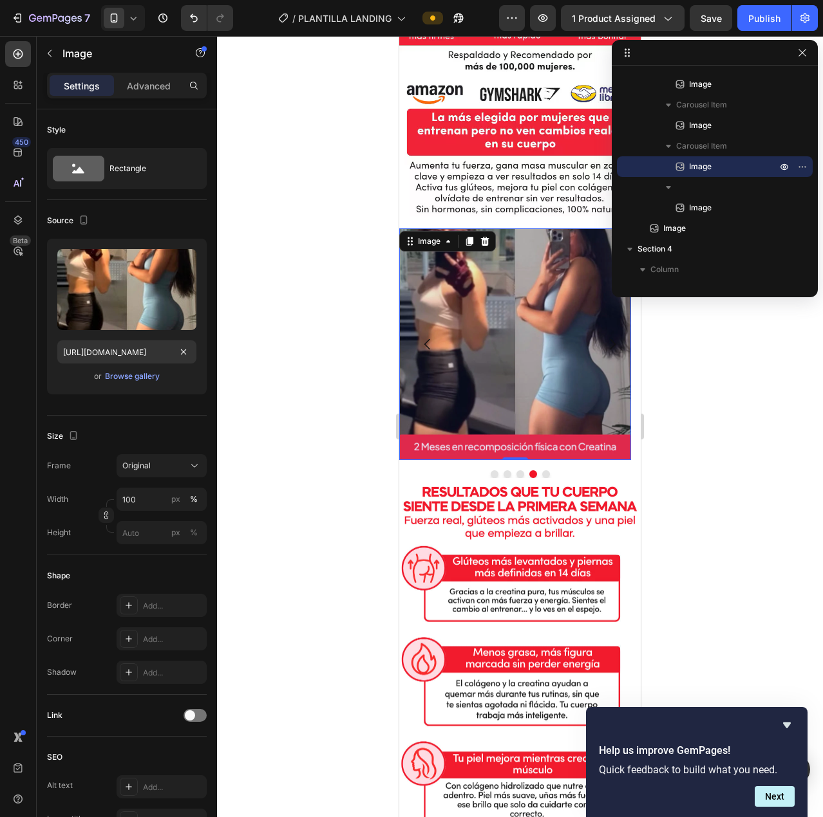
scroll to position [0, 0]
click at [542, 471] on button "Dot" at bounding box center [546, 475] width 8 height 8
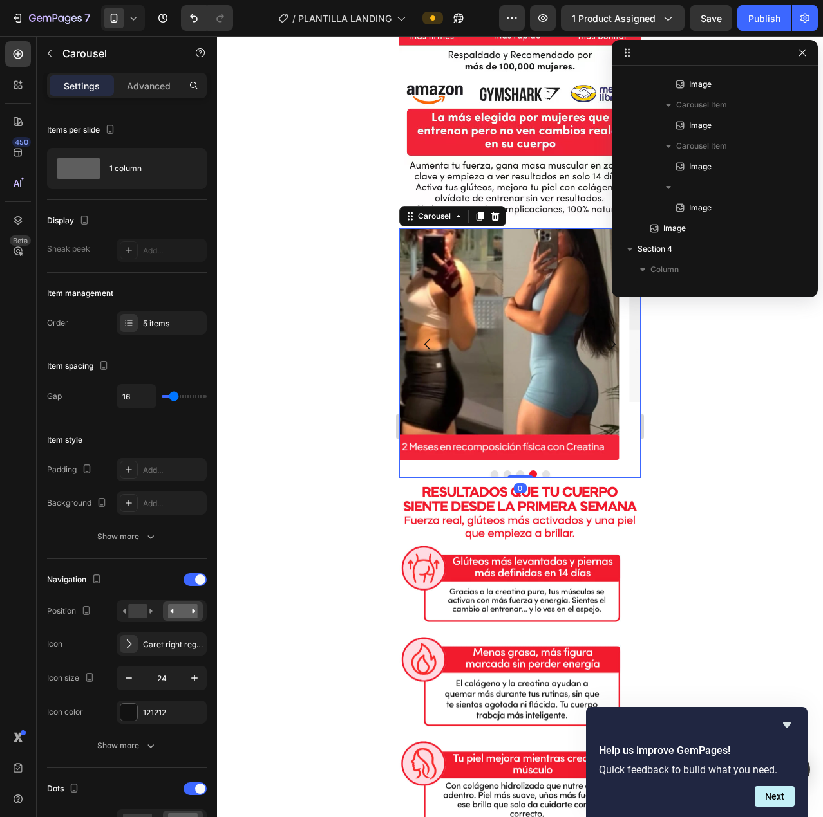
scroll to position [100, 0]
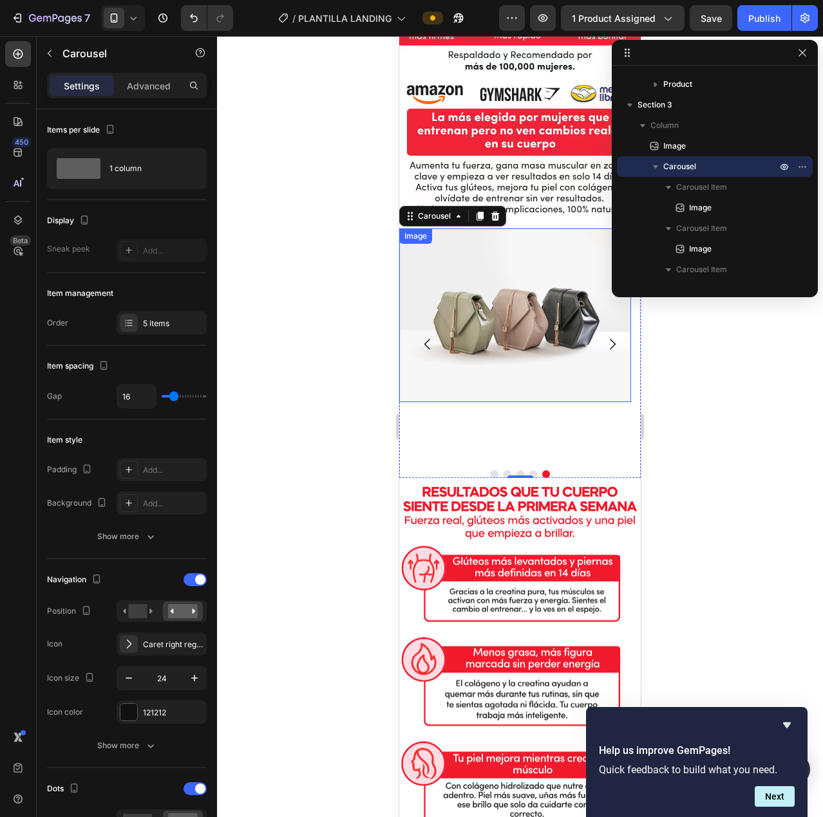
click at [554, 303] on img at bounding box center [515, 315] width 232 height 174
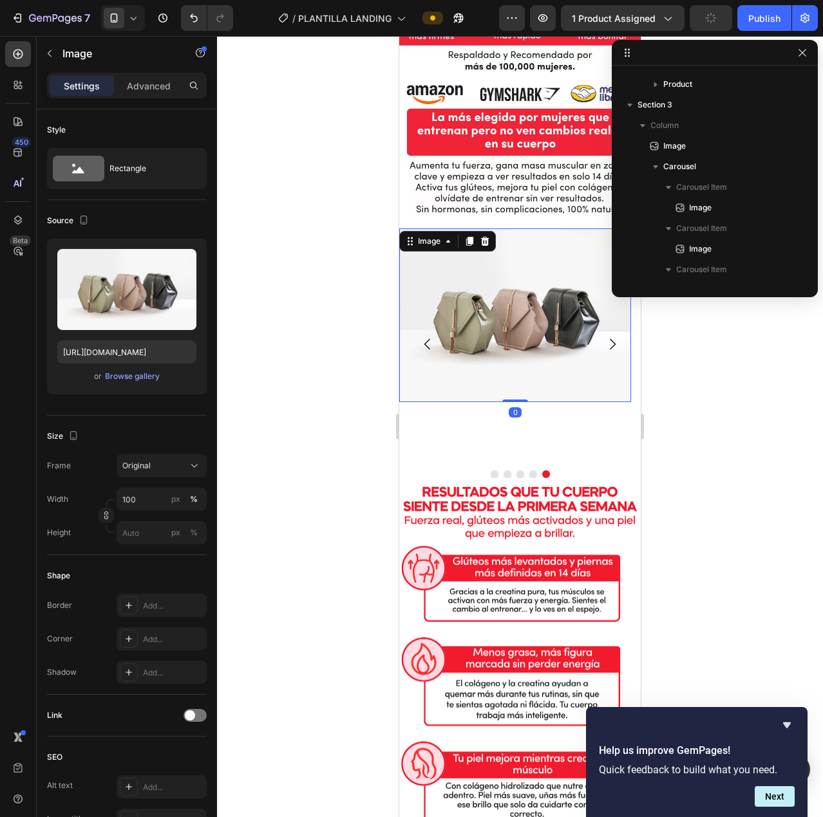
scroll to position [282, 0]
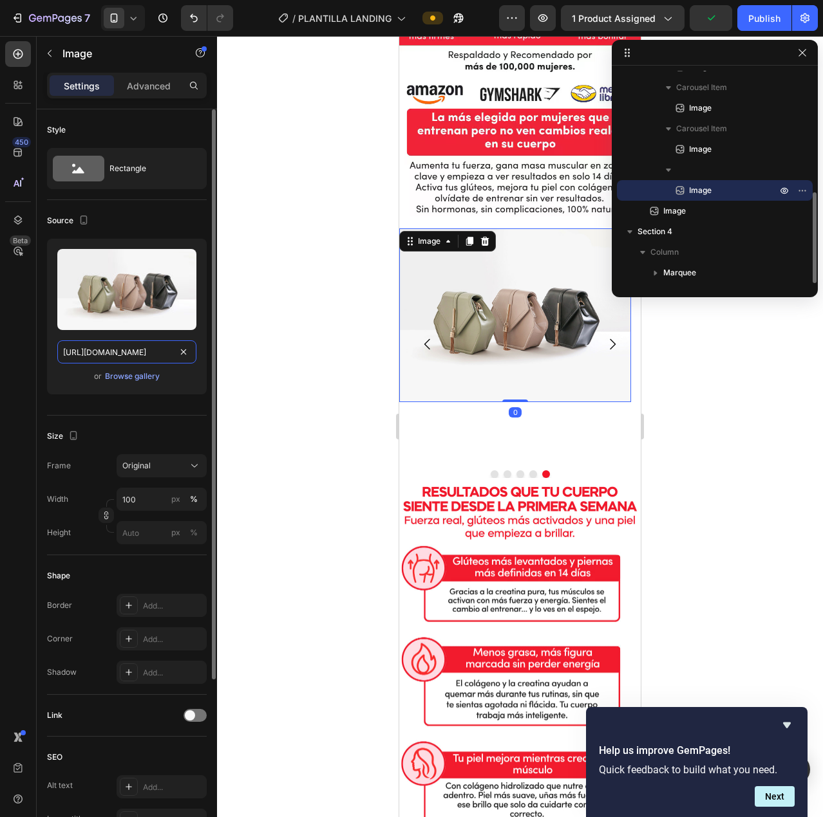
click at [98, 351] on input "https://cdn.shopify.com/s/files/1/2005/9307/files/image_demo.jpg" at bounding box center [126, 351] width 139 height 23
paste input "0725/9786/4588/files/5_4_768x_d0e76bc4-ca98-415b-81de-2b82d32555d5.webp?v=17590…"
type input "https://cdn.shopify.com/s/files/1/0725/9786/4588/files/5_4_768x_d0e76bc4-ca98-4…"
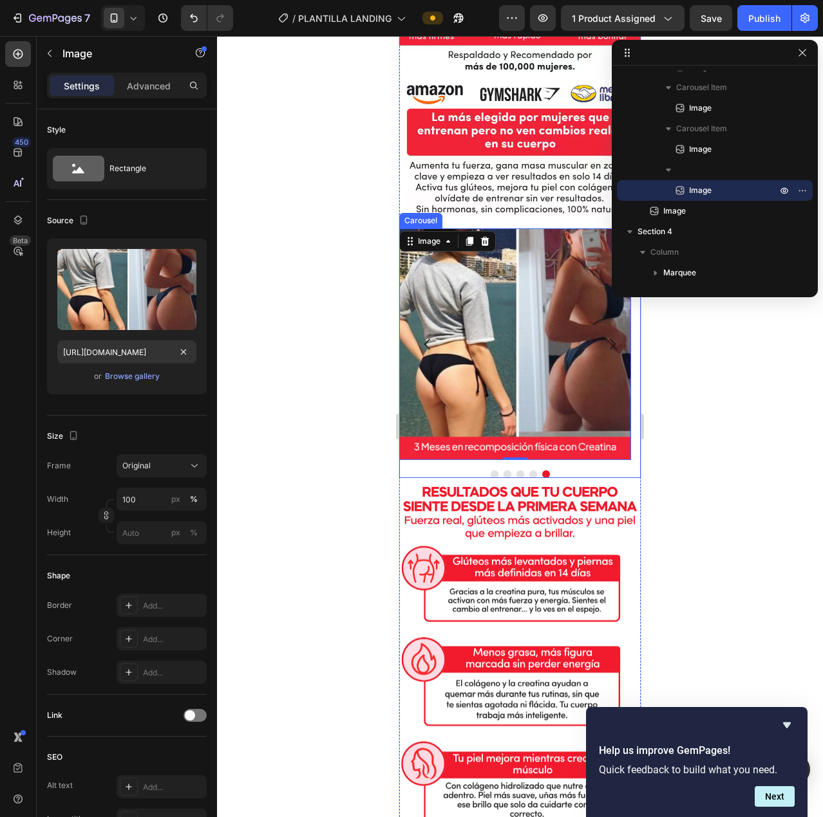
click at [581, 460] on div "Image Image Image Image Image 0 Carousel" at bounding box center [519, 353] width 241 height 250
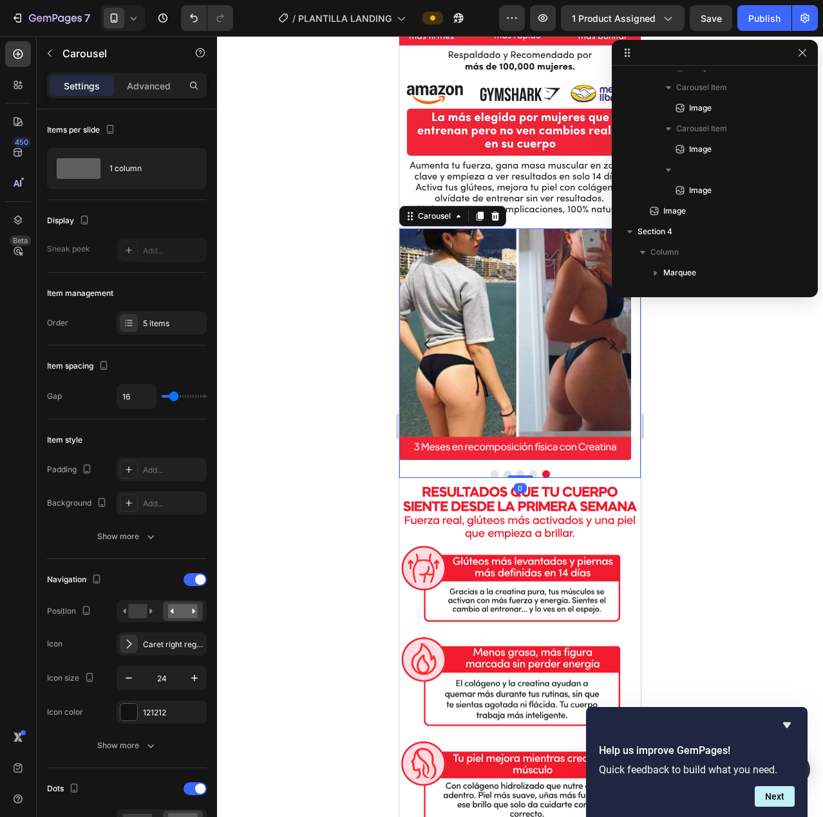
scroll to position [100, 0]
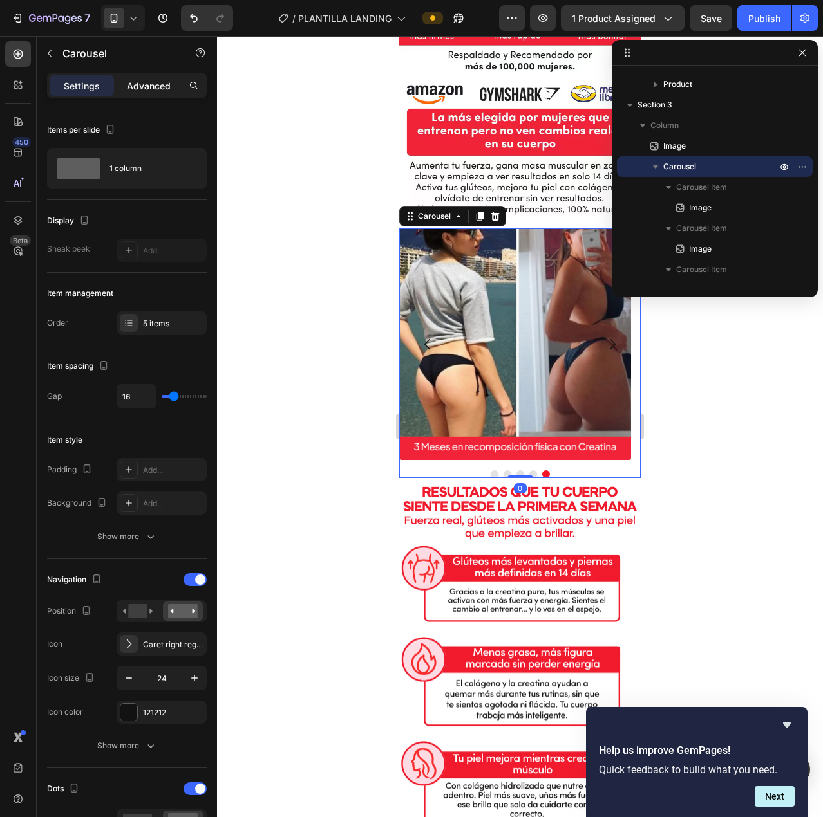
click at [150, 80] on p "Advanced" at bounding box center [149, 86] width 44 height 14
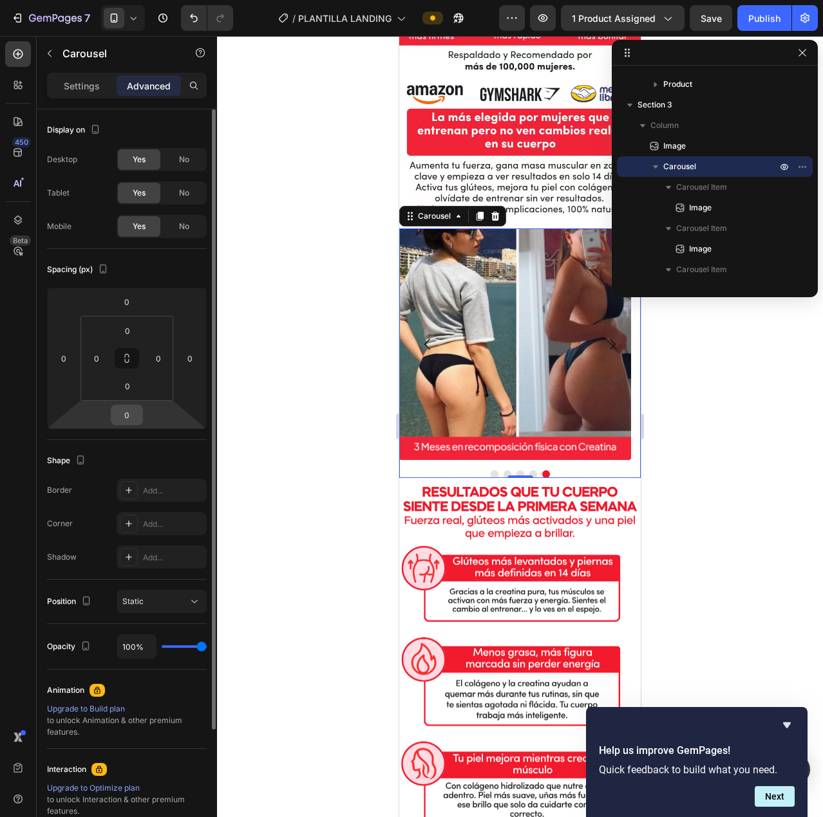
click at [131, 415] on input "0" at bounding box center [127, 415] width 26 height 19
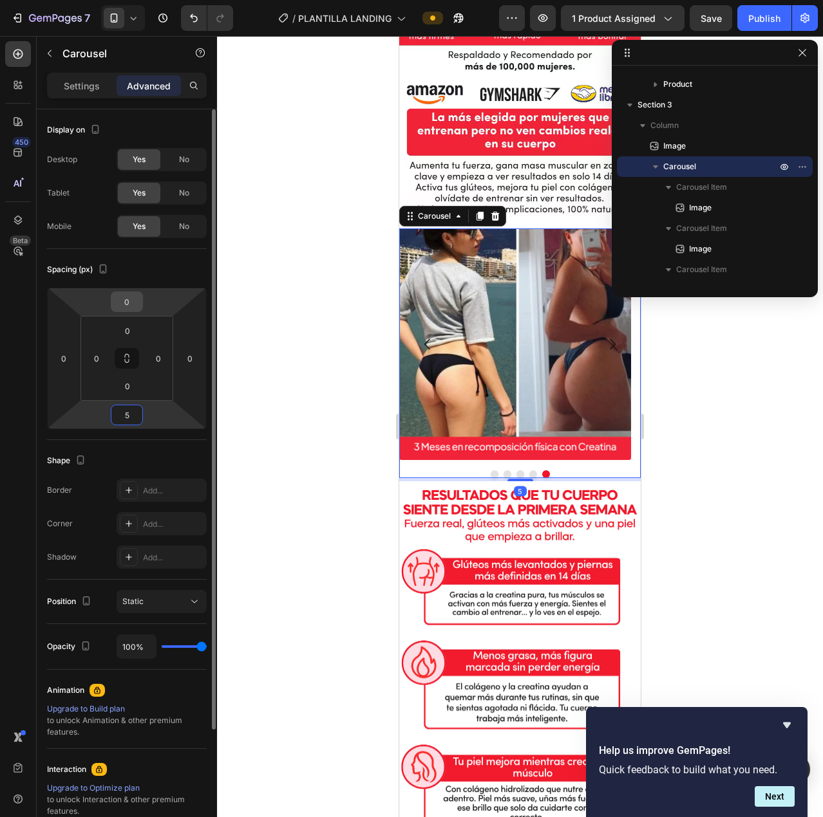
type input "5"
click at [131, 307] on input "0" at bounding box center [127, 301] width 26 height 19
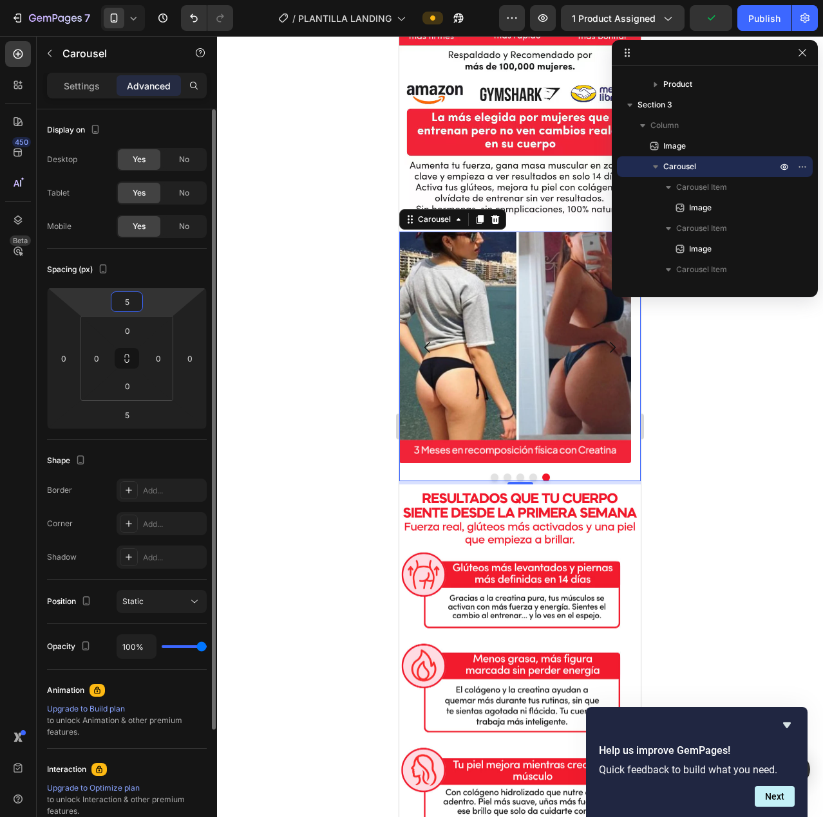
drag, startPoint x: 137, startPoint y: 304, endPoint x: 105, endPoint y: 301, distance: 32.3
click at [105, 301] on div "5 0 5 0" at bounding box center [127, 359] width 160 height 142
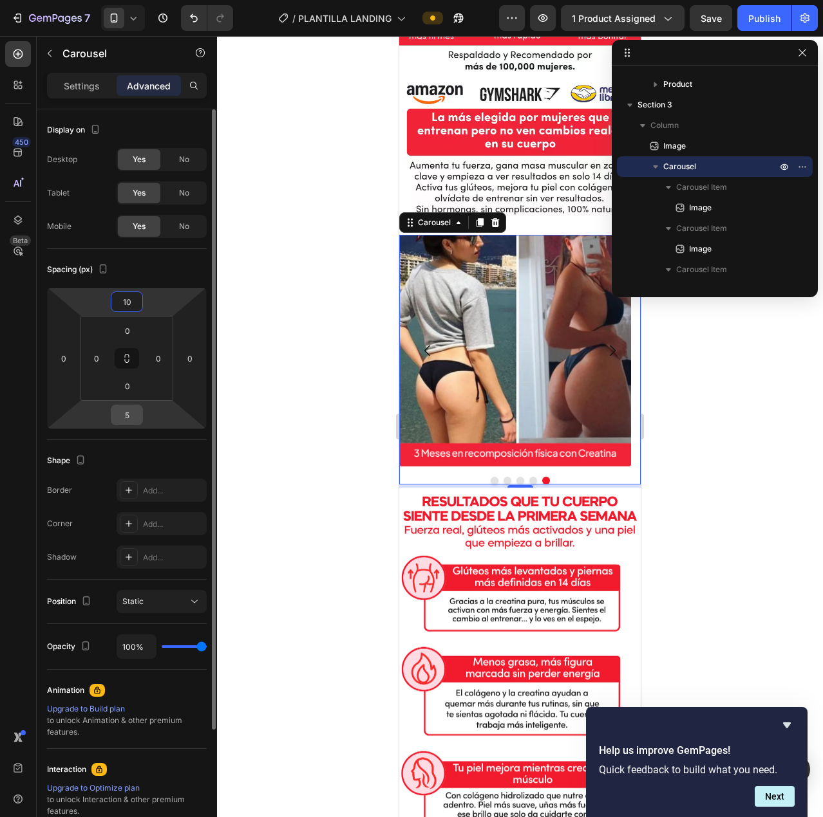
type input "10"
click at [129, 416] on input "5" at bounding box center [127, 415] width 26 height 19
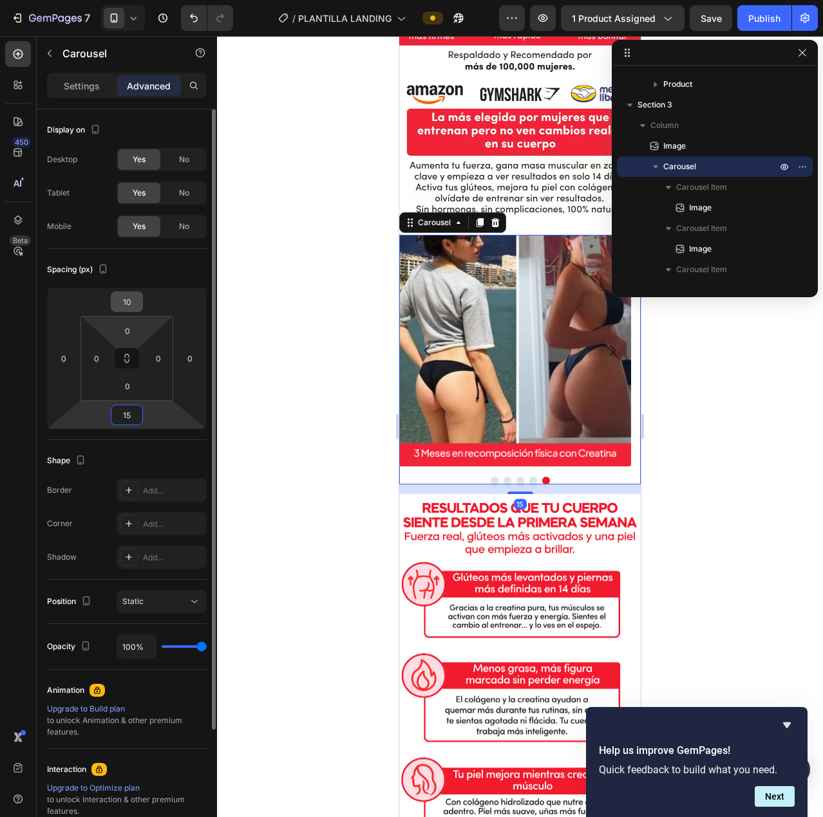
type input "15"
click at [135, 299] on input "10" at bounding box center [127, 301] width 26 height 19
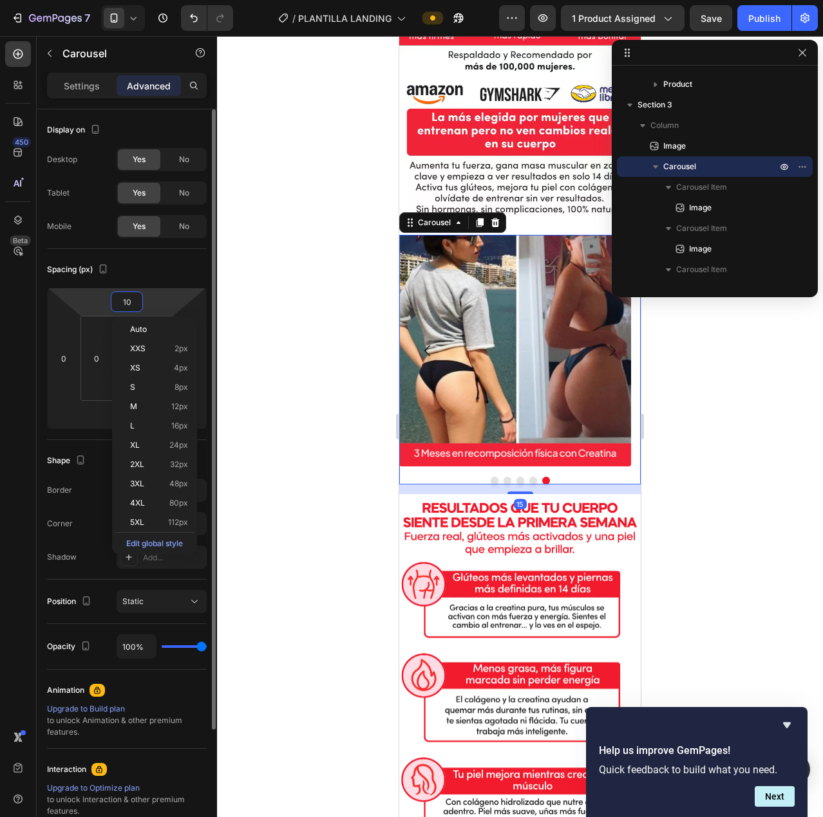
click at [135, 299] on input "10" at bounding box center [127, 301] width 26 height 19
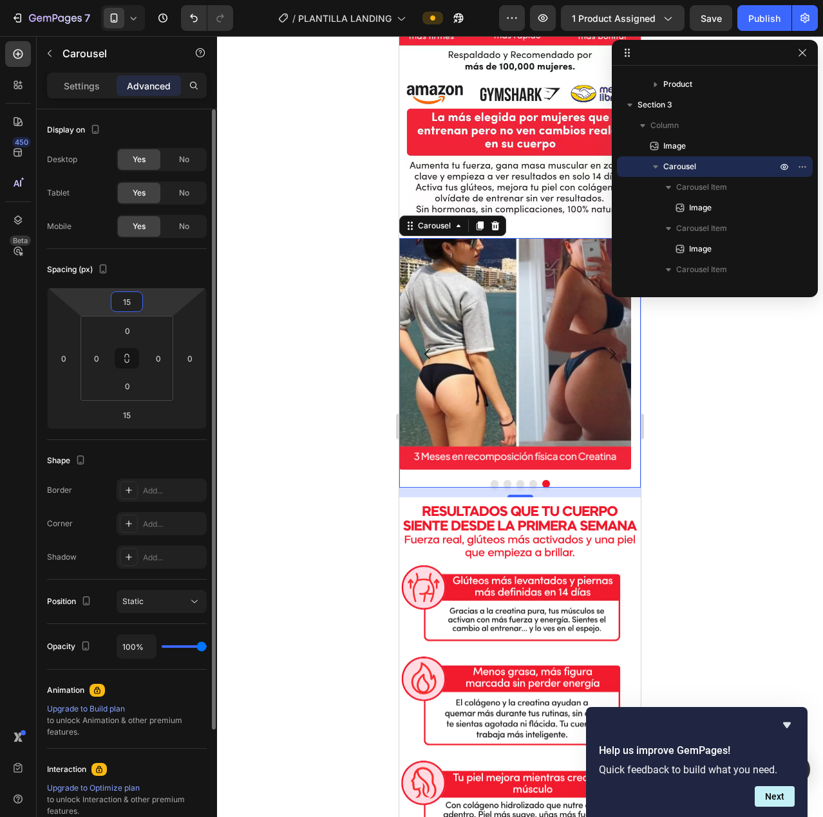
type input "1"
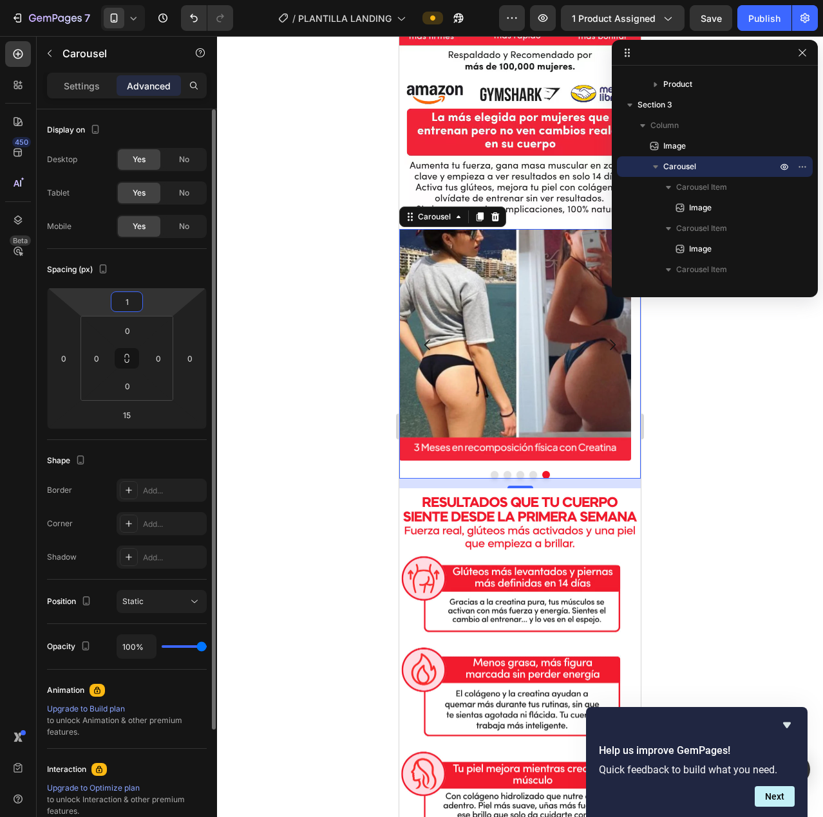
type input "10"
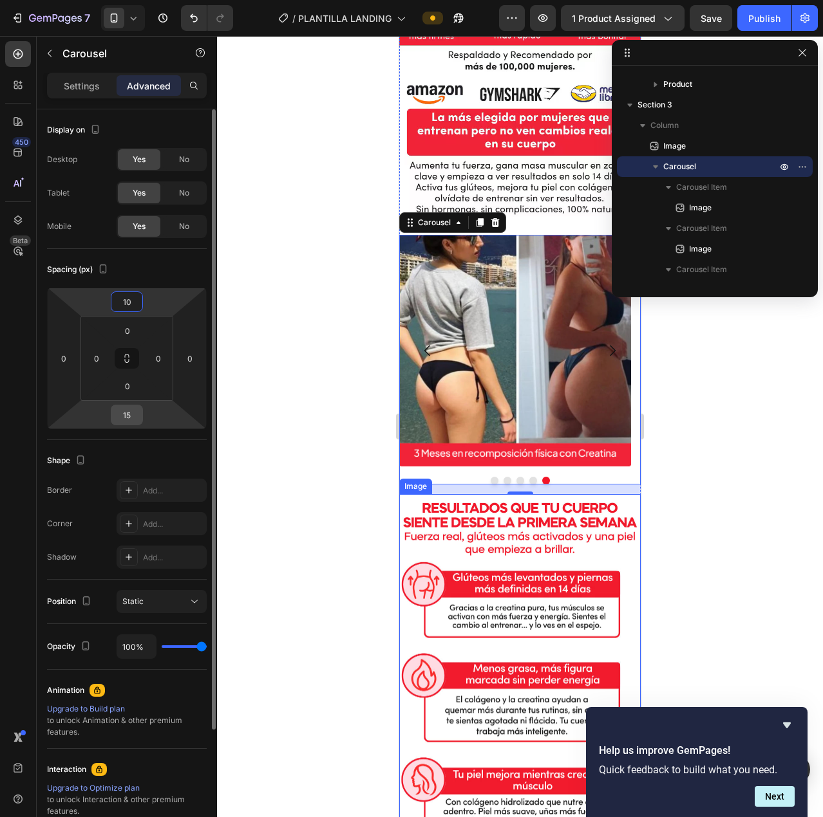
click at [128, 413] on input "15" at bounding box center [127, 415] width 26 height 19
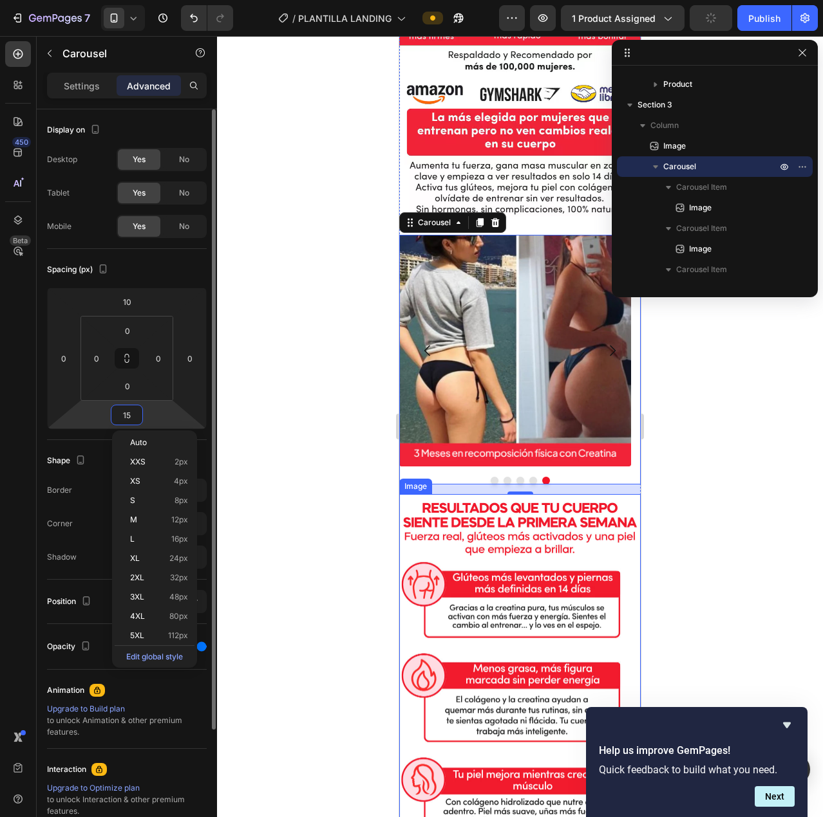
click at [128, 413] on input "15" at bounding box center [127, 415] width 26 height 19
type input "20"
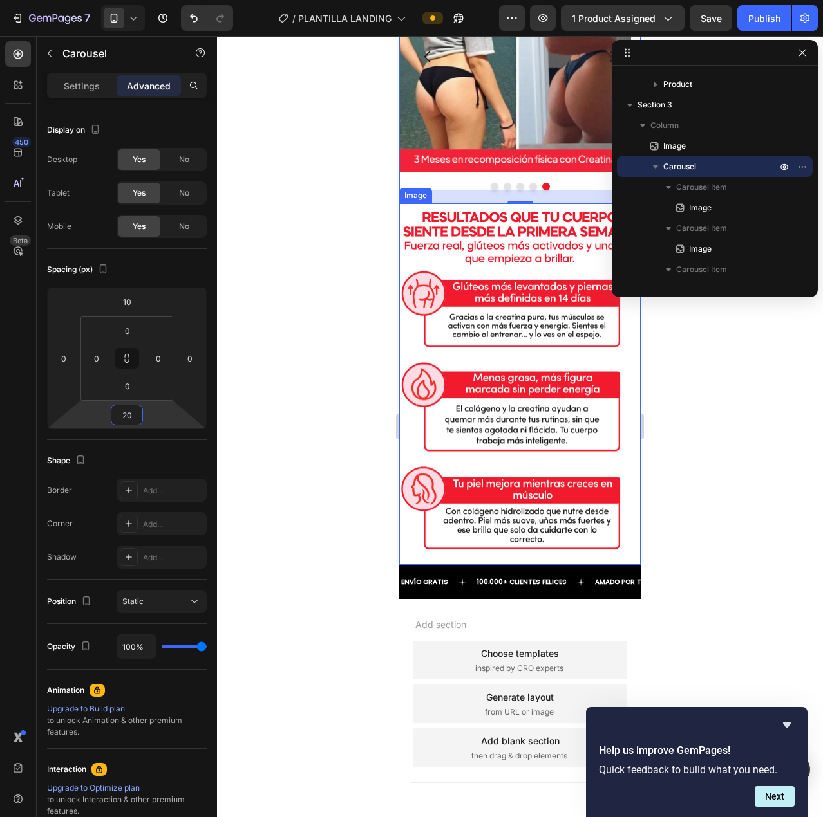
scroll to position [1984, 0]
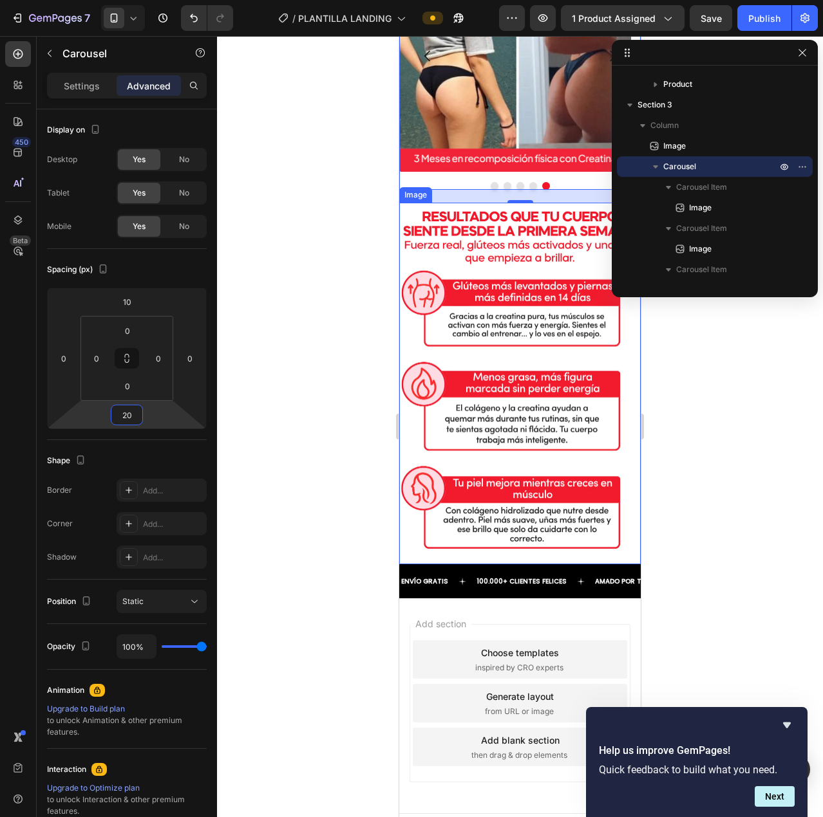
click at [539, 523] on img at bounding box center [519, 384] width 241 height 362
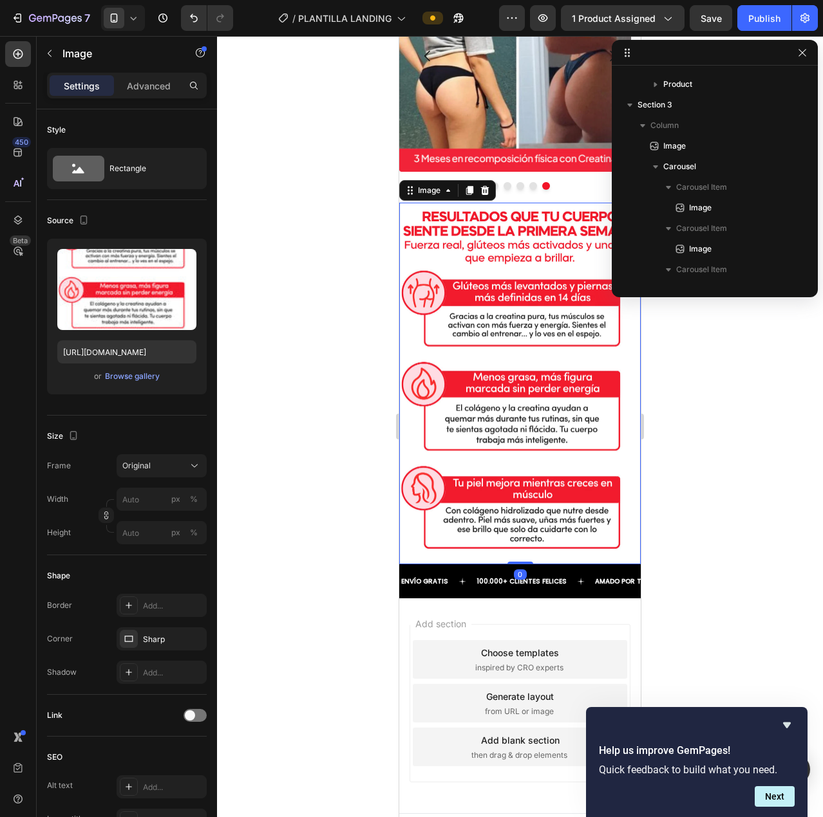
scroll to position [282, 0]
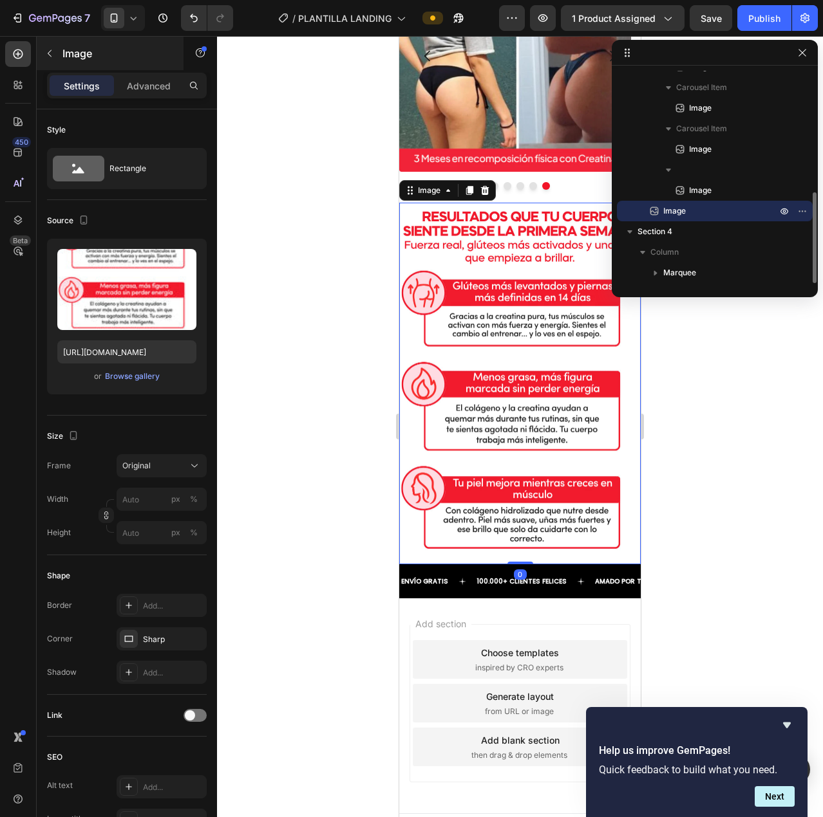
click at [46, 45] on button "button" at bounding box center [49, 53] width 21 height 21
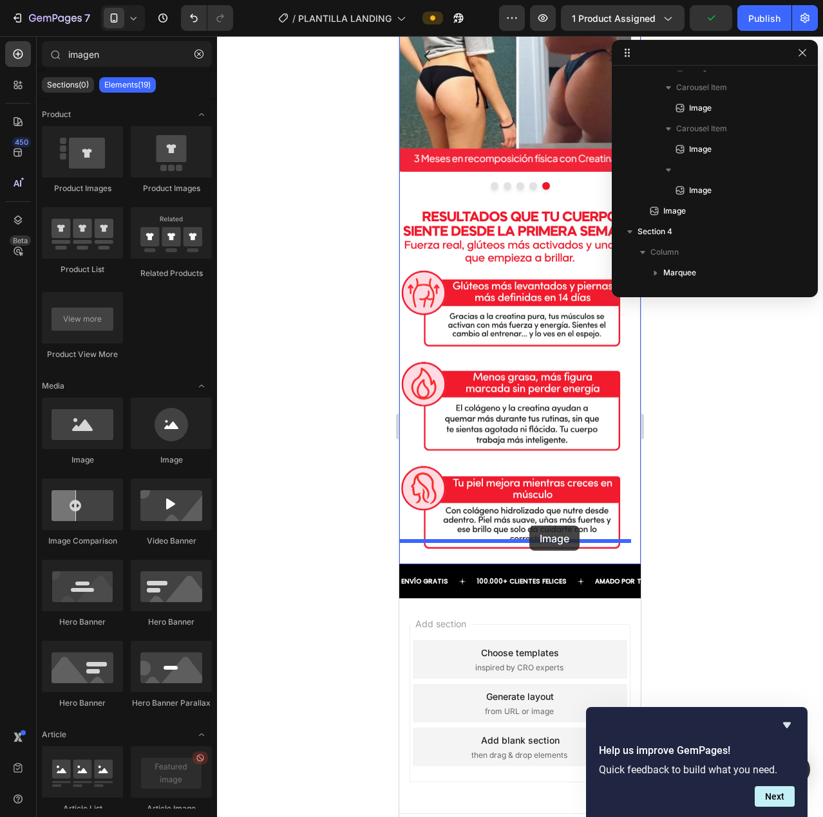
drag, startPoint x: 496, startPoint y: 474, endPoint x: 529, endPoint y: 526, distance: 62.0
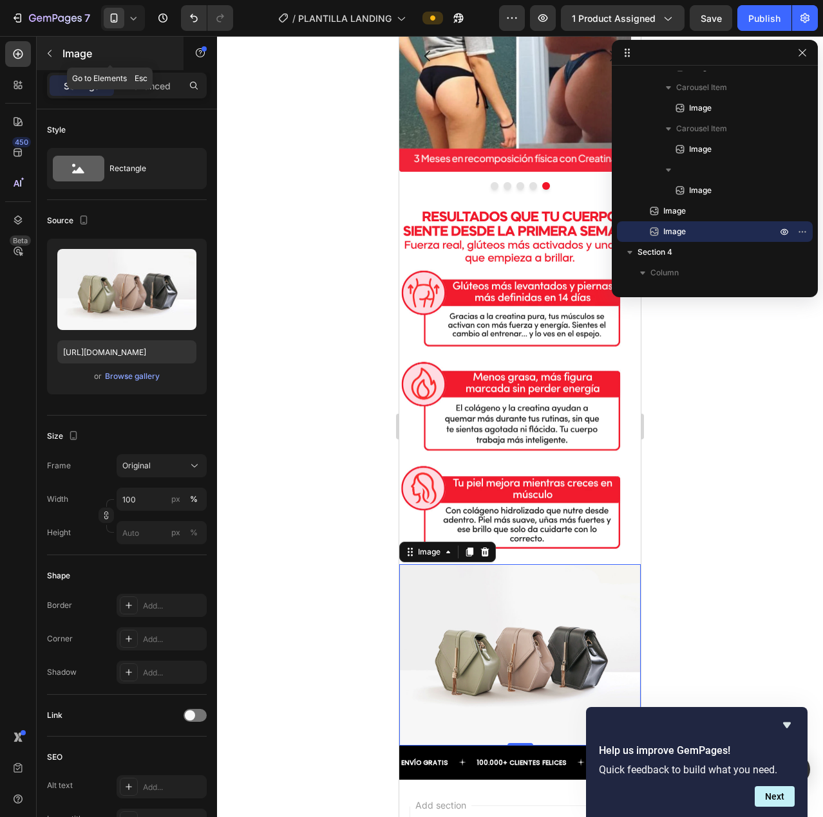
click at [42, 53] on button "button" at bounding box center [49, 53] width 21 height 21
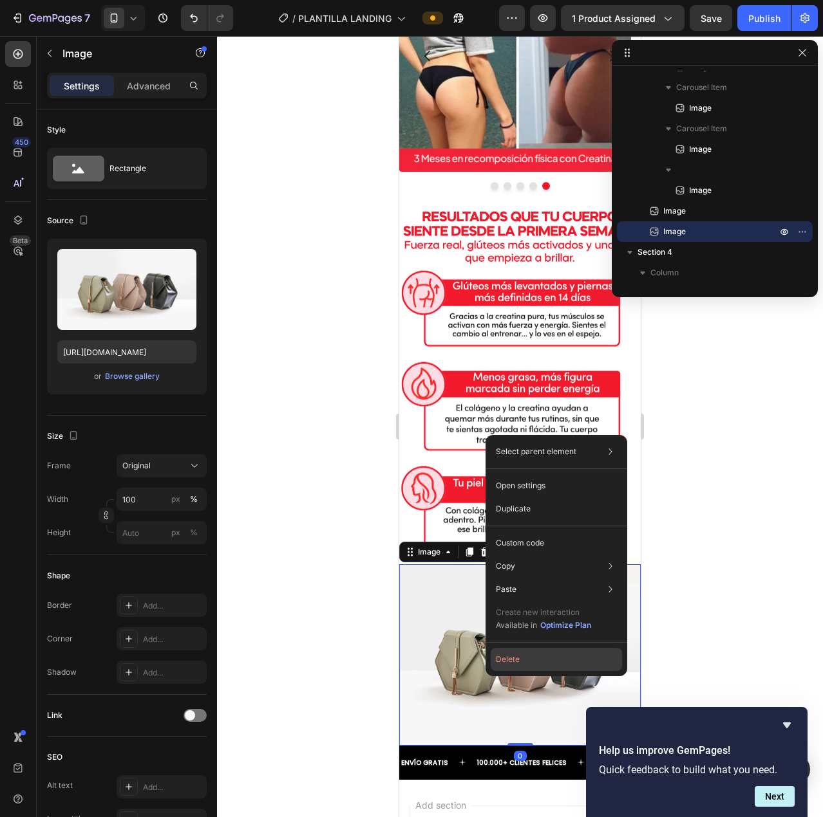
click at [550, 657] on button "Delete" at bounding box center [555, 659] width 131 height 23
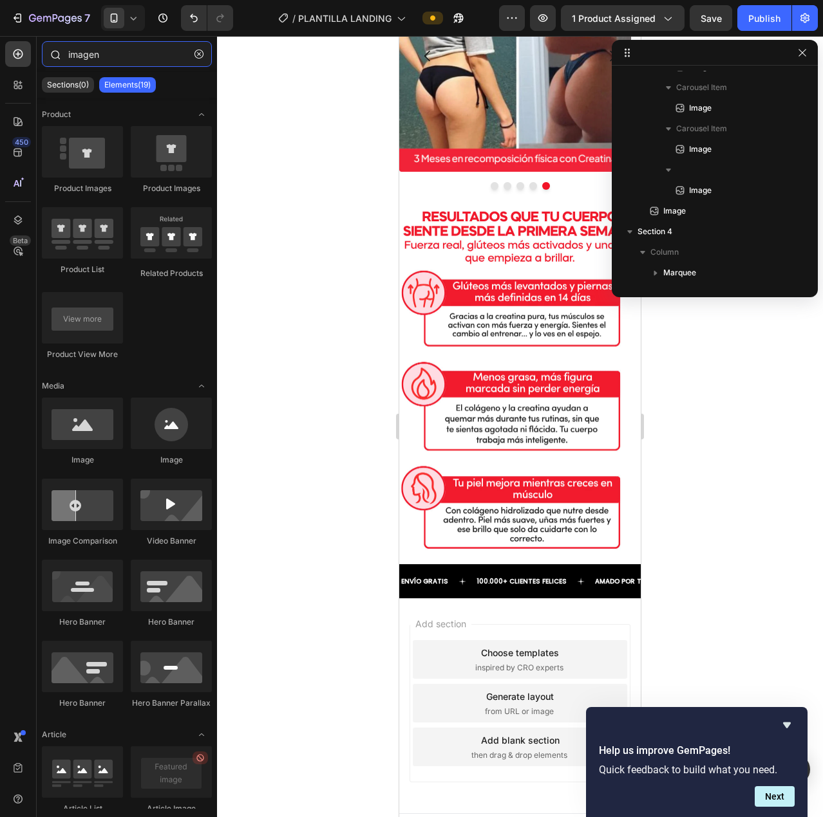
click at [104, 53] on input "imagen" at bounding box center [127, 54] width 170 height 26
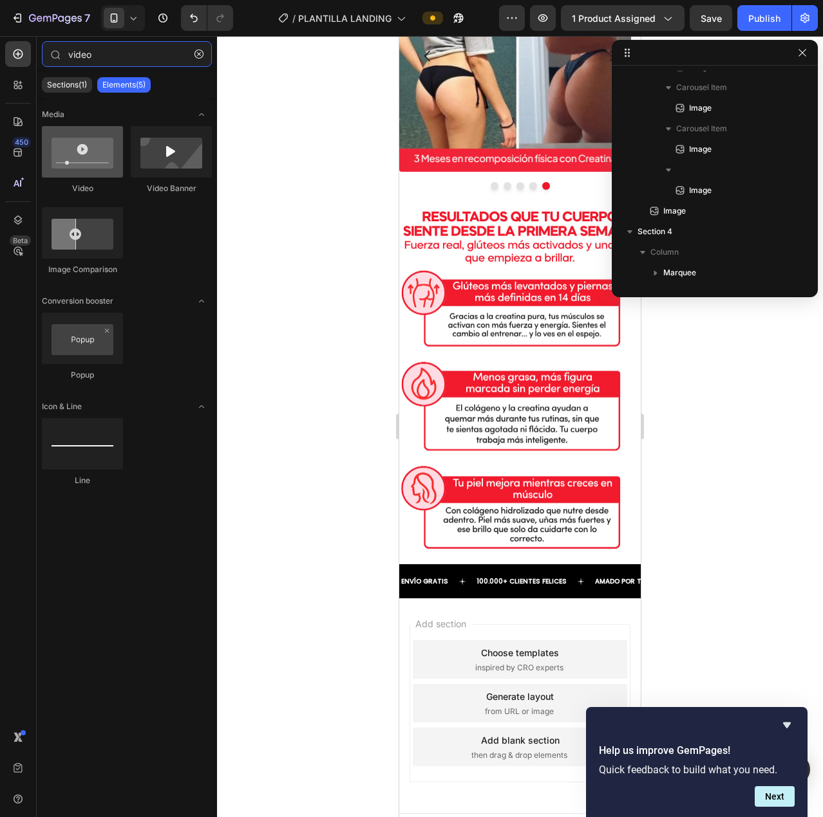
type input "video"
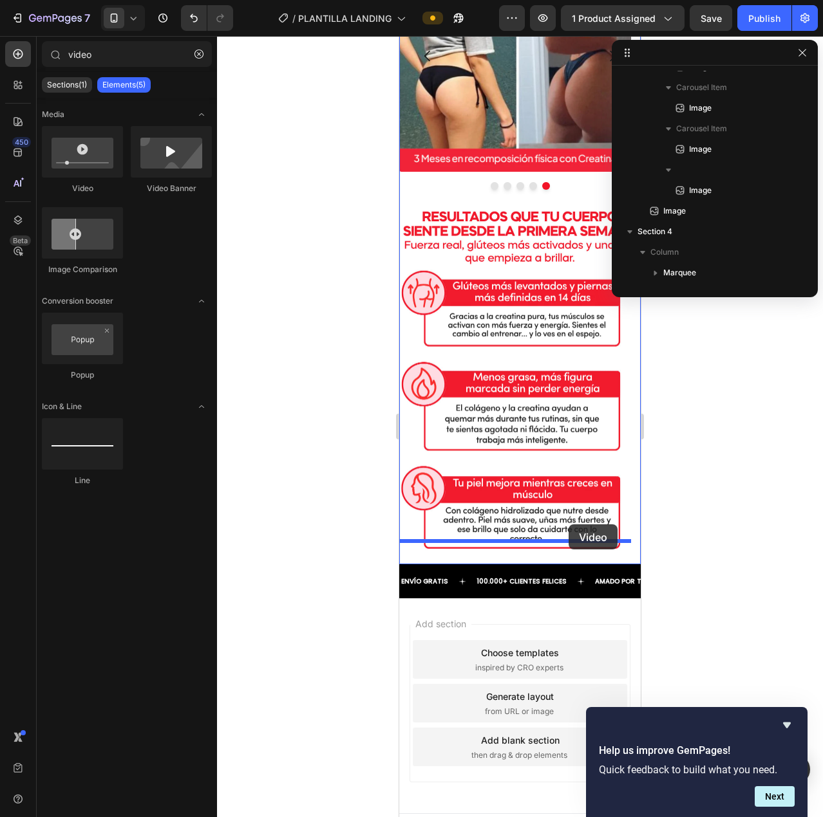
drag, startPoint x: 480, startPoint y: 196, endPoint x: 568, endPoint y: 525, distance: 340.5
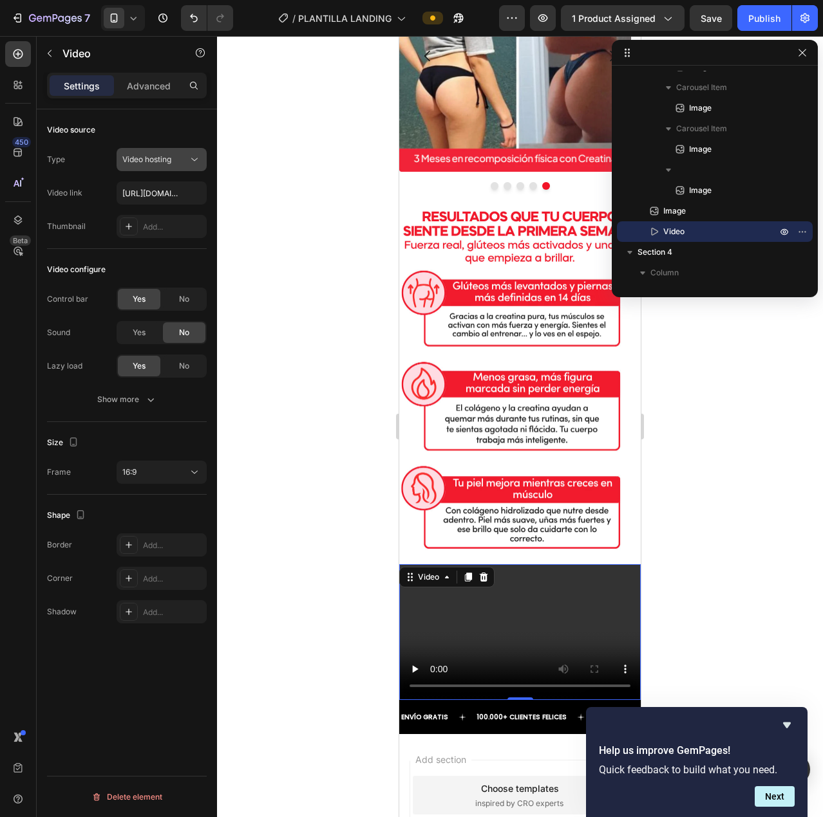
click at [140, 154] on span "Video hosting" at bounding box center [146, 160] width 49 height 12
click at [78, 293] on div "Control bar" at bounding box center [67, 299] width 41 height 21
click at [151, 462] on button "16:9" at bounding box center [162, 472] width 90 height 23
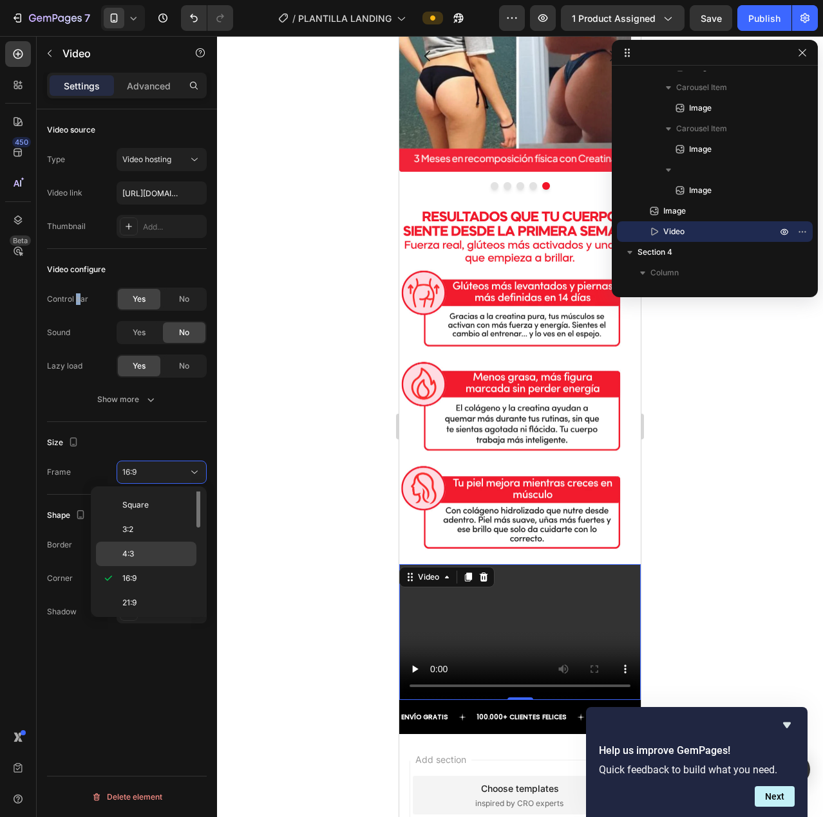
scroll to position [0, 0]
click at [153, 524] on p "Square" at bounding box center [156, 529] width 68 height 12
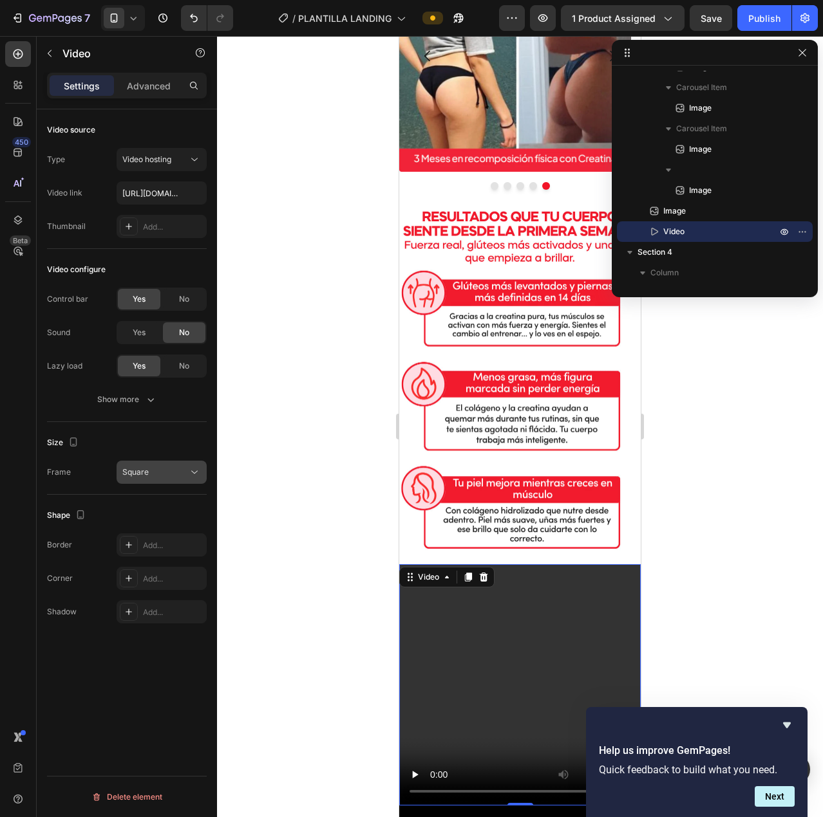
click at [156, 469] on div "Square" at bounding box center [155, 473] width 66 height 12
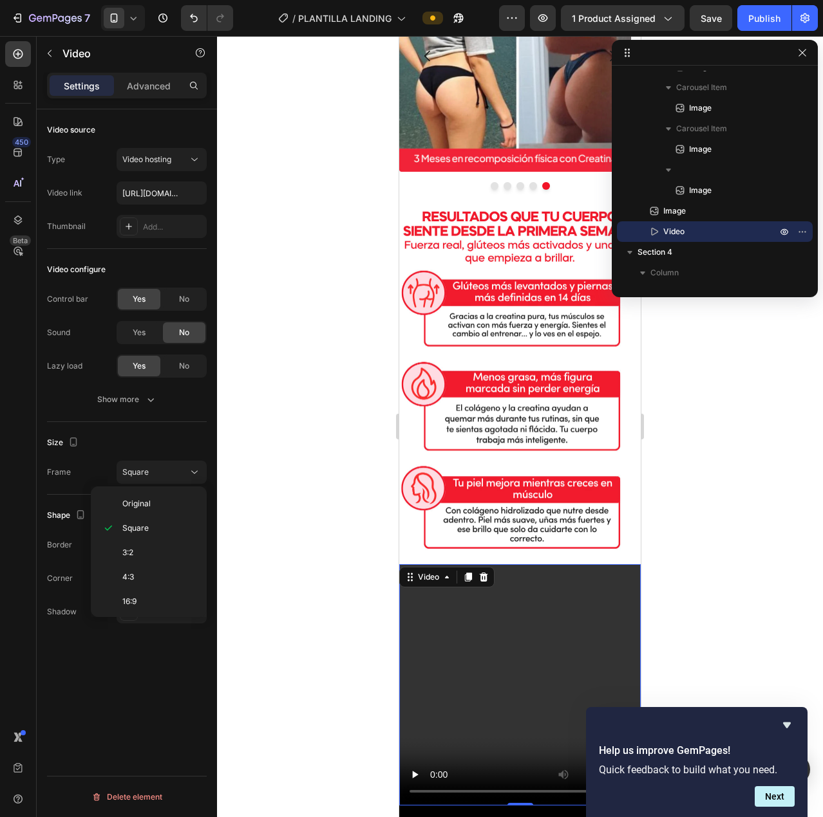
click at [121, 442] on div "Size" at bounding box center [127, 443] width 160 height 21
click at [158, 77] on div "Advanced" at bounding box center [149, 85] width 64 height 21
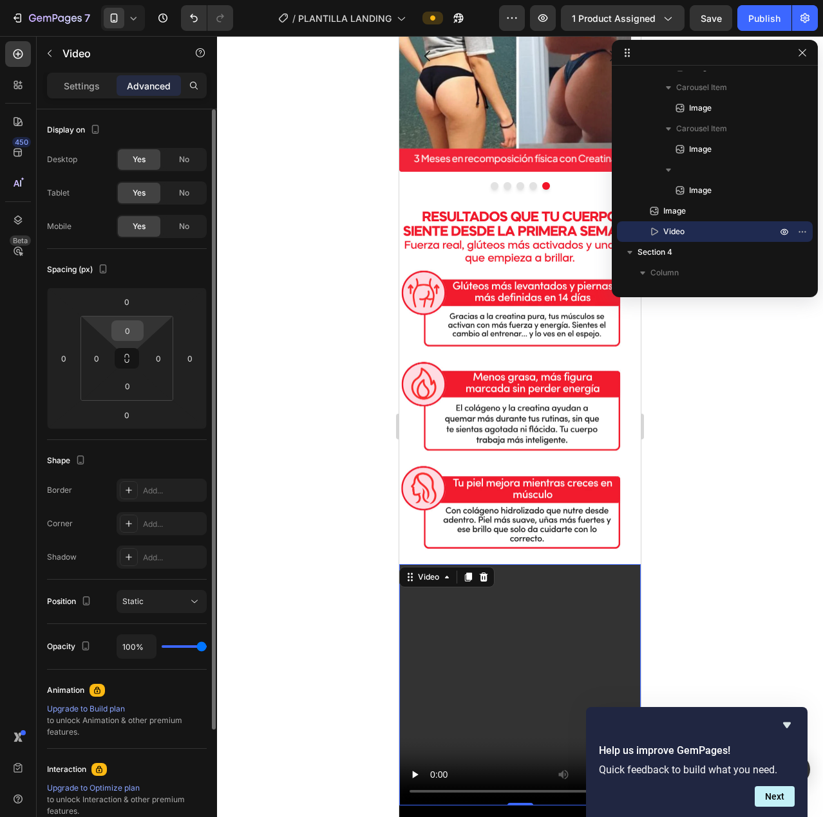
click at [130, 0] on html "7 / PLANTILLA LANDING Preview 1 product assigned Save Publish 450 Beta video Se…" at bounding box center [411, 0] width 823 height 0
type input "18"
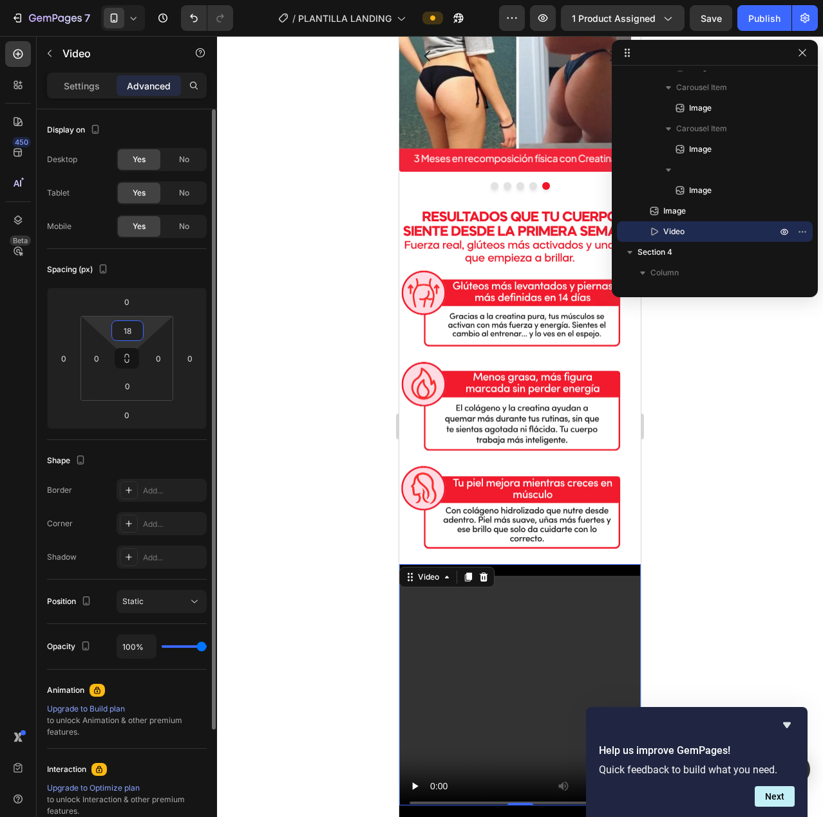
click at [130, 333] on input "18" at bounding box center [128, 330] width 26 height 19
click at [93, 354] on input "0" at bounding box center [96, 358] width 19 height 19
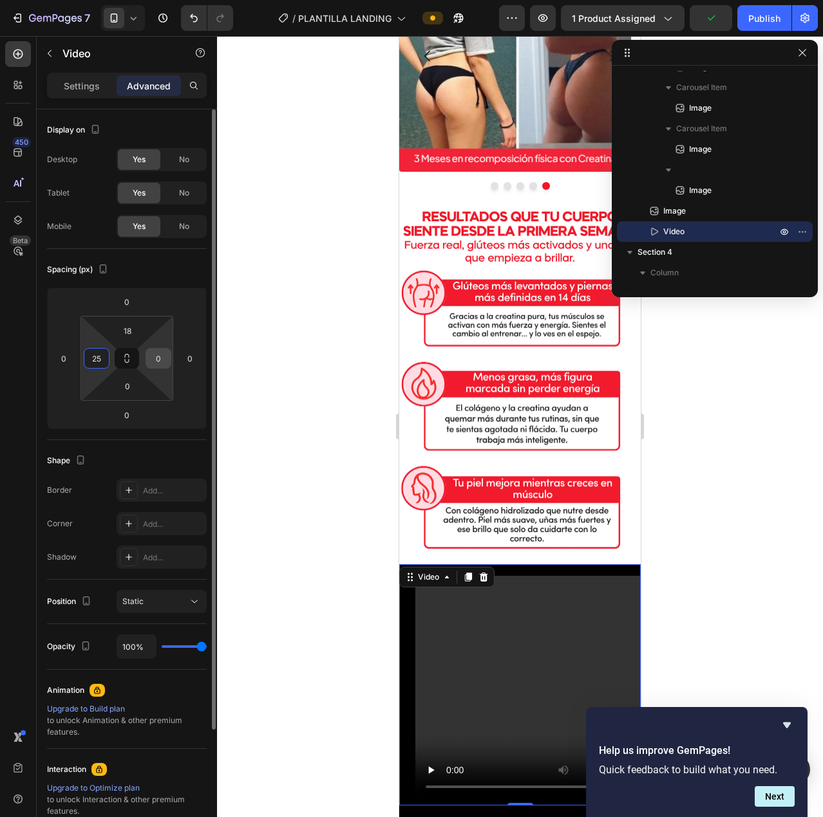
type input "25"
click at [151, 356] on input "0" at bounding box center [158, 358] width 19 height 19
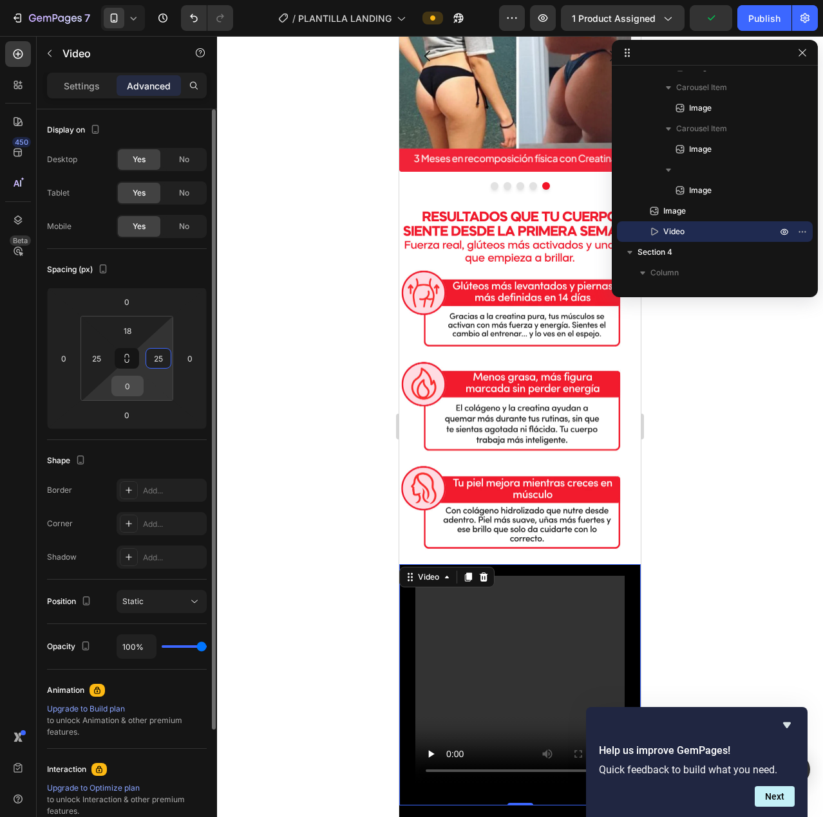
type input "25"
click at [132, 389] on input "0" at bounding box center [128, 386] width 26 height 19
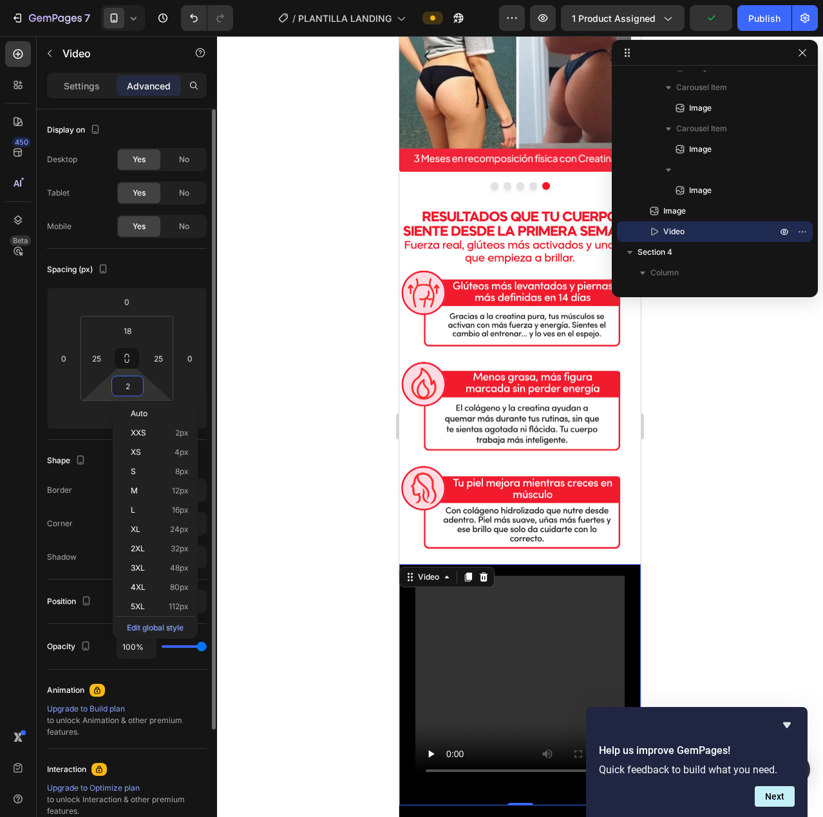
type input "25"
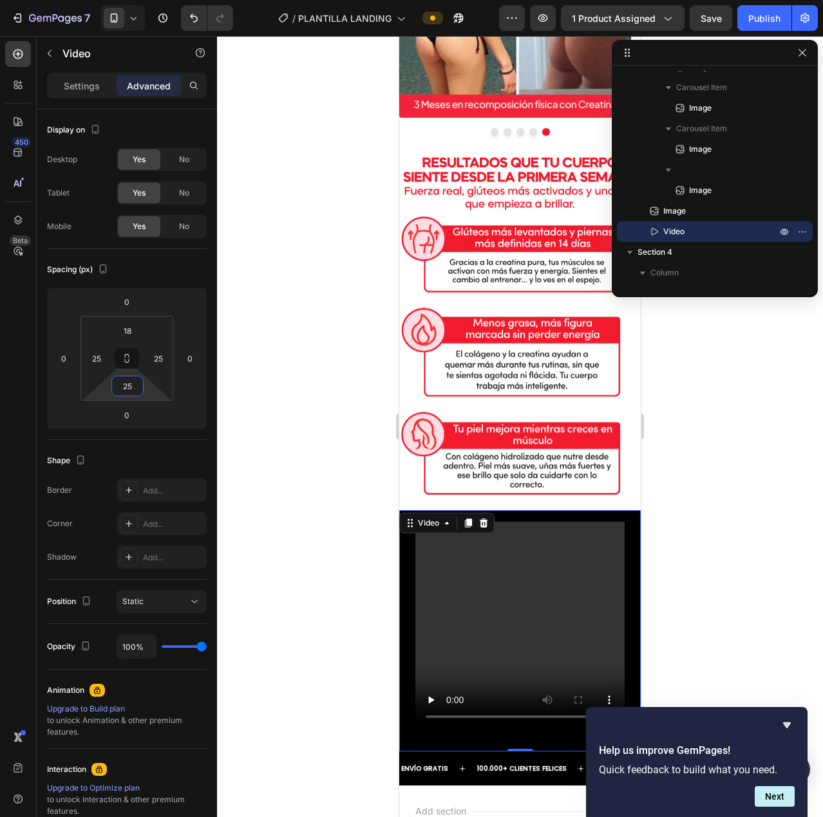
scroll to position [2113, 0]
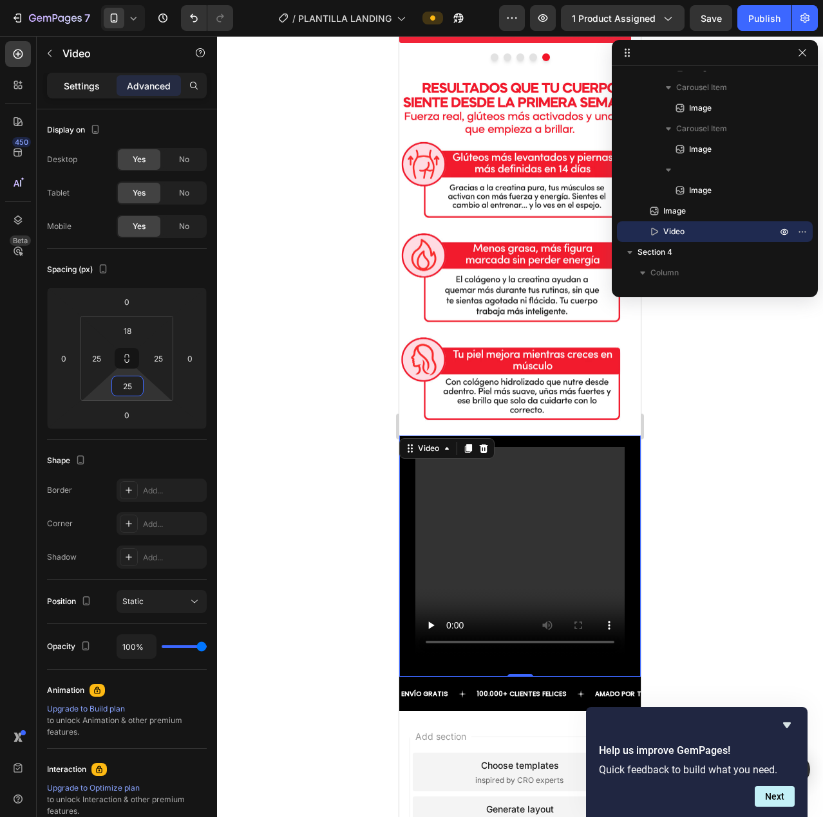
click at [79, 77] on div "Settings" at bounding box center [82, 85] width 64 height 21
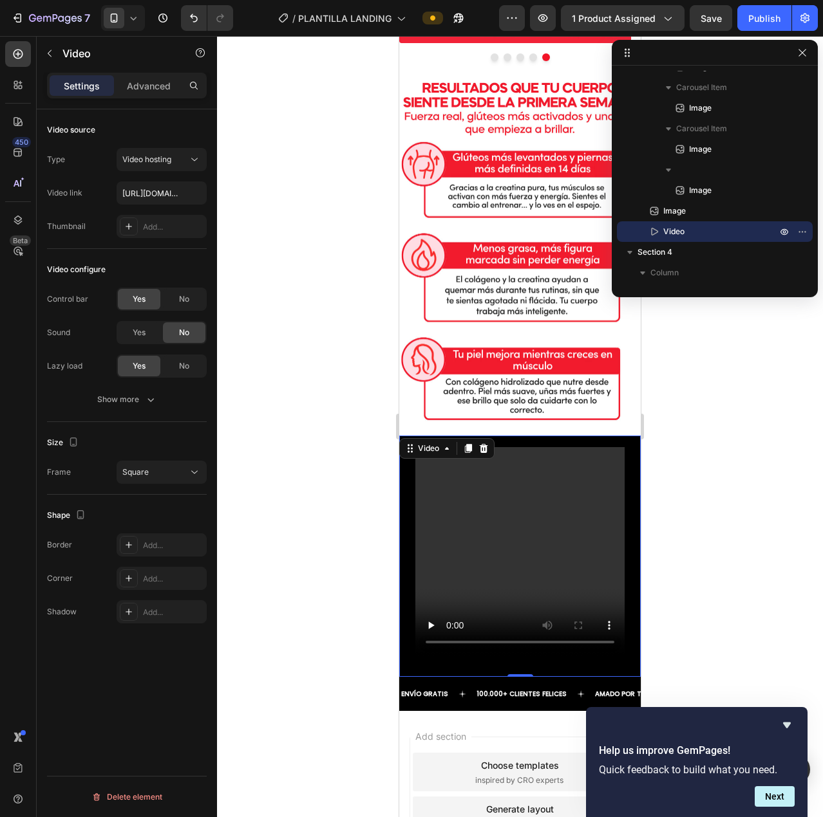
click at [138, 260] on div "Video configure" at bounding box center [127, 269] width 160 height 21
click at [487, 443] on icon at bounding box center [483, 448] width 10 height 10
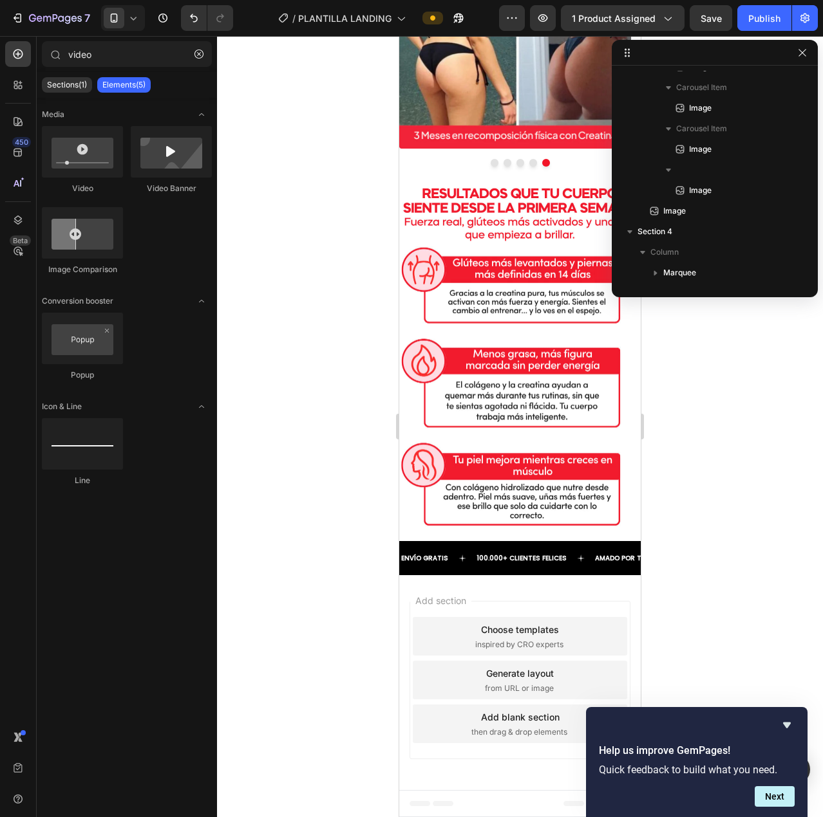
scroll to position [1984, 0]
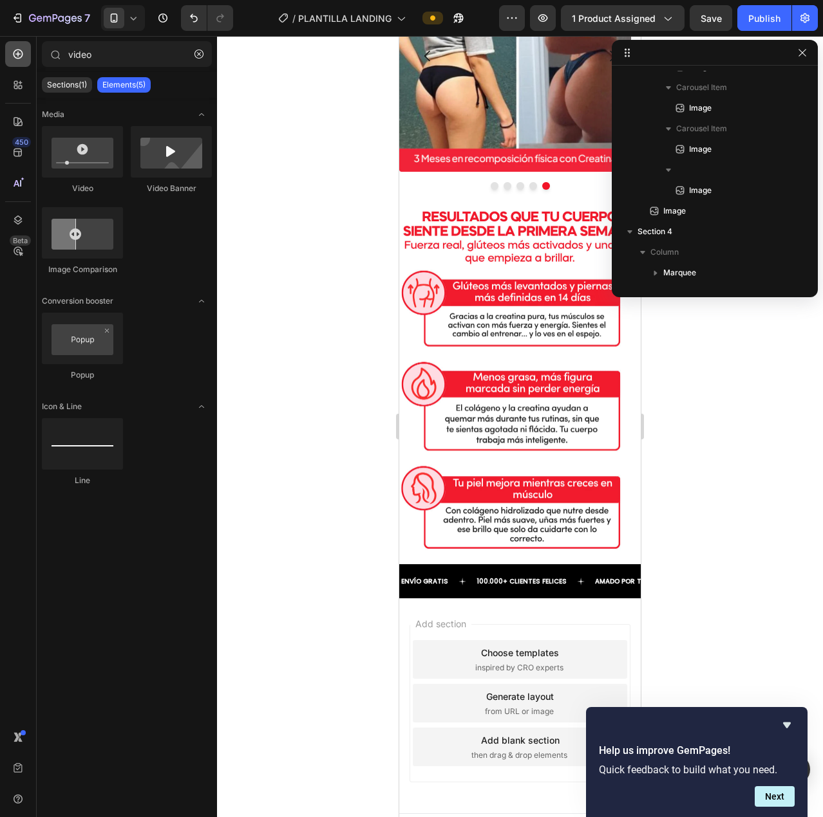
click at [19, 55] on icon at bounding box center [18, 54] width 13 height 13
type input "video"
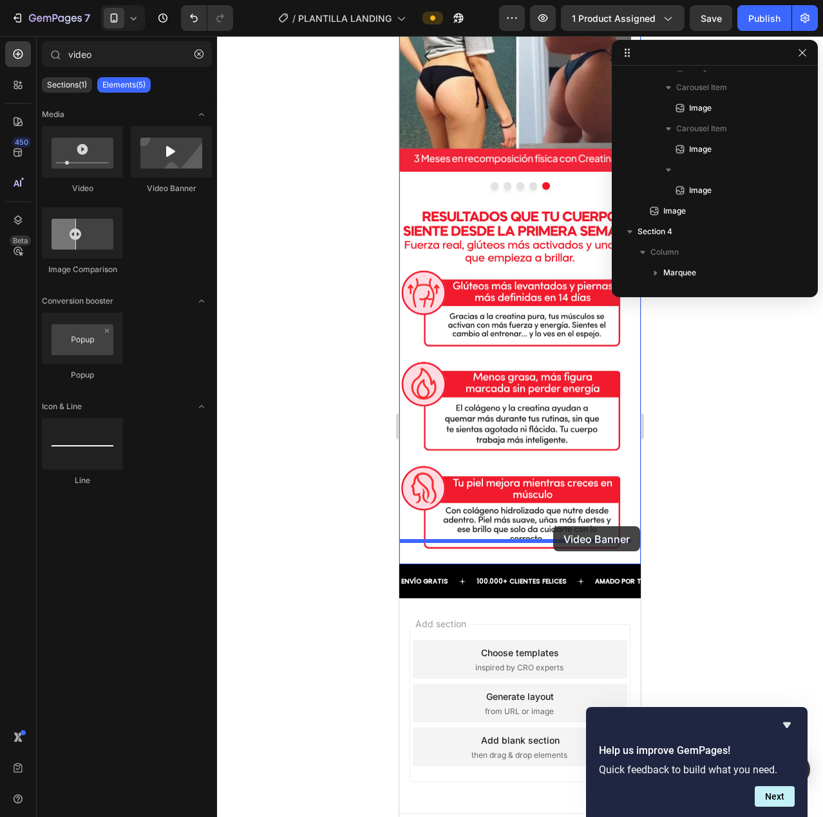
drag, startPoint x: 556, startPoint y: 196, endPoint x: 552, endPoint y: 527, distance: 330.2
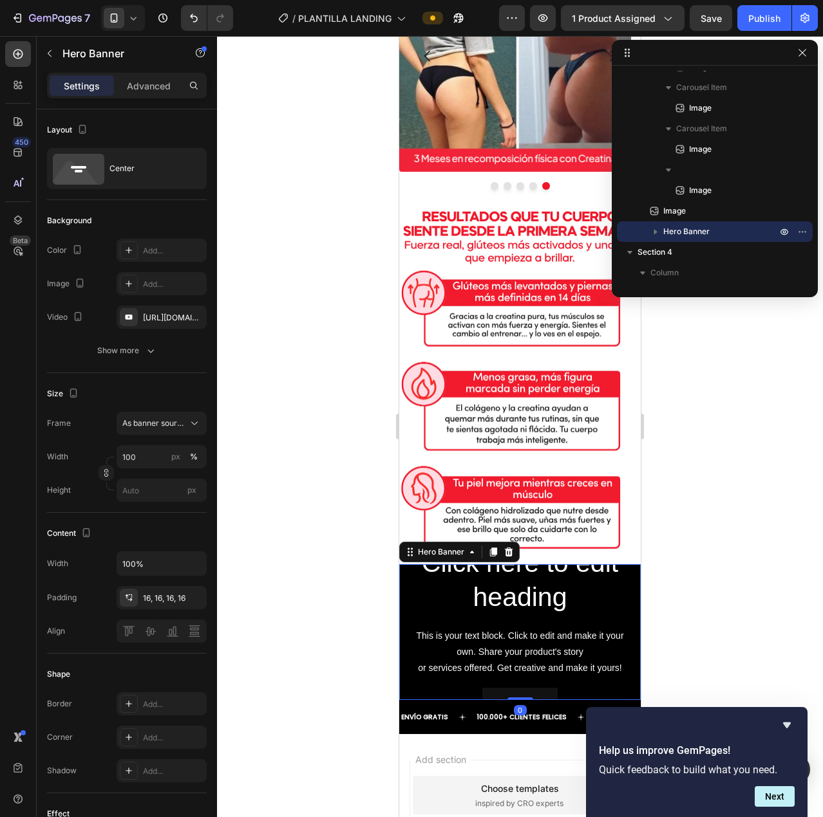
scroll to position [2113, 0]
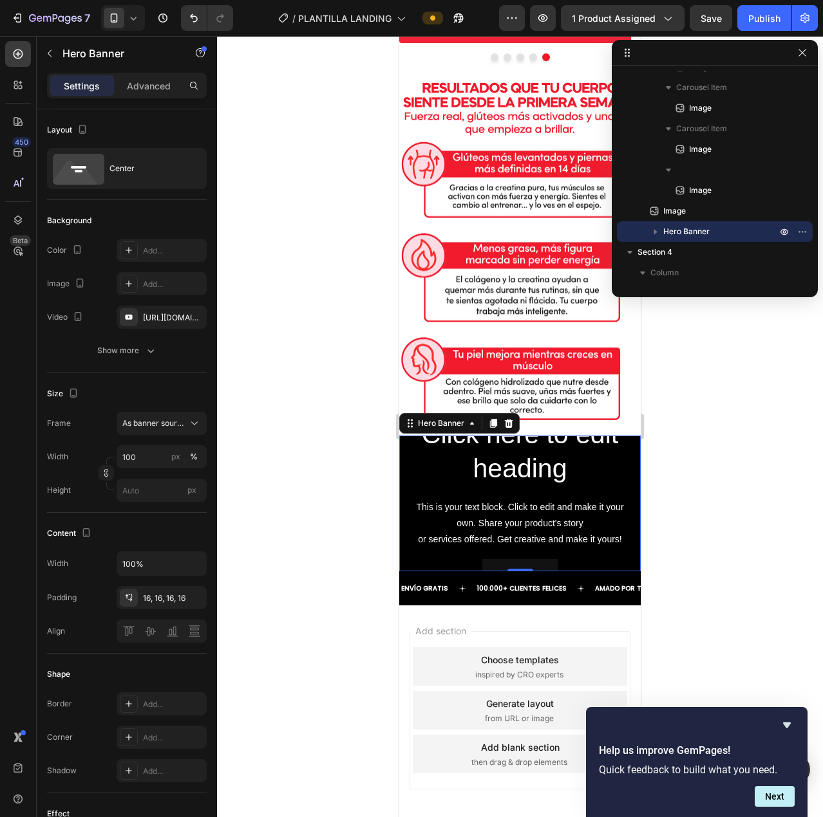
click at [625, 429] on div "Click here to edit heading Heading This is your text block. Click to edit and m…" at bounding box center [519, 503] width 241 height 195
click at [794, 228] on button "button" at bounding box center [801, 231] width 15 height 15
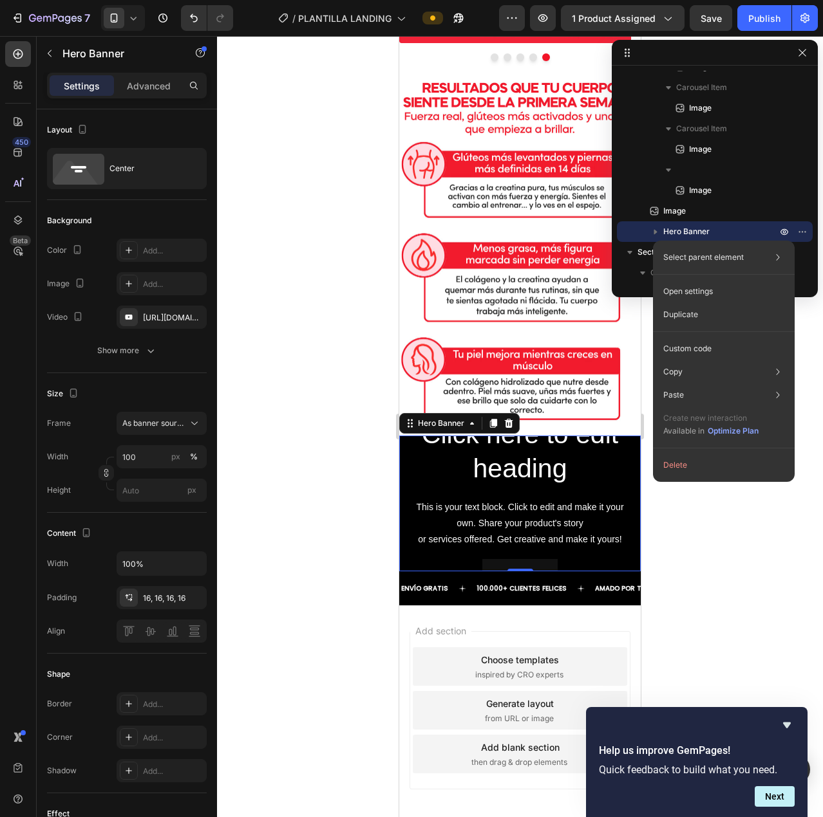
click at [717, 459] on button "Delete" at bounding box center [723, 465] width 131 height 23
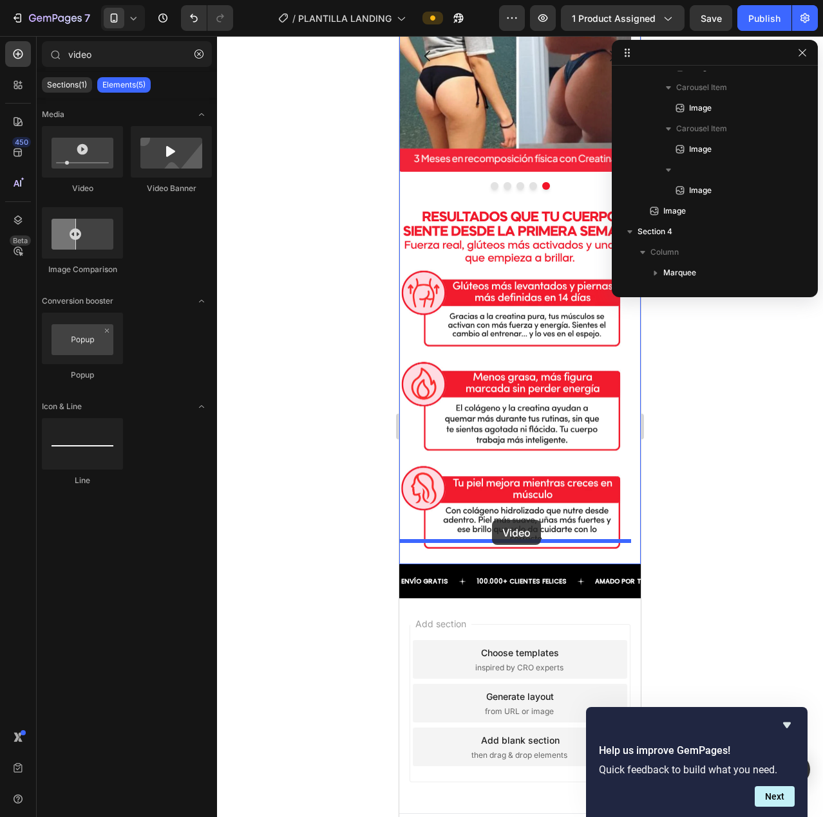
drag, startPoint x: 494, startPoint y: 205, endPoint x: 492, endPoint y: 520, distance: 314.8
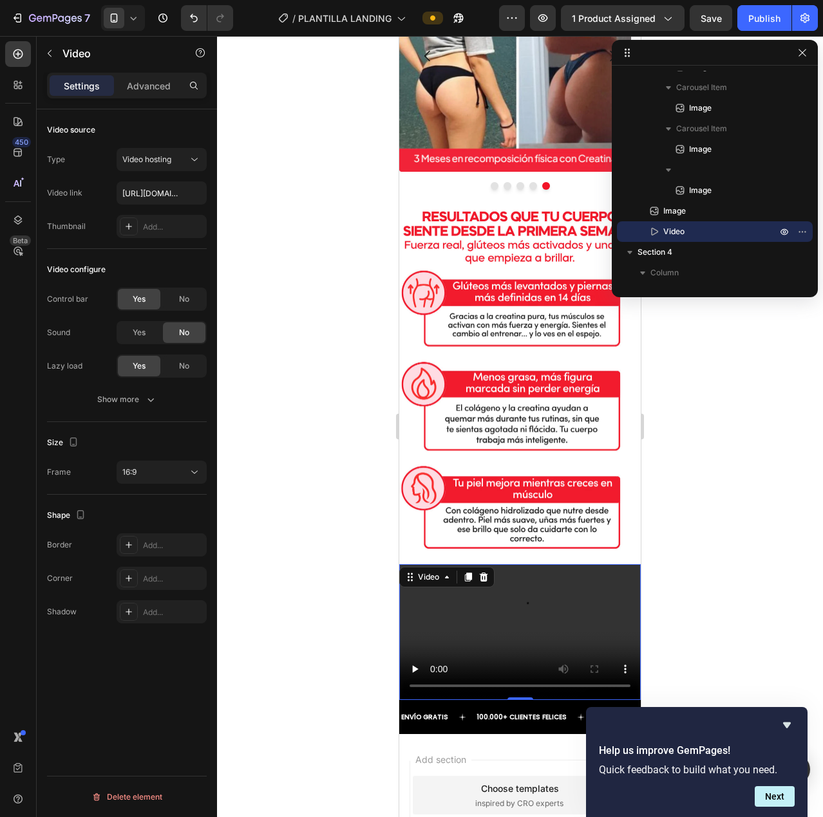
scroll to position [2113, 0]
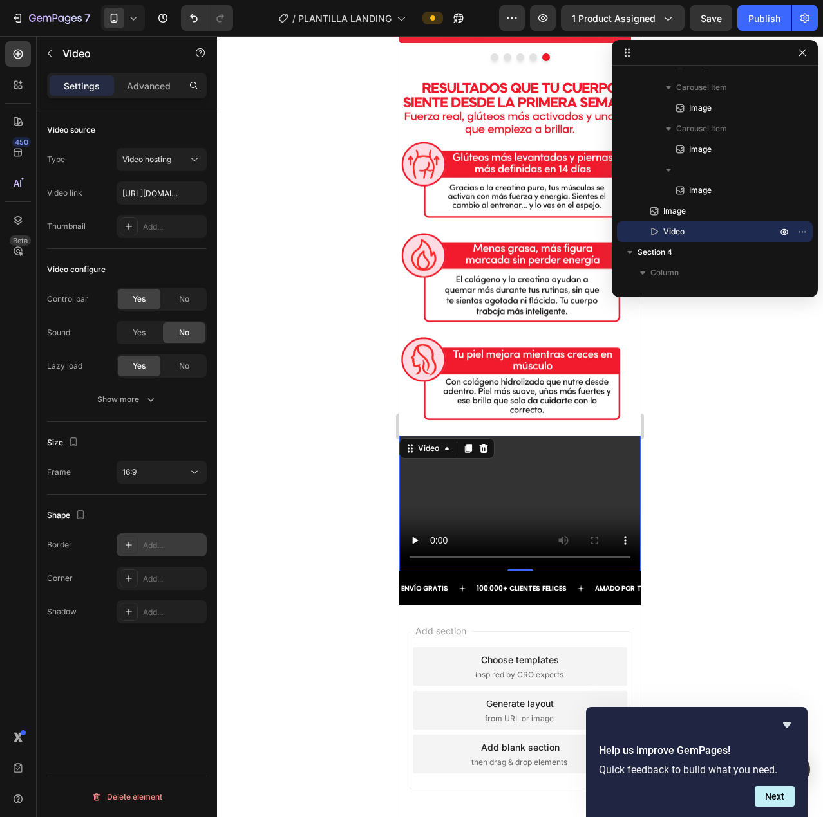
click at [169, 541] on div "Add..." at bounding box center [173, 546] width 61 height 12
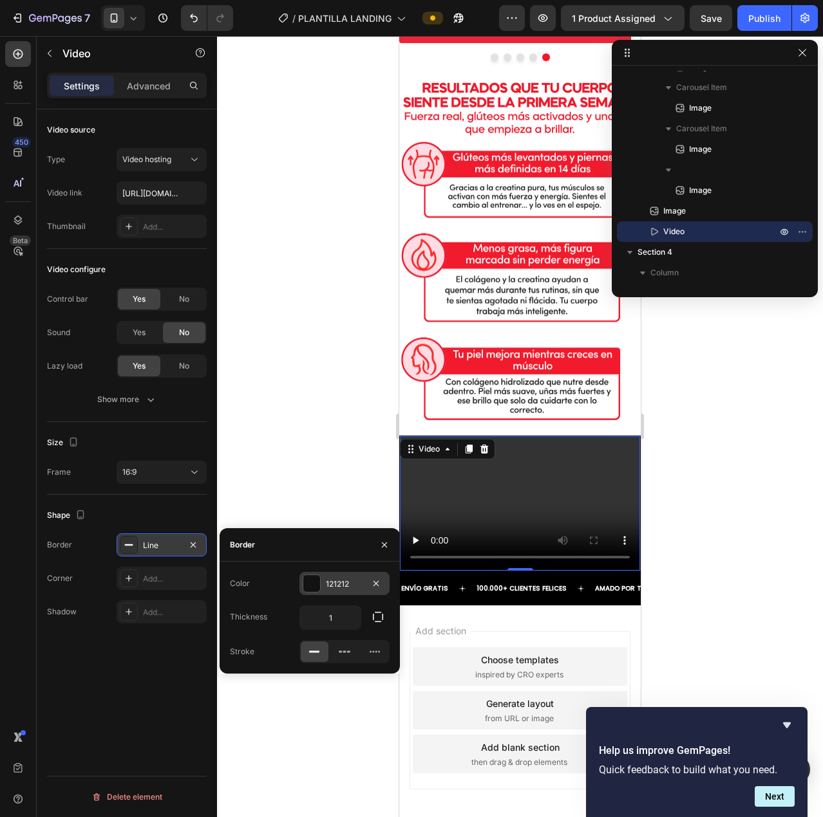
click at [310, 580] on div at bounding box center [311, 583] width 17 height 17
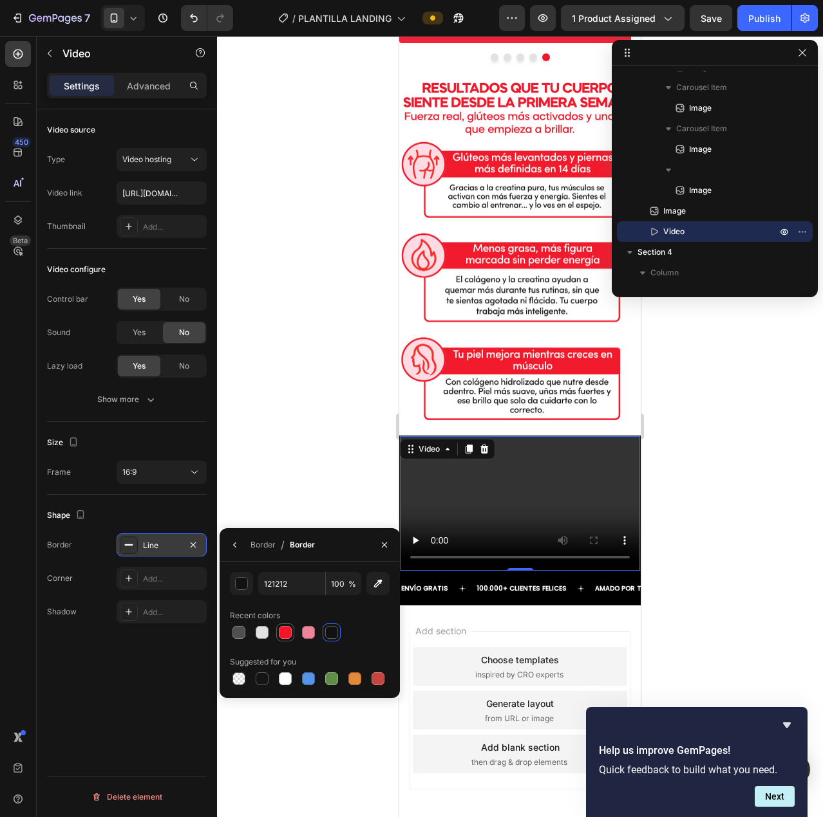
click at [287, 630] on div at bounding box center [285, 632] width 13 height 13
type input "F21427"
click at [145, 514] on div "Shape" at bounding box center [127, 515] width 160 height 21
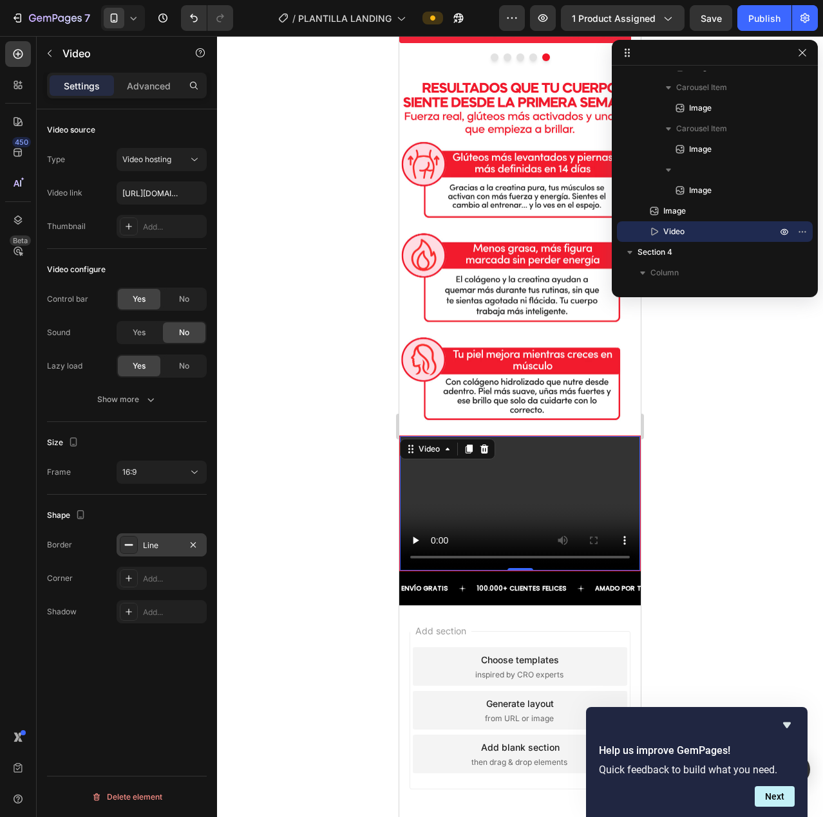
click at [151, 546] on div "Line" at bounding box center [161, 546] width 37 height 12
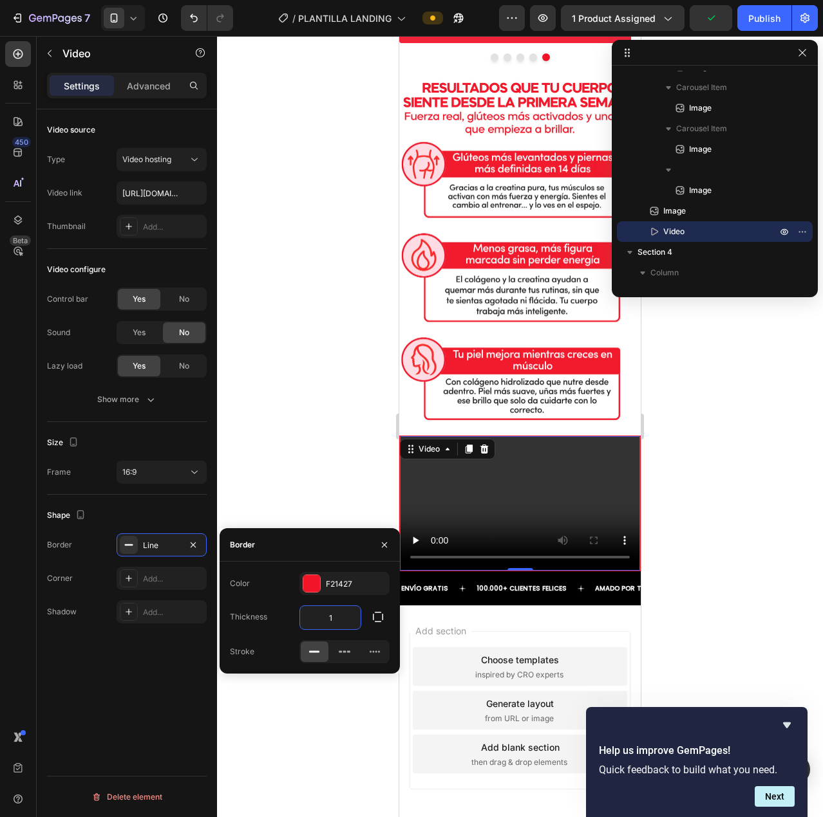
click at [334, 617] on input "1" at bounding box center [330, 617] width 61 height 23
click at [332, 617] on input "1" at bounding box center [330, 617] width 61 height 23
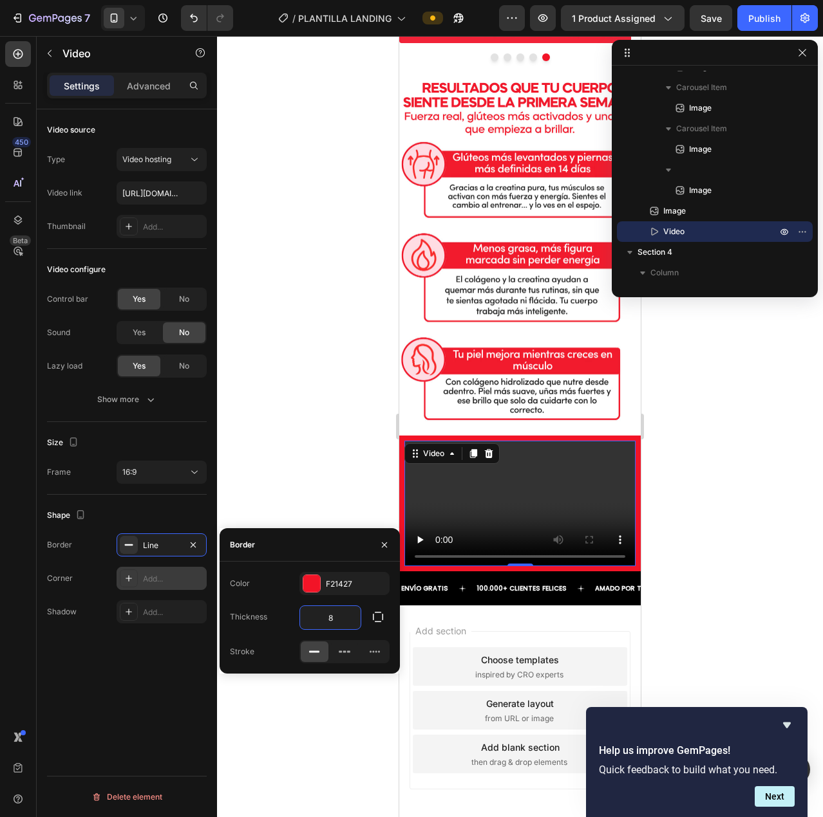
click at [155, 578] on div "Add..." at bounding box center [173, 579] width 61 height 12
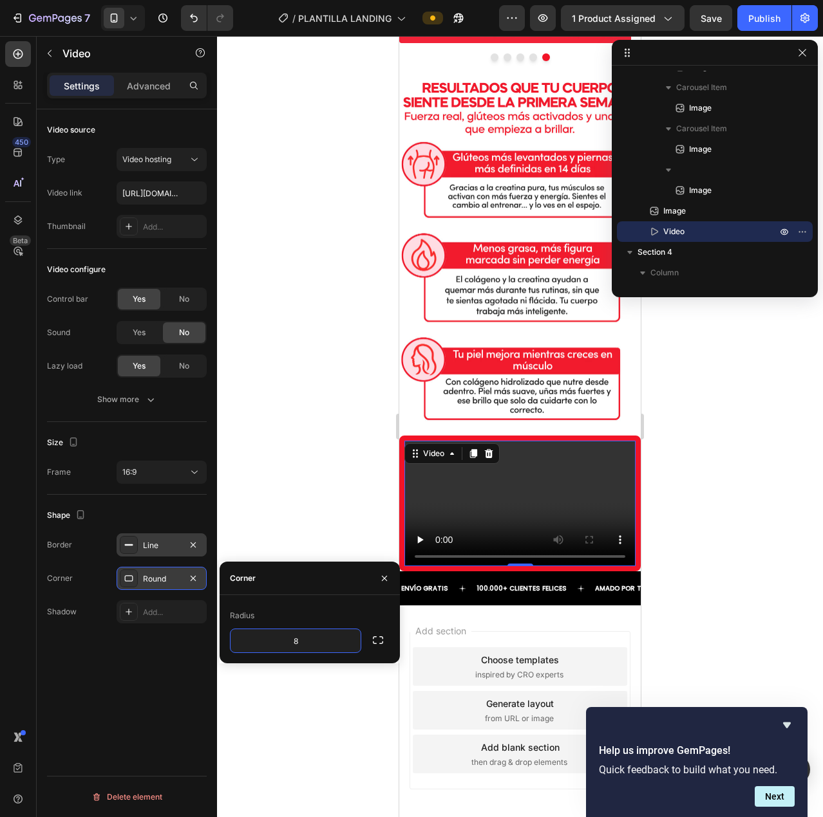
click at [167, 547] on div "Line" at bounding box center [161, 546] width 37 height 12
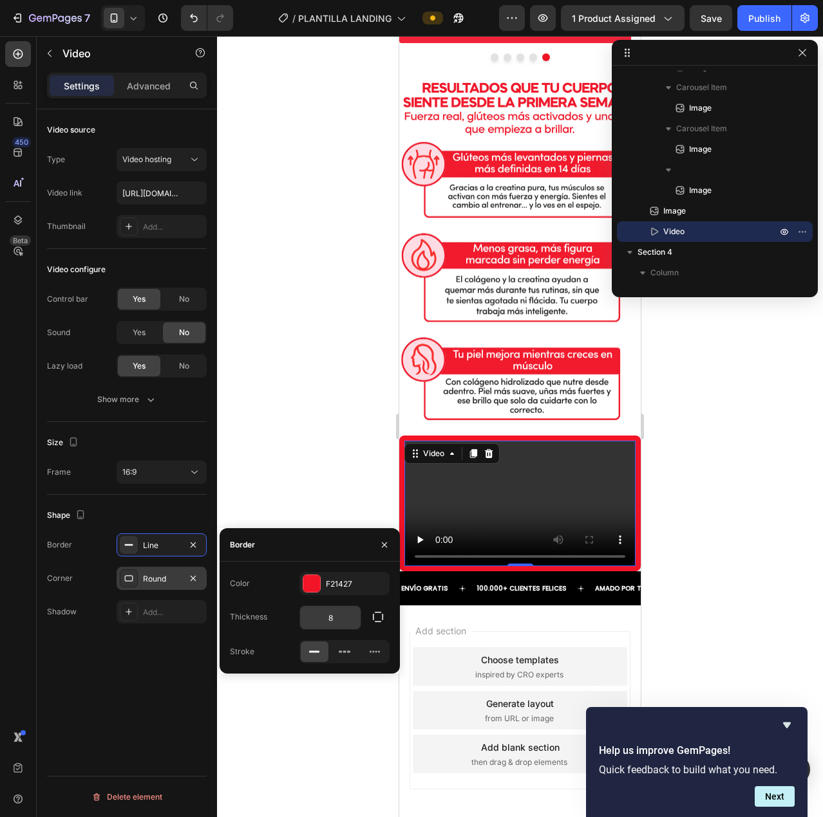
click at [330, 610] on input "8" at bounding box center [330, 617] width 61 height 23
type input "3"
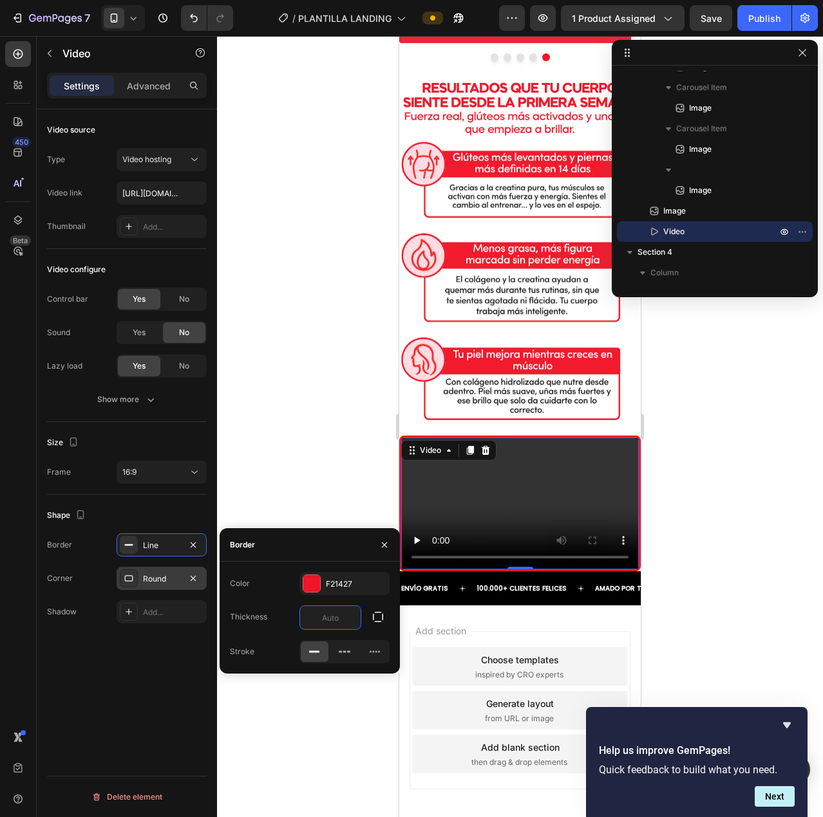
type input "4"
click at [155, 473] on div "16:9" at bounding box center [155, 473] width 66 height 12
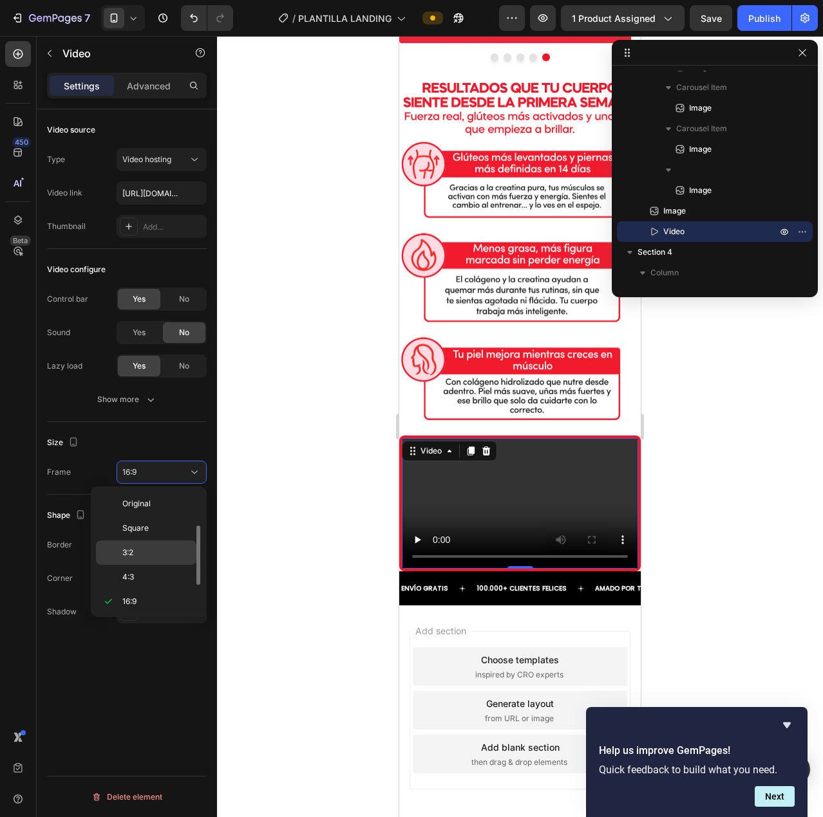
scroll to position [23, 0]
click at [149, 501] on p "Square" at bounding box center [156, 505] width 68 height 12
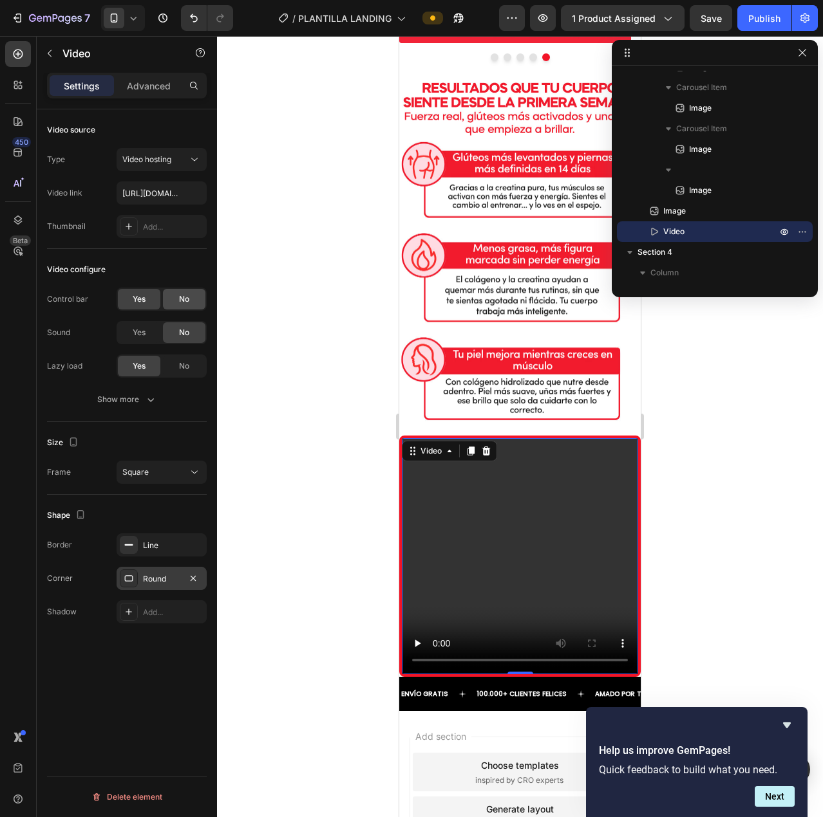
click at [172, 295] on div "No" at bounding box center [184, 299] width 42 height 21
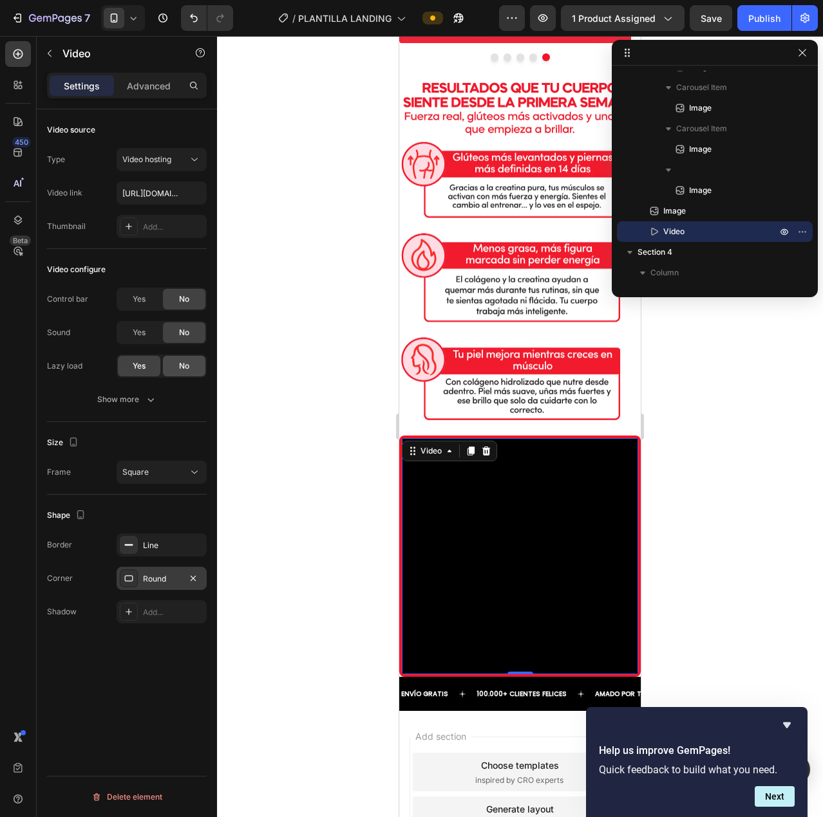
click at [194, 368] on div "No" at bounding box center [184, 366] width 42 height 21
click at [156, 364] on div "Yes" at bounding box center [139, 366] width 42 height 21
click at [133, 400] on div "Show more" at bounding box center [127, 399] width 60 height 13
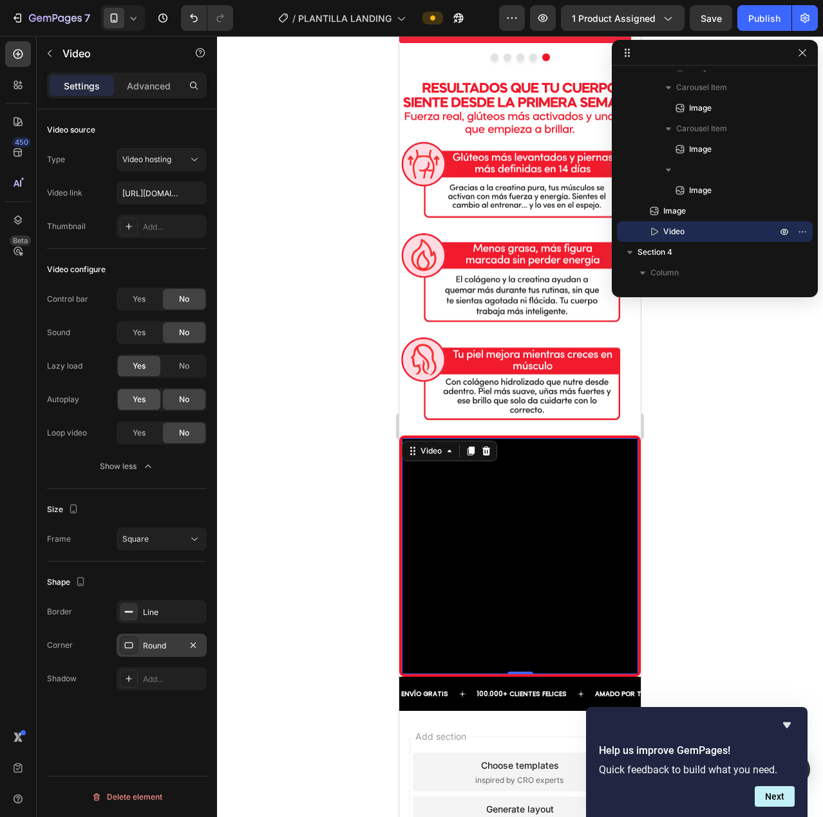
click at [128, 400] on div "Yes" at bounding box center [139, 399] width 42 height 21
click at [143, 434] on span "Yes" at bounding box center [139, 433] width 13 height 12
click at [172, 196] on input "https://cdn.shopify.com/videos/c/o/v/2cd3deb506b54b009063f7270ab5cf2e.mp4" at bounding box center [162, 193] width 90 height 23
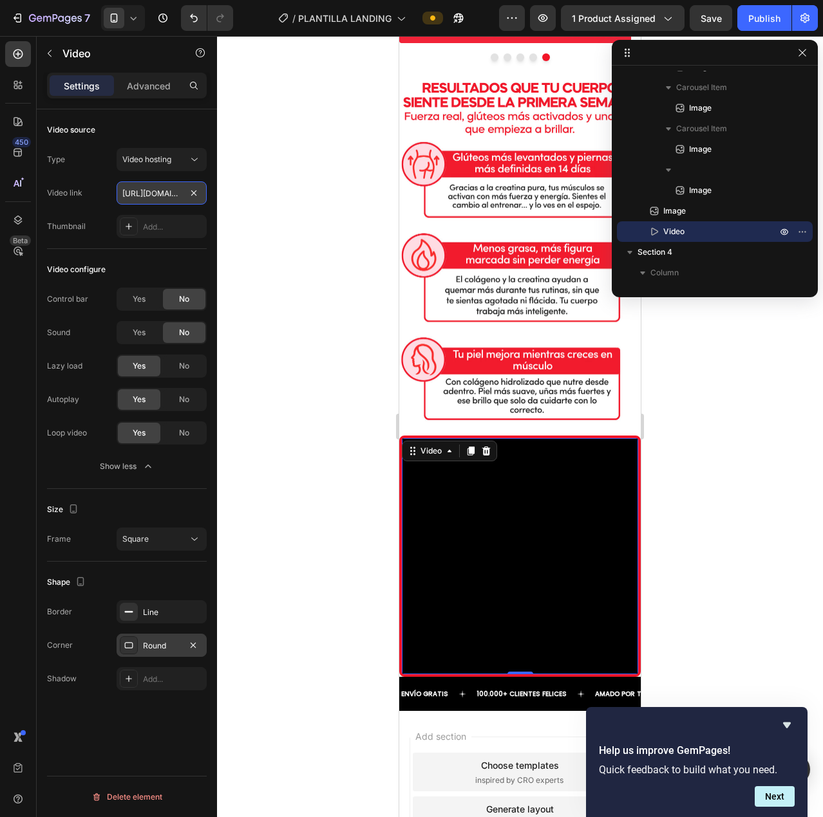
paste input "7c974adddd894a6ea8364e5e6a7d8a00"
type input "https://cdn.shopify.com/videos/c/o/v/7c974adddd894a6ea8364e5e6a7d8a00.mp4"
click at [150, 84] on p "Advanced" at bounding box center [149, 86] width 44 height 14
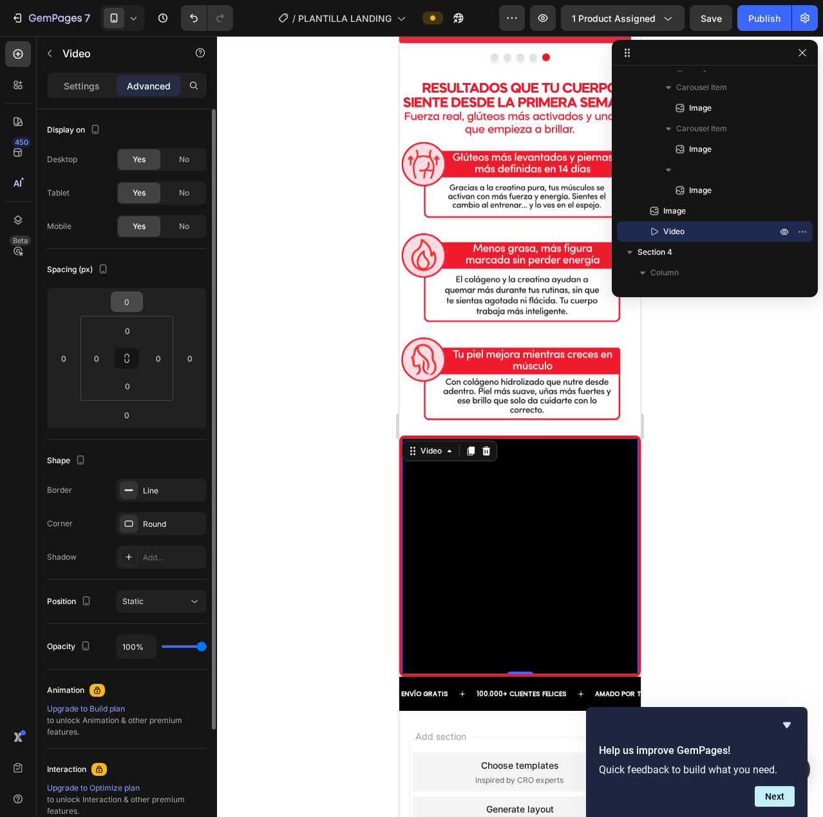
click at [127, 306] on input "0" at bounding box center [127, 301] width 26 height 19
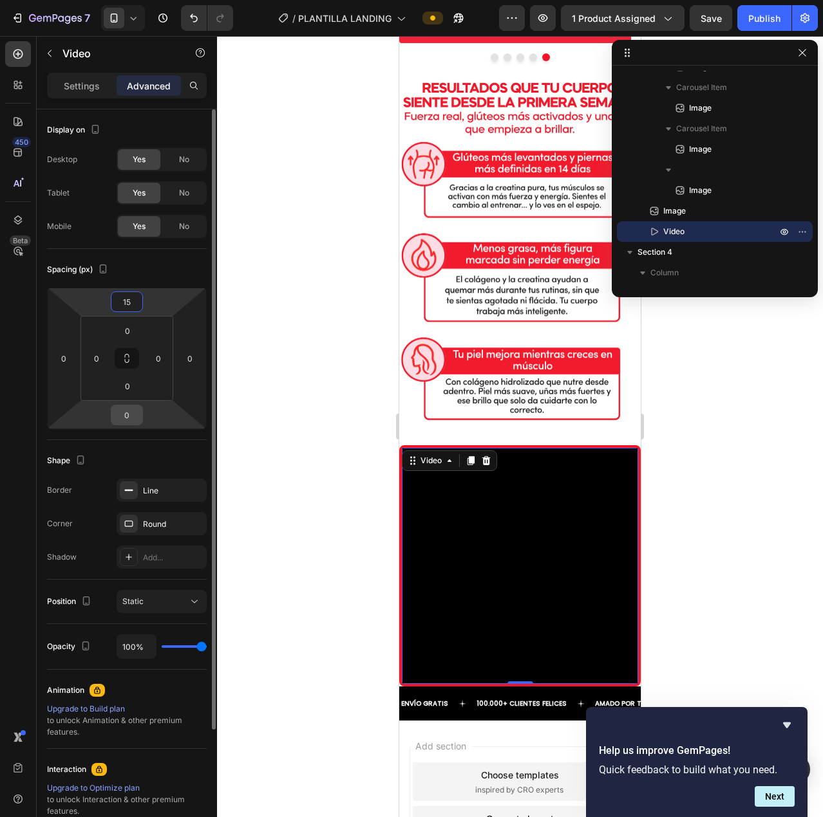
type input "15"
click at [126, 419] on input "0" at bounding box center [127, 415] width 26 height 19
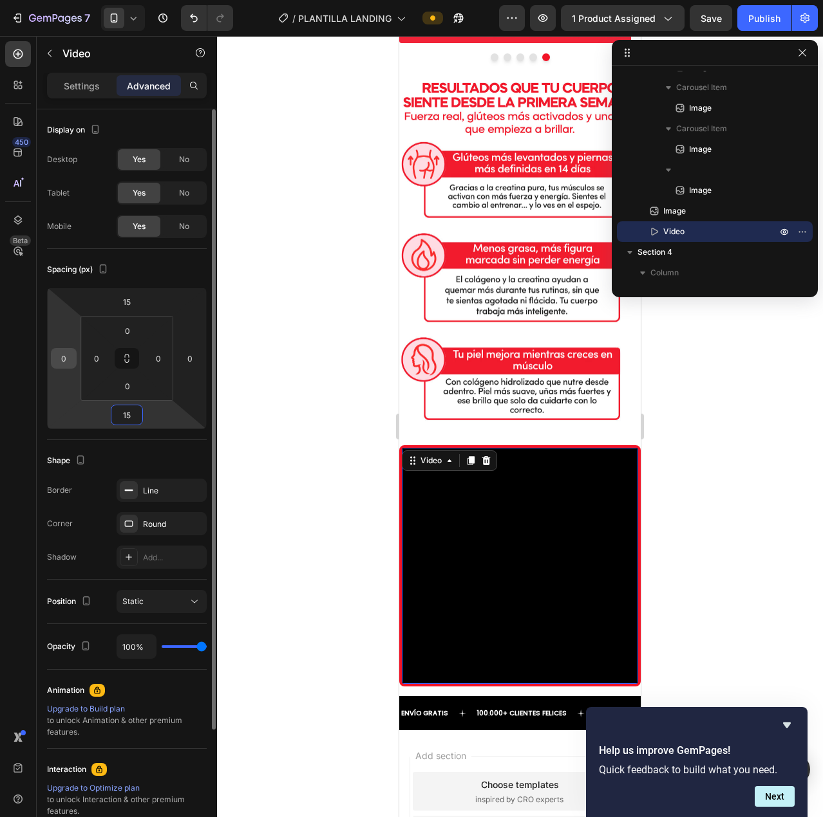
type input "15"
click at [67, 357] on input "0" at bounding box center [63, 358] width 19 height 19
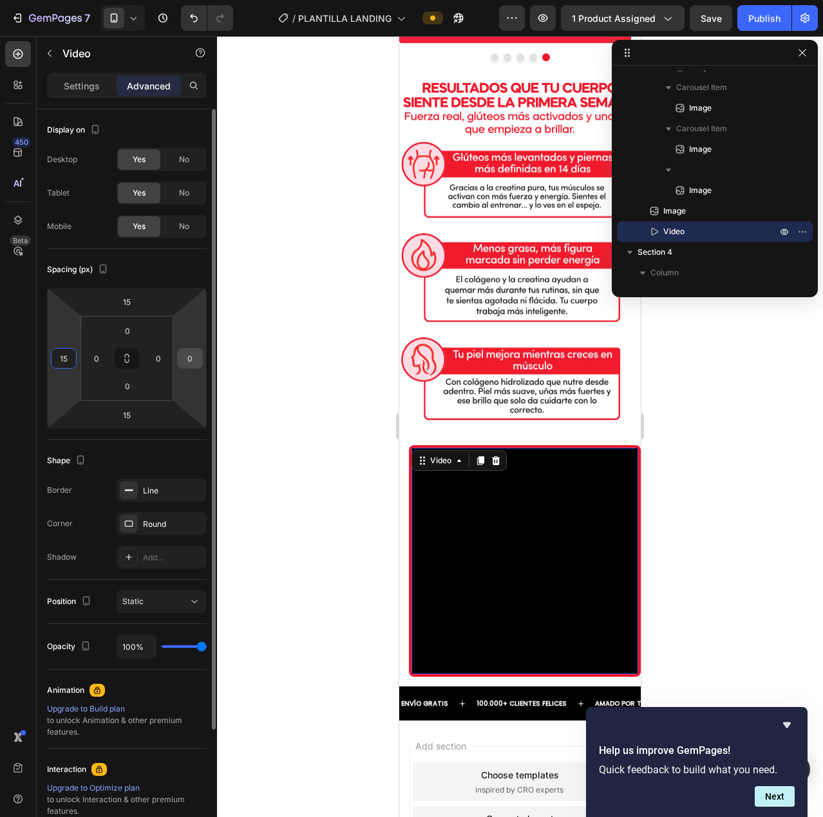
type input "15"
click at [198, 360] on input "0" at bounding box center [189, 358] width 19 height 19
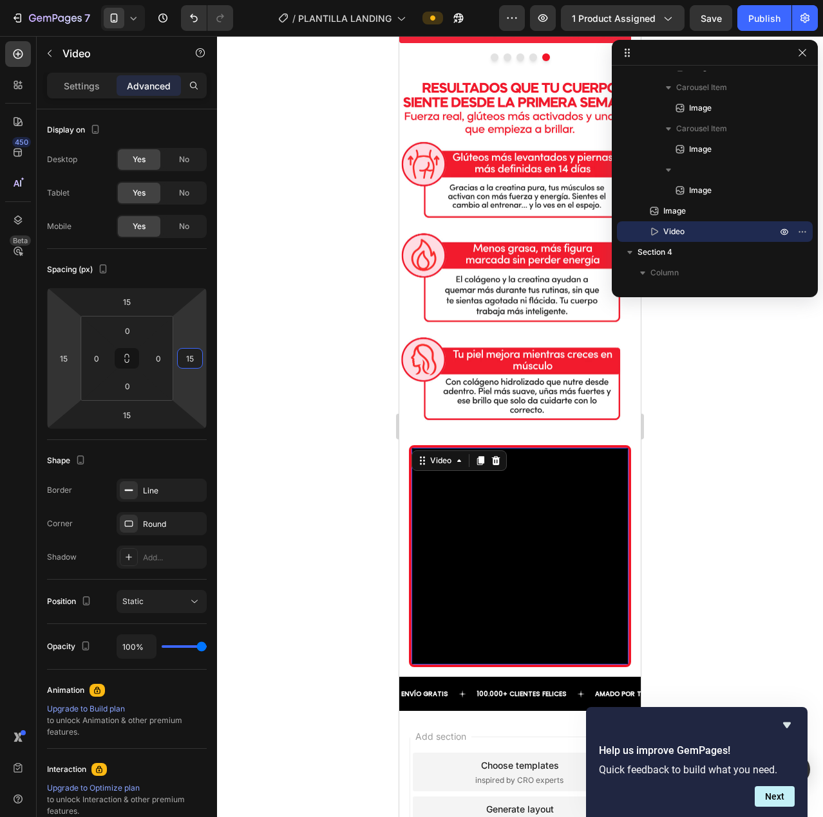
type input "15"
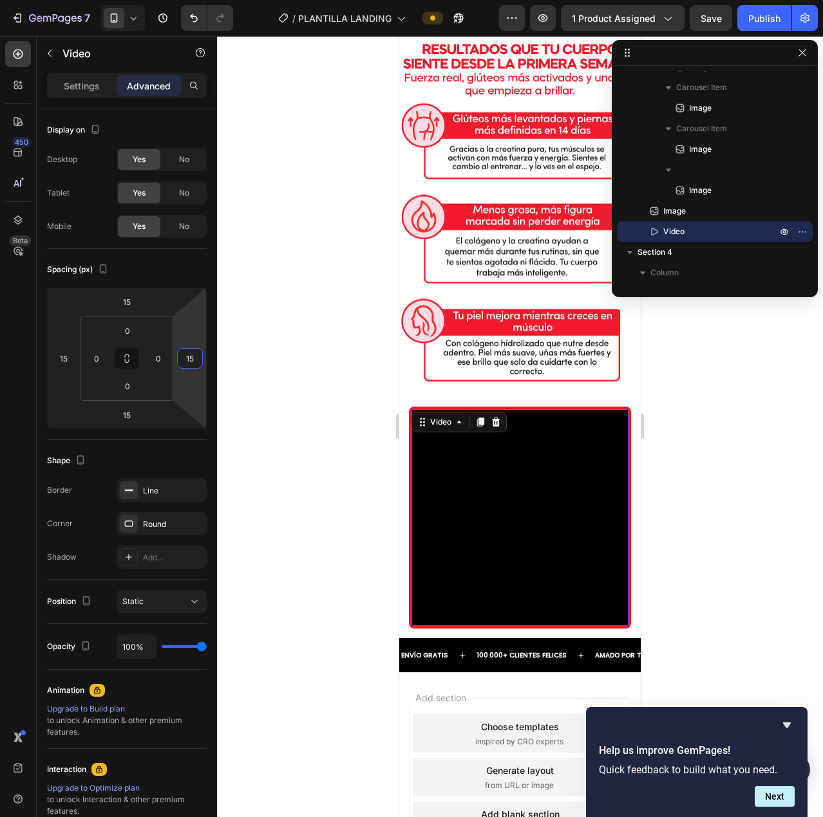
scroll to position [2216, 0]
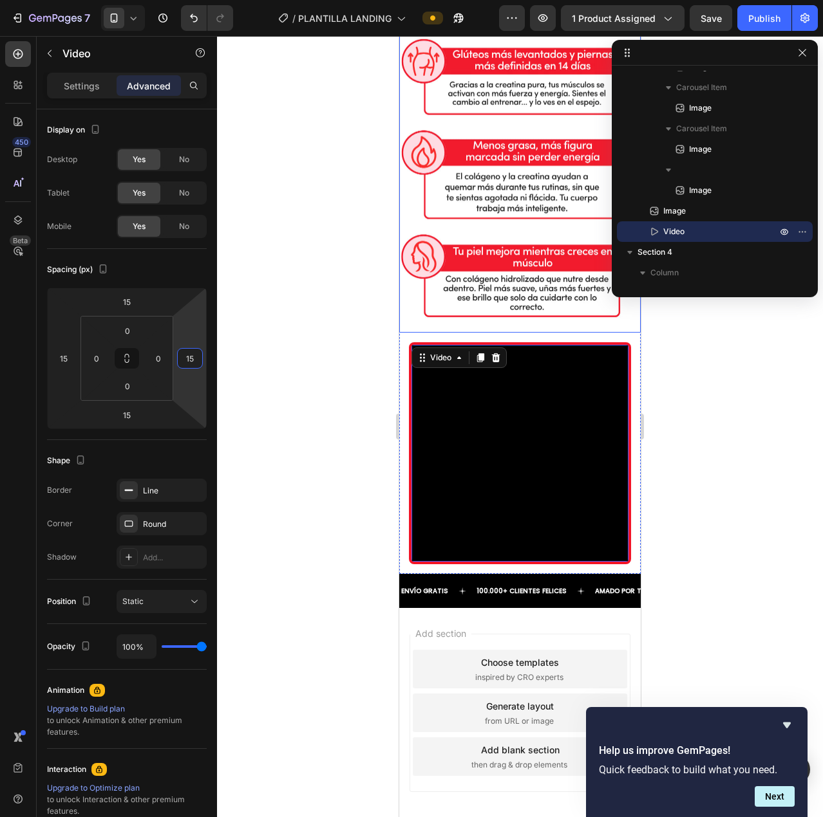
click at [532, 208] on img at bounding box center [519, 152] width 241 height 362
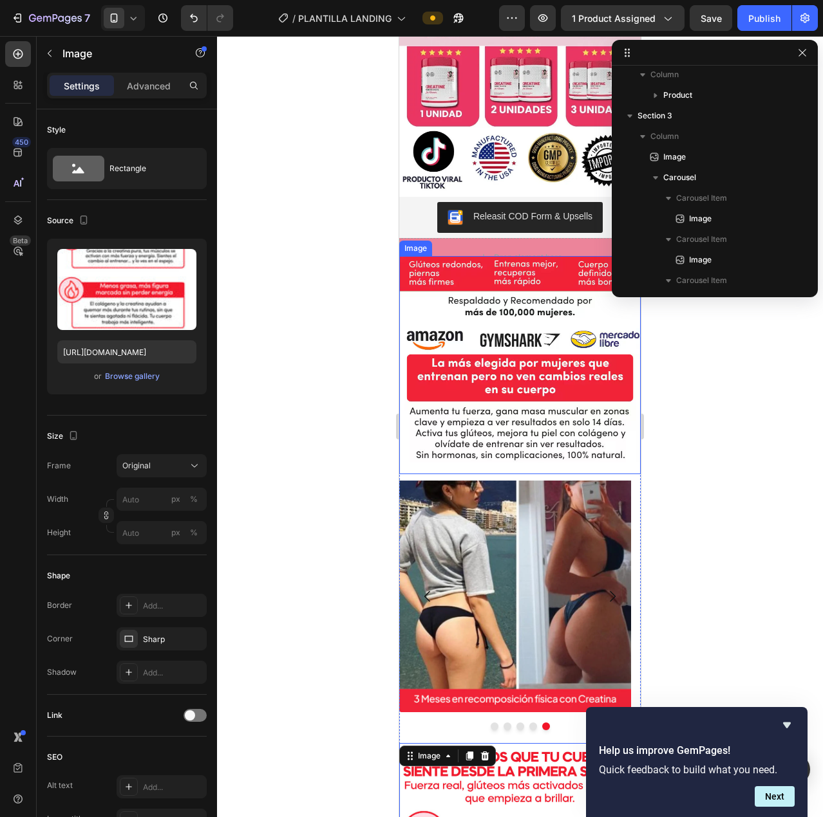
scroll to position [1830, 0]
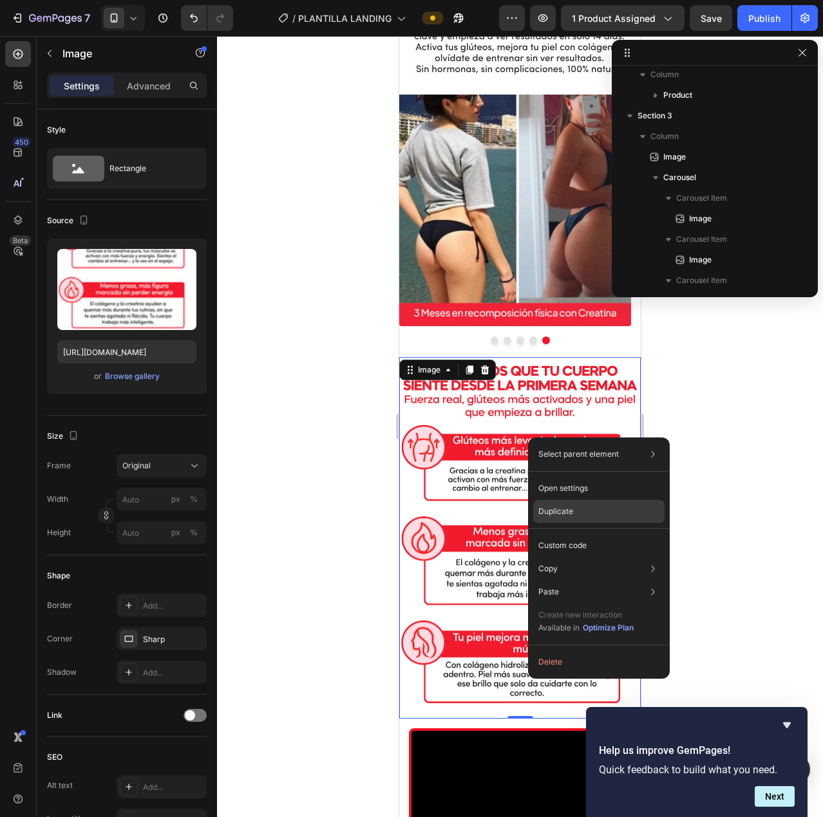
drag, startPoint x: 594, startPoint y: 504, endPoint x: 91, endPoint y: 419, distance: 510.5
click at [594, 504] on div "Duplicate" at bounding box center [598, 511] width 131 height 23
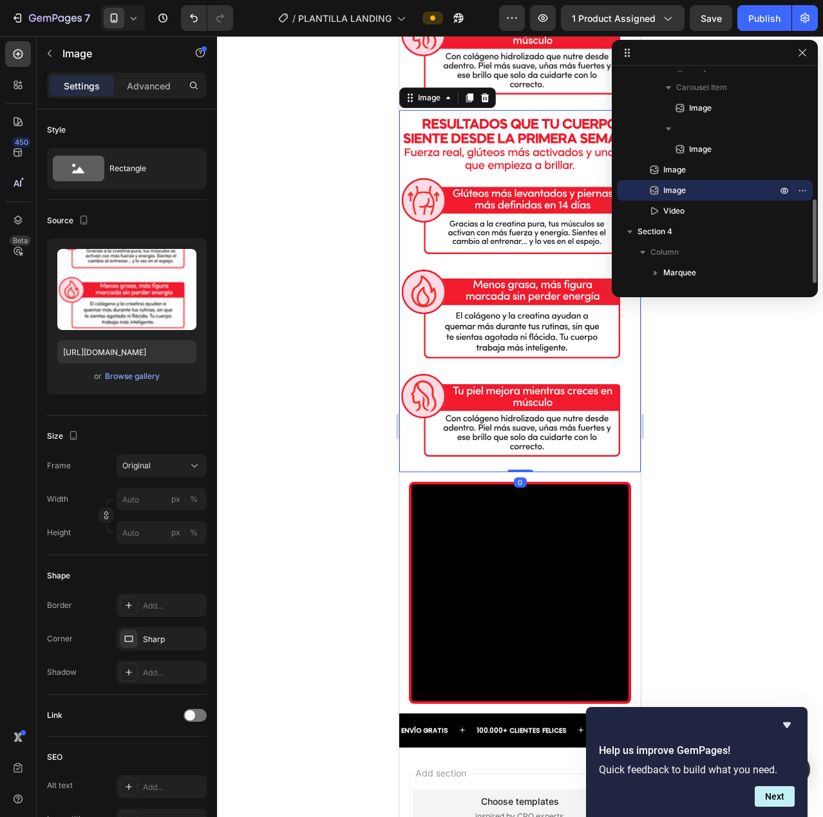
scroll to position [2445, 0]
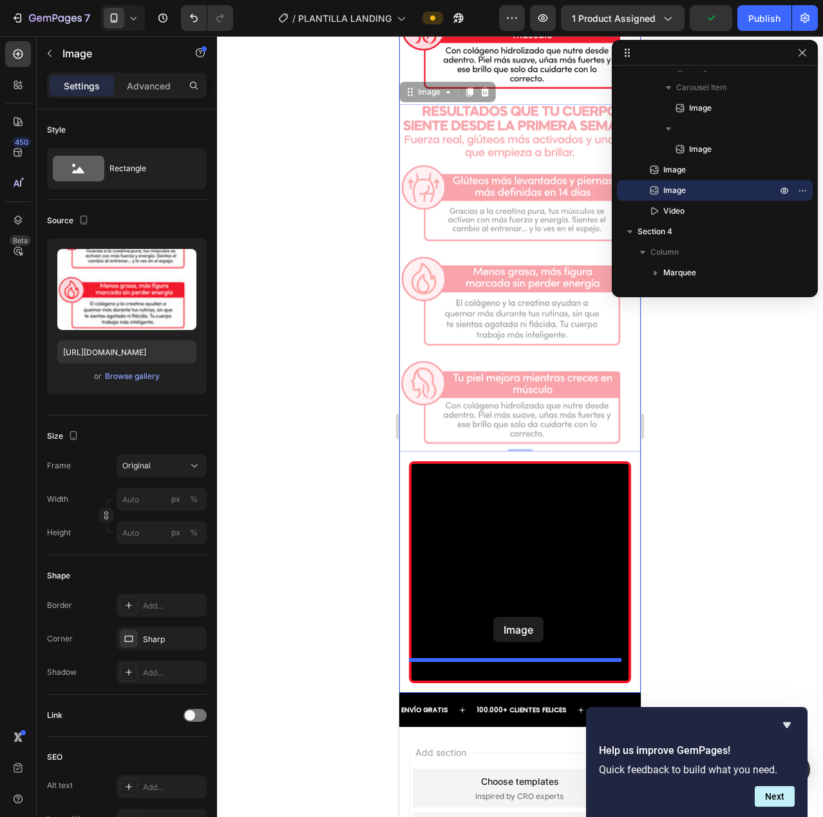
drag, startPoint x: 411, startPoint y: 69, endPoint x: 493, endPoint y: 617, distance: 554.5
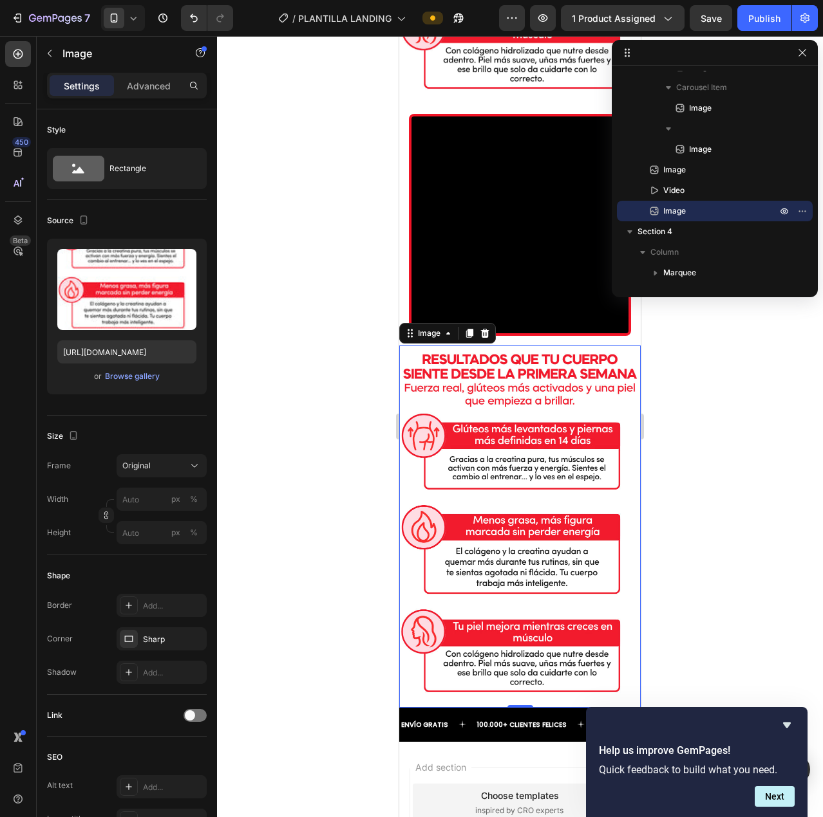
click at [513, 481] on img at bounding box center [519, 527] width 241 height 362
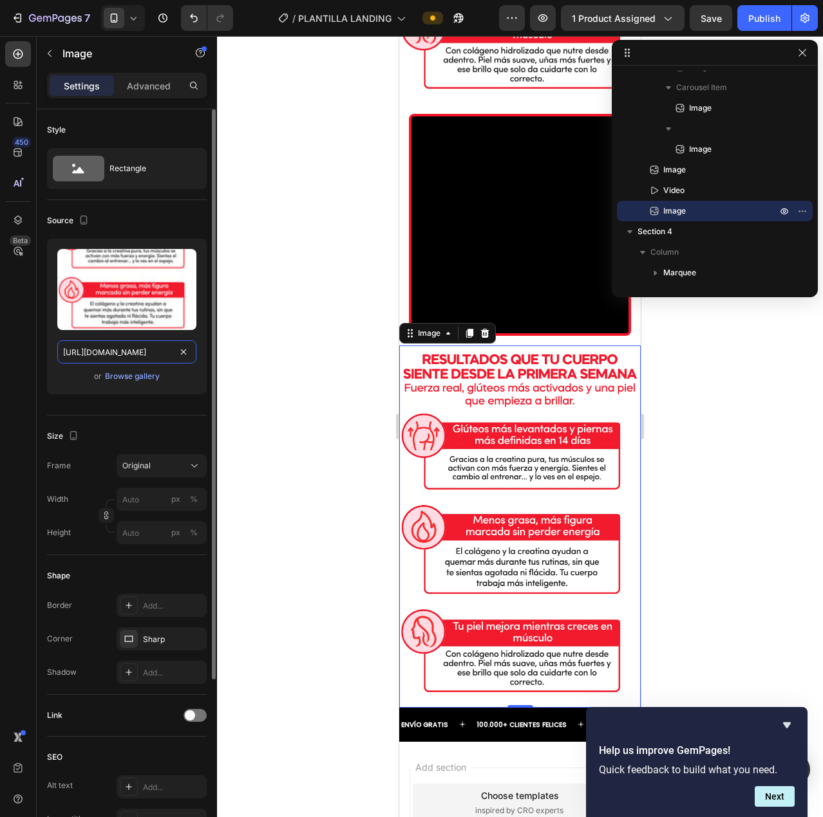
click at [154, 352] on input "https://cdn.shopify.com/s/files/1/0725/9786/4588/files/Mas_de_10_000_Clientas_s…" at bounding box center [126, 351] width 139 height 23
paste input "1_768x_e599df91-5e2f-436d-a410-2ca6e2a913c4.avif?v=1758817121"
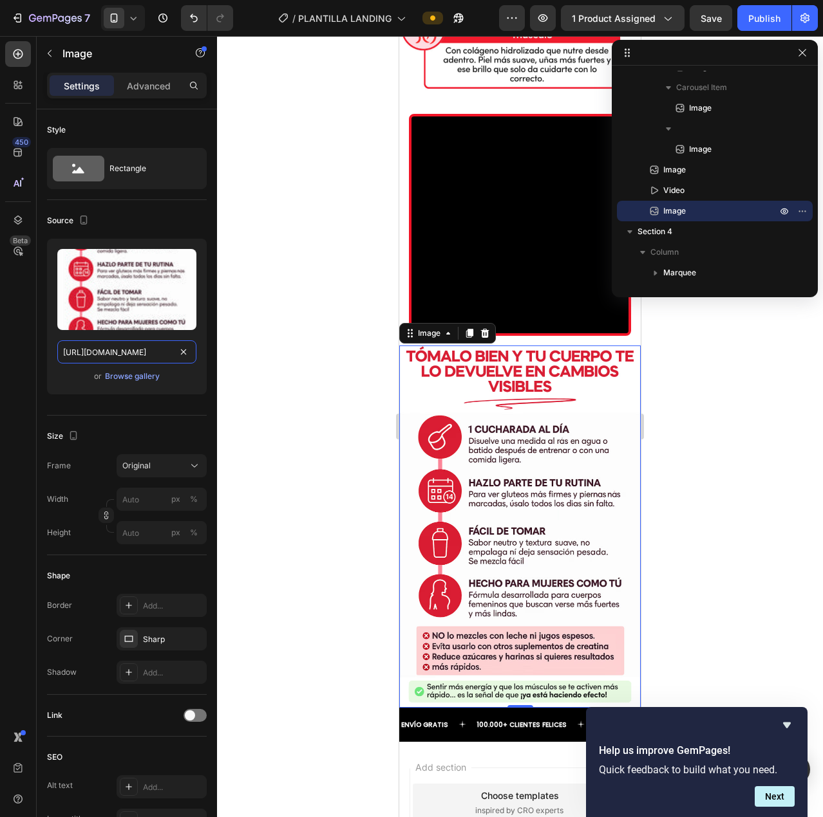
type input "https://cdn.shopify.com/s/files/1/0725/9786/4588/files/Mas_de_10_000_Clientas_s…"
click at [259, 387] on div at bounding box center [520, 426] width 606 height 781
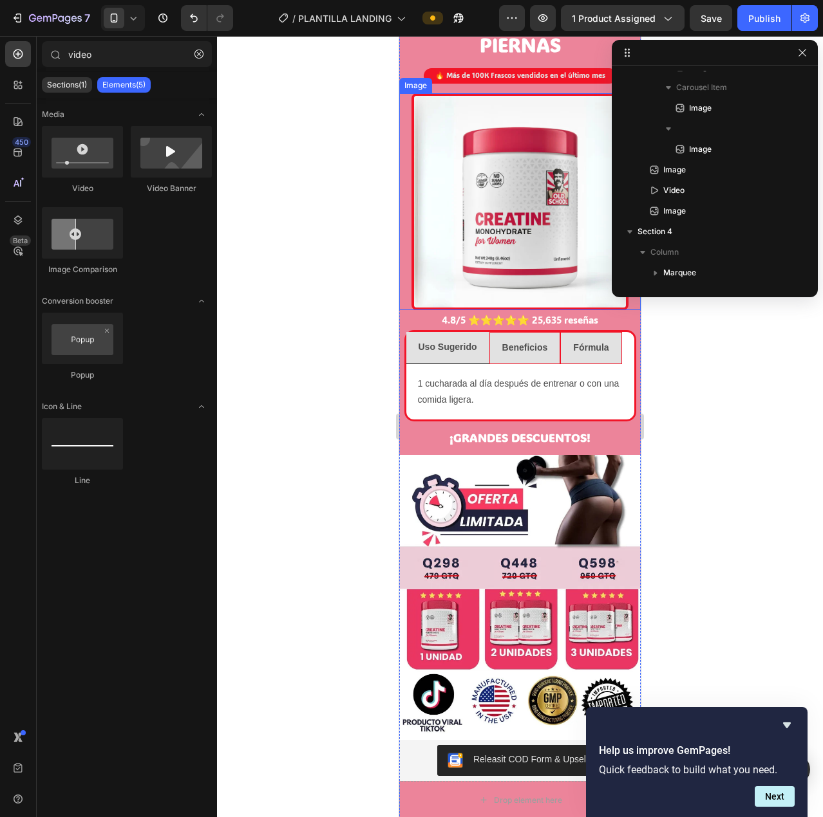
scroll to position [900, 0]
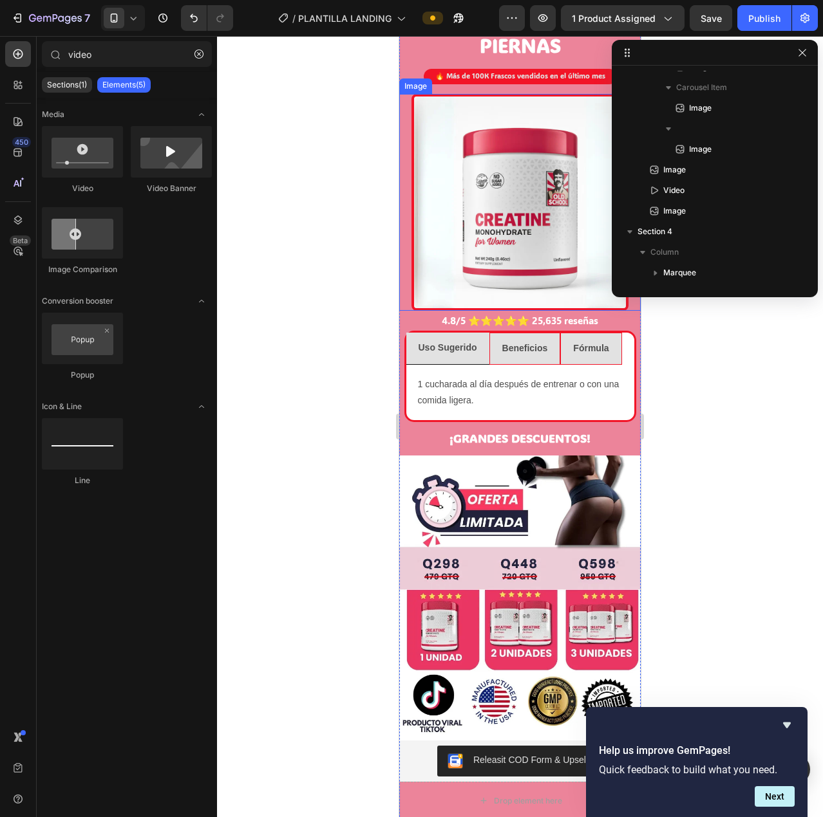
click at [404, 294] on div at bounding box center [519, 203] width 241 height 218
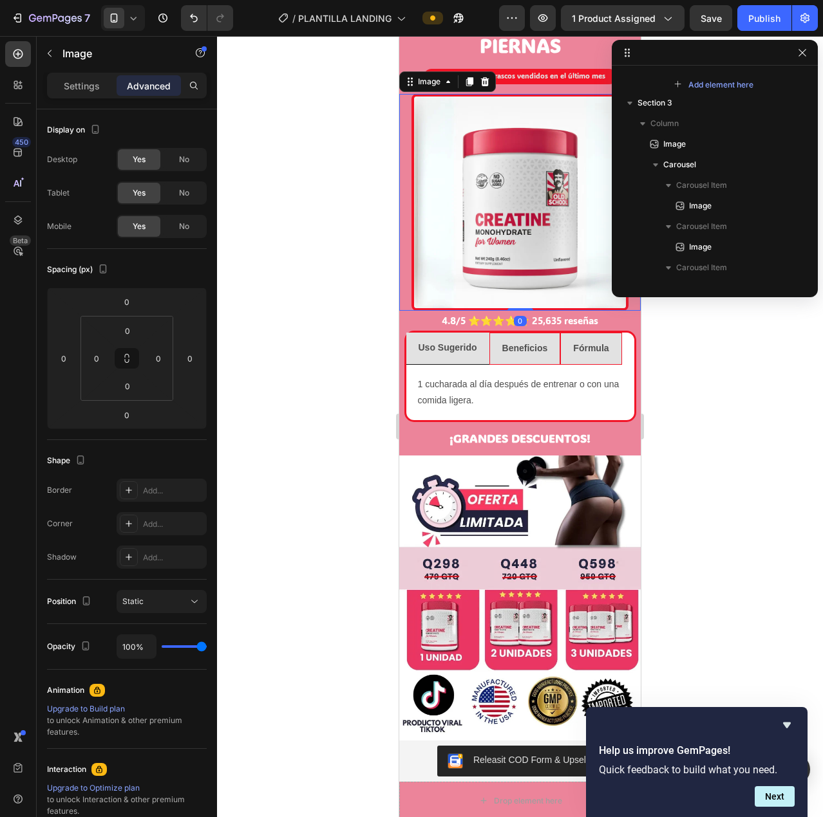
scroll to position [100, 0]
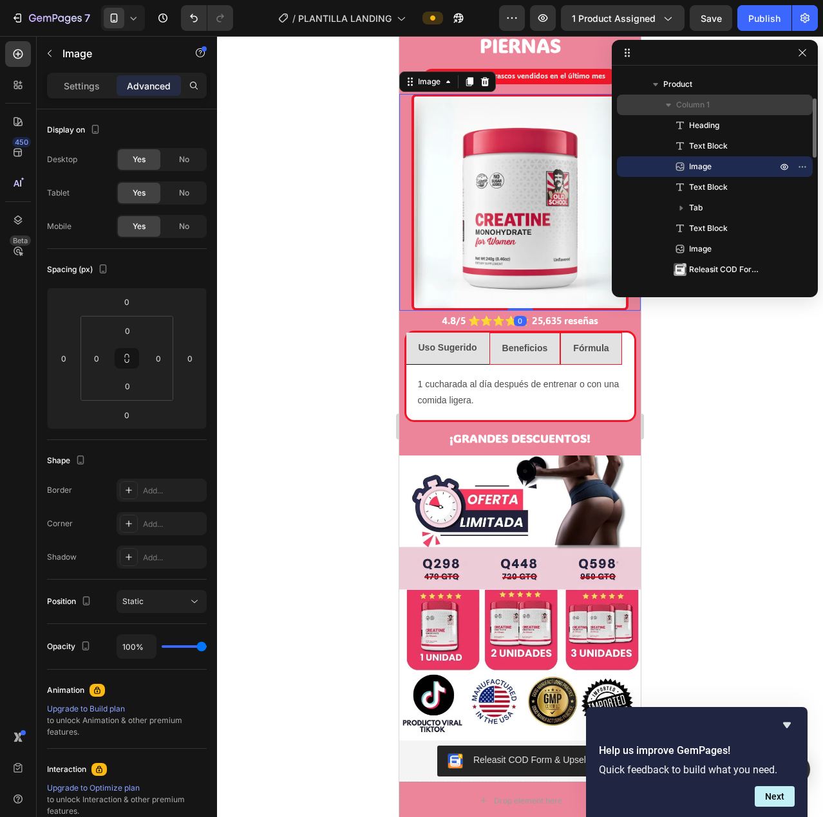
click at [692, 106] on span "Column 1" at bounding box center [692, 104] width 33 height 13
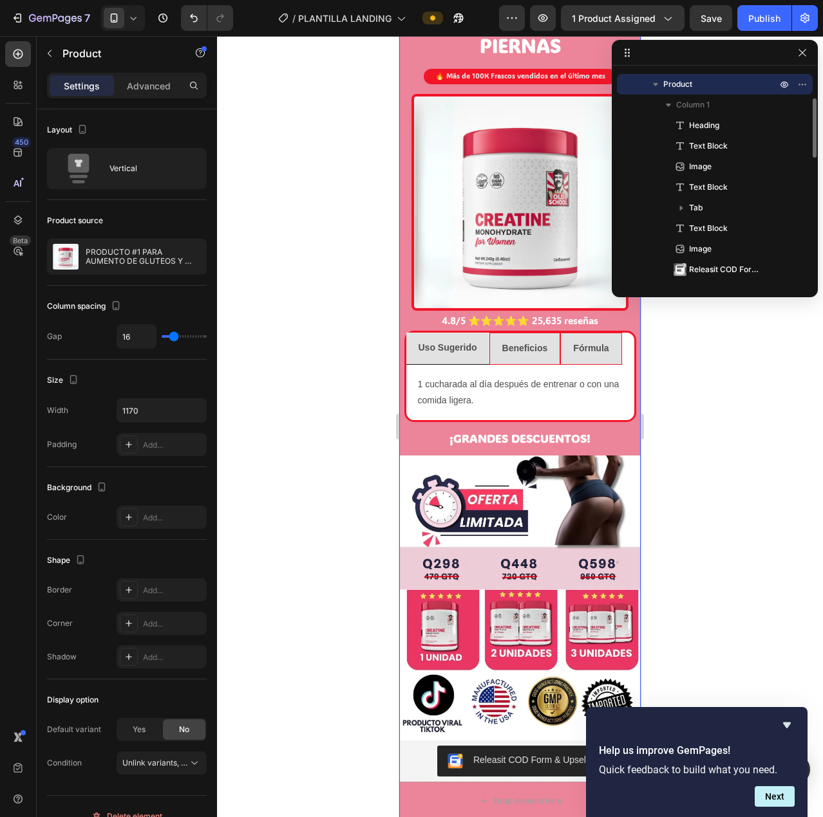
scroll to position [0, 0]
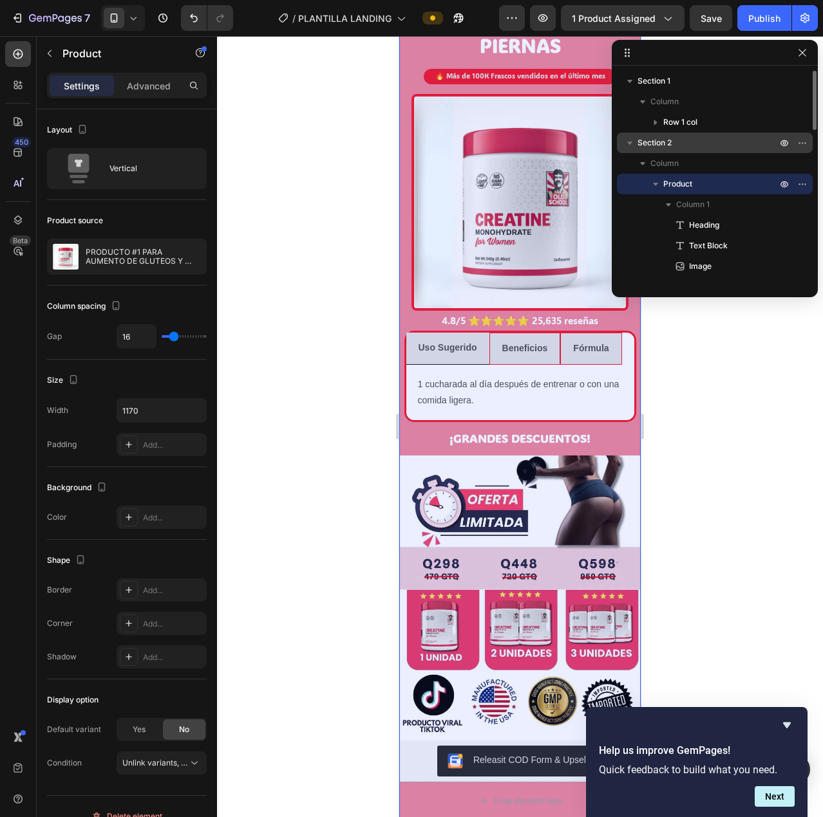
click at [664, 139] on span "Section 2" at bounding box center [654, 142] width 34 height 13
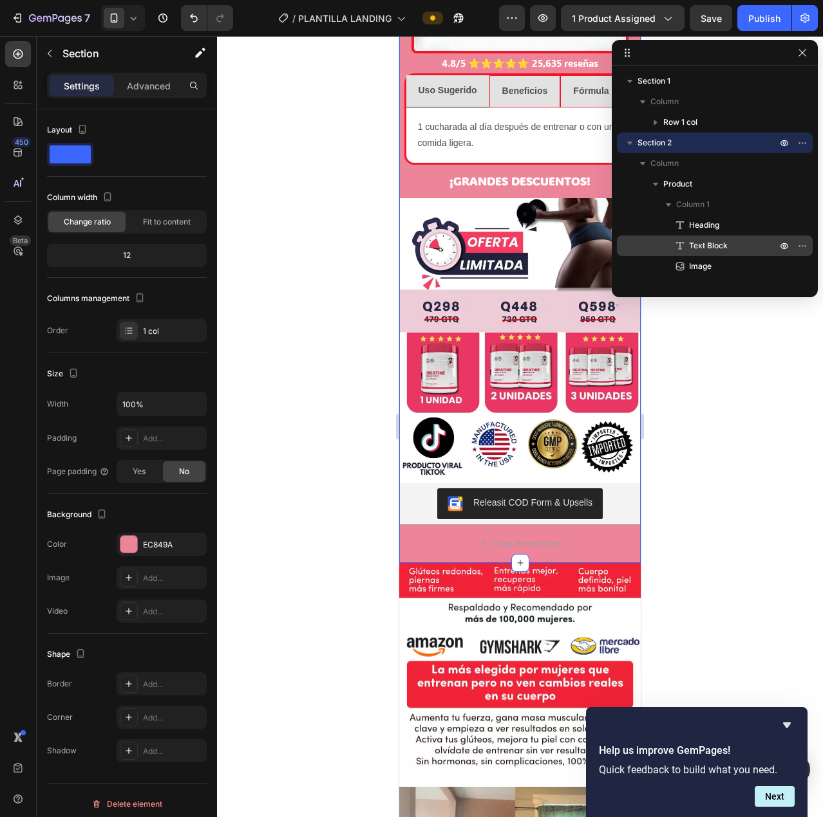
scroll to position [193, 0]
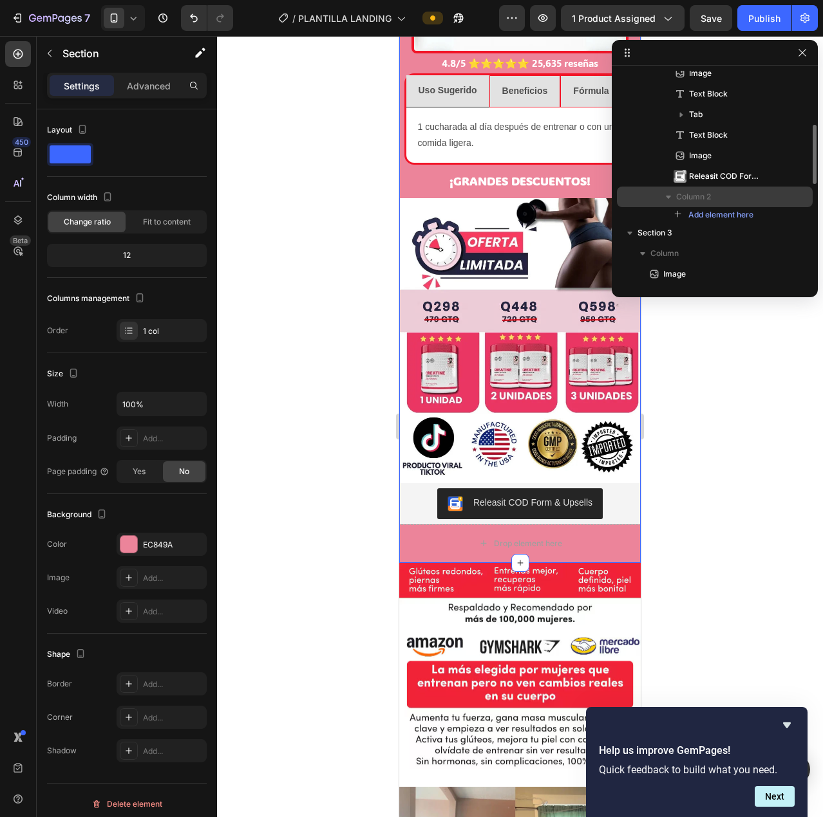
click at [708, 198] on span "Column 2" at bounding box center [693, 197] width 35 height 13
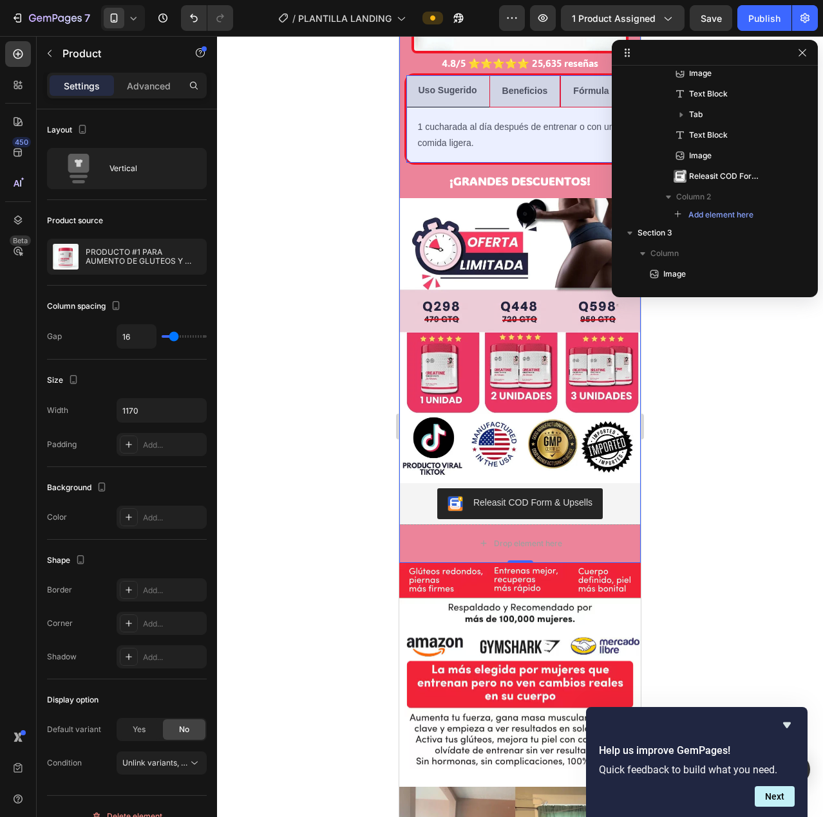
scroll to position [0, 0]
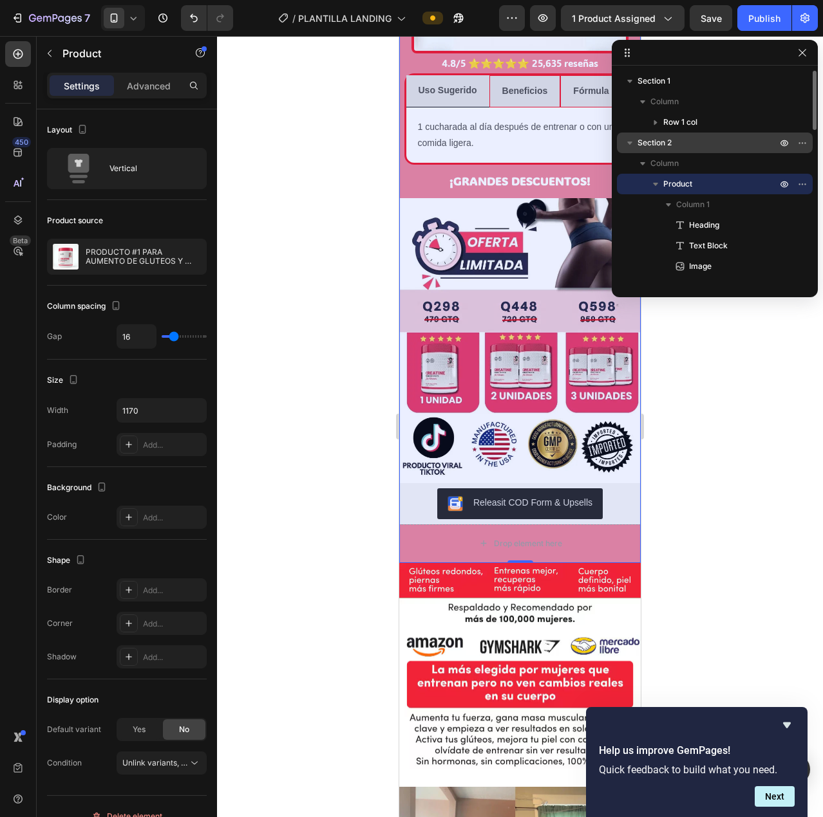
click at [671, 142] on span "Section 2" at bounding box center [654, 142] width 34 height 13
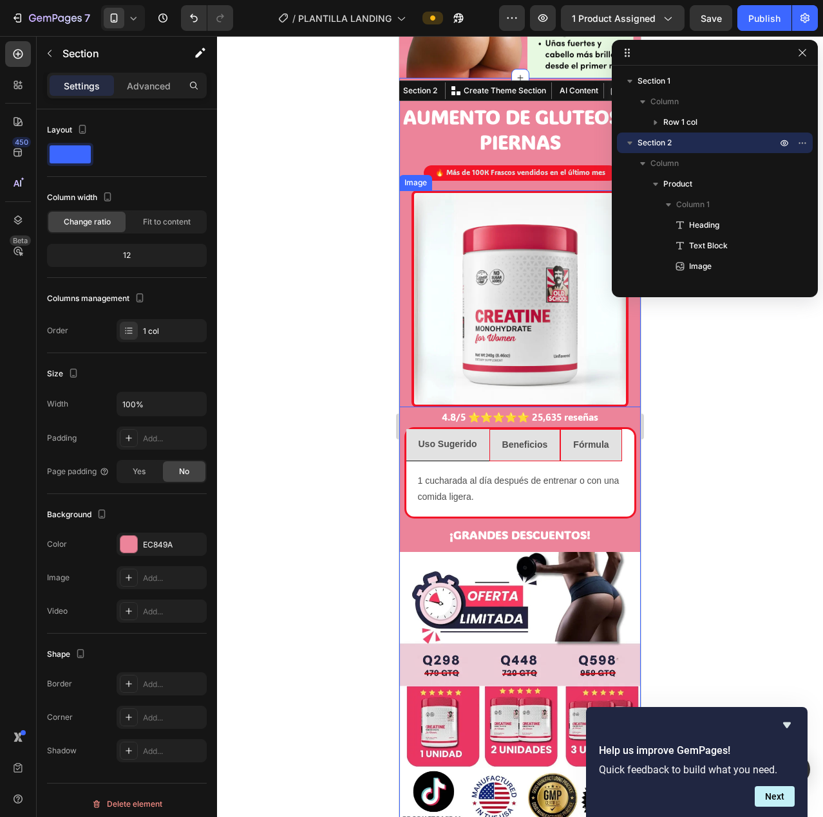
scroll to position [800, 0]
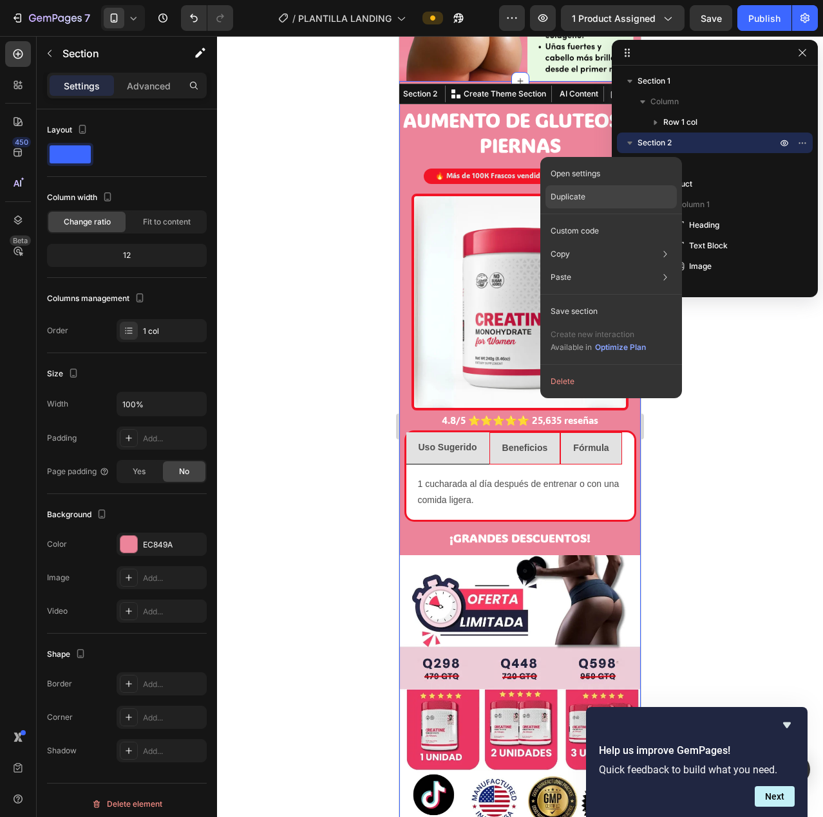
click at [595, 196] on div "Duplicate" at bounding box center [610, 196] width 131 height 23
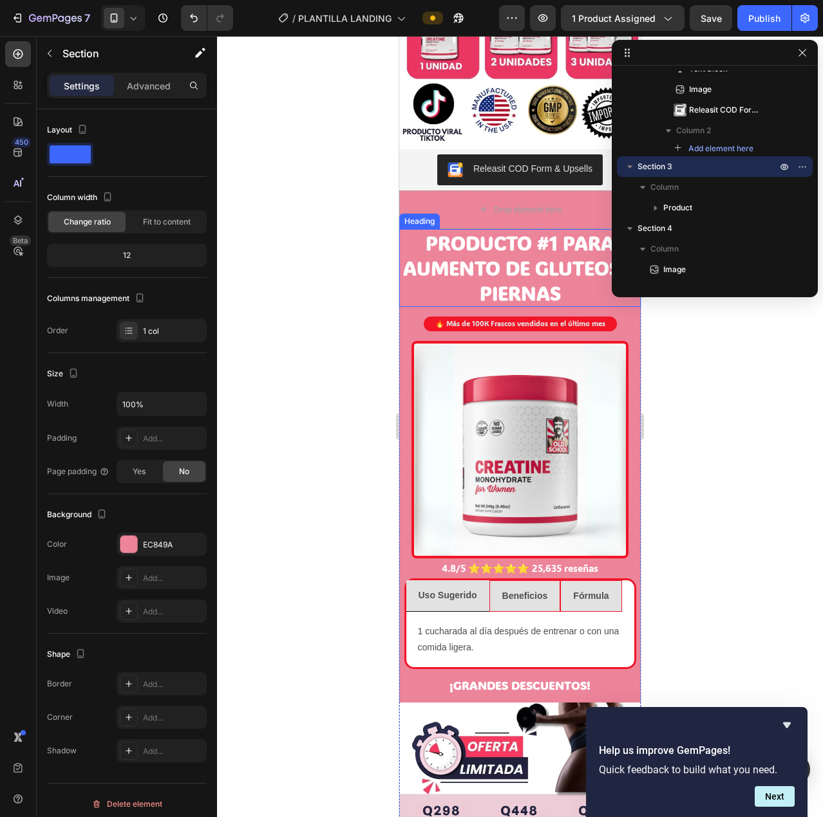
scroll to position [1490, 0]
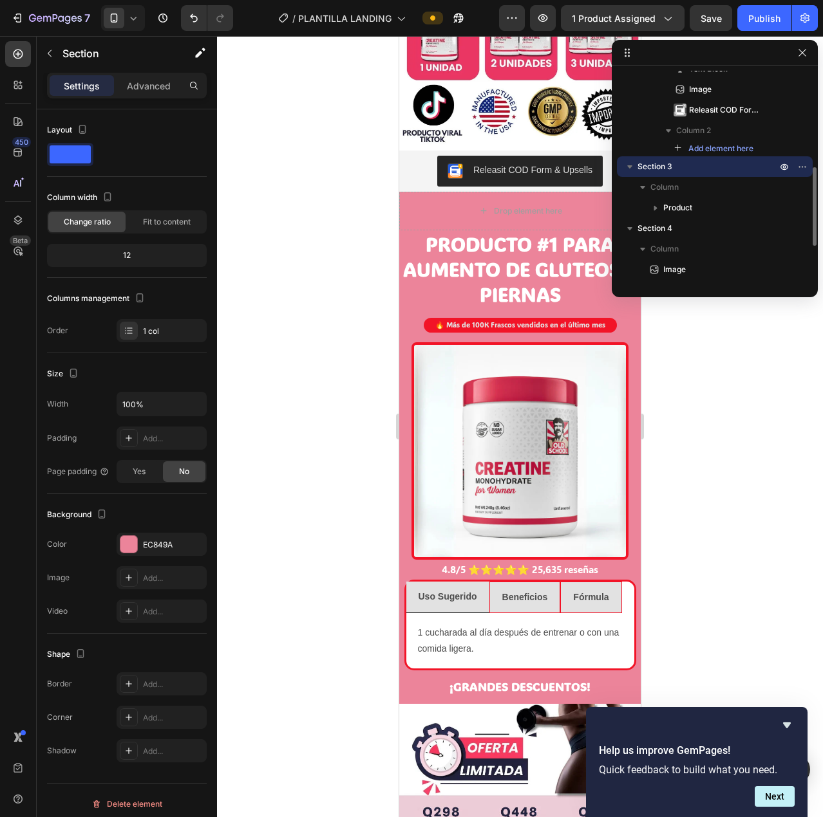
drag, startPoint x: 657, startPoint y: 171, endPoint x: 798, endPoint y: 175, distance: 141.7
click at [797, 177] on div "Section 3 Column Product" at bounding box center [715, 187] width 196 height 62
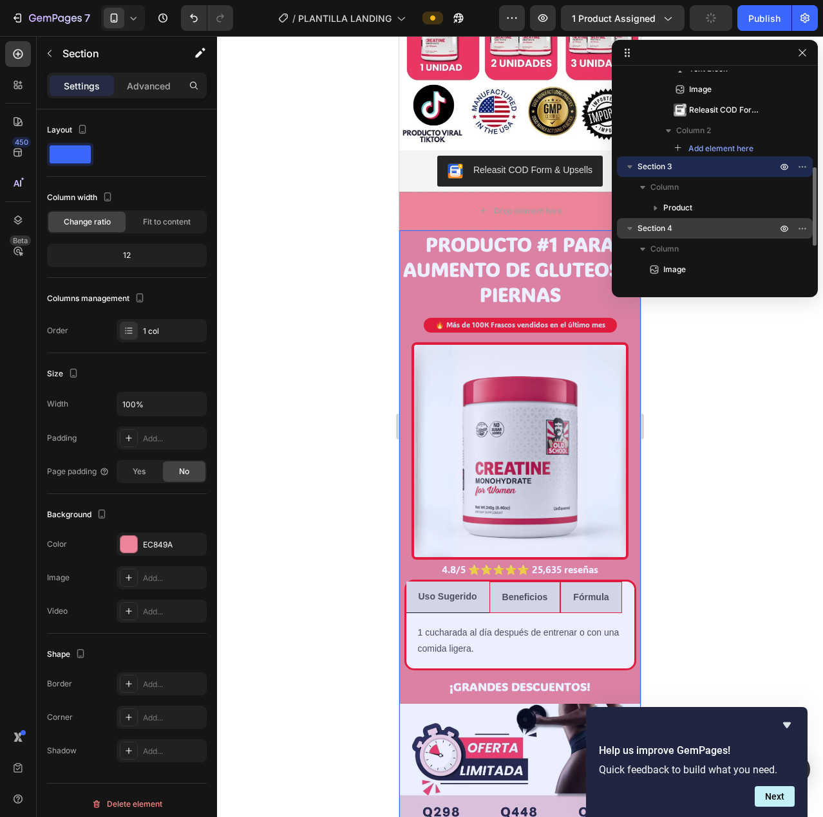
drag, startPoint x: 654, startPoint y: 228, endPoint x: 706, endPoint y: 220, distance: 52.8
click at [707, 217] on div "Section 1 Column Row 1 col Section 2 Column Product Column 1 Heading Text Block…" at bounding box center [714, 177] width 206 height 212
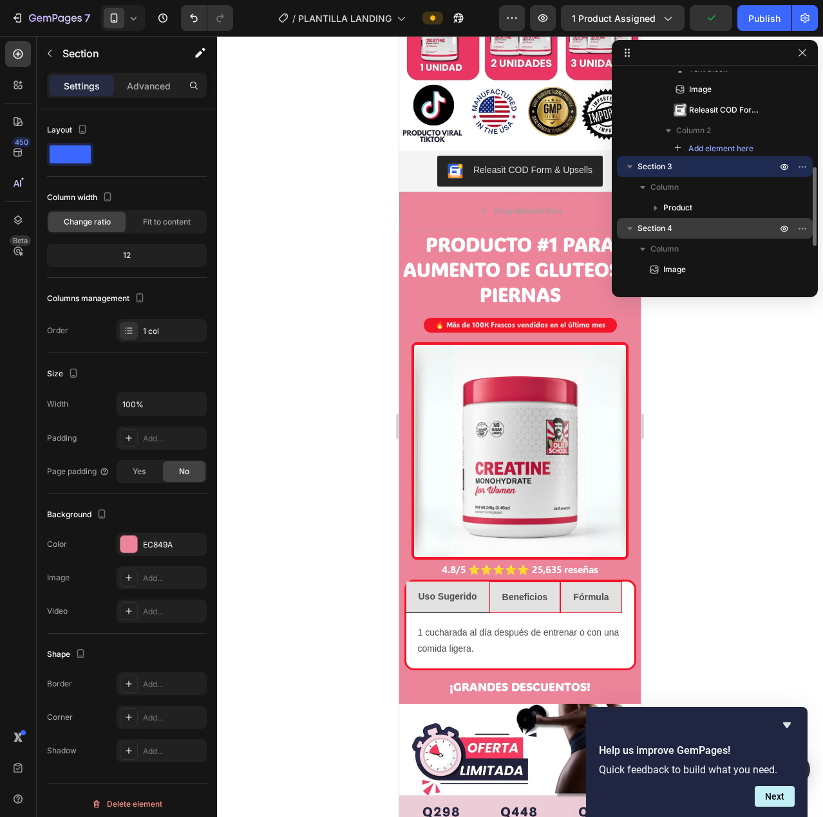
click at [703, 224] on p "Section 4" at bounding box center [708, 228] width 142 height 13
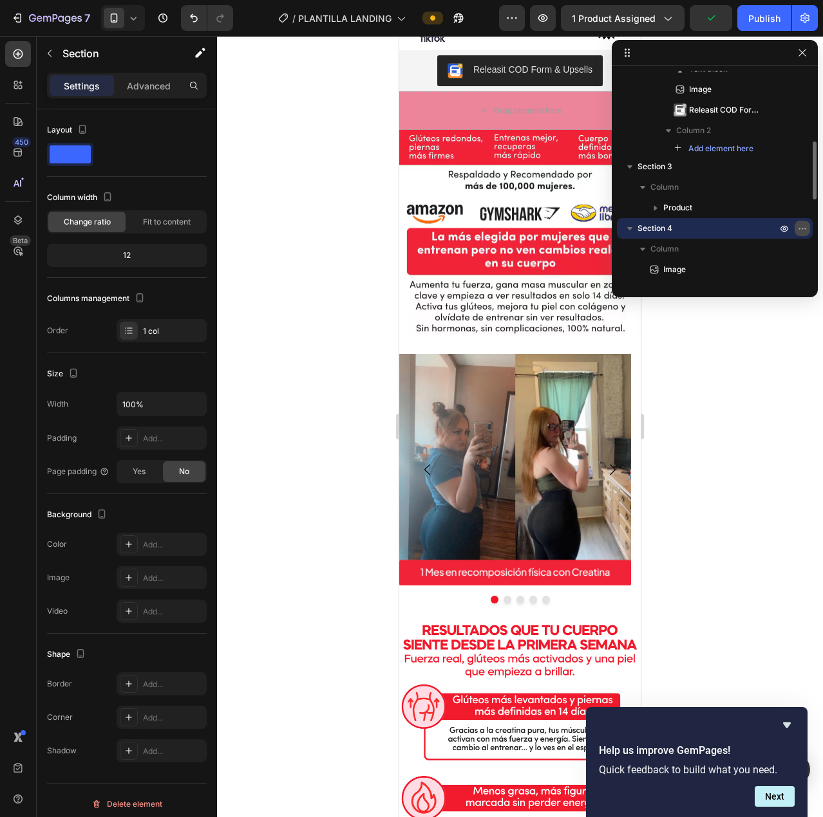
click at [803, 229] on icon "button" at bounding box center [802, 228] width 10 height 10
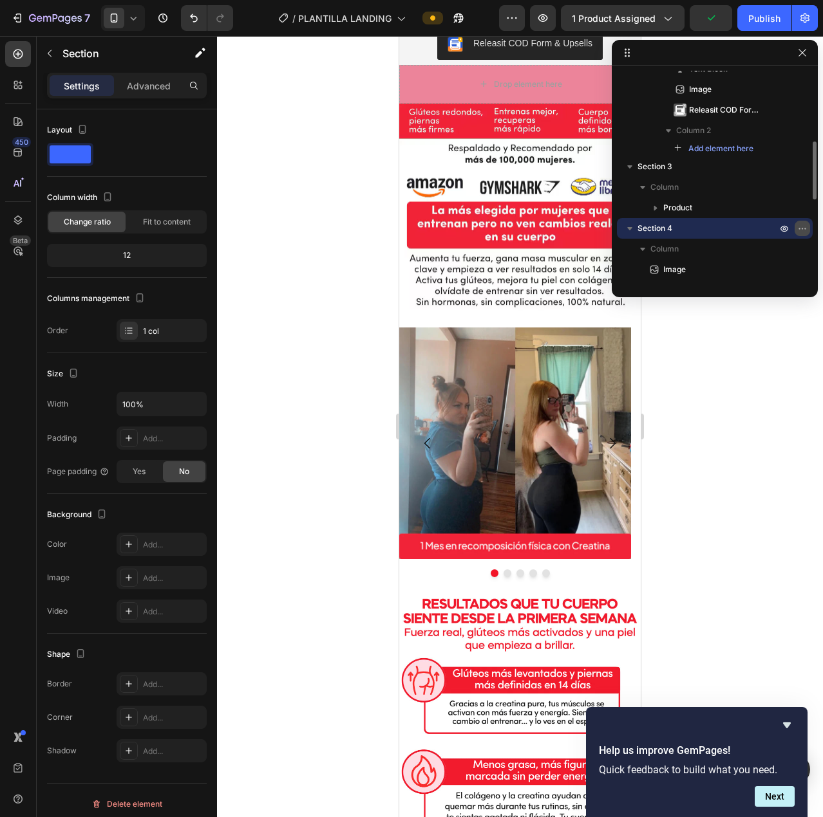
scroll to position [2438, 0]
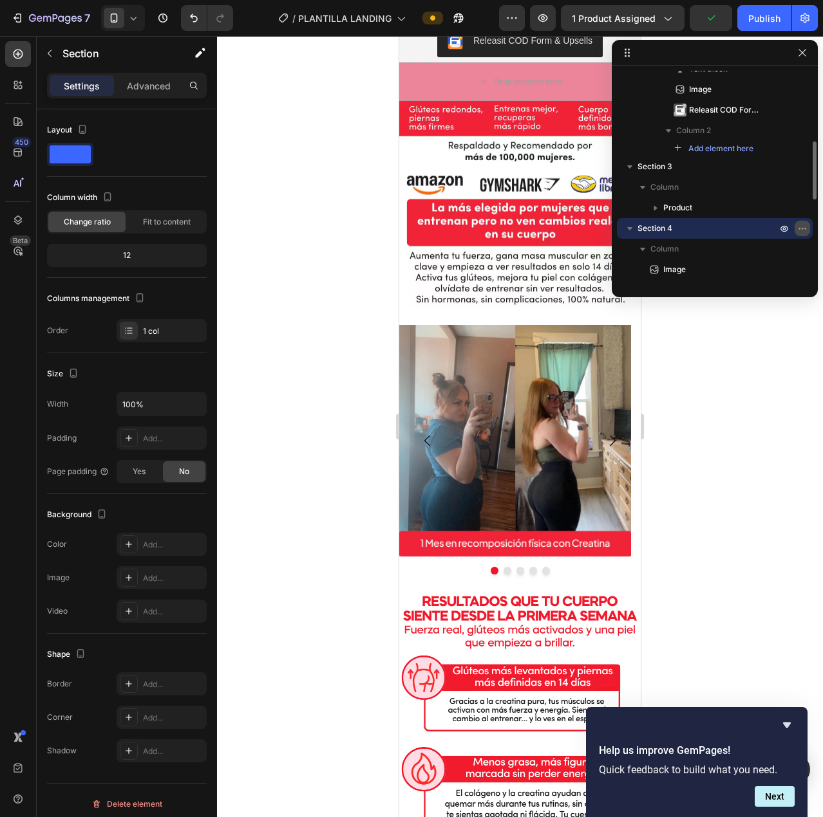
click at [801, 236] on button "button" at bounding box center [801, 228] width 15 height 15
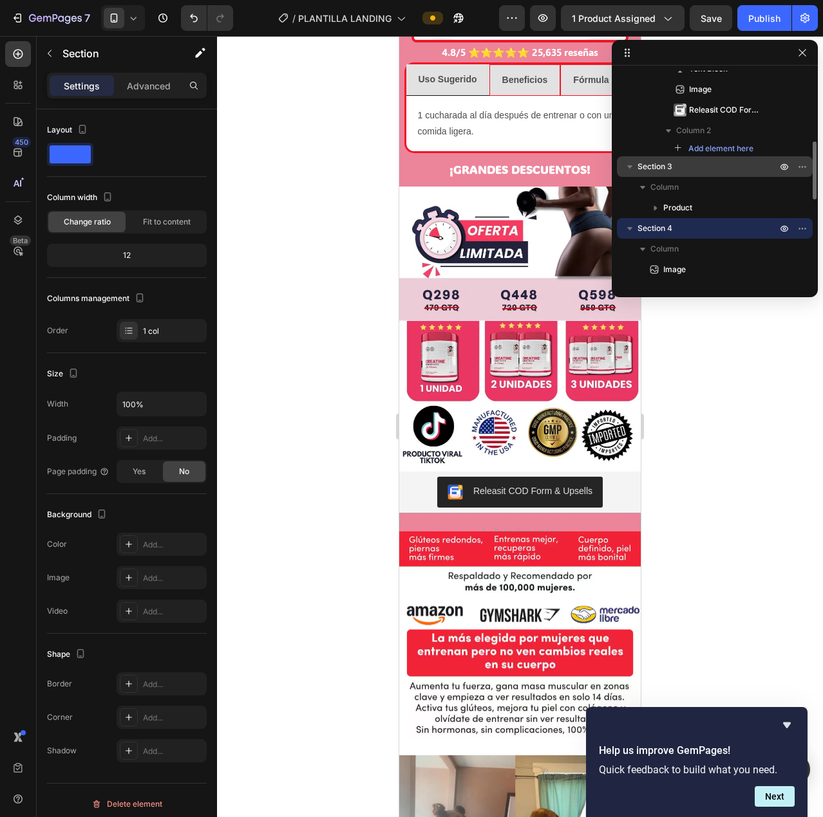
click at [657, 163] on span "Section 3" at bounding box center [654, 166] width 35 height 13
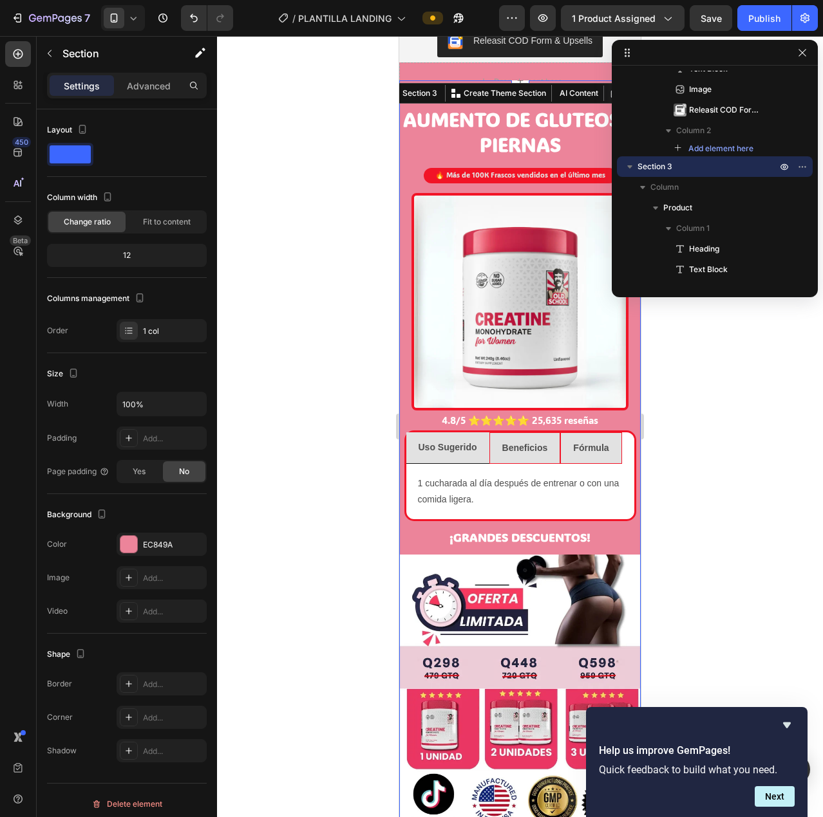
scroll to position [1619, 0]
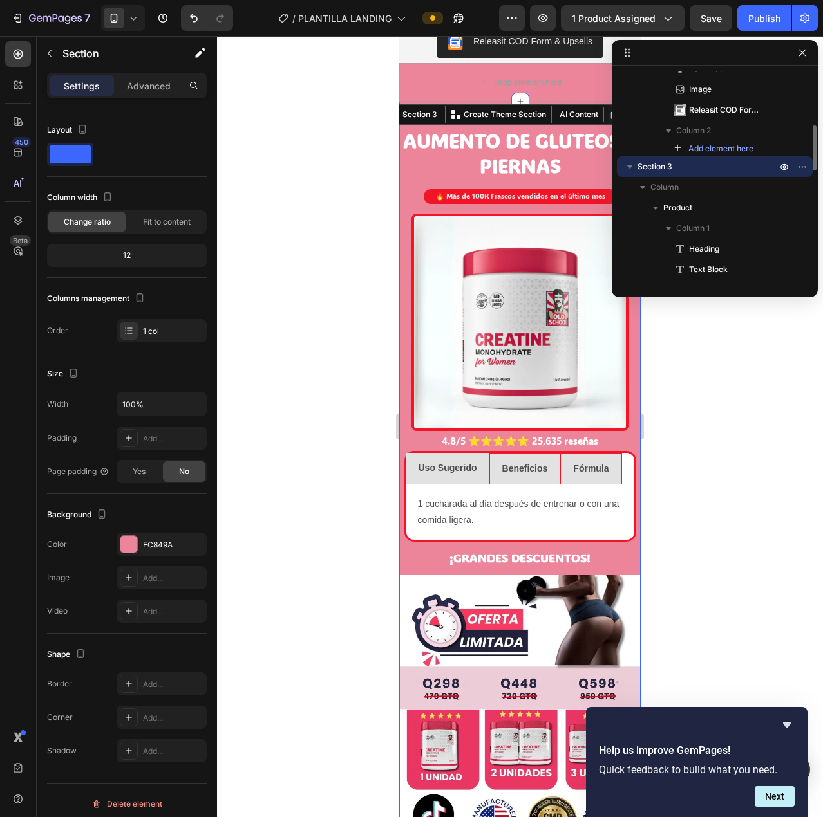
drag, startPoint x: 683, startPoint y: 167, endPoint x: 675, endPoint y: 171, distance: 9.5
drag, startPoint x: 674, startPoint y: 167, endPoint x: 679, endPoint y: 238, distance: 71.0
click at [679, 238] on div "Section 3 Column Product Column 1 Heading Text Block Image Text Block Tab Text …" at bounding box center [715, 297] width 196 height 283
click at [808, 167] on button "button" at bounding box center [801, 166] width 15 height 15
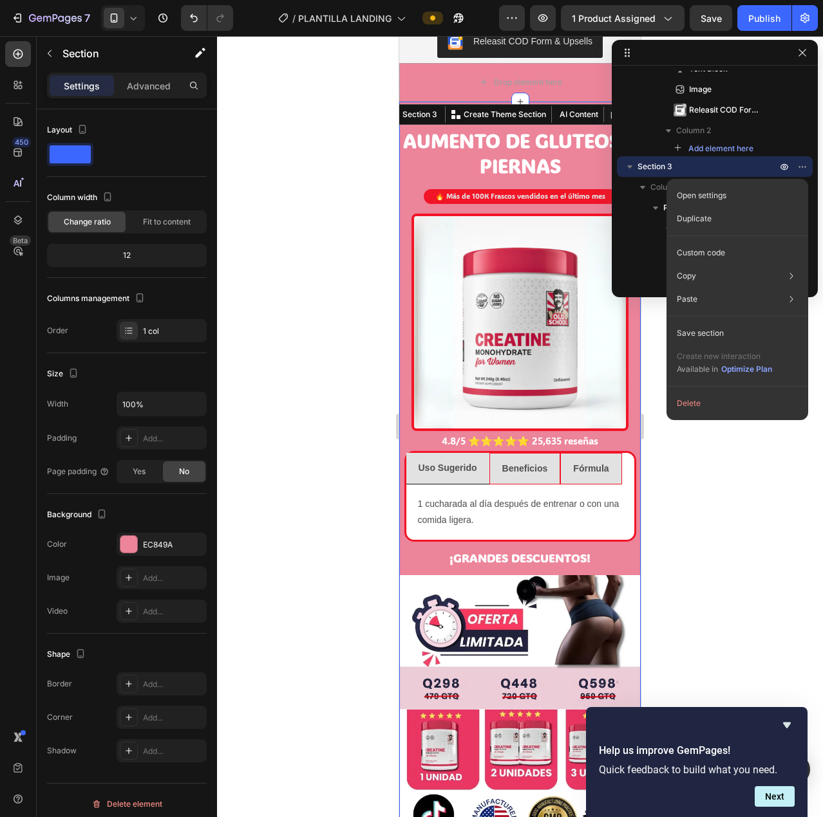
click at [377, 141] on div at bounding box center [520, 426] width 606 height 781
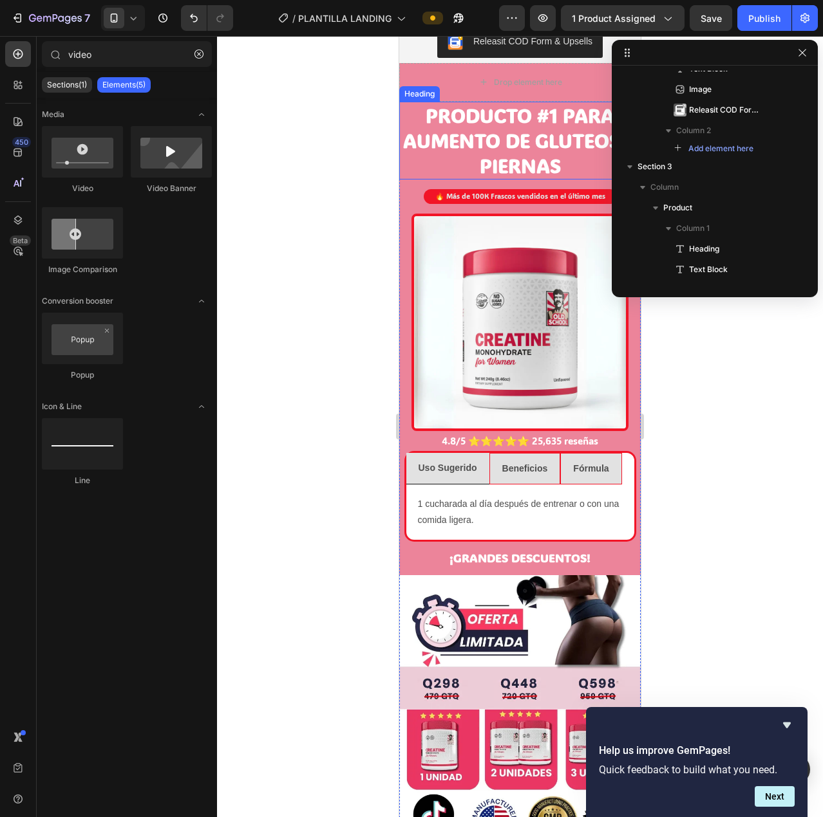
click at [357, 93] on div at bounding box center [520, 426] width 606 height 781
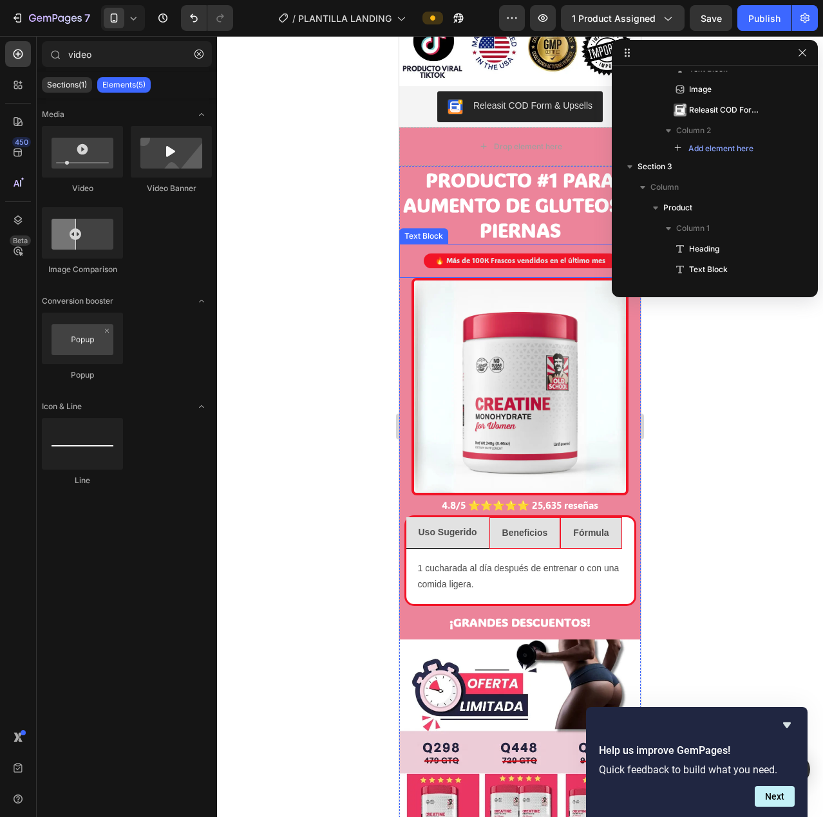
scroll to position [1426, 0]
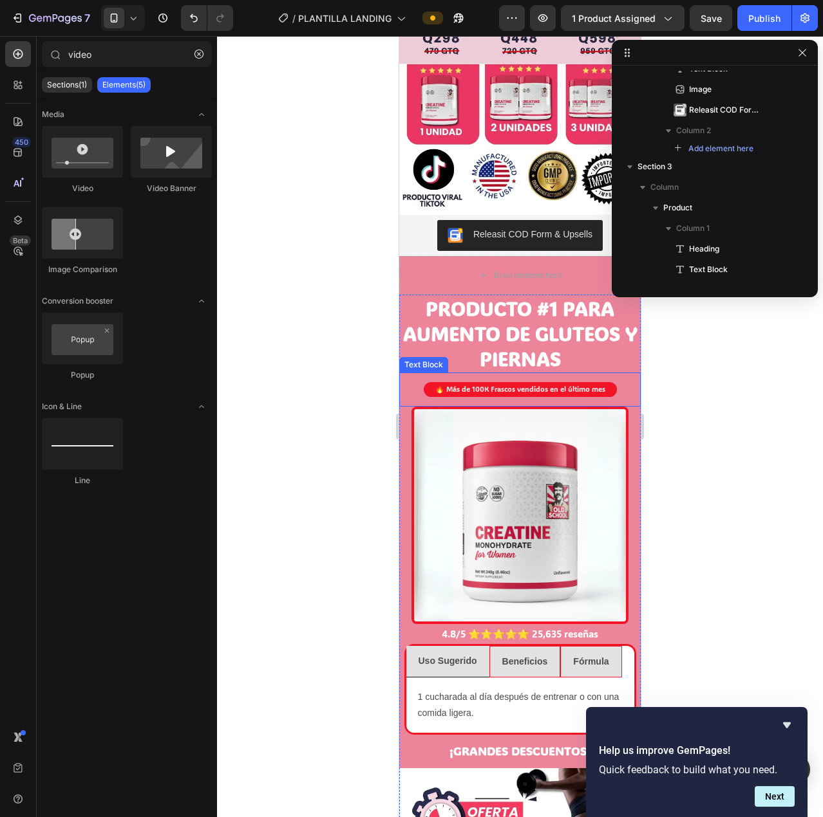
click at [624, 382] on div "🔥 Más de 100K Frascos vendidos en el último mes" at bounding box center [519, 389] width 241 height 15
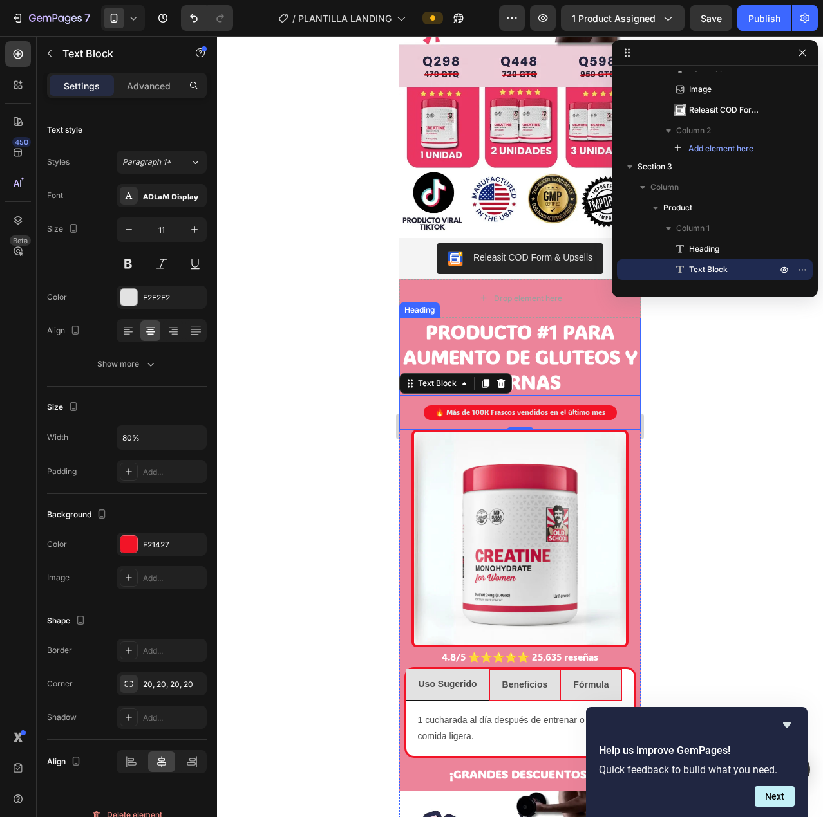
scroll to position [1400, 0]
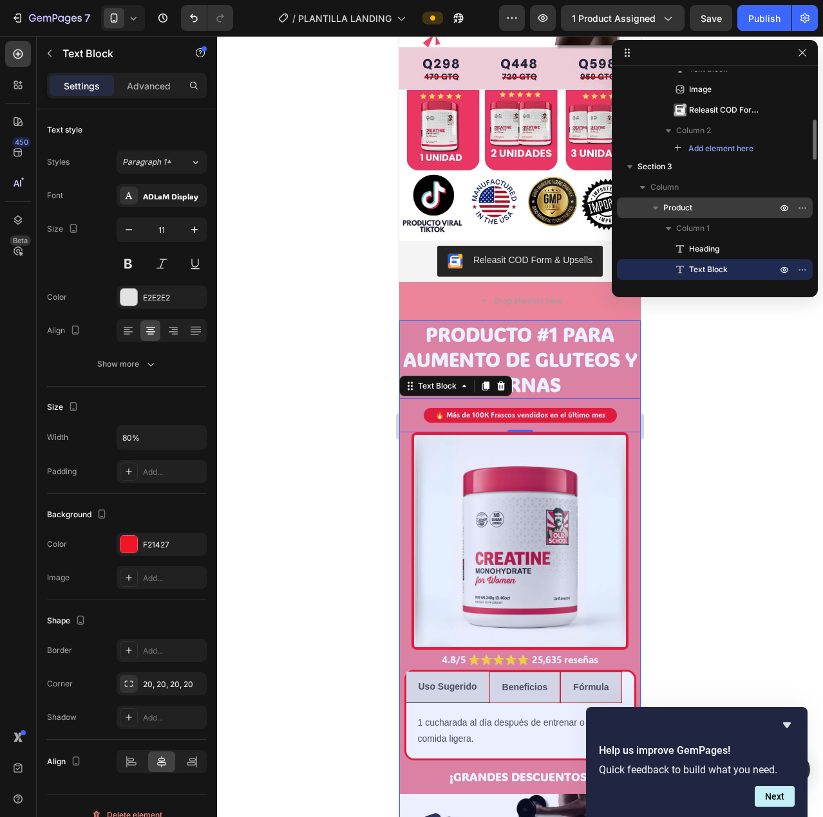
click at [707, 209] on p "Product" at bounding box center [721, 207] width 116 height 13
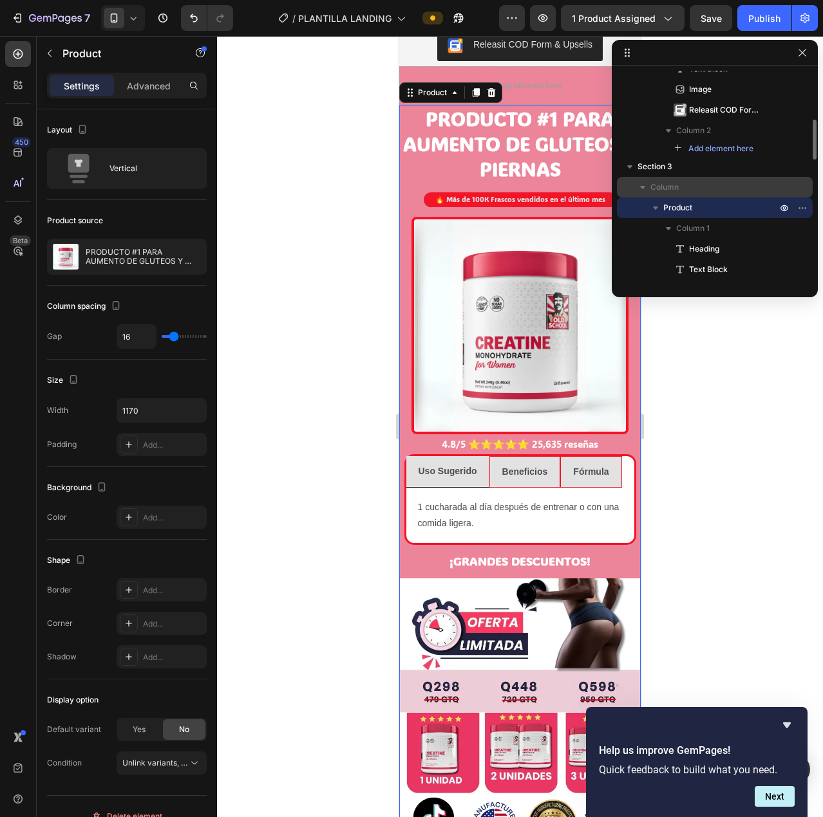
scroll to position [1619, 0]
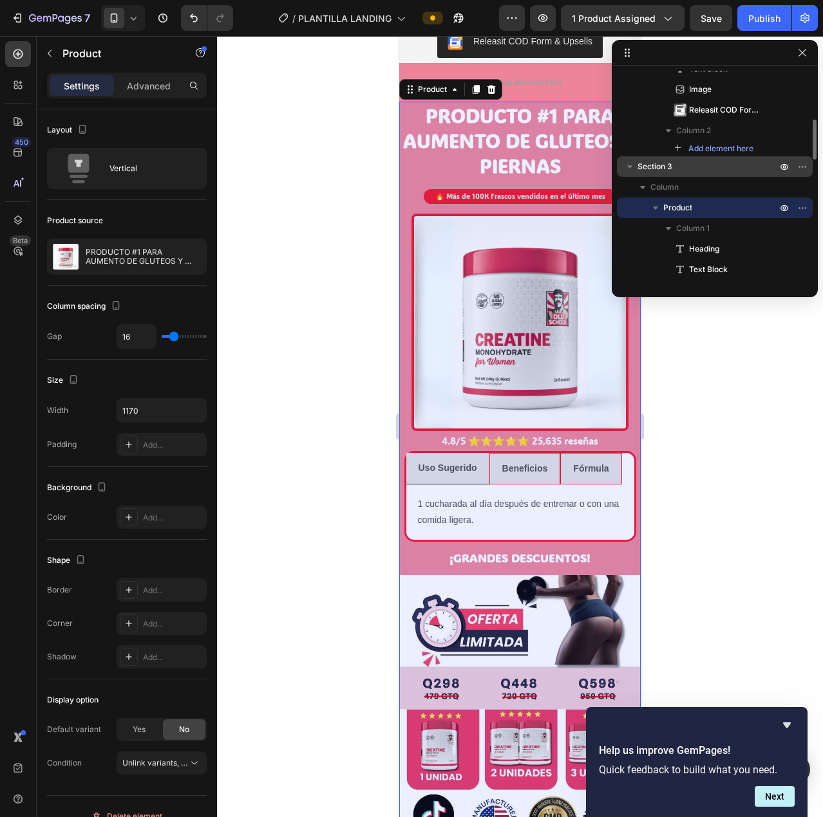
click at [675, 166] on p "Section 3" at bounding box center [708, 166] width 142 height 13
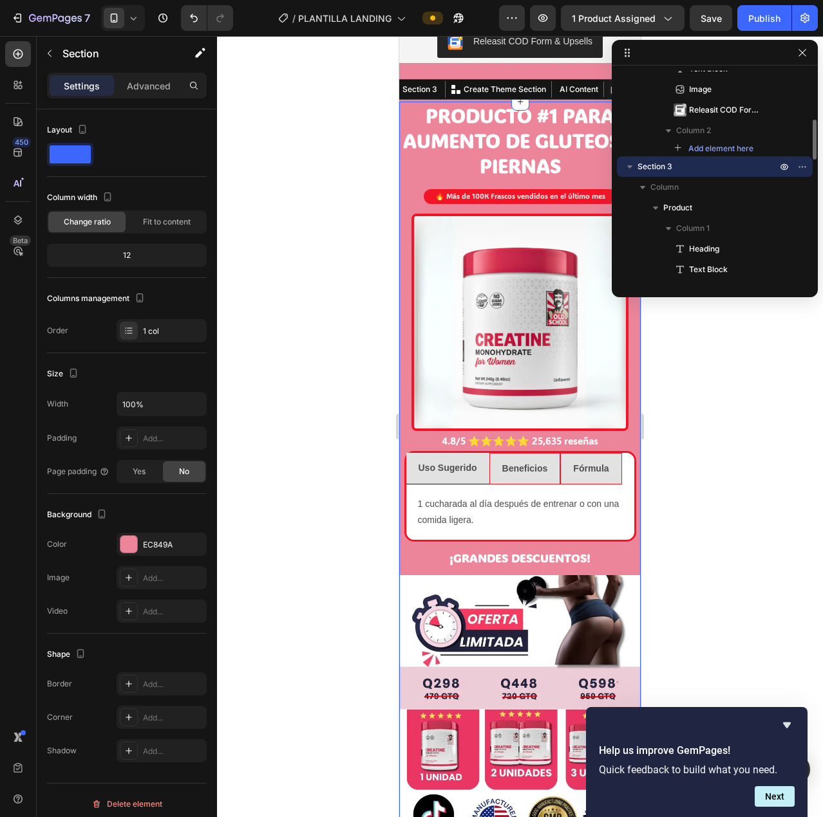
drag, startPoint x: 651, startPoint y: 163, endPoint x: 661, endPoint y: 171, distance: 12.4
click at [661, 171] on span "Section 3" at bounding box center [654, 166] width 35 height 13
click at [624, 162] on icon "button" at bounding box center [629, 166] width 13 height 13
click at [628, 165] on icon "button" at bounding box center [629, 166] width 13 height 13
click at [628, 189] on icon "button" at bounding box center [629, 187] width 13 height 13
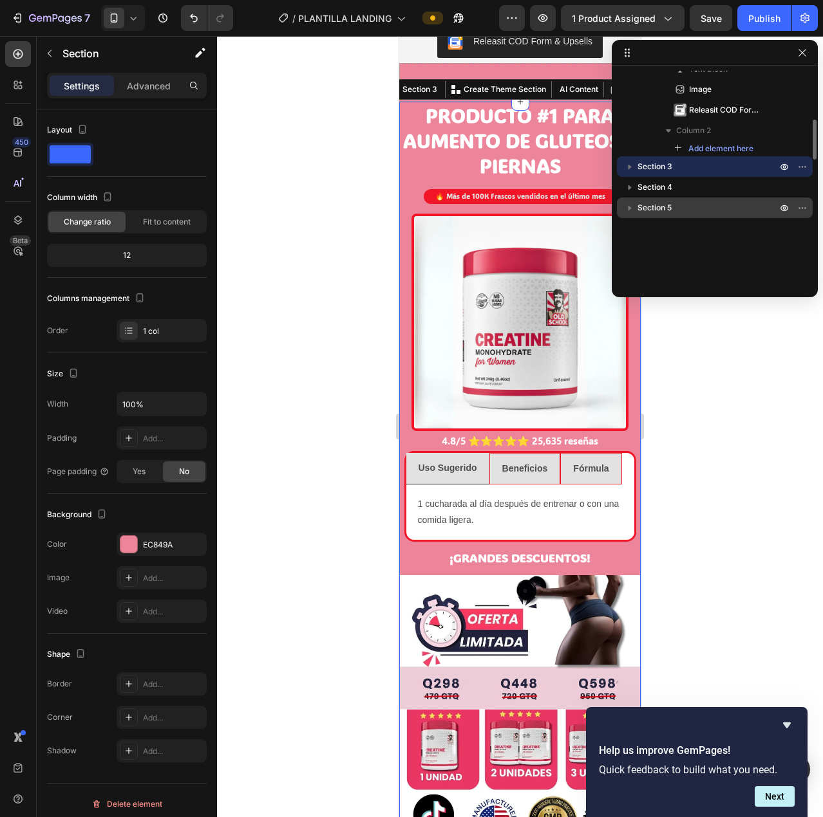
drag, startPoint x: 653, startPoint y: 163, endPoint x: 668, endPoint y: 203, distance: 42.0
click at [668, 203] on div "Section 1 Column Row 1 col Section 2 Column Product Column 1 Heading Text Block…" at bounding box center [714, 177] width 206 height 212
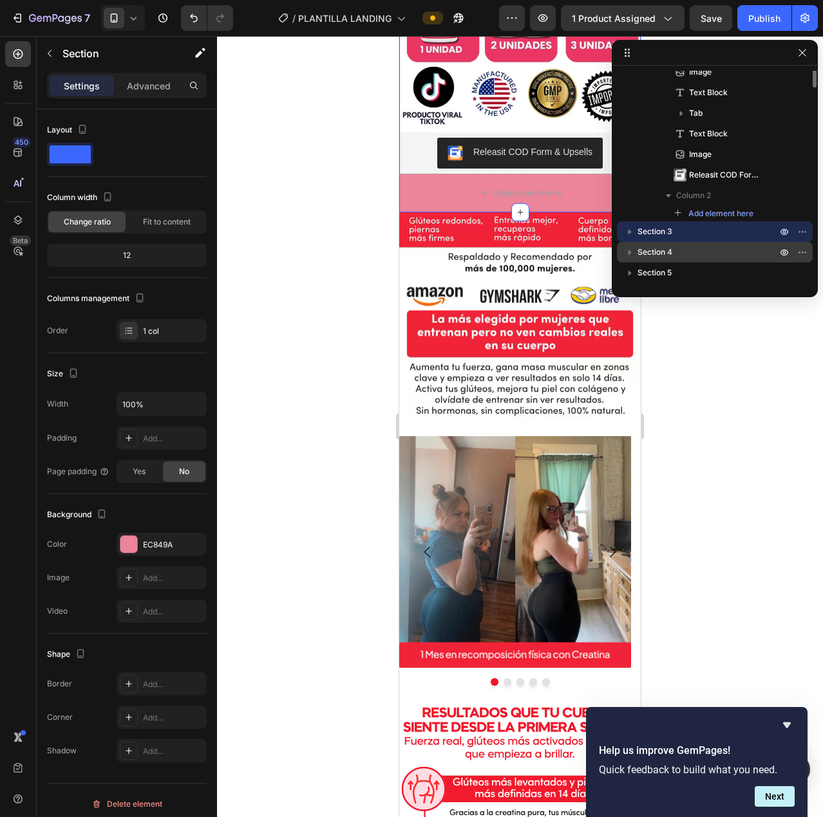
scroll to position [66, 0]
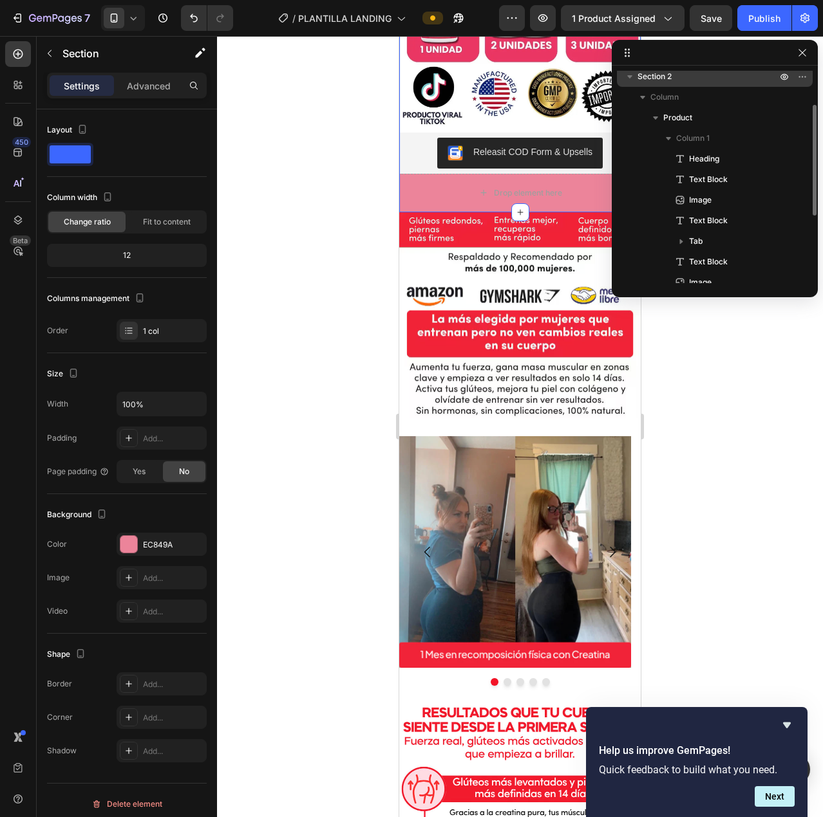
click at [695, 79] on p "Section 2" at bounding box center [708, 76] width 142 height 13
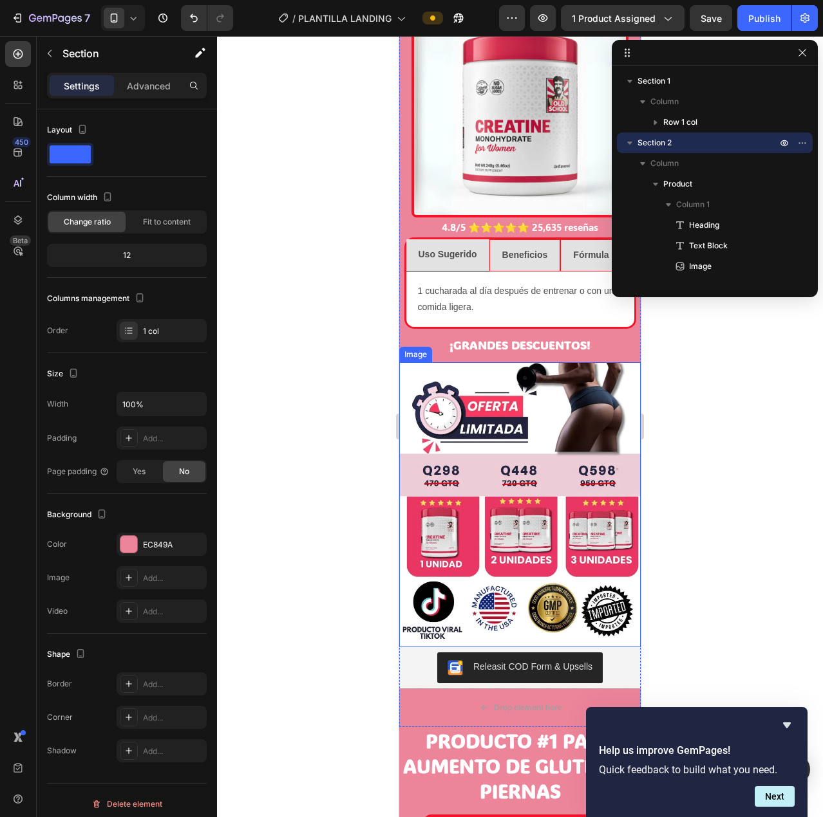
scroll to position [1122, 0]
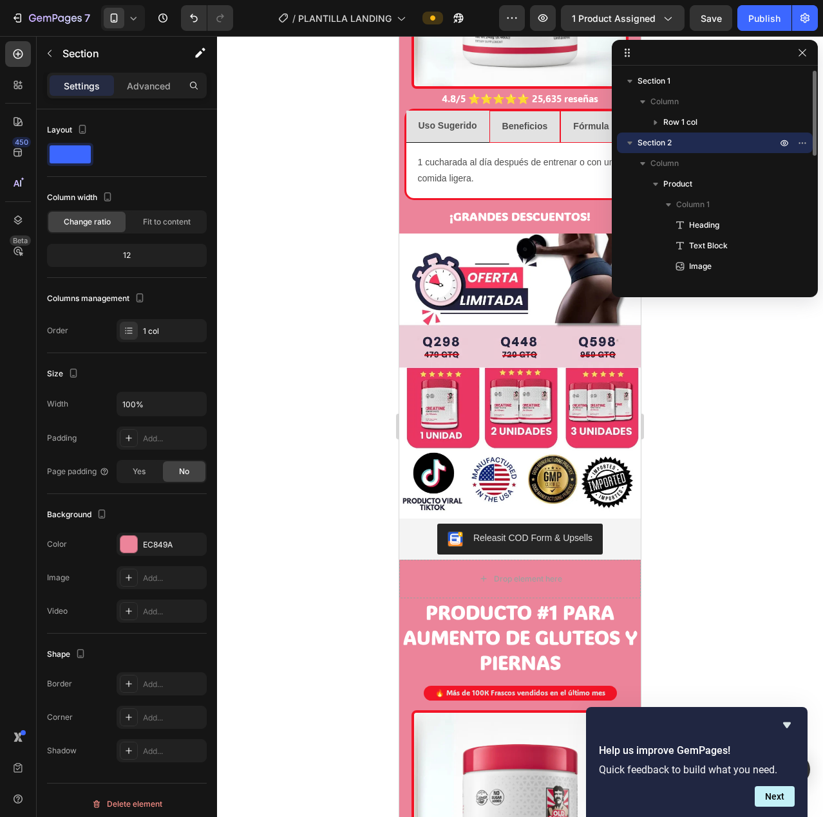
click at [630, 144] on icon "button" at bounding box center [629, 143] width 5 height 3
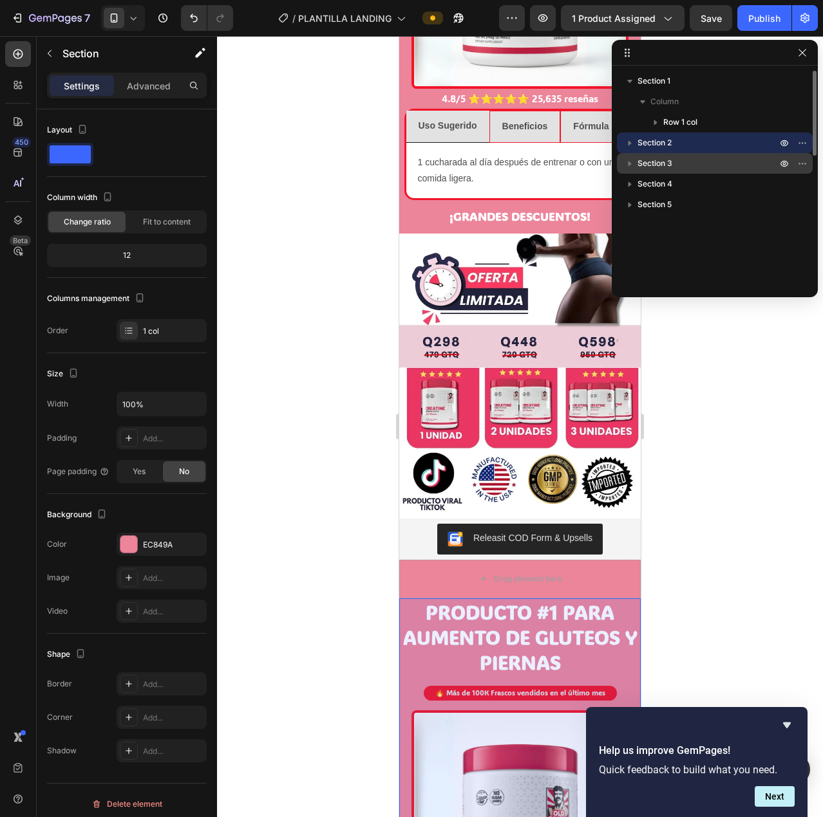
click at [646, 154] on div "Section 3" at bounding box center [714, 163] width 185 height 21
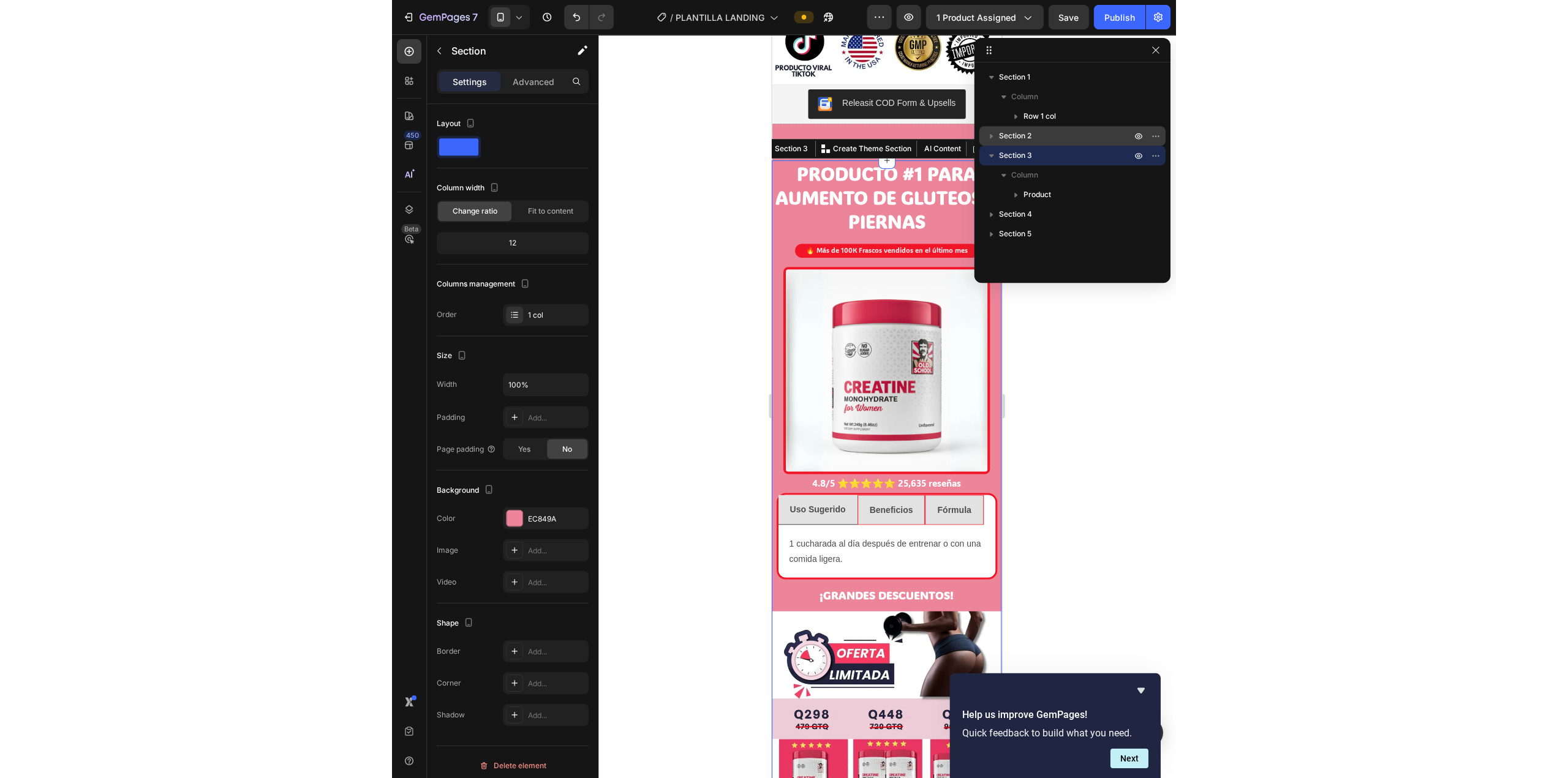
scroll to position [1540, 0]
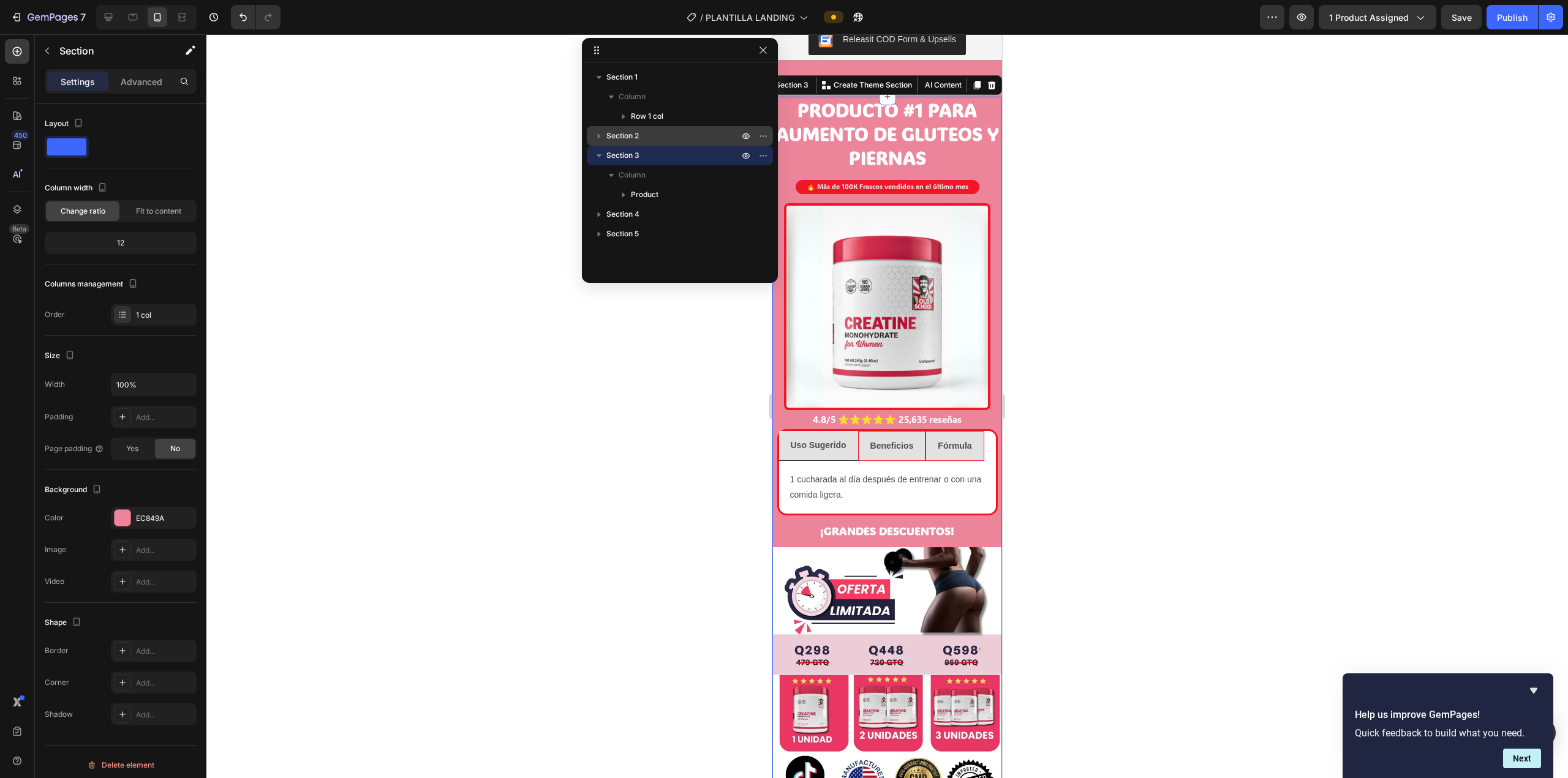
click at [782, 243] on div at bounding box center [887, 406] width 1362 height 744
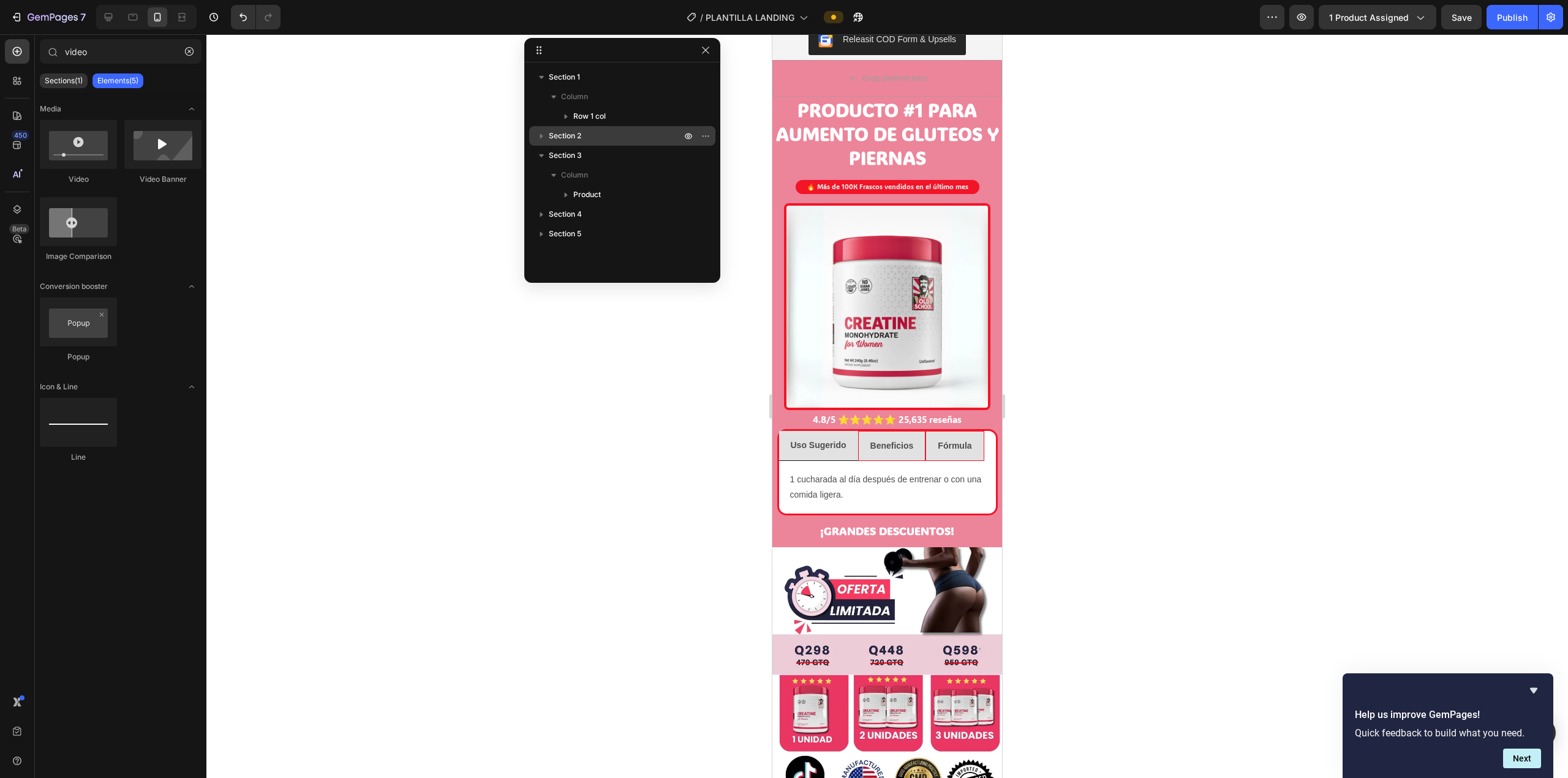
drag, startPoint x: 719, startPoint y: 50, endPoint x: 541, endPoint y: 131, distance: 195.6
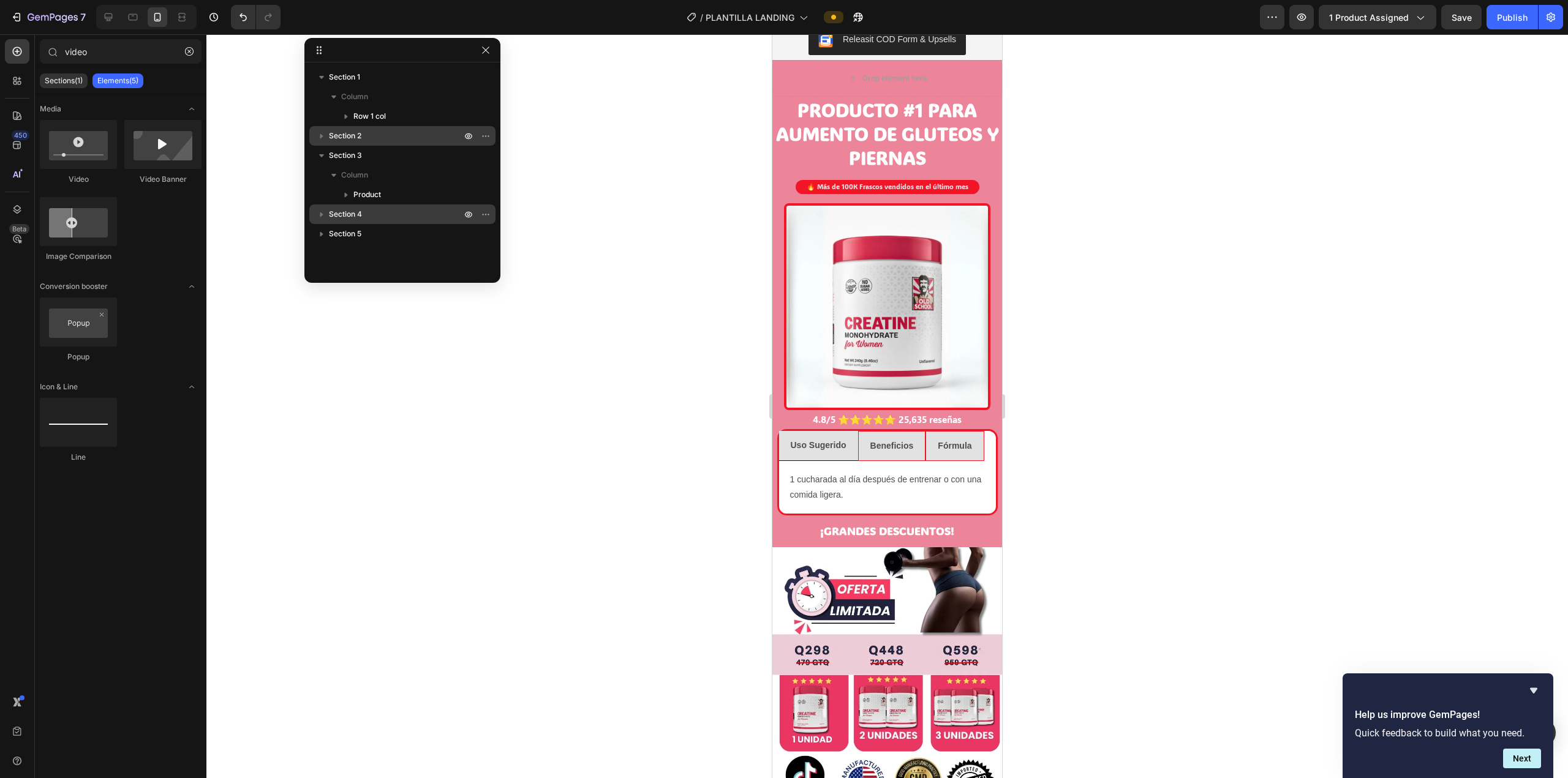
click at [367, 209] on p "Section 4" at bounding box center [397, 214] width 135 height 12
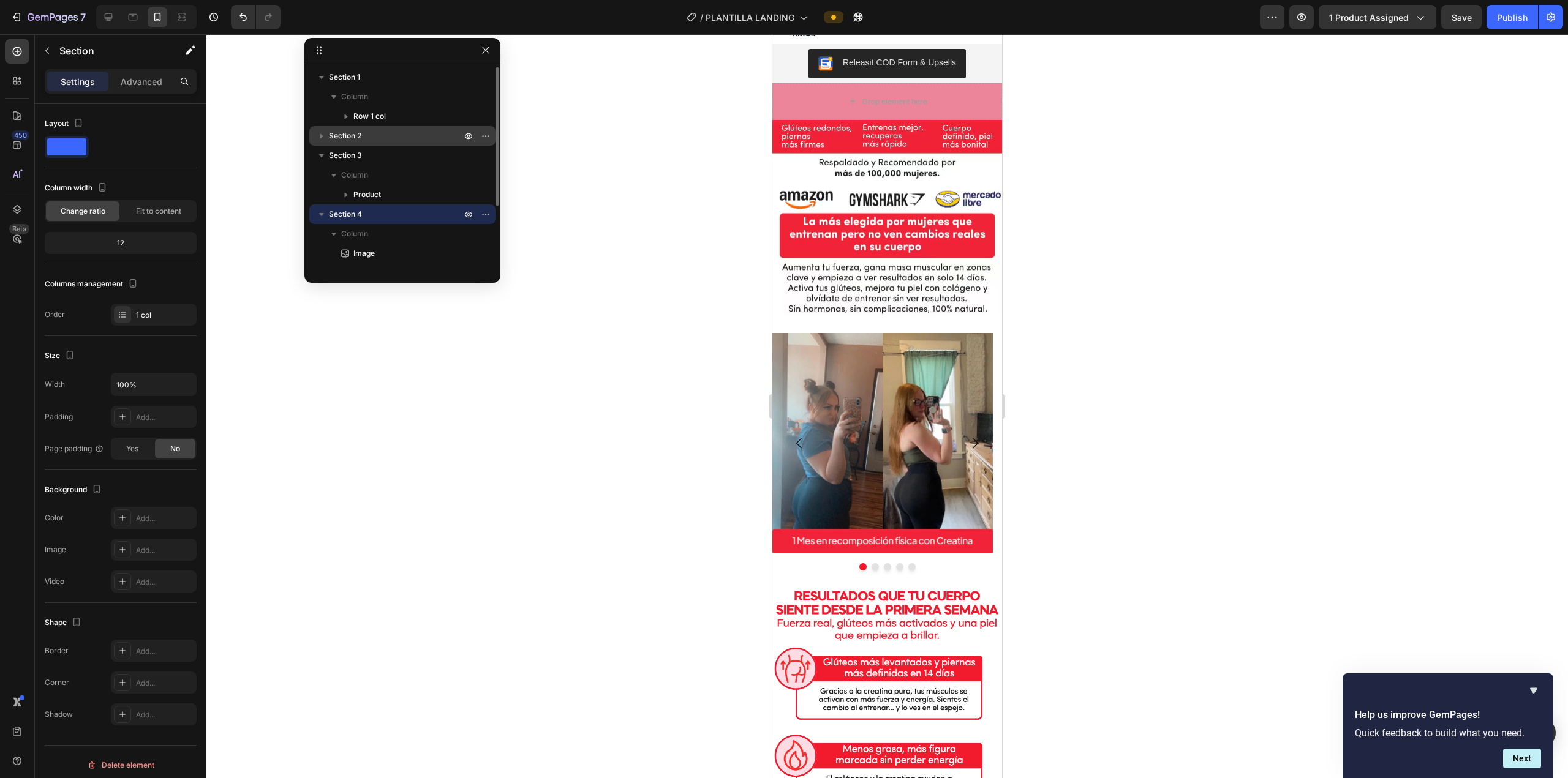
scroll to position [2319, 0]
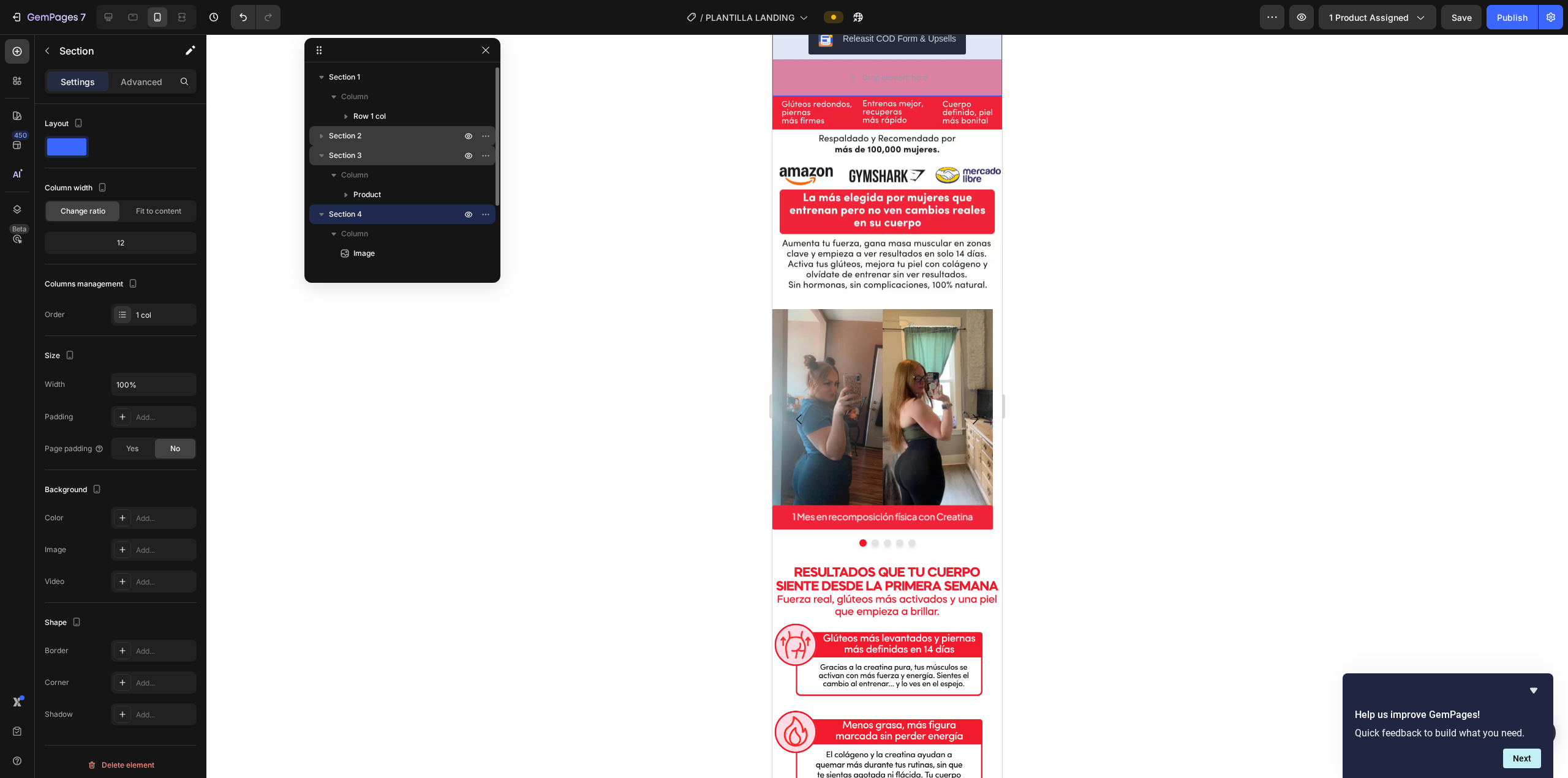
click at [379, 163] on div "Section 3" at bounding box center [402, 155] width 176 height 20
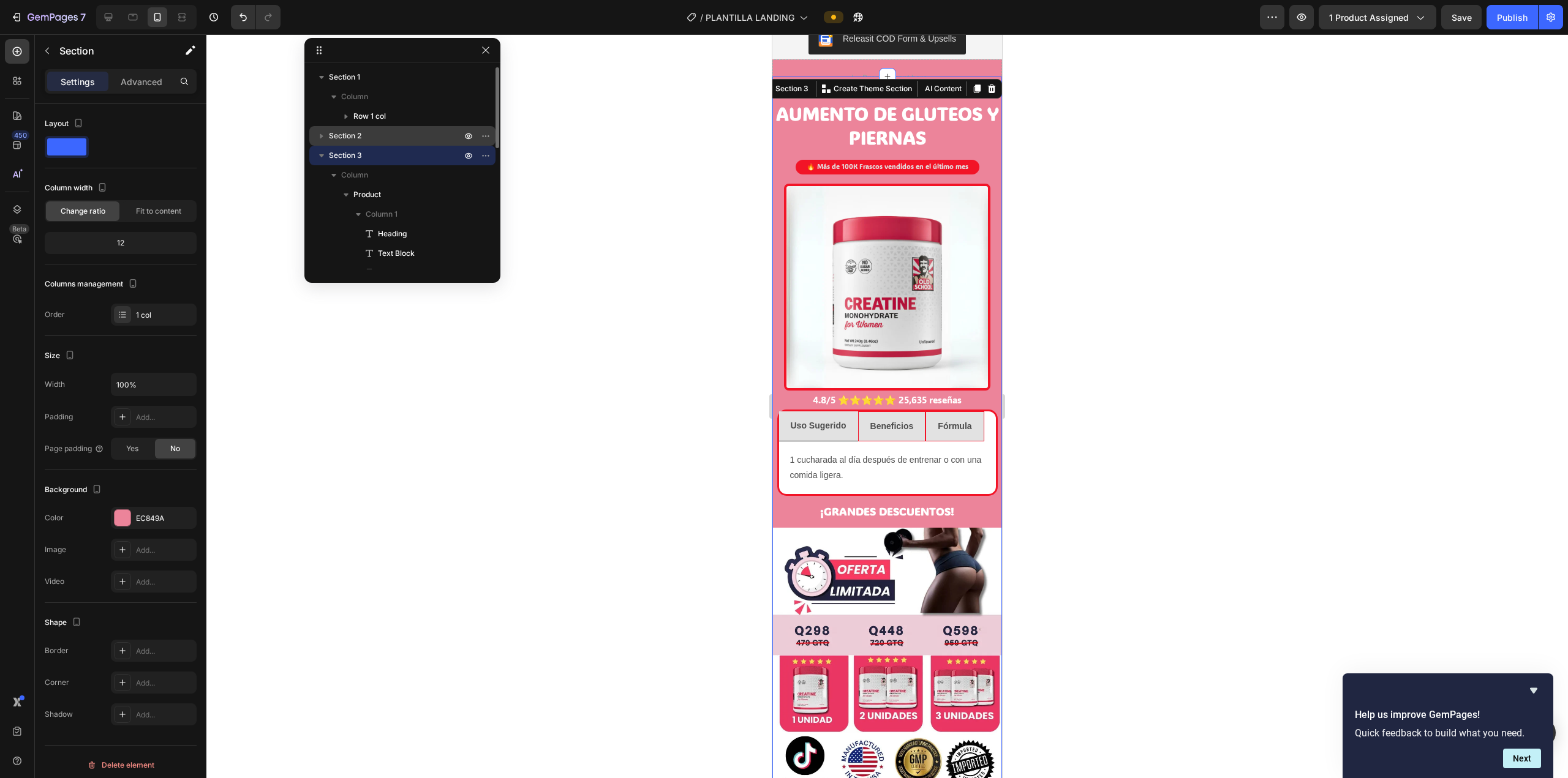
scroll to position [1540, 0]
drag, startPoint x: 370, startPoint y: 157, endPoint x: 457, endPoint y: 152, distance: 87.1
click at [436, 159] on p "Section 3" at bounding box center [397, 155] width 135 height 12
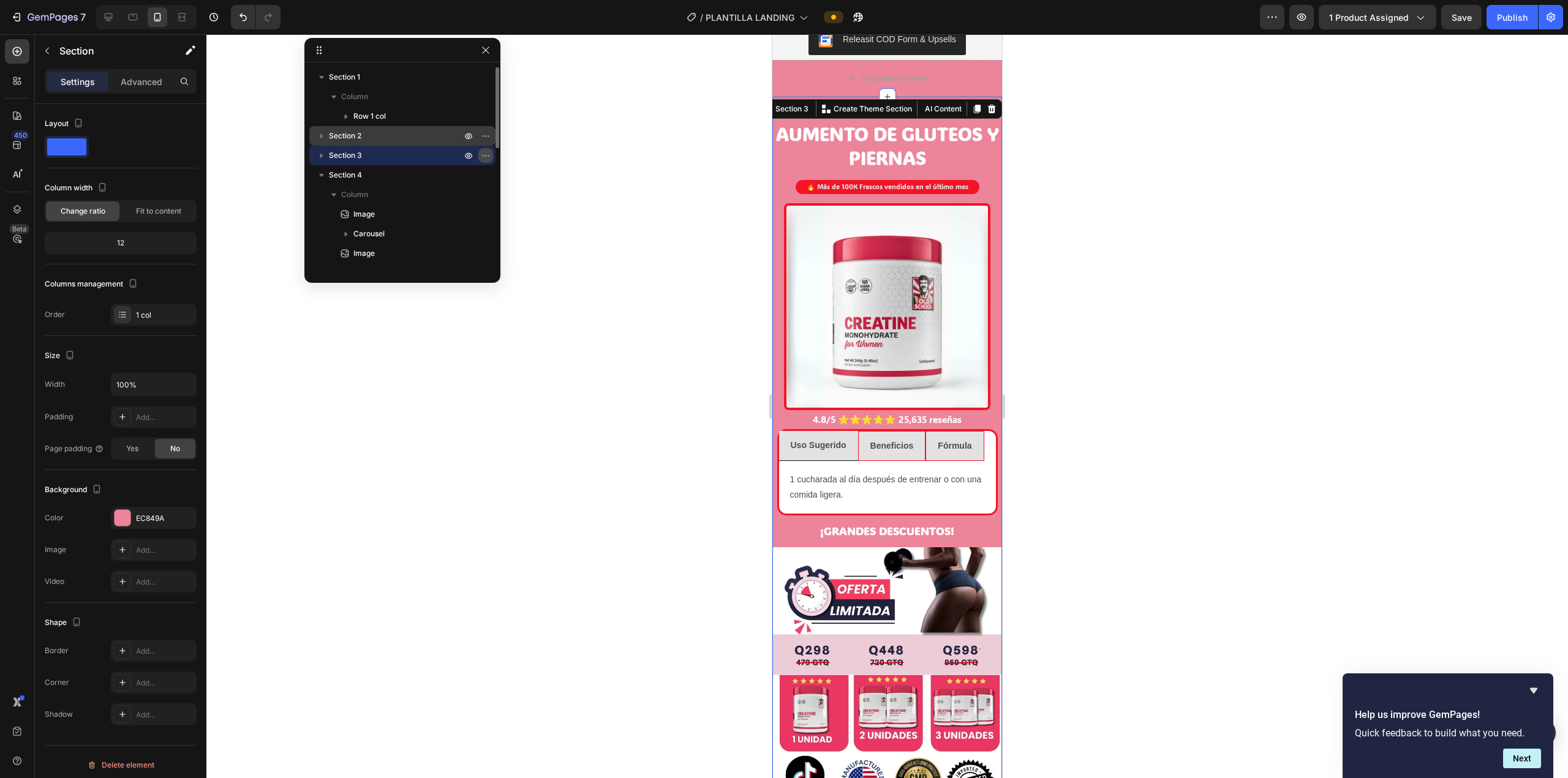
click at [487, 152] on icon "button" at bounding box center [485, 155] width 10 height 10
click at [142, 17] on div at bounding box center [132, 17] width 20 height 20
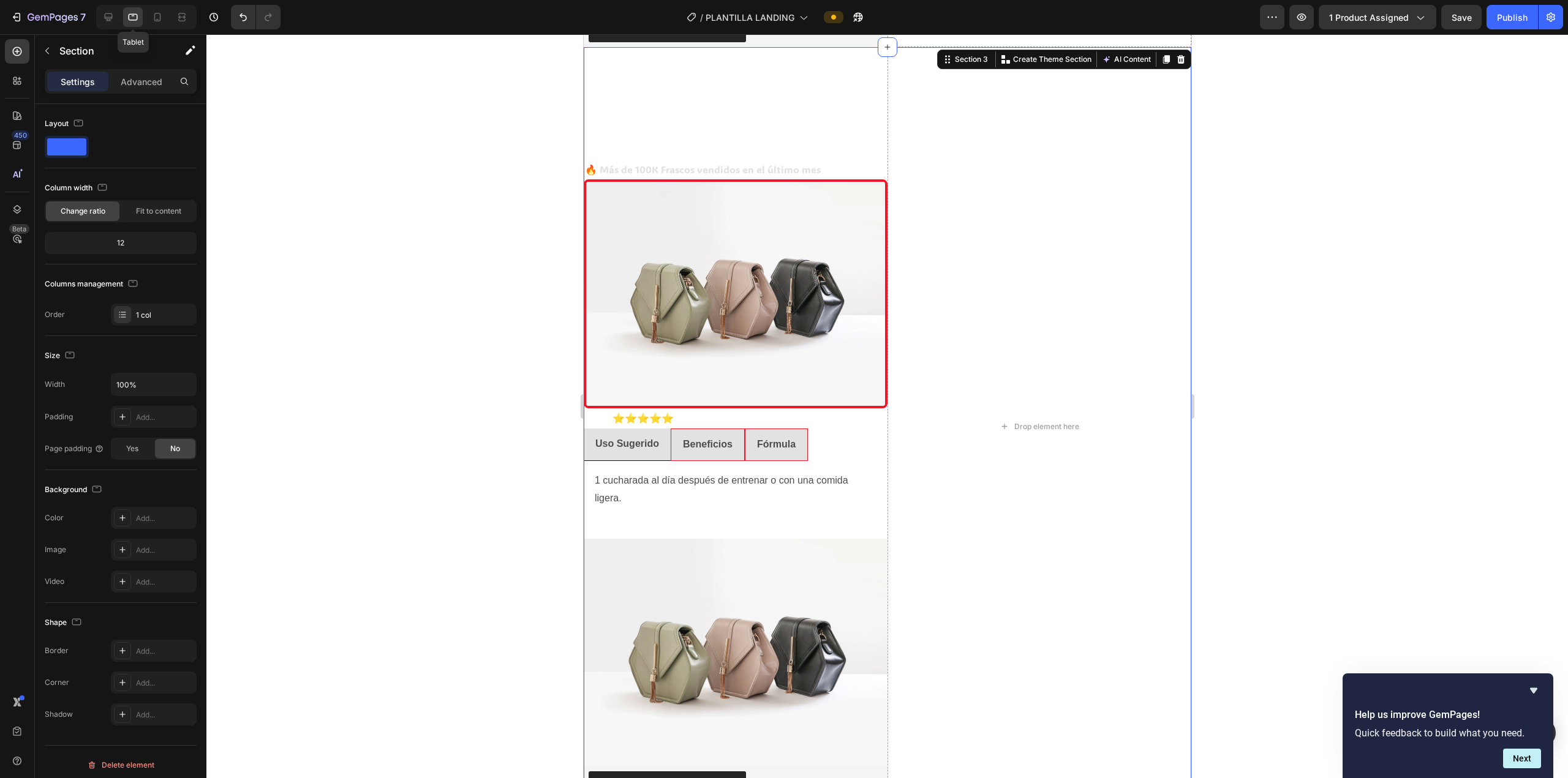
scroll to position [1512, 0]
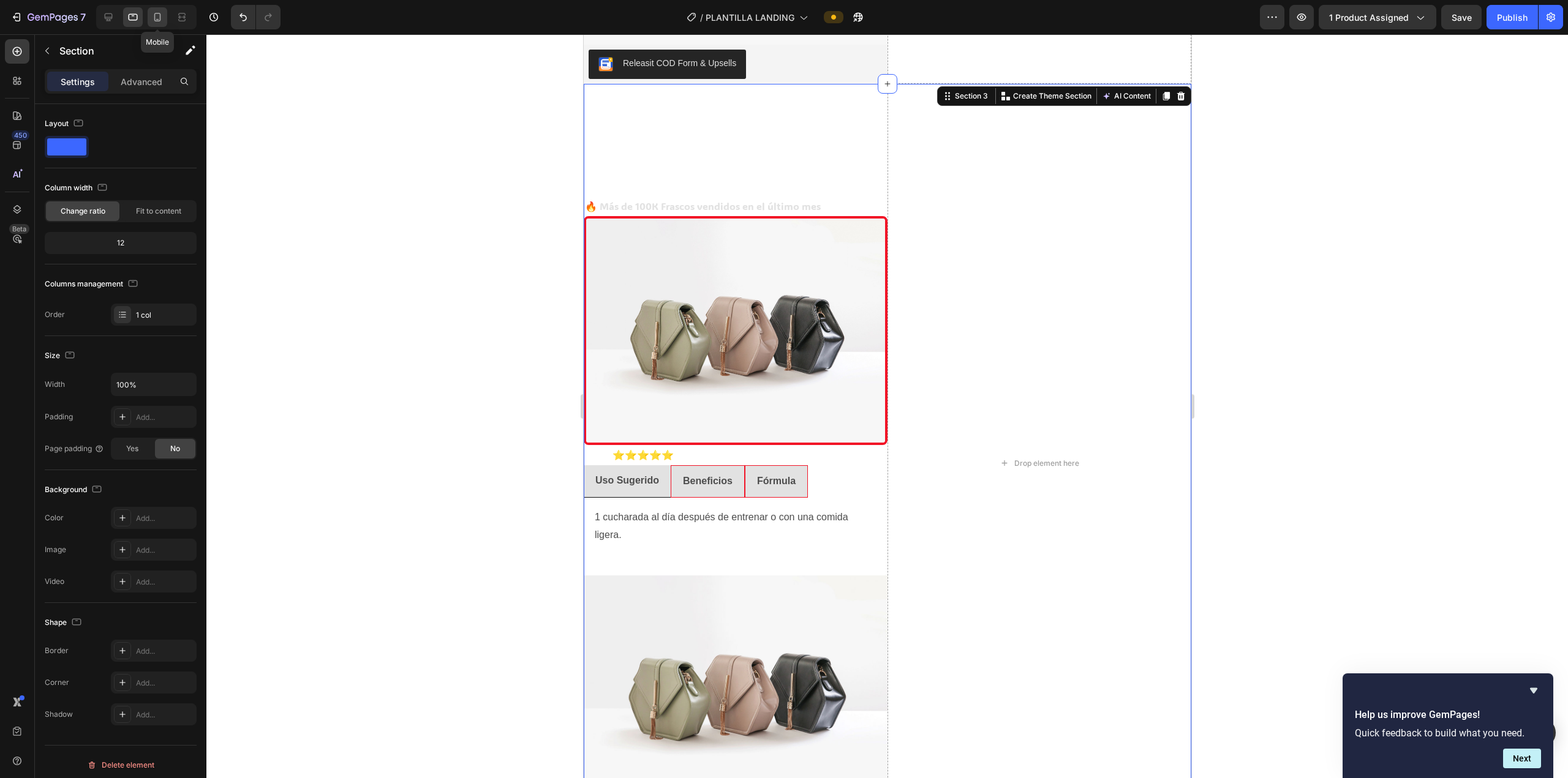
click at [158, 16] on icon at bounding box center [157, 17] width 12 height 12
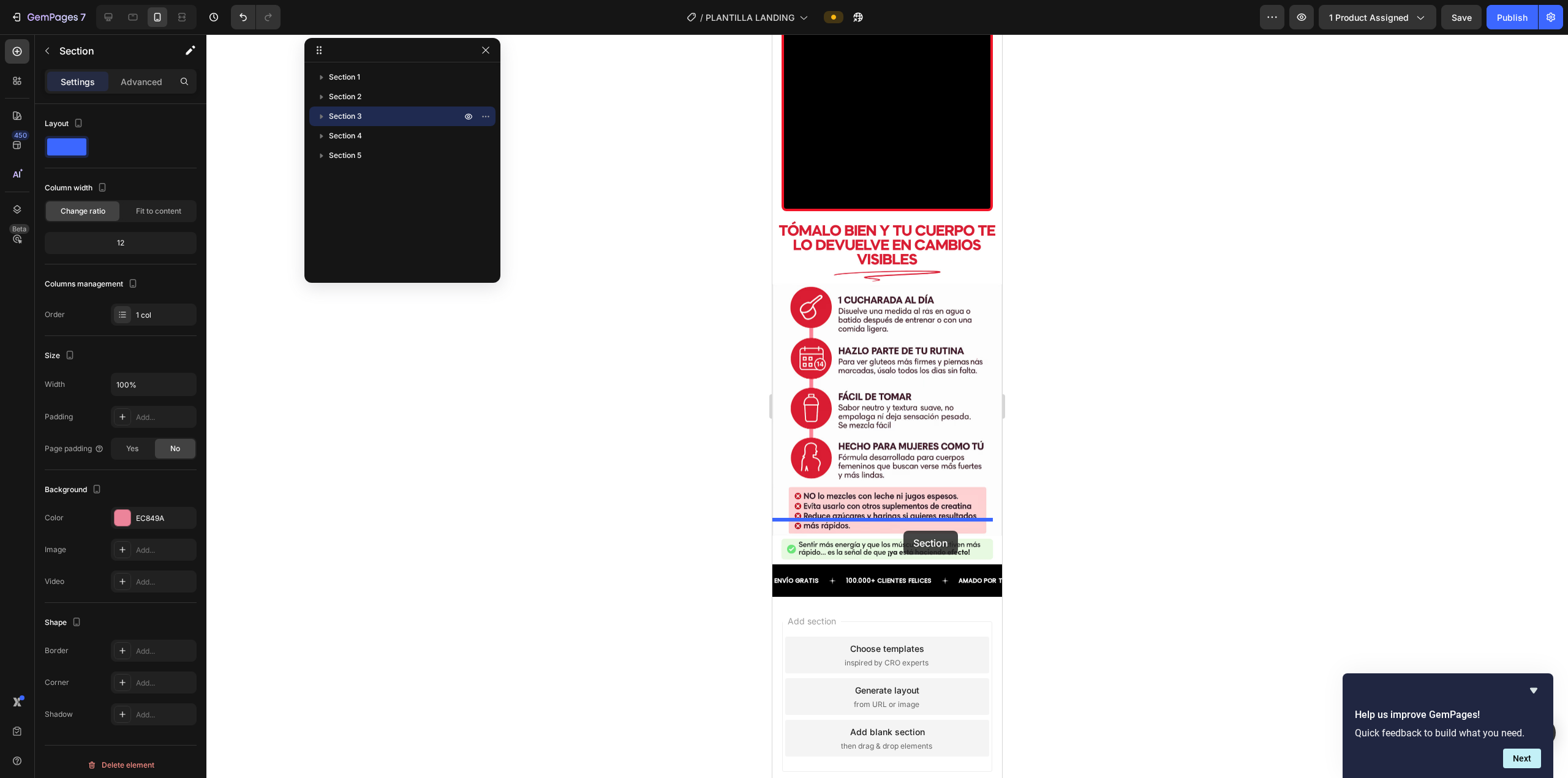
scroll to position [3217, 0]
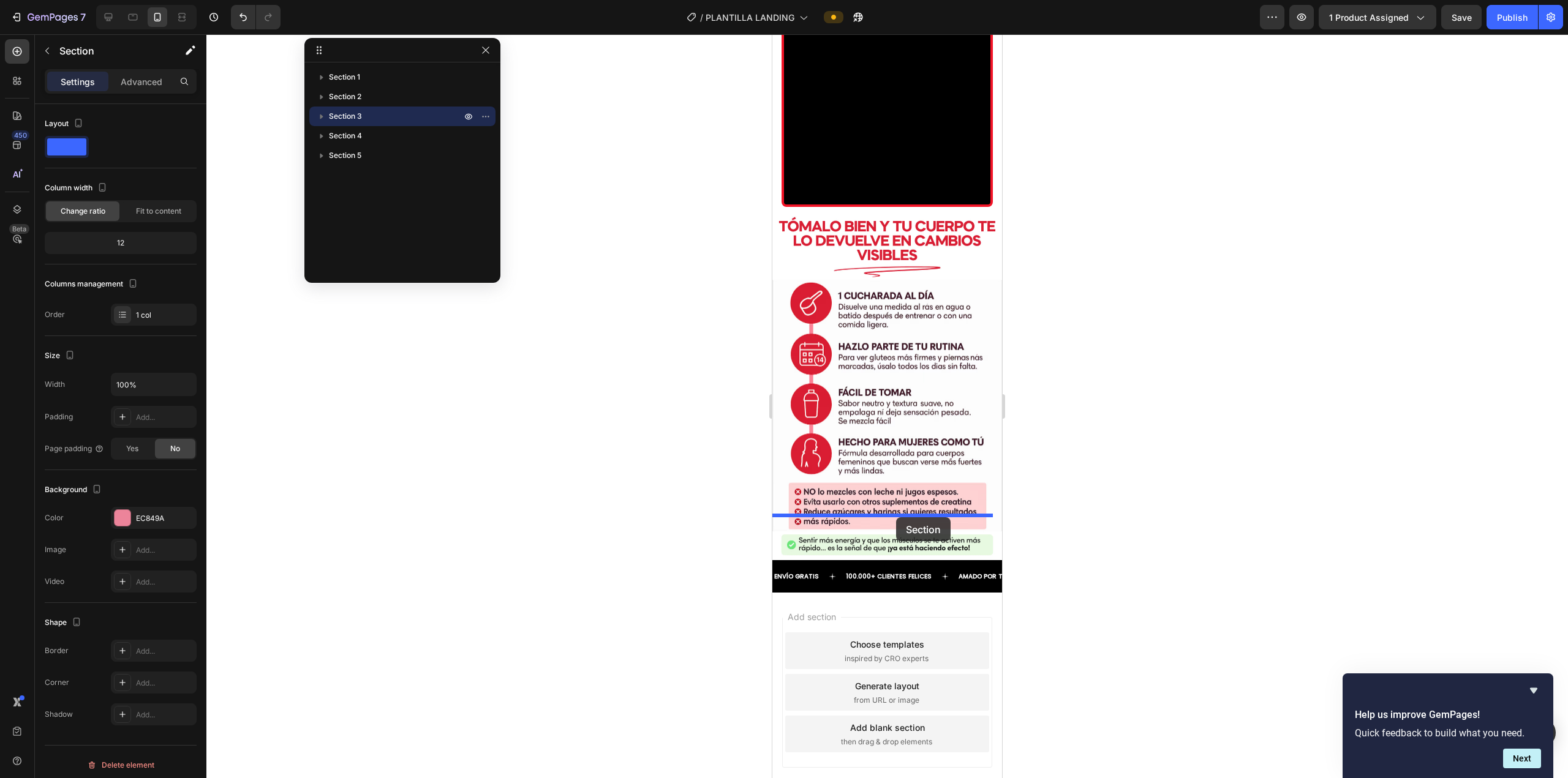
drag, startPoint x: 786, startPoint y: 216, endPoint x: 896, endPoint y: 517, distance: 320.5
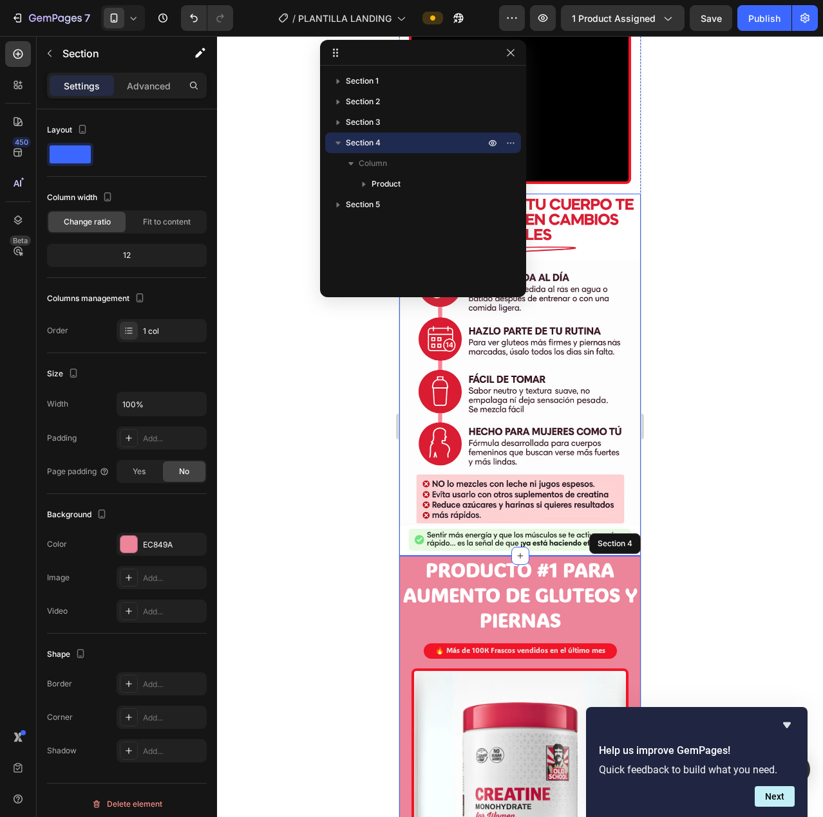
scroll to position [2627, 0]
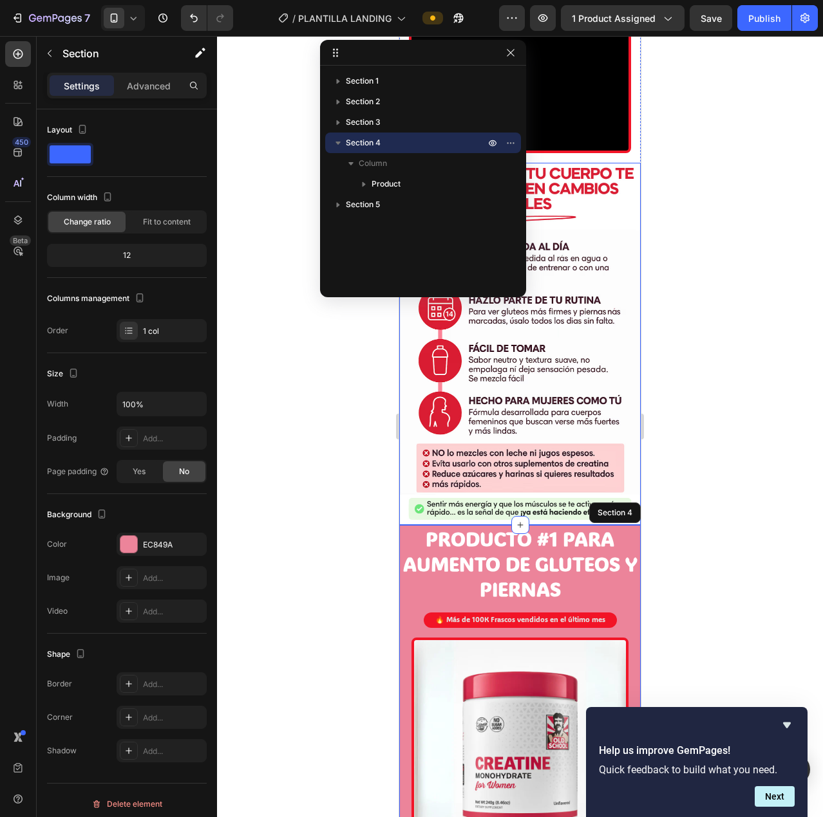
click at [352, 502] on div at bounding box center [520, 426] width 606 height 781
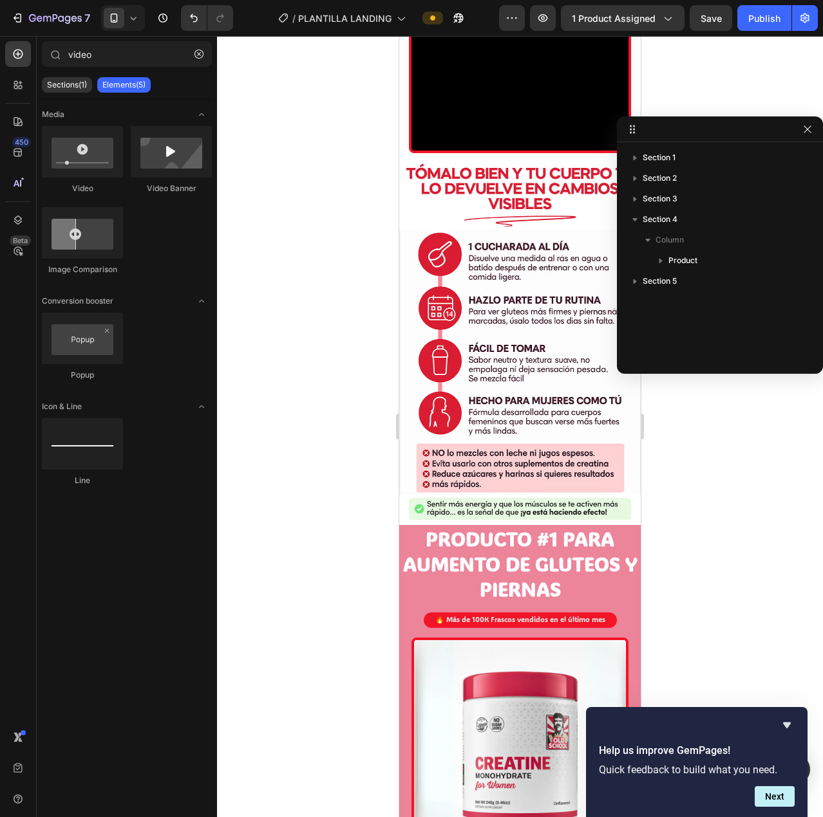
drag, startPoint x: 402, startPoint y: 55, endPoint x: 722, endPoint y: 132, distance: 329.1
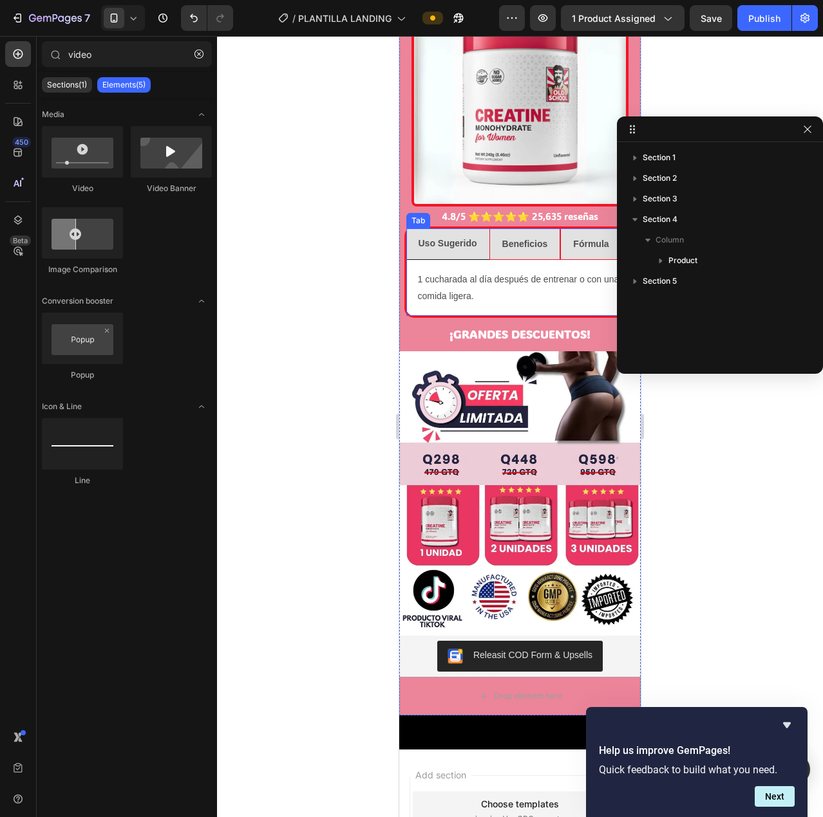
scroll to position [3383, 0]
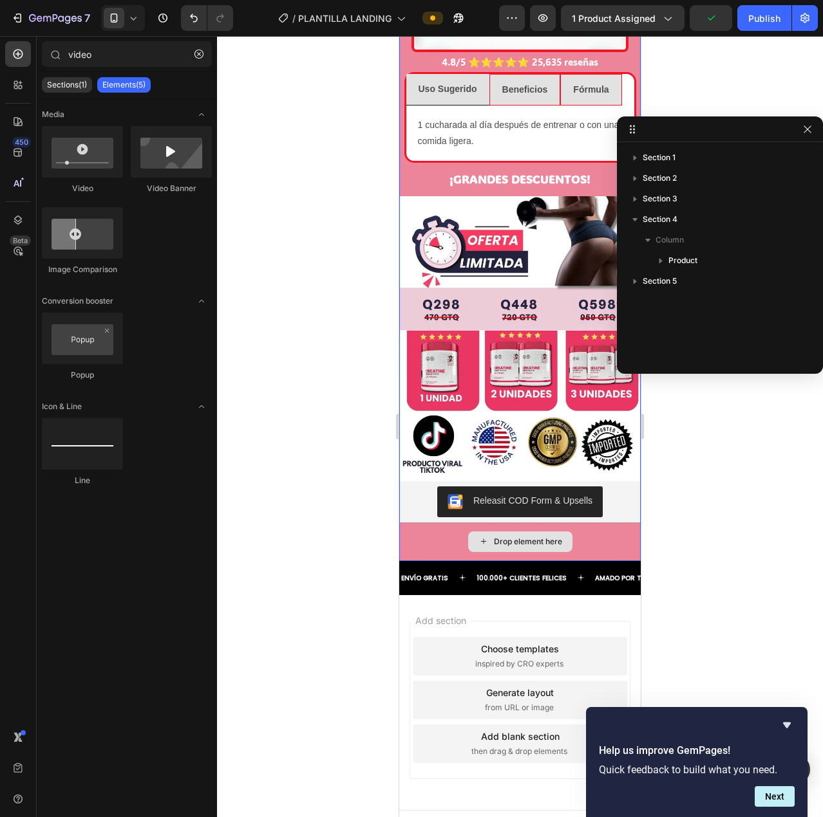
click at [603, 523] on div "Drop element here" at bounding box center [519, 542] width 241 height 39
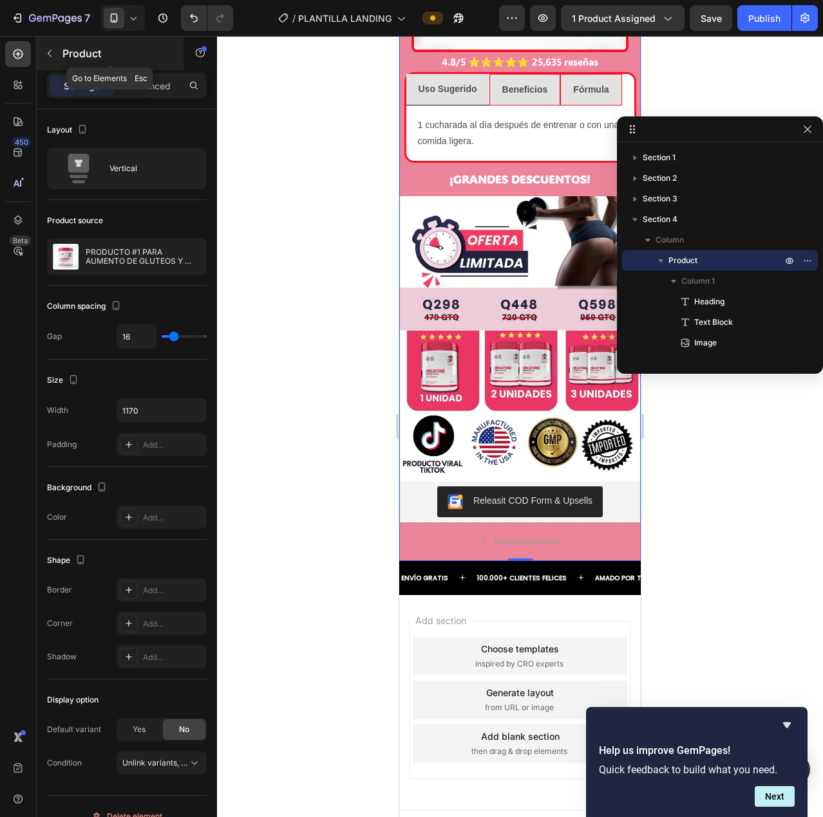
click at [50, 49] on icon "button" at bounding box center [49, 53] width 10 height 10
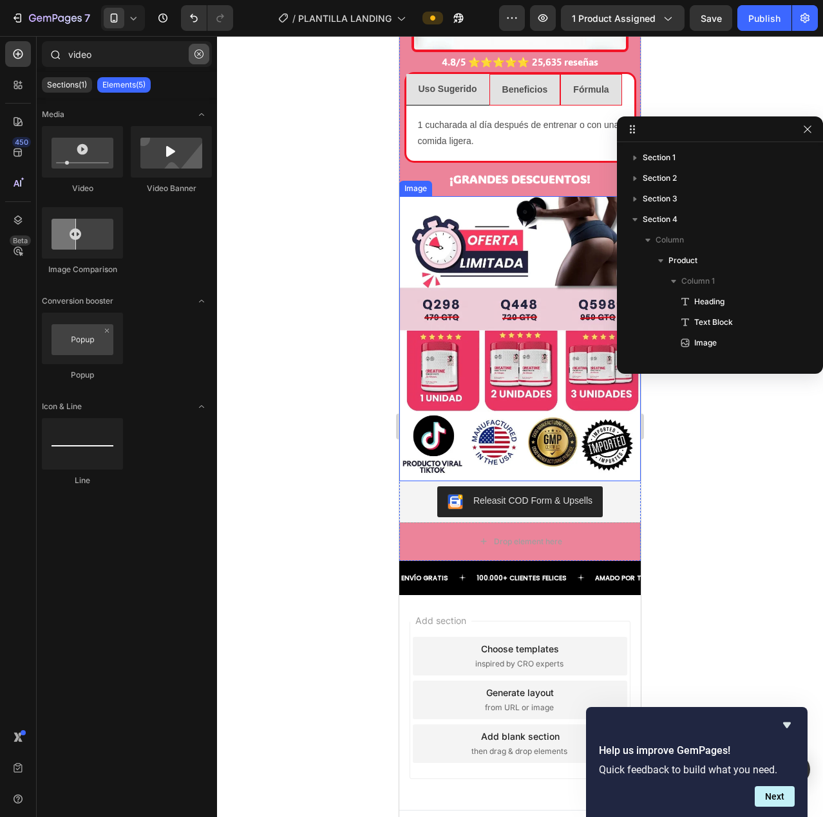
click at [198, 53] on icon "button" at bounding box center [198, 54] width 9 height 9
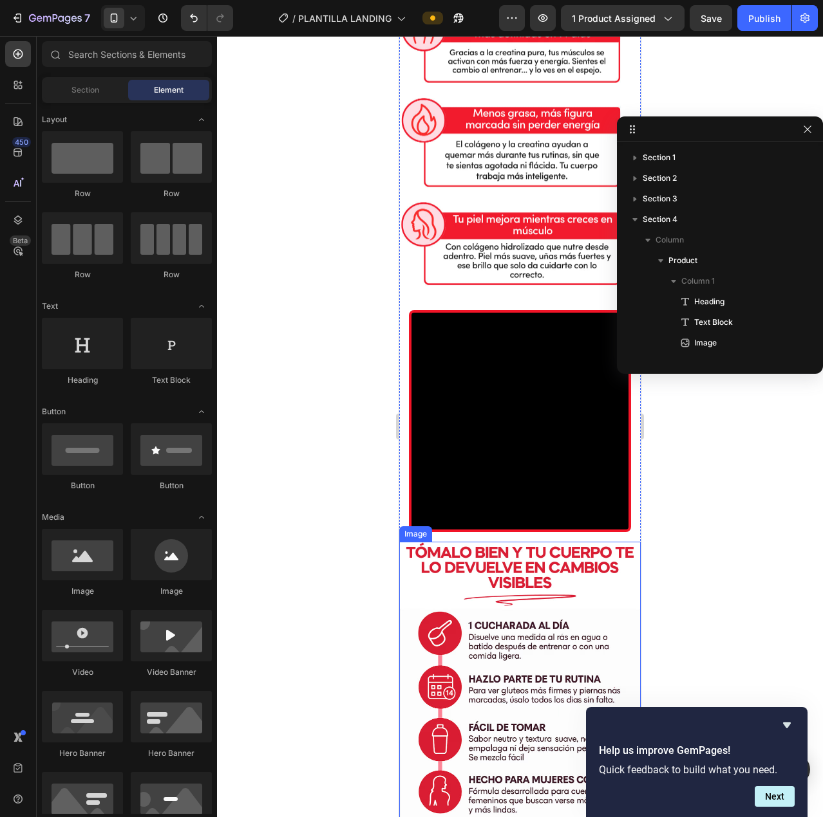
scroll to position [2242, 0]
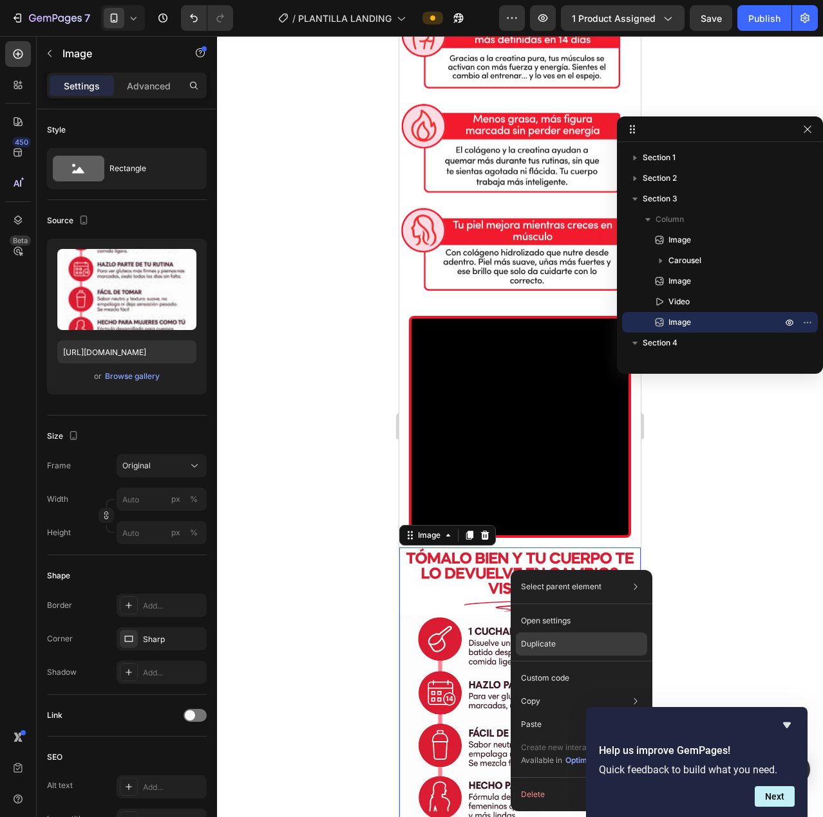
click at [574, 642] on div "Duplicate" at bounding box center [581, 644] width 131 height 23
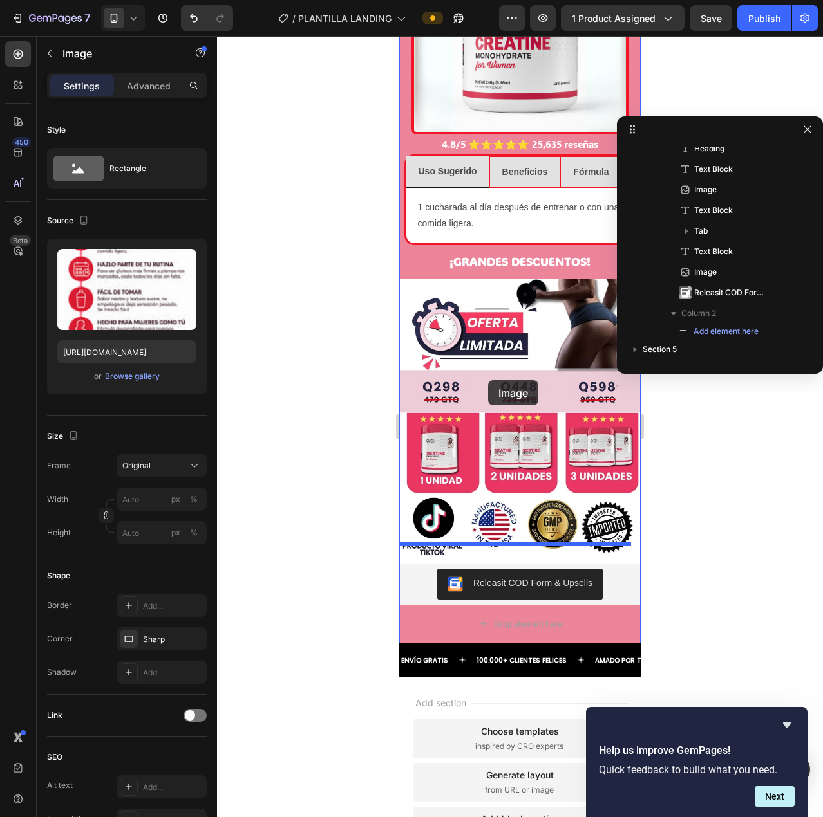
scroll to position [3731, 0]
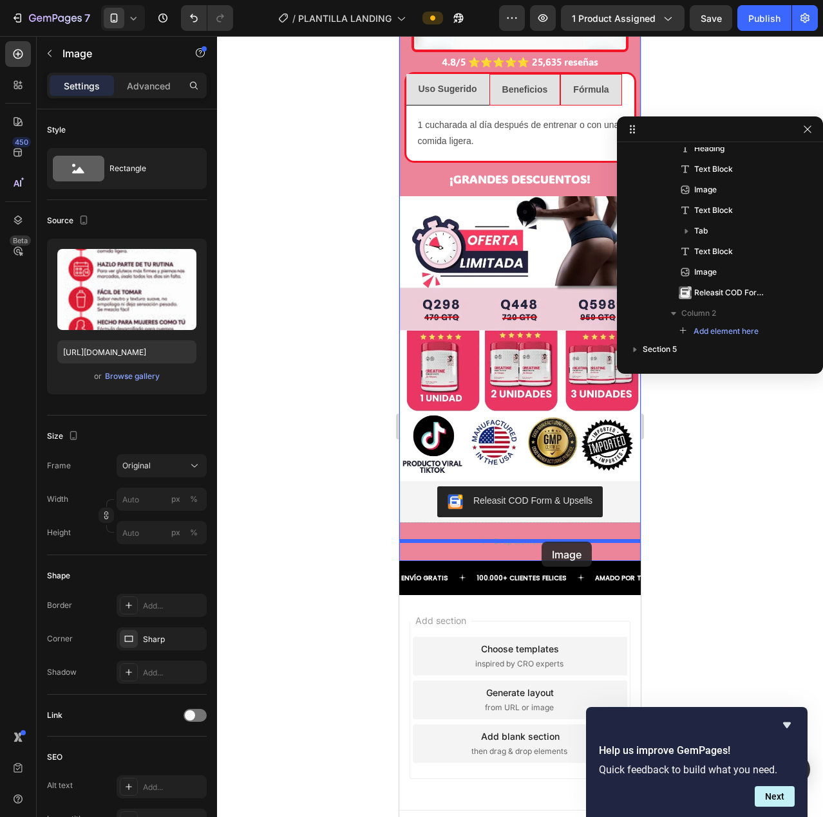
drag, startPoint x: 477, startPoint y: 221, endPoint x: 537, endPoint y: 530, distance: 315.3
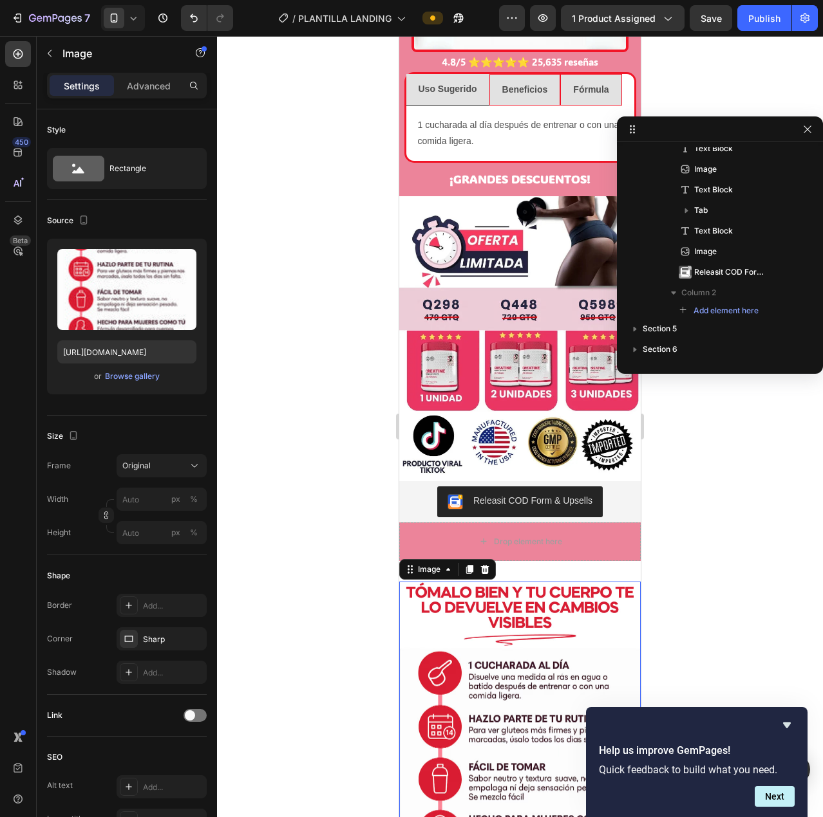
click at [523, 603] on img at bounding box center [519, 763] width 241 height 362
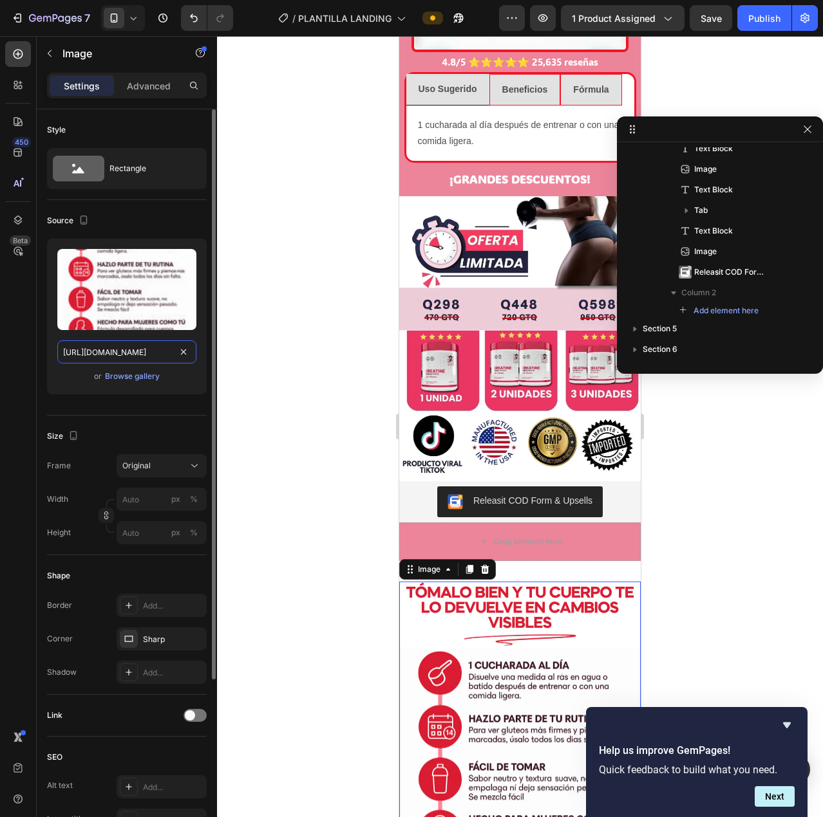
click at [118, 346] on input "https://cdn.shopify.com/s/files/1/0725/9786/4588/files/Mas_de_10_000_Clientas_s…" at bounding box center [126, 351] width 139 height 23
paste input "gempages_564985687003104018-ef4da554-bb3c-44ad-a596-a09cf153f7cc.webp?v=1758817…"
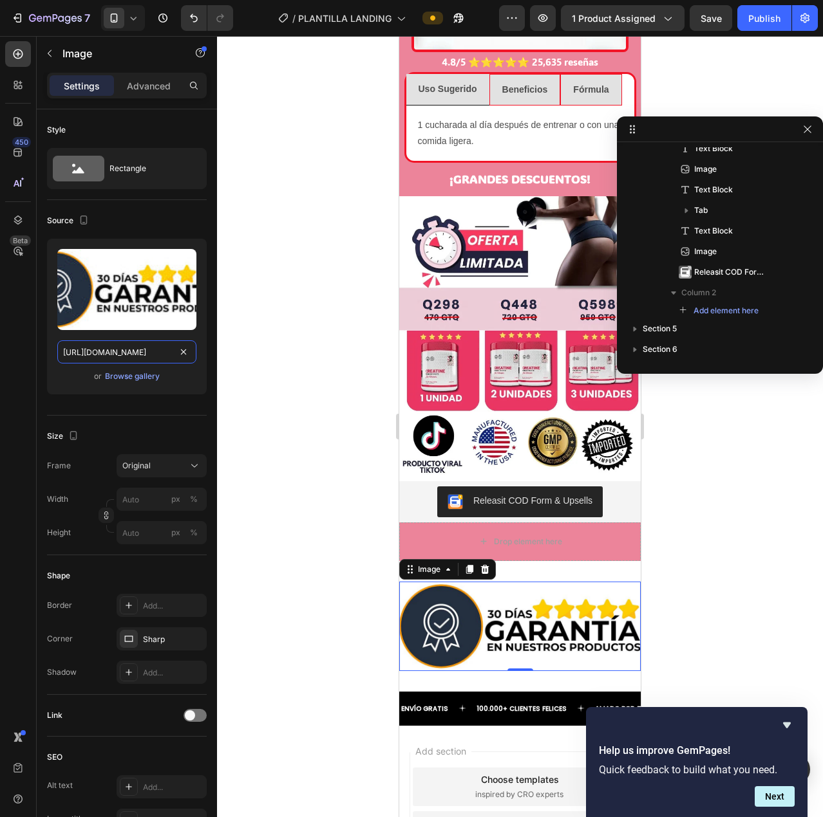
scroll to position [0, 457]
type input "https://cdn.shopify.com/s/files/1/0725/9786/4588/files/gempages_564985687003104…"
click at [279, 454] on div at bounding box center [520, 426] width 606 height 781
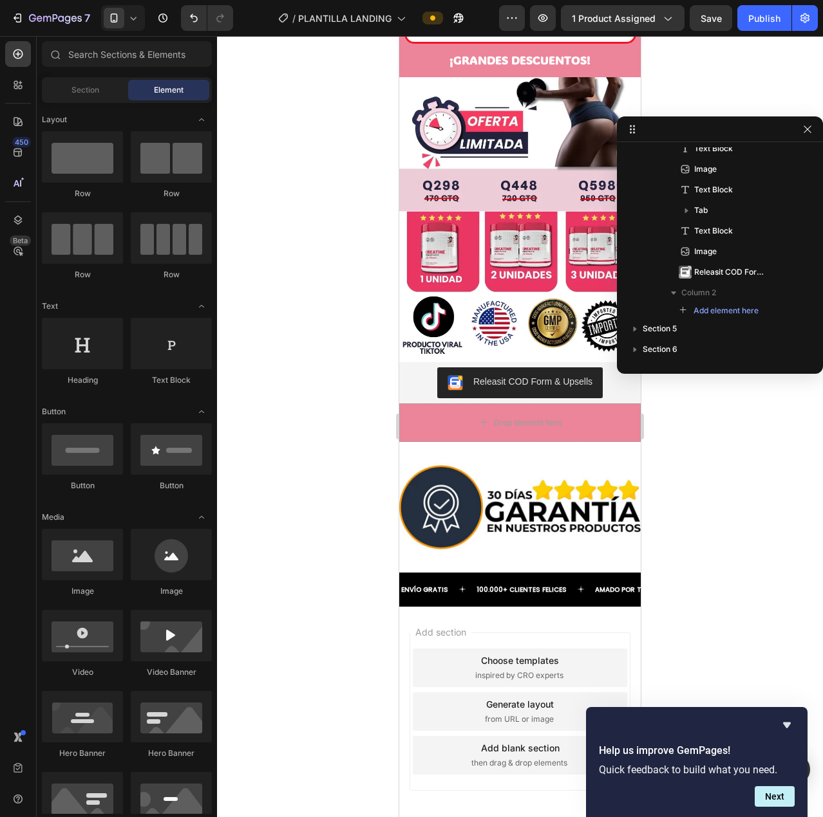
scroll to position [3857, 0]
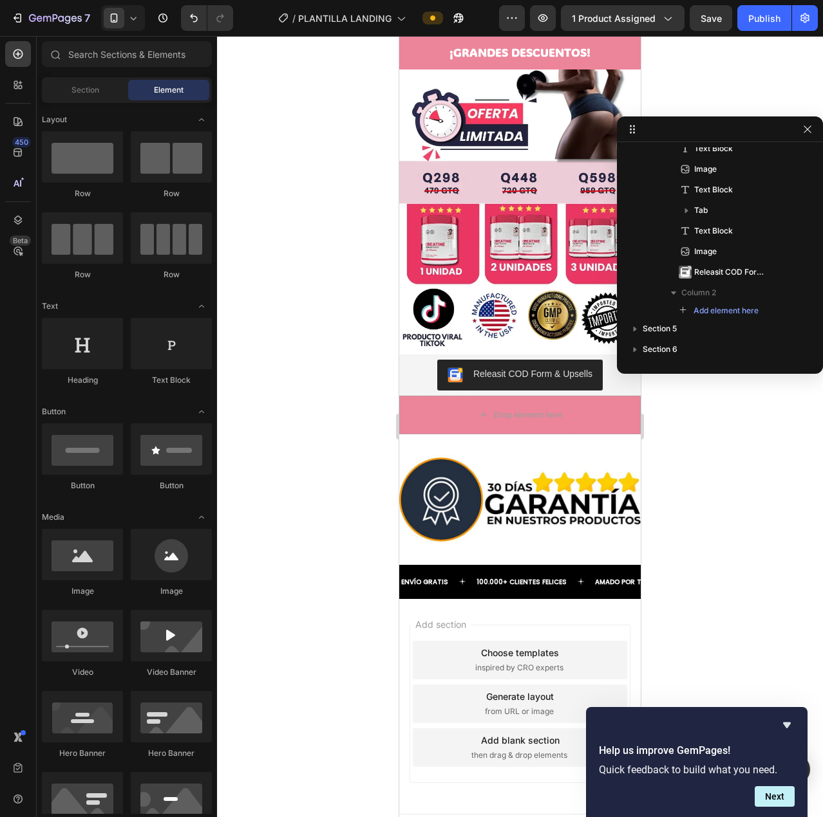
click at [417, 618] on span "Add section" at bounding box center [440, 625] width 61 height 14
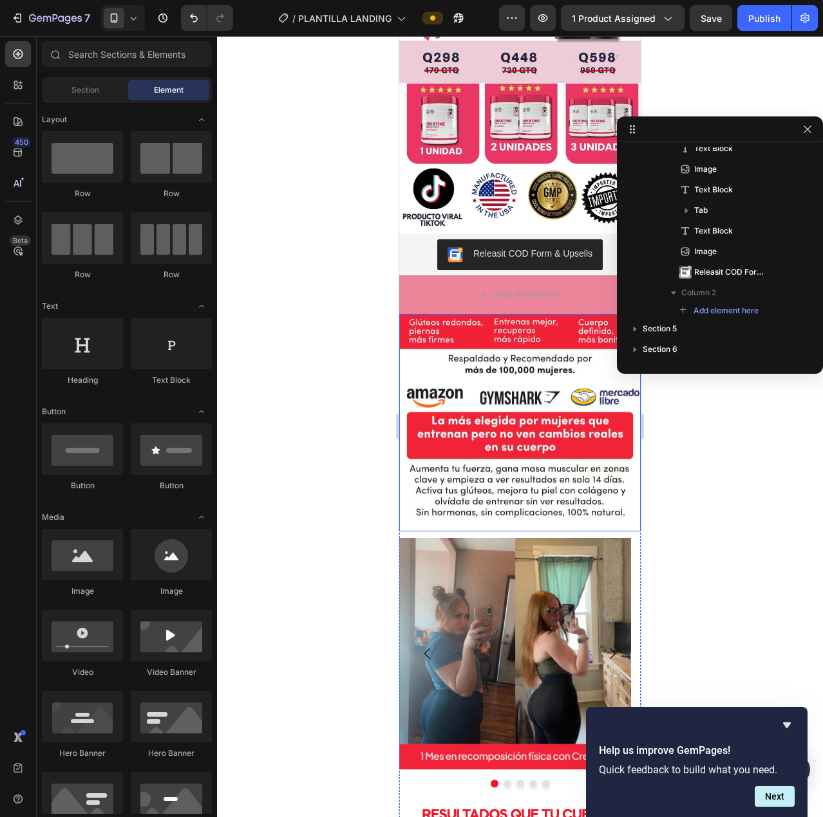
scroll to position [1416, 0]
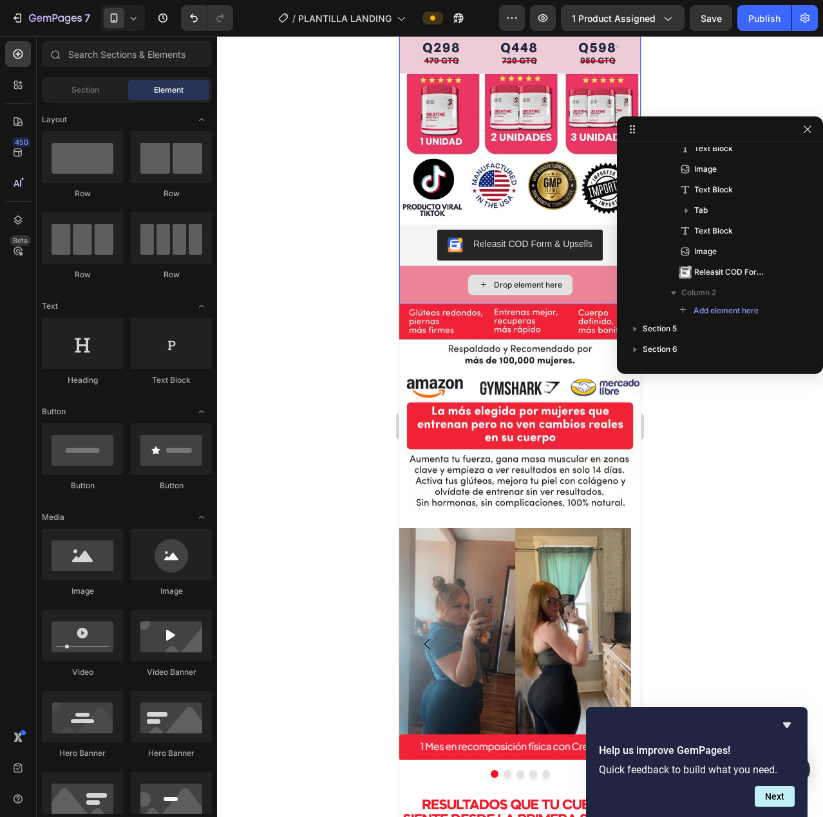
click at [551, 280] on div "Drop element here" at bounding box center [528, 285] width 68 height 10
click at [559, 275] on div "Drop element here" at bounding box center [520, 285] width 104 height 21
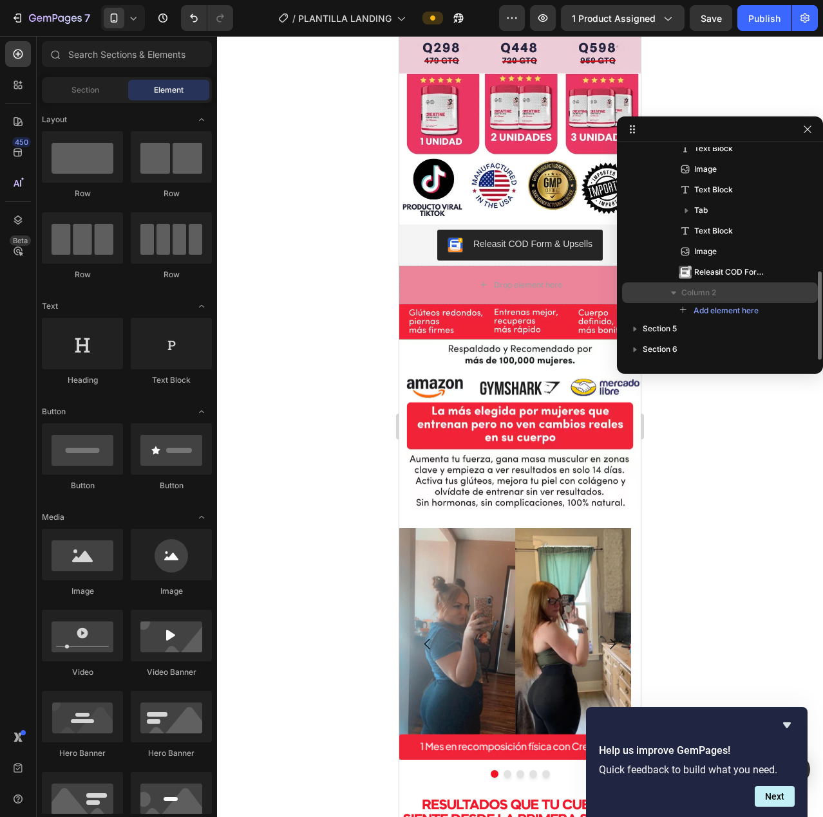
click at [732, 292] on p "Column 2" at bounding box center [732, 292] width 103 height 13
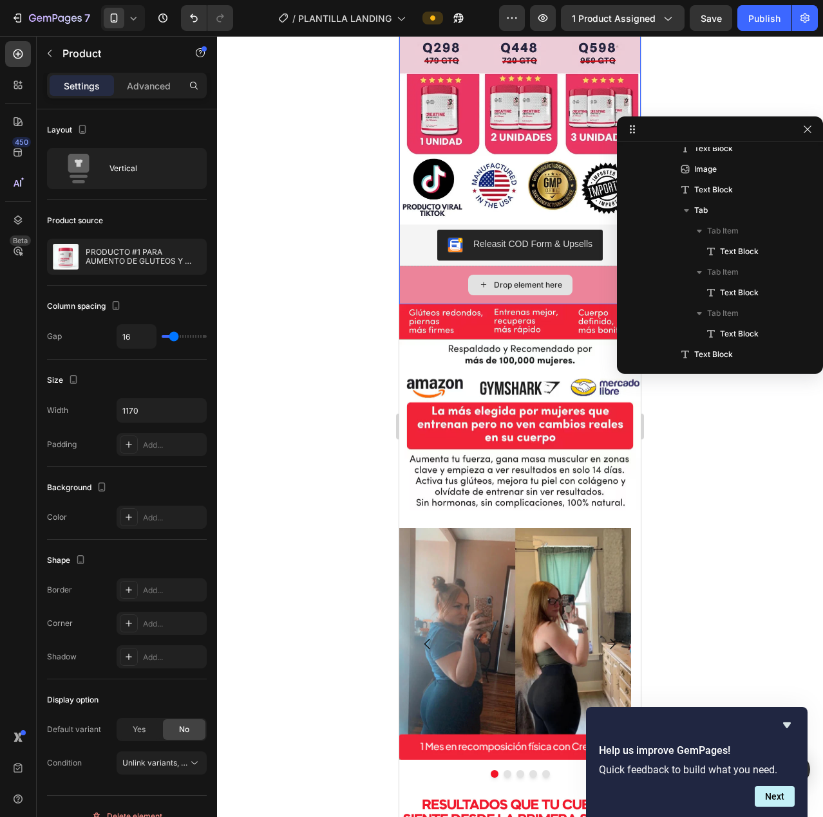
click at [421, 266] on div "Drop element here" at bounding box center [519, 285] width 241 height 39
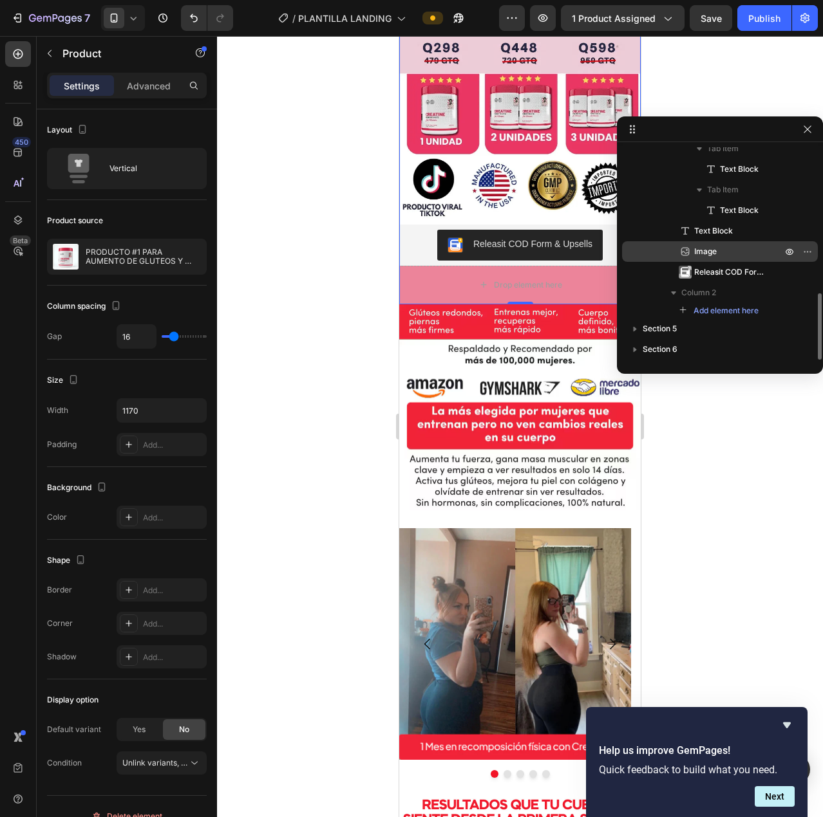
click at [722, 249] on p "Image" at bounding box center [723, 251] width 90 height 13
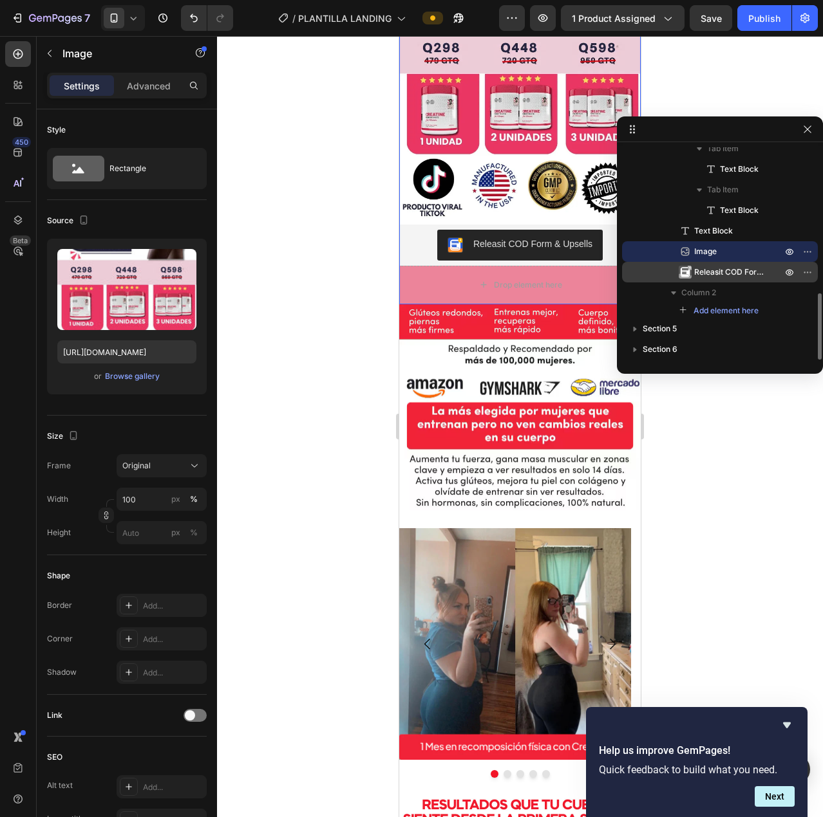
click at [713, 272] on span "Releasit COD Form & Upsells" at bounding box center [731, 272] width 75 height 13
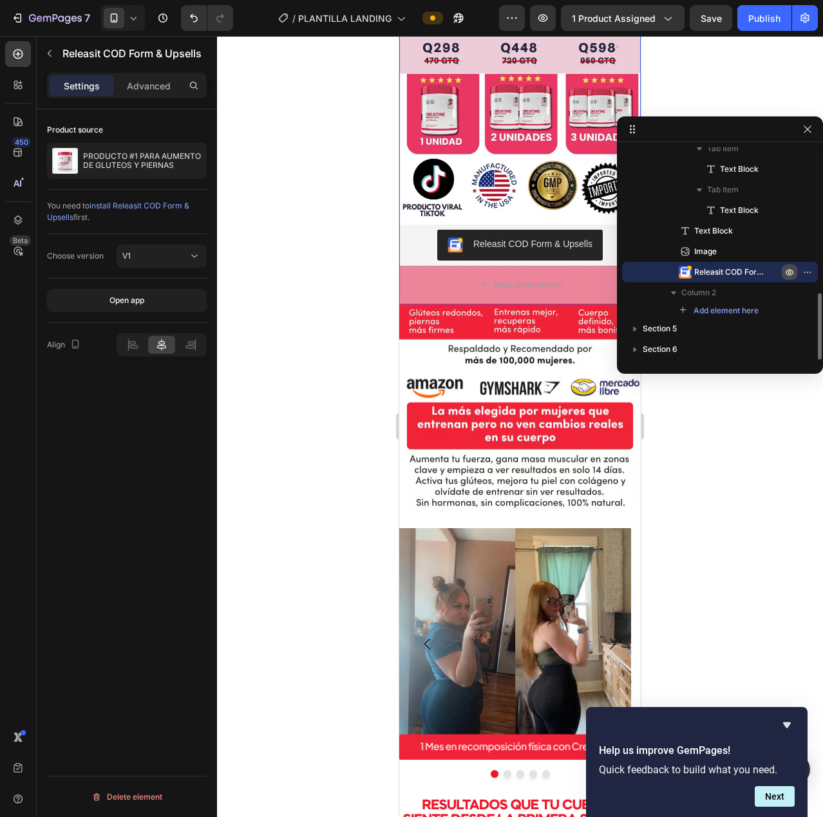
click at [790, 270] on icon "button" at bounding box center [789, 273] width 8 height 6
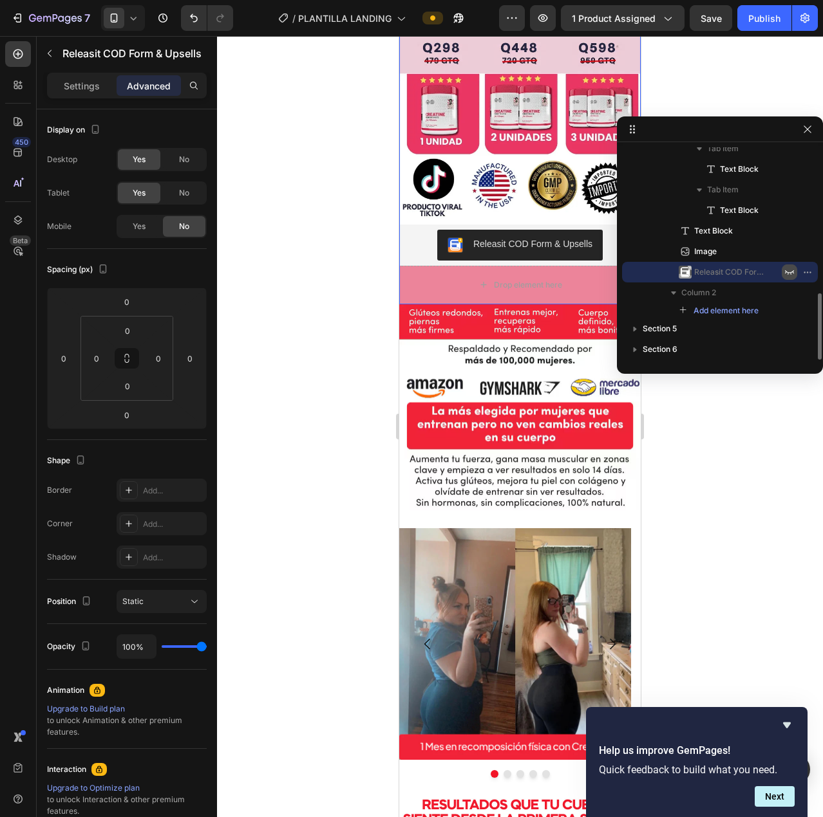
click at [788, 275] on icon "button" at bounding box center [789, 272] width 10 height 10
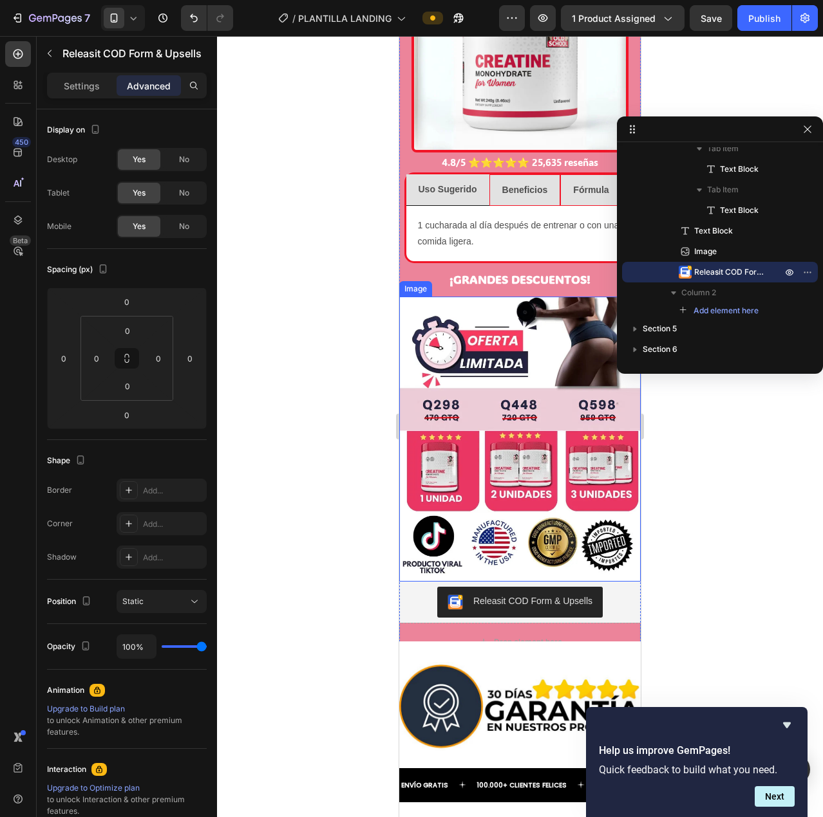
scroll to position [3476, 0]
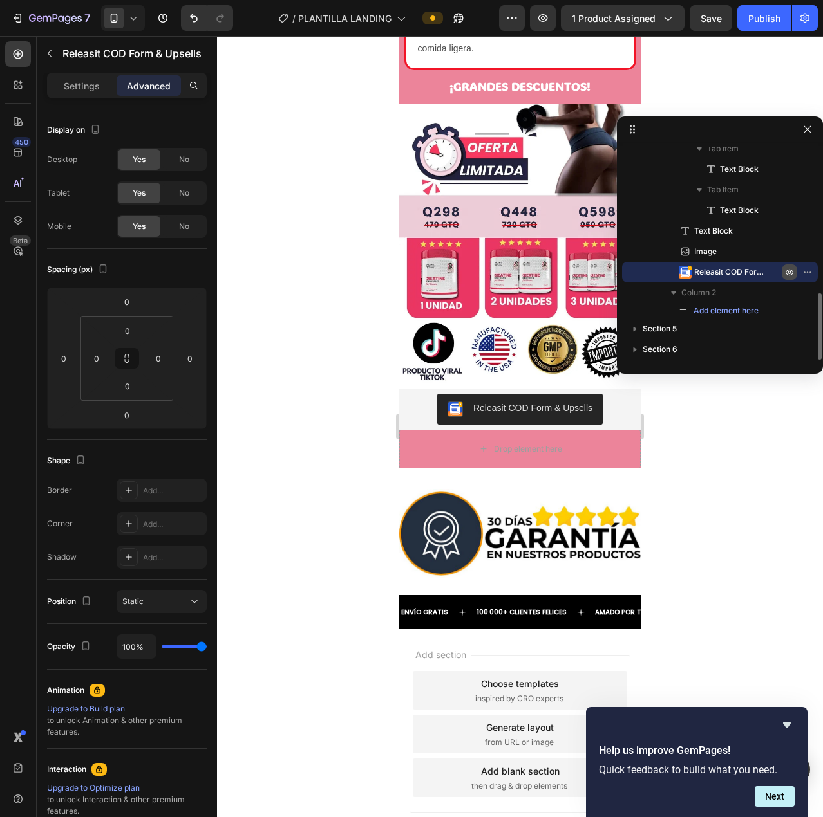
click at [786, 273] on icon "button" at bounding box center [789, 273] width 8 height 6
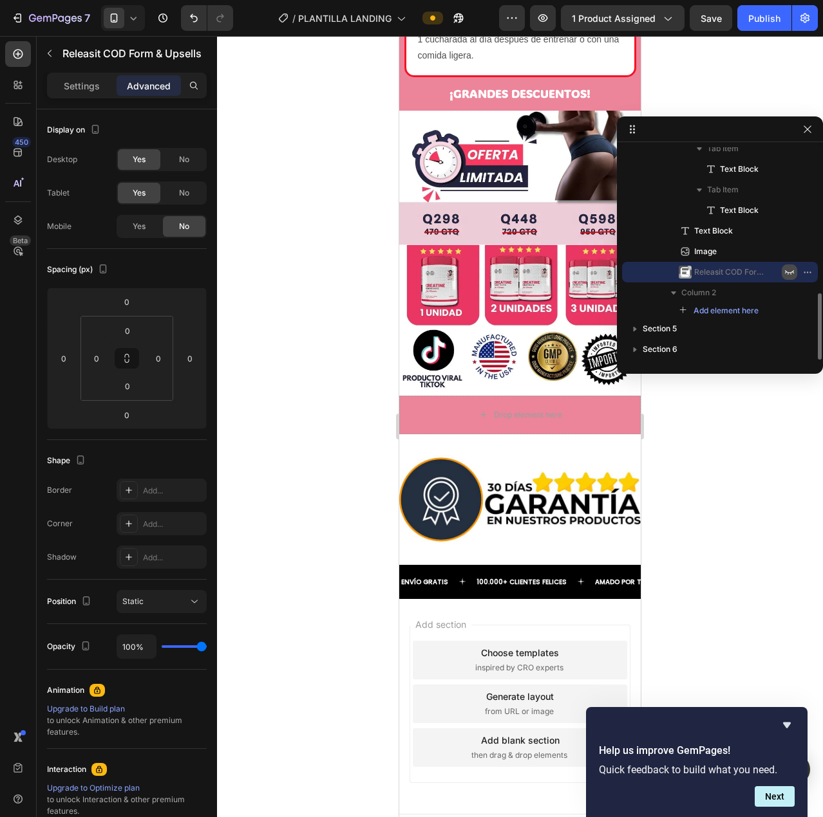
click at [787, 272] on icon "button" at bounding box center [789, 272] width 9 height 5
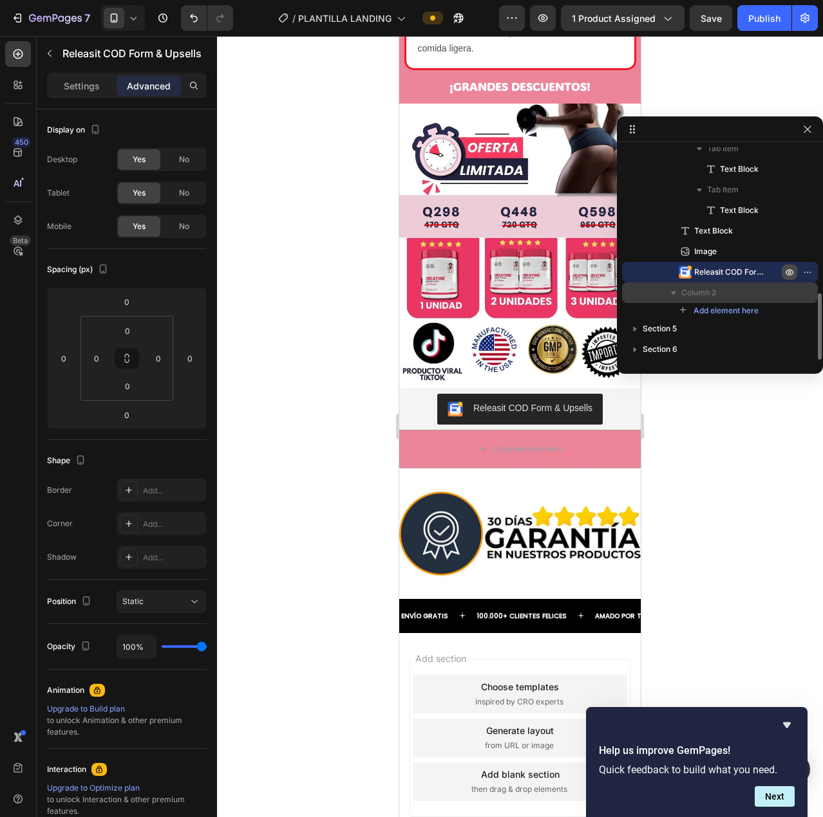
click at [776, 293] on p "Column 2" at bounding box center [732, 292] width 103 height 13
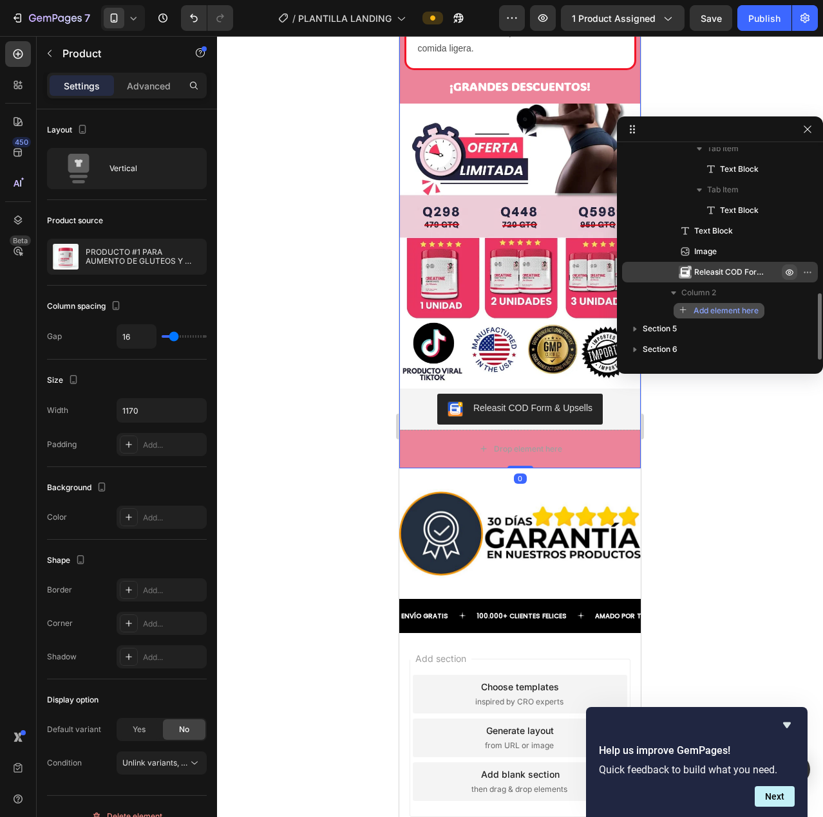
click at [718, 312] on span "Add element here" at bounding box center [725, 311] width 65 height 12
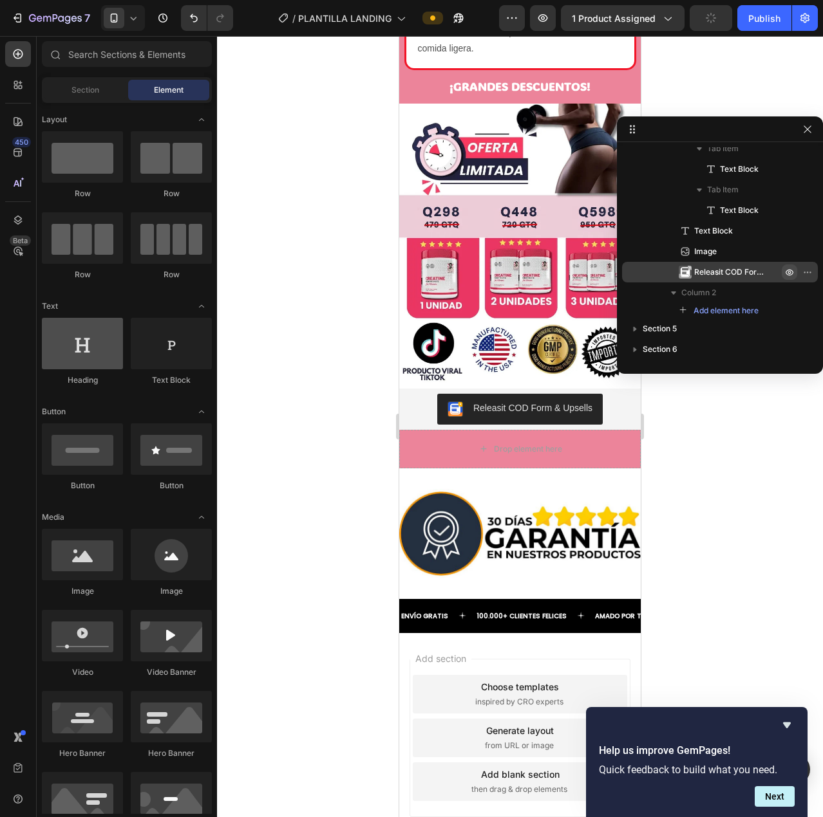
click at [81, 362] on div at bounding box center [82, 343] width 81 height 51
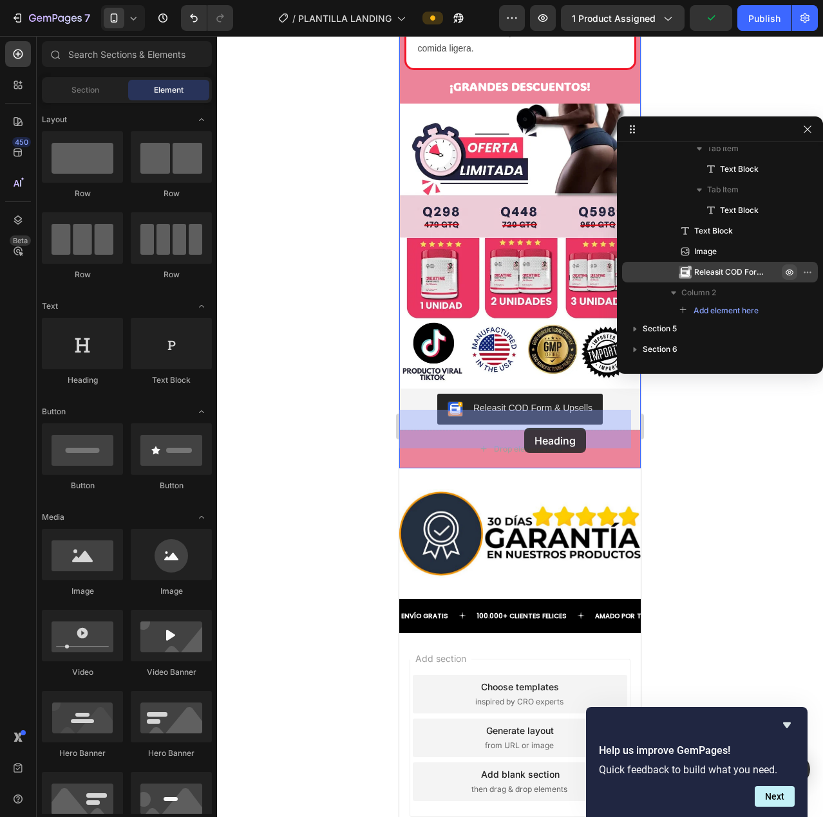
drag, startPoint x: 480, startPoint y: 398, endPoint x: 524, endPoint y: 428, distance: 52.8
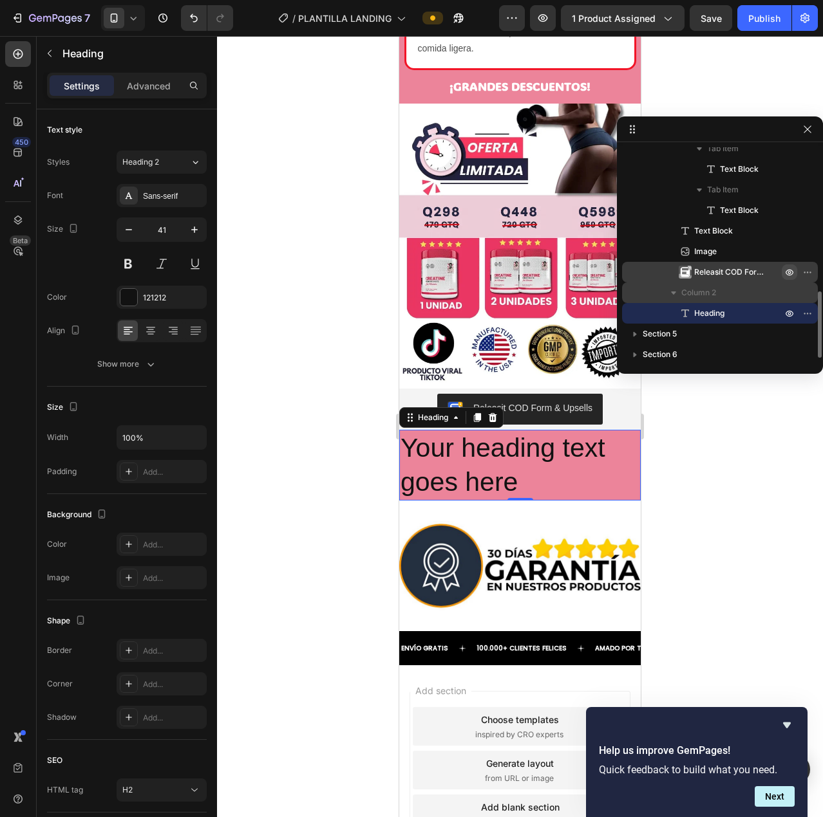
click at [673, 292] on icon "button" at bounding box center [673, 293] width 5 height 3
click at [708, 294] on span "Column 2" at bounding box center [698, 292] width 35 height 13
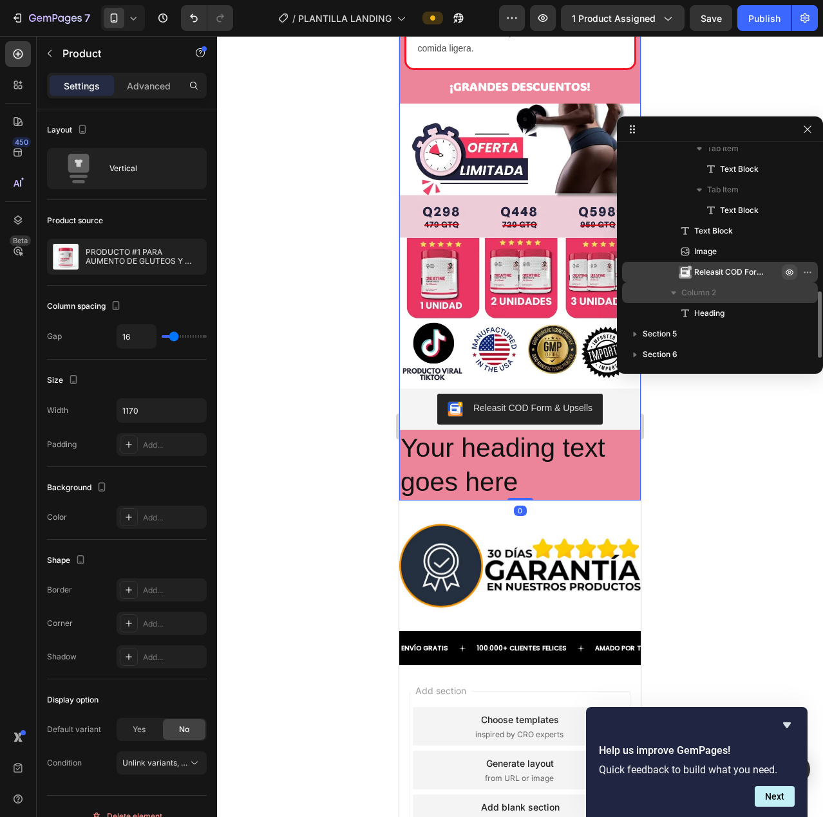
click at [709, 294] on span "Column 2" at bounding box center [698, 292] width 35 height 13
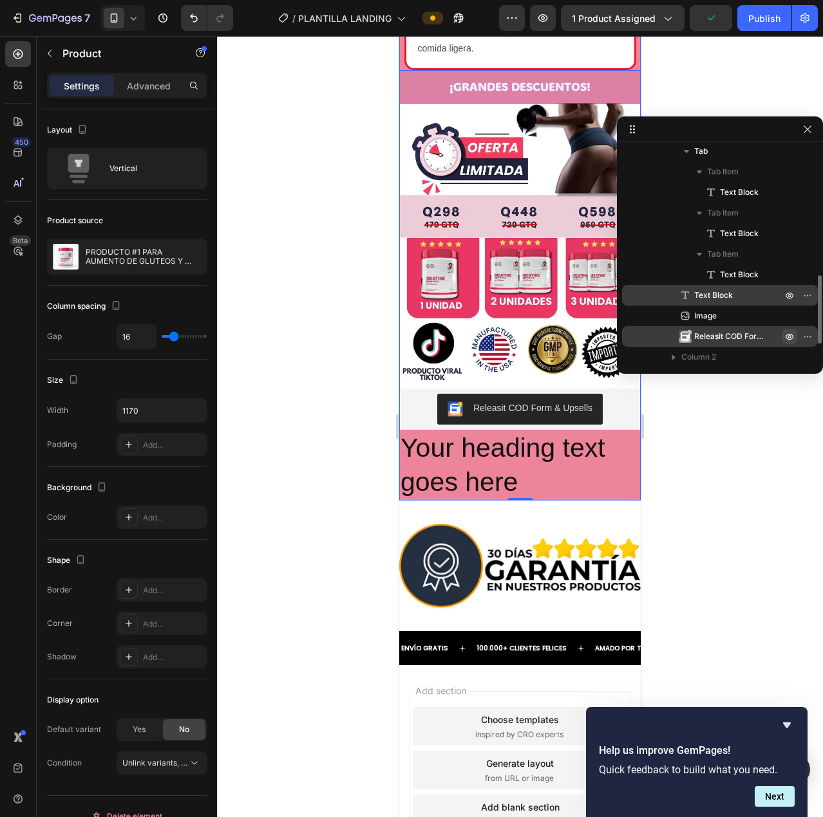
scroll to position [447, 0]
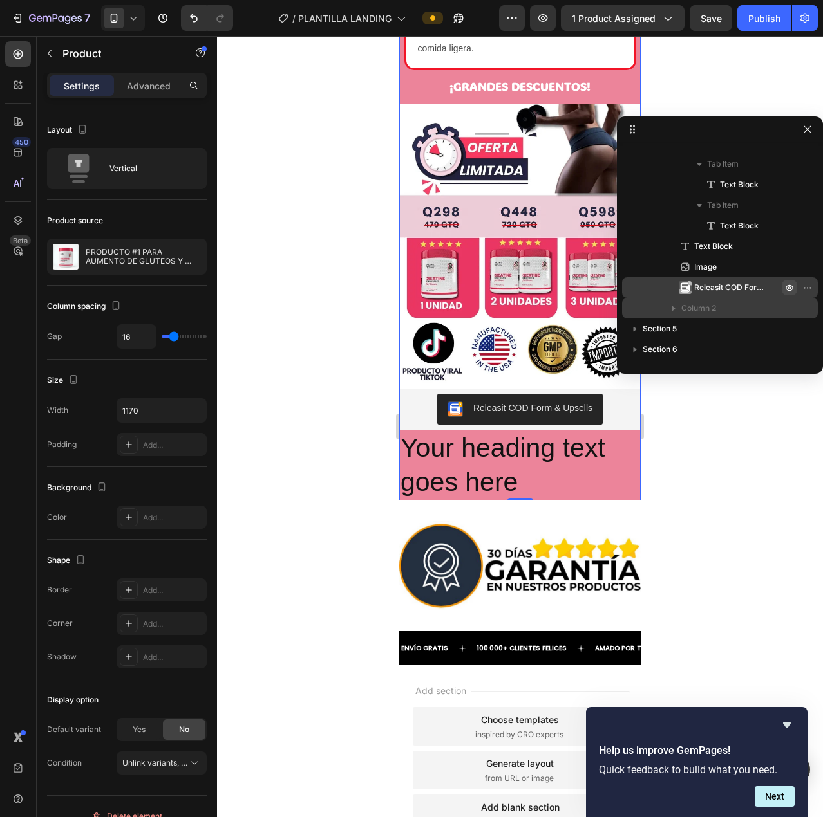
drag, startPoint x: 734, startPoint y: 286, endPoint x: 731, endPoint y: 304, distance: 18.3
click at [736, 312] on div "Column 1 Heading Text Block Image Text Block Tab Tab Item Text Block Tab Item T…" at bounding box center [720, 154] width 196 height 330
click at [663, 310] on div "Column 2" at bounding box center [719, 308] width 185 height 21
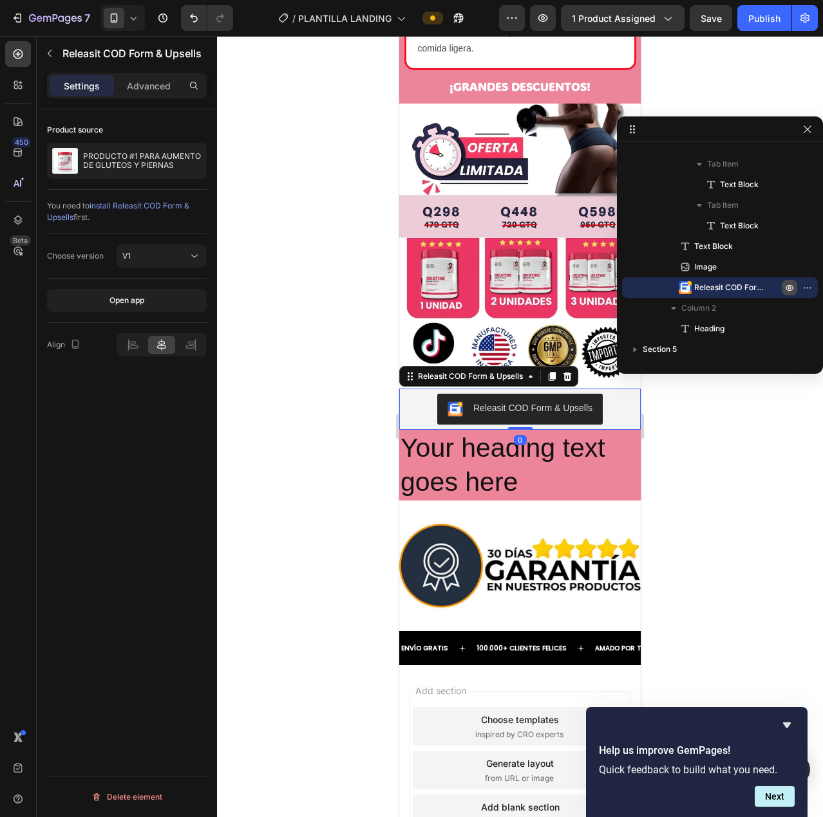
click at [427, 394] on div "Releasit COD Form & Upsells" at bounding box center [519, 409] width 231 height 31
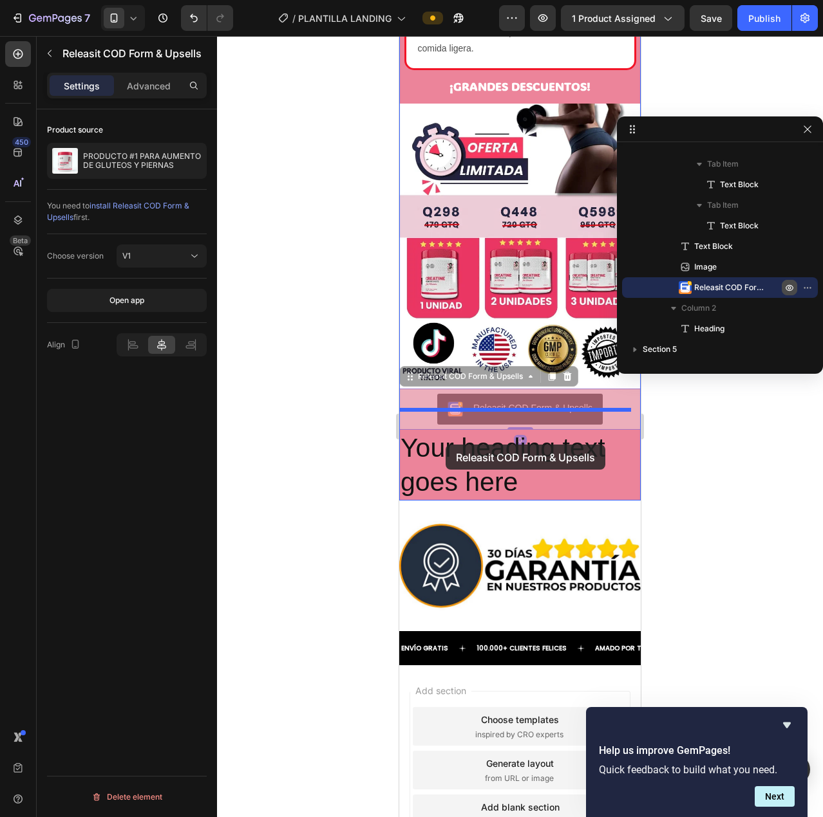
drag, startPoint x: 410, startPoint y: 383, endPoint x: 445, endPoint y: 445, distance: 71.2
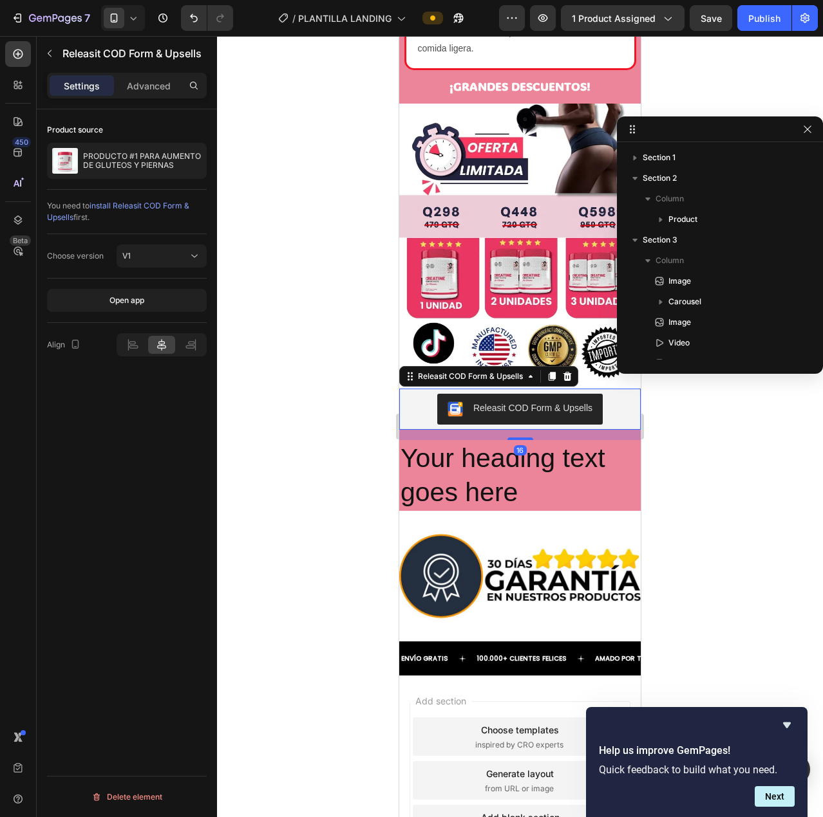
scroll to position [447, 0]
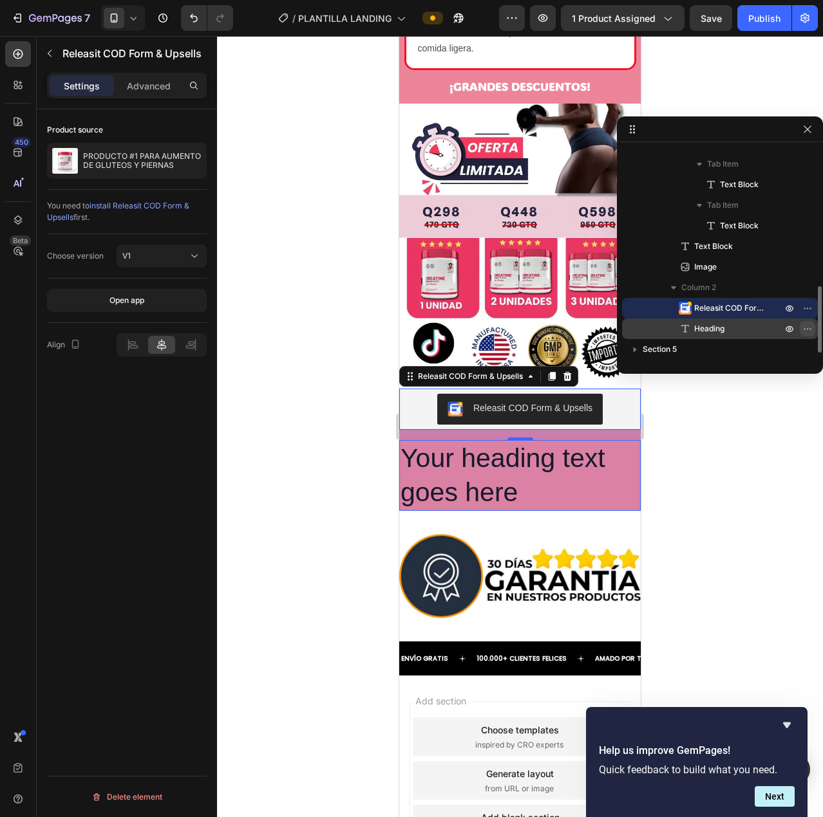
click at [804, 328] on icon "button" at bounding box center [807, 329] width 10 height 10
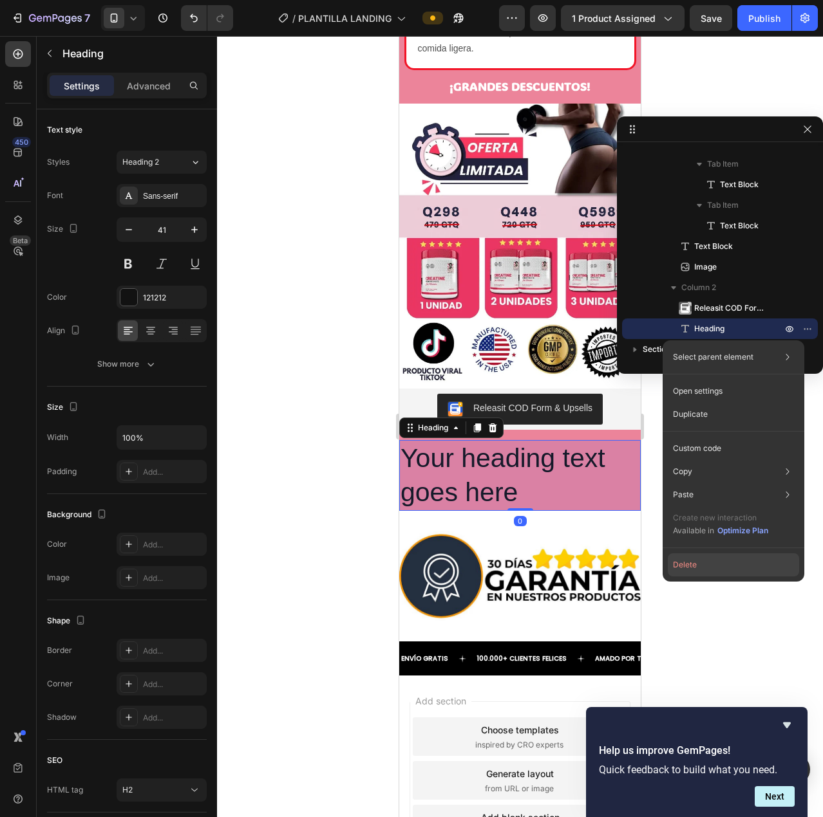
click at [728, 567] on button "Delete" at bounding box center [732, 565] width 131 height 23
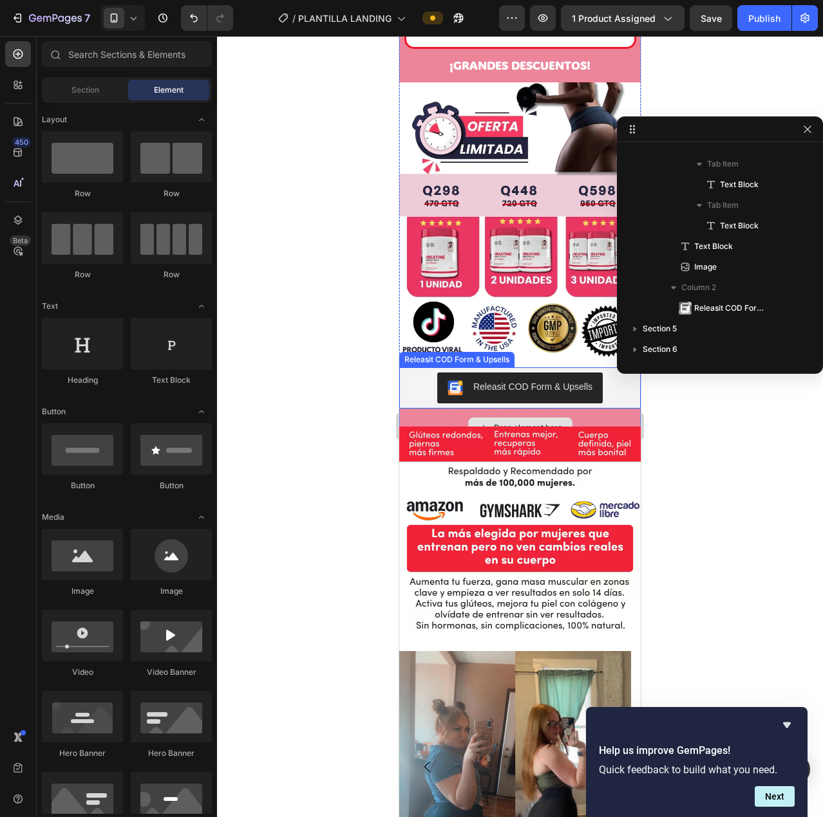
scroll to position [1209, 0]
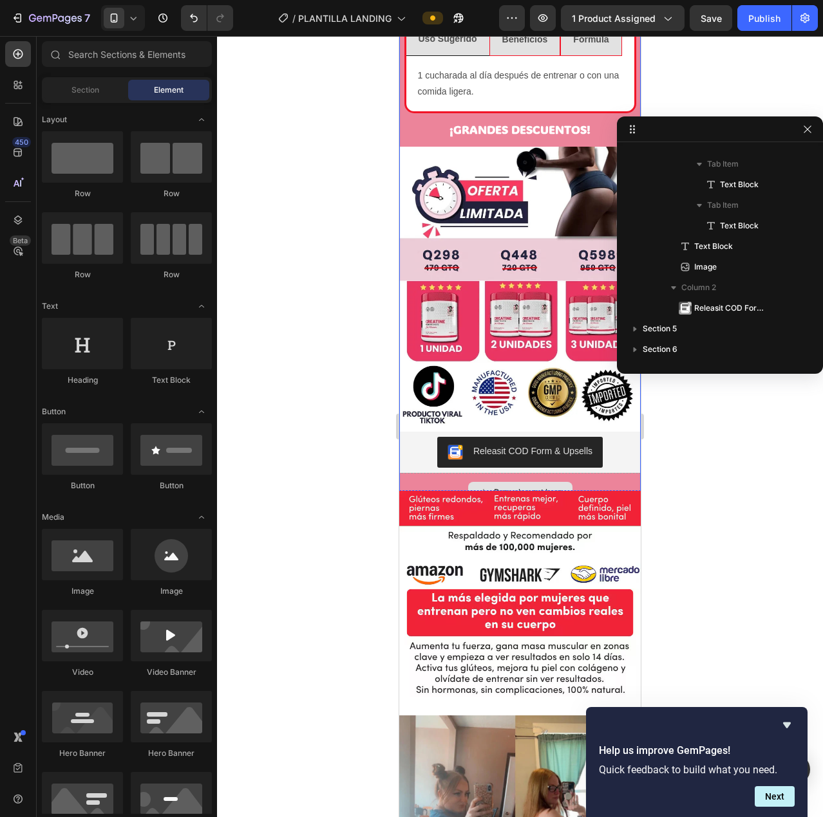
click at [617, 437] on div "Releasit COD Form & Upsells" at bounding box center [519, 452] width 231 height 31
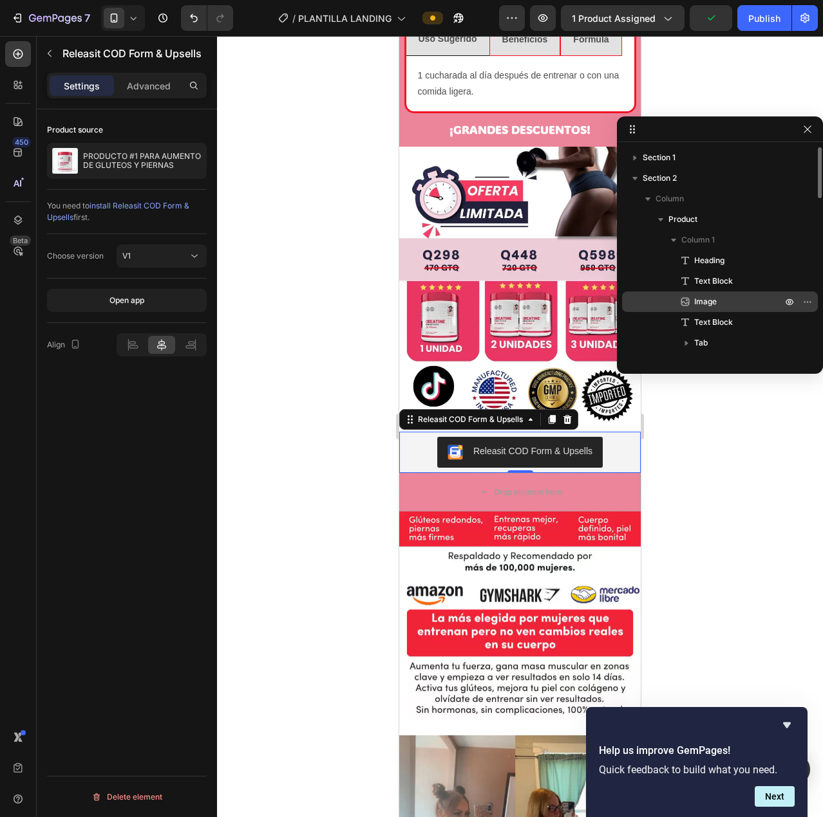
scroll to position [129, 0]
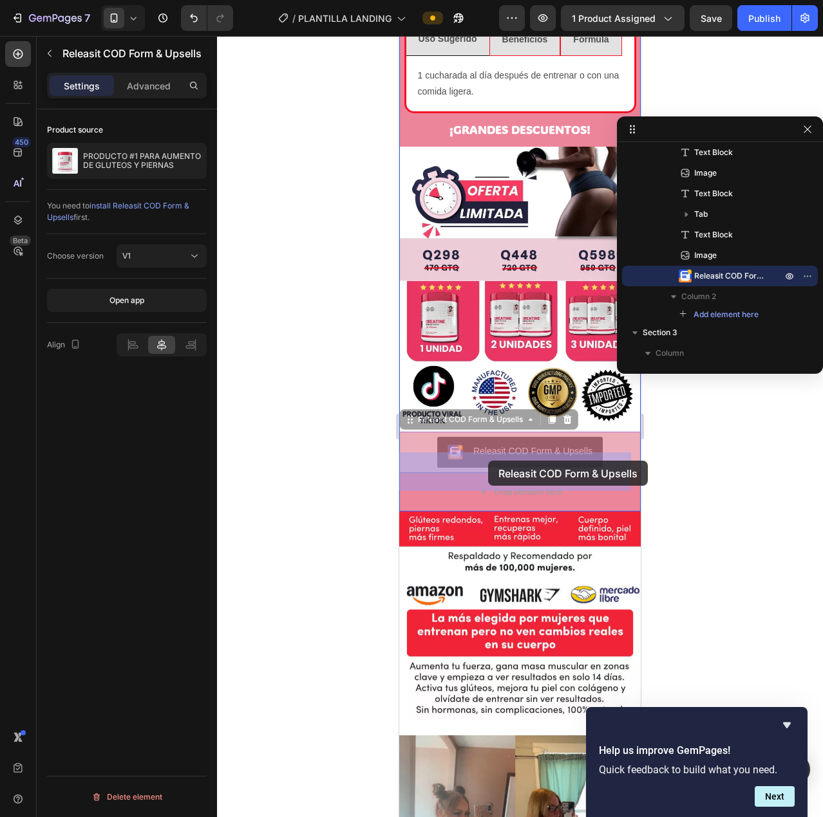
drag, startPoint x: 483, startPoint y: 432, endPoint x: 488, endPoint y: 461, distance: 29.3
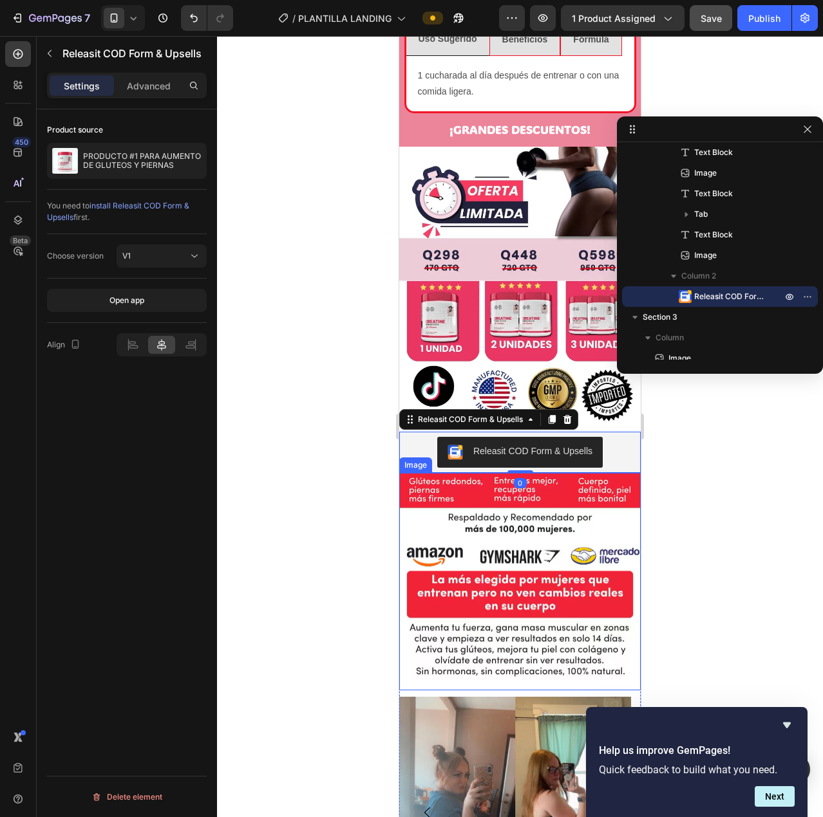
click at [714, 15] on span "Save" at bounding box center [710, 18] width 21 height 11
click at [763, 18] on div "Publish" at bounding box center [764, 19] width 32 height 14
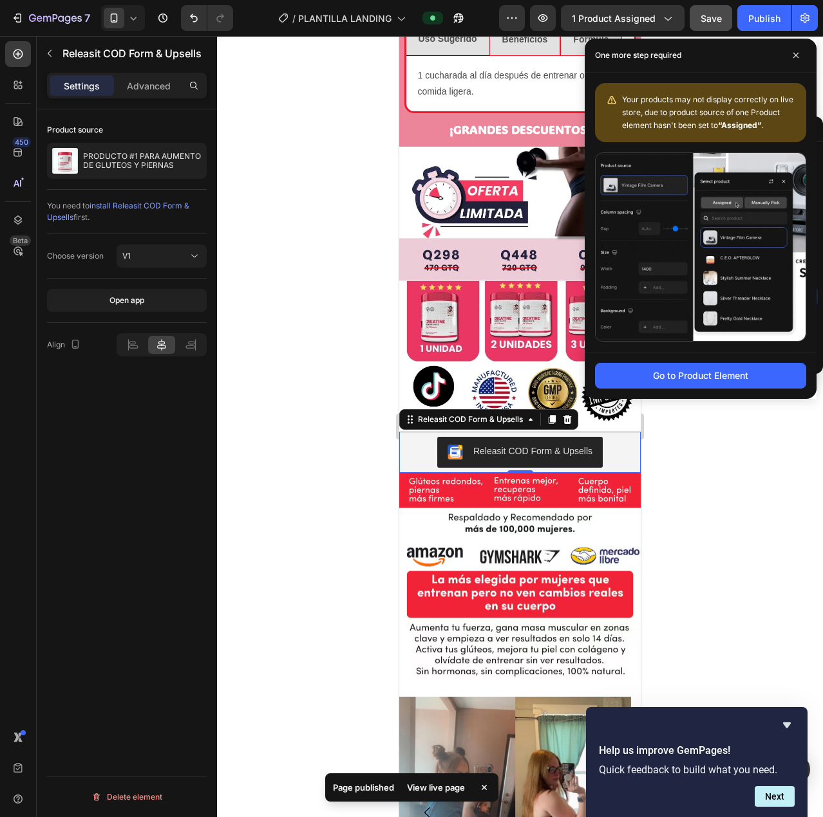
click at [435, 785] on div "View live page" at bounding box center [435, 788] width 73 height 18
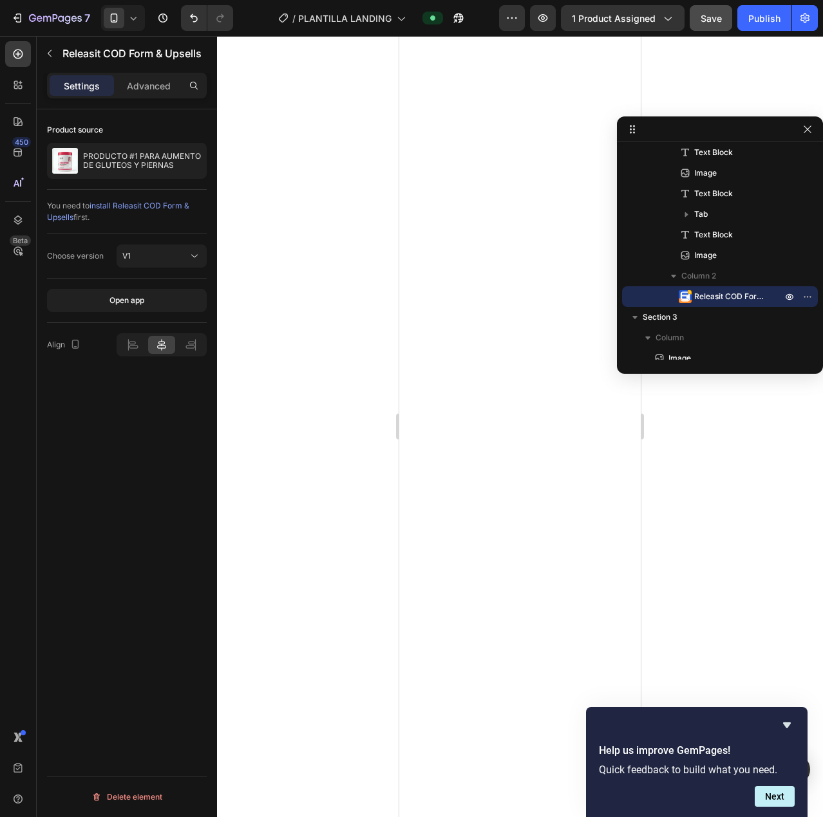
scroll to position [0, 0]
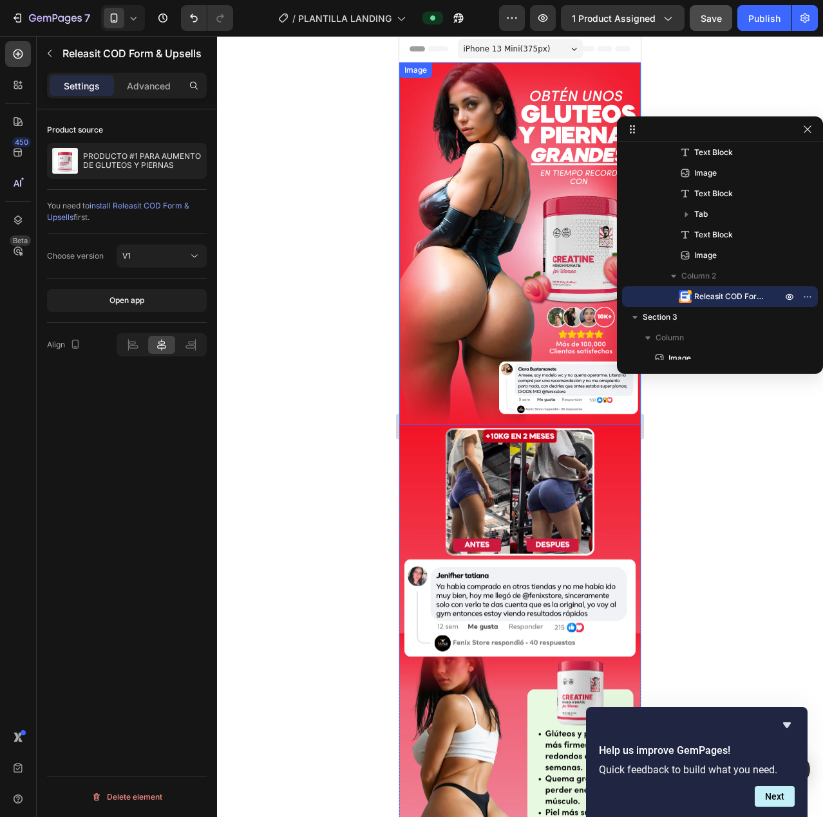
click at [493, 259] on img at bounding box center [519, 243] width 241 height 362
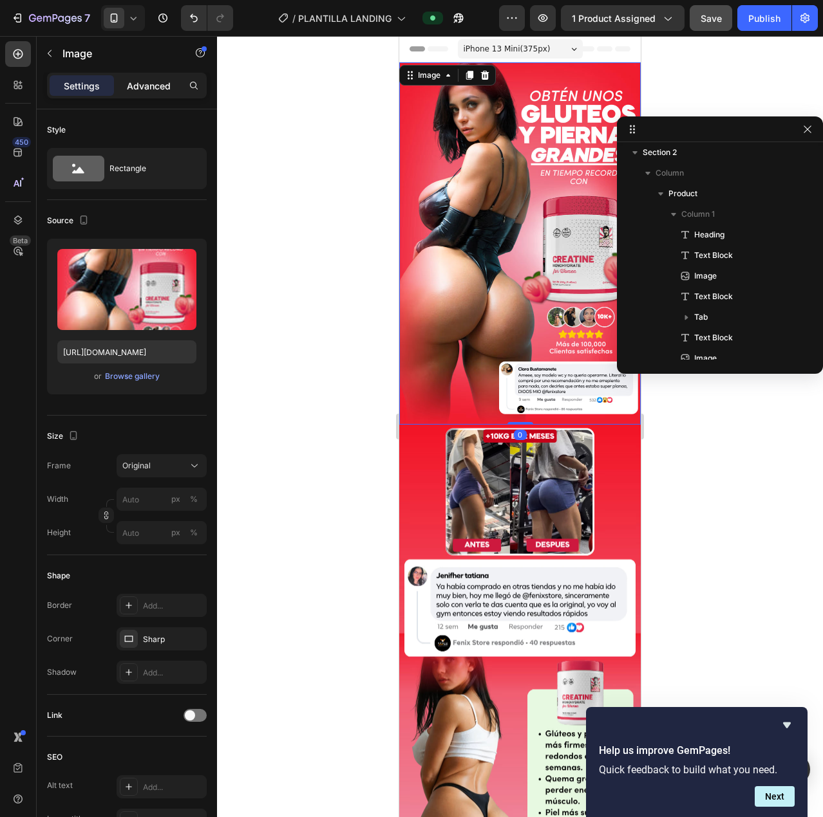
click at [152, 89] on p "Advanced" at bounding box center [149, 86] width 44 height 14
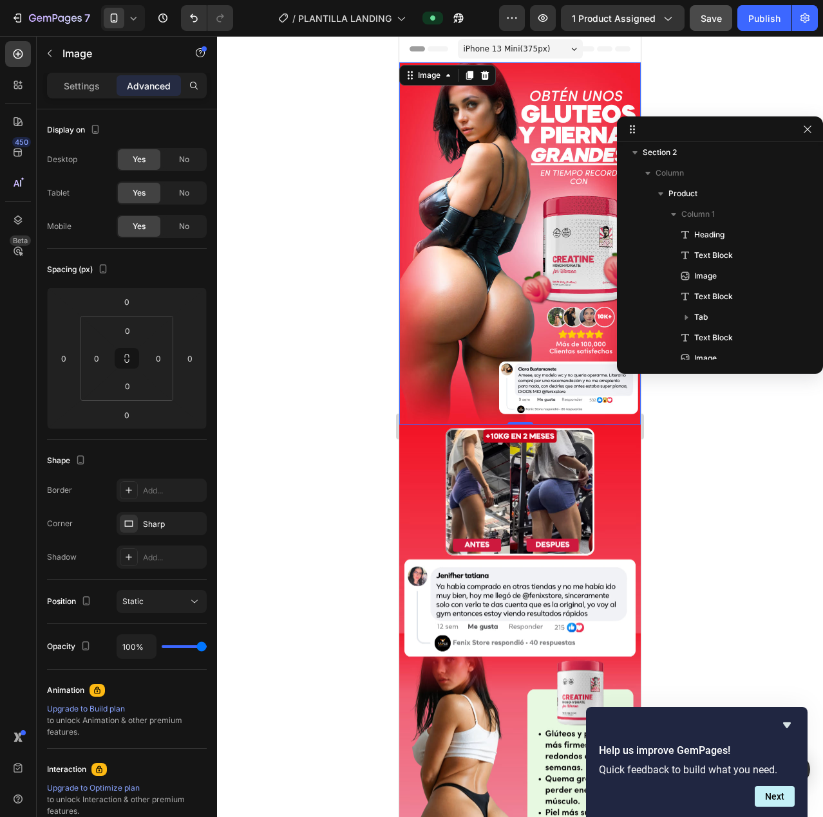
click at [472, 270] on img at bounding box center [519, 243] width 241 height 362
click at [90, 87] on p "Settings" at bounding box center [82, 86] width 36 height 14
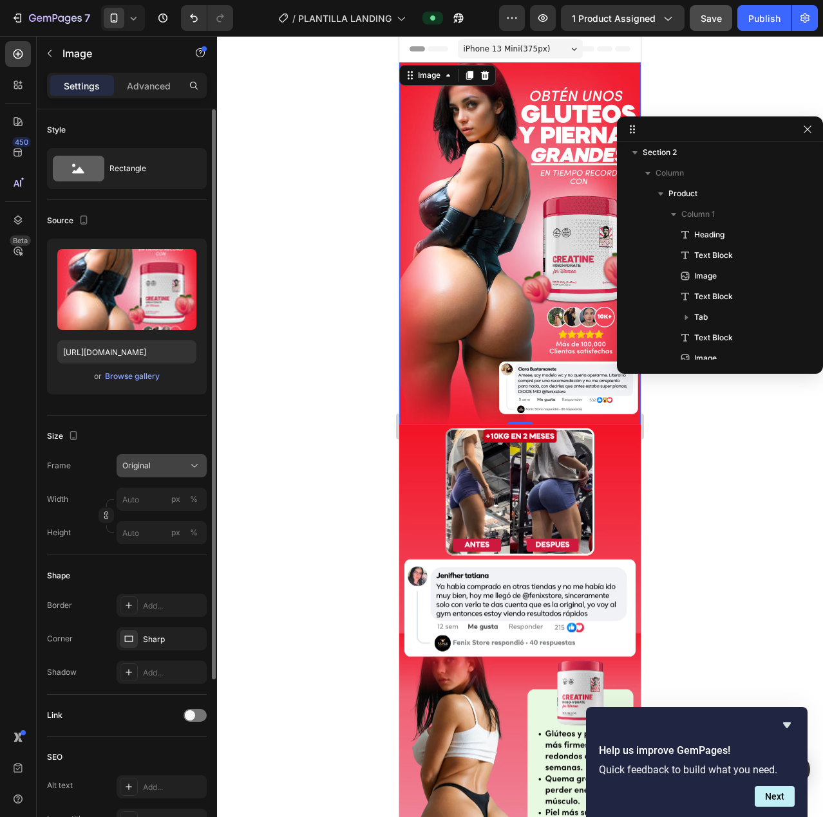
click at [160, 476] on button "Original" at bounding box center [162, 465] width 90 height 23
click at [117, 440] on div "Size" at bounding box center [127, 436] width 160 height 21
click at [149, 471] on span "Original" at bounding box center [136, 466] width 28 height 12
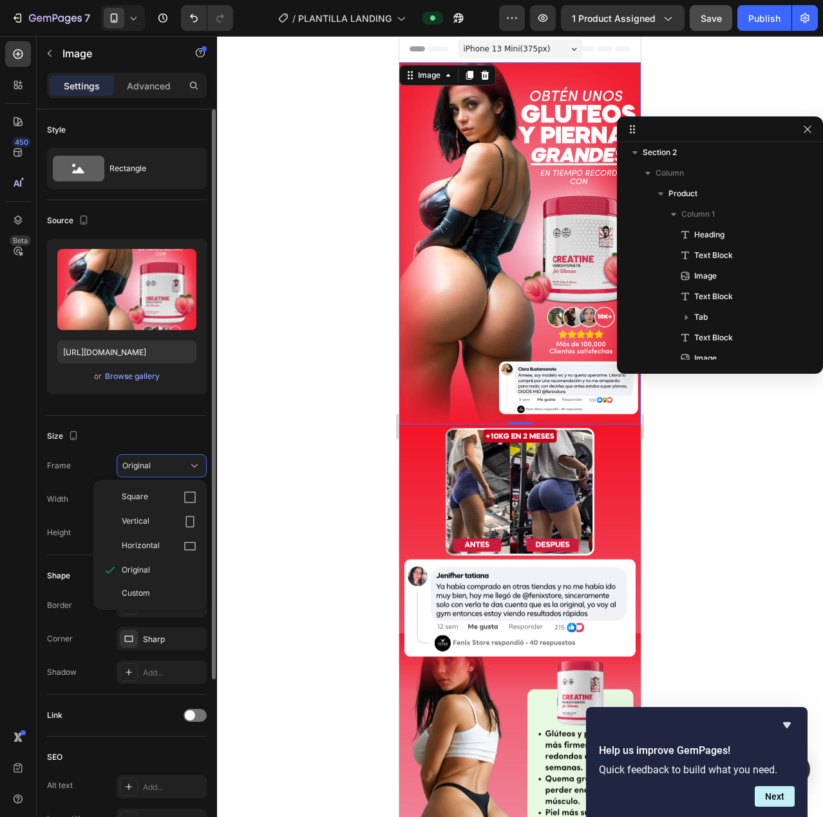
click at [64, 468] on label "Frame" at bounding box center [59, 466] width 24 height 12
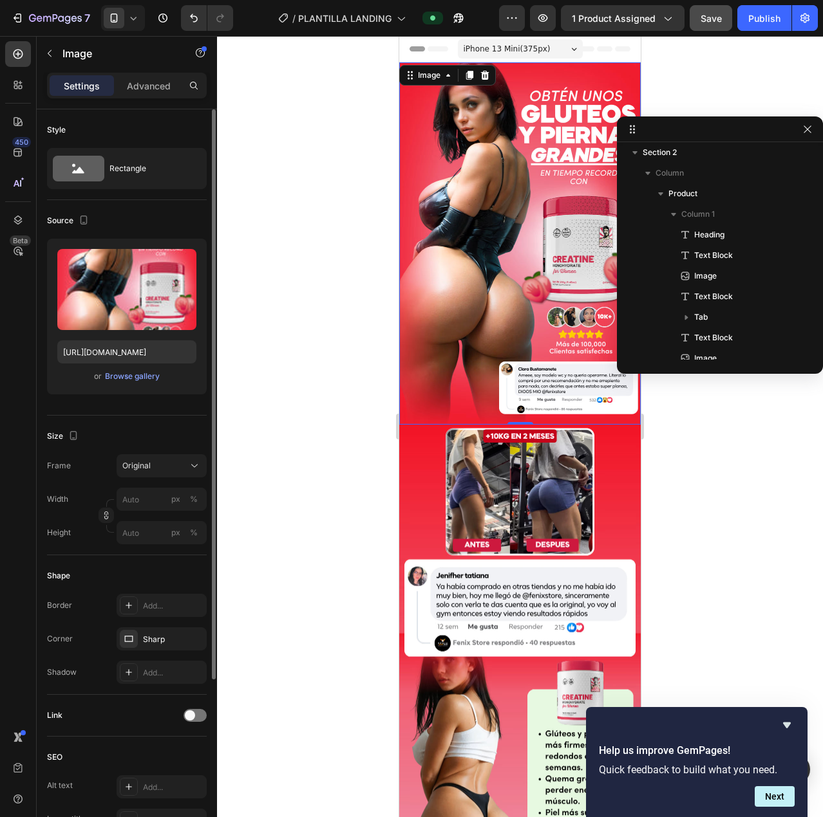
scroll to position [64, 0]
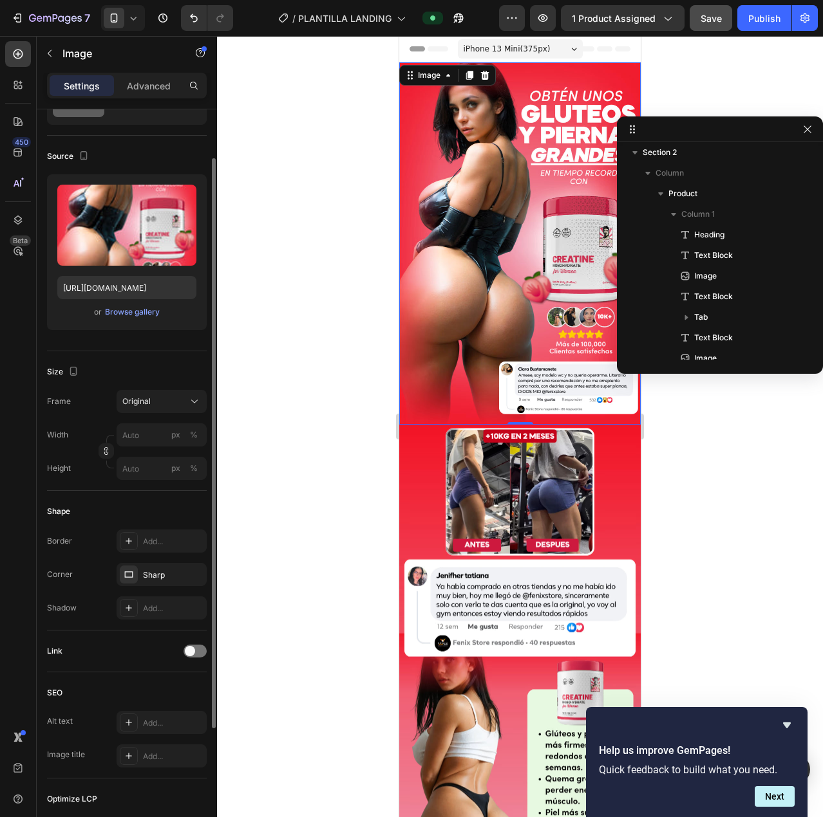
click at [144, 416] on div "Frame Original Width px % Height px %" at bounding box center [127, 435] width 160 height 90
click at [154, 403] on div "Original" at bounding box center [153, 402] width 63 height 12
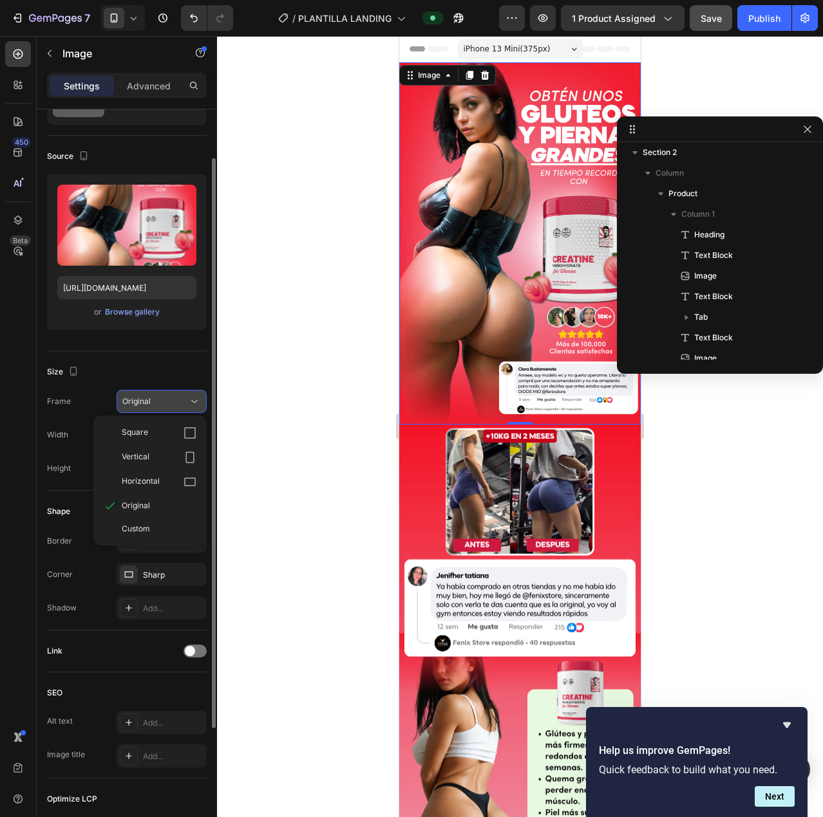
click at [158, 438] on div "Square" at bounding box center [159, 433] width 75 height 13
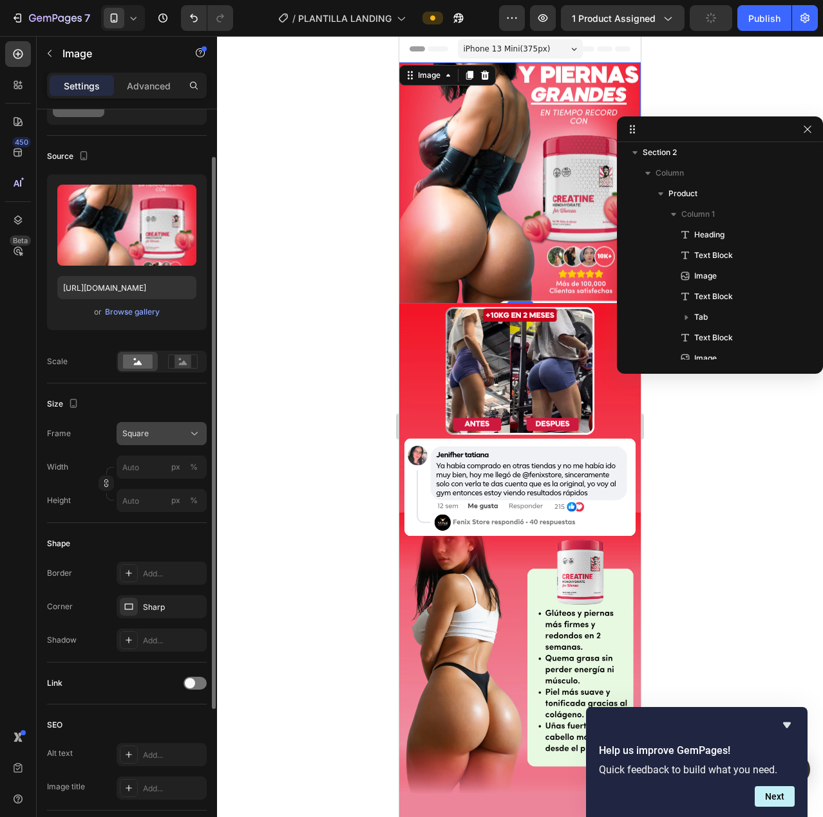
click at [149, 430] on div "Square" at bounding box center [153, 434] width 63 height 12
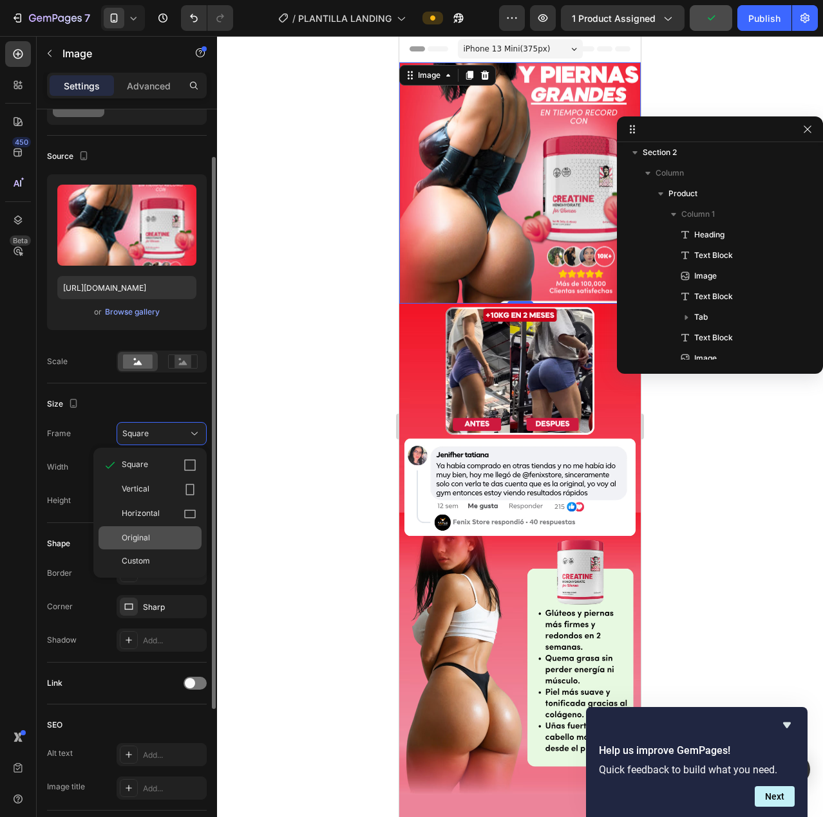
click at [157, 543] on div "Original" at bounding box center [159, 538] width 75 height 12
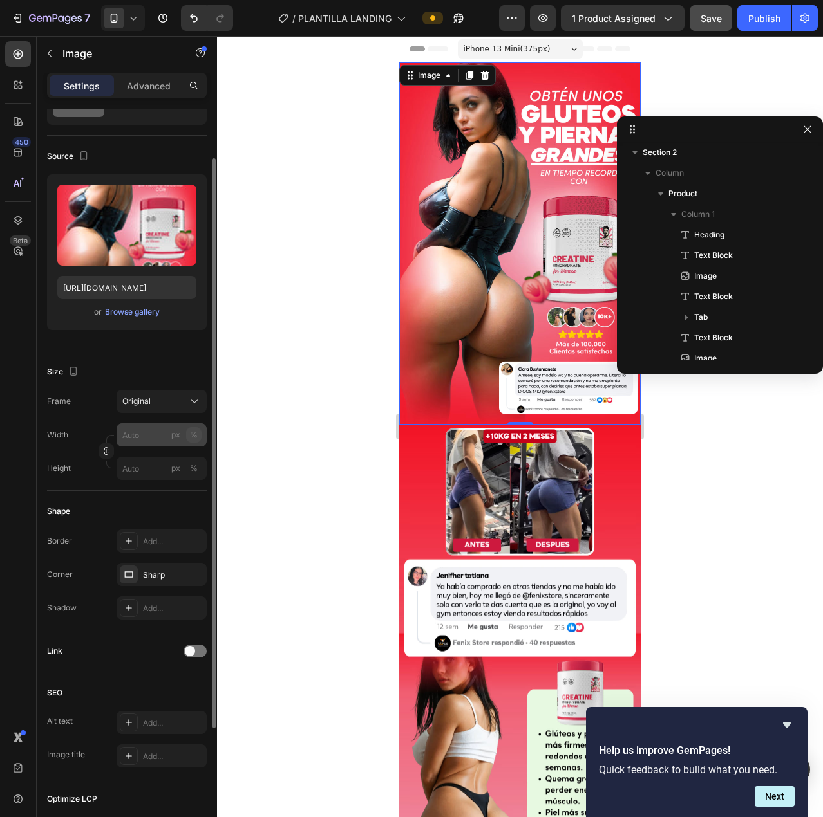
click at [187, 431] on button "%" at bounding box center [193, 434] width 15 height 15
click at [132, 435] on input "px %" at bounding box center [162, 435] width 90 height 23
type input "100"
click at [139, 471] on input "px %" at bounding box center [162, 468] width 90 height 23
click at [198, 467] on button "%" at bounding box center [193, 468] width 15 height 15
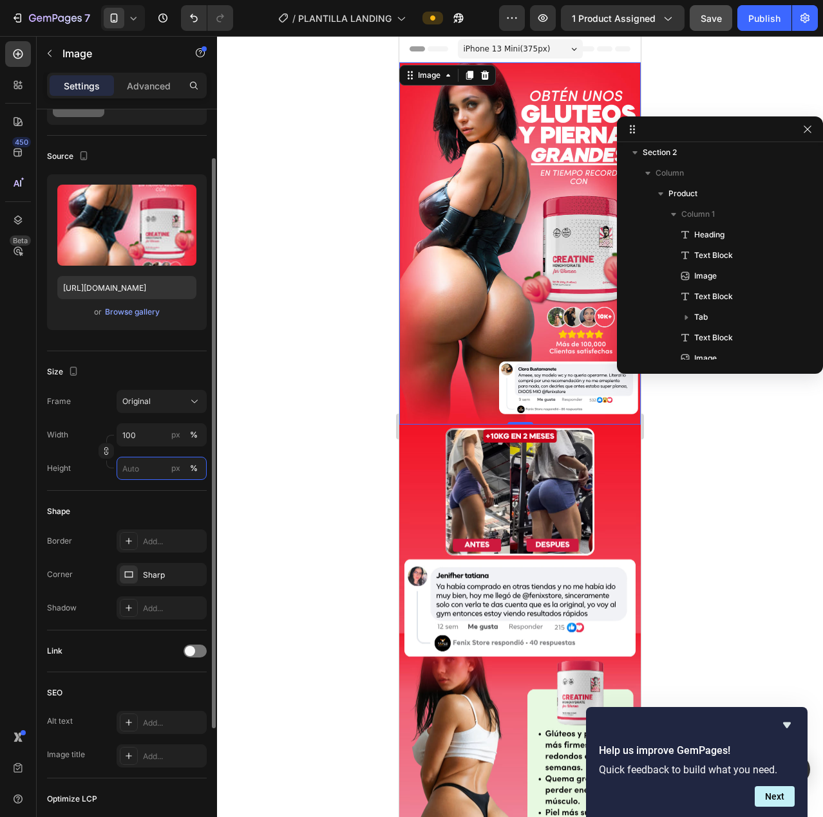
click at [126, 469] on input "px %" at bounding box center [162, 468] width 90 height 23
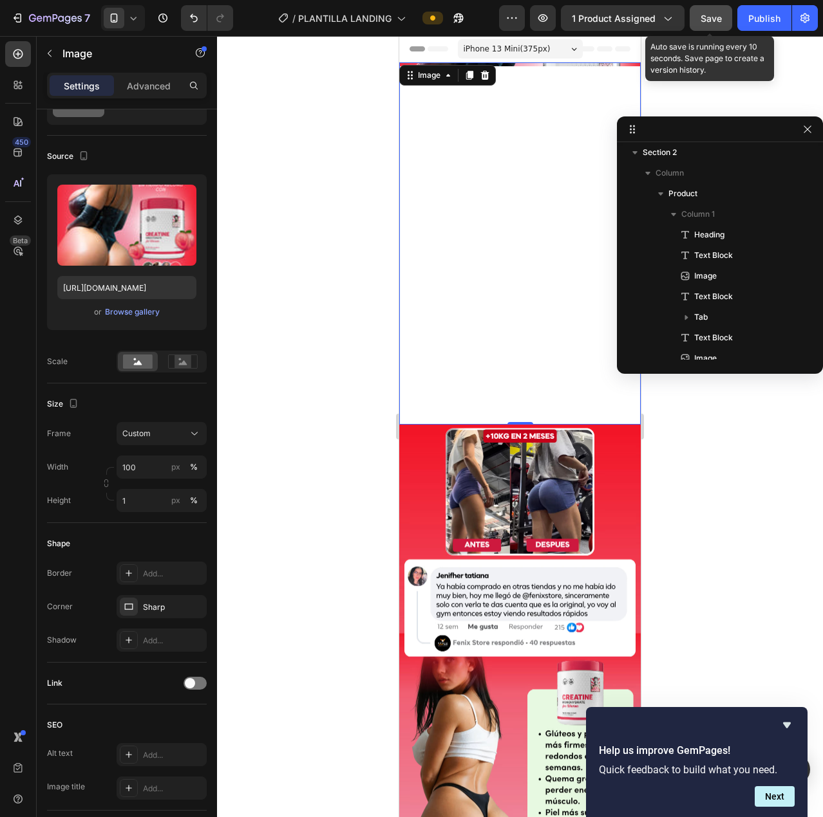
click at [693, 23] on button "Save" at bounding box center [710, 18] width 42 height 26
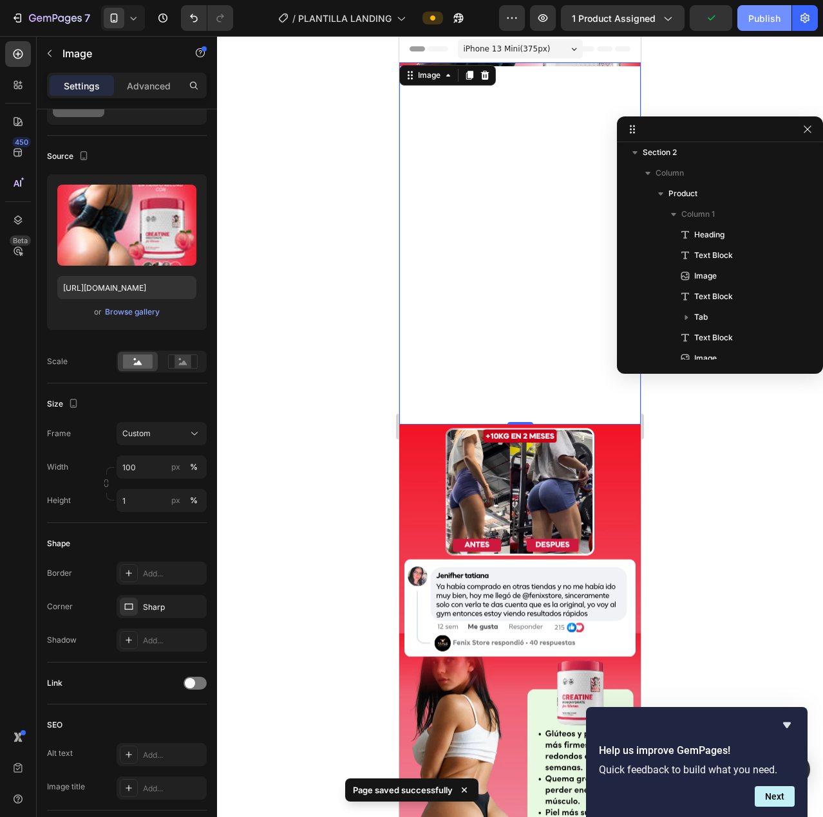
click at [751, 20] on div "Publish" at bounding box center [764, 19] width 32 height 14
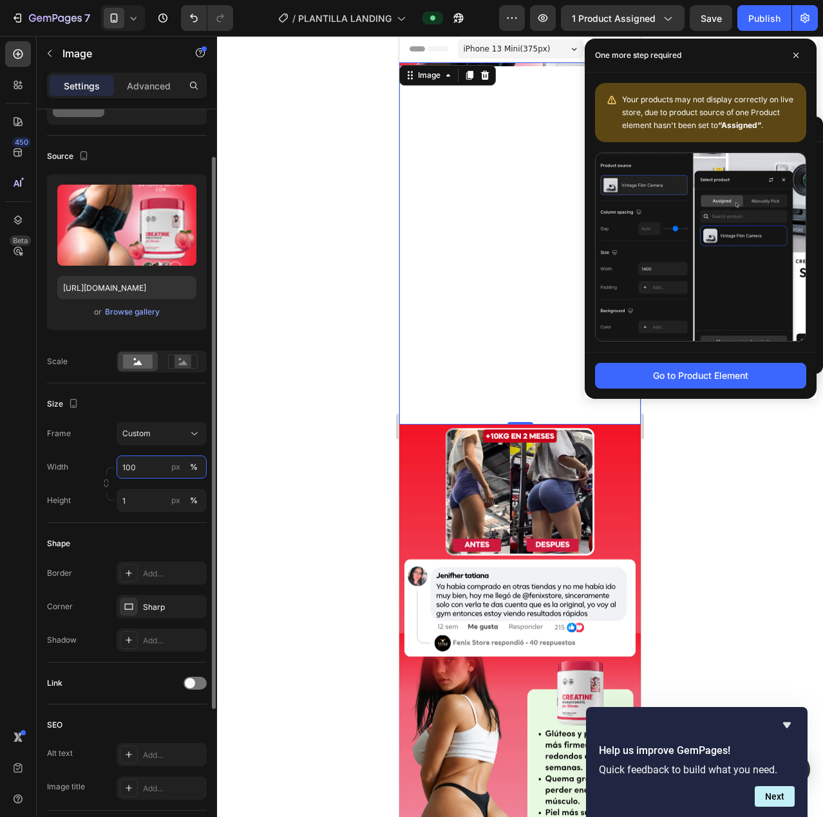
click at [139, 471] on input "100" at bounding box center [162, 467] width 90 height 23
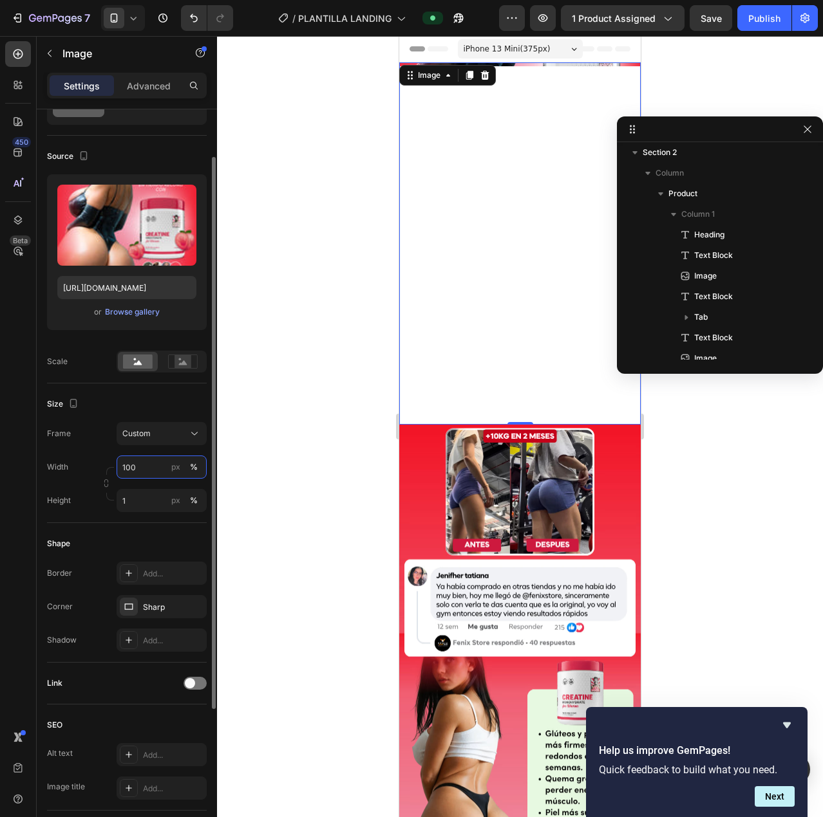
click at [139, 471] on input "100" at bounding box center [162, 467] width 90 height 23
click at [72, 505] on div "Height 1 px %" at bounding box center [127, 500] width 160 height 23
click at [156, 505] on input "1" at bounding box center [162, 500] width 90 height 23
type input "0"
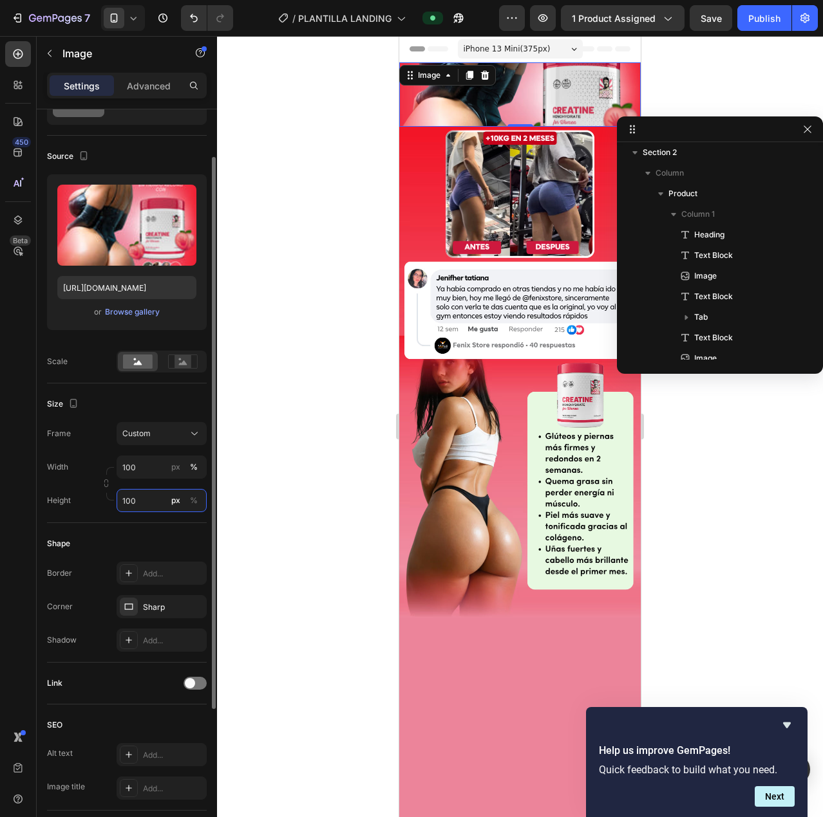
type input "100"
click at [84, 493] on div "Height 100 px %" at bounding box center [127, 500] width 160 height 23
click at [191, 507] on button "%" at bounding box center [193, 500] width 15 height 15
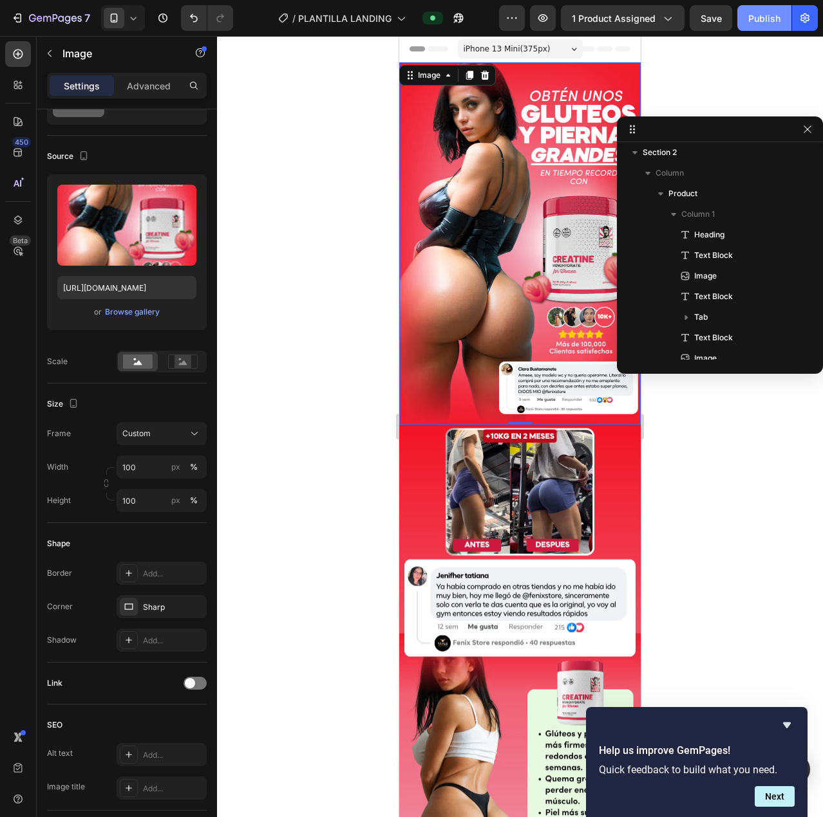
click at [773, 8] on button "Publish" at bounding box center [764, 18] width 54 height 26
click at [762, 17] on div "Publish" at bounding box center [764, 19] width 32 height 14
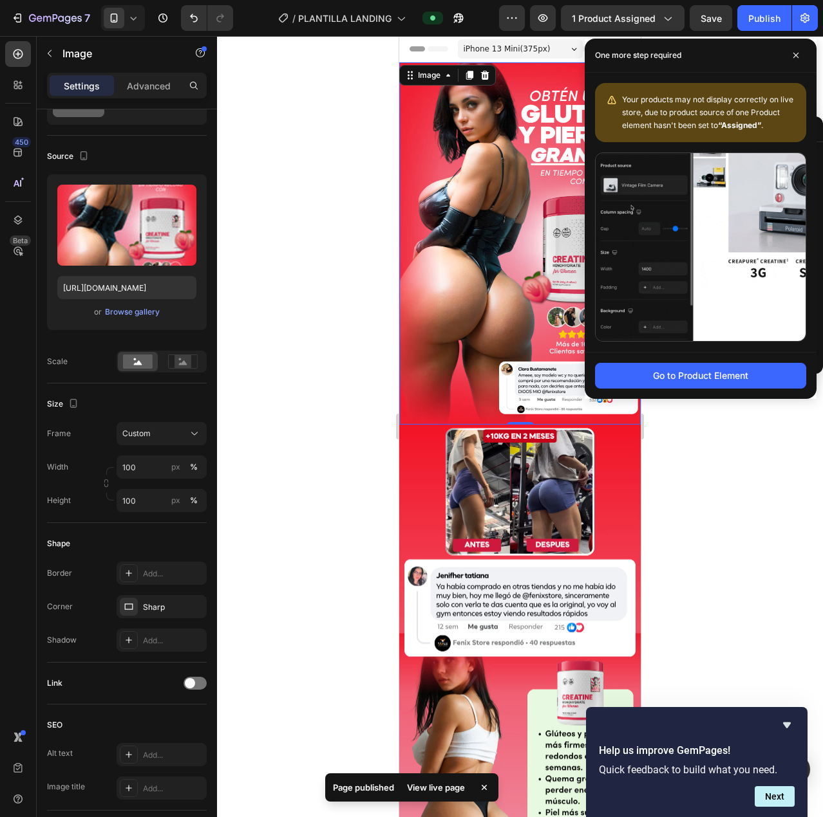
click at [284, 180] on div at bounding box center [520, 426] width 606 height 781
